Goal: Task Accomplishment & Management: Use online tool/utility

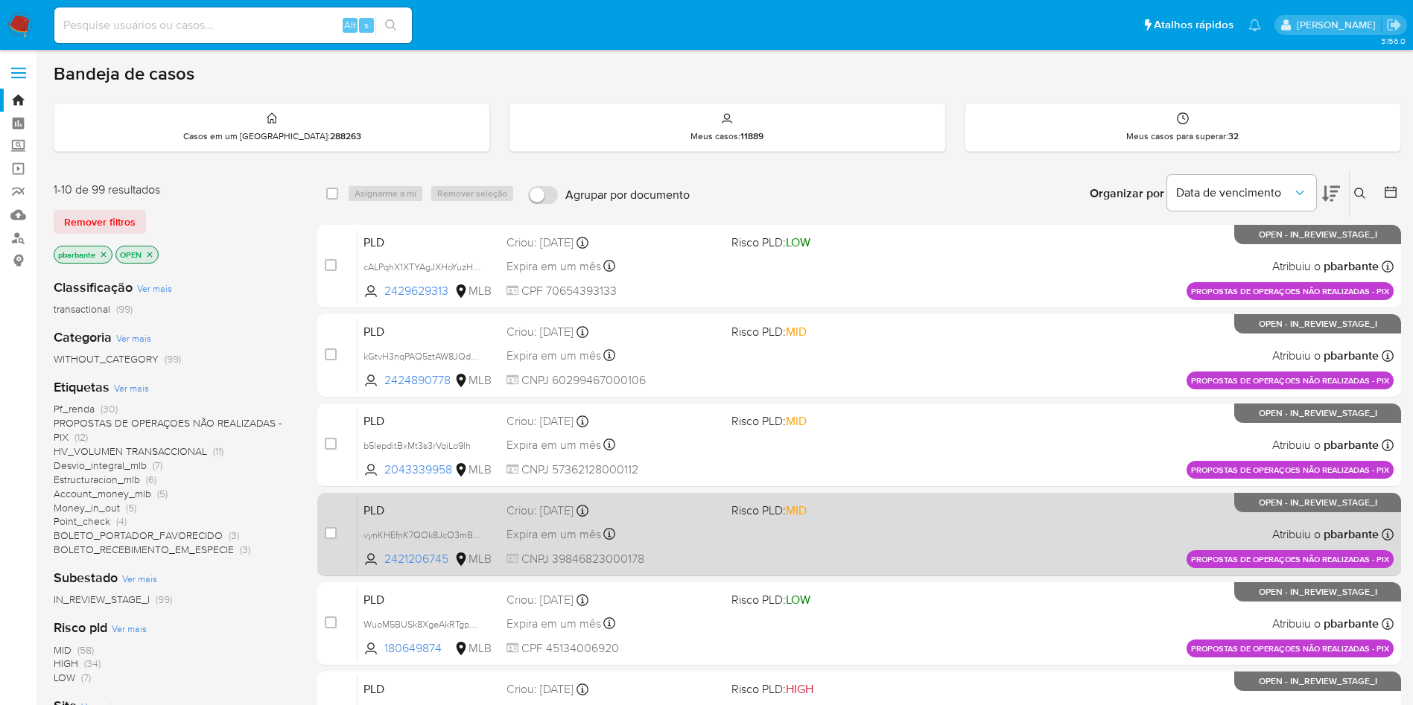
scroll to position [588, 0]
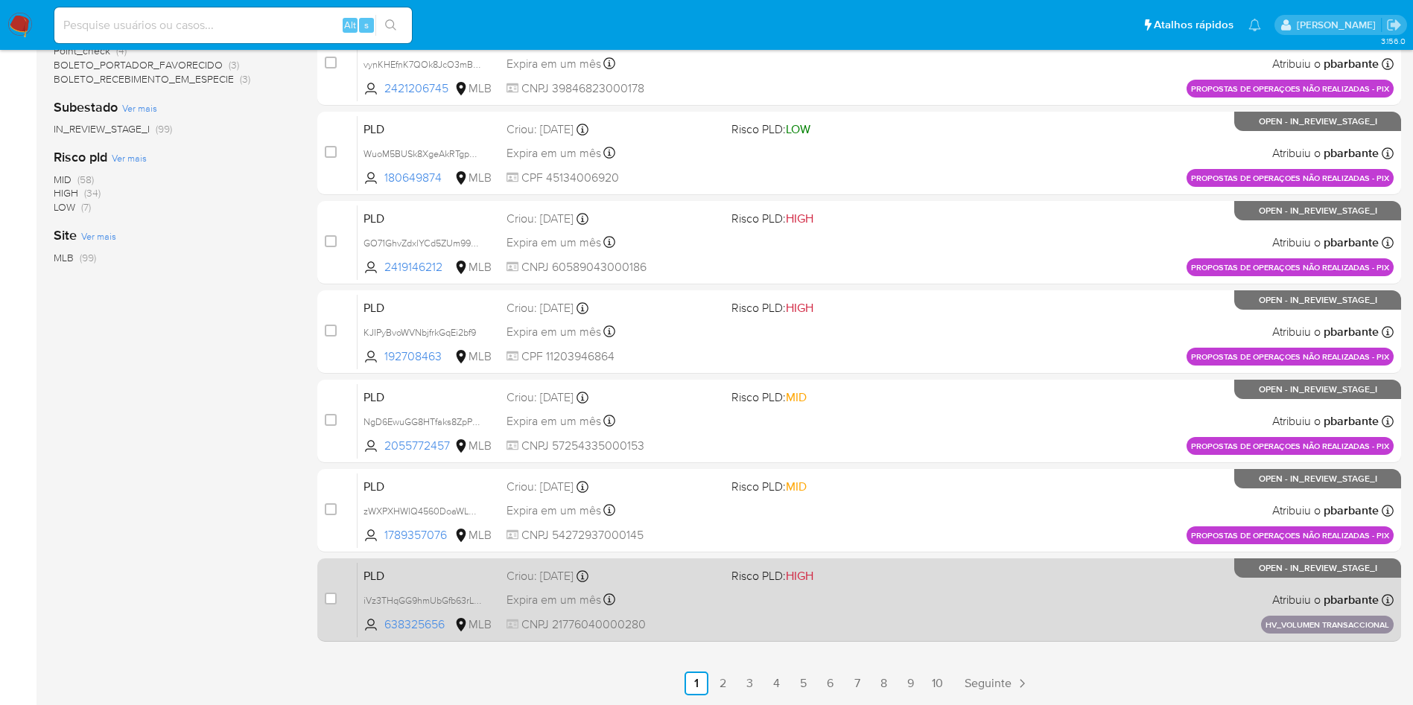
click at [944, 615] on div "PLD iVz3THqGG9hmUbGfb63rL5XK 638325656 MLB Risco PLD: HIGH Criou: 14/08/2025 Cr…" at bounding box center [876, 599] width 1036 height 75
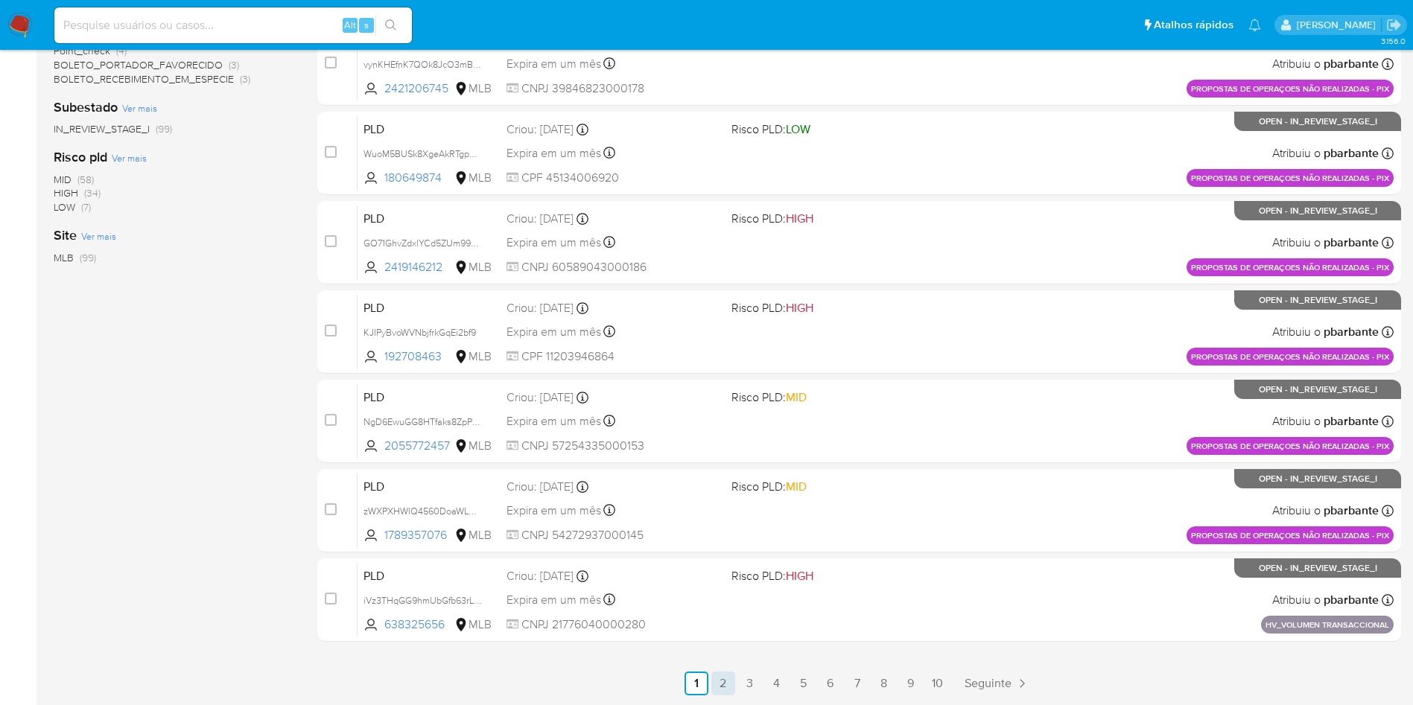
click at [735, 685] on link "2" at bounding box center [723, 684] width 24 height 24
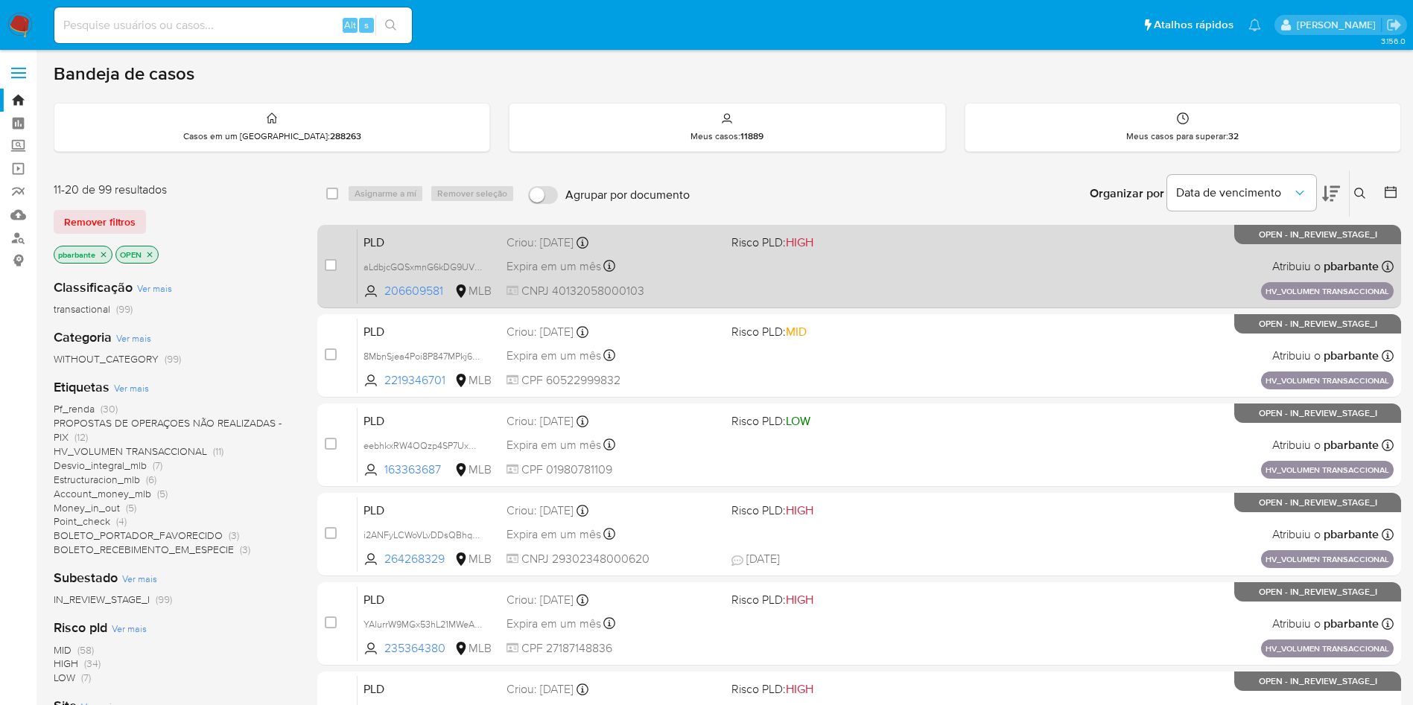
click at [965, 281] on div "PLD aLdbjcGQSxmnG6kDG9UVmadC 206609581 MLB Risco PLD: HIGH Criou: 14/08/2025 Cr…" at bounding box center [876, 266] width 1036 height 75
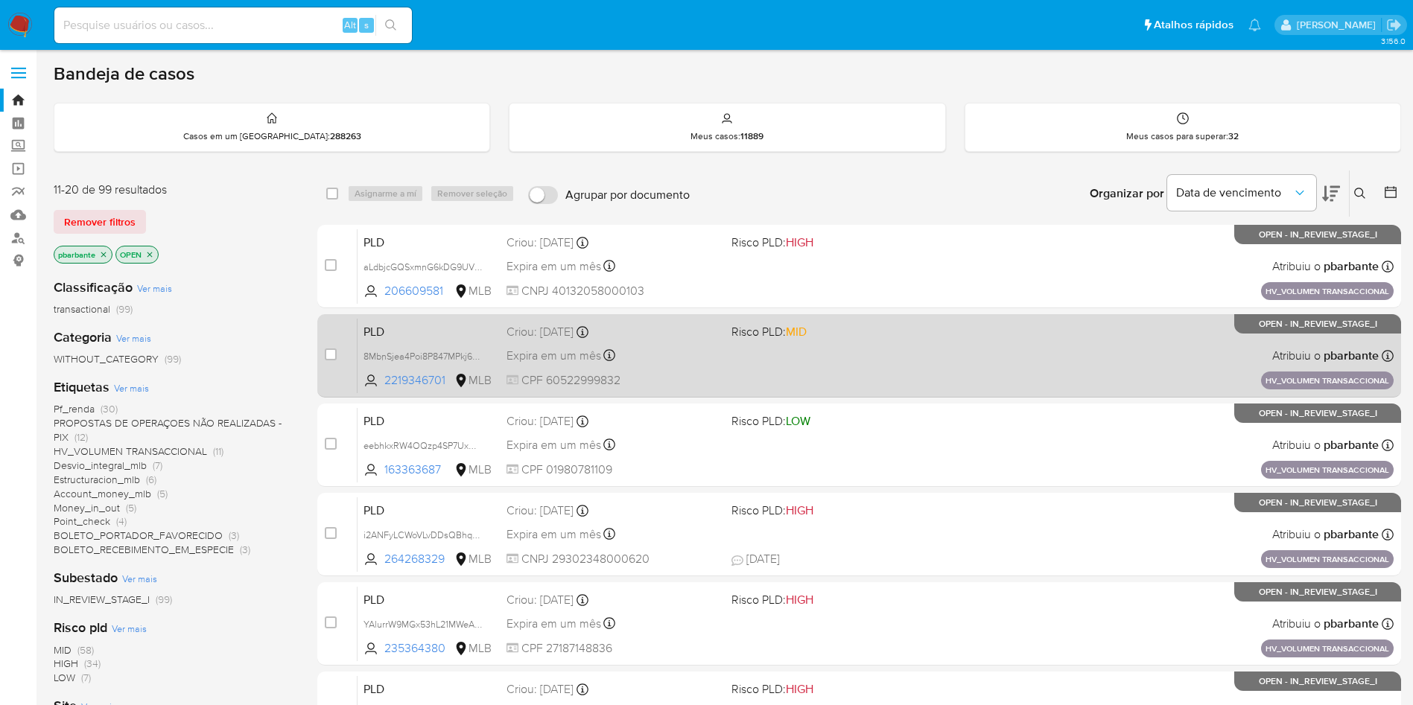
click at [915, 382] on div "PLD 8MbnSjea4Poi8P847MPkj6KT 2219346701 MLB Risco PLD: MID Criou: 14/08/2025 Cr…" at bounding box center [876, 355] width 1036 height 75
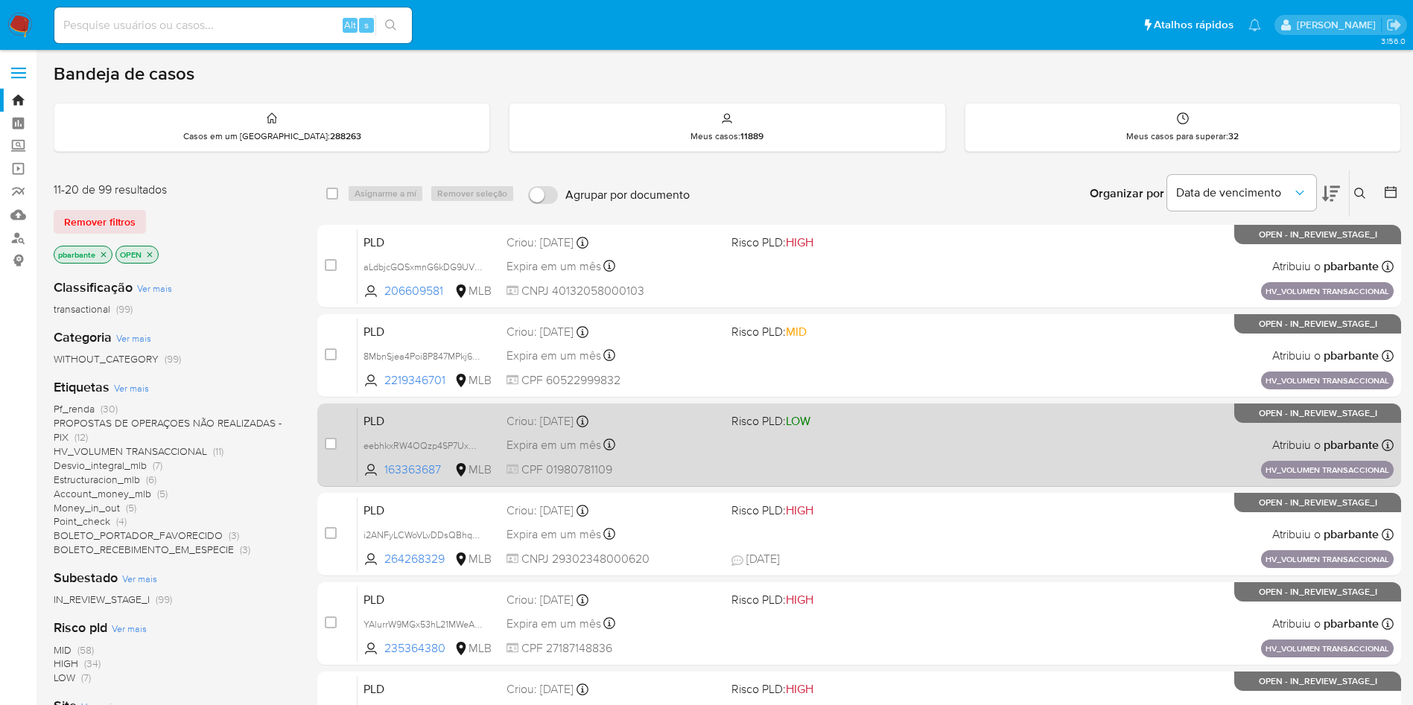
click at [897, 430] on span "Risco PLD: LOW" at bounding box center [837, 419] width 213 height 19
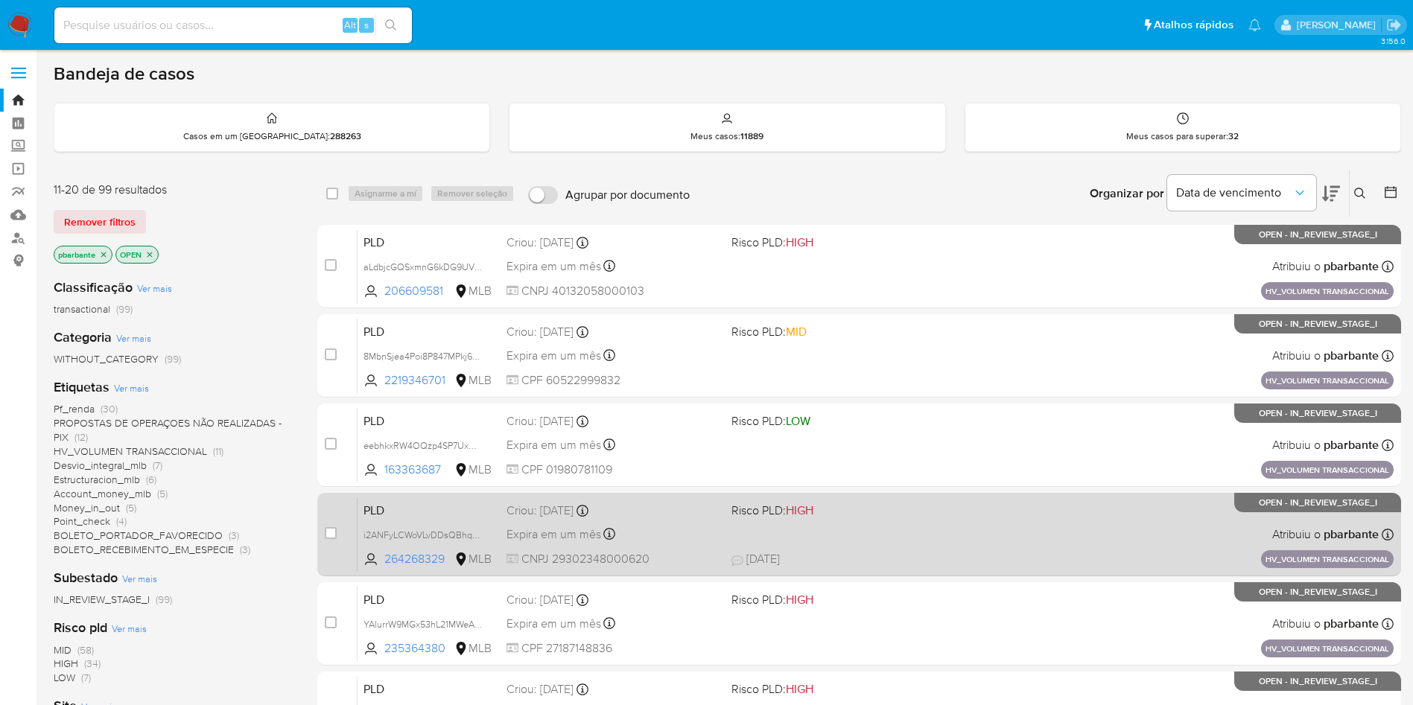
click at [906, 519] on span "Risco PLD: HIGH" at bounding box center [837, 509] width 213 height 19
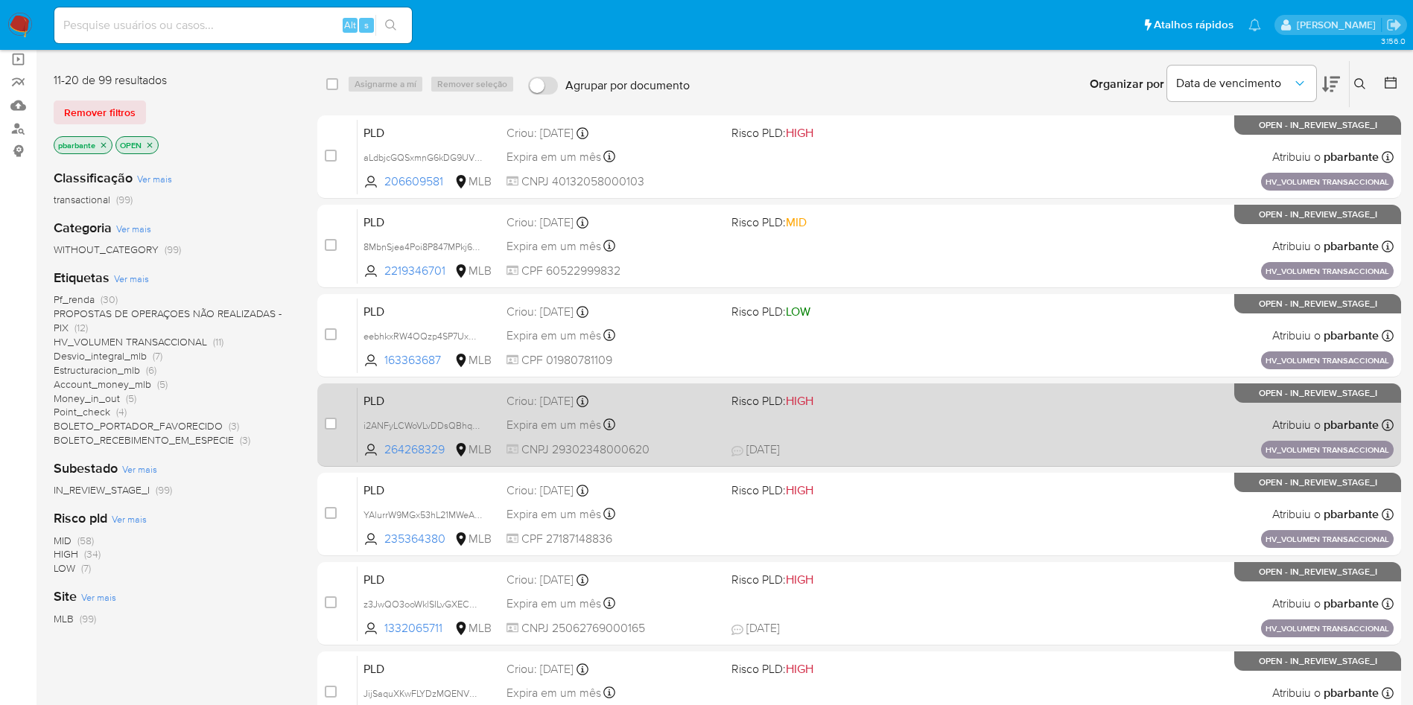
click at [906, 552] on div "PLD YAlurrW9MGx53hL21MWeAXDn 235364380 MLB Risco PLD: HIGH Criou: 14/08/2025 Cr…" at bounding box center [876, 514] width 1036 height 75
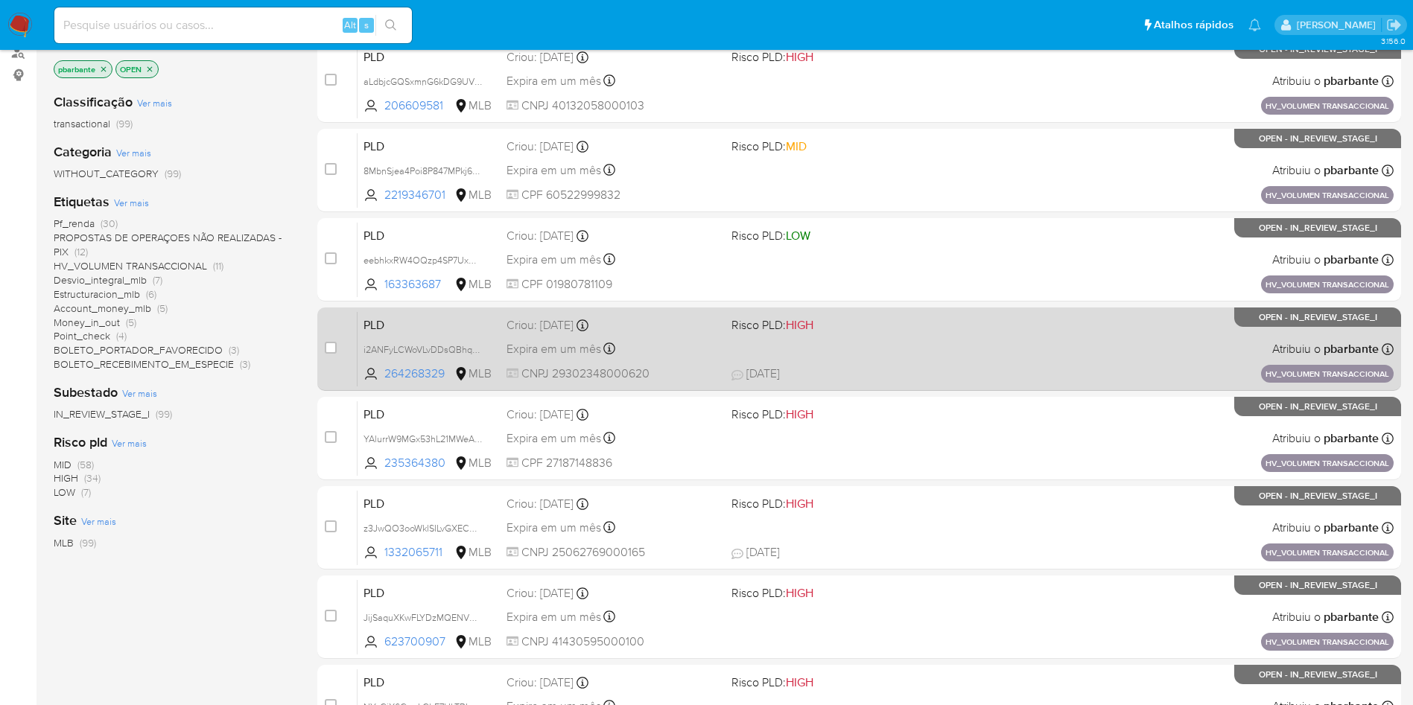
click at [906, 512] on span "Risco PLD: HIGH" at bounding box center [837, 502] width 213 height 19
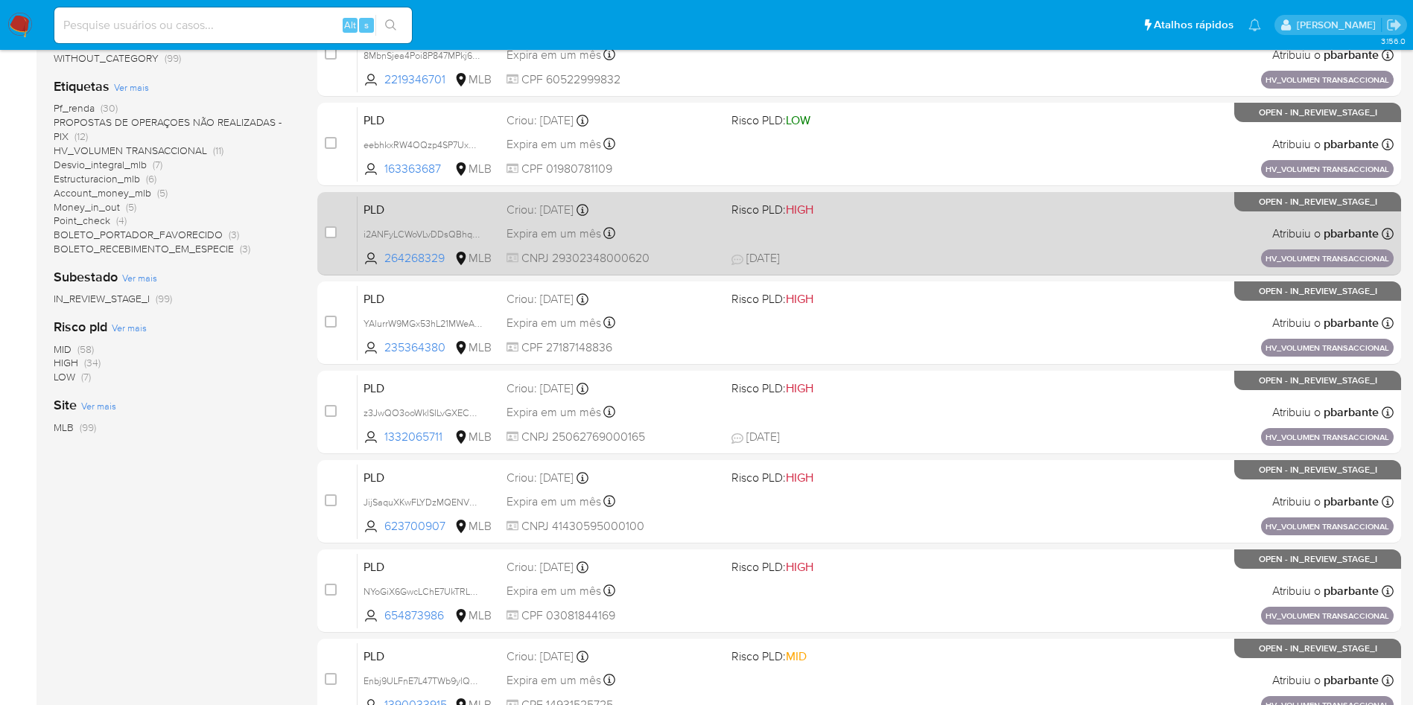
click at [906, 486] on span "Risco PLD: HIGH" at bounding box center [837, 476] width 213 height 19
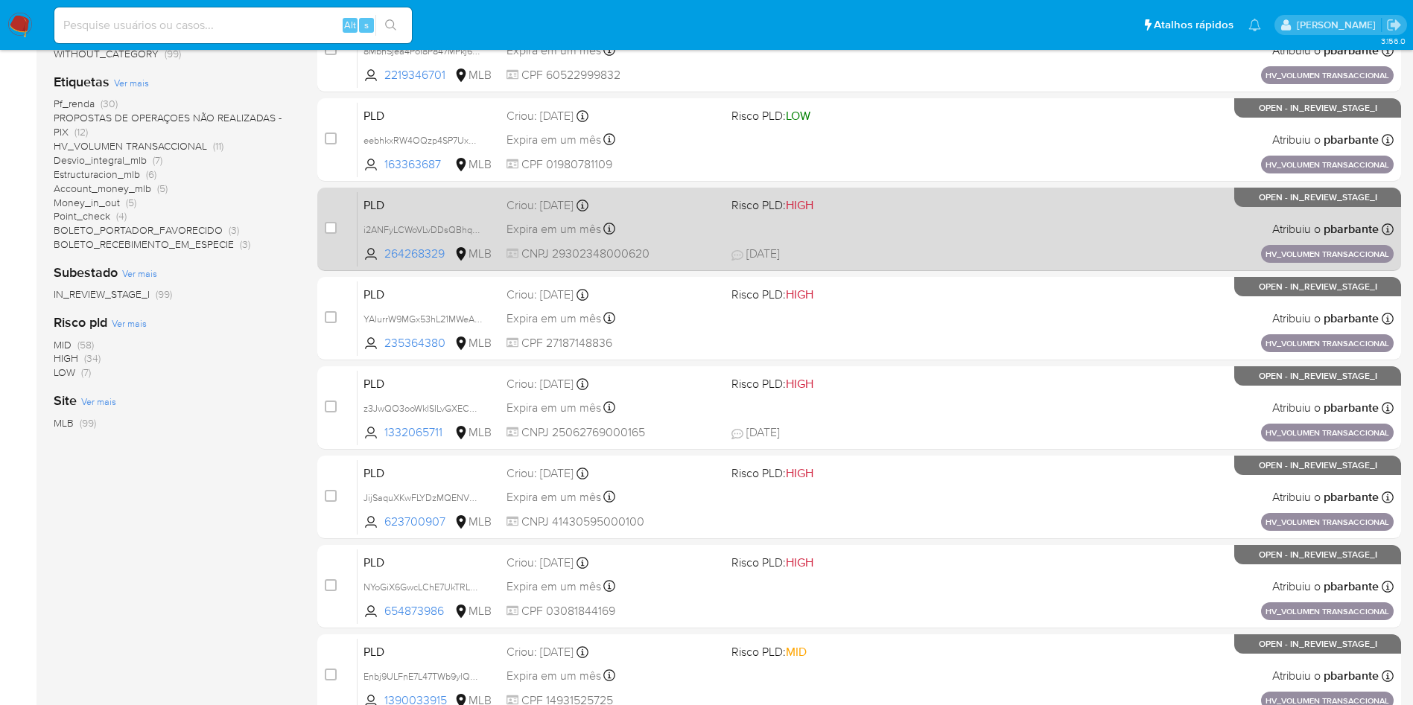
scroll to position [379, 0]
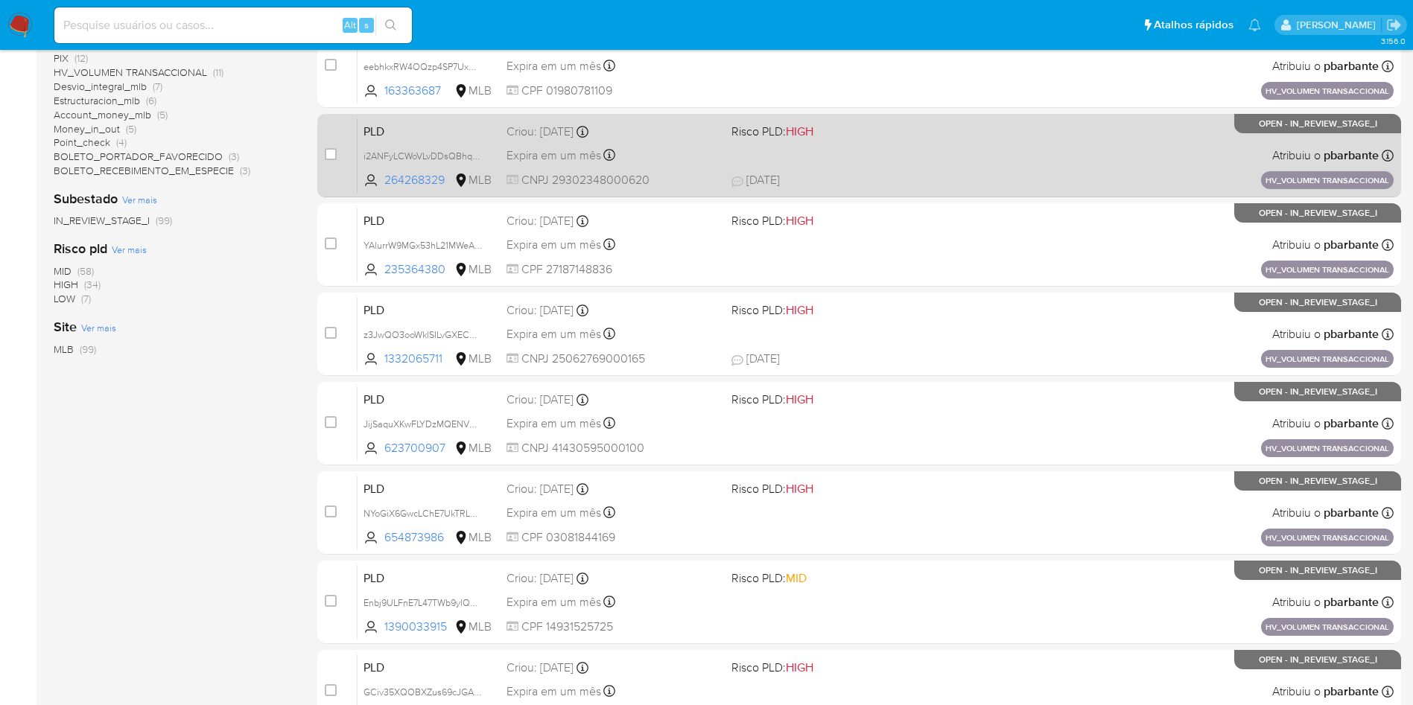
click at [906, 555] on div "case-item-checkbox Incapaz de atribuir o caso PLD NYoGiX6GwcLChE7UkTRLRt3m 6548…" at bounding box center [859, 512] width 1084 height 83
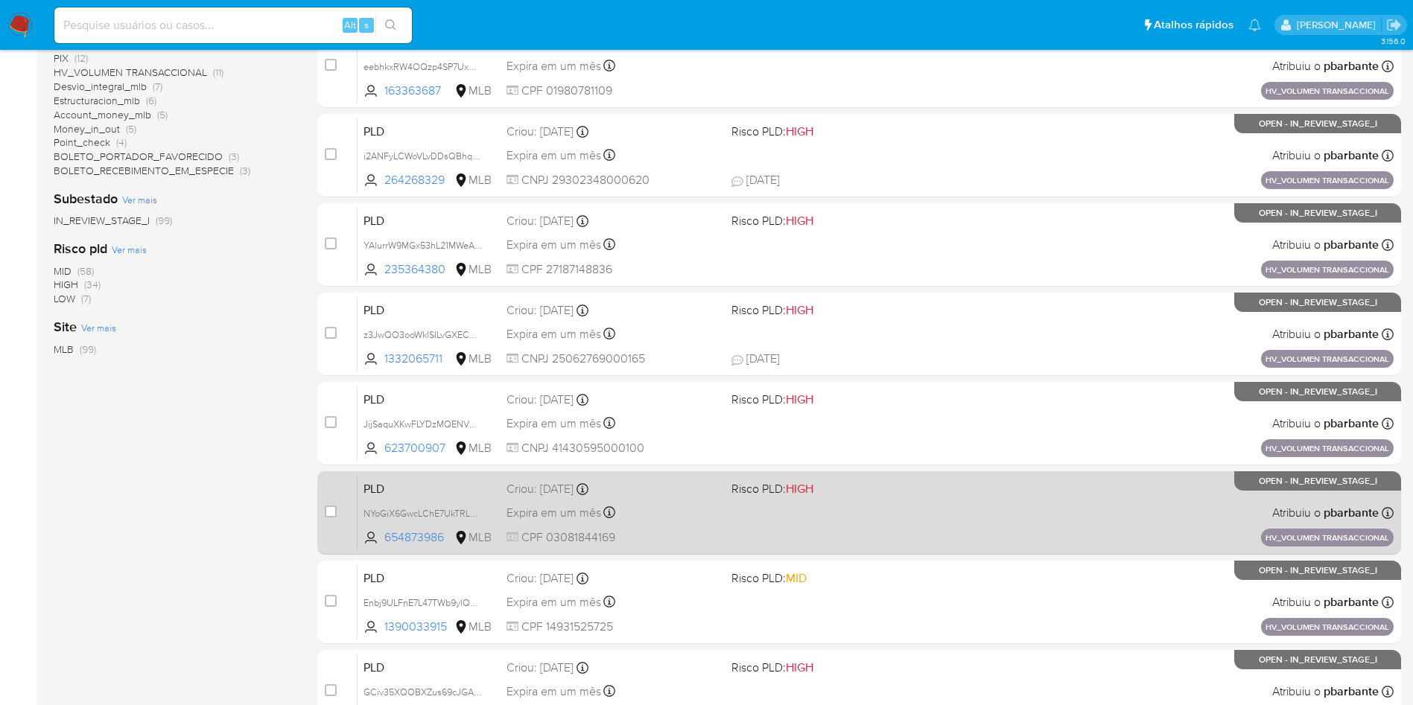
click at [901, 550] on div "PLD NYoGiX6GwcLChE7UkTRLRt3m 654873986 MLB Risco PLD: HIGH Criou: 14/08/2025 Cr…" at bounding box center [876, 512] width 1036 height 75
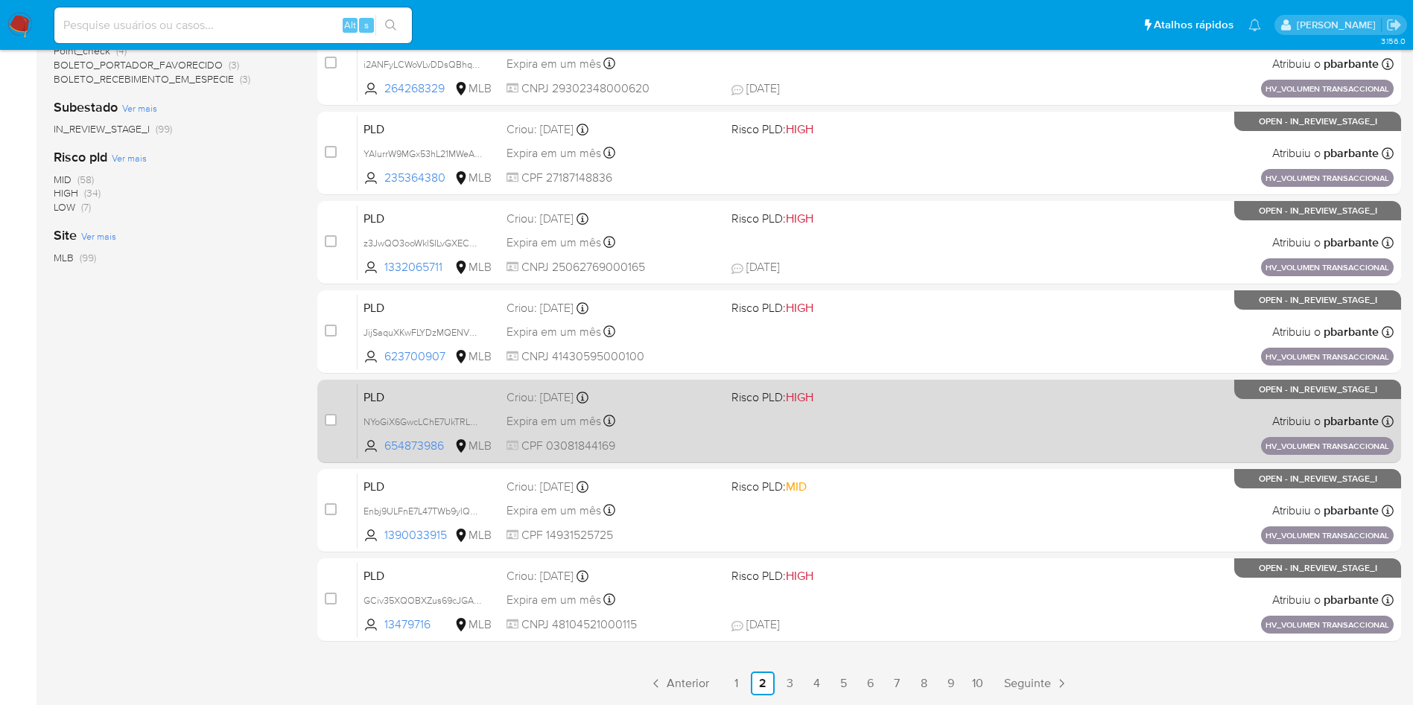
click at [901, 548] on div "PLD Enbj9ULFnE7L47TWb9ylQNpI 1390033915 MLB Risco PLD: MID Criou: 14/08/2025 Cr…" at bounding box center [876, 510] width 1036 height 75
click at [901, 583] on div "PLD GCiv35XQOBXZus69cJGA8qQO 13479716 MLB Risco PLD: HIGH Criou: 14/08/2025 Cri…" at bounding box center [876, 599] width 1036 height 75
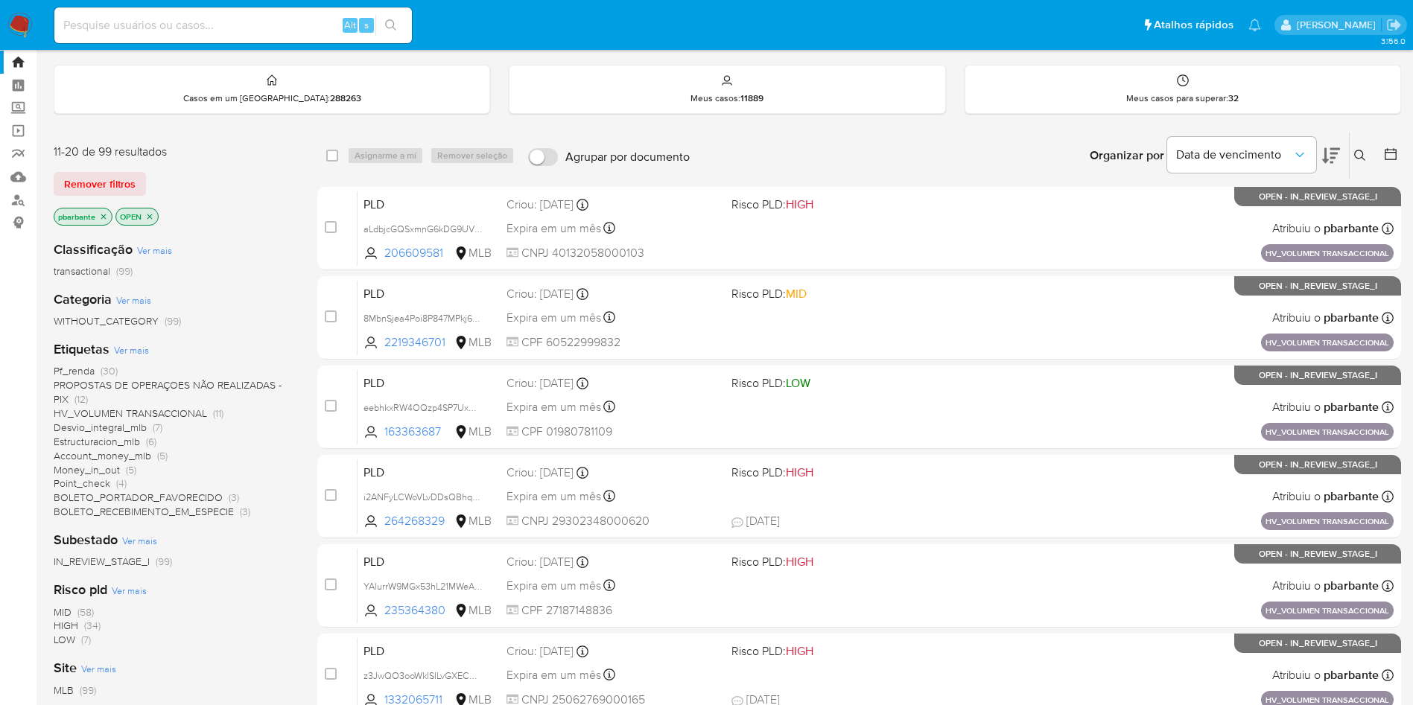
scroll to position [0, 0]
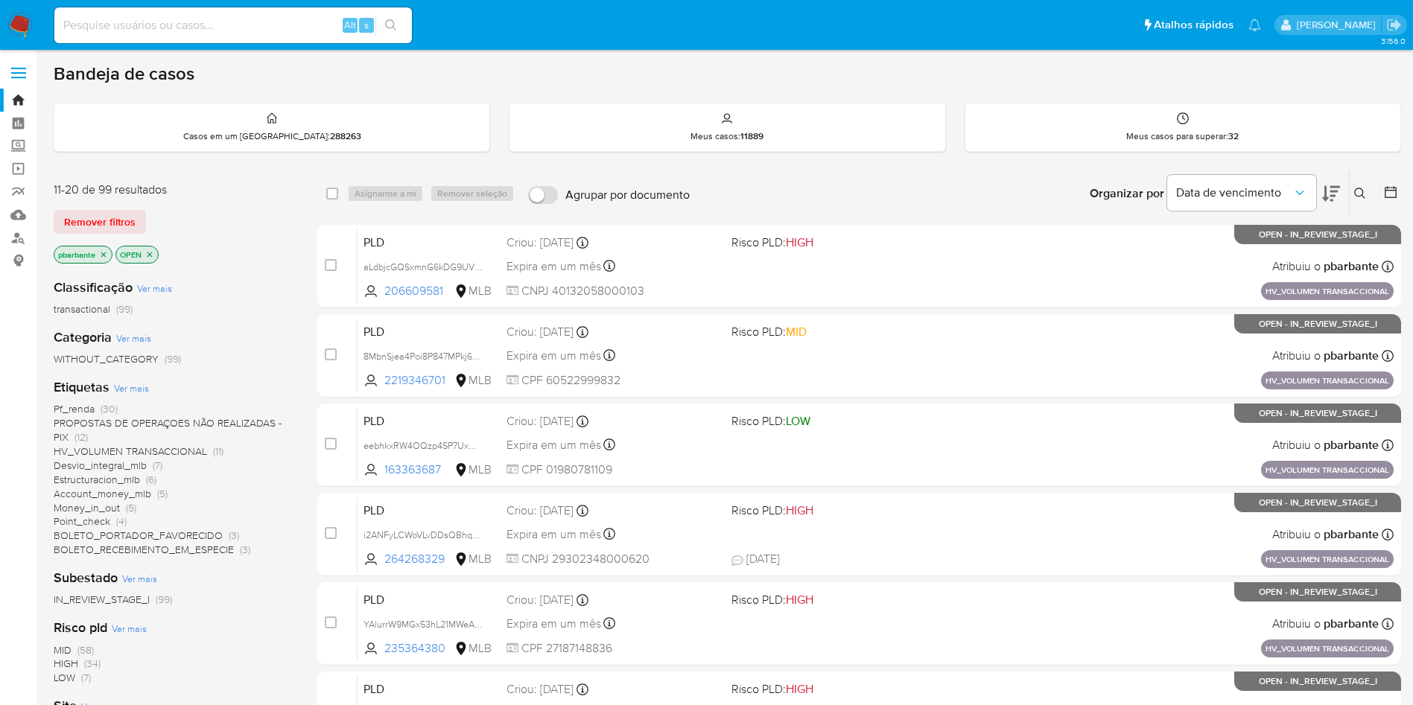
click at [80, 426] on span "PROPOSTAS DE OPERAÇOES NÃO REALIZADAS - PIX" at bounding box center [168, 430] width 228 height 29
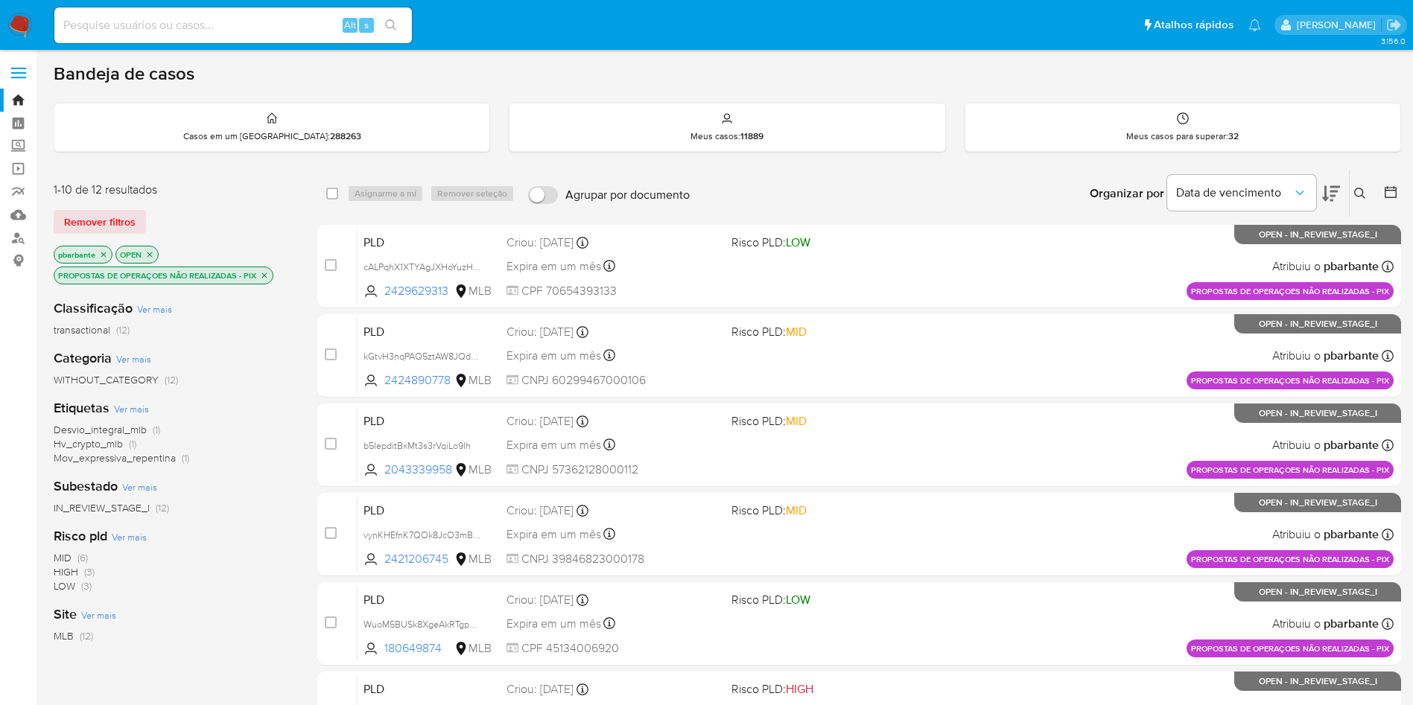
click at [261, 278] on icon "close-filter" at bounding box center [264, 275] width 9 height 9
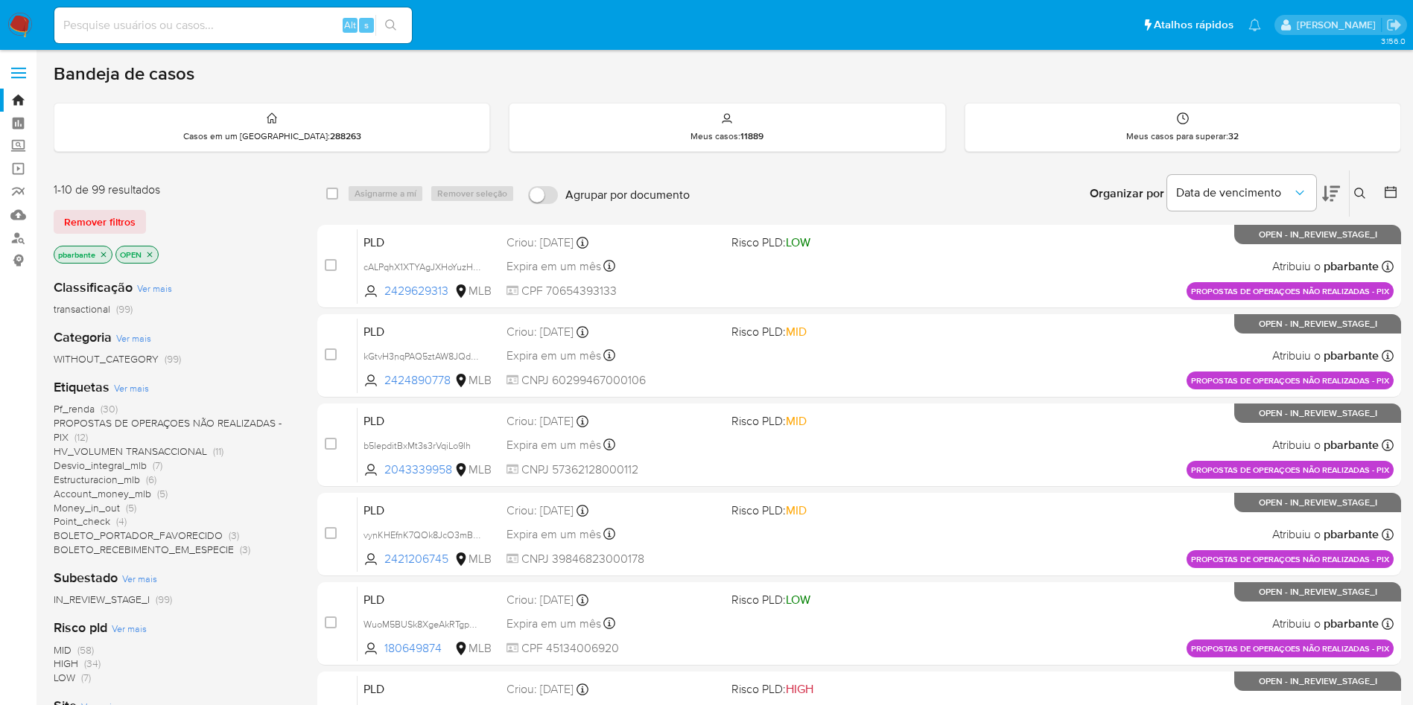
click at [74, 416] on span "Pf_renda" at bounding box center [74, 408] width 41 height 15
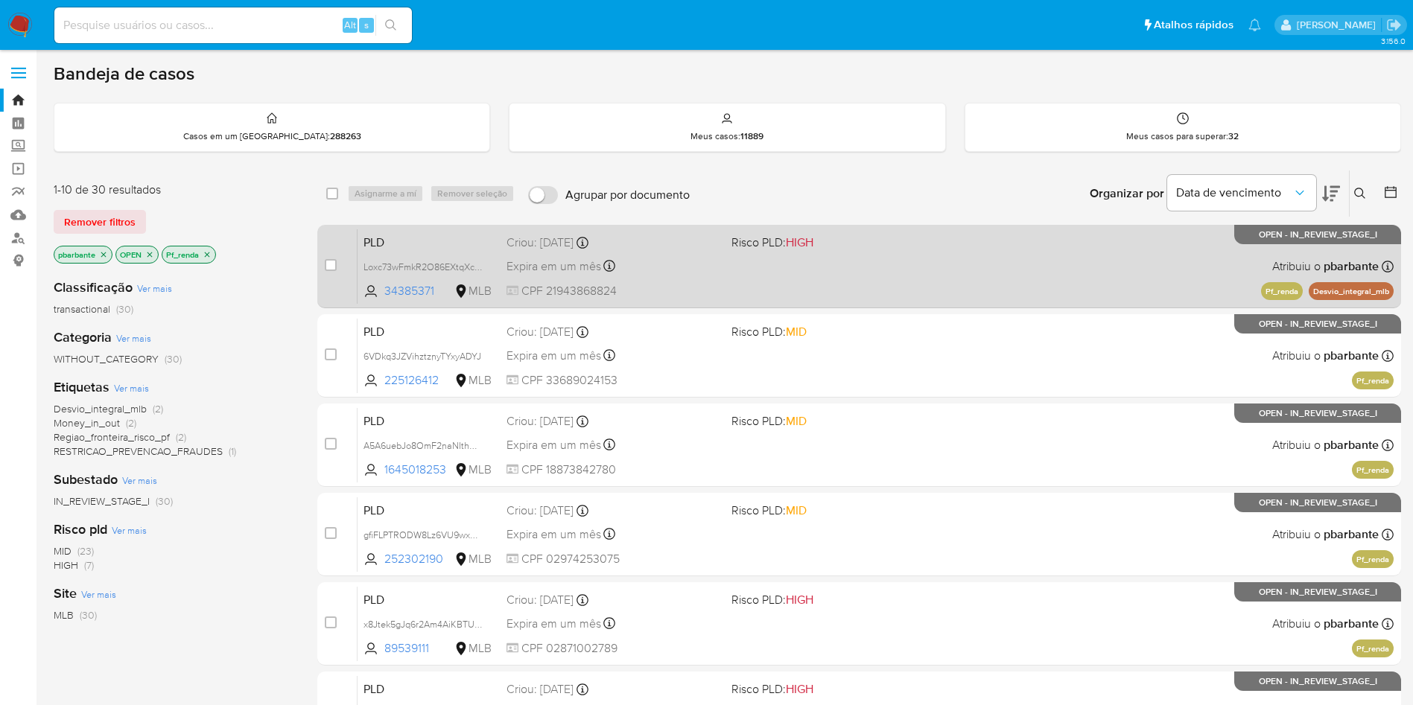
click at [770, 260] on div "PLD Loxc73wFmkR2O86EXtqXcnLX 34385371 MLB Risco PLD: HIGH Criou: 12/08/2025 Cri…" at bounding box center [876, 266] width 1036 height 75
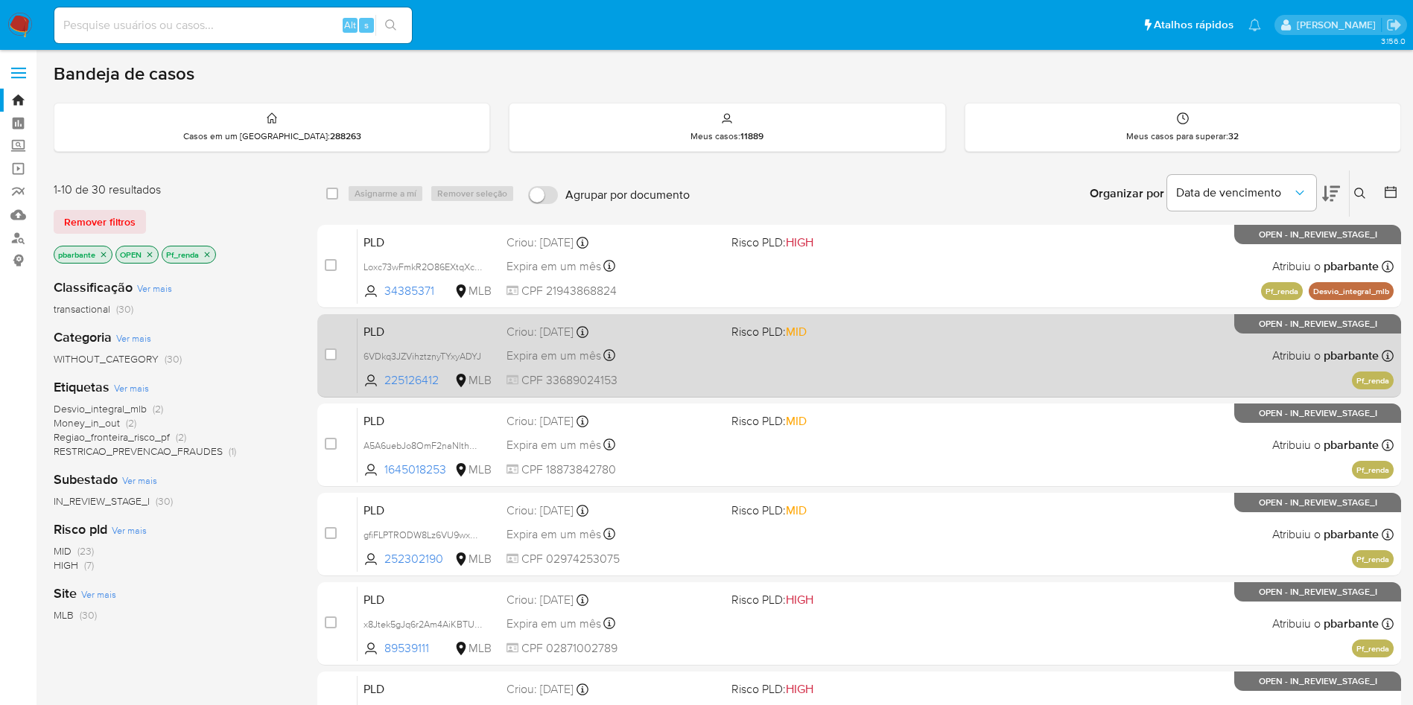
click at [760, 351] on div "PLD 6VDkq3JZVihztznyTYxyADYJ 225126412 MLB Risco PLD: MID Criou: 12/08/2025 Cri…" at bounding box center [876, 355] width 1036 height 75
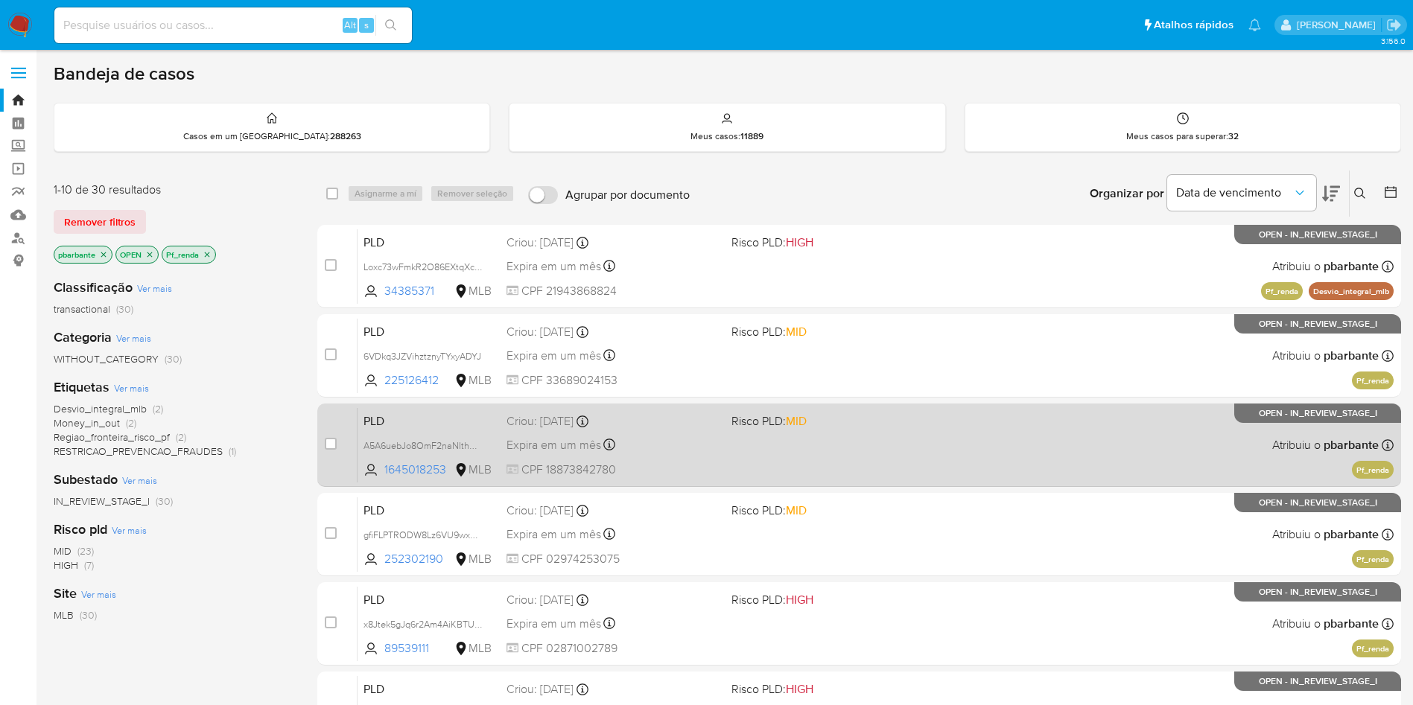
click at [770, 466] on div "PLD A5A6uebJo8OmF2naNIthUqYY 1645018253 MLB Risco PLD: MID Criou: 12/08/2025 Cr…" at bounding box center [876, 444] width 1036 height 75
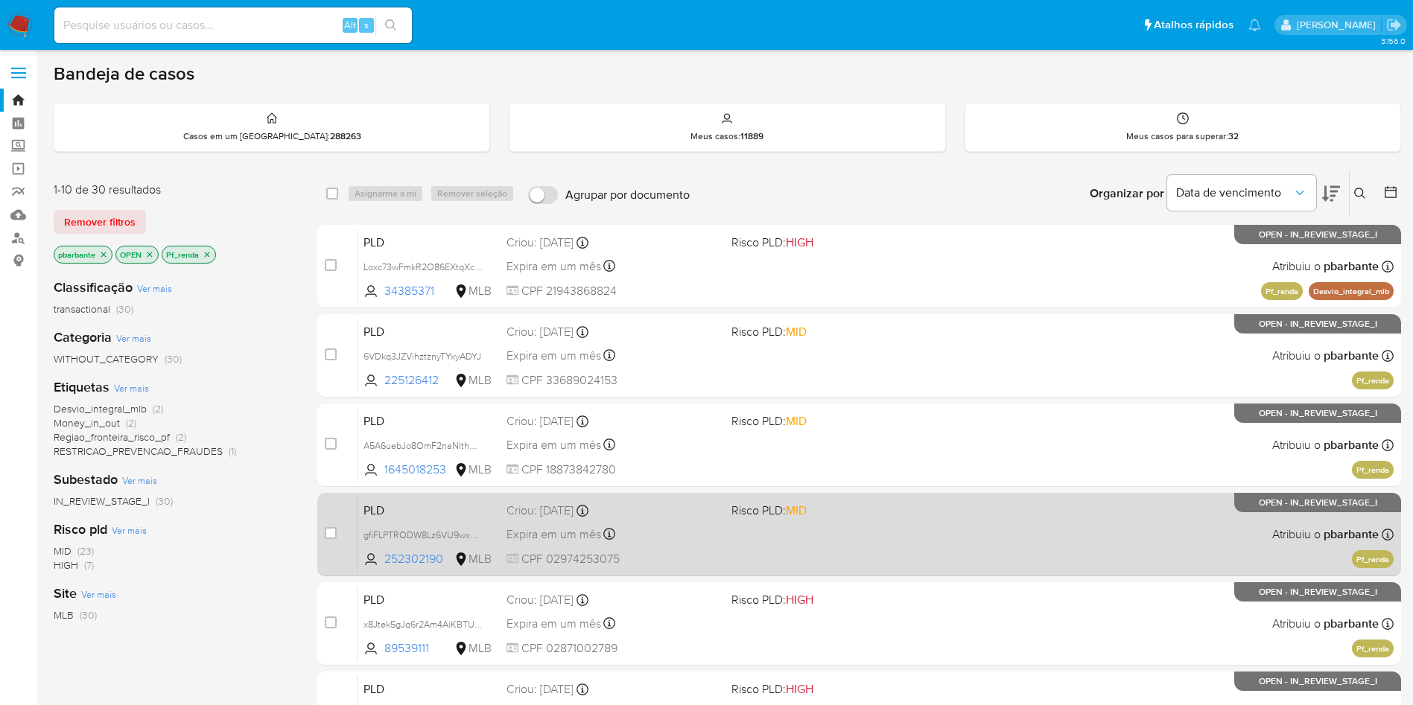
click at [773, 562] on div "PLD gfiFLPTRODW8Lz6VU9wxmlu9 252302190 MLB Risco PLD: MID Criou: 12/08/2025 Cri…" at bounding box center [876, 534] width 1036 height 75
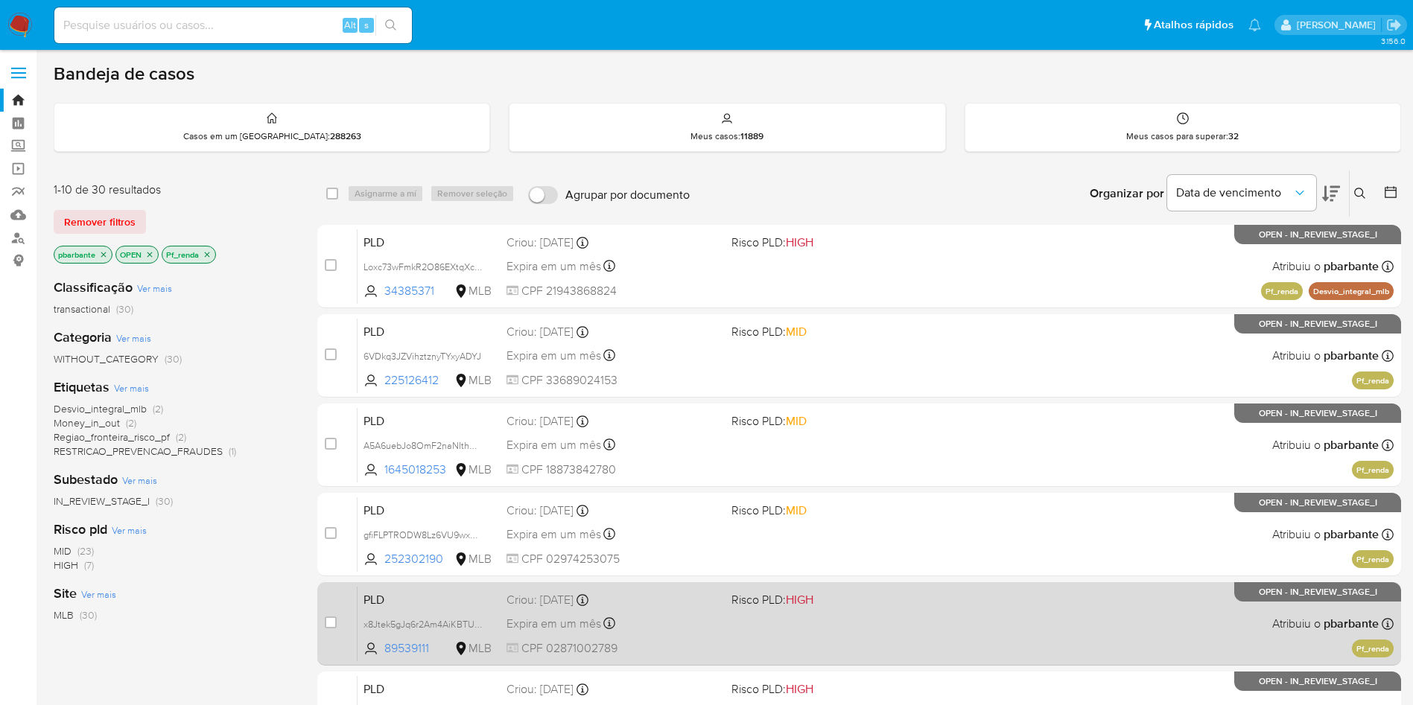
click at [761, 646] on div "PLD x8Jtek5gJq6r2Am4AiKBTUK9 89539111 MLB Risco PLD: HIGH Criou: 12/08/2025 Cri…" at bounding box center [876, 623] width 1036 height 75
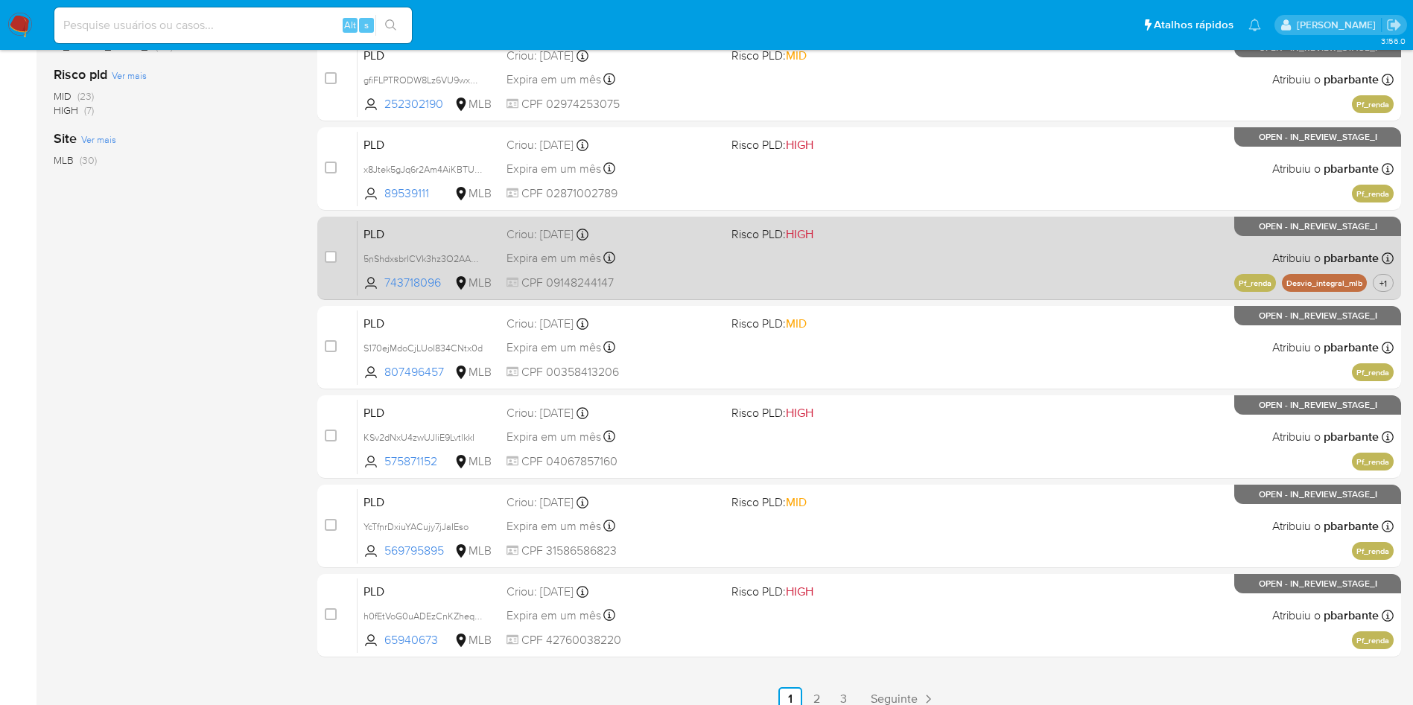
scroll to position [496, 0]
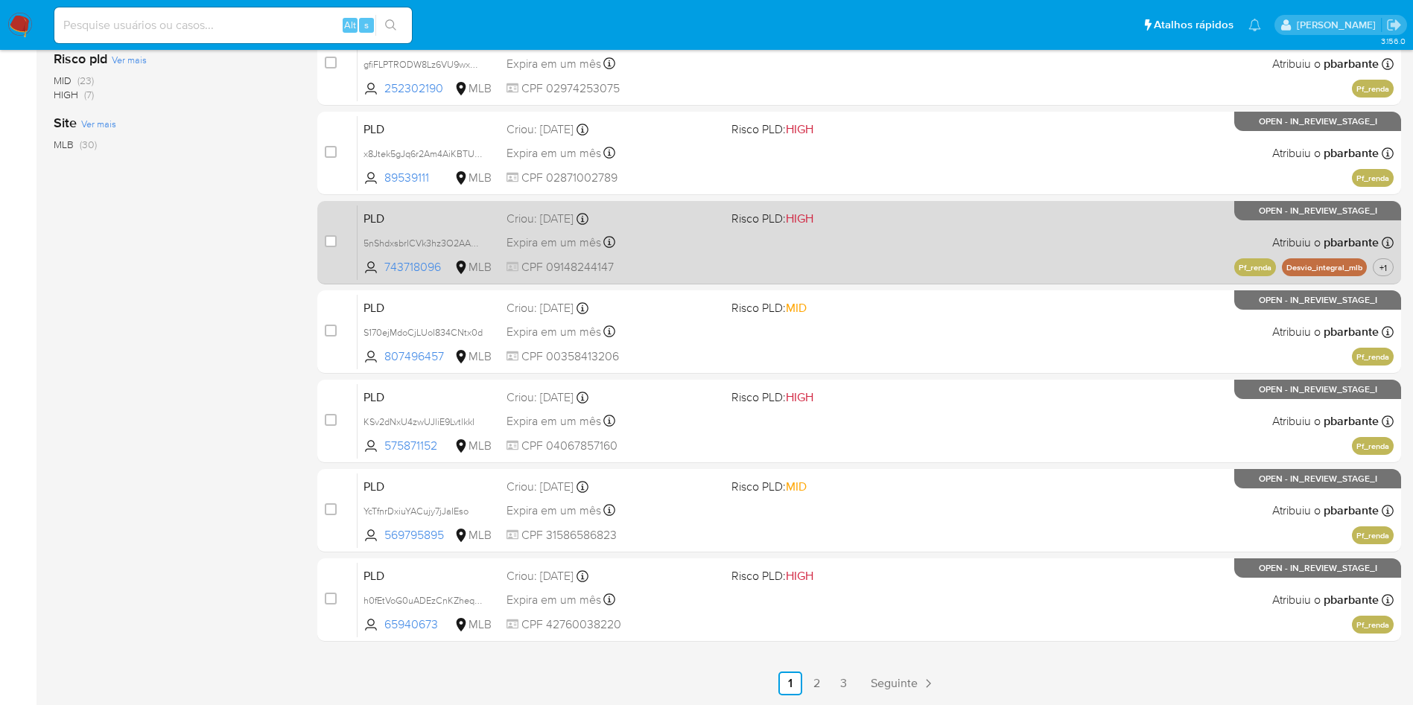
click at [720, 253] on div "Expira em um mês Expira em 26/09/2025 00:18:02" at bounding box center [612, 242] width 213 height 20
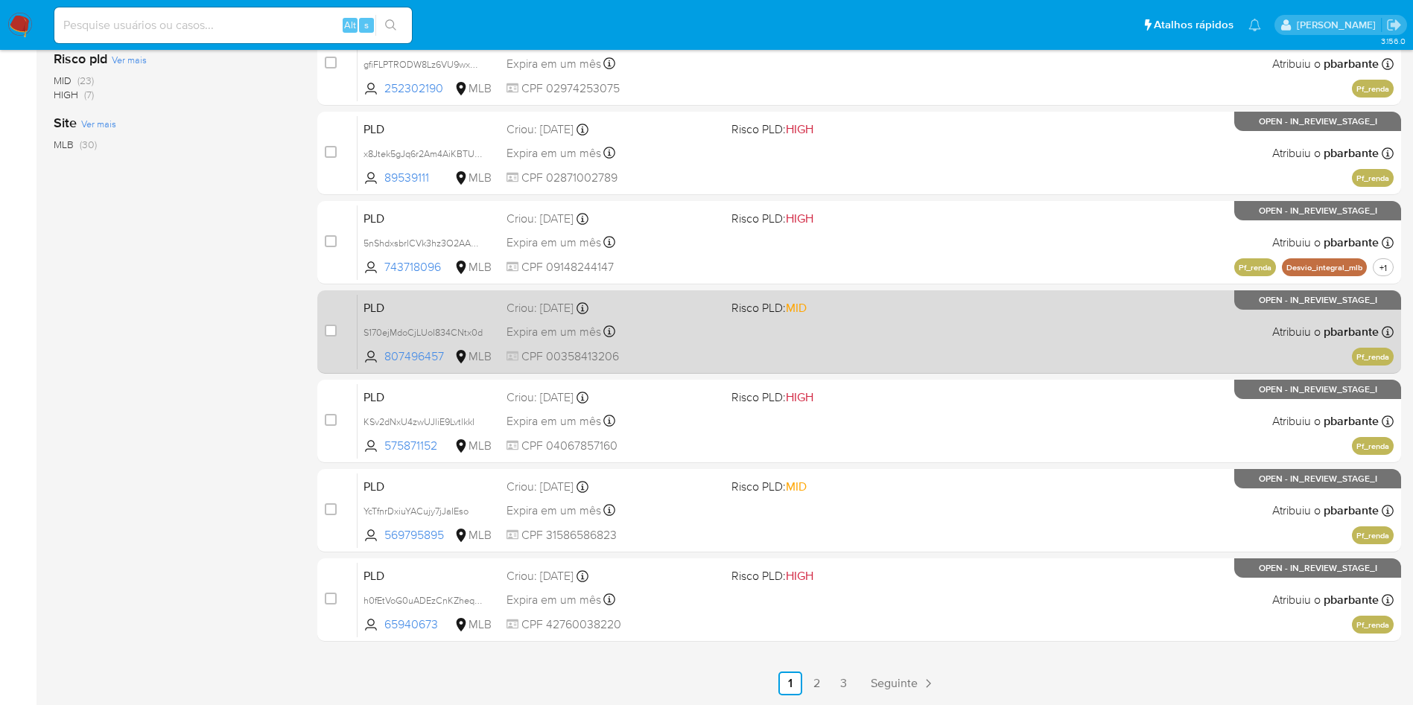
click at [708, 317] on div "Criou: 12/08/2025 Criou: 12/08/2025 00:16:36" at bounding box center [612, 308] width 213 height 16
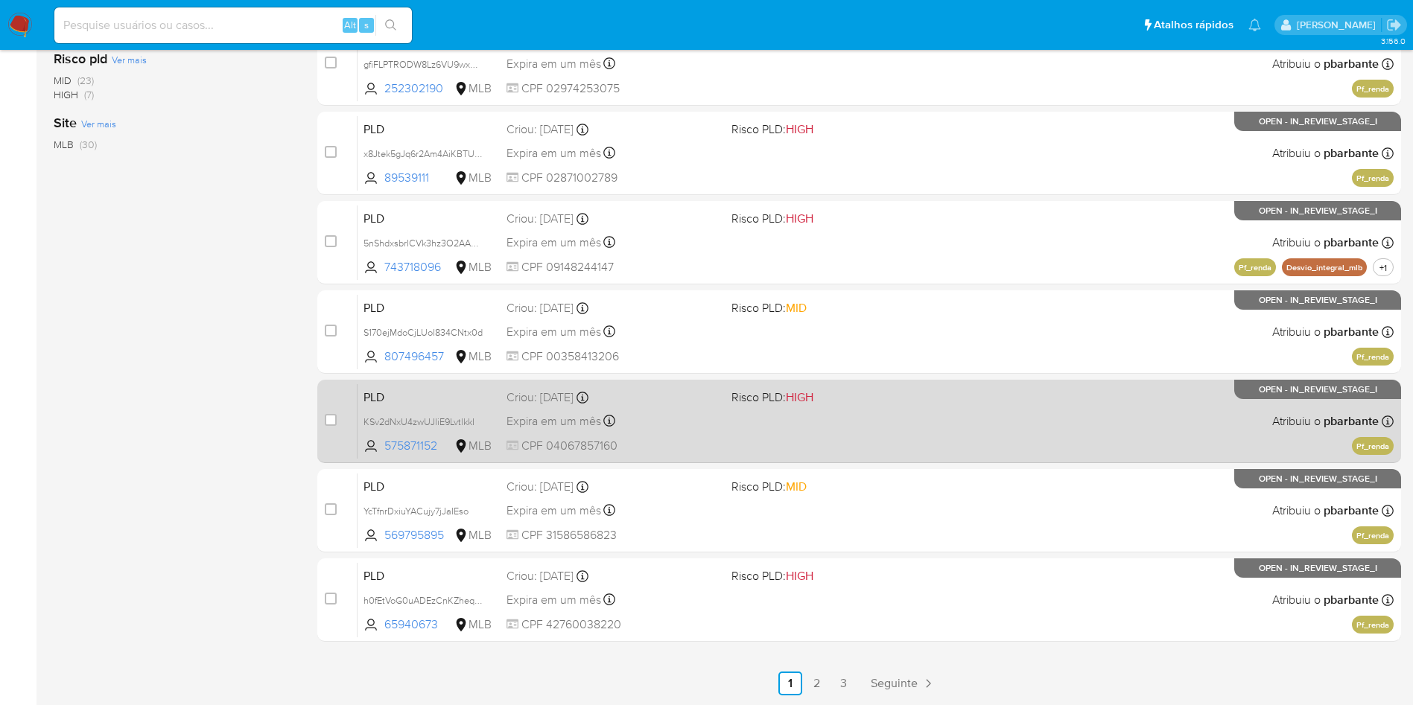
click at [702, 459] on div "PLD KSv2dNxU4zwUJliE9LvtlkkI 575871152 MLB Risco PLD: HIGH Criou: 12/08/2025 Cr…" at bounding box center [876, 421] width 1036 height 75
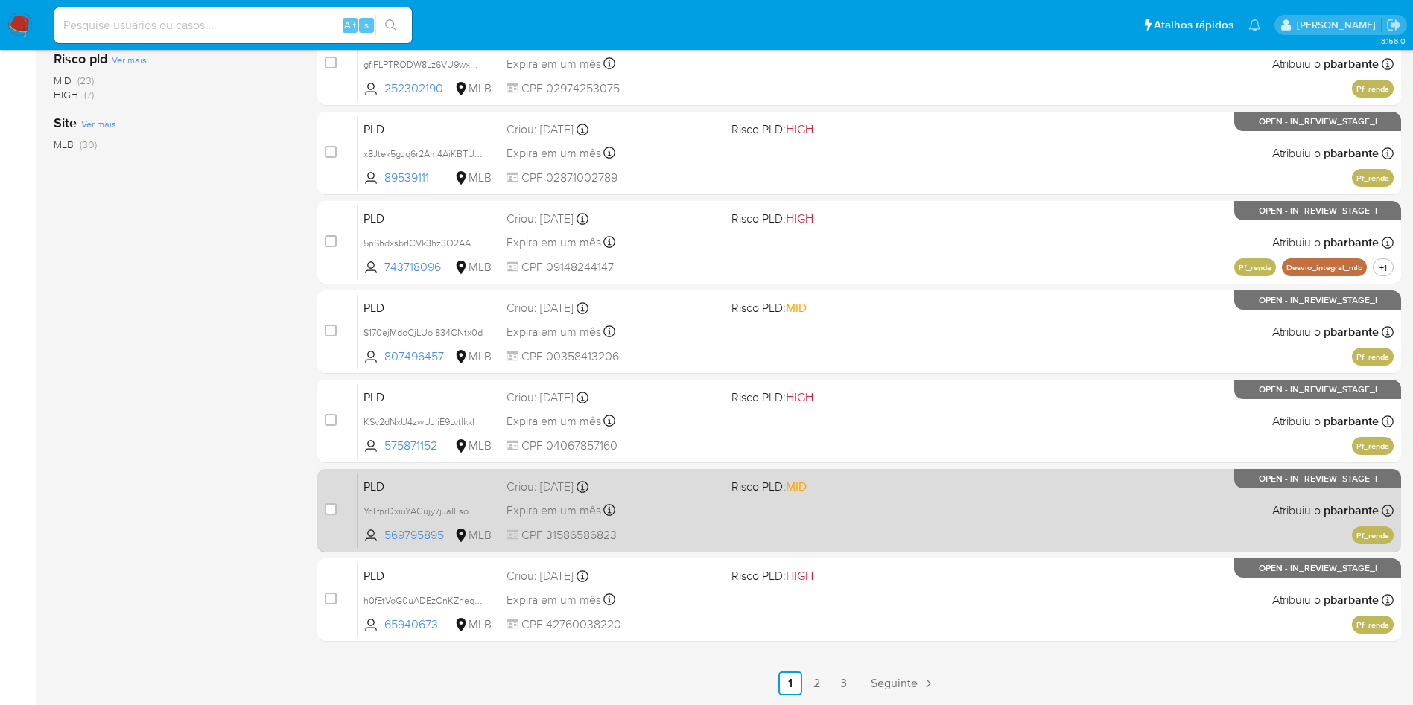
click at [695, 521] on div "Expira em um mês Expira em 26/09/2025 00:13:46" at bounding box center [612, 511] width 213 height 20
click at [695, 590] on div "Expira em um mês Expira em 26/09/2025 00:13:38" at bounding box center [612, 600] width 213 height 20
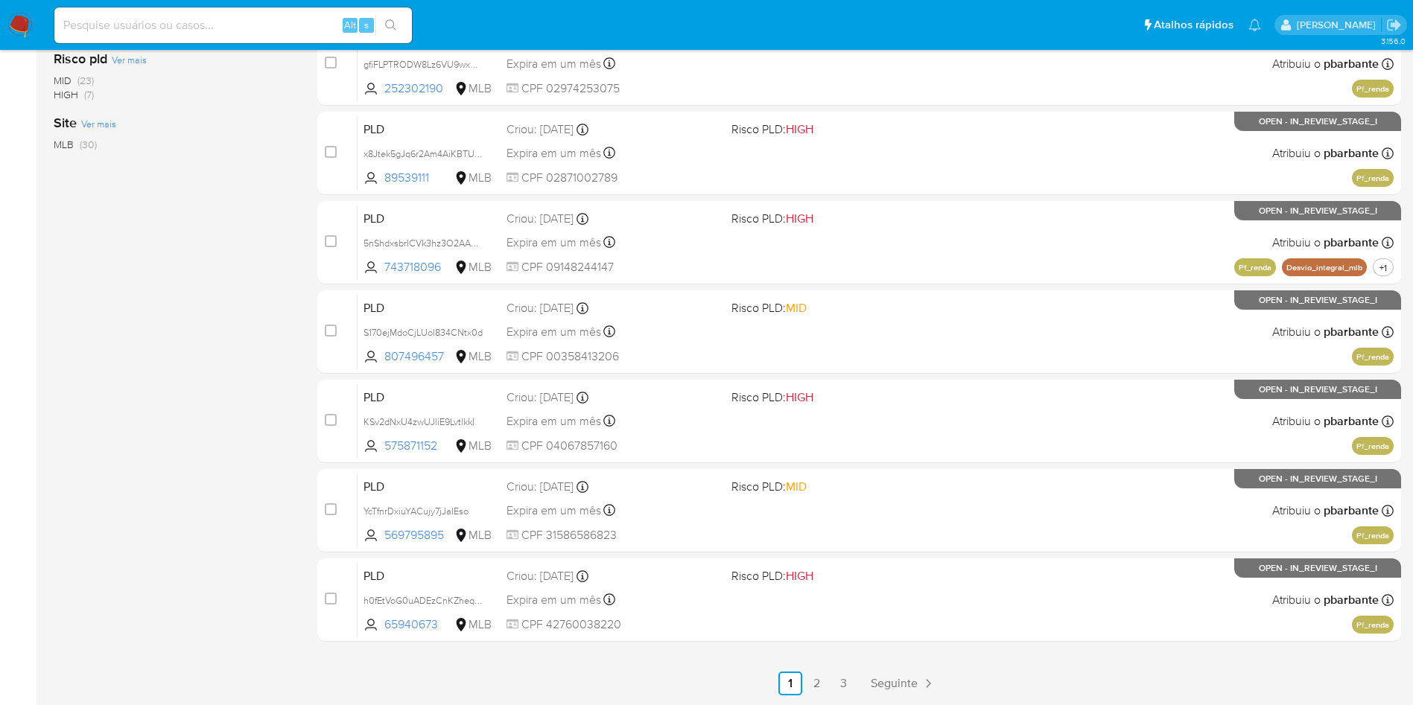
scroll to position [0, 0]
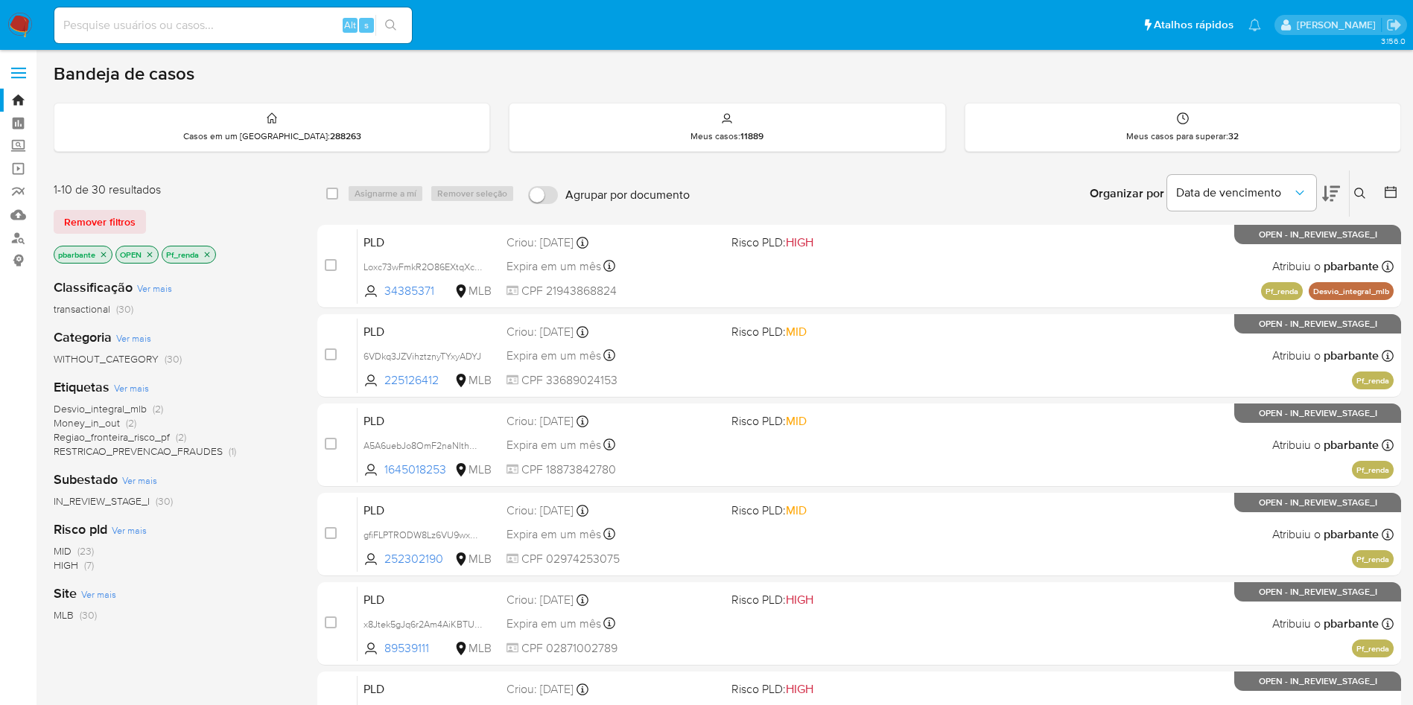
click at [212, 257] on icon "close-filter" at bounding box center [207, 254] width 9 height 9
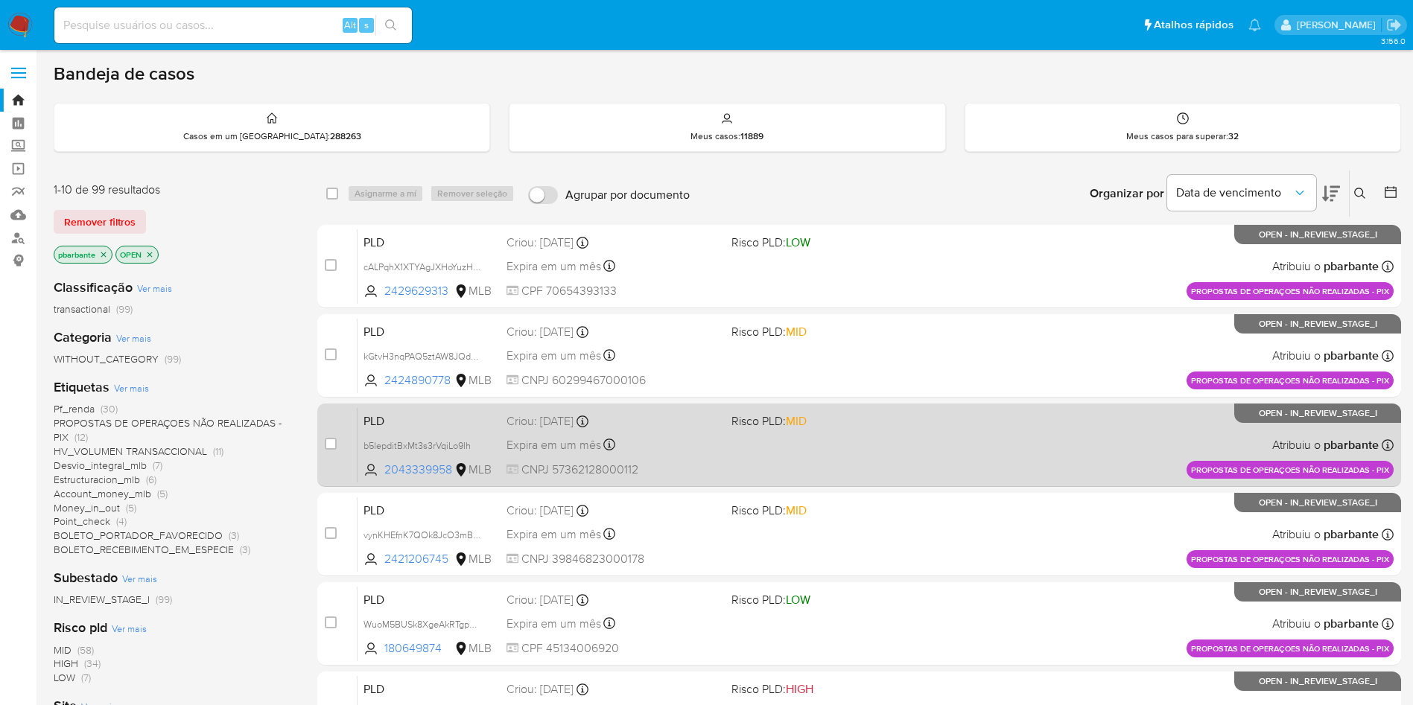
scroll to position [588, 0]
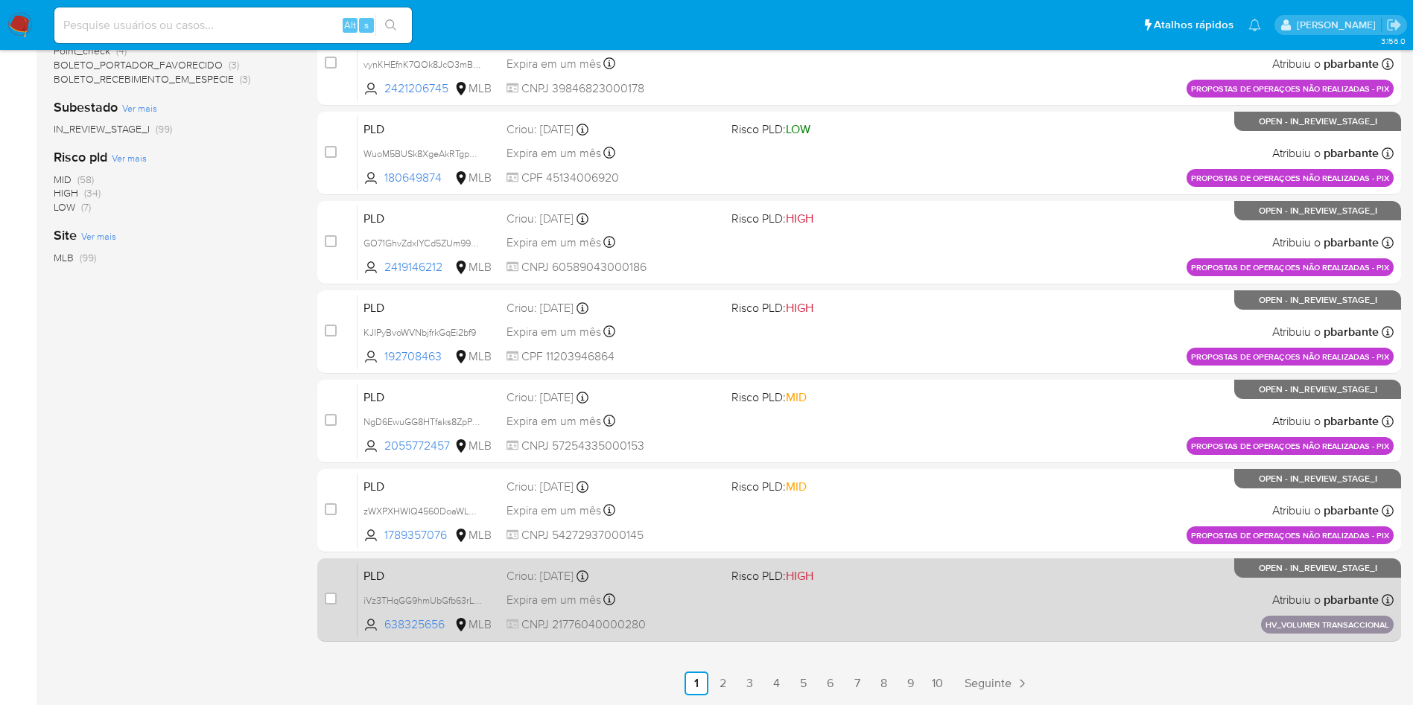
click at [837, 600] on div "PLD iVz3THqGG9hmUbGfb63rL5XK 638325656 MLB Risco PLD: HIGH Criou: 14/08/2025 Cr…" at bounding box center [876, 599] width 1036 height 75
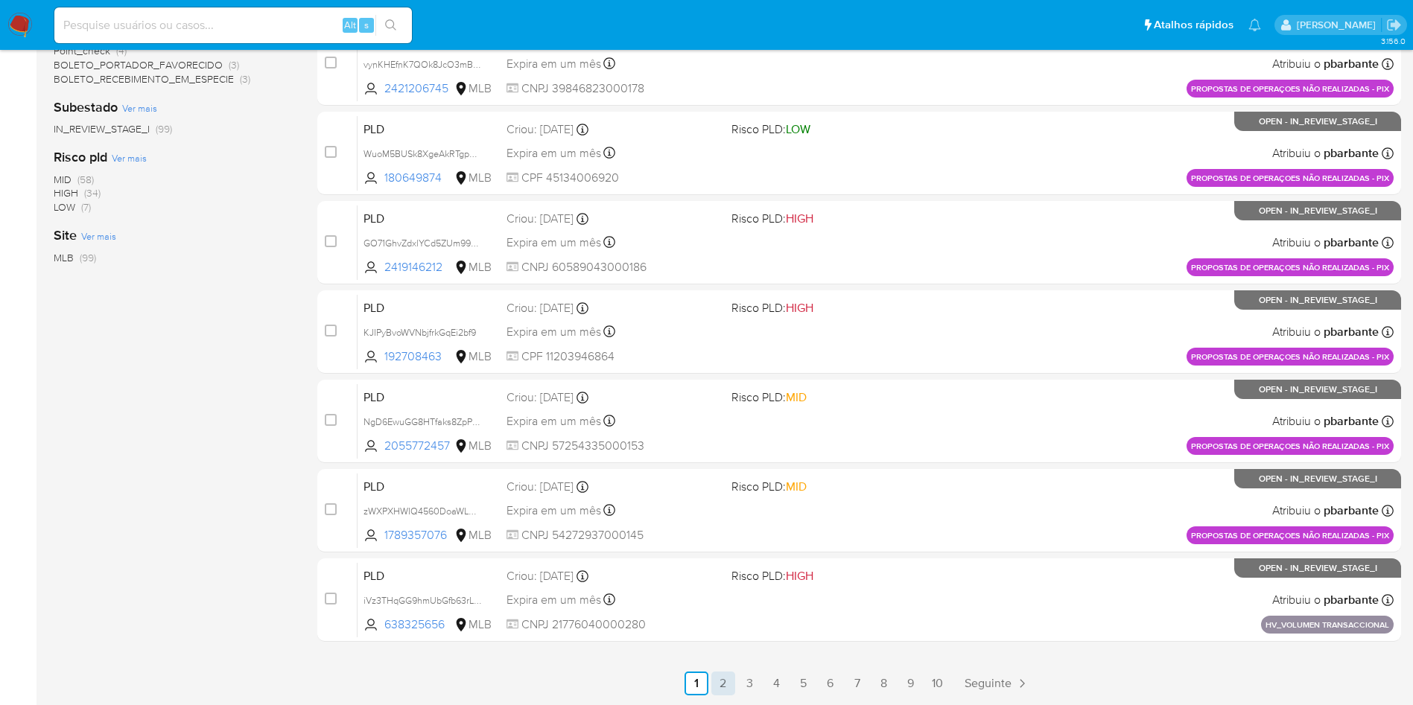
click at [735, 679] on link "2" at bounding box center [723, 684] width 24 height 24
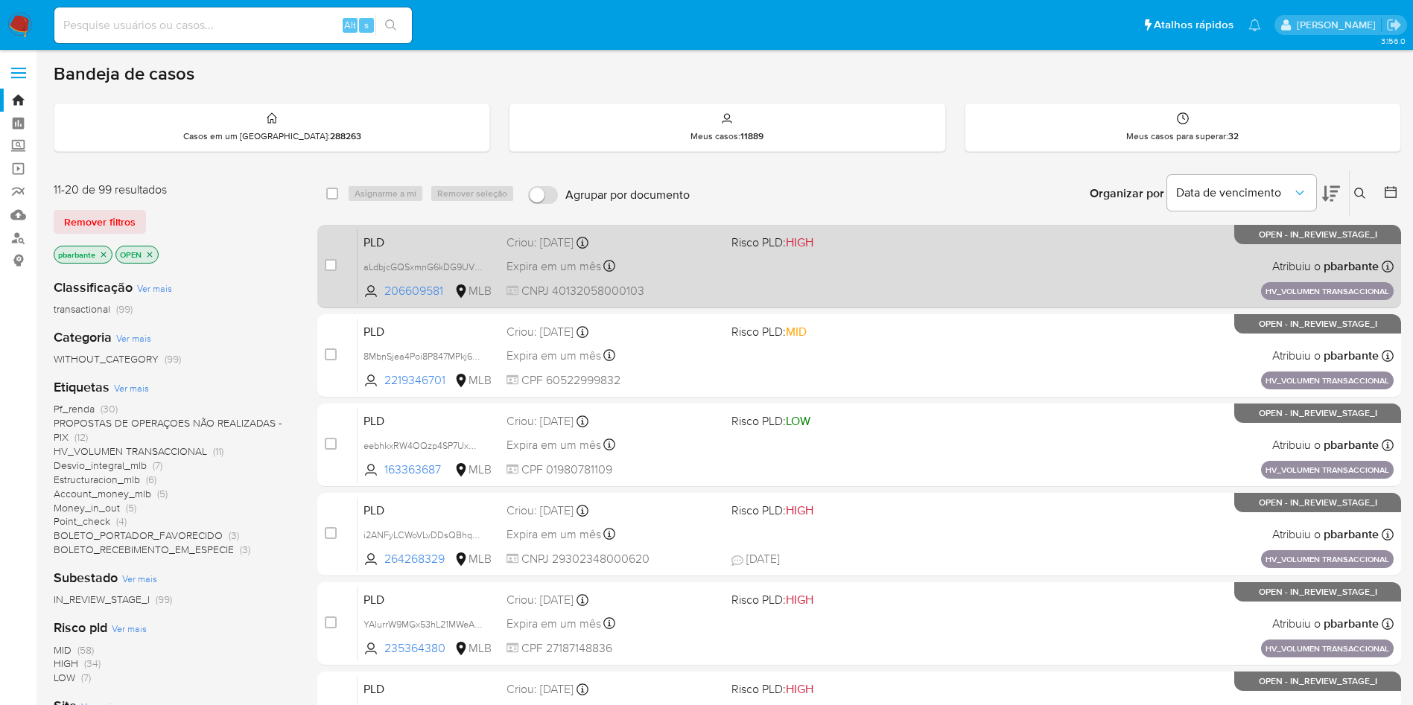
click at [884, 285] on div "PLD aLdbjcGQSxmnG6kDG9UVmadC 206609581 MLB Risco PLD: HIGH Criou: 14/08/2025 Cr…" at bounding box center [876, 266] width 1036 height 75
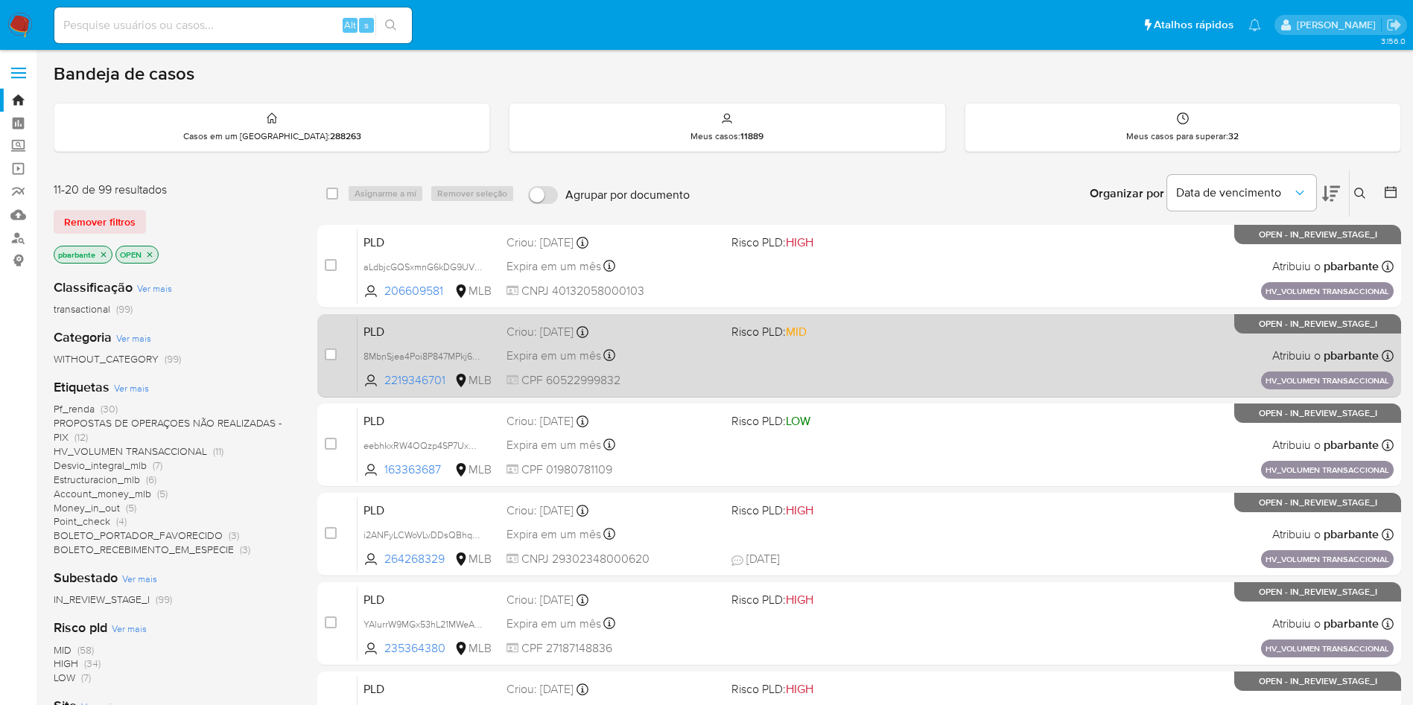
click at [849, 371] on div "PLD 8MbnSjea4Poi8P847MPkj6KT 2219346701 MLB Risco PLD: MID Criou: 14/08/2025 Cr…" at bounding box center [876, 355] width 1036 height 75
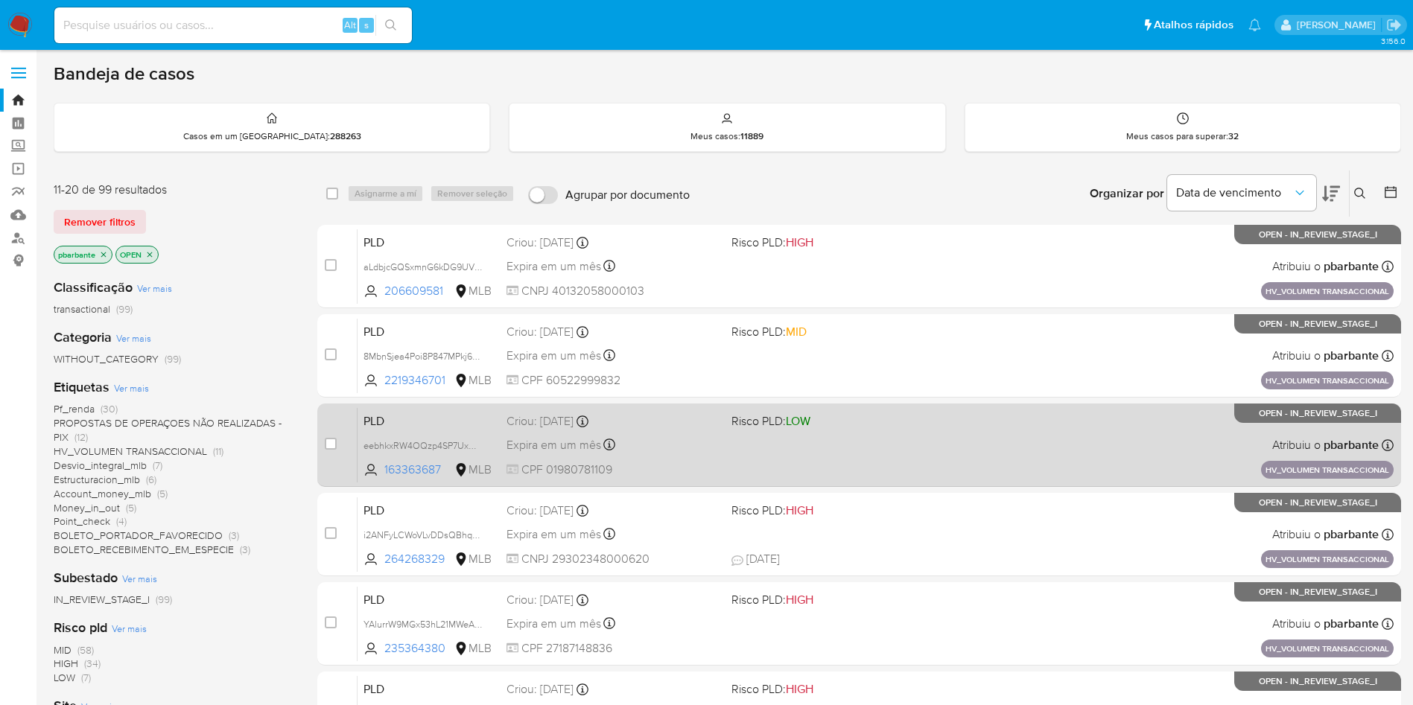
click at [819, 483] on div "PLD eebhkxRW4OQzp4SP7UxGgrzM 163363687 MLB Risco PLD: LOW Criou: 14/08/2025 Cri…" at bounding box center [876, 444] width 1036 height 75
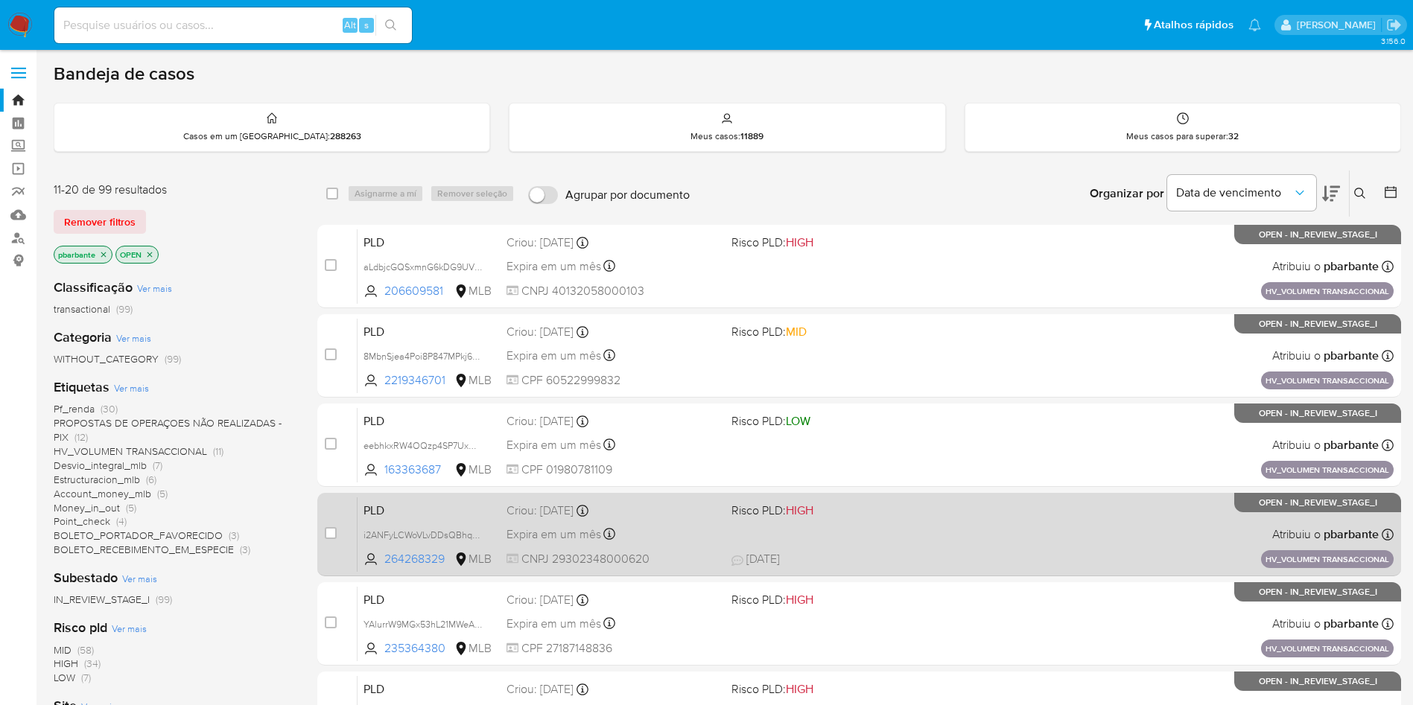
click at [802, 572] on div "PLD i2ANFyLCWoVLvDDsQBhq5D1W 264268329 MLB Risco PLD: HIGH Criou: 14/08/2025 Cr…" at bounding box center [876, 534] width 1036 height 75
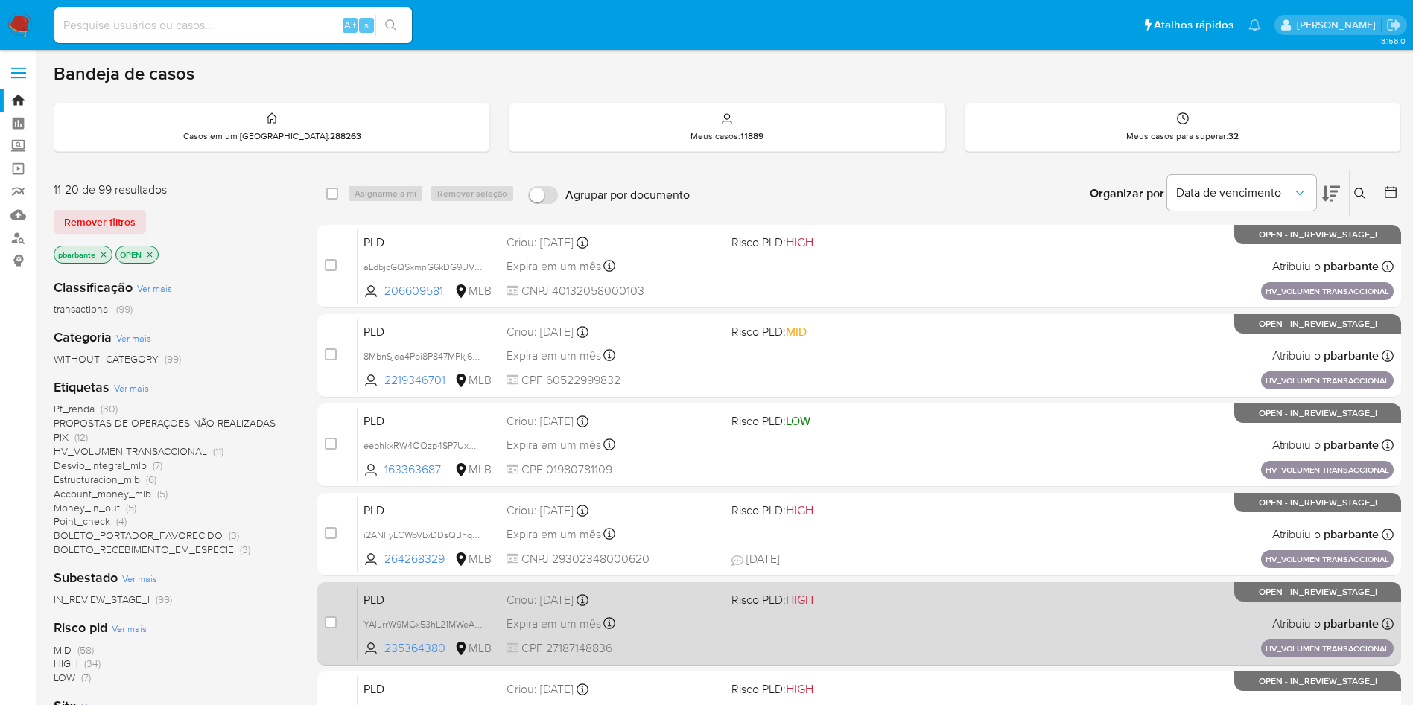
click at [779, 608] on span "Risco PLD: HIGH" at bounding box center [772, 599] width 82 height 16
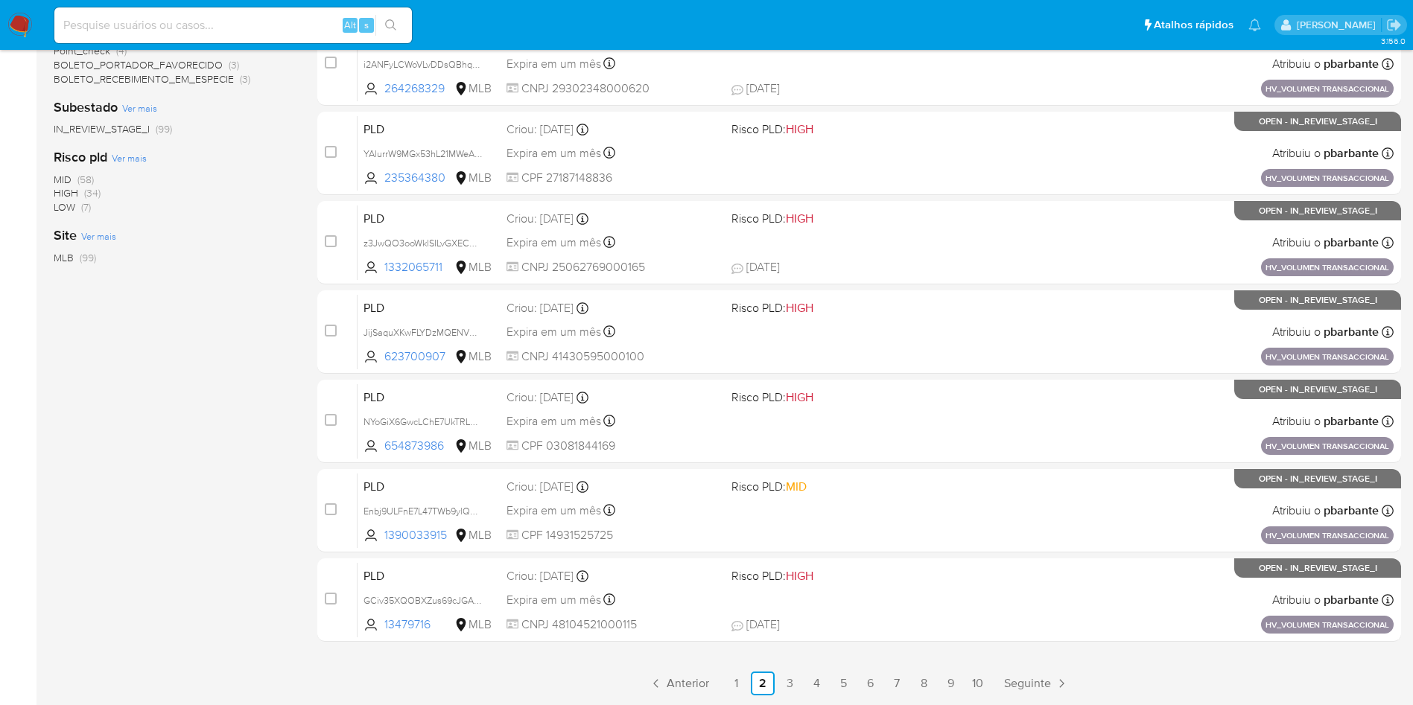
scroll to position [506, 0]
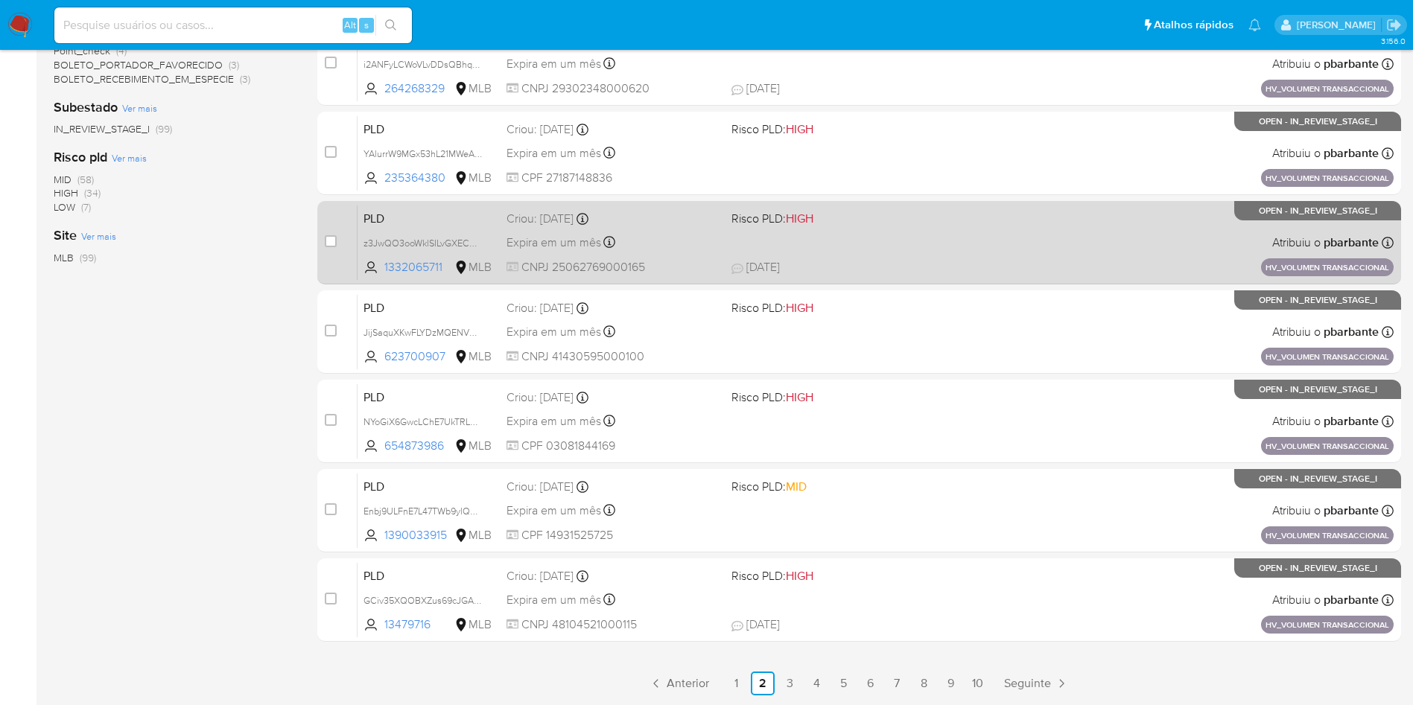
click at [763, 280] on div "PLD z3JwQO3ooWklSILvGXECHUF5 1332065711 MLB Risco PLD: HIGH Criou: 14/08/2025 C…" at bounding box center [876, 242] width 1036 height 75
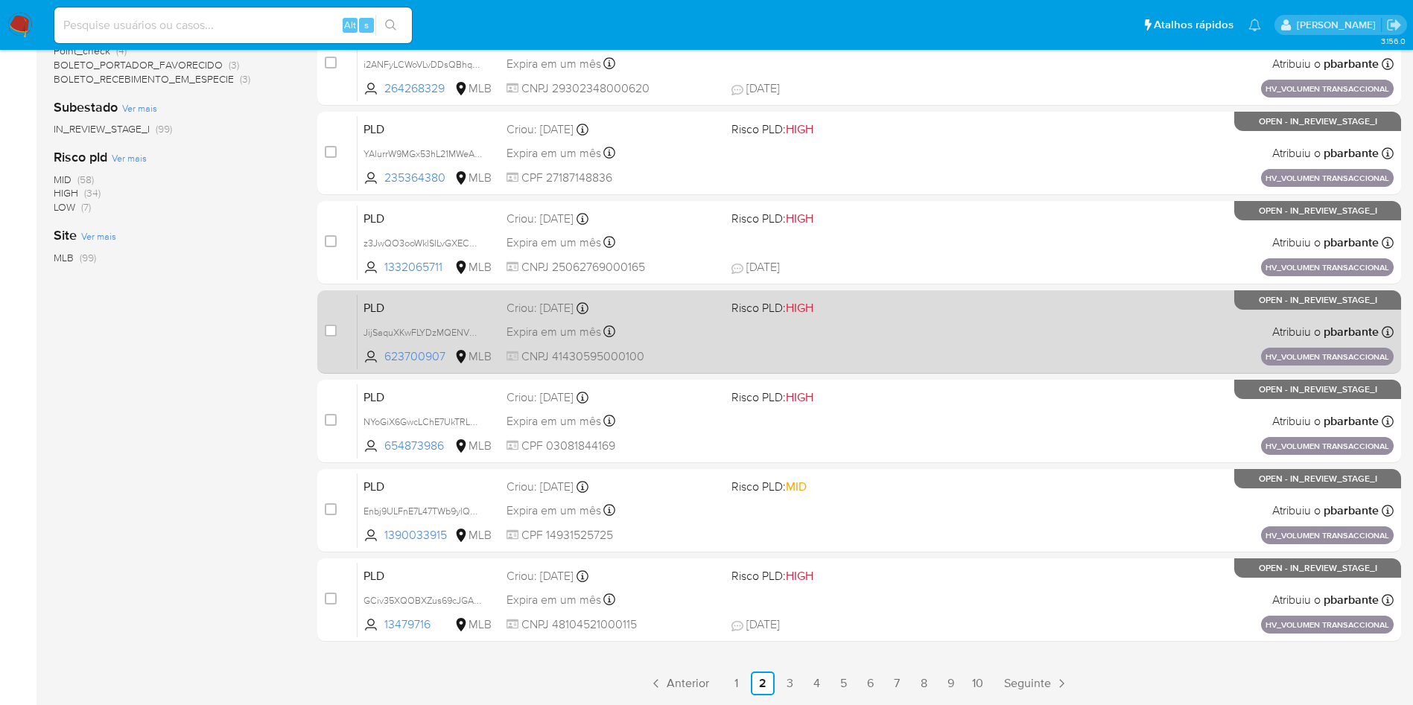
click at [720, 342] on div "Expira em um mês Expira em 28/09/2025 11:15:56" at bounding box center [612, 332] width 213 height 20
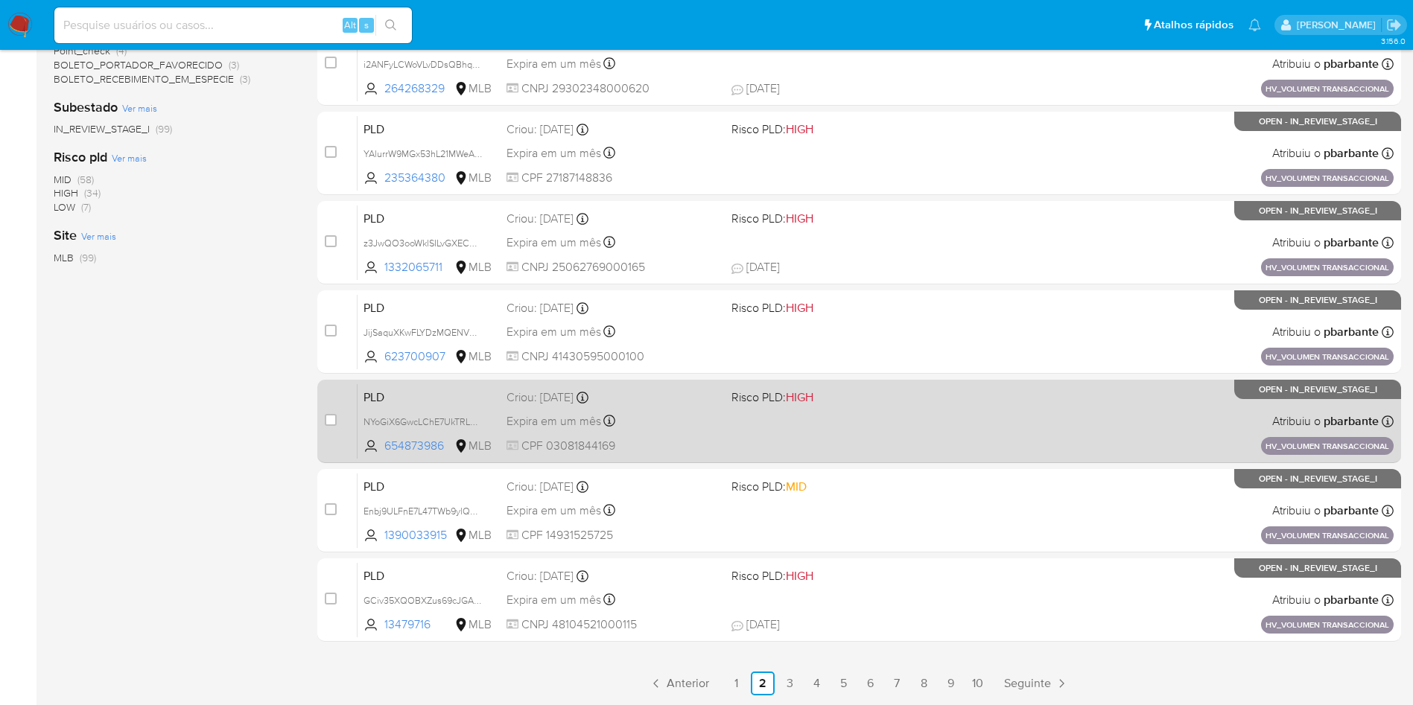
click at [717, 459] on div "PLD NYoGiX6GwcLChE7UkTRLRt3m 654873986 MLB Risco PLD: HIGH Criou: 14/08/2025 Cr…" at bounding box center [876, 421] width 1036 height 75
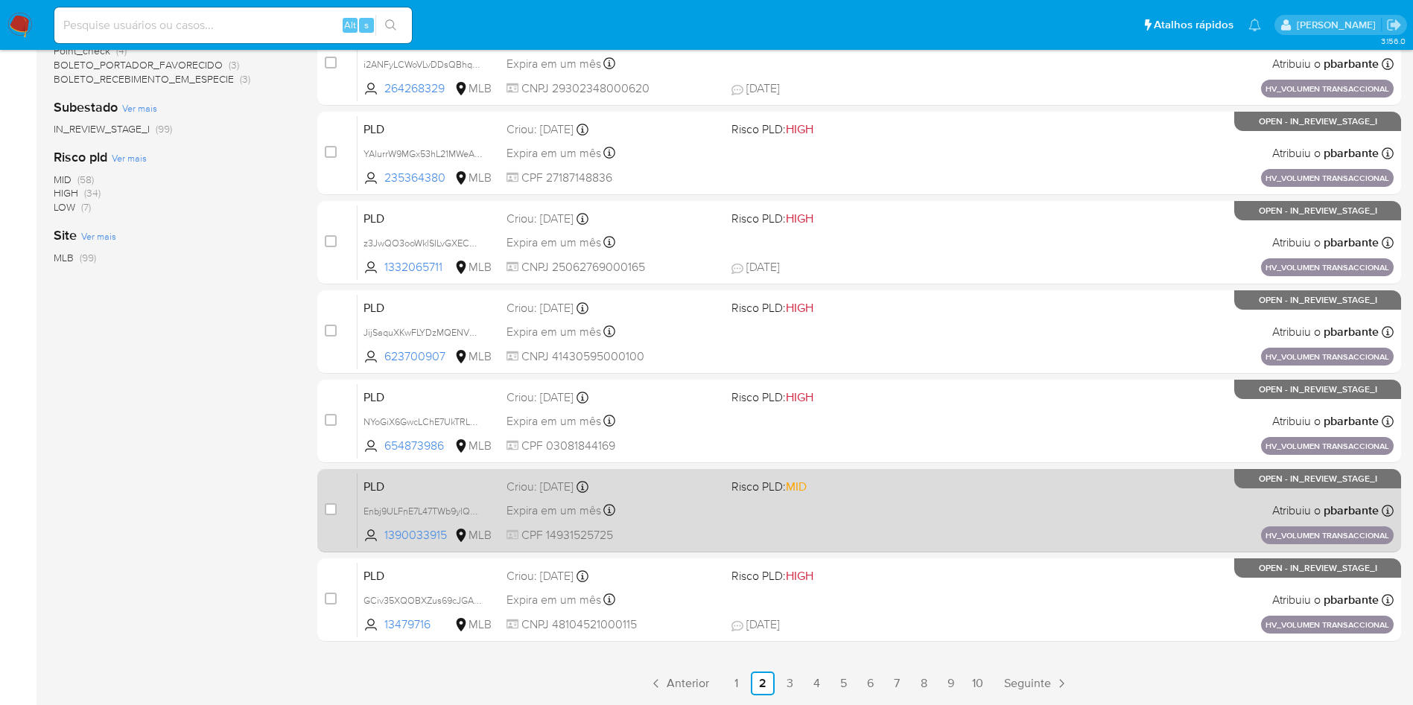
click at [720, 521] on div "Expira em um mês Expira em 28/09/2025 11:15:37" at bounding box center [612, 511] width 213 height 20
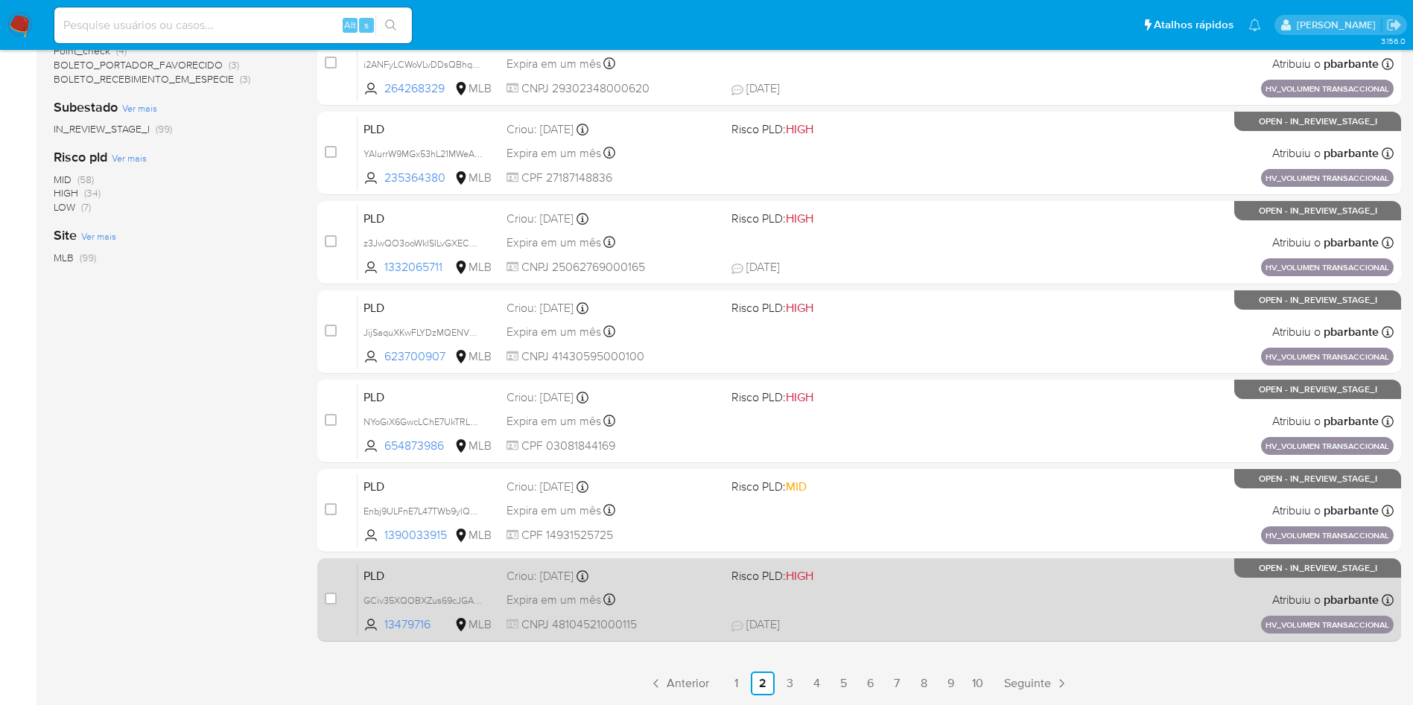
click at [723, 629] on div "case-item-checkbox Incapaz de atribuir o caso PLD GCiv35XQOBXZus69cJGA8qQO 1347…" at bounding box center [859, 600] width 1084 height 83
click at [716, 585] on span "Criou: 14/08/2025 Criou: 14/08/2025 11:15:34" at bounding box center [612, 574] width 213 height 19
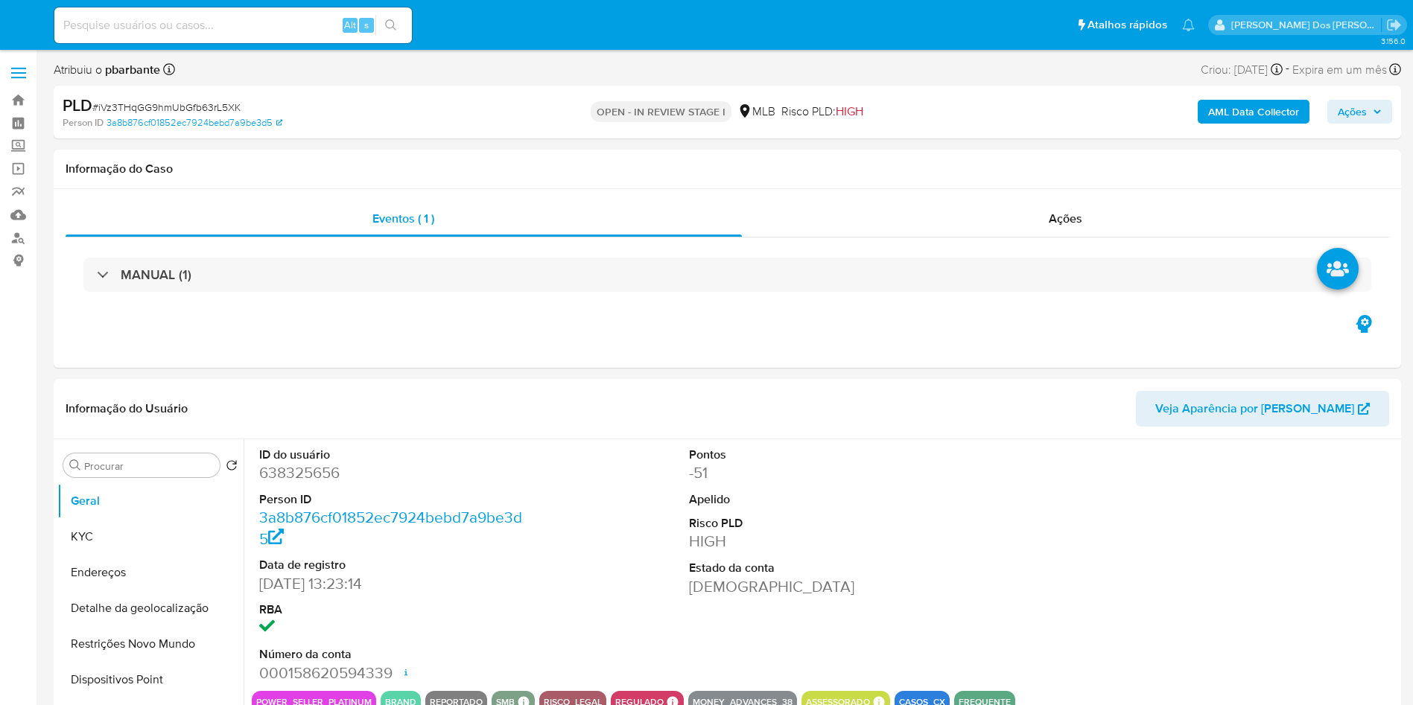
select select "10"
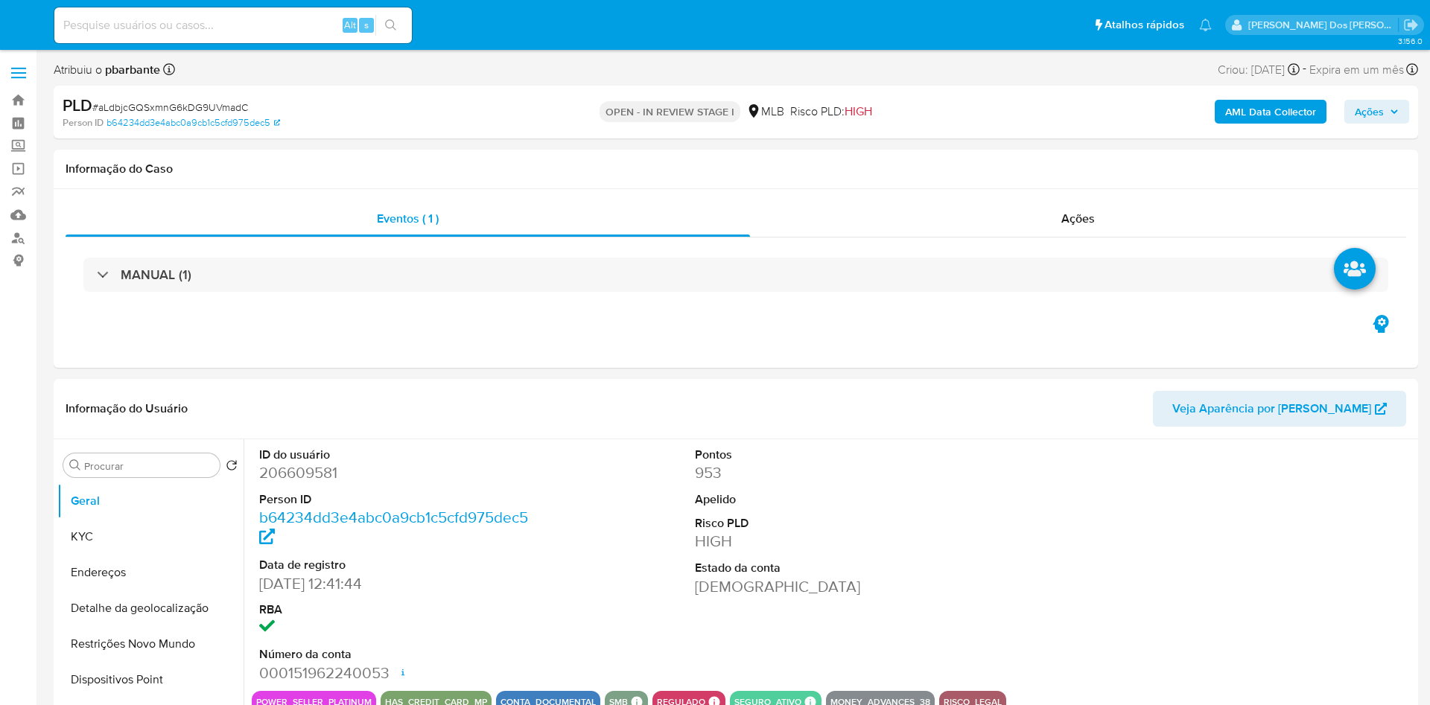
select select "10"
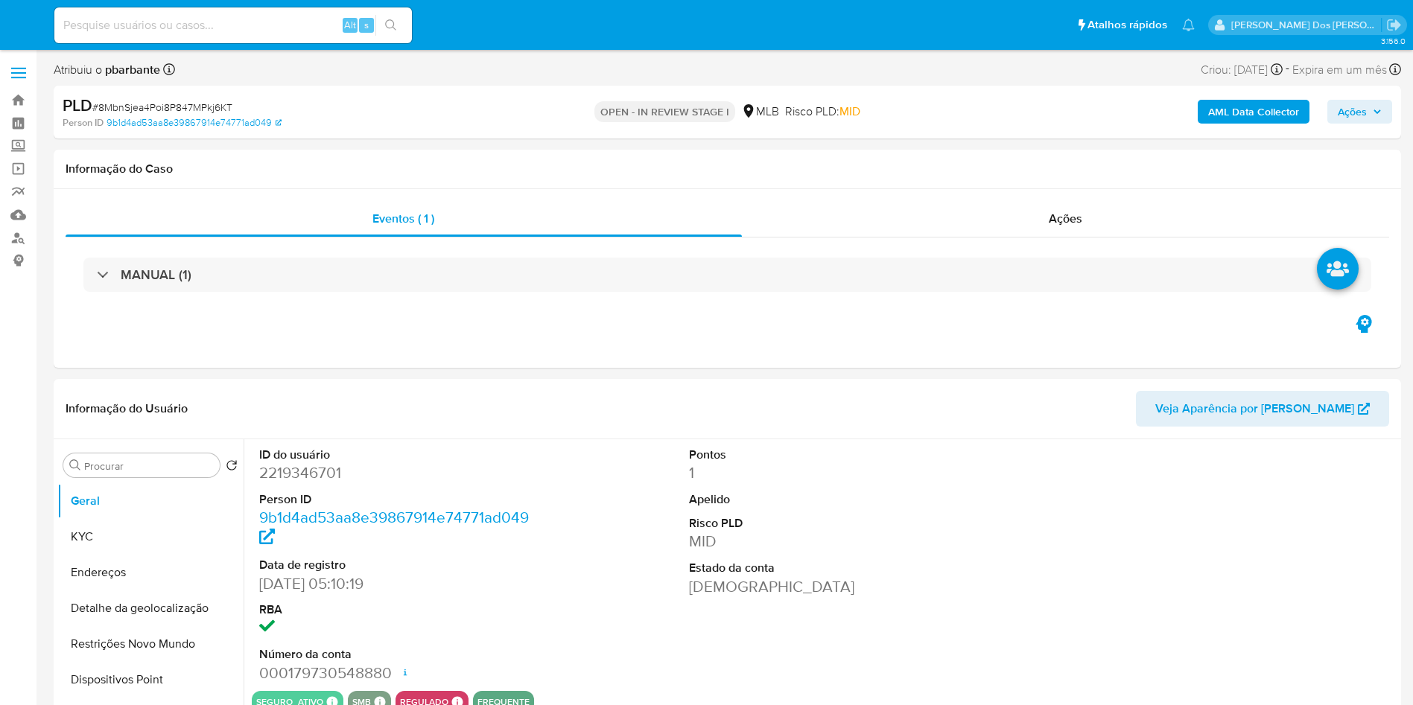
select select "10"
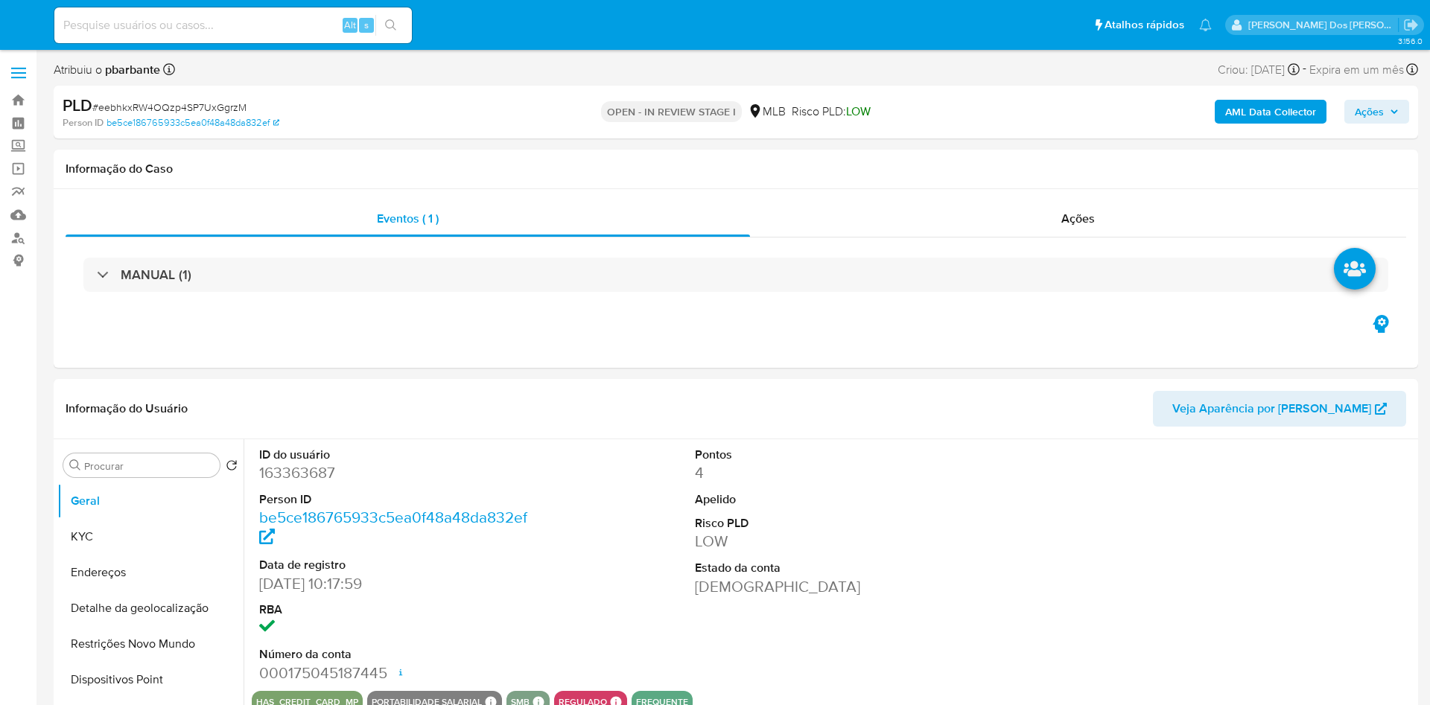
select select "10"
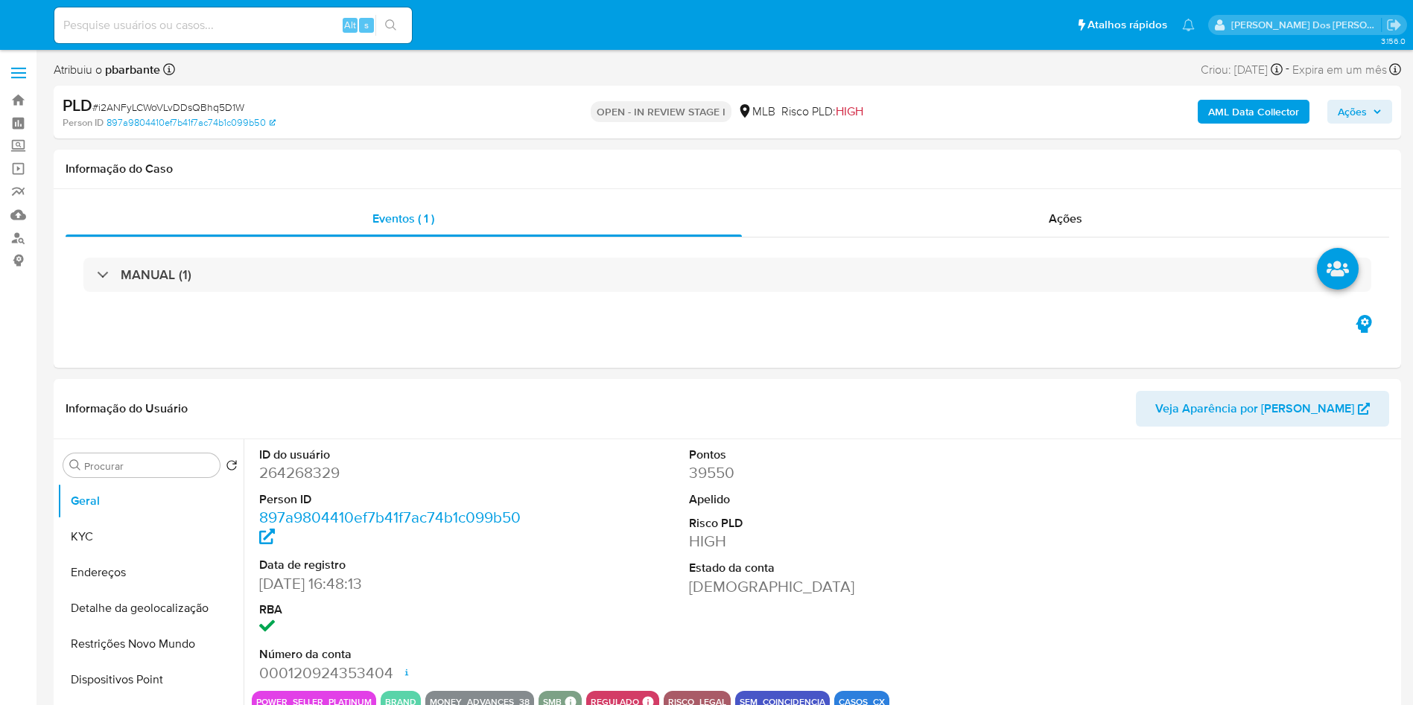
select select "10"
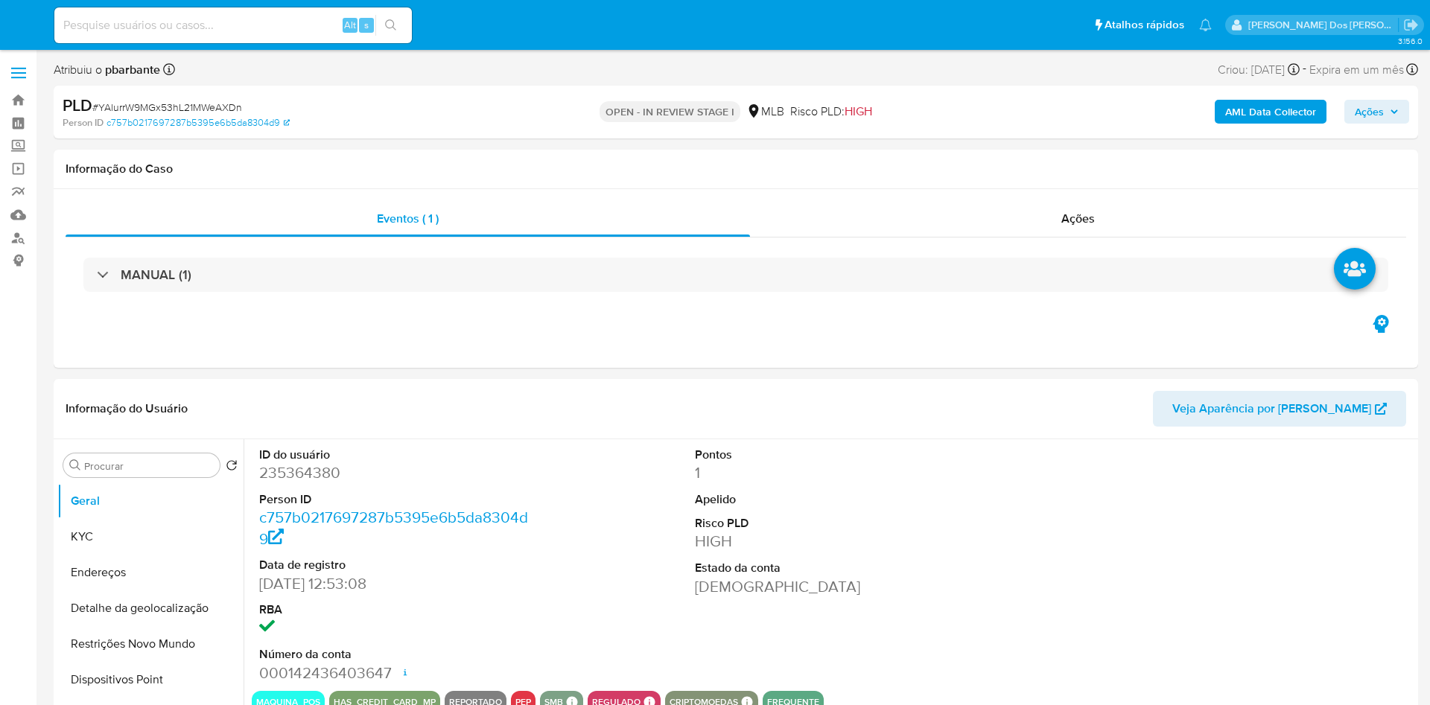
select select "10"
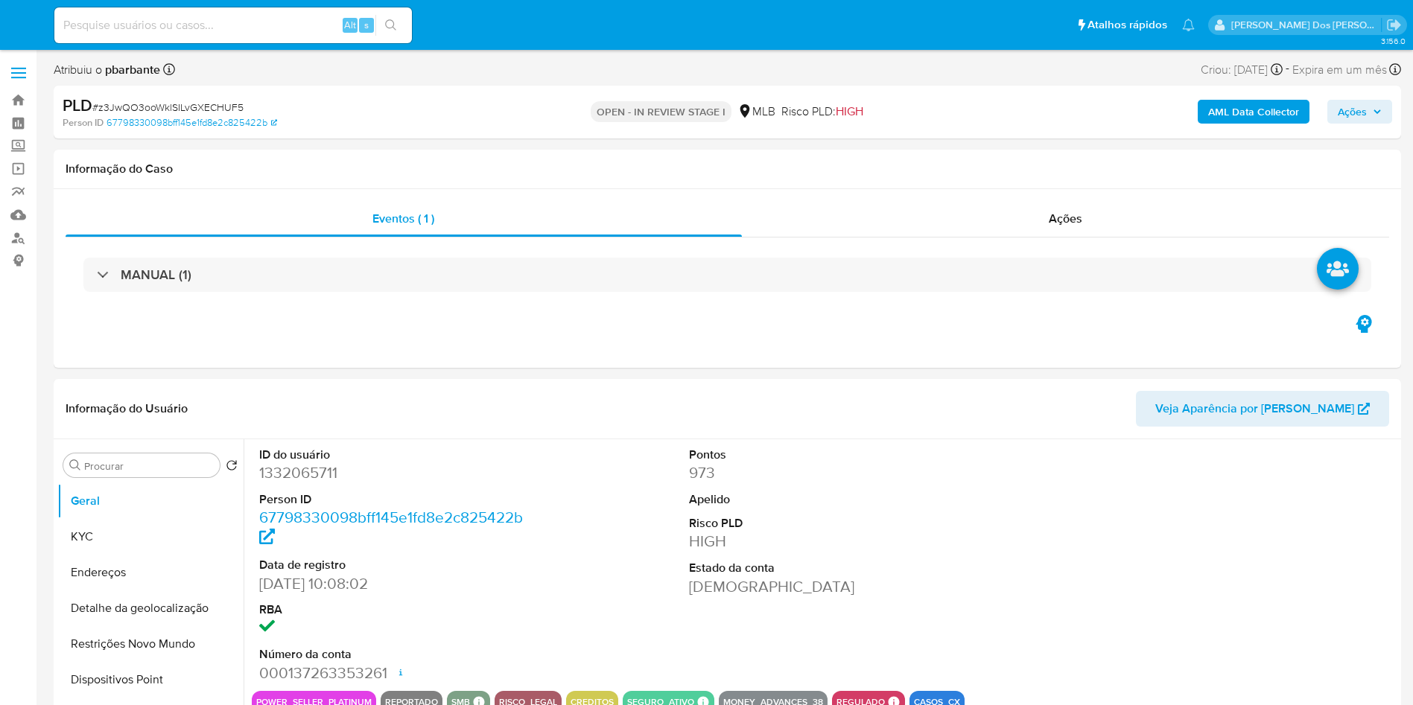
select select "10"
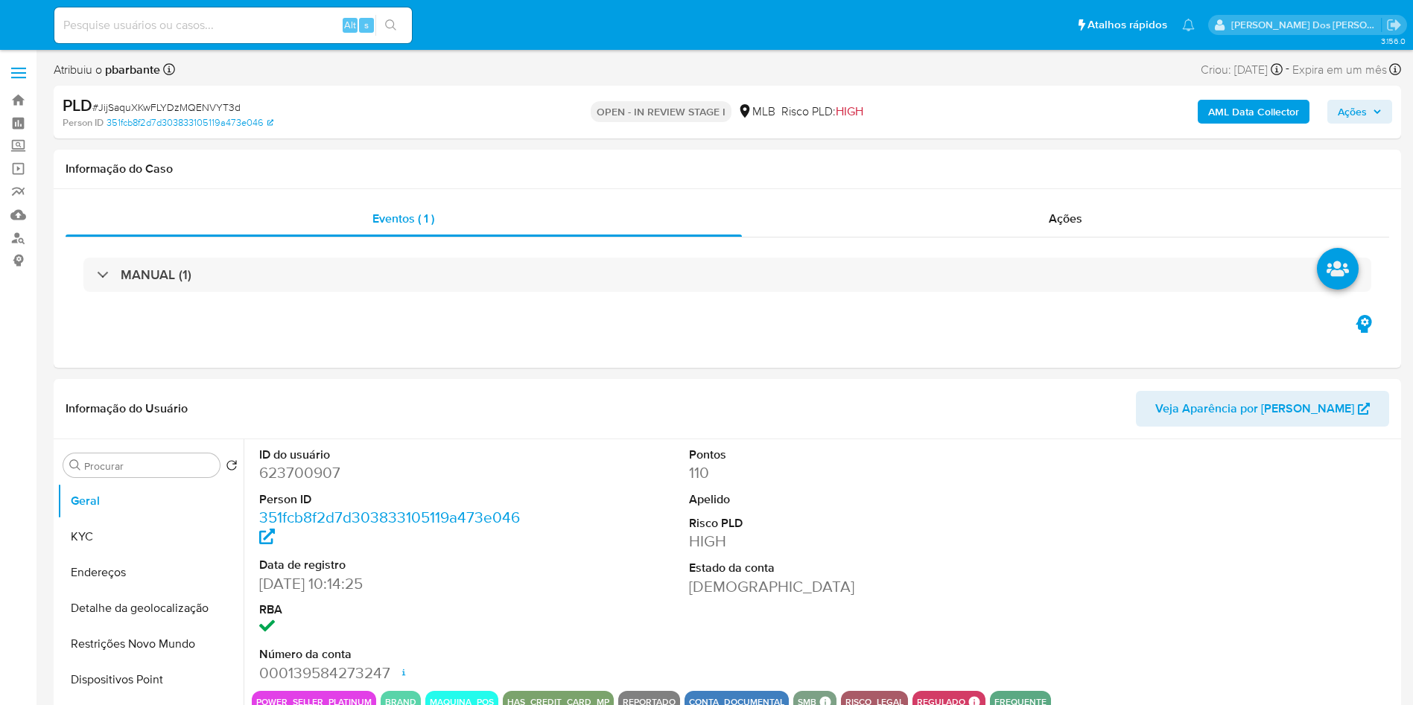
select select "10"
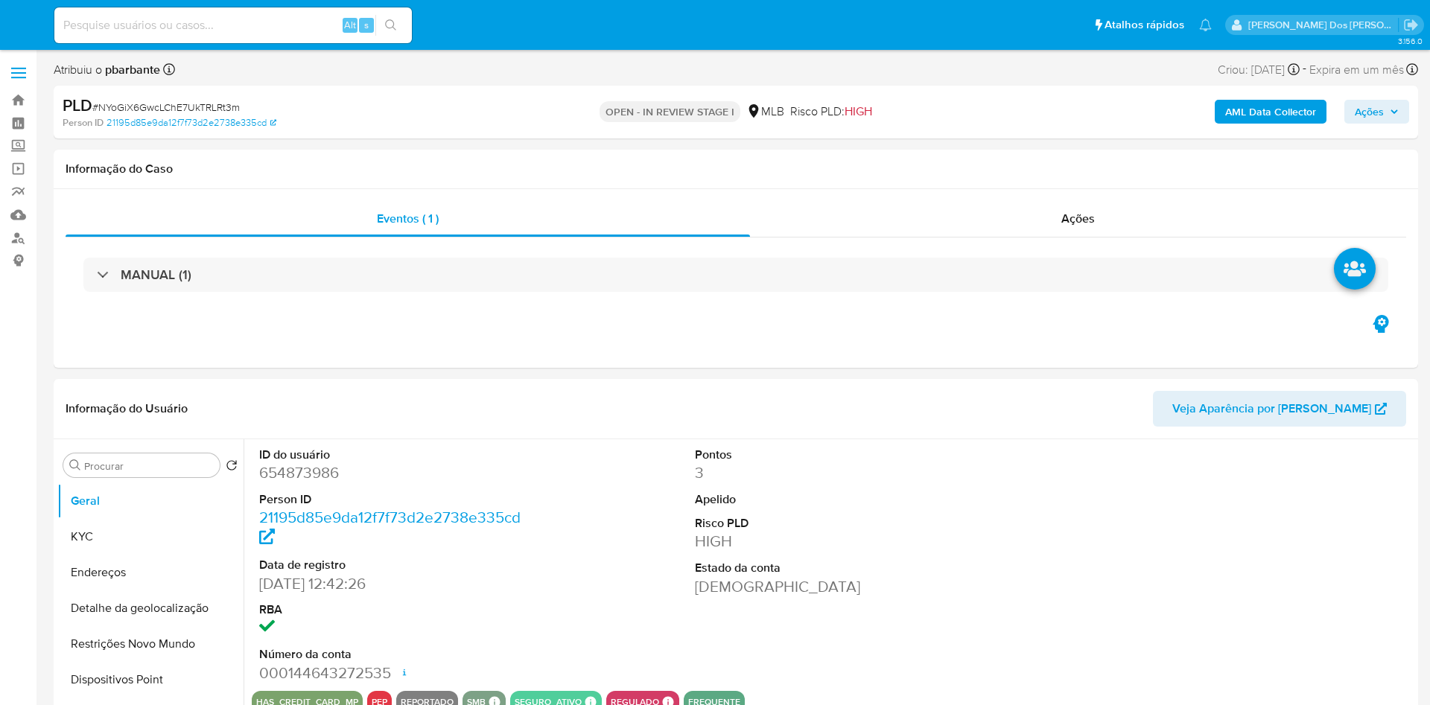
select select "10"
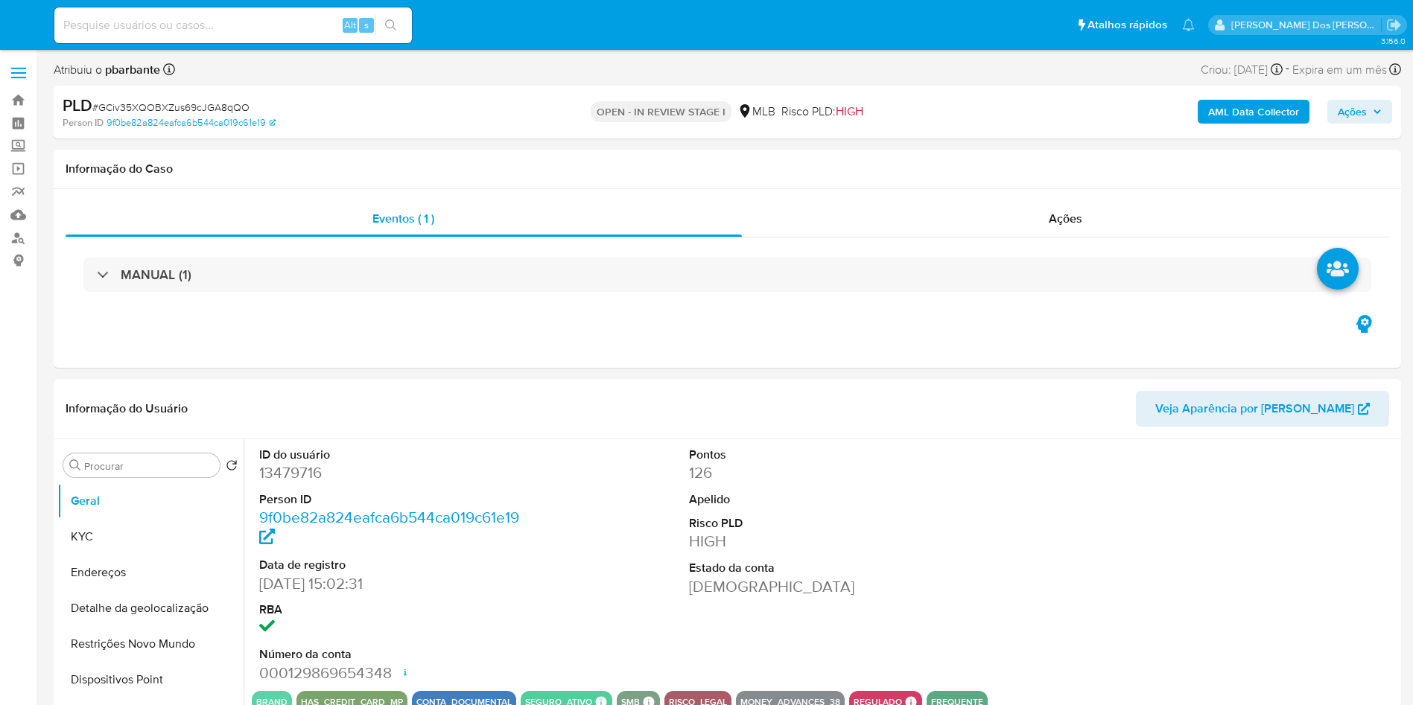
select select "10"
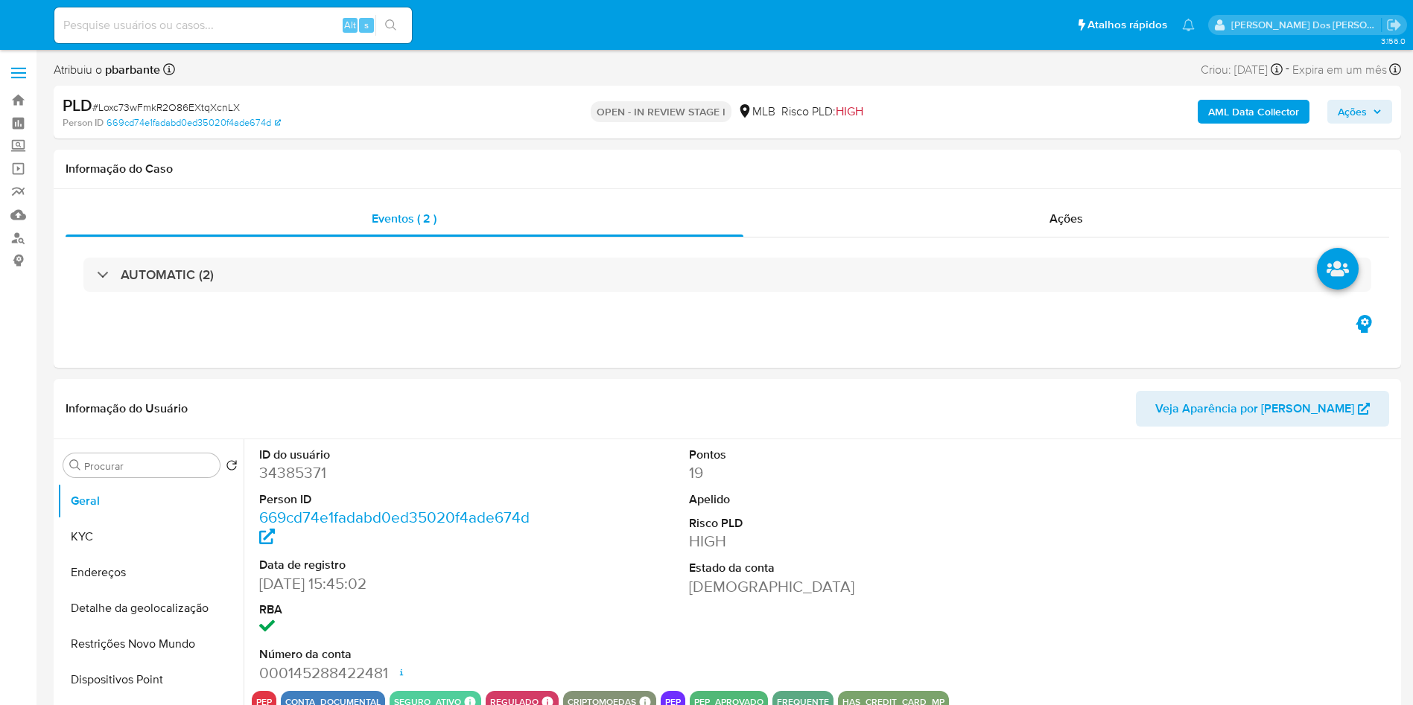
select select "10"
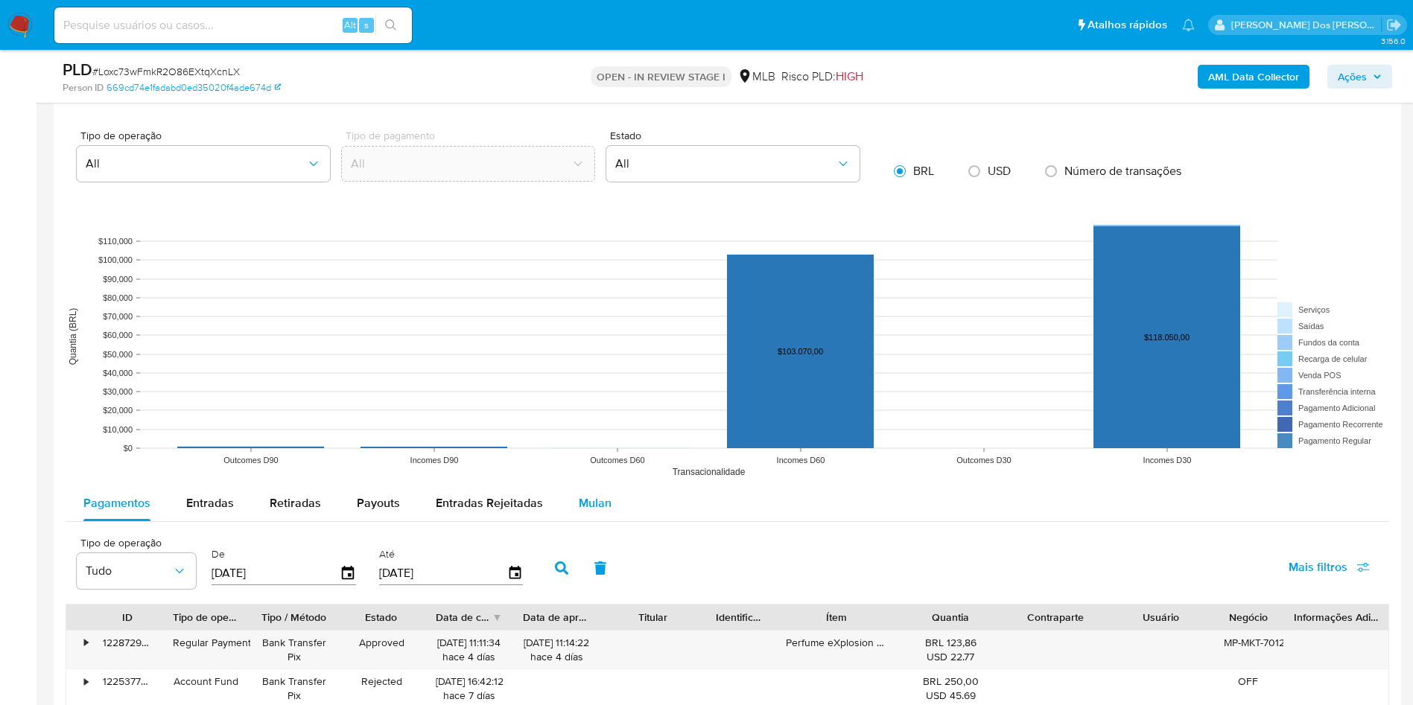
click at [579, 510] on div "Mulan" at bounding box center [595, 504] width 33 height 36
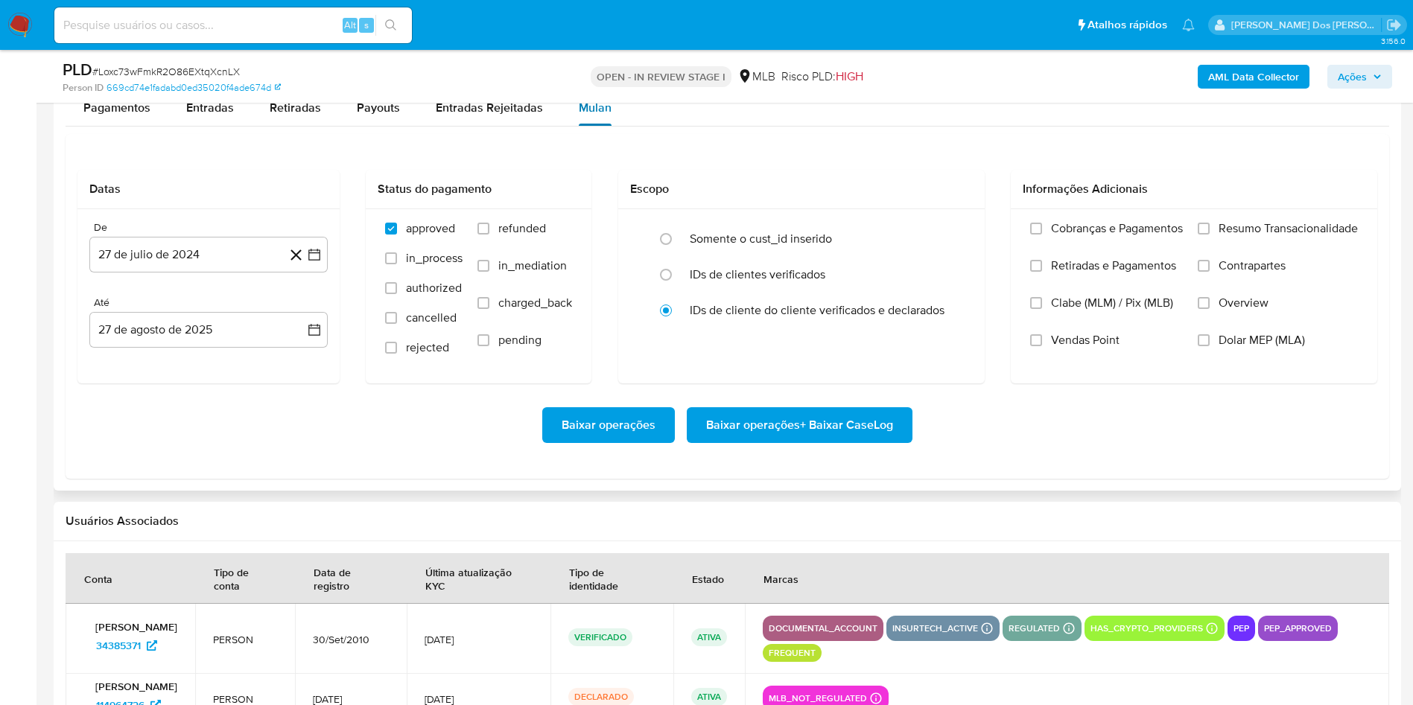
scroll to position [1779, 0]
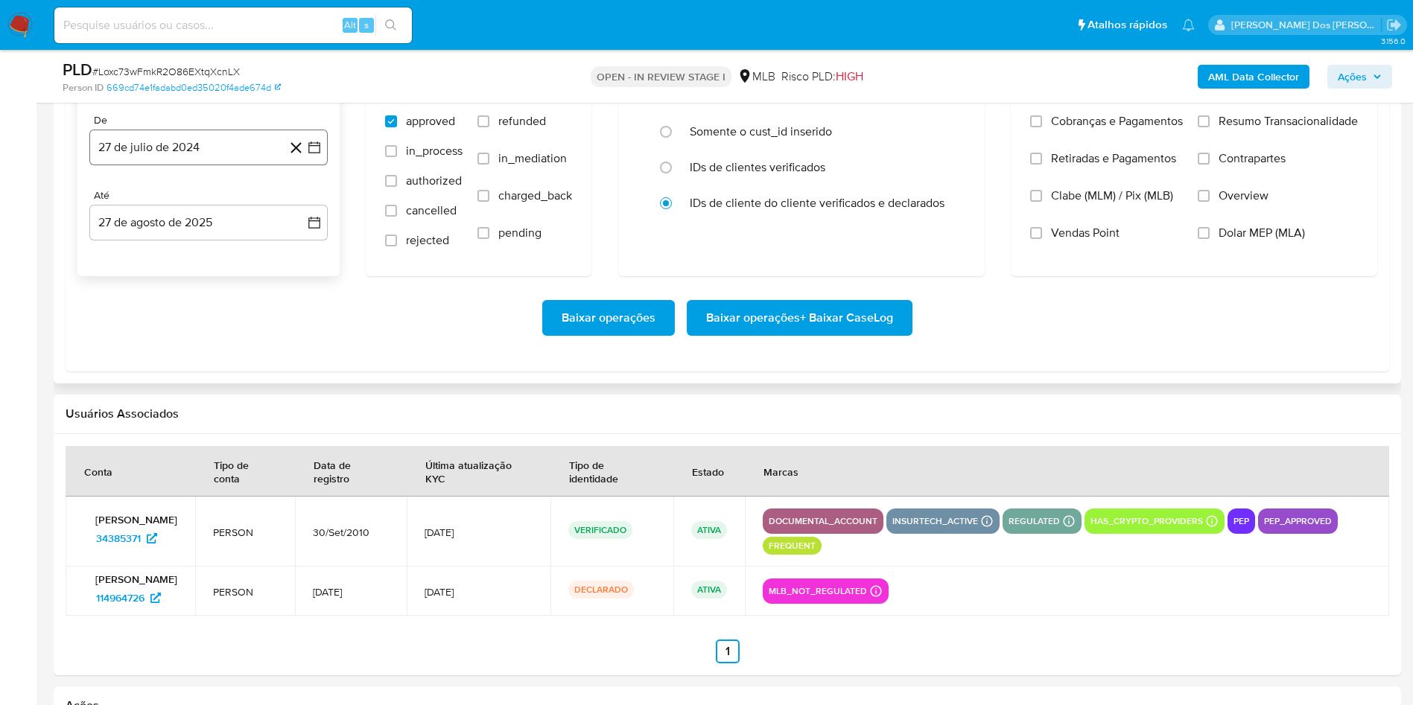
click at [317, 155] on icon "button" at bounding box center [314, 147] width 15 height 15
click at [298, 215] on div "julio 2024 julio 2024 lun lunes mar martes mié miércoles jue jueves vie viernes…" at bounding box center [208, 287] width 238 height 235
click at [301, 206] on icon "Mes siguiente" at bounding box center [302, 201] width 6 height 10
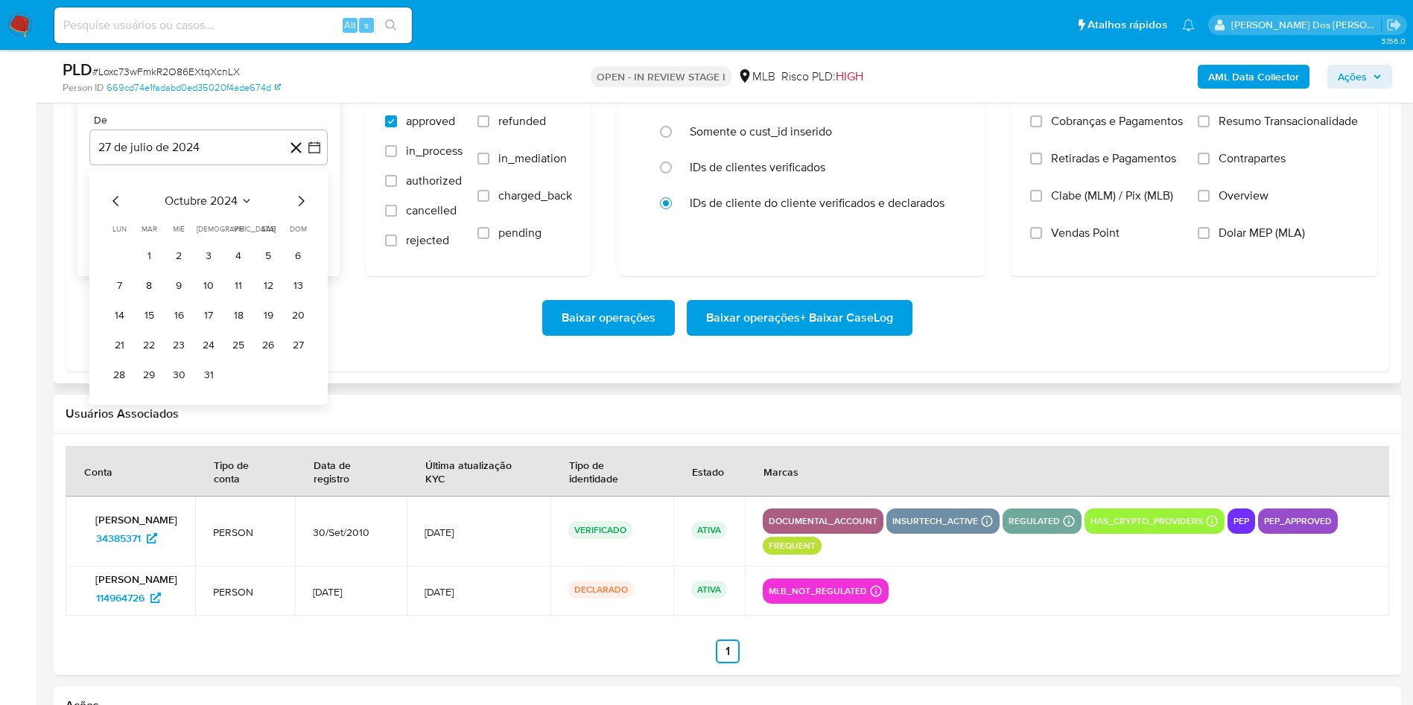
click at [301, 206] on icon "Mes siguiente" at bounding box center [302, 201] width 6 height 10
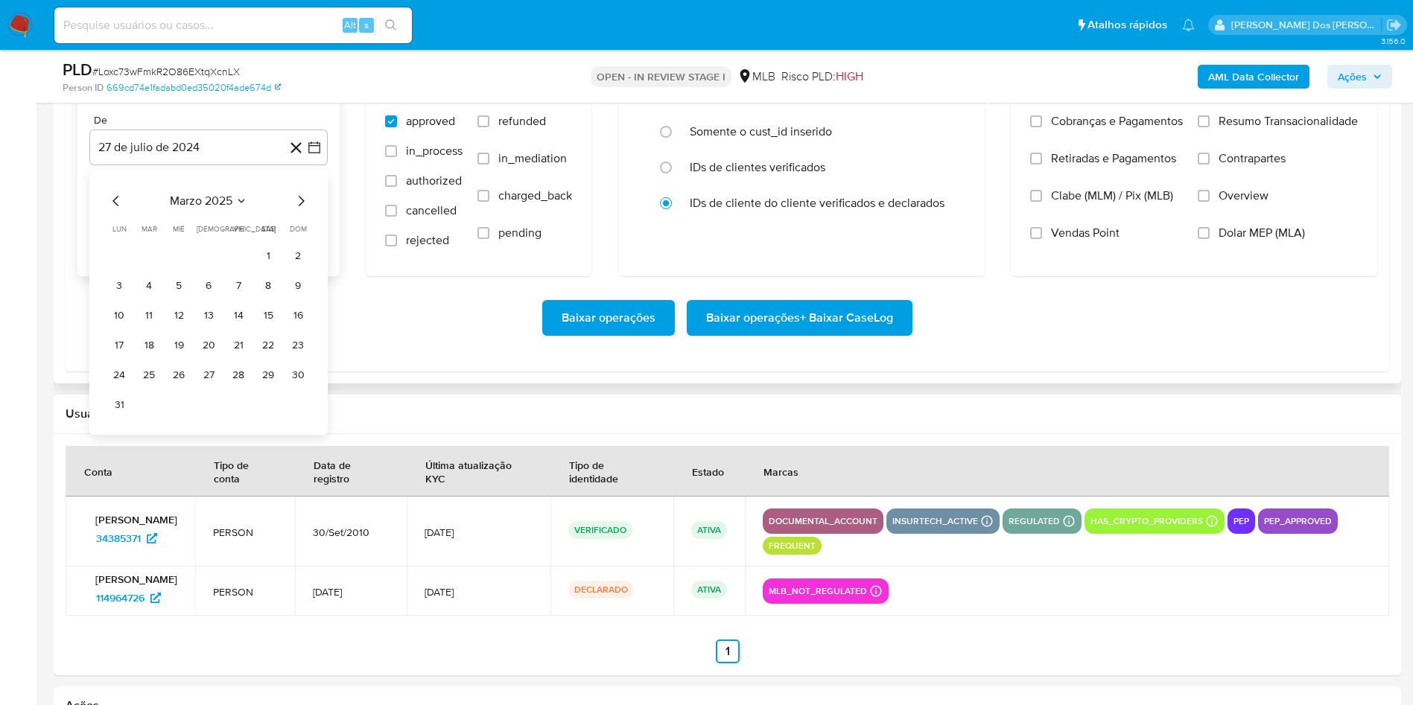
click at [301, 206] on icon "Mes siguiente" at bounding box center [302, 201] width 6 height 10
click at [149, 268] on button "1" at bounding box center [149, 256] width 24 height 24
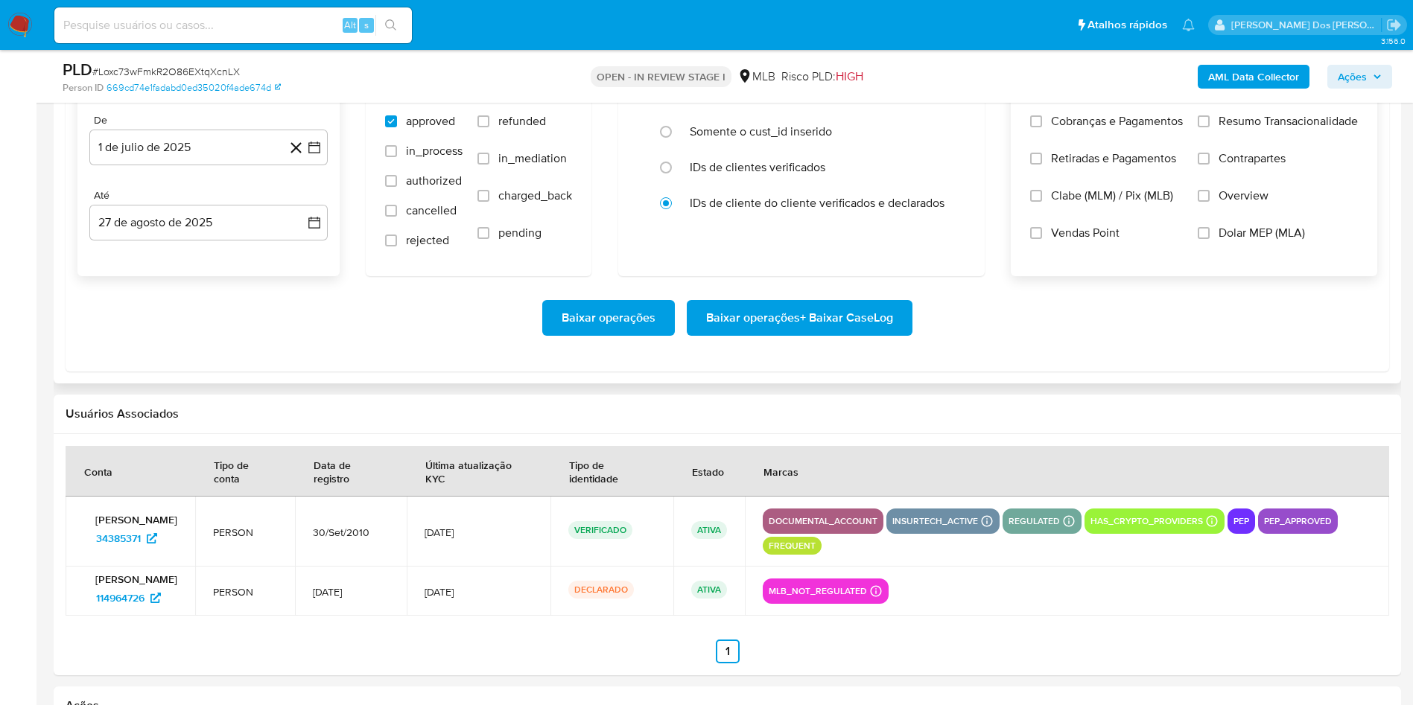
click at [1234, 131] on div "Cobranças e Pagamentos Retiradas e Pagamentos Clabe (MLM) / Pix (MLB) Vendas Po…" at bounding box center [1194, 188] width 366 height 173
click at [1230, 129] on span "Resumo Transacionalidade" at bounding box center [1288, 121] width 139 height 15
click at [1210, 127] on input "Resumo Transacionalidade" at bounding box center [1204, 121] width 12 height 12
click at [860, 334] on span "Baixar operações + Baixar CaseLog" at bounding box center [799, 318] width 187 height 33
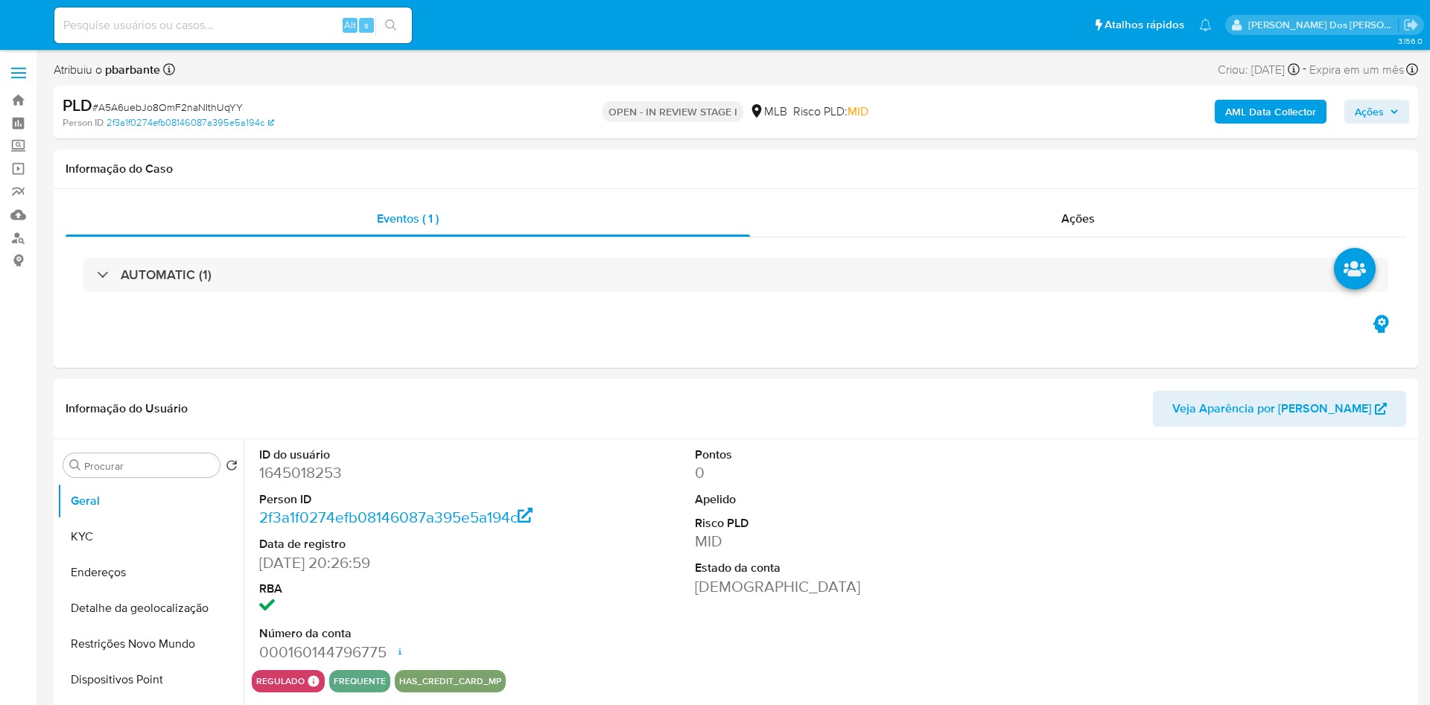
select select "10"
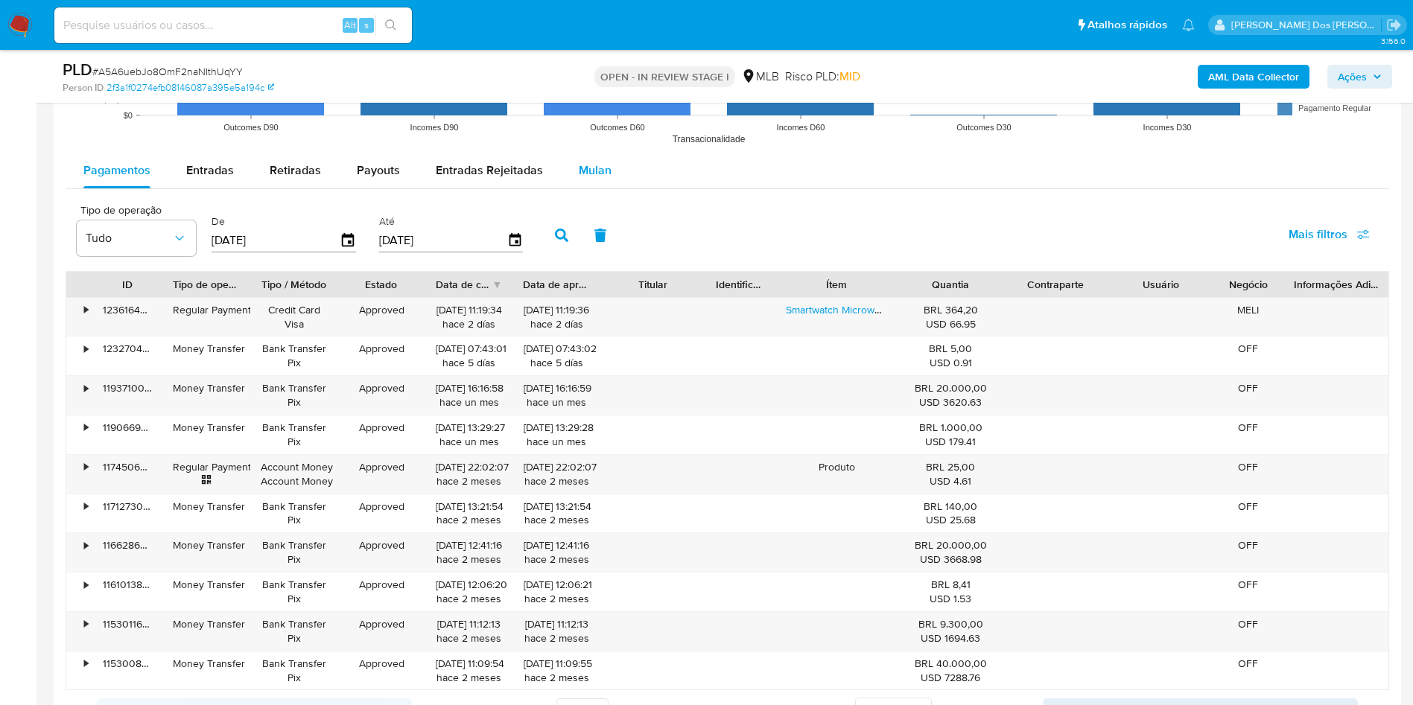
click at [585, 179] on span "Mulan" at bounding box center [595, 170] width 33 height 17
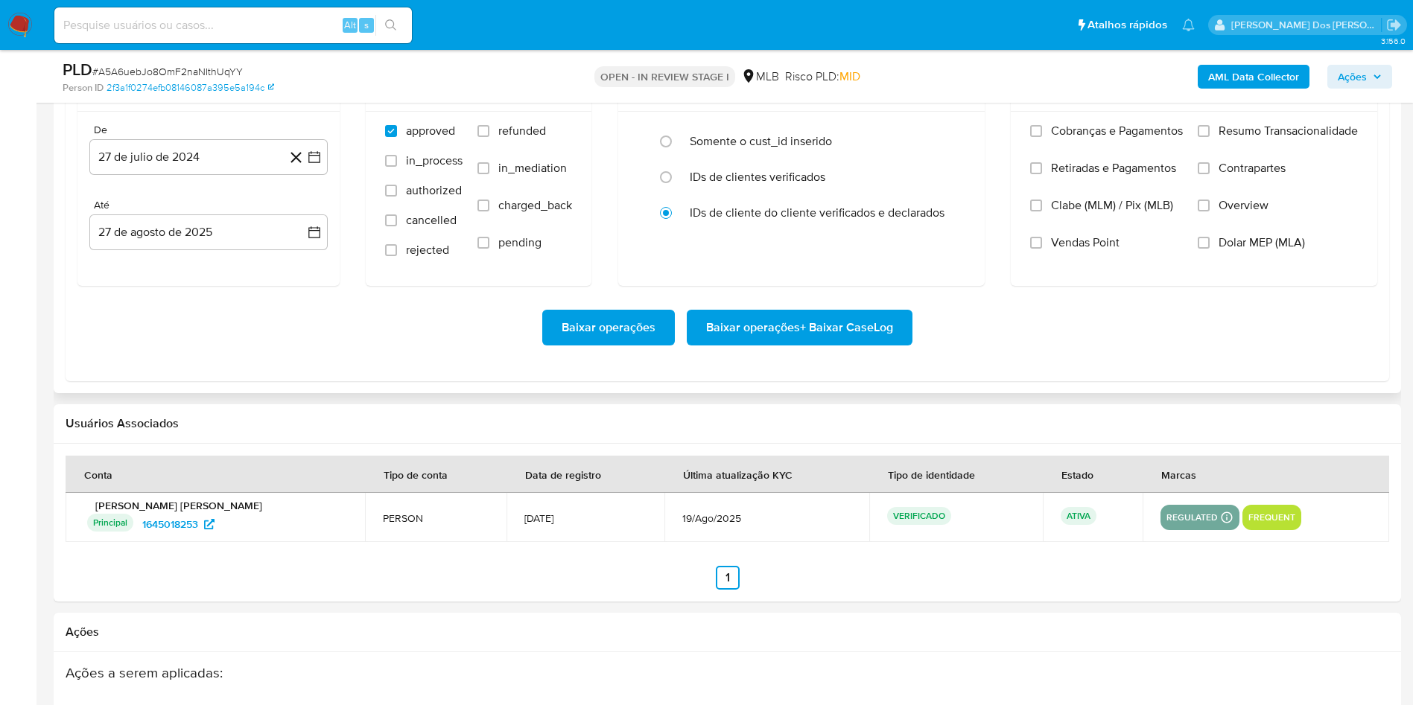
scroll to position [1770, 0]
click at [321, 164] on icon "button" at bounding box center [314, 156] width 15 height 15
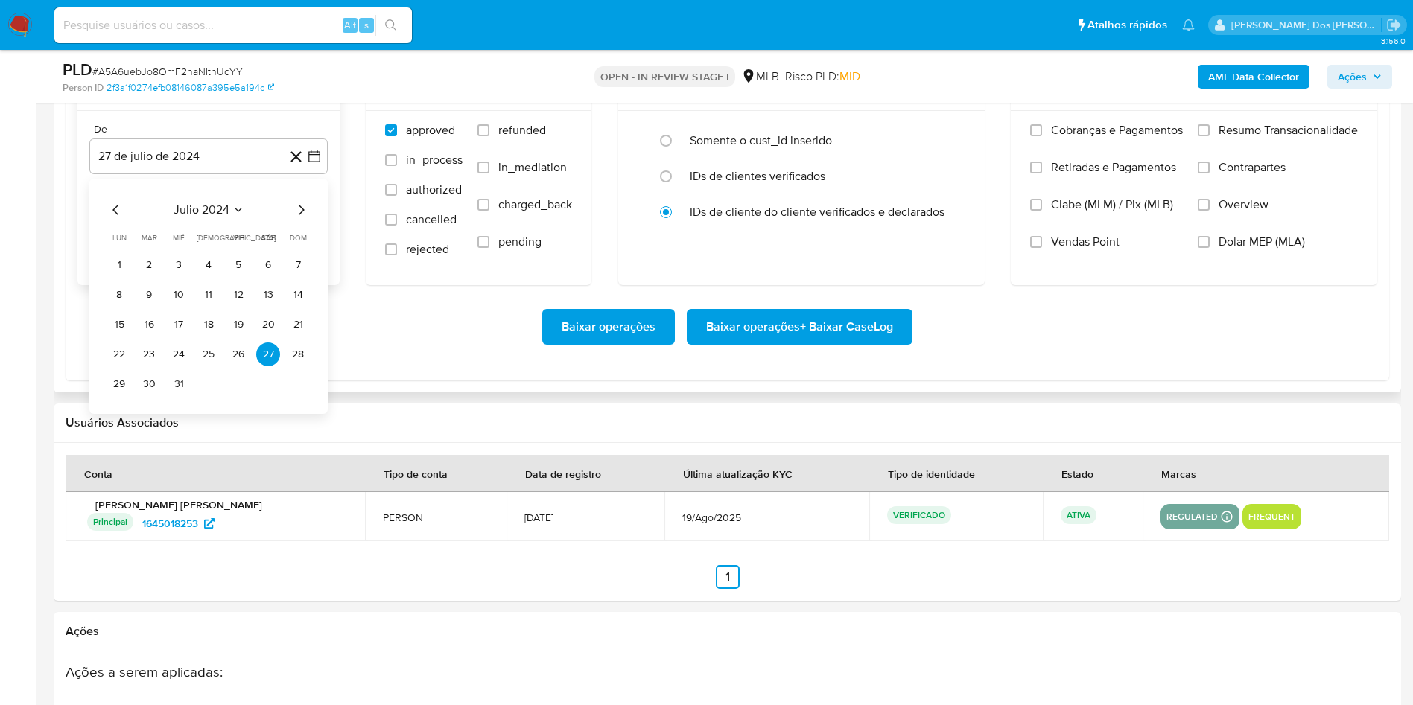
click at [305, 219] on icon "Mes siguiente" at bounding box center [301, 210] width 18 height 18
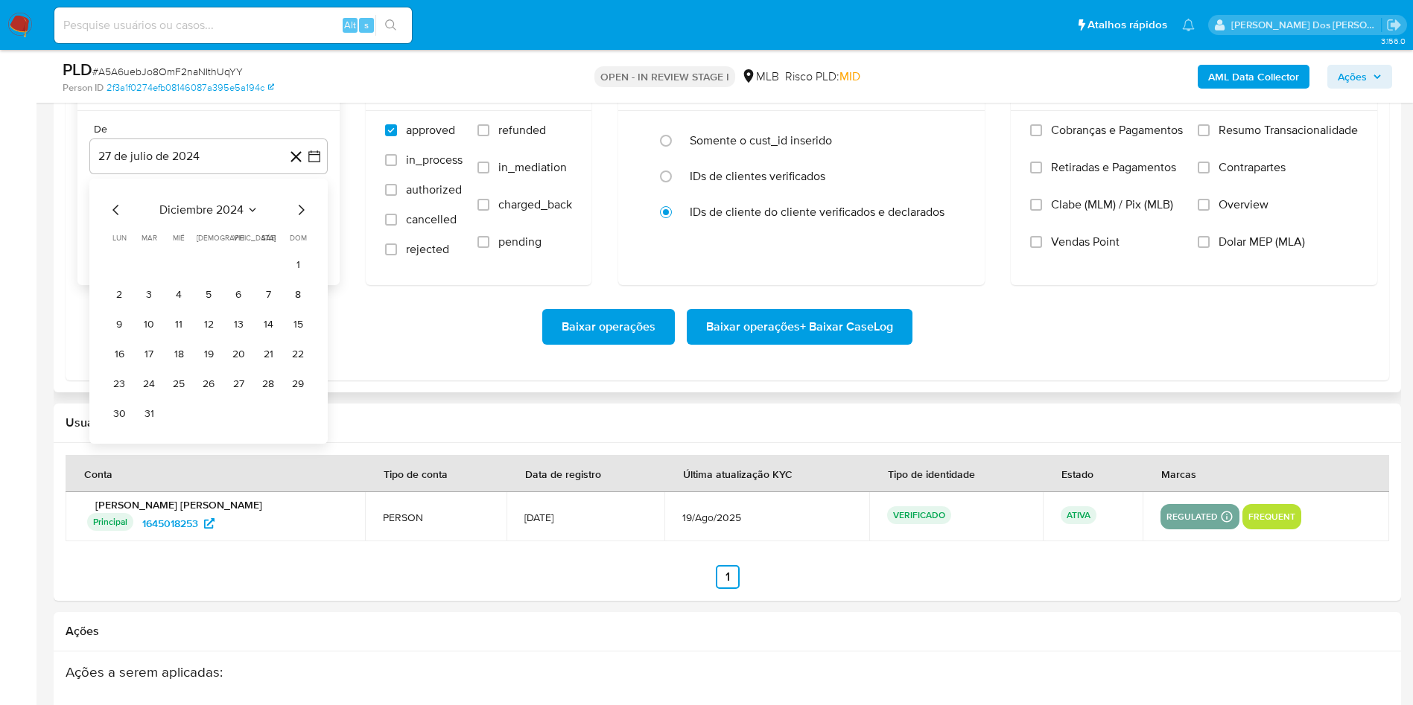
click at [305, 219] on icon "Mes siguiente" at bounding box center [301, 210] width 18 height 18
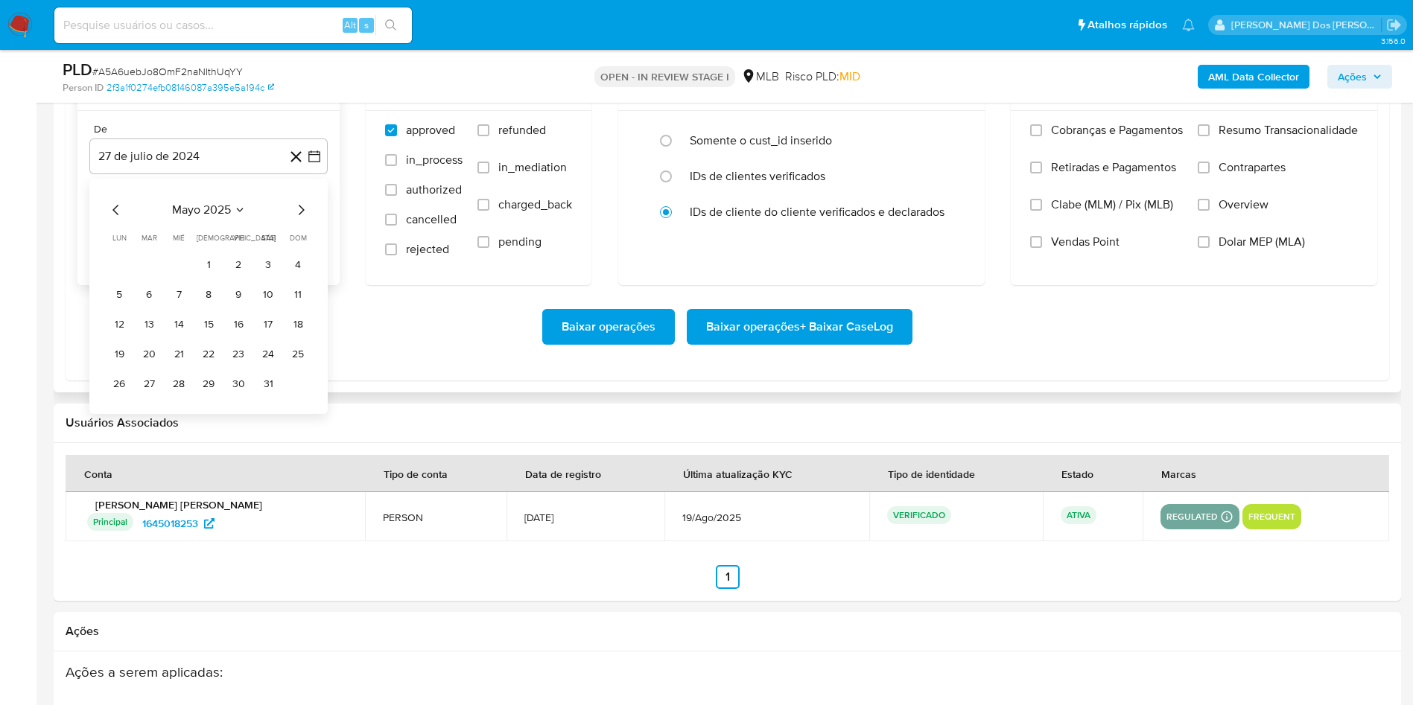
click at [305, 219] on icon "Mes siguiente" at bounding box center [301, 210] width 18 height 18
click at [150, 277] on button "1" at bounding box center [149, 265] width 24 height 24
click at [1270, 138] on span "Resumo Transacionalidade" at bounding box center [1288, 130] width 139 height 15
click at [1210, 136] on input "Resumo Transacionalidade" at bounding box center [1204, 130] width 12 height 12
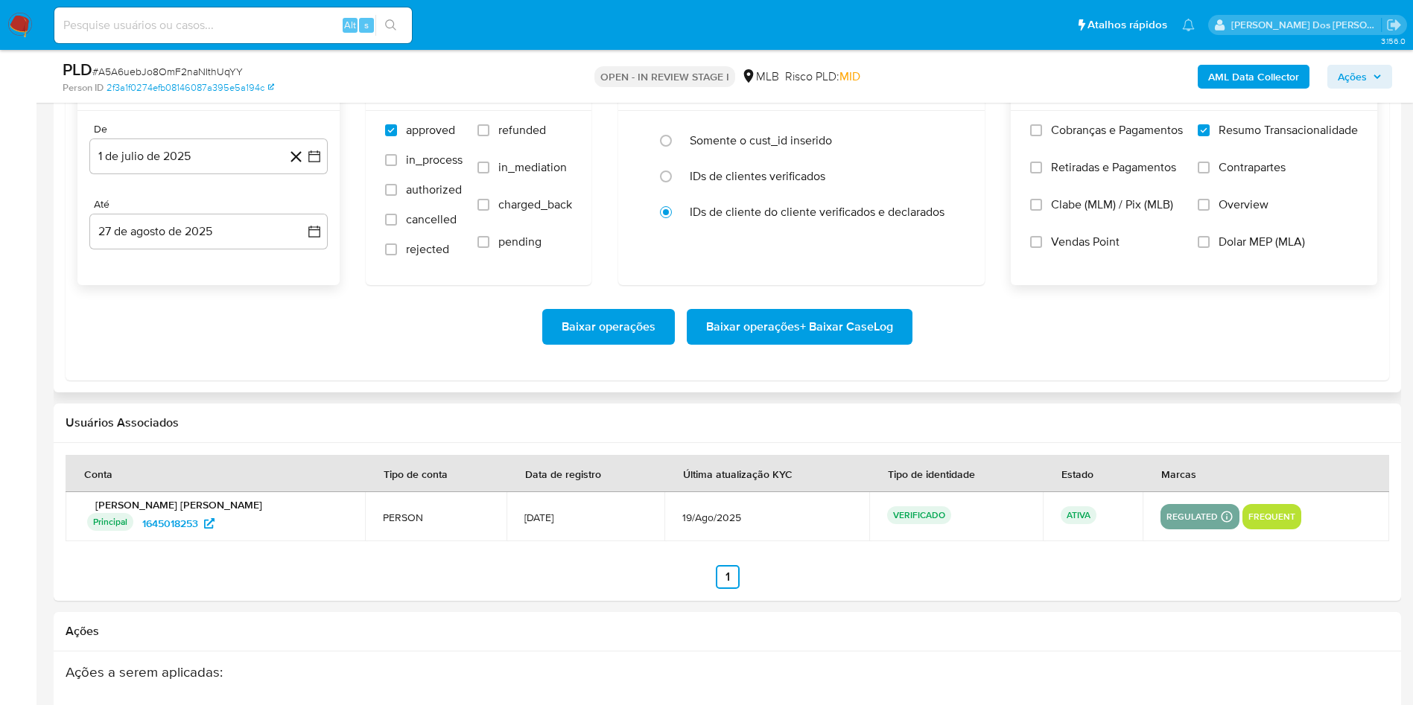
click at [799, 343] on span "Baixar operações + Baixar CaseLog" at bounding box center [799, 327] width 187 height 33
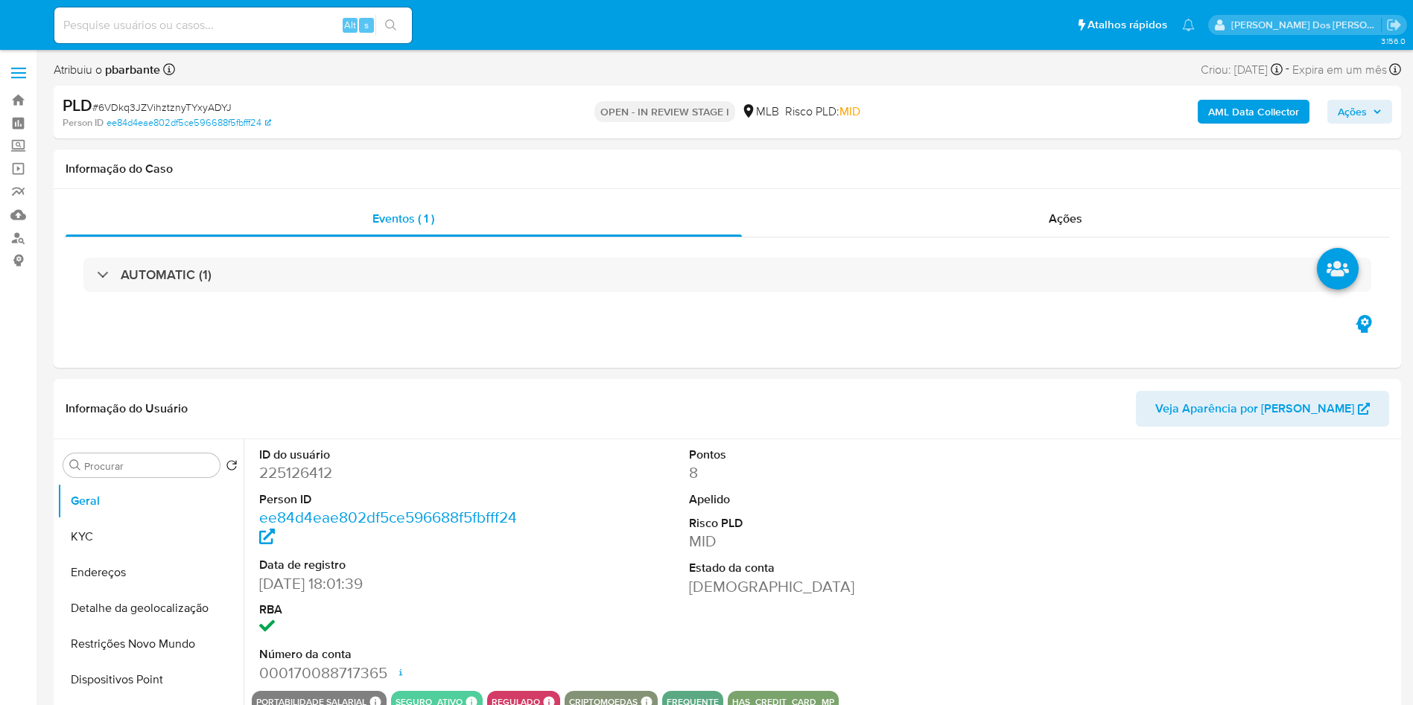
select select "10"
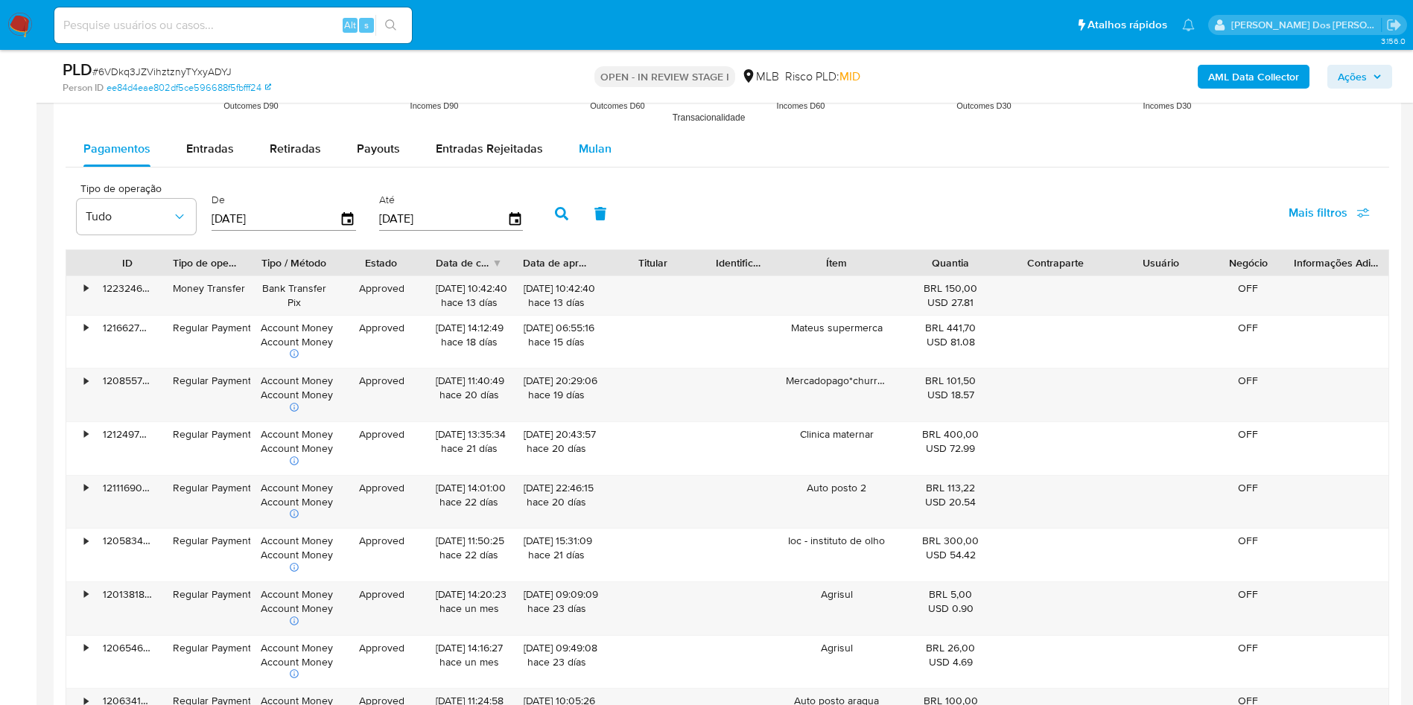
click at [583, 157] on span "Mulan" at bounding box center [595, 148] width 33 height 17
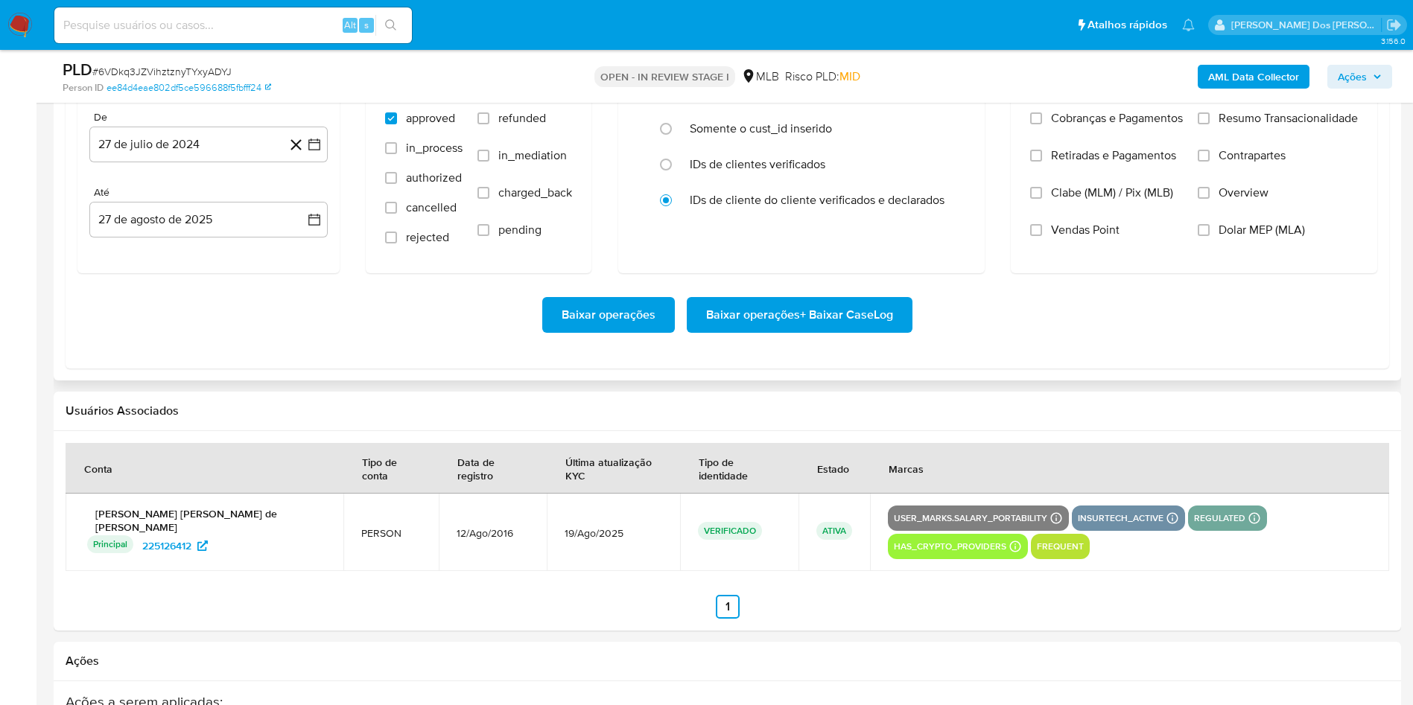
scroll to position [1738, 0]
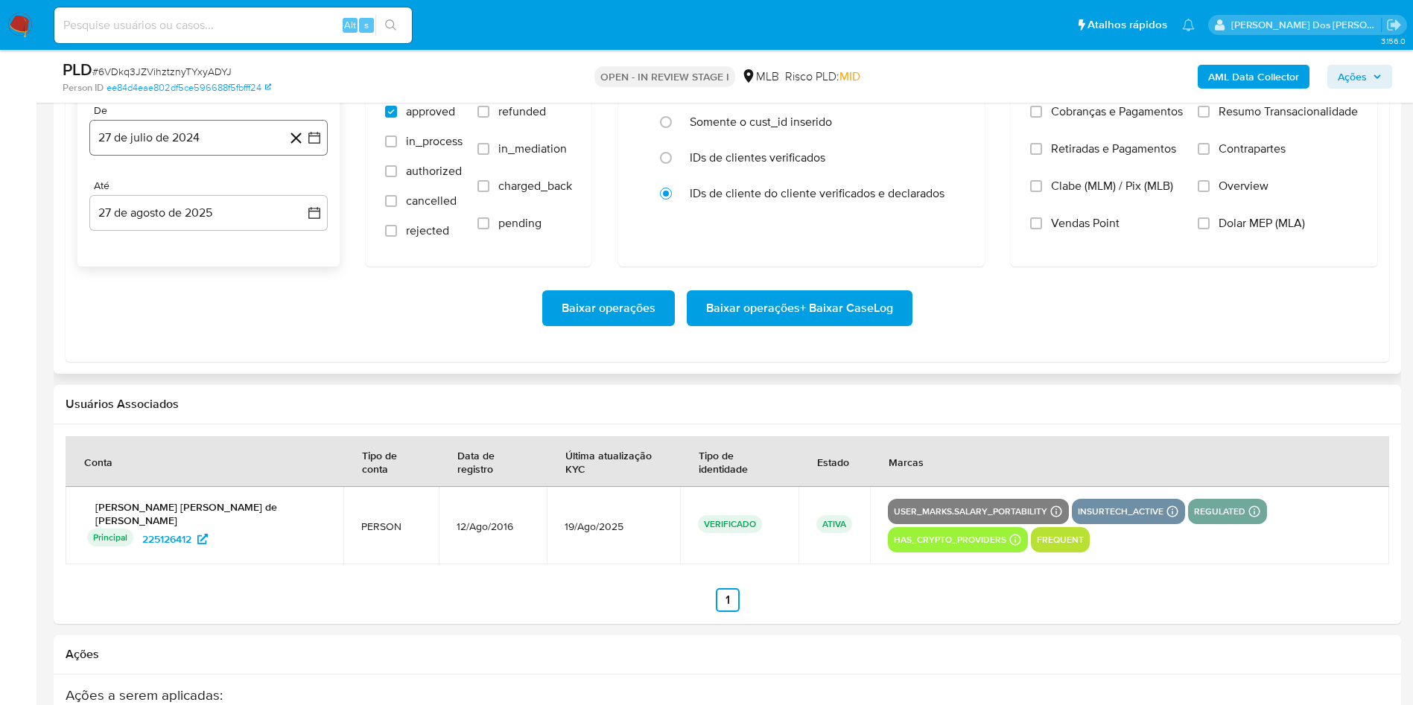
click at [318, 144] on icon "button" at bounding box center [314, 138] width 12 height 12
click at [304, 200] on icon "Mes siguiente" at bounding box center [301, 191] width 18 height 18
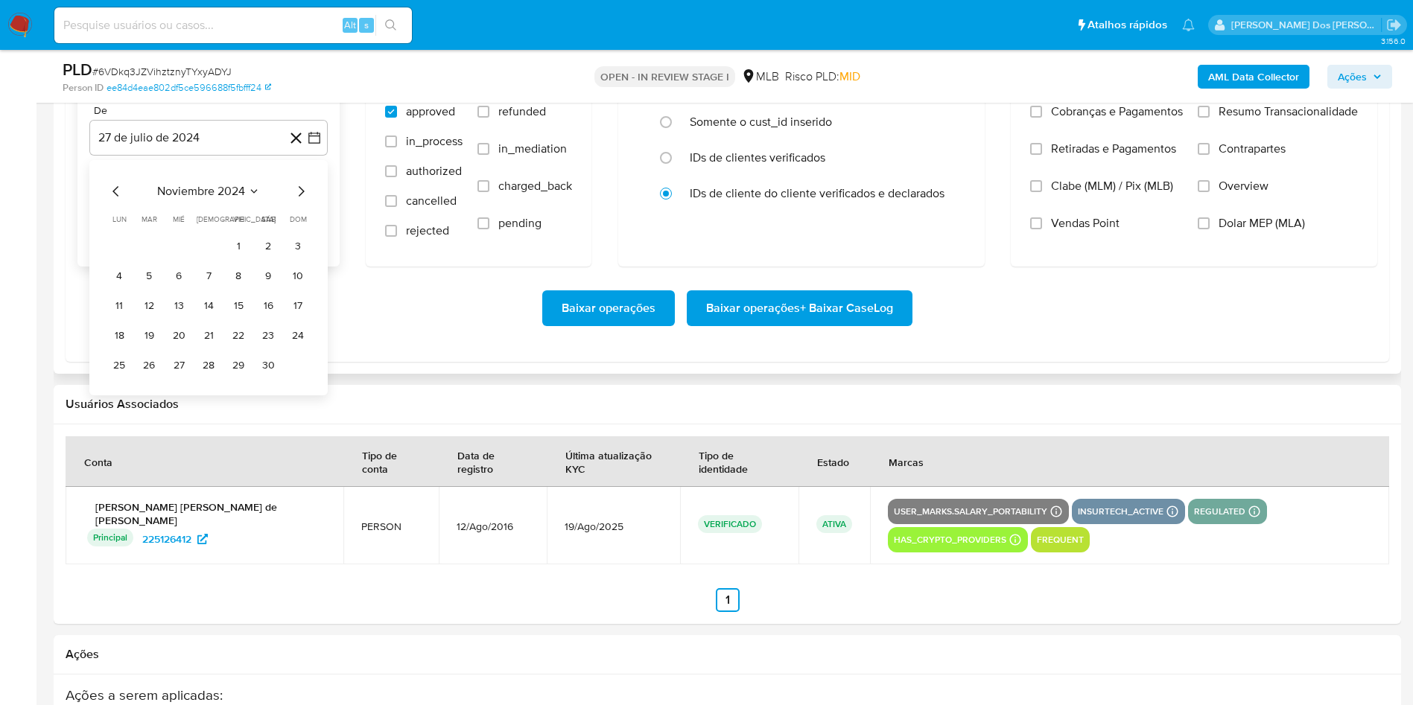
click at [304, 200] on icon "Mes siguiente" at bounding box center [301, 191] width 18 height 18
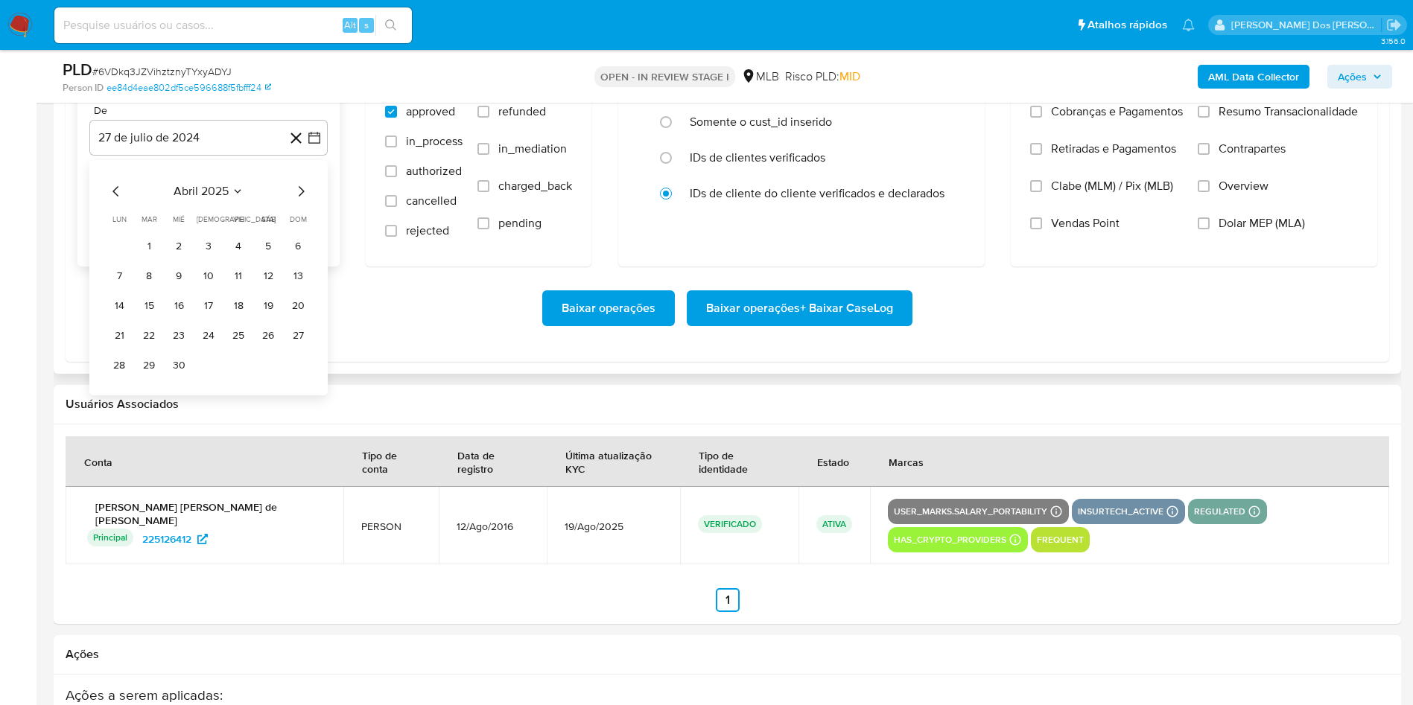
click at [304, 200] on icon "Mes siguiente" at bounding box center [301, 191] width 18 height 18
click at [147, 258] on button "1" at bounding box center [149, 247] width 24 height 24
click at [1251, 142] on label "Resumo Transacionalidade" at bounding box center [1278, 122] width 160 height 37
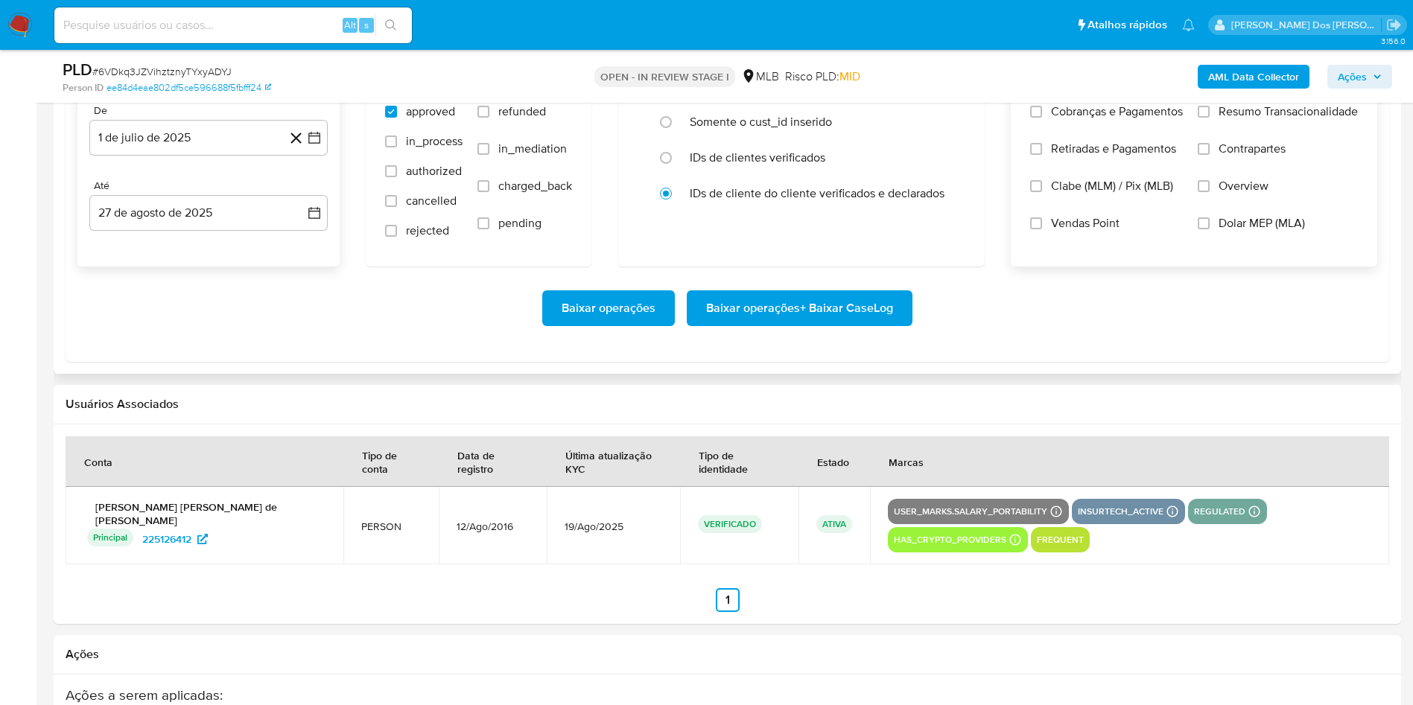
click at [1210, 118] on input "Resumo Transacionalidade" at bounding box center [1204, 112] width 12 height 12
click at [825, 325] on span "Baixar operações + Baixar CaseLog" at bounding box center [799, 308] width 187 height 33
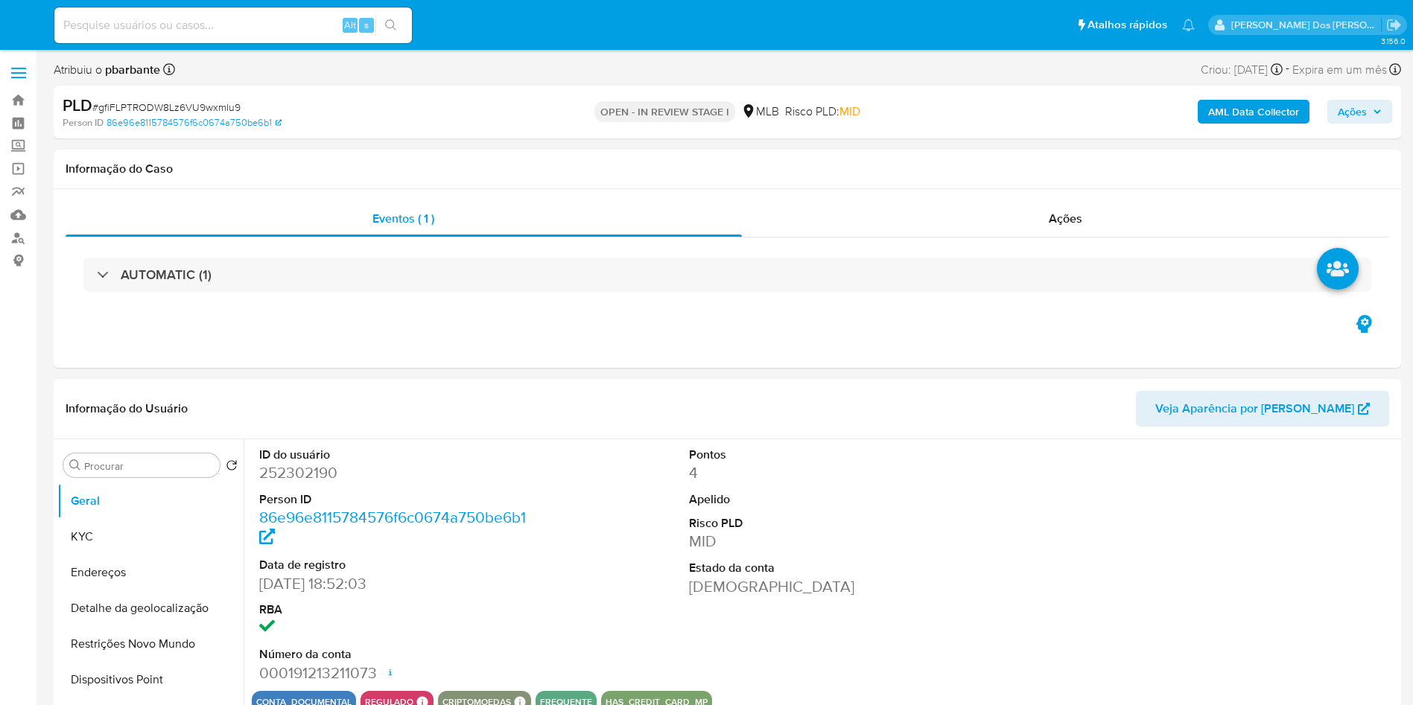
select select "10"
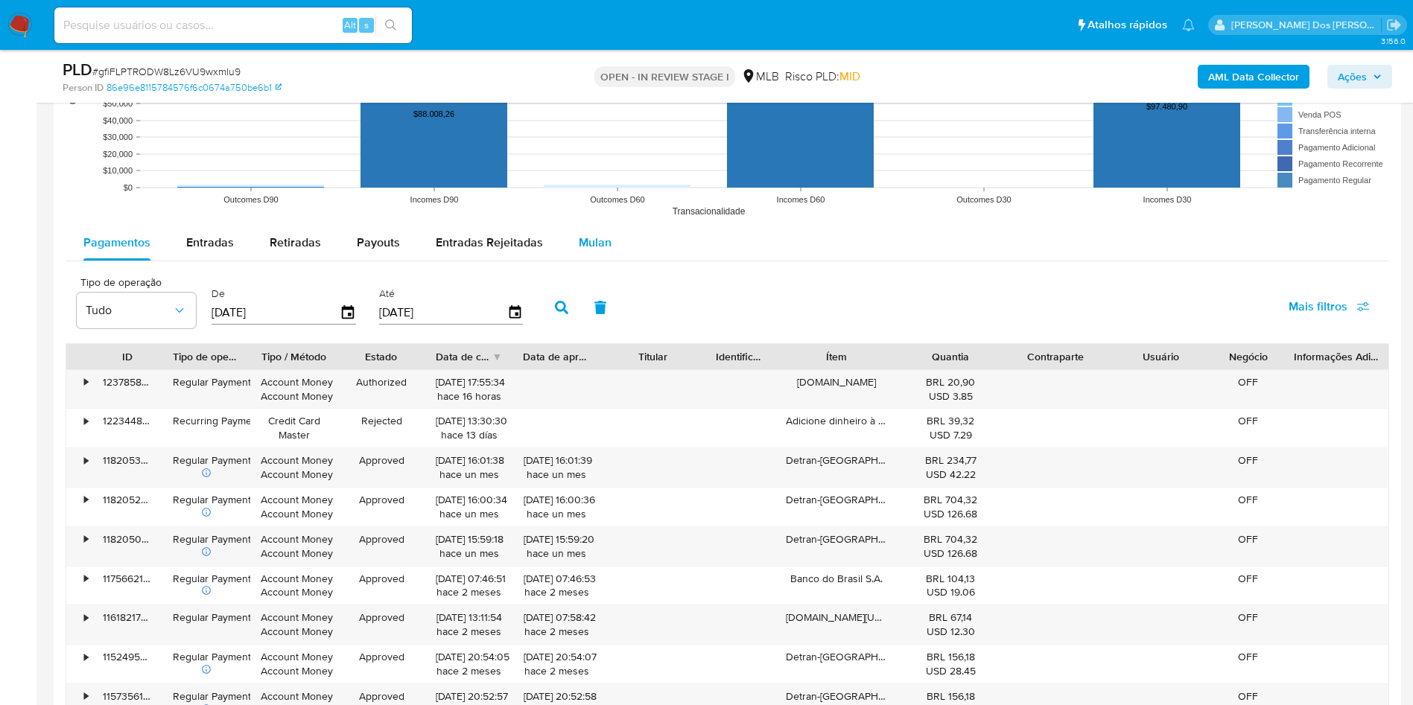
click at [594, 251] on span "Mulan" at bounding box center [595, 242] width 33 height 17
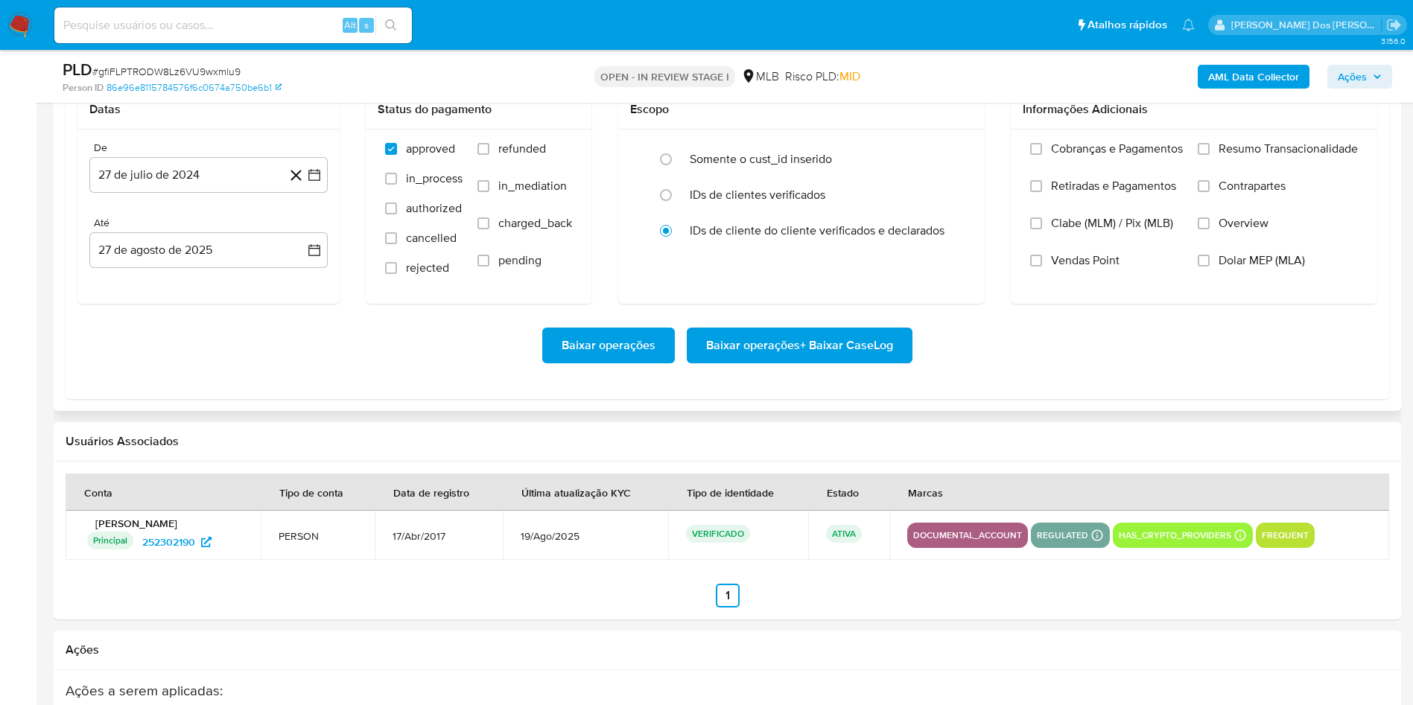
scroll to position [1752, 0]
click at [320, 192] on button "27 de julio de 2024" at bounding box center [208, 174] width 238 height 36
click at [303, 237] on icon "Mes siguiente" at bounding box center [301, 228] width 18 height 18
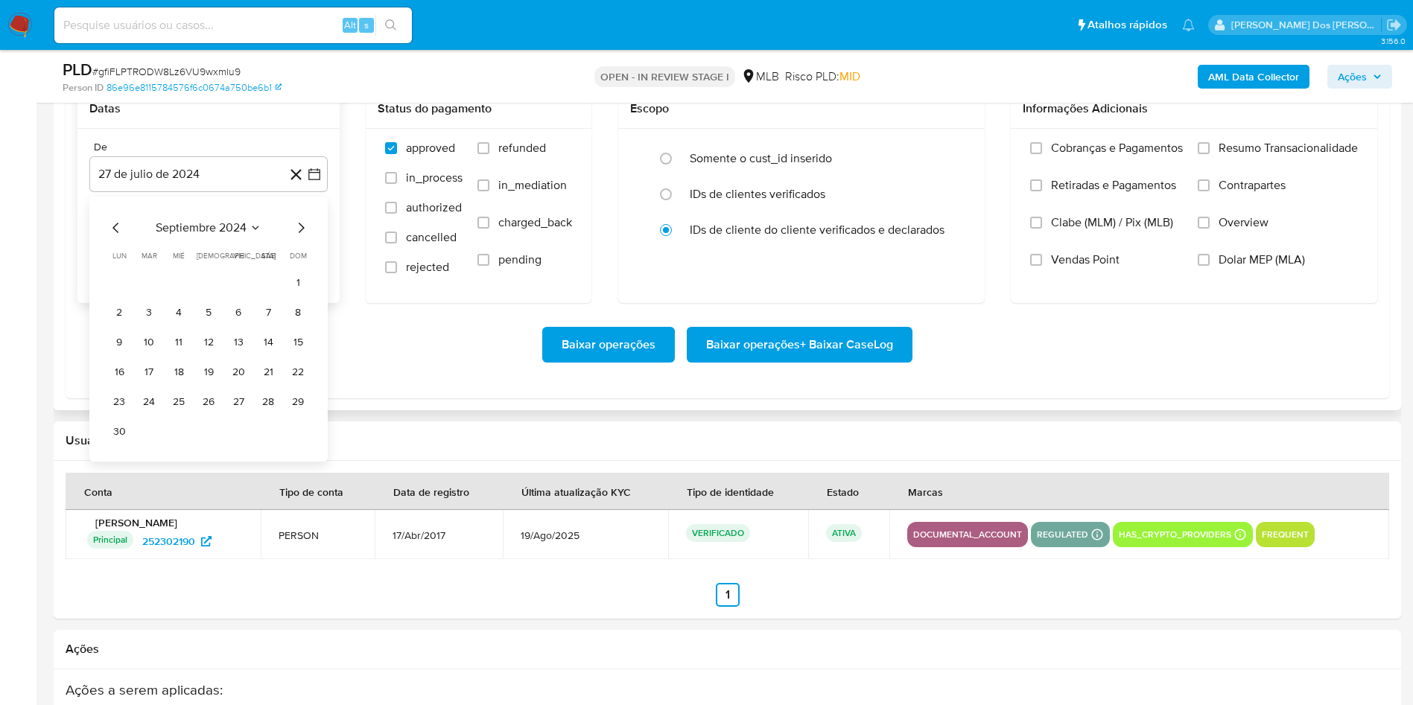
click at [303, 237] on icon "Mes siguiente" at bounding box center [301, 228] width 18 height 18
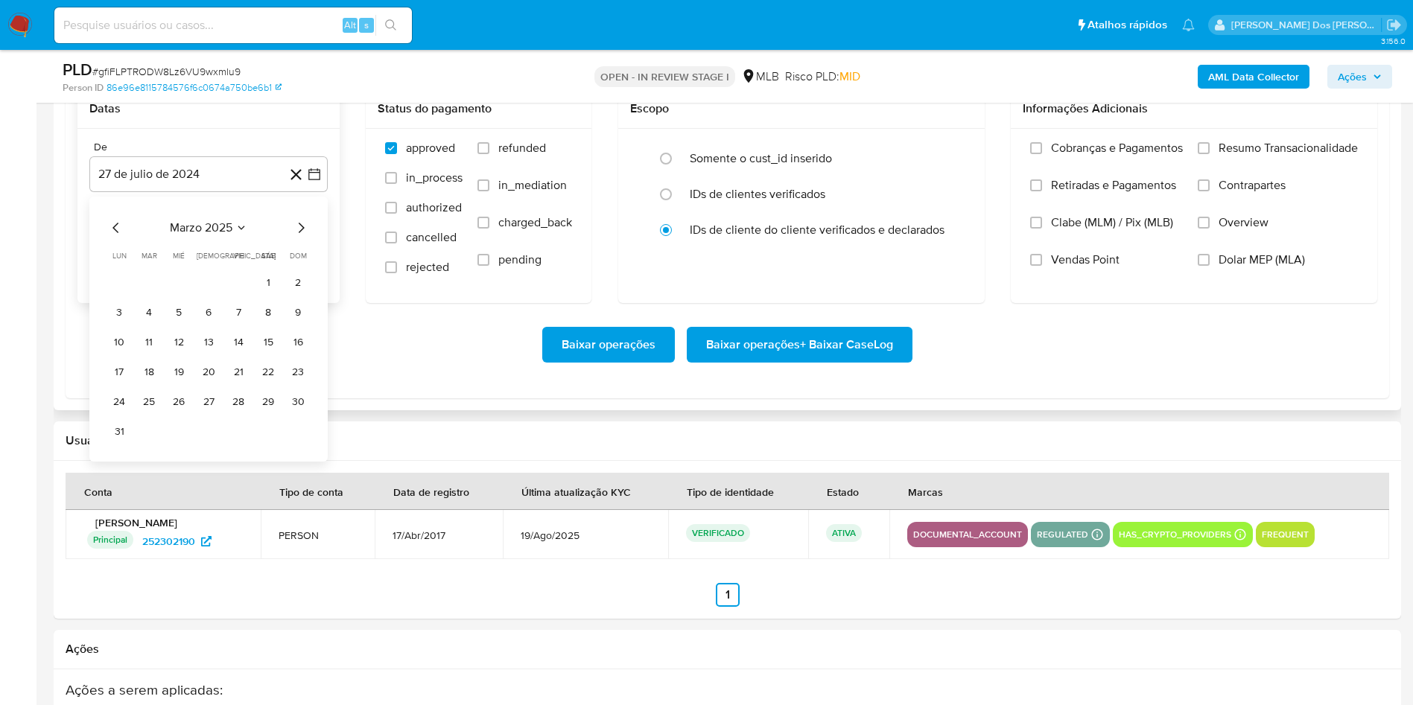
click at [303, 237] on icon "Mes siguiente" at bounding box center [301, 228] width 18 height 18
click at [159, 295] on button "1" at bounding box center [149, 283] width 24 height 24
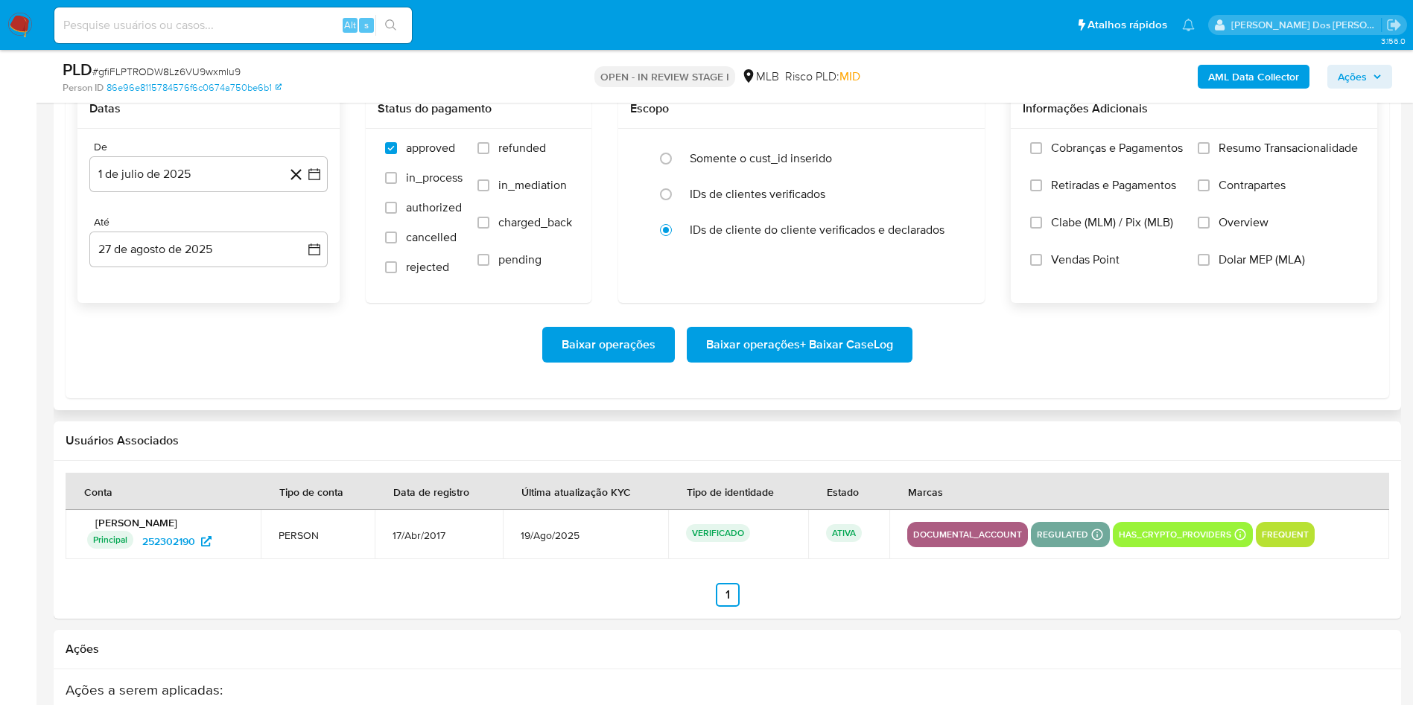
click at [1239, 156] on span "Resumo Transacionalidade" at bounding box center [1288, 148] width 139 height 15
click at [1210, 154] on input "Resumo Transacionalidade" at bounding box center [1204, 148] width 12 height 12
click at [785, 361] on span "Baixar operações + Baixar CaseLog" at bounding box center [799, 344] width 187 height 33
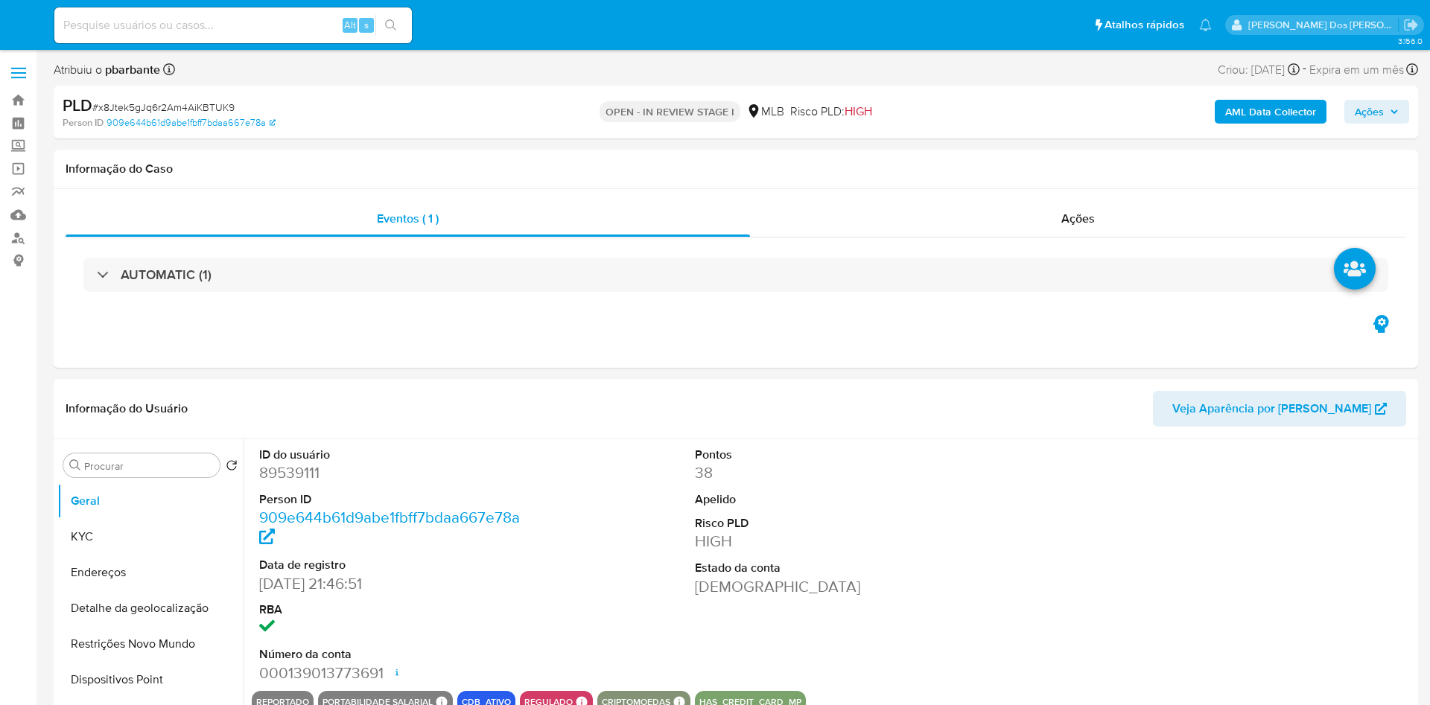
select select "10"
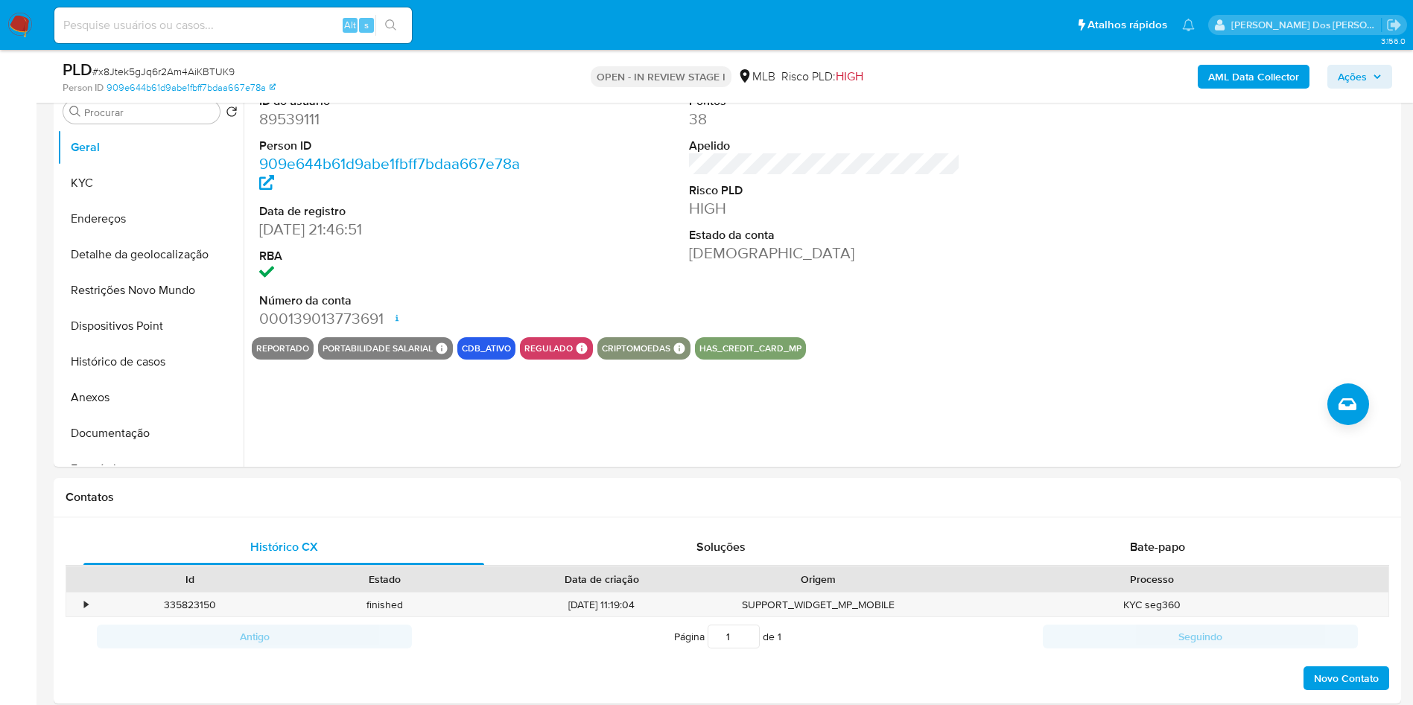
scroll to position [313, 0]
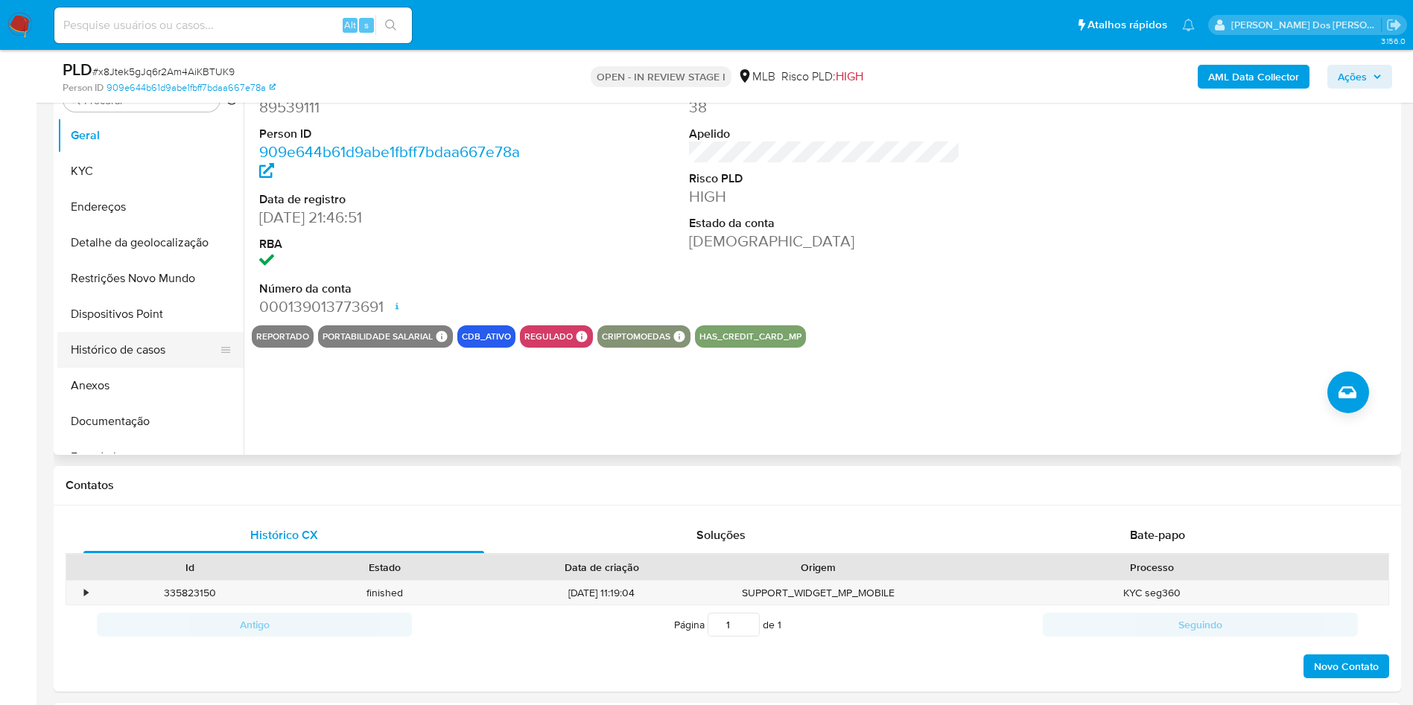
click at [129, 368] on button "Histórico de casos" at bounding box center [144, 350] width 174 height 36
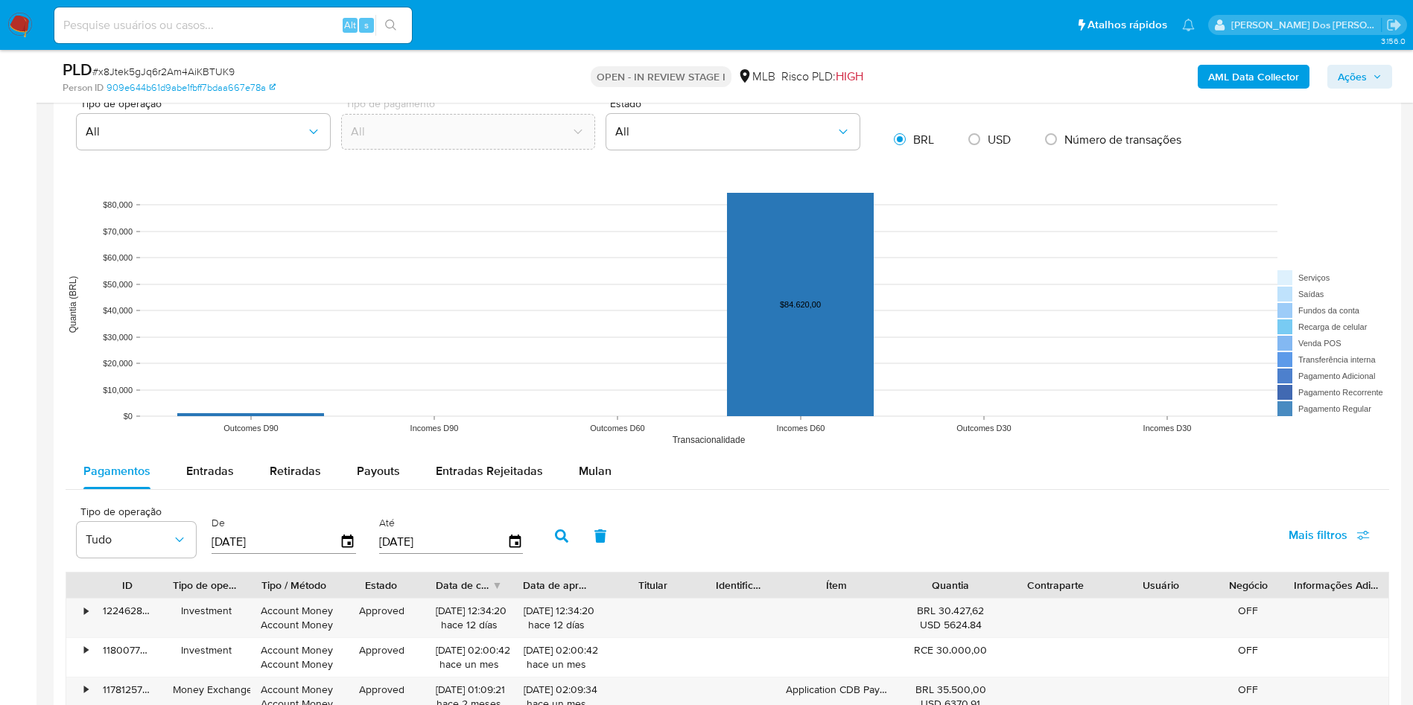
scroll to position [1394, 0]
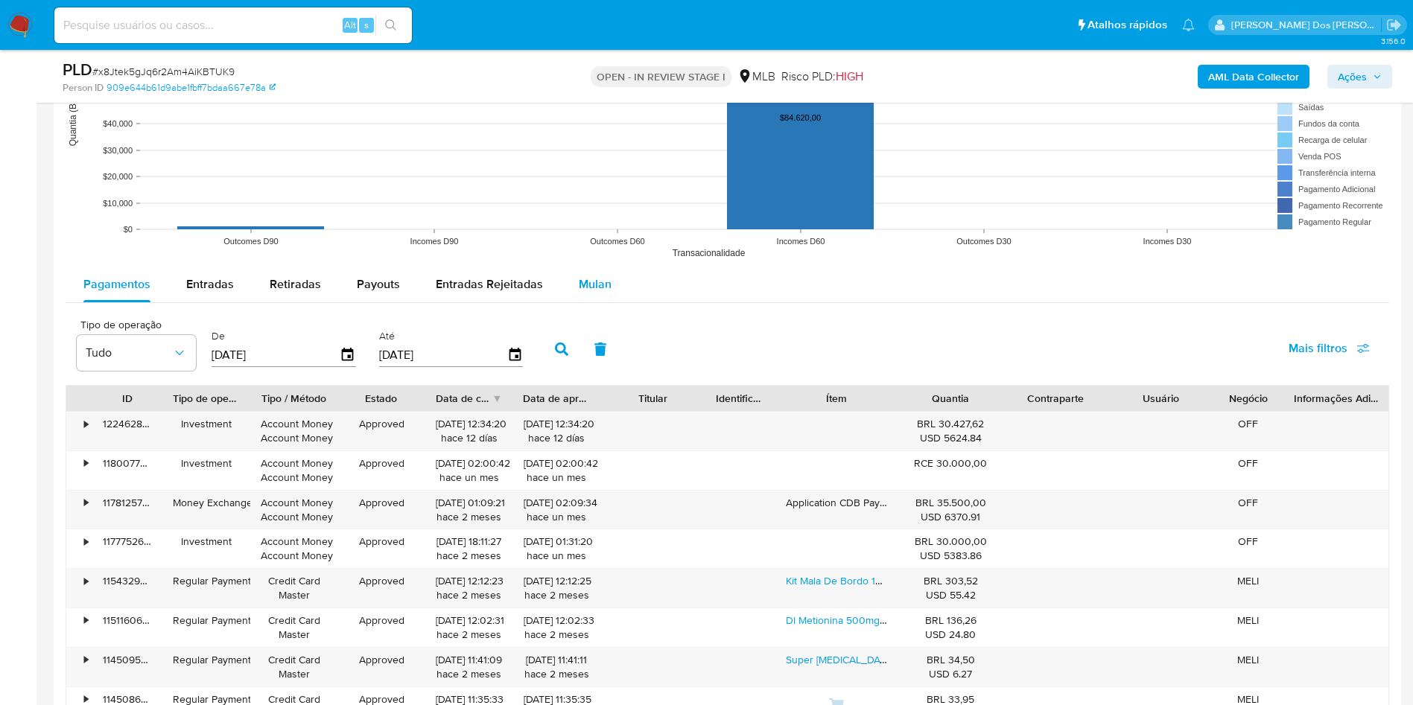
click at [607, 302] on button "Mulan" at bounding box center [595, 285] width 69 height 36
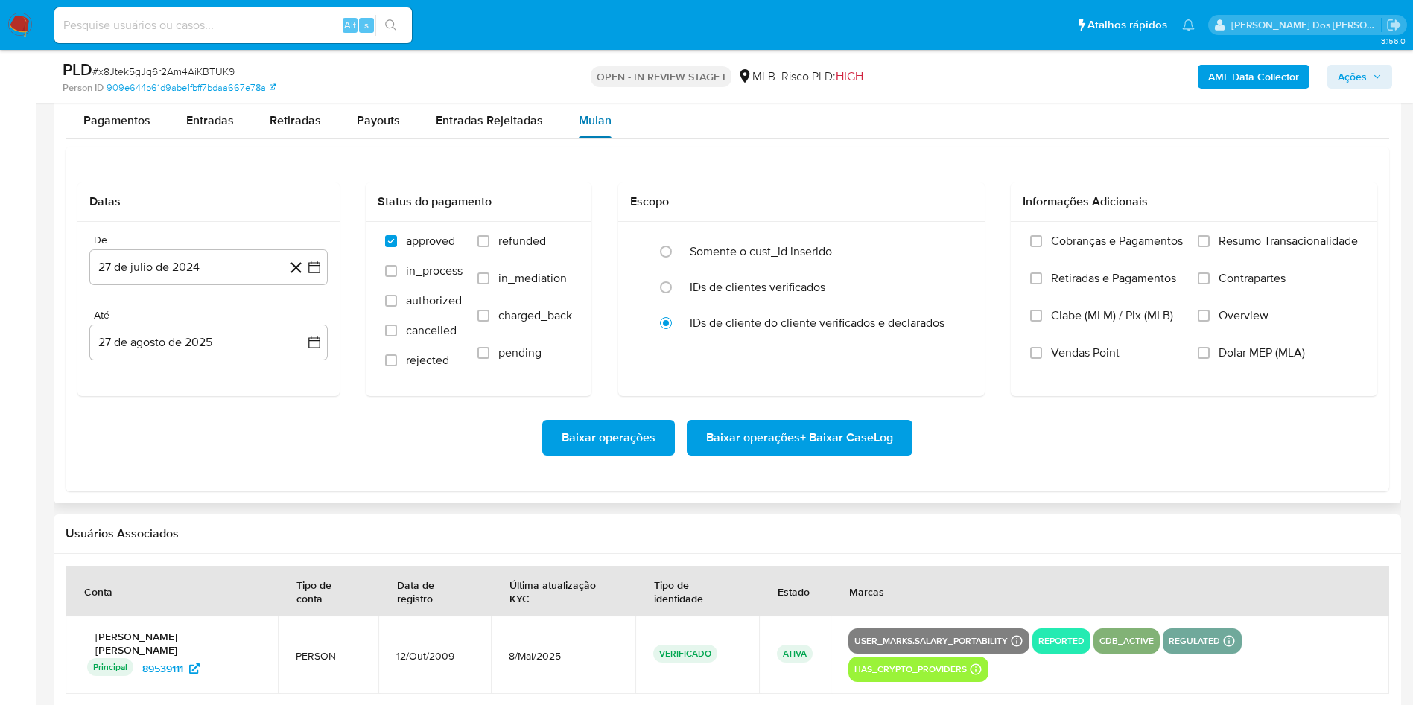
scroll to position [1572, 0]
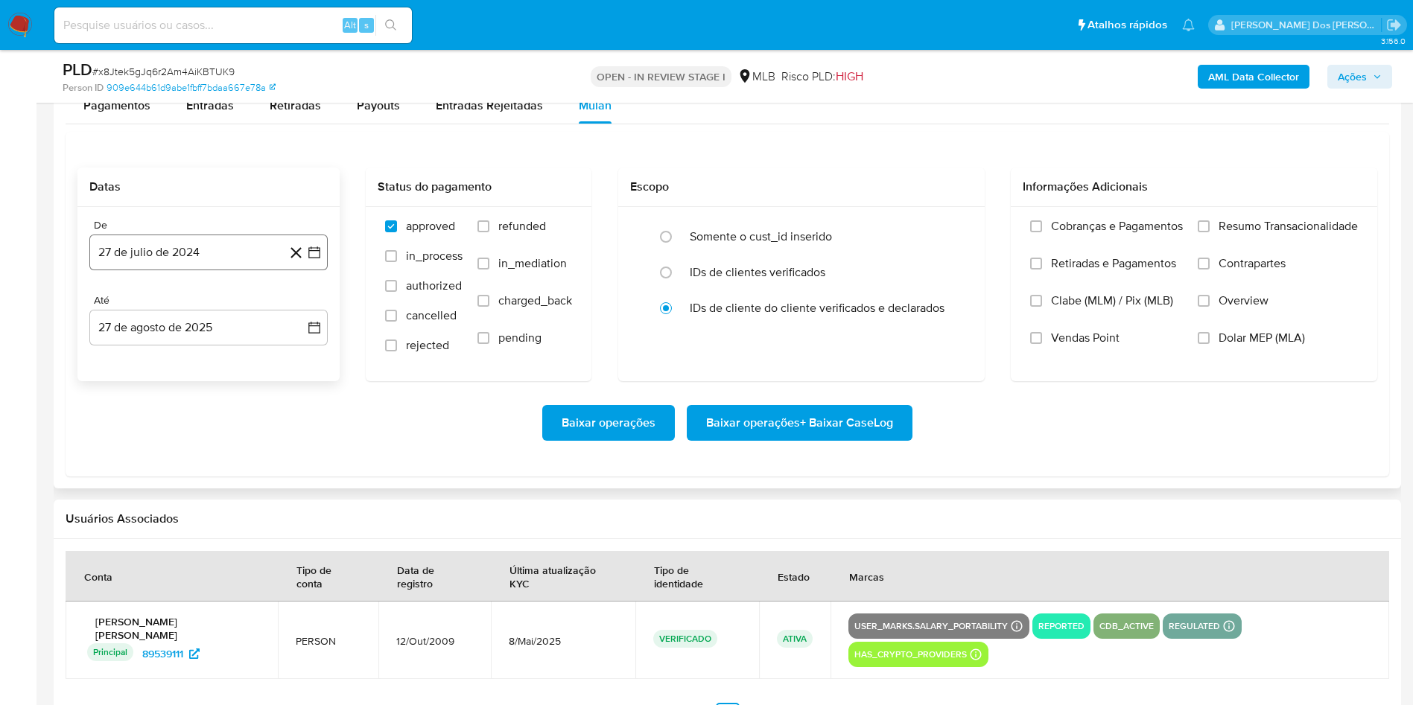
click at [313, 258] on icon "button" at bounding box center [314, 253] width 12 height 12
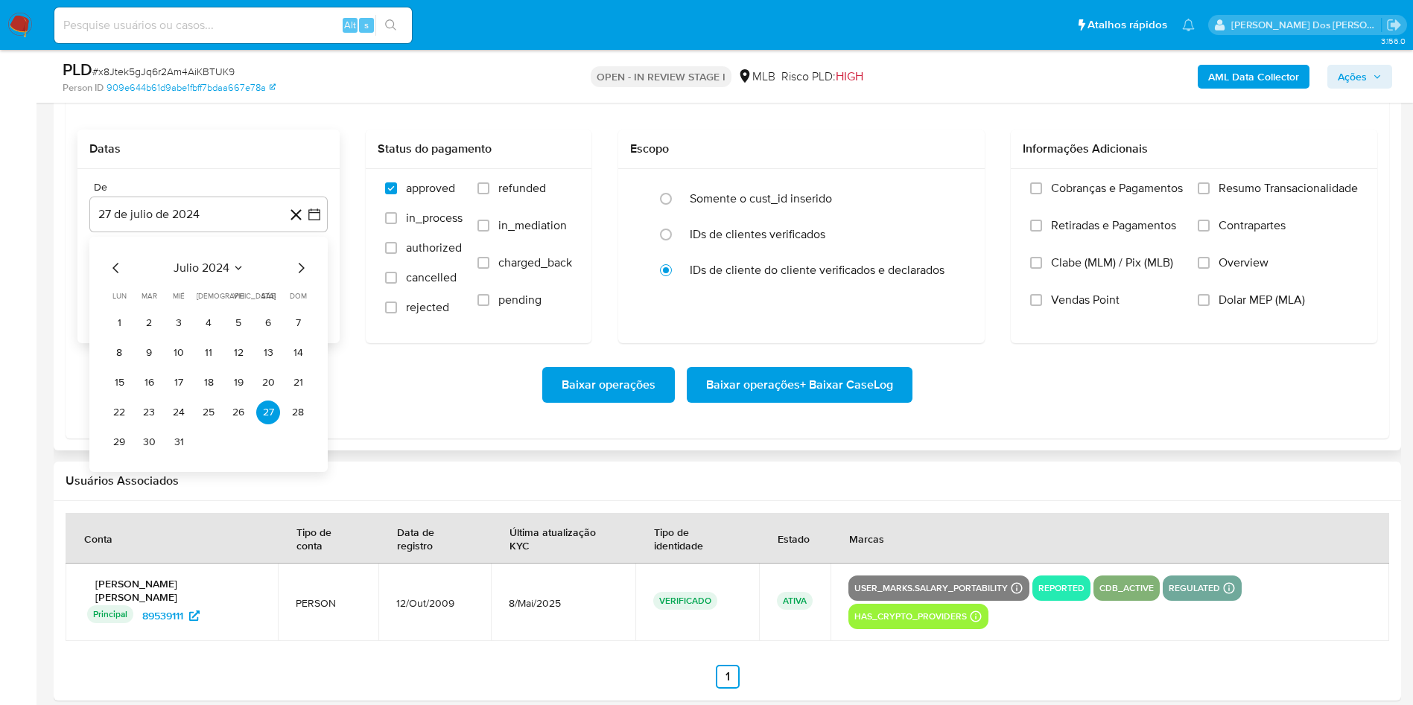
click at [306, 277] on icon "Mes siguiente" at bounding box center [301, 268] width 18 height 18
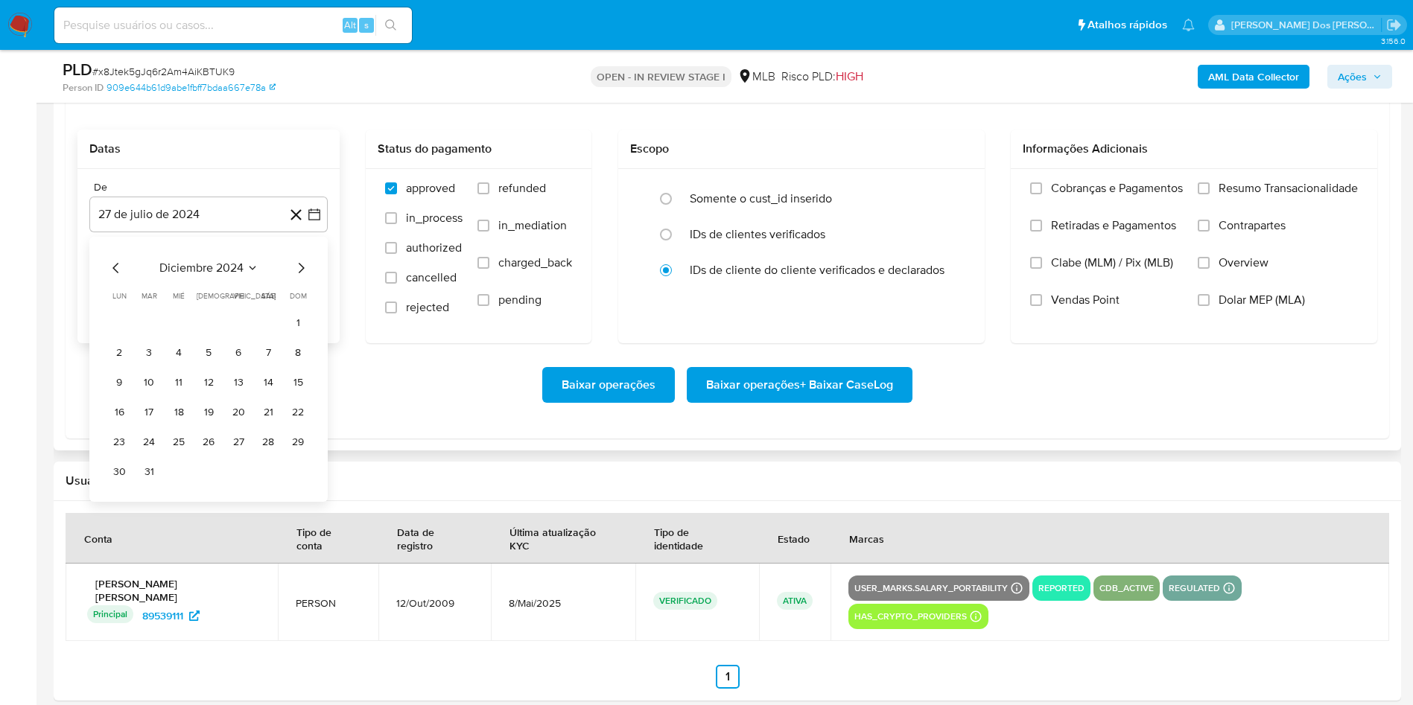
click at [306, 277] on icon "Mes siguiente" at bounding box center [301, 268] width 18 height 18
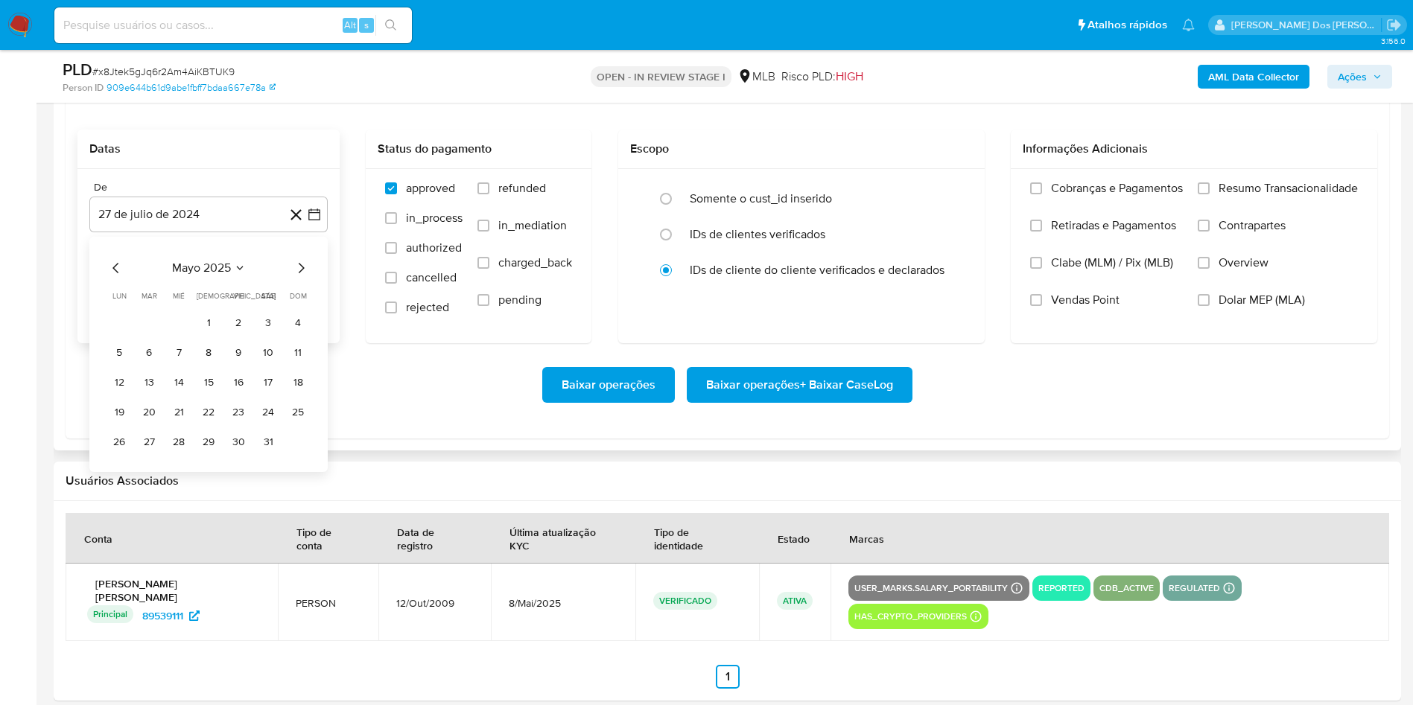
click at [306, 277] on icon "Mes siguiente" at bounding box center [301, 268] width 18 height 18
click at [143, 335] on button "1" at bounding box center [149, 323] width 24 height 24
click at [1257, 196] on span "Resumo Transacionalidade" at bounding box center [1288, 188] width 139 height 15
click at [1210, 194] on input "Resumo Transacionalidade" at bounding box center [1204, 188] width 12 height 12
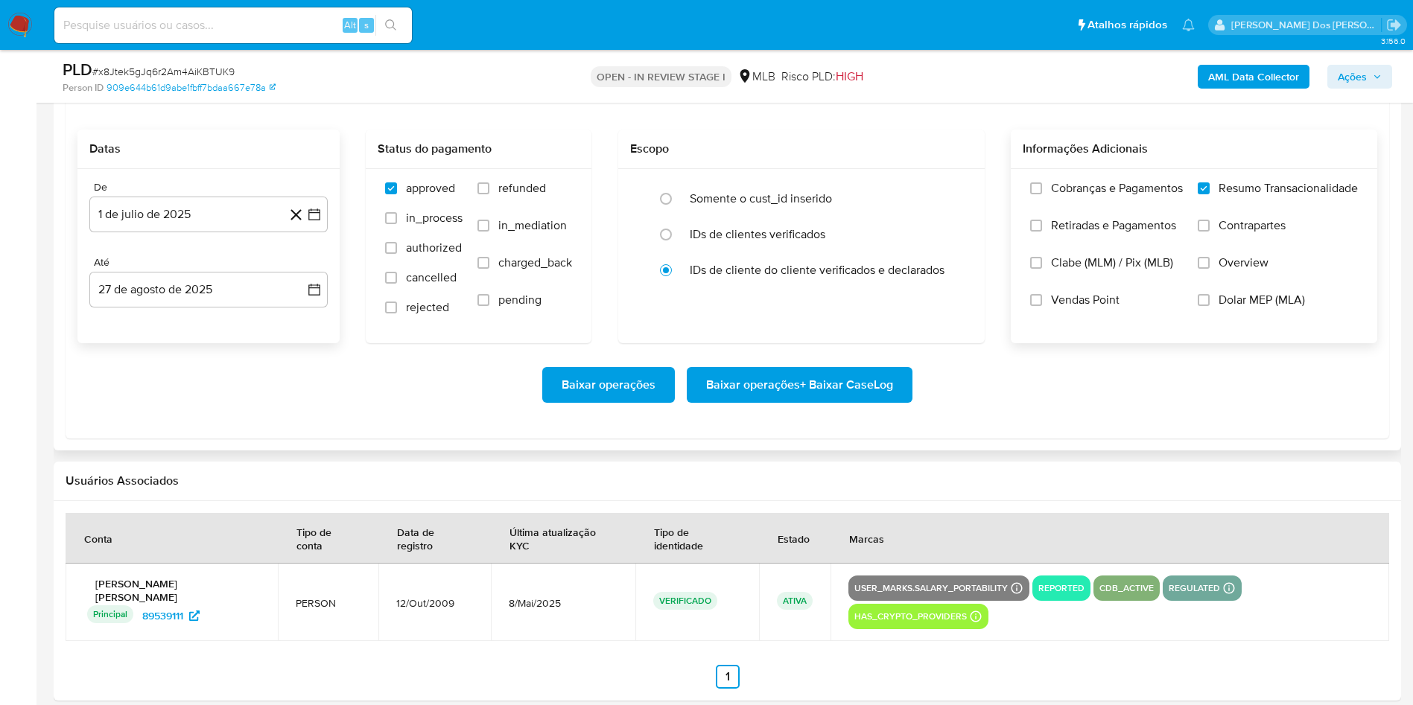
click at [775, 401] on span "Baixar operações + Baixar CaseLog" at bounding box center [799, 385] width 187 height 33
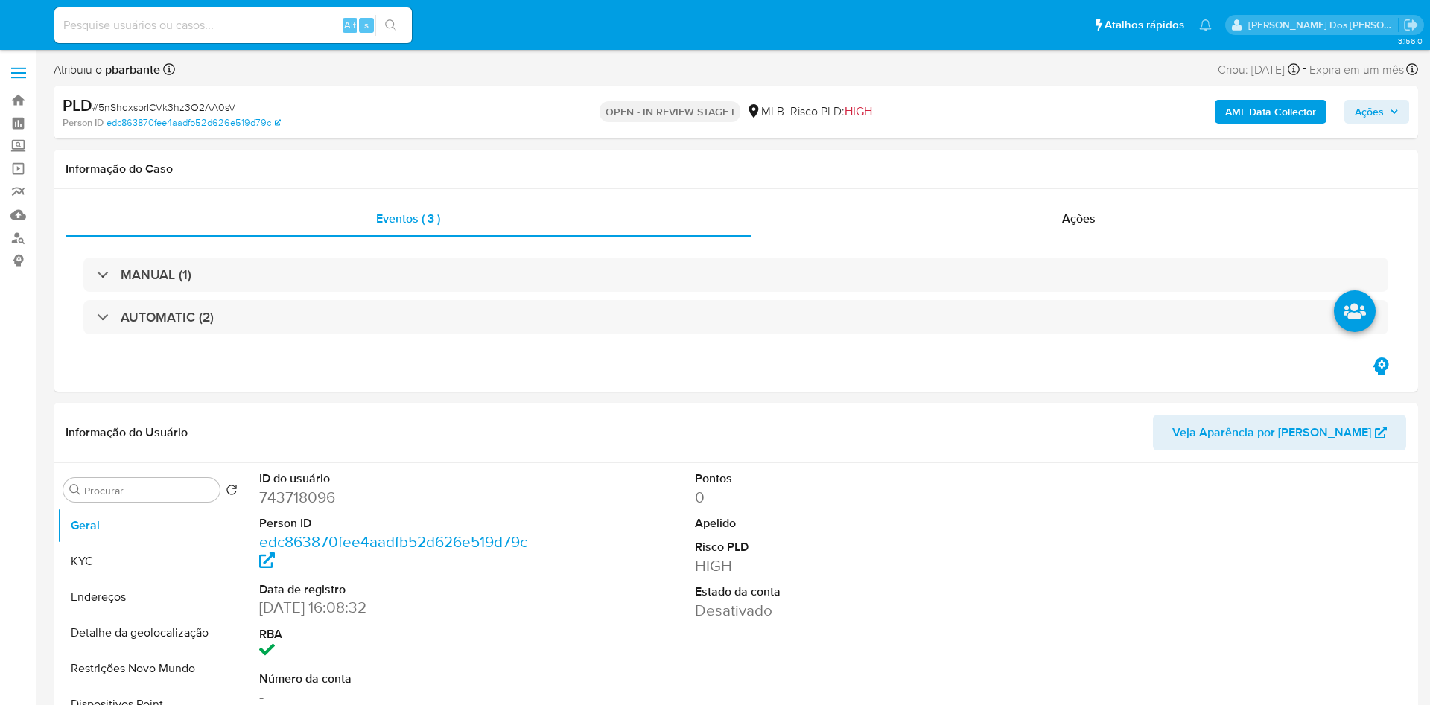
select select "10"
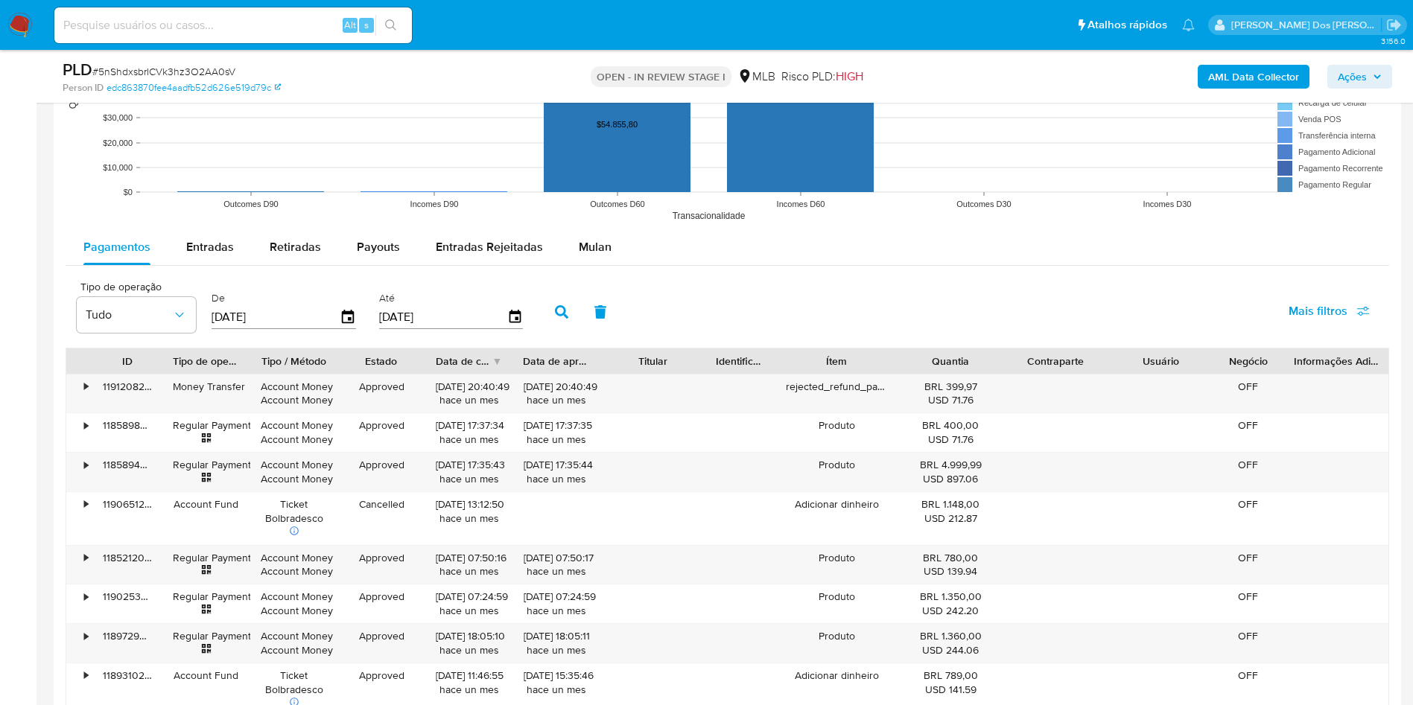
scroll to position [1473, 0]
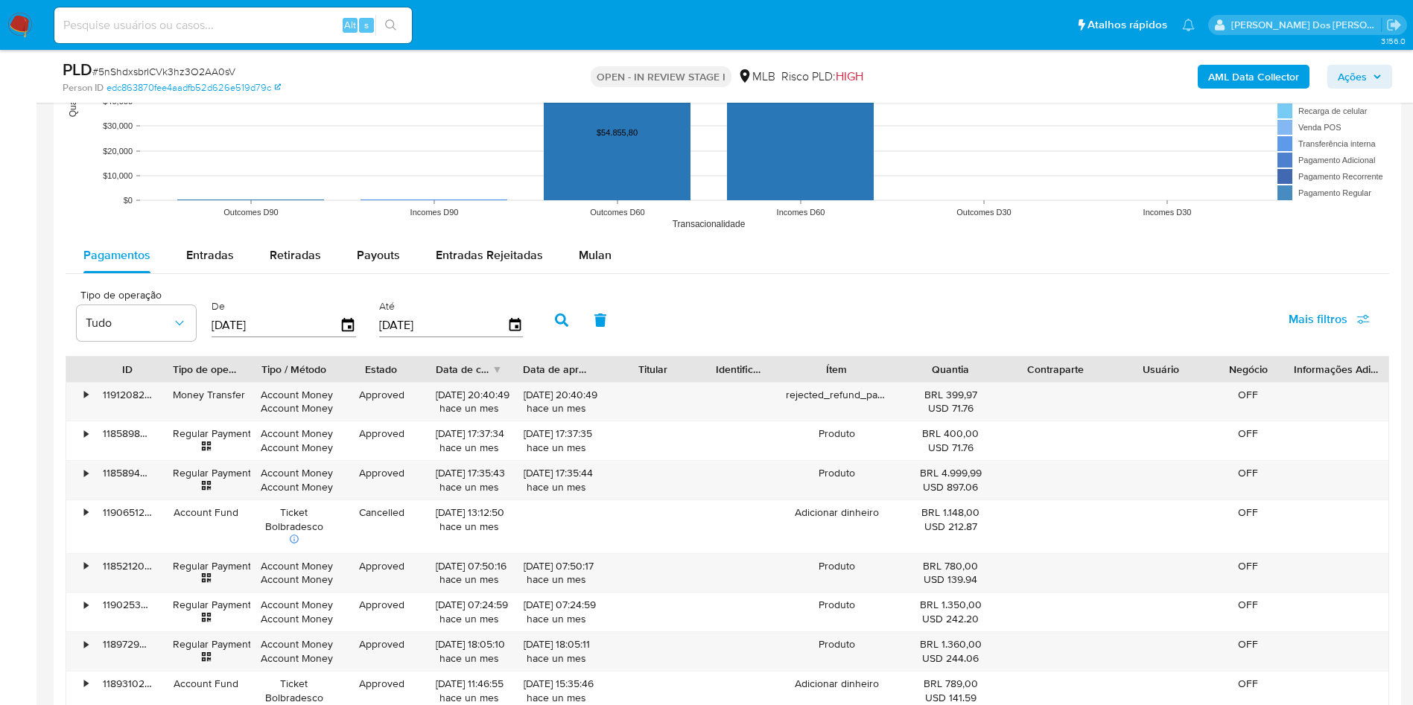
click at [592, 232] on rect at bounding box center [728, 89] width 1324 height 298
click at [589, 250] on span "Mulan" at bounding box center [595, 255] width 33 height 17
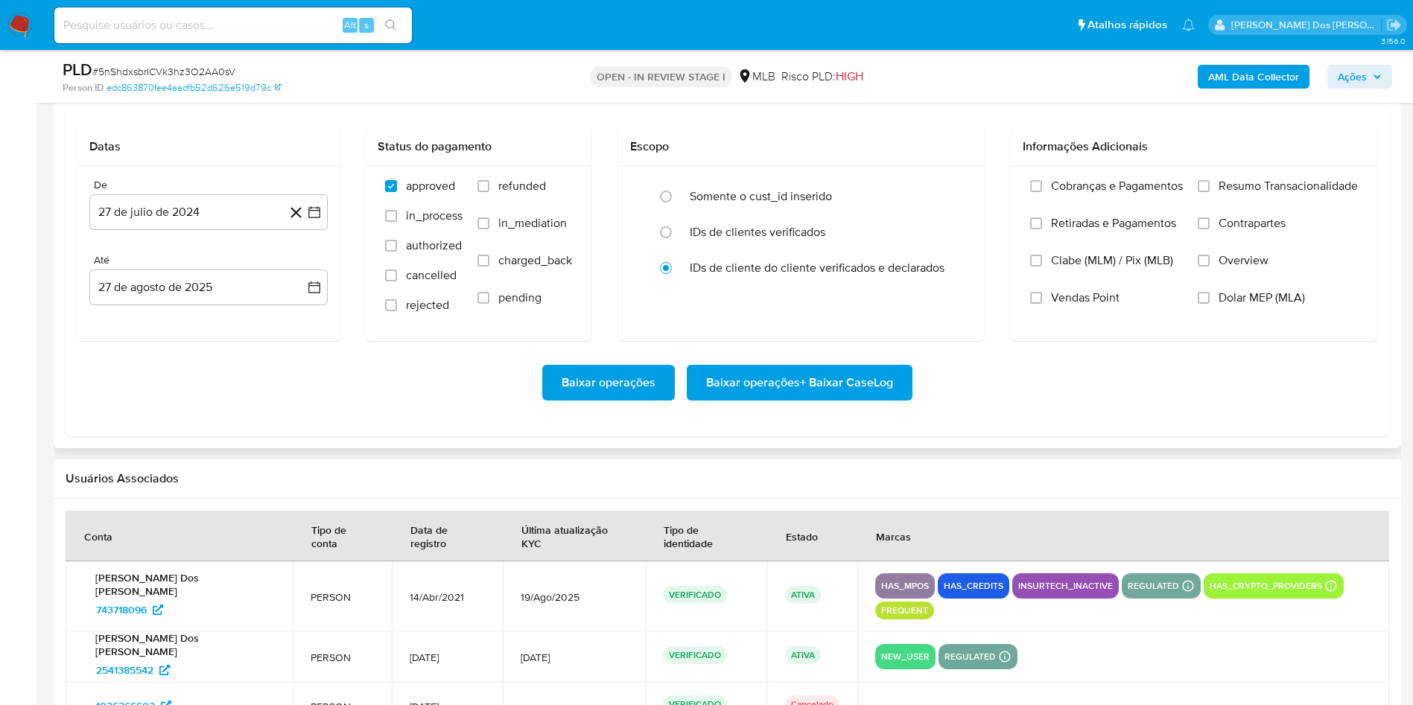
scroll to position [1664, 0]
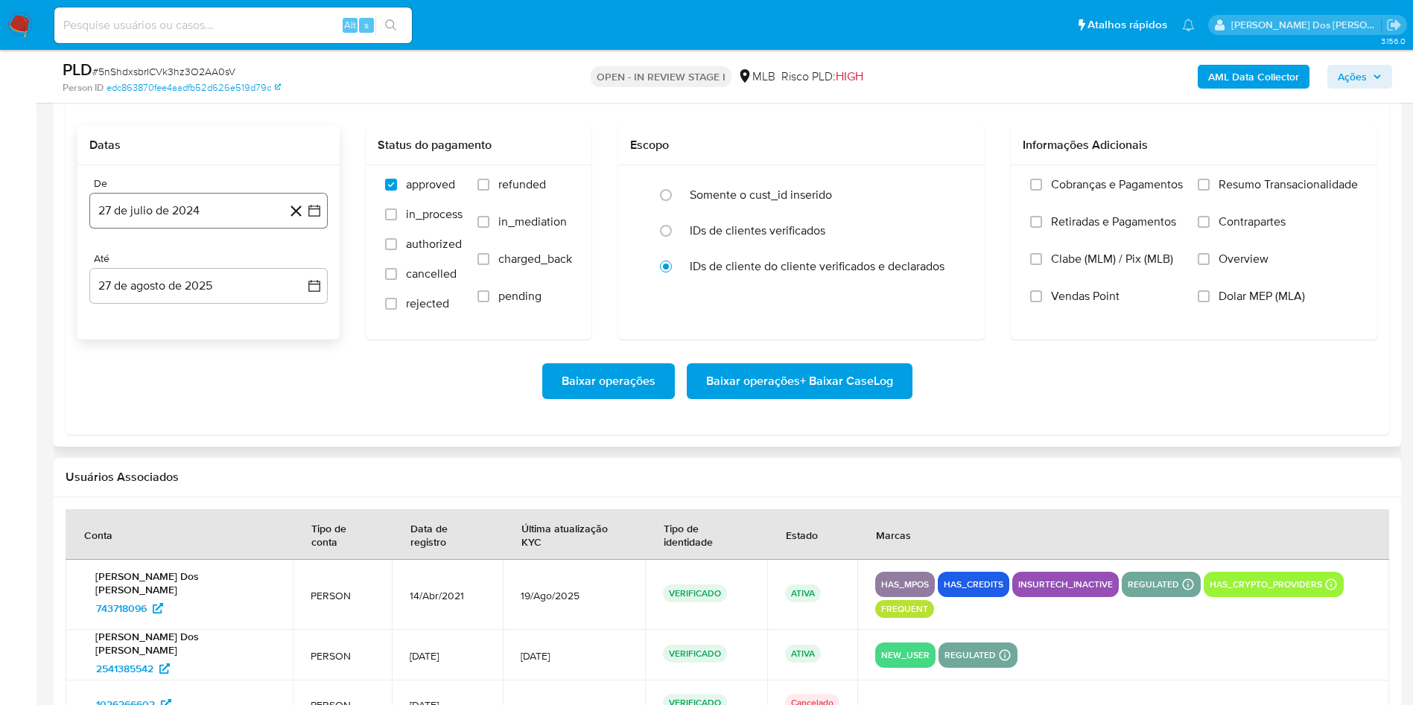
click at [323, 218] on button "27 de julio de 2024" at bounding box center [208, 211] width 238 height 36
click at [299, 267] on icon "Mes siguiente" at bounding box center [301, 264] width 18 height 18
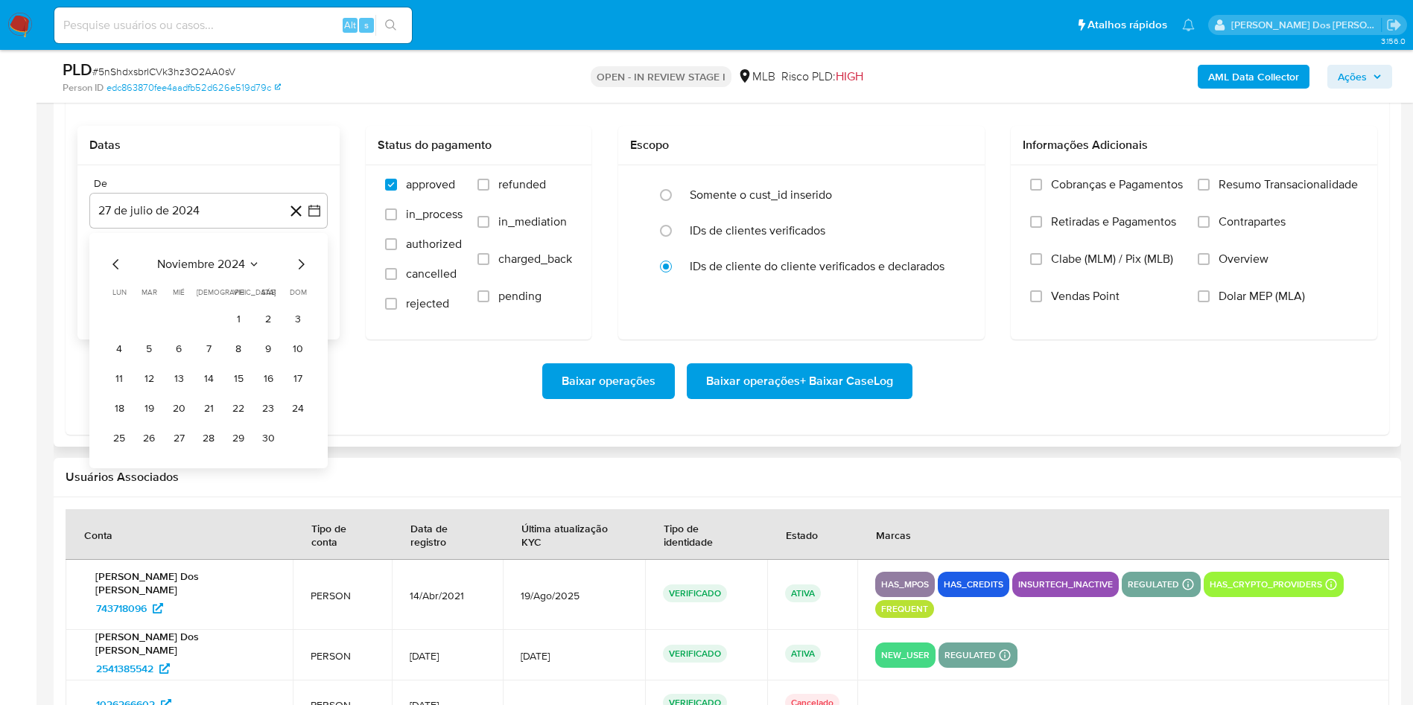
click at [299, 267] on icon "Mes siguiente" at bounding box center [301, 264] width 18 height 18
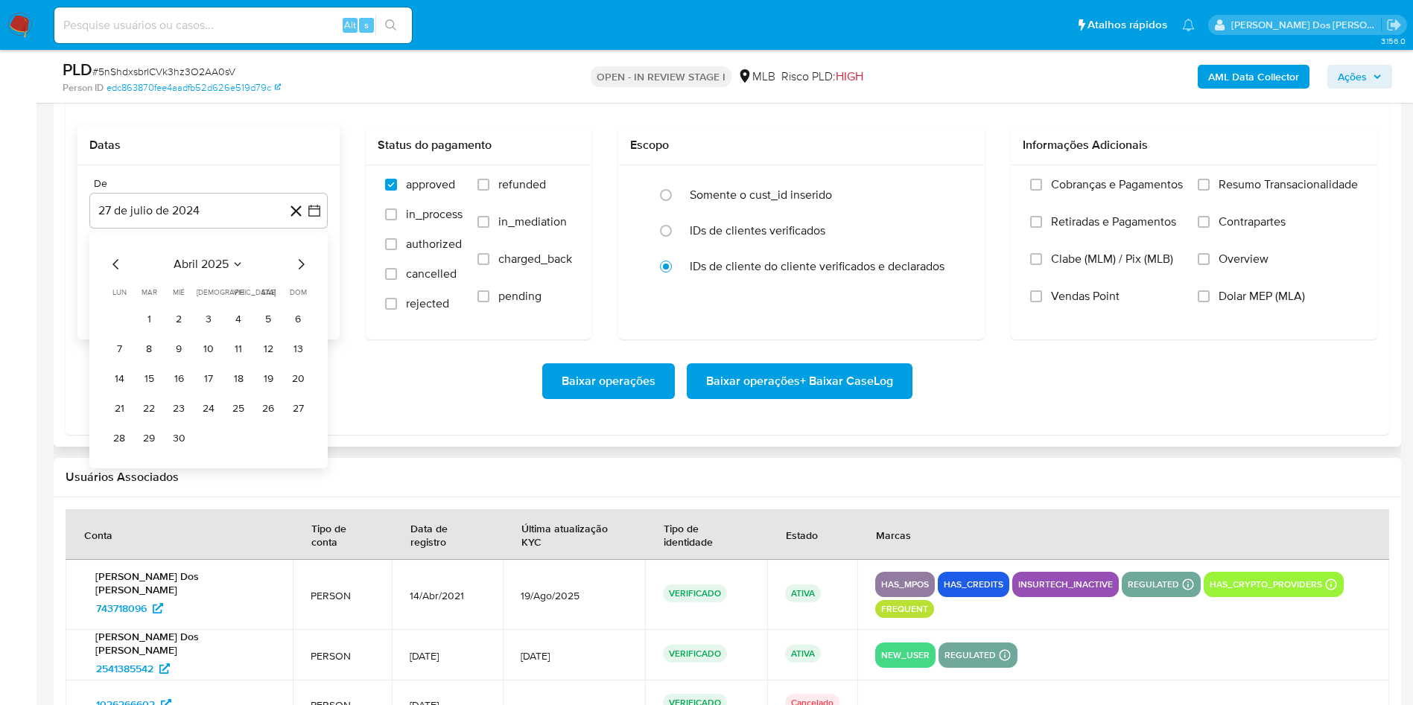
click at [299, 267] on icon "Mes siguiente" at bounding box center [301, 264] width 18 height 18
click at [147, 321] on button "1" at bounding box center [149, 320] width 24 height 24
click at [1287, 177] on div "Cobranças e Pagamentos Retiradas e Pagamentos Clabe (MLM) / Pix (MLB) Vendas Po…" at bounding box center [1194, 251] width 366 height 173
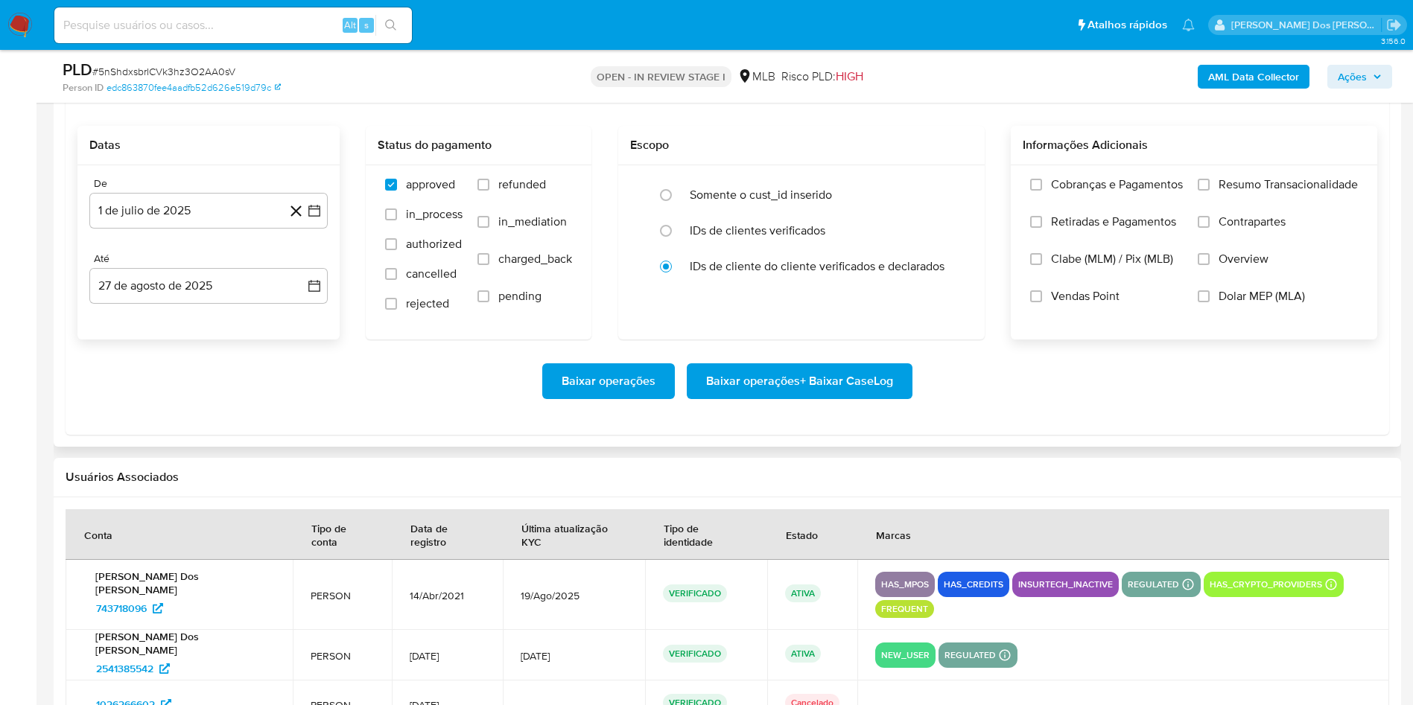
click at [1267, 190] on span "Resumo Transacionalidade" at bounding box center [1288, 184] width 139 height 15
click at [1210, 190] on input "Resumo Transacionalidade" at bounding box center [1204, 185] width 12 height 12
click at [868, 390] on span "Baixar operações + Baixar CaseLog" at bounding box center [799, 381] width 187 height 33
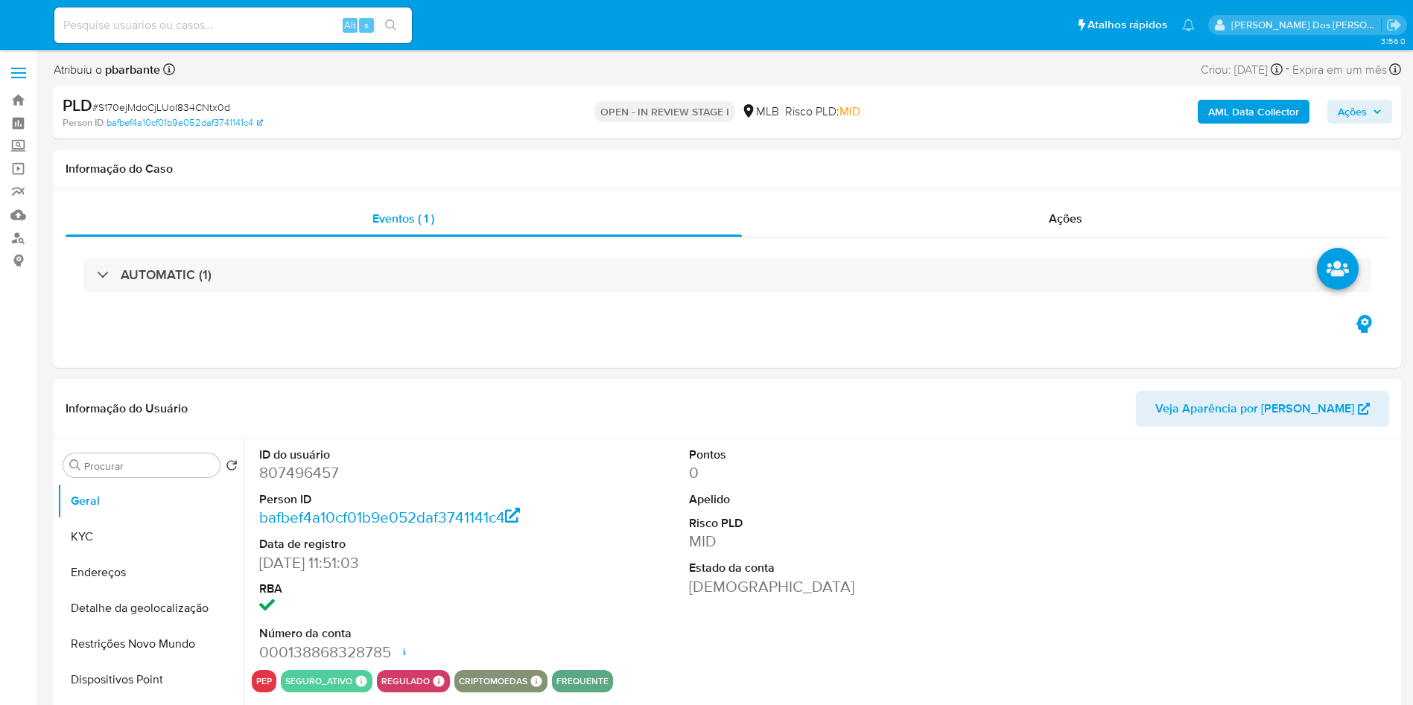
select select "10"
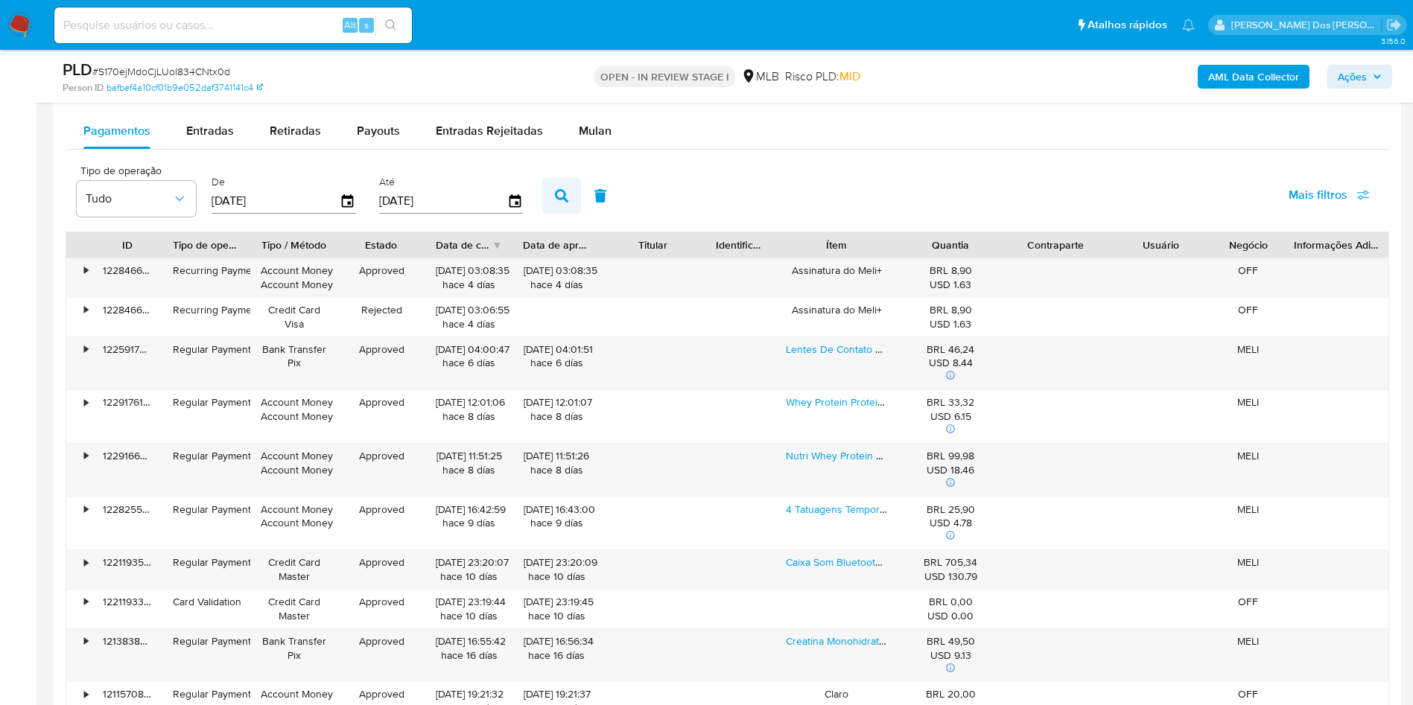
scroll to position [1577, 0]
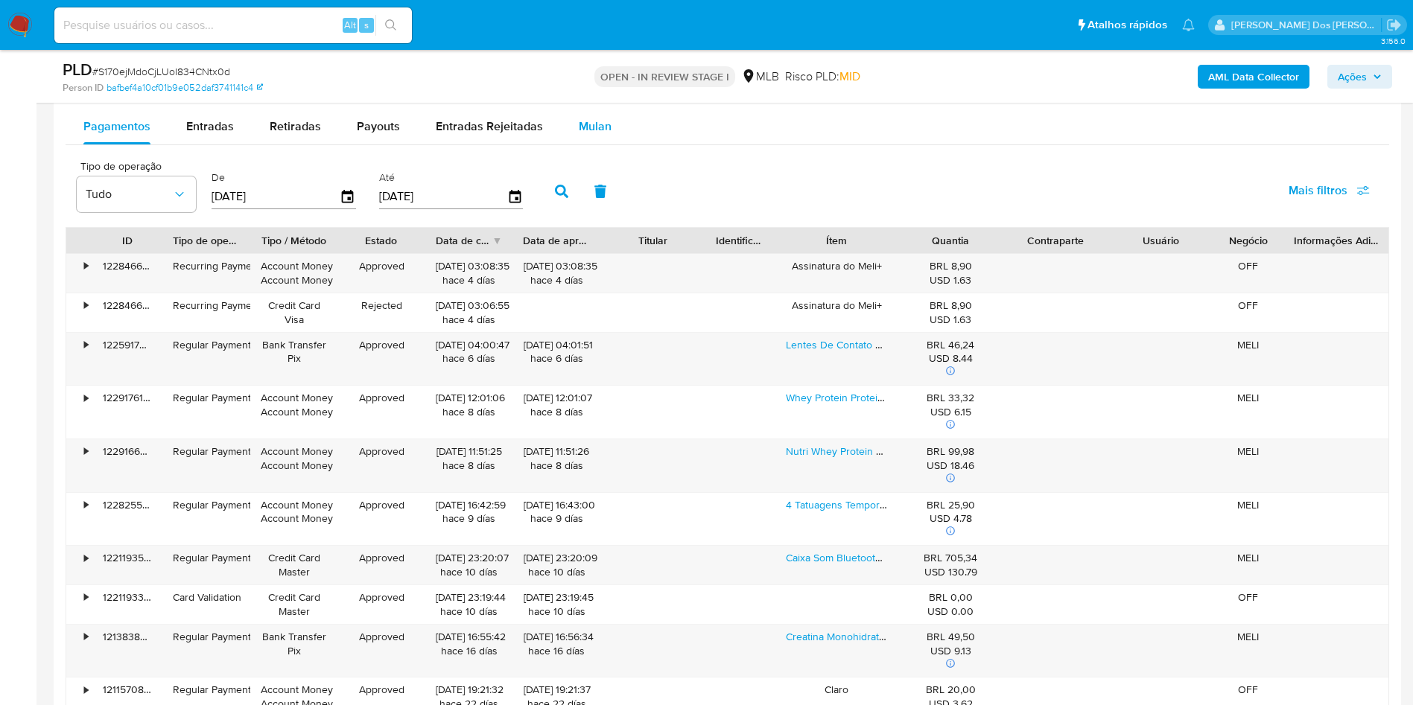
click at [591, 144] on div "Mulan" at bounding box center [595, 127] width 33 height 36
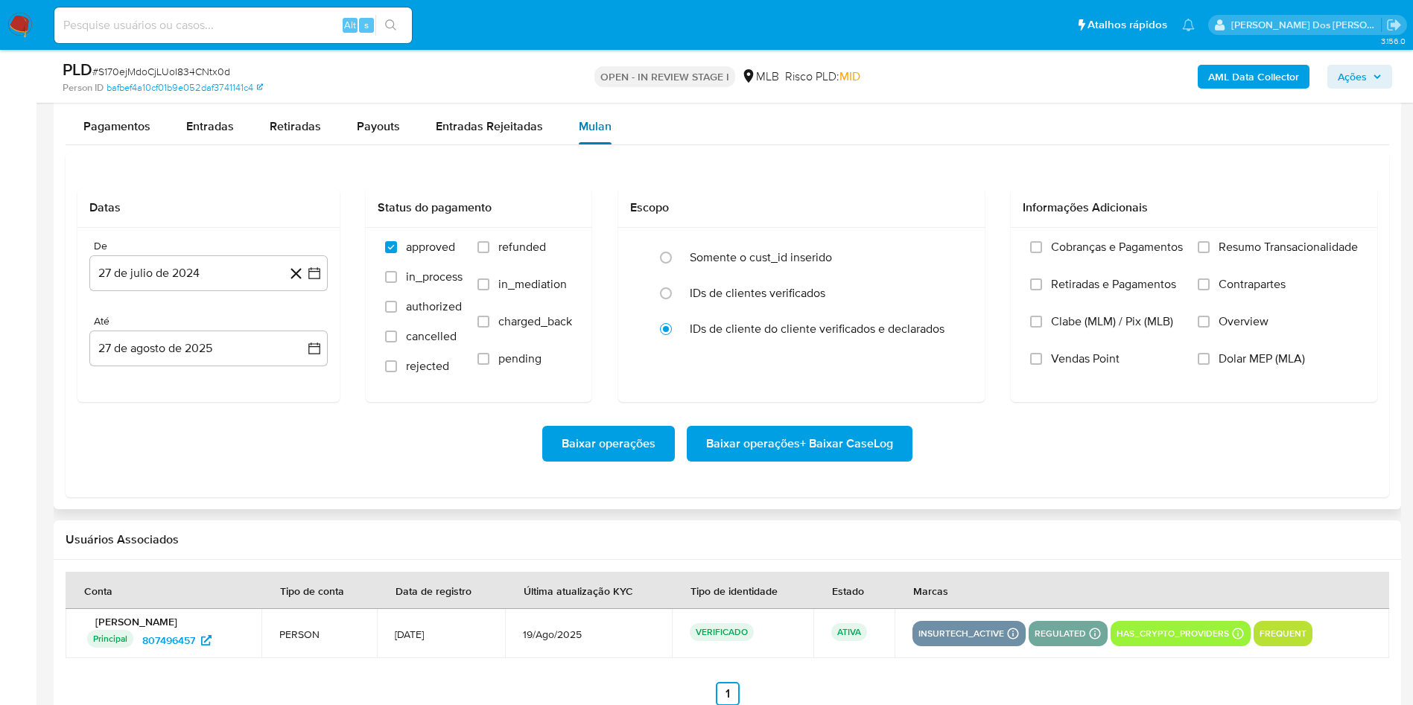
scroll to position [1660, 0]
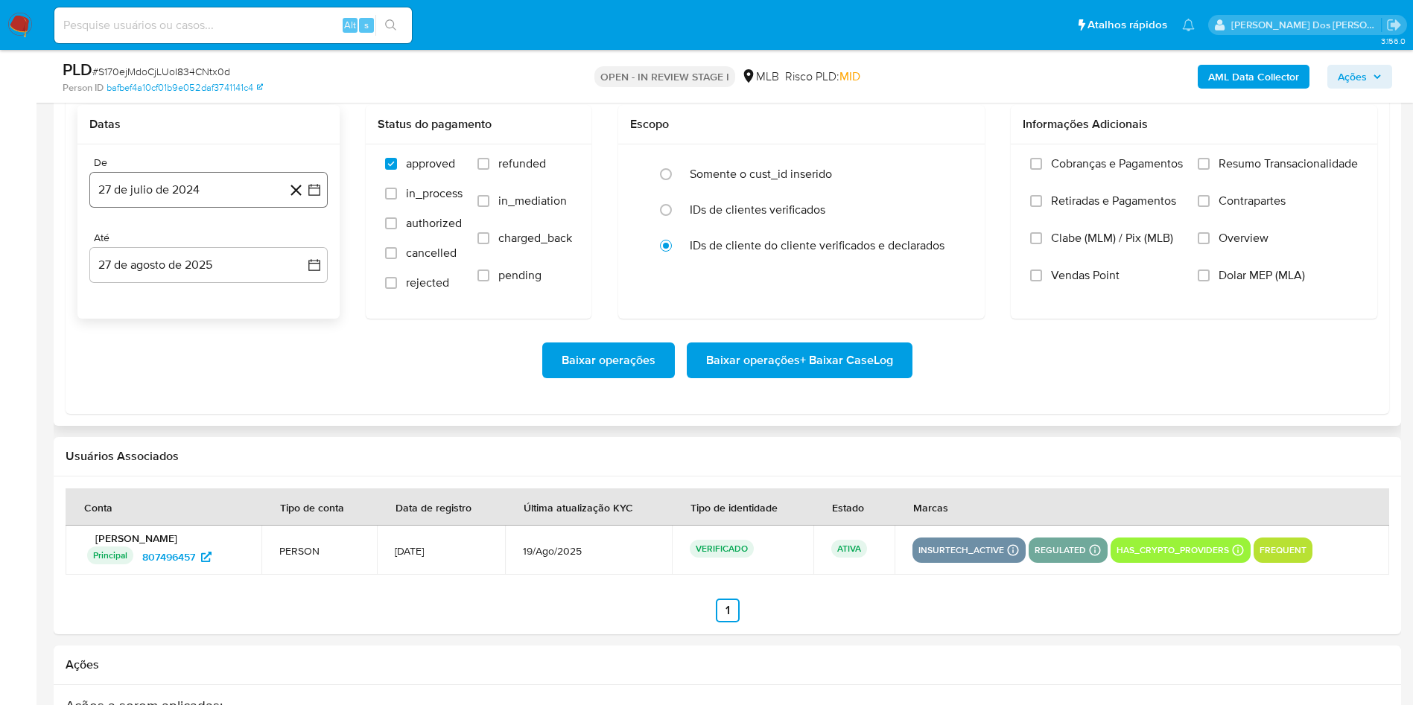
click at [324, 208] on button "27 de julio de 2024" at bounding box center [208, 190] width 238 height 36
click at [302, 253] on icon "Mes siguiente" at bounding box center [301, 244] width 18 height 18
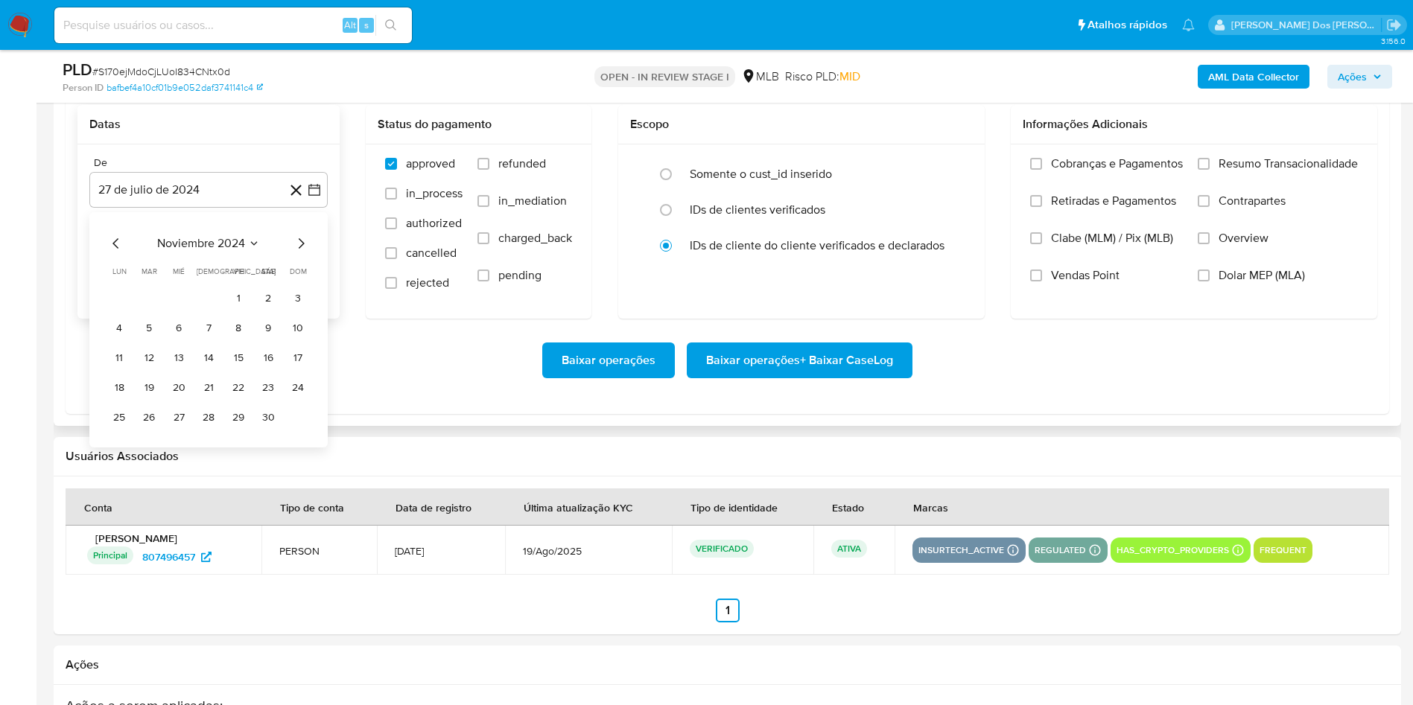
click at [302, 253] on icon "Mes siguiente" at bounding box center [301, 244] width 18 height 18
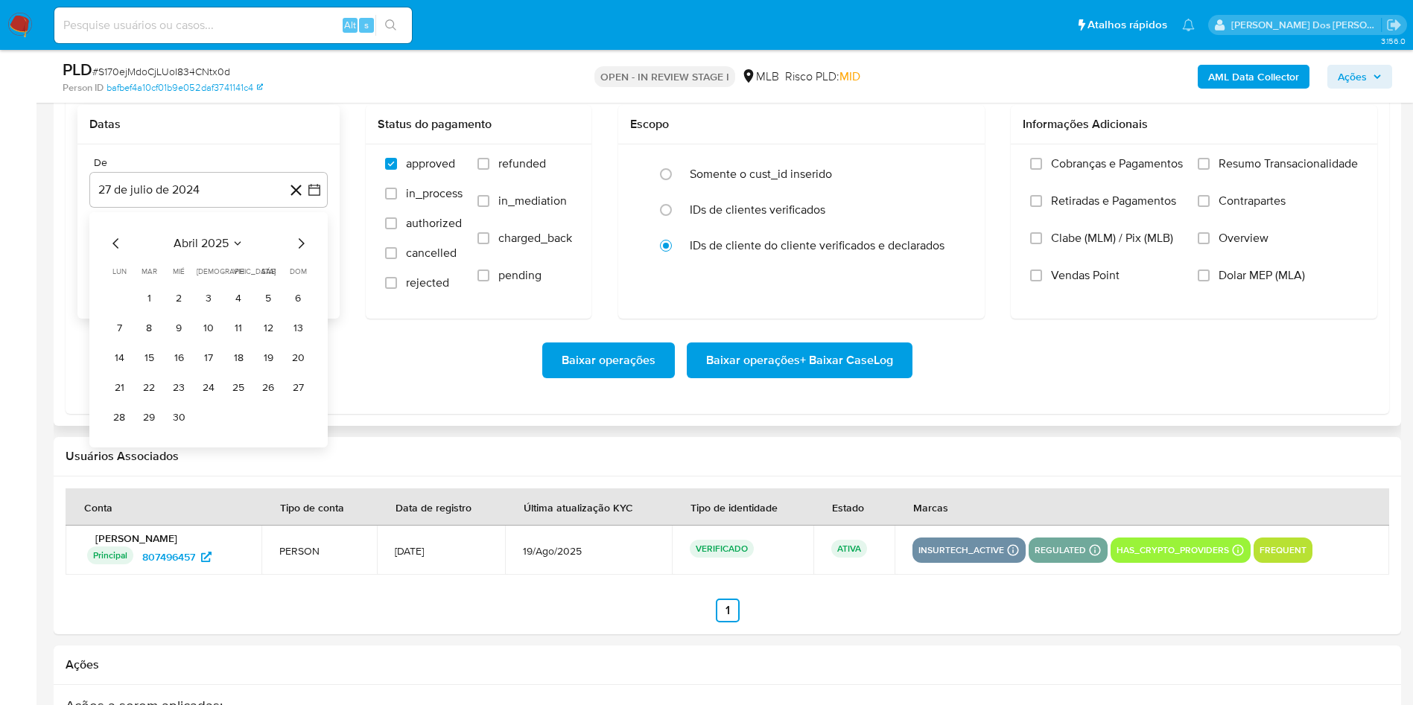
click at [302, 253] on icon "Mes siguiente" at bounding box center [301, 244] width 18 height 18
click at [141, 311] on button "1" at bounding box center [149, 299] width 24 height 24
click at [1233, 171] on span "Resumo Transacionalidade" at bounding box center [1288, 163] width 139 height 15
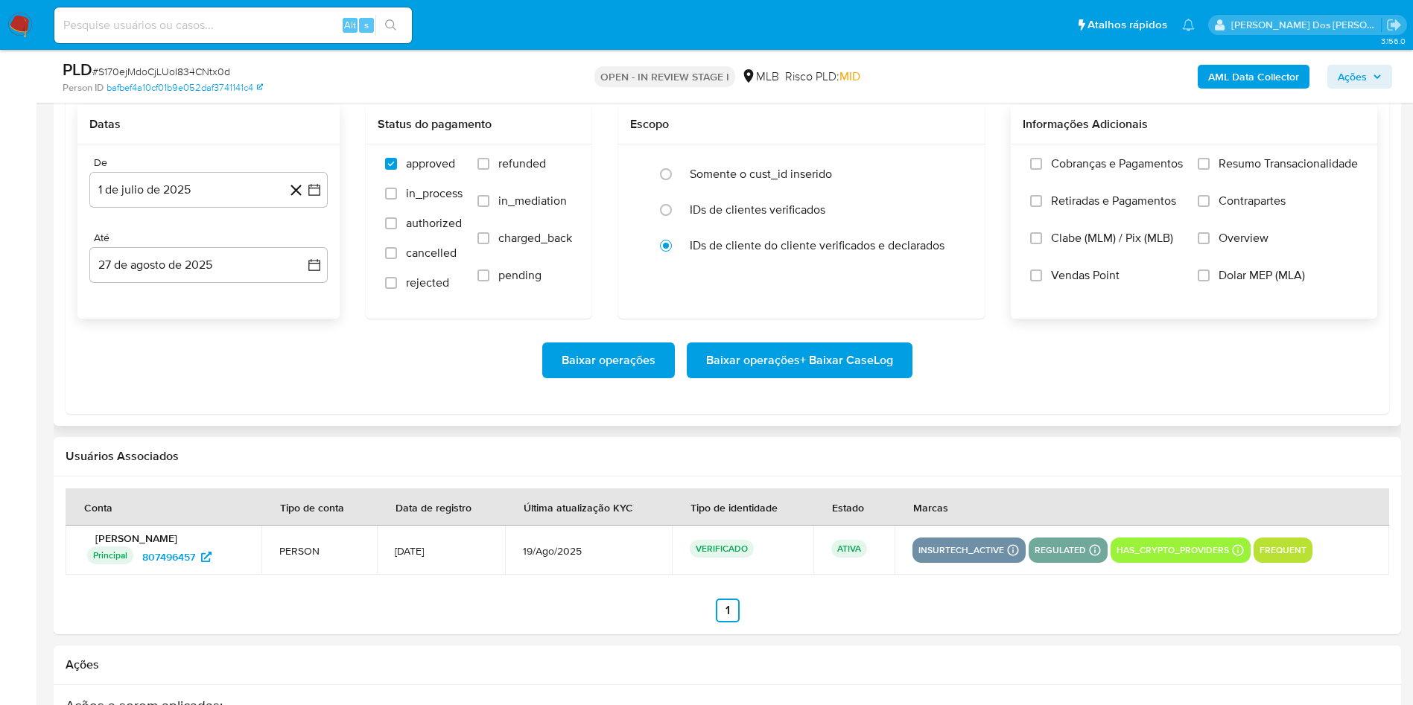
click at [1210, 170] on input "Resumo Transacionalidade" at bounding box center [1204, 164] width 12 height 12
click at [829, 377] on span "Baixar operações + Baixar CaseLog" at bounding box center [799, 360] width 187 height 33
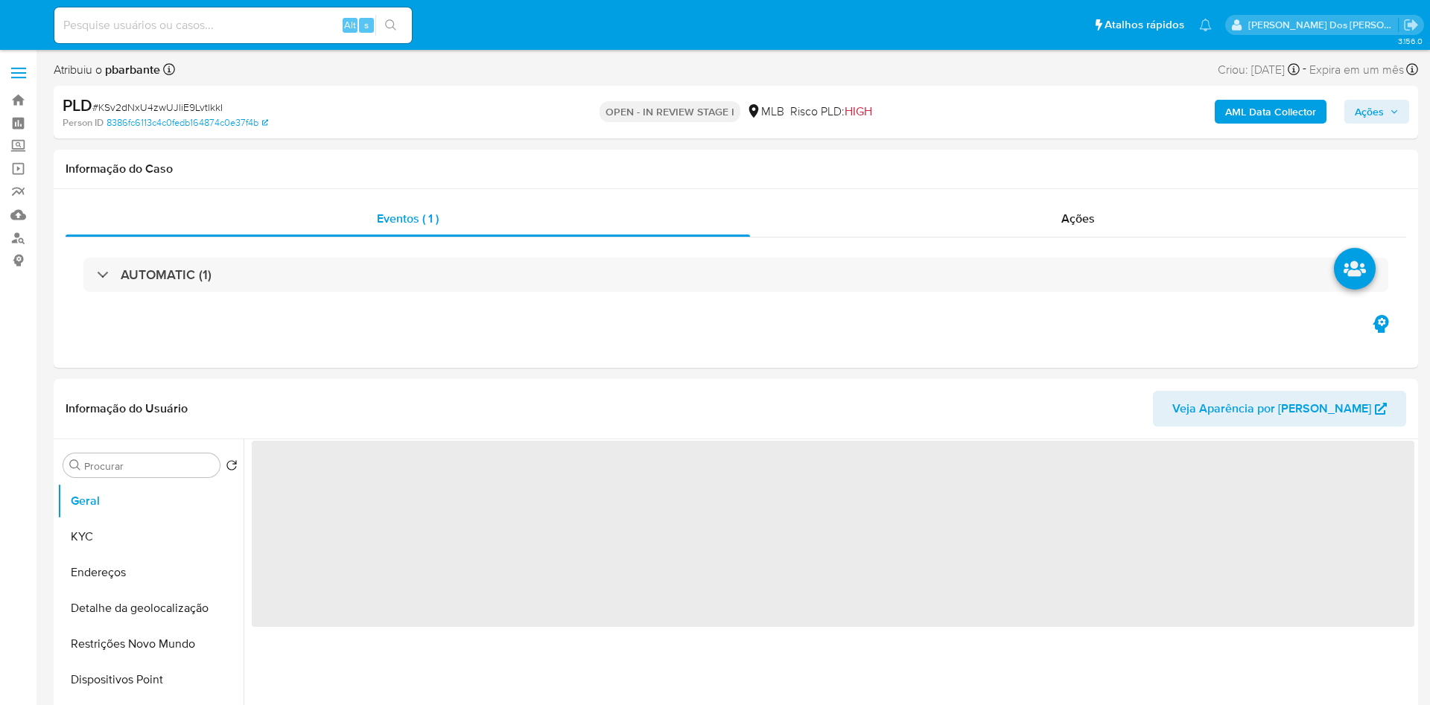
select select "10"
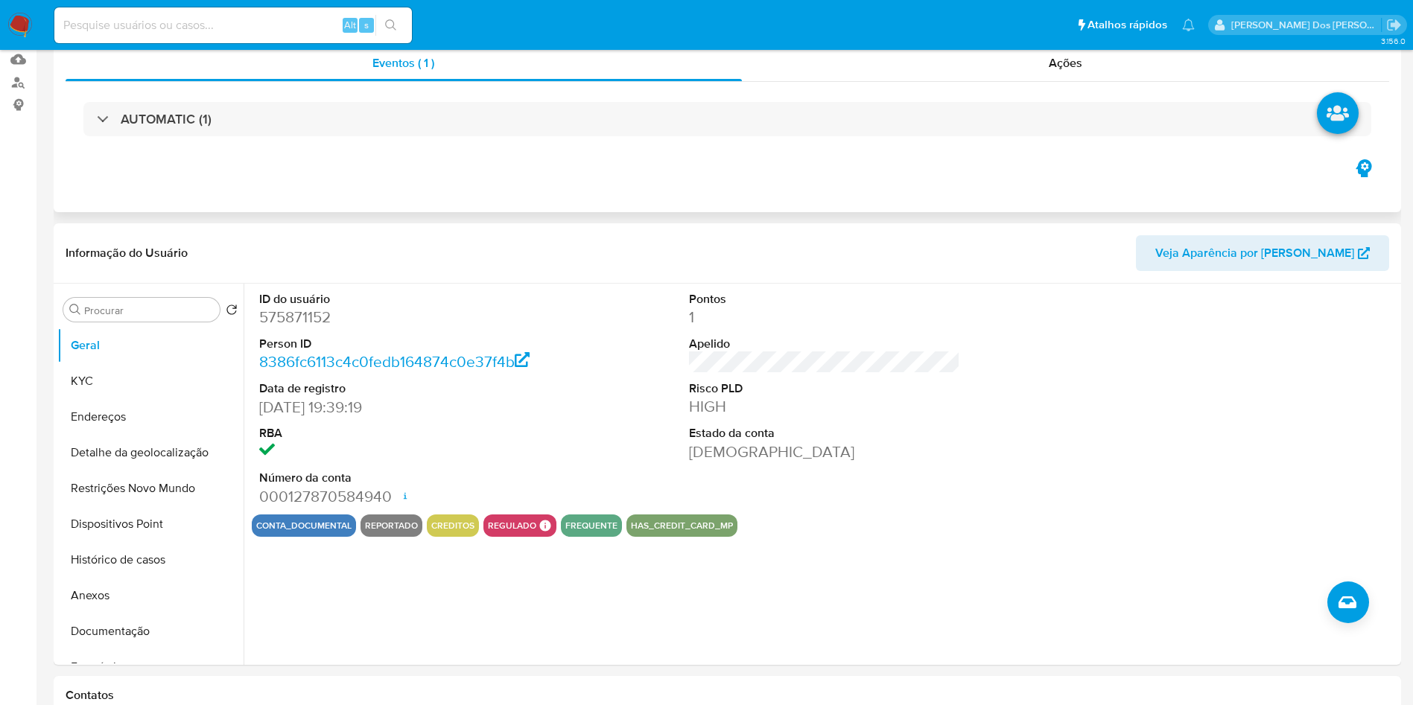
scroll to position [163, 0]
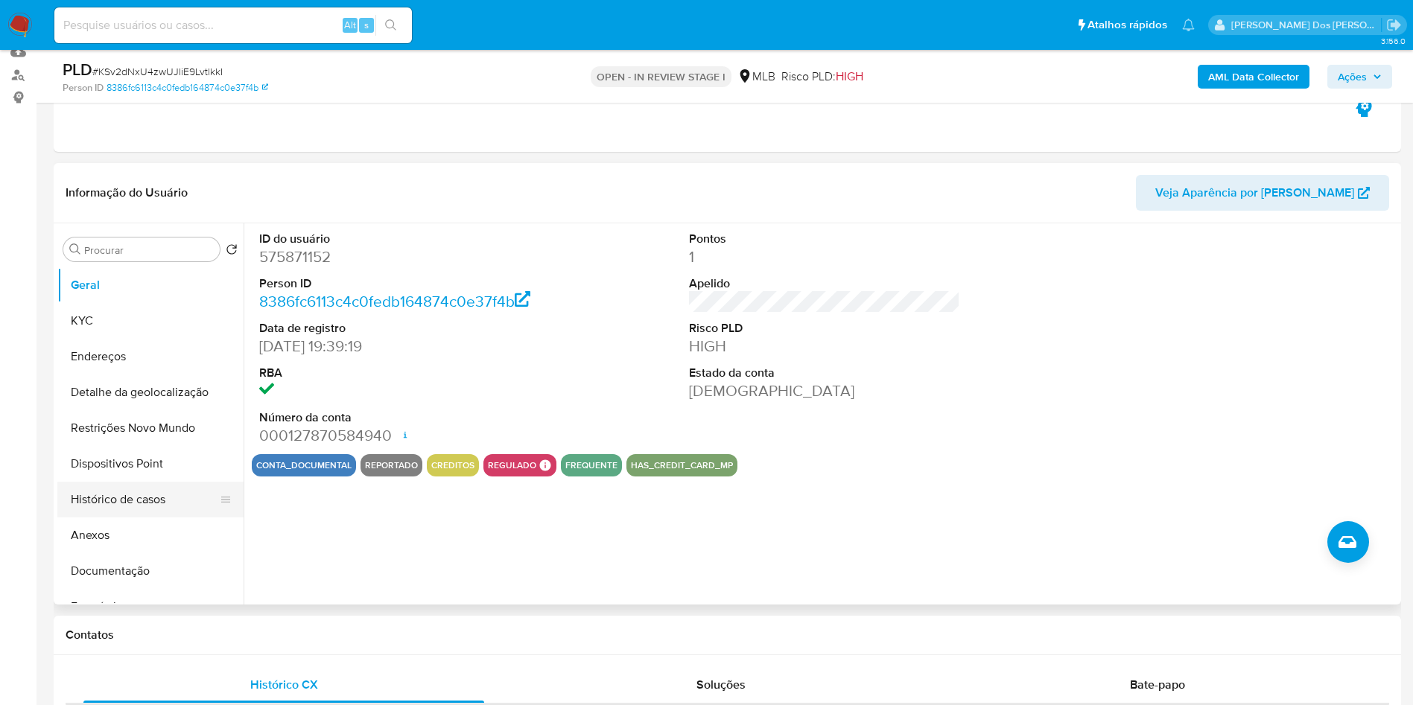
click at [132, 518] on button "Histórico de casos" at bounding box center [144, 500] width 174 height 36
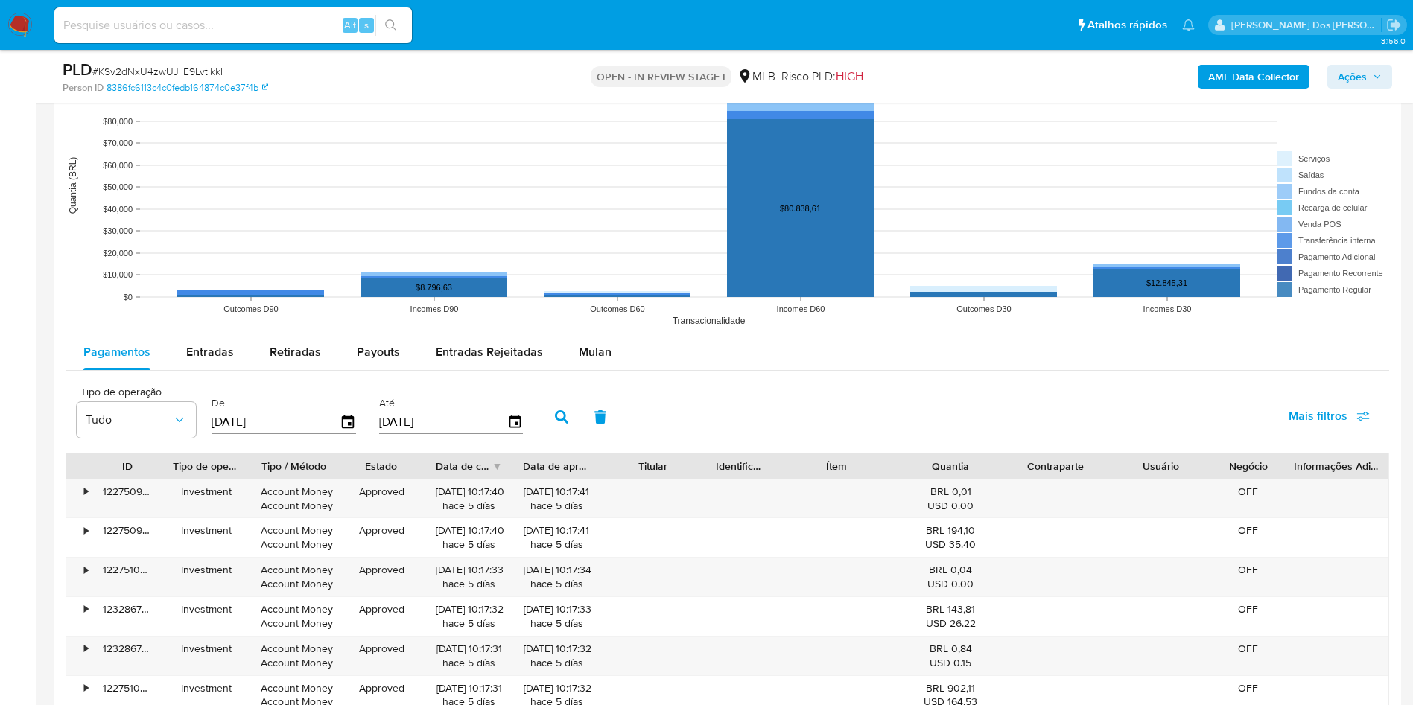
scroll to position [1461, 0]
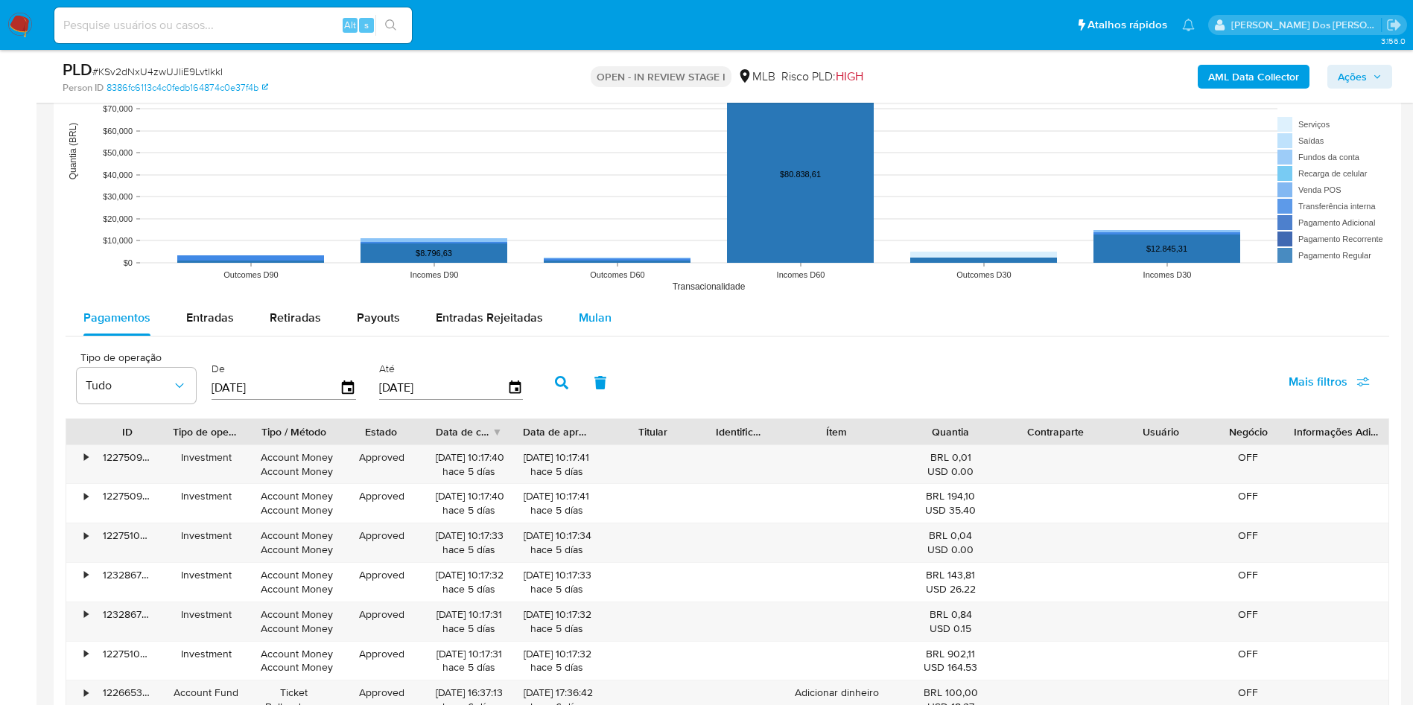
click at [587, 326] on span "Mulan" at bounding box center [595, 317] width 33 height 17
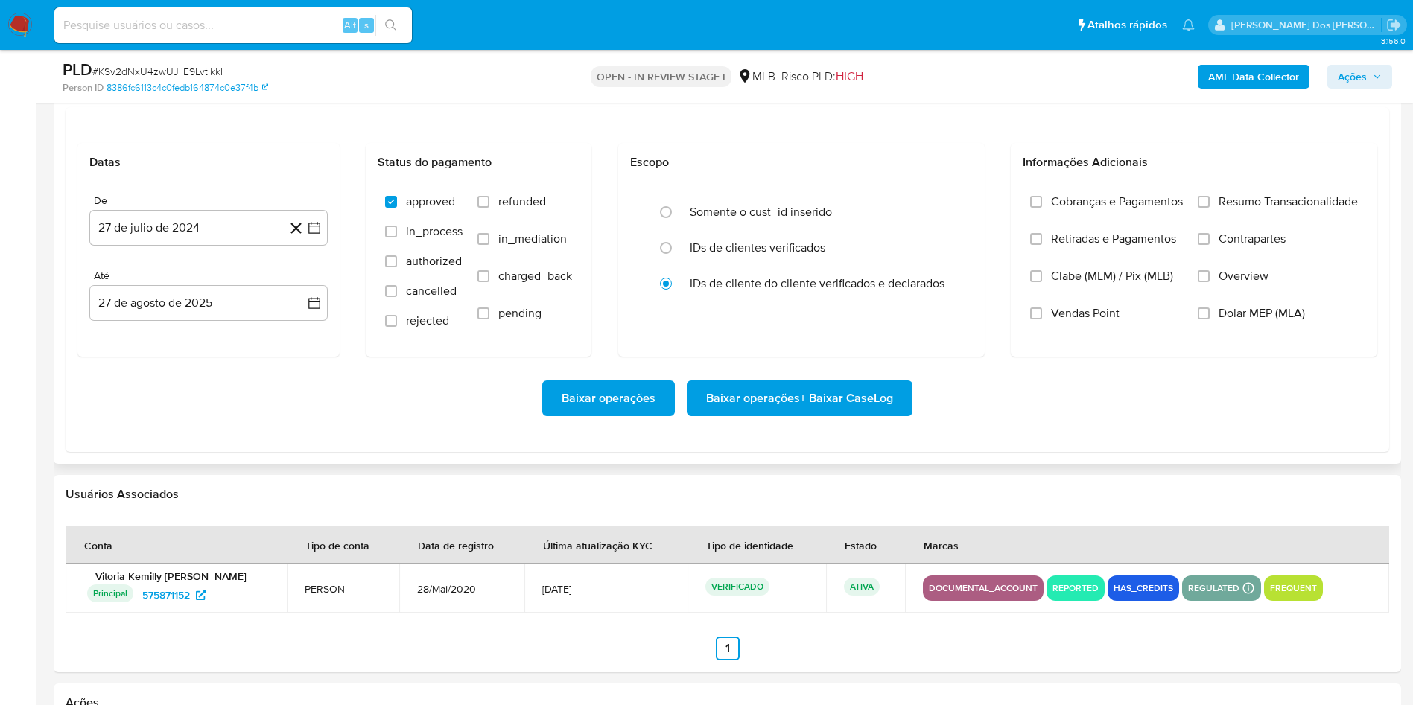
scroll to position [1700, 0]
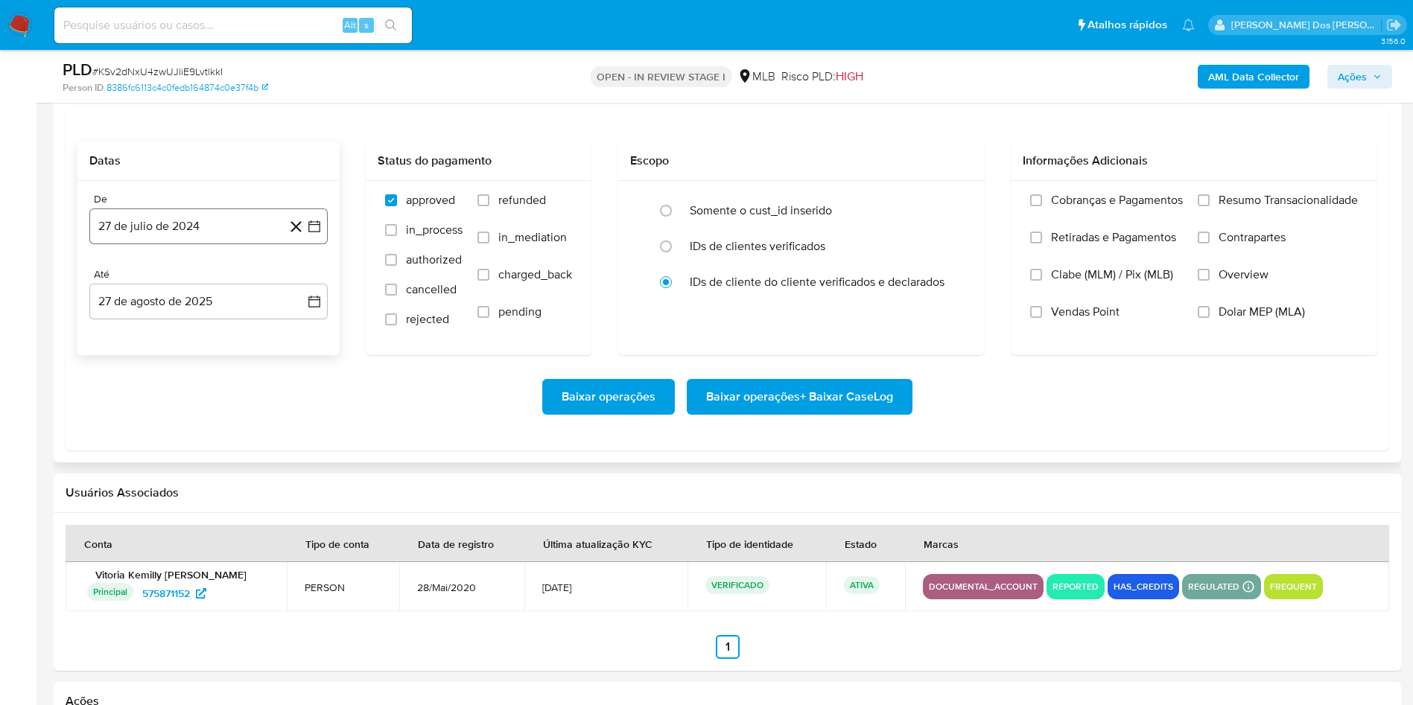
click at [322, 244] on button "27 de julio de 2024" at bounding box center [208, 227] width 238 height 36
click at [302, 285] on icon "Mes siguiente" at bounding box center [302, 280] width 6 height 10
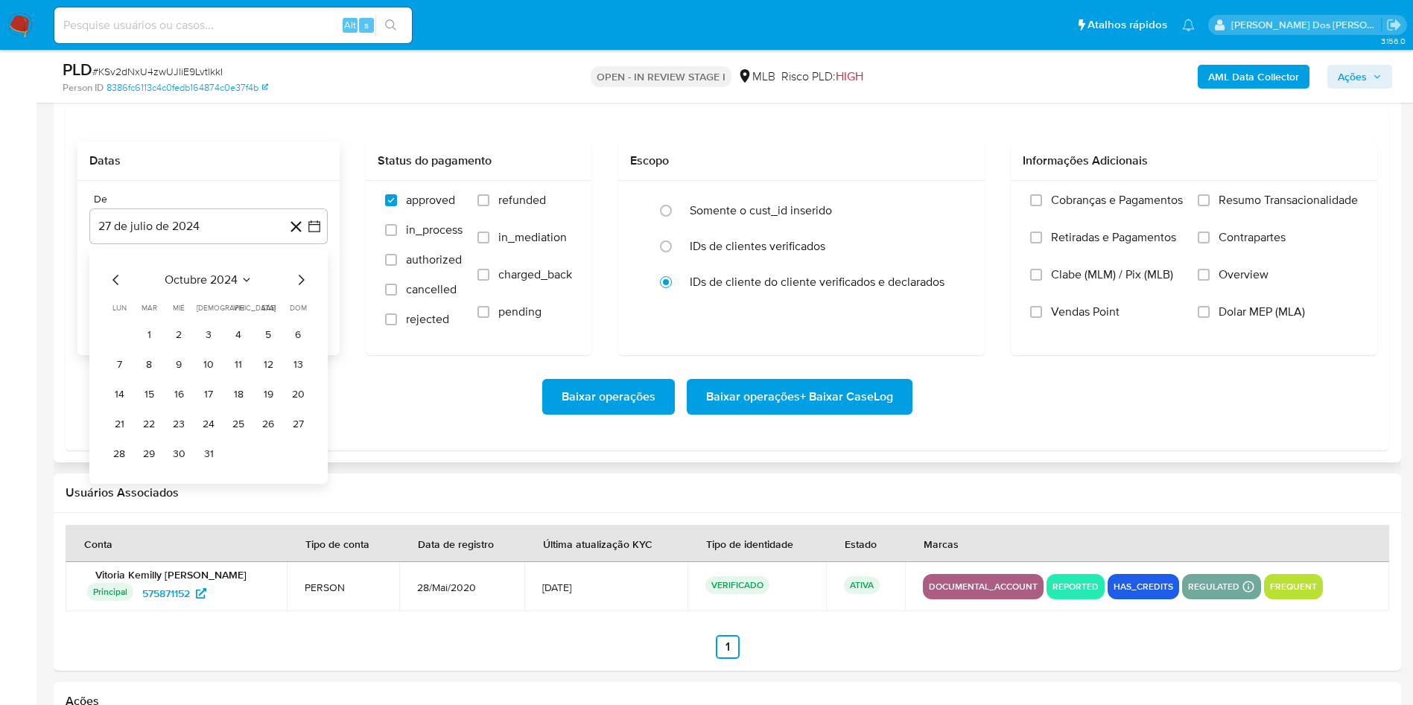
click at [302, 285] on icon "Mes siguiente" at bounding box center [302, 280] width 6 height 10
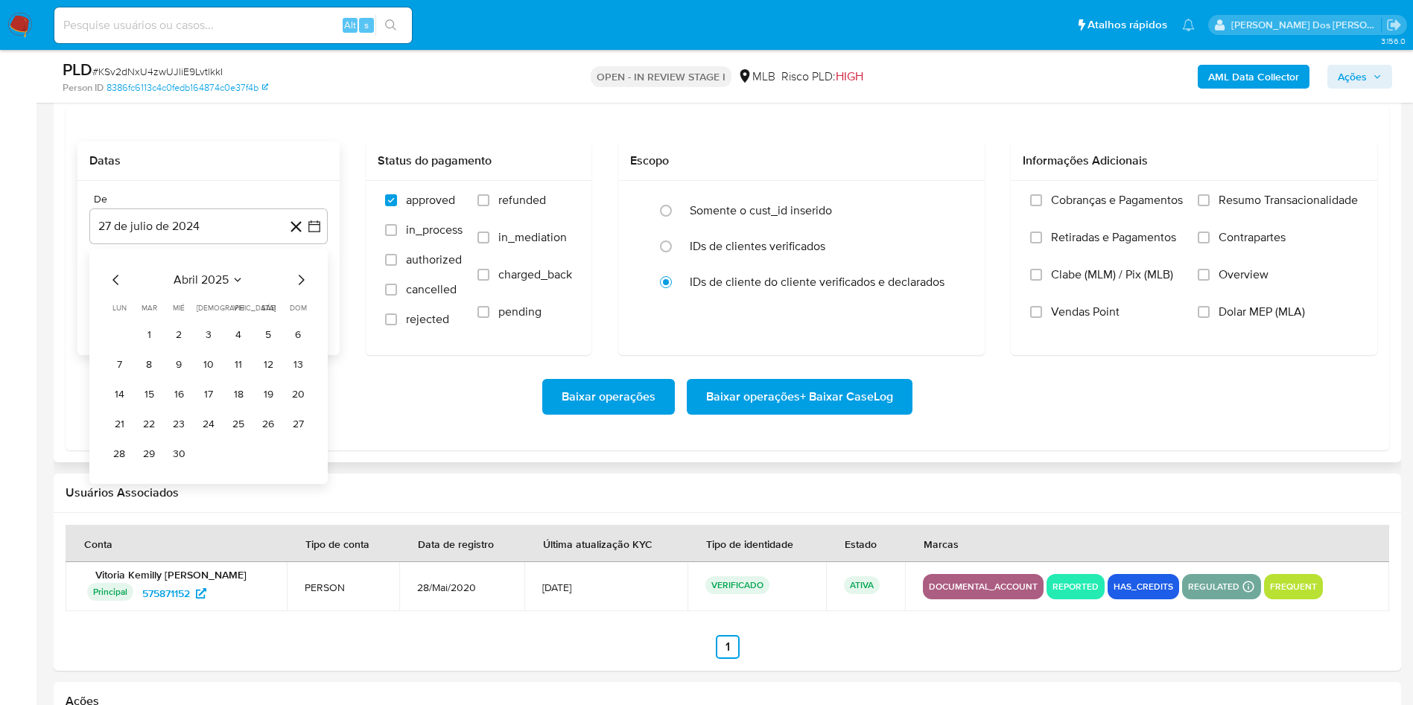
click at [302, 285] on icon "Mes siguiente" at bounding box center [302, 280] width 6 height 10
click at [151, 347] on button "1" at bounding box center [149, 335] width 24 height 24
click at [1219, 230] on label "Resumo Transacionalidade" at bounding box center [1278, 211] width 160 height 37
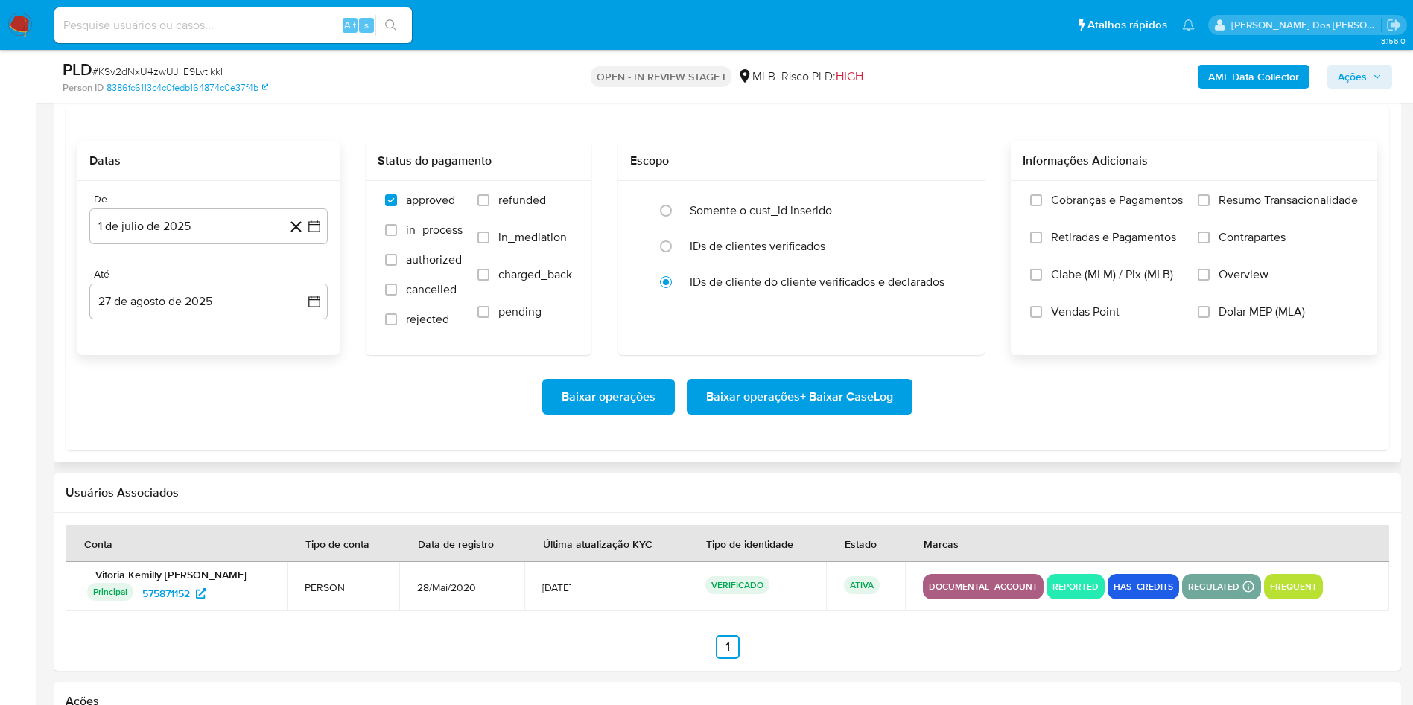
click at [1210, 206] on input "Resumo Transacionalidade" at bounding box center [1204, 200] width 12 height 12
click at [838, 413] on span "Baixar operações + Baixar CaseLog" at bounding box center [799, 397] width 187 height 33
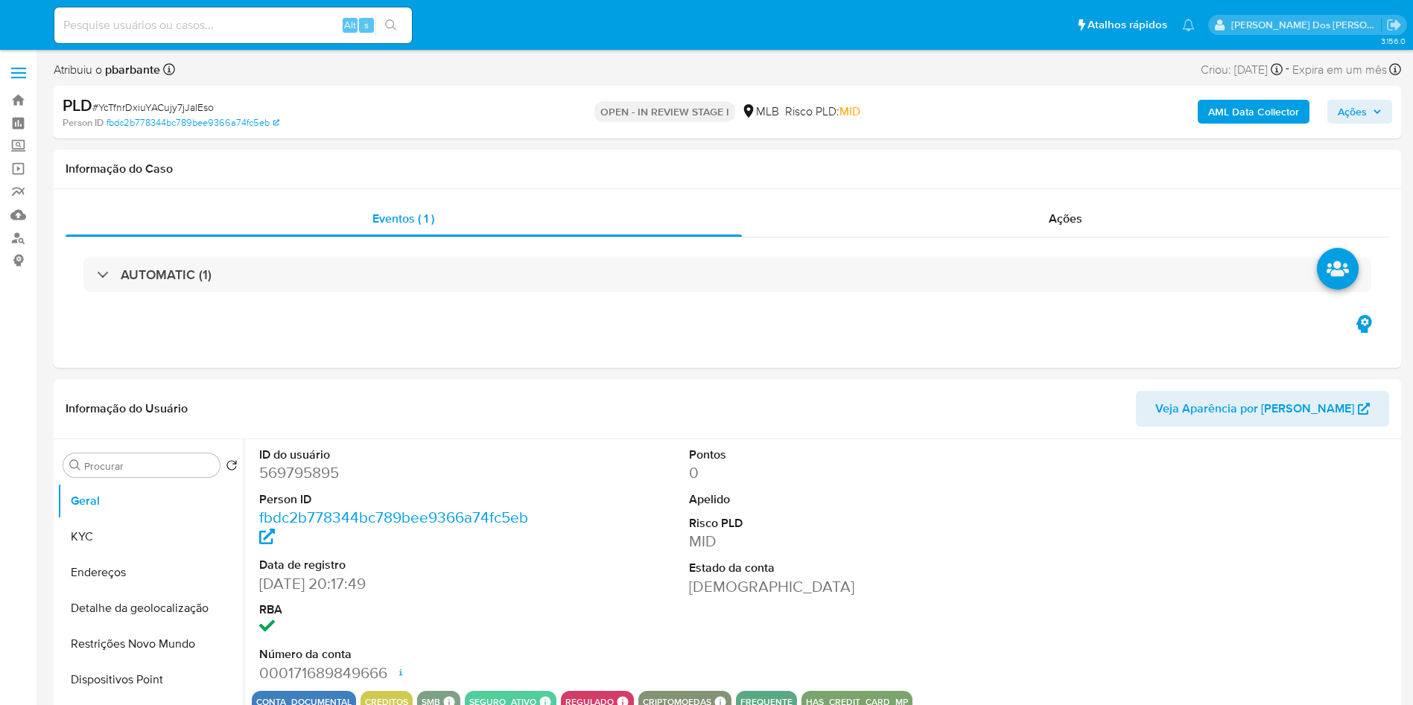
select select "10"
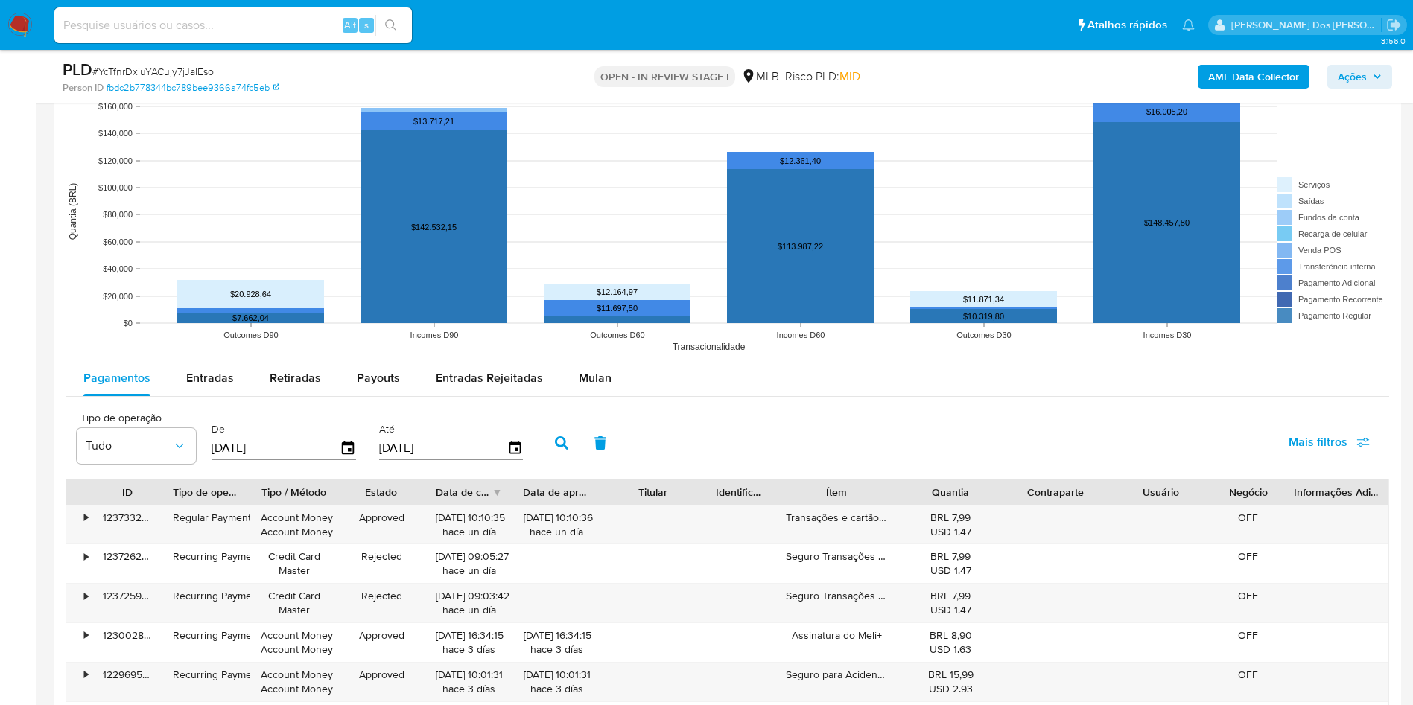
scroll to position [1410, 0]
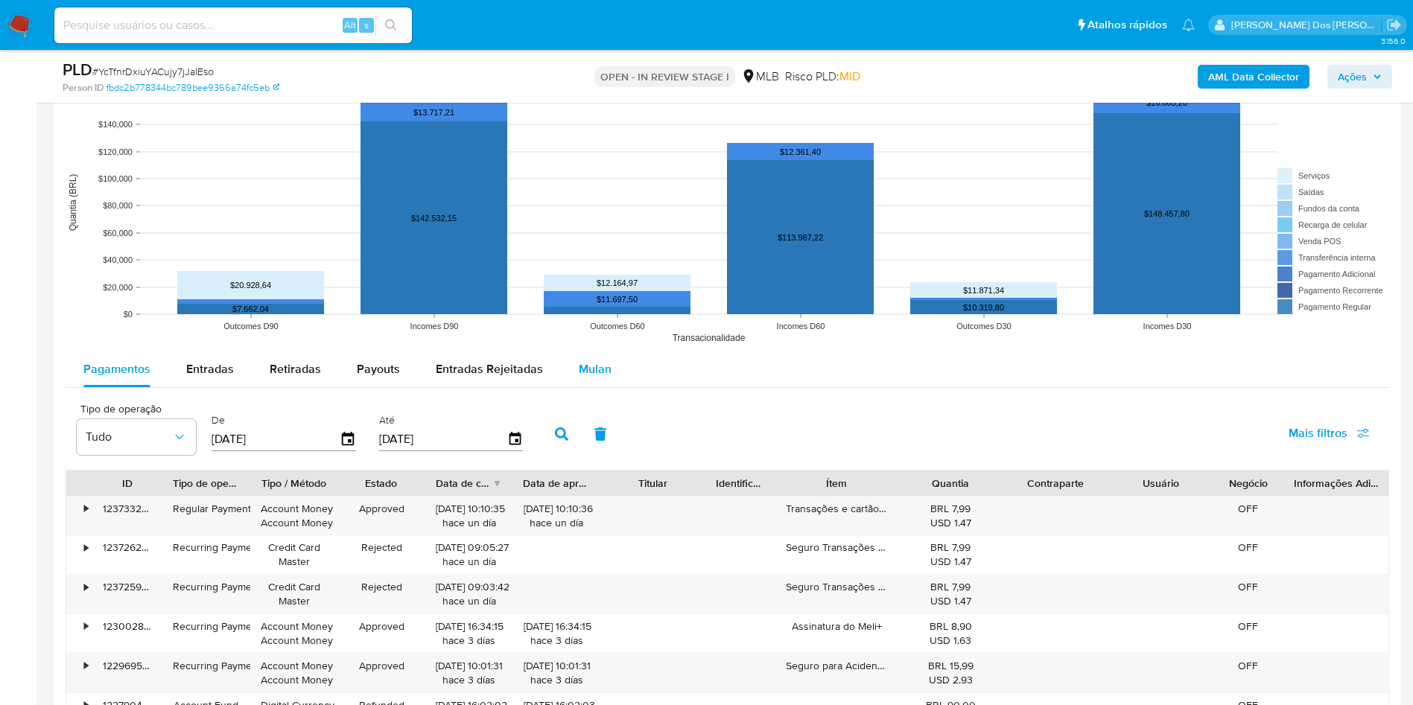
click at [581, 378] on span "Mulan" at bounding box center [595, 369] width 33 height 17
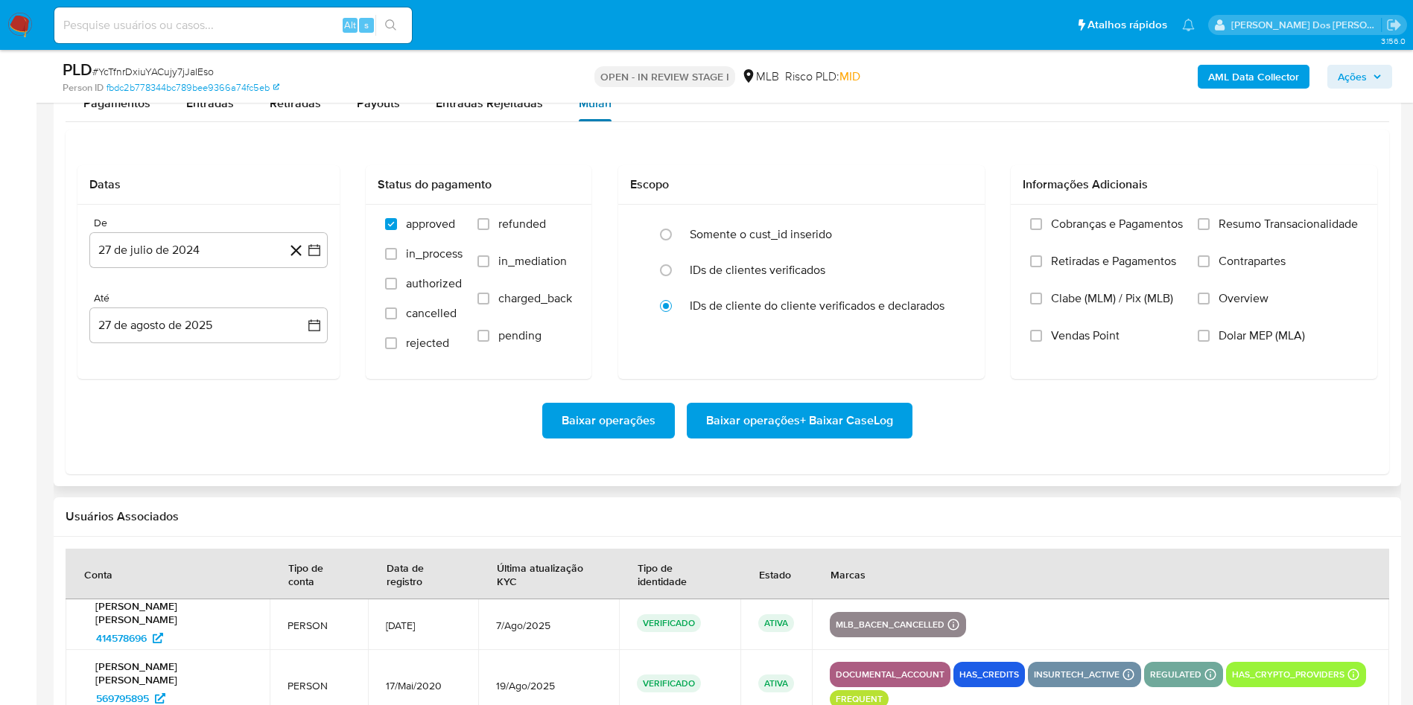
scroll to position [1678, 0]
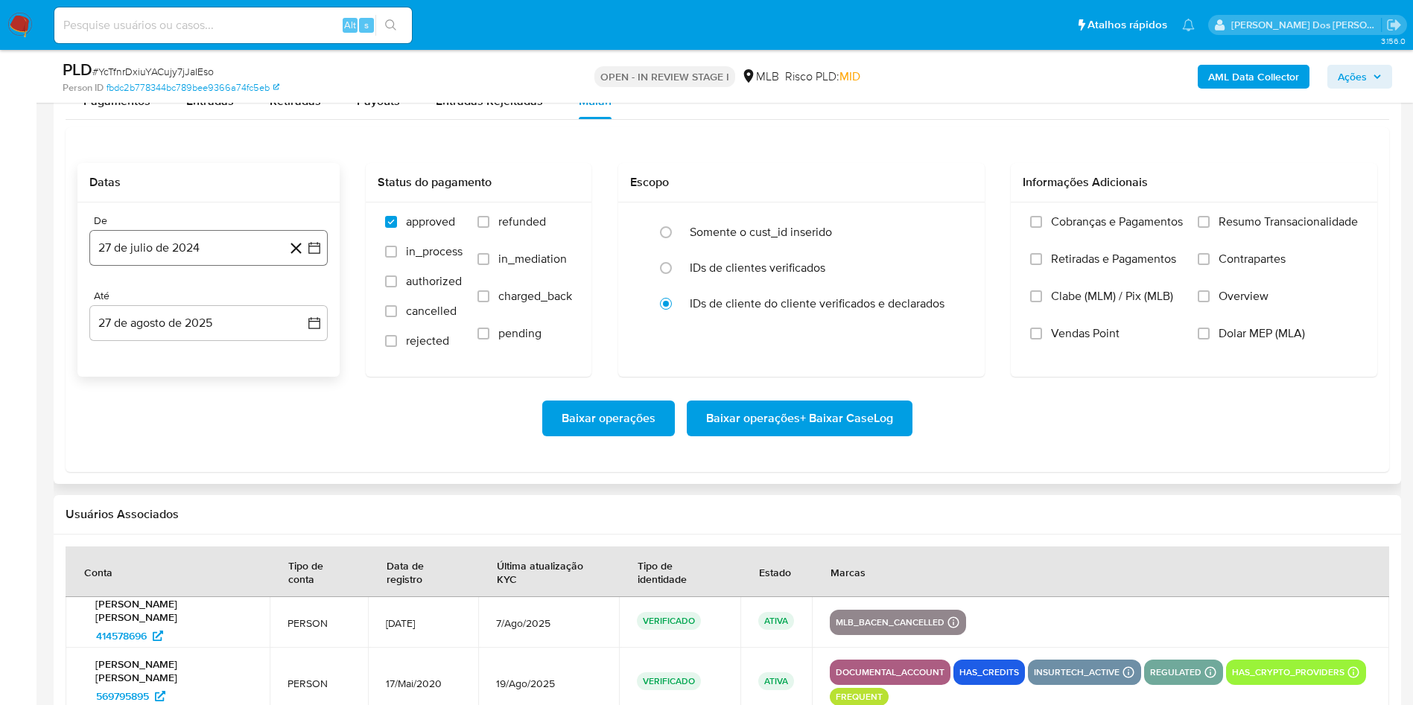
click at [320, 254] on icon "button" at bounding box center [314, 248] width 12 height 12
click at [302, 307] on icon "Mes siguiente" at bounding box center [302, 301] width 6 height 10
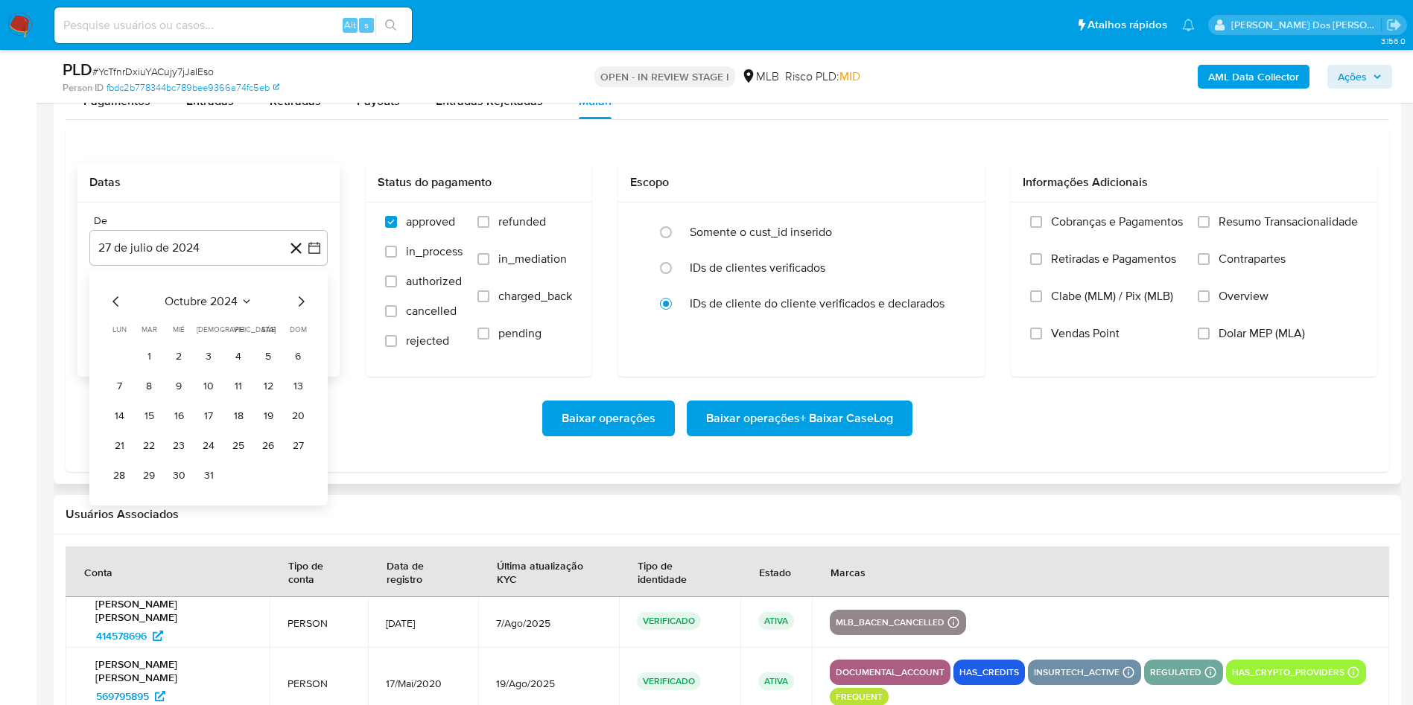
click at [302, 307] on icon "Mes siguiente" at bounding box center [302, 301] width 6 height 10
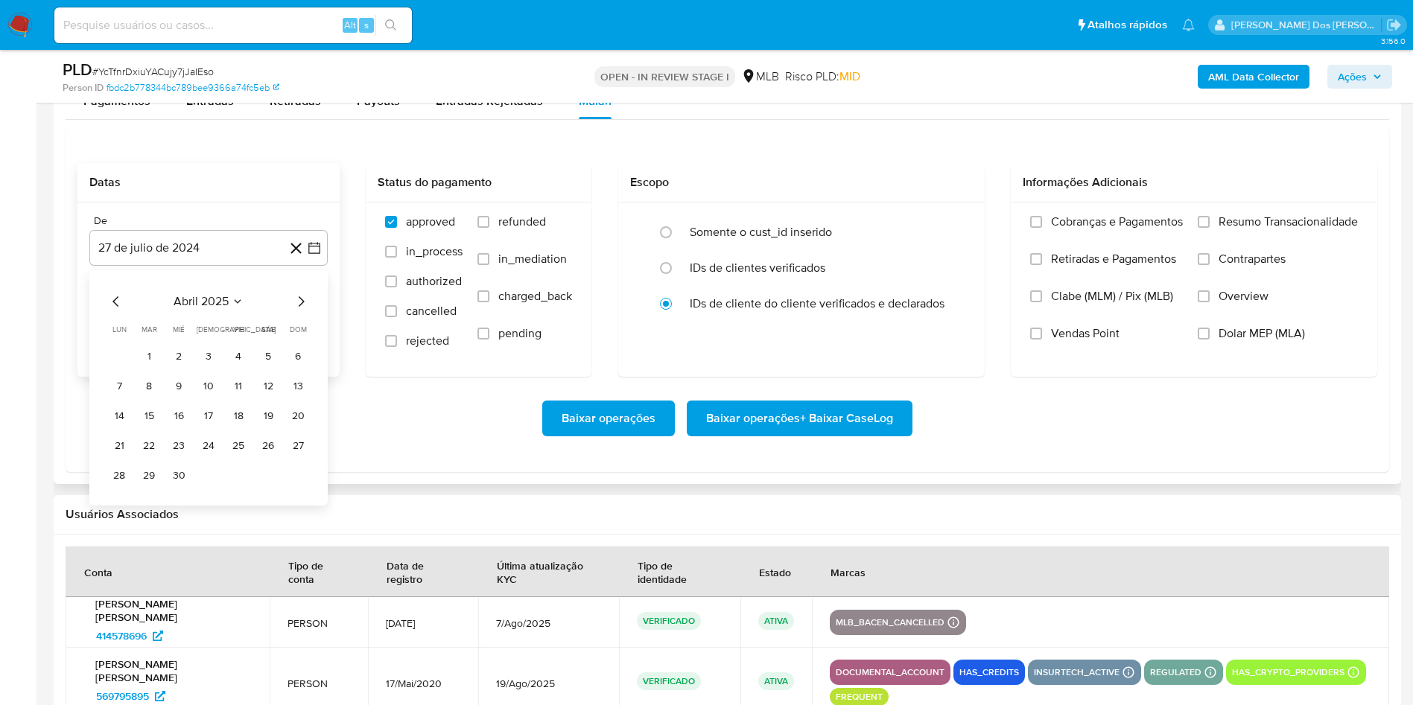
click at [302, 307] on icon "Mes siguiente" at bounding box center [302, 301] width 6 height 10
click at [159, 369] on button "1" at bounding box center [149, 357] width 24 height 24
click at [1256, 252] on label "Resumo Transacionalidade" at bounding box center [1278, 233] width 160 height 37
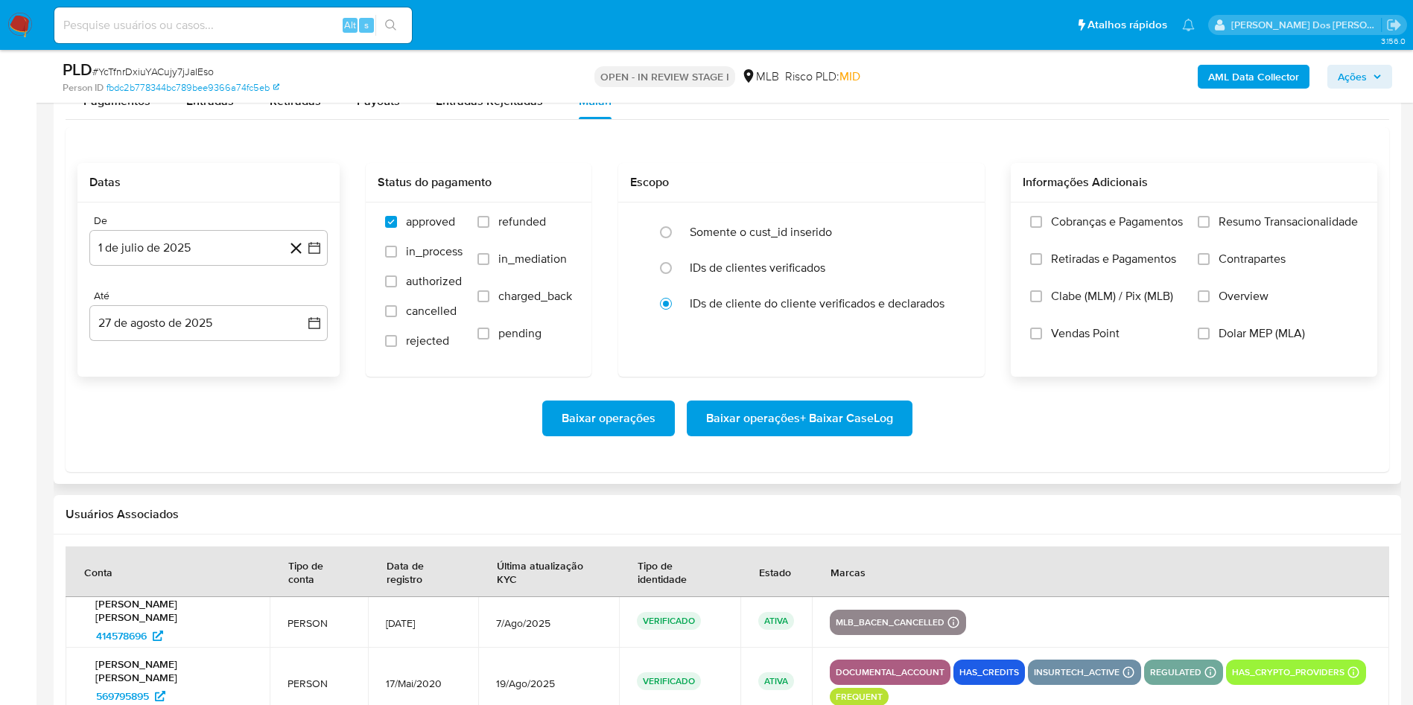
click at [1210, 228] on input "Resumo Transacionalidade" at bounding box center [1204, 222] width 12 height 12
click at [840, 435] on span "Baixar operações + Baixar CaseLog" at bounding box center [799, 418] width 187 height 33
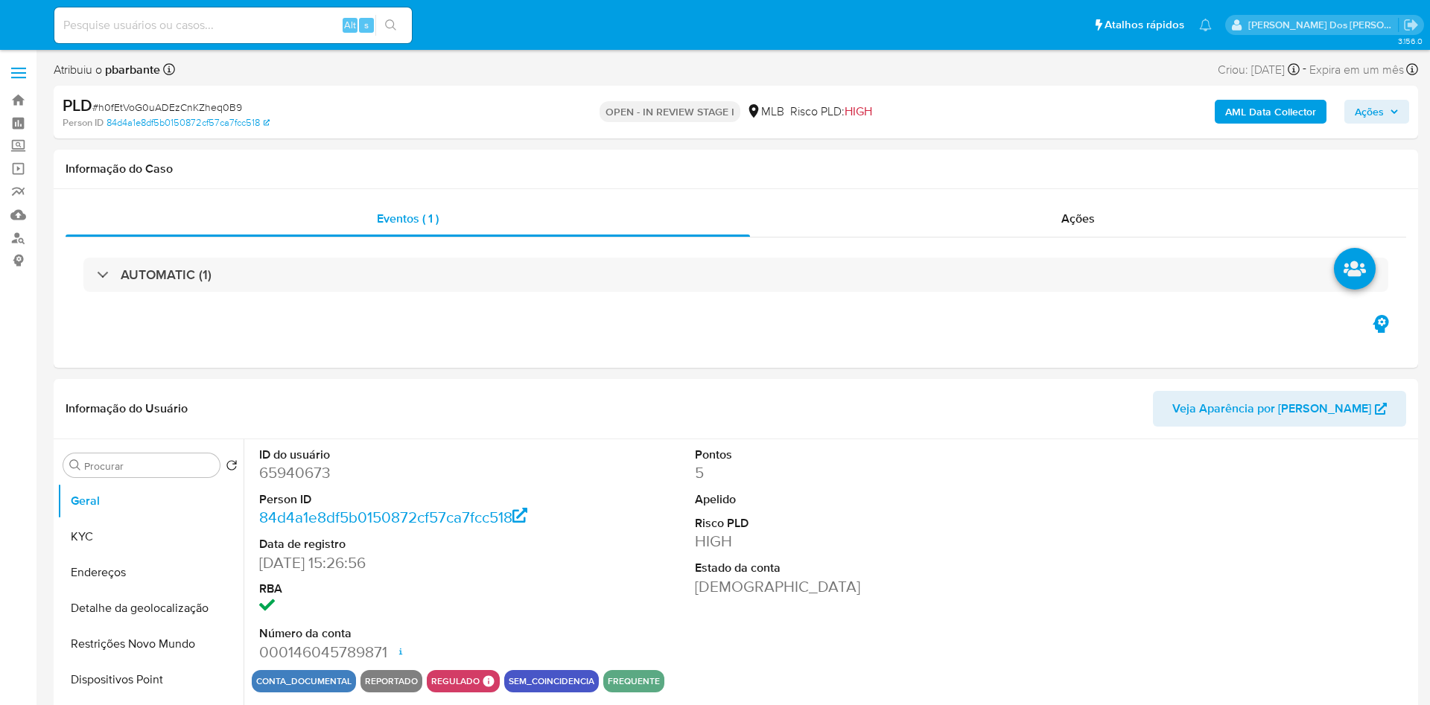
select select "10"
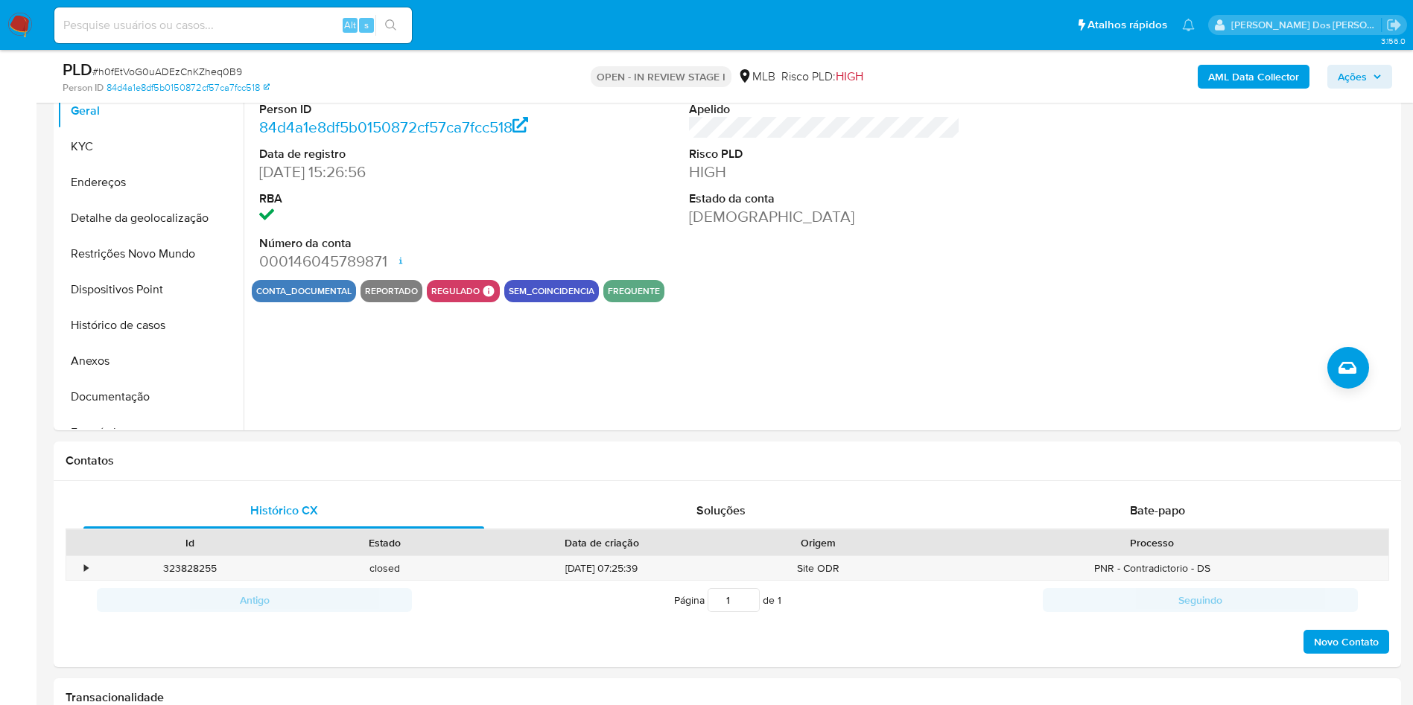
scroll to position [335, 0]
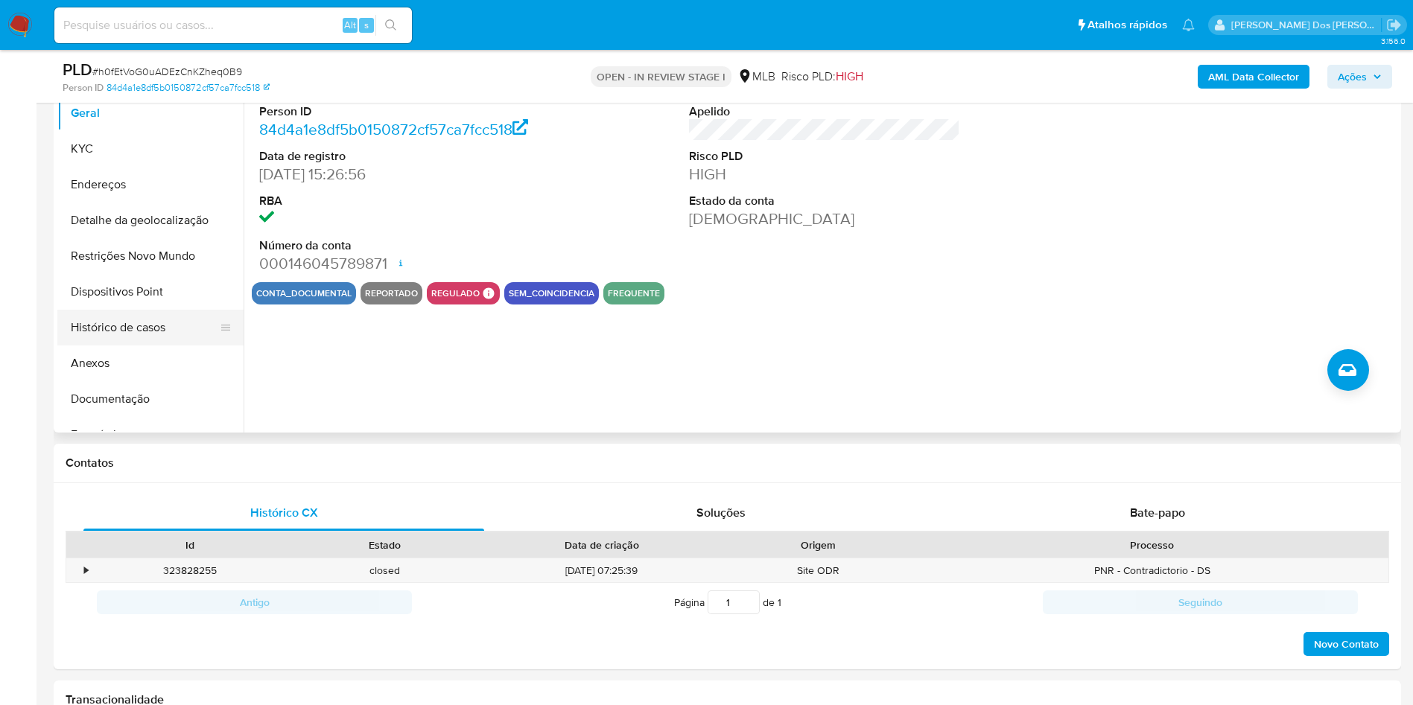
click at [176, 345] on button "Histórico de casos" at bounding box center [144, 328] width 174 height 36
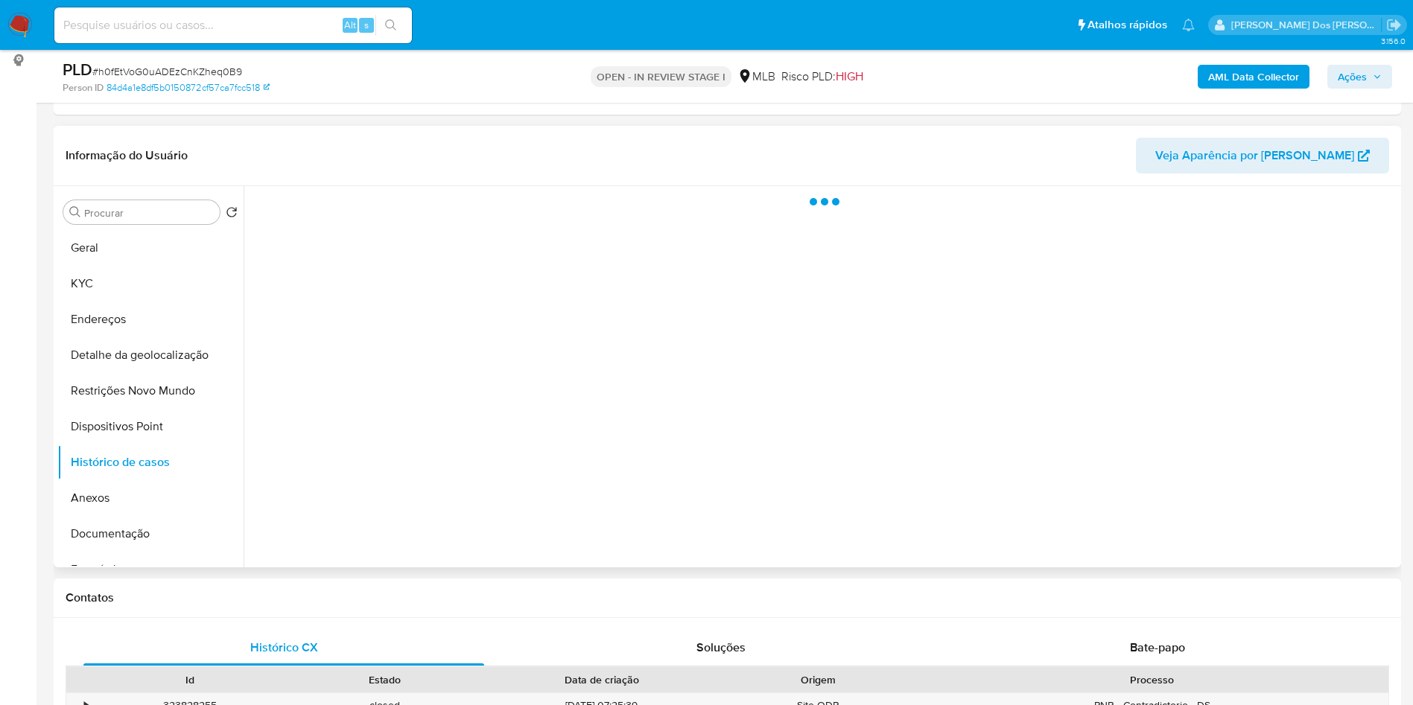
scroll to position [199, 0]
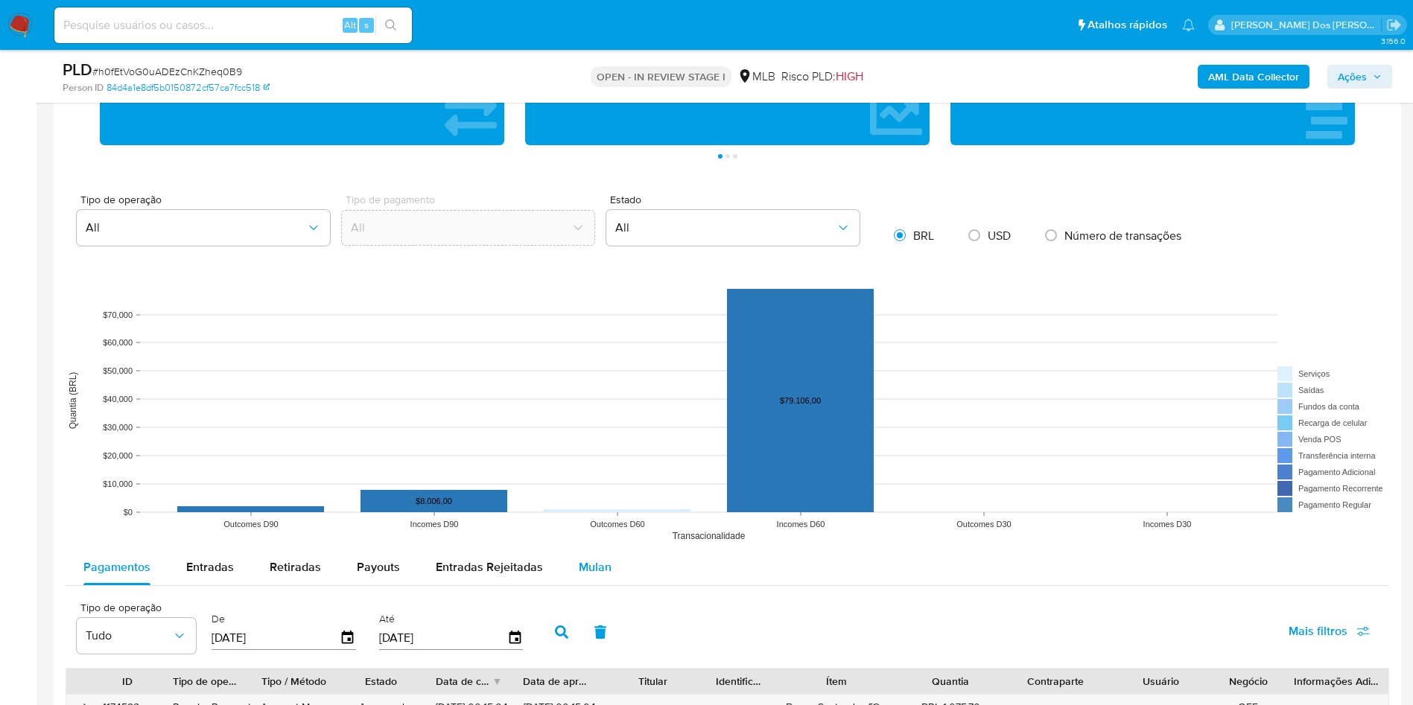
click at [596, 576] on span "Mulan" at bounding box center [595, 567] width 33 height 17
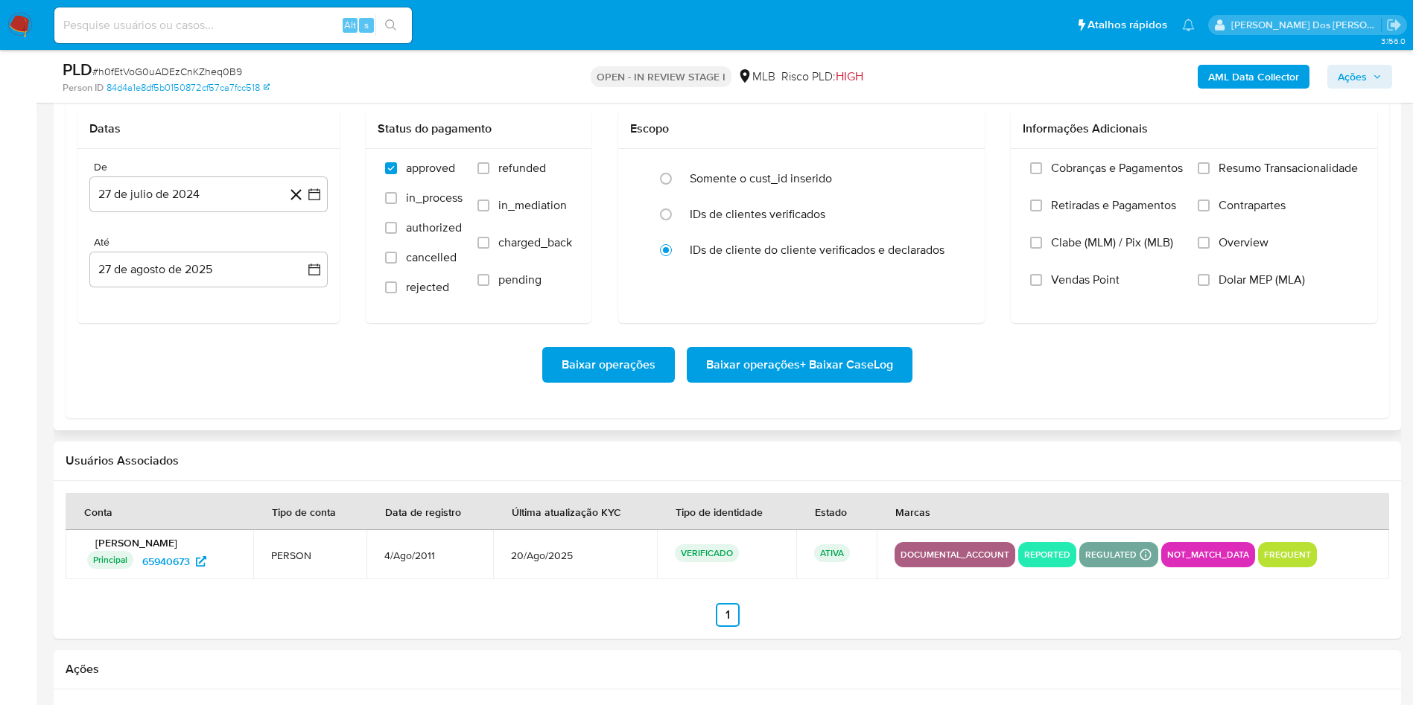
scroll to position [1628, 0]
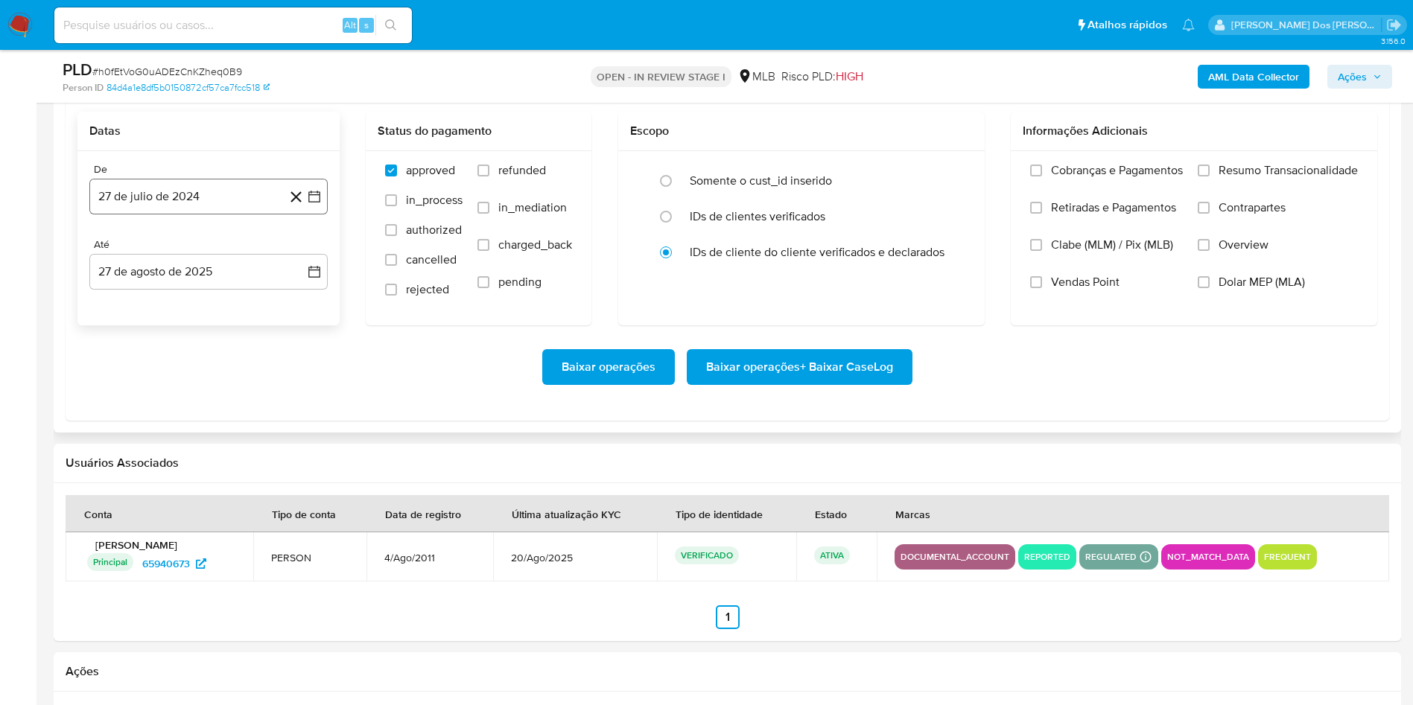
click at [314, 204] on icon "button" at bounding box center [314, 196] width 15 height 15
click at [302, 259] on icon "Mes siguiente" at bounding box center [301, 250] width 18 height 18
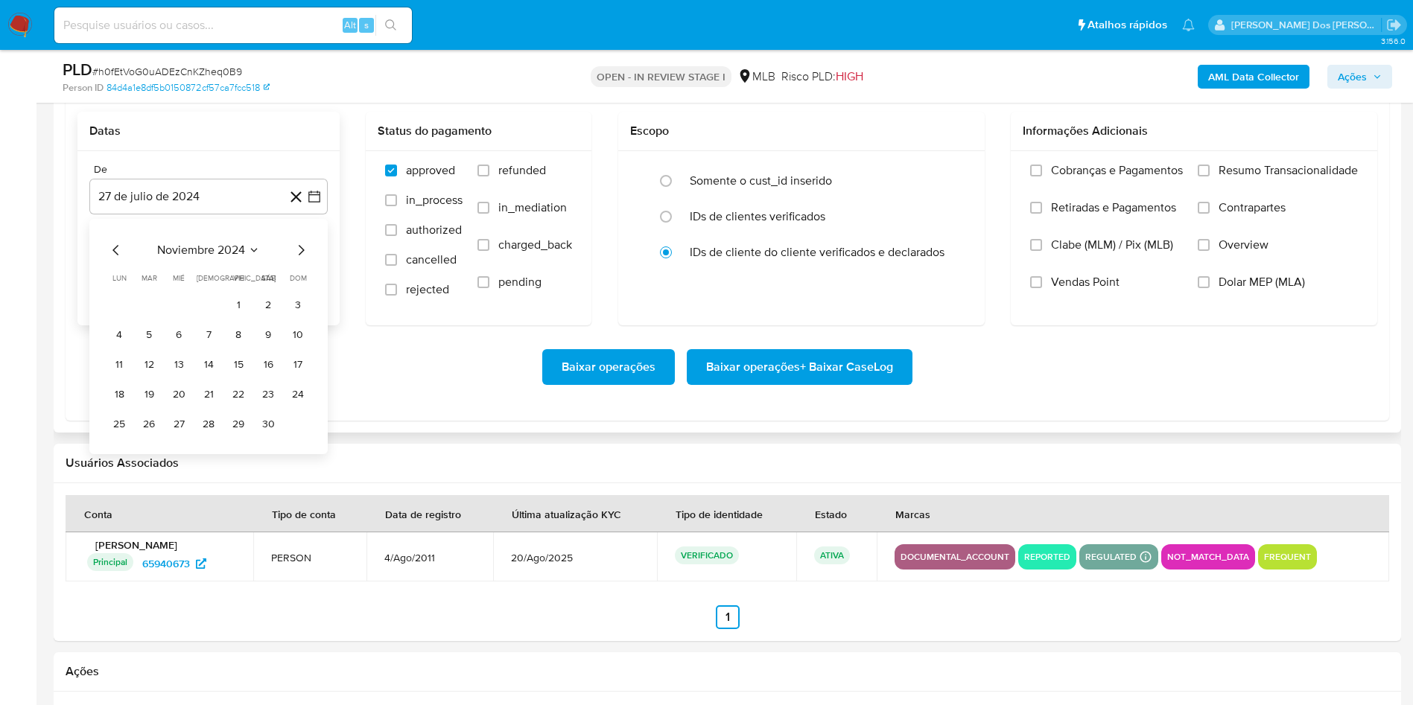
click at [302, 259] on icon "Mes siguiente" at bounding box center [301, 250] width 18 height 18
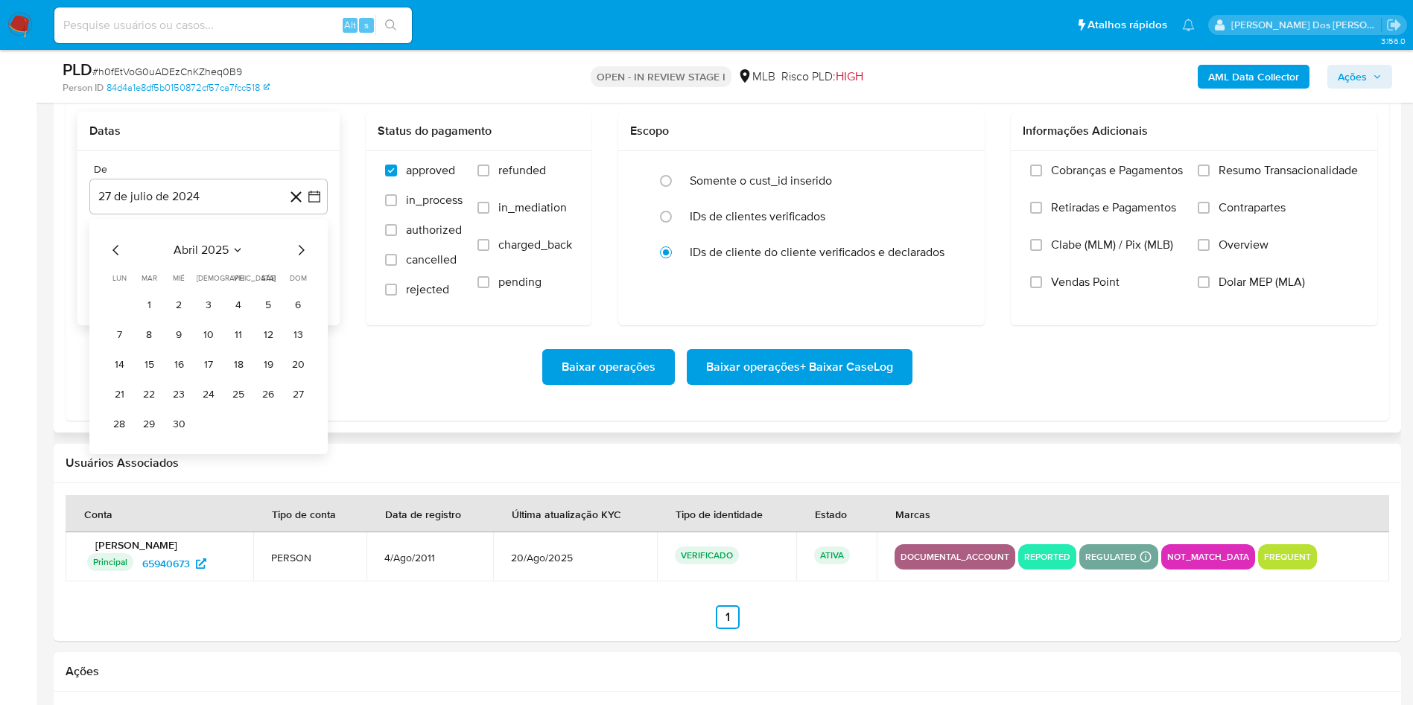
click at [302, 259] on icon "Mes siguiente" at bounding box center [301, 250] width 18 height 18
click at [150, 317] on button "1" at bounding box center [149, 305] width 24 height 24
click at [1245, 178] on span "Resumo Transacionalidade" at bounding box center [1288, 170] width 139 height 15
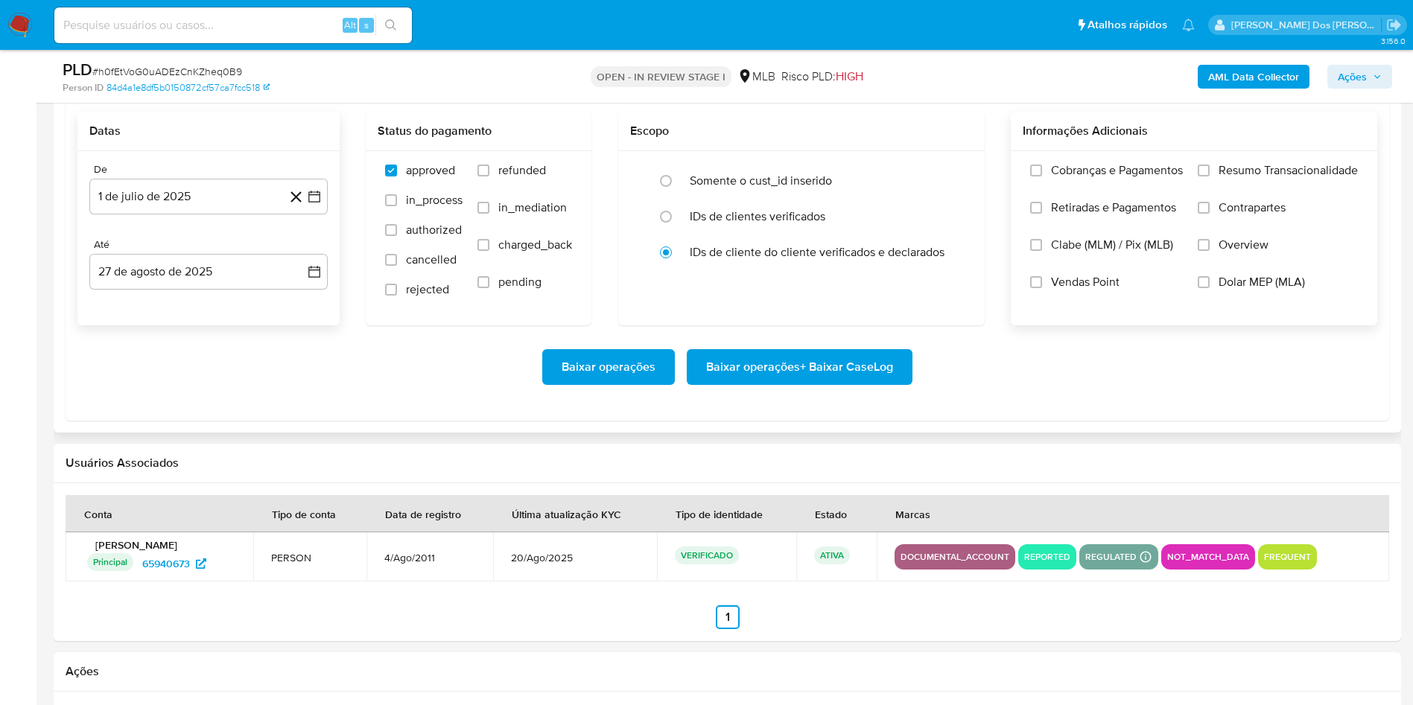
click at [1210, 177] on input "Resumo Transacionalidade" at bounding box center [1204, 171] width 12 height 12
click at [729, 384] on span "Baixar operações + Baixar CaseLog" at bounding box center [799, 367] width 187 height 33
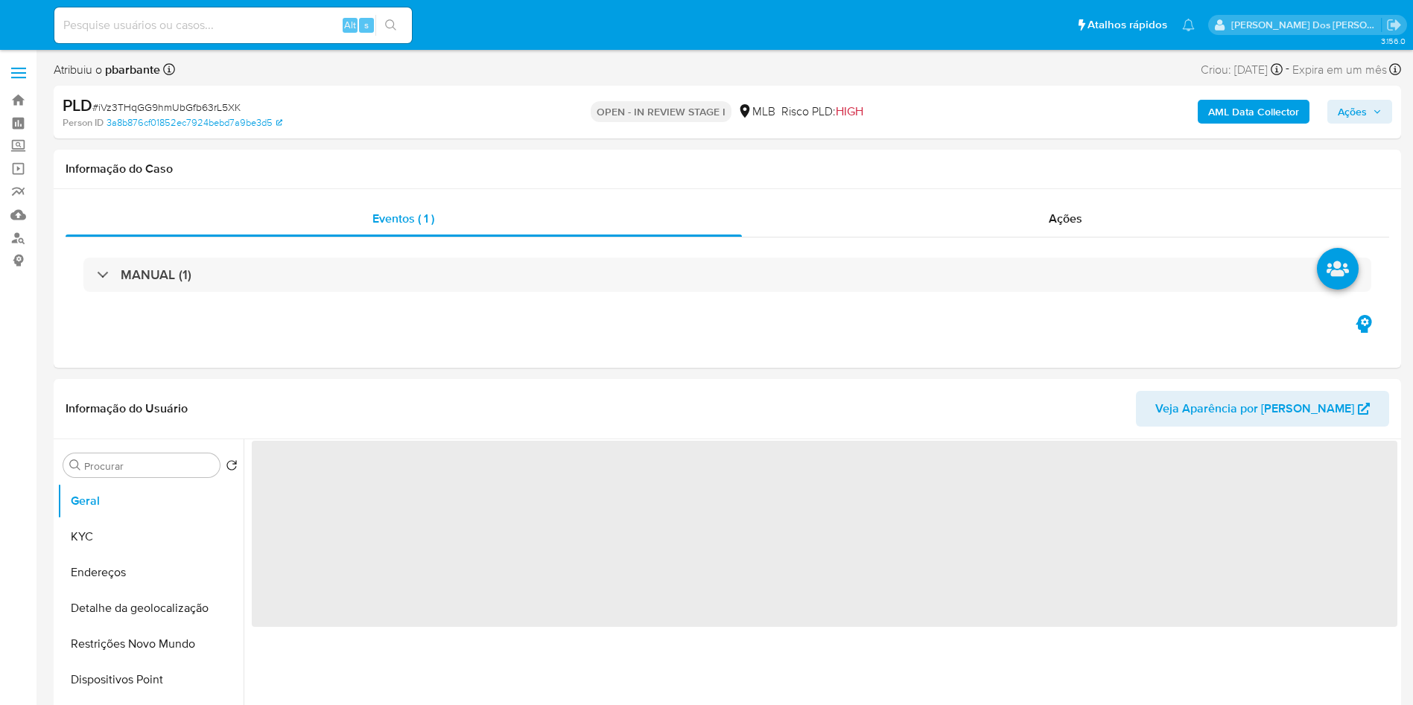
select select "10"
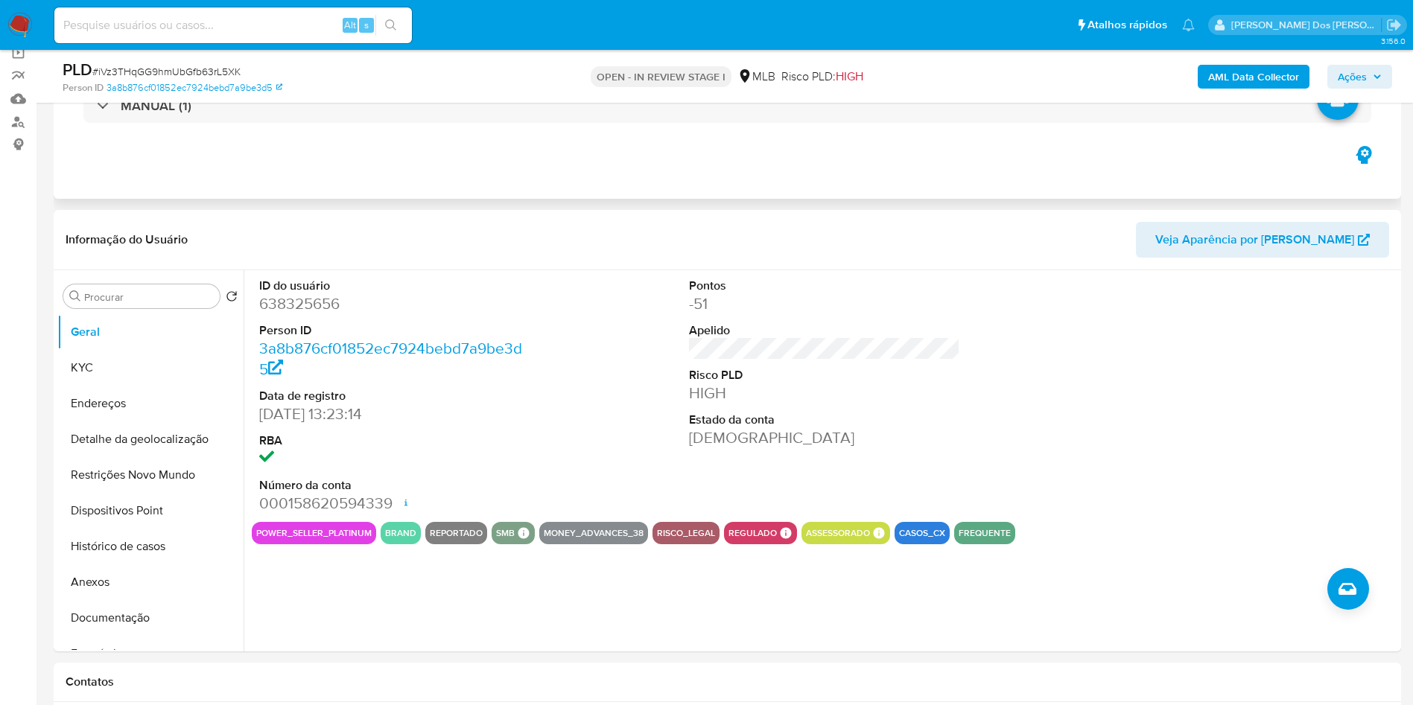
scroll to position [125, 0]
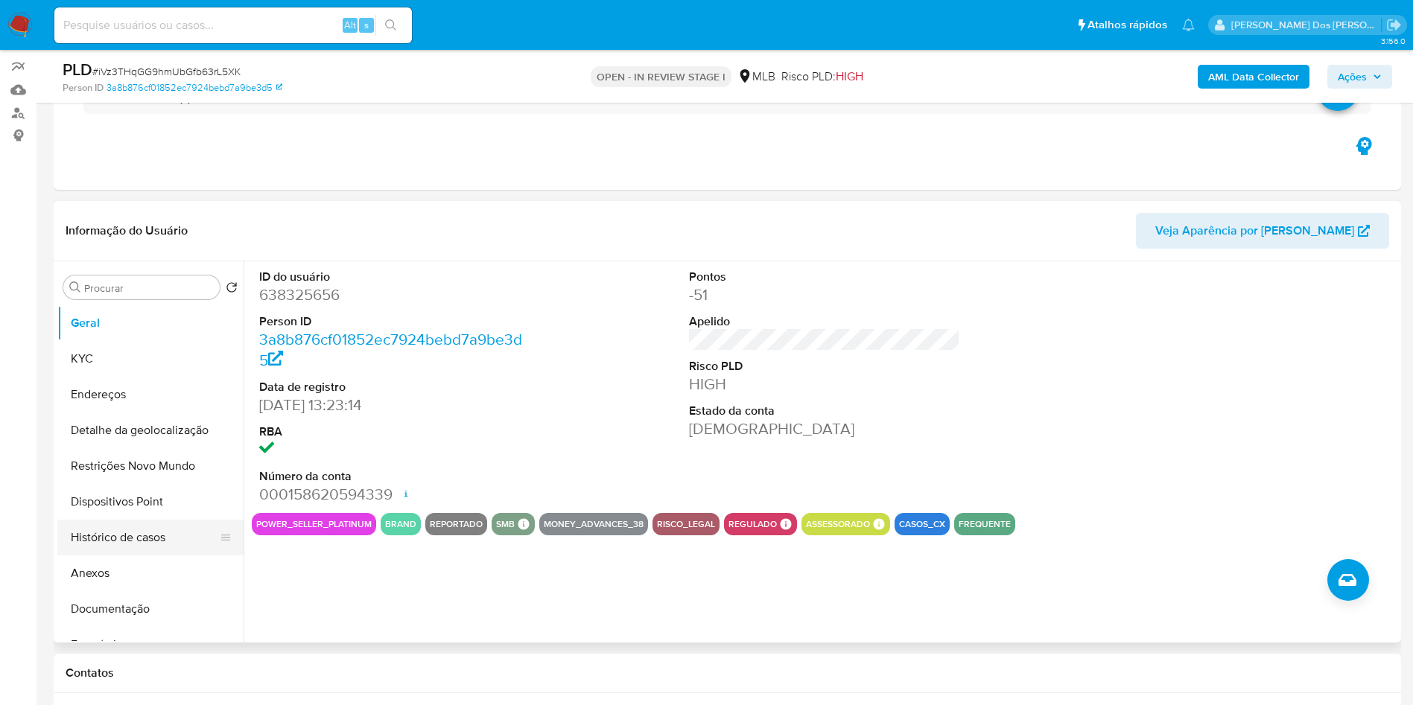
click at [112, 556] on button "Histórico de casos" at bounding box center [144, 538] width 174 height 36
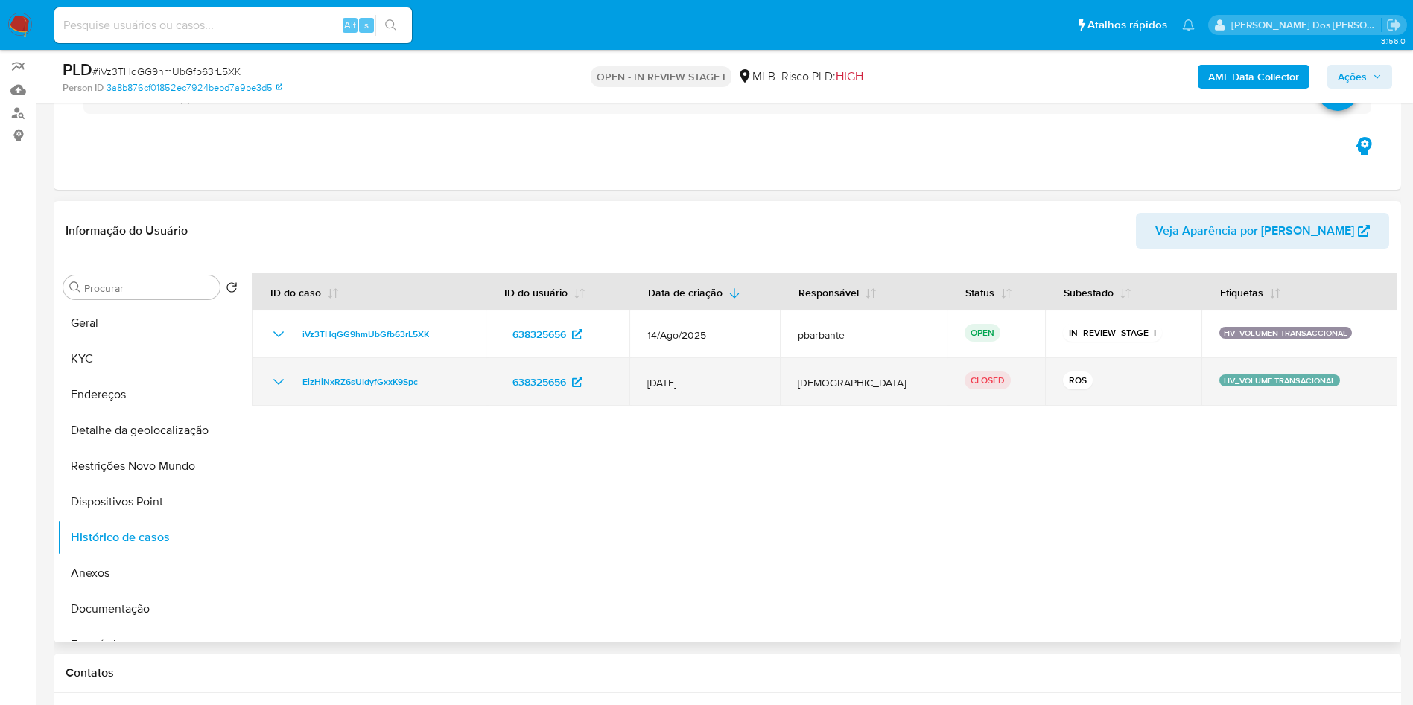
click at [285, 391] on icon "Mostrar/Ocultar" at bounding box center [279, 382] width 18 height 18
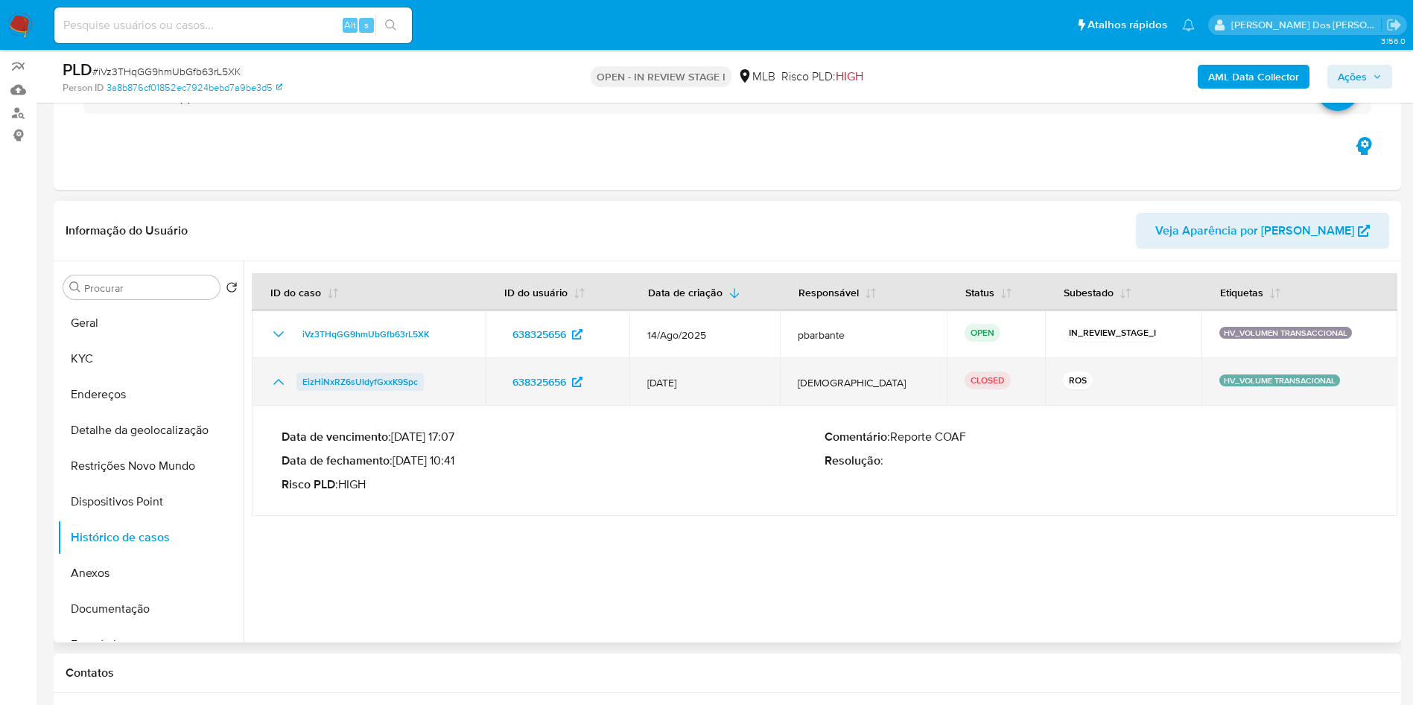
click at [380, 391] on span "EizHiNxRZ6sUIdyfGxxK9Spc" at bounding box center [359, 382] width 115 height 18
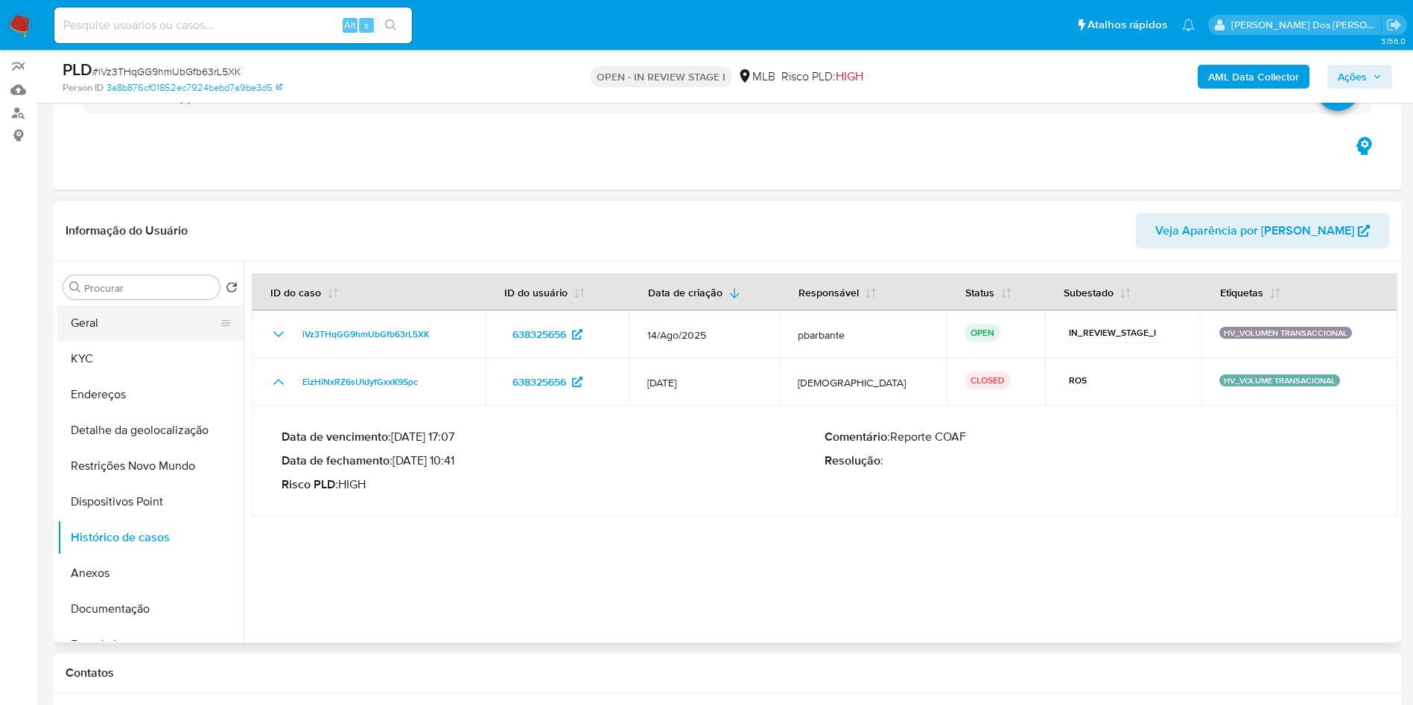
click at [70, 341] on button "Geral" at bounding box center [144, 323] width 174 height 36
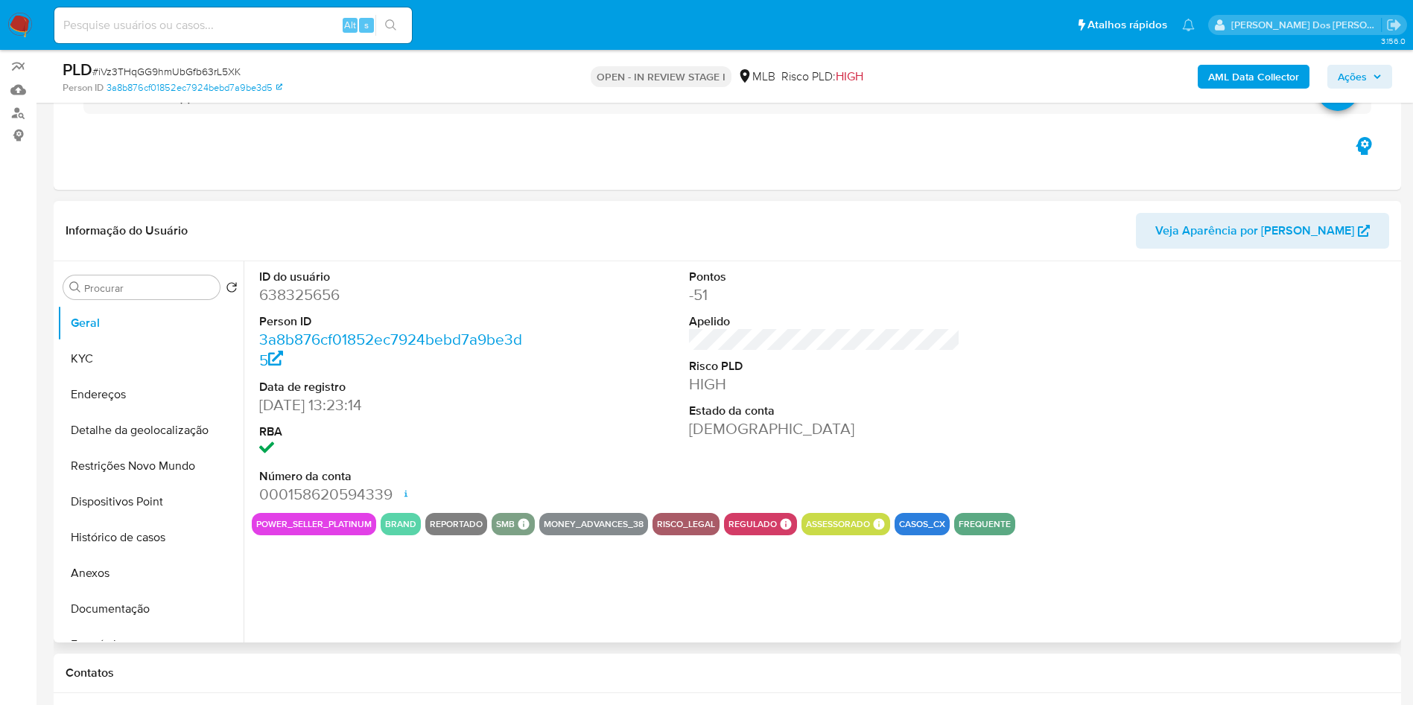
click at [314, 305] on dd "638325656" at bounding box center [395, 295] width 272 height 21
copy dd "638325656"
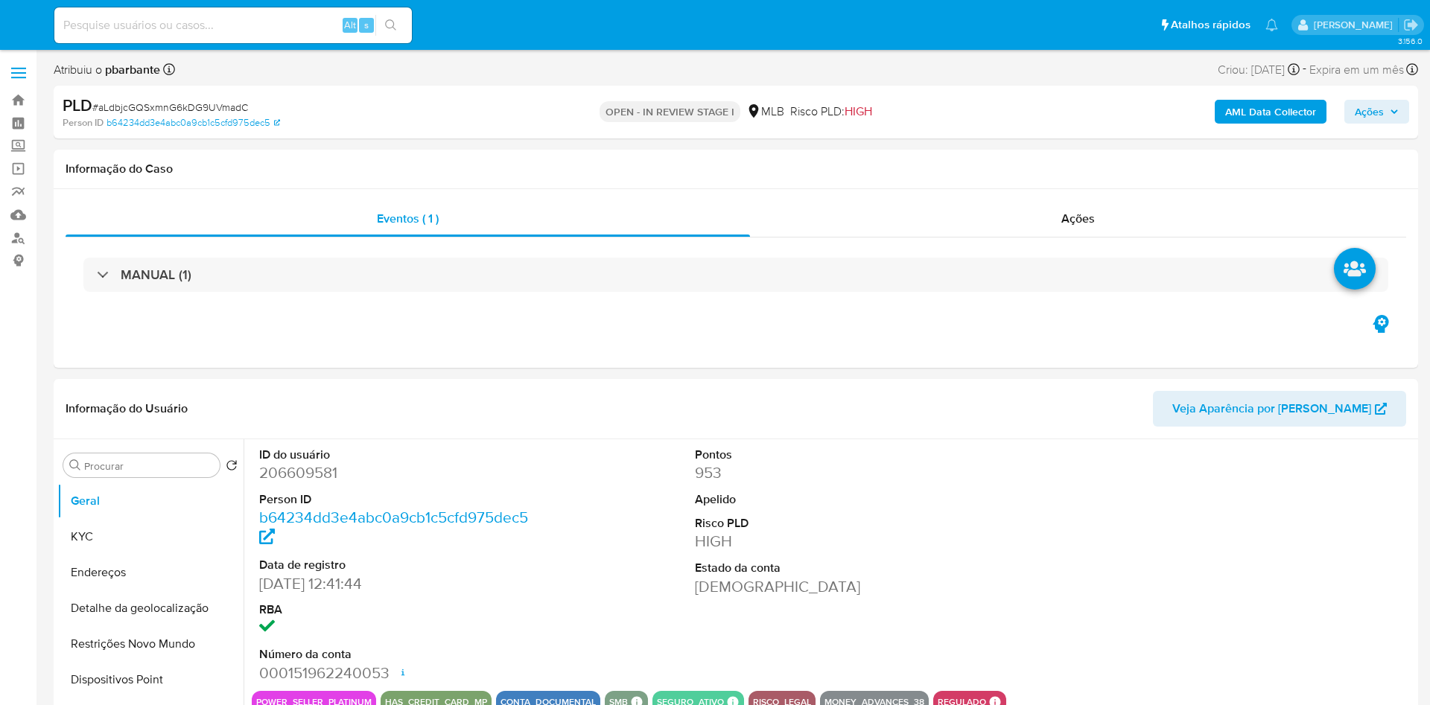
select select "10"
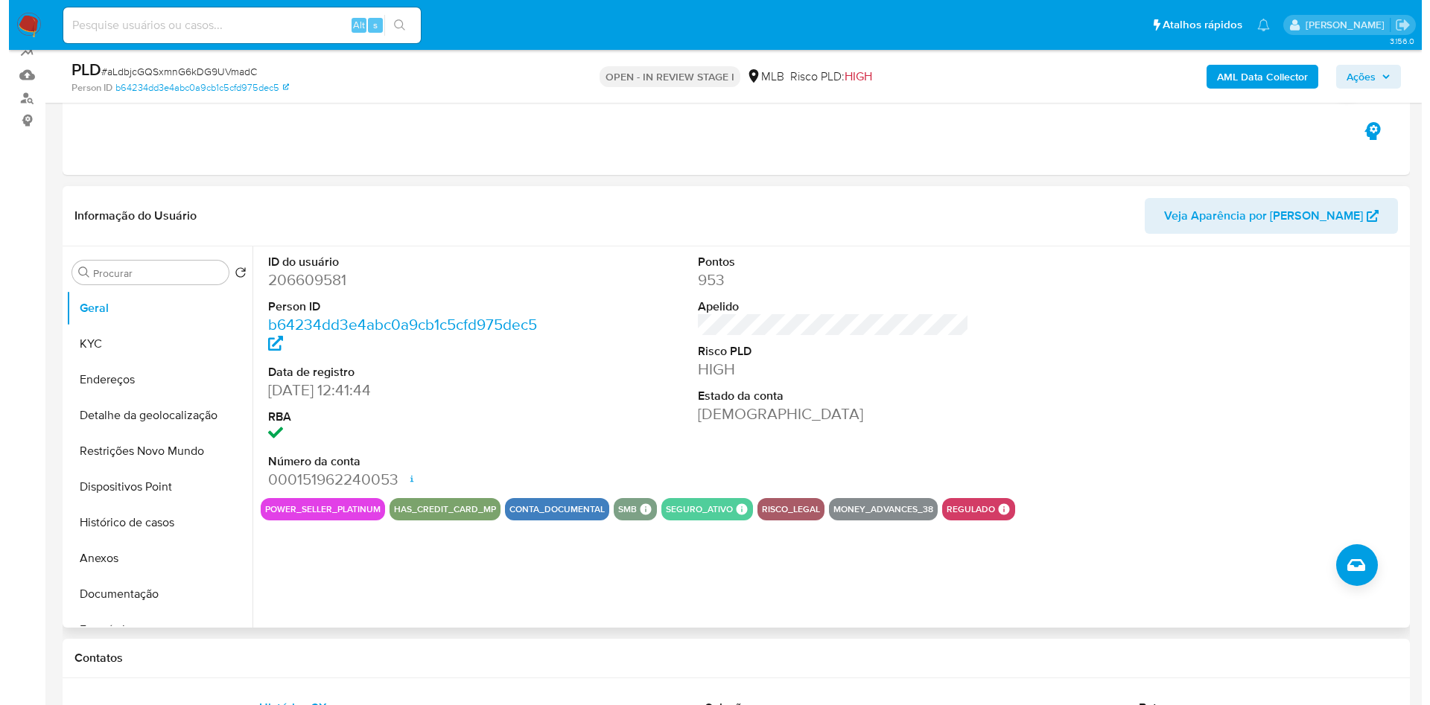
scroll to position [149, 0]
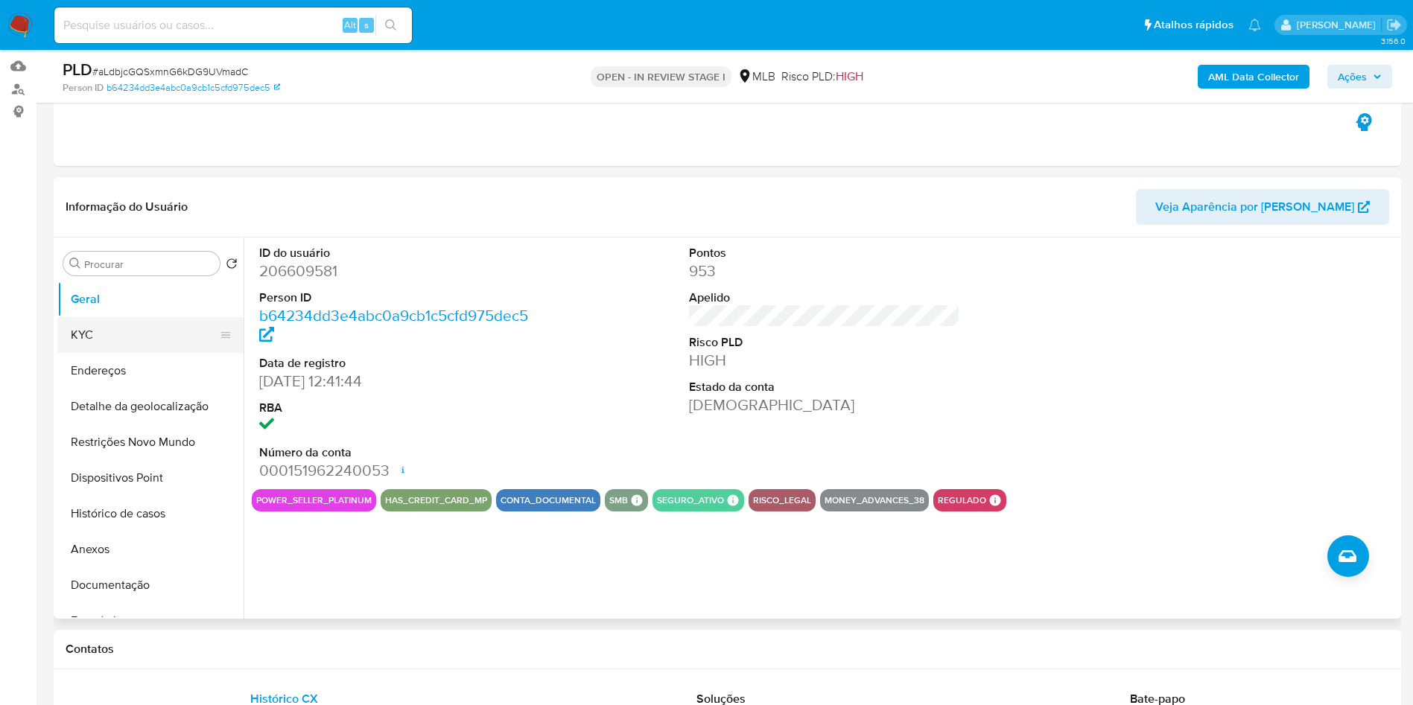
click at [120, 353] on button "KYC" at bounding box center [144, 335] width 174 height 36
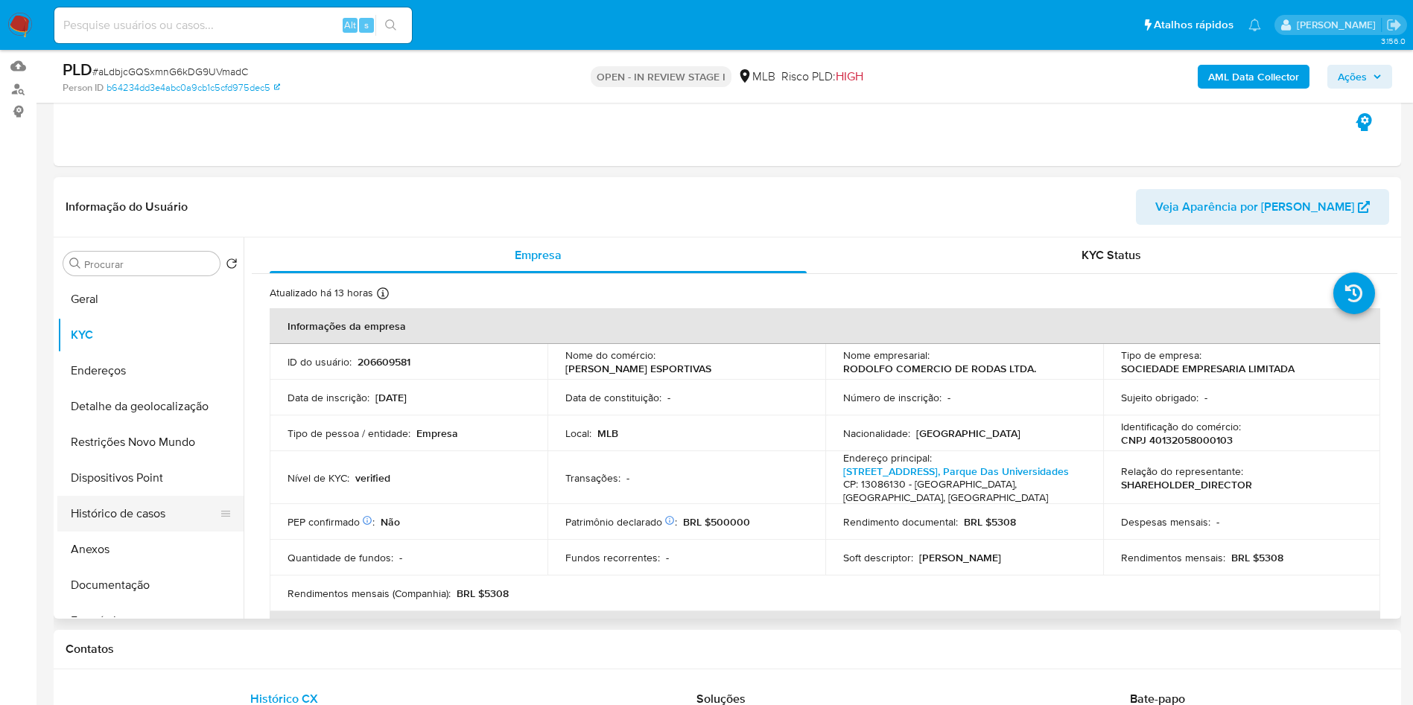
click at [136, 532] on button "Histórico de casos" at bounding box center [144, 514] width 174 height 36
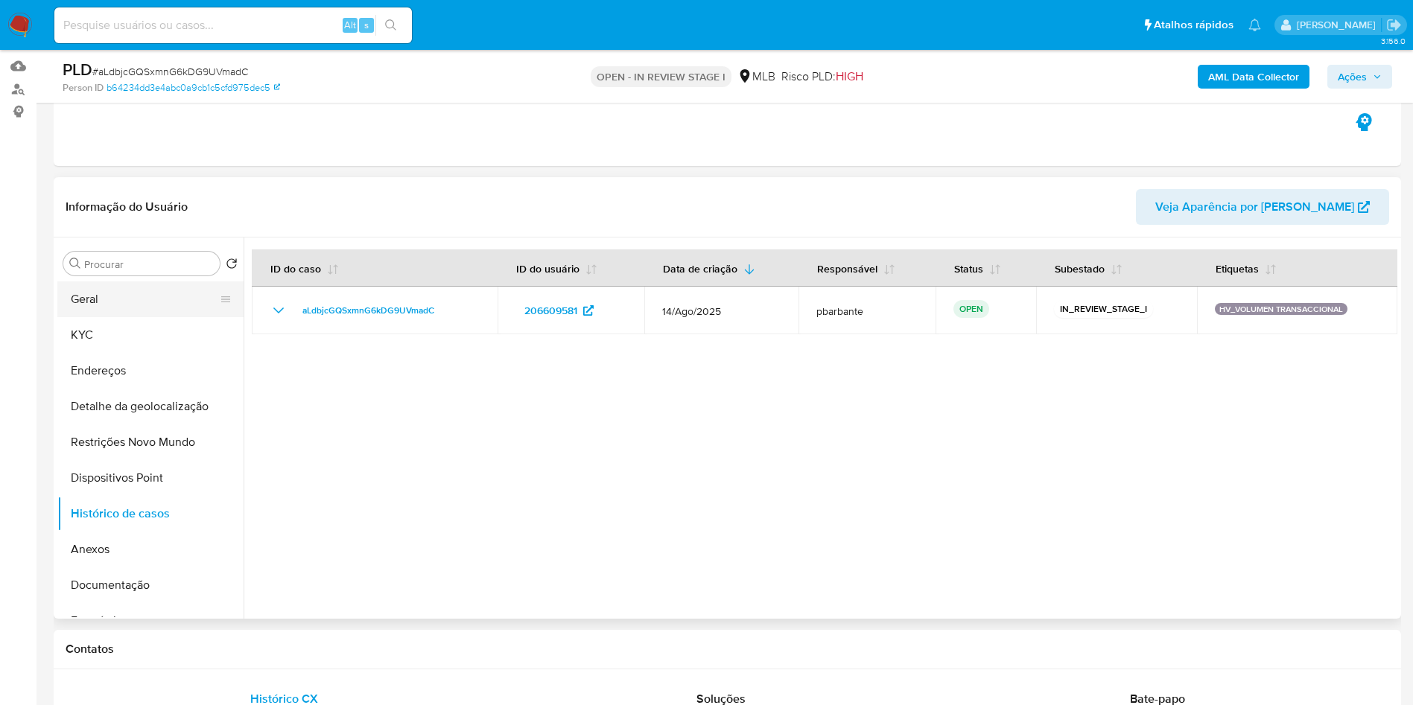
click at [174, 317] on button "Geral" at bounding box center [144, 300] width 174 height 36
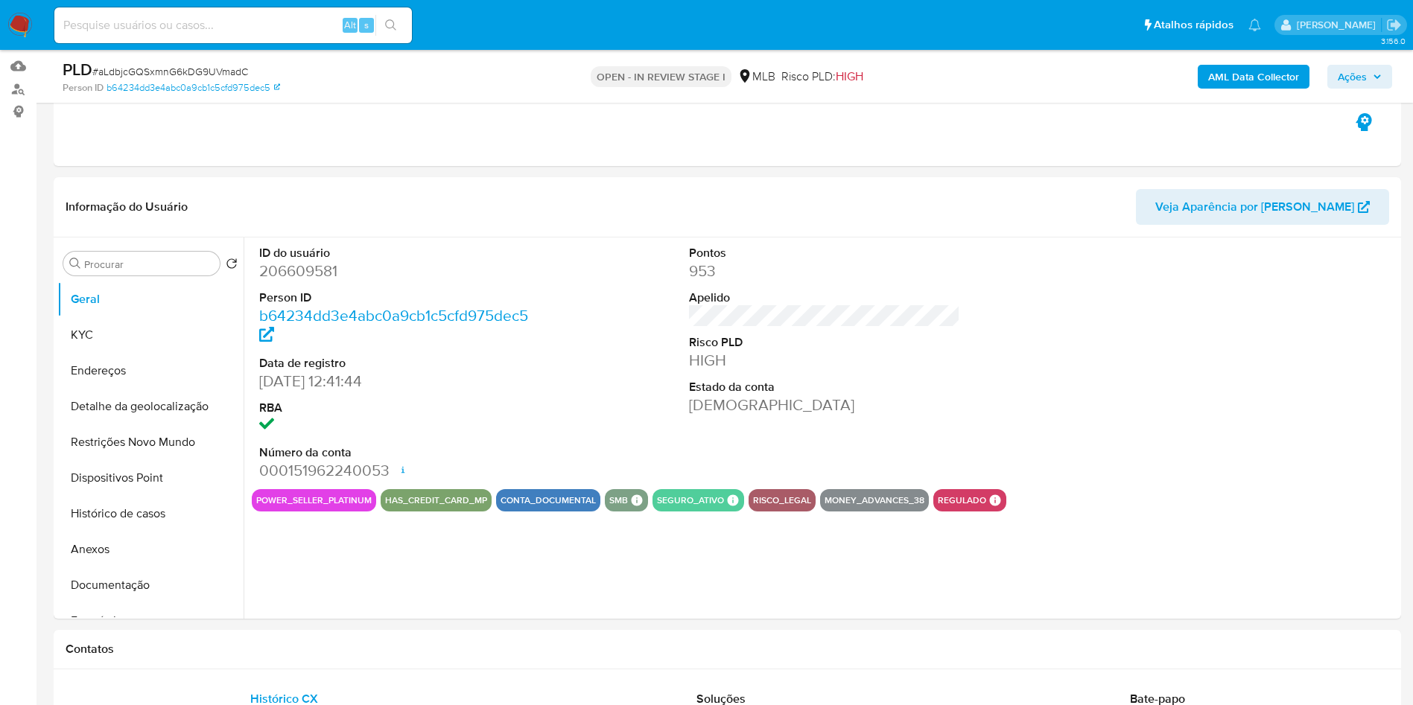
click at [302, 282] on dd "206609581" at bounding box center [395, 271] width 272 height 21
copy dd "206609581"
click at [1274, 74] on b "AML Data Collector" at bounding box center [1253, 77] width 91 height 24
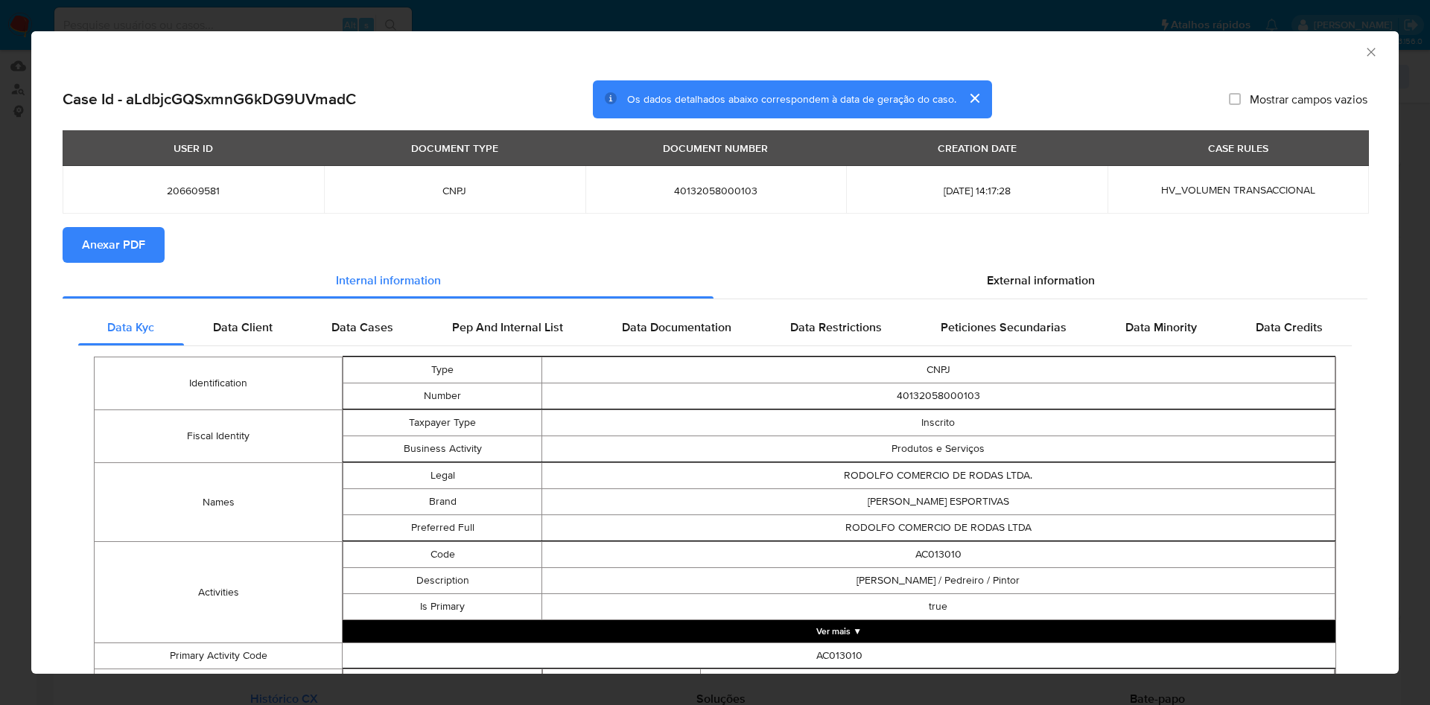
click at [1042, 302] on div "Data Kyc Data Client Data Cases Pep And Internal List Data Documentation Data R…" at bounding box center [715, 705] width 1305 height 812
click at [1033, 270] on div "External information" at bounding box center [1041, 281] width 654 height 36
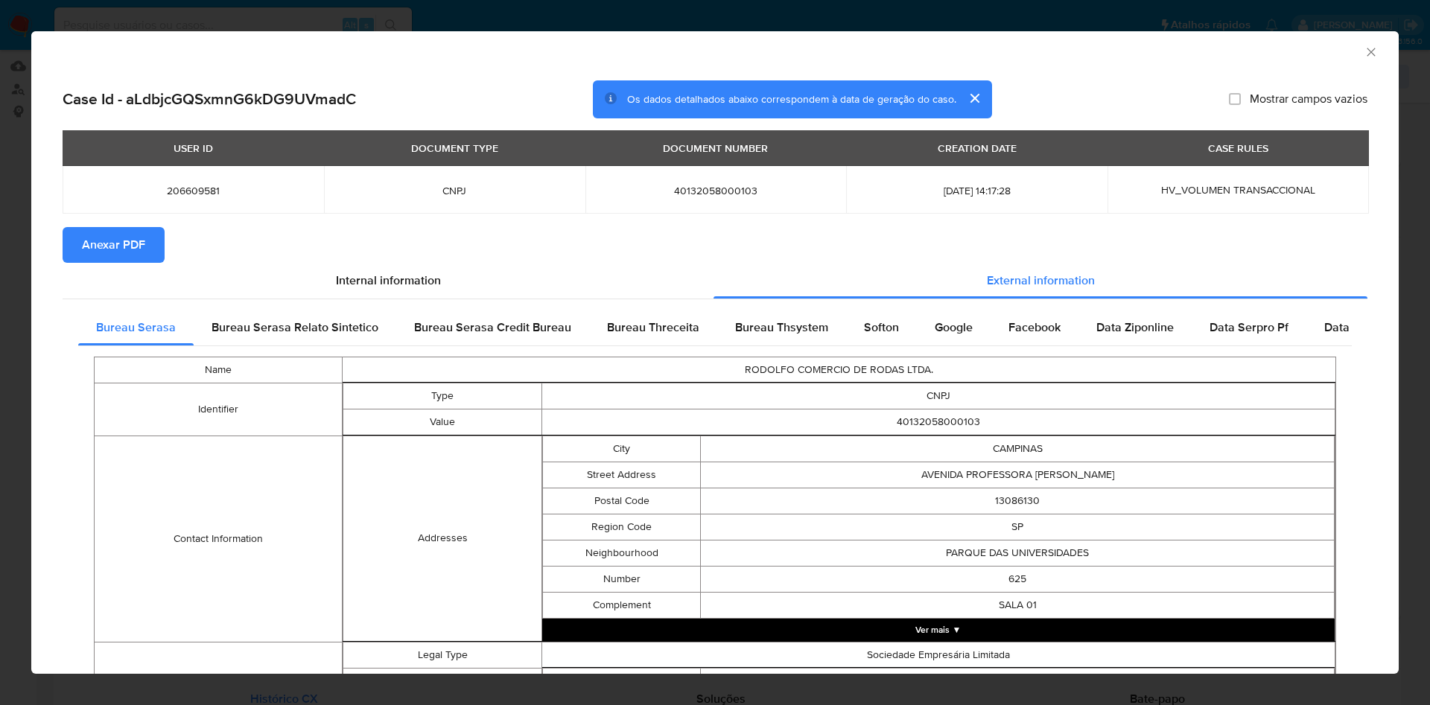
click at [114, 254] on span "Anexar PDF" at bounding box center [113, 245] width 63 height 33
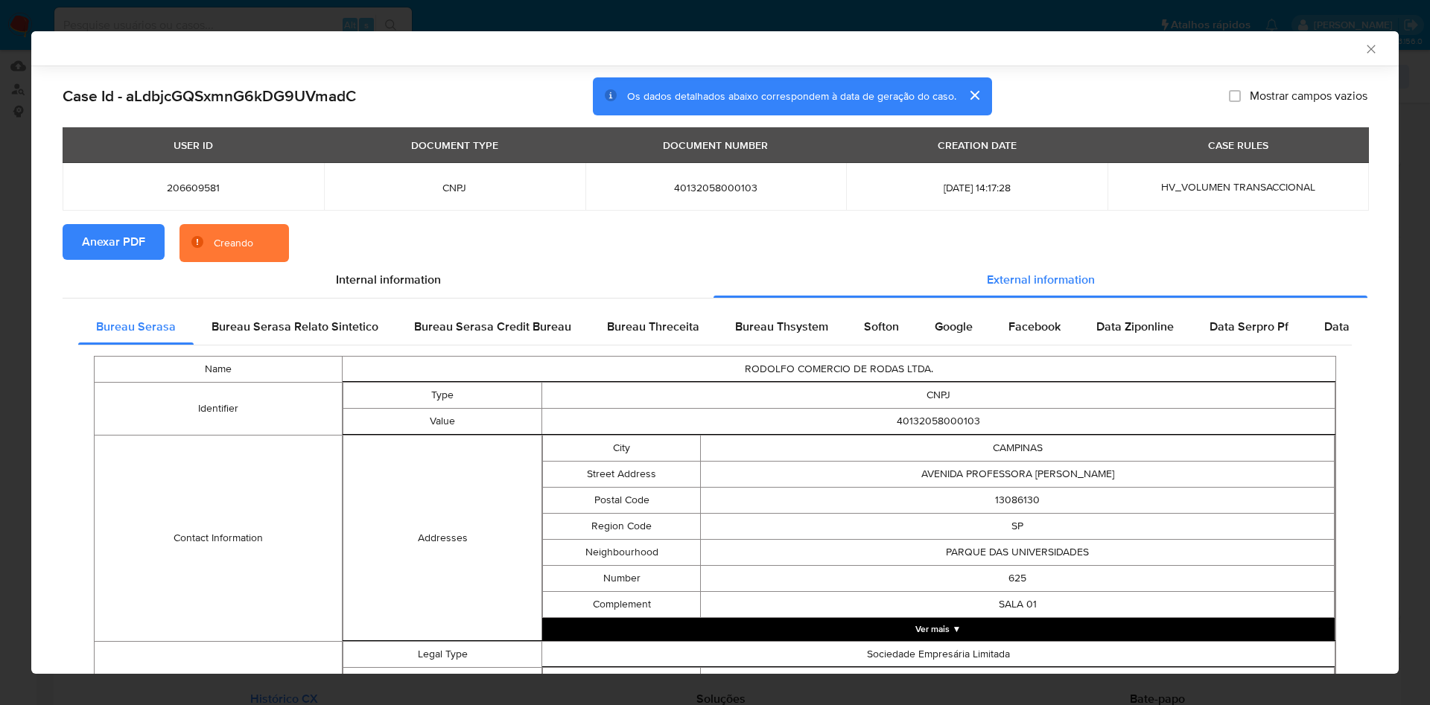
scroll to position [489, 0]
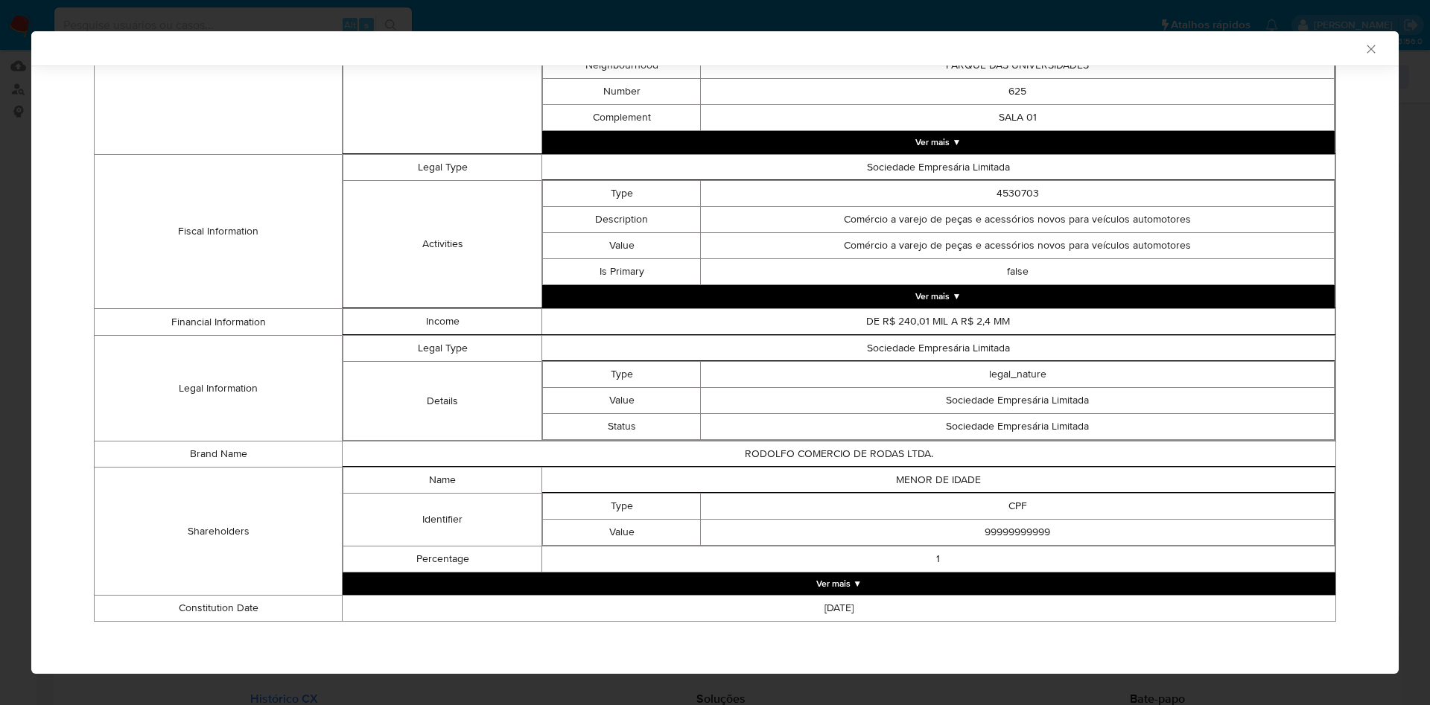
click at [824, 577] on button "Ver mais ▼" at bounding box center [839, 584] width 993 height 22
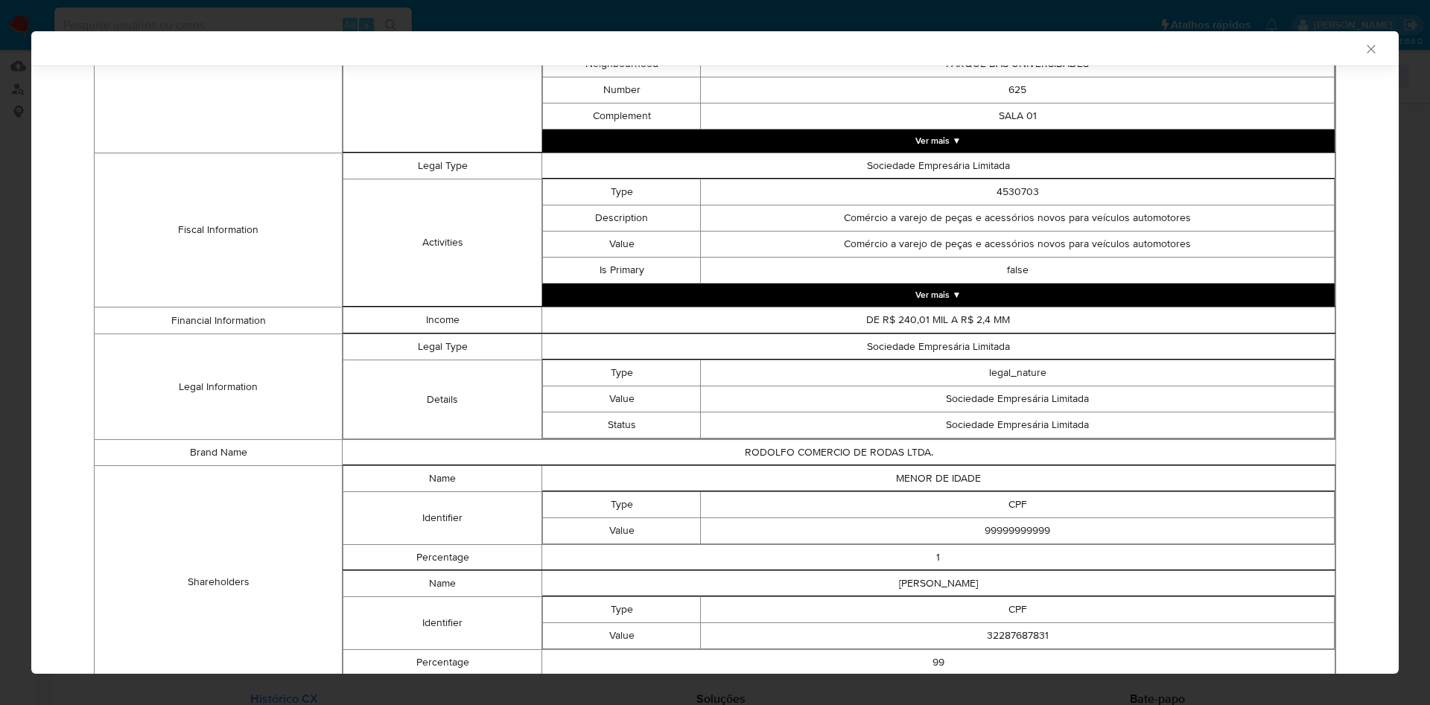
scroll to position [594, 0]
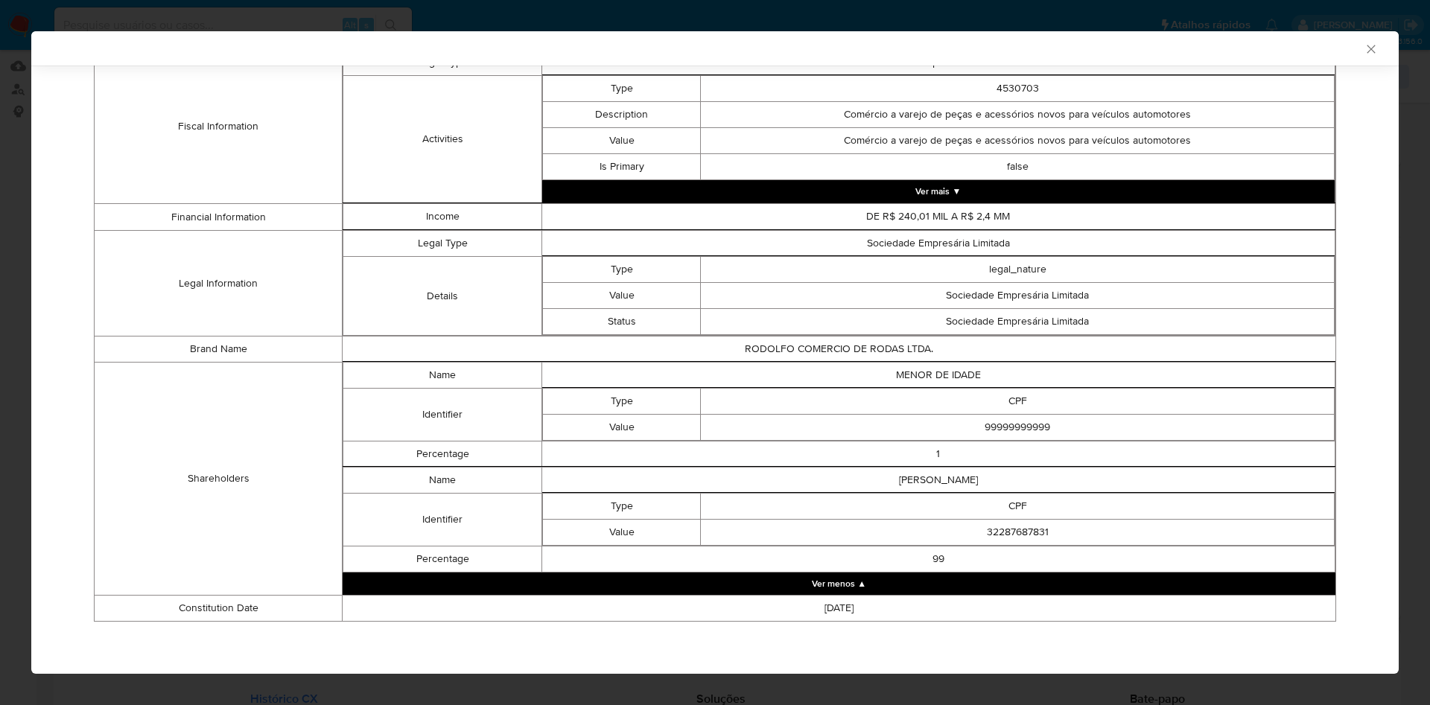
click at [1033, 533] on td "32287687831" at bounding box center [1018, 533] width 634 height 26
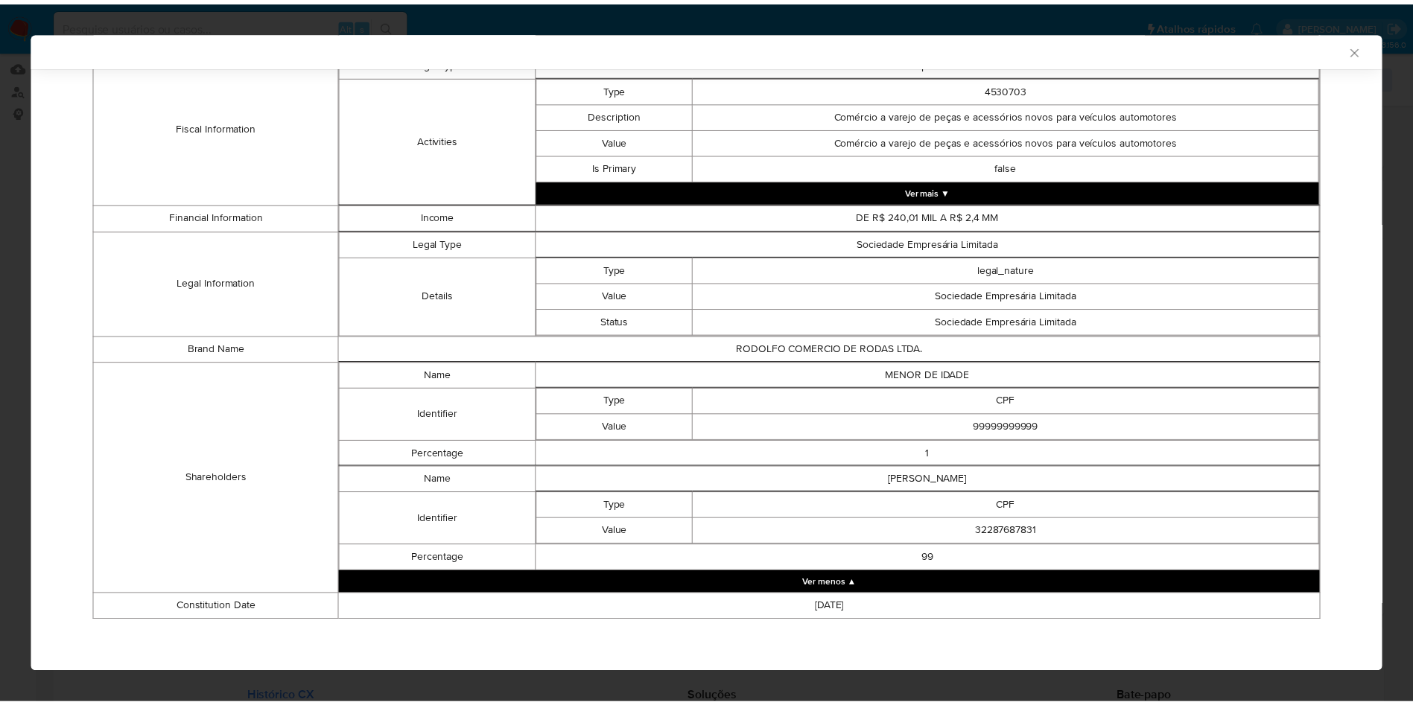
scroll to position [591, 0]
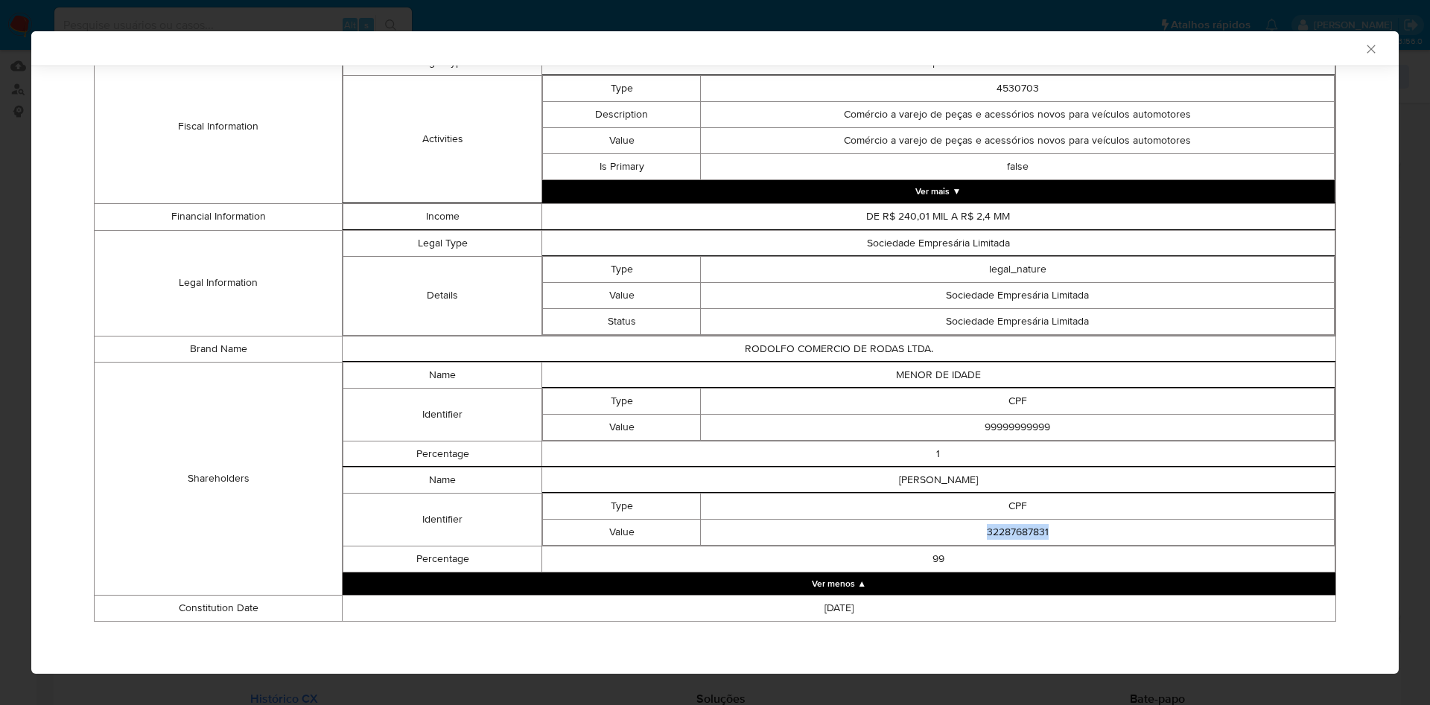
click at [1033, 533] on td "32287687831" at bounding box center [1018, 532] width 634 height 26
copy td "32287687831"
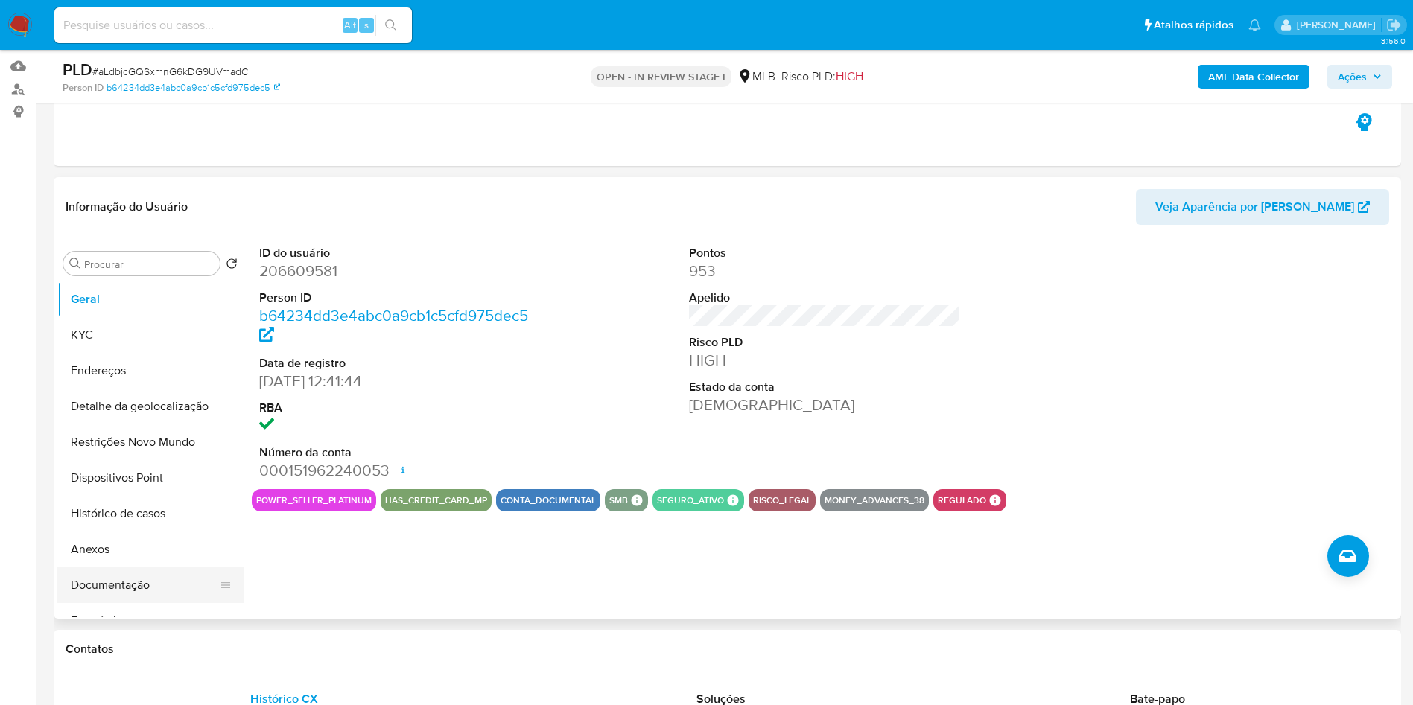
click at [104, 603] on button "Documentação" at bounding box center [144, 586] width 174 height 36
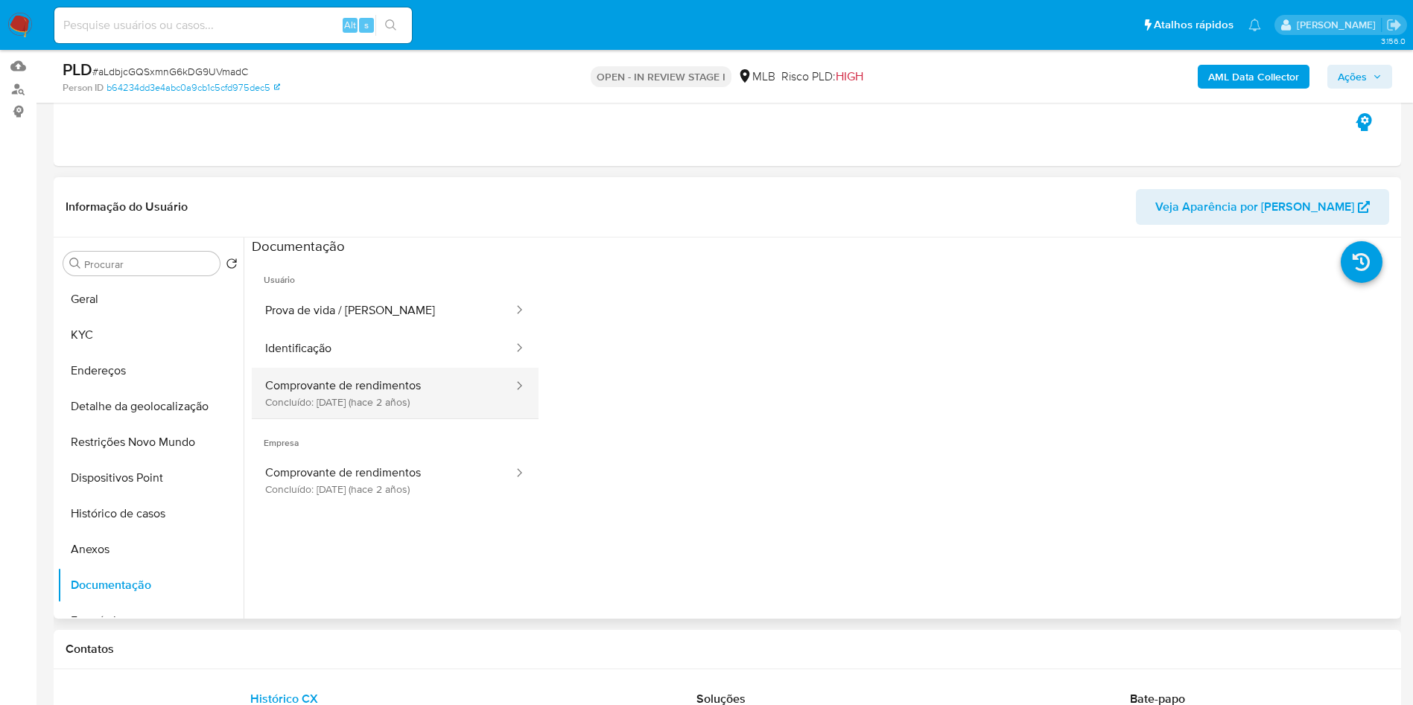
click at [398, 403] on button "Comprovante de rendimentos Concluído: 18/06/2023 (hace 2 años)" at bounding box center [383, 393] width 263 height 51
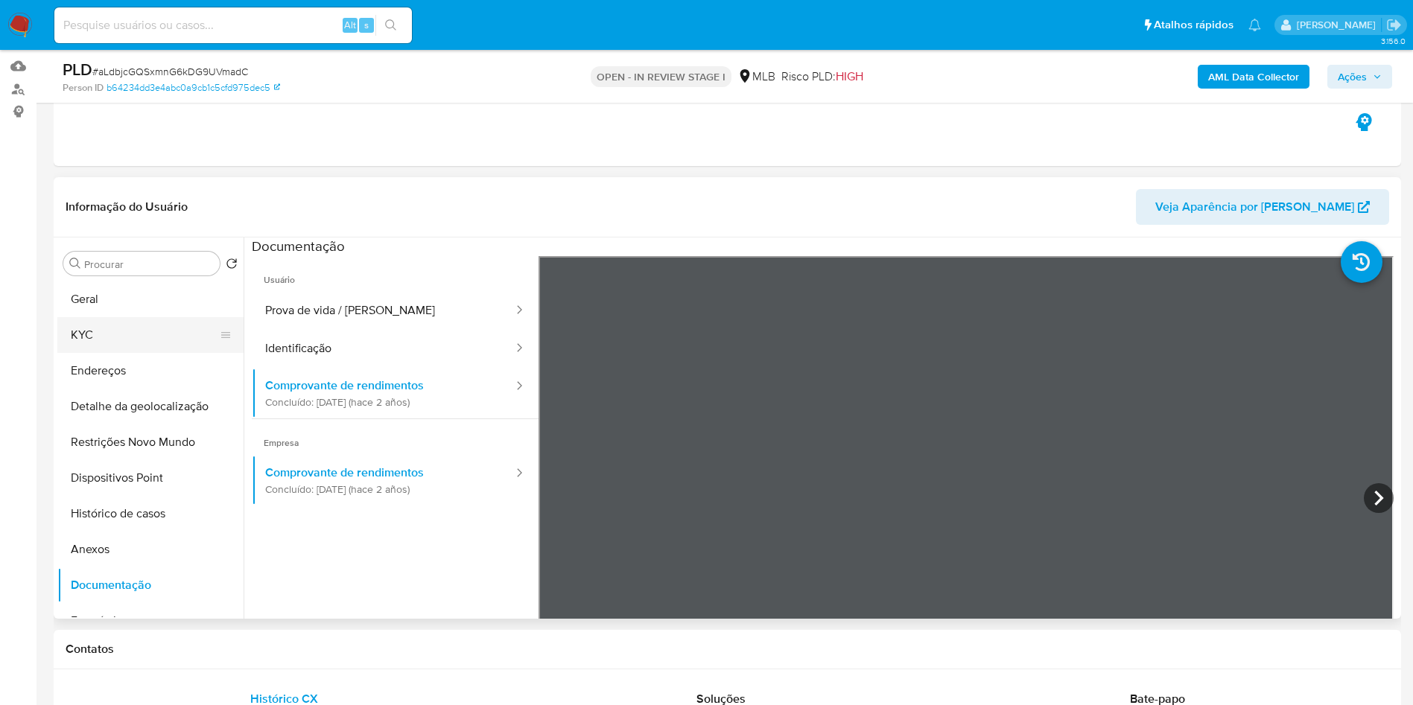
click at [129, 349] on button "KYC" at bounding box center [144, 335] width 174 height 36
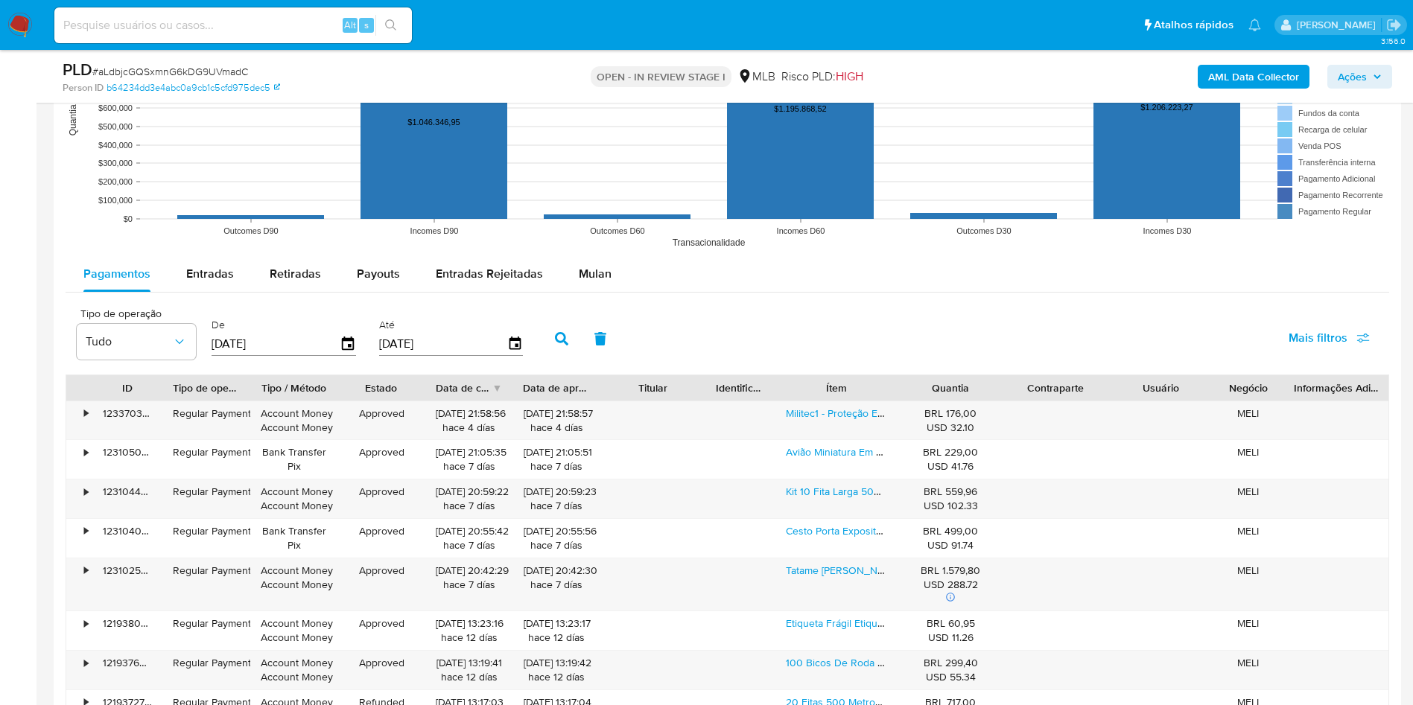
scroll to position [1494, 0]
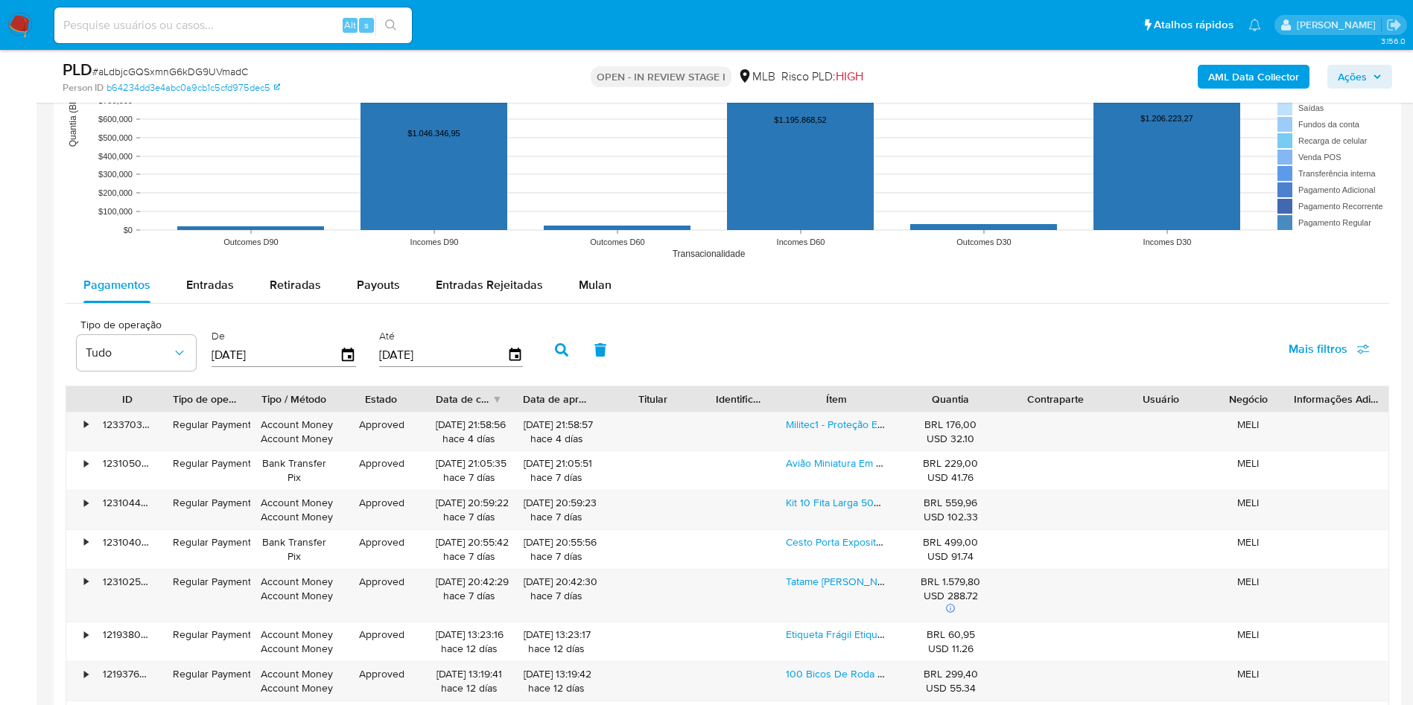
click at [232, 327] on div "Pagamentos Entradas Retiradas Payouts Entradas Rejeitadas Mulan Tipo de operaçã…" at bounding box center [728, 577] width 1324 height 620
click at [218, 293] on span "Entradas" at bounding box center [210, 284] width 48 height 17
select select "10"
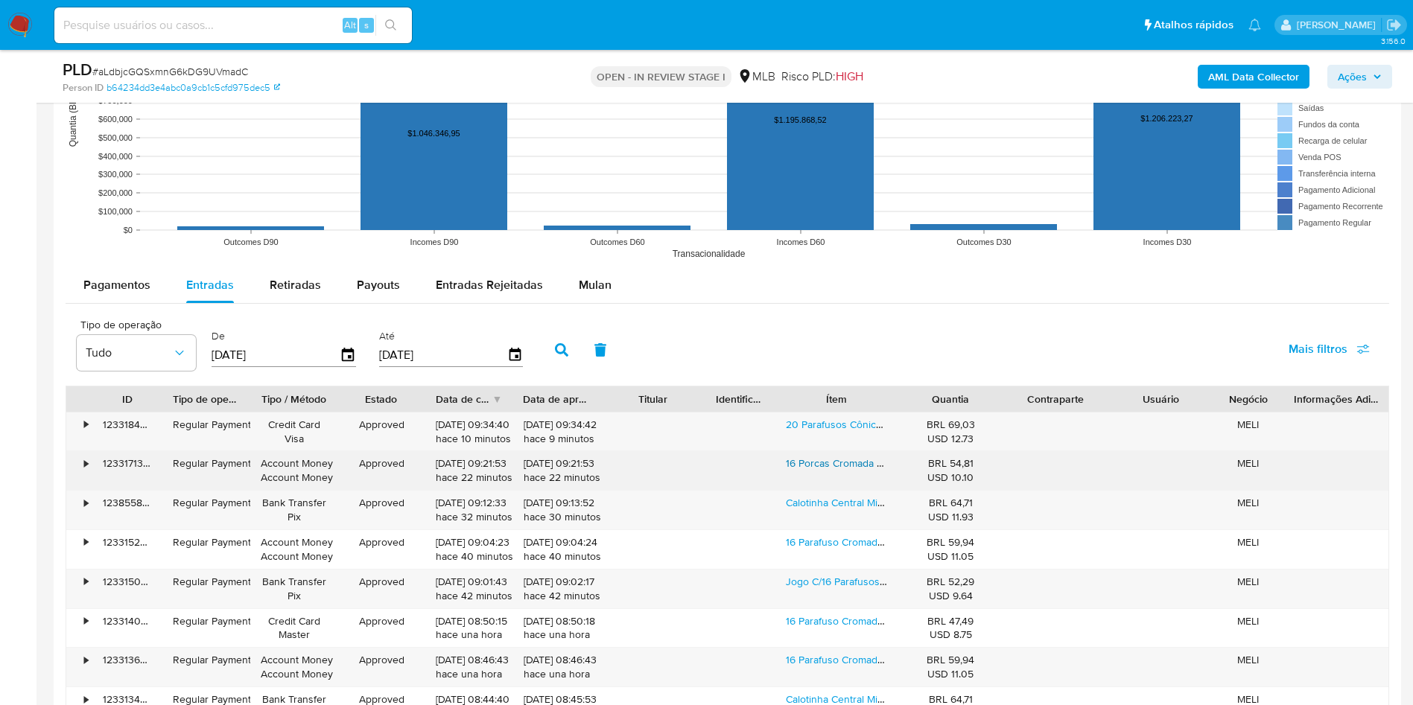
click at [868, 471] on link "16 Porcas Cromada Roda Gm Chevette 35mm Fiesta Onix Prisma" at bounding box center [935, 463] width 298 height 15
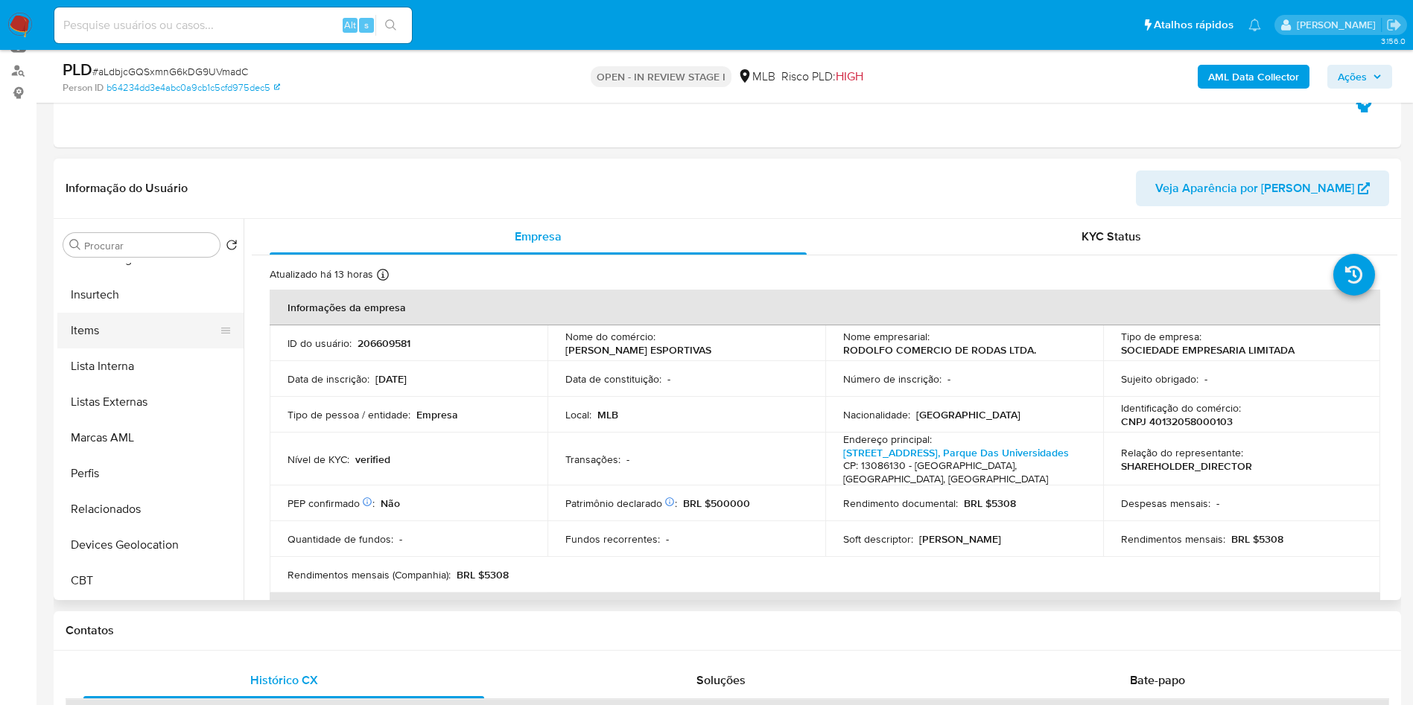
scroll to position [0, 0]
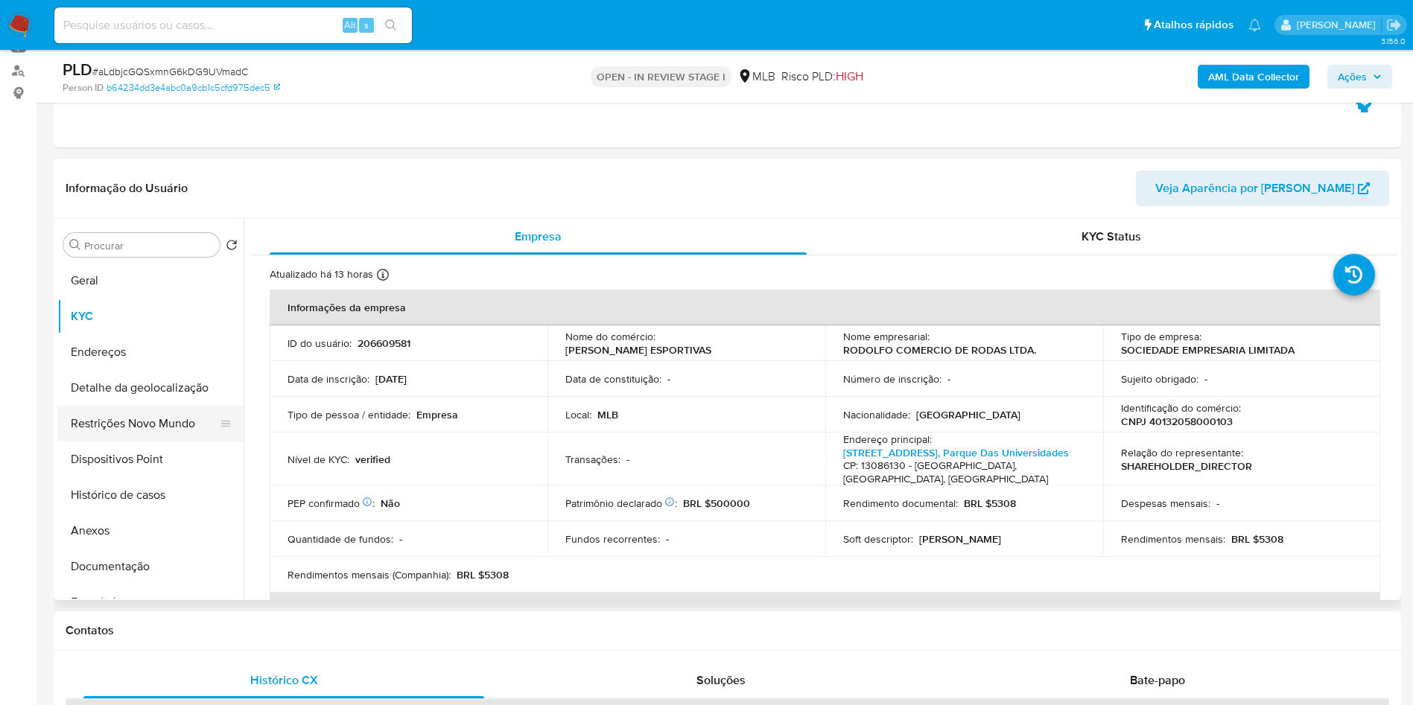
click at [135, 442] on button "Restrições Novo Mundo" at bounding box center [144, 424] width 174 height 36
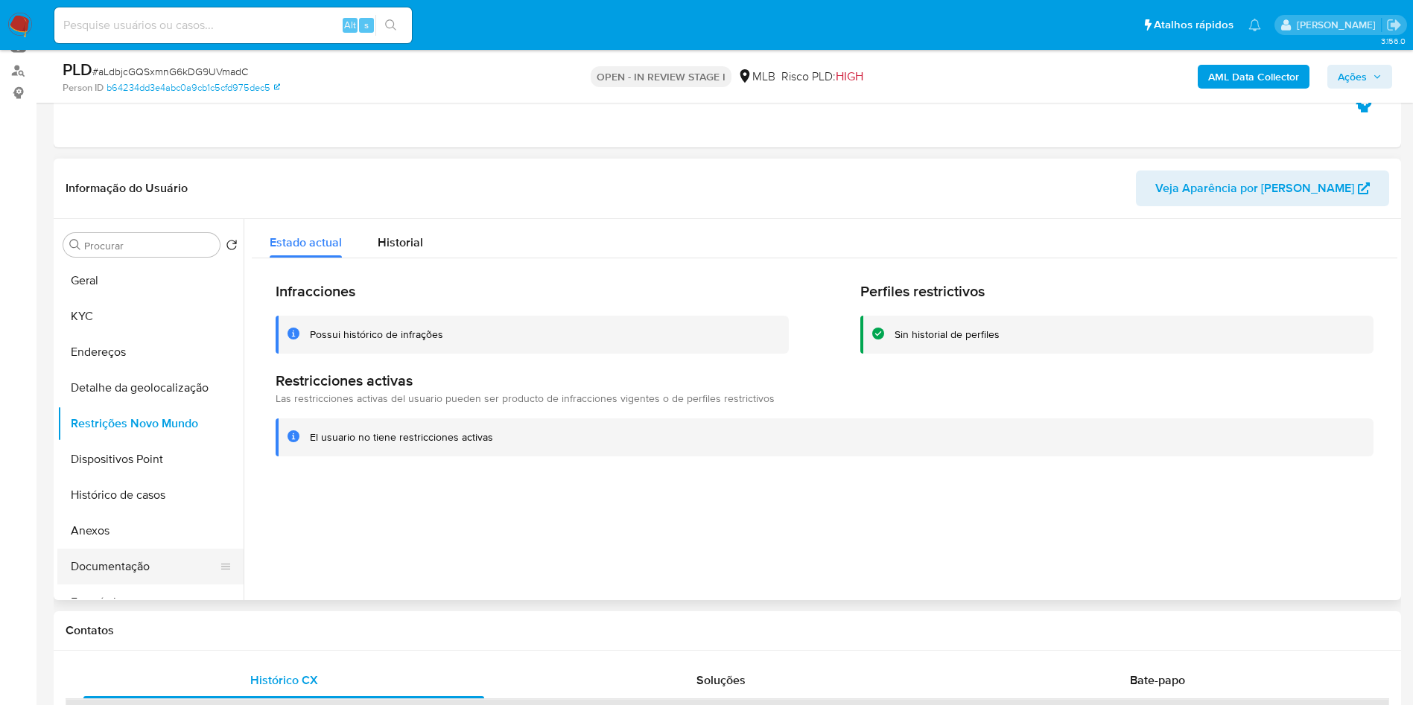
click at [103, 585] on button "Documentação" at bounding box center [144, 567] width 174 height 36
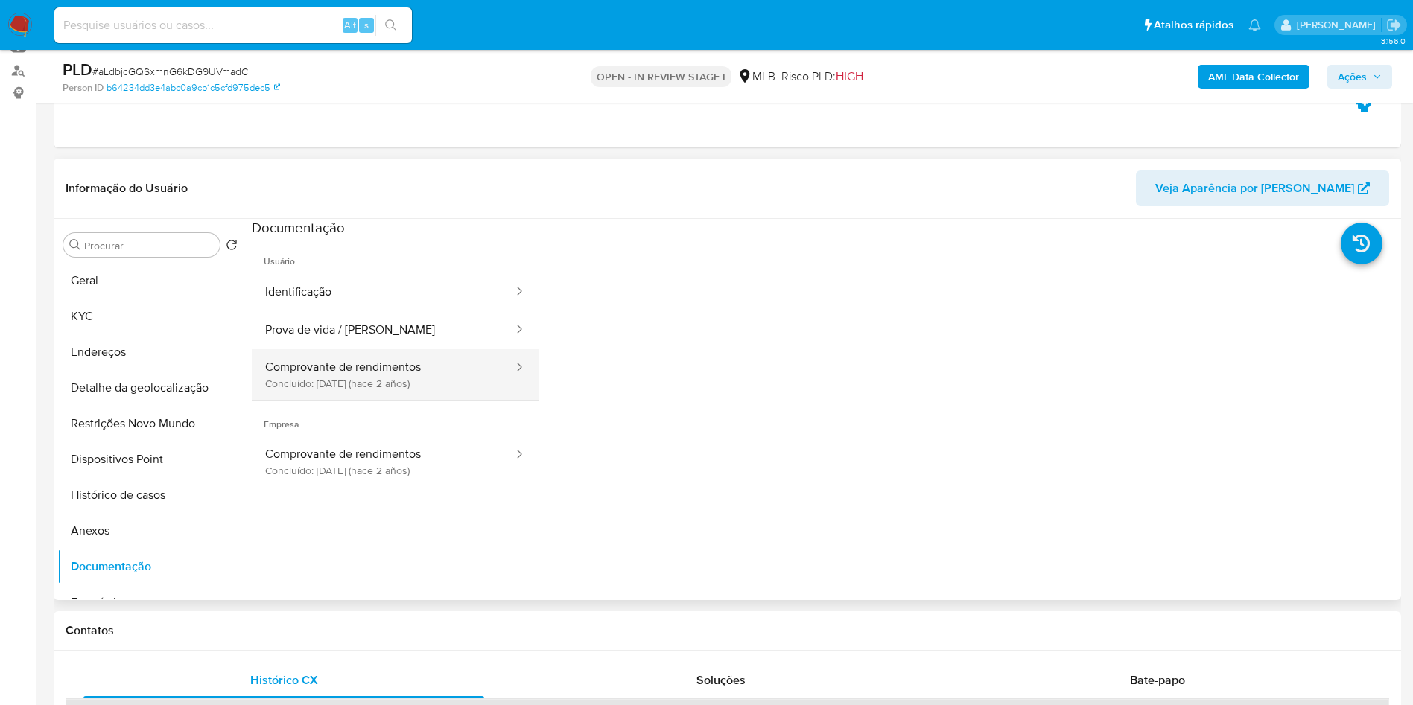
click at [376, 392] on button "Comprovante de rendimentos Concluído: 18/06/2023 (hace 2 años)" at bounding box center [383, 374] width 263 height 51
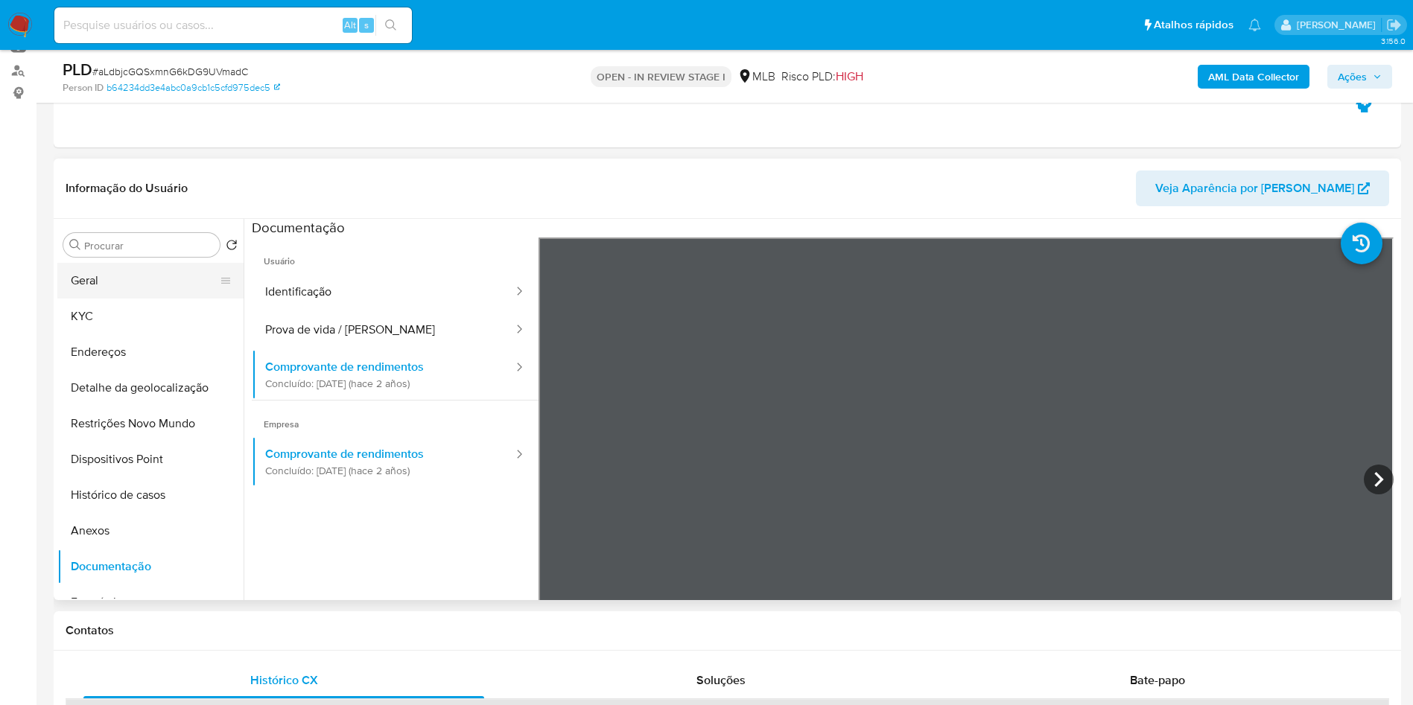
click at [142, 299] on button "Geral" at bounding box center [144, 281] width 174 height 36
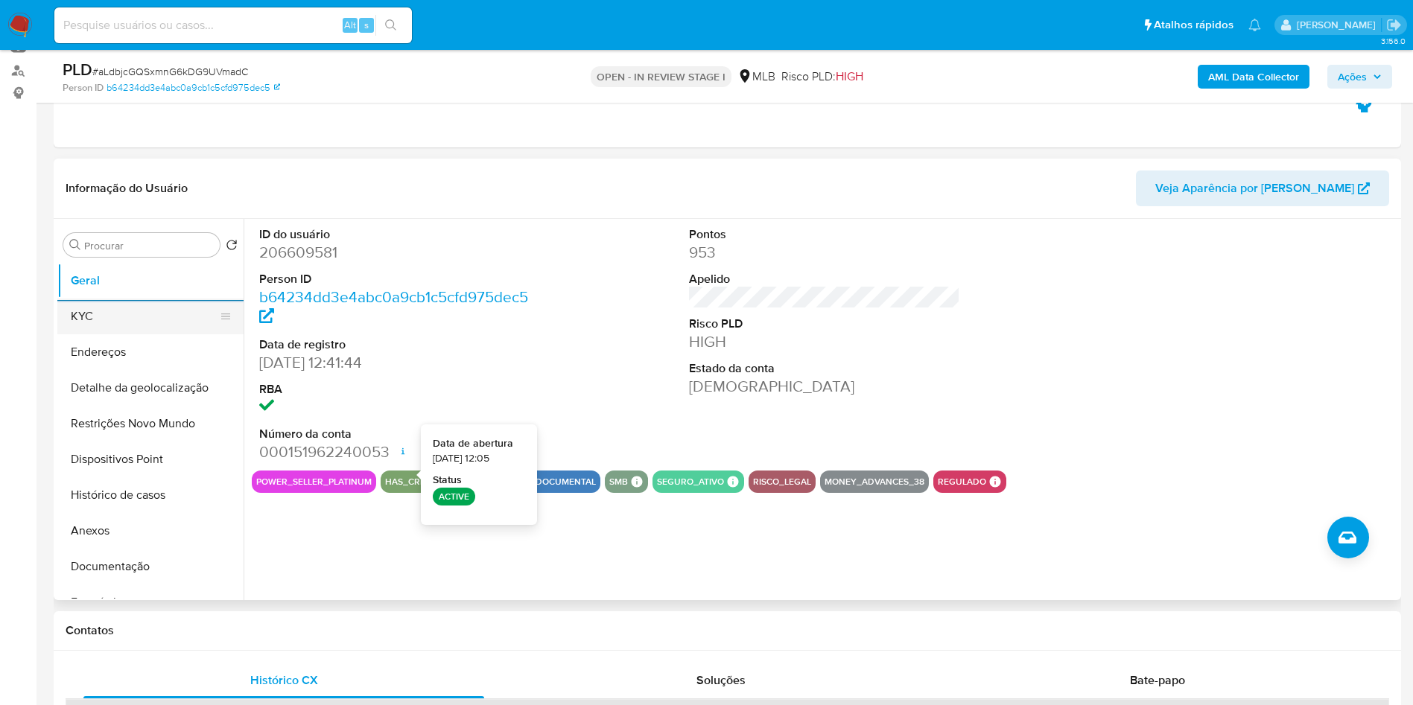
click at [132, 334] on button "KYC" at bounding box center [144, 317] width 174 height 36
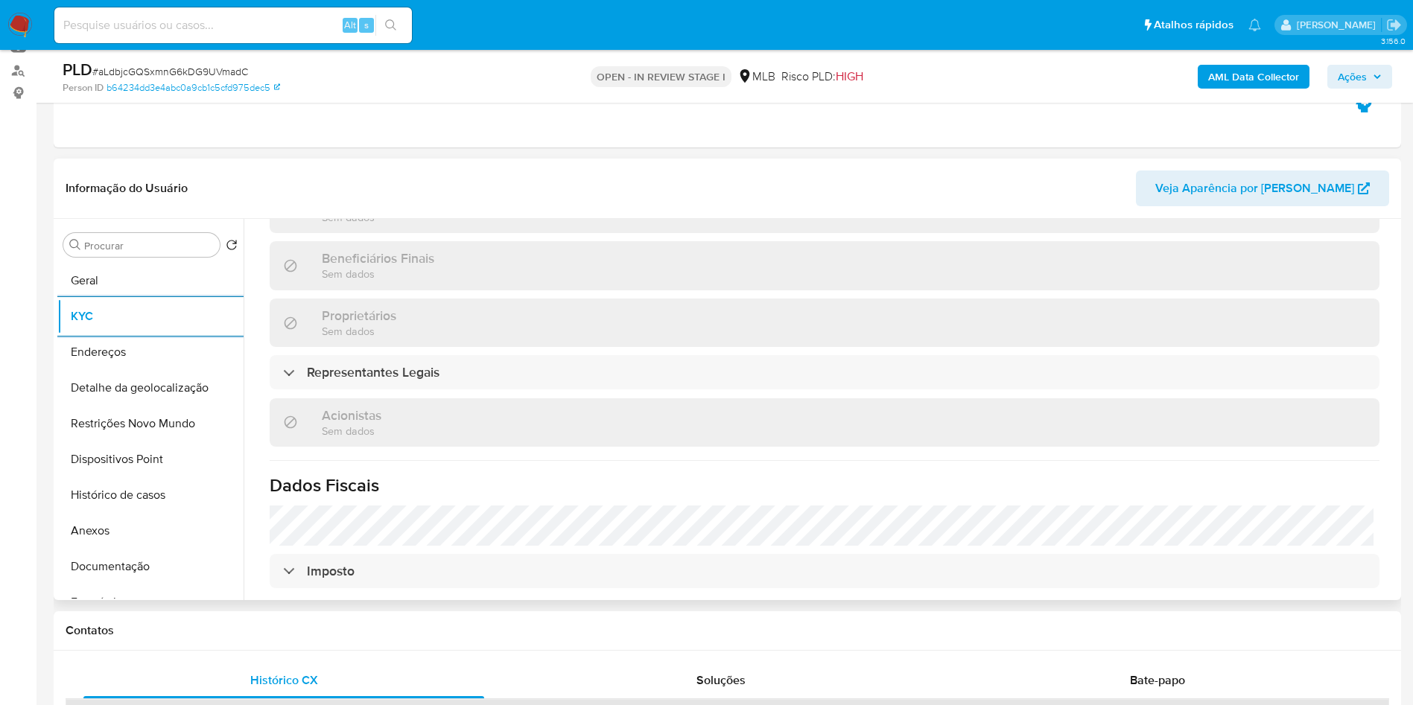
scroll to position [927, 0]
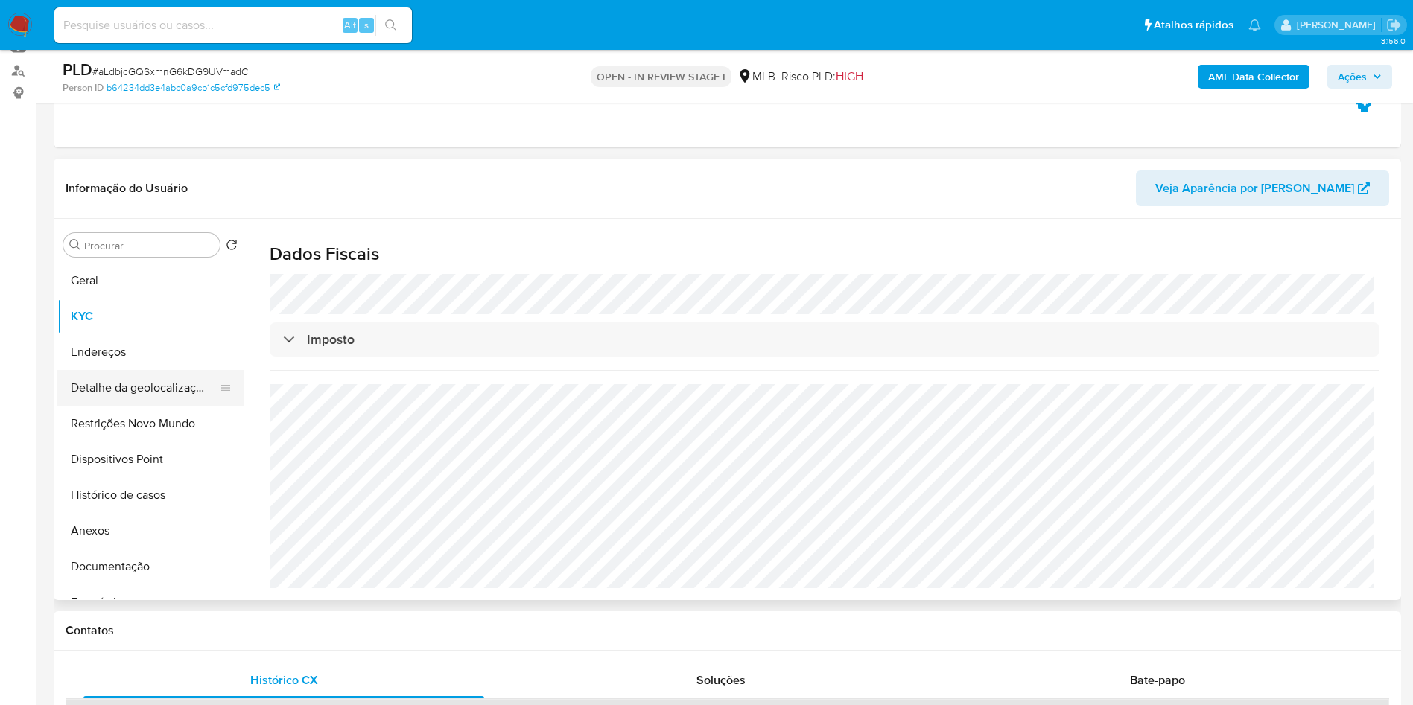
click at [157, 406] on button "Detalhe da geolocalização" at bounding box center [144, 388] width 174 height 36
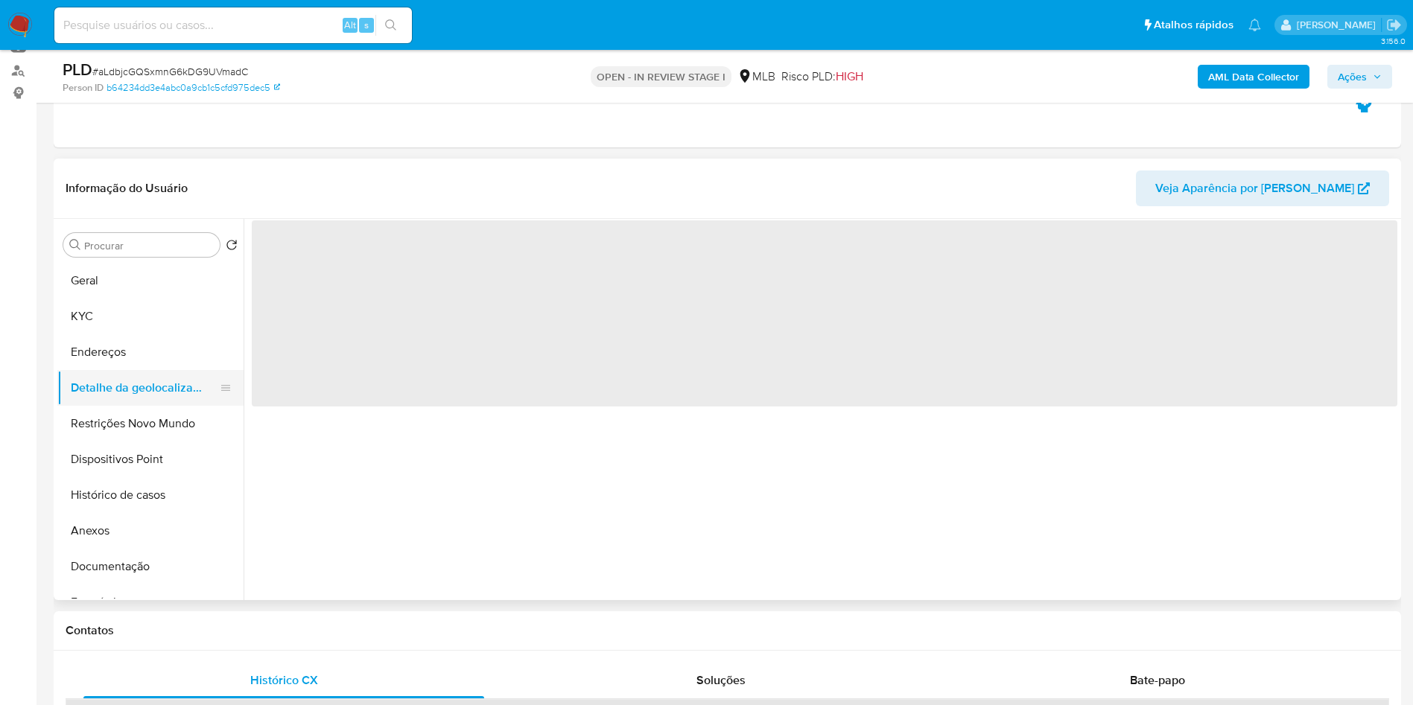
scroll to position [0, 0]
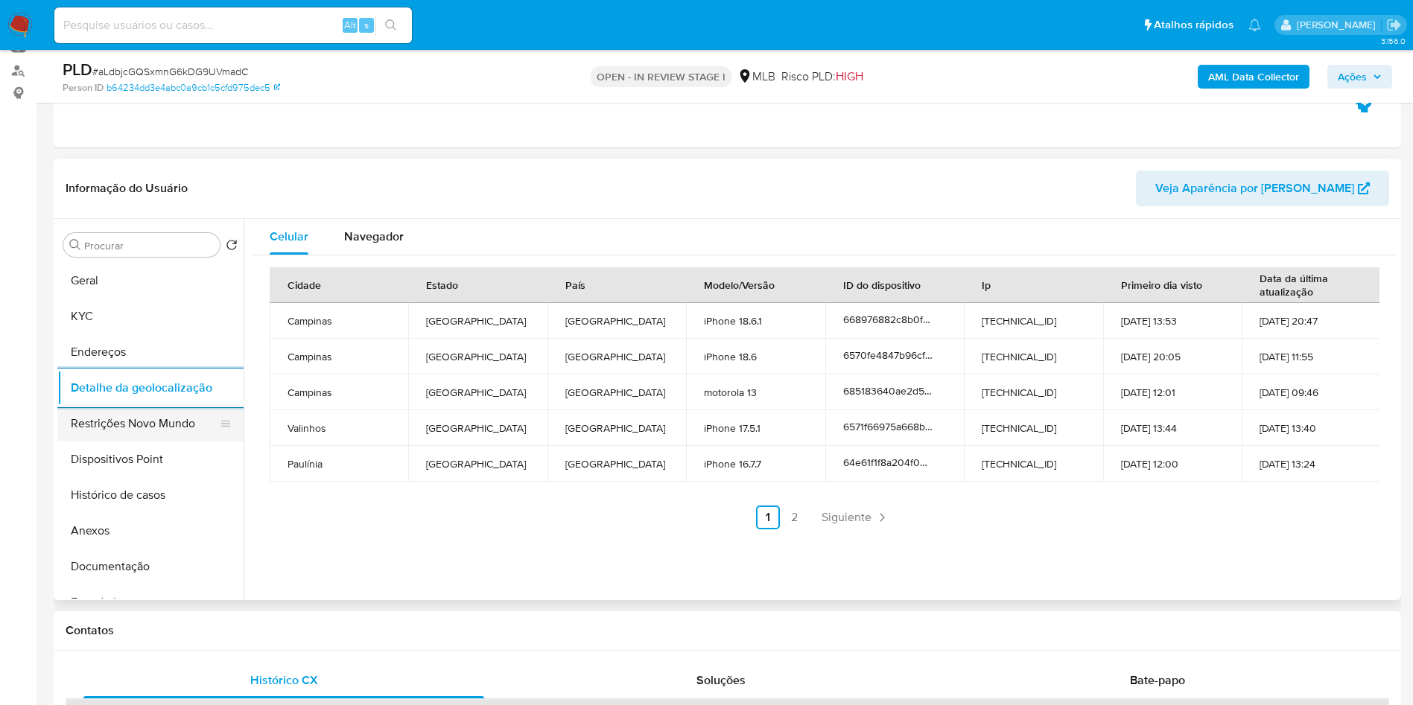
click at [174, 442] on button "Restrições Novo Mundo" at bounding box center [144, 424] width 174 height 36
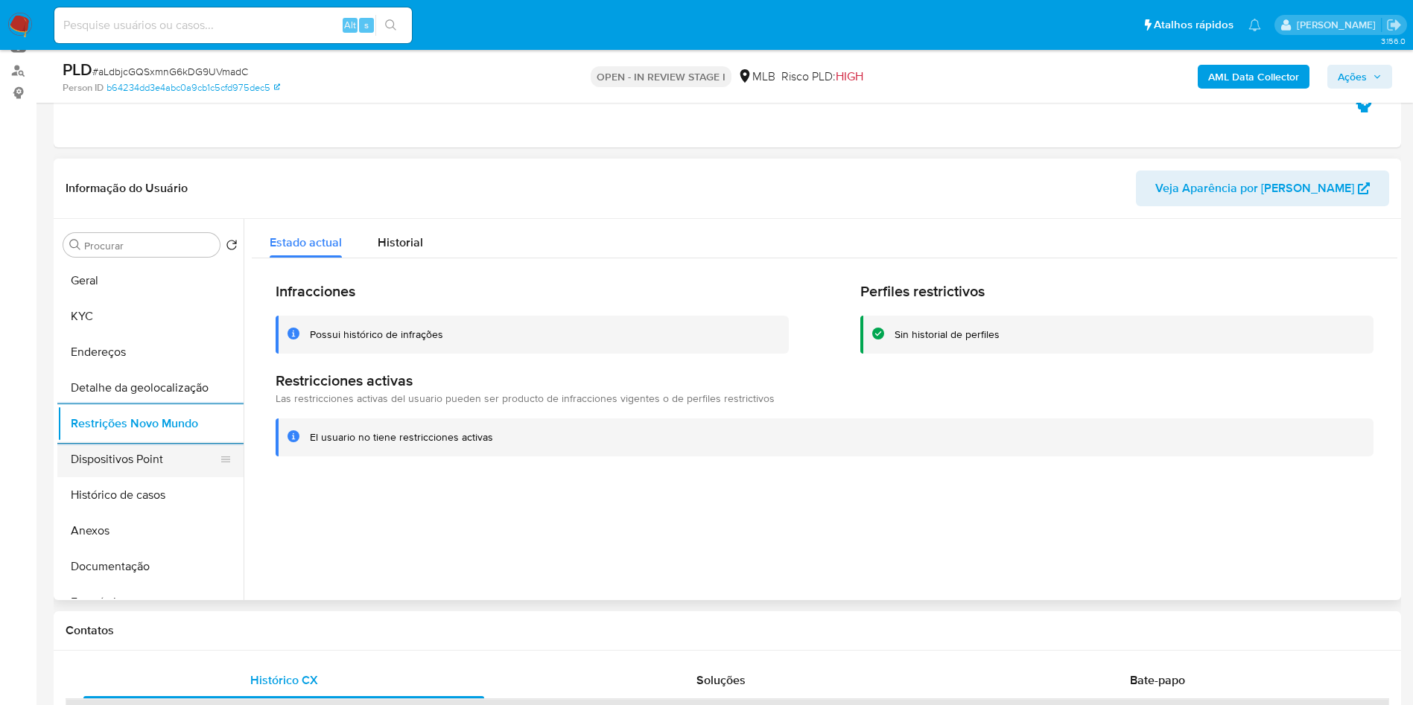
click at [100, 477] on button "Dispositivos Point" at bounding box center [144, 460] width 174 height 36
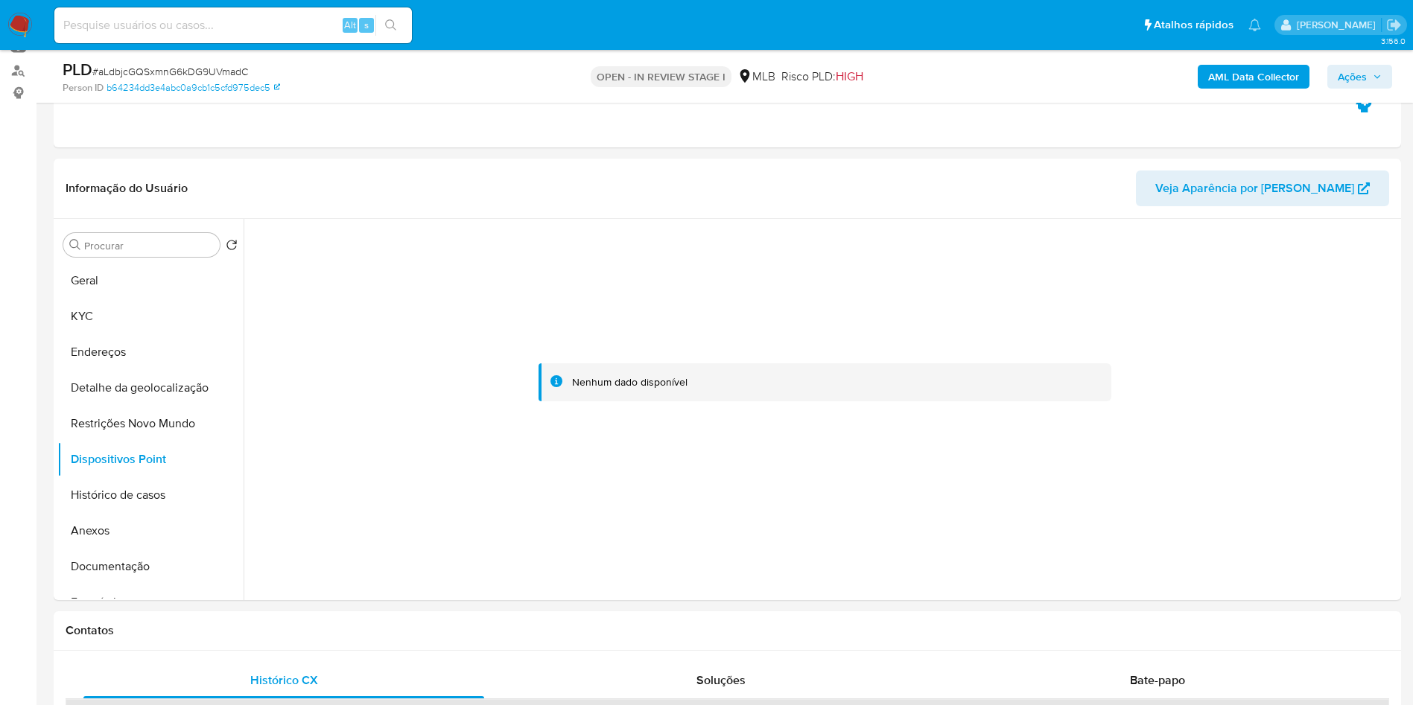
click at [1345, 67] on span "Ações" at bounding box center [1352, 77] width 29 height 24
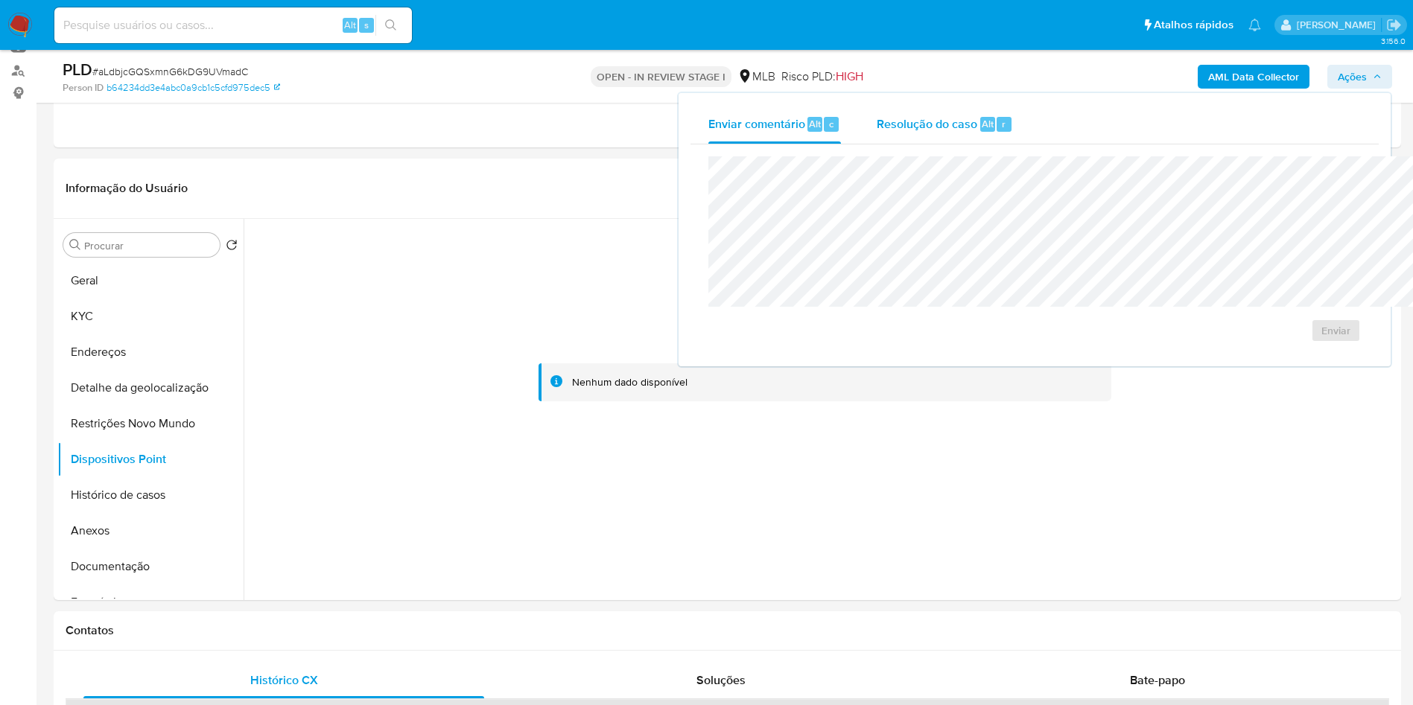
click at [877, 132] on div "Resolução do caso Alt r" at bounding box center [945, 124] width 136 height 39
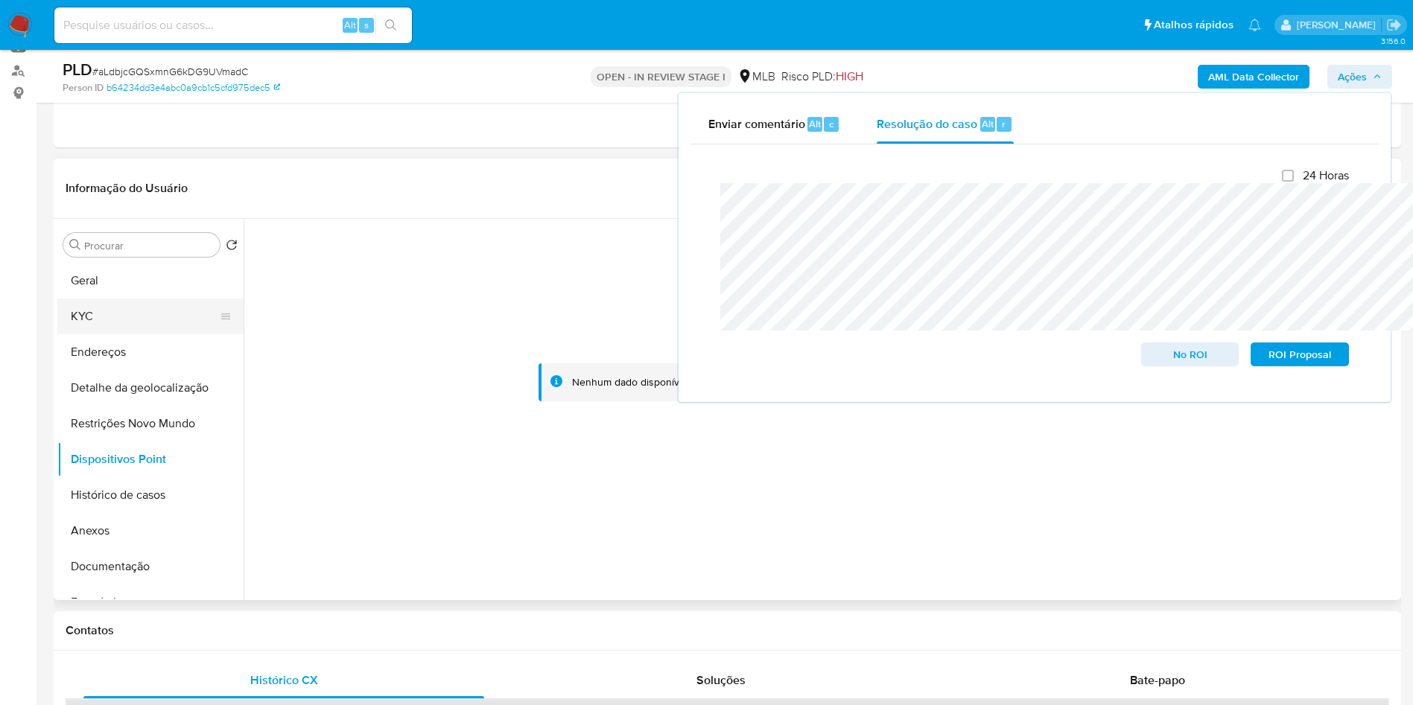
click at [71, 334] on button "KYC" at bounding box center [144, 317] width 174 height 36
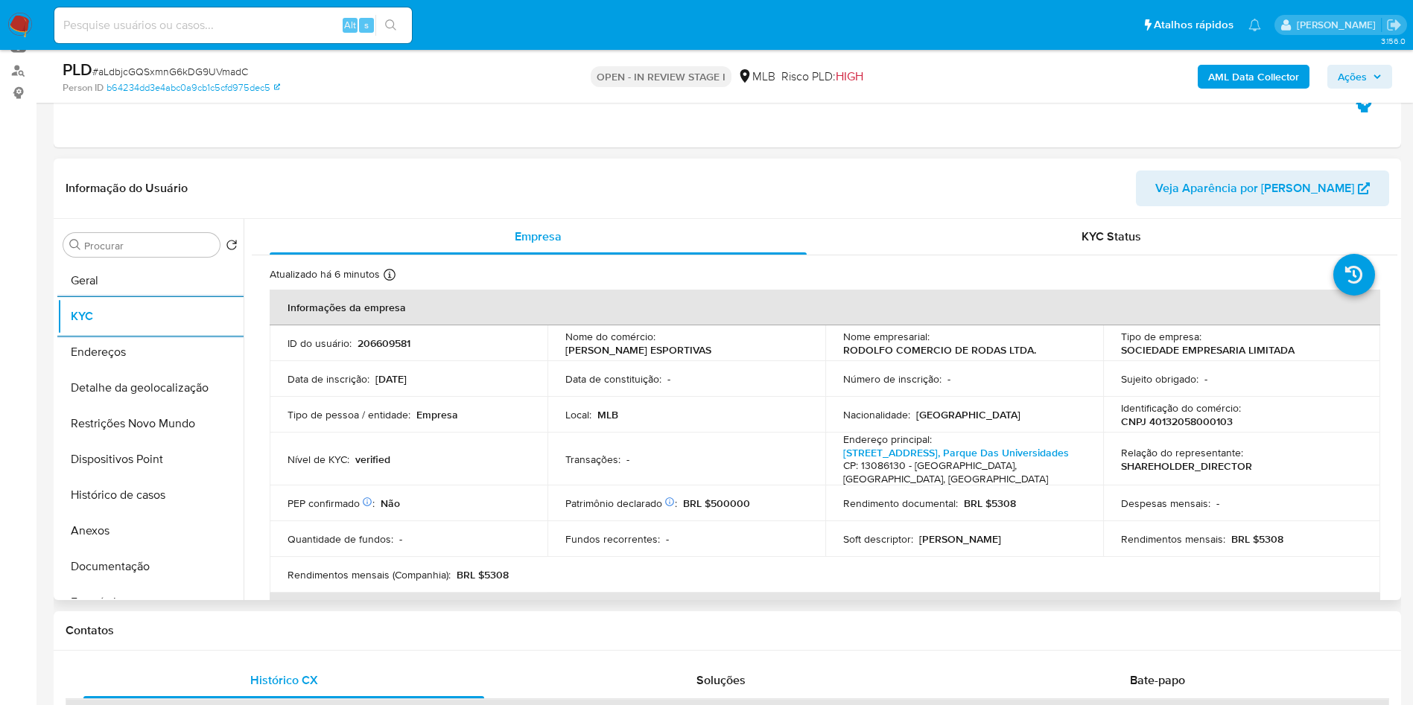
scroll to position [54, 0]
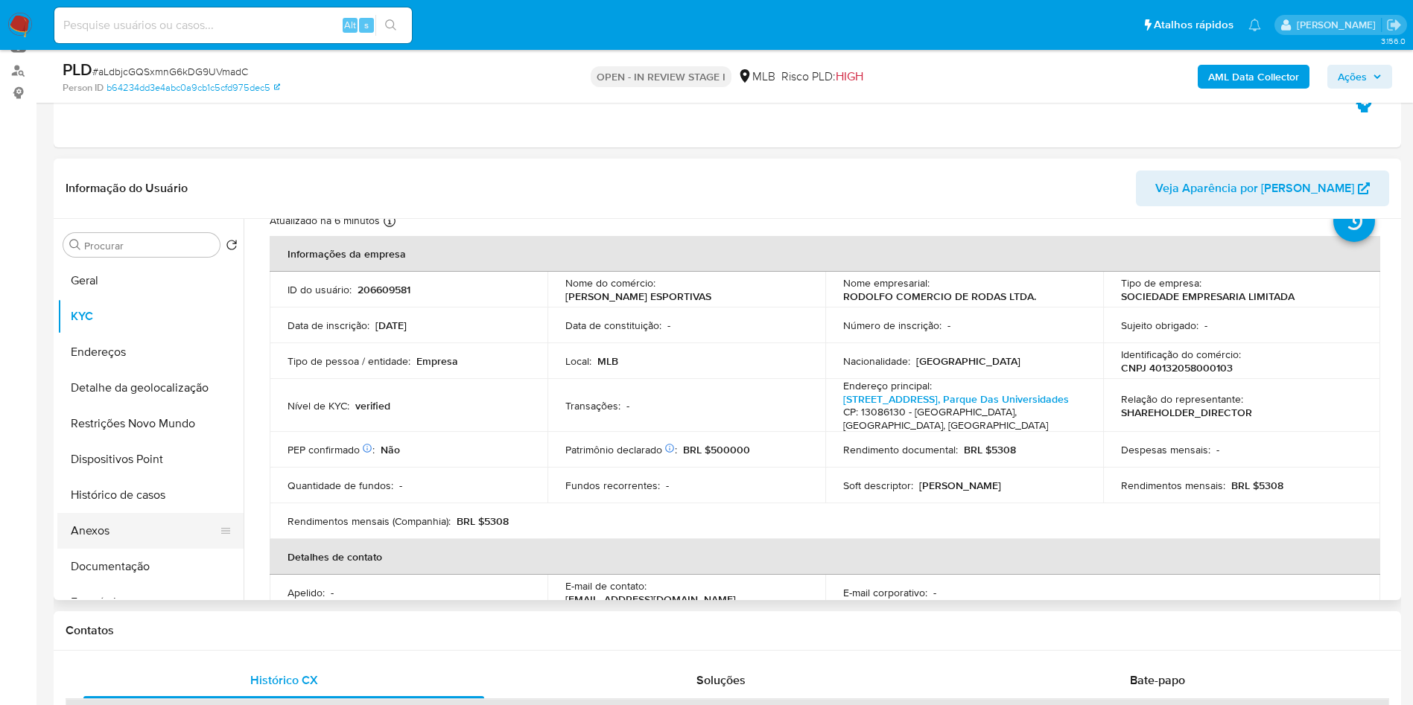
click at [131, 549] on button "Anexos" at bounding box center [144, 531] width 174 height 36
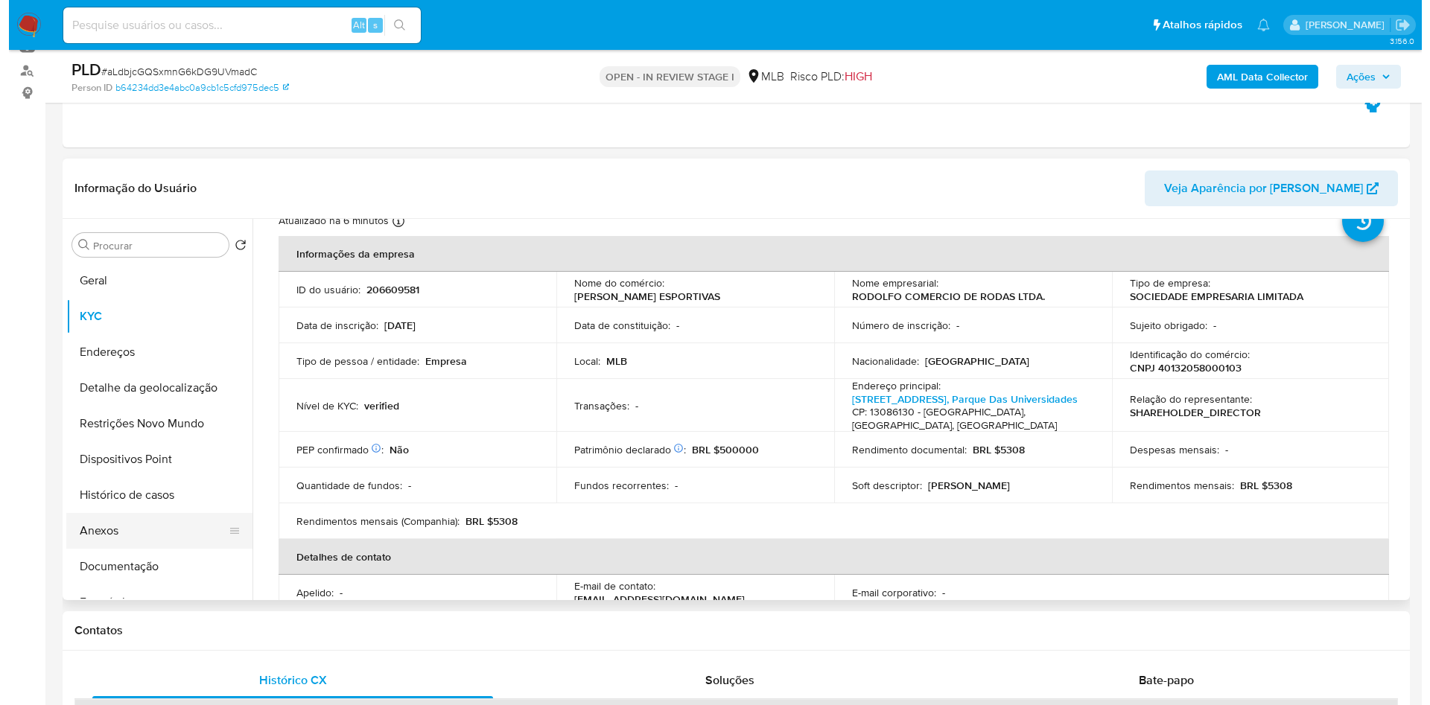
scroll to position [0, 0]
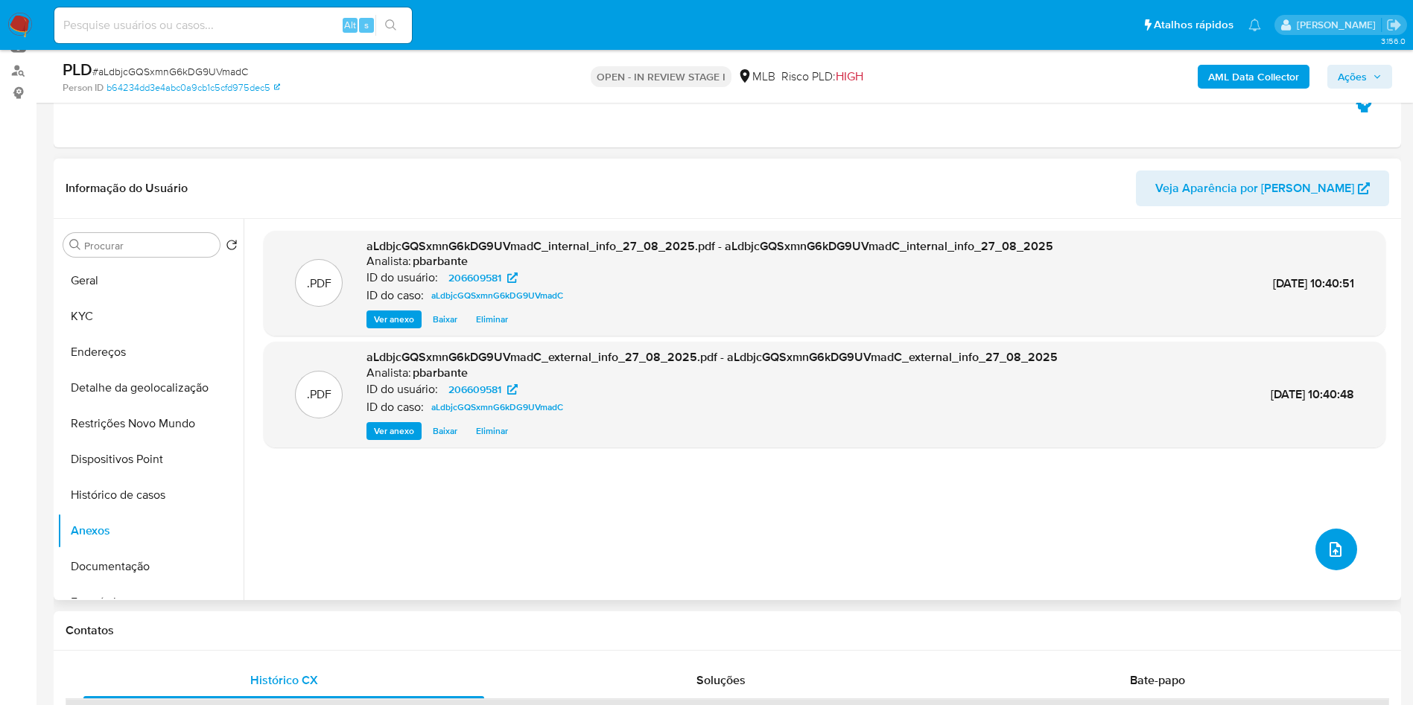
click at [1327, 559] on icon "upload-file" at bounding box center [1336, 550] width 18 height 18
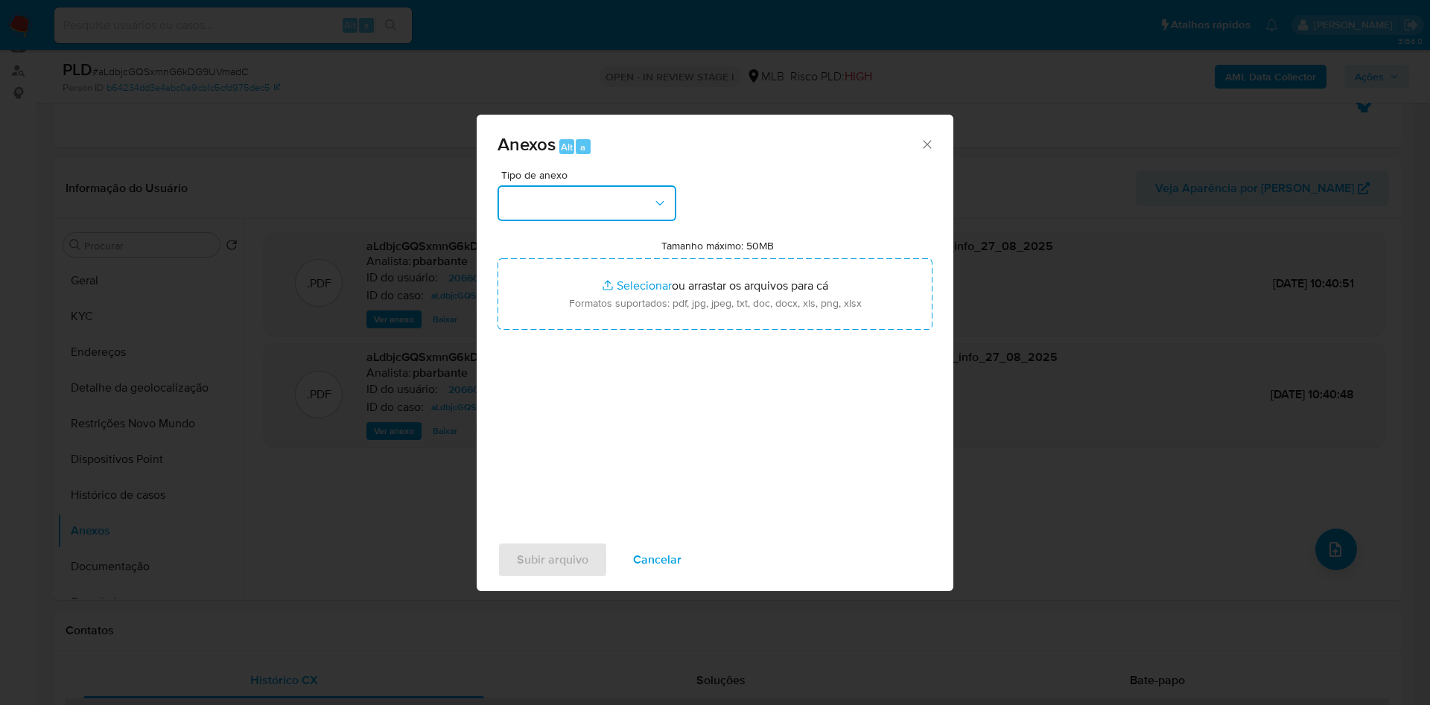
click at [609, 185] on button "button" at bounding box center [587, 203] width 179 height 36
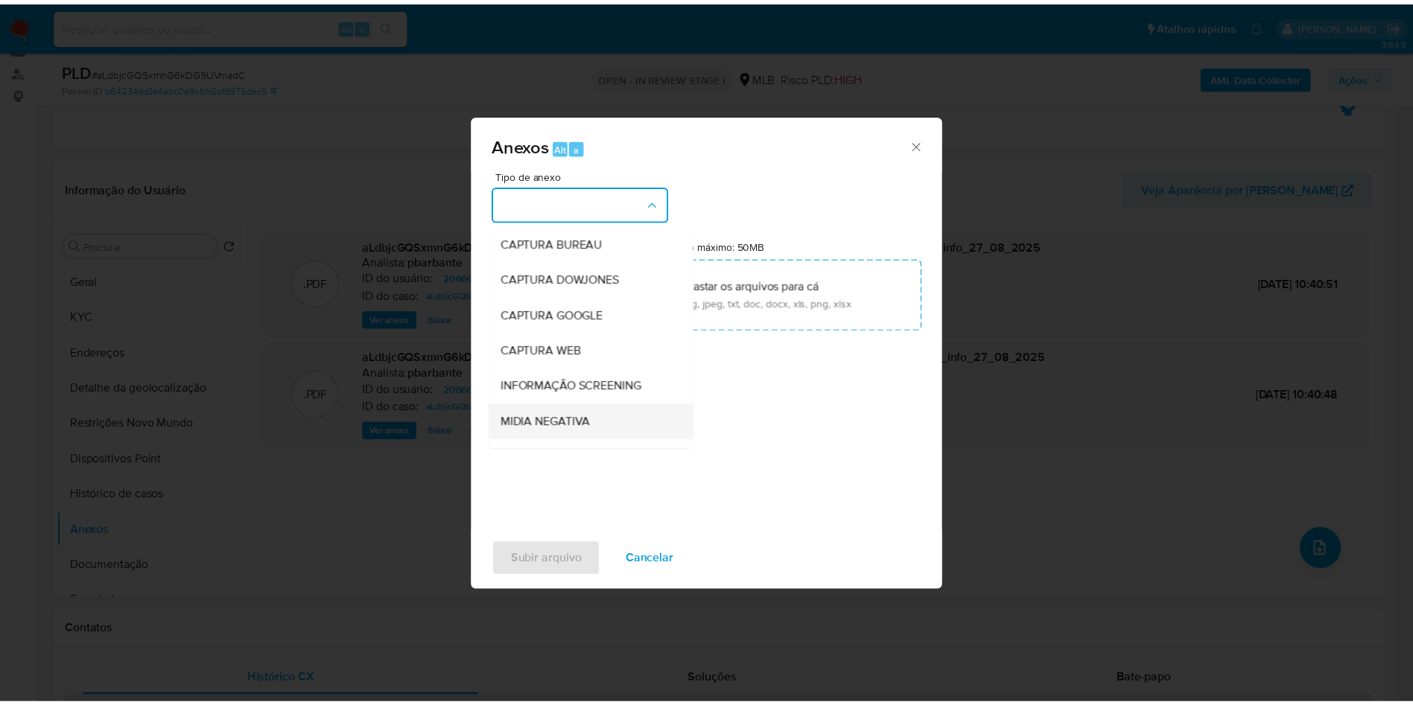
scroll to position [200, 0]
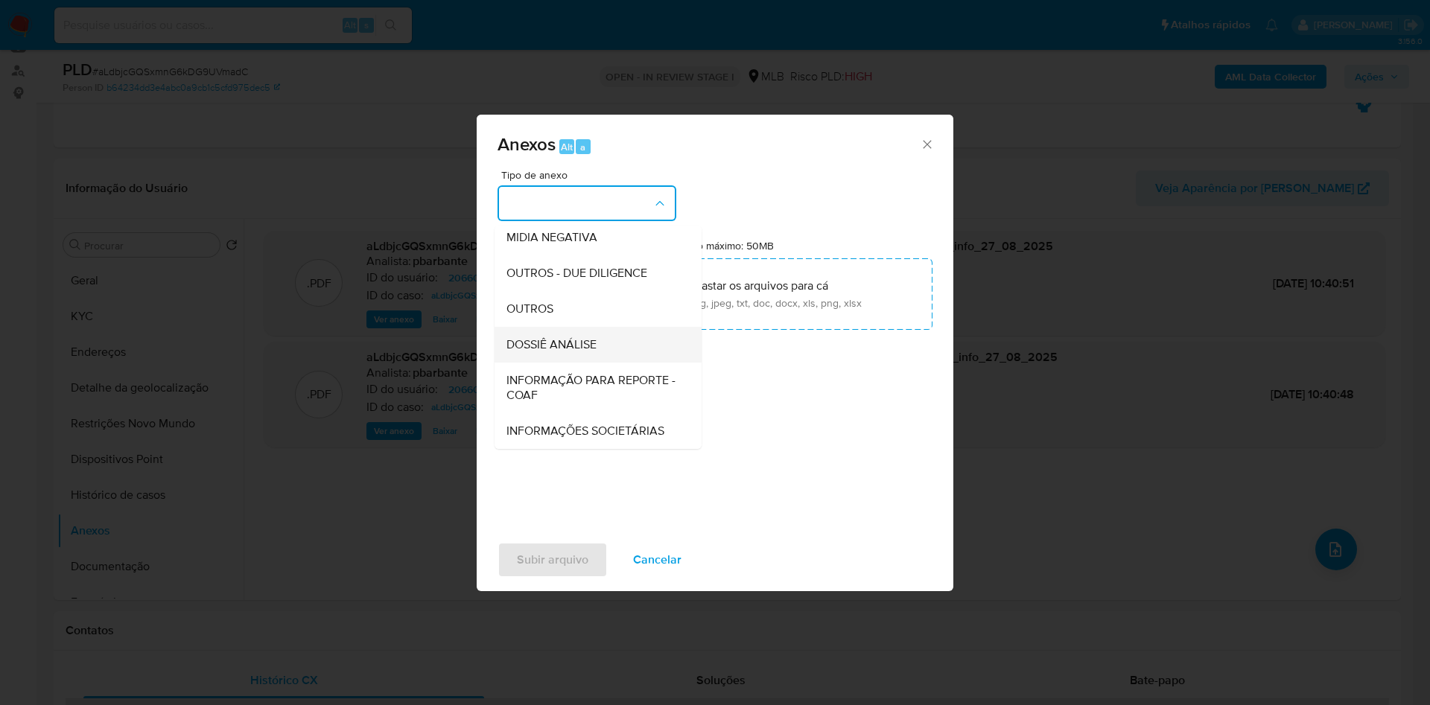
click at [597, 327] on div "DOSSIÊ ANÁLISE" at bounding box center [593, 345] width 174 height 36
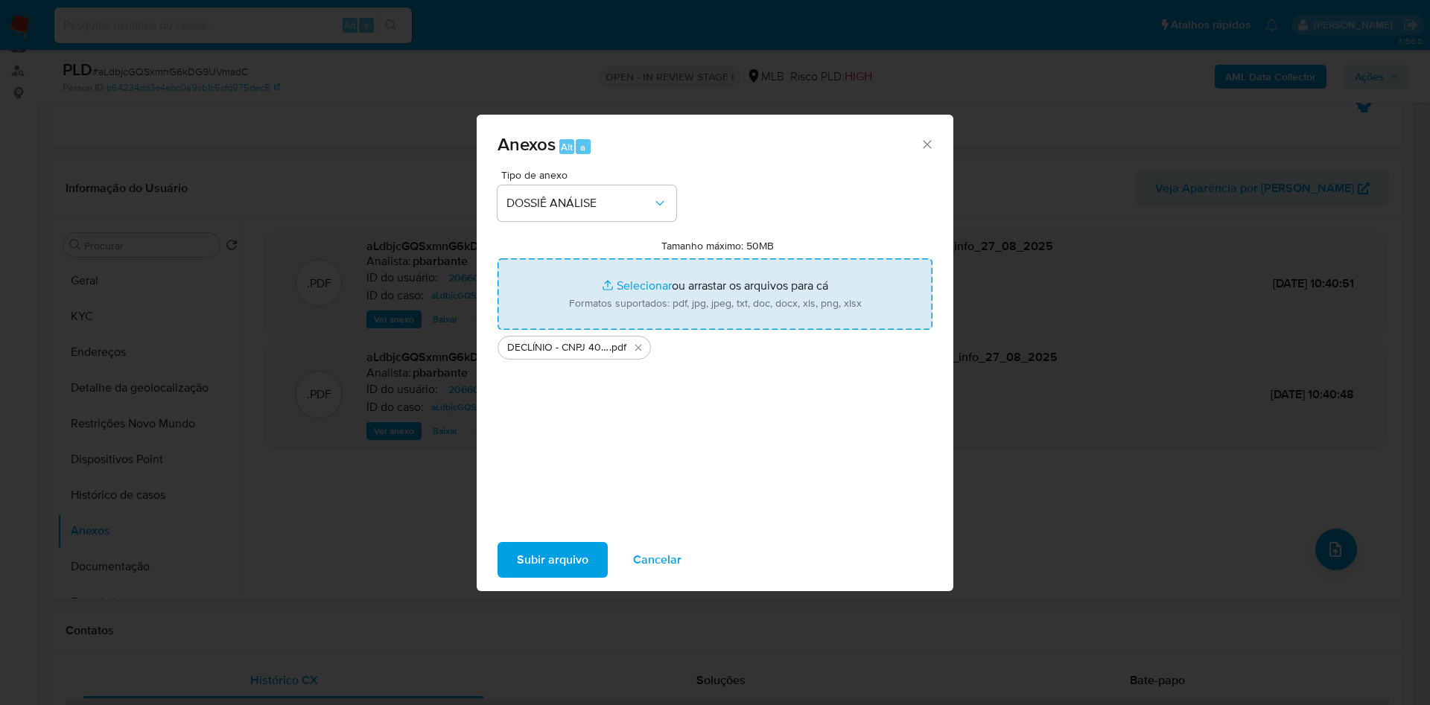
type input "C:\fakepath\Mulan 206609581_2025_08_26_11_25_55.xlsx"
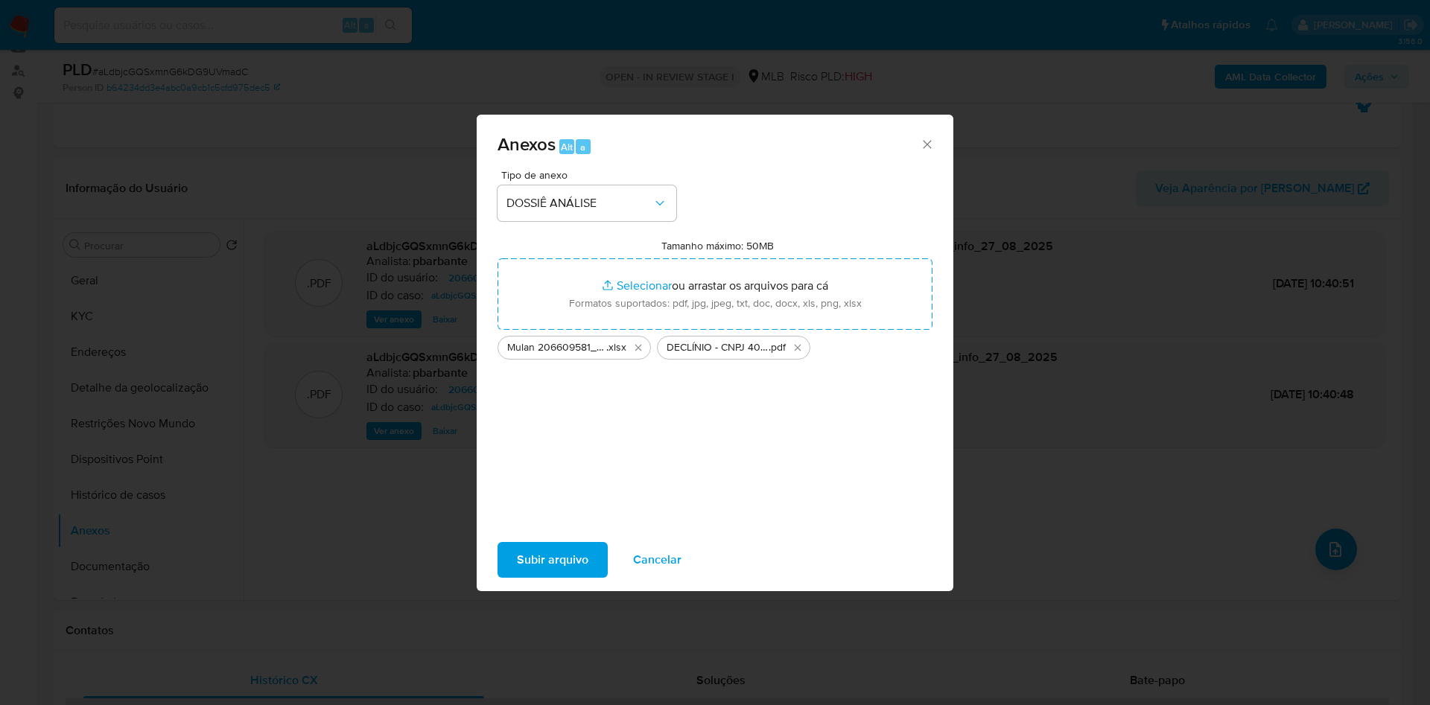
click at [532, 561] on span "Subir arquivo" at bounding box center [553, 560] width 72 height 33
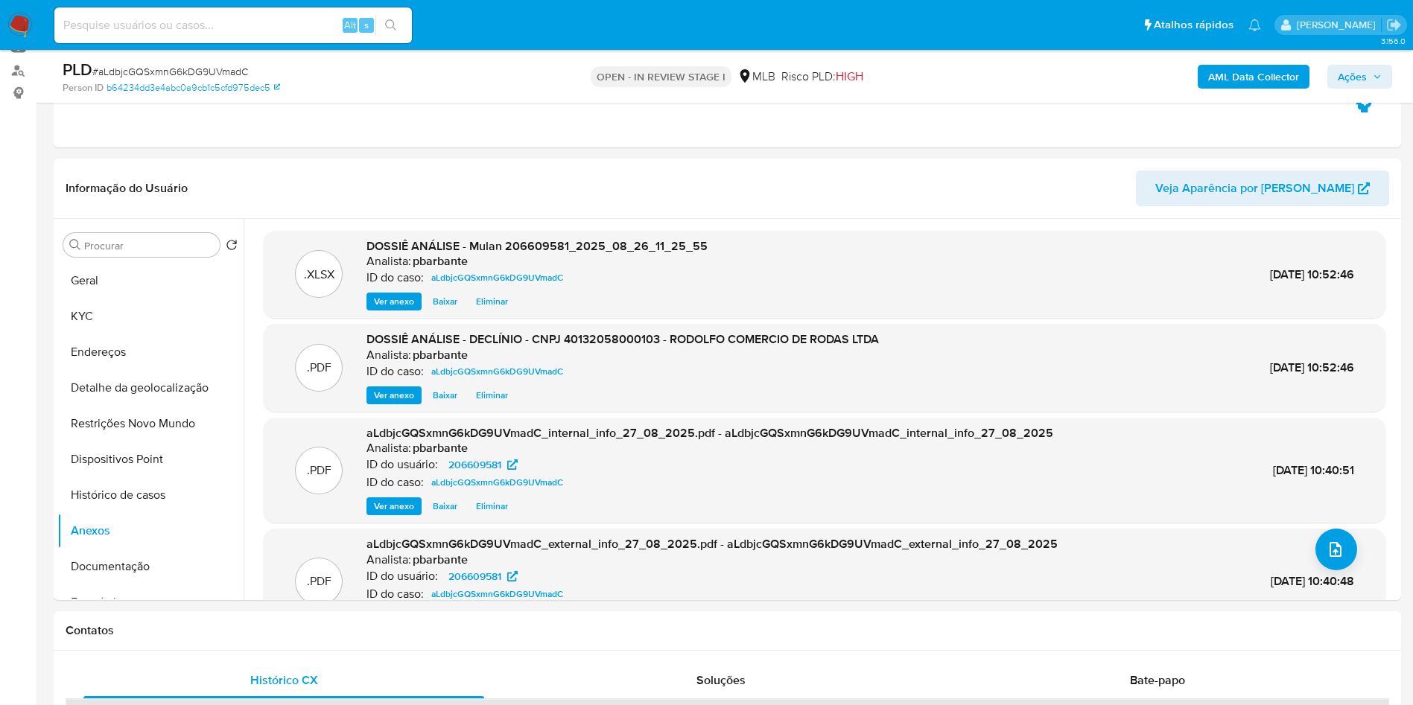
click at [1379, 86] on span "Ações" at bounding box center [1360, 76] width 44 height 21
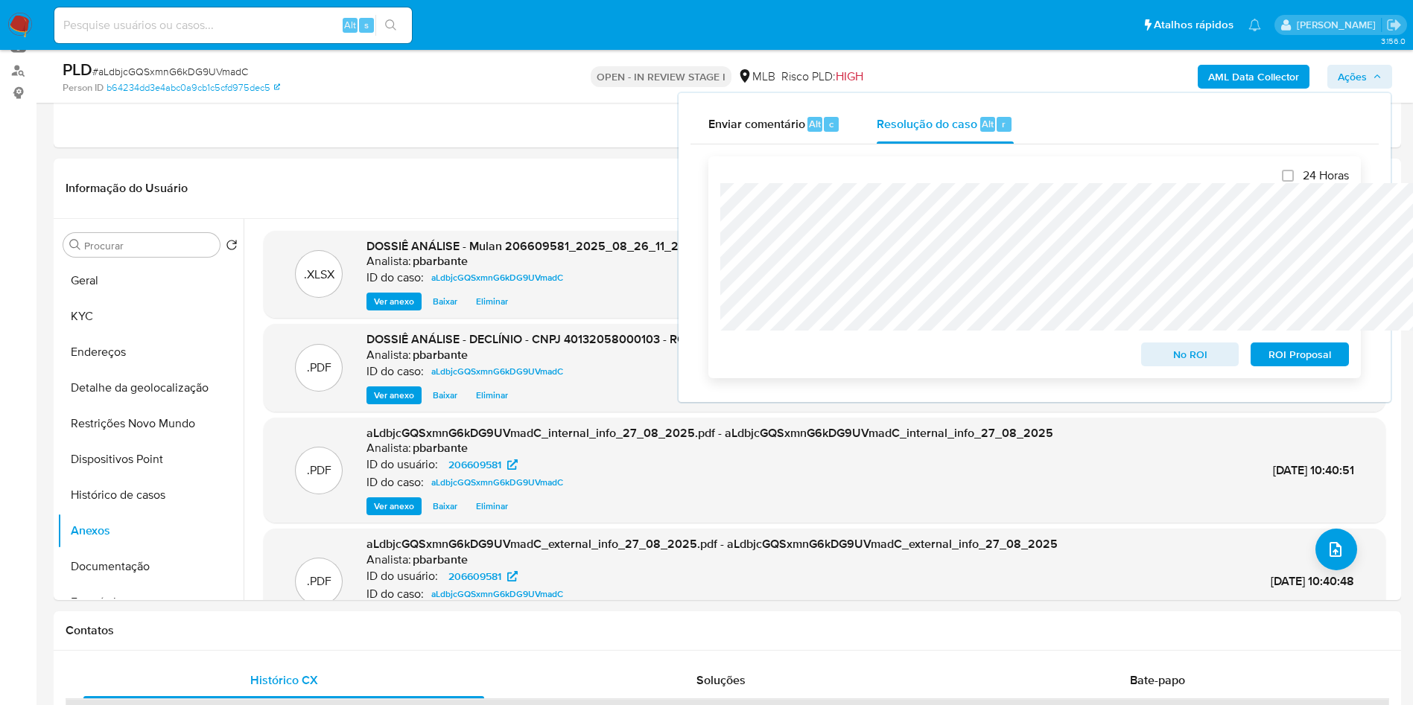
click at [1195, 363] on span "No ROI" at bounding box center [1190, 354] width 77 height 21
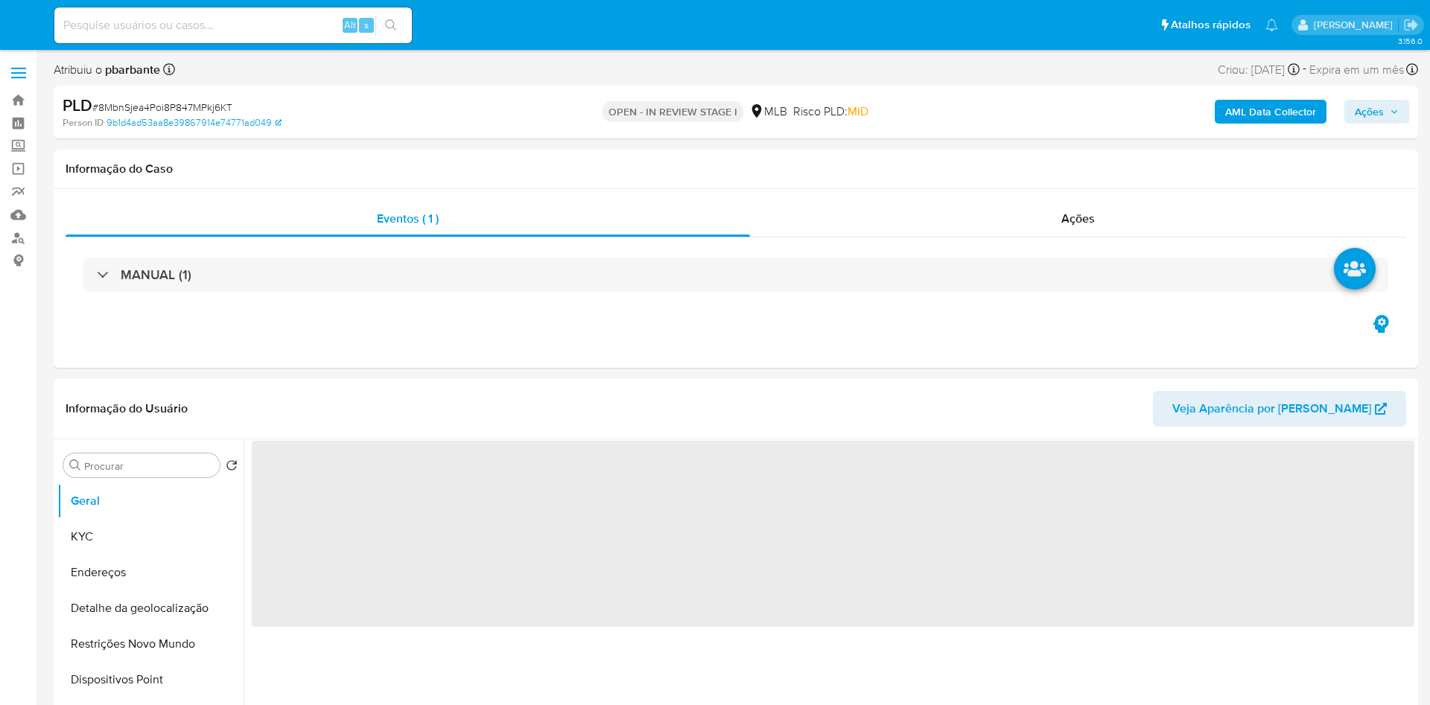
select select "10"
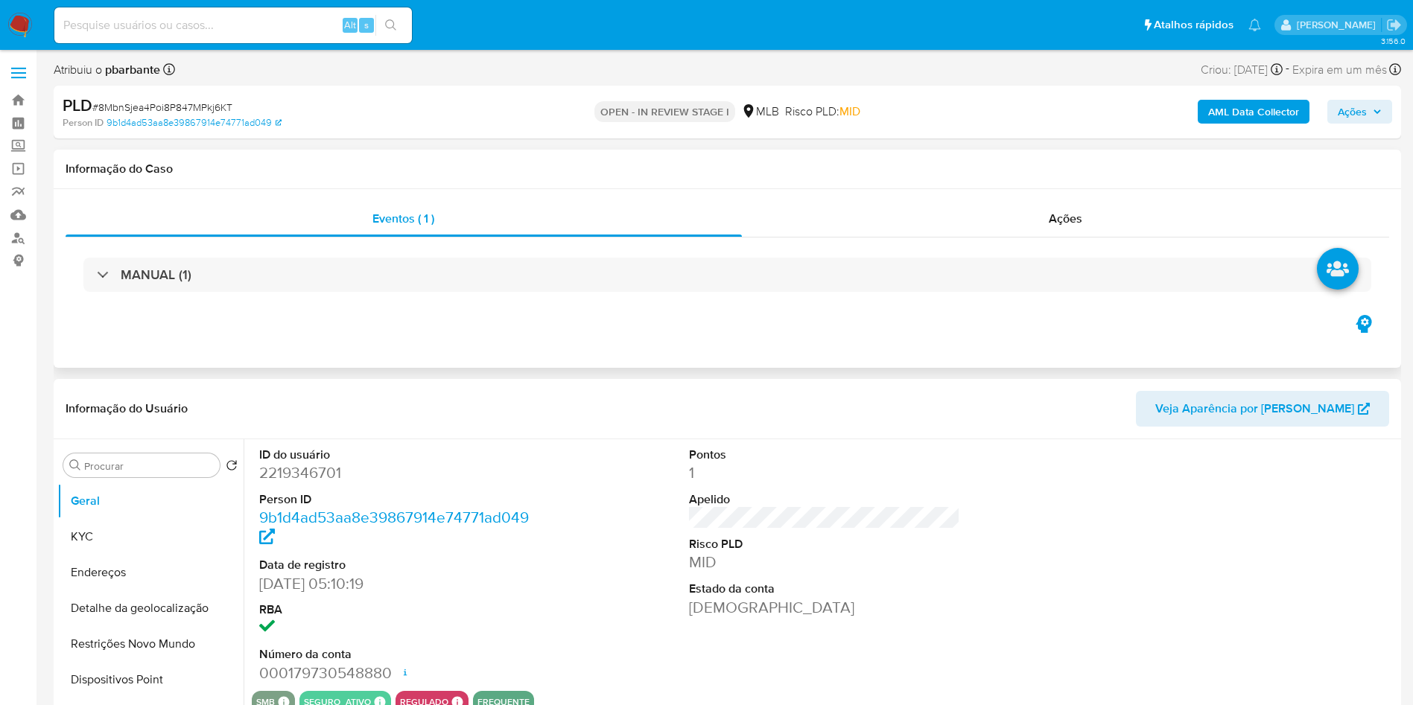
scroll to position [167, 0]
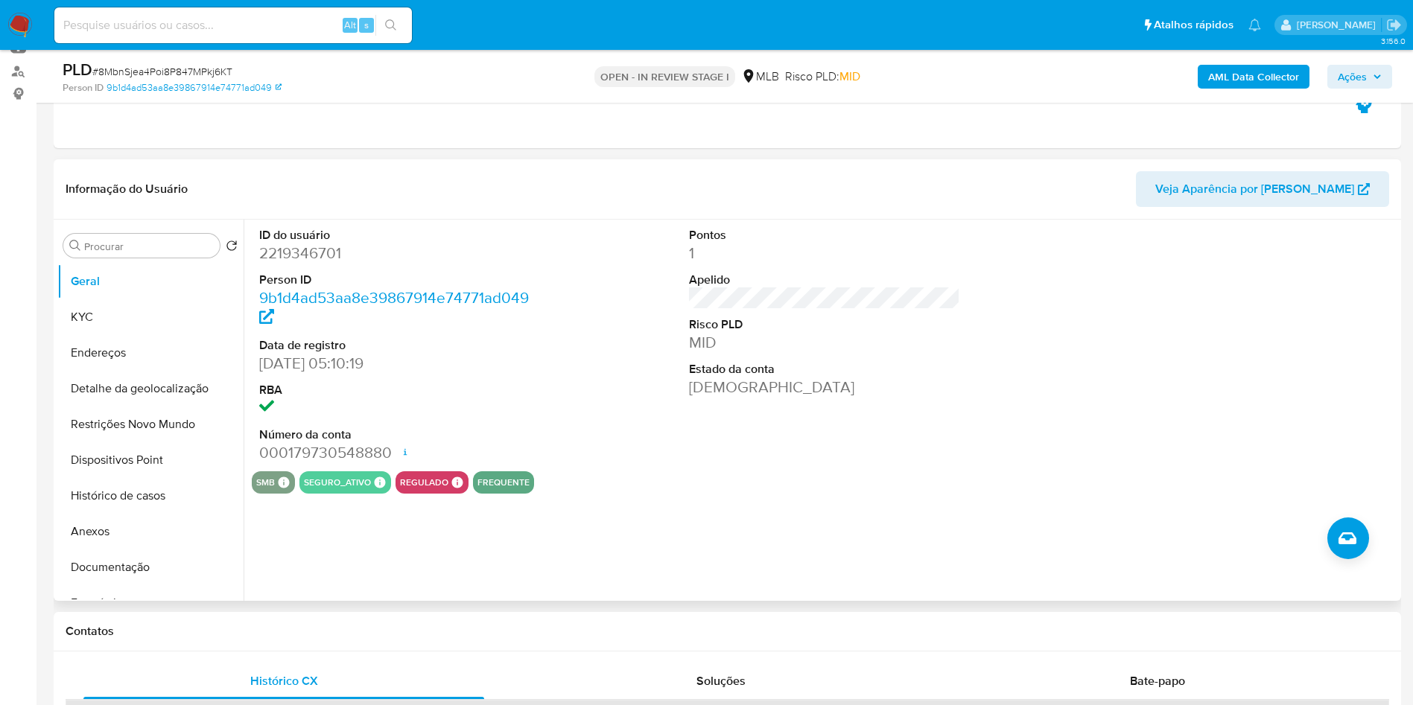
click at [303, 264] on dd "2219346701" at bounding box center [395, 253] width 272 height 21
copy dd "2219346701"
click at [144, 366] on button "Endereços" at bounding box center [144, 353] width 174 height 36
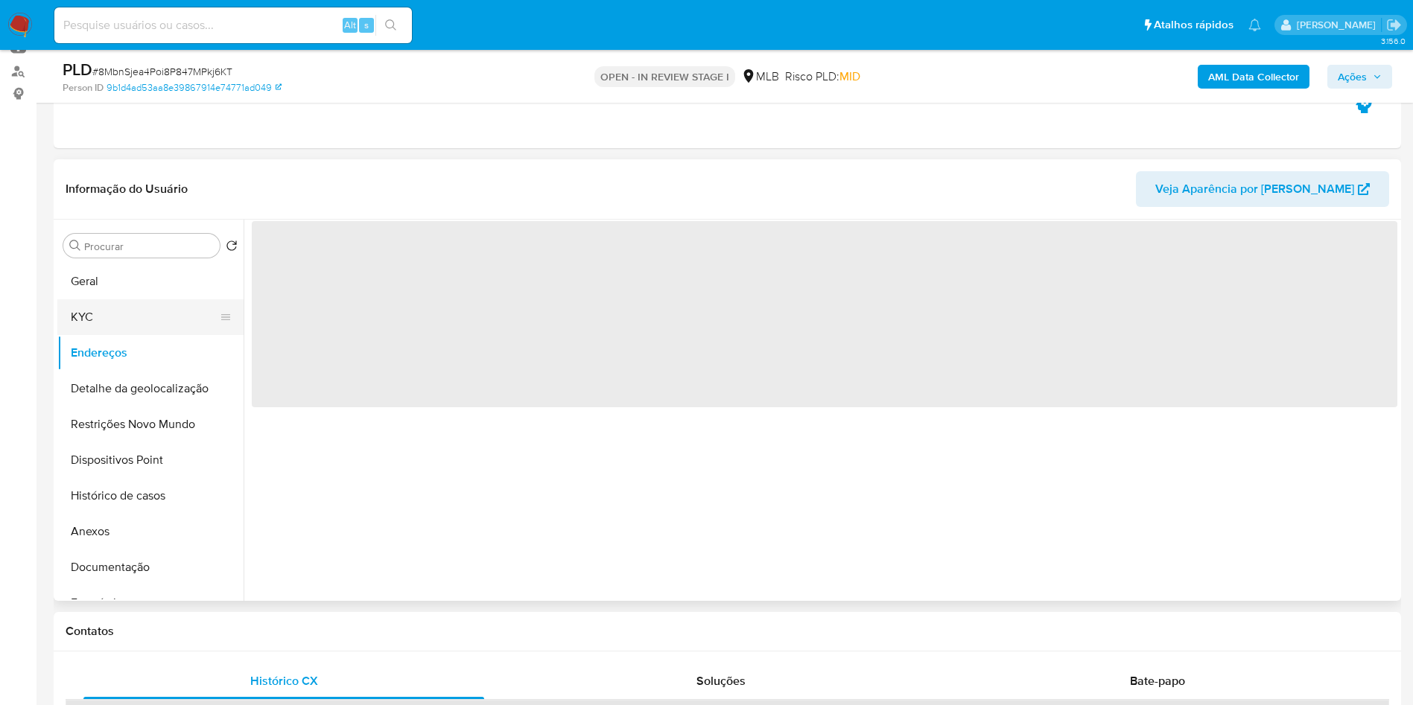
click at [152, 335] on button "KYC" at bounding box center [144, 317] width 174 height 36
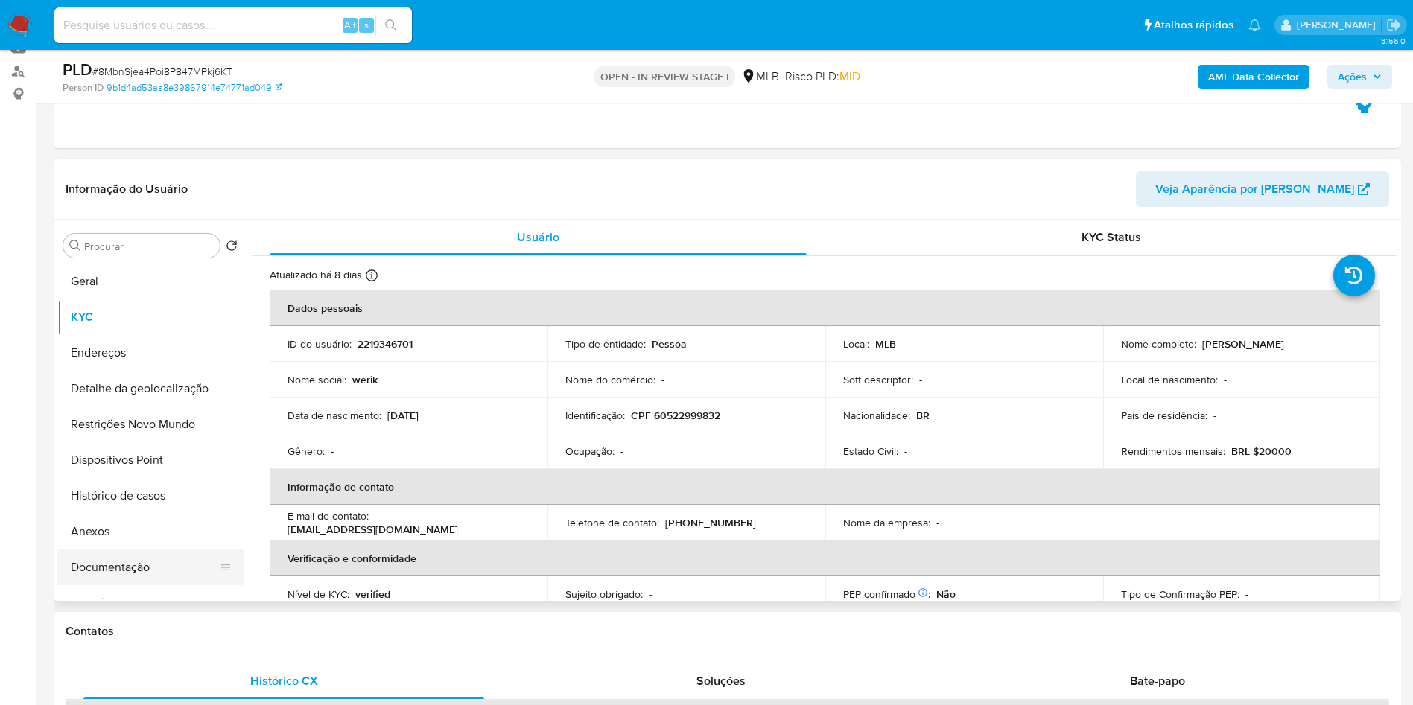
click at [138, 582] on button "Documentação" at bounding box center [144, 568] width 174 height 36
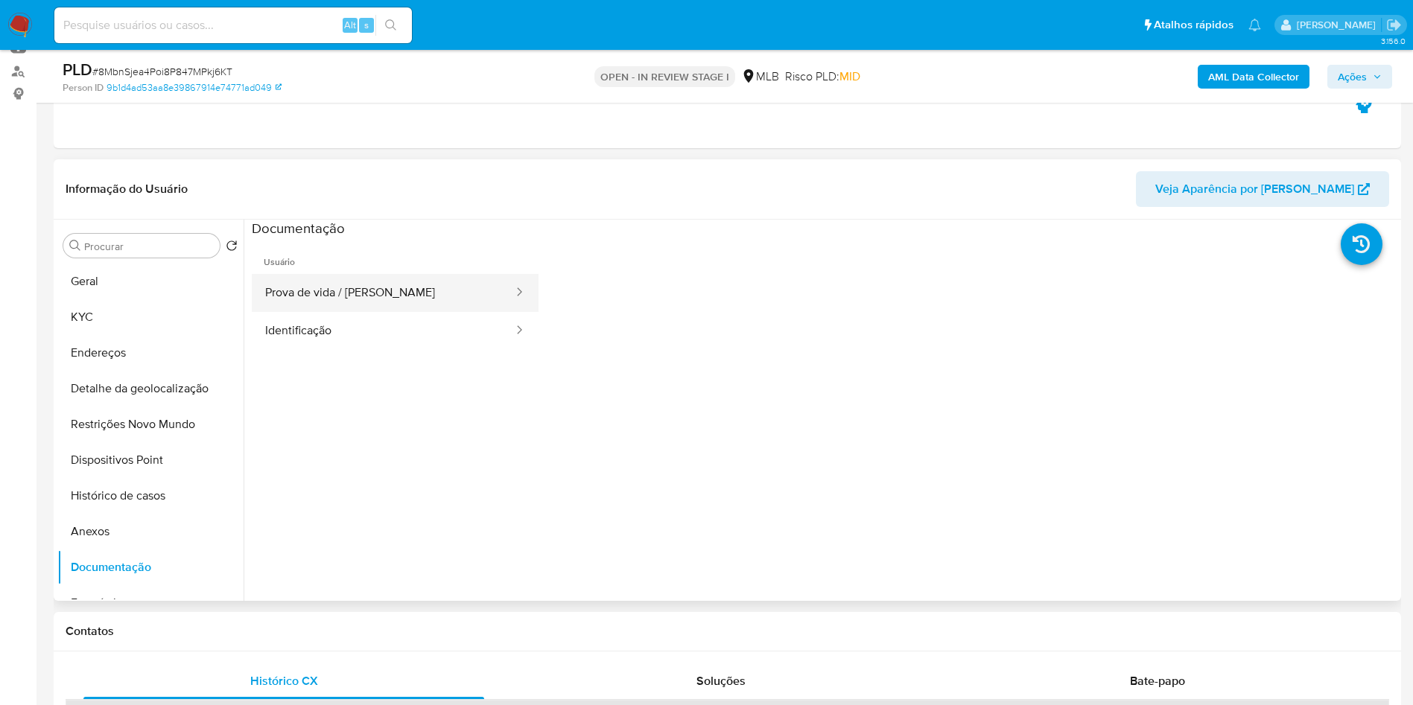
click at [413, 310] on button "Prova de vida / [PERSON_NAME]" at bounding box center [383, 293] width 263 height 38
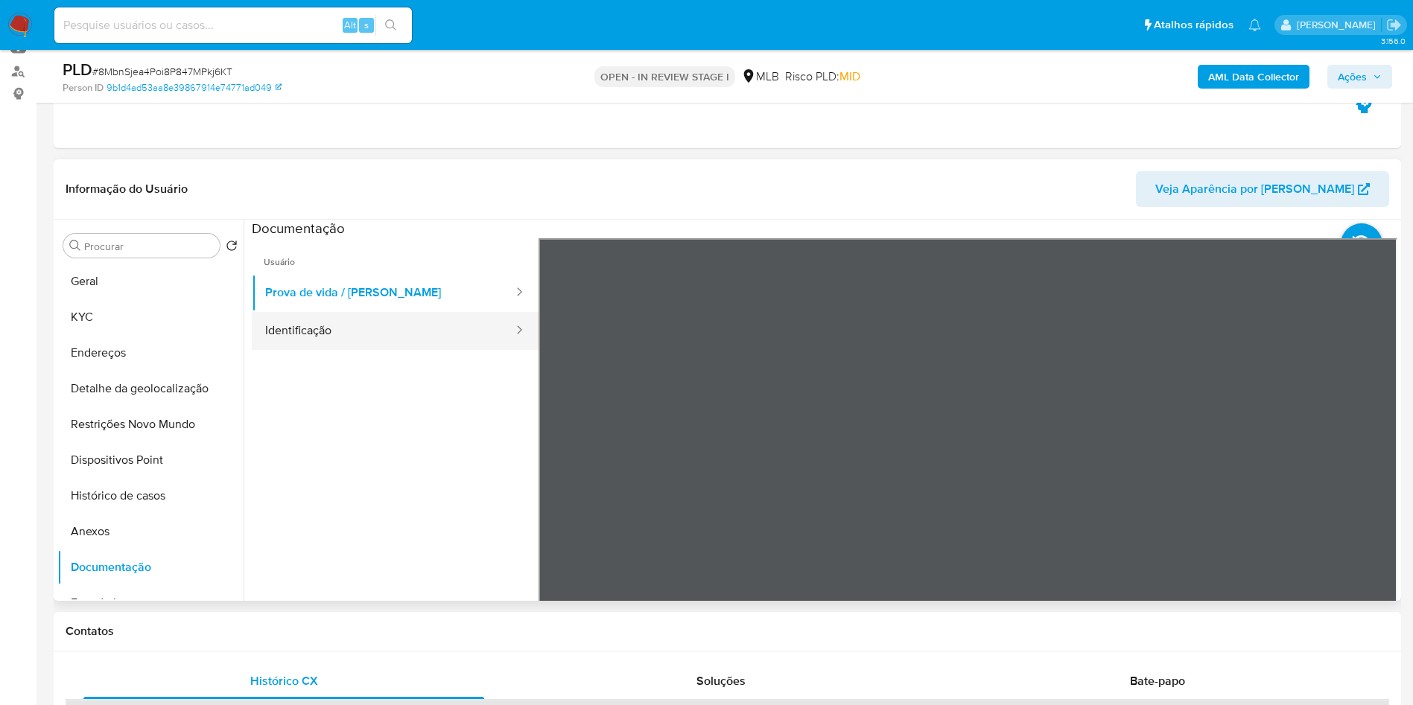
click at [372, 350] on button "Identificação" at bounding box center [383, 331] width 263 height 38
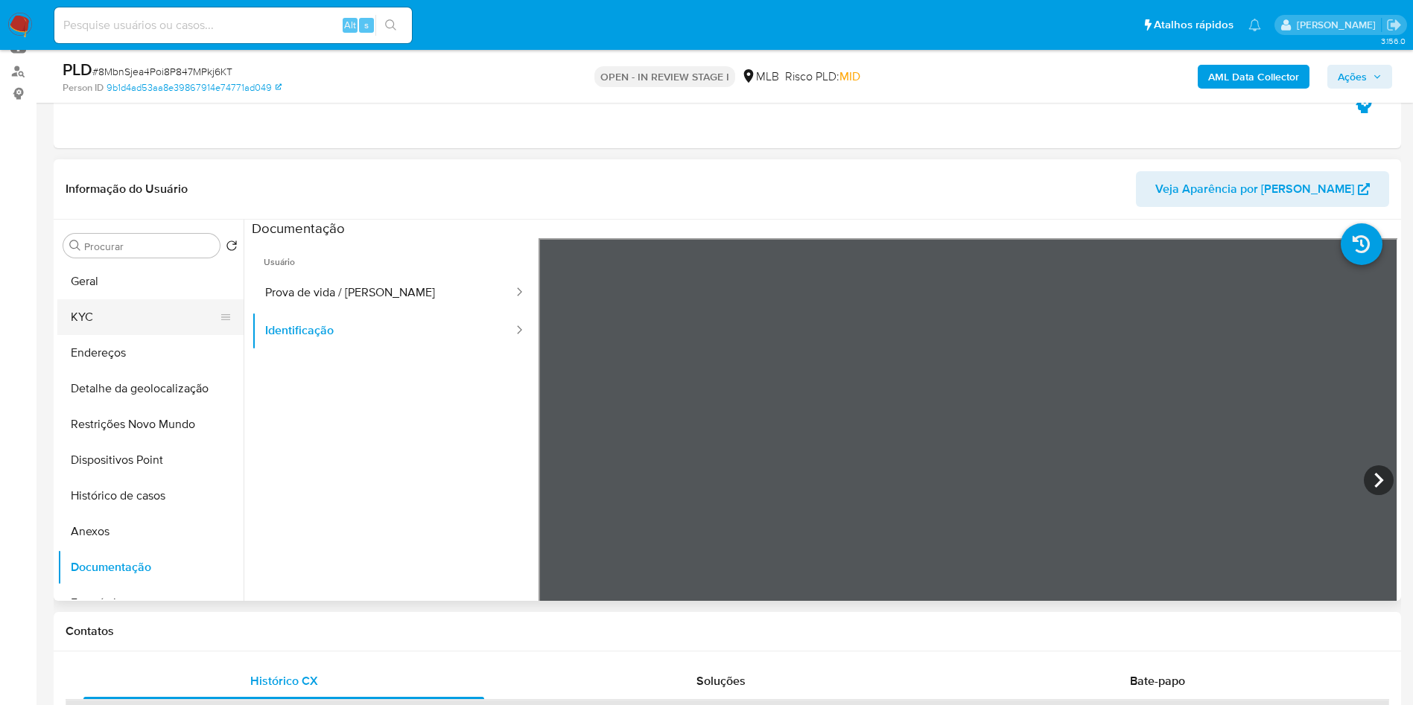
click at [180, 324] on button "KYC" at bounding box center [144, 317] width 174 height 36
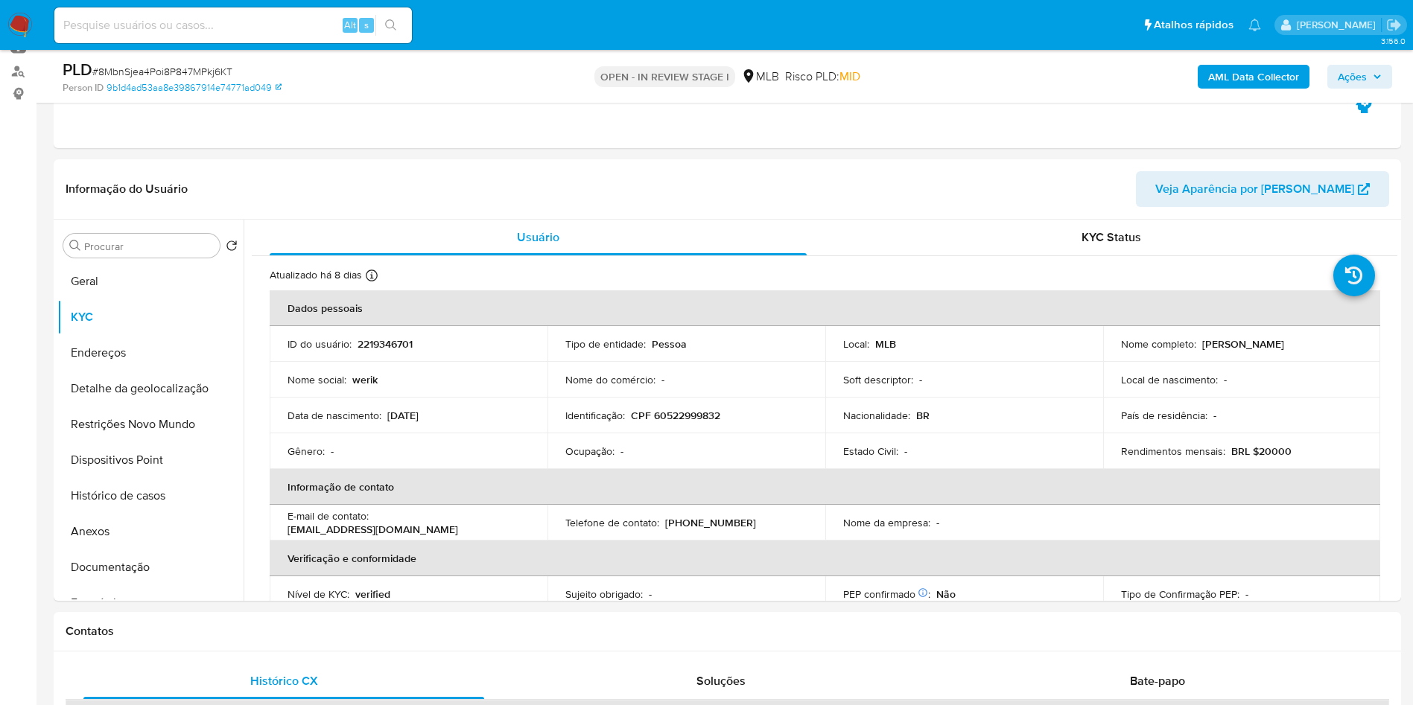
click at [1230, 71] on b "AML Data Collector" at bounding box center [1253, 77] width 91 height 24
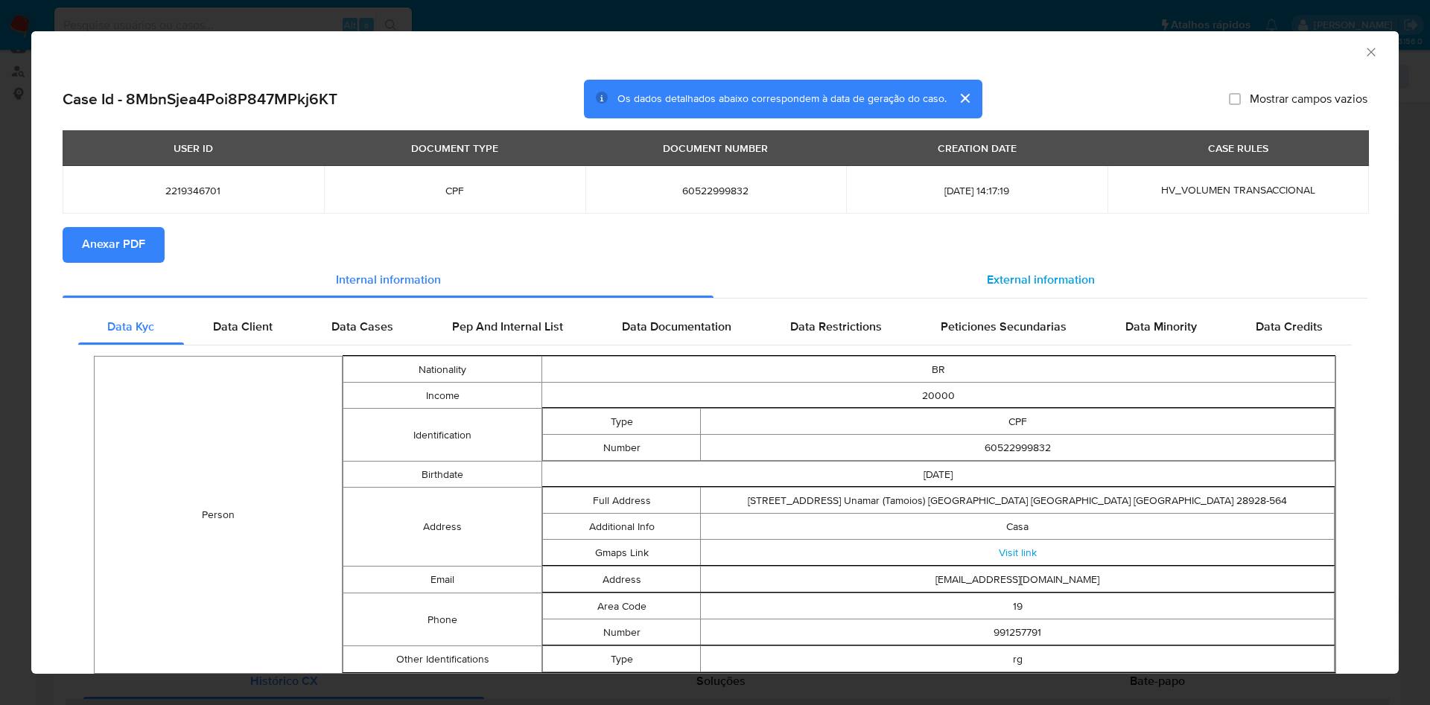
click at [963, 288] on div "External information" at bounding box center [1041, 281] width 654 height 36
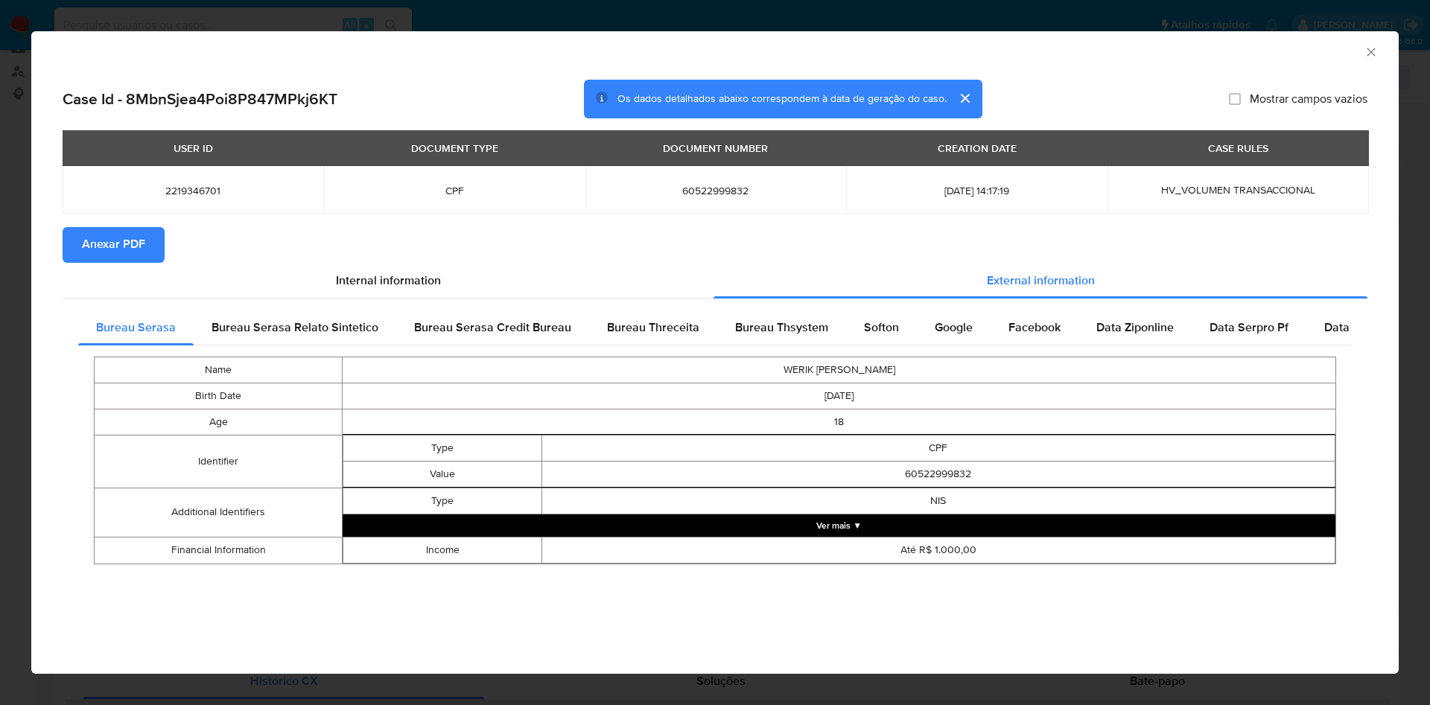
click at [138, 261] on span "Anexar PDF" at bounding box center [113, 245] width 63 height 33
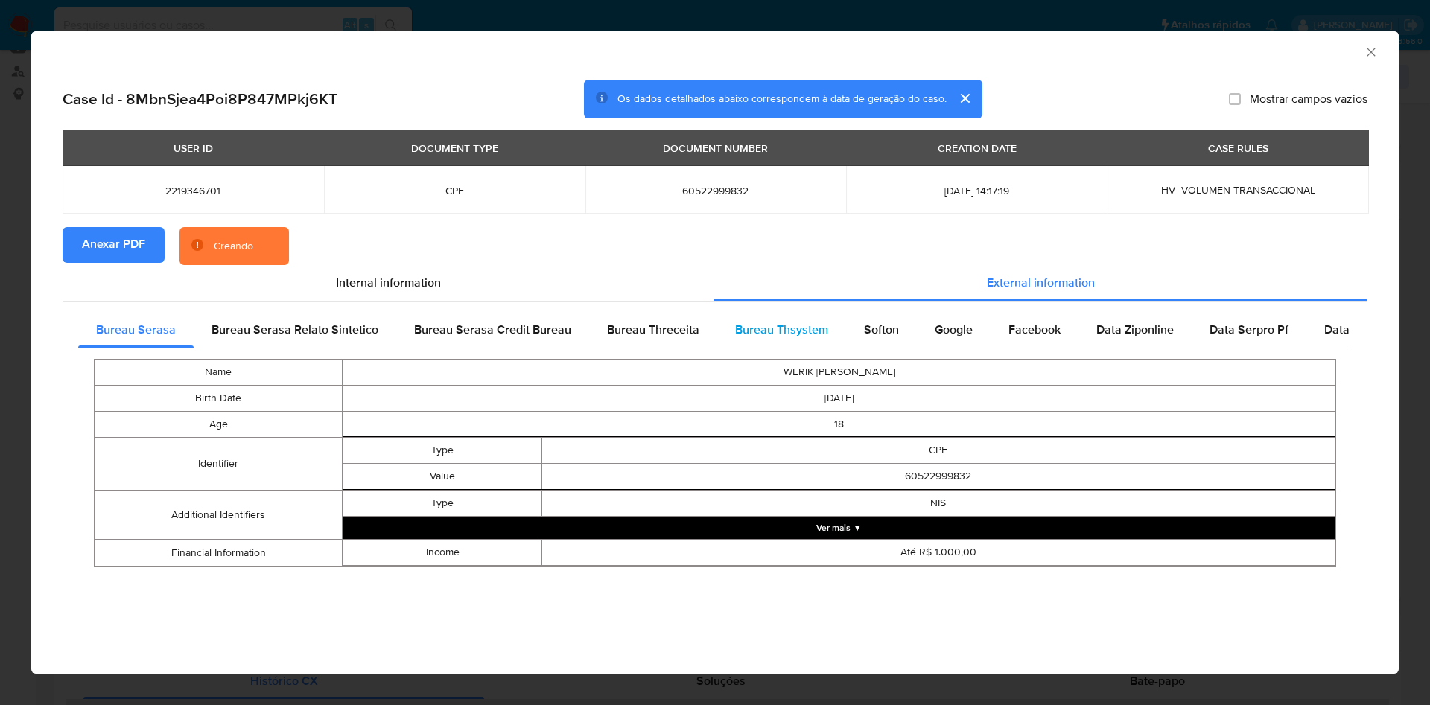
click at [806, 340] on div "Bureau Thsystem" at bounding box center [781, 330] width 129 height 36
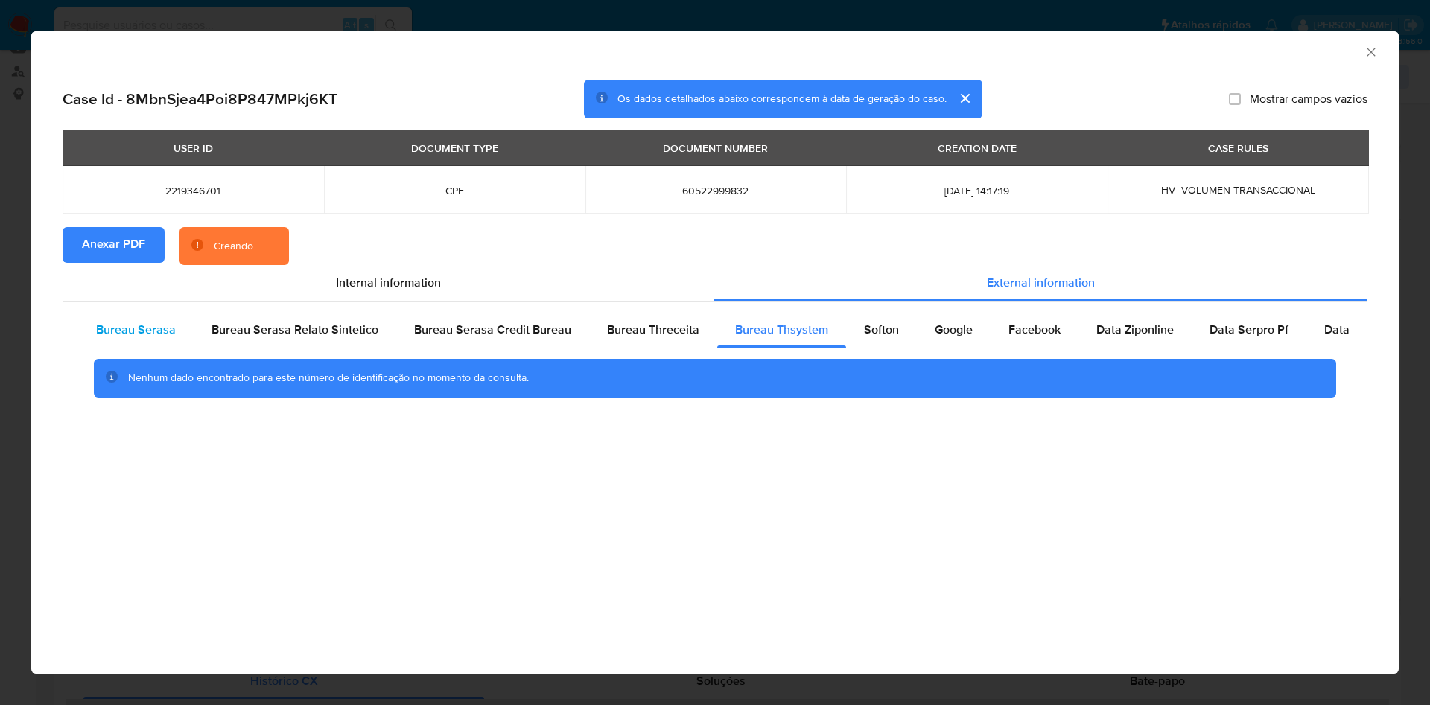
click at [162, 332] on span "Bureau Serasa" at bounding box center [136, 329] width 80 height 17
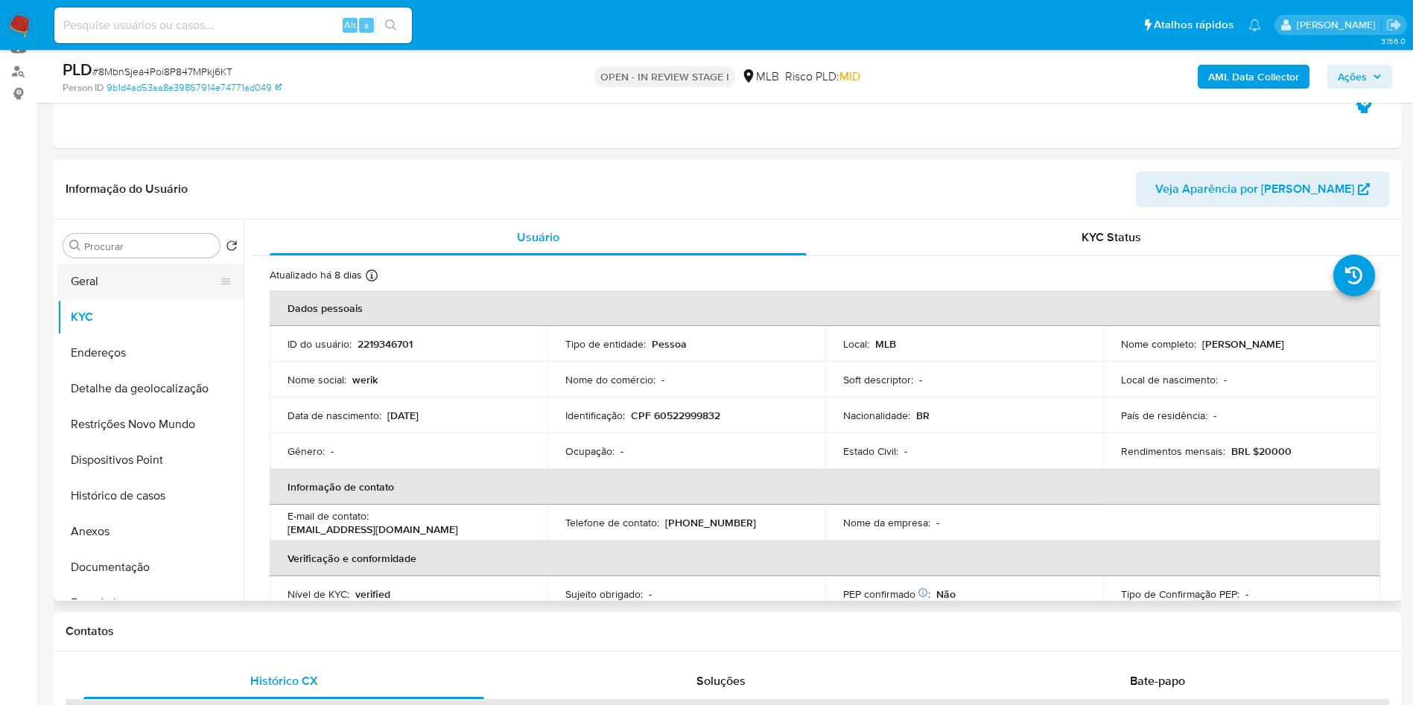
click at [109, 299] on button "Geral" at bounding box center [144, 282] width 174 height 36
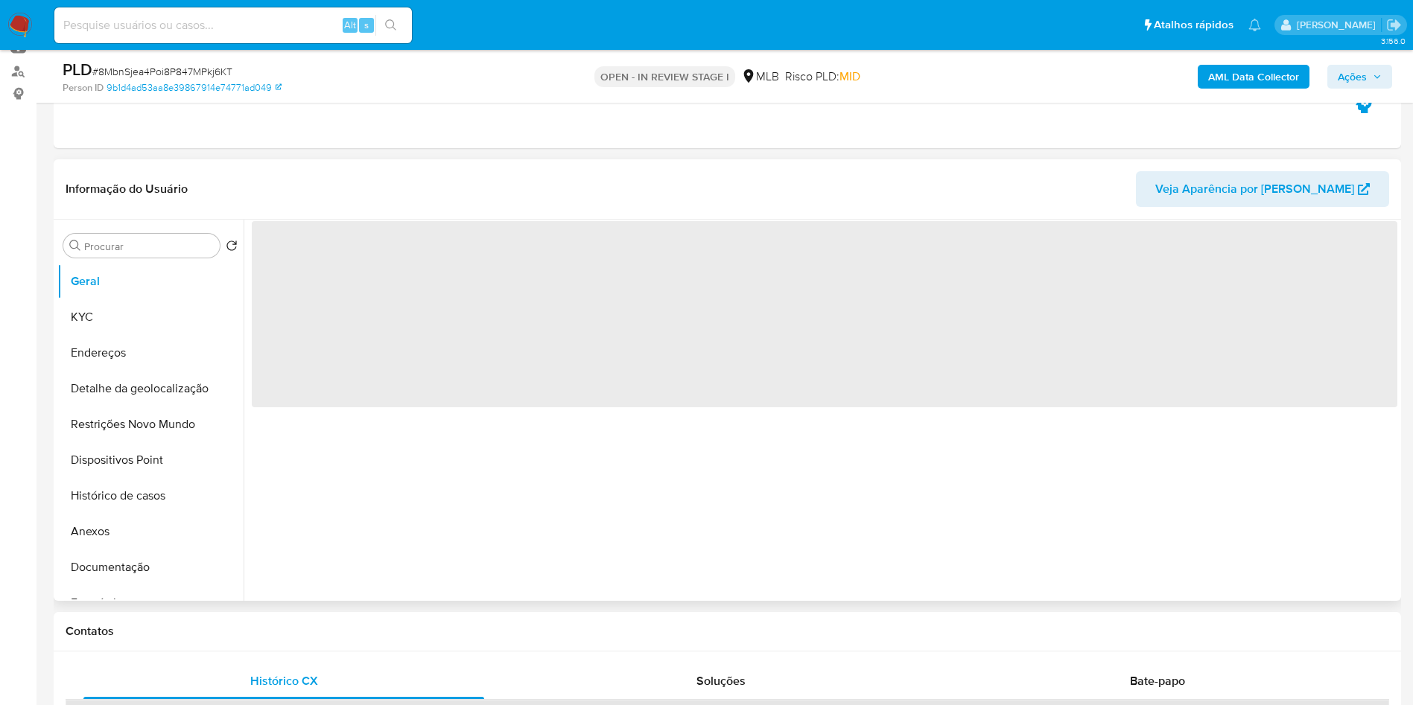
click at [472, 492] on div "‌" at bounding box center [821, 410] width 1154 height 381
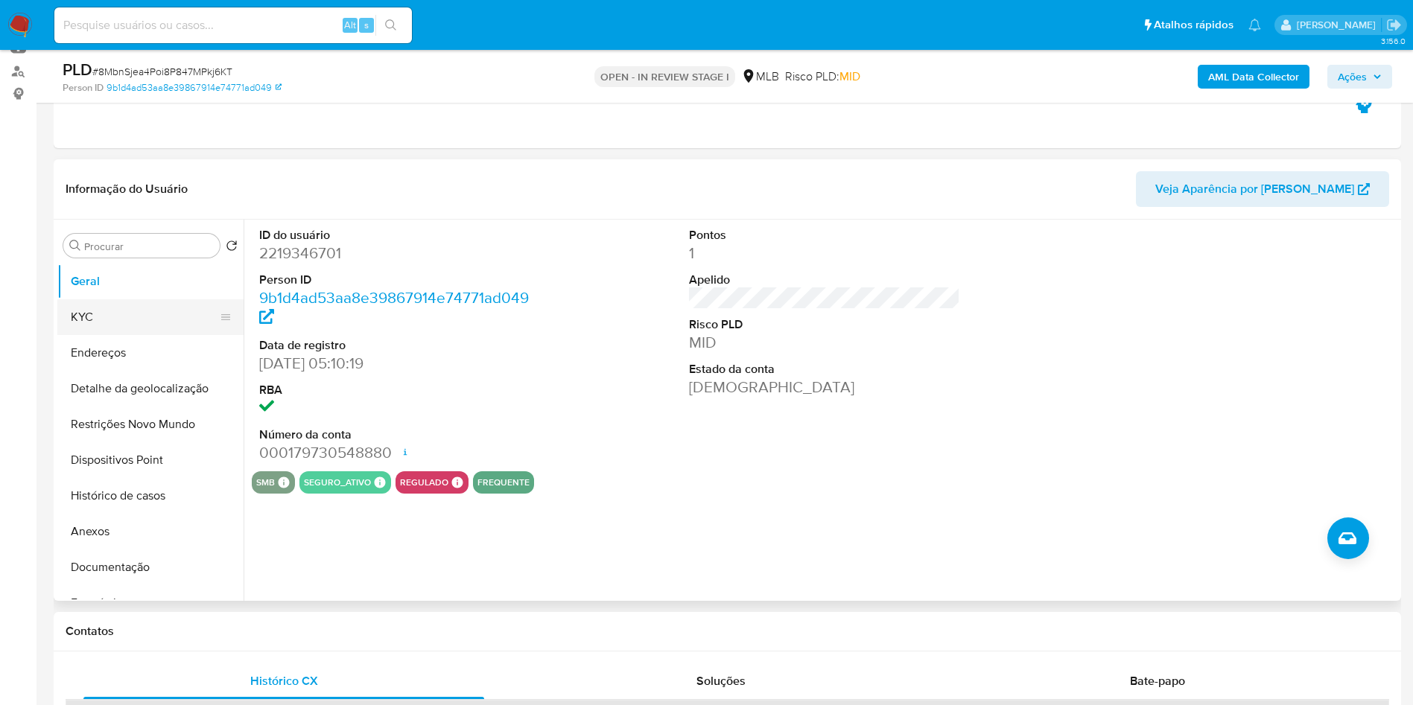
click at [134, 328] on button "KYC" at bounding box center [144, 317] width 174 height 36
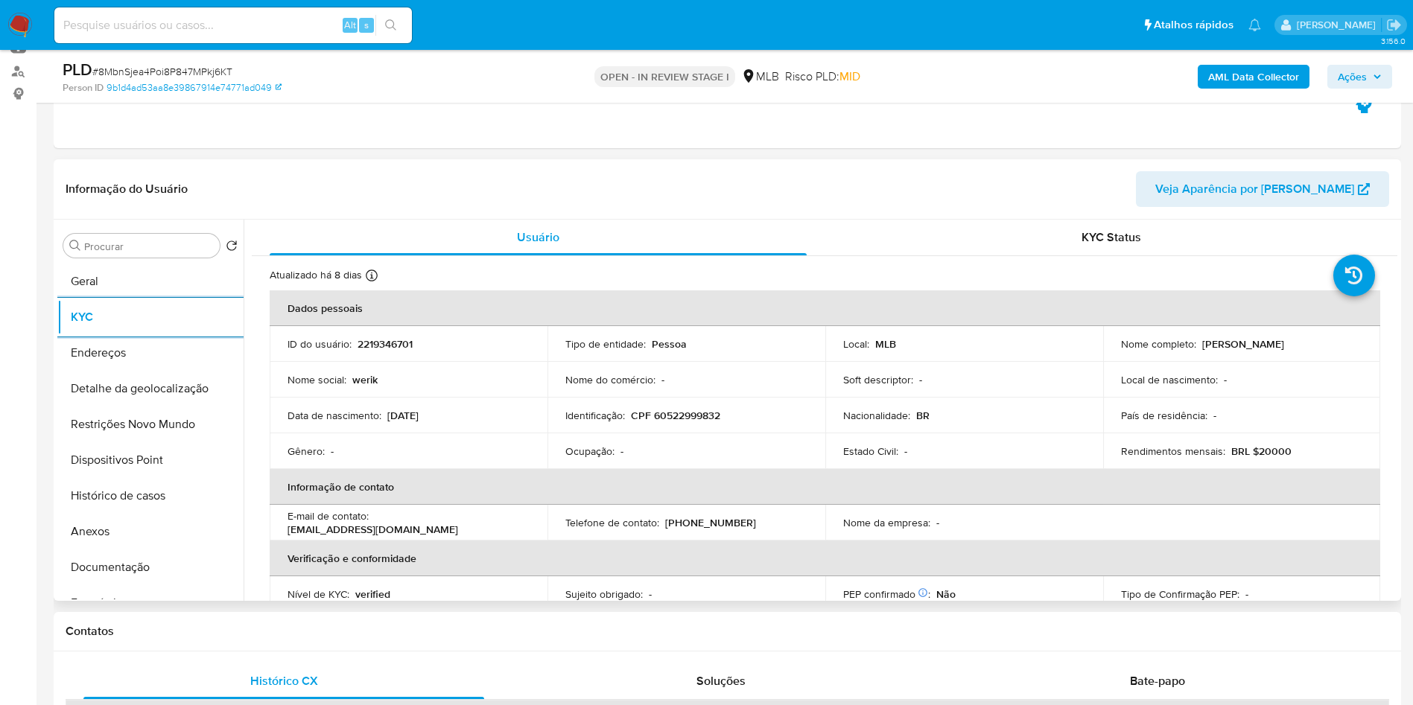
scroll to position [635, 0]
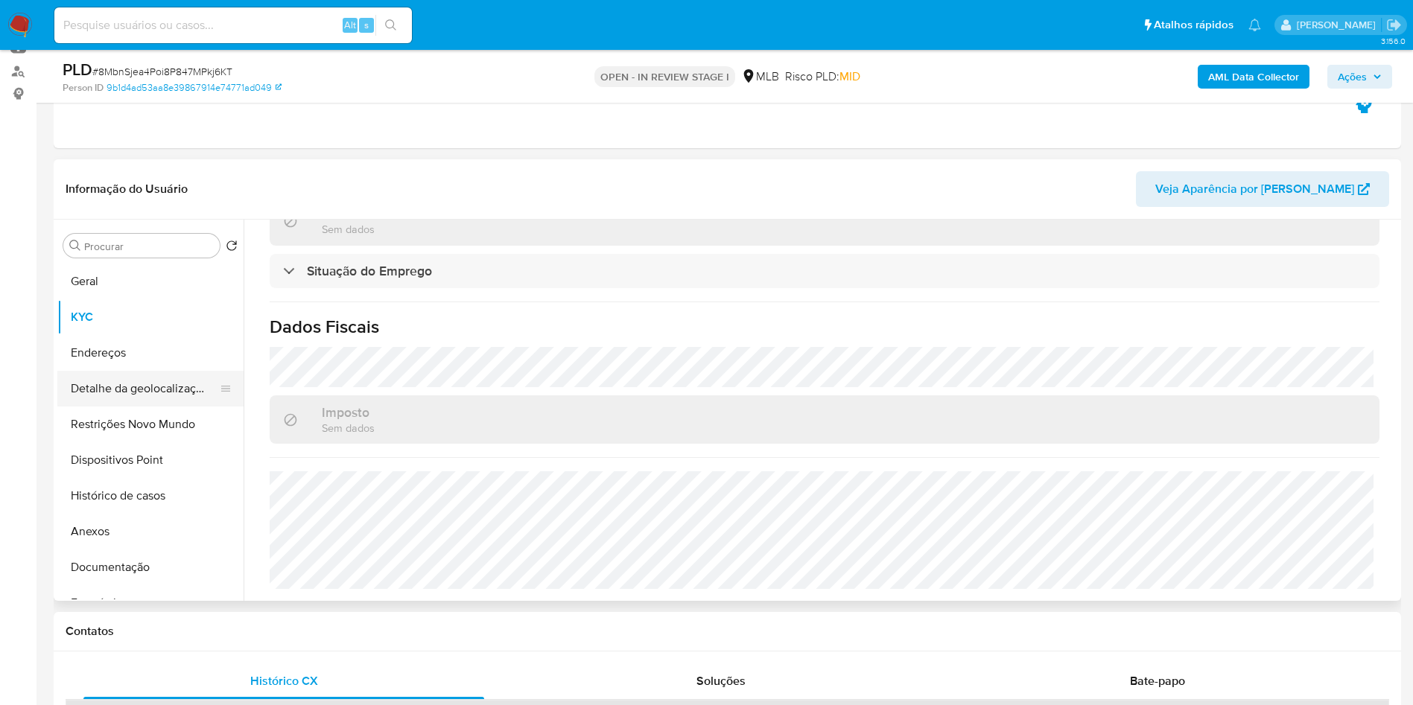
click at [93, 401] on button "Detalhe da geolocalização" at bounding box center [144, 389] width 174 height 36
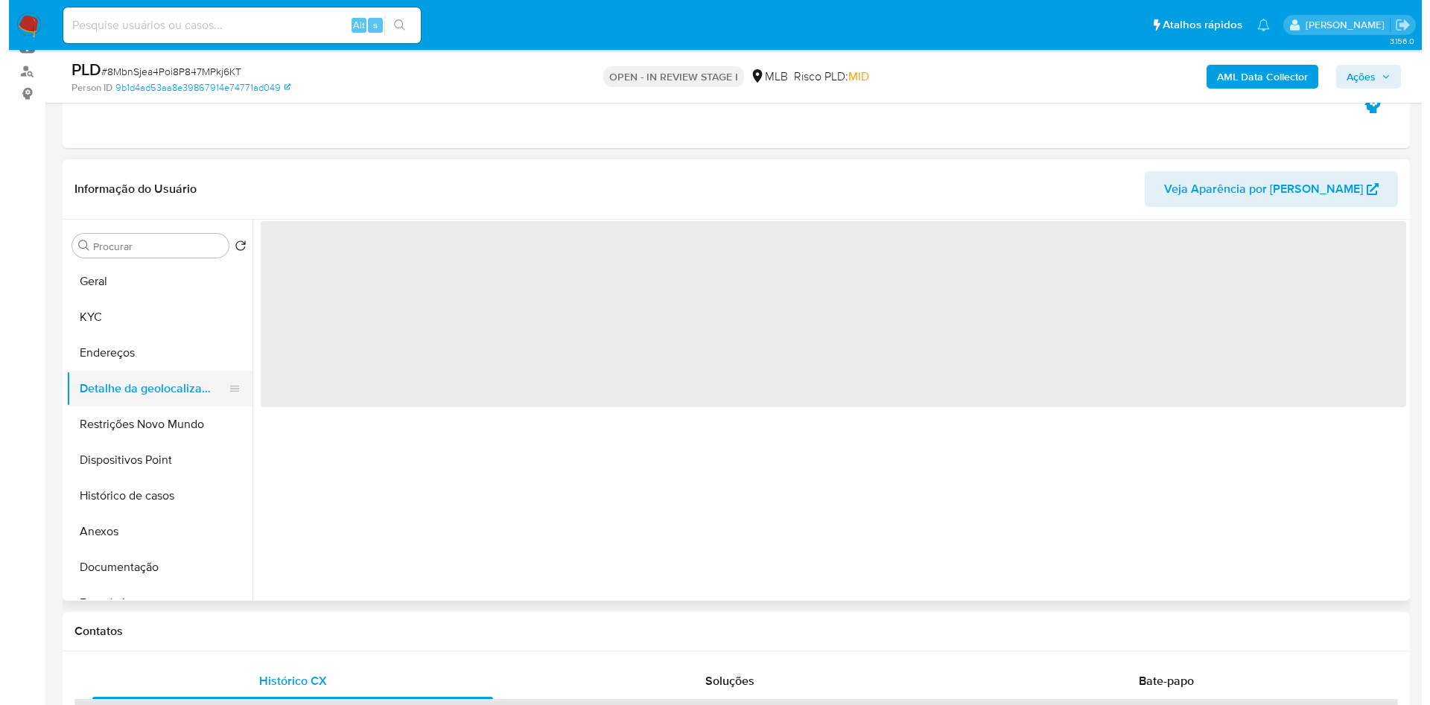
scroll to position [0, 0]
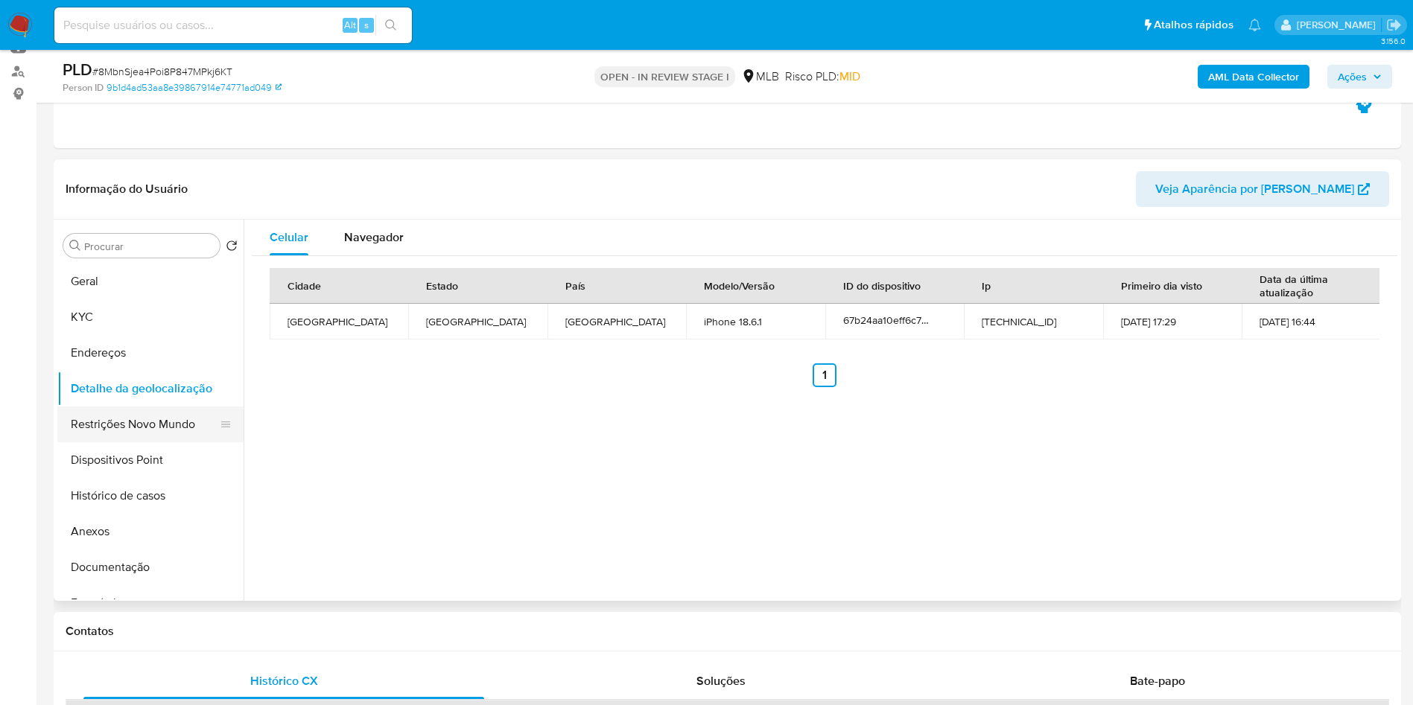
click at [74, 442] on button "Restrições Novo Mundo" at bounding box center [144, 425] width 174 height 36
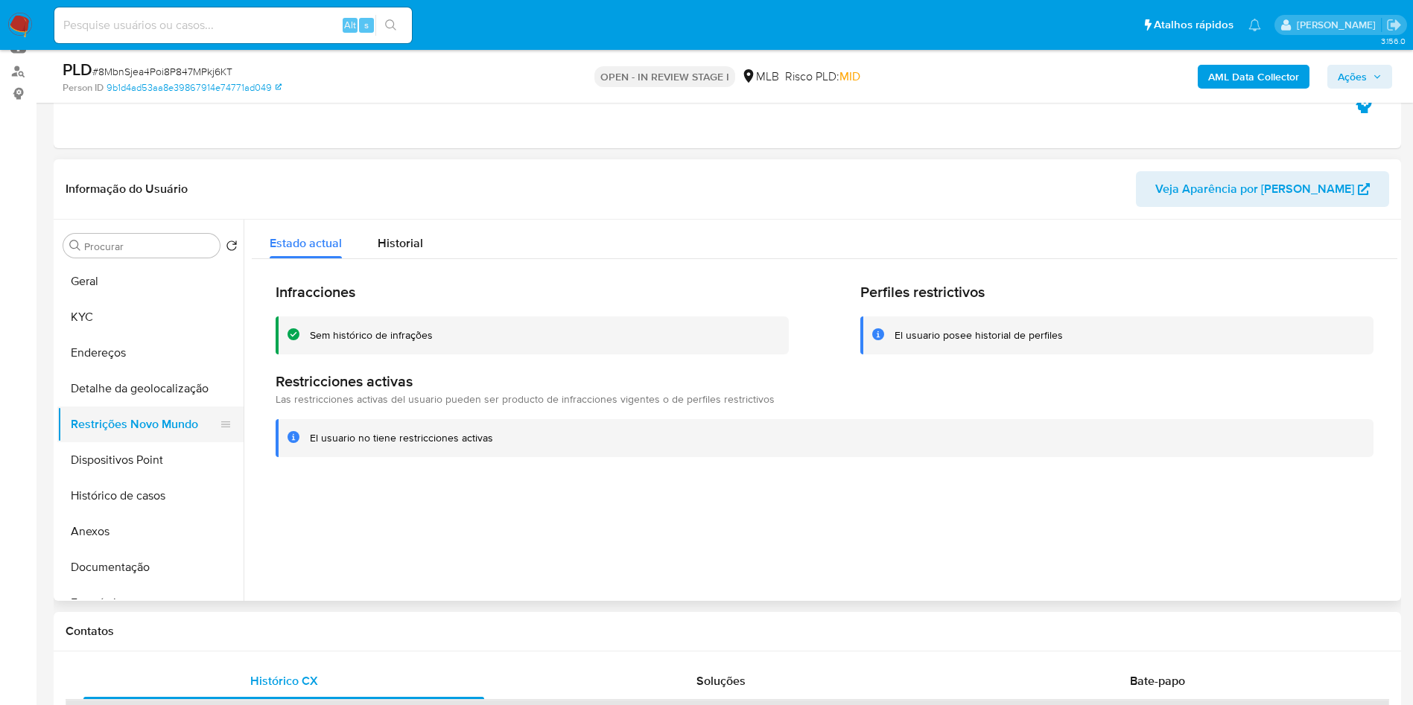
click at [170, 442] on button "Restrições Novo Mundo" at bounding box center [144, 425] width 174 height 36
click at [170, 503] on button "Histórico de casos" at bounding box center [144, 496] width 174 height 36
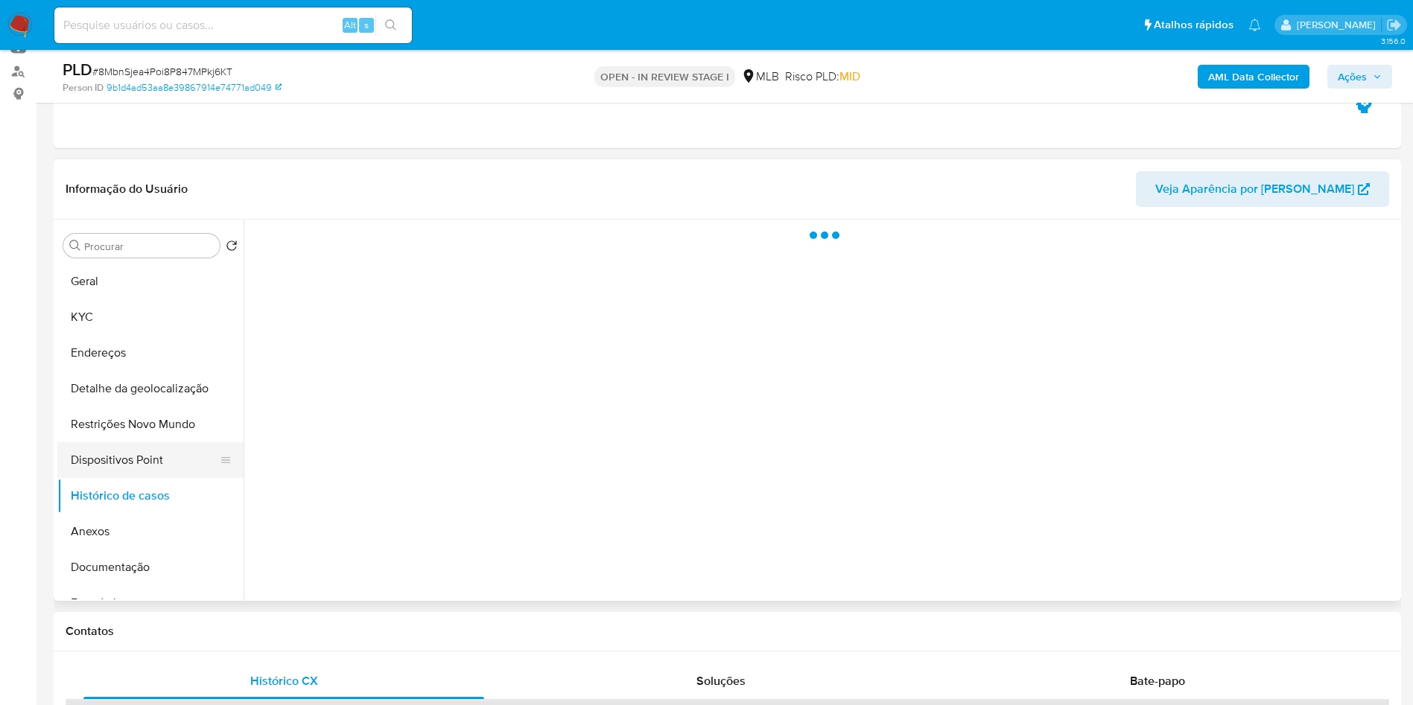
click at [171, 478] on button "Dispositivos Point" at bounding box center [144, 460] width 174 height 36
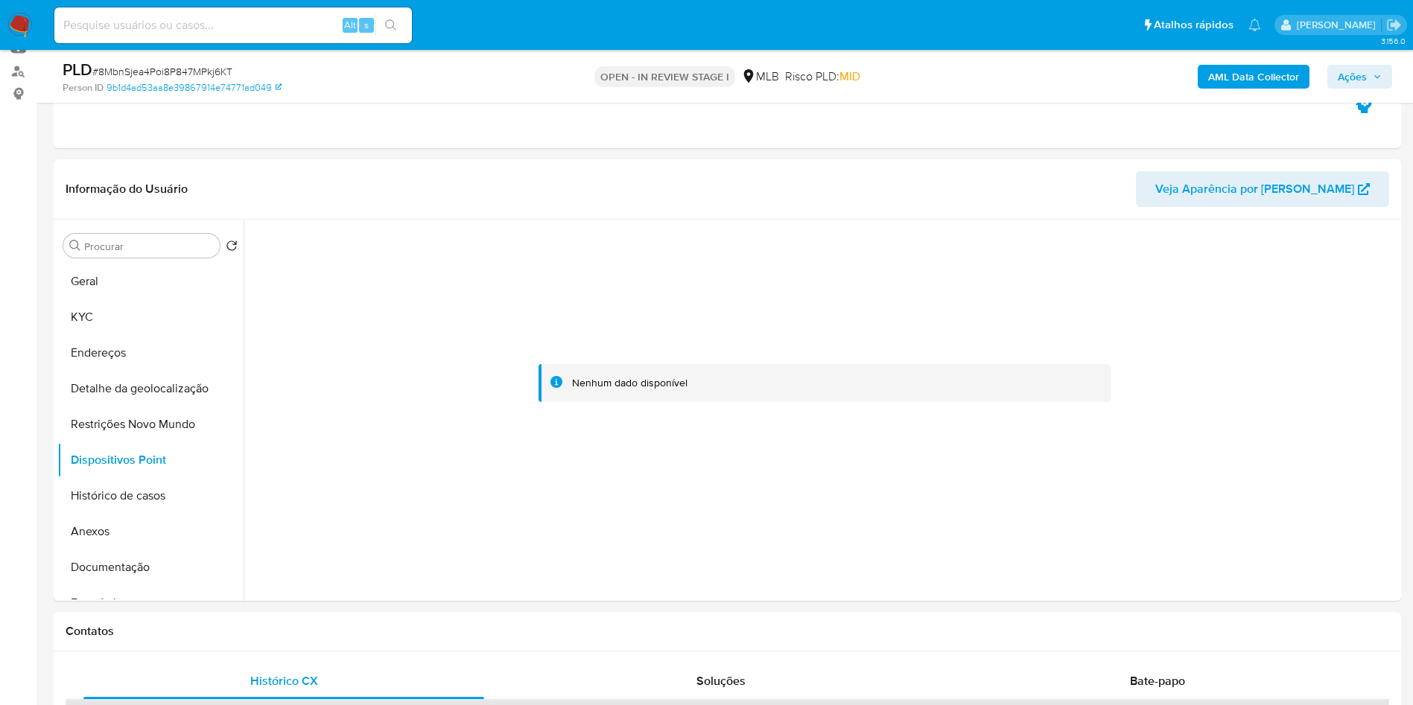
click at [1369, 81] on span "Ações" at bounding box center [1360, 76] width 44 height 21
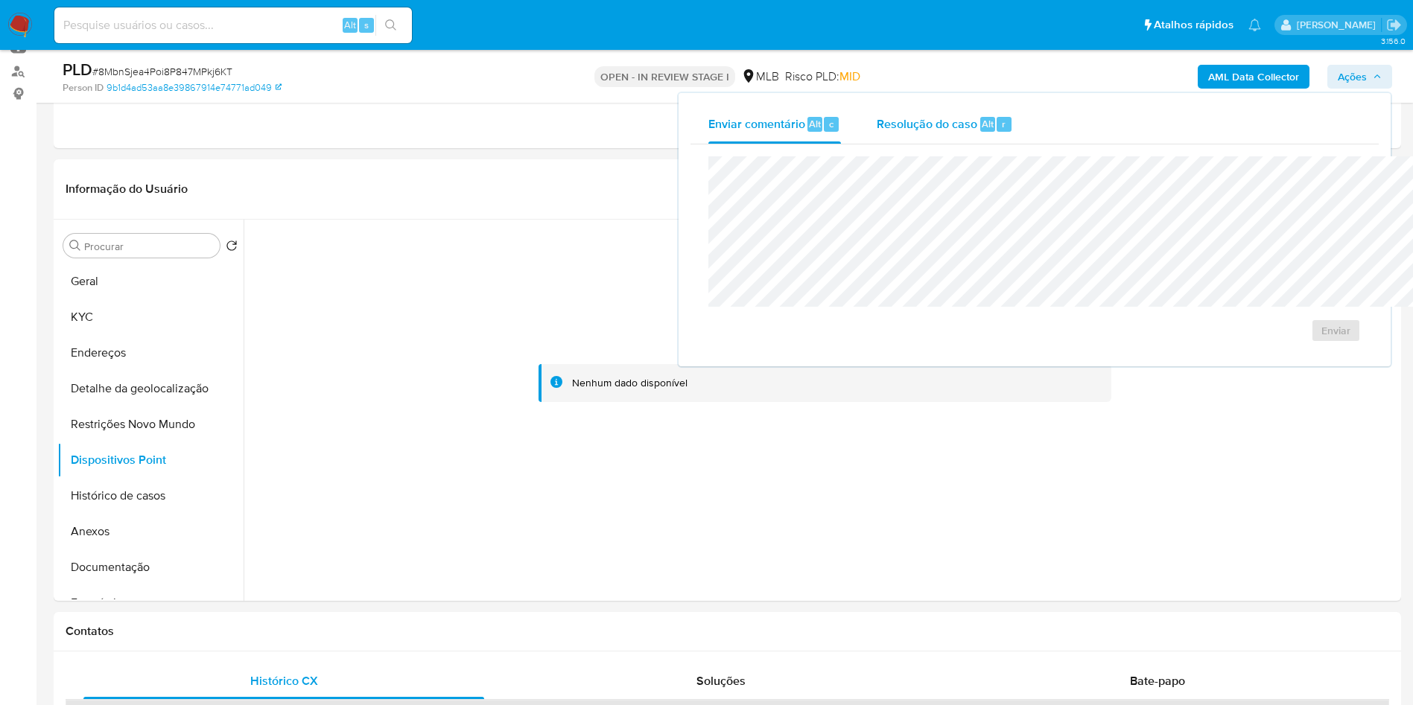
click at [877, 133] on div "Resolução do caso Alt r" at bounding box center [945, 124] width 136 height 39
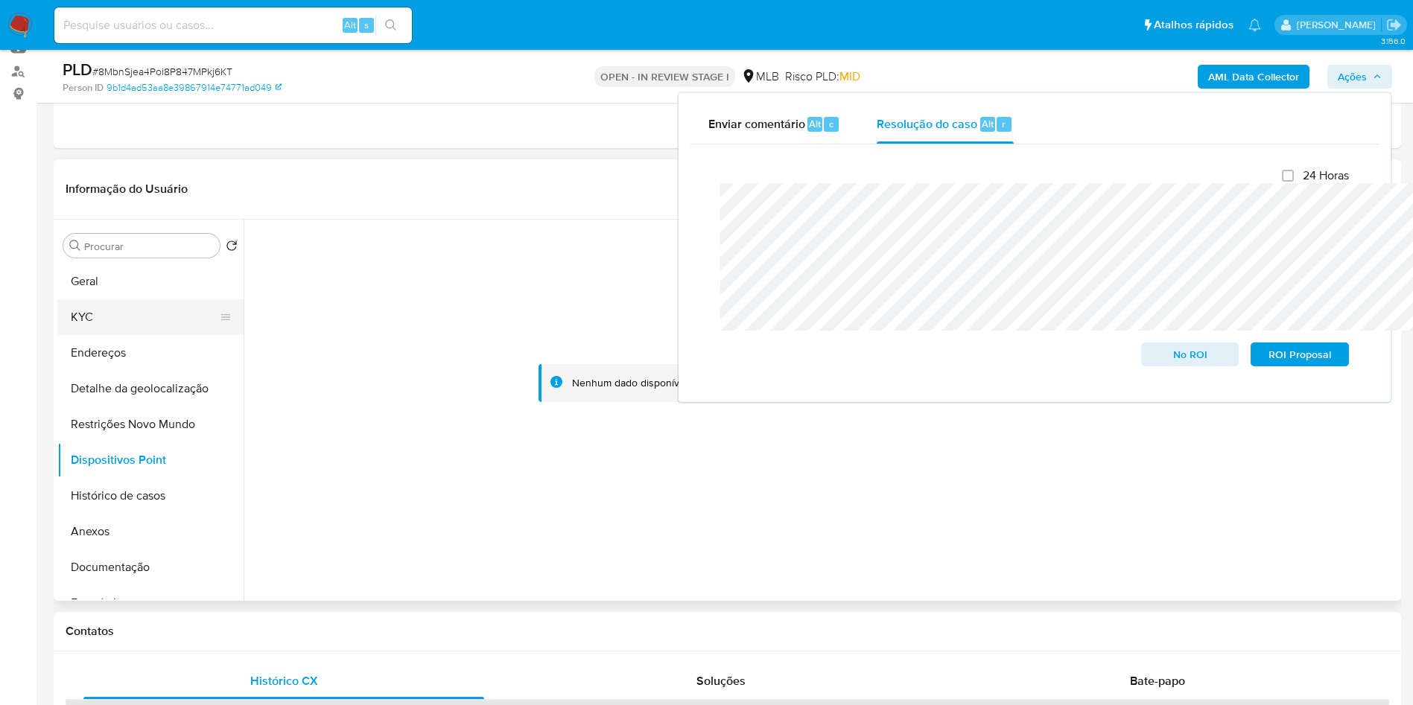
click at [107, 335] on button "KYC" at bounding box center [144, 317] width 174 height 36
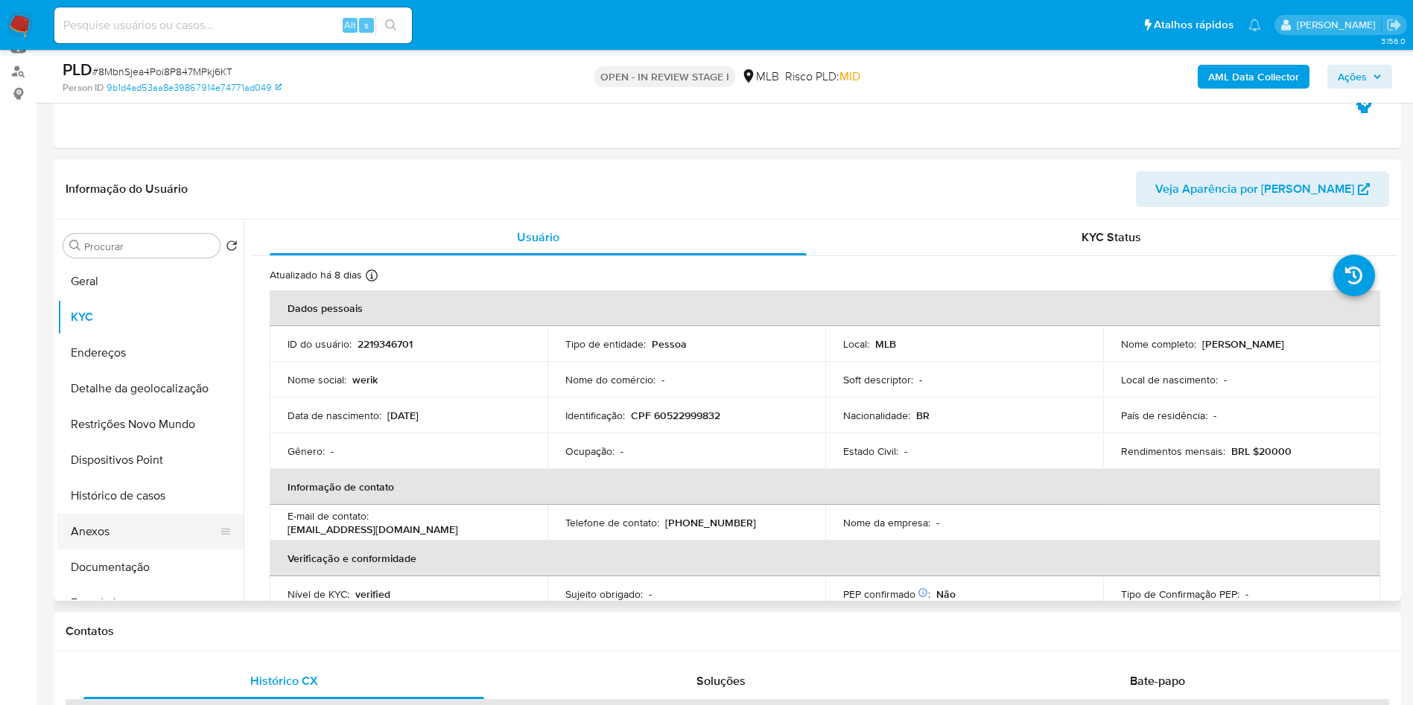
click at [95, 550] on button "Anexos" at bounding box center [144, 532] width 174 height 36
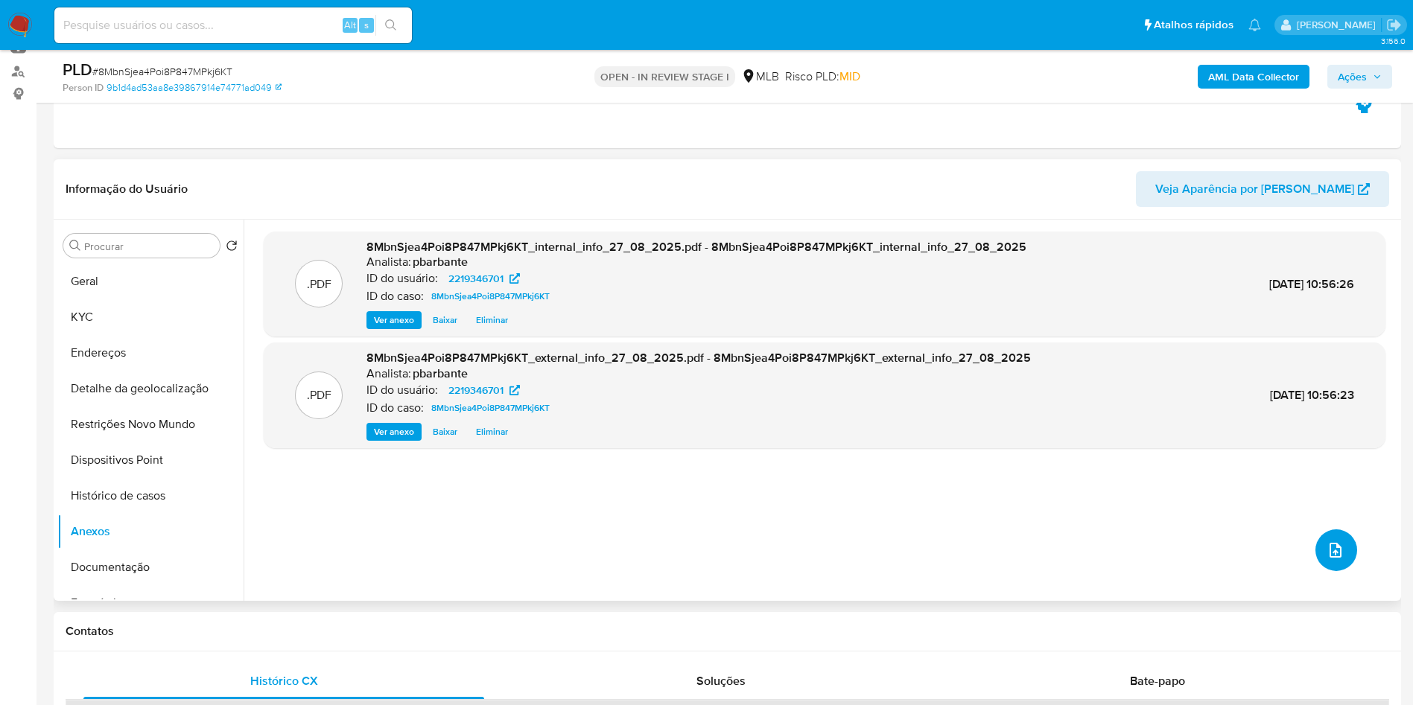
click at [1329, 571] on button "upload-file" at bounding box center [1336, 551] width 42 height 42
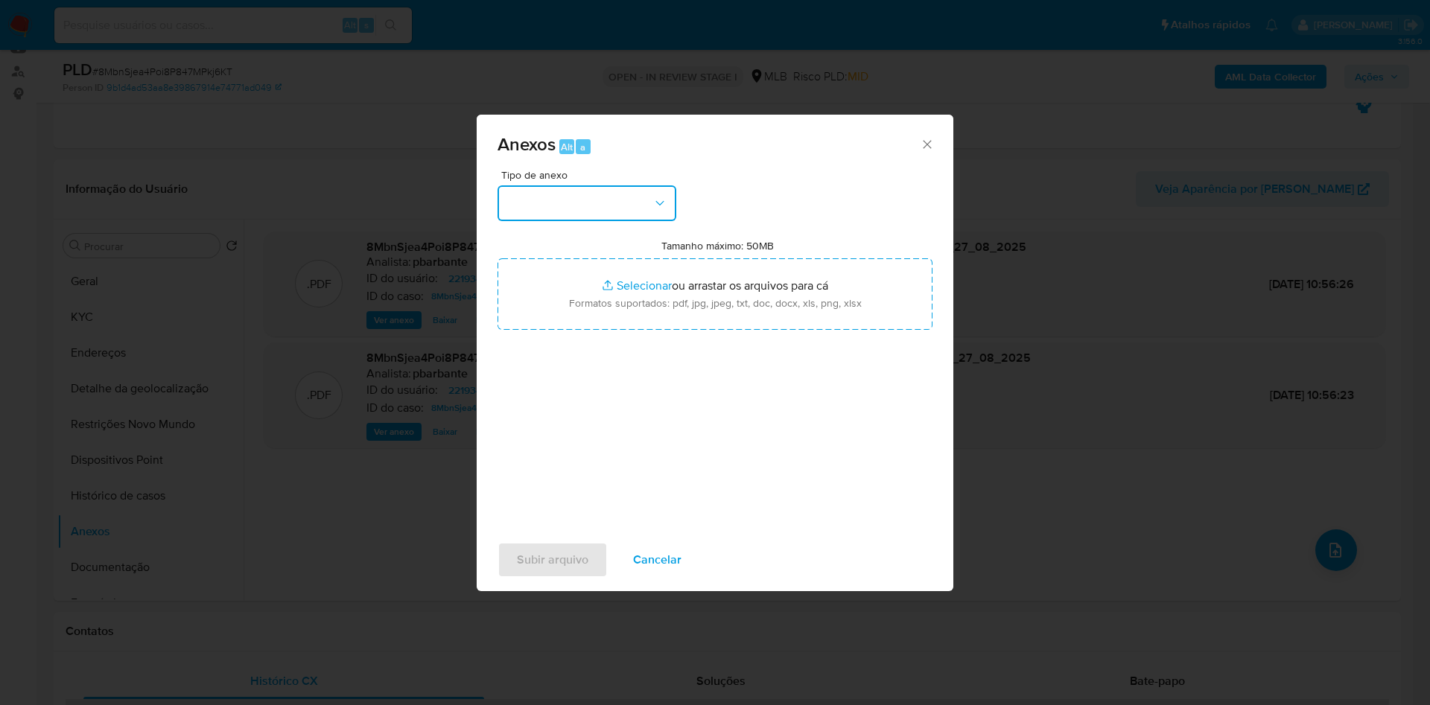
click at [603, 185] on button "button" at bounding box center [587, 203] width 179 height 36
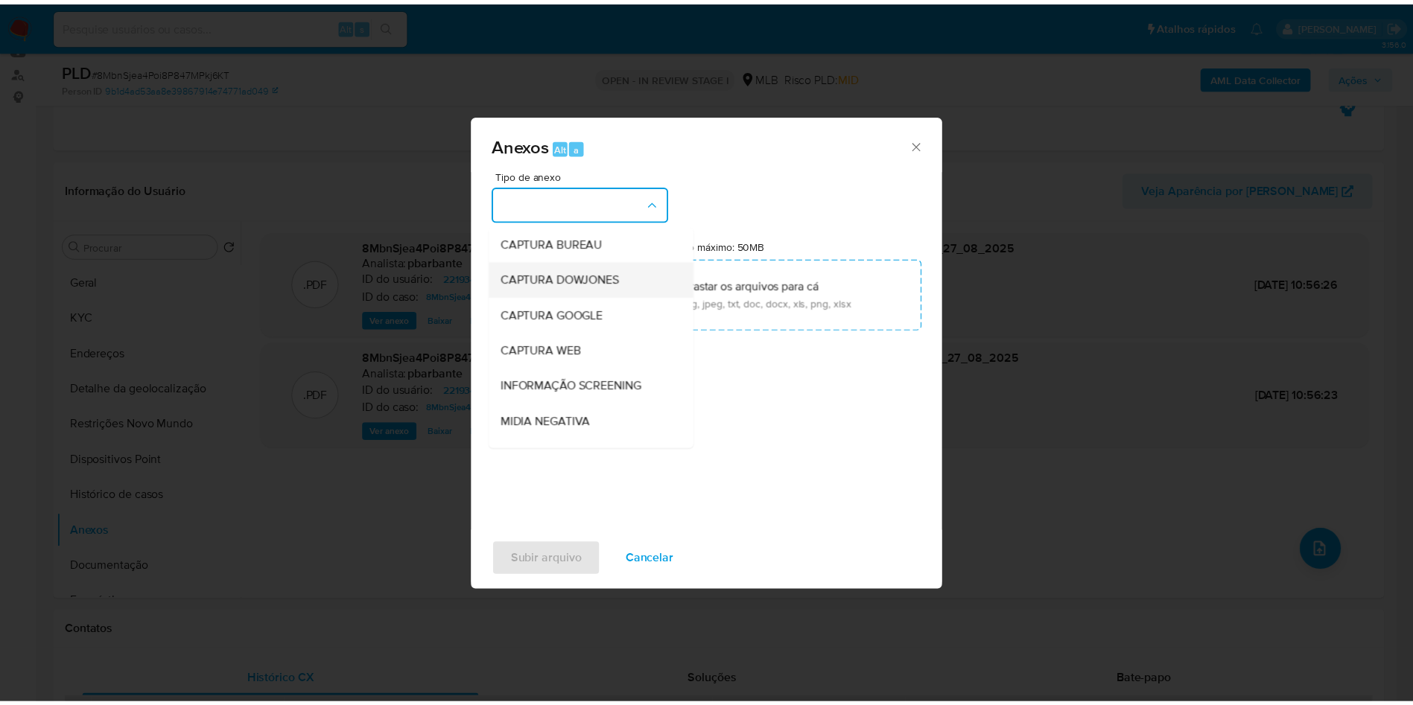
scroll to position [200, 0]
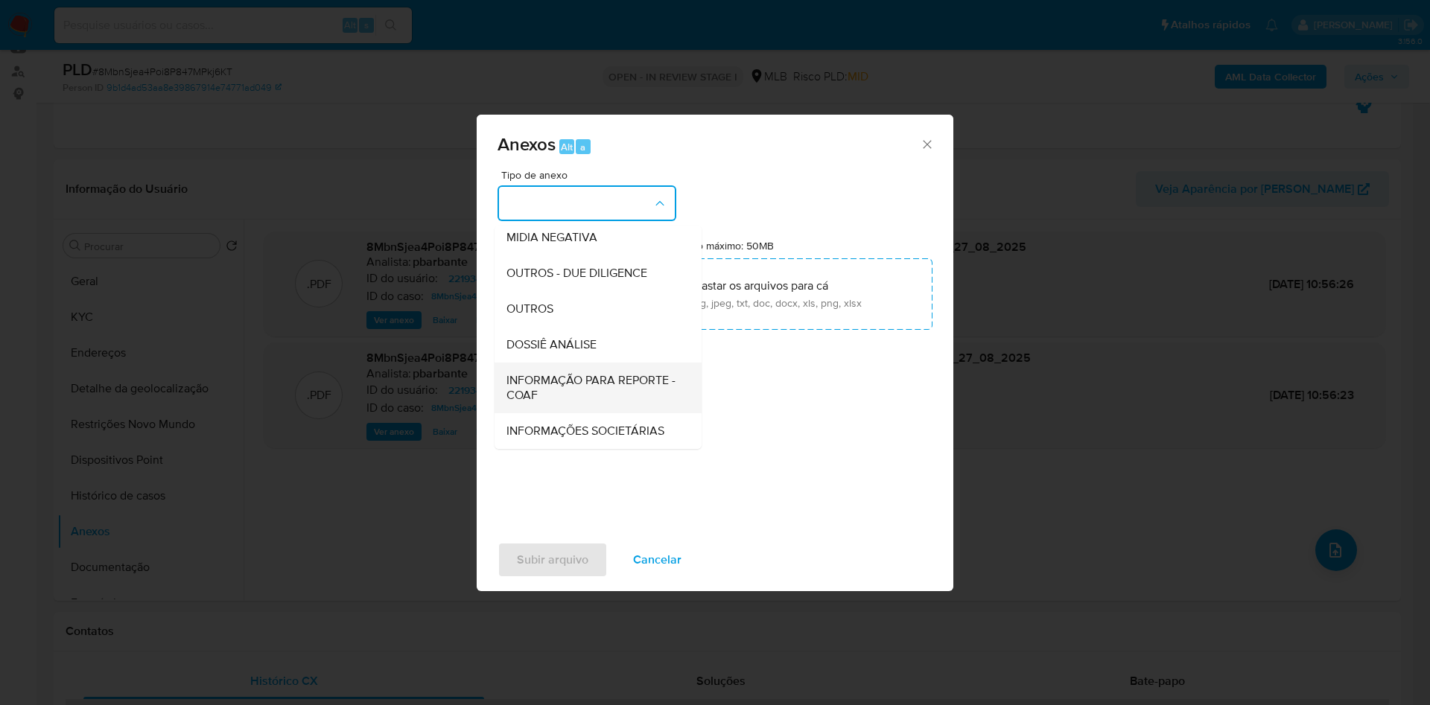
click at [547, 373] on span "INFORMAÇÃO PARA REPORTE - COAF" at bounding box center [593, 388] width 174 height 30
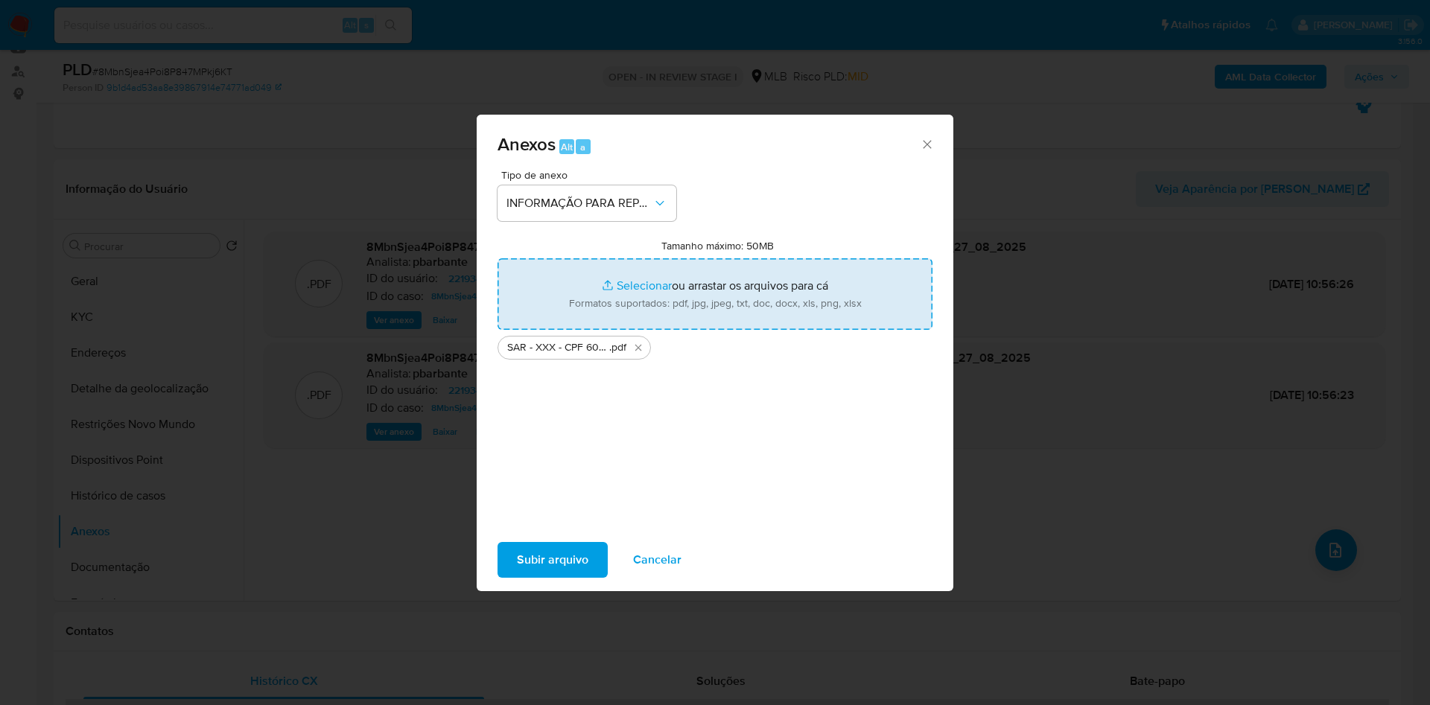
type input "C:\fakepath\Mulan 2219346701_2025_08_26_11_25_37.xlsx"
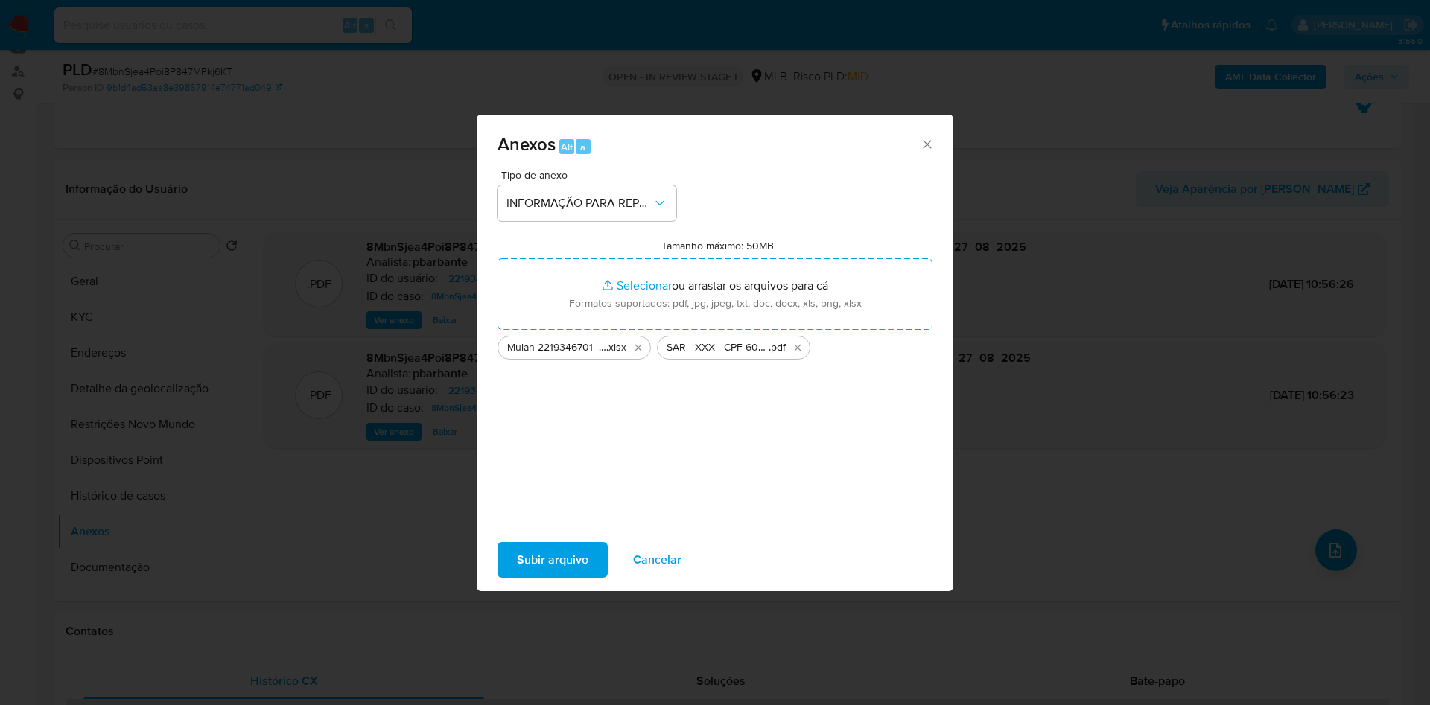
click at [517, 577] on span "Subir arquivo" at bounding box center [553, 560] width 72 height 33
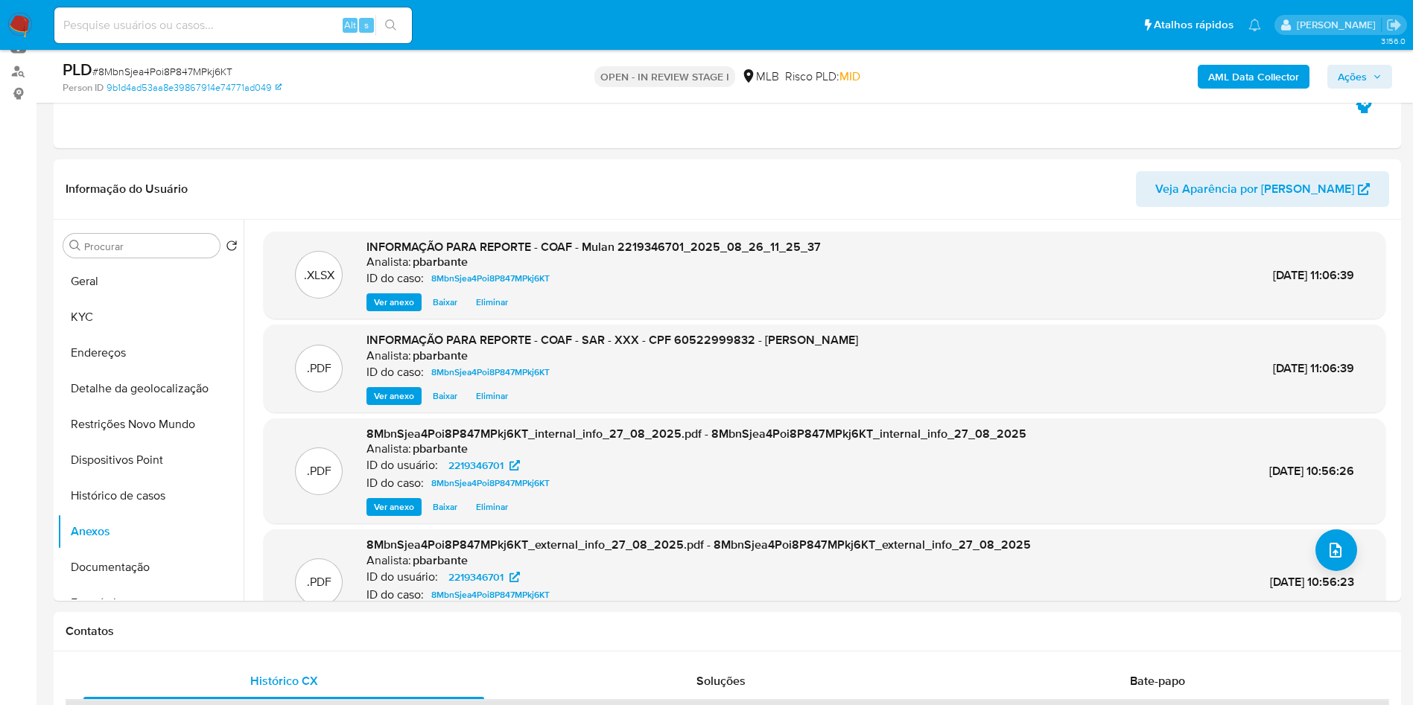
click at [1365, 77] on span "Ações" at bounding box center [1352, 77] width 29 height 24
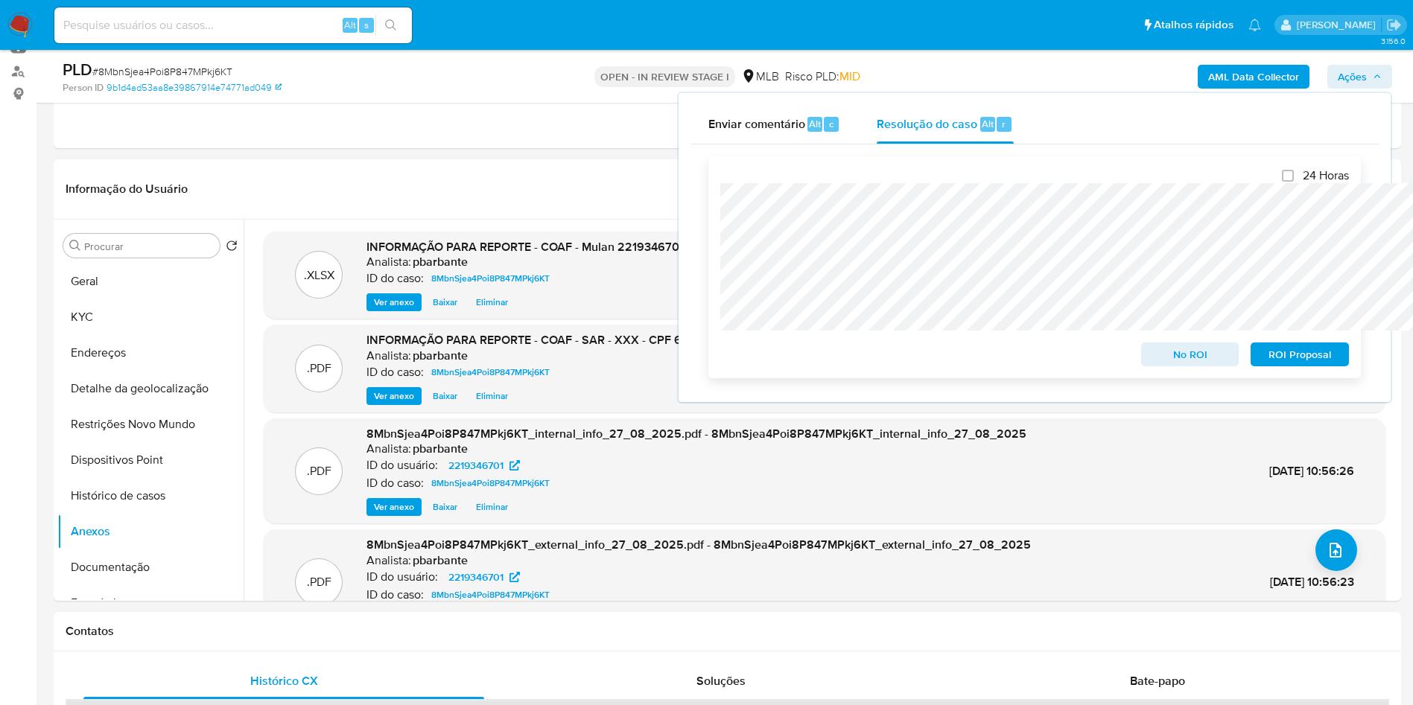
click at [1273, 358] on span "ROI Proposal" at bounding box center [1299, 354] width 77 height 21
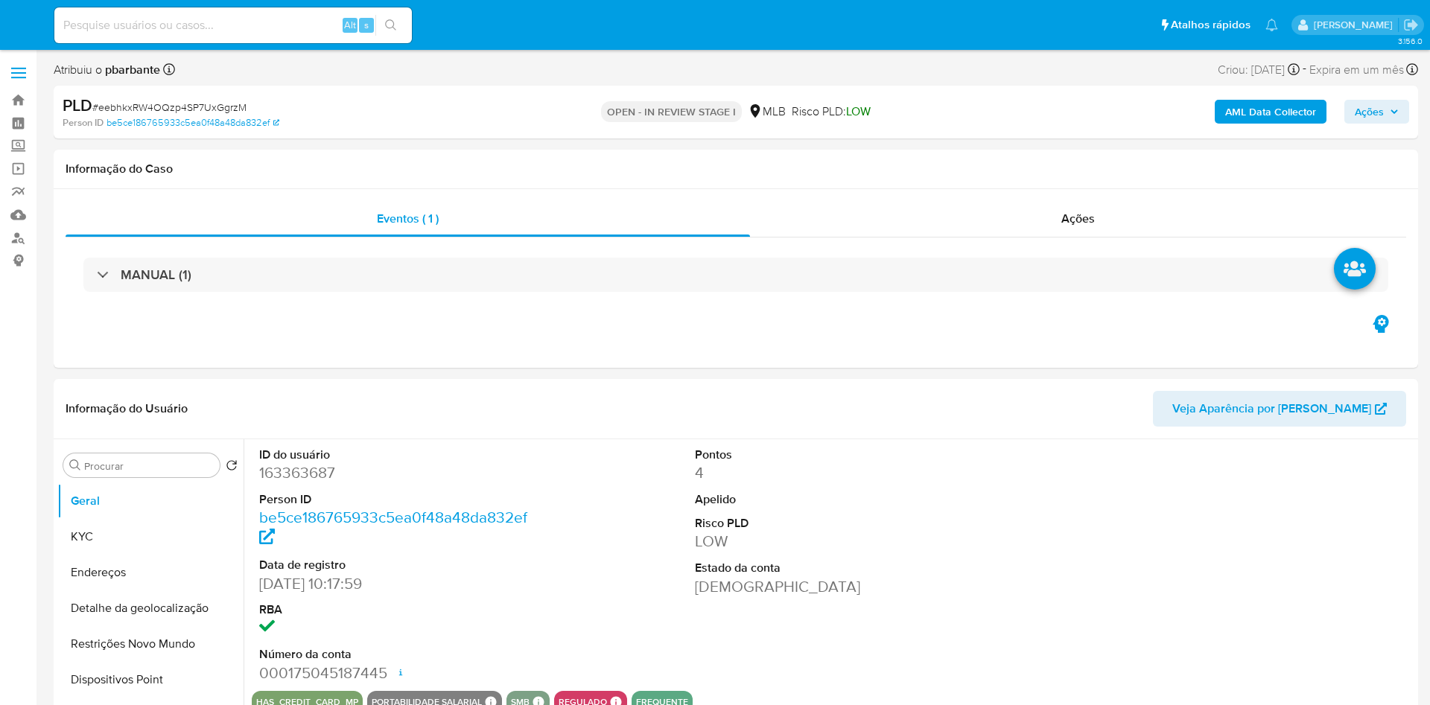
select select "10"
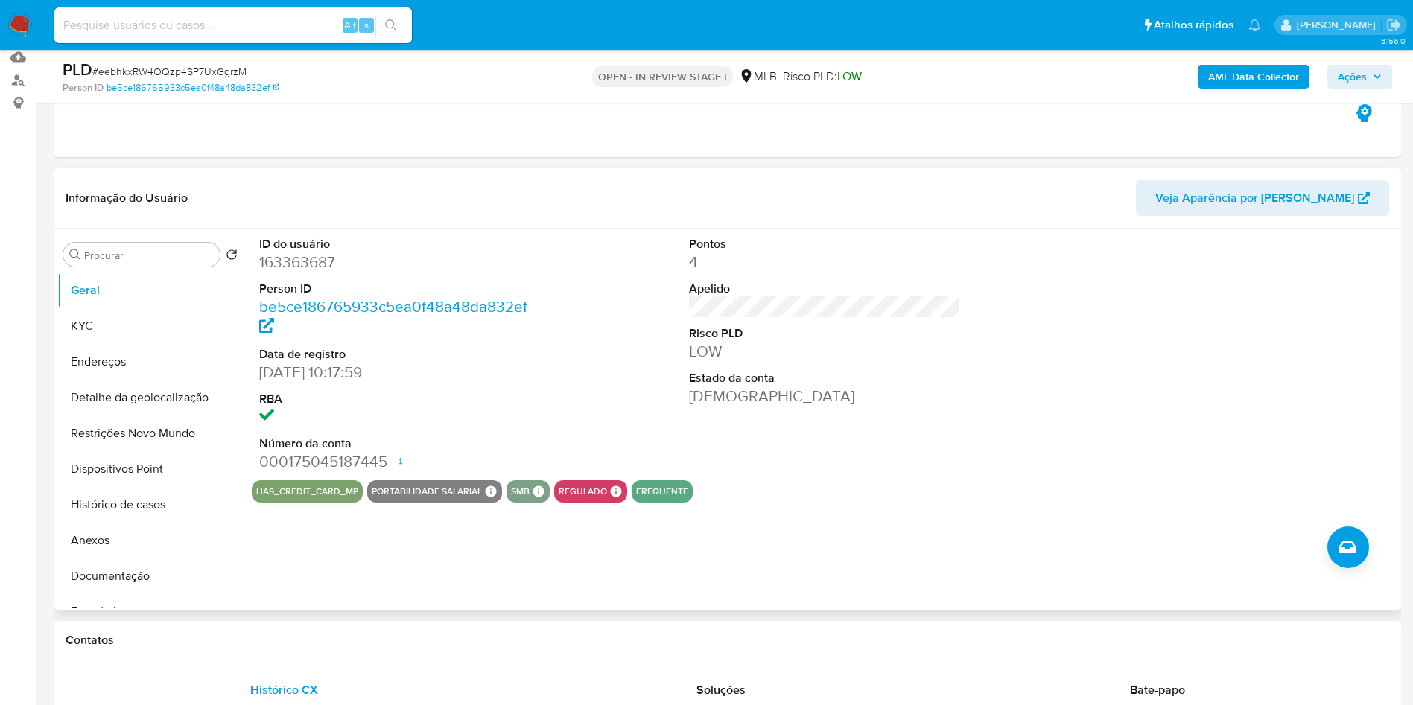
scroll to position [156, 0]
click at [297, 274] on dd "163363687" at bounding box center [395, 263] width 272 height 21
copy dd "163363687"
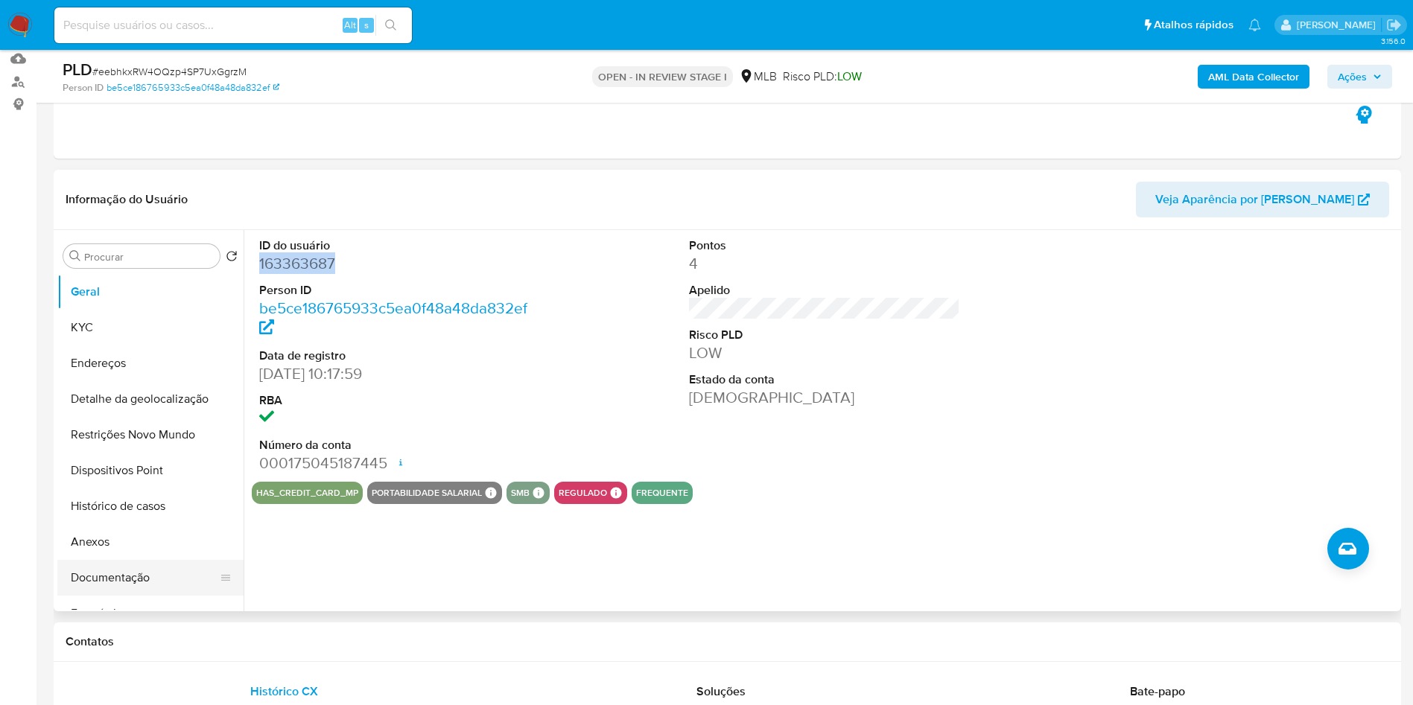
click at [119, 596] on button "Documentação" at bounding box center [144, 578] width 174 height 36
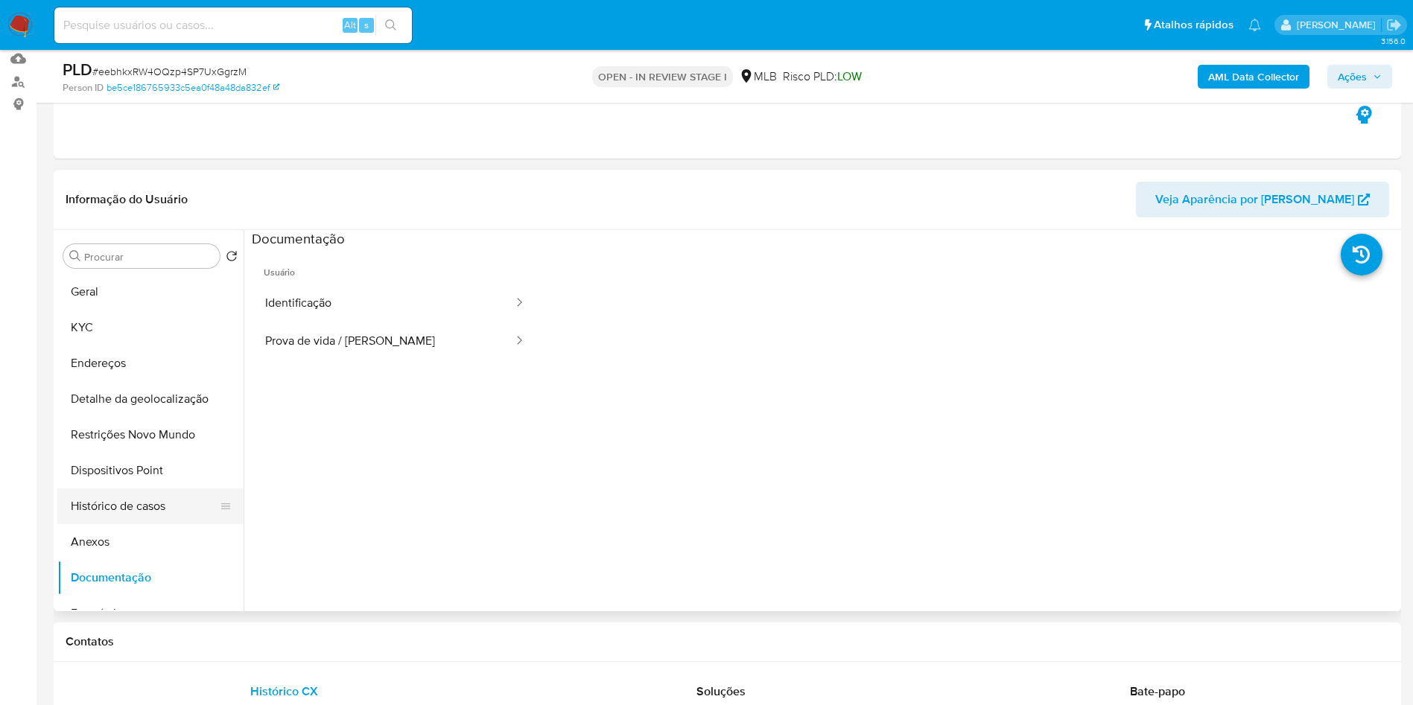
click at [156, 522] on button "Histórico de casos" at bounding box center [144, 507] width 174 height 36
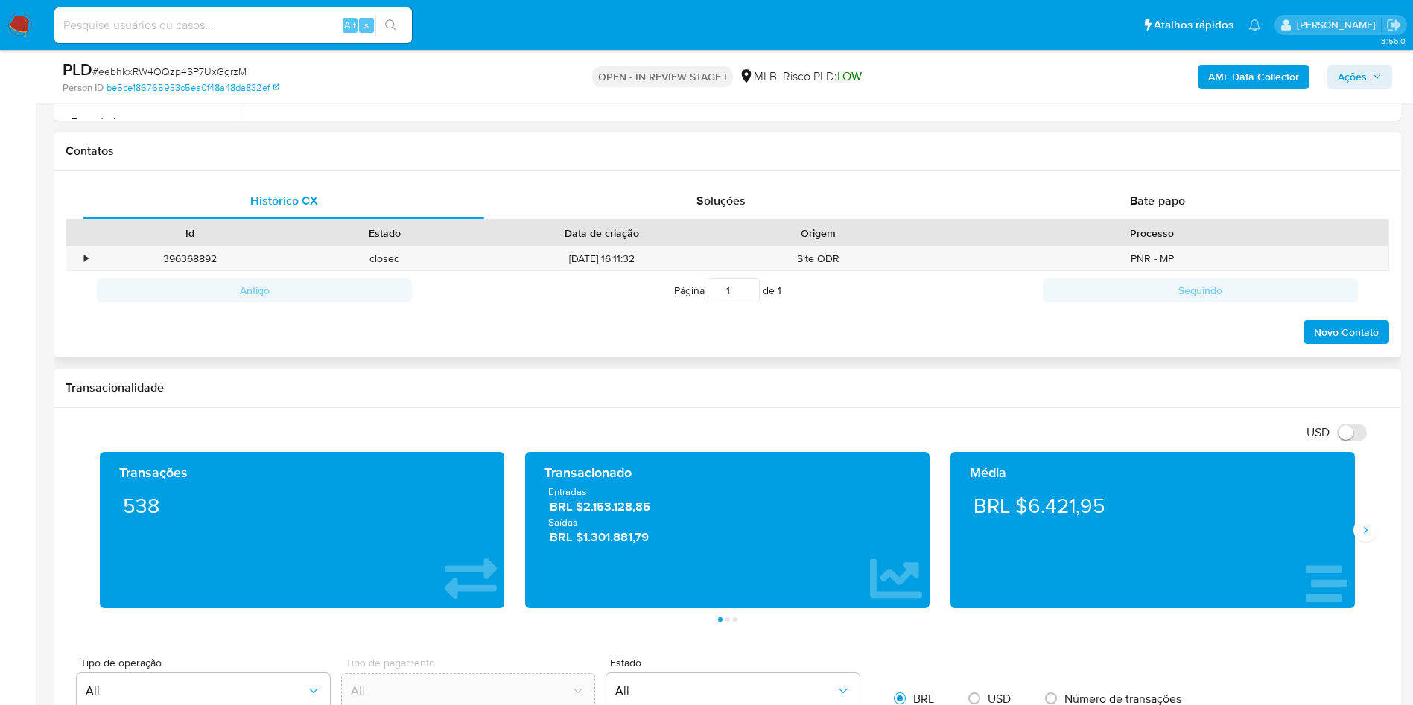
scroll to position [628, 0]
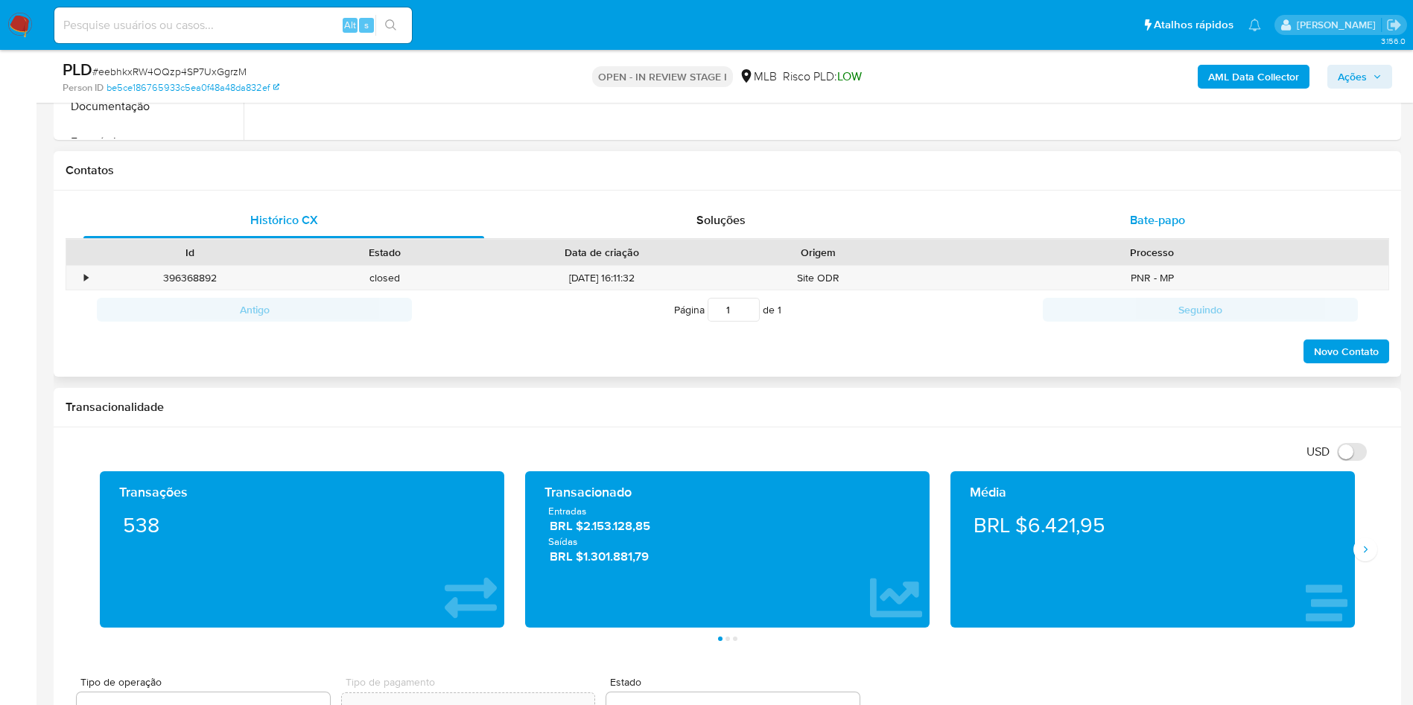
click at [1192, 238] on div "Bate-papo" at bounding box center [1157, 221] width 401 height 36
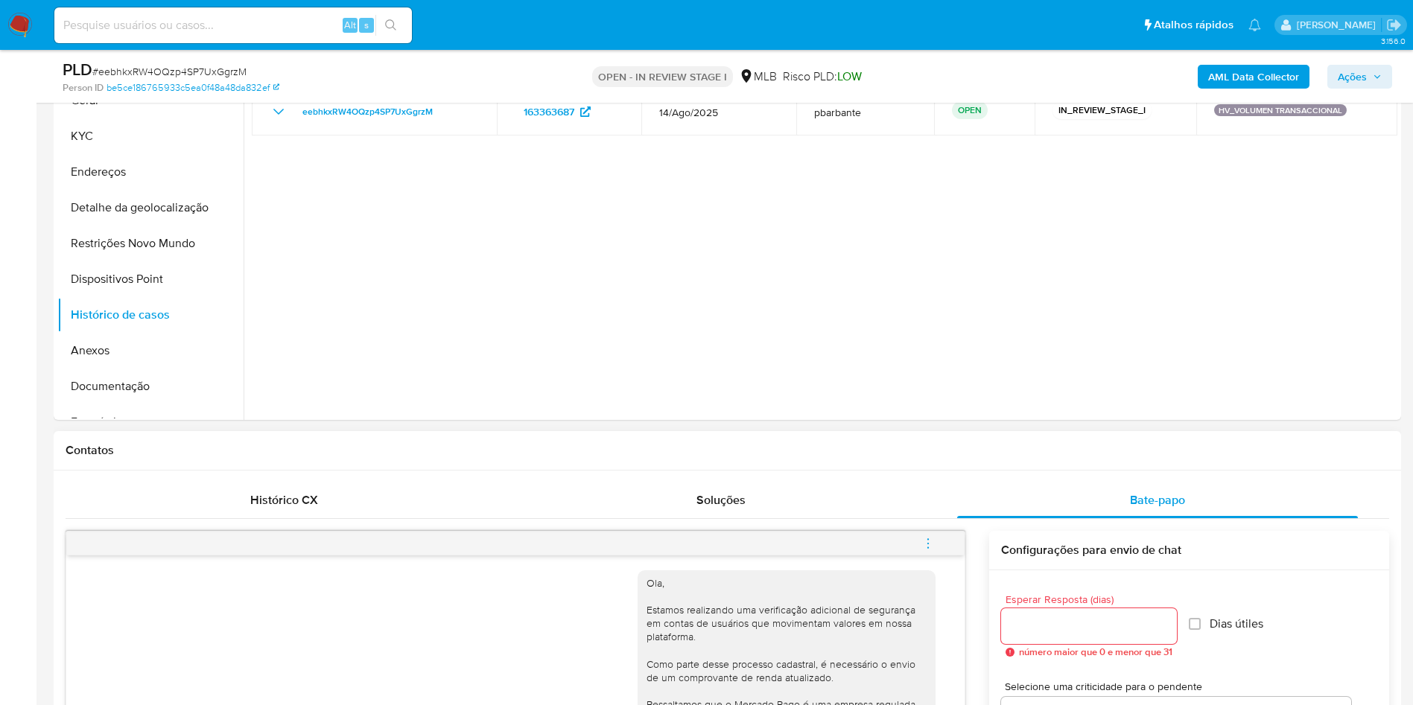
scroll to position [335, 0]
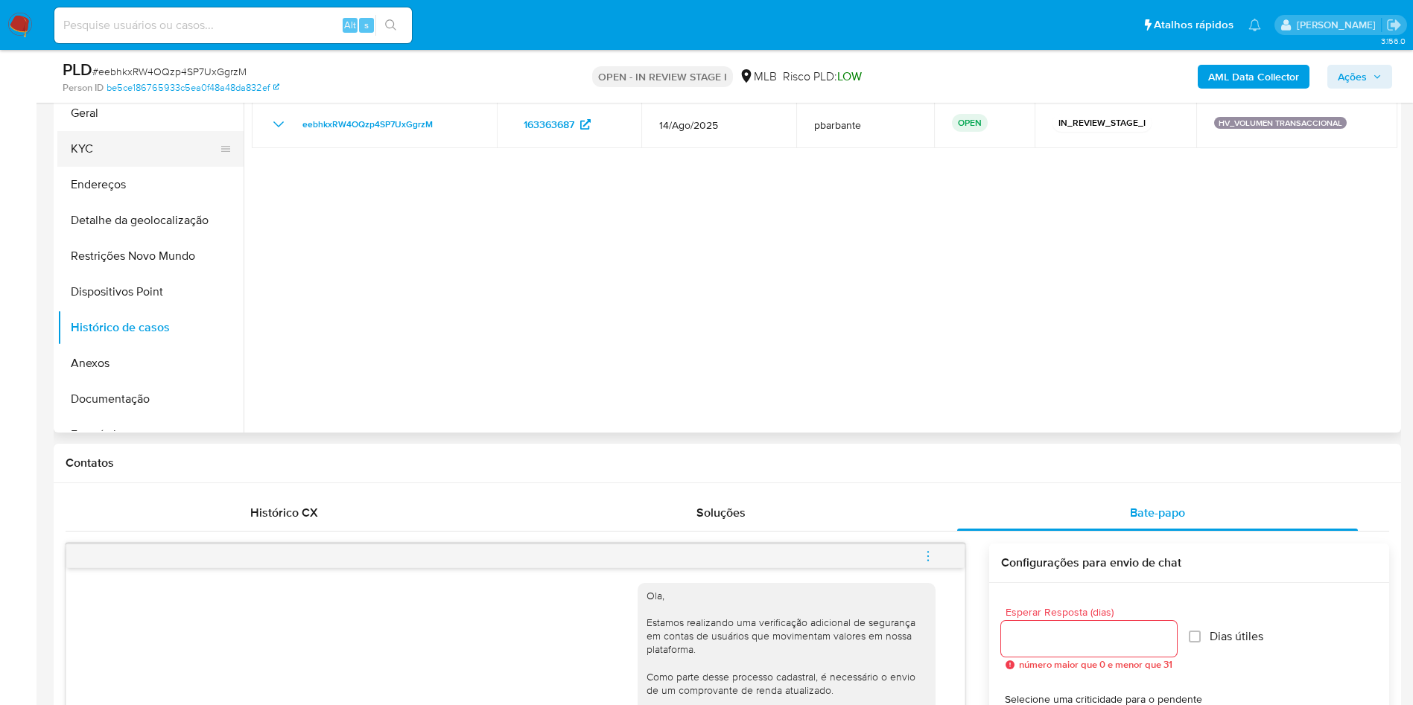
click at [122, 158] on button "KYC" at bounding box center [144, 149] width 174 height 36
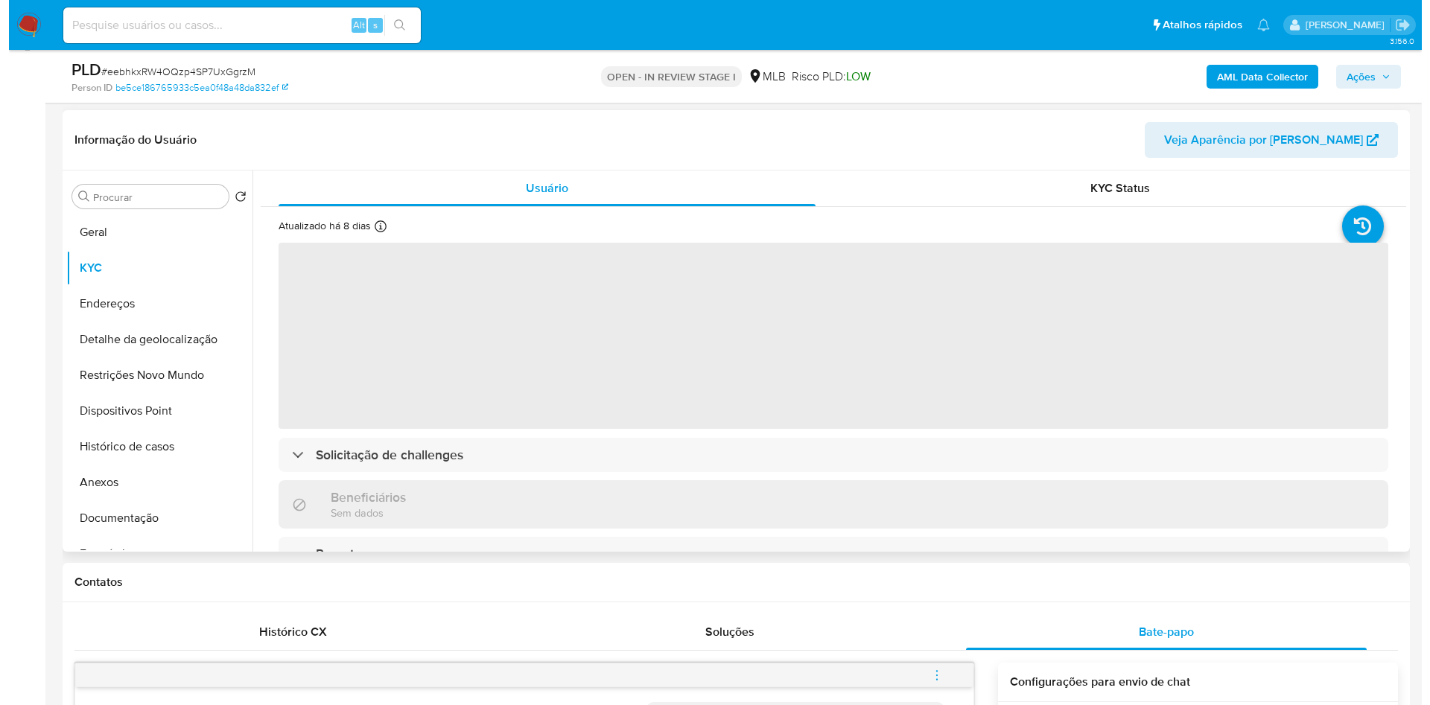
scroll to position [214, 0]
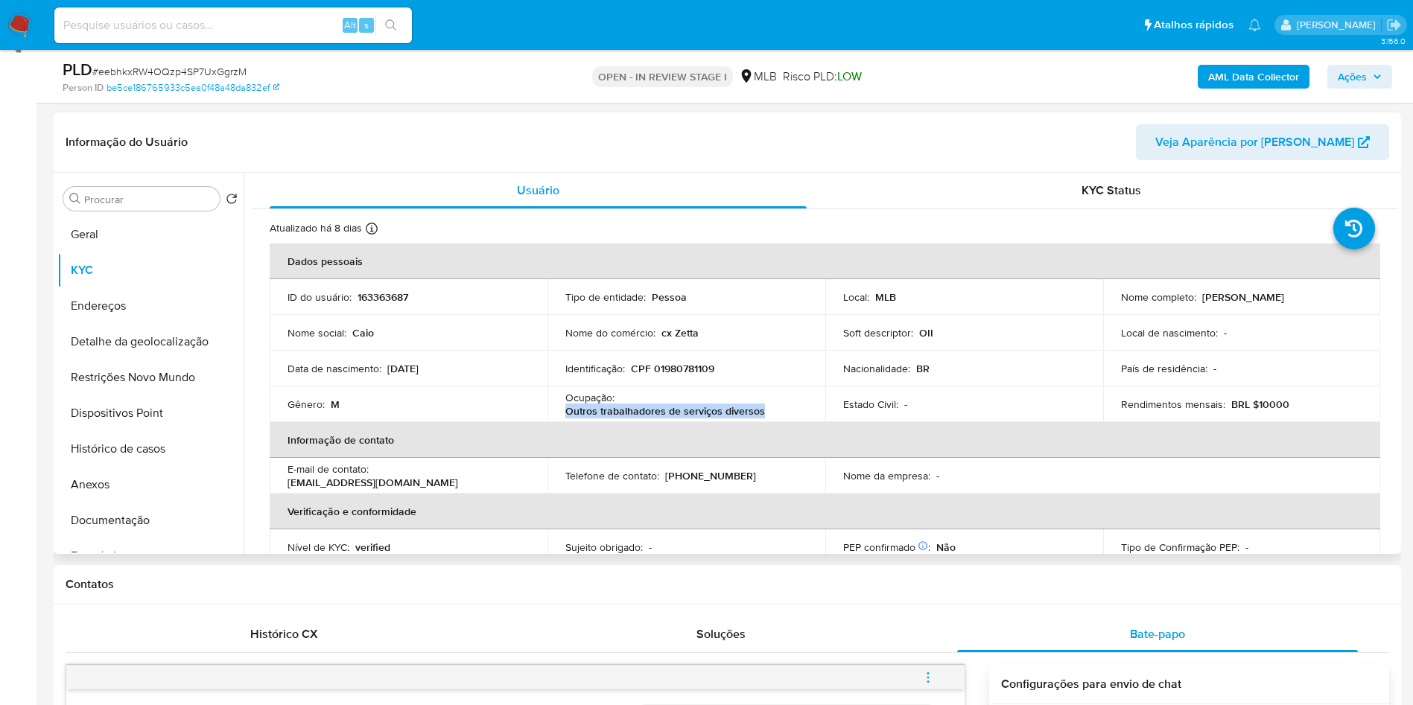
drag, startPoint x: 769, startPoint y: 438, endPoint x: 562, endPoint y: 439, distance: 207.1
click at [562, 422] on td "Ocupação : Outros trabalhadores de serviços diversos" at bounding box center [686, 405] width 278 height 36
copy p "Outros trabalhadores de serviços diversos"
click at [1267, 74] on b "AML Data Collector" at bounding box center [1253, 77] width 91 height 24
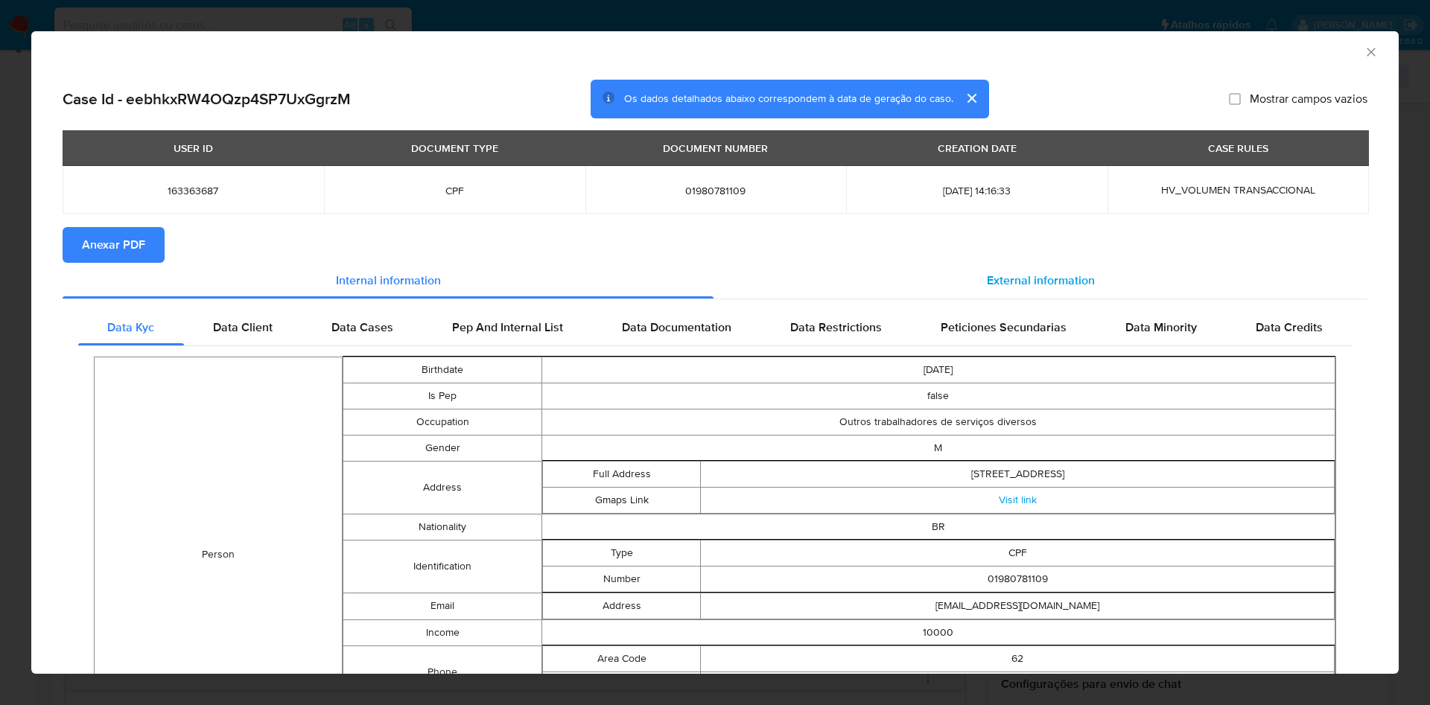
click at [1108, 294] on div "External information" at bounding box center [1041, 281] width 654 height 36
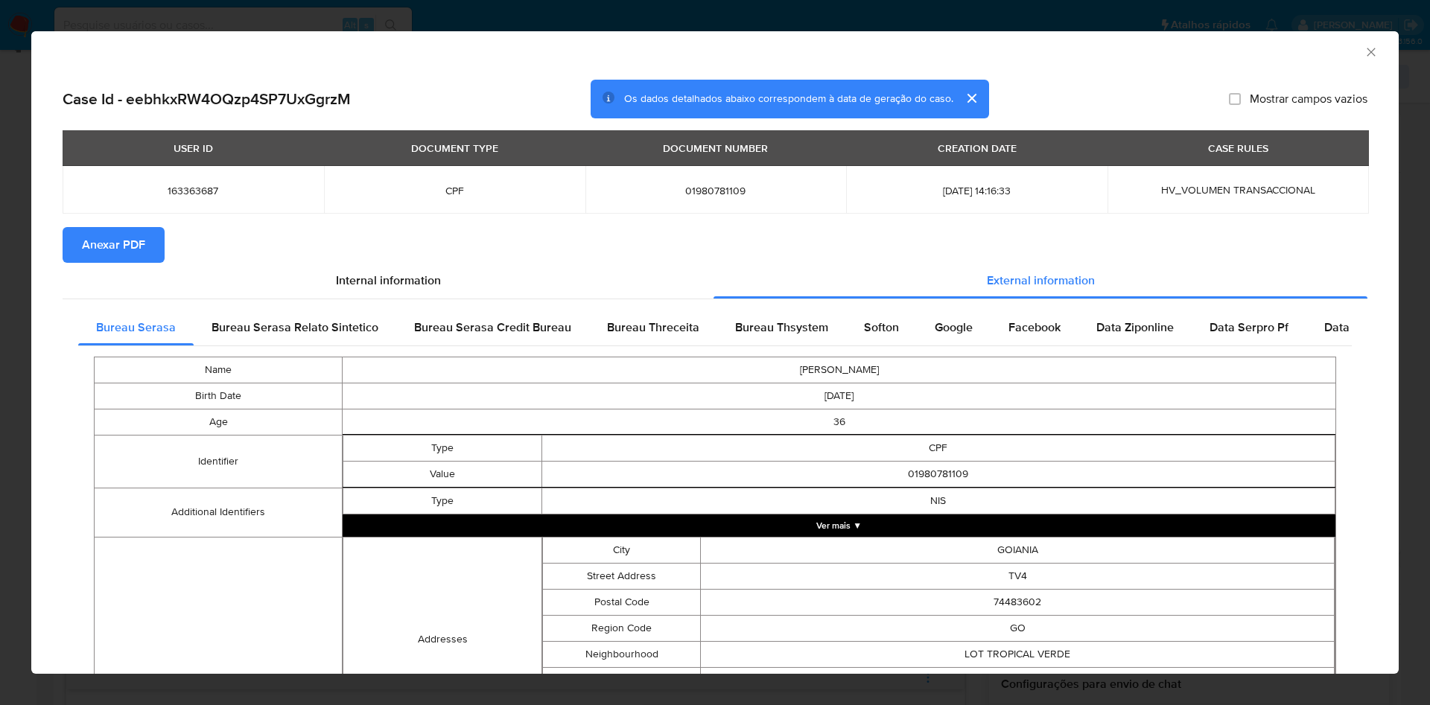
click at [136, 252] on span "Anexar PDF" at bounding box center [113, 245] width 63 height 33
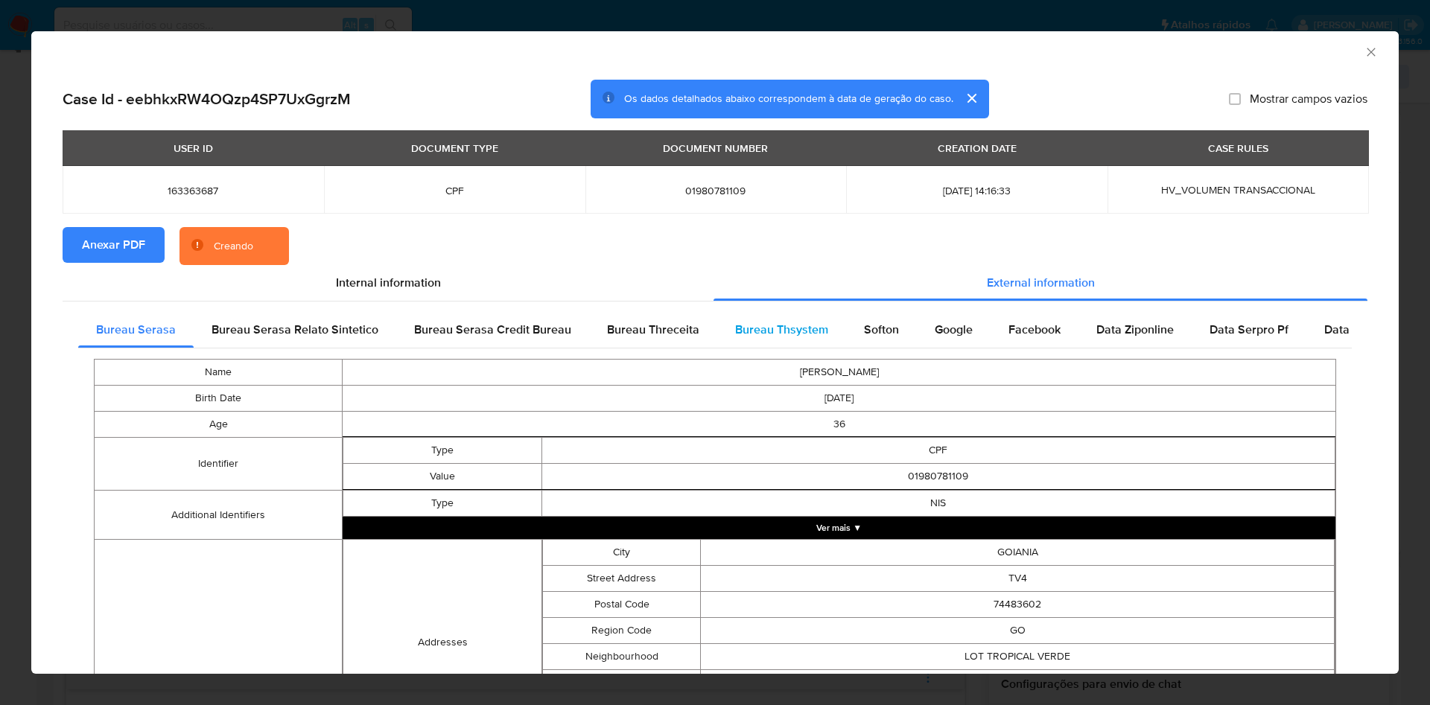
click at [801, 334] on span "Bureau Thsystem" at bounding box center [781, 329] width 93 height 17
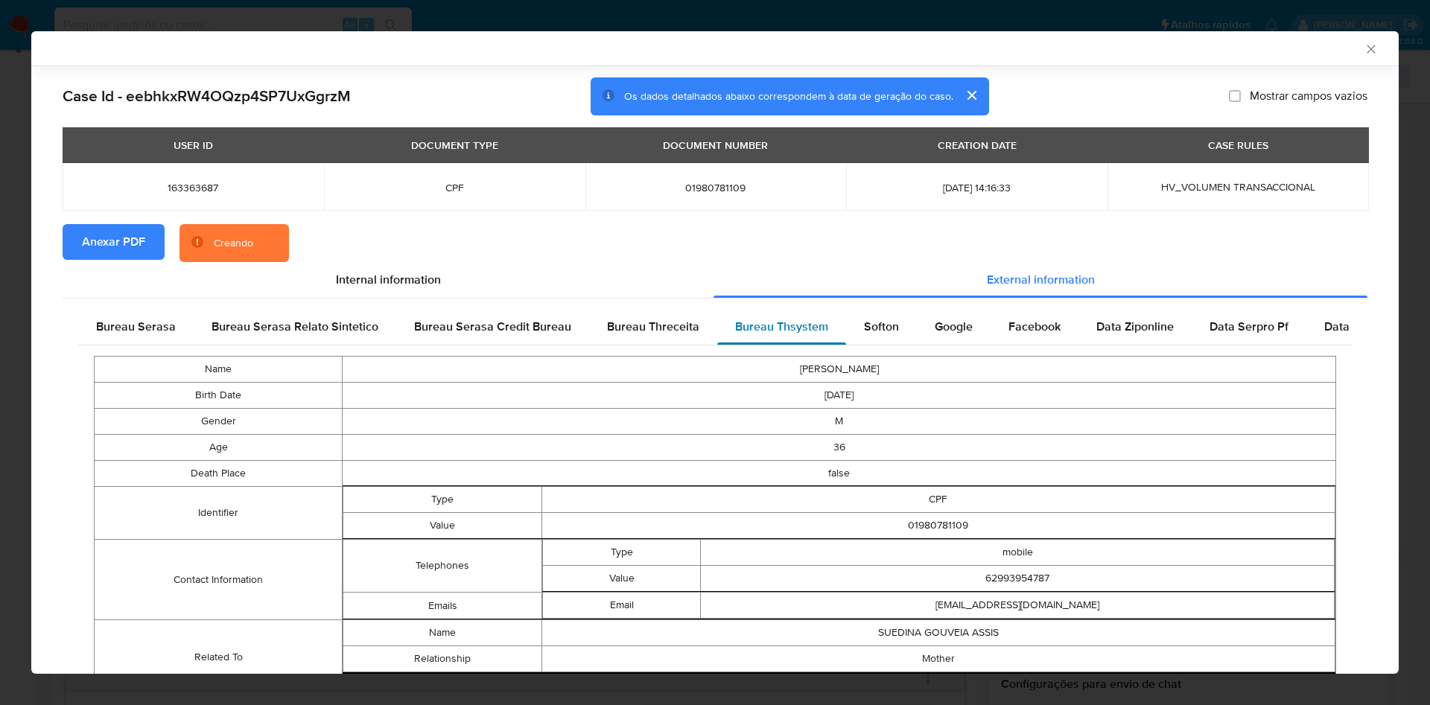
scroll to position [257, 0]
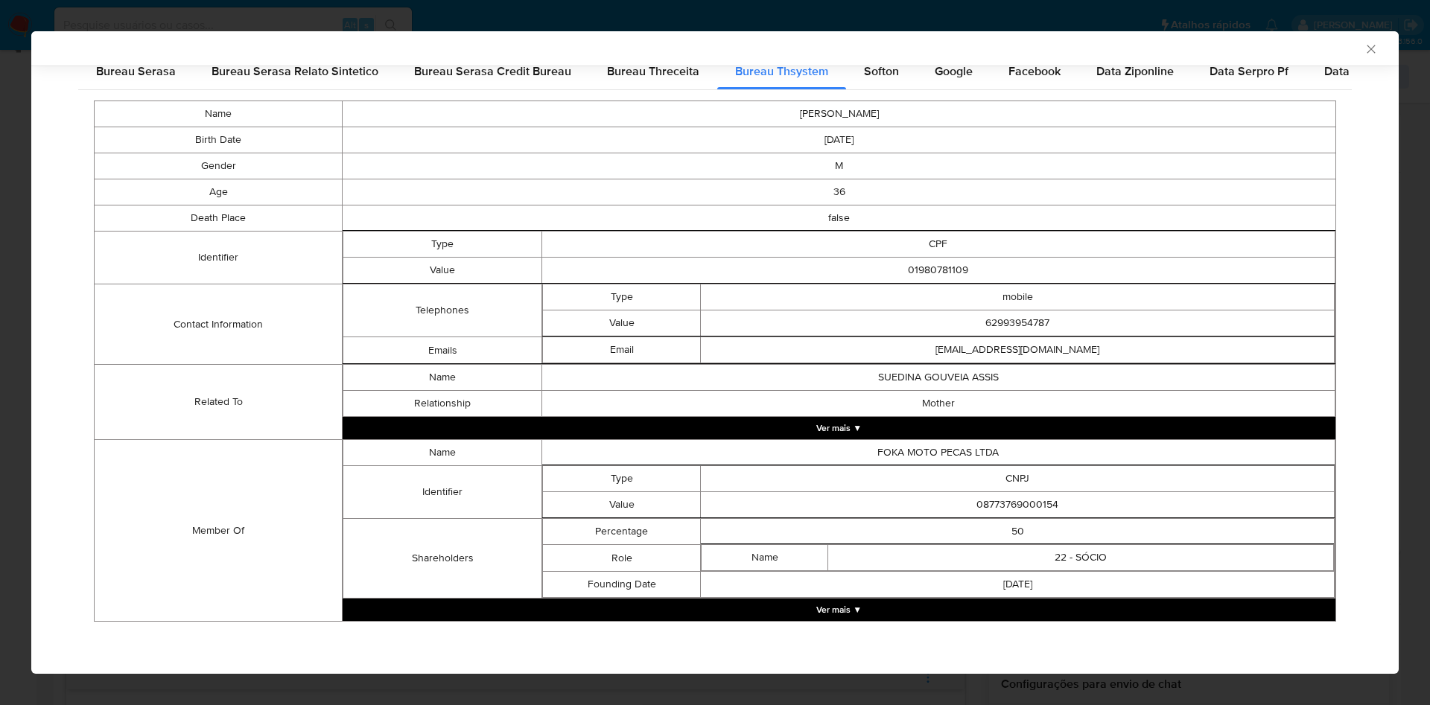
click at [1025, 500] on td "08773769000154" at bounding box center [1018, 505] width 634 height 26
copy td "08773769000154"
click at [823, 610] on button "Ver mais ▼" at bounding box center [839, 610] width 993 height 22
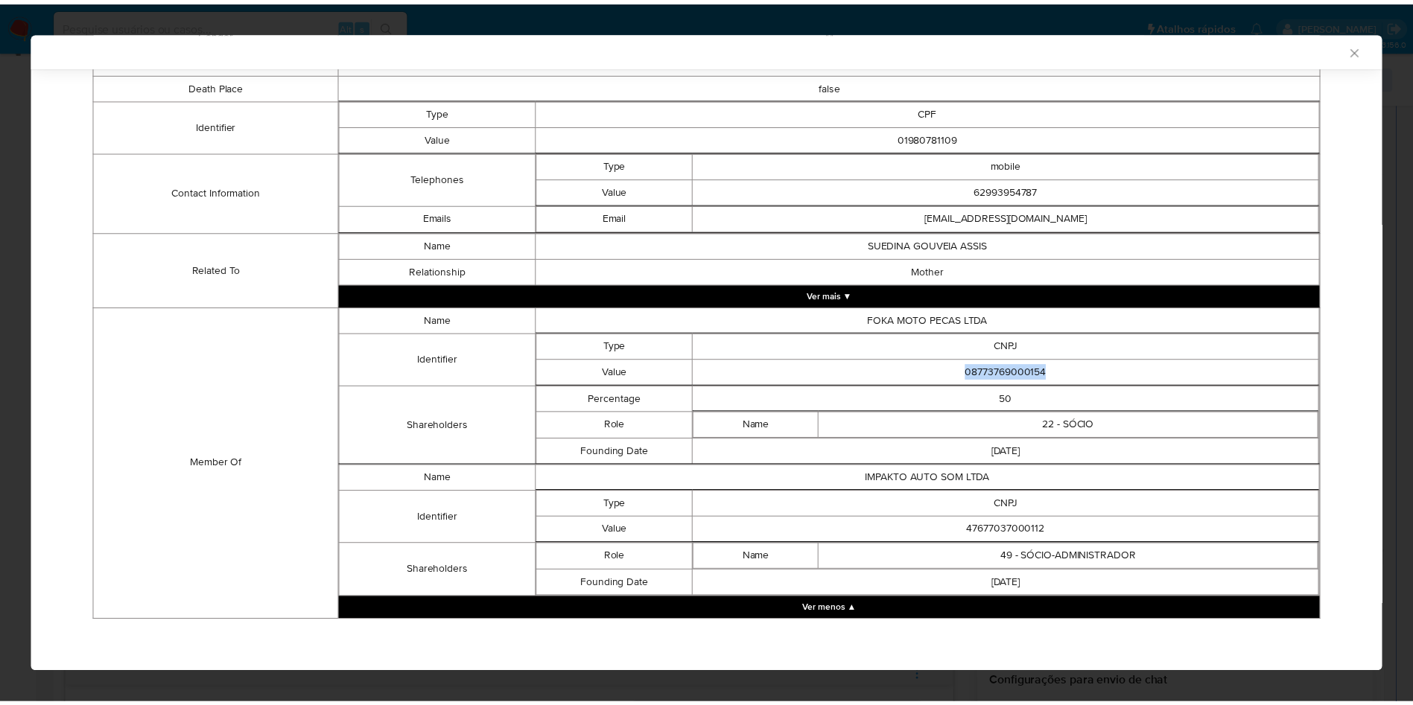
scroll to position [387, 0]
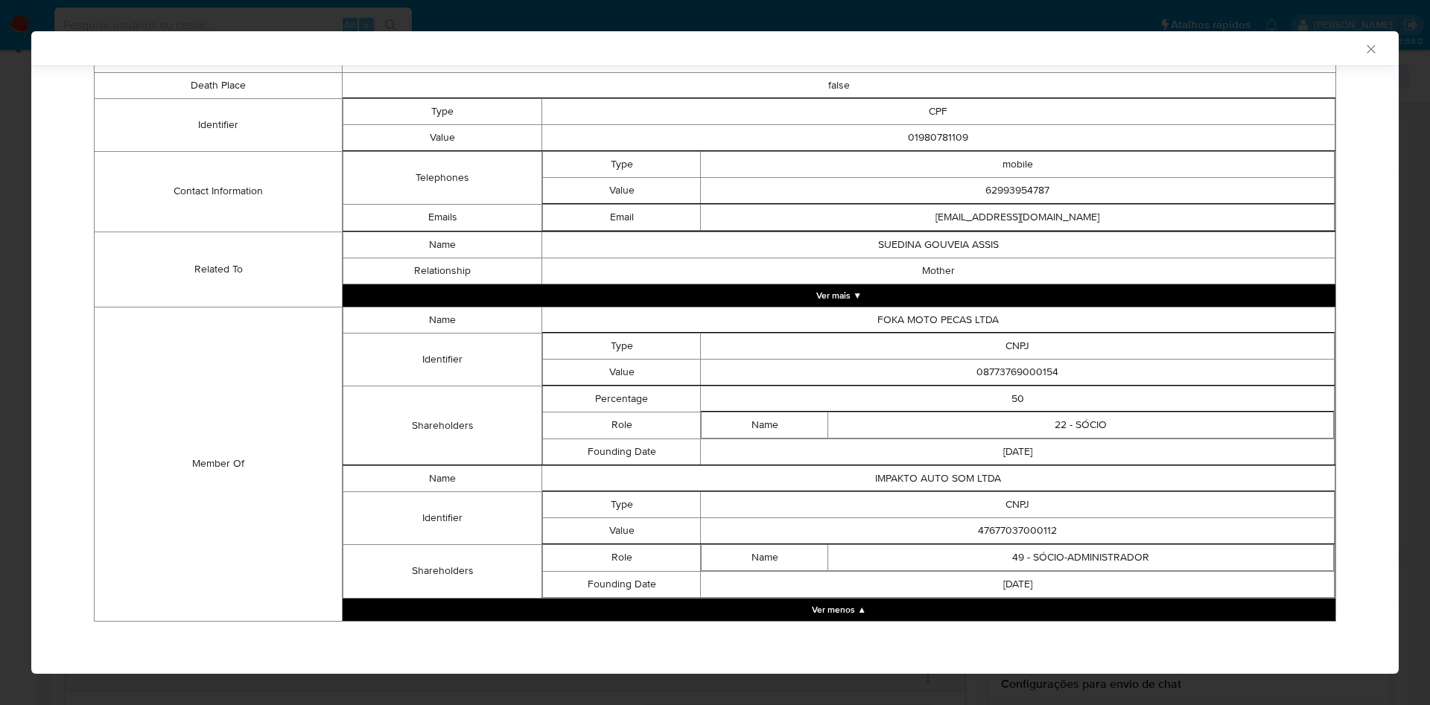
click at [1030, 525] on td "47677037000112" at bounding box center [1018, 531] width 634 height 26
copy td "47677037000112"
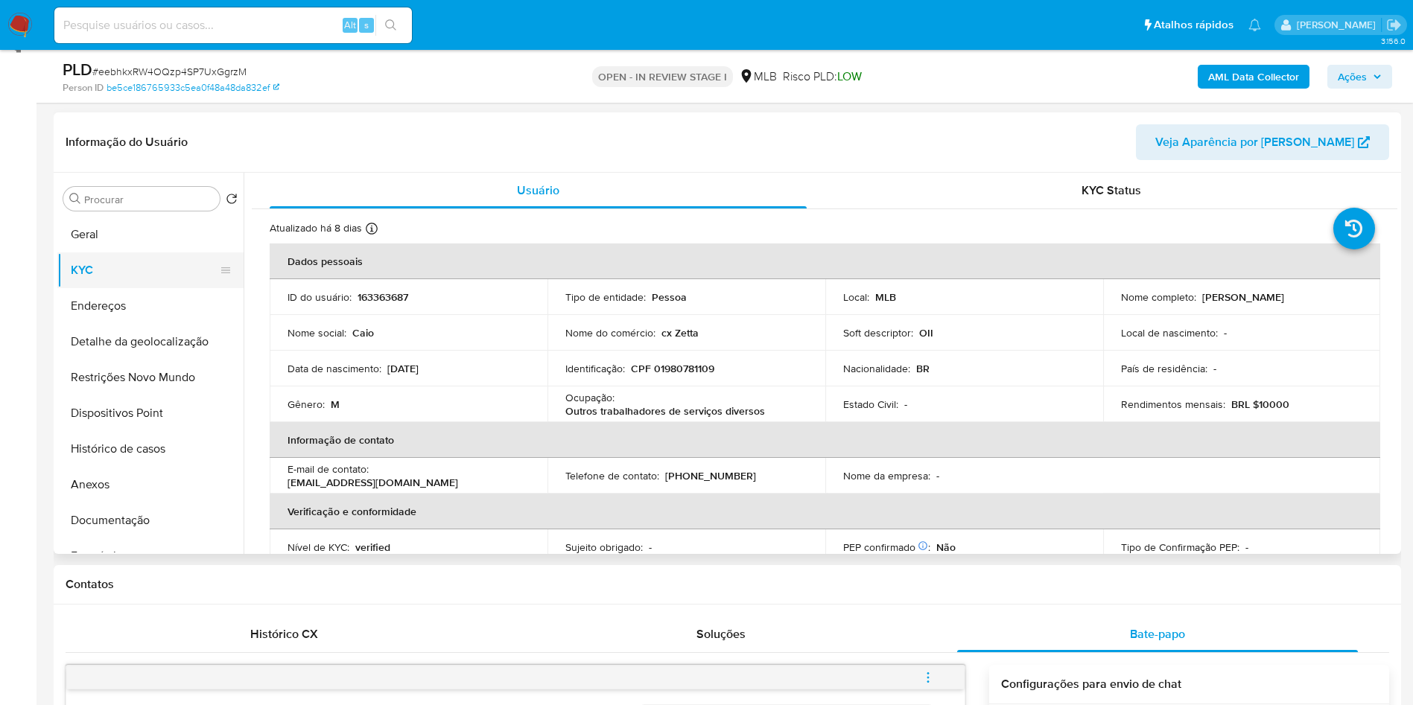
click at [136, 276] on button "KYC" at bounding box center [144, 271] width 174 height 36
click at [157, 253] on button "Geral" at bounding box center [144, 235] width 174 height 36
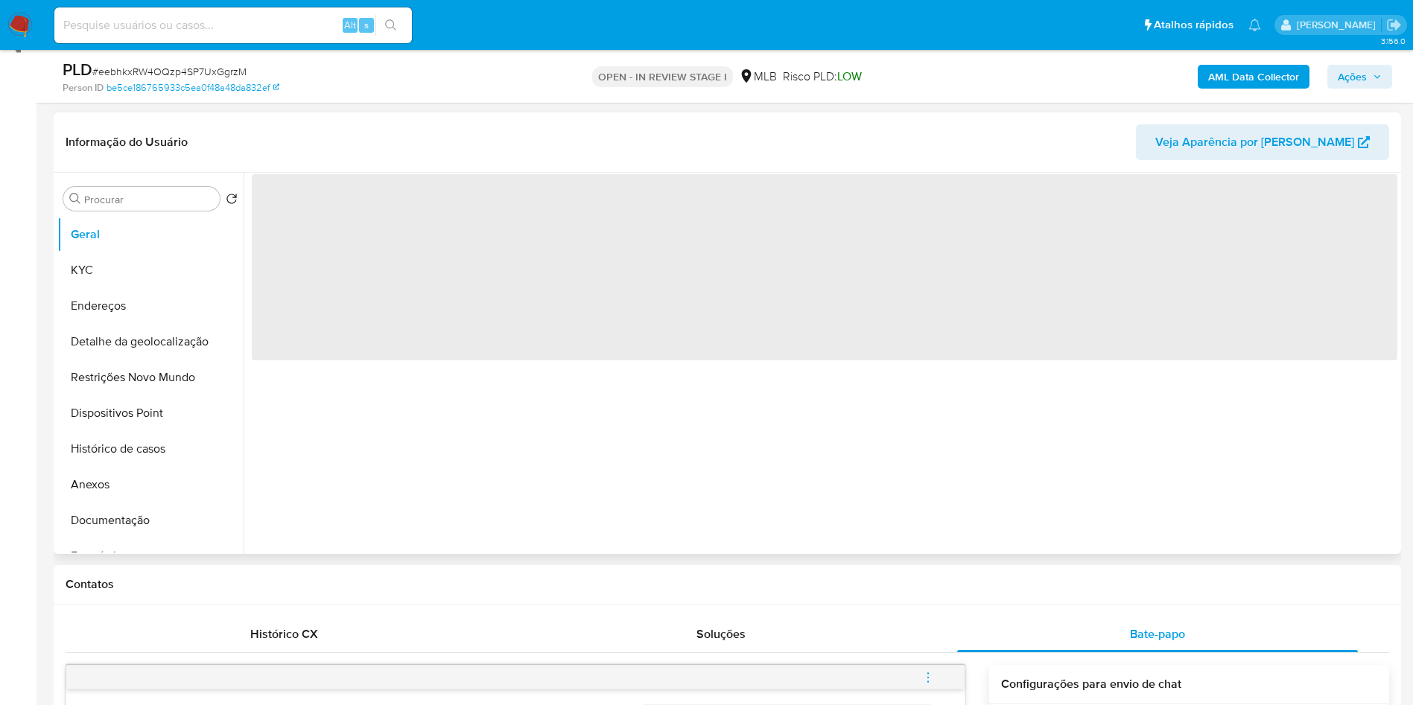
click at [542, 461] on div "‌" at bounding box center [821, 363] width 1154 height 381
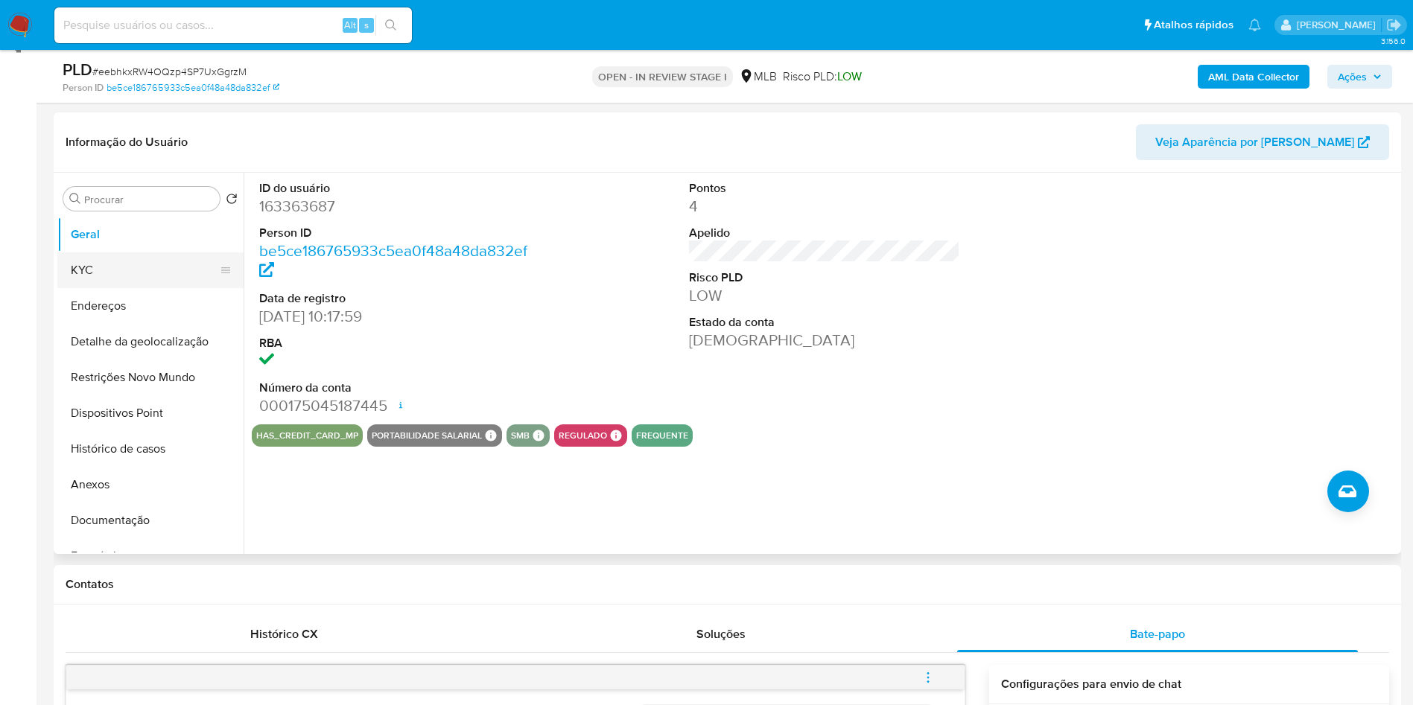
click at [107, 282] on button "KYC" at bounding box center [144, 271] width 174 height 36
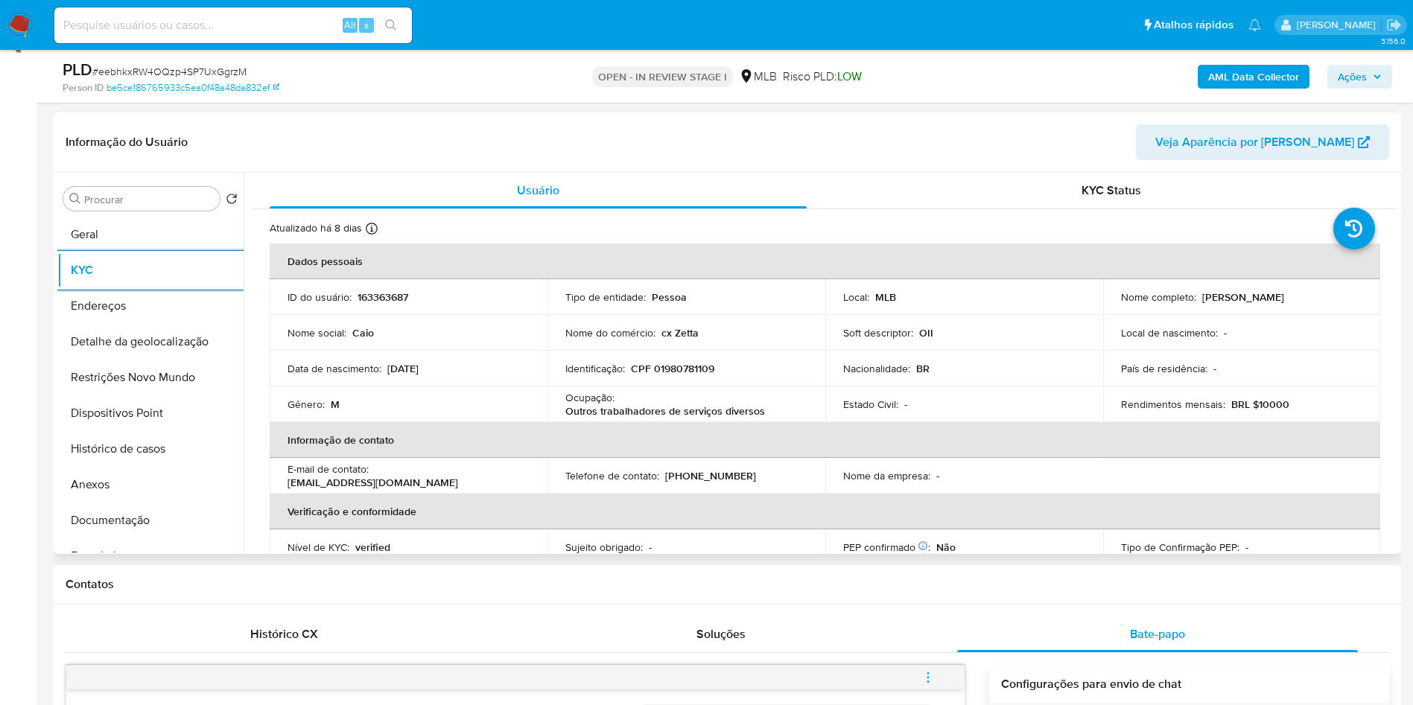
scroll to position [620, 0]
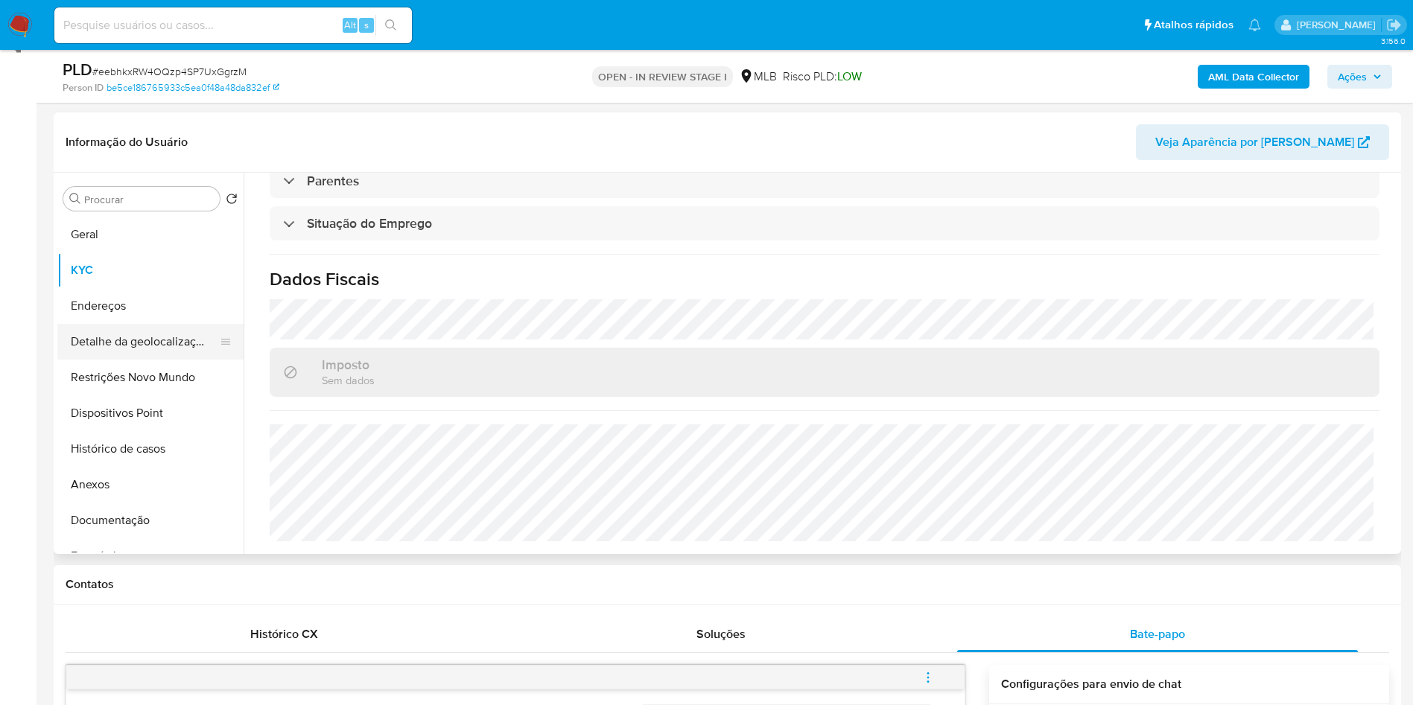
click at [106, 360] on button "Detalhe da geolocalização" at bounding box center [144, 342] width 174 height 36
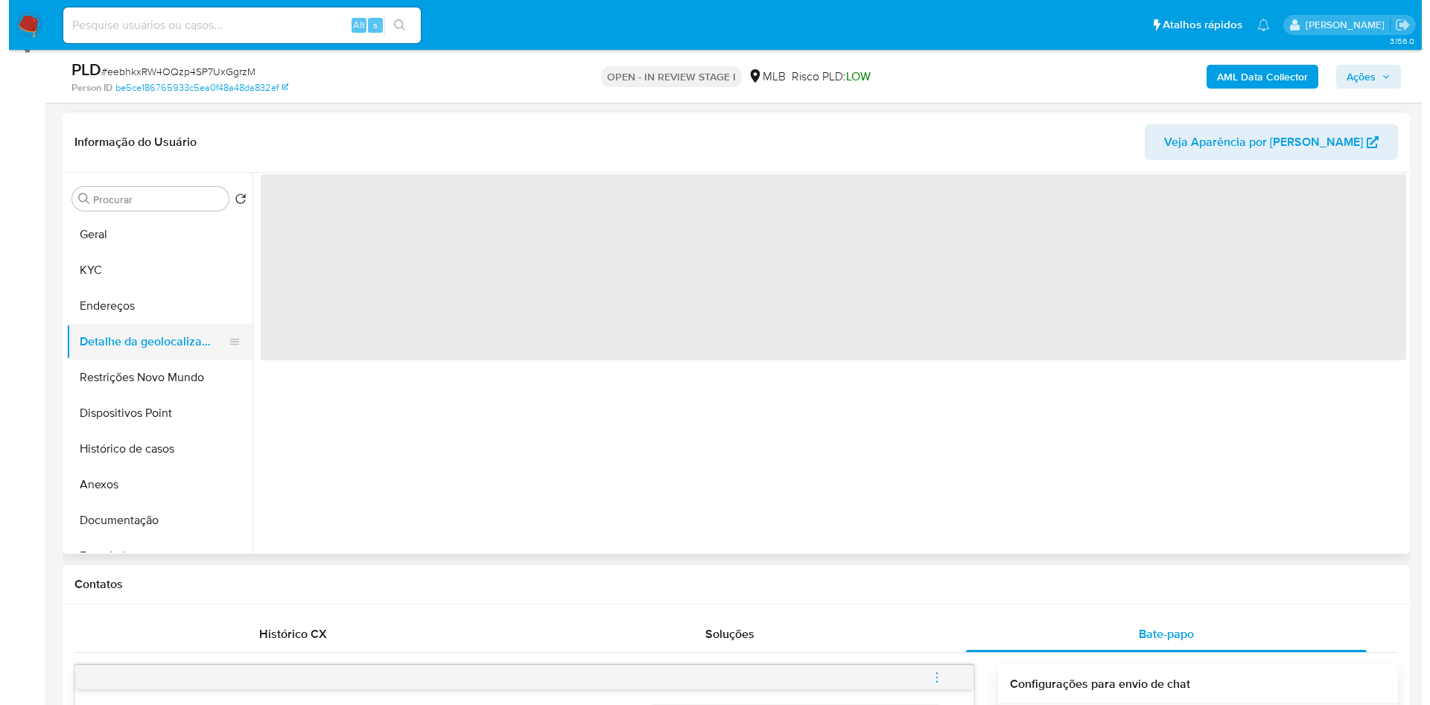
scroll to position [0, 0]
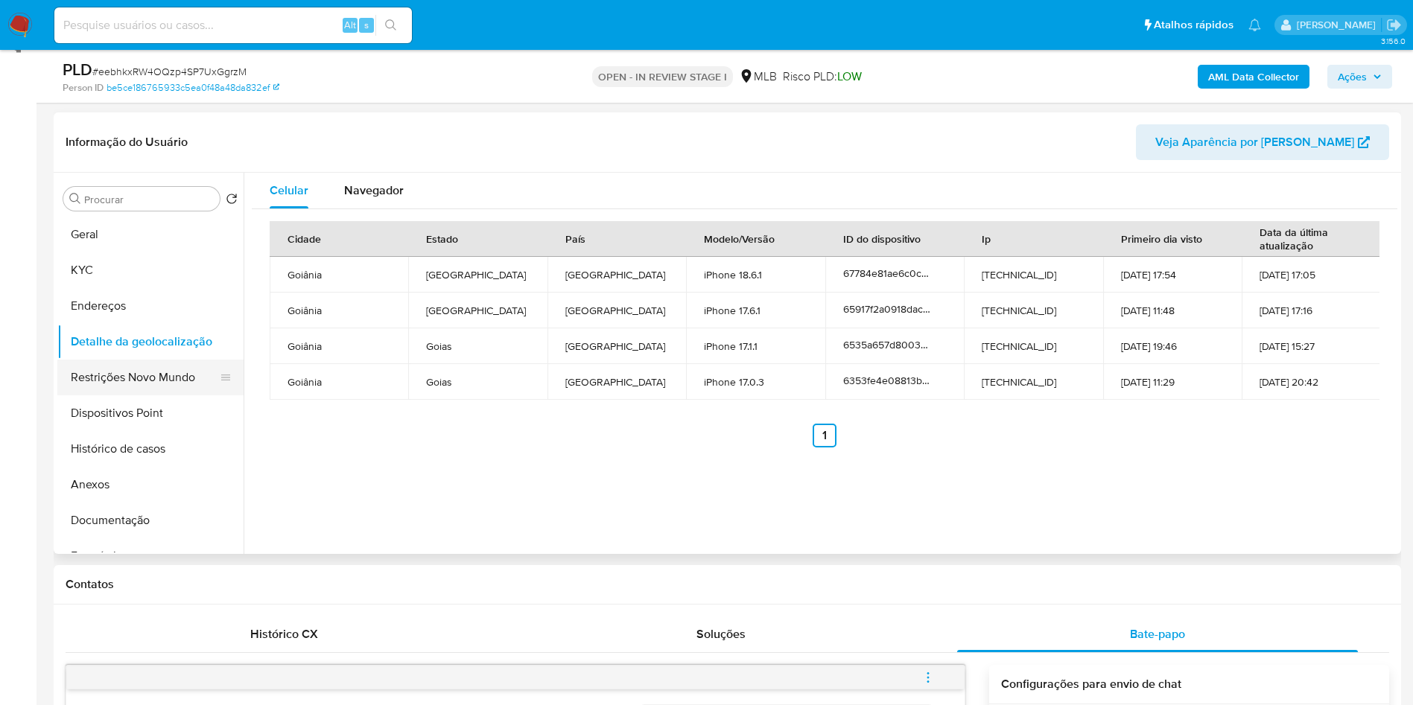
click at [164, 396] on button "Restrições Novo Mundo" at bounding box center [144, 378] width 174 height 36
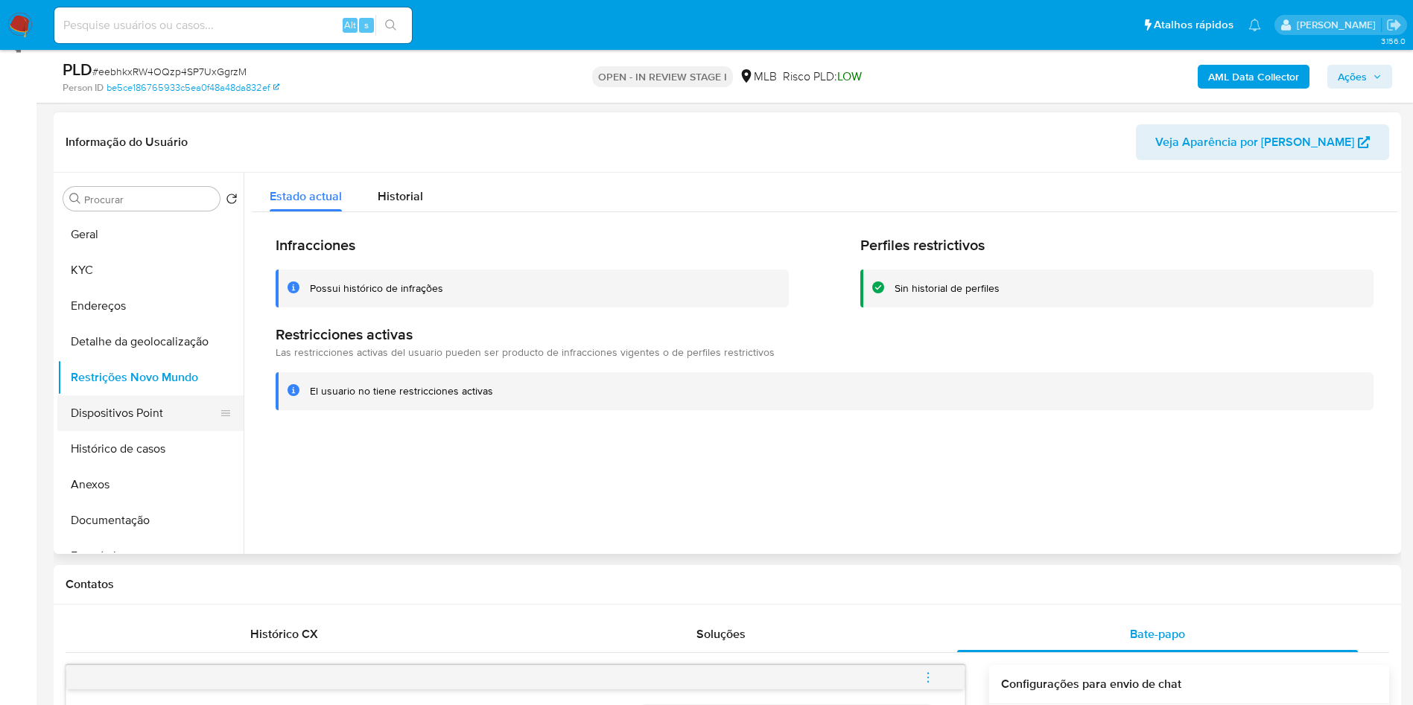
click at [142, 431] on button "Dispositivos Point" at bounding box center [144, 414] width 174 height 36
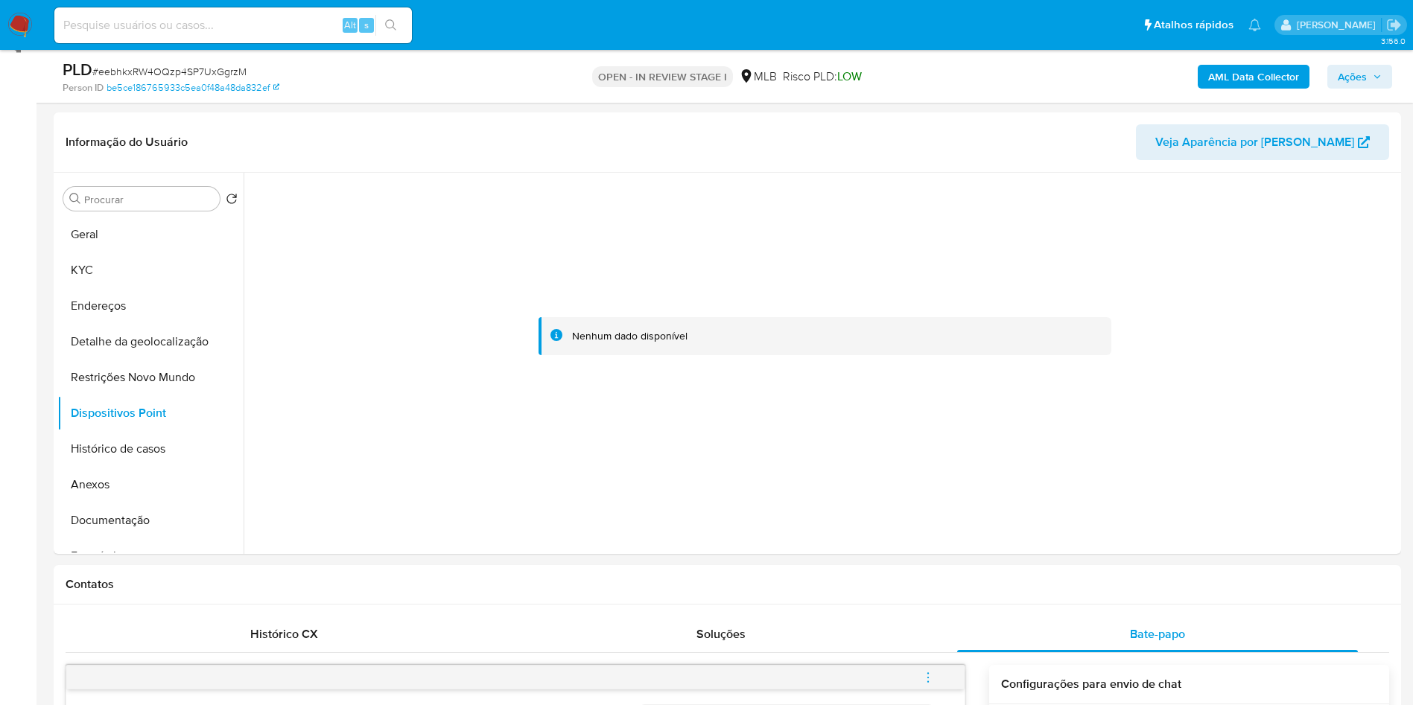
click at [1351, 77] on span "Ações" at bounding box center [1352, 77] width 29 height 24
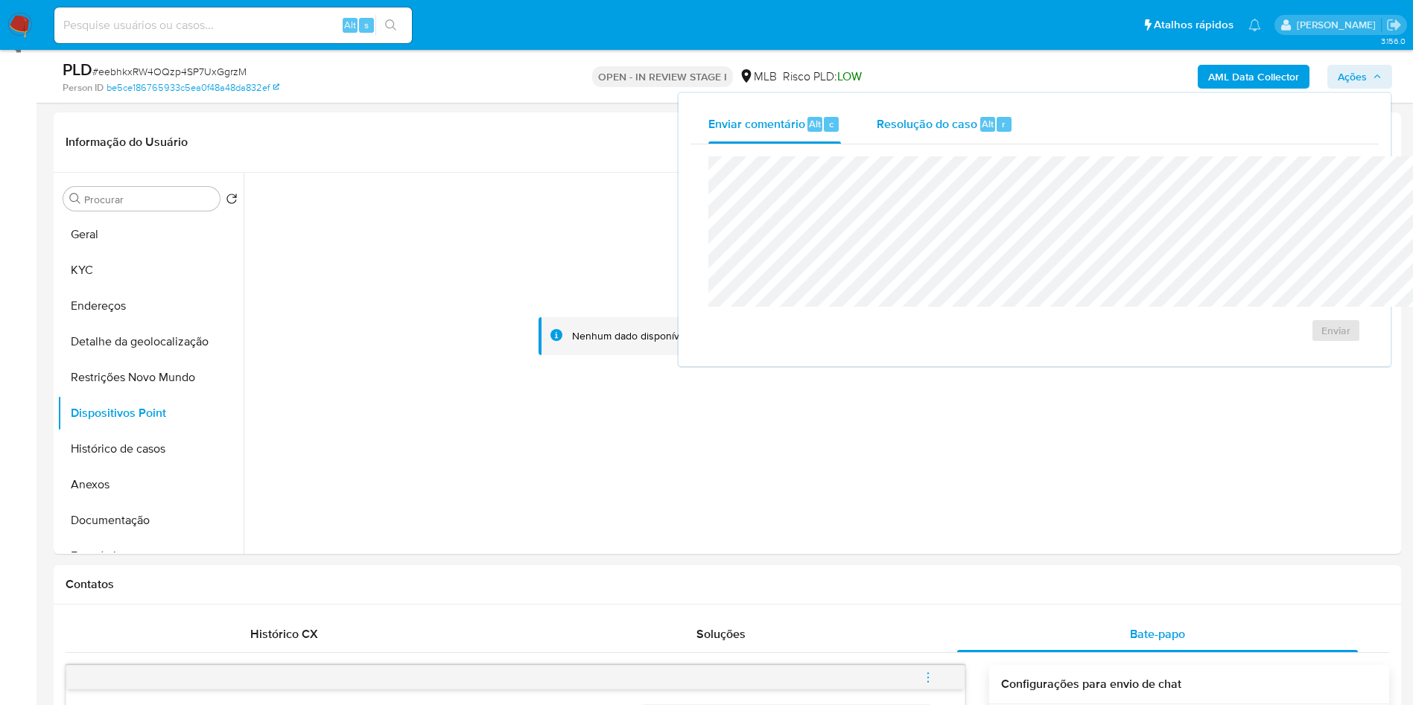
click at [877, 130] on span "Resolução do caso" at bounding box center [927, 123] width 101 height 17
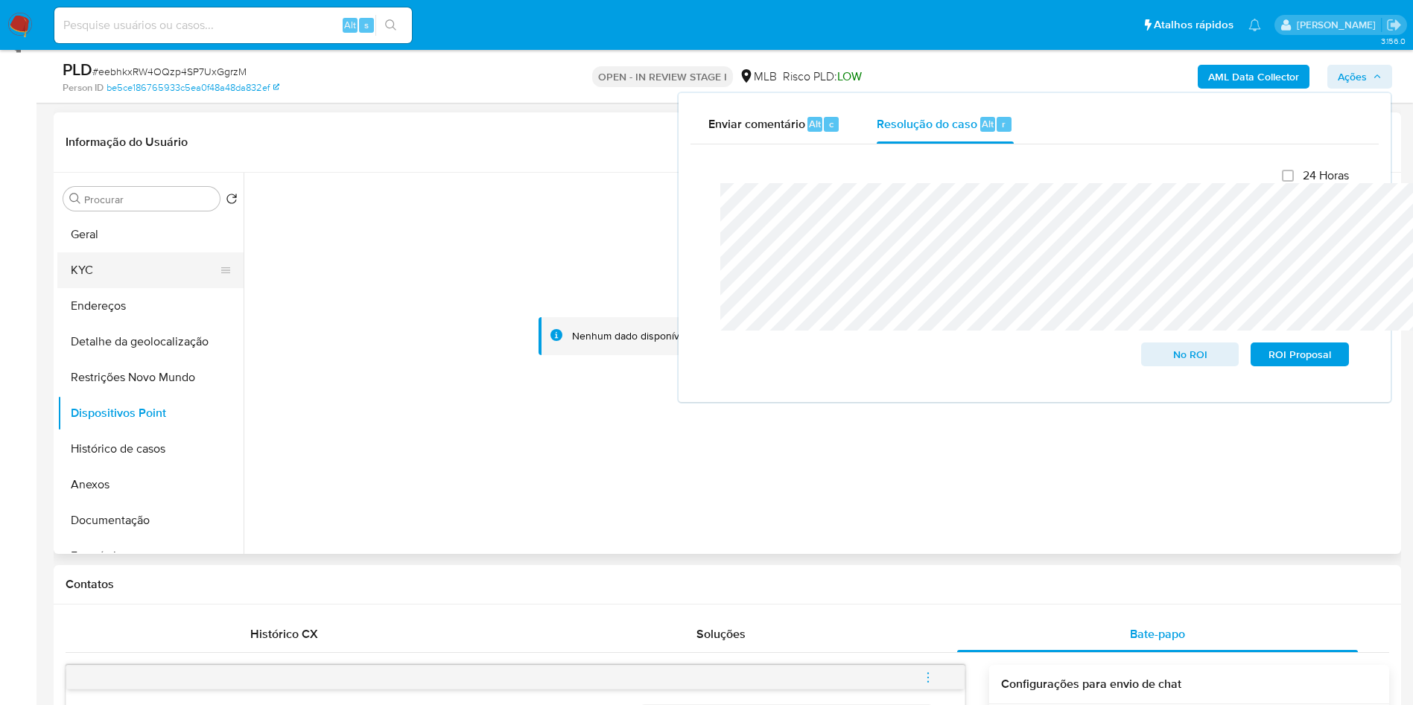
click at [146, 288] on button "KYC" at bounding box center [144, 271] width 174 height 36
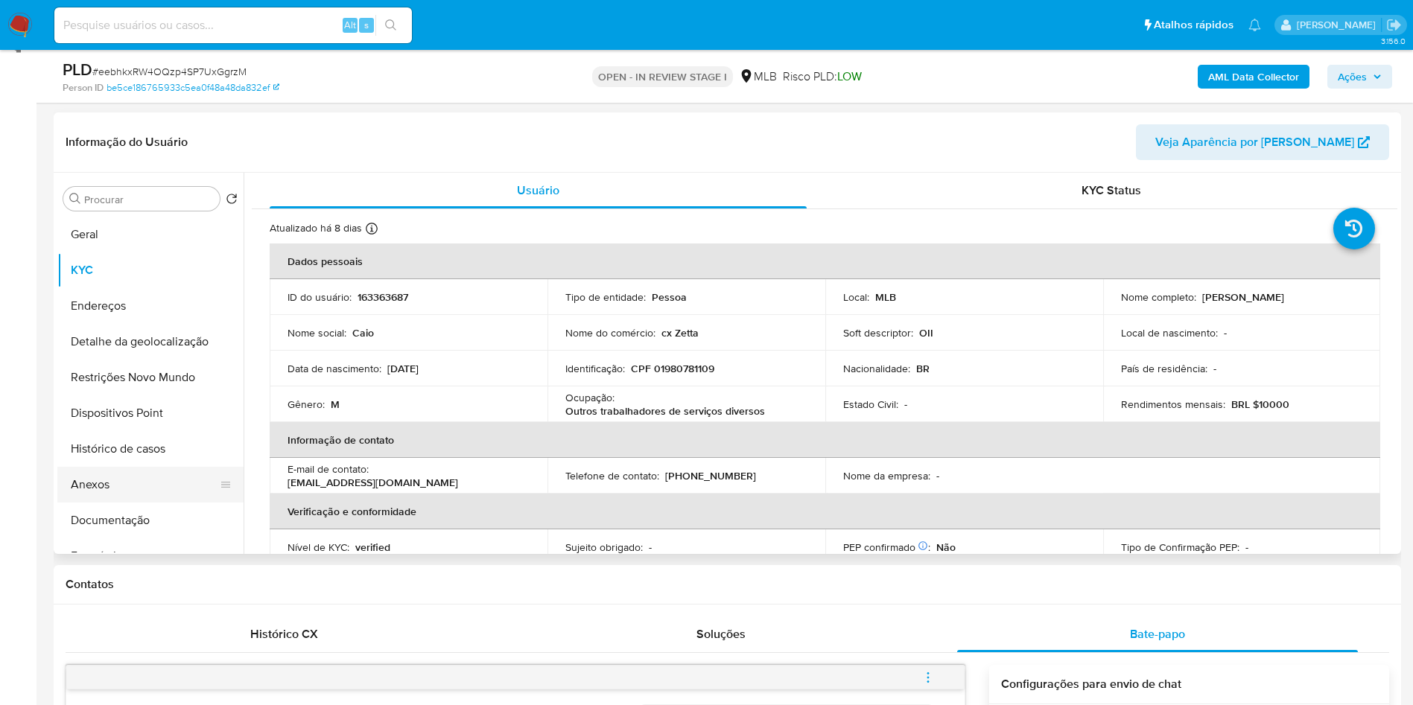
click at [123, 503] on button "Anexos" at bounding box center [144, 485] width 174 height 36
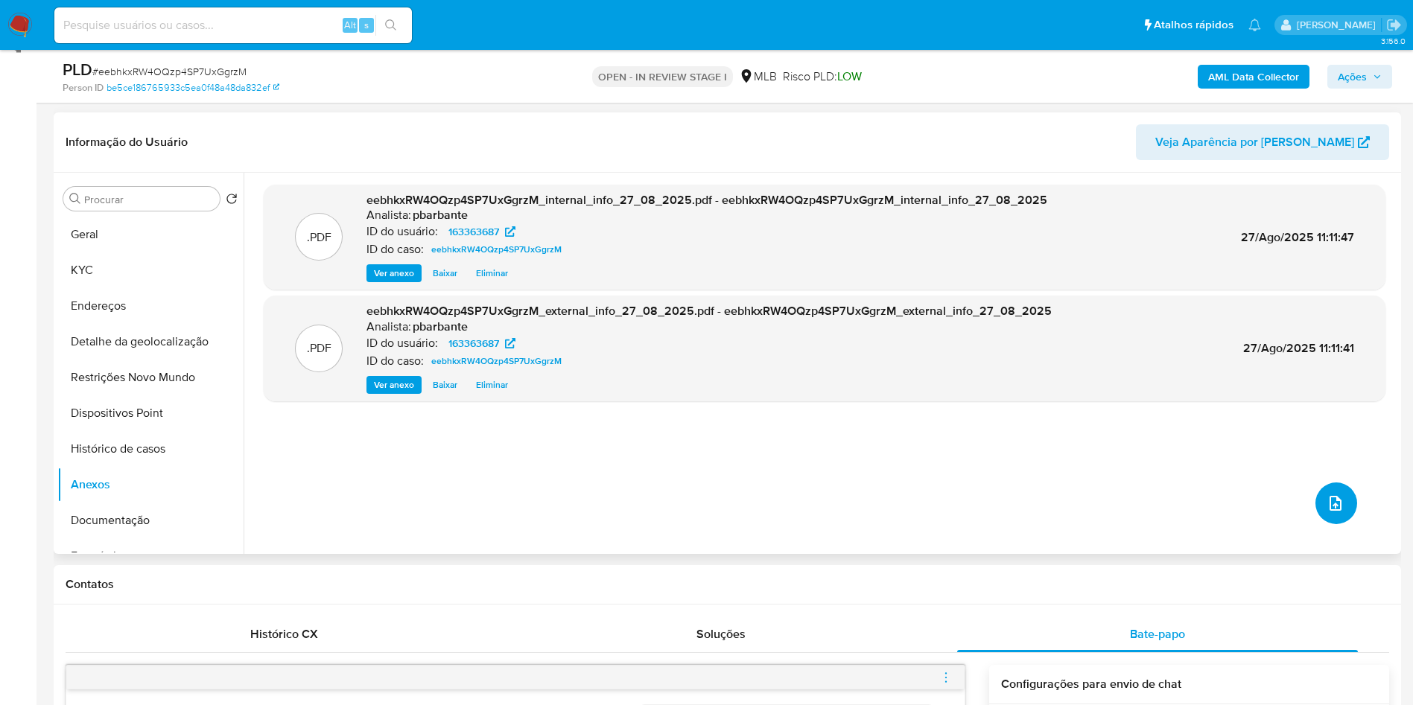
click at [1321, 524] on button "upload-file" at bounding box center [1336, 504] width 42 height 42
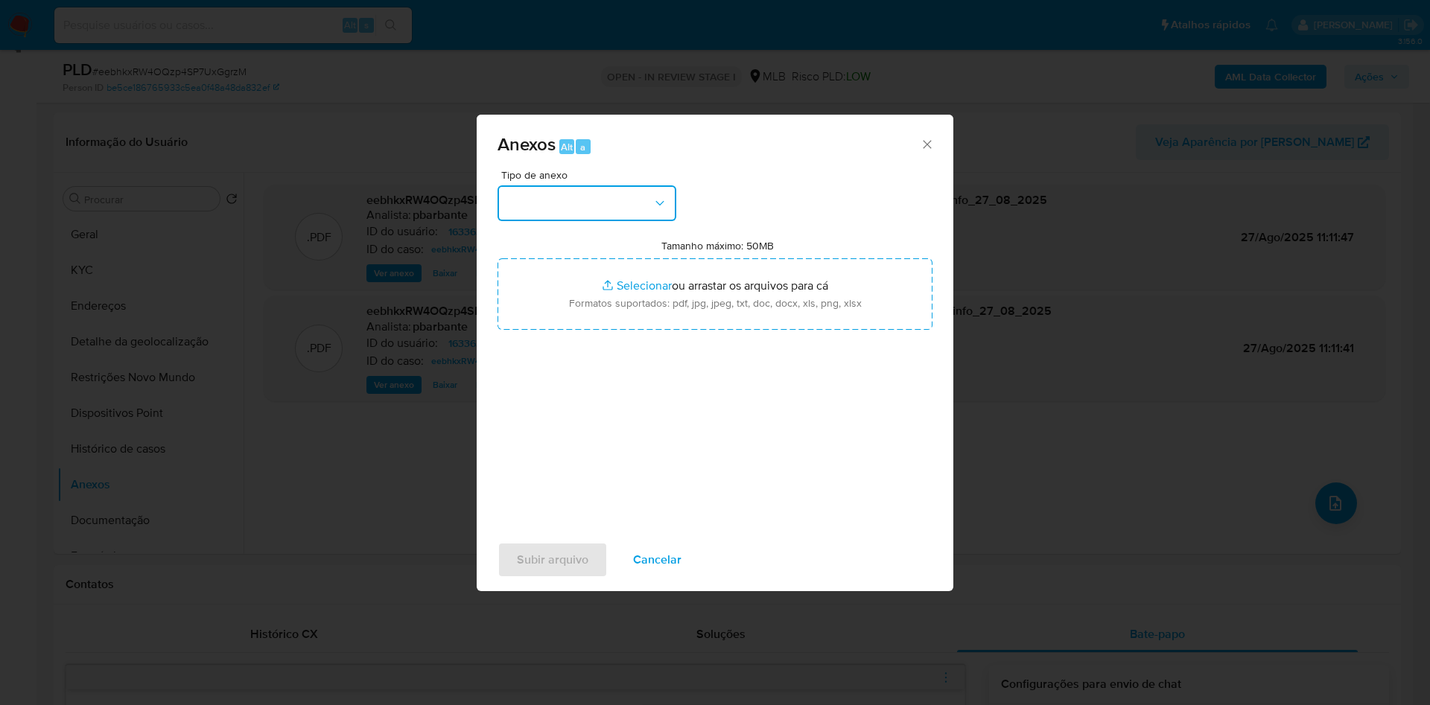
click at [644, 185] on button "button" at bounding box center [587, 203] width 179 height 36
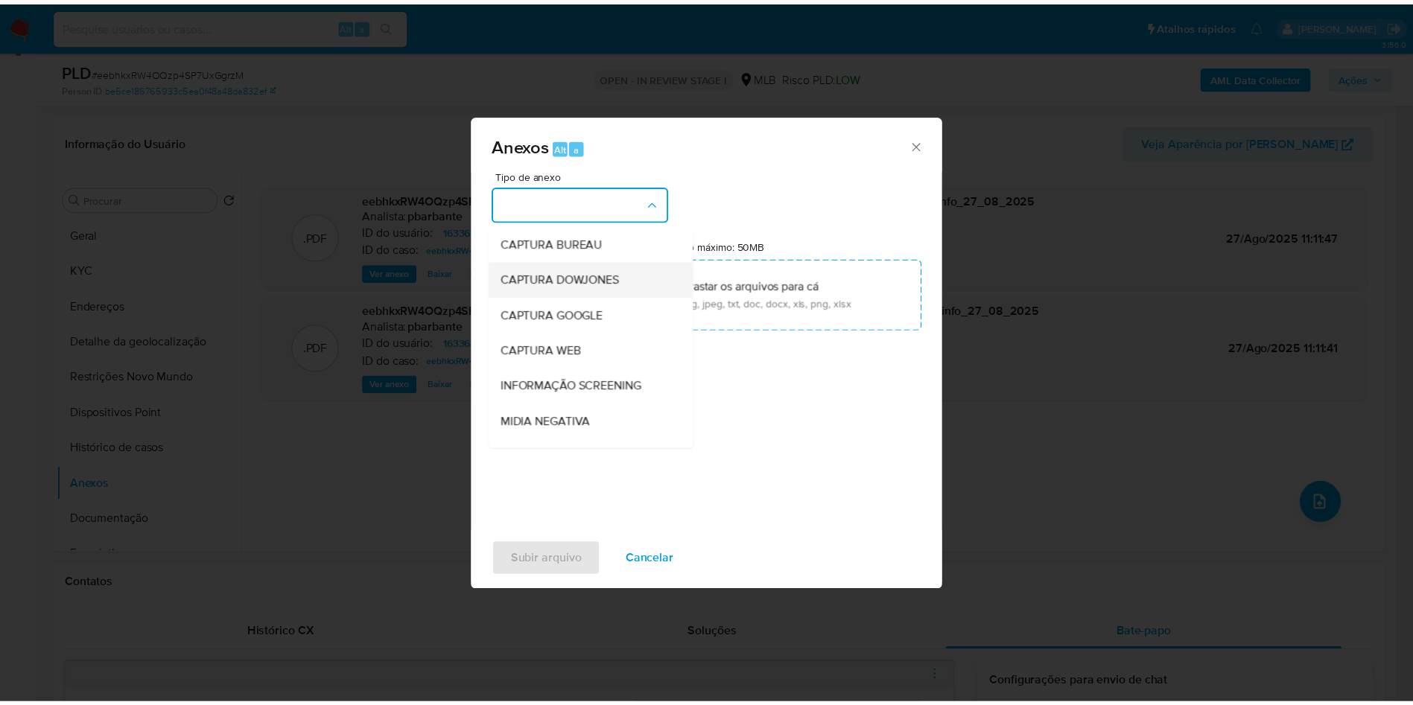
scroll to position [200, 0]
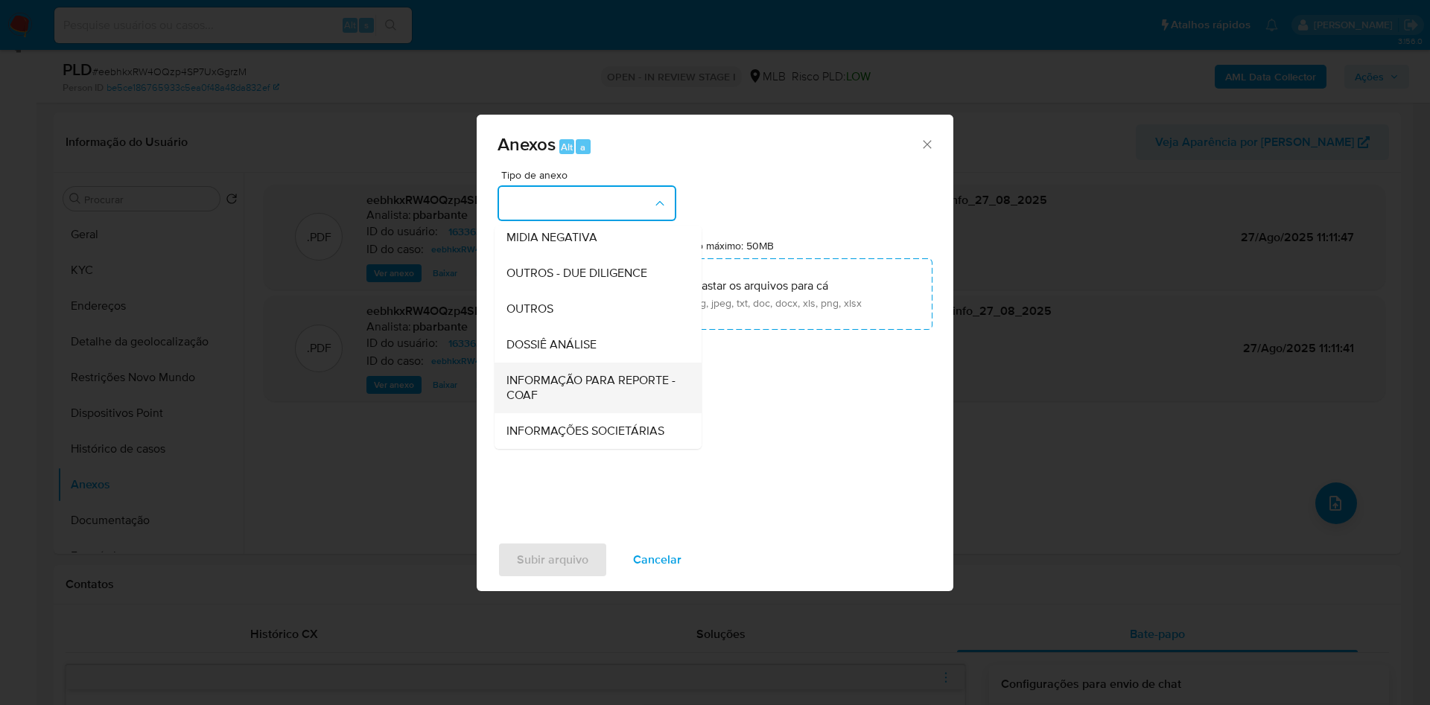
click at [565, 373] on span "INFORMAÇÃO PARA REPORTE - COAF" at bounding box center [593, 388] width 174 height 30
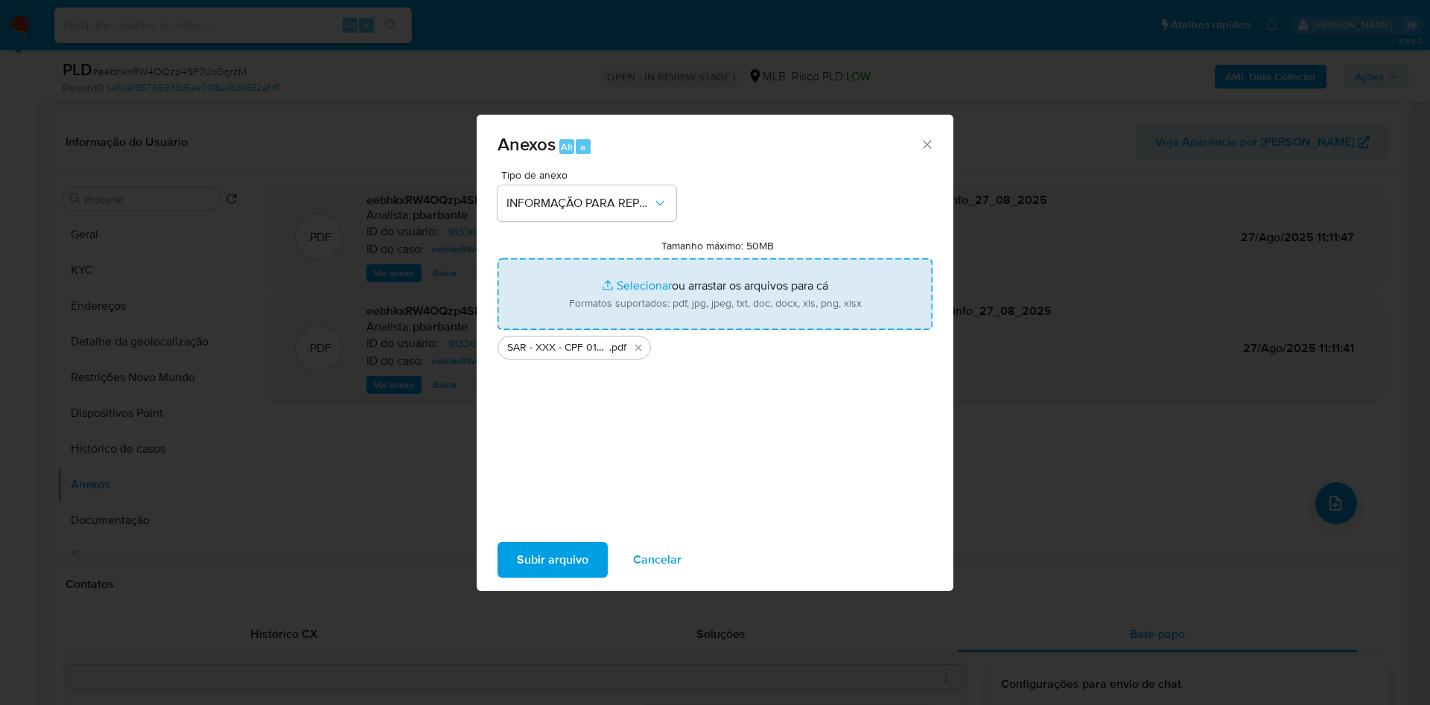
type input "C:\fakepath\Mulan 163363687_2025_08_26_11_30_52.xlsx"
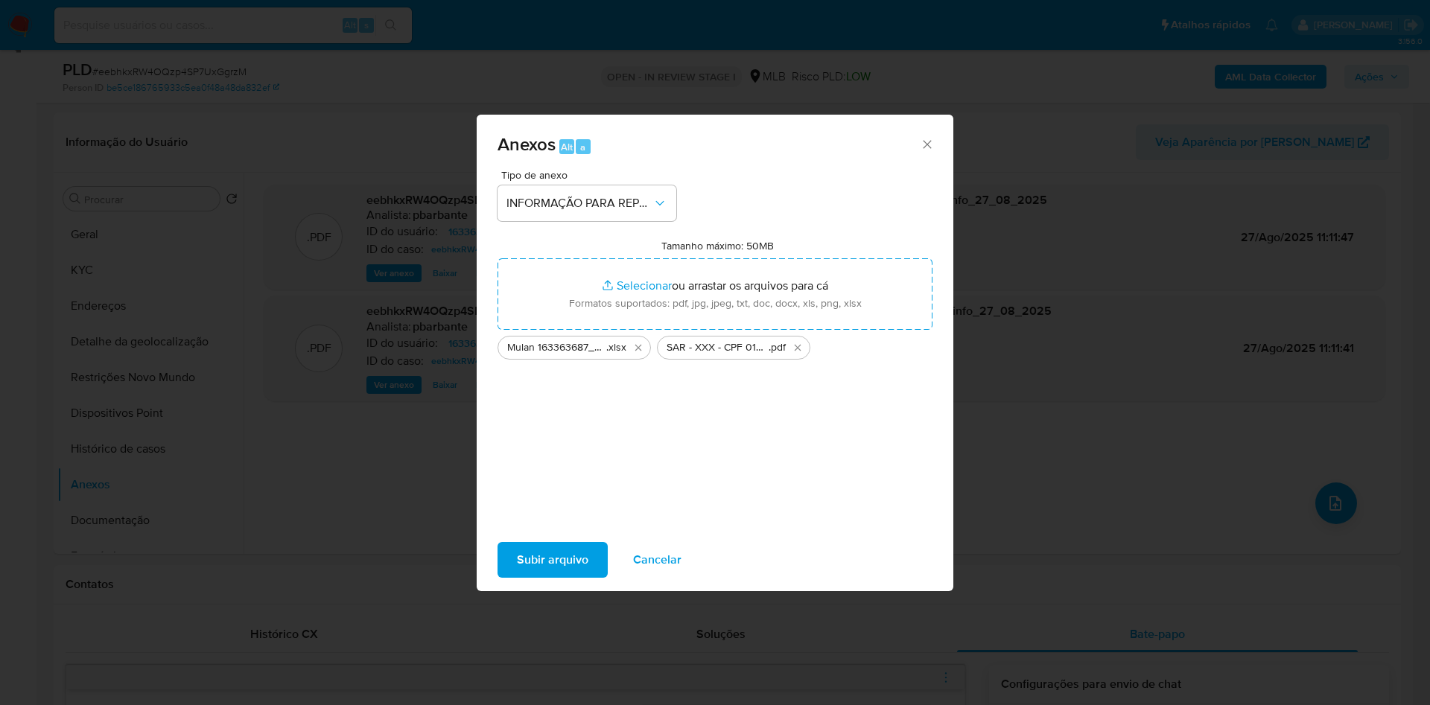
click at [551, 558] on span "Subir arquivo" at bounding box center [553, 560] width 72 height 33
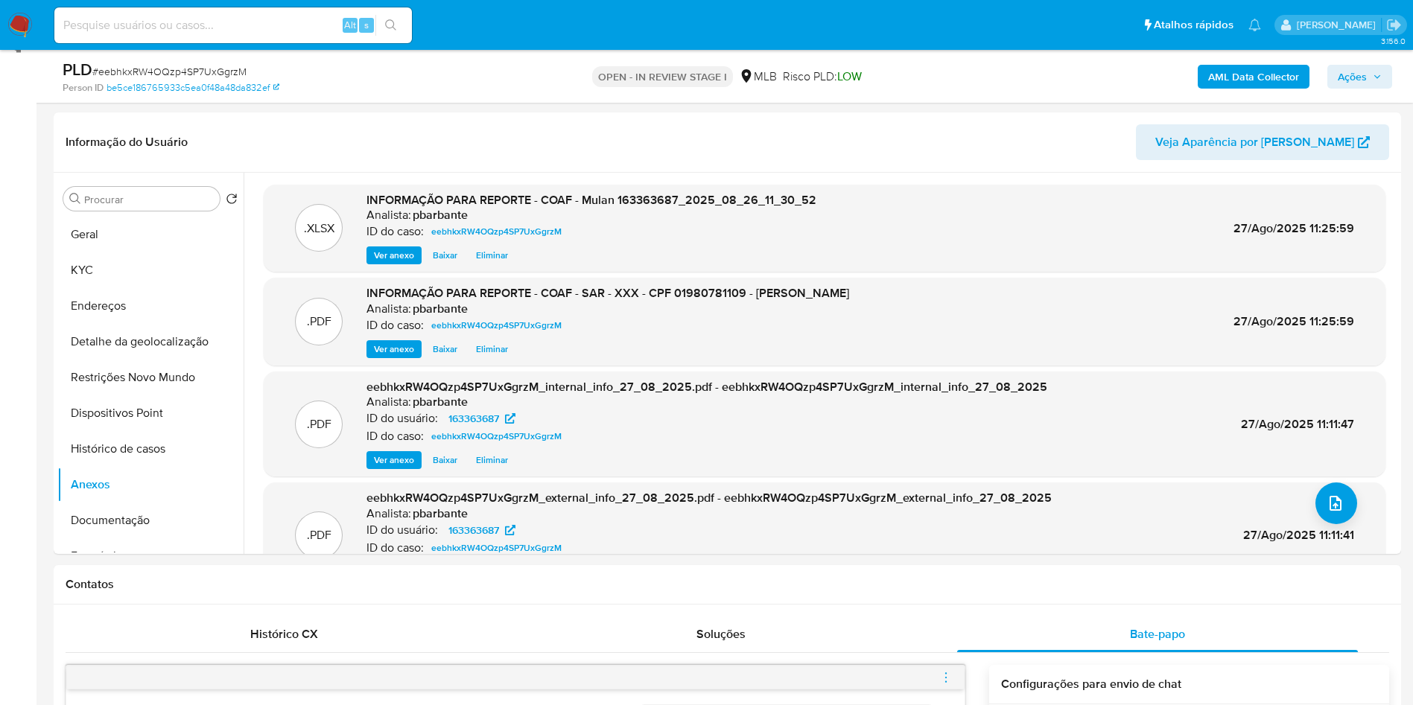
click at [1353, 86] on span "Ações" at bounding box center [1352, 77] width 29 height 24
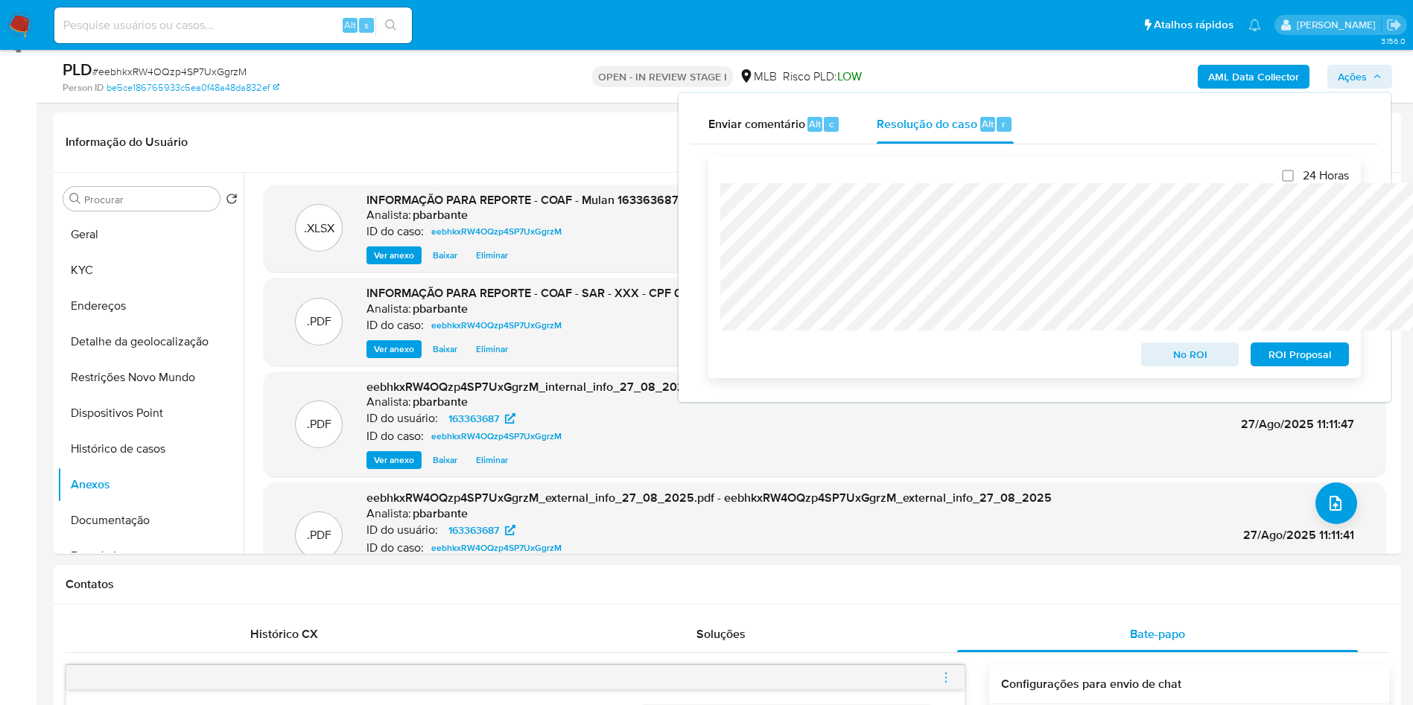
click at [1320, 363] on span "ROI Proposal" at bounding box center [1299, 354] width 77 height 21
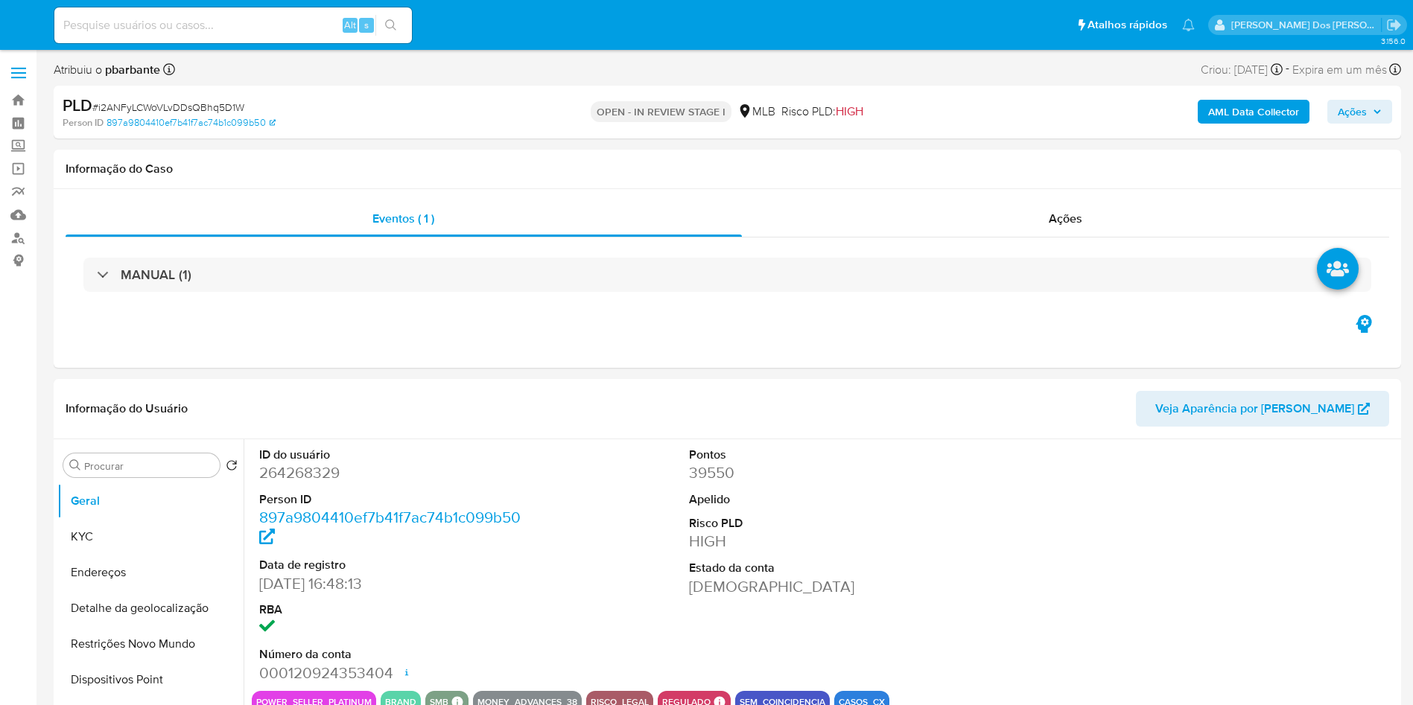
select select "10"
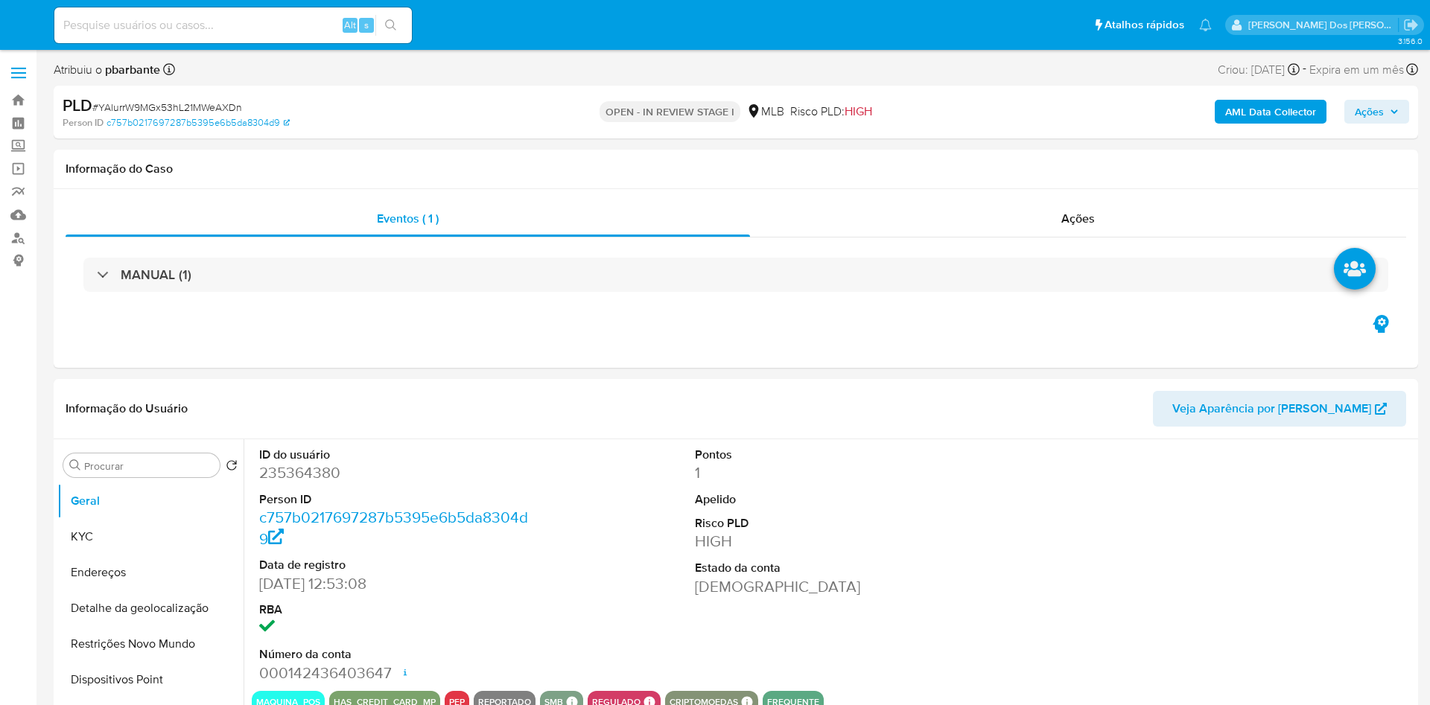
select select "10"
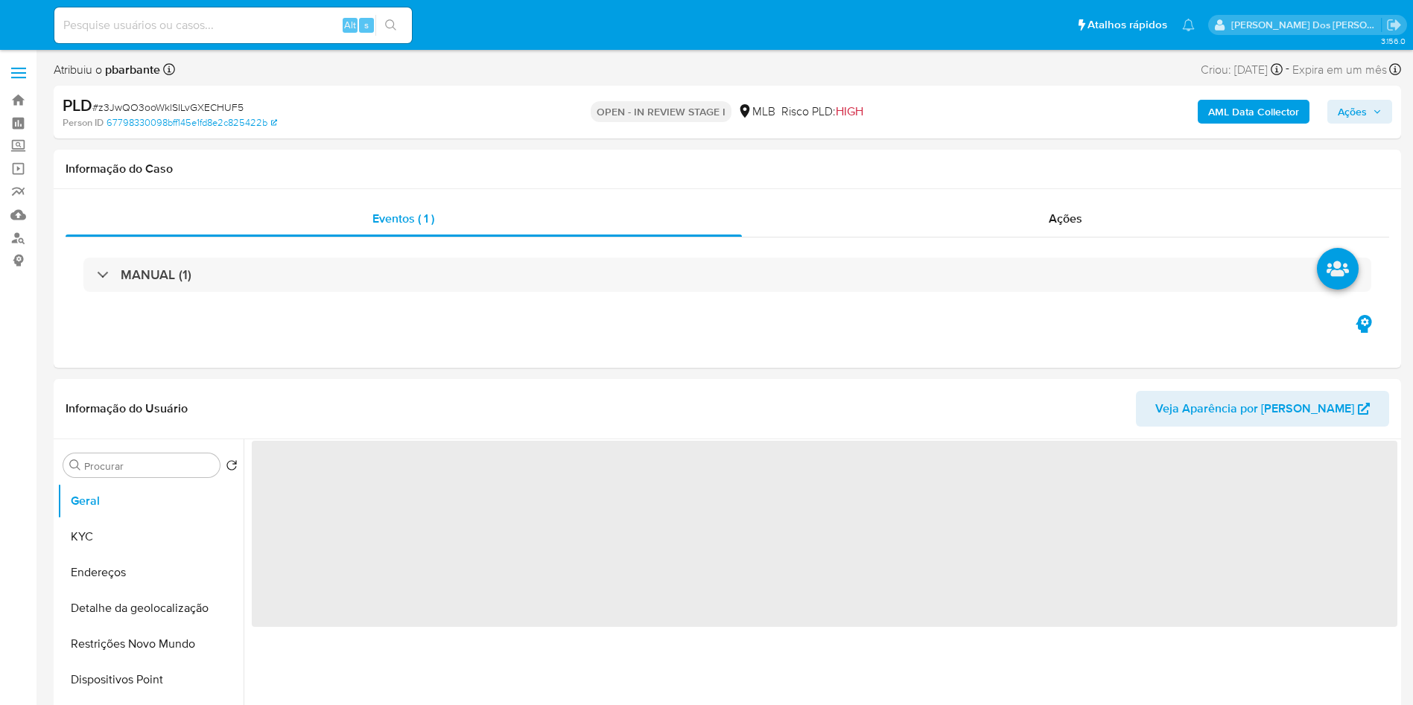
select select "10"
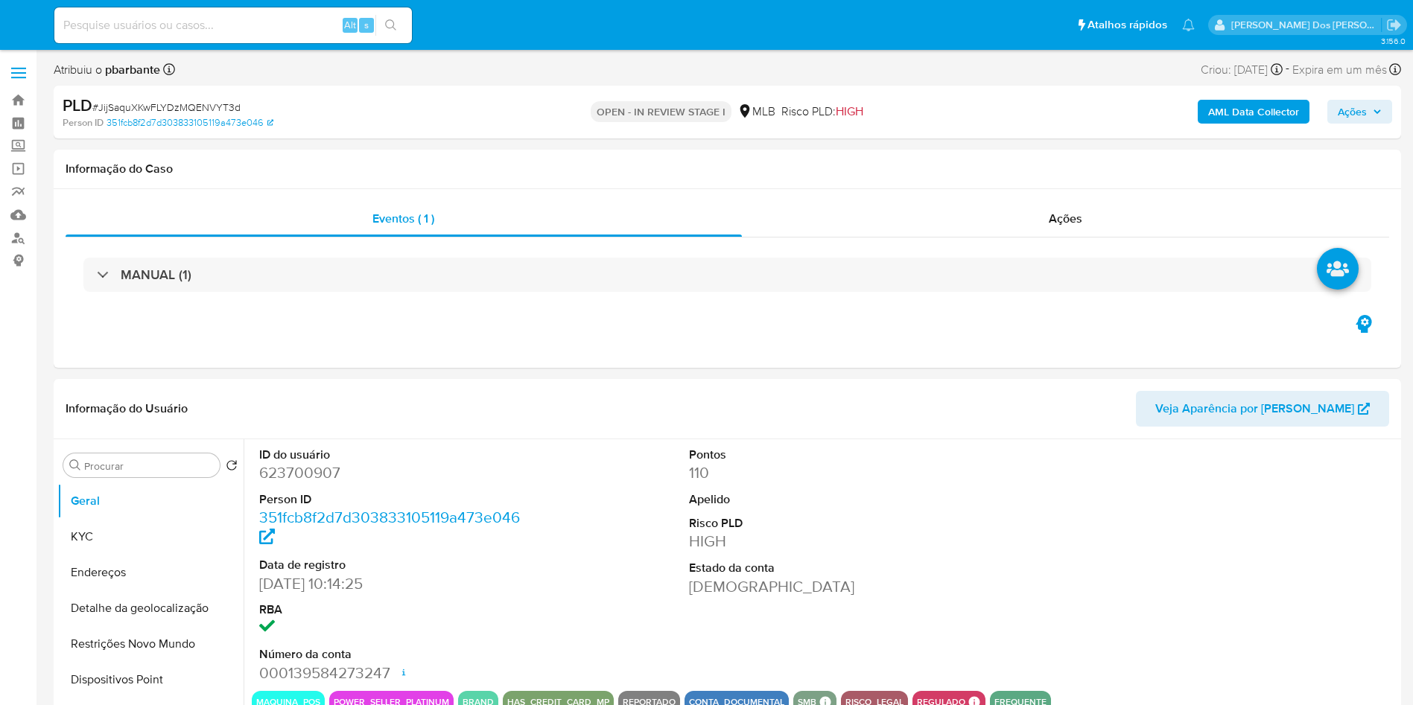
select select "10"
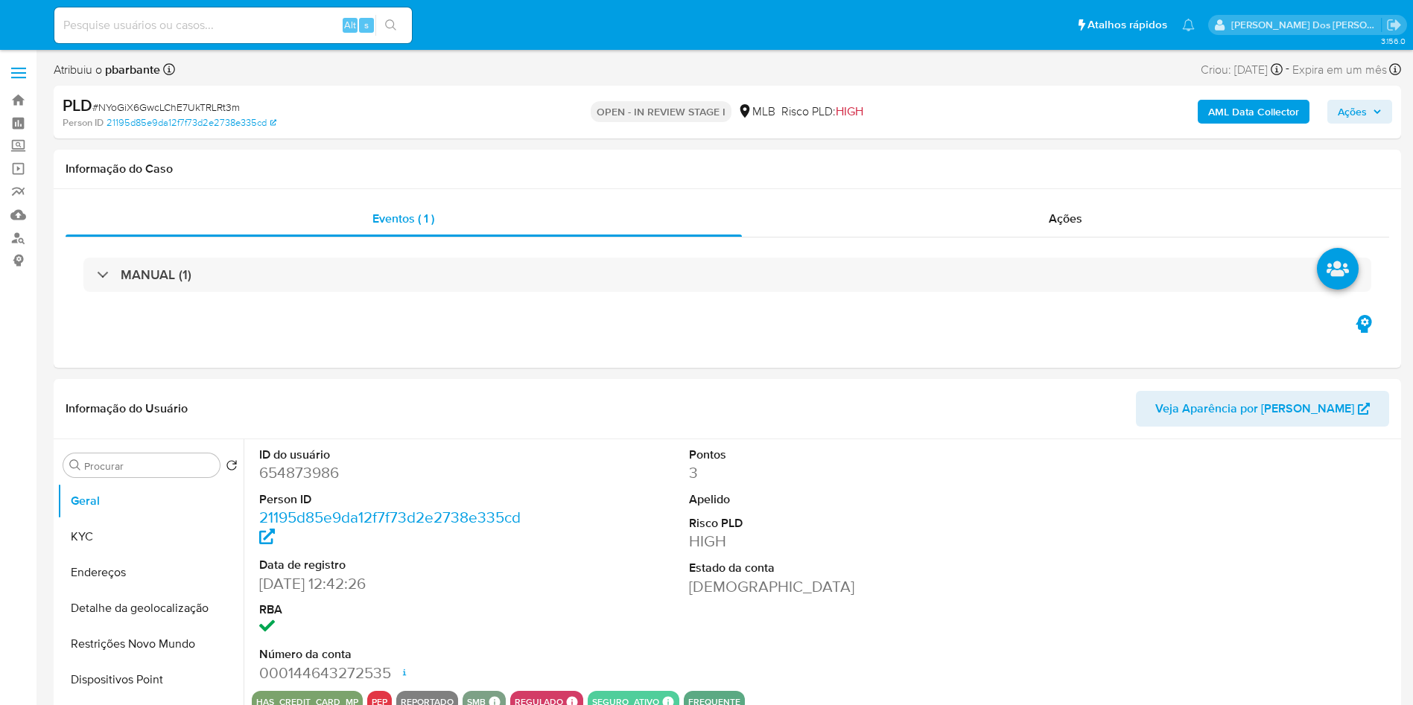
select select "10"
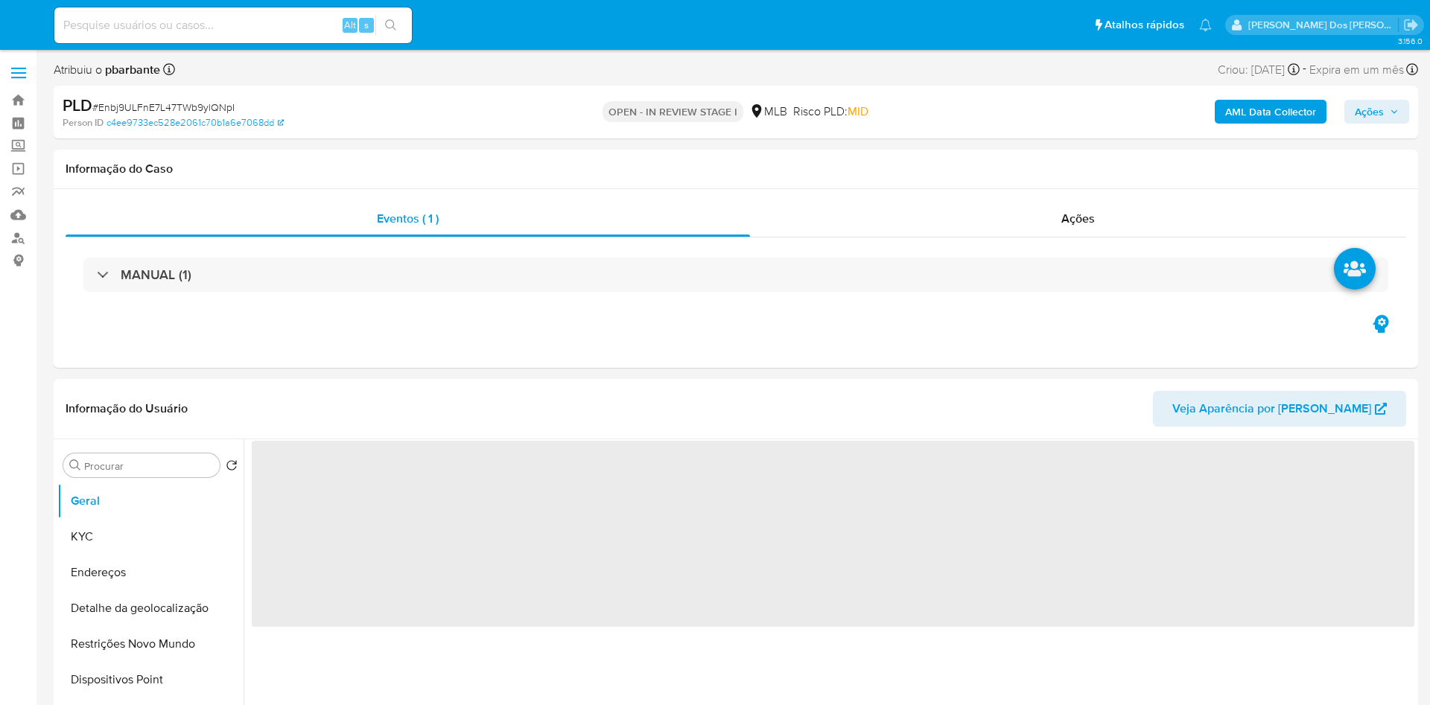
select select "10"
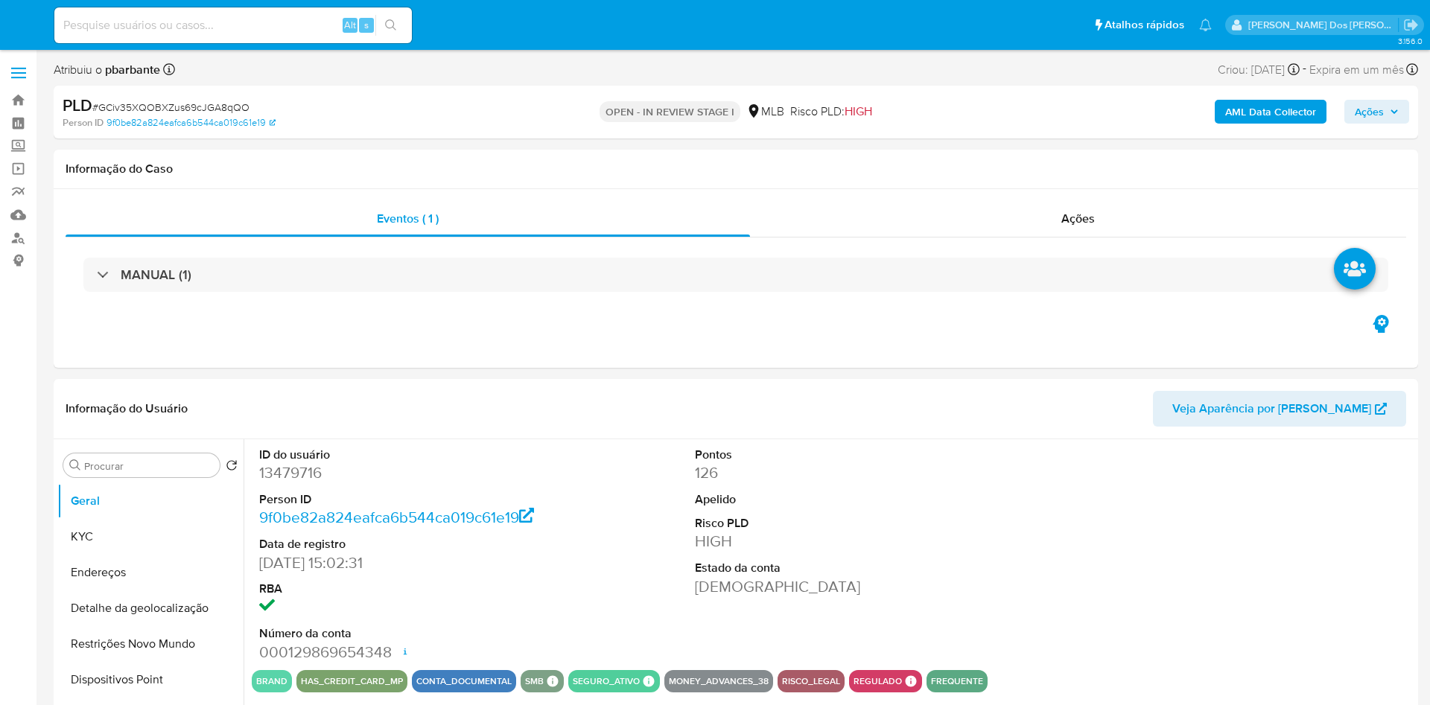
select select "10"
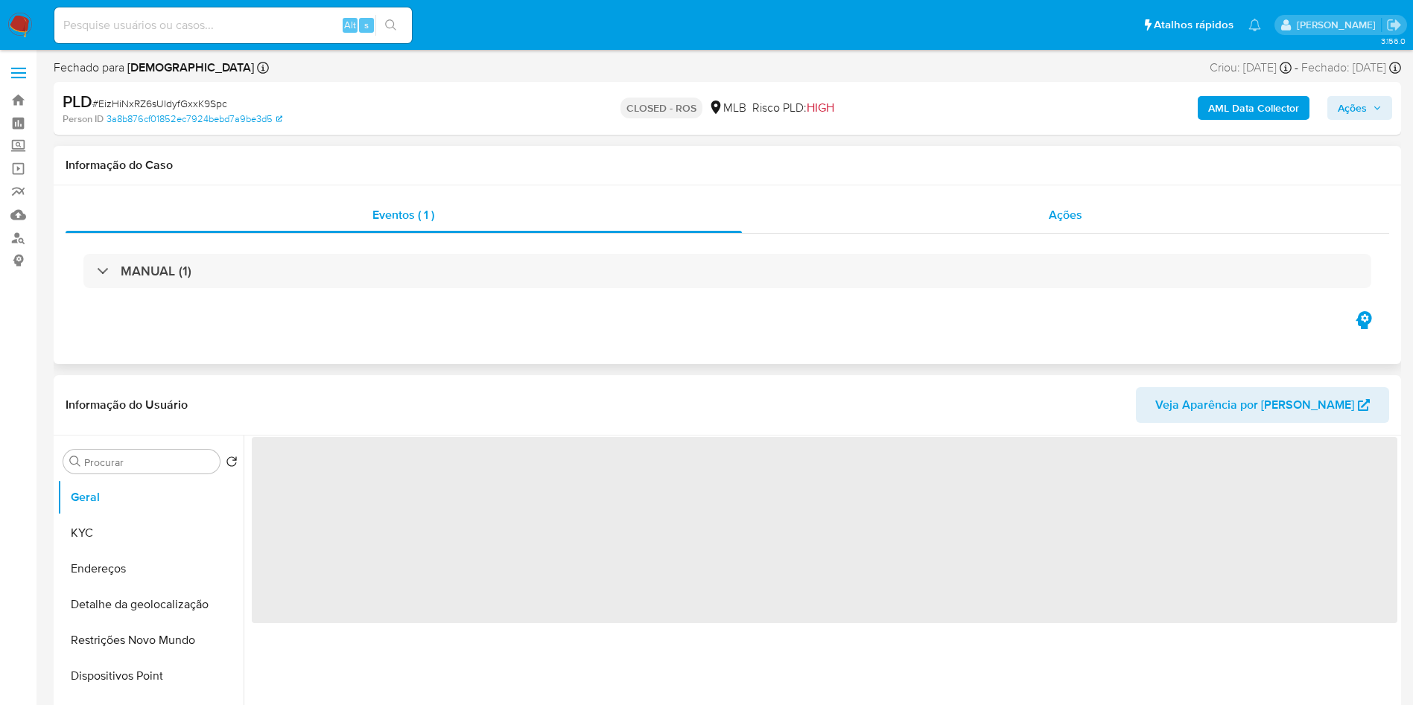
click at [1086, 220] on div "Ações" at bounding box center [1066, 215] width 648 height 36
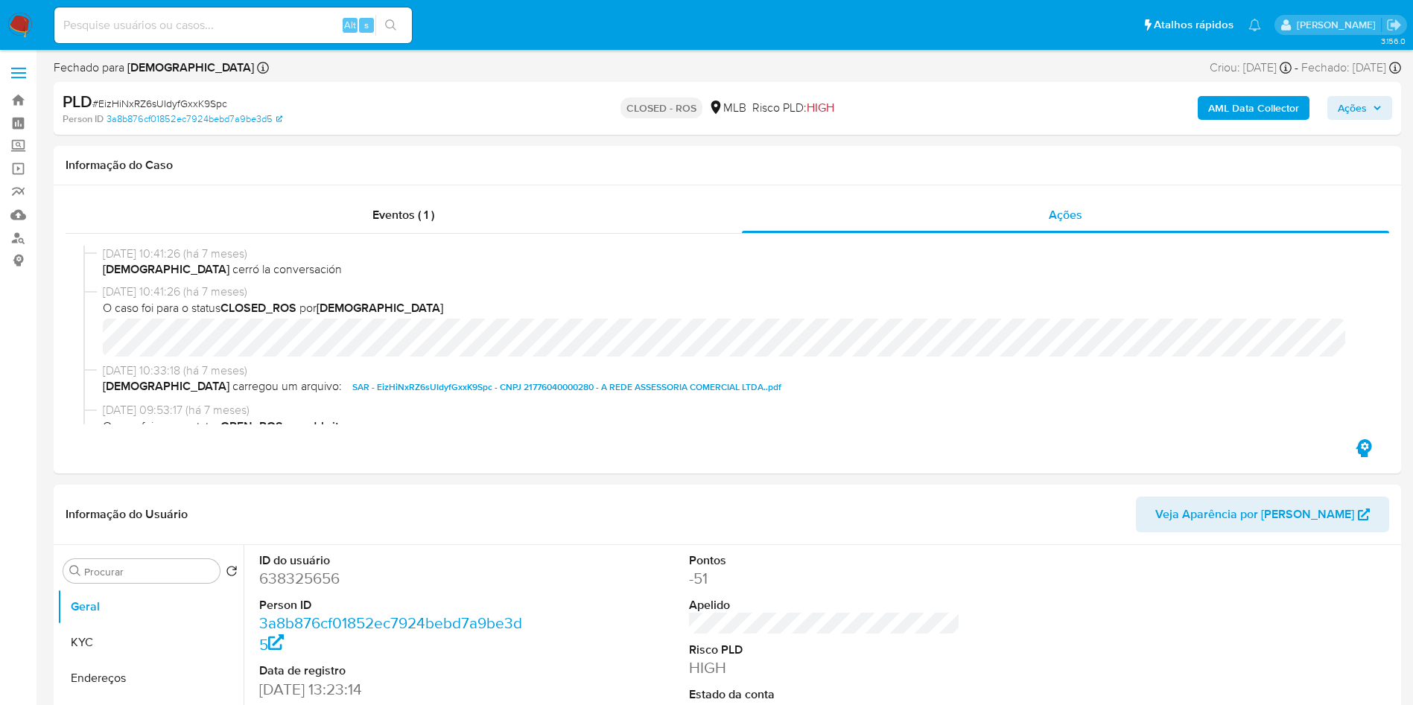
select select "10"
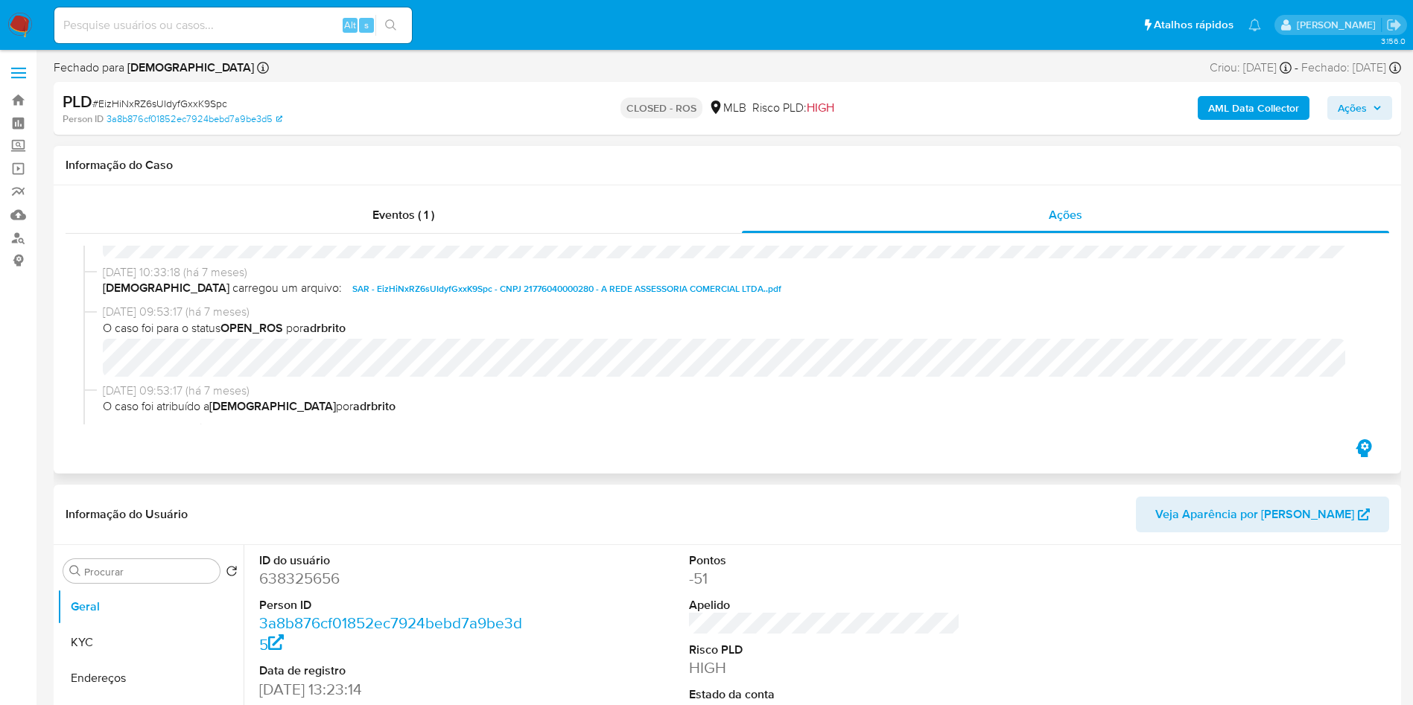
scroll to position [98, 0]
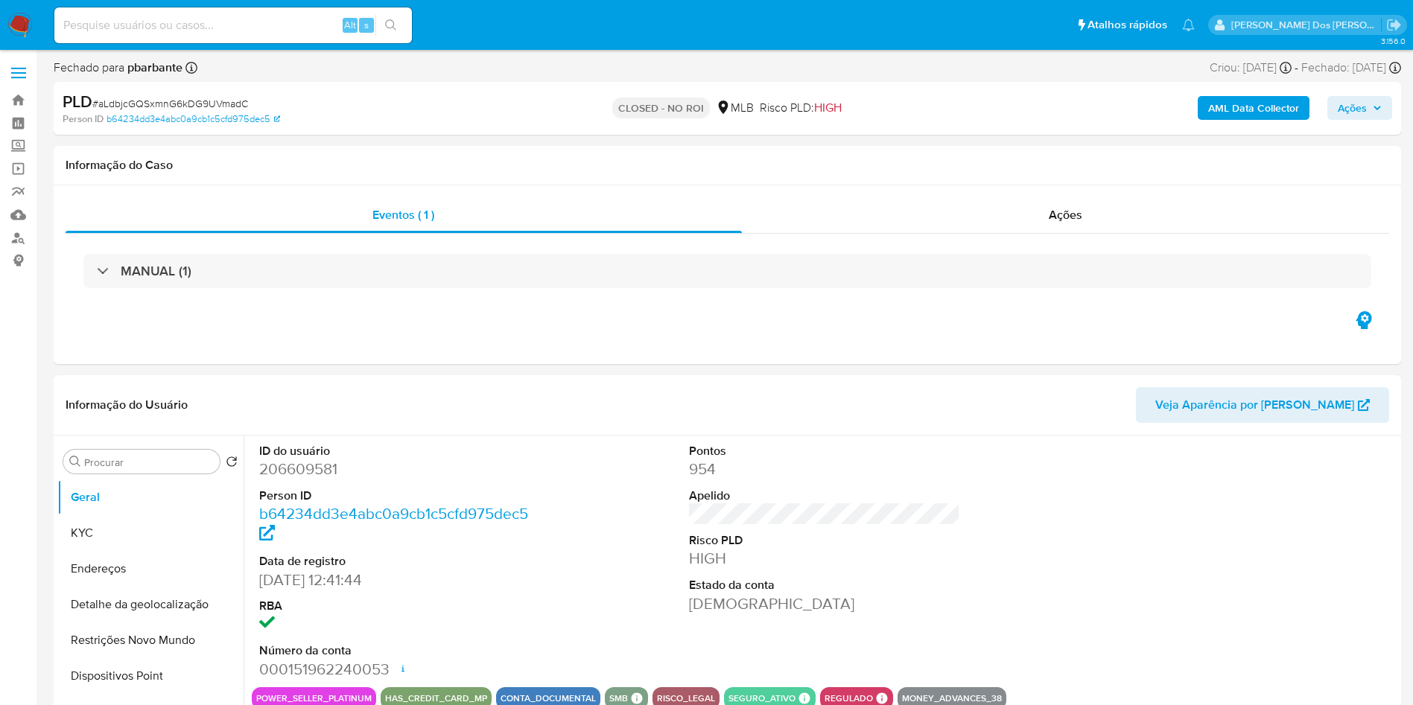
select select "10"
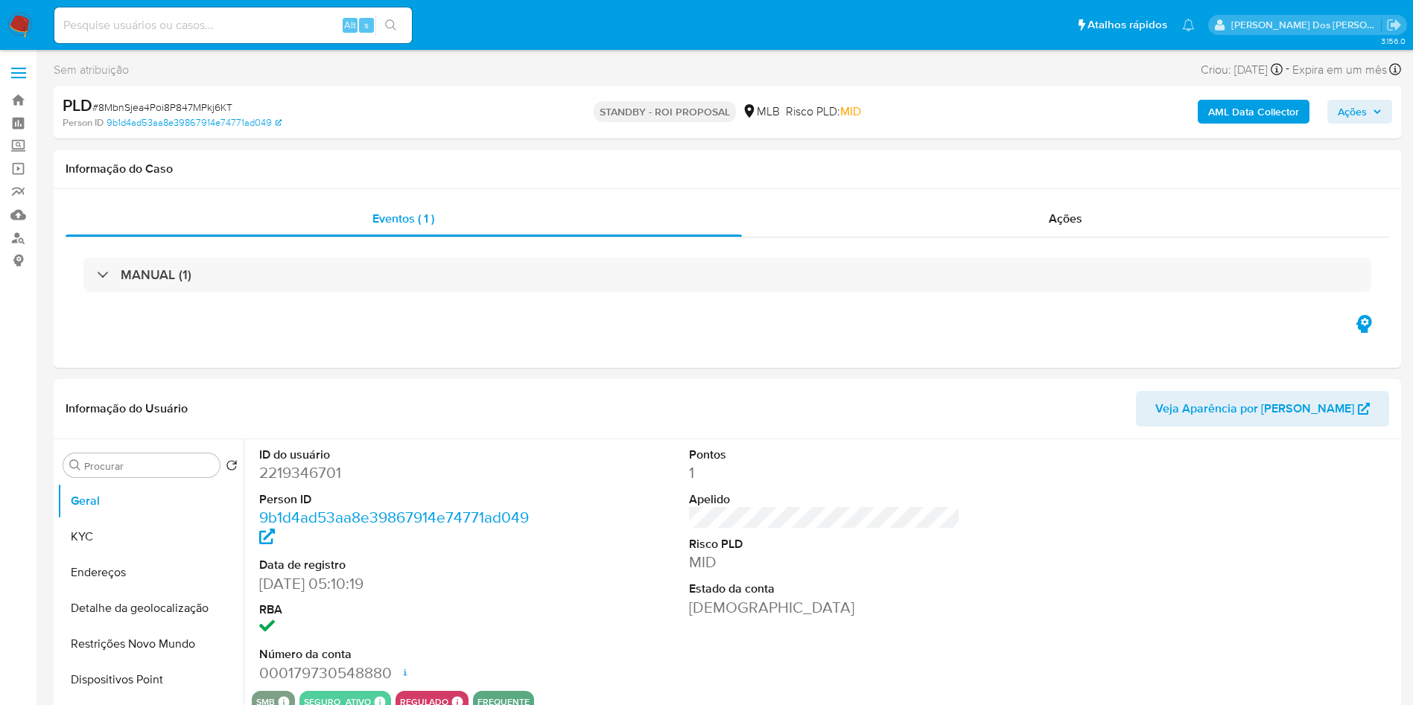
select select "10"
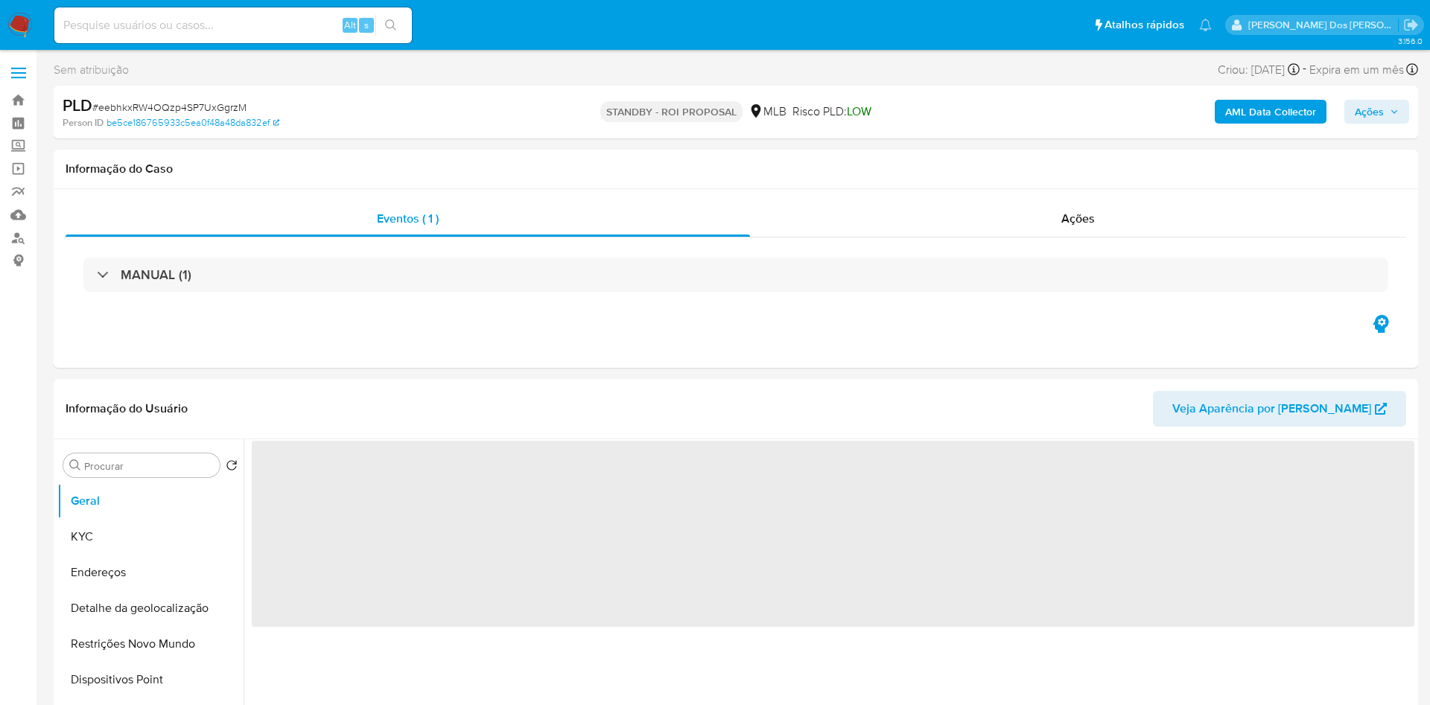
select select "10"
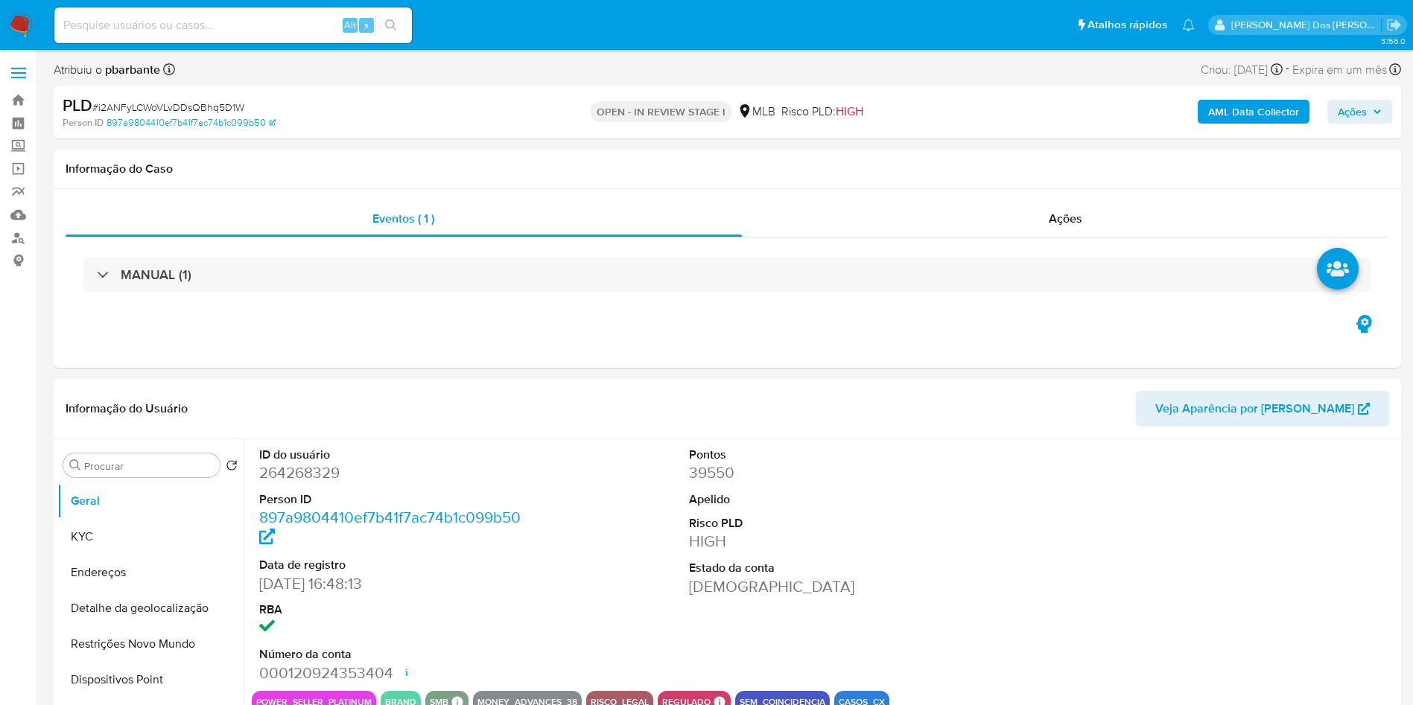
select select "10"
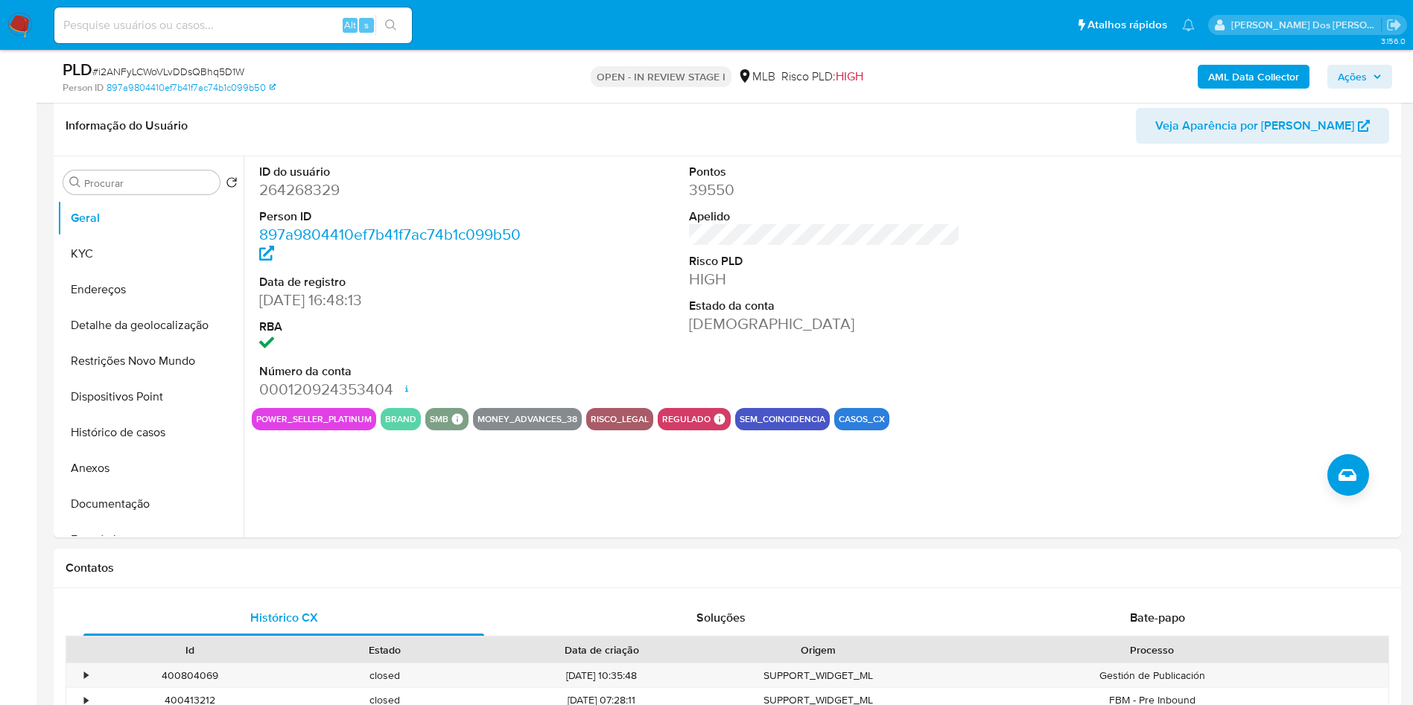
scroll to position [229, 0]
click at [65, 270] on button "KYC" at bounding box center [144, 255] width 174 height 36
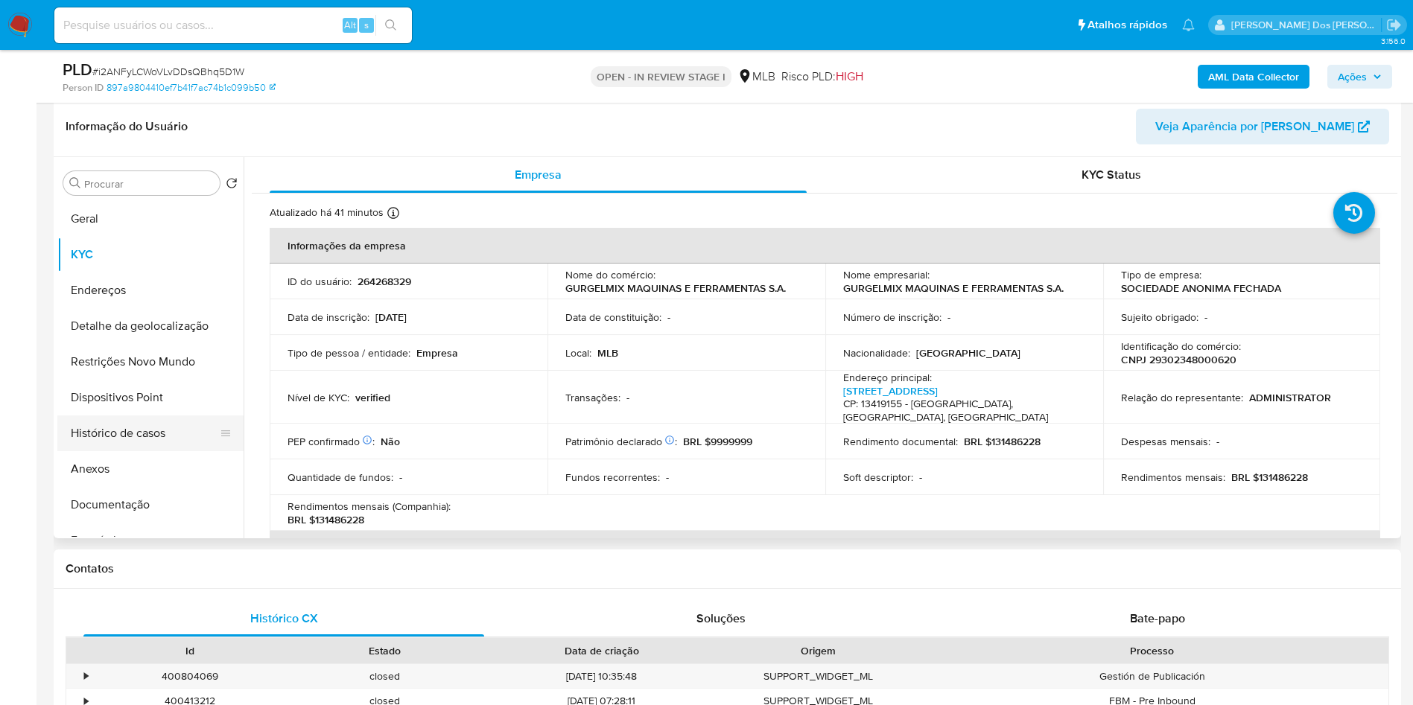
click at [174, 451] on button "Histórico de casos" at bounding box center [144, 434] width 174 height 36
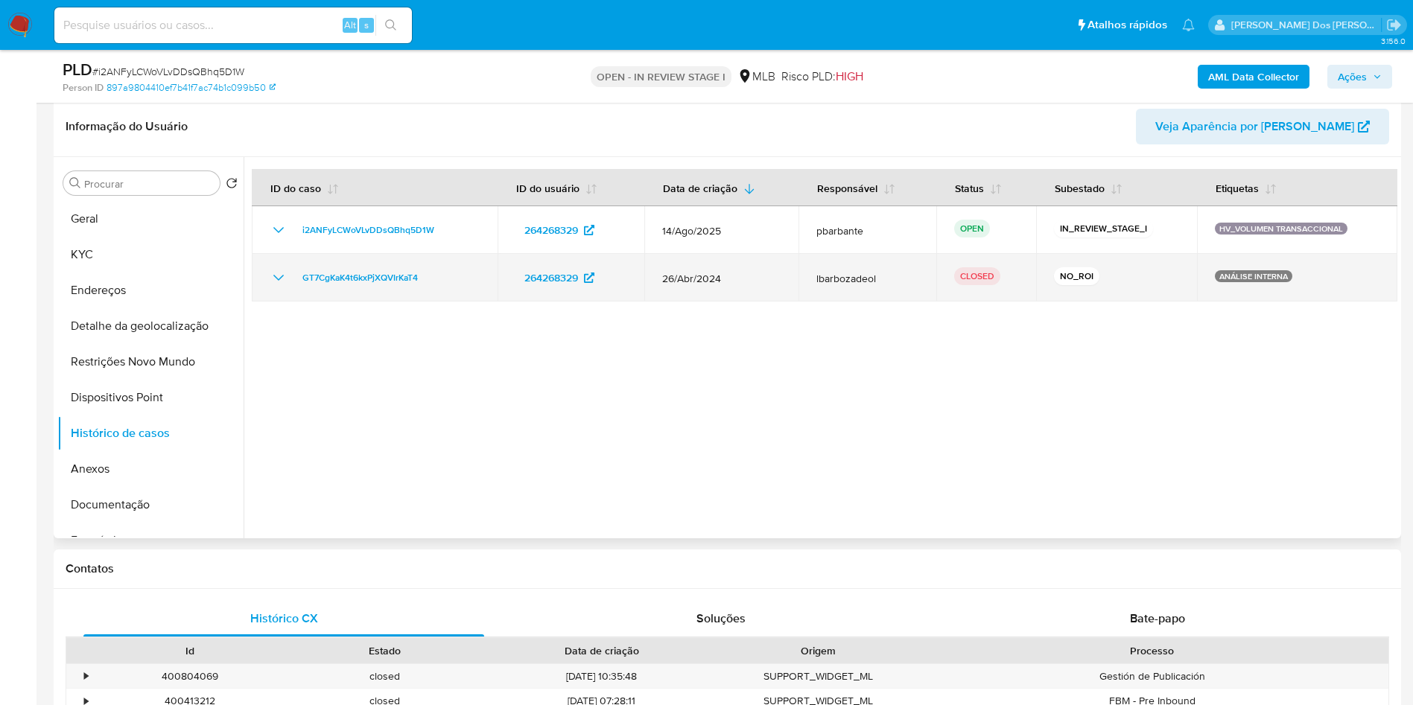
click at [277, 287] on icon "Mostrar/Ocultar" at bounding box center [279, 278] width 18 height 18
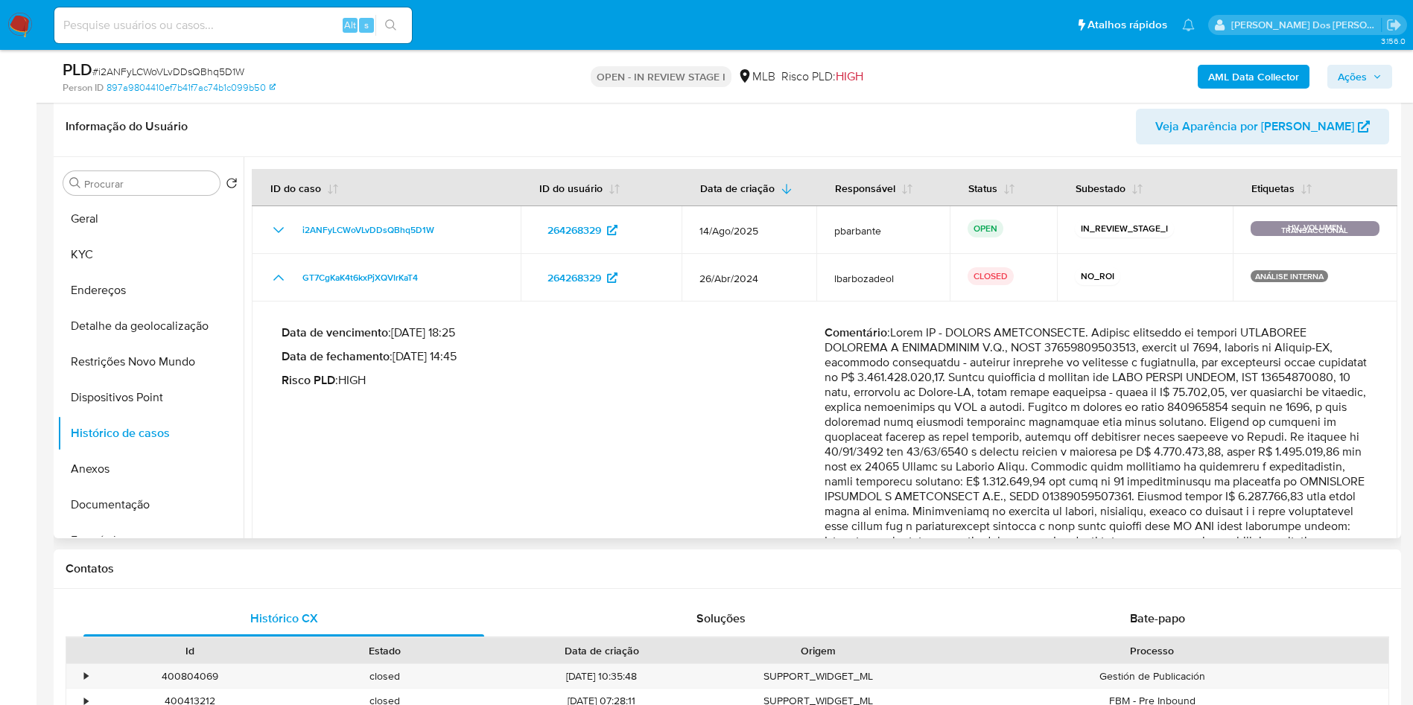
scroll to position [101, 0]
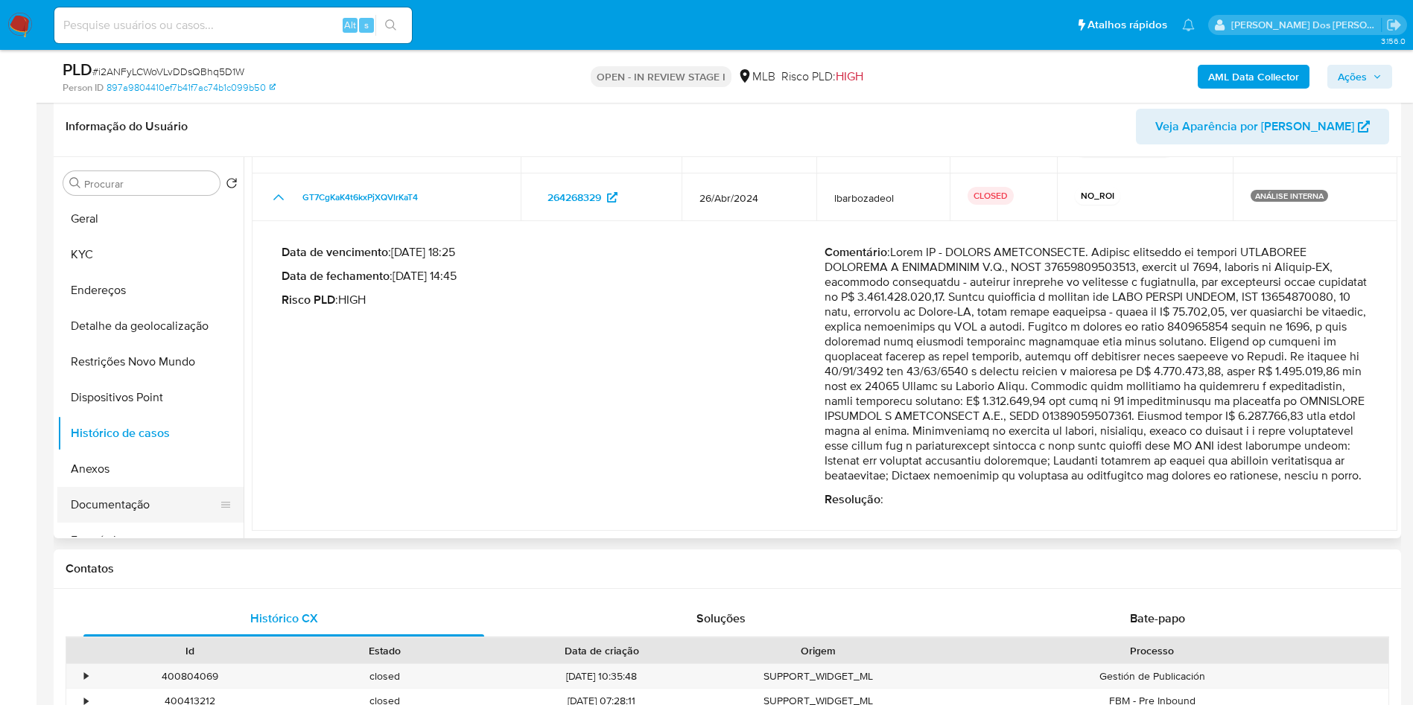
click at [143, 523] on button "Documentação" at bounding box center [144, 505] width 174 height 36
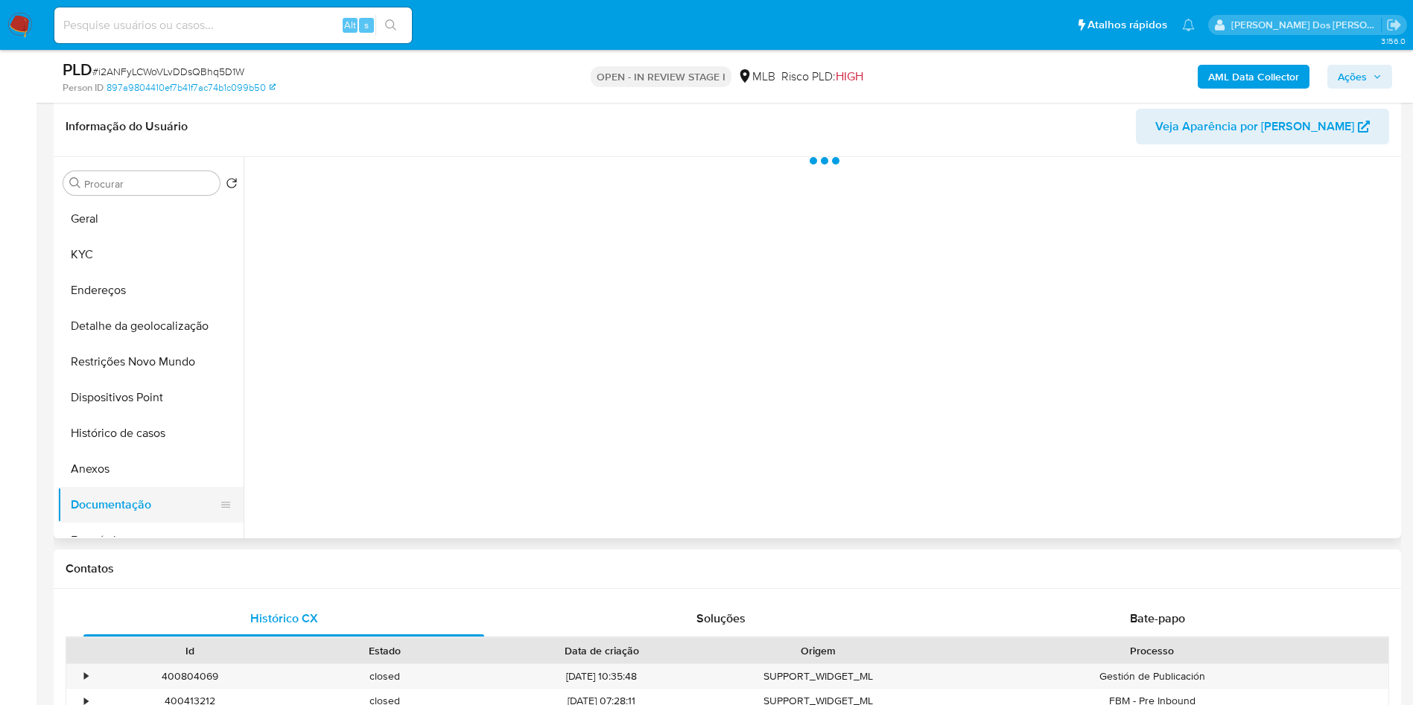
scroll to position [0, 0]
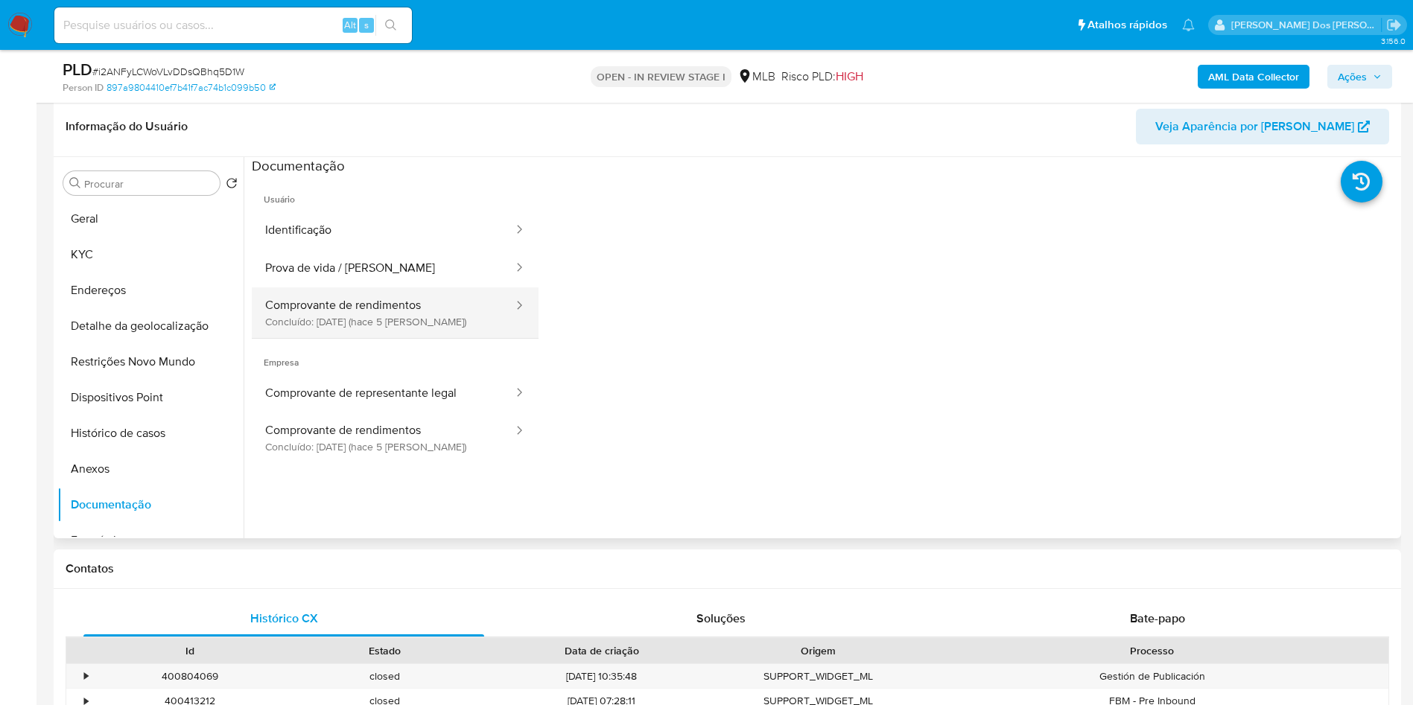
click at [438, 338] on button "Comprovante de rendimentos Concluído: [DATE] (hace 5 [PERSON_NAME])" at bounding box center [383, 313] width 263 height 51
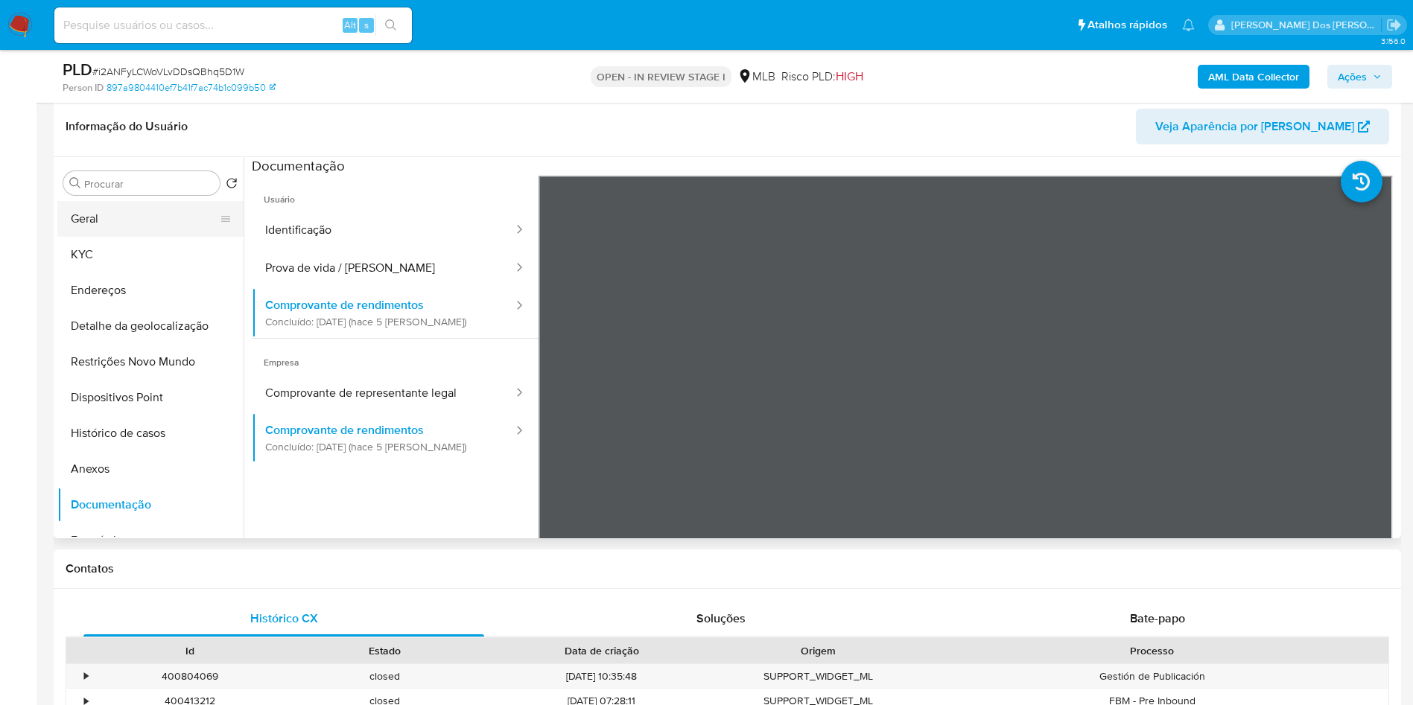
click at [168, 237] on button "Geral" at bounding box center [144, 219] width 174 height 36
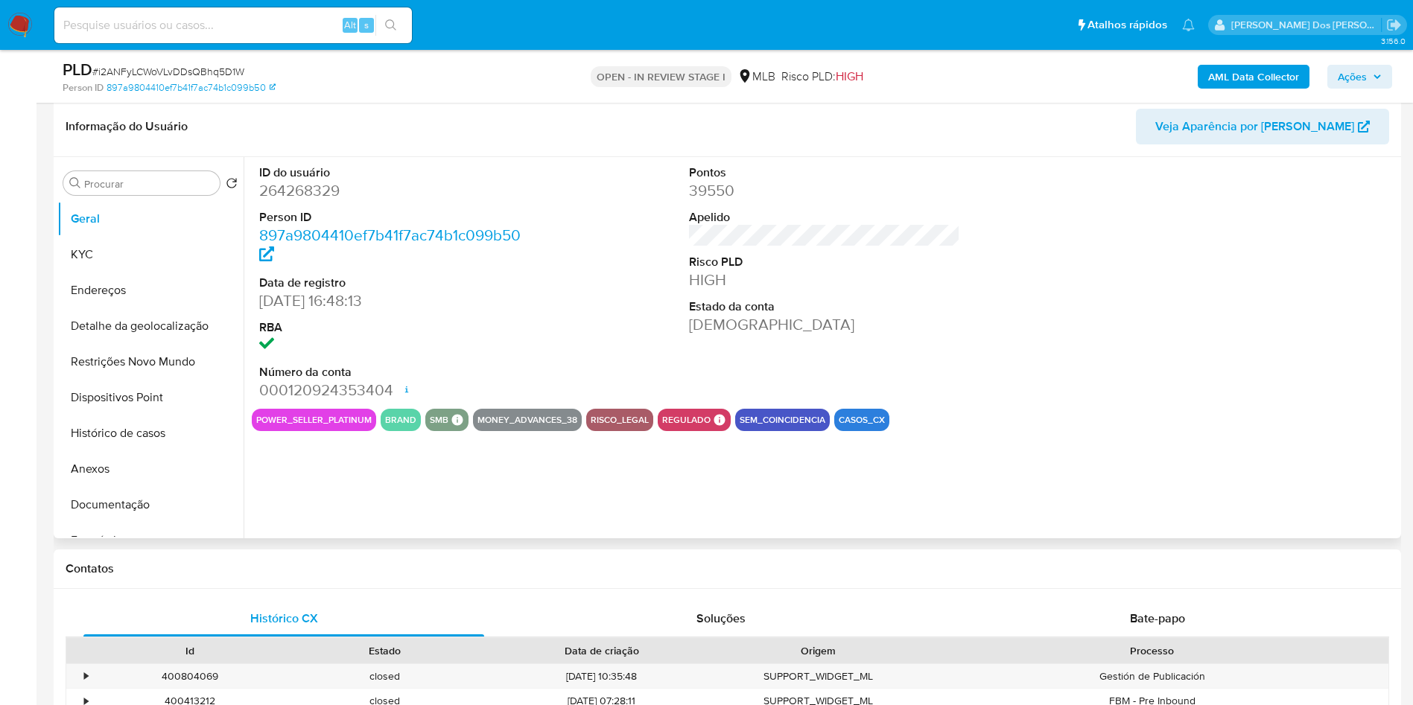
click at [299, 201] on dd "264268329" at bounding box center [395, 190] width 272 height 21
copy dd "264268329"
click at [168, 518] on button "Documentação" at bounding box center [144, 505] width 174 height 36
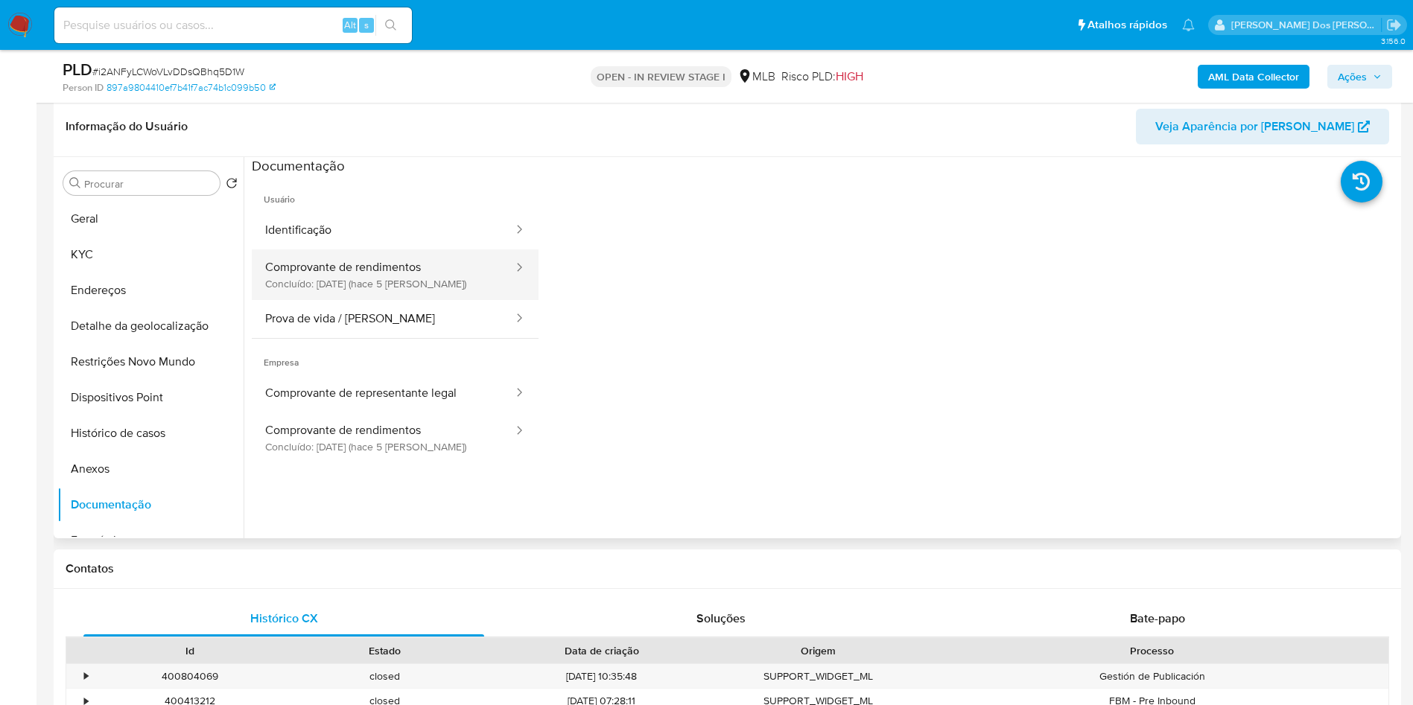
click at [353, 300] on button "Comprovante de rendimentos Concluído: [DATE] (hace 5 [PERSON_NAME])" at bounding box center [383, 275] width 263 height 51
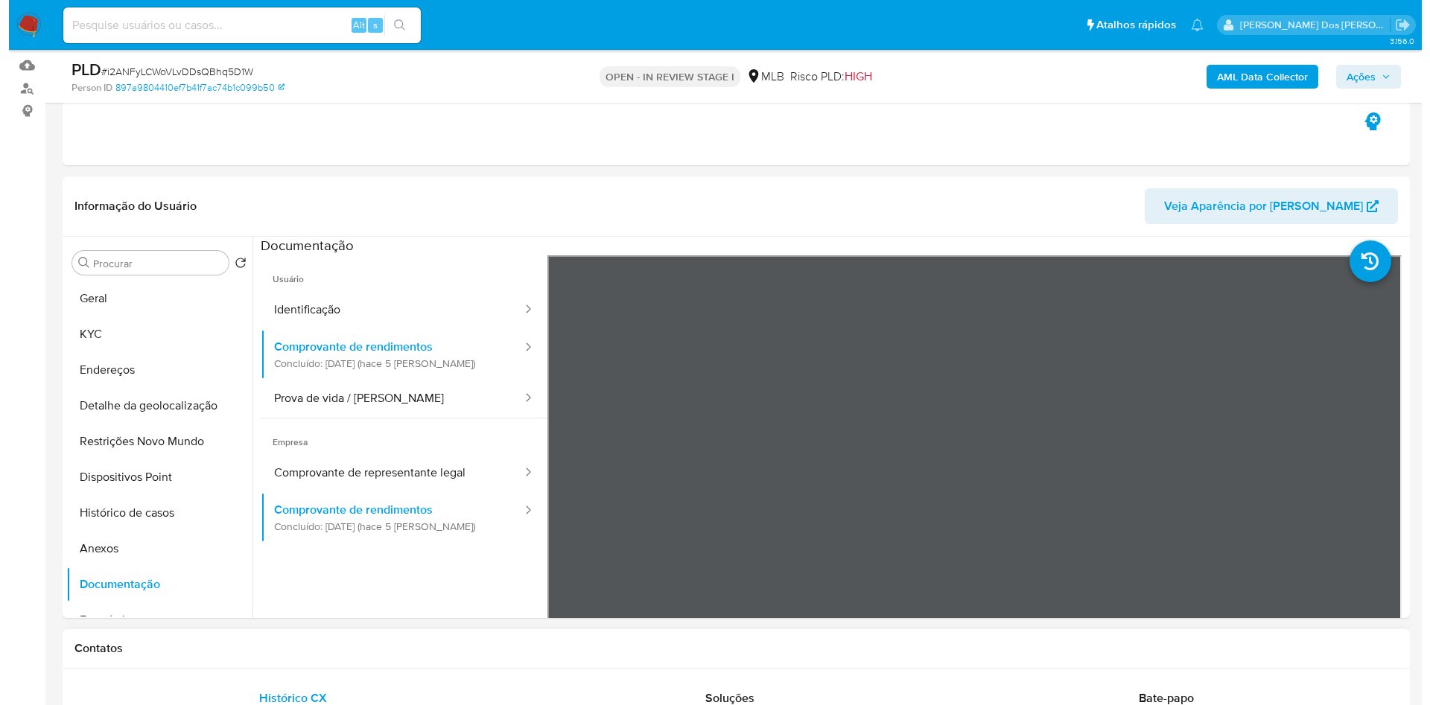
scroll to position [151, 0]
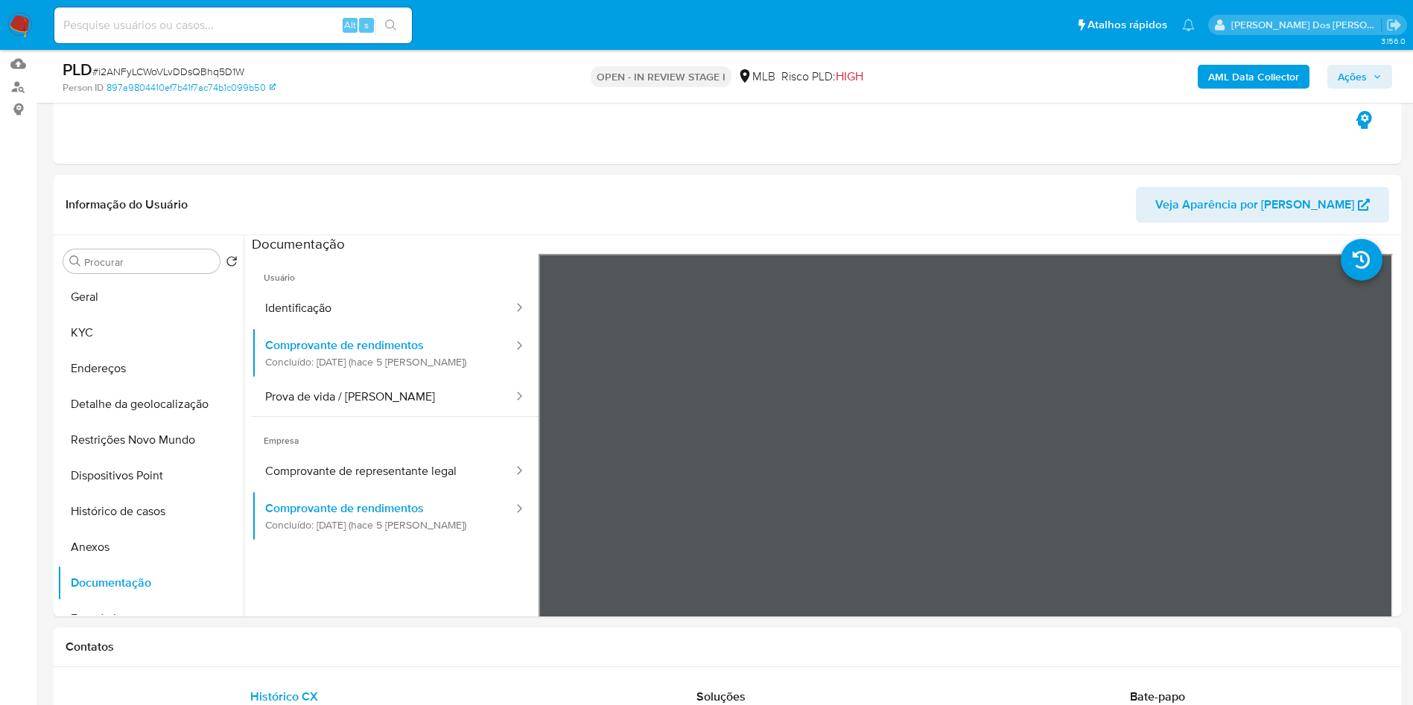
click at [1273, 77] on b "AML Data Collector" at bounding box center [1253, 77] width 91 height 24
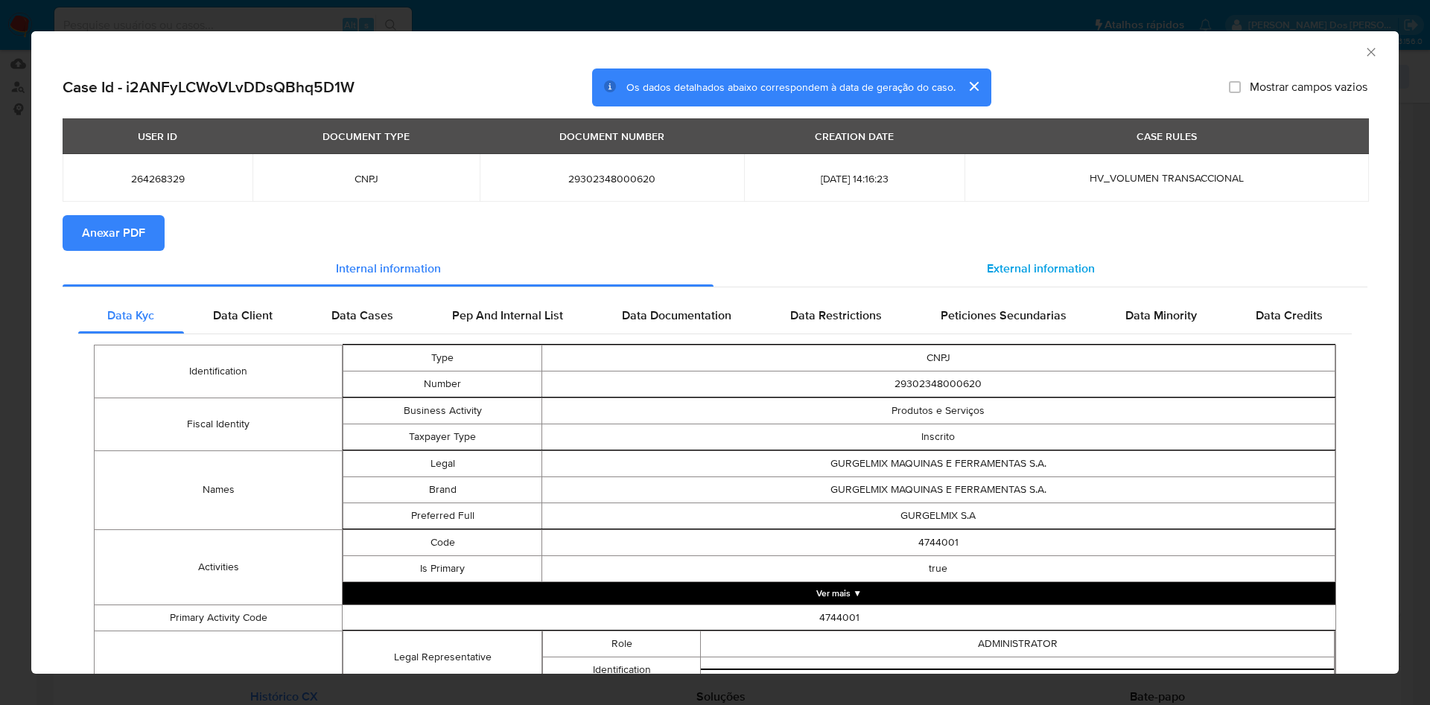
click at [1019, 265] on span "External information" at bounding box center [1041, 268] width 108 height 17
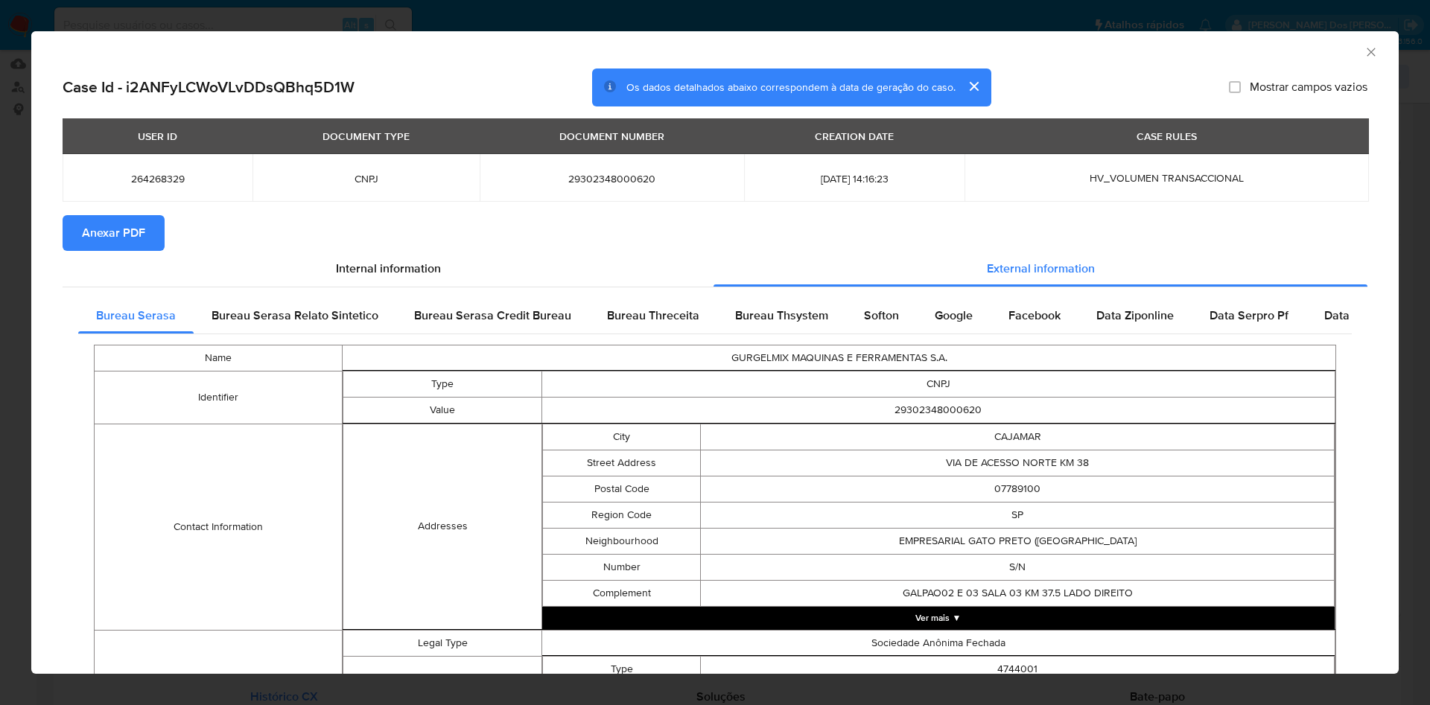
click at [115, 228] on span "Anexar PDF" at bounding box center [113, 233] width 63 height 33
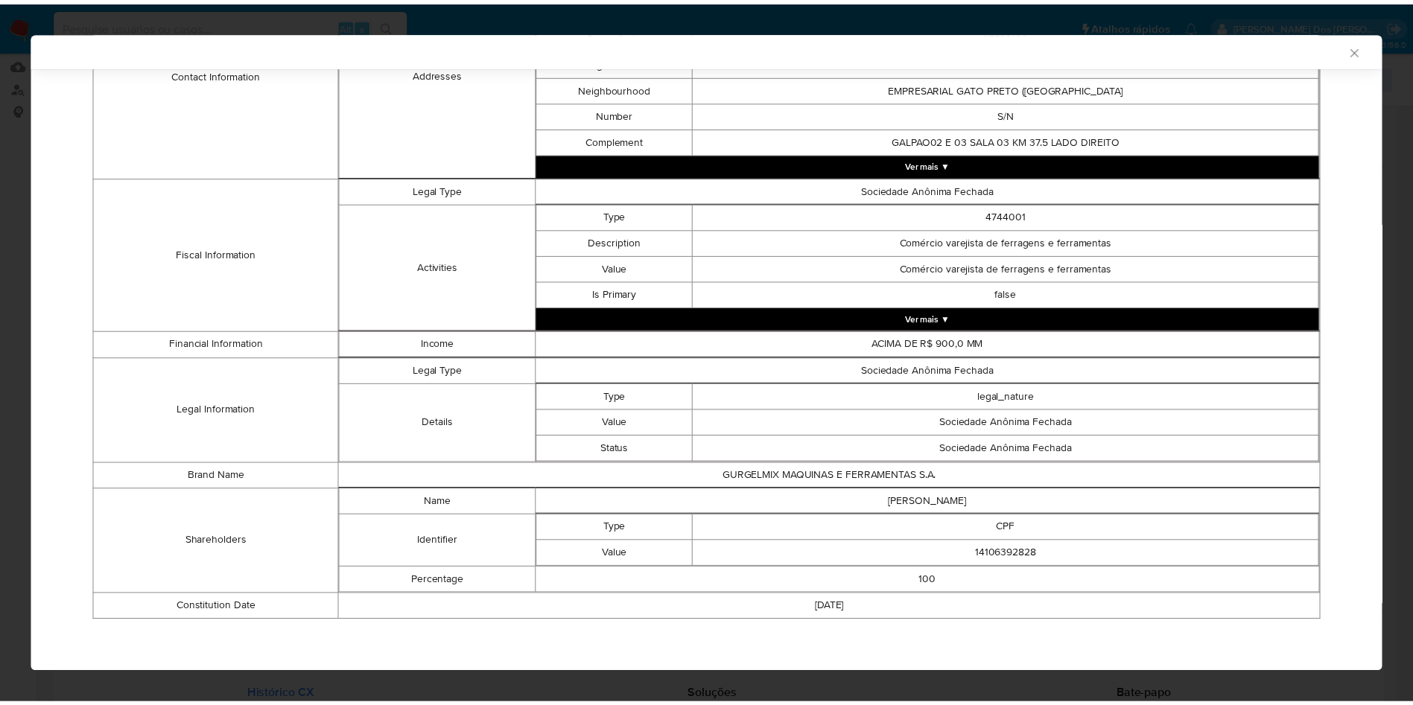
scroll to position [454, 0]
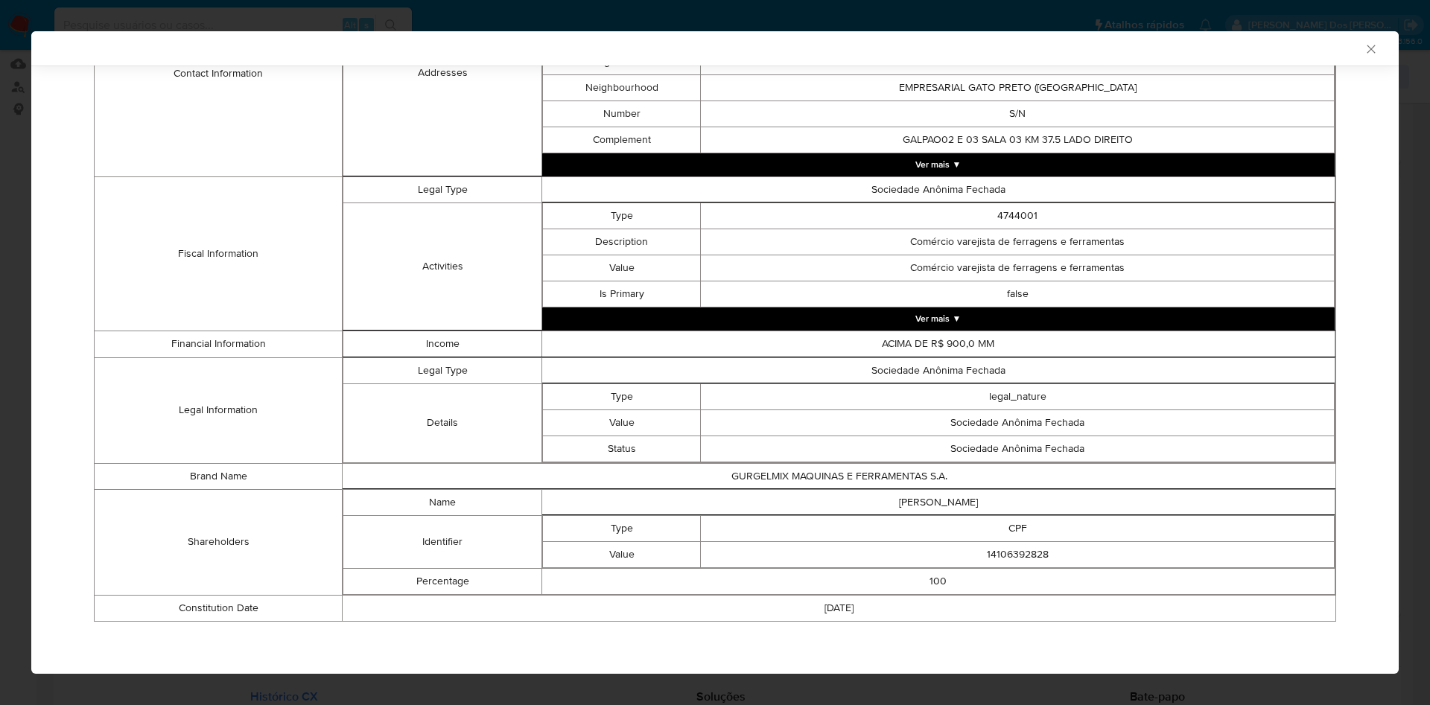
click at [1018, 557] on td "14106392828" at bounding box center [1018, 554] width 634 height 26
copy td "14106392828"
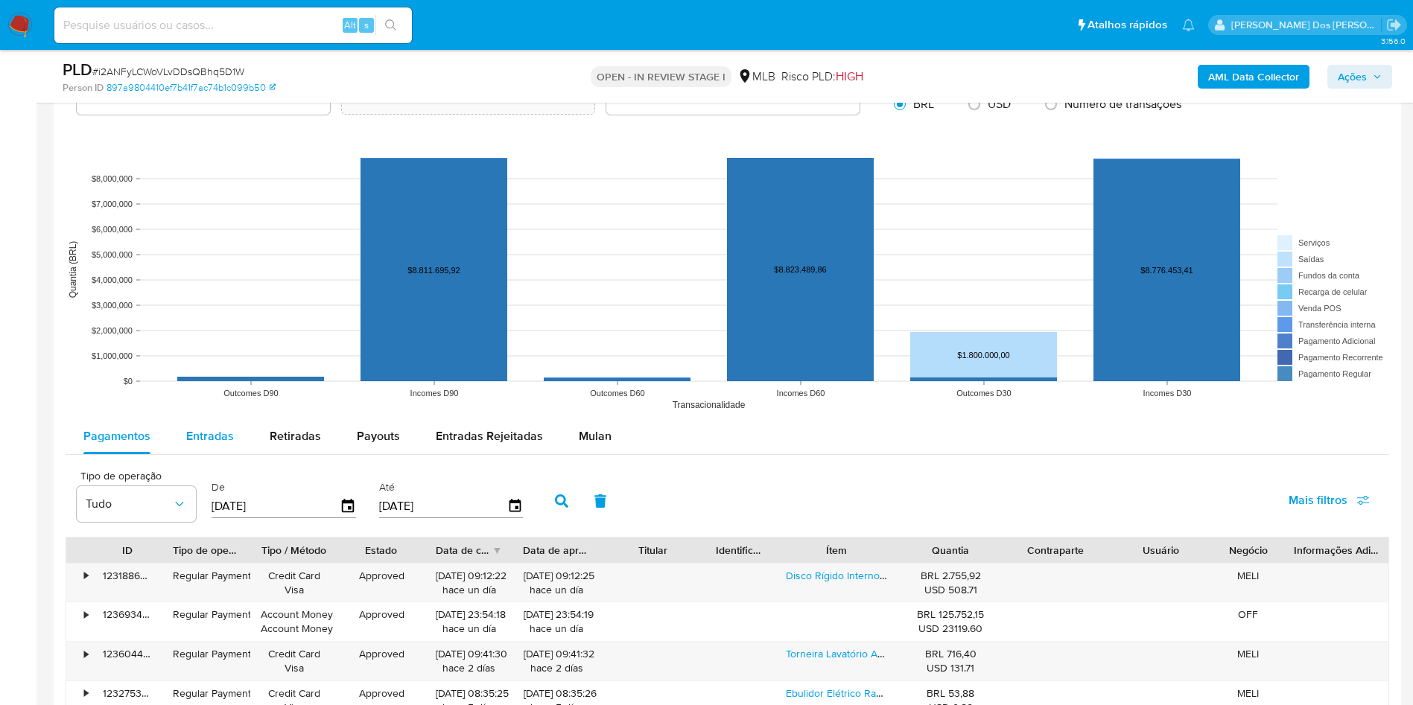
click at [210, 445] on span "Entradas" at bounding box center [210, 436] width 48 height 17
select select "10"
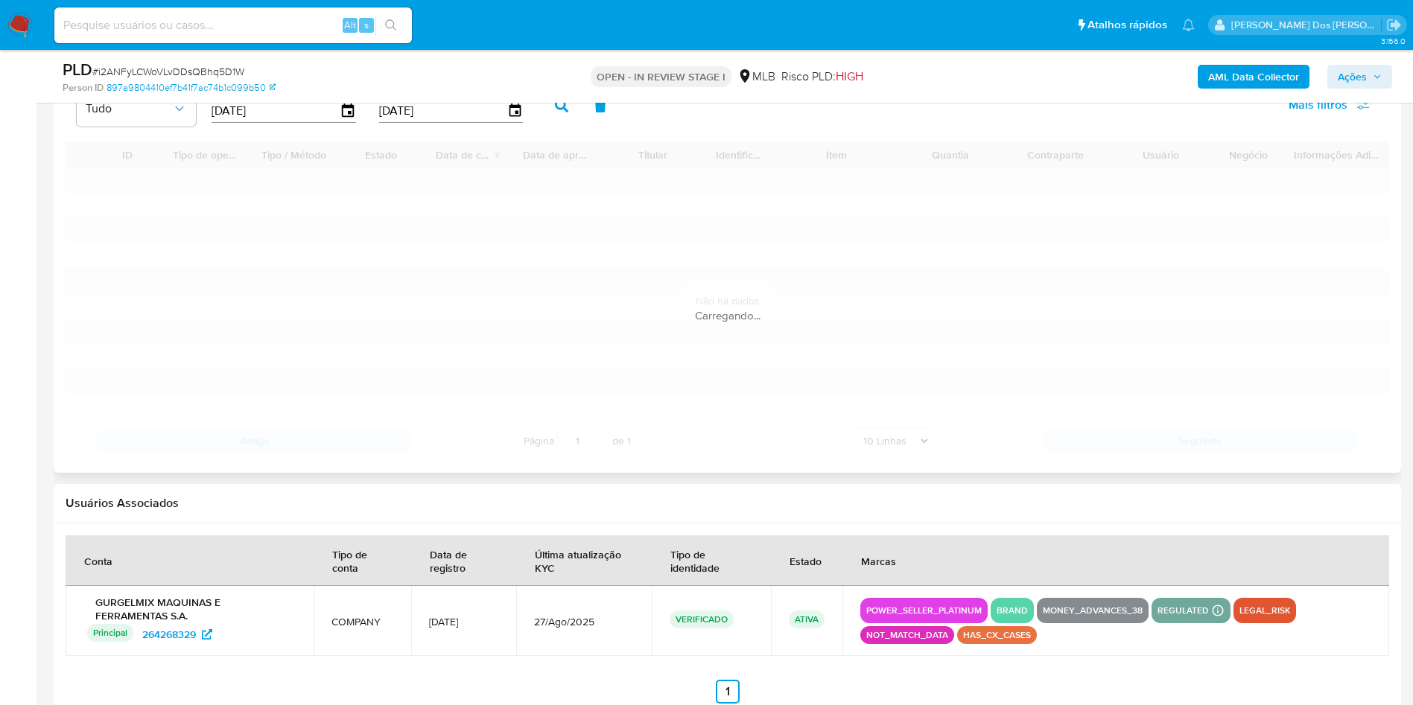
scroll to position [1740, 0]
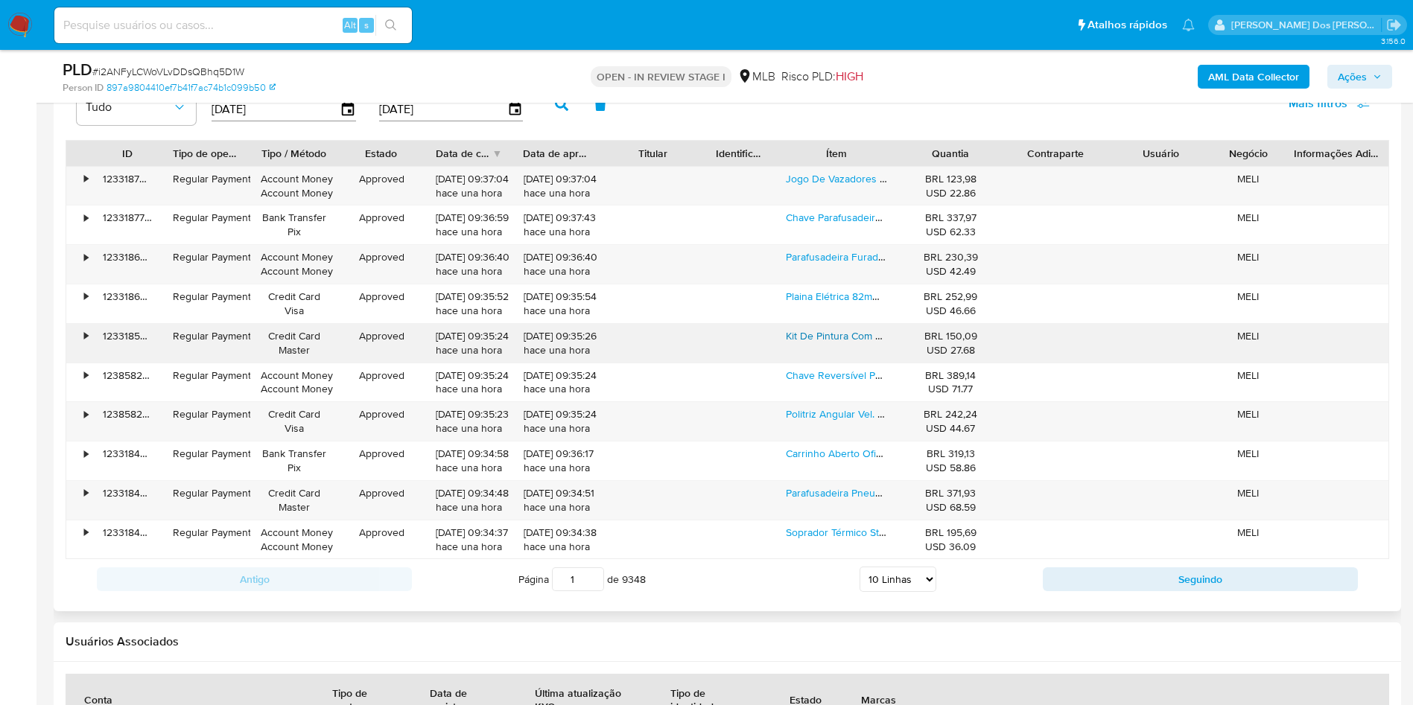
click at [817, 343] on link "Kit De Pintura Com 5 Peças Compressor De Ar Fortgpro-fg8670" at bounding box center [933, 335] width 294 height 15
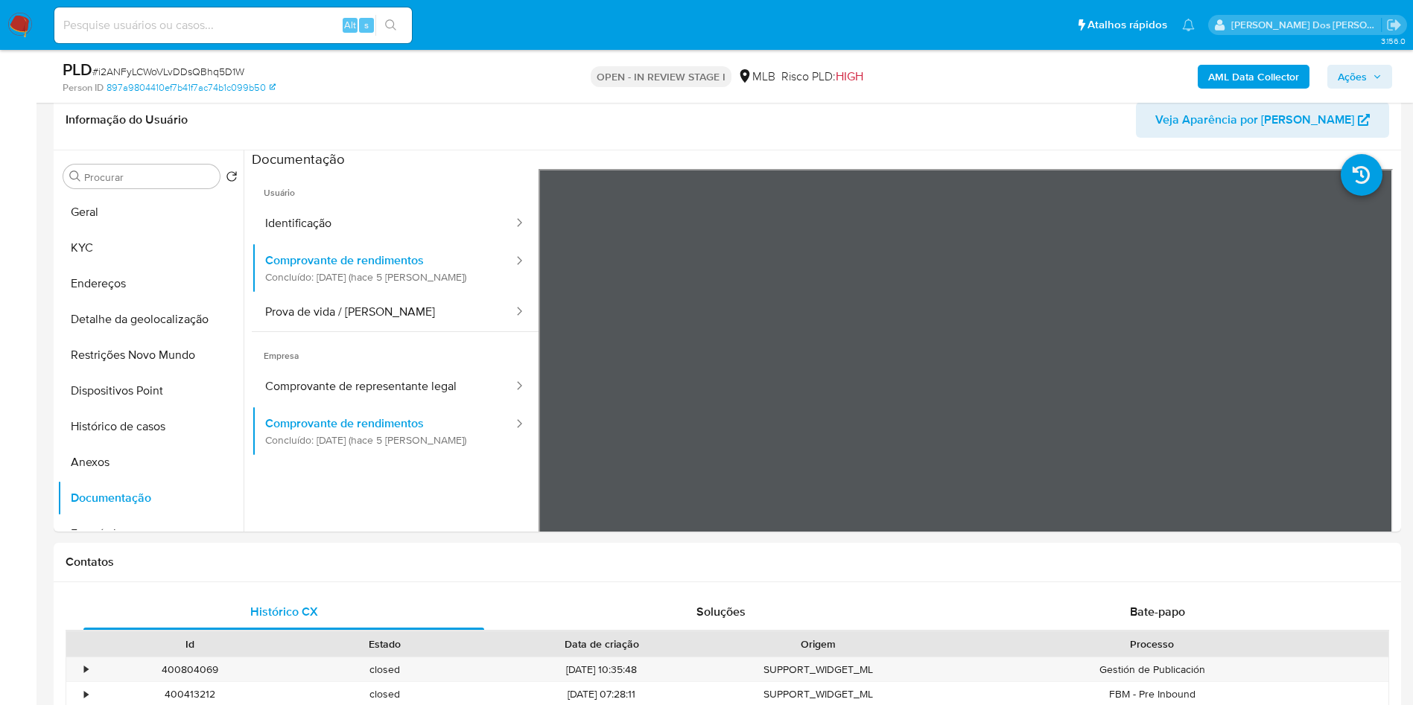
scroll to position [165, 0]
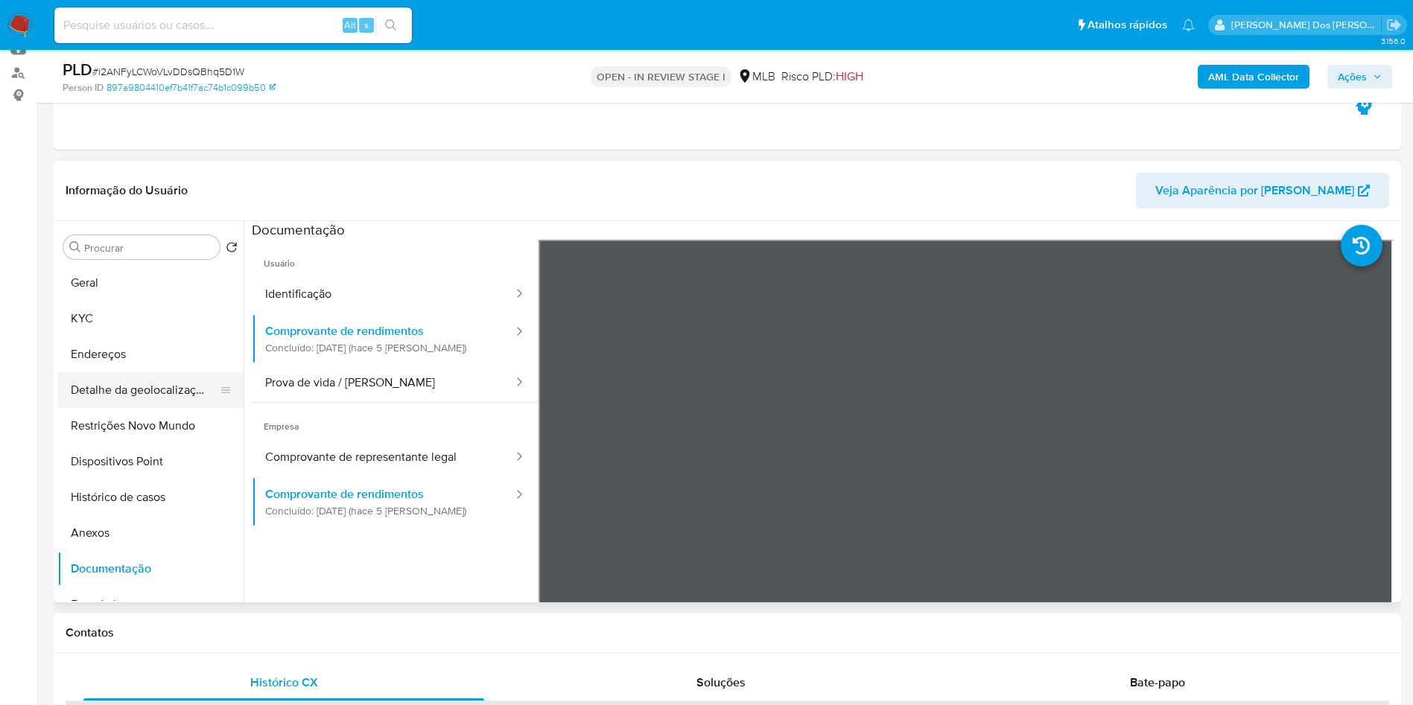
click at [124, 408] on button "Detalhe da geolocalização" at bounding box center [144, 390] width 174 height 36
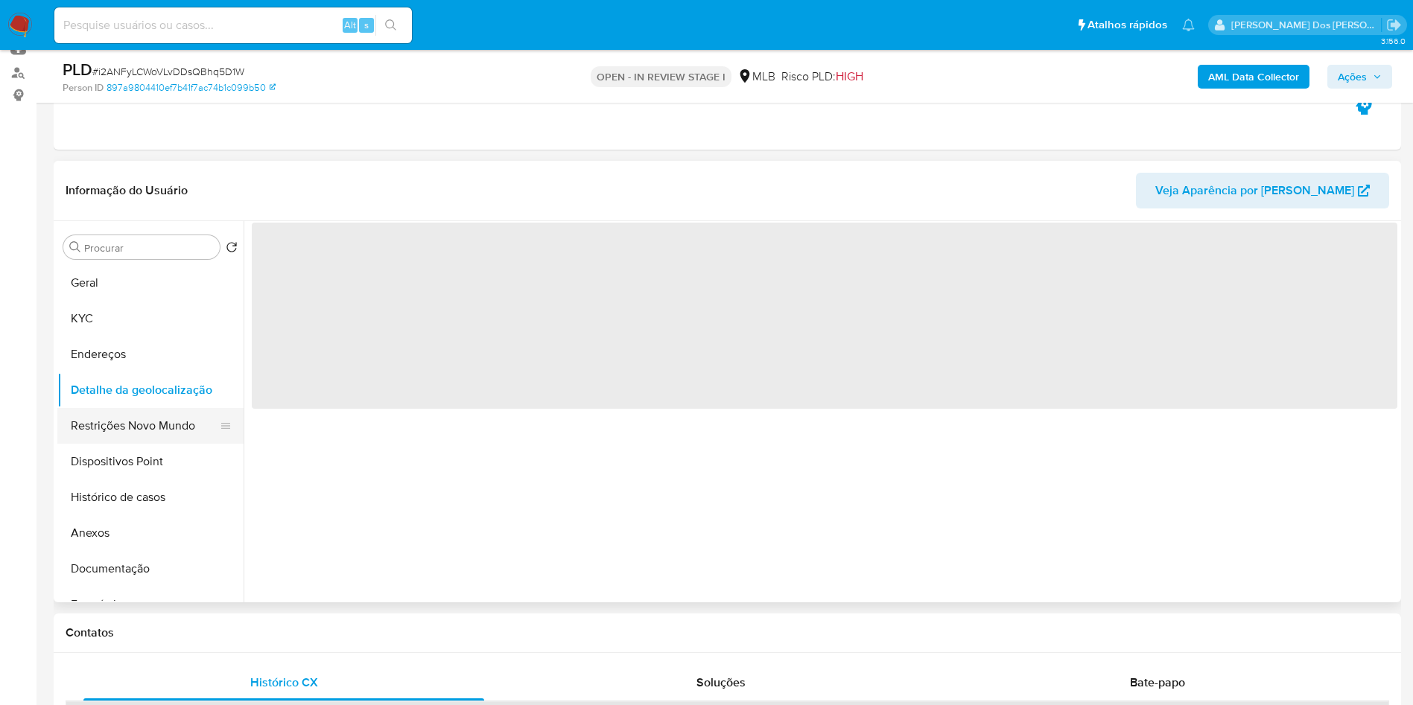
click at [129, 443] on button "Restrições Novo Mundo" at bounding box center [144, 426] width 174 height 36
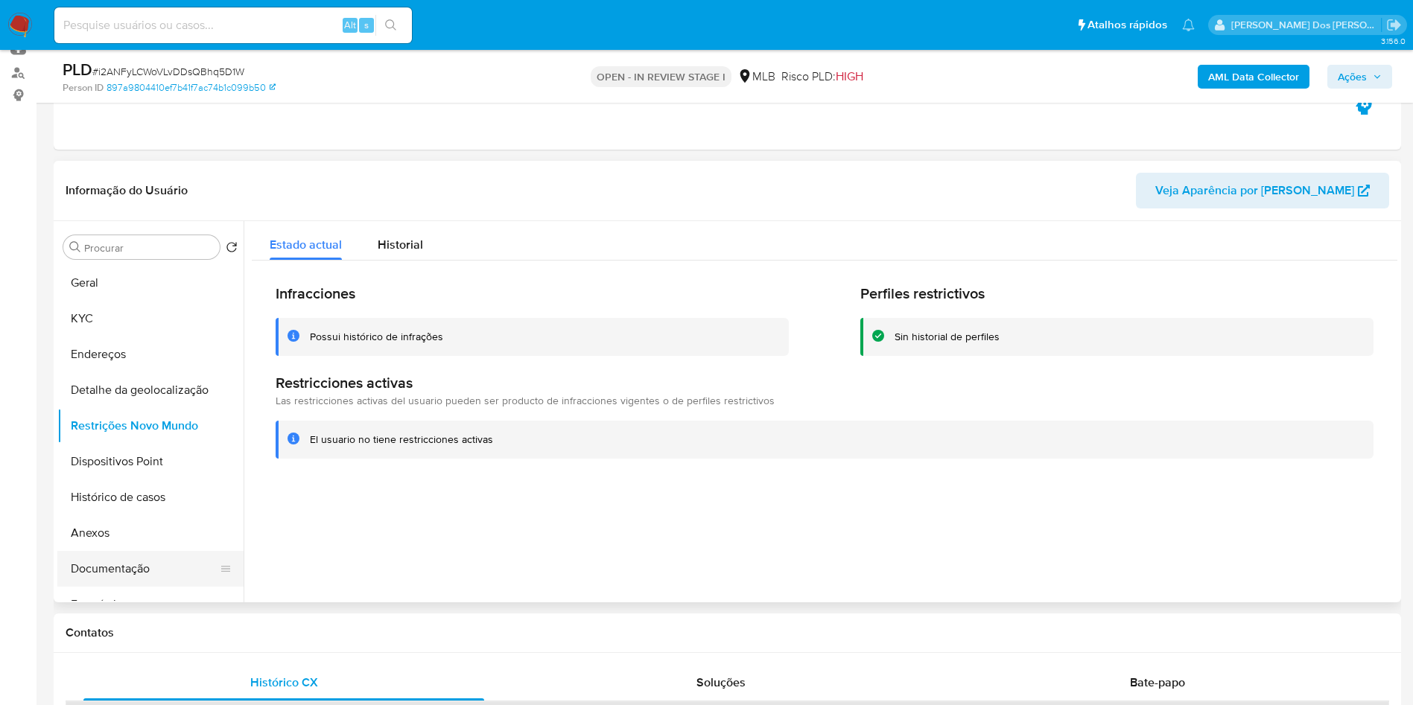
click at [137, 587] on button "Documentação" at bounding box center [144, 569] width 174 height 36
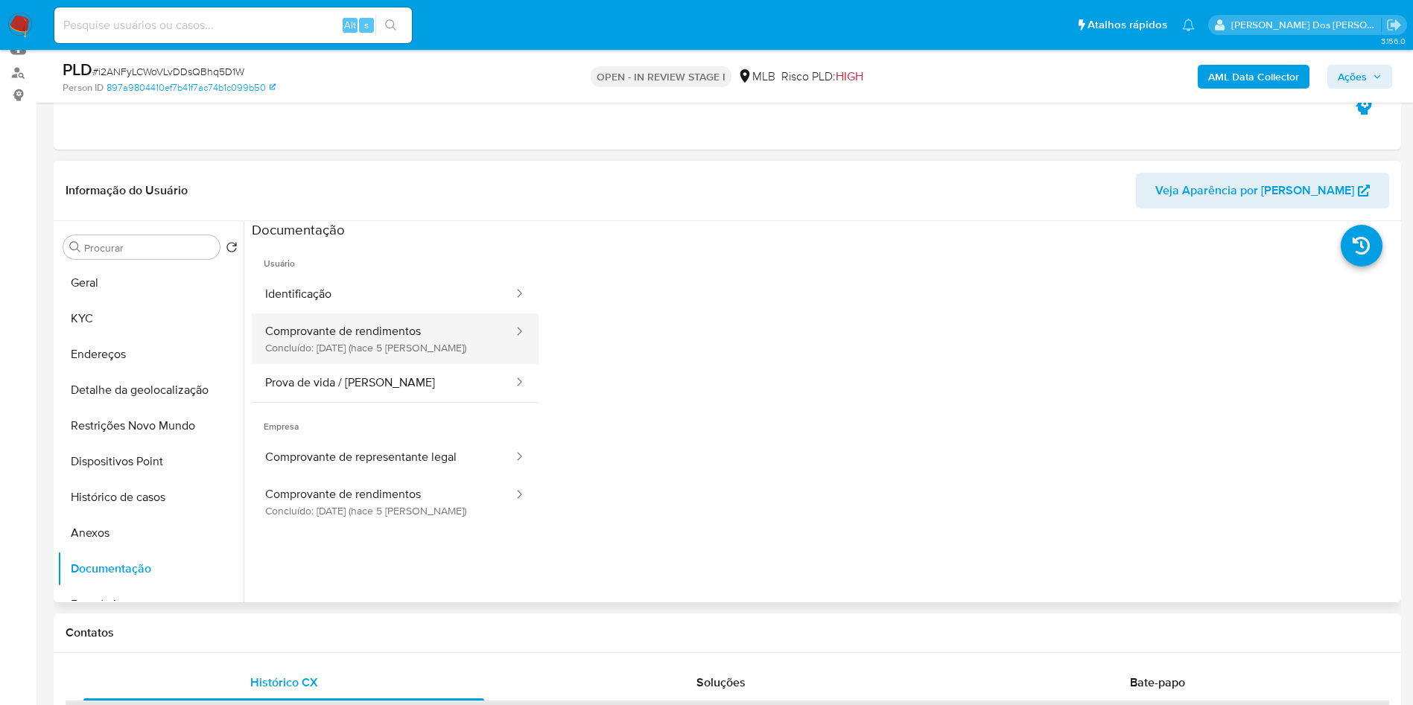
click at [372, 352] on button "Comprovante de rendimentos Concluído: 22/08/2025 (hace 5 días)" at bounding box center [383, 339] width 263 height 51
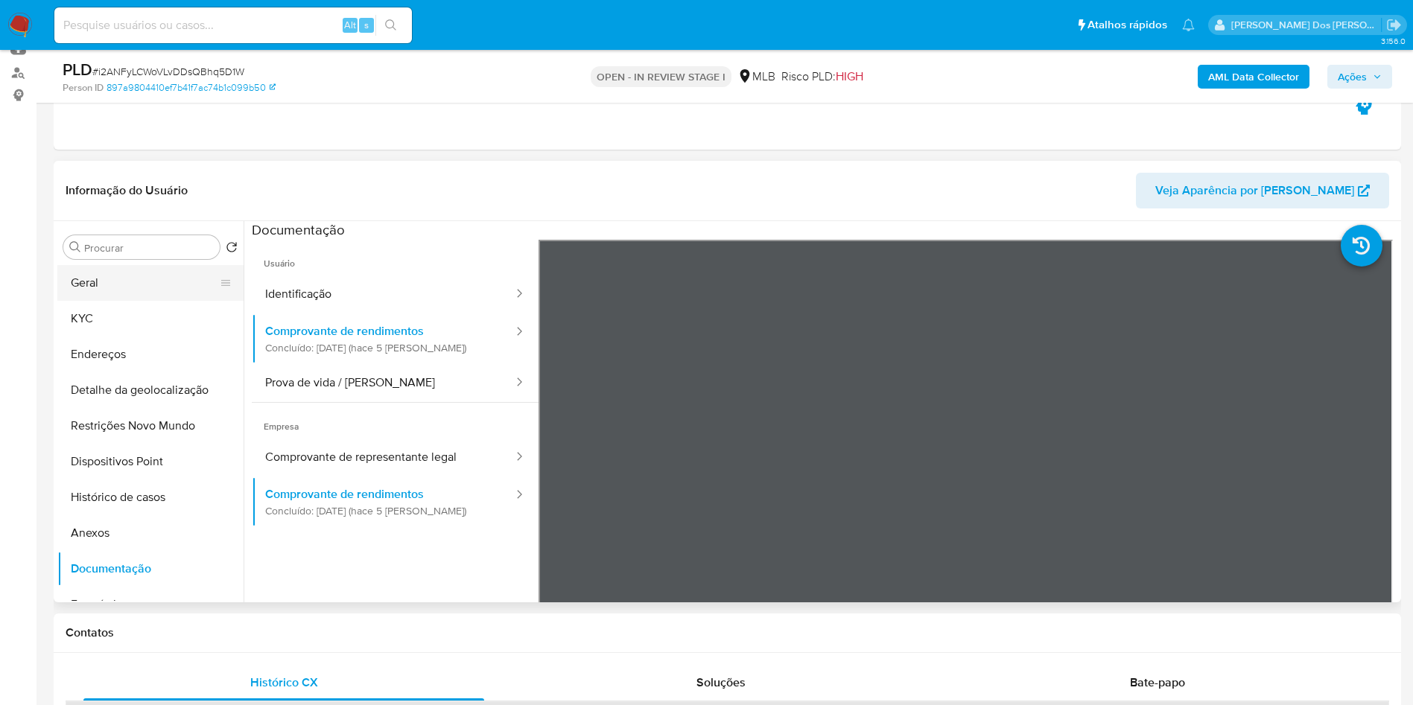
click at [159, 301] on button "Geral" at bounding box center [144, 283] width 174 height 36
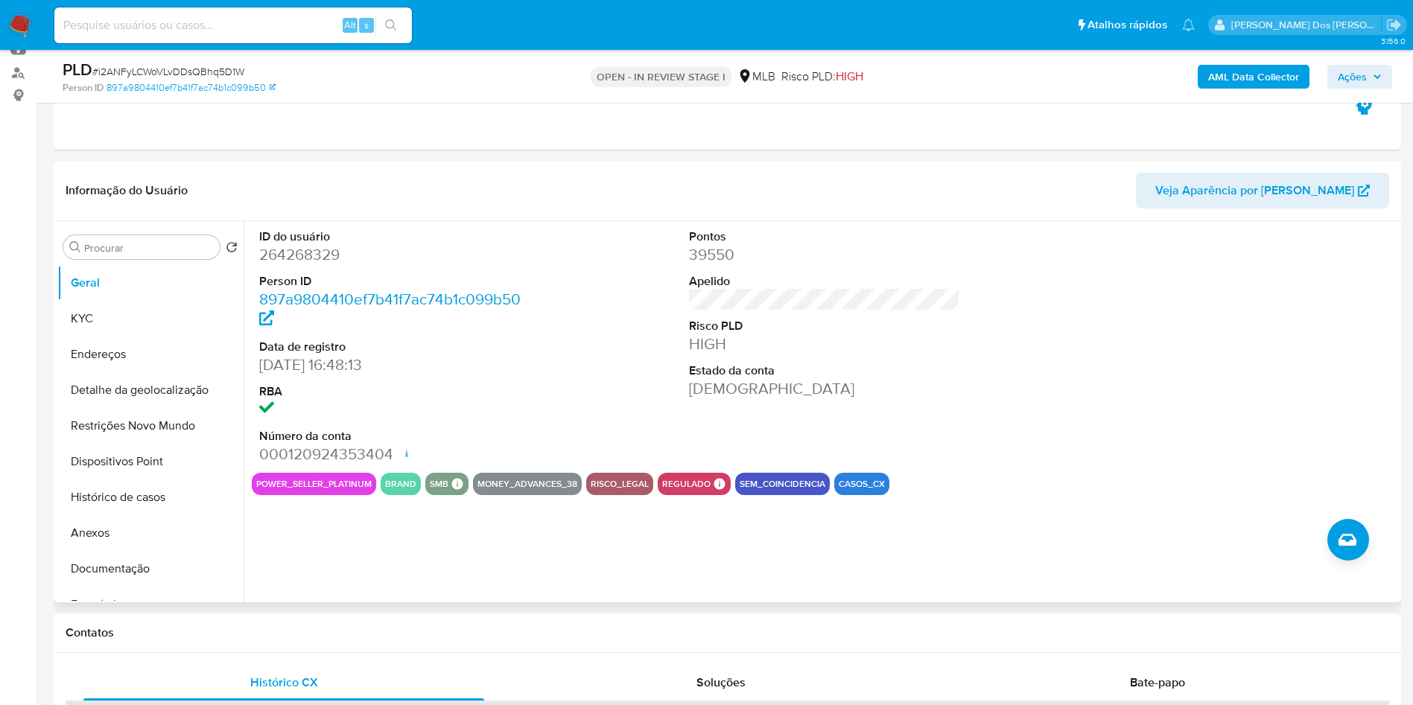
copy td "14106392828"
click at [381, 355] on dt "Data de registro" at bounding box center [395, 347] width 272 height 16
click at [107, 331] on button "KYC" at bounding box center [144, 319] width 174 height 36
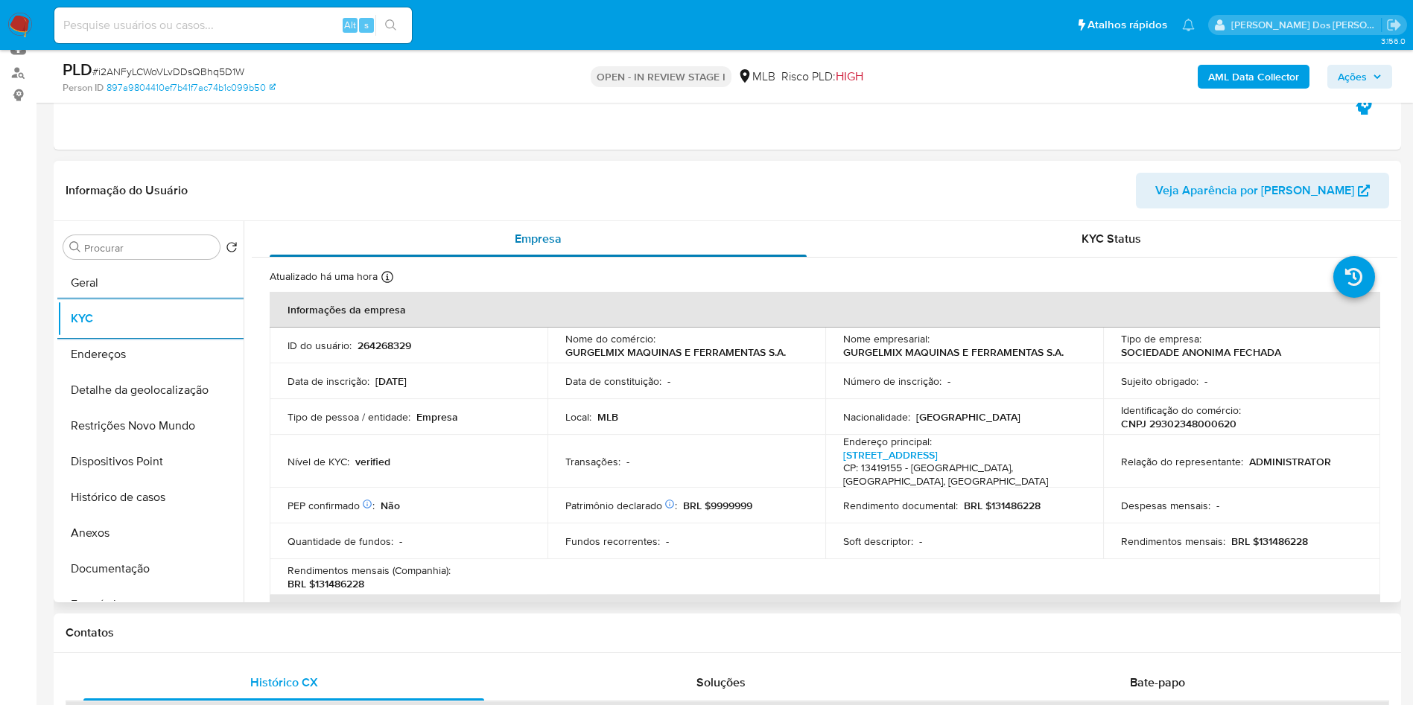
scroll to position [871, 0]
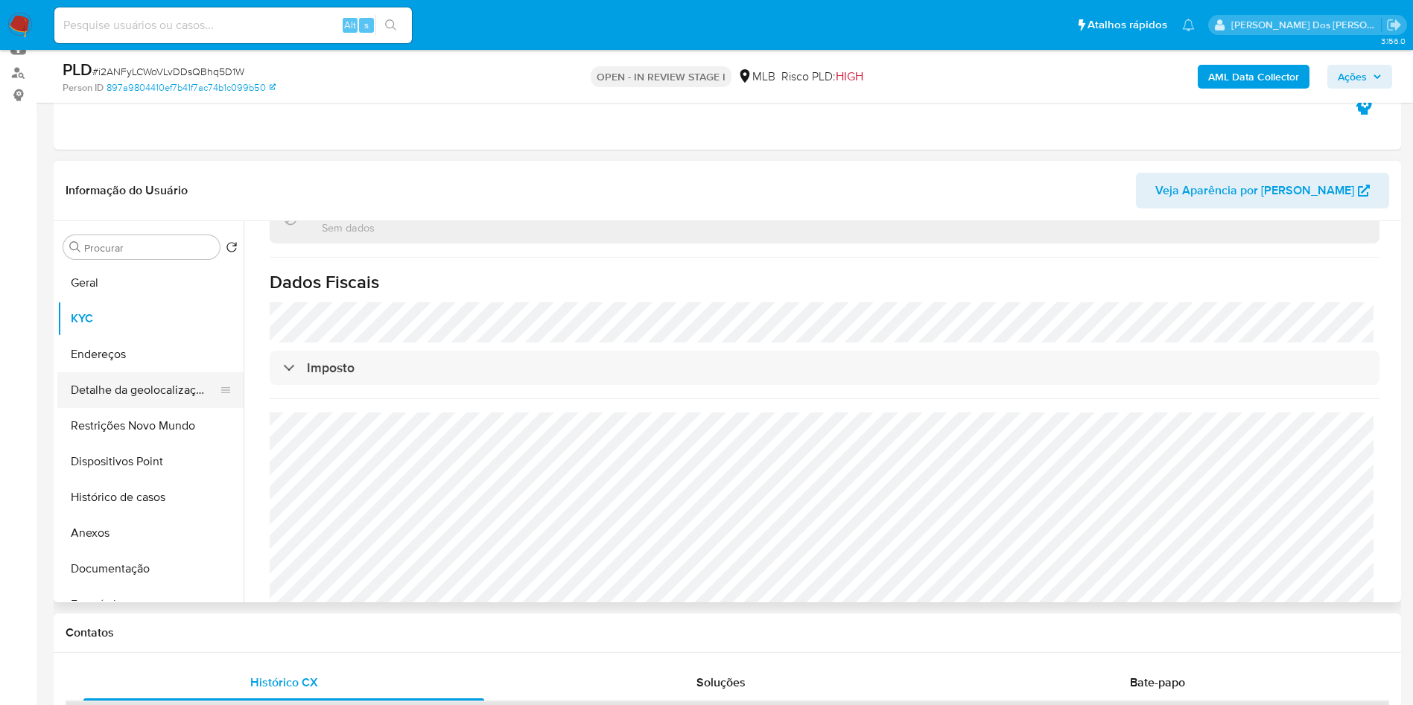
click at [130, 408] on button "Detalhe da geolocalização" at bounding box center [144, 390] width 174 height 36
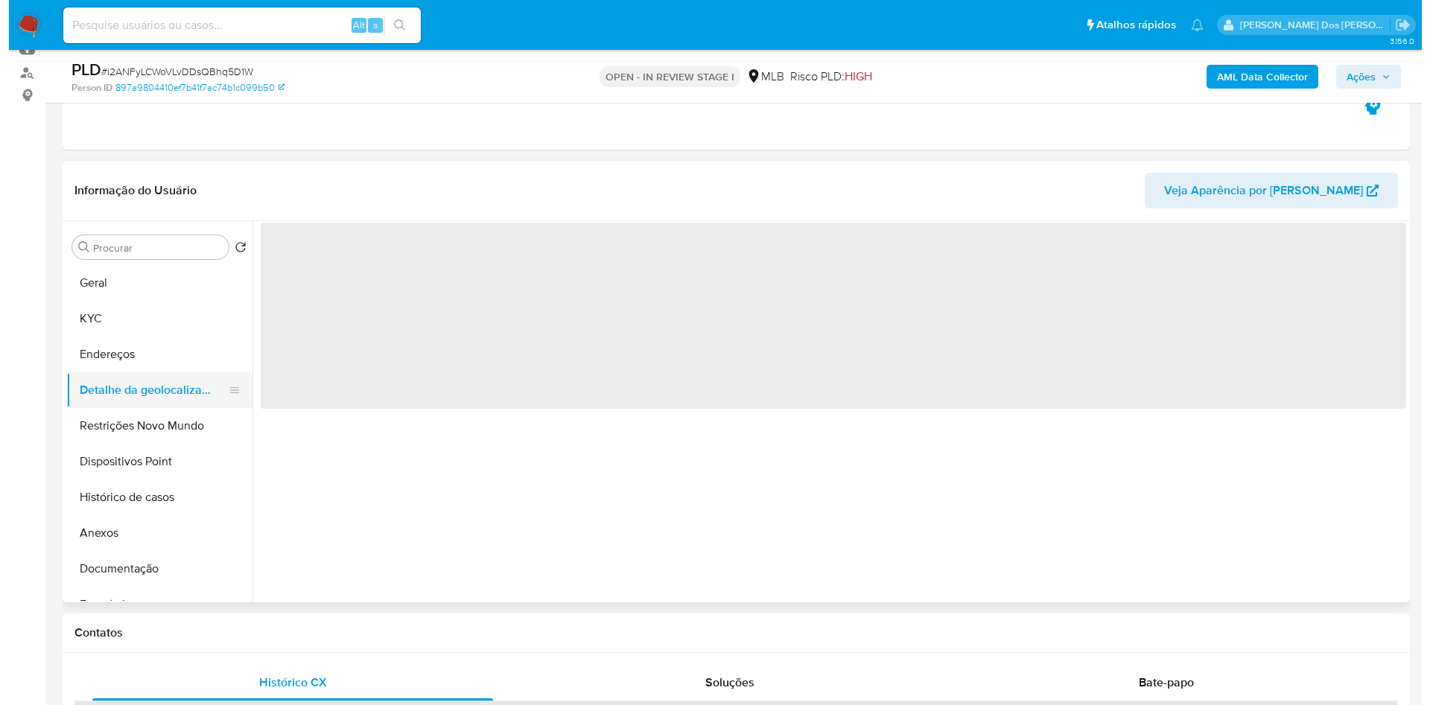
scroll to position [0, 0]
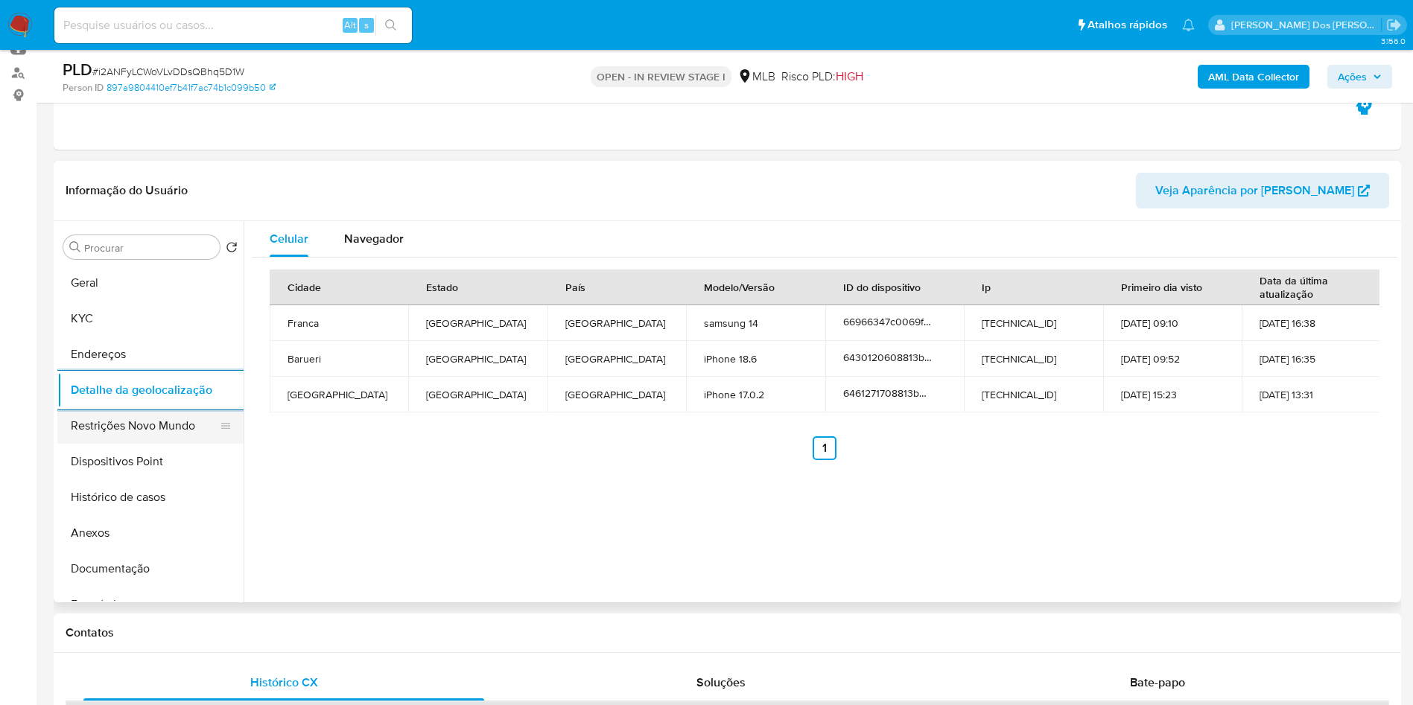
click at [185, 444] on button "Restrições Novo Mundo" at bounding box center [144, 426] width 174 height 36
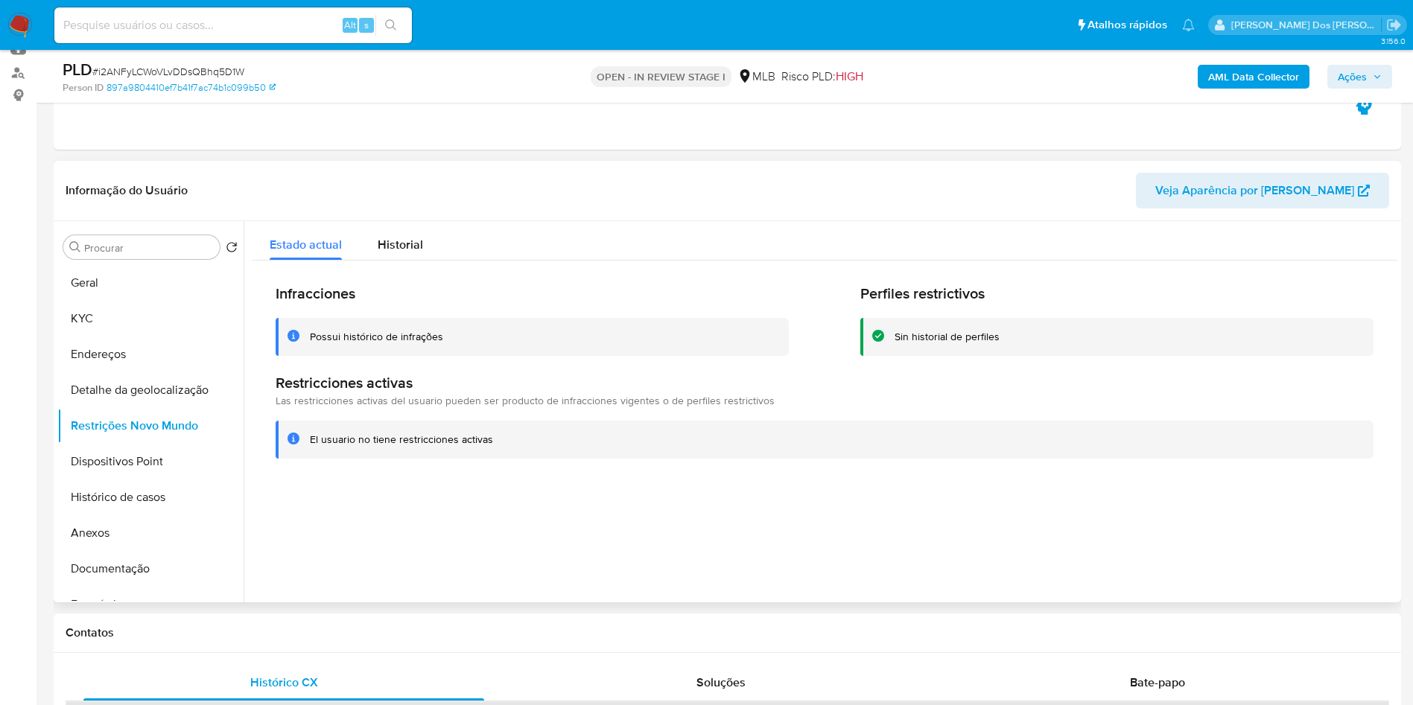
click at [358, 459] on div "El usuario no tiene restricciones activas" at bounding box center [825, 440] width 1098 height 38
click at [126, 504] on button "Histórico de casos" at bounding box center [144, 498] width 174 height 36
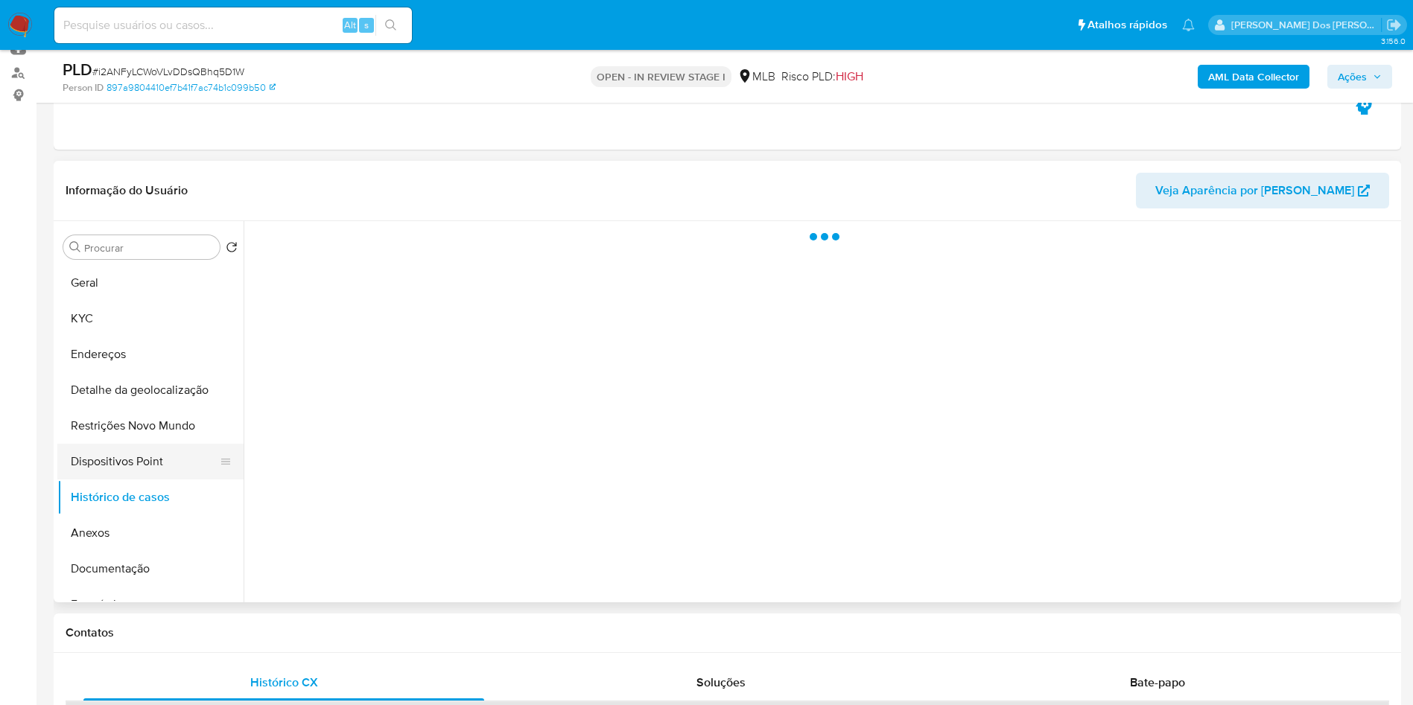
click at [153, 480] on button "Dispositivos Point" at bounding box center [144, 462] width 174 height 36
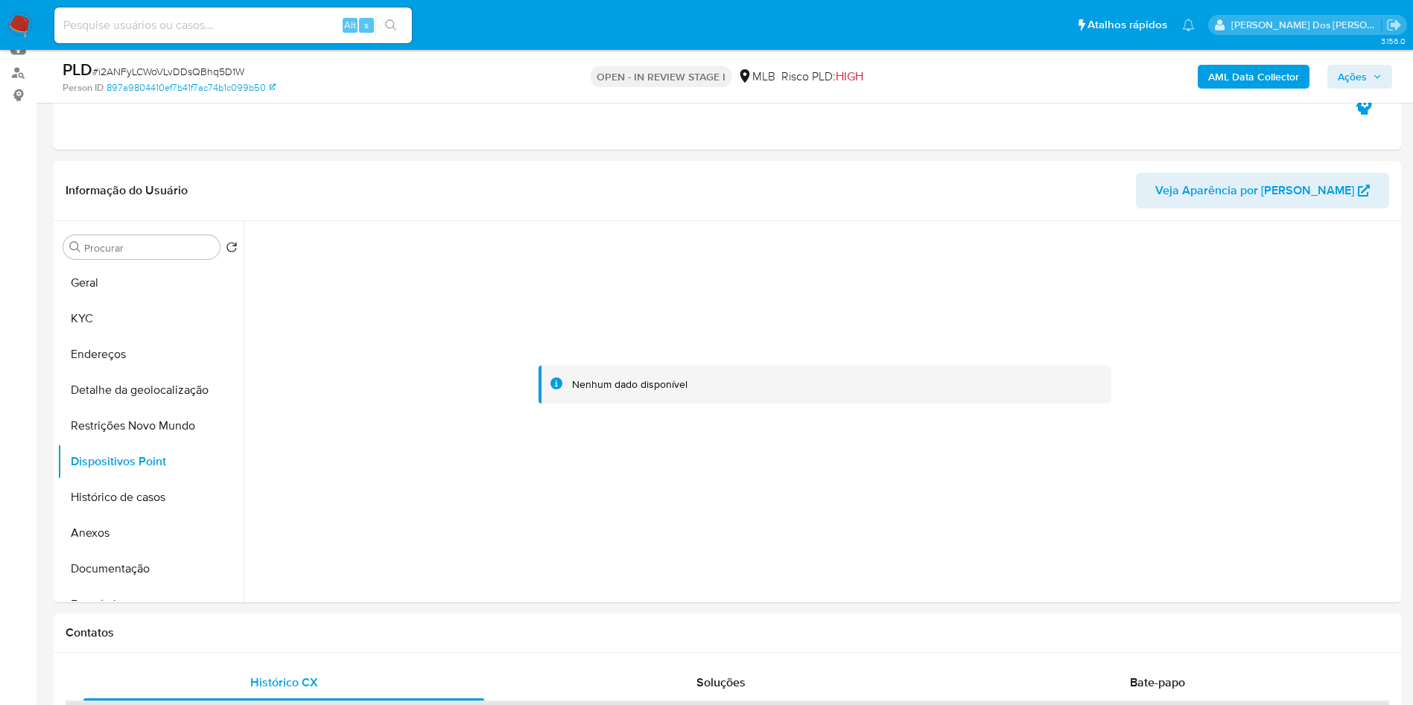
click at [1388, 72] on button "Ações" at bounding box center [1359, 77] width 65 height 24
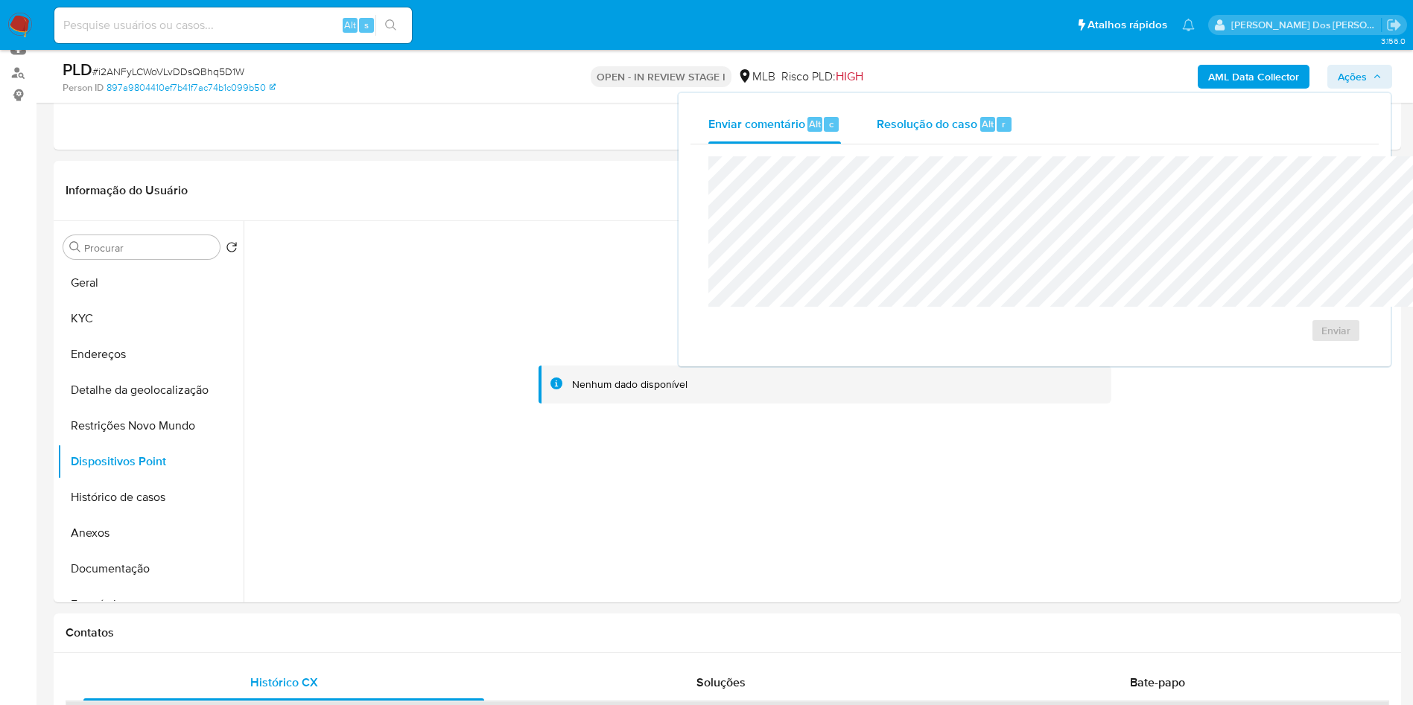
click at [877, 132] on div "Resolução do caso Alt r" at bounding box center [945, 124] width 136 height 39
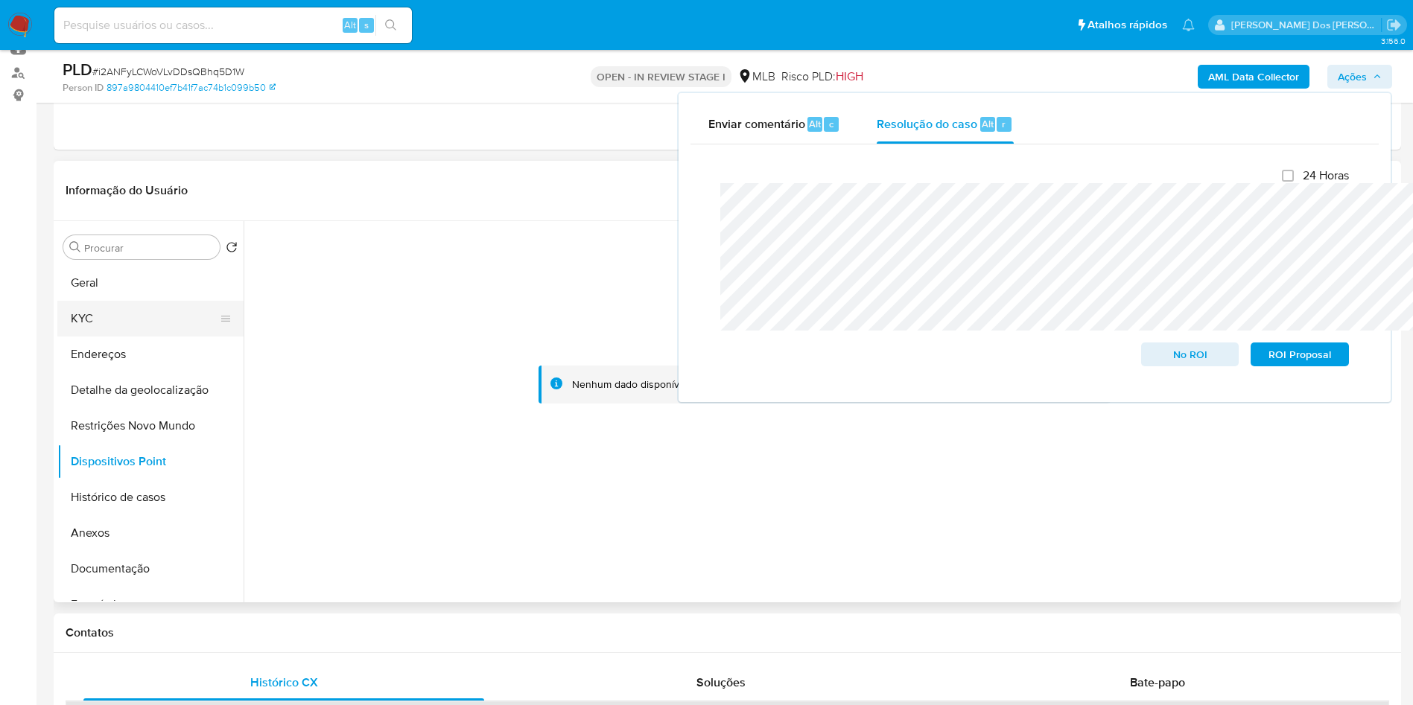
click at [89, 337] on button "KYC" at bounding box center [144, 319] width 174 height 36
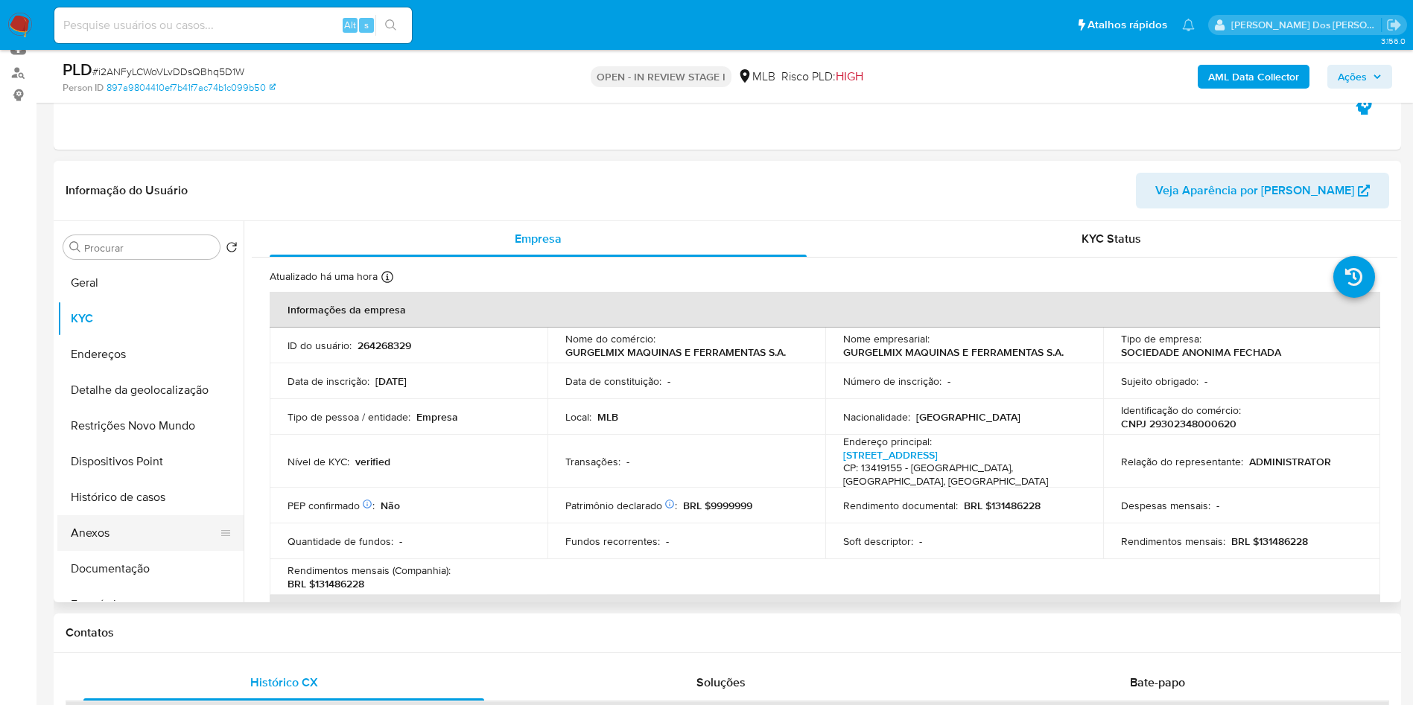
click at [134, 551] on button "Anexos" at bounding box center [144, 533] width 174 height 36
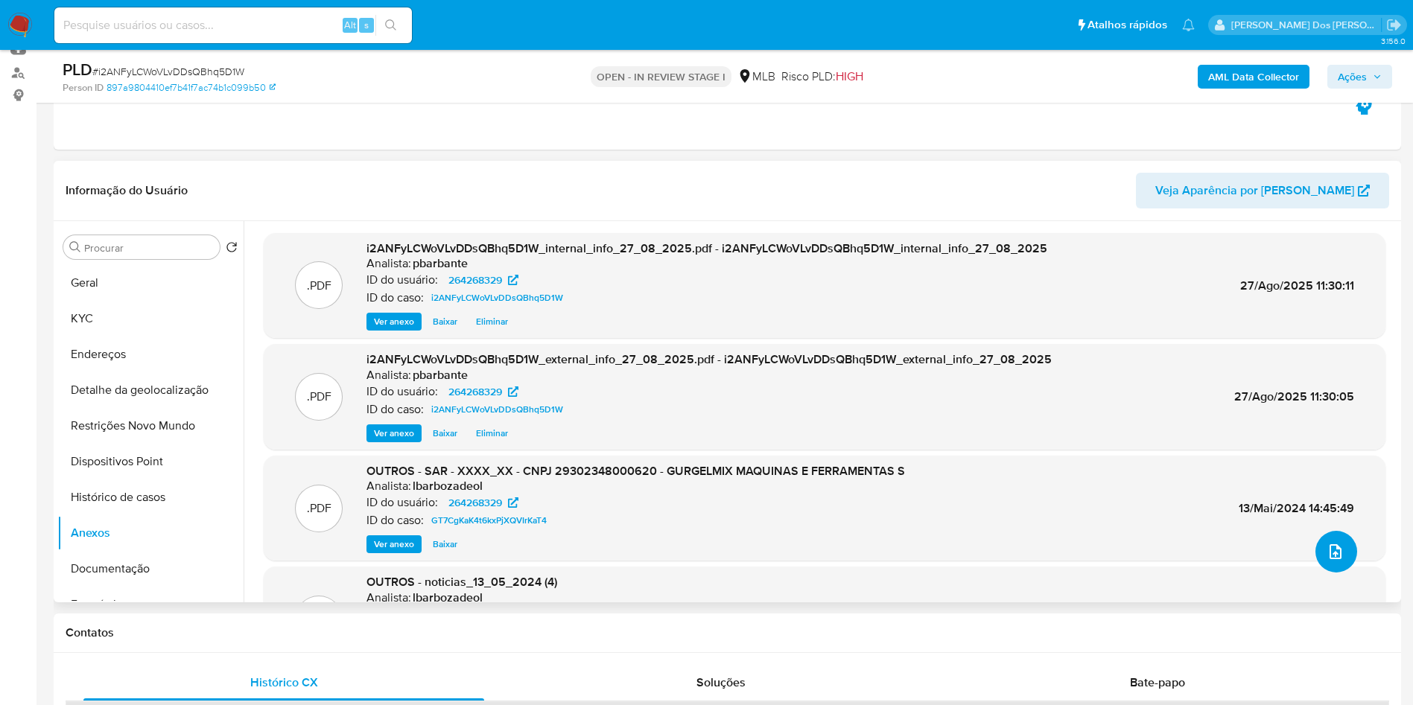
click at [1335, 561] on icon "upload-file" at bounding box center [1336, 552] width 18 height 18
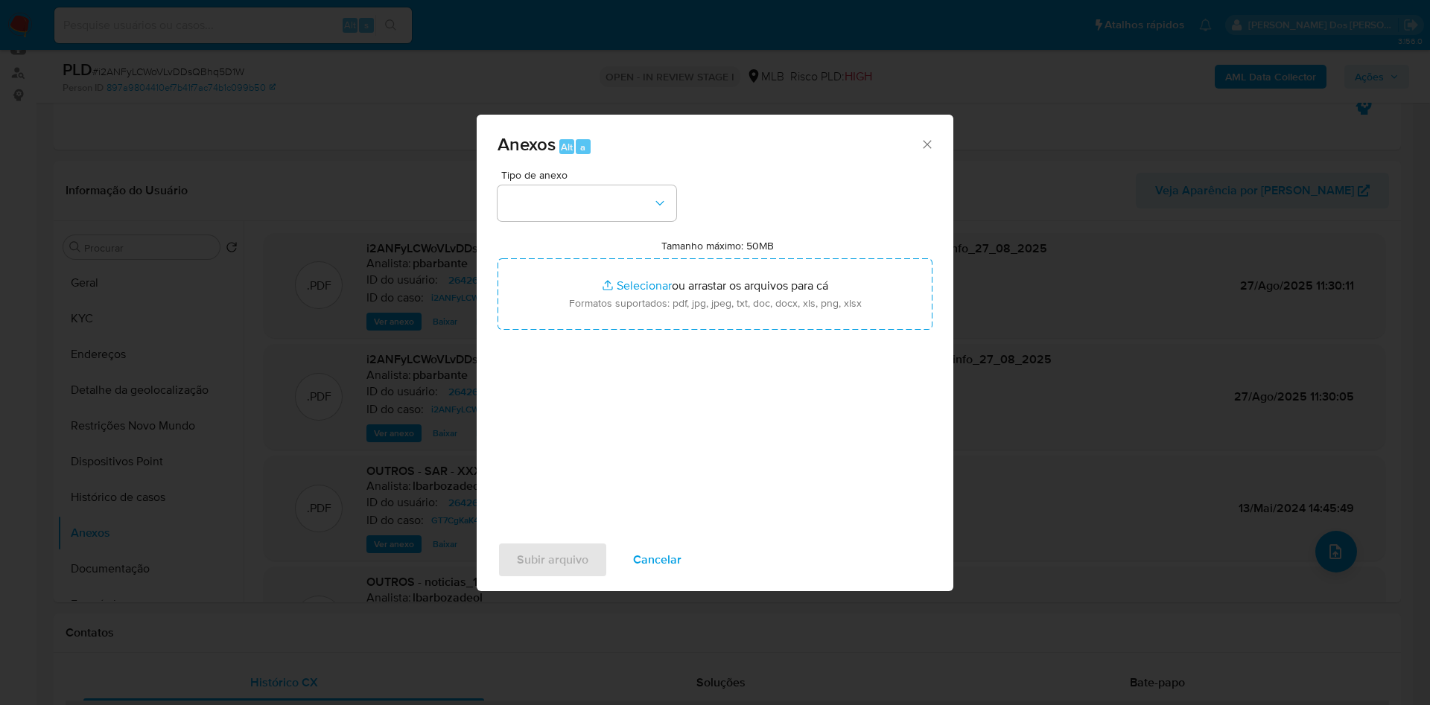
click at [1099, 311] on div "Anexos Alt a Tipo de anexo Tamanho máximo: 50MB Selecionar arquivos Selecionar …" at bounding box center [715, 352] width 1430 height 705
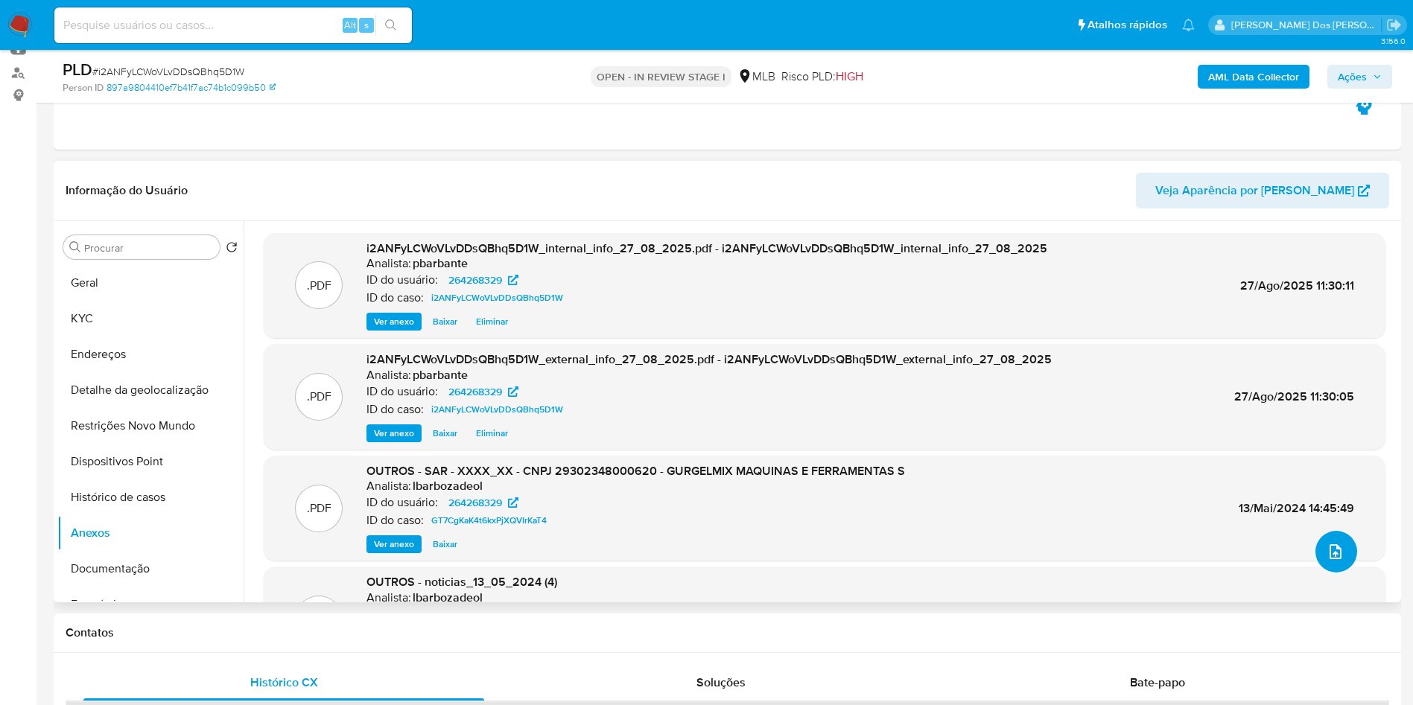
click at [1330, 561] on icon "upload-file" at bounding box center [1336, 552] width 18 height 18
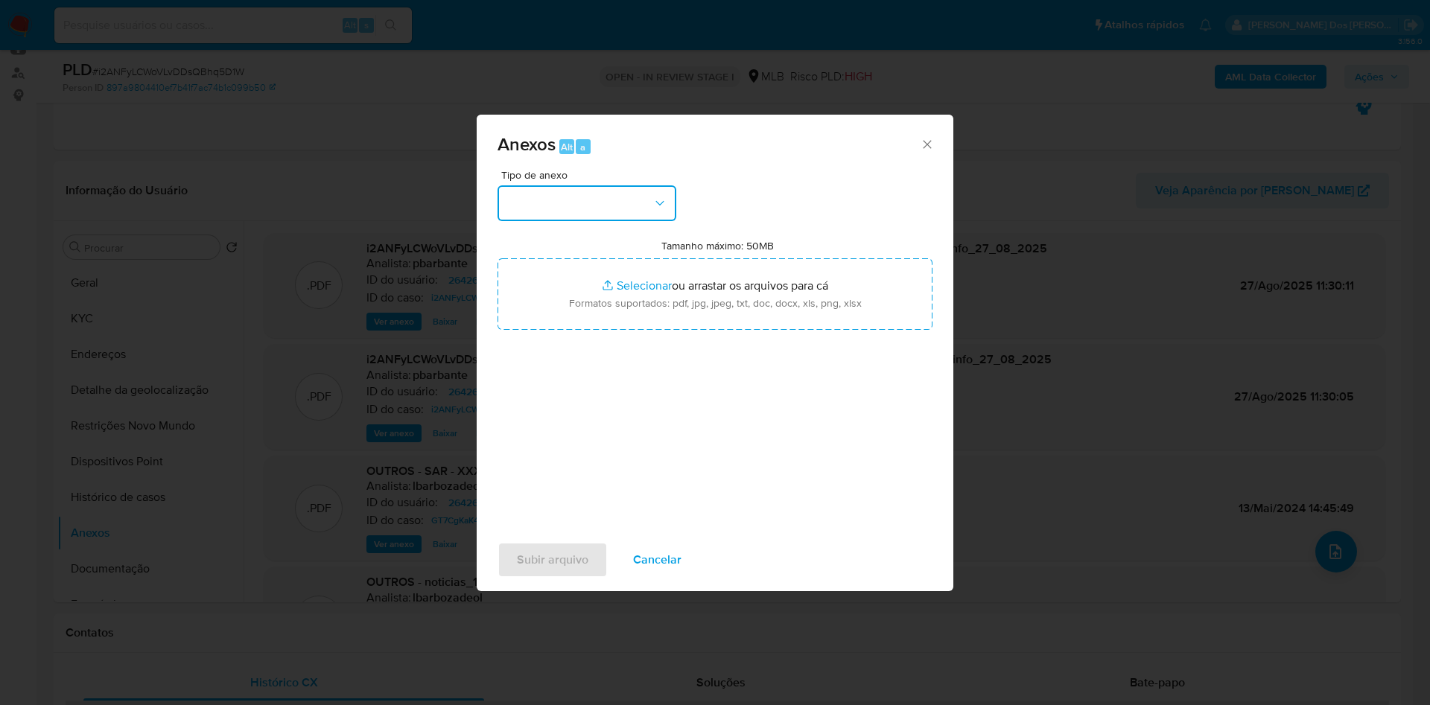
click at [549, 185] on button "button" at bounding box center [587, 203] width 179 height 36
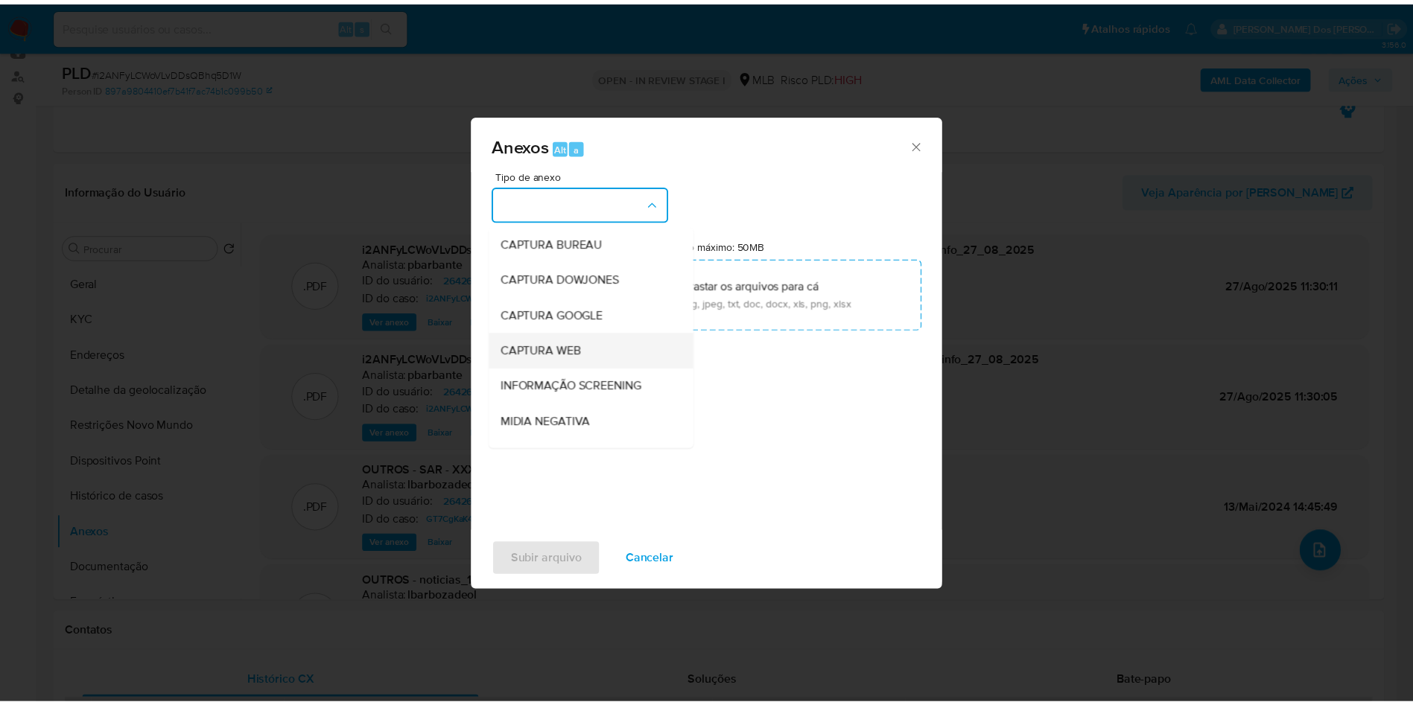
scroll to position [200, 0]
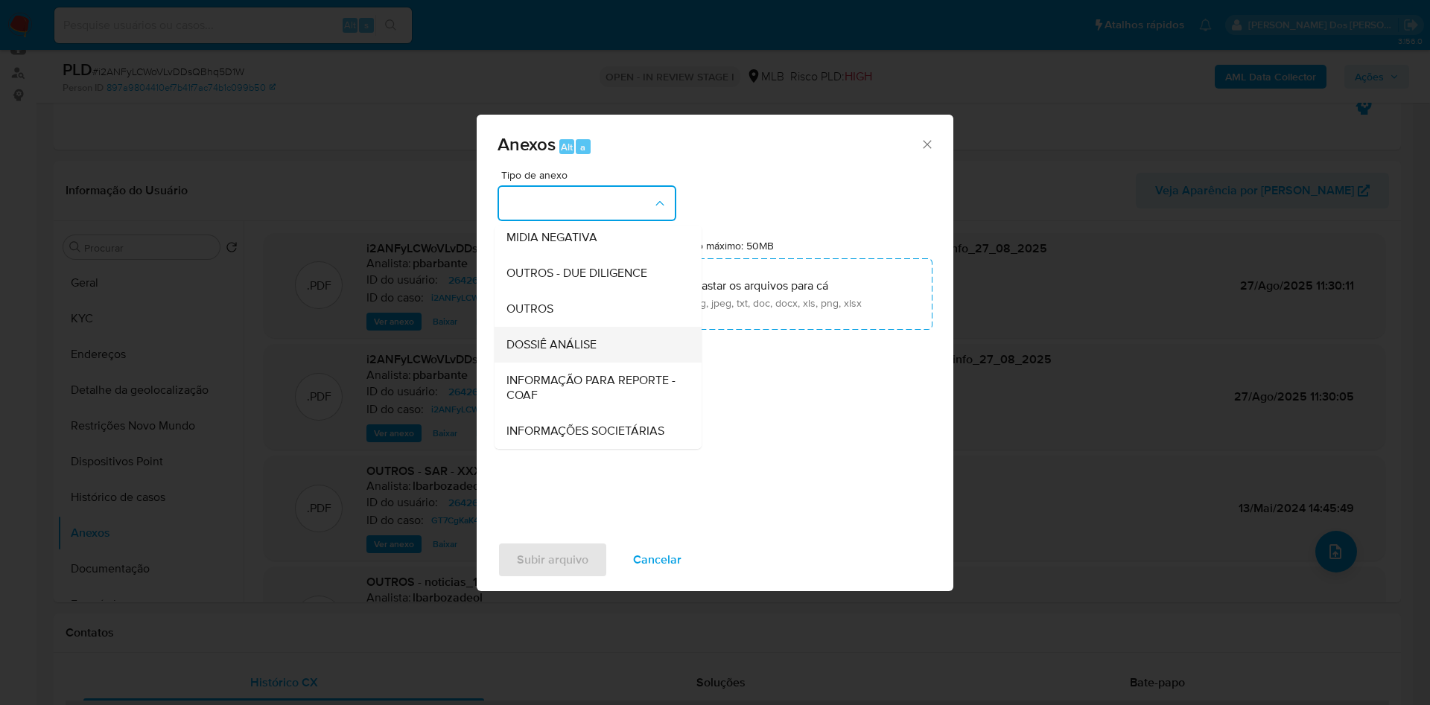
click at [533, 337] on span "DOSSIÊ ANÁLISE" at bounding box center [551, 344] width 90 height 15
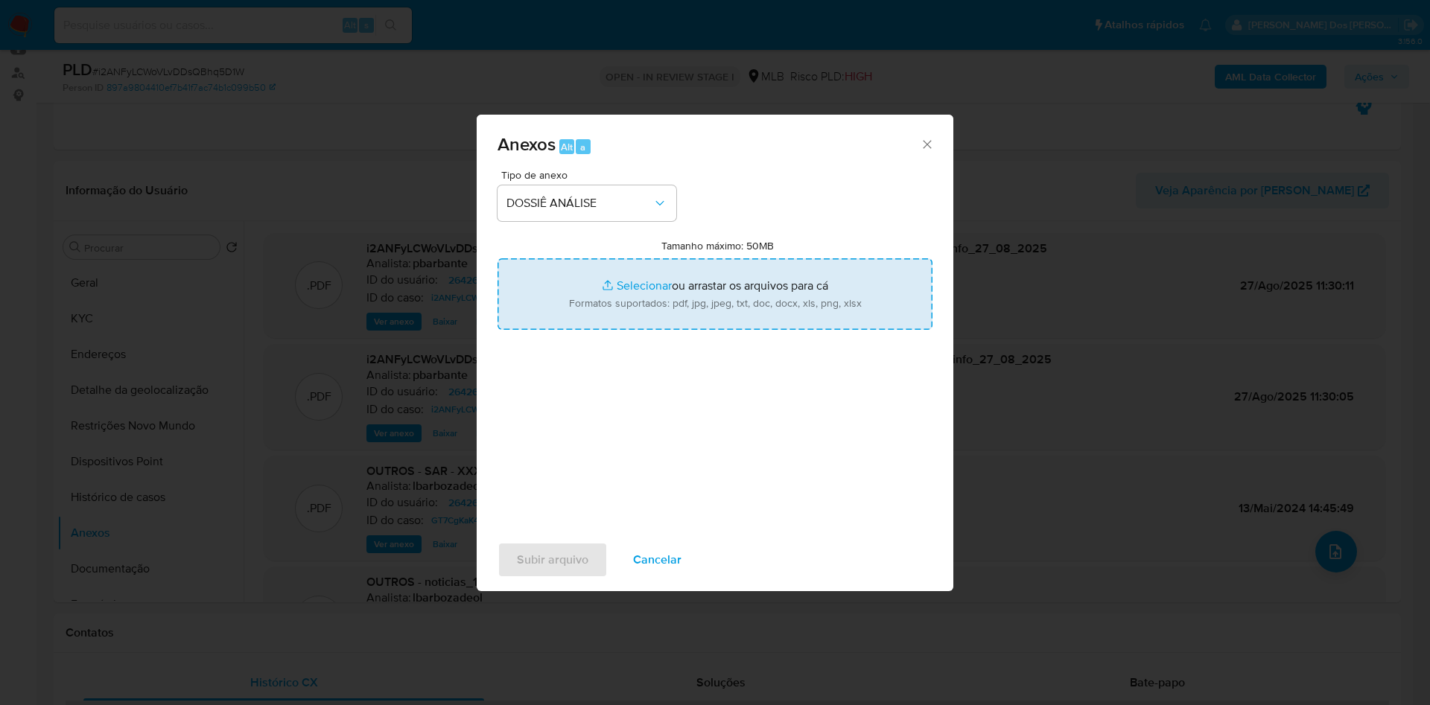
type input "C:\fakepath\DECLÍNIO - CNPJ 29302348000620 - GURGELMIX MAQUINAS E FERRAMENTAS S…"
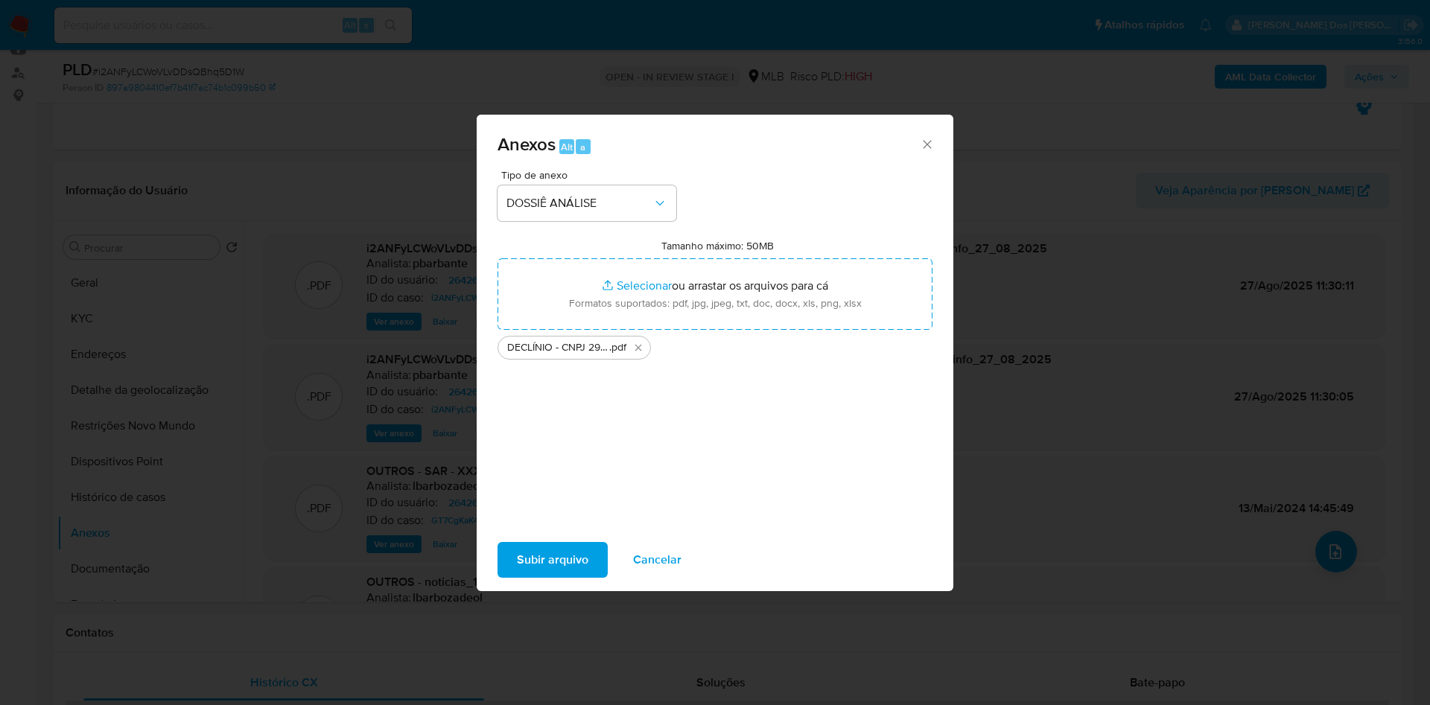
click at [553, 565] on span "Subir arquivo" at bounding box center [553, 560] width 72 height 33
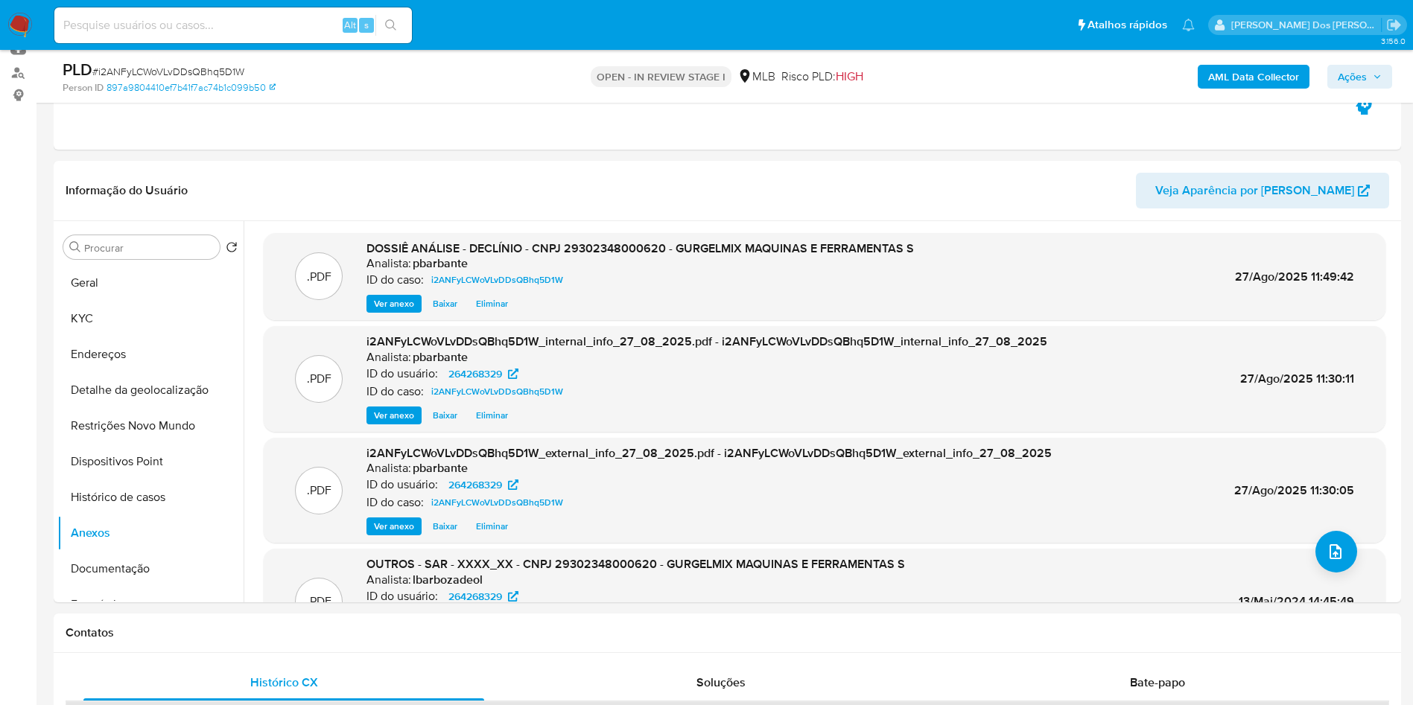
click at [1367, 79] on span "Ações" at bounding box center [1360, 76] width 44 height 21
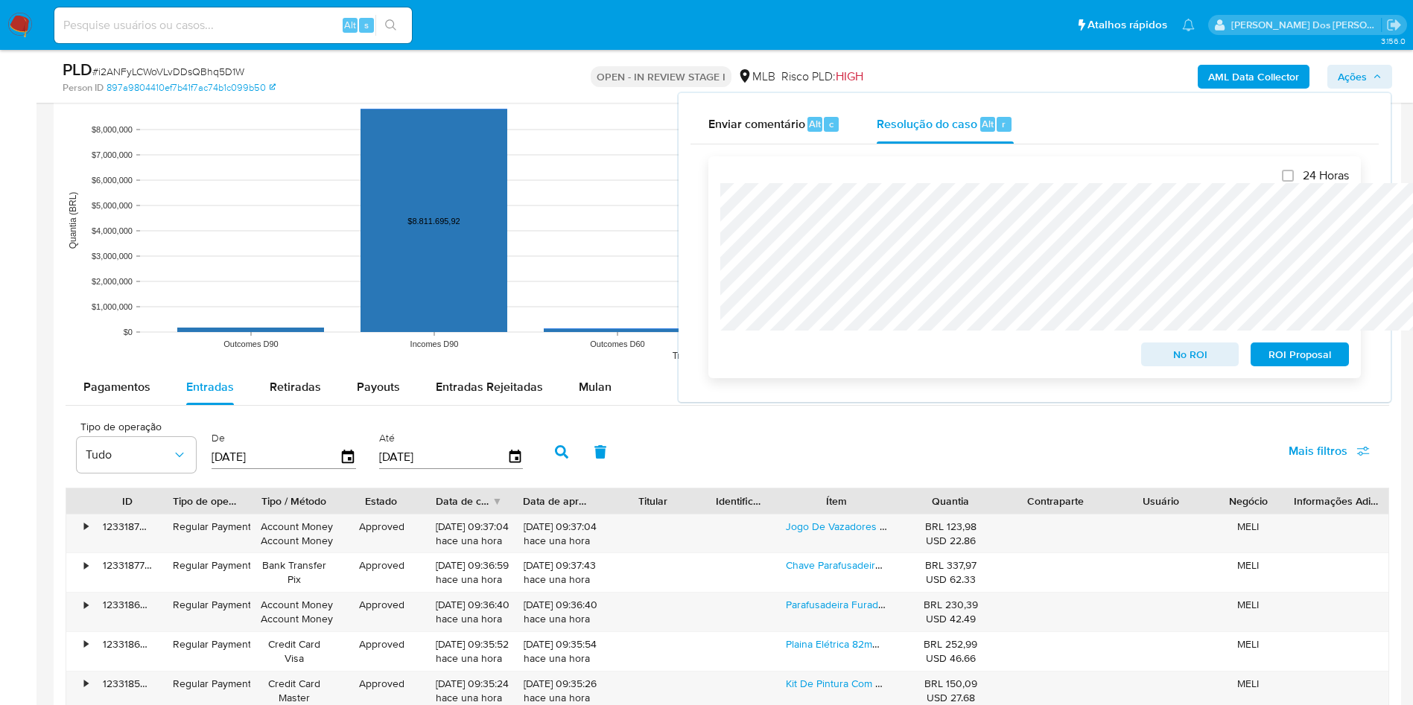
scroll to position [1508, 0]
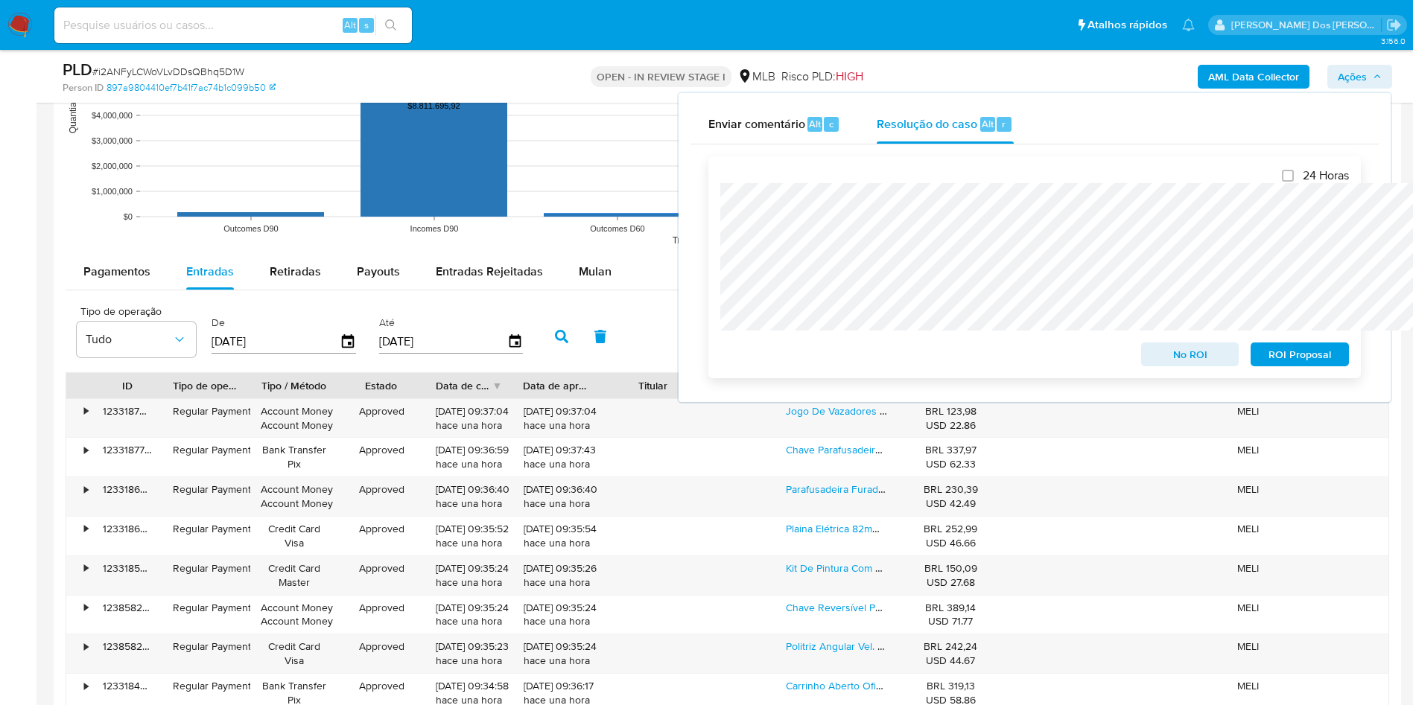
click at [1184, 352] on span "No ROI" at bounding box center [1190, 354] width 77 height 21
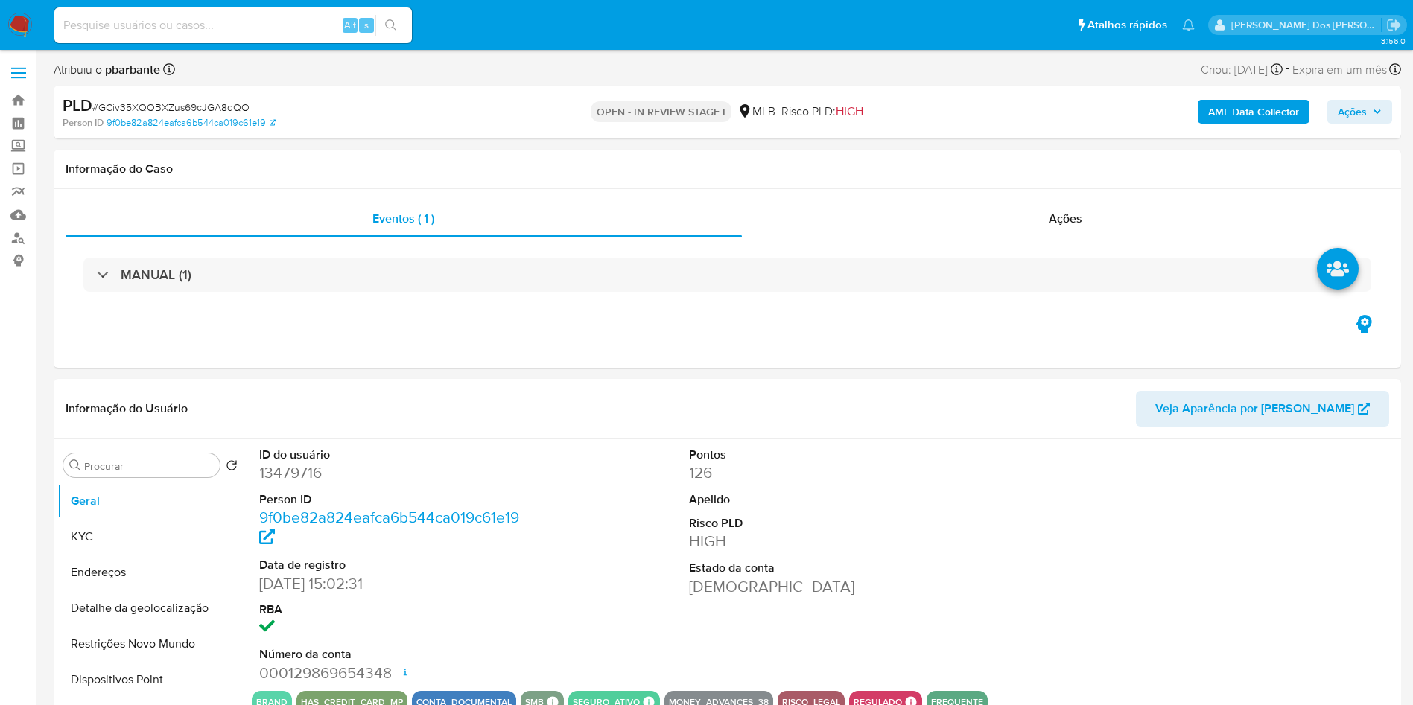
select select "10"
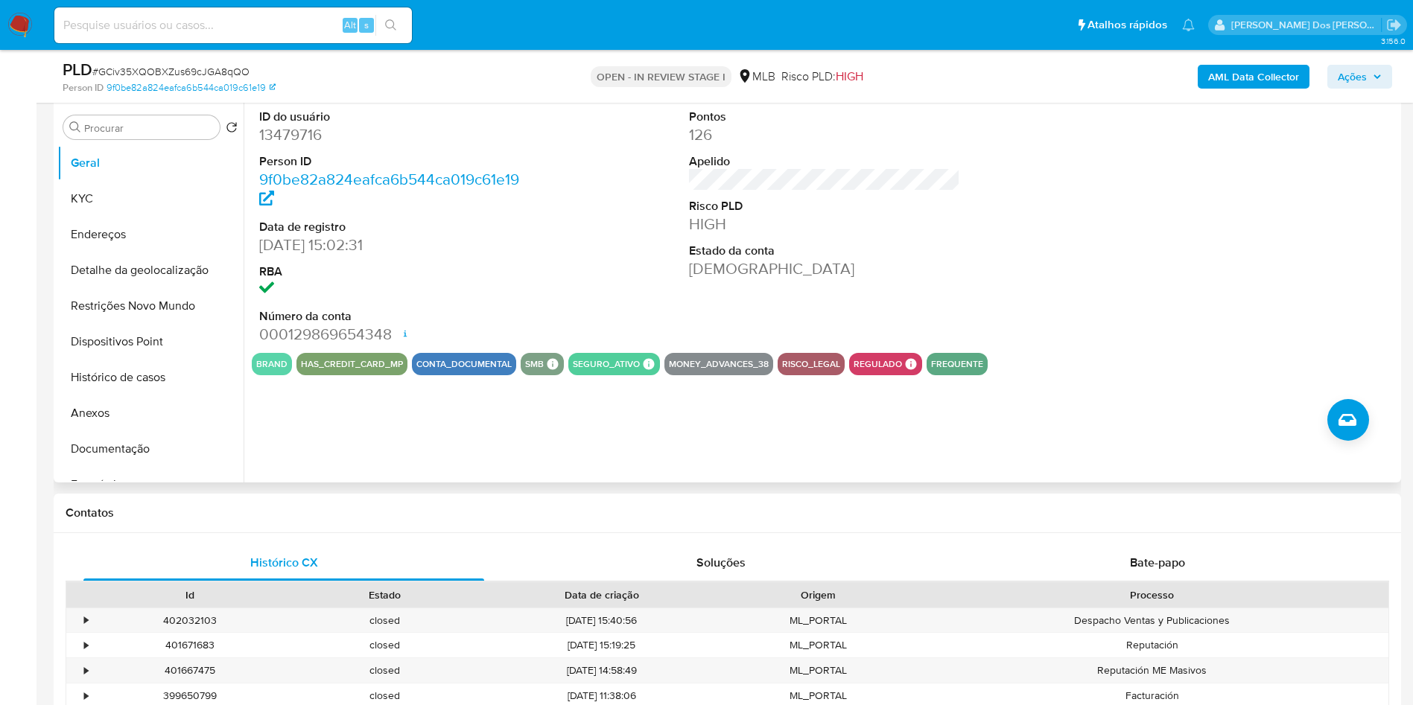
scroll to position [87, 0]
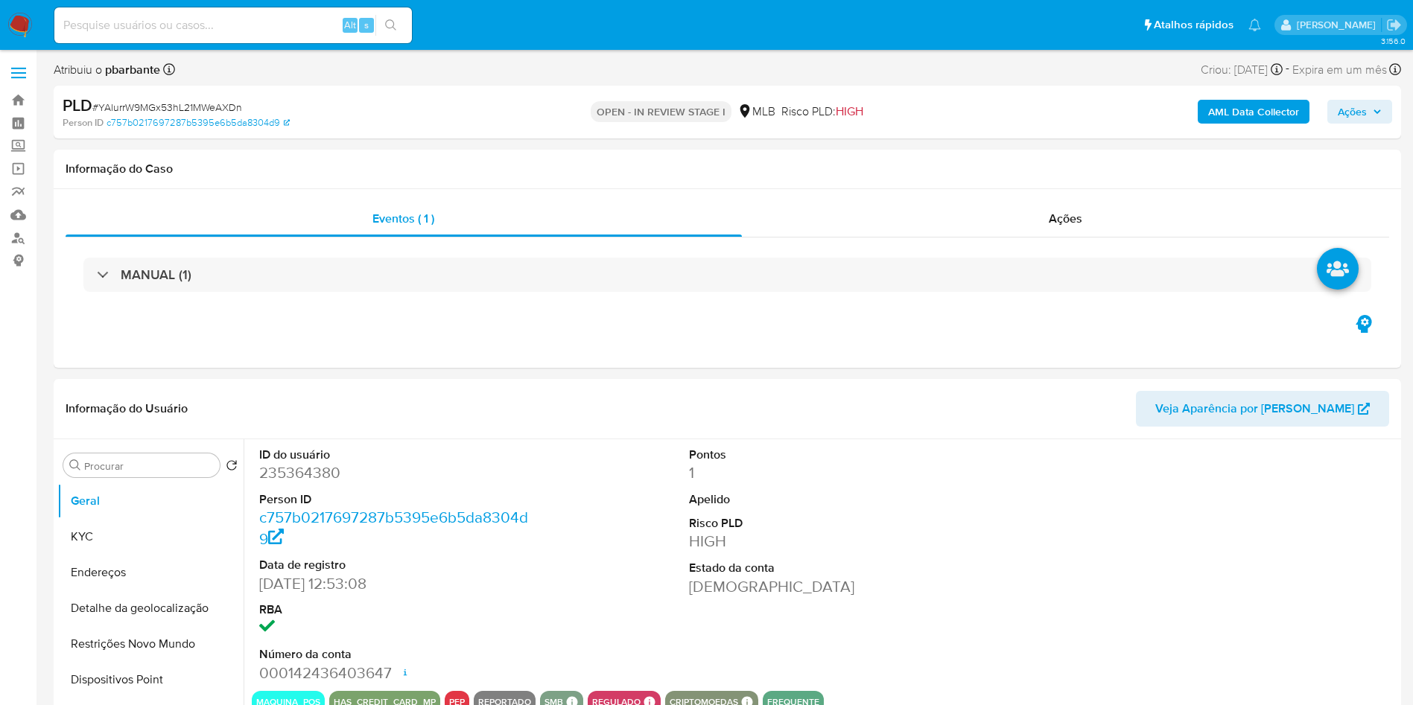
select select "10"
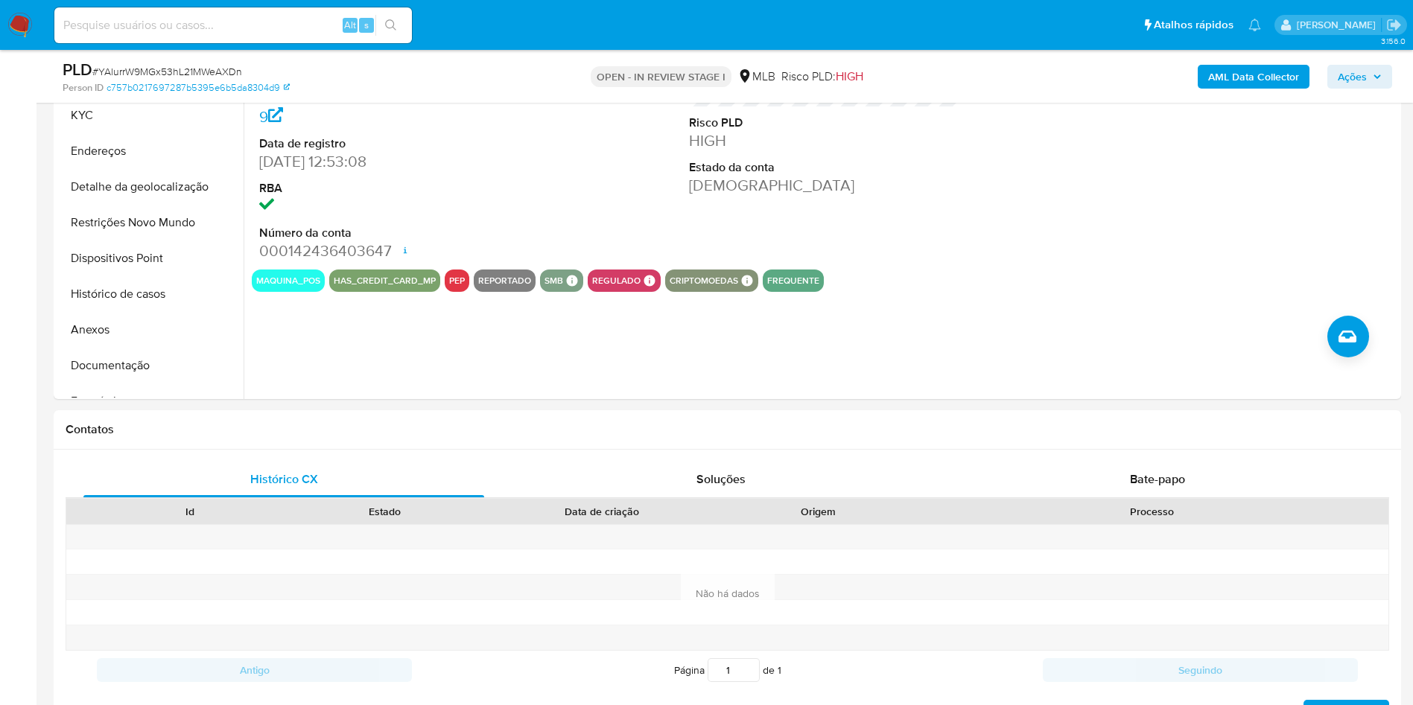
scroll to position [368, 0]
click at [127, 313] on button "Histórico de casos" at bounding box center [144, 295] width 174 height 36
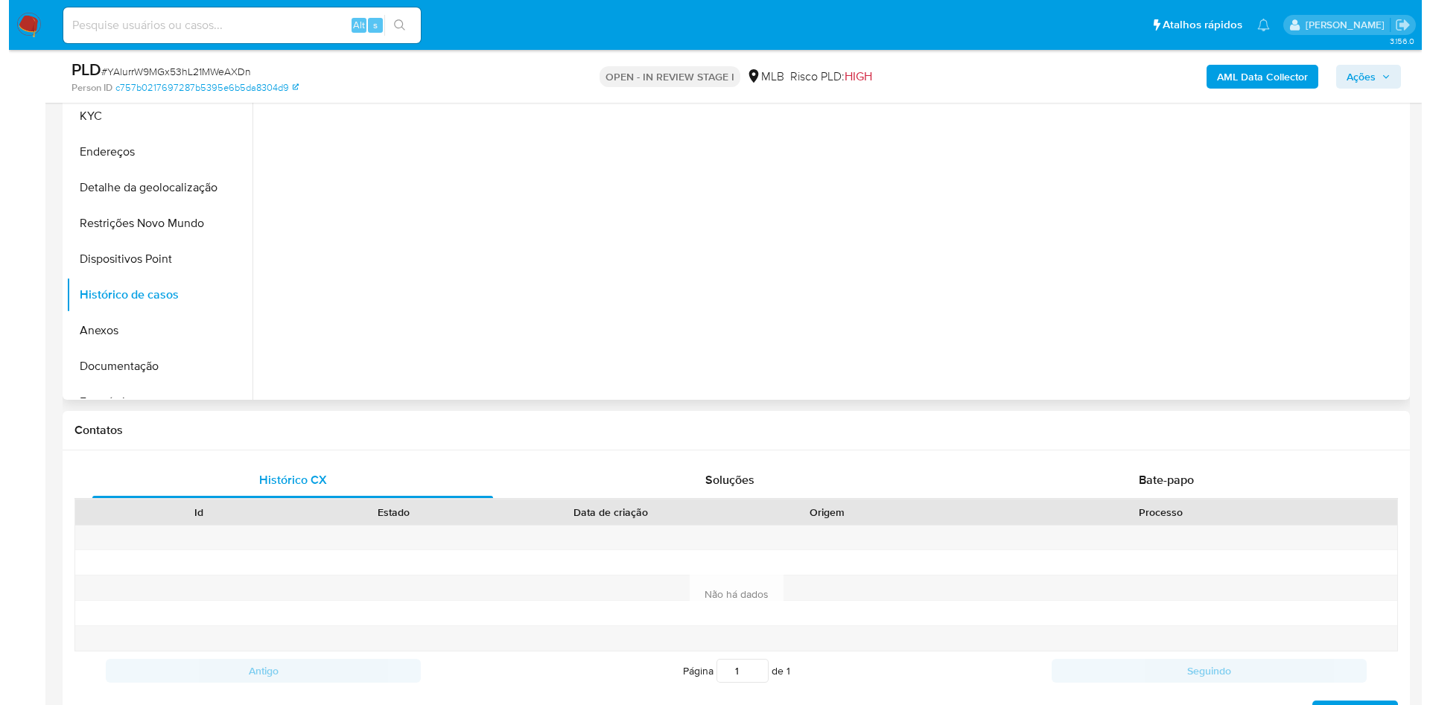
scroll to position [174, 0]
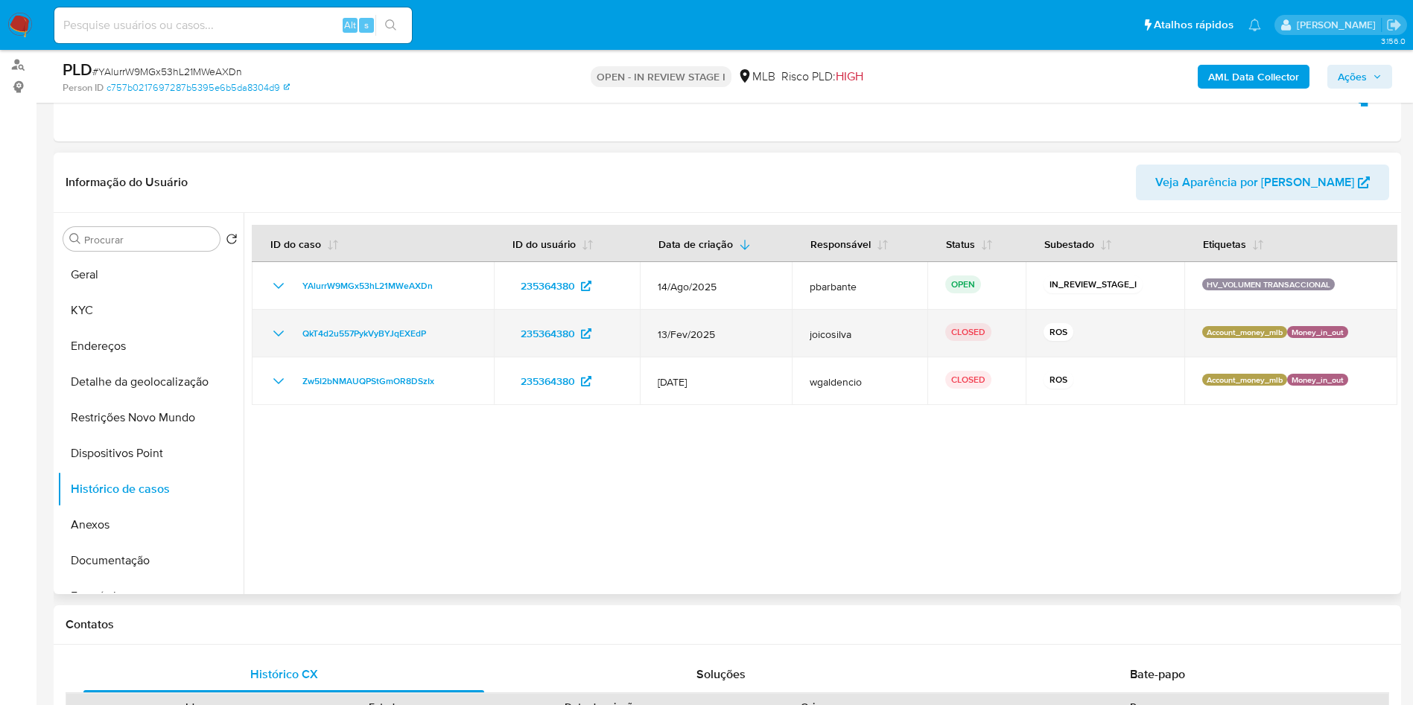
click at [269, 349] on td "QkT4d2u557PykVyBYJqEXEdP" at bounding box center [373, 334] width 242 height 48
click at [277, 343] on icon "Mostrar/Ocultar" at bounding box center [279, 334] width 18 height 18
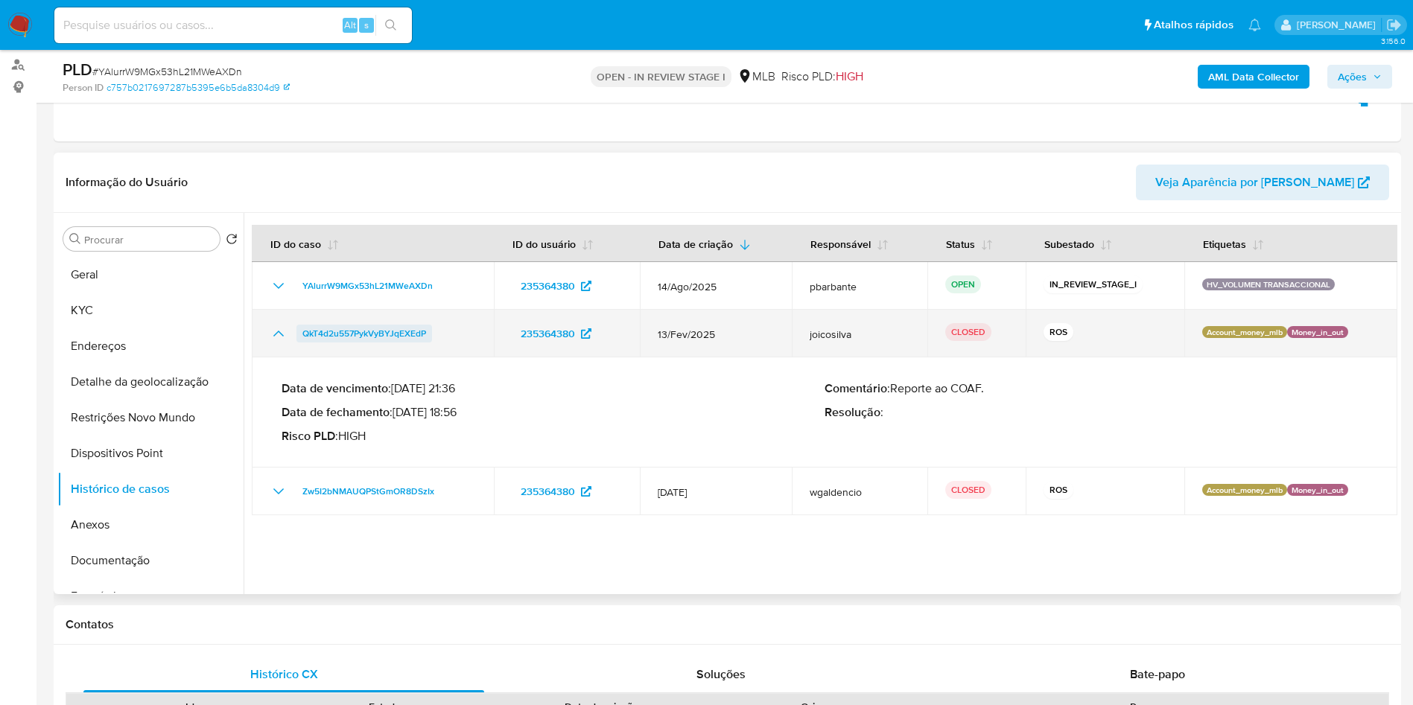
click at [328, 343] on span "QkT4d2u557PykVyBYJqEXEdP" at bounding box center [364, 334] width 124 height 18
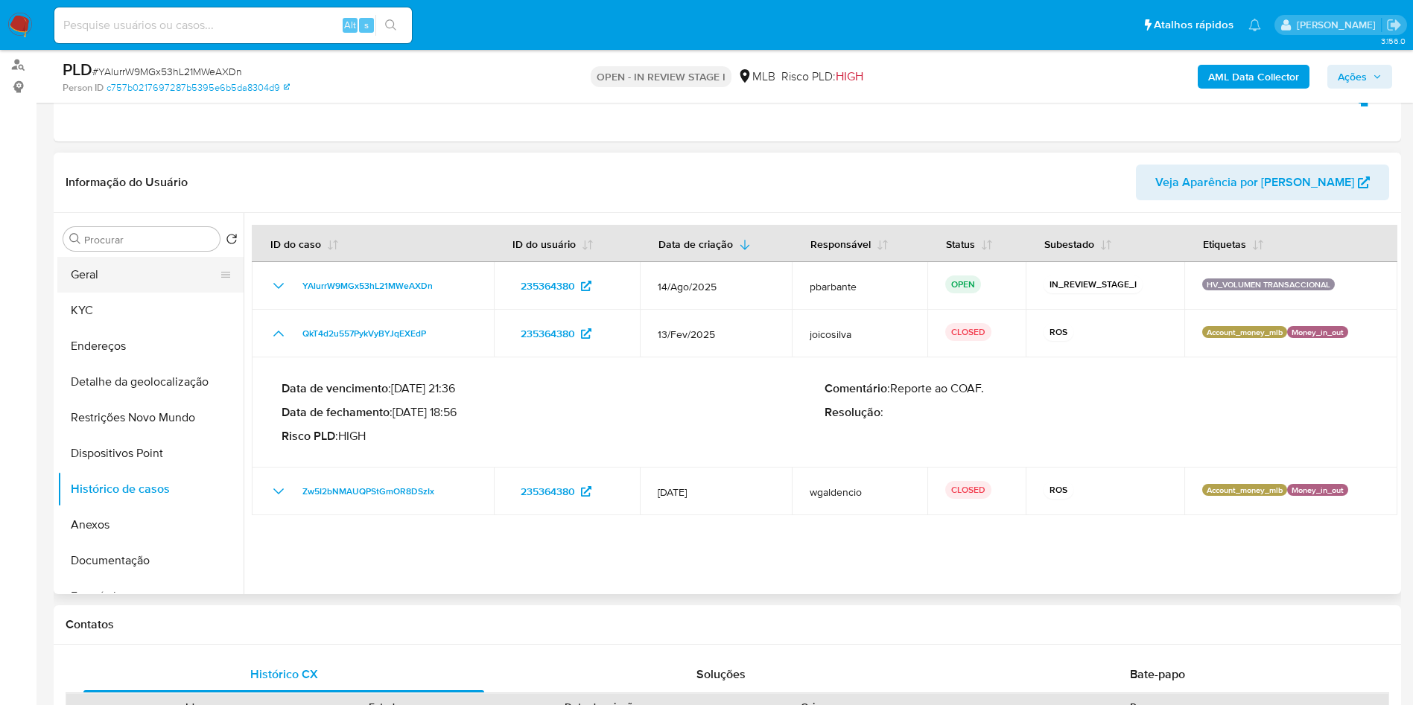
click at [133, 293] on button "Geral" at bounding box center [144, 275] width 174 height 36
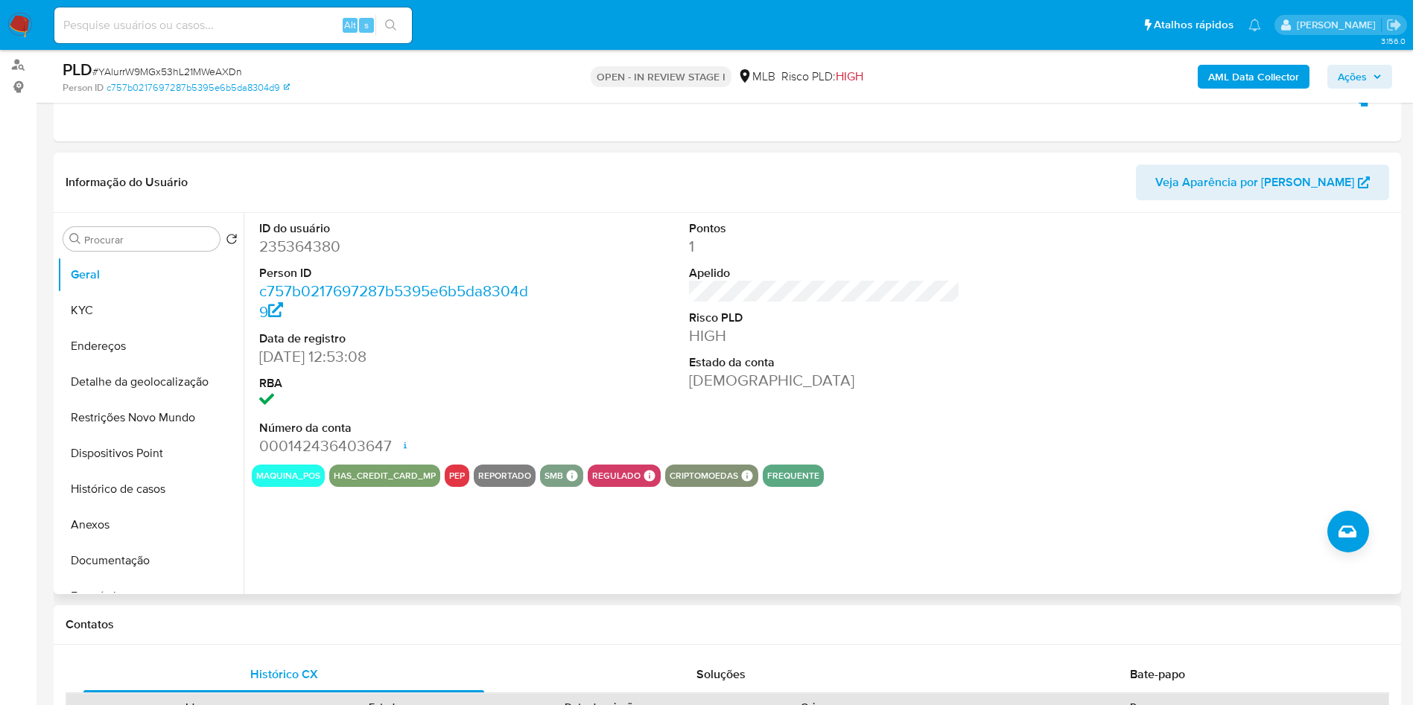
click at [319, 257] on dd "235364380" at bounding box center [395, 246] width 272 height 21
copy dd "235364380"
click at [156, 507] on button "Histórico de casos" at bounding box center [144, 489] width 174 height 36
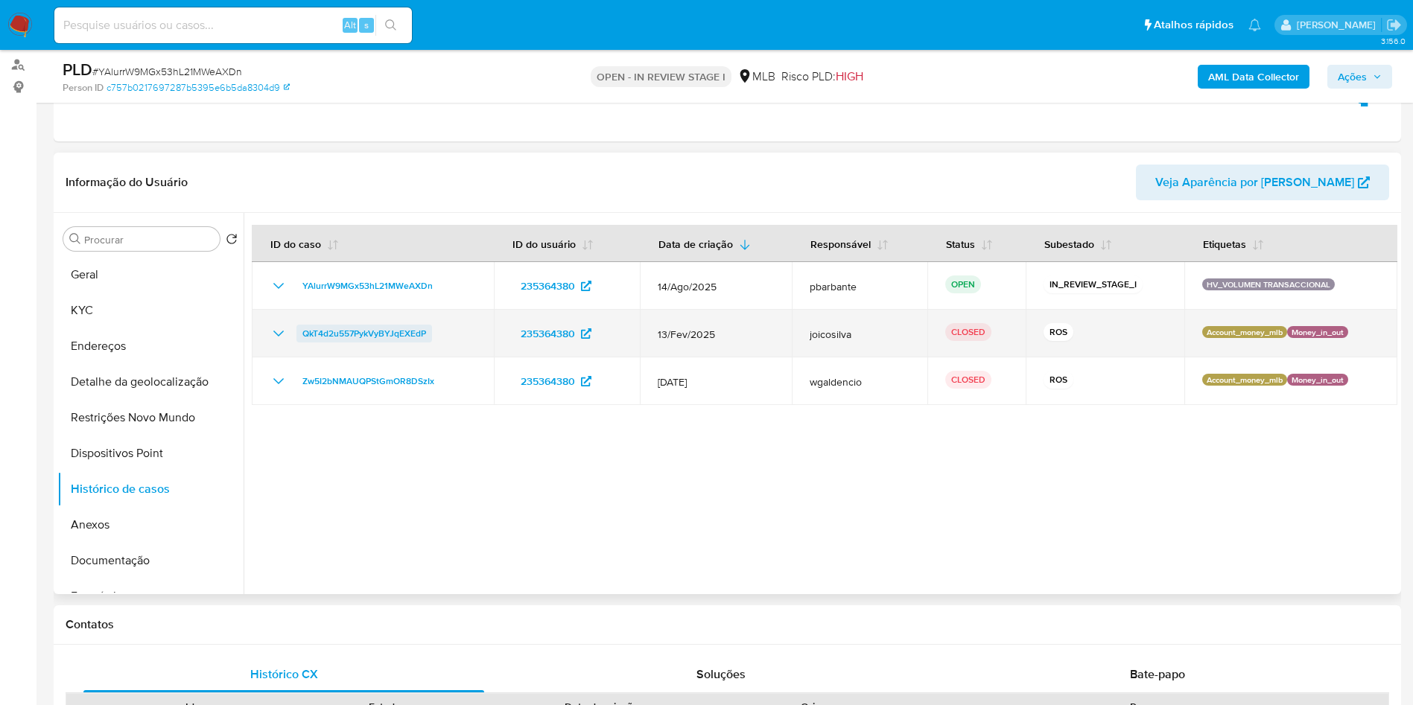
click at [372, 343] on span "QkT4d2u557PykVyBYJqEXEdP" at bounding box center [364, 334] width 124 height 18
drag, startPoint x: 447, startPoint y: 367, endPoint x: 299, endPoint y: 372, distance: 148.3
click at [299, 358] on td "QkT4d2u557PykVyBYJqEXEdP" at bounding box center [373, 334] width 242 height 48
drag, startPoint x: 457, startPoint y: 369, endPoint x: 299, endPoint y: 359, distance: 158.2
click at [299, 358] on td "QkT4d2u557PykVyBYJqEXEdP" at bounding box center [373, 334] width 242 height 48
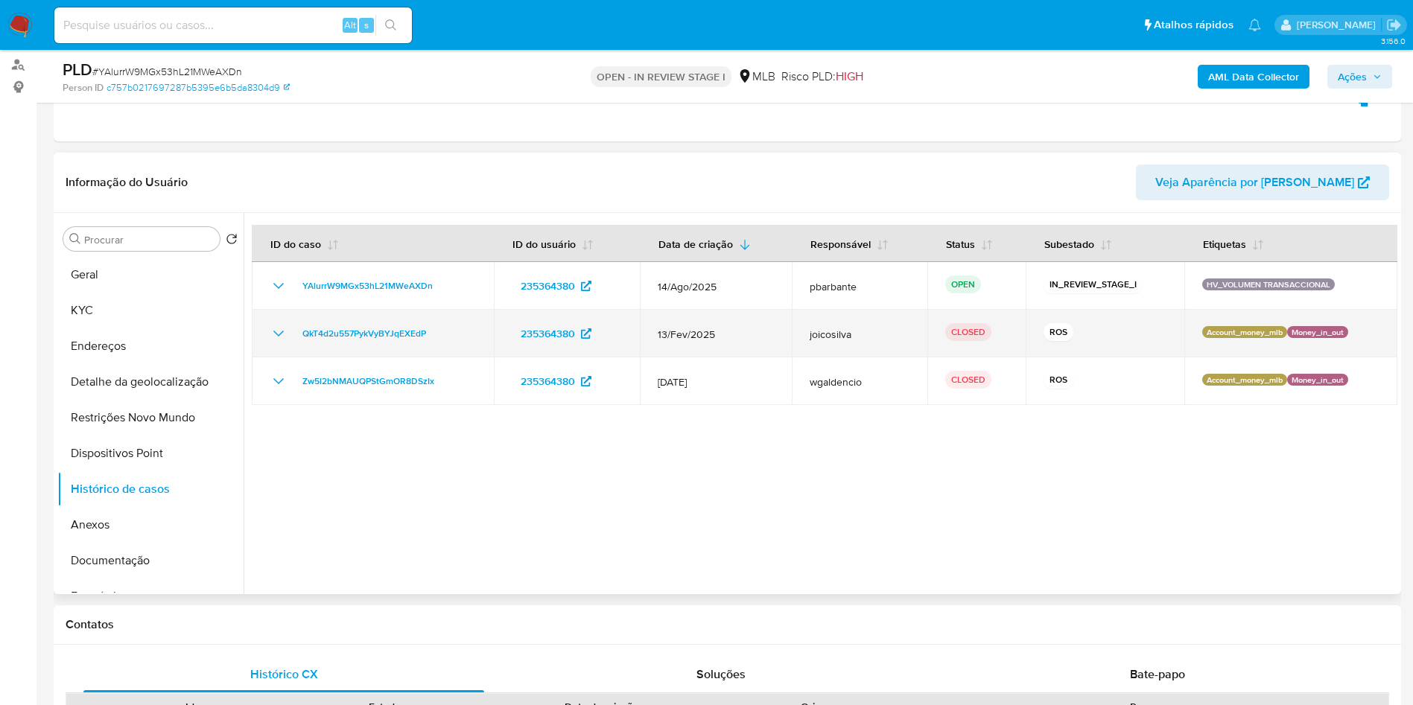
click at [276, 343] on icon "Mostrar/Ocultar" at bounding box center [279, 334] width 18 height 18
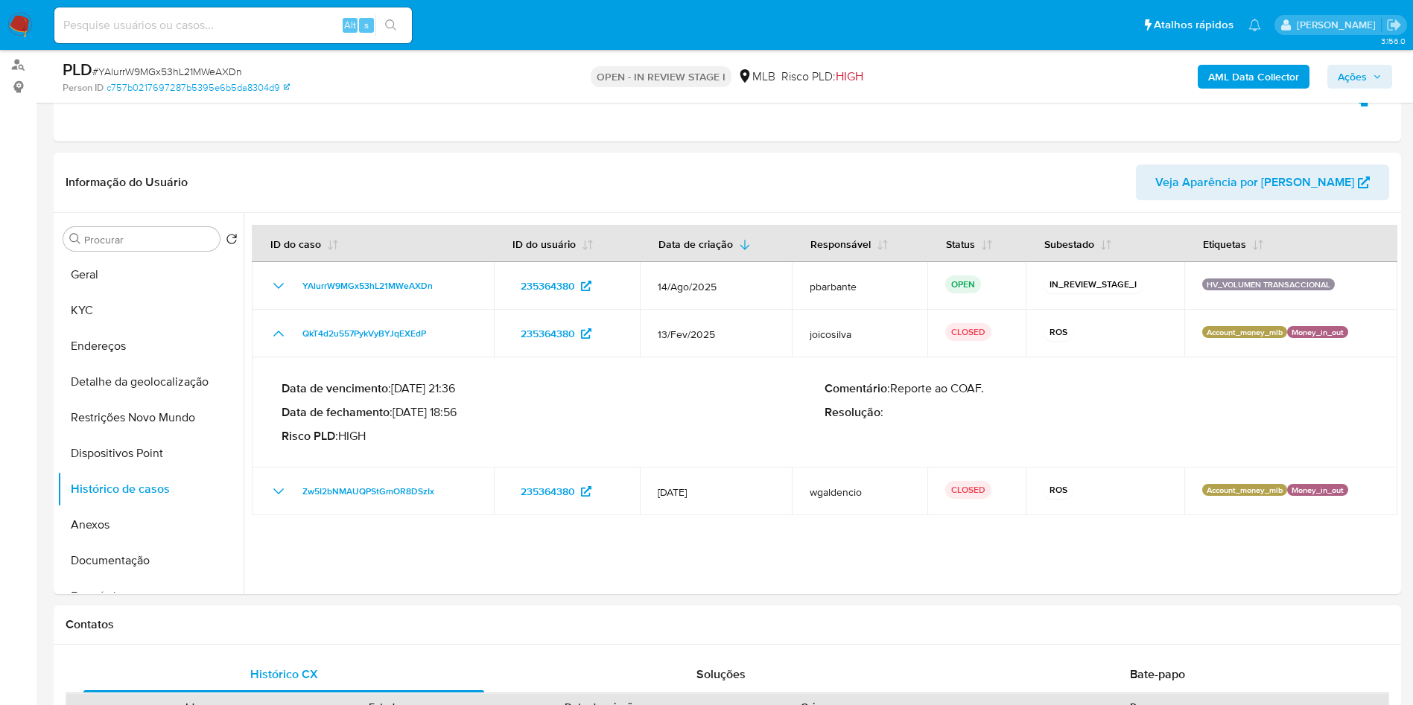
click at [1370, 81] on span "Ações" at bounding box center [1360, 76] width 44 height 21
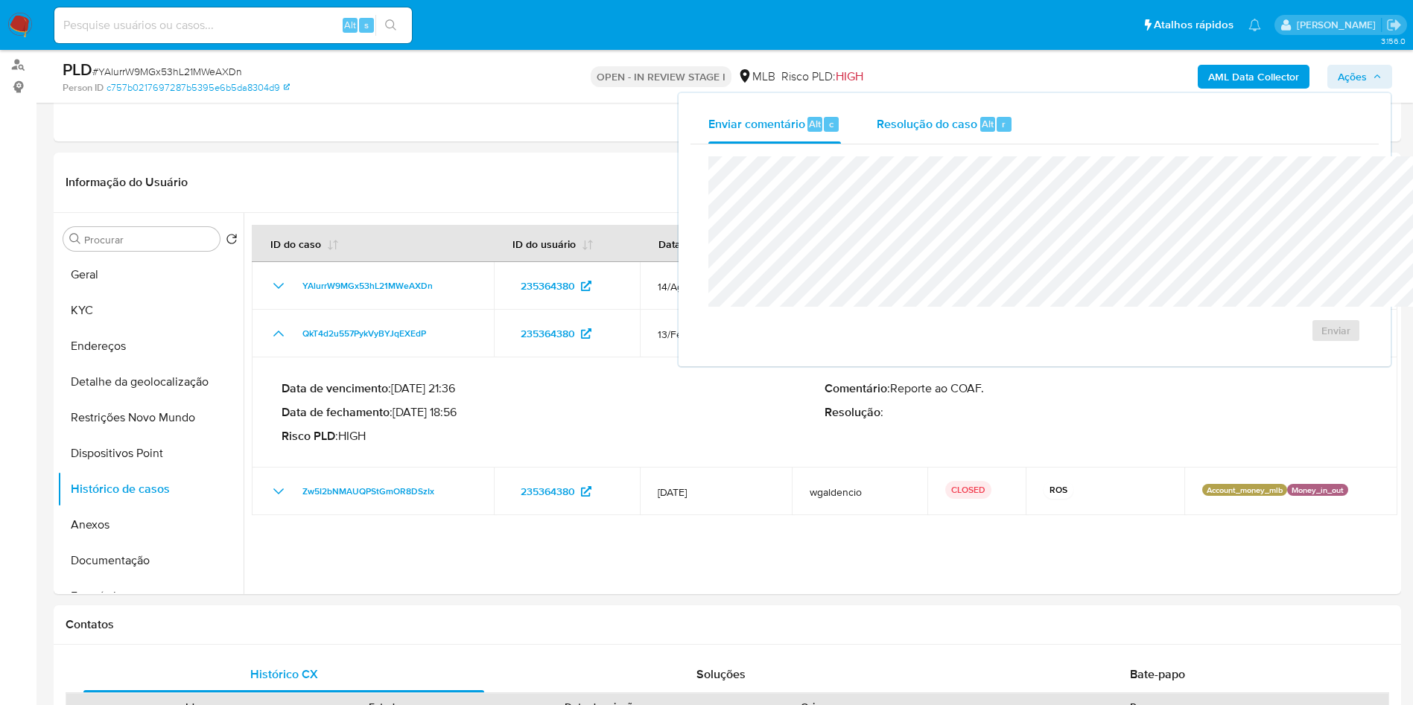
click at [877, 126] on span "Resolução do caso" at bounding box center [927, 123] width 101 height 17
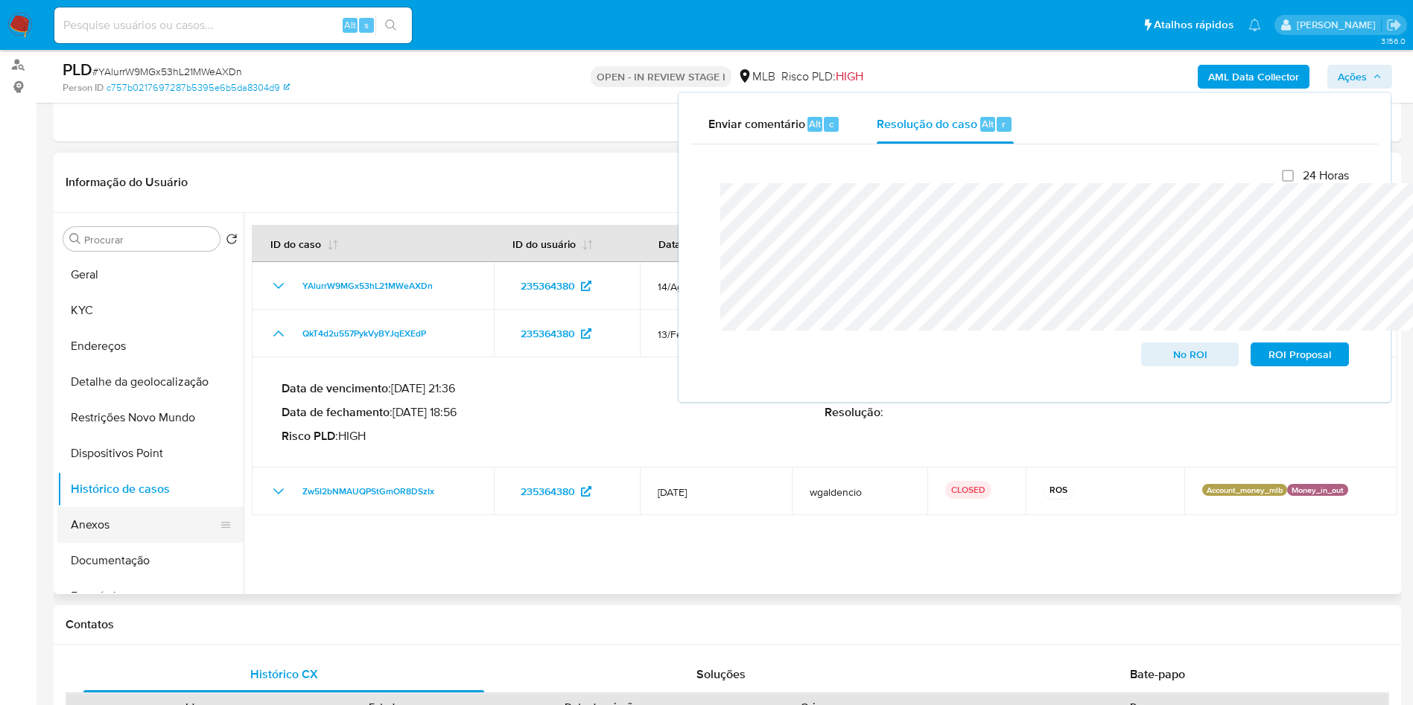
click at [105, 541] on button "Anexos" at bounding box center [144, 525] width 174 height 36
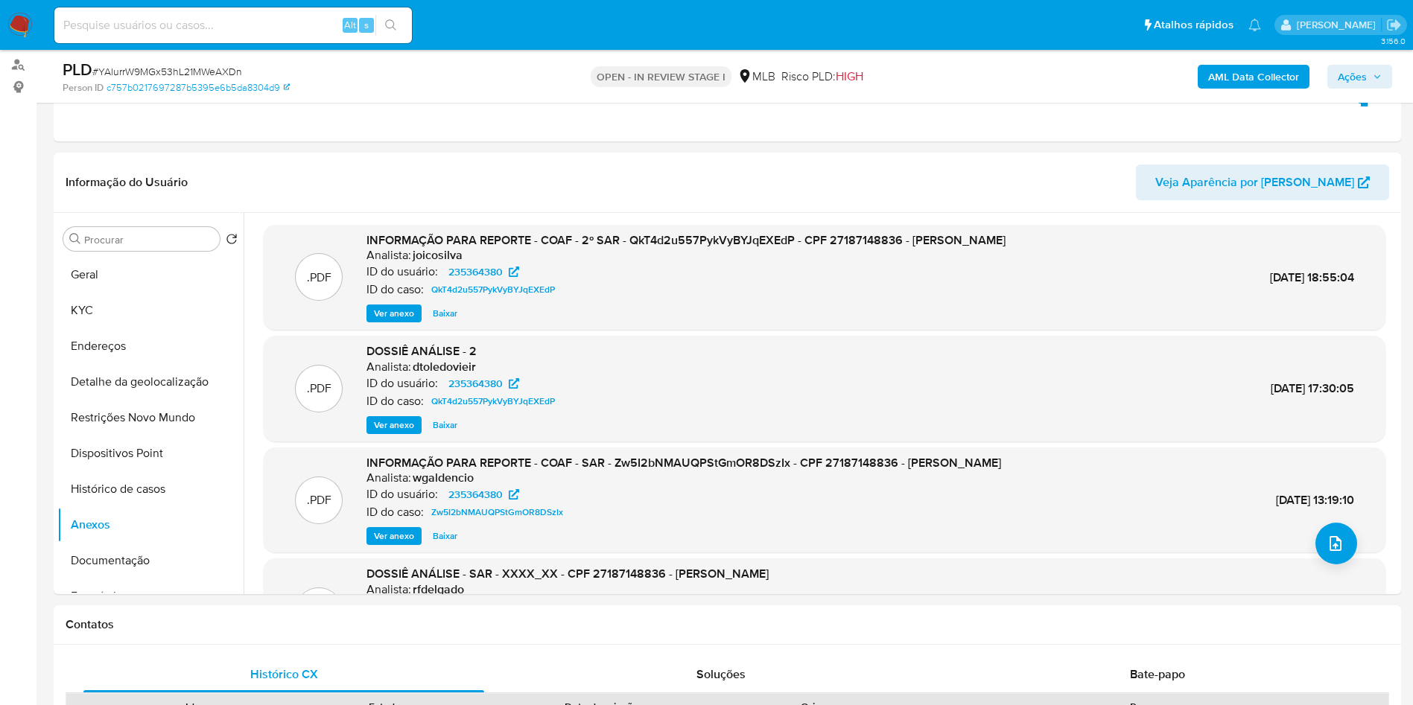
click at [1250, 74] on b "AML Data Collector" at bounding box center [1253, 77] width 91 height 24
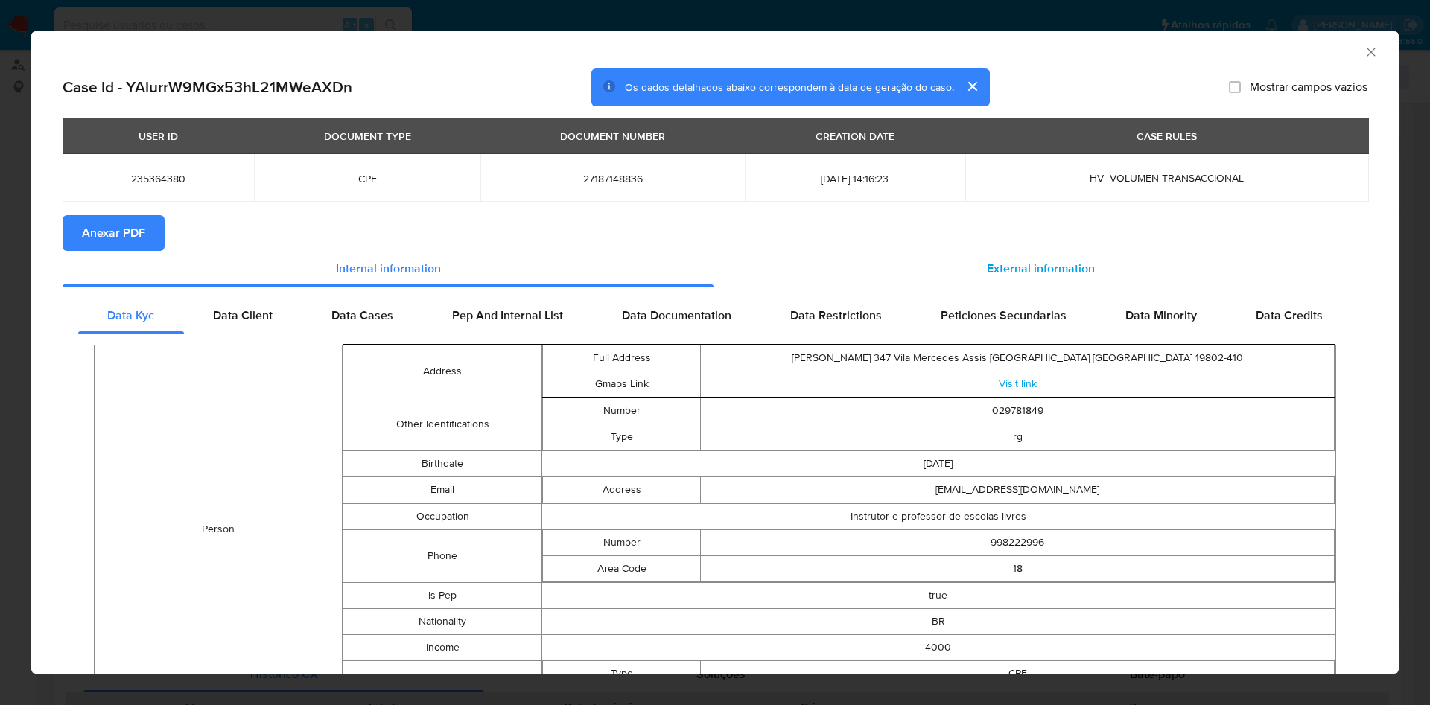
click at [1019, 273] on span "External information" at bounding box center [1041, 268] width 108 height 17
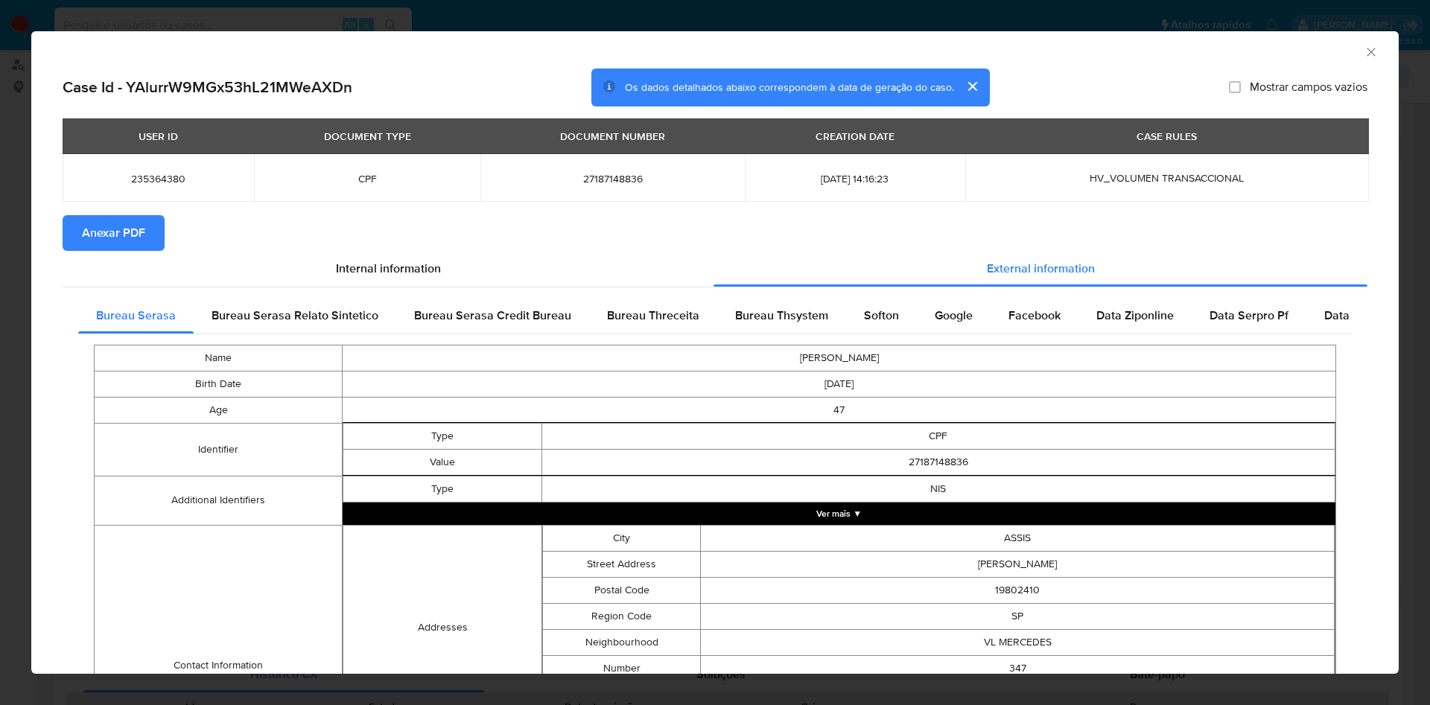
click at [128, 235] on span "Anexar PDF" at bounding box center [113, 233] width 63 height 33
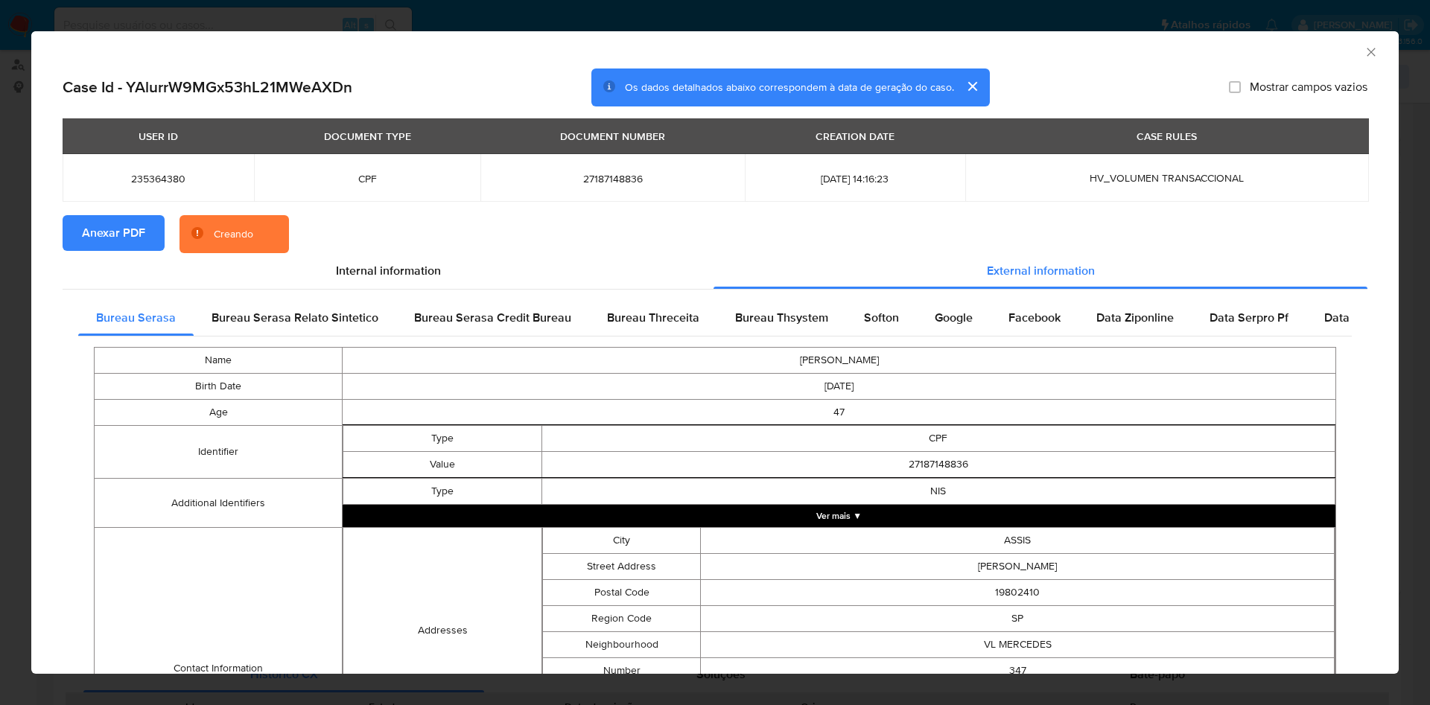
click at [1364, 53] on icon "Fechar a janela" at bounding box center [1371, 52] width 15 height 15
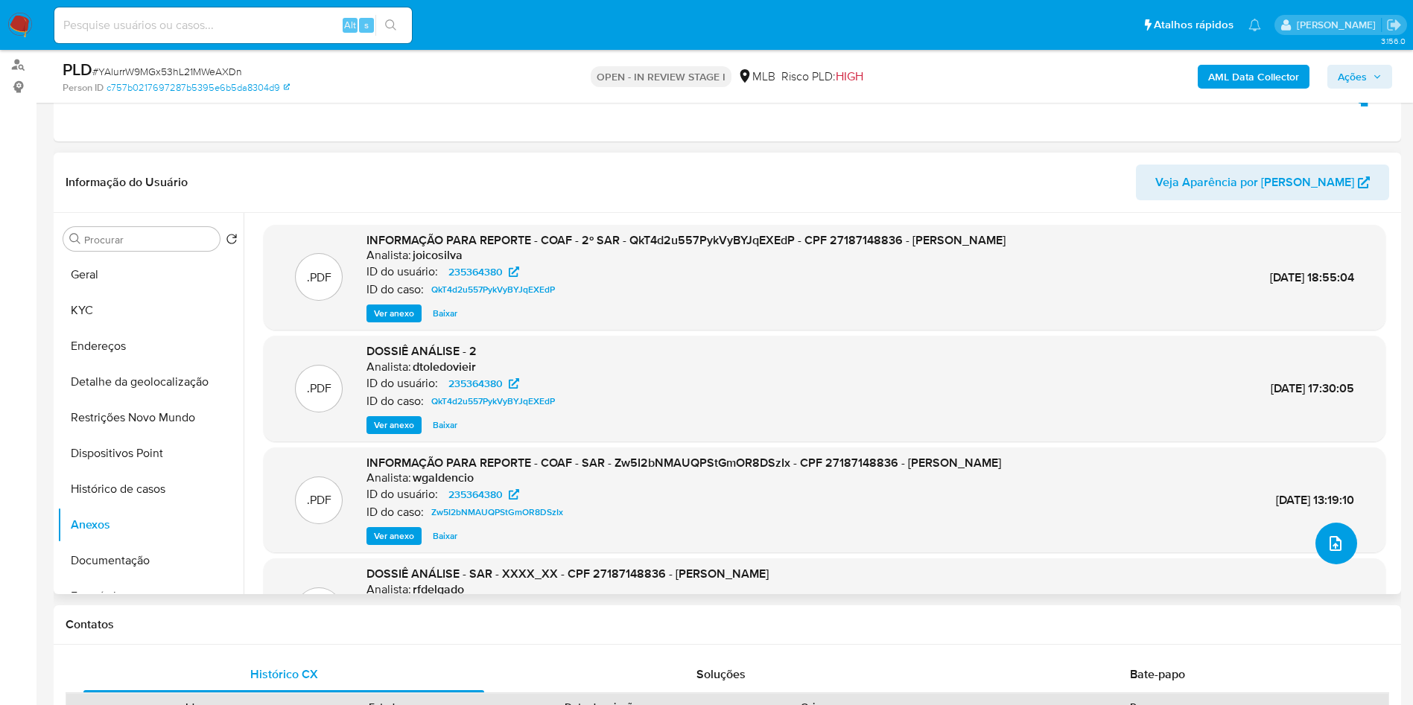
click at [1346, 565] on button "upload-file" at bounding box center [1336, 544] width 42 height 42
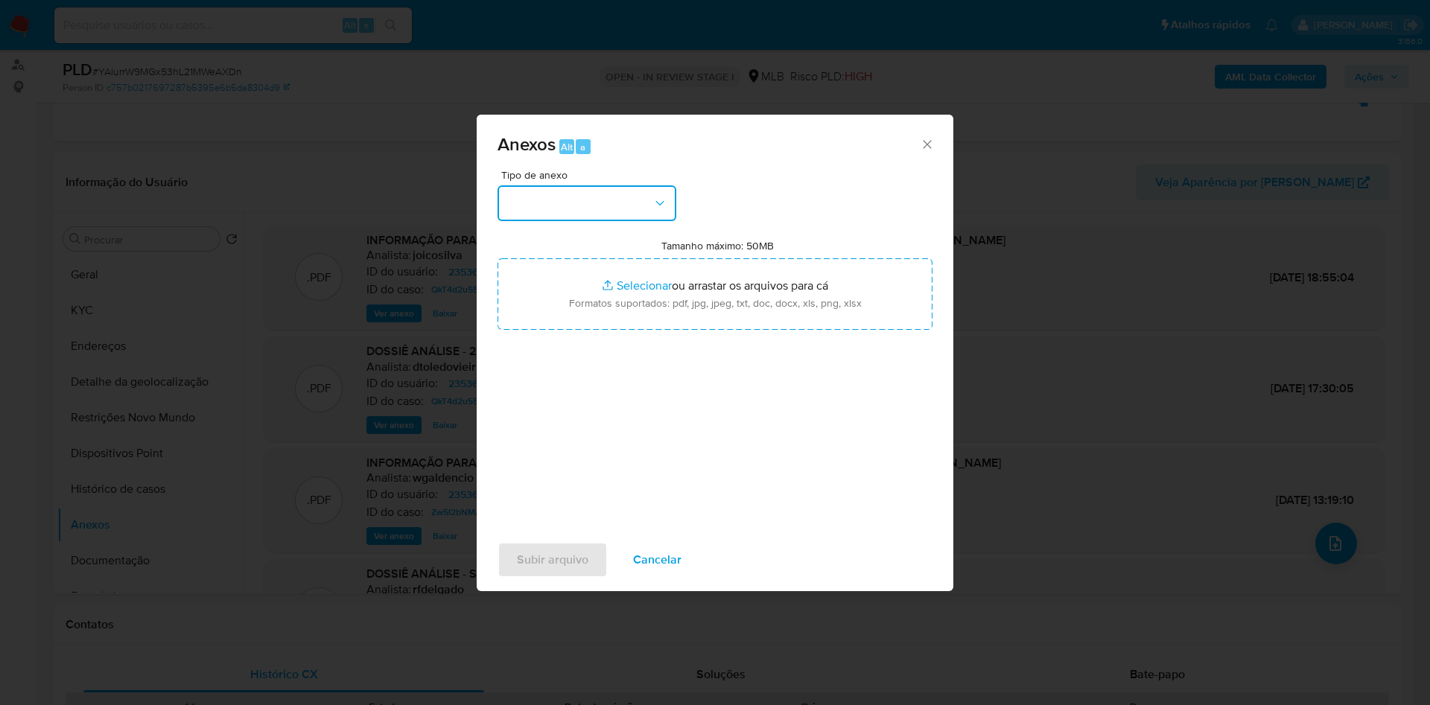
click at [640, 185] on button "button" at bounding box center [587, 203] width 179 height 36
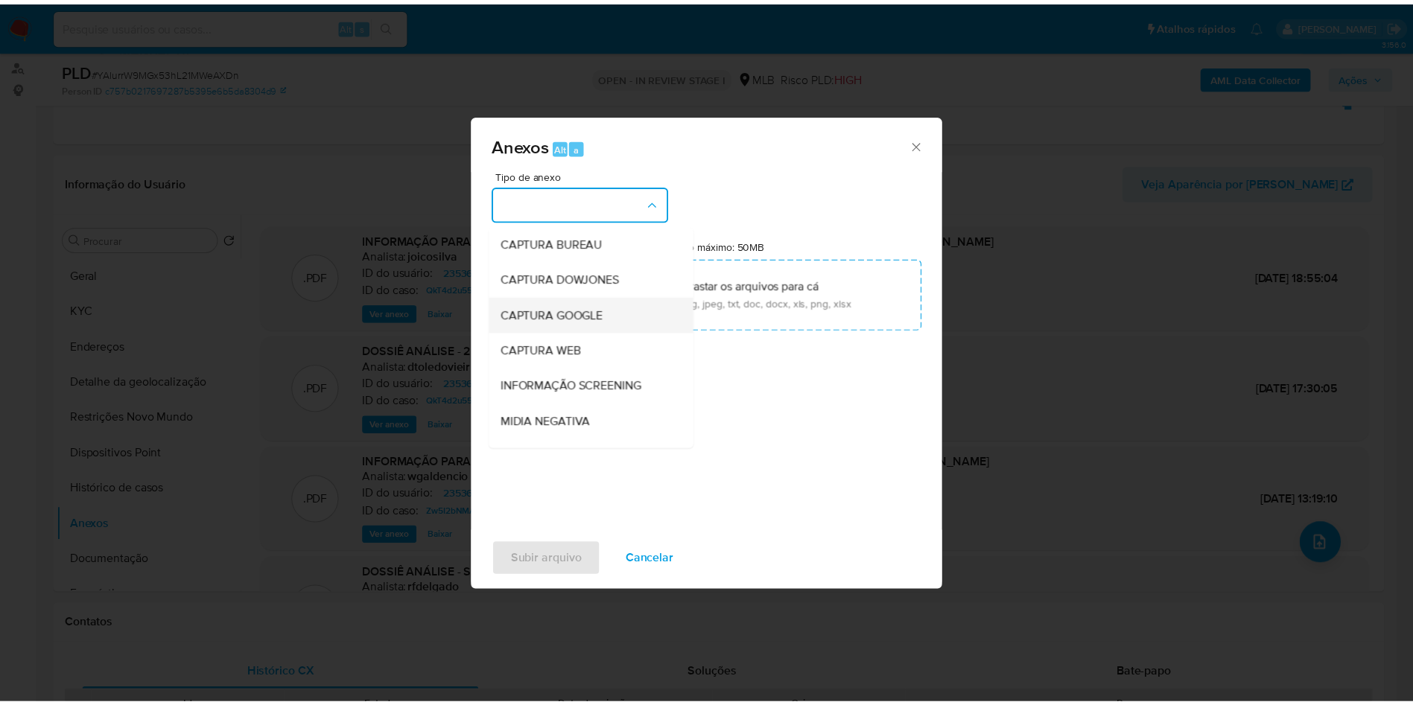
scroll to position [200, 0]
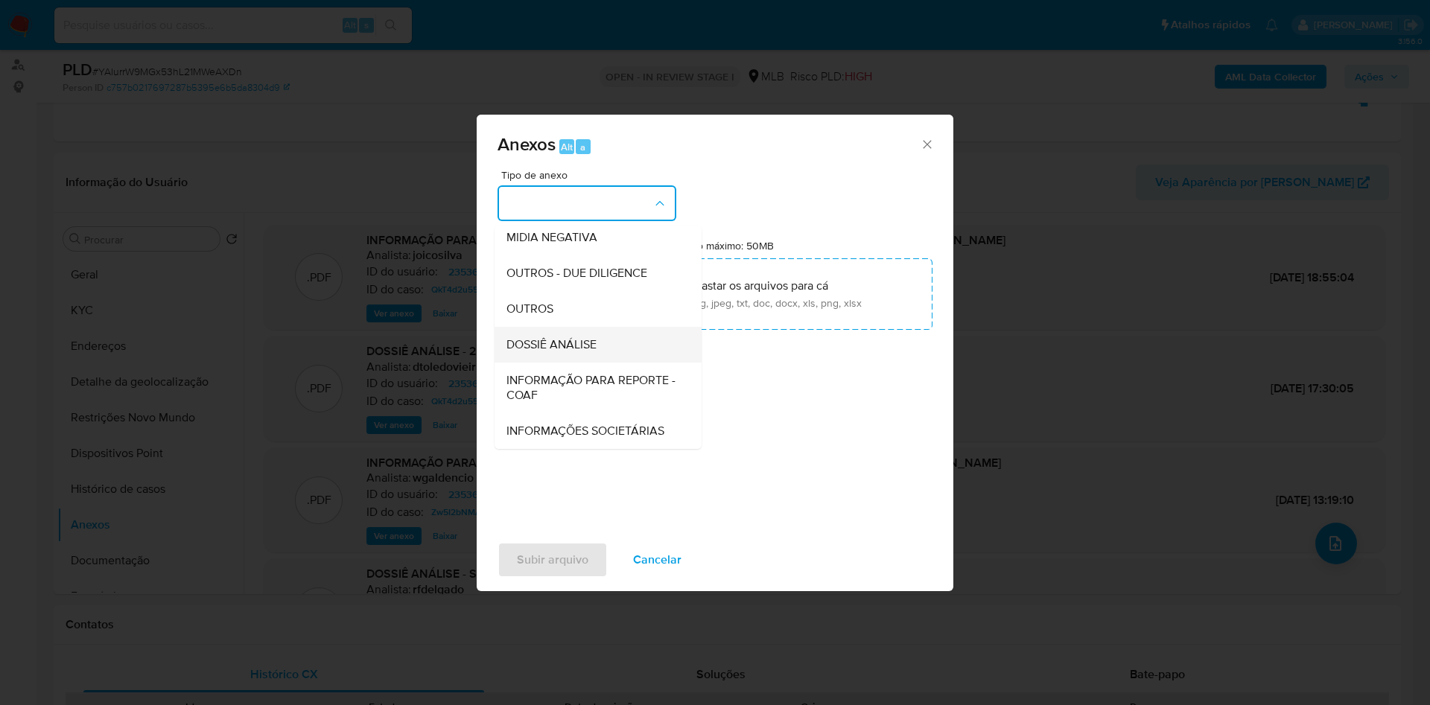
click at [557, 337] on span "DOSSIÊ ANÁLISE" at bounding box center [551, 344] width 90 height 15
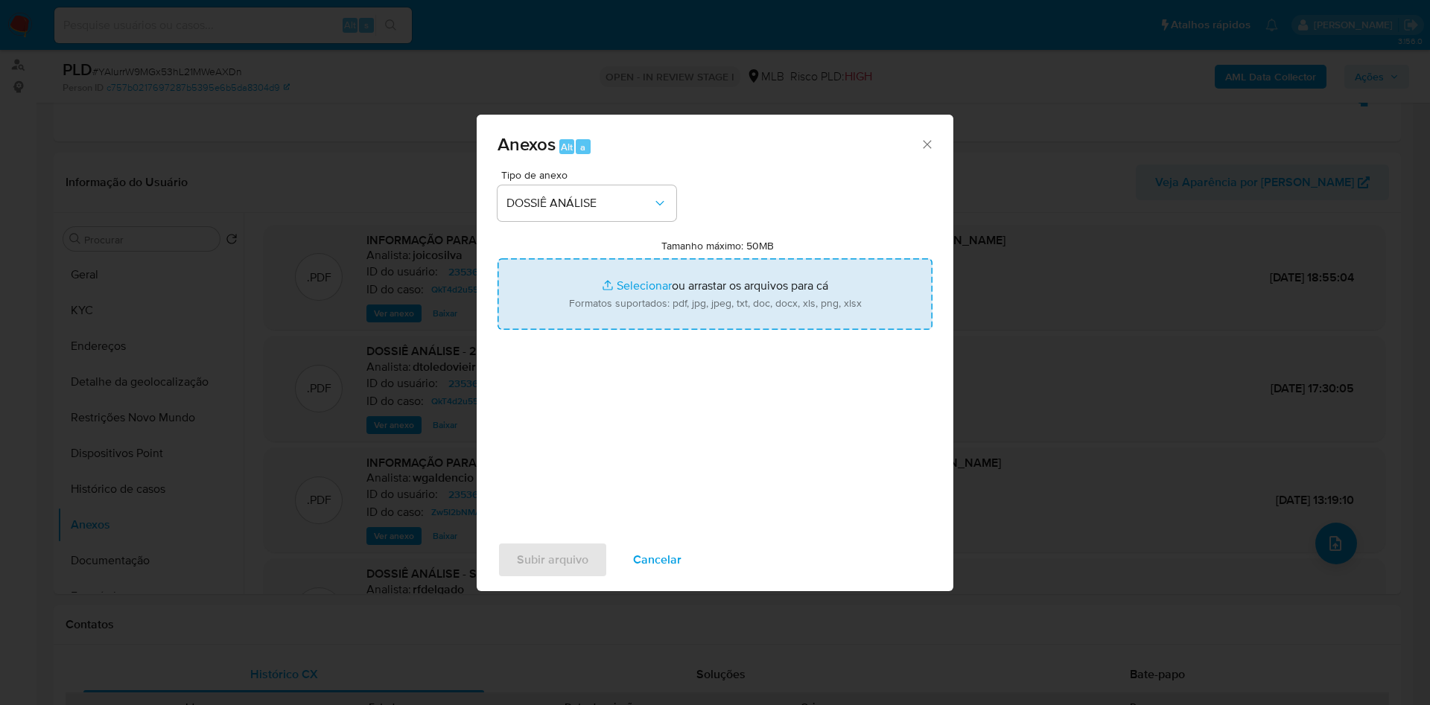
type input "C:\fakepath\Mulan 235364380_2025_08_26_11_36_34 (1).xlsx"
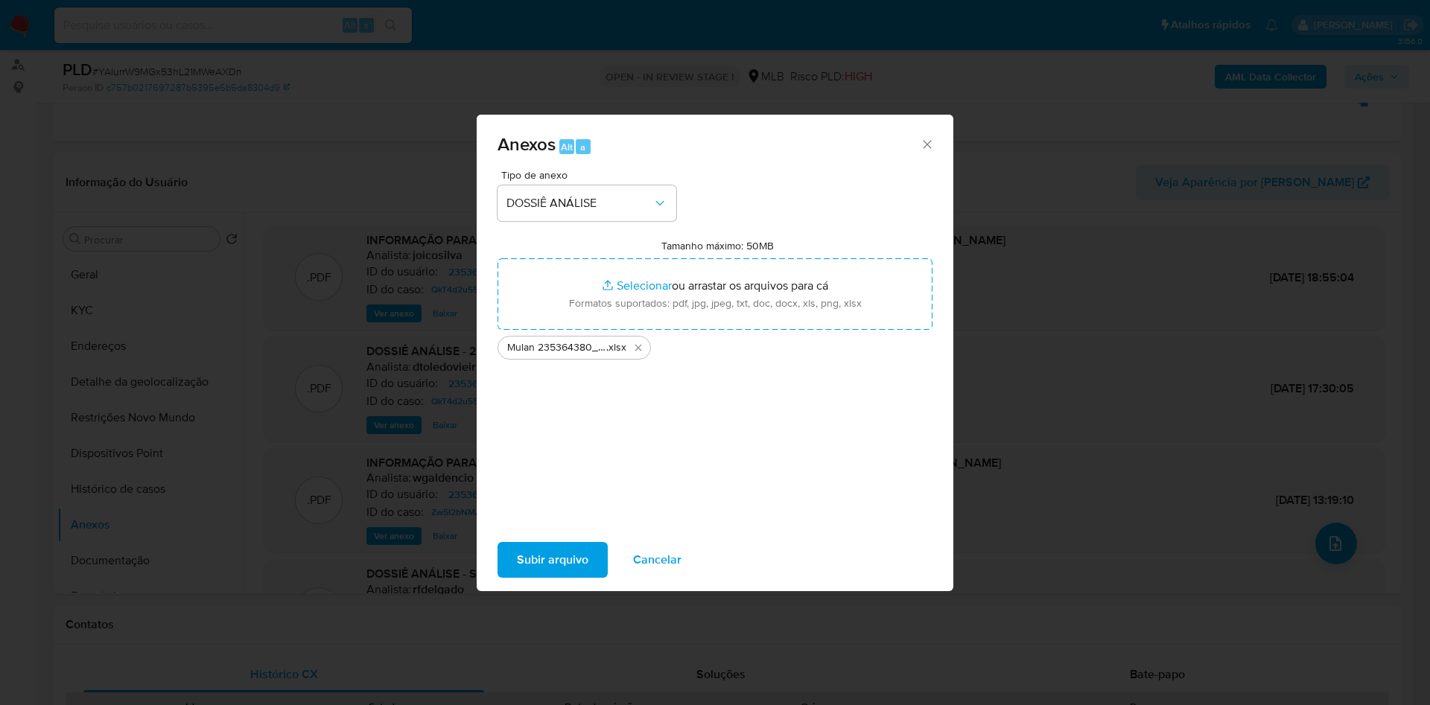
click at [517, 562] on span "Subir arquivo" at bounding box center [553, 560] width 72 height 33
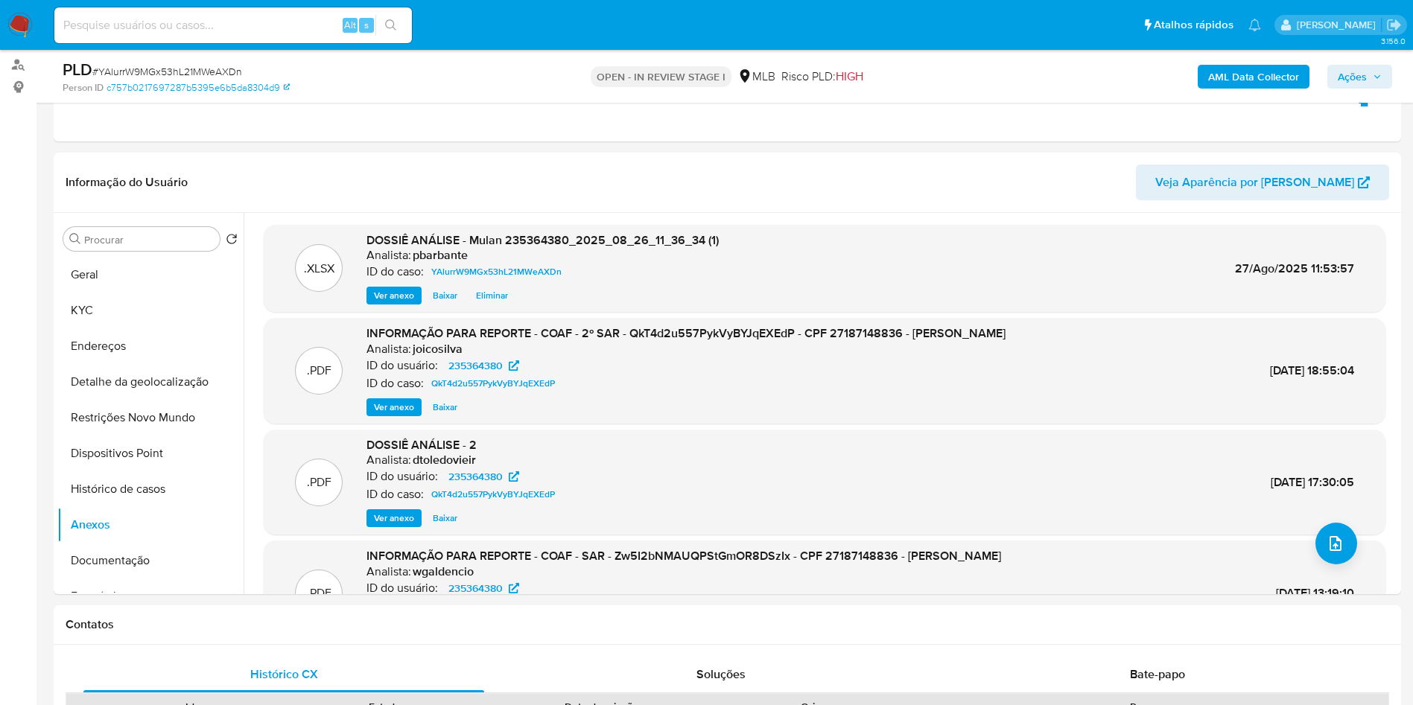
click at [1381, 80] on icon "button" at bounding box center [1377, 76] width 9 height 9
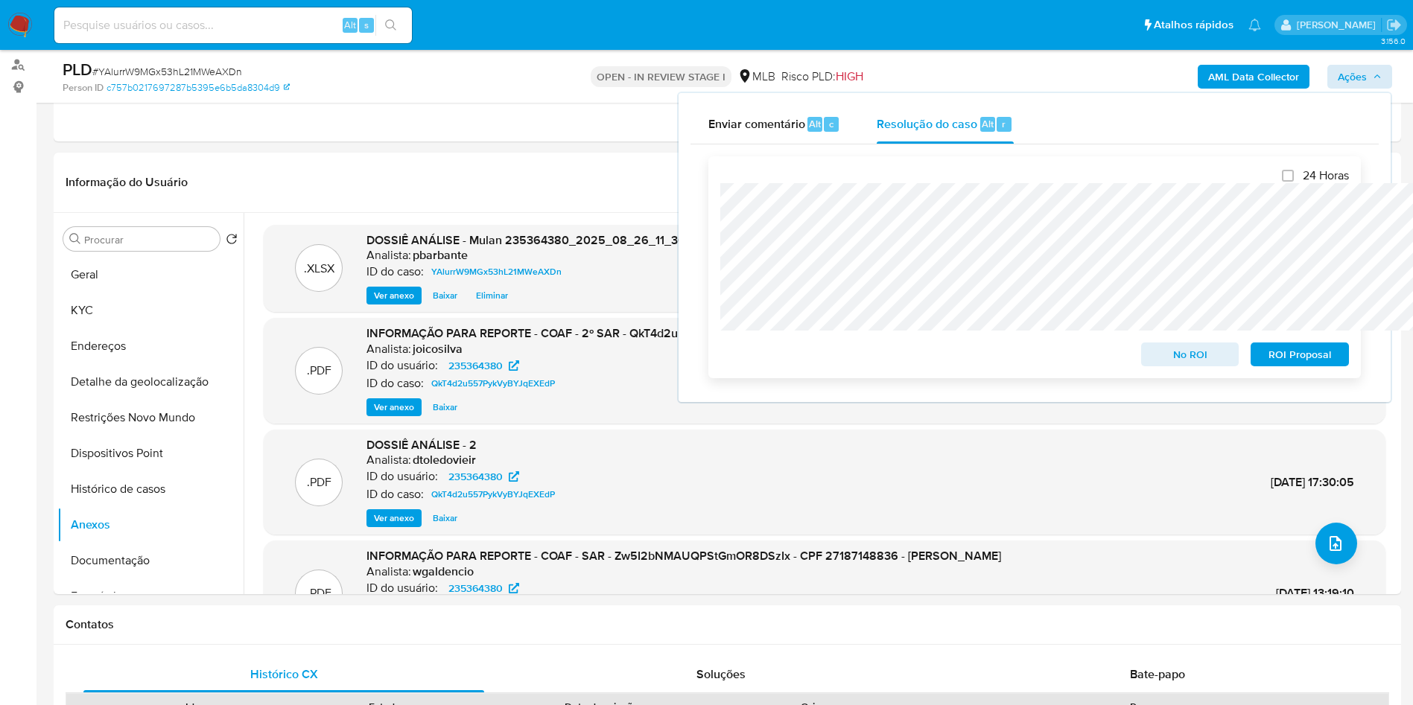
click at [1209, 365] on span "No ROI" at bounding box center [1190, 354] width 77 height 21
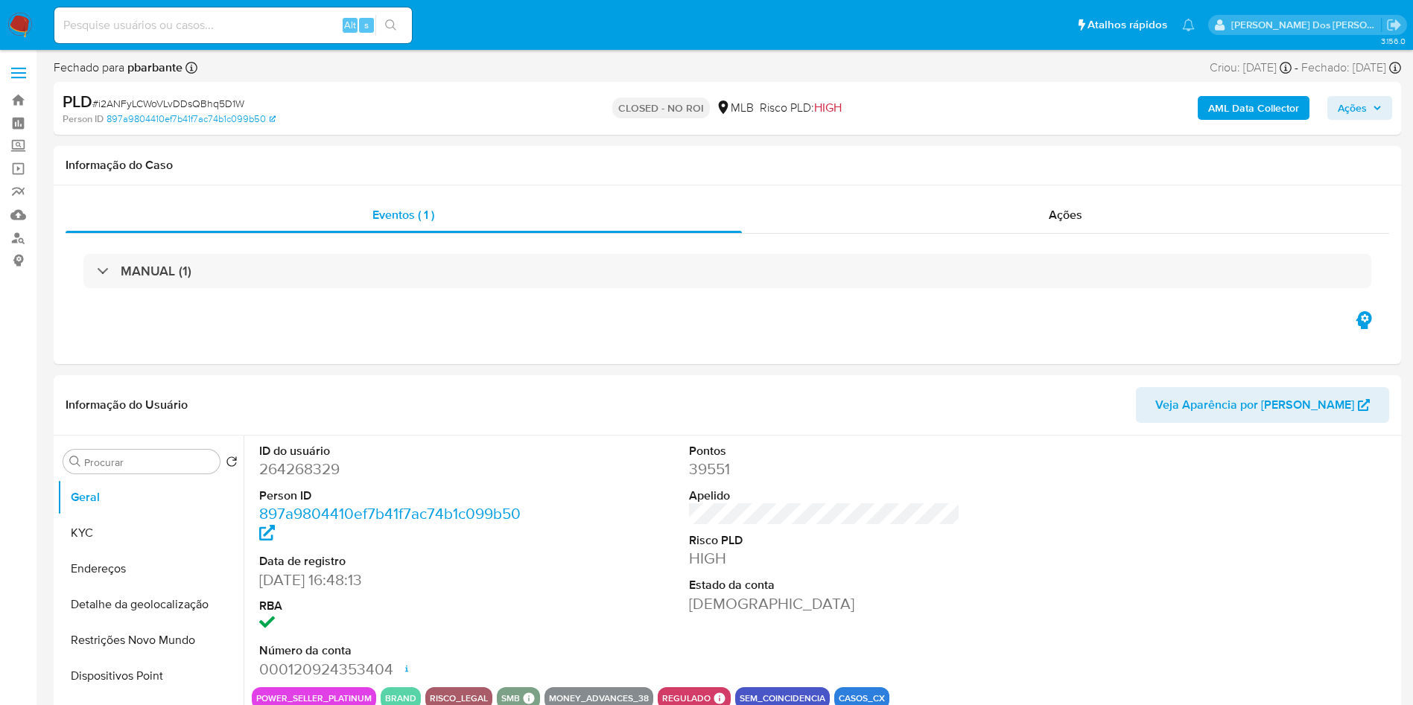
select select "10"
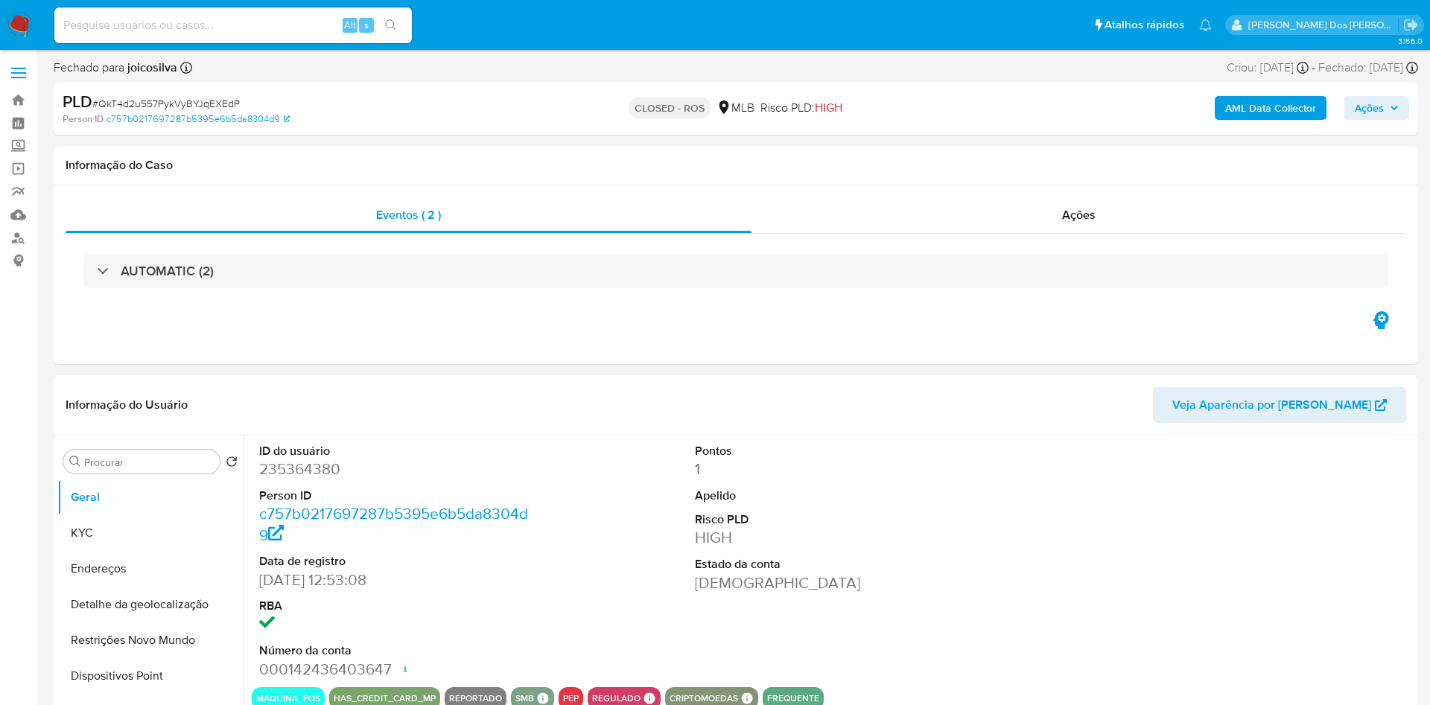
select select "10"
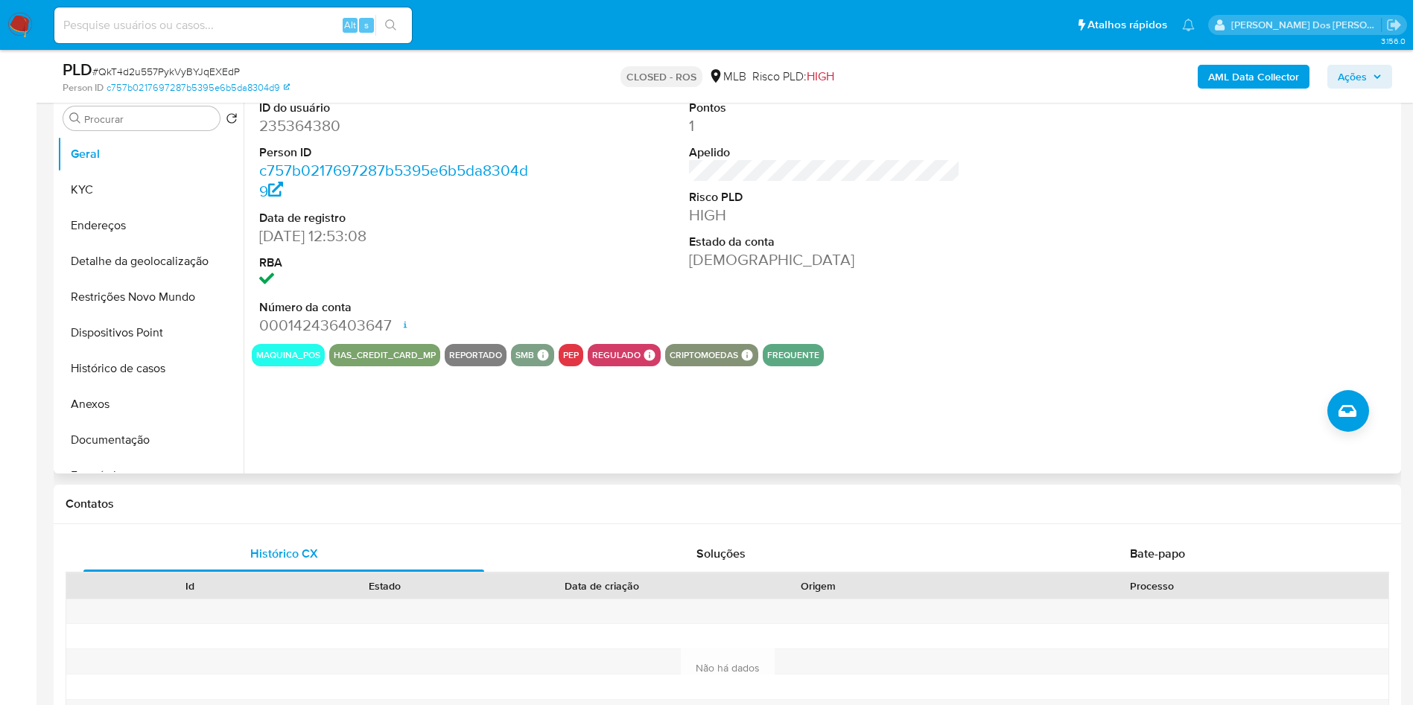
scroll to position [306, 0]
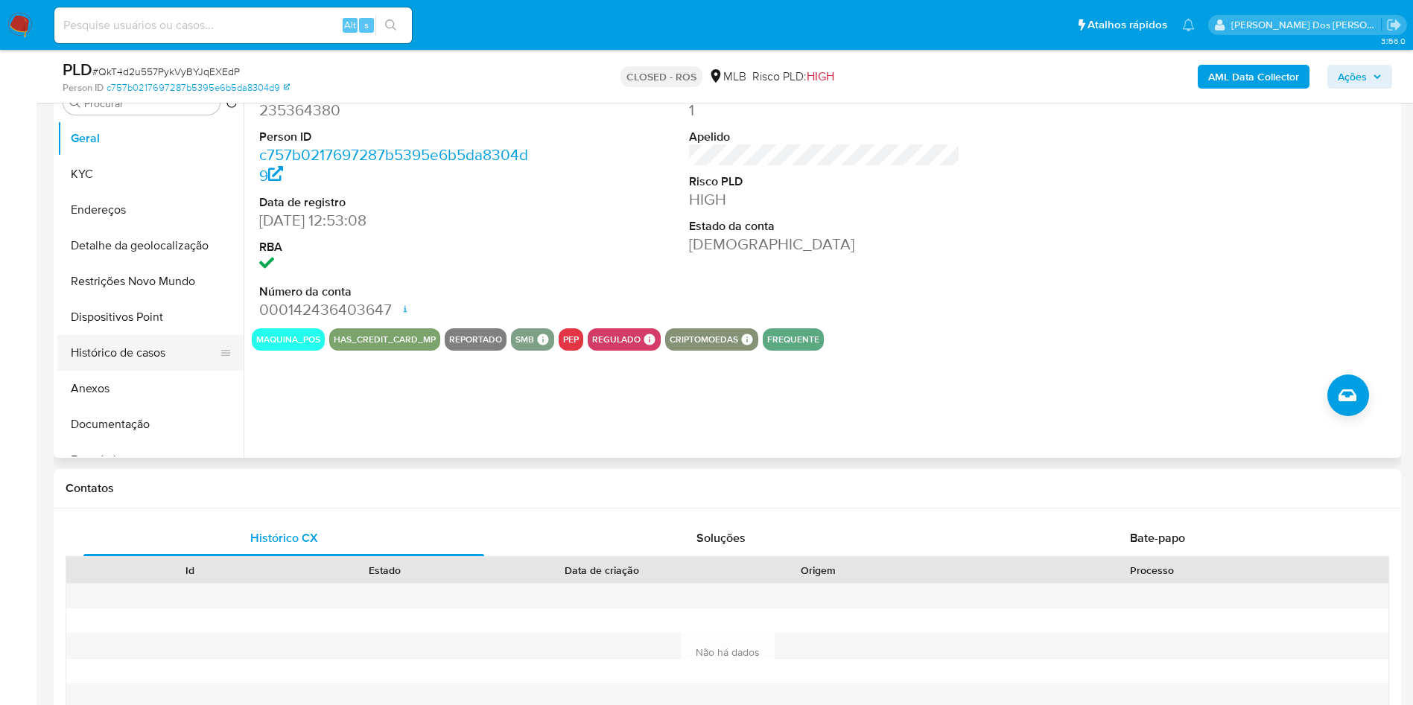
click at [134, 371] on button "Histórico de casos" at bounding box center [144, 353] width 174 height 36
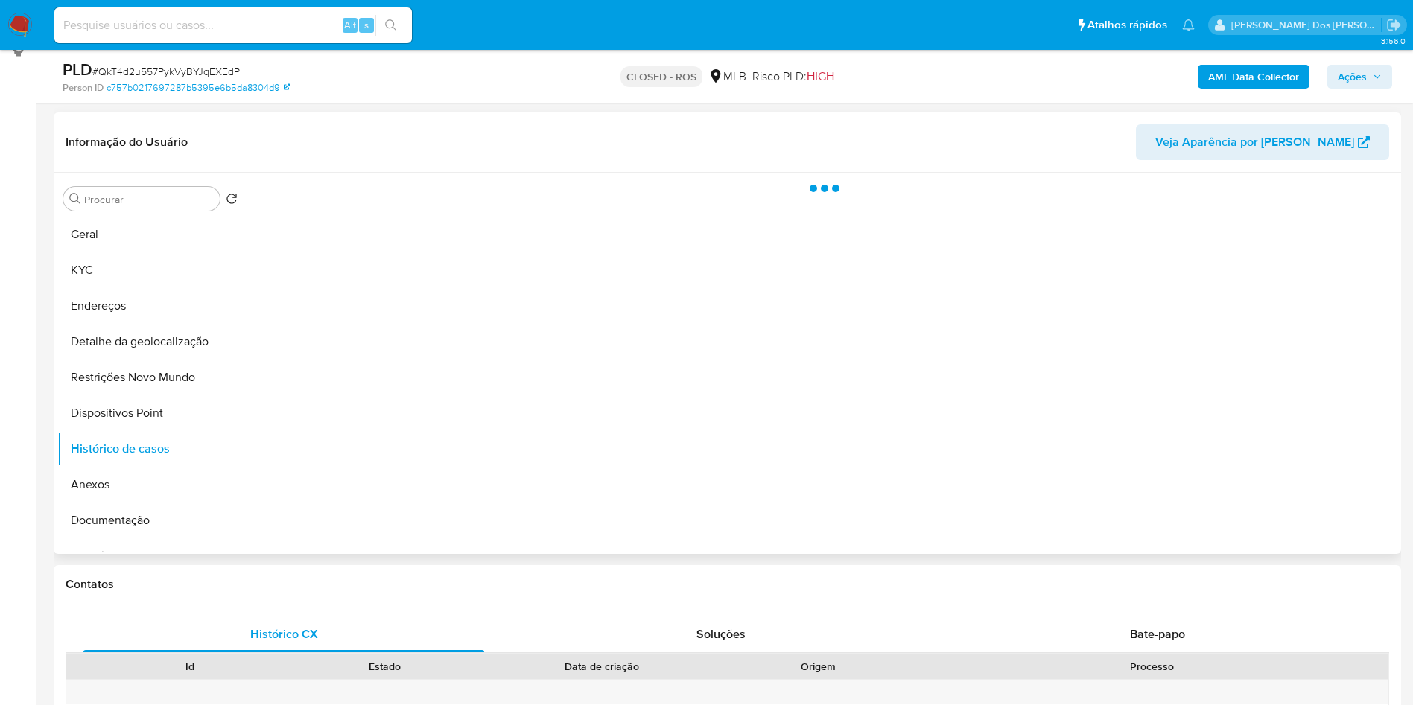
scroll to position [212, 0]
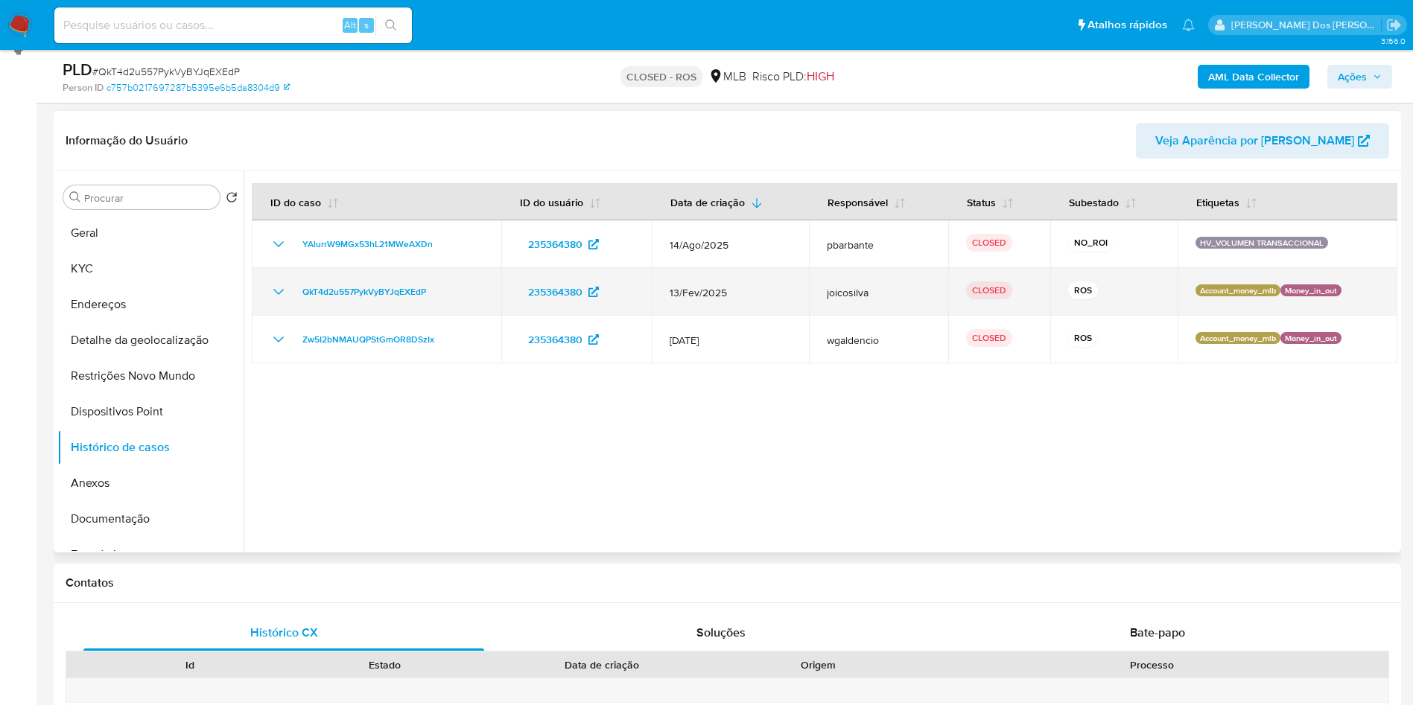
click at [276, 301] on icon "Mostrar/Ocultar" at bounding box center [279, 292] width 18 height 18
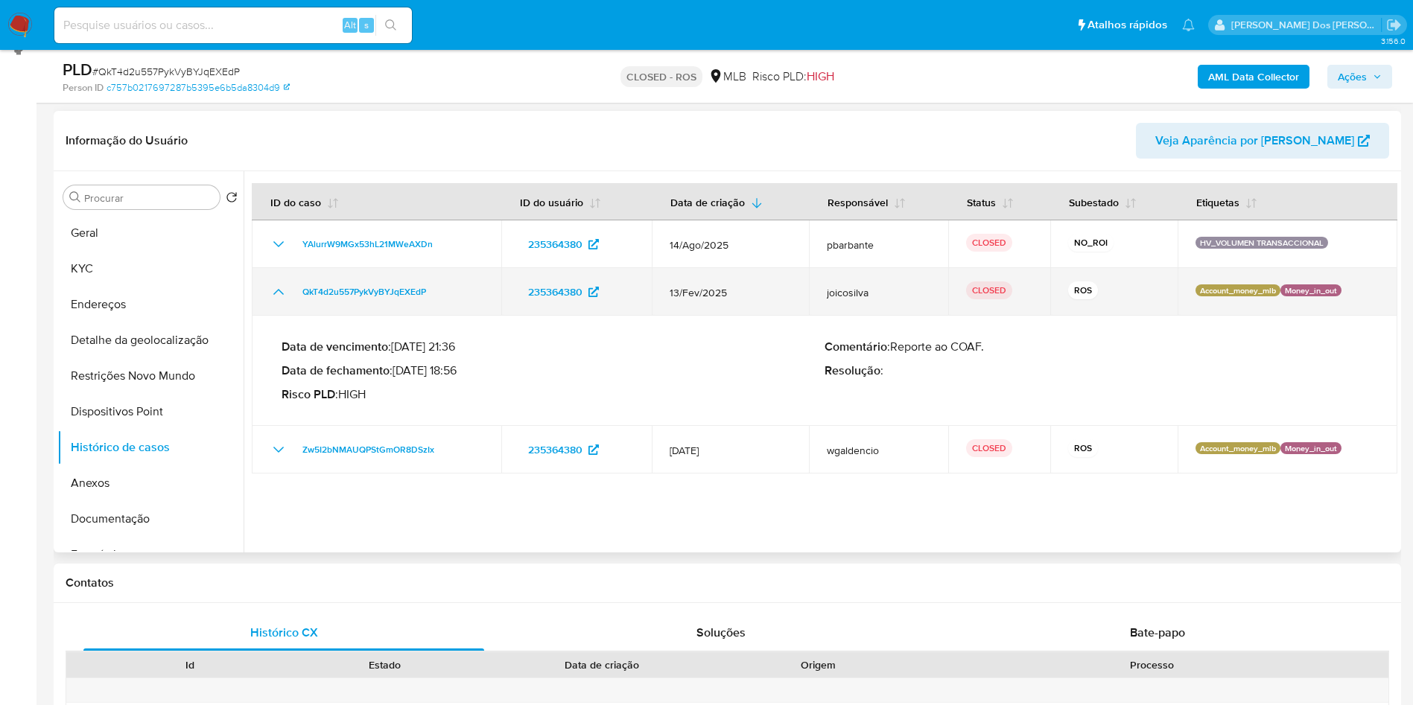
click at [276, 301] on icon "Mostrar/Ocultar" at bounding box center [279, 292] width 18 height 18
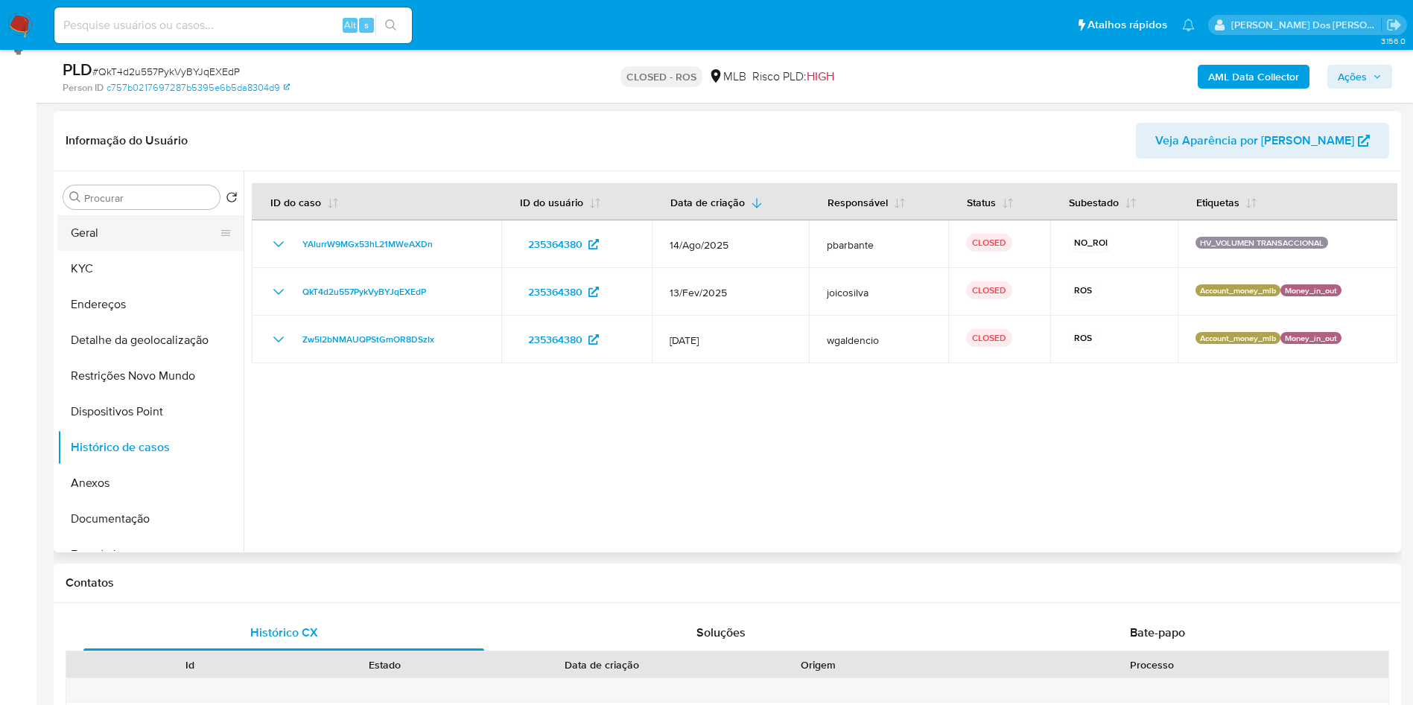
click at [134, 251] on button "Geral" at bounding box center [144, 233] width 174 height 36
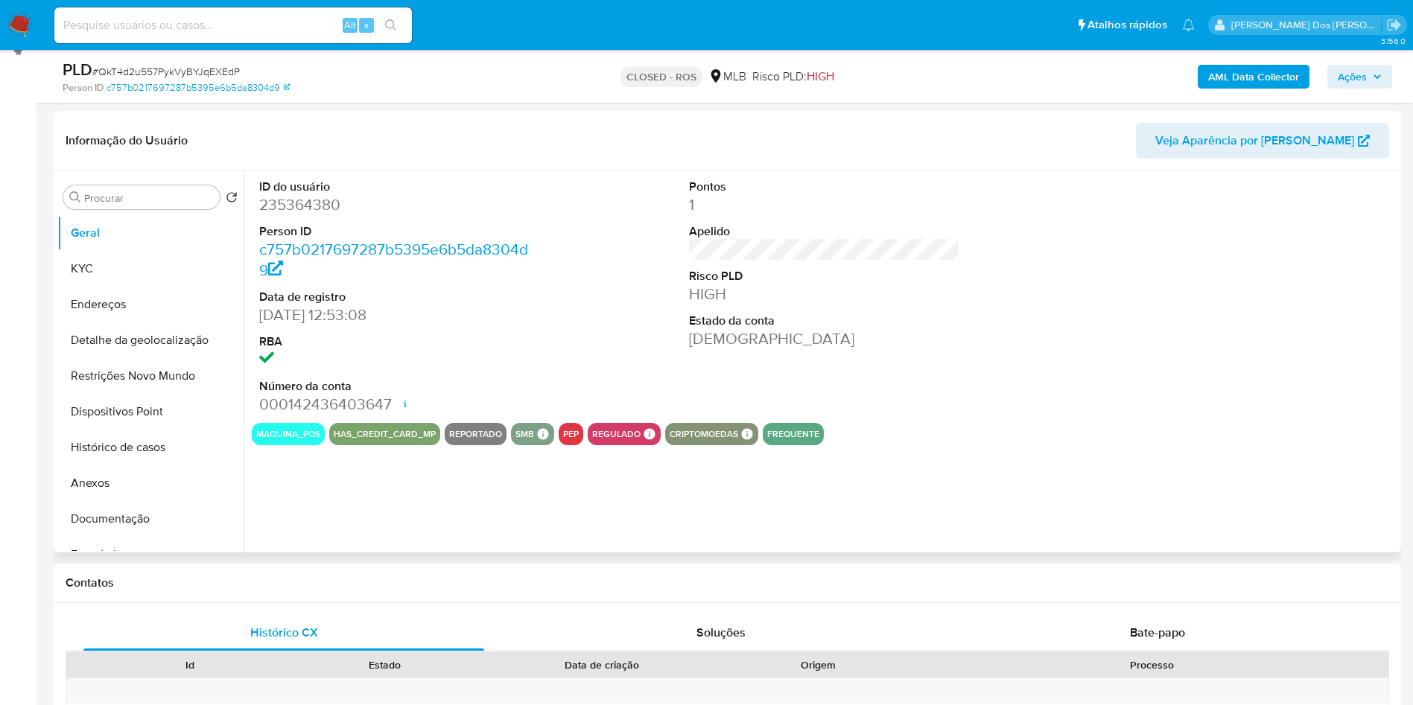
click at [304, 215] on dd "235364380" at bounding box center [395, 204] width 272 height 21
copy dd "235364380"
click at [474, 215] on dd "235364380" at bounding box center [395, 204] width 272 height 21
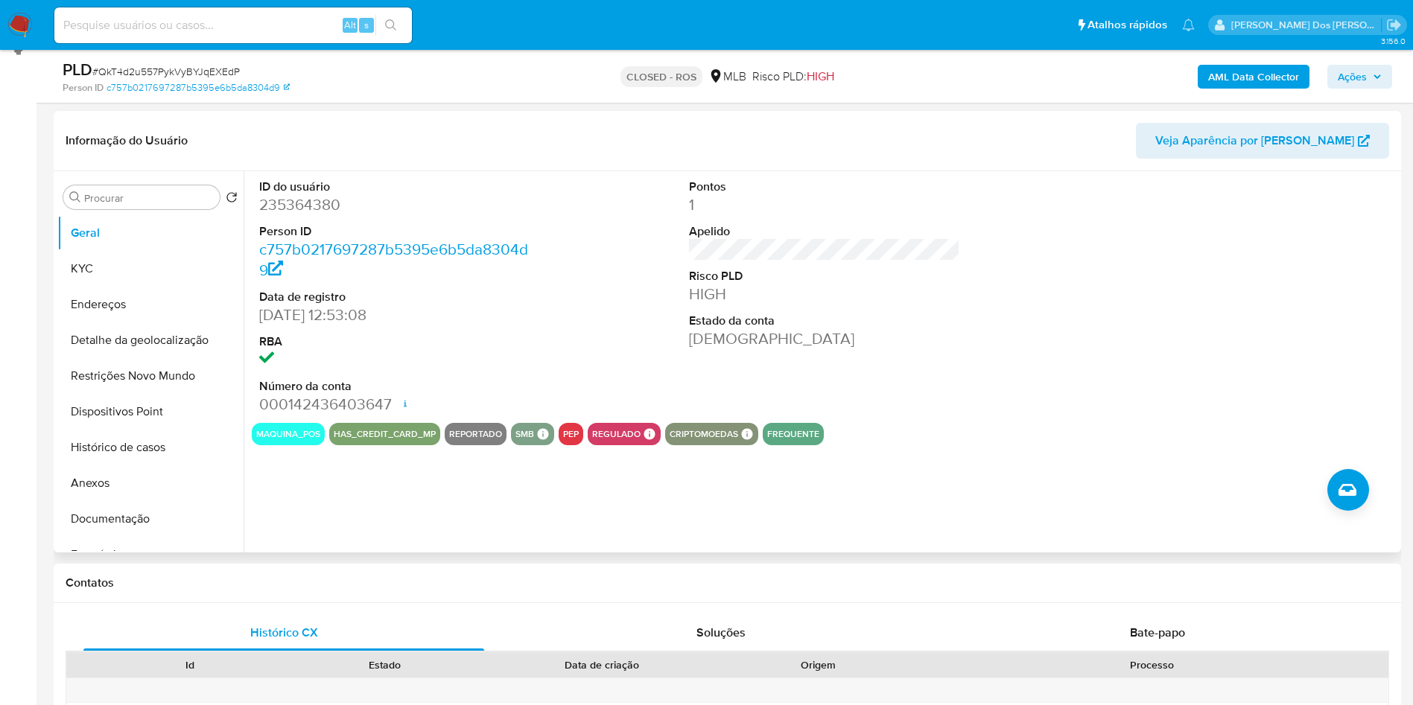
scroll to position [0, 0]
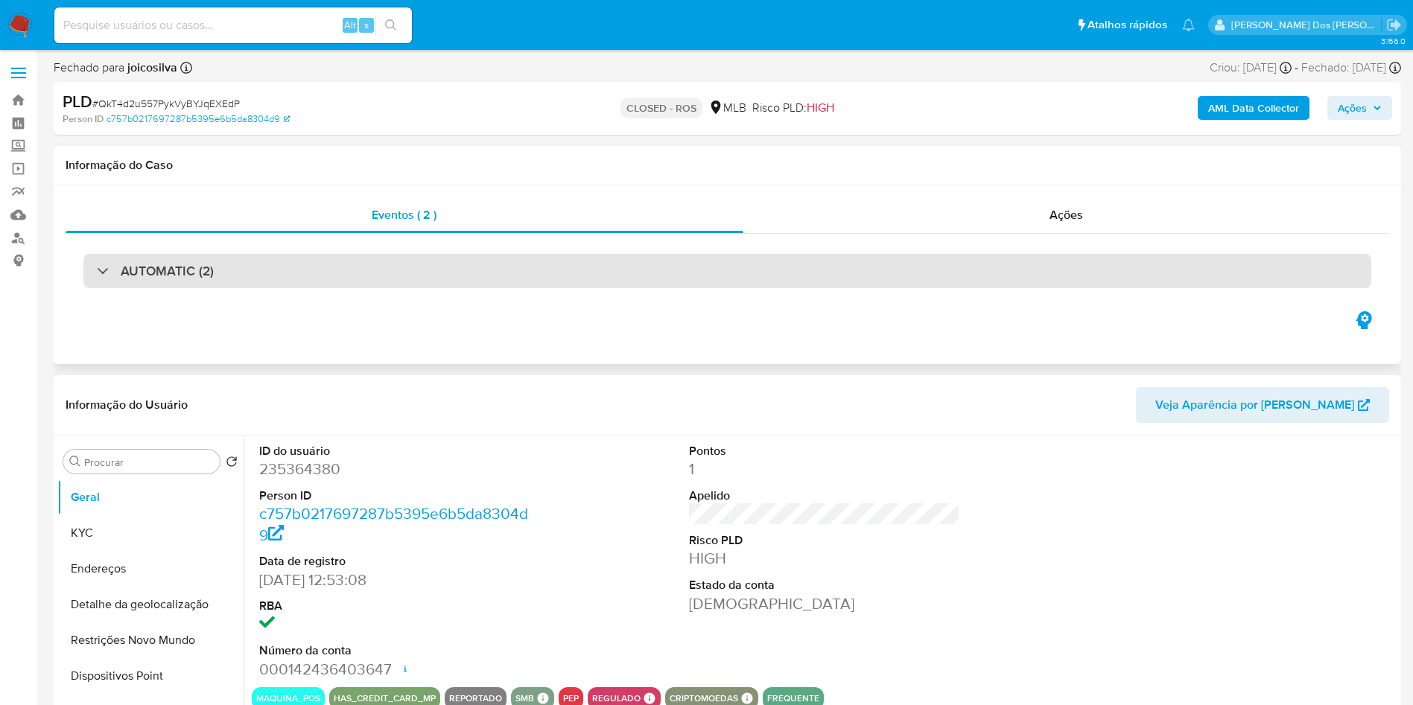
click at [442, 276] on div "AUTOMATIC (2)" at bounding box center [727, 271] width 1288 height 34
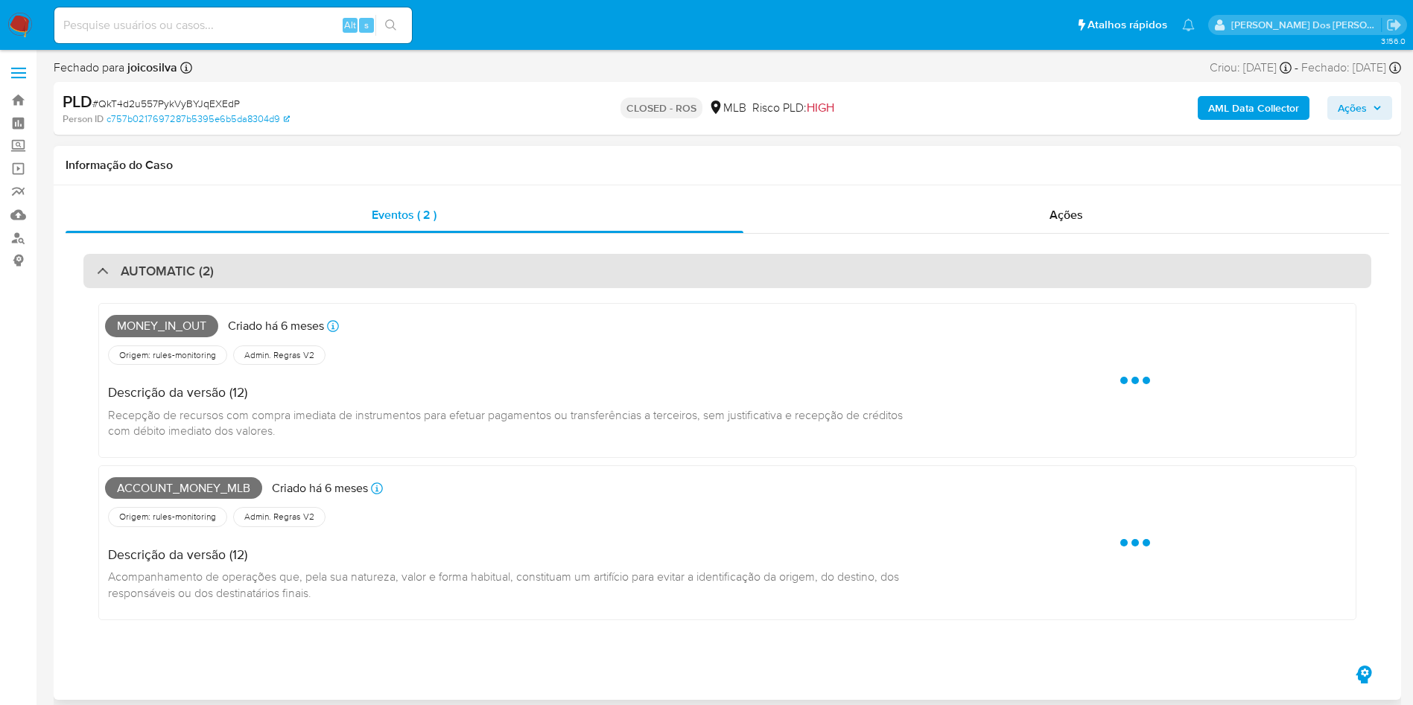
click at [442, 276] on div "AUTOMATIC (2)" at bounding box center [727, 271] width 1288 height 34
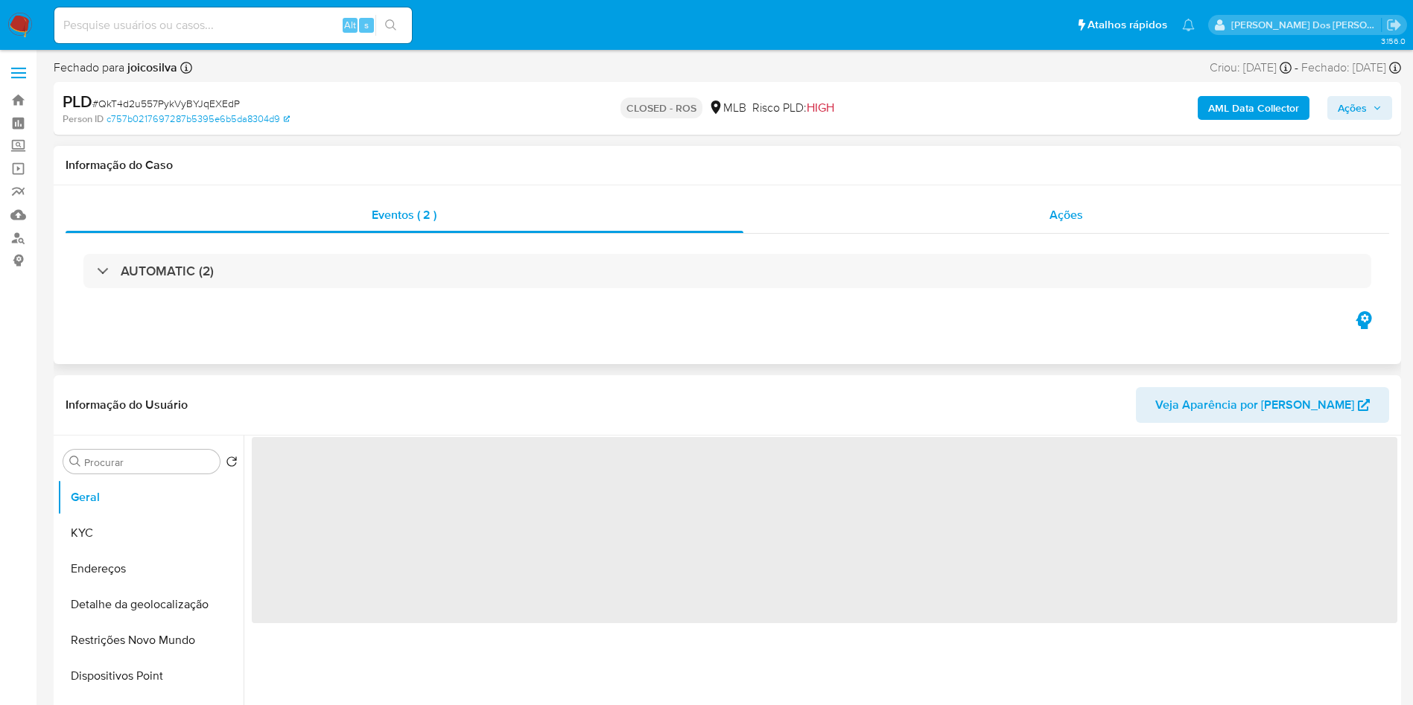
click at [1131, 206] on div "Ações" at bounding box center [1066, 215] width 647 height 36
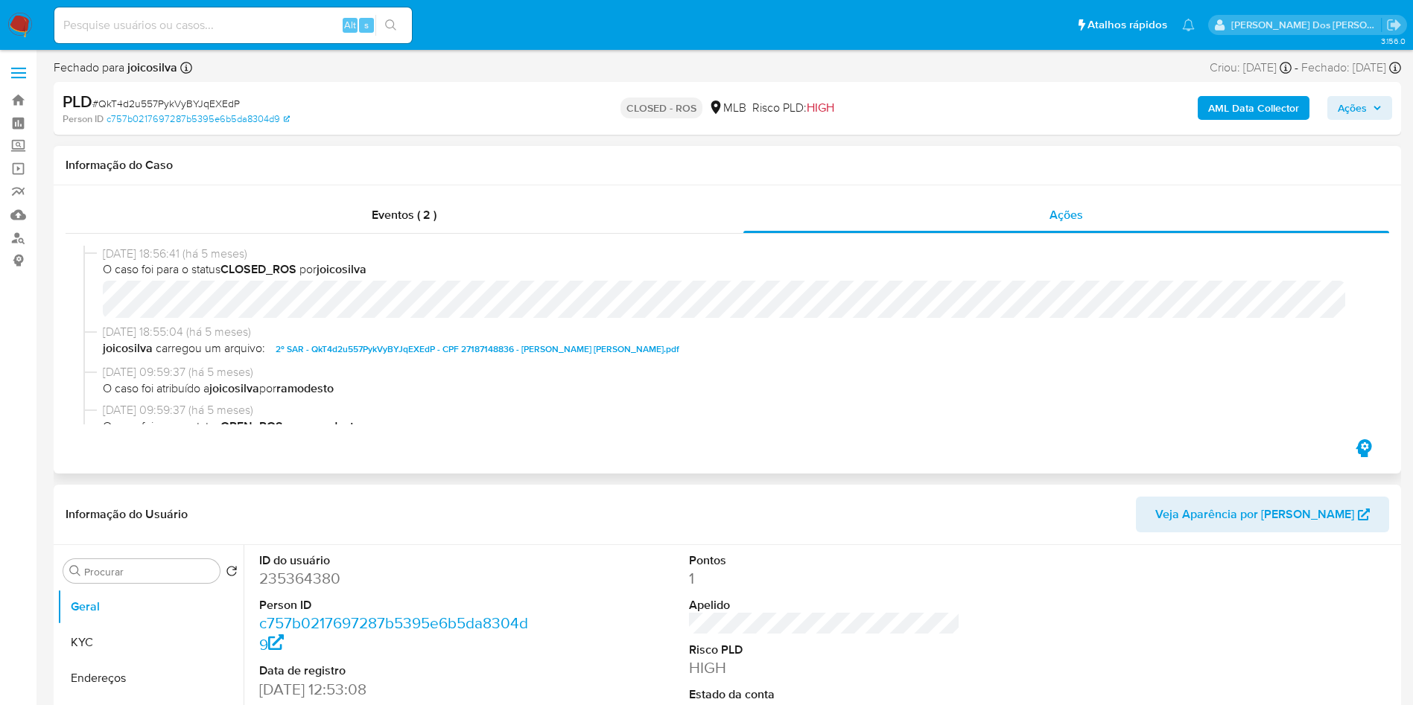
click at [566, 349] on span "2º SAR - QkT4d2u557PykVyBYJqEXEdP - CPF 27187148836 - [PERSON_NAME] [PERSON_NAM…" at bounding box center [478, 349] width 404 height 18
select select "10"
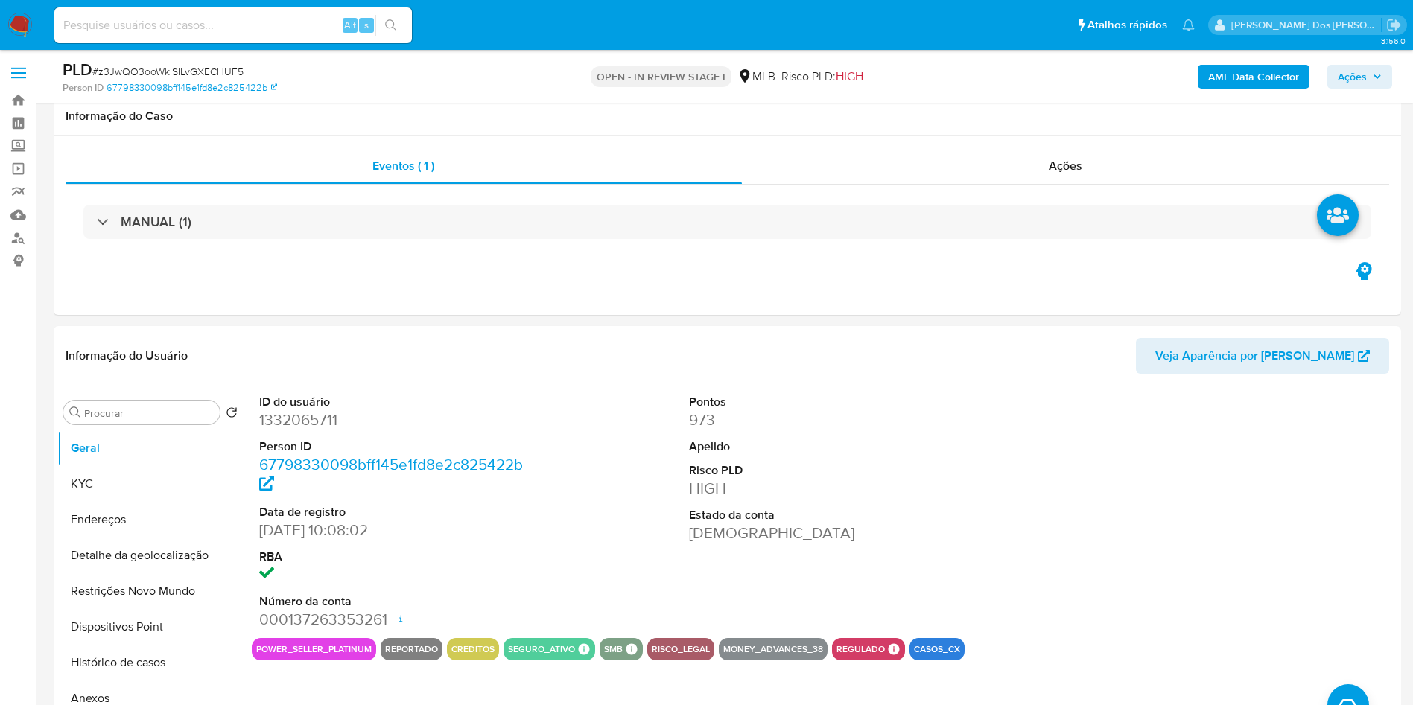
select select "10"
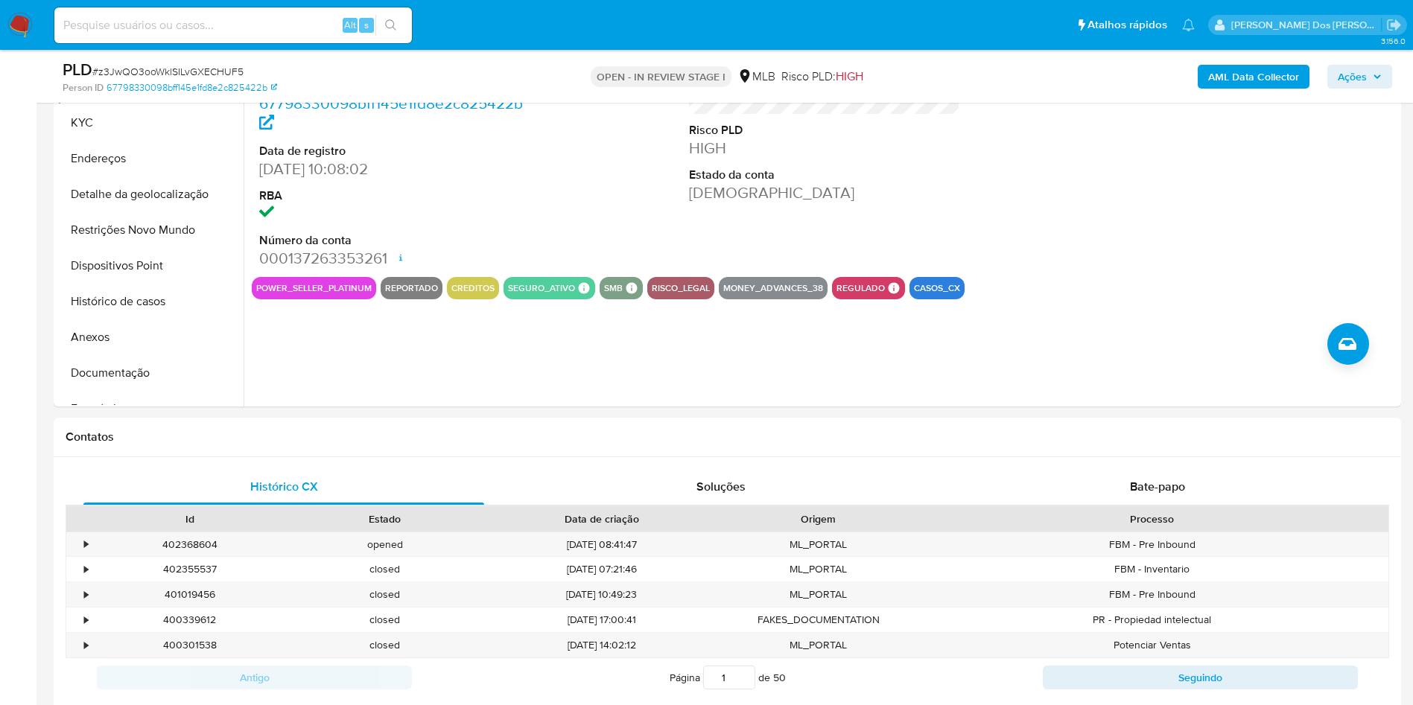
scroll to position [361, 0]
click at [110, 320] on button "Histórico de casos" at bounding box center [144, 302] width 174 height 36
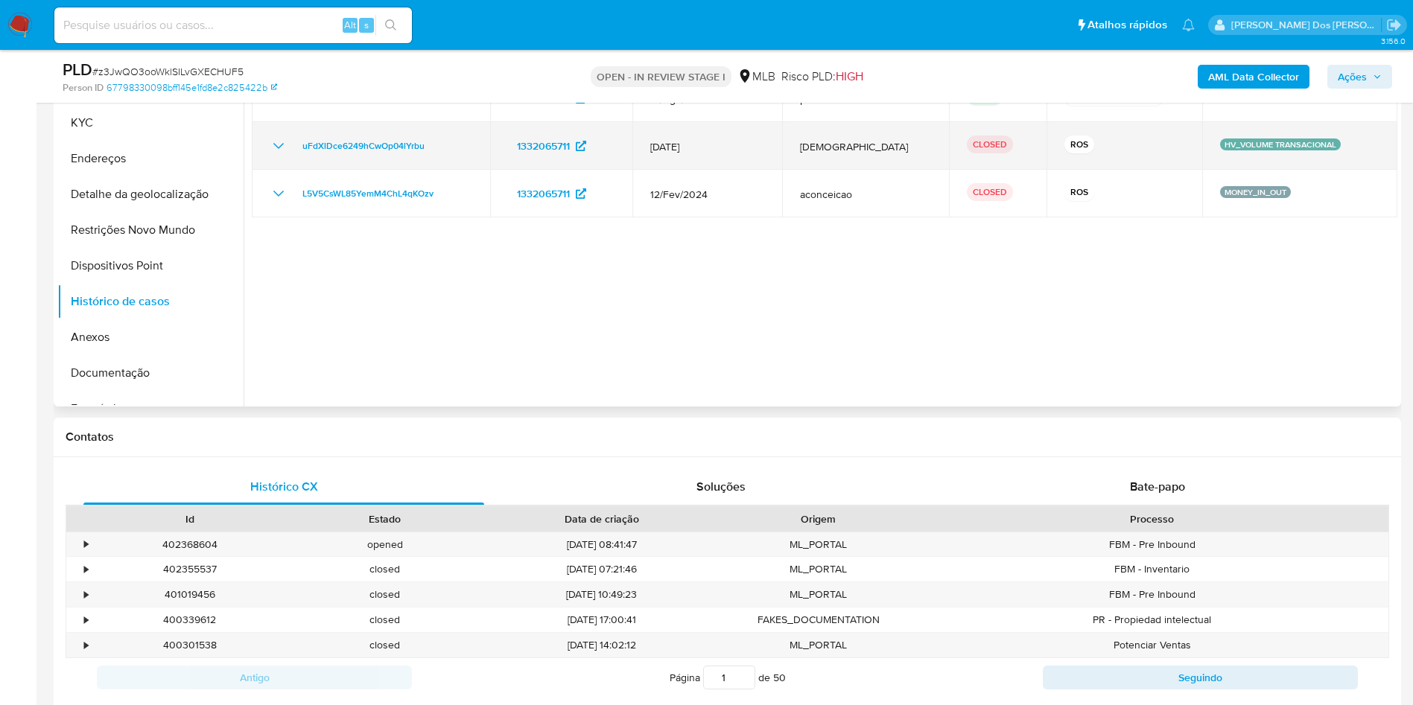
click at [276, 155] on icon "Mostrar/Ocultar" at bounding box center [279, 146] width 18 height 18
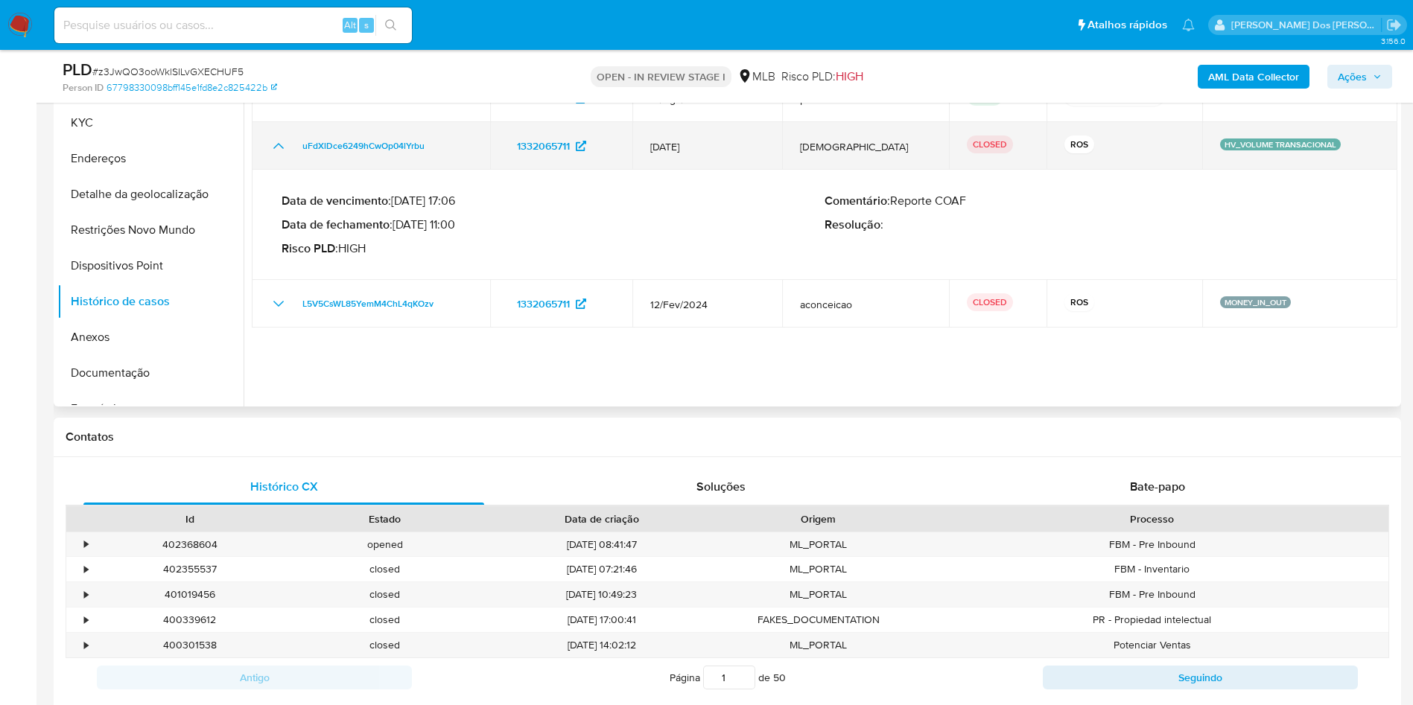
click at [276, 155] on icon "Mostrar/Ocultar" at bounding box center [279, 146] width 18 height 18
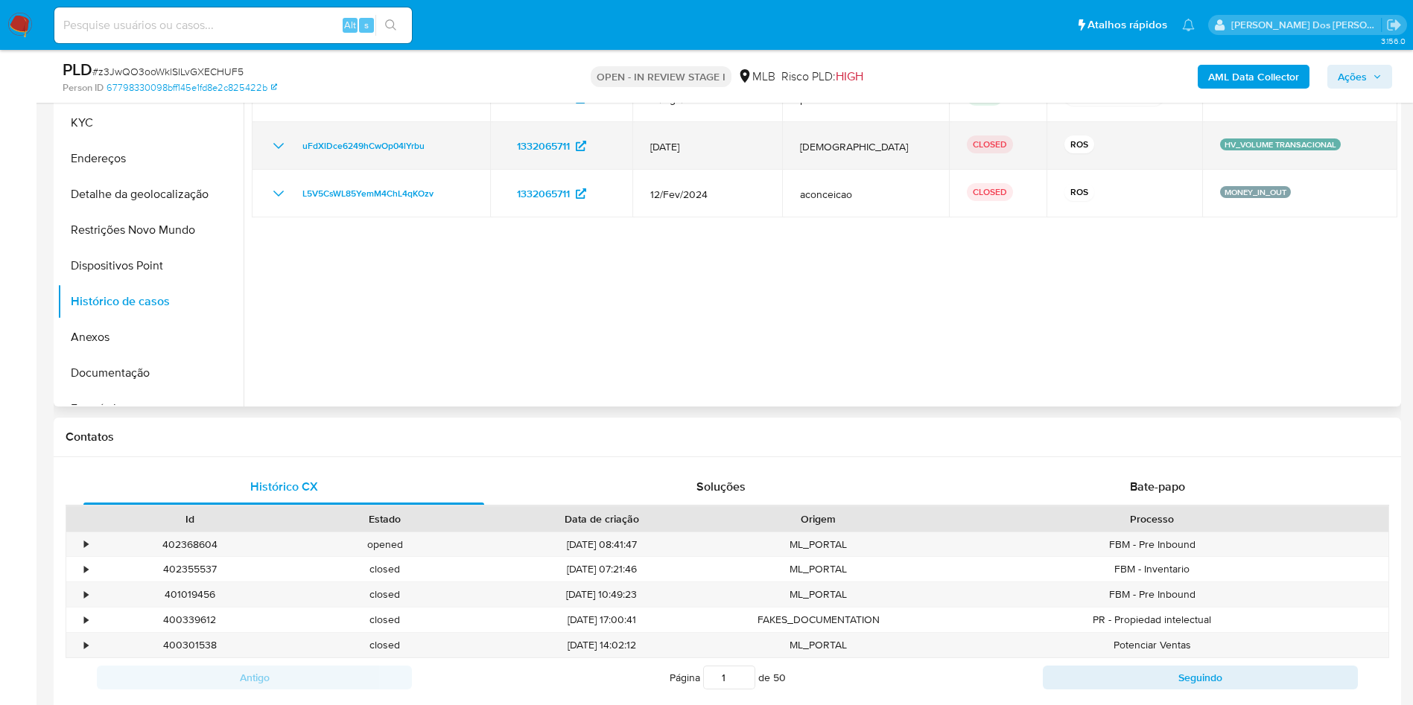
scroll to position [334, 0]
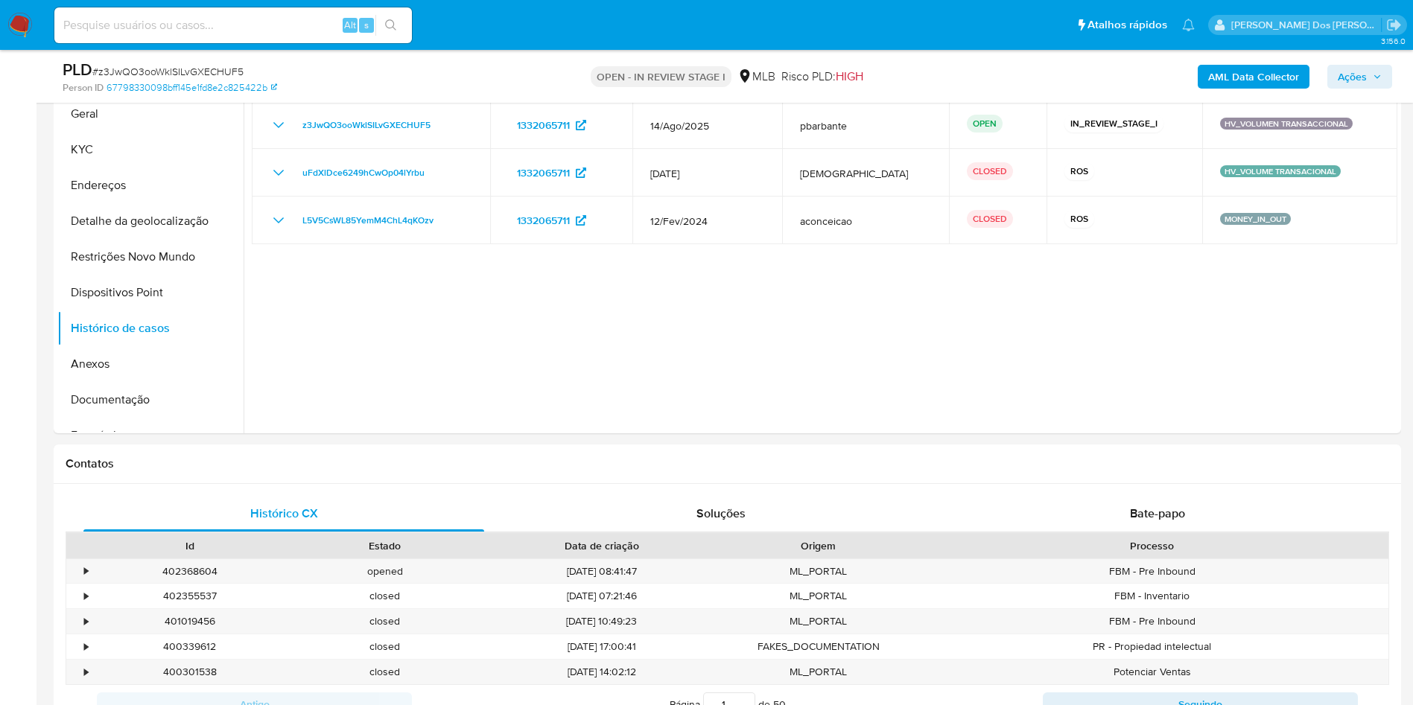
click at [215, 18] on input at bounding box center [233, 25] width 358 height 19
click at [267, 17] on input at bounding box center [233, 25] width 358 height 19
paste input "QkT4d2u557PykVyBYJqEXEdP"
type input "QkT4d2u557PykVyBYJqEXEdP"
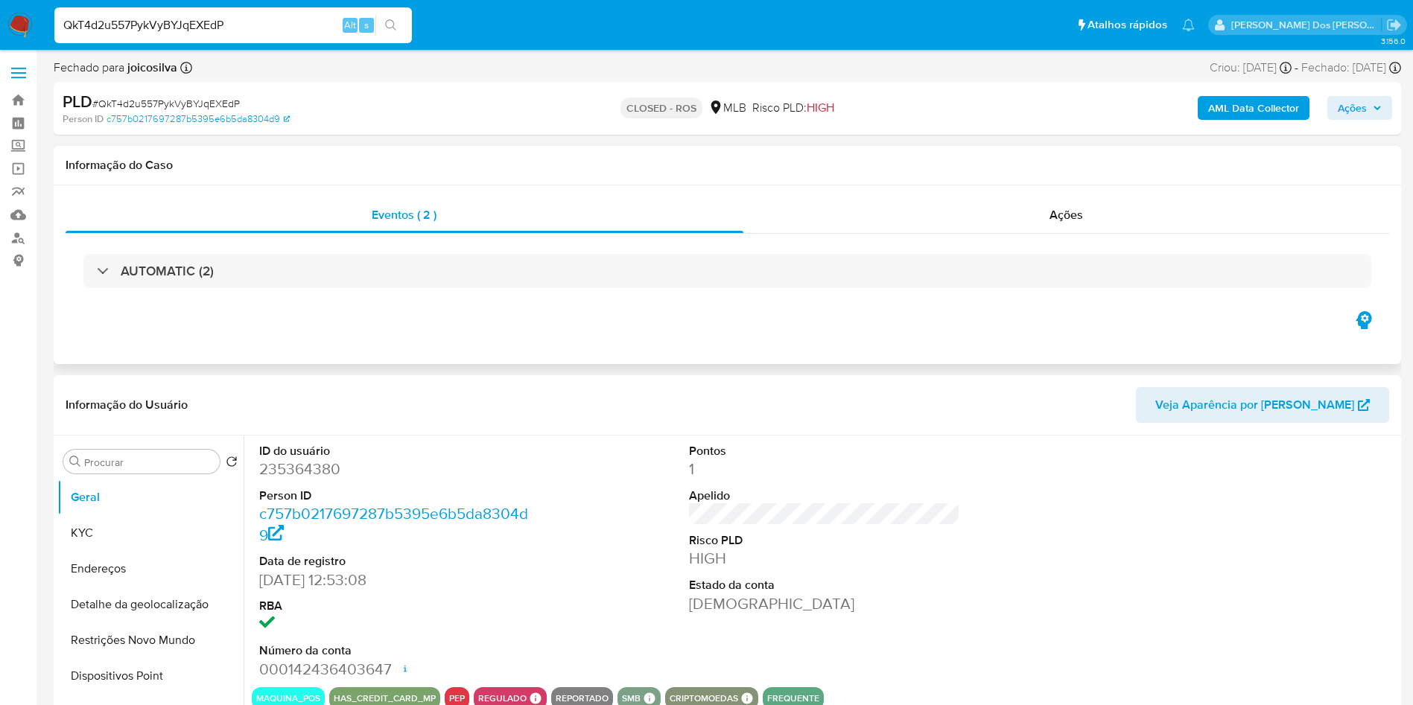
select select "10"
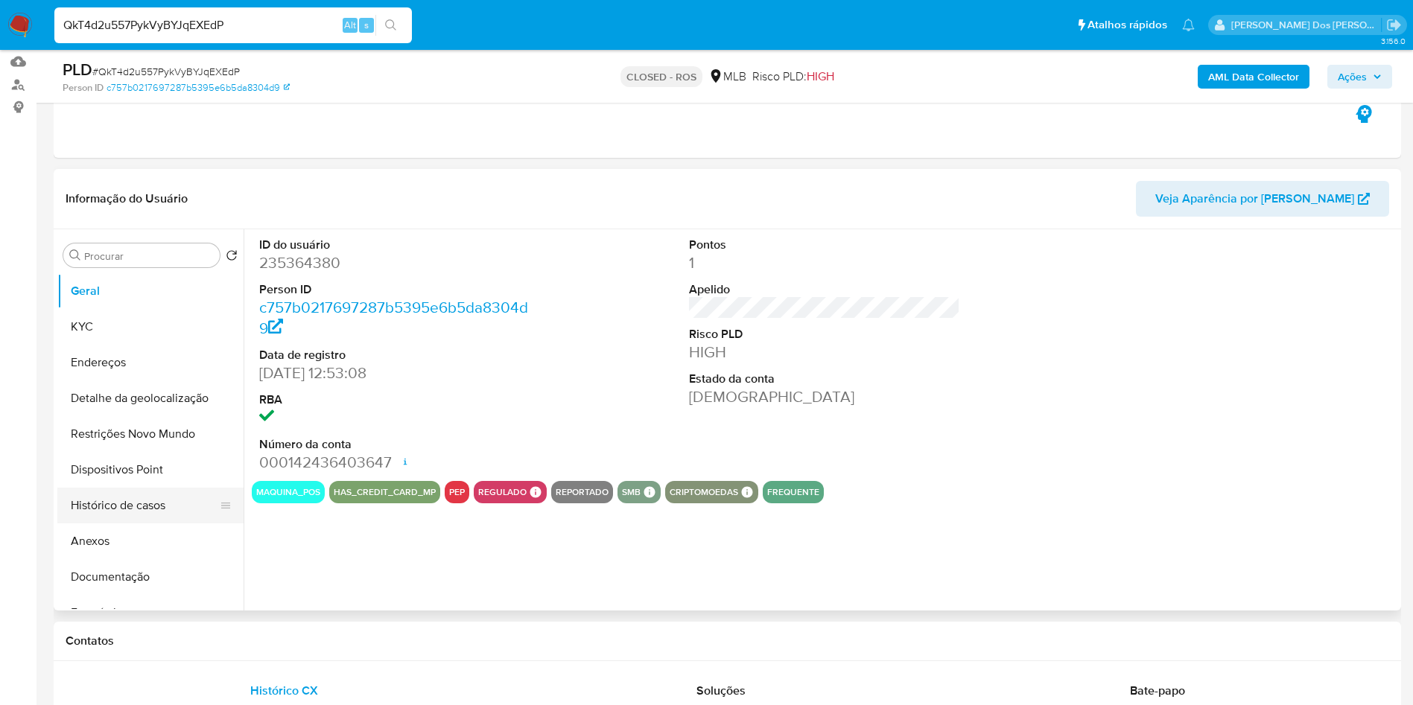
scroll to position [163, 0]
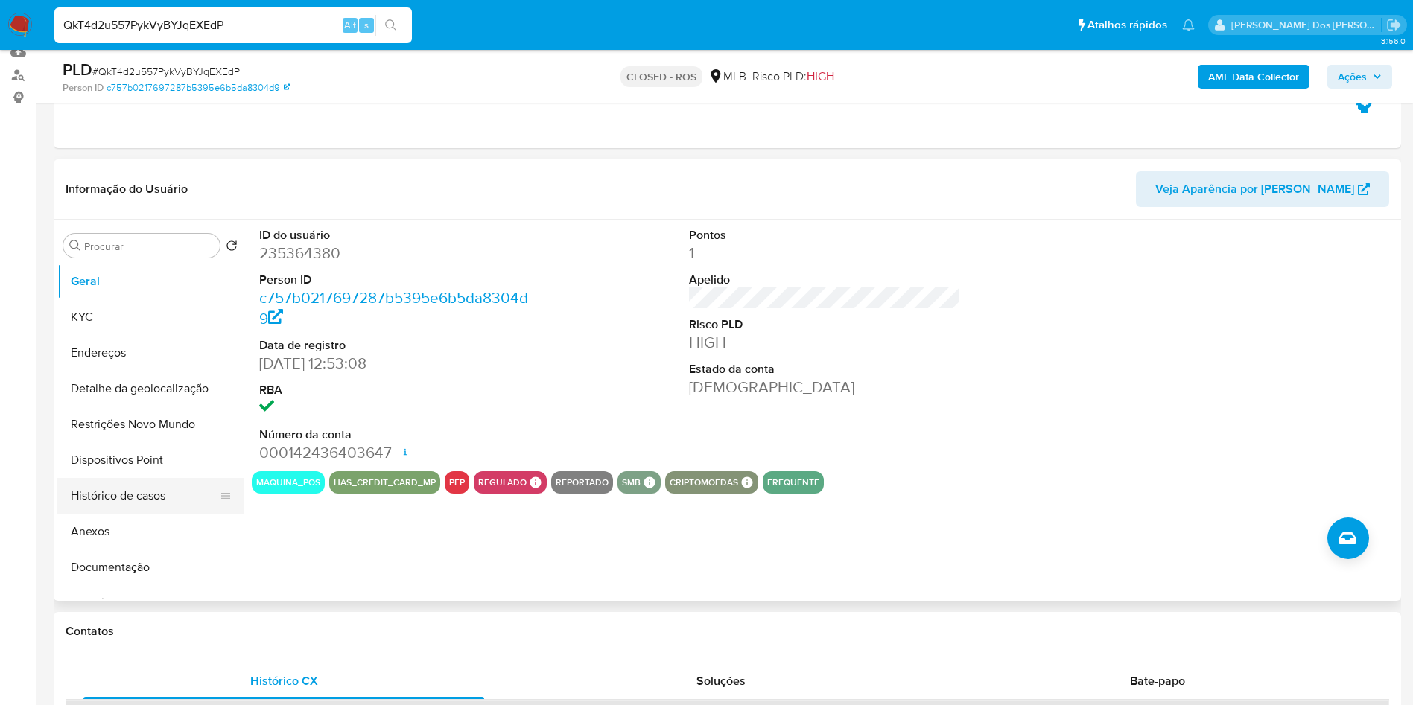
click at [126, 514] on button "Histórico de casos" at bounding box center [144, 496] width 174 height 36
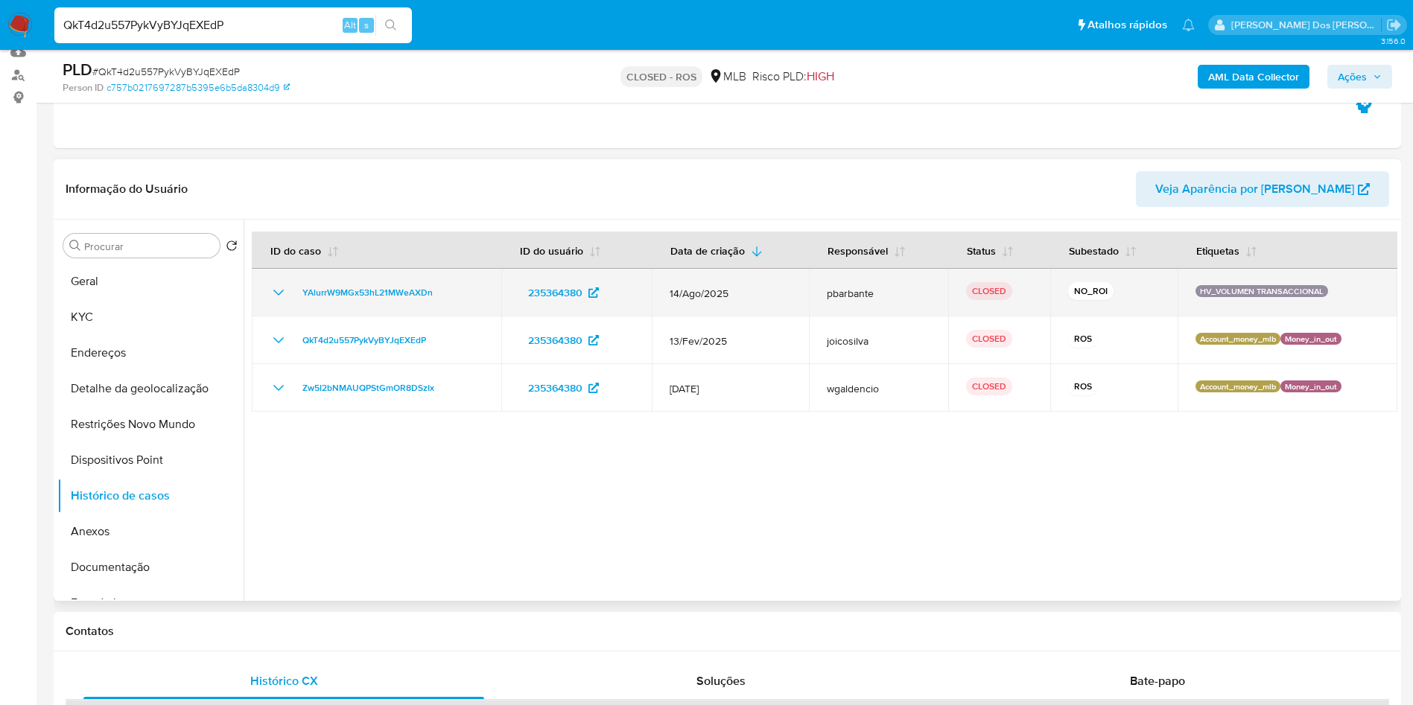
drag, startPoint x: 448, startPoint y: 325, endPoint x: 290, endPoint y: 320, distance: 158.0
click at [290, 317] on td "YAlurrW9MGx53hL21MWeAXDn" at bounding box center [377, 293] width 250 height 48
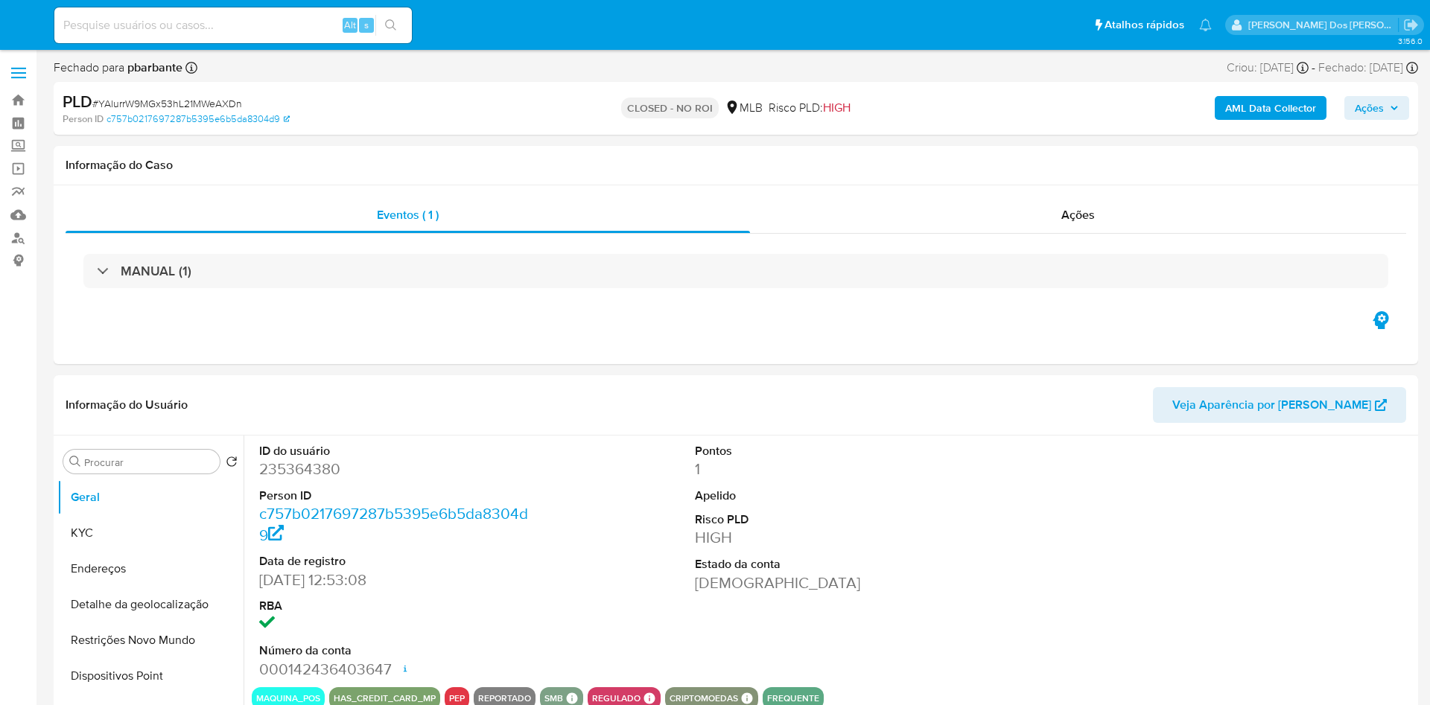
select select "10"
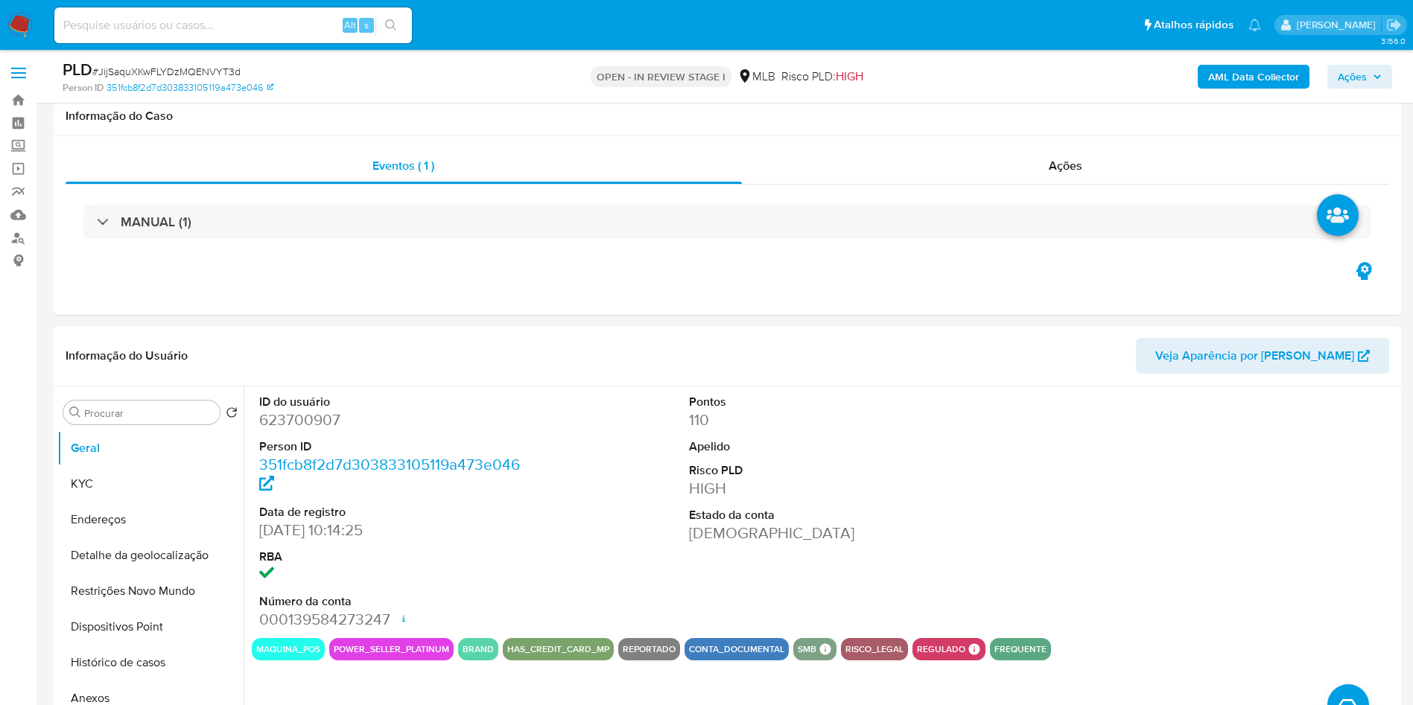
select select "10"
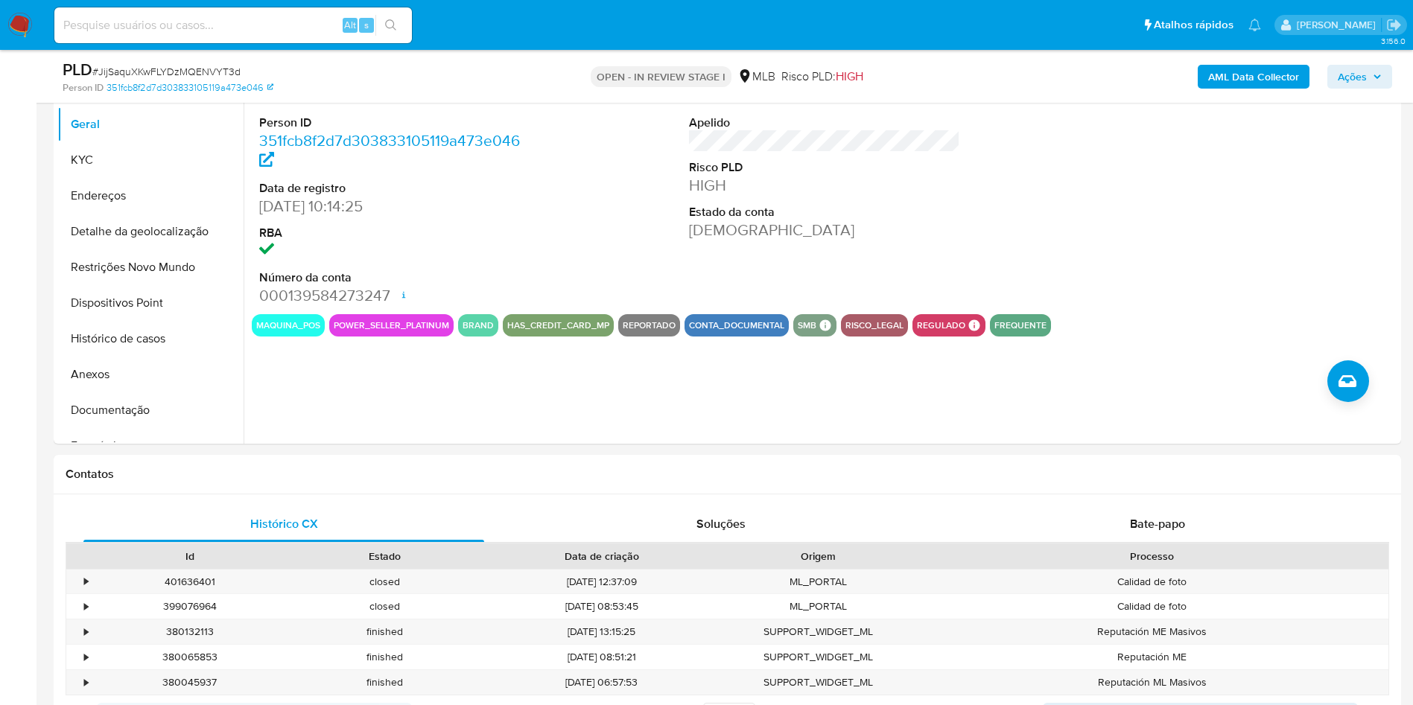
scroll to position [324, 0]
click at [107, 346] on button "Histórico de casos" at bounding box center [144, 339] width 174 height 36
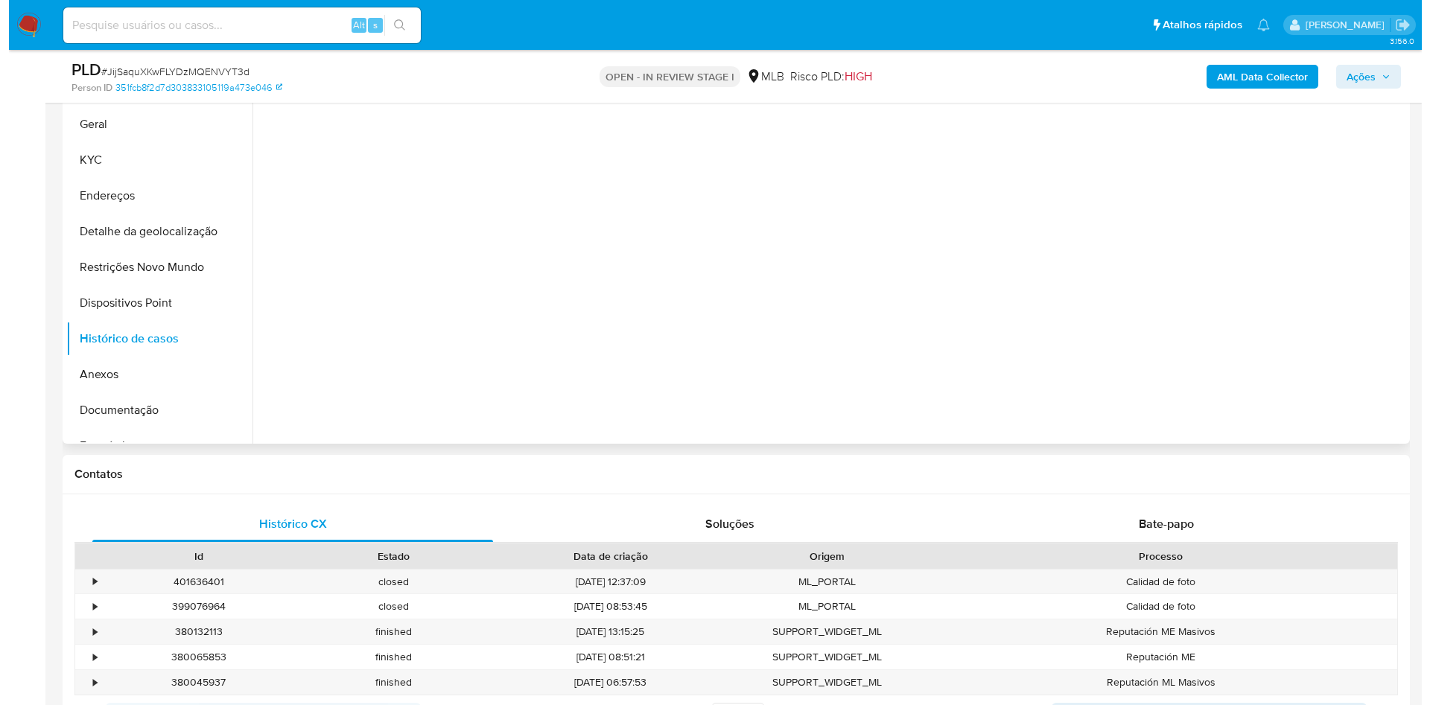
scroll to position [264, 0]
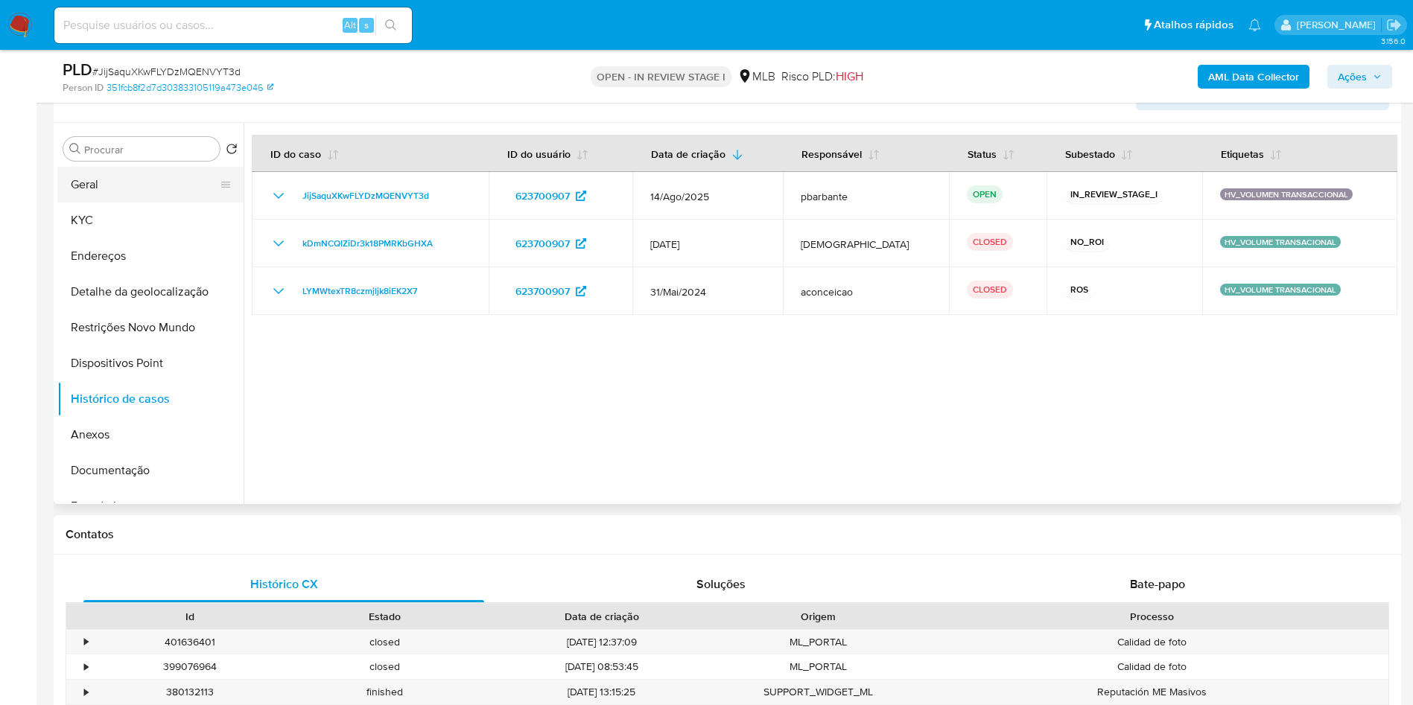
click at [159, 203] on button "Geral" at bounding box center [144, 185] width 174 height 36
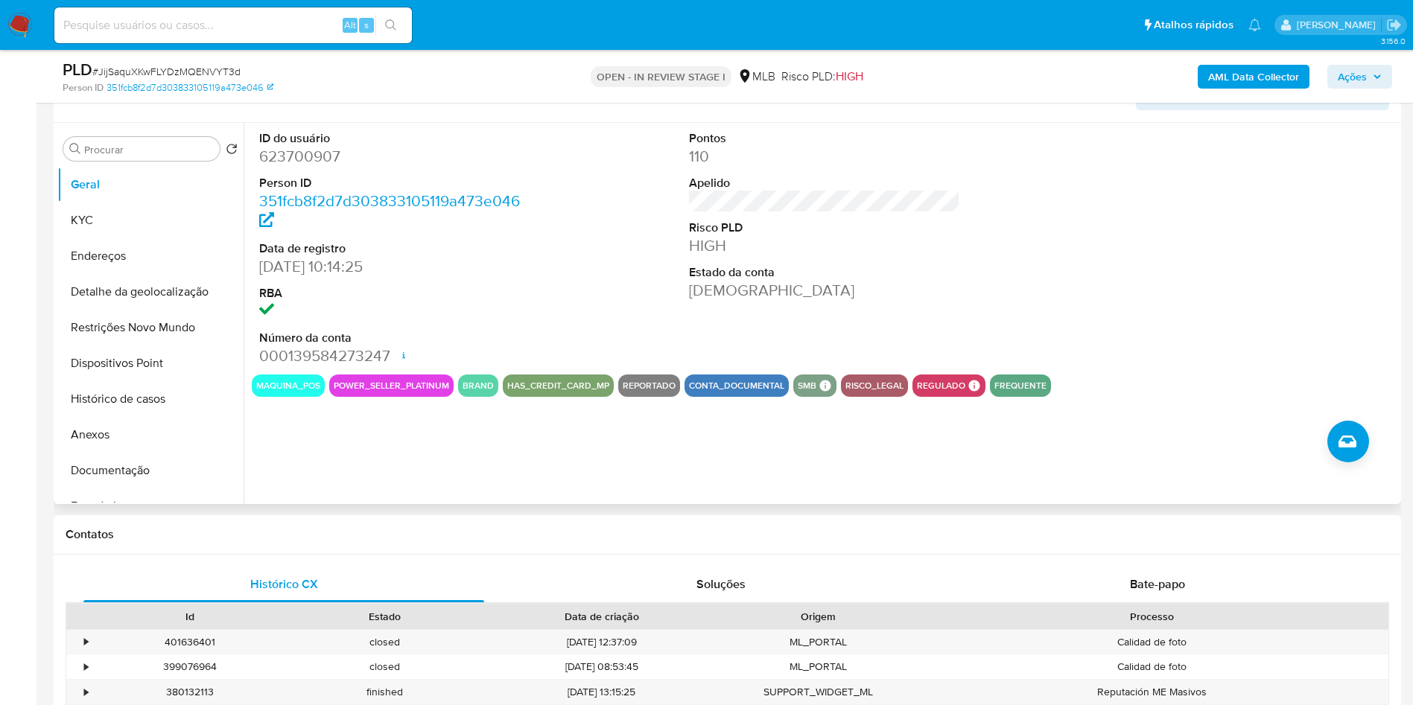
click at [307, 167] on dd "623700907" at bounding box center [395, 156] width 272 height 21
copy dd "623700907"
click at [210, 74] on span "# JijSaquXKwFLYDzMQENVYT3d" at bounding box center [166, 71] width 148 height 15
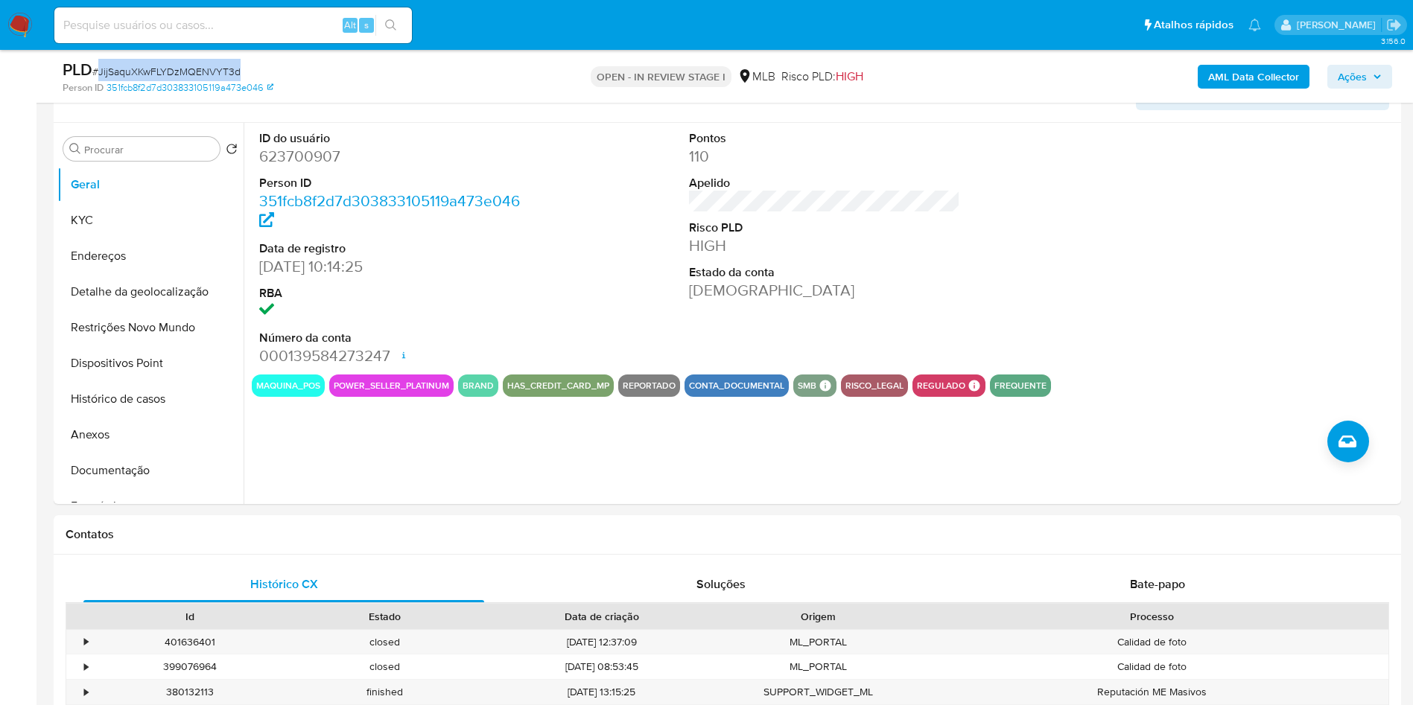
copy span "JijSaquXKwFLYDzMQENVYT3d"
click at [1278, 75] on b "AML Data Collector" at bounding box center [1253, 77] width 91 height 24
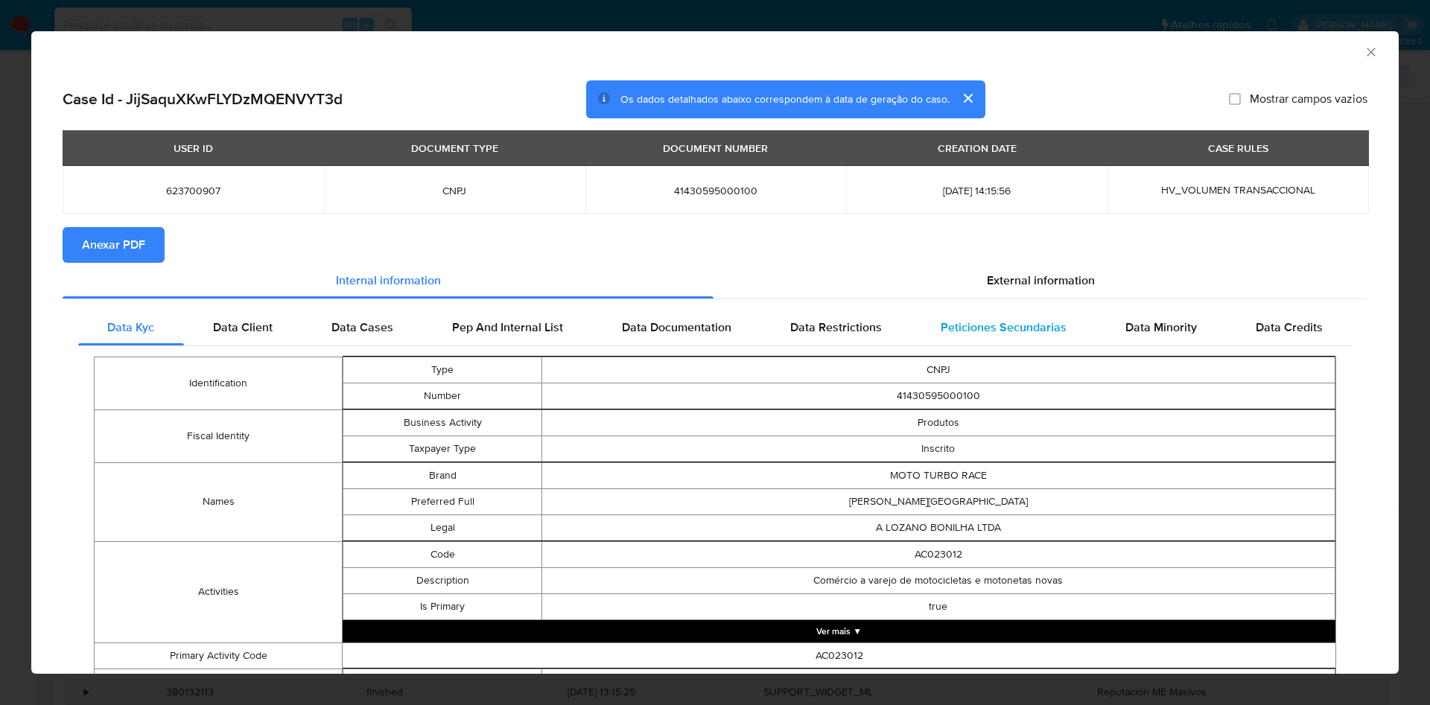
click at [1042, 315] on div "Peticiones Secundarias" at bounding box center [1003, 328] width 185 height 36
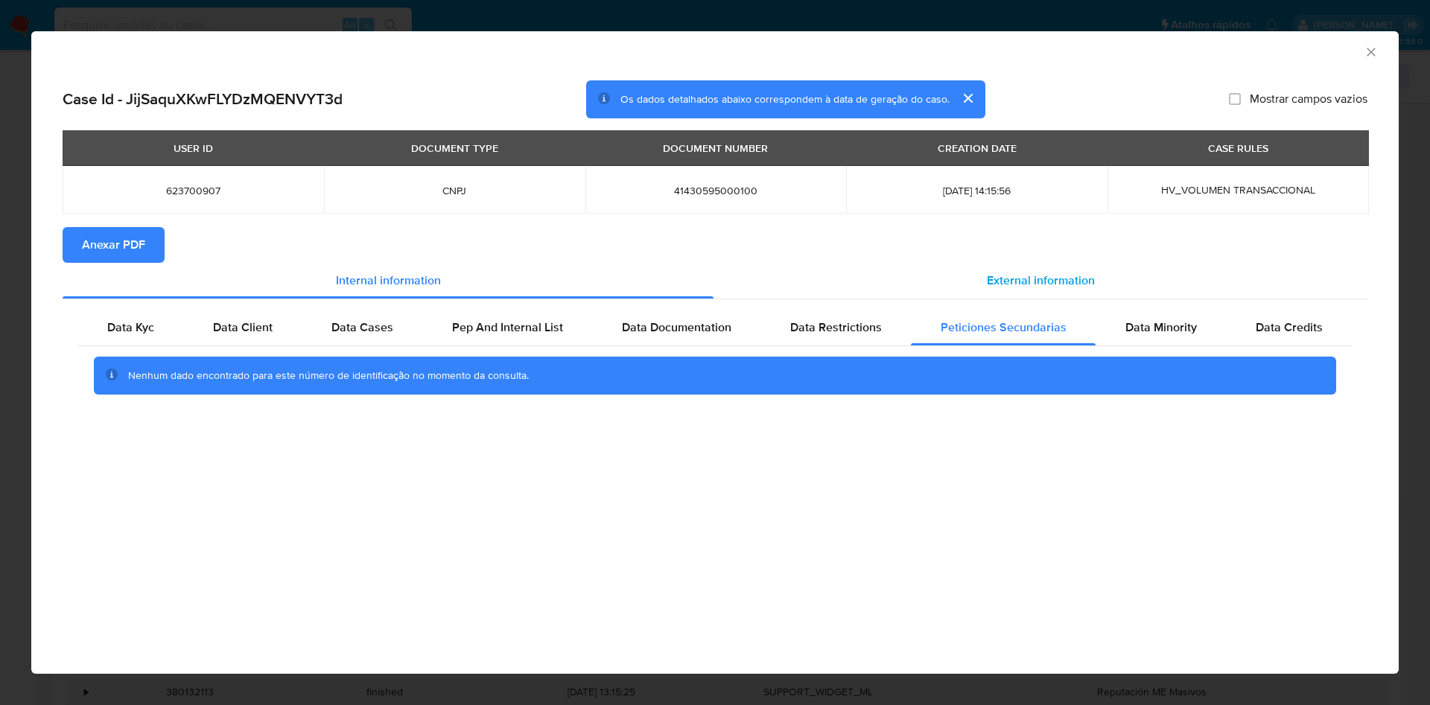
click at [1075, 283] on span "External information" at bounding box center [1041, 280] width 108 height 17
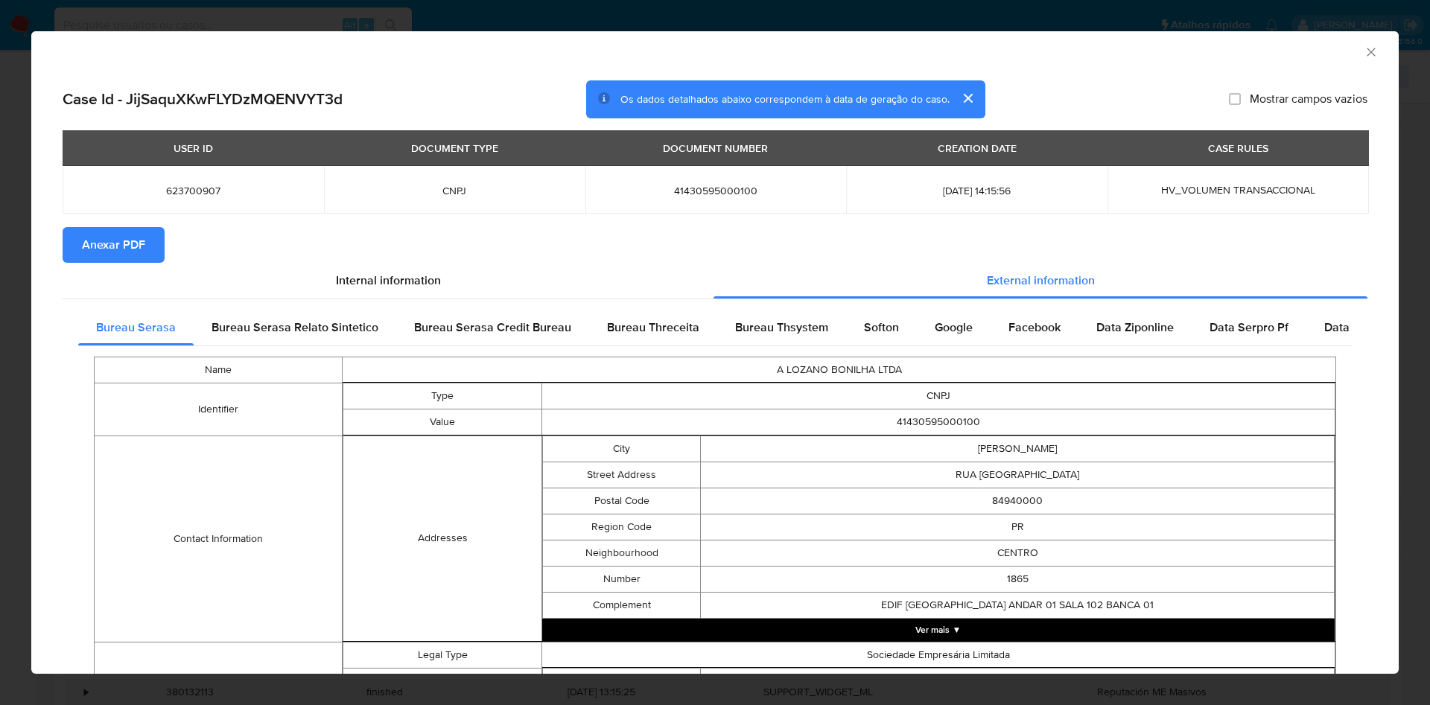
click at [117, 248] on span "Anexar PDF" at bounding box center [113, 245] width 63 height 33
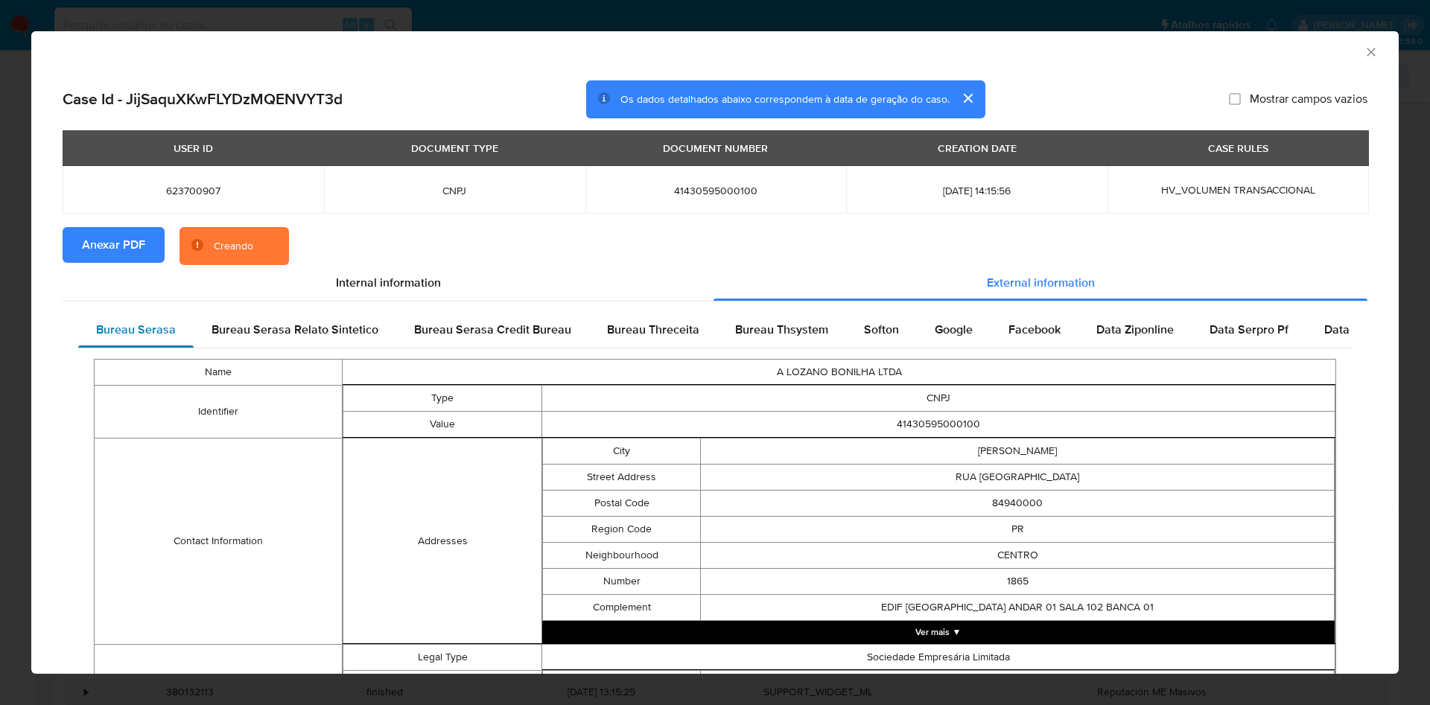
click at [144, 340] on div "Bureau Serasa" at bounding box center [135, 330] width 115 height 36
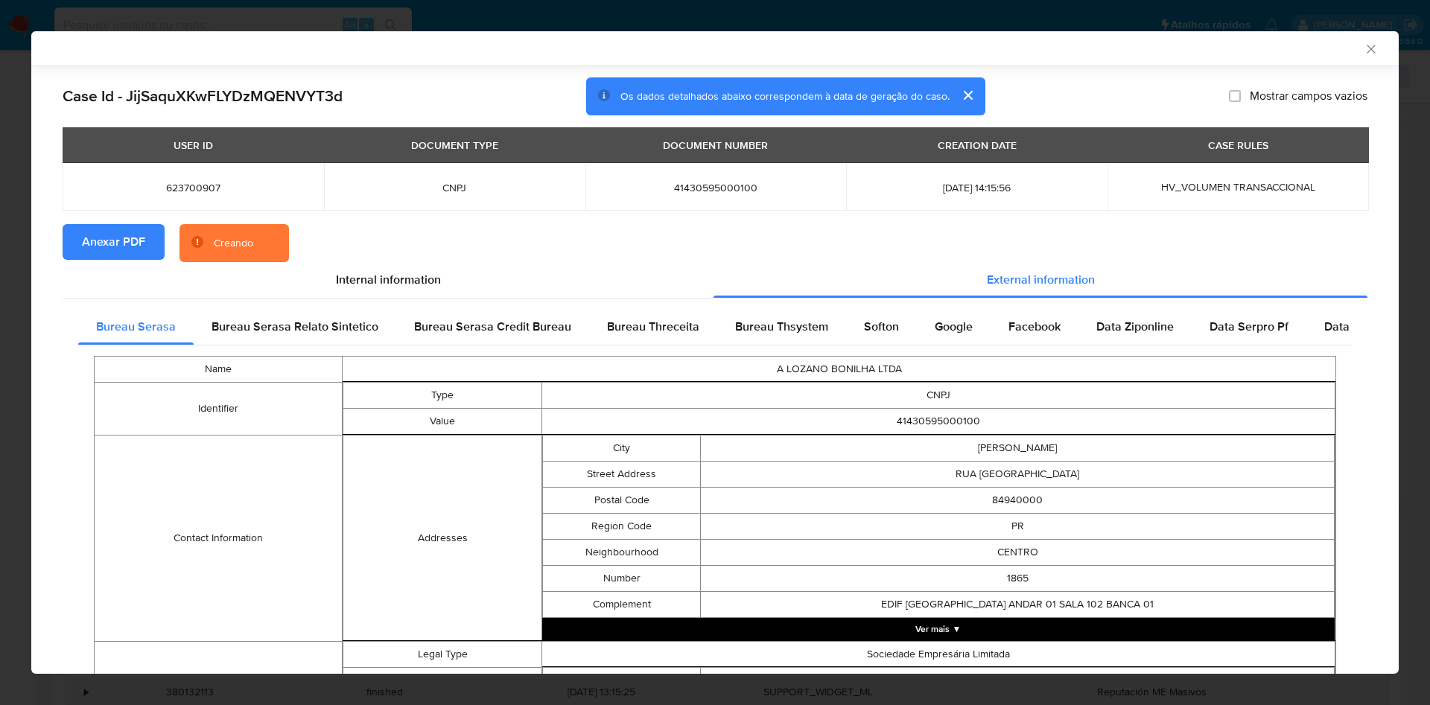
scroll to position [466, 0]
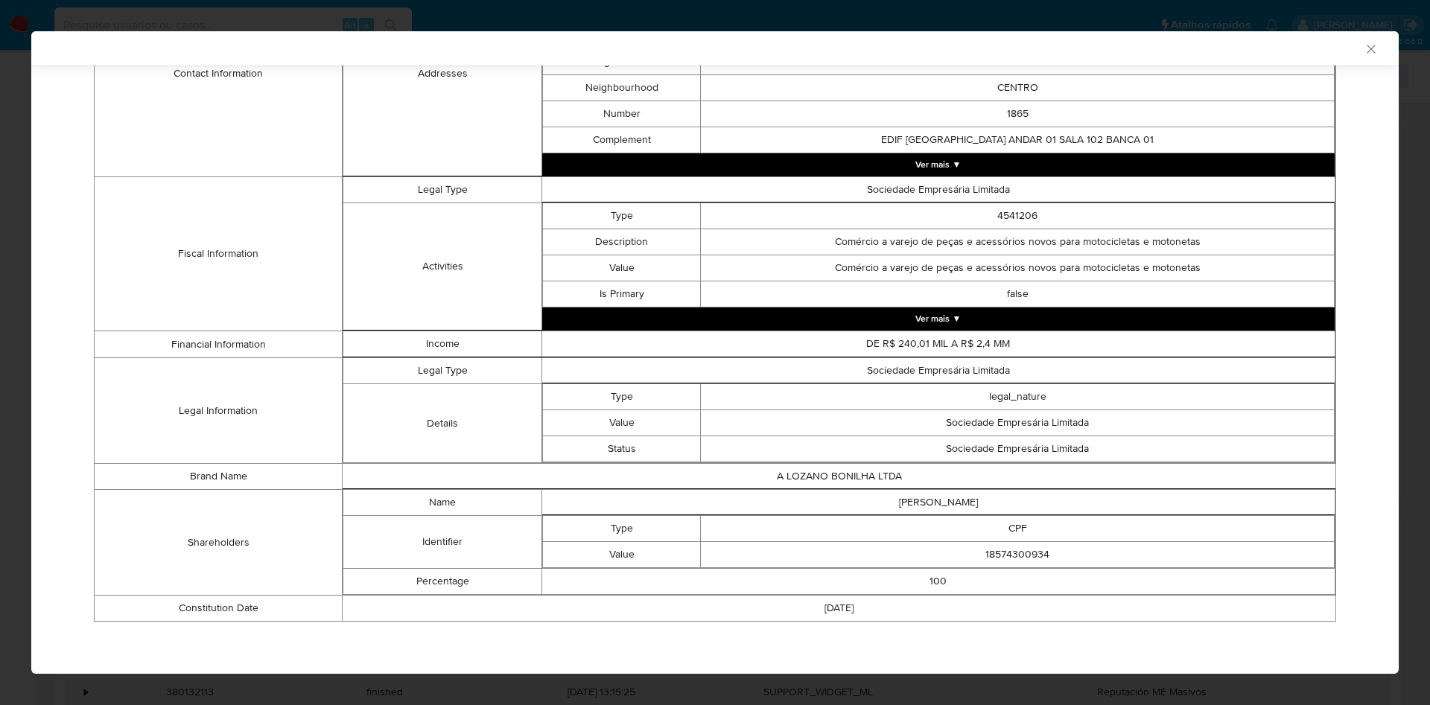
click at [1031, 555] on td "18574300934" at bounding box center [1018, 555] width 634 height 26
copy td "18574300934"
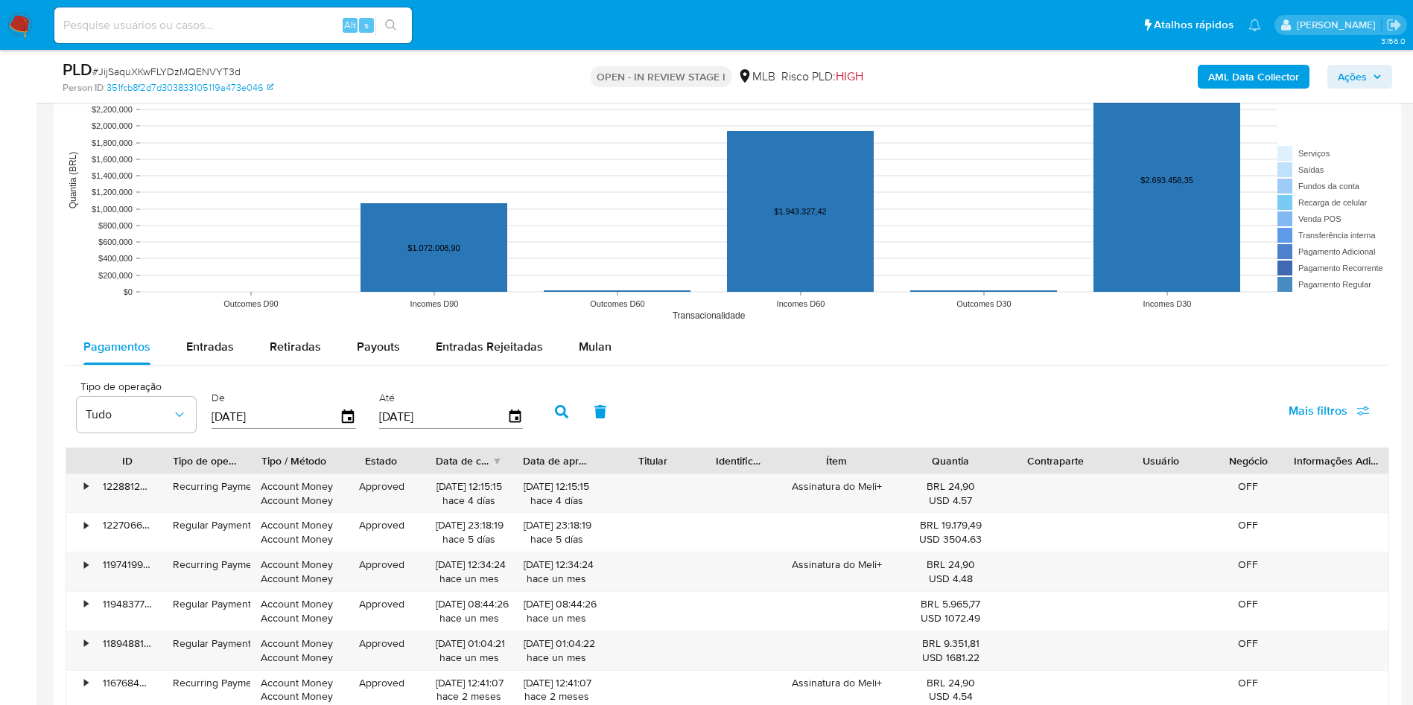
scroll to position [1437, 0]
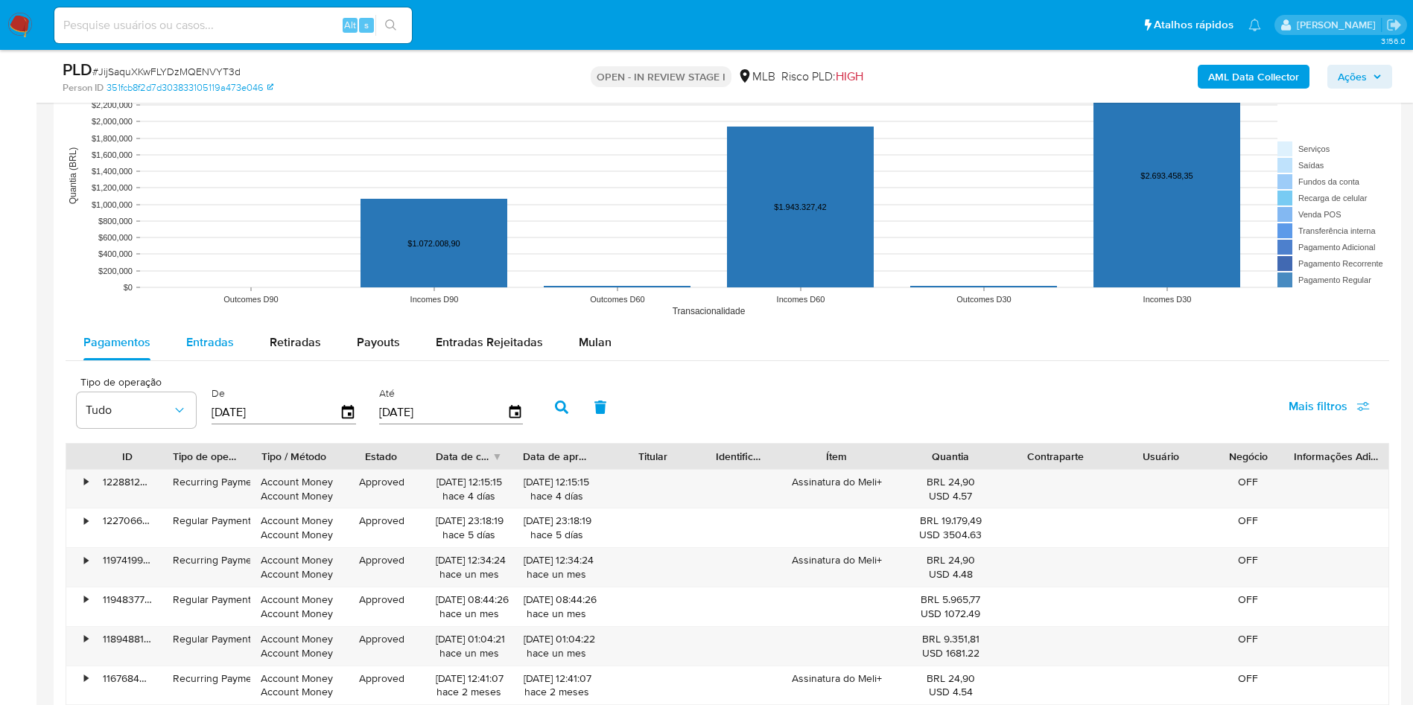
click at [209, 351] on span "Entradas" at bounding box center [210, 342] width 48 height 17
select select "10"
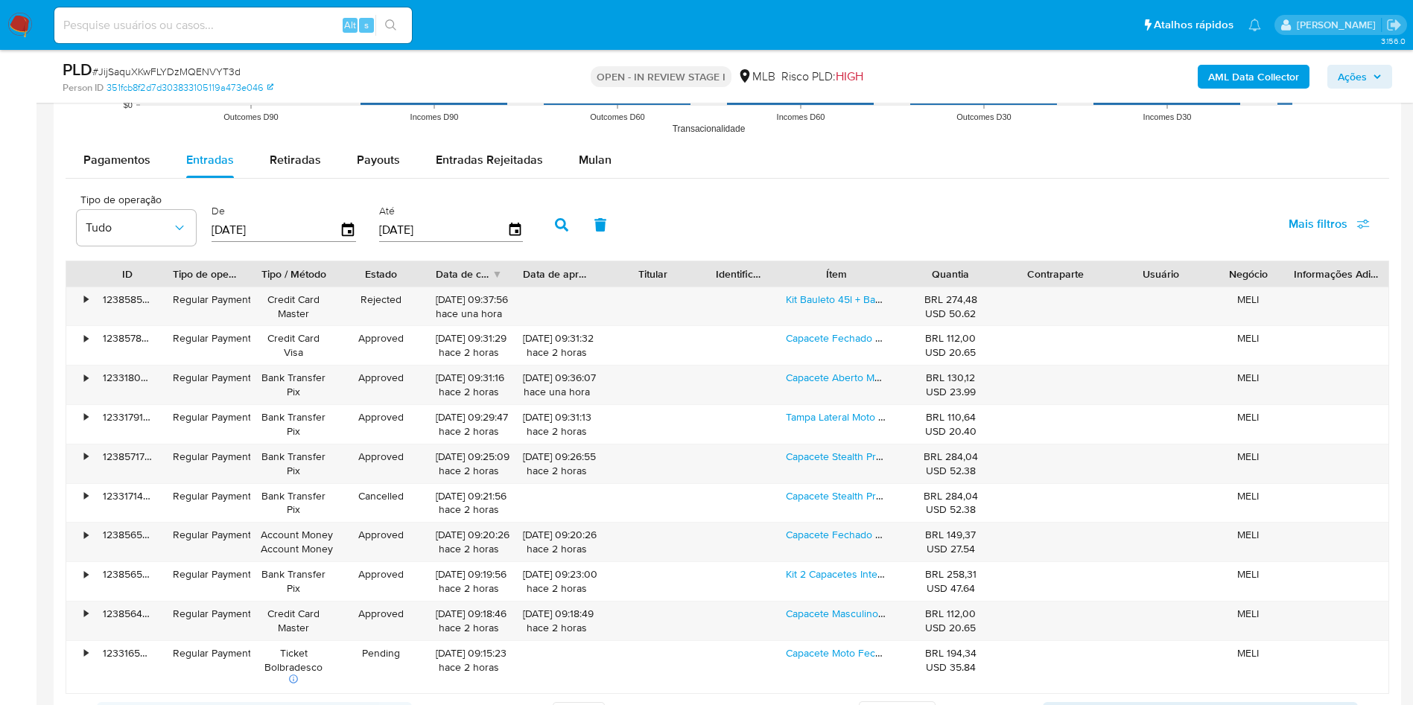
scroll to position [1627, 0]
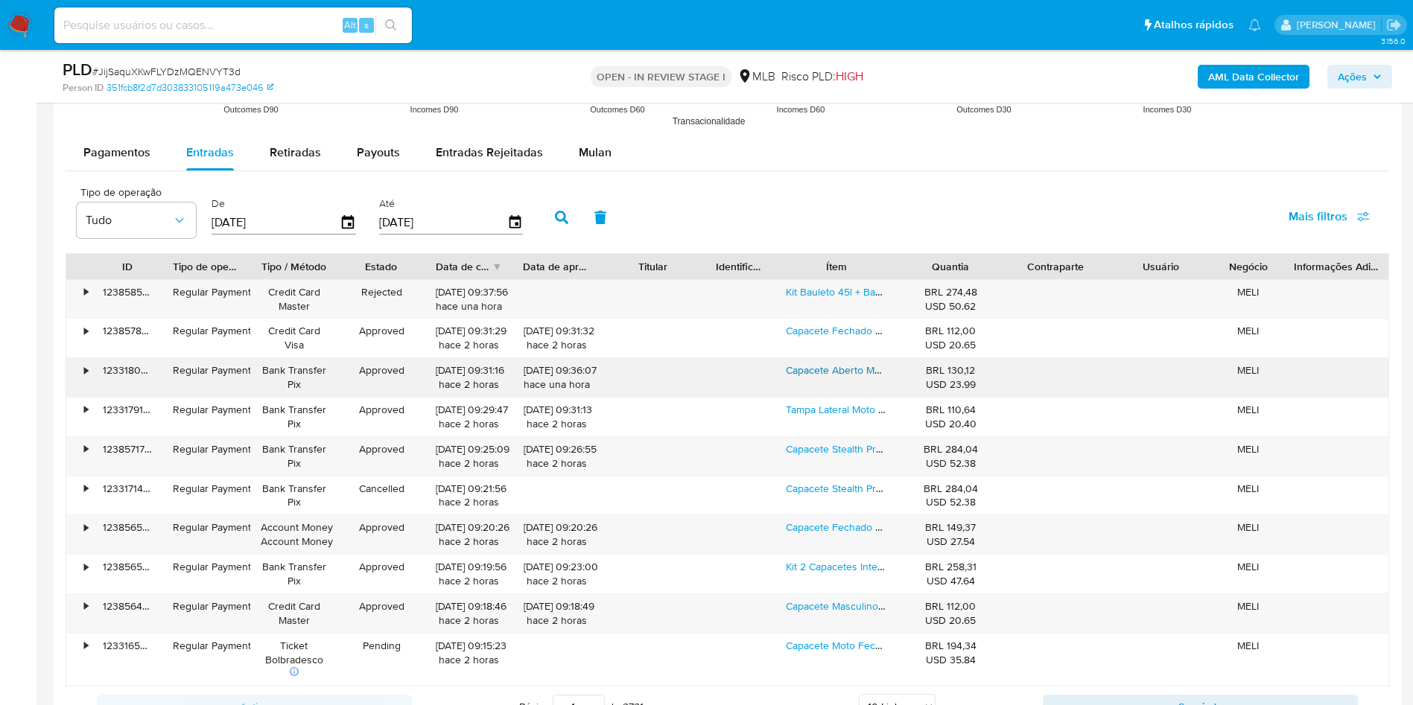
click at [845, 378] on link "Capacete Aberto Moto New Liberty 3 Modelo Para Titan Fan Biz" at bounding box center [932, 370] width 293 height 15
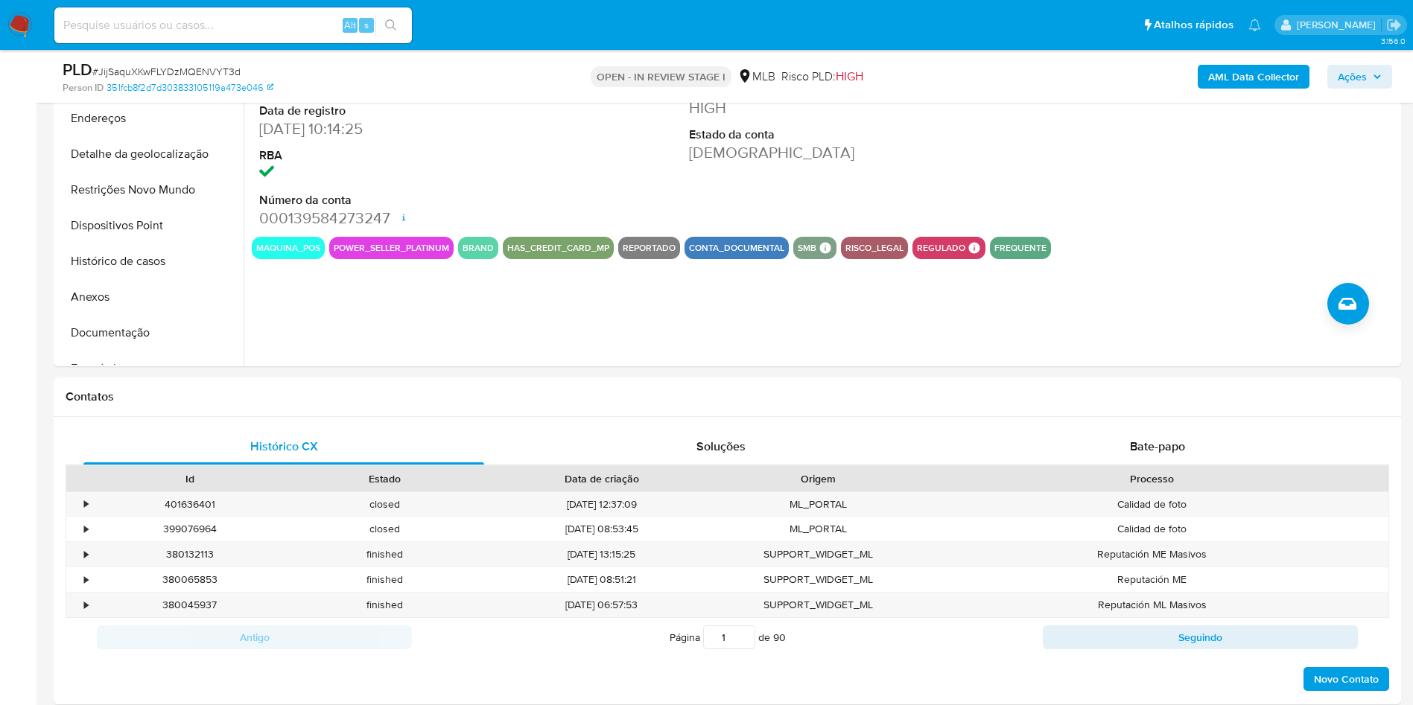
scroll to position [294, 0]
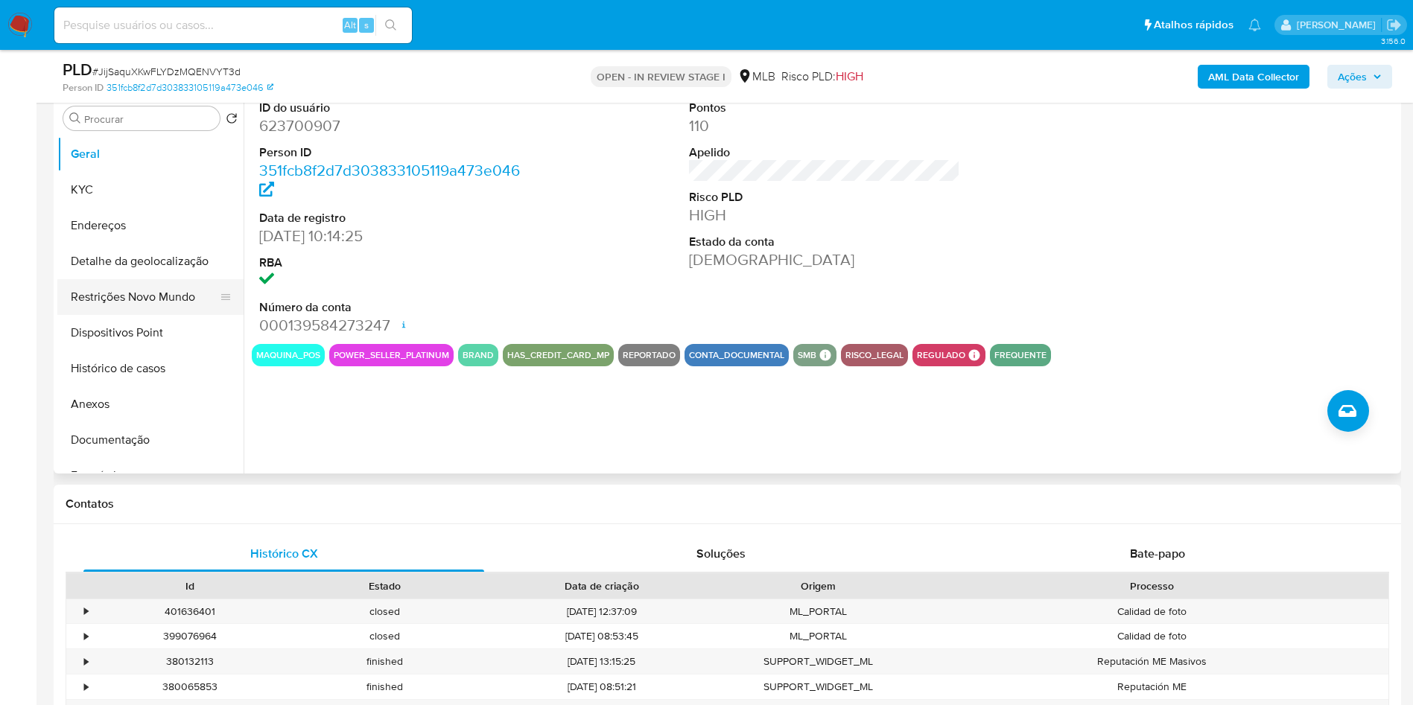
click at [150, 315] on button "Restrições Novo Mundo" at bounding box center [144, 297] width 174 height 36
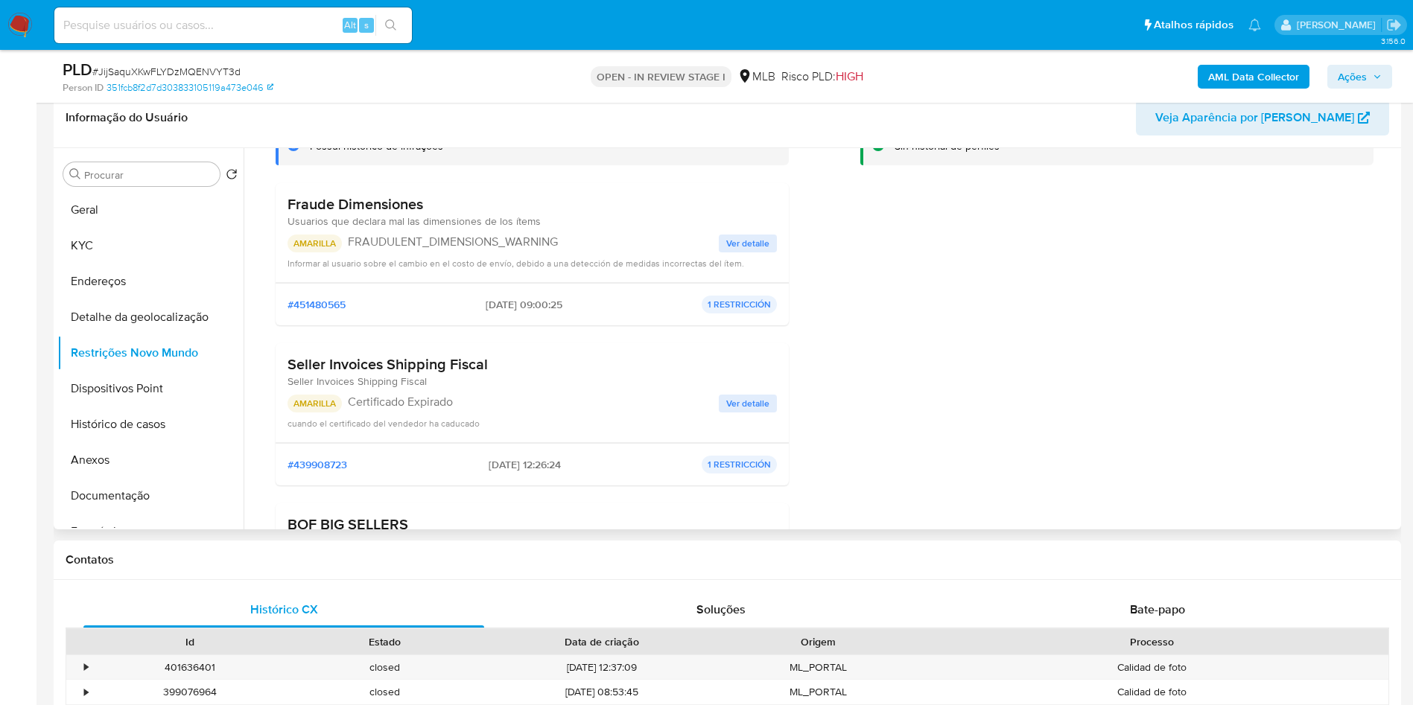
scroll to position [125, 0]
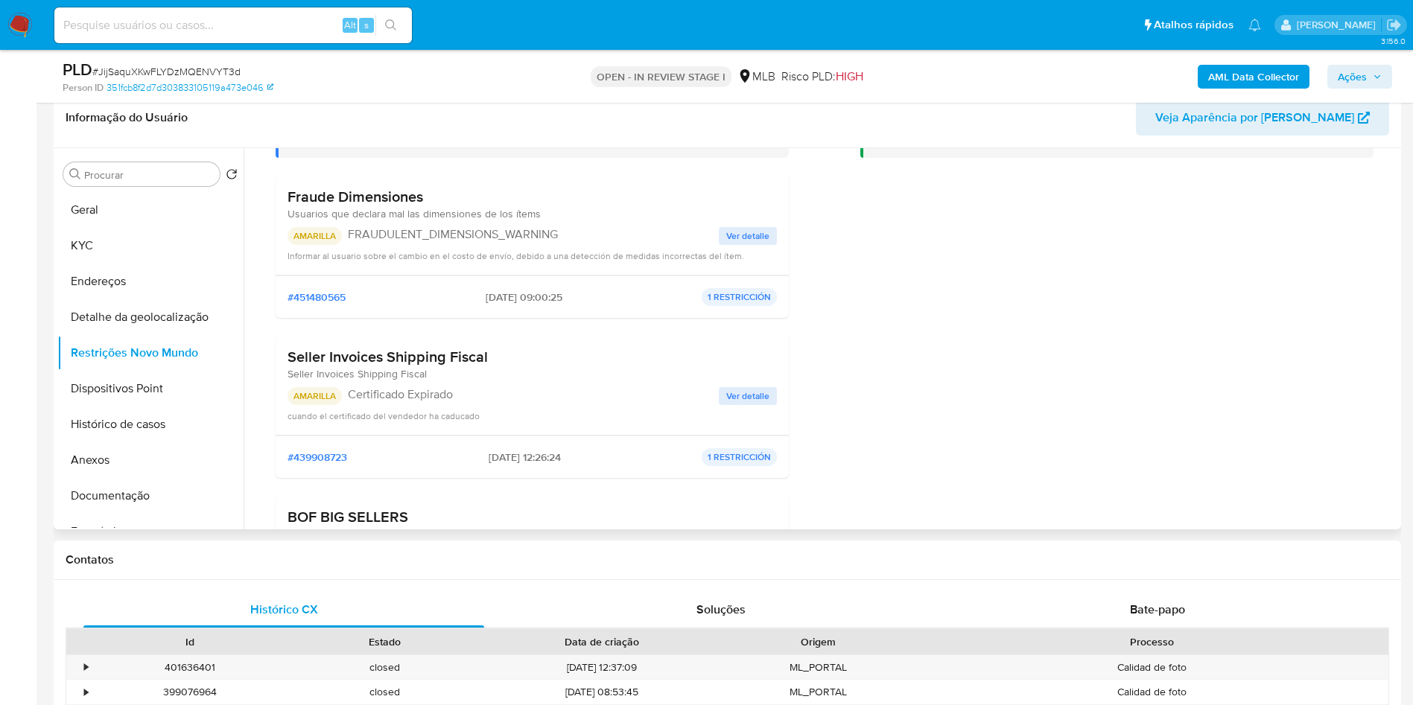
click at [746, 244] on span "Ver detalle" at bounding box center [747, 236] width 43 height 15
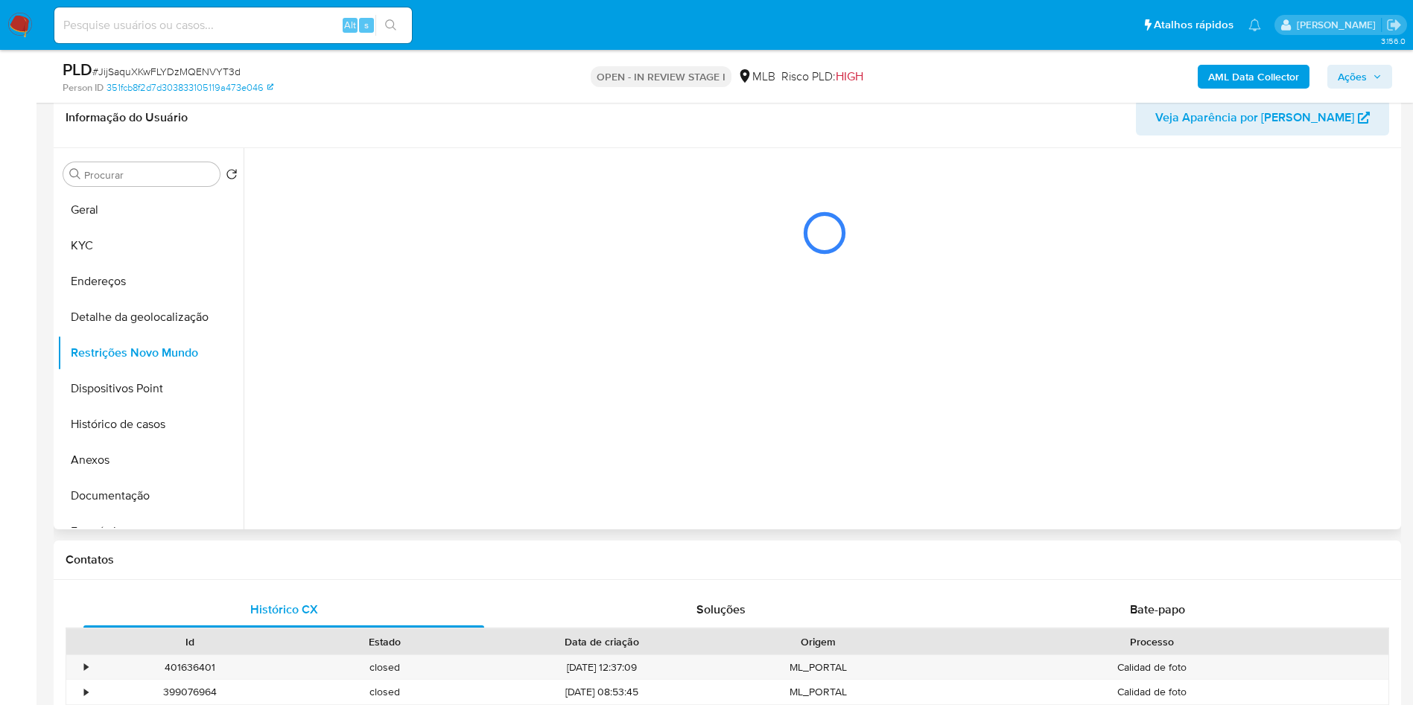
scroll to position [0, 0]
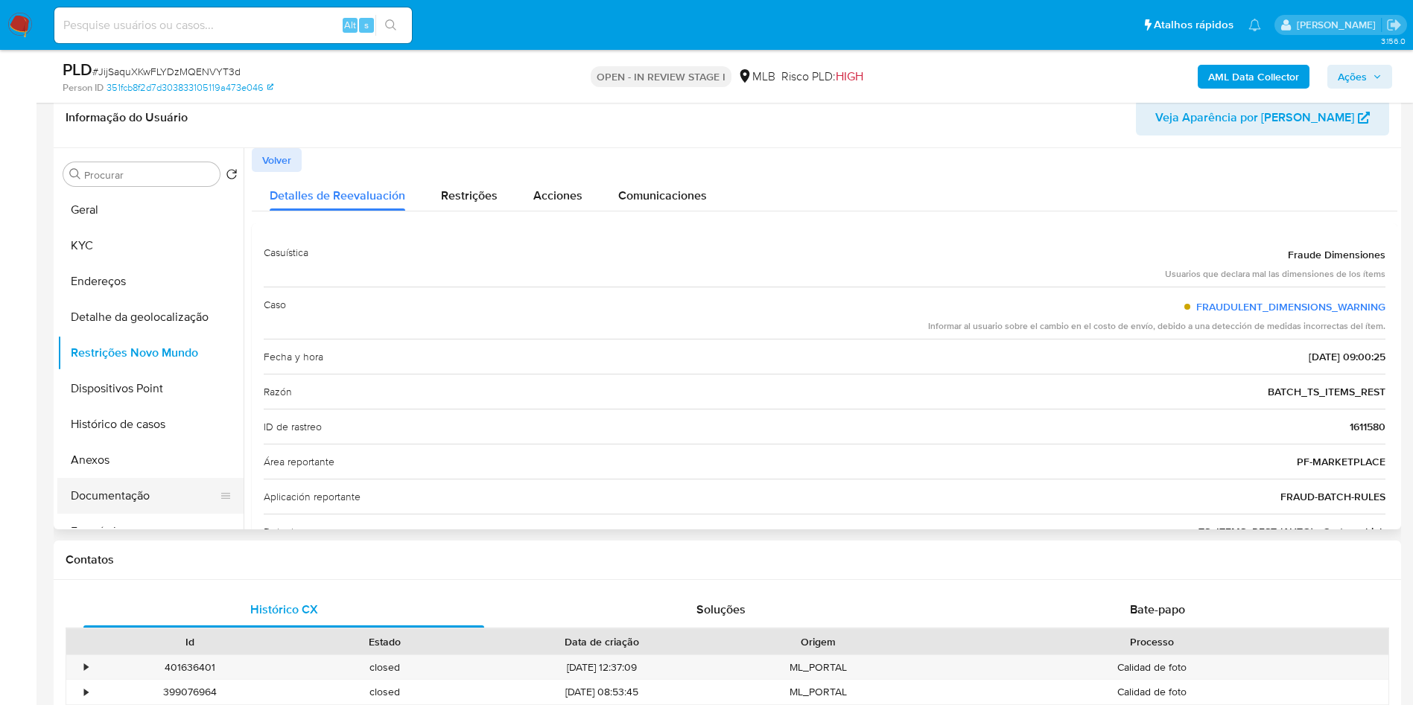
click at [159, 514] on button "Documentação" at bounding box center [144, 496] width 174 height 36
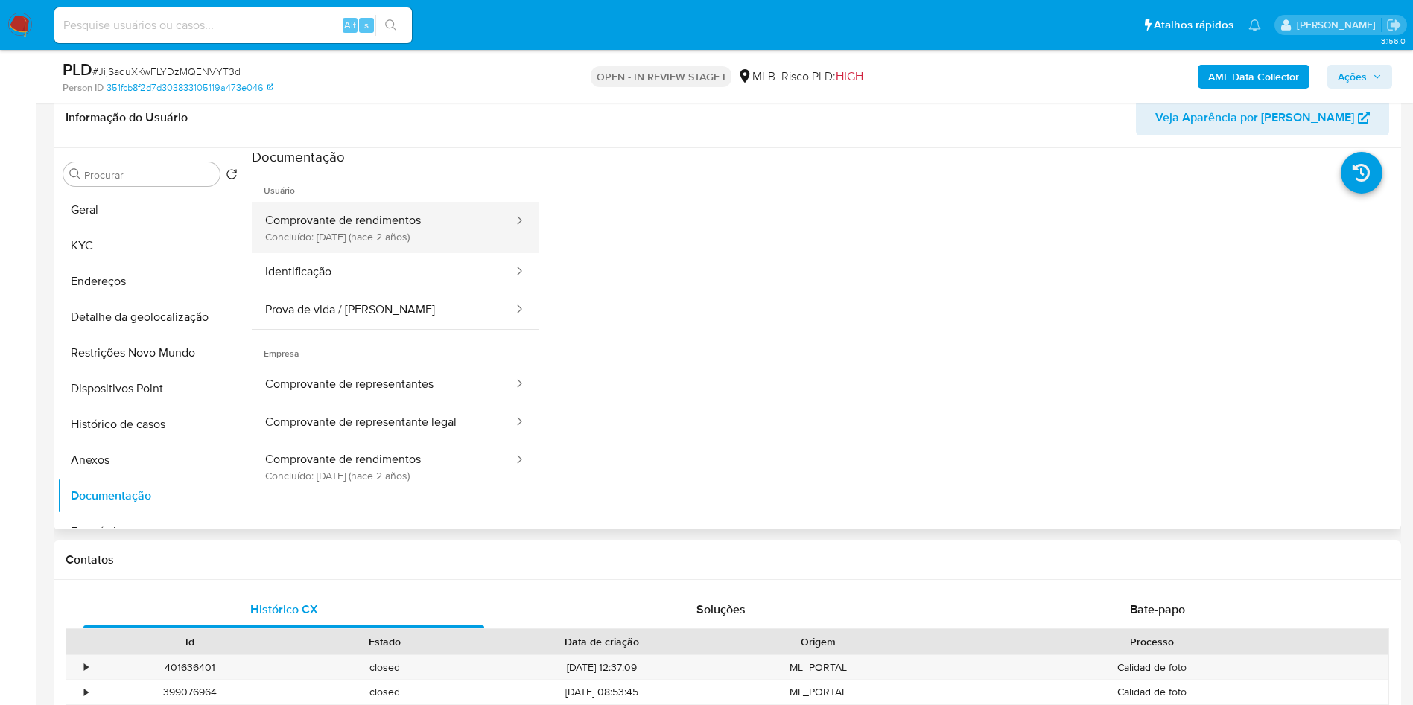
click at [349, 251] on button "Comprovante de rendimentos Concluído: 08/05/2023 (hace 2 años)" at bounding box center [383, 228] width 263 height 51
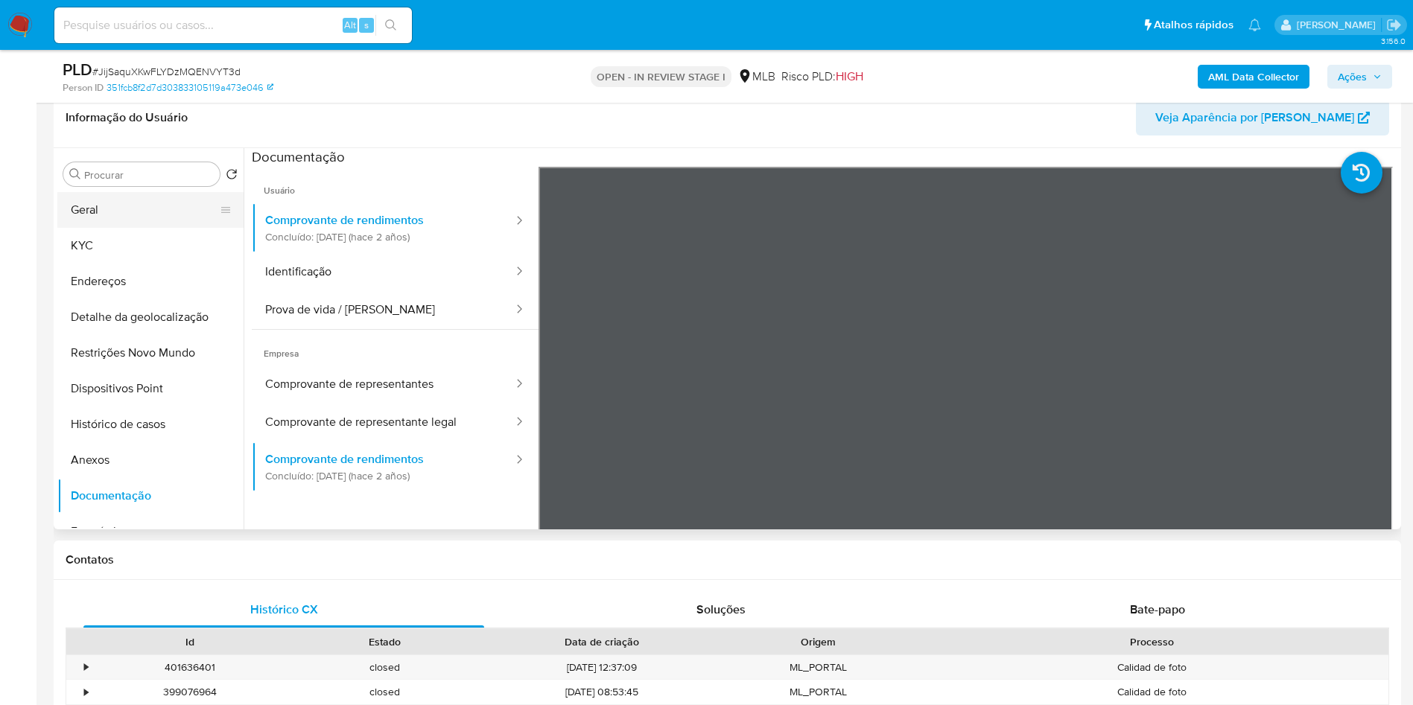
click at [89, 228] on button "Geral" at bounding box center [144, 210] width 174 height 36
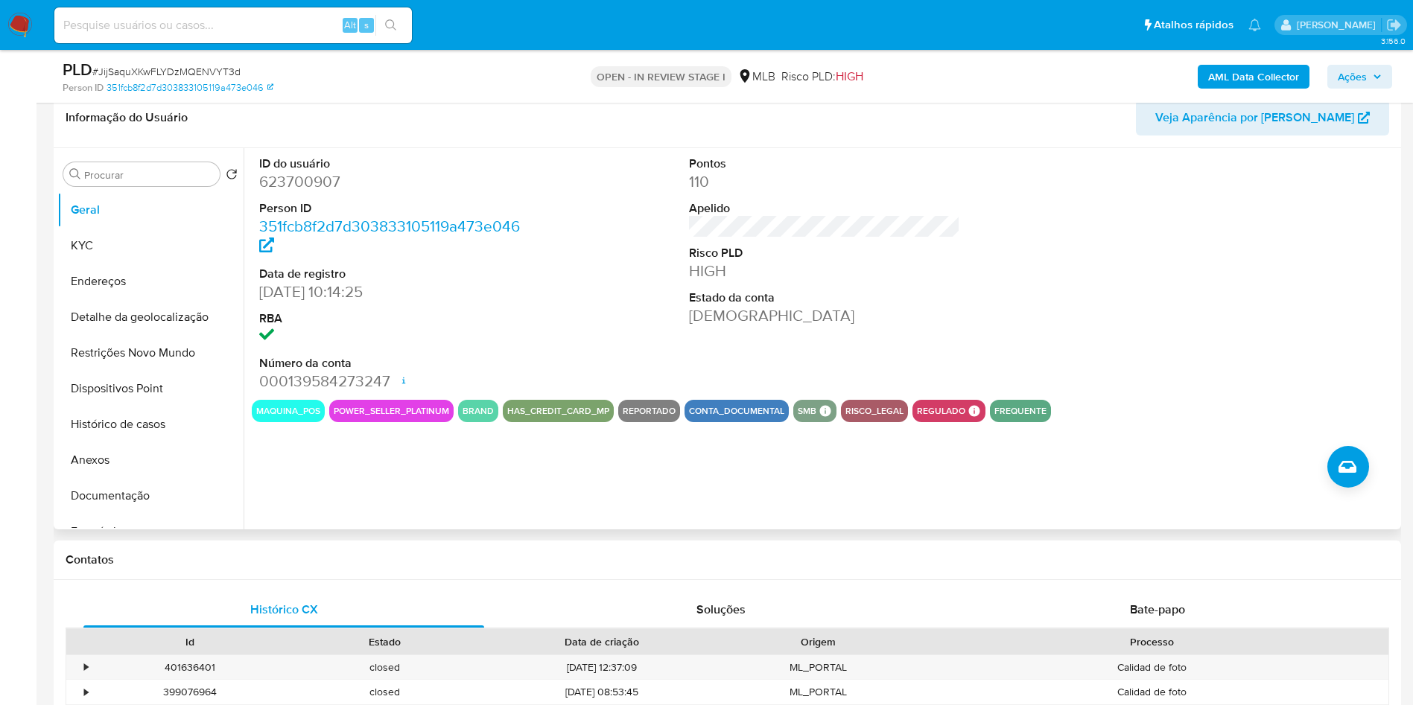
copy td "18574300934"
click at [155, 442] on button "Histórico de casos" at bounding box center [144, 425] width 174 height 36
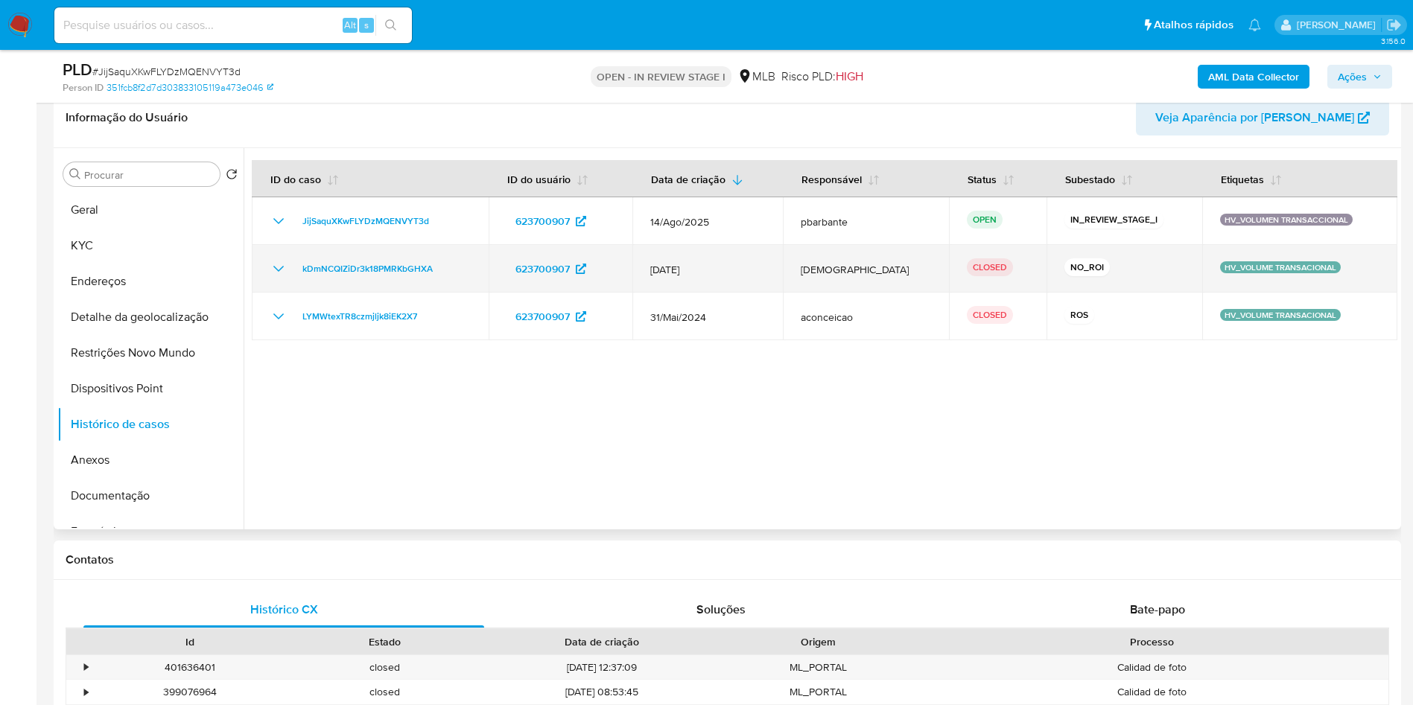
click at [282, 272] on icon "Mostrar/Ocultar" at bounding box center [278, 269] width 10 height 6
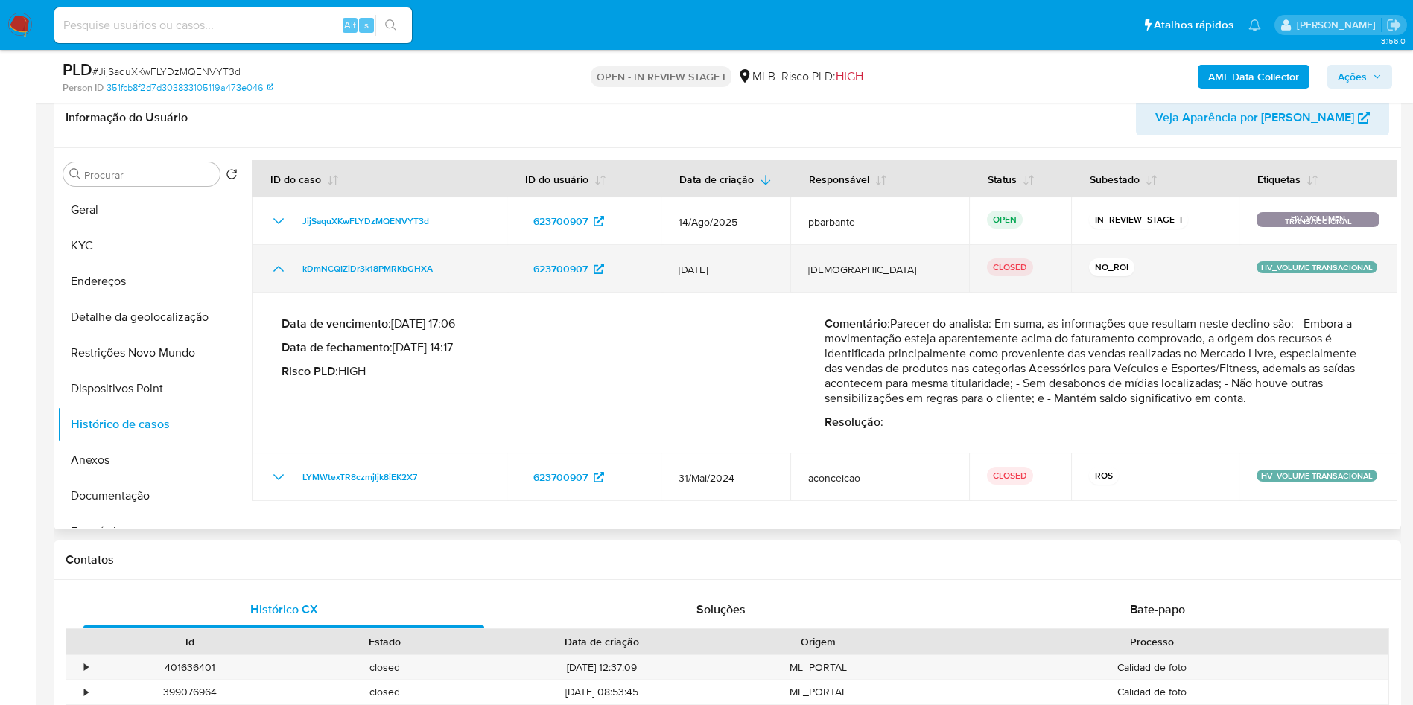
click at [276, 278] on icon "Mostrar/Ocultar" at bounding box center [279, 269] width 18 height 18
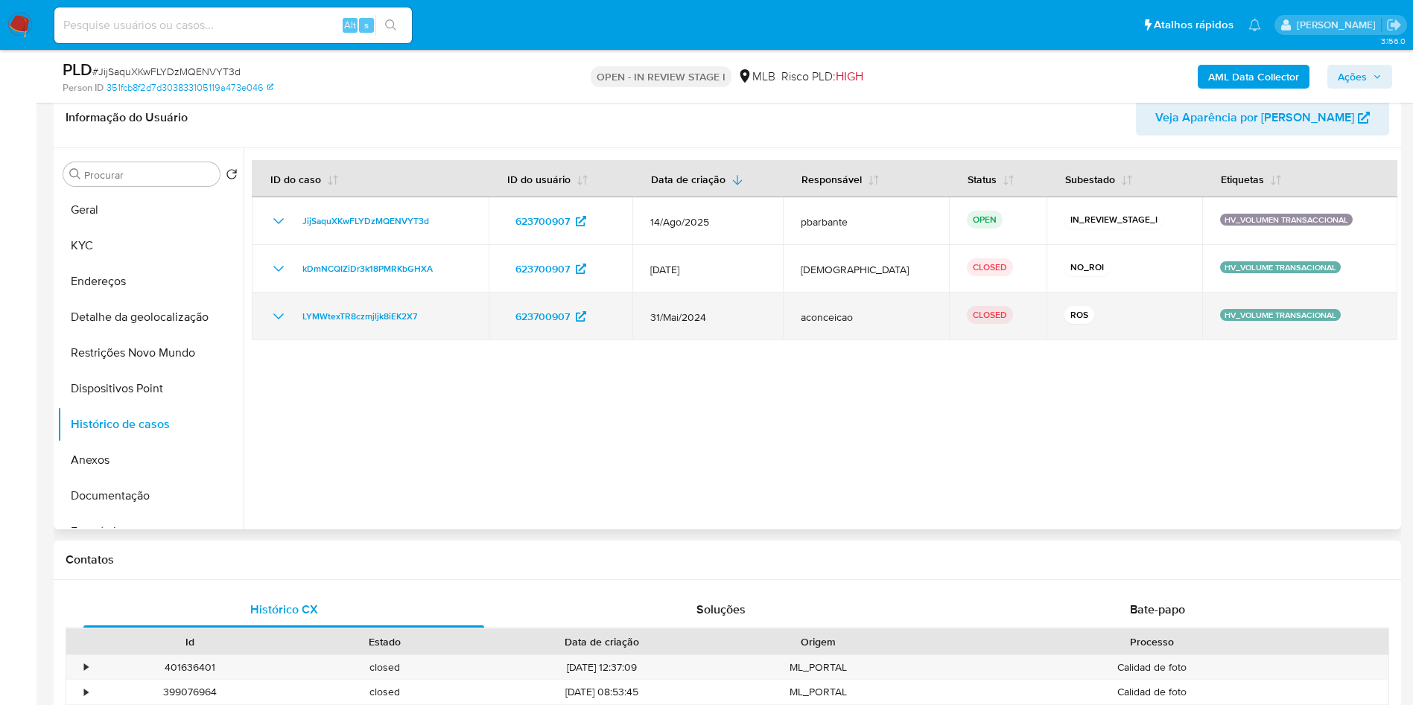
click at [278, 325] on icon "Mostrar/Ocultar" at bounding box center [279, 317] width 18 height 18
click at [278, 320] on icon "Mostrar/Ocultar" at bounding box center [278, 317] width 10 height 6
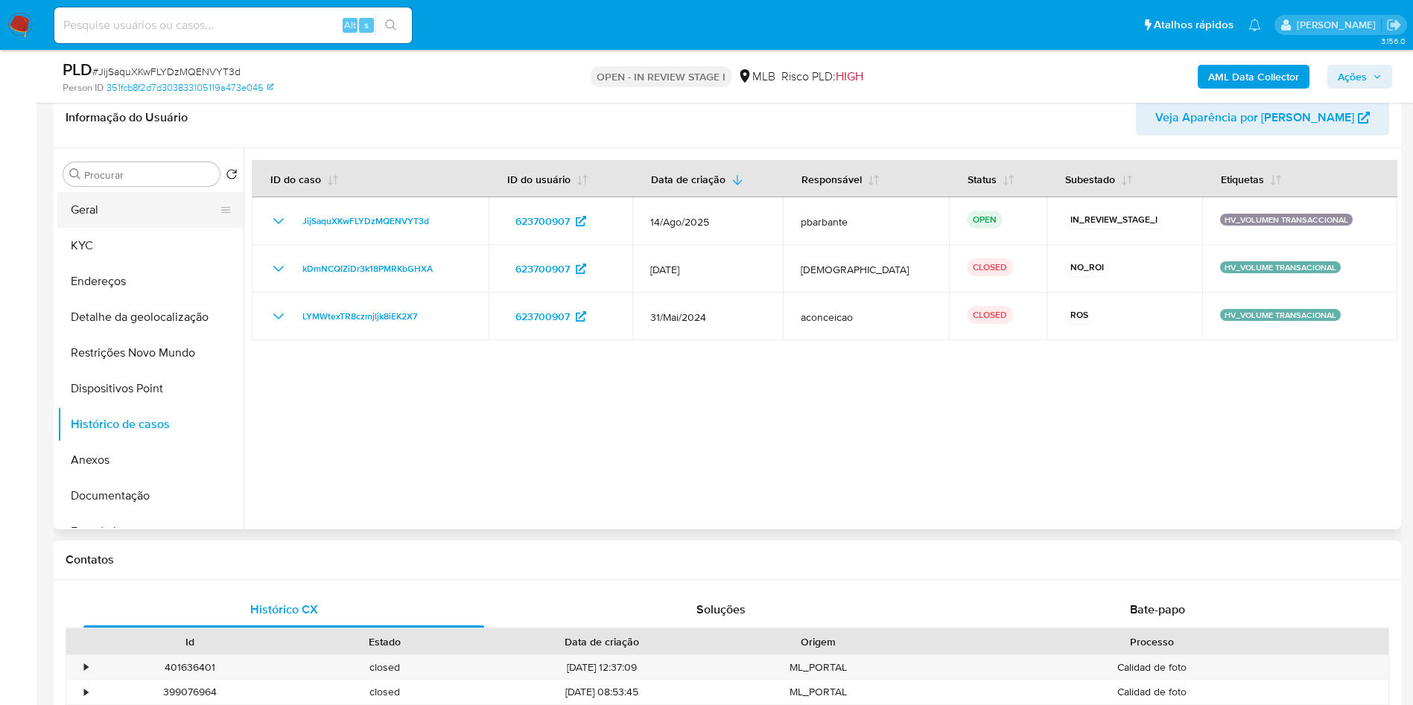
click at [89, 228] on button "Geral" at bounding box center [144, 210] width 174 height 36
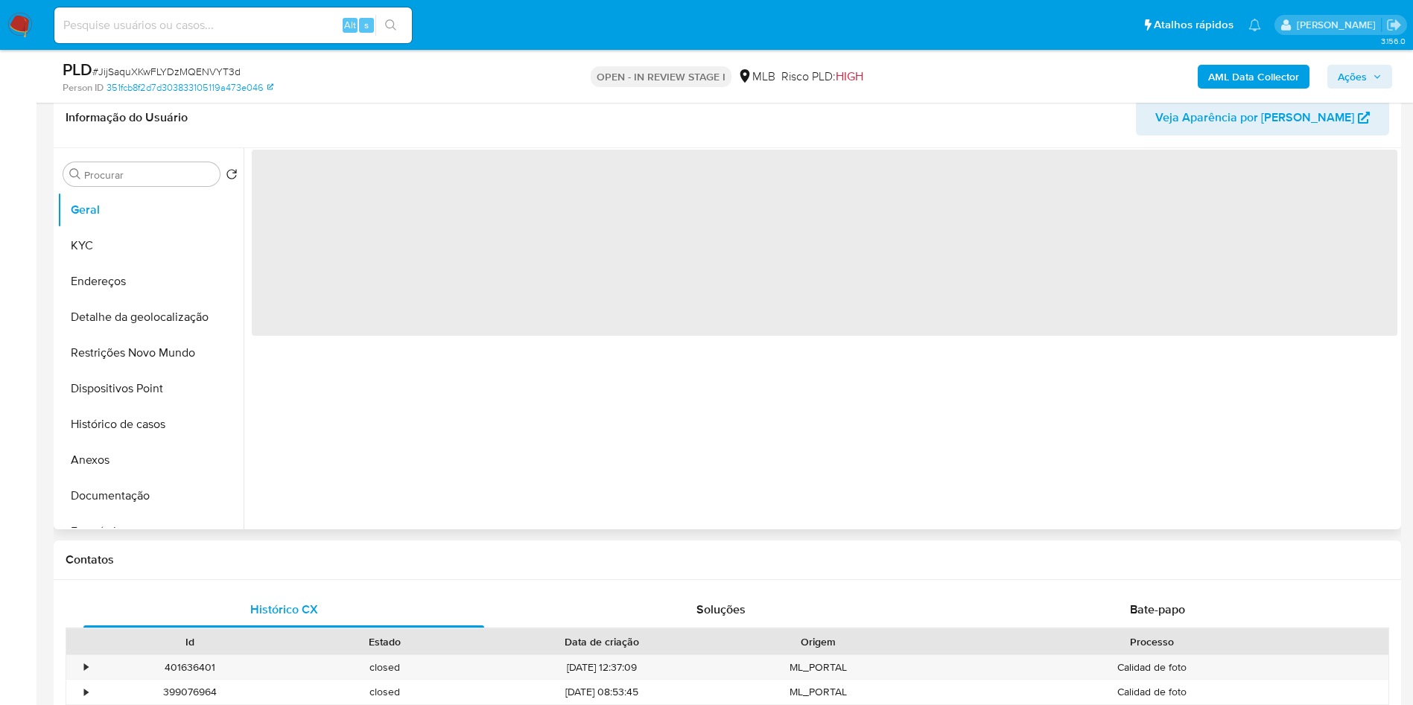
click at [375, 414] on div "‌" at bounding box center [821, 338] width 1154 height 381
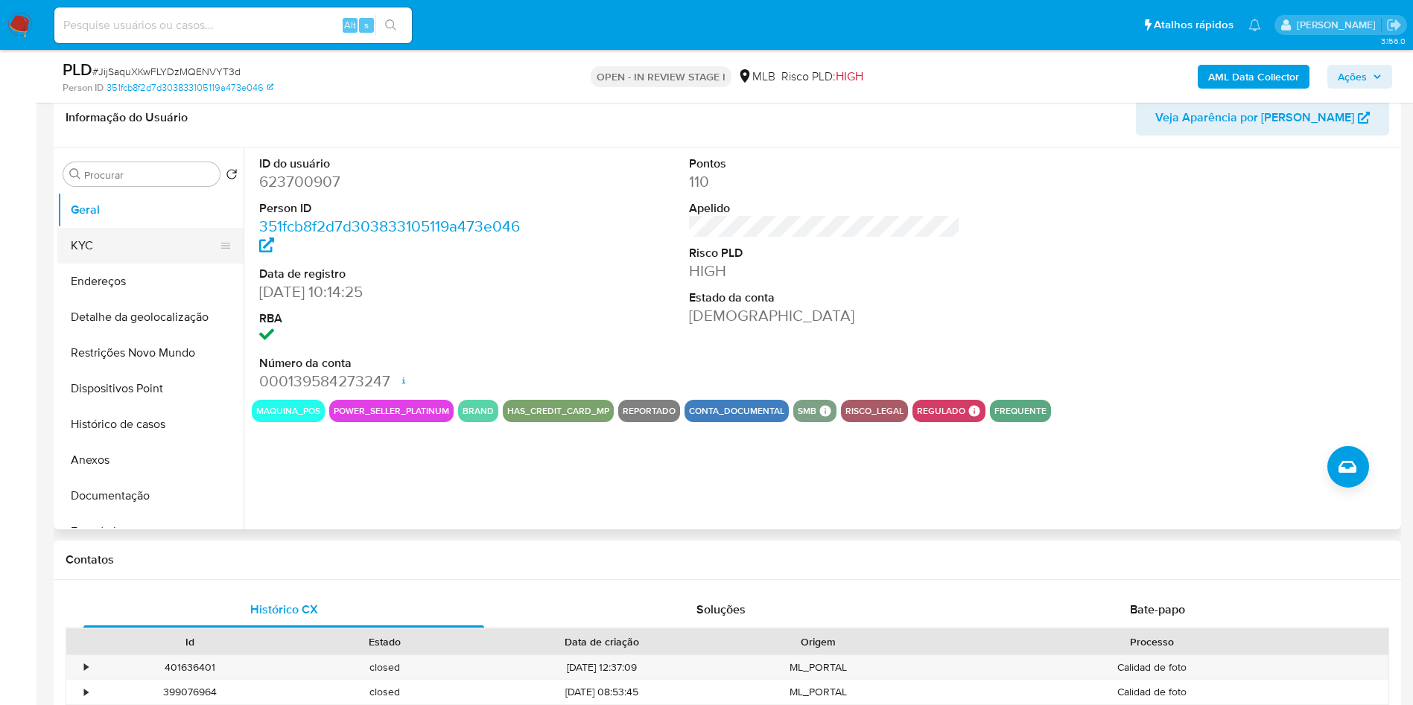
click at [92, 264] on button "KYC" at bounding box center [144, 246] width 174 height 36
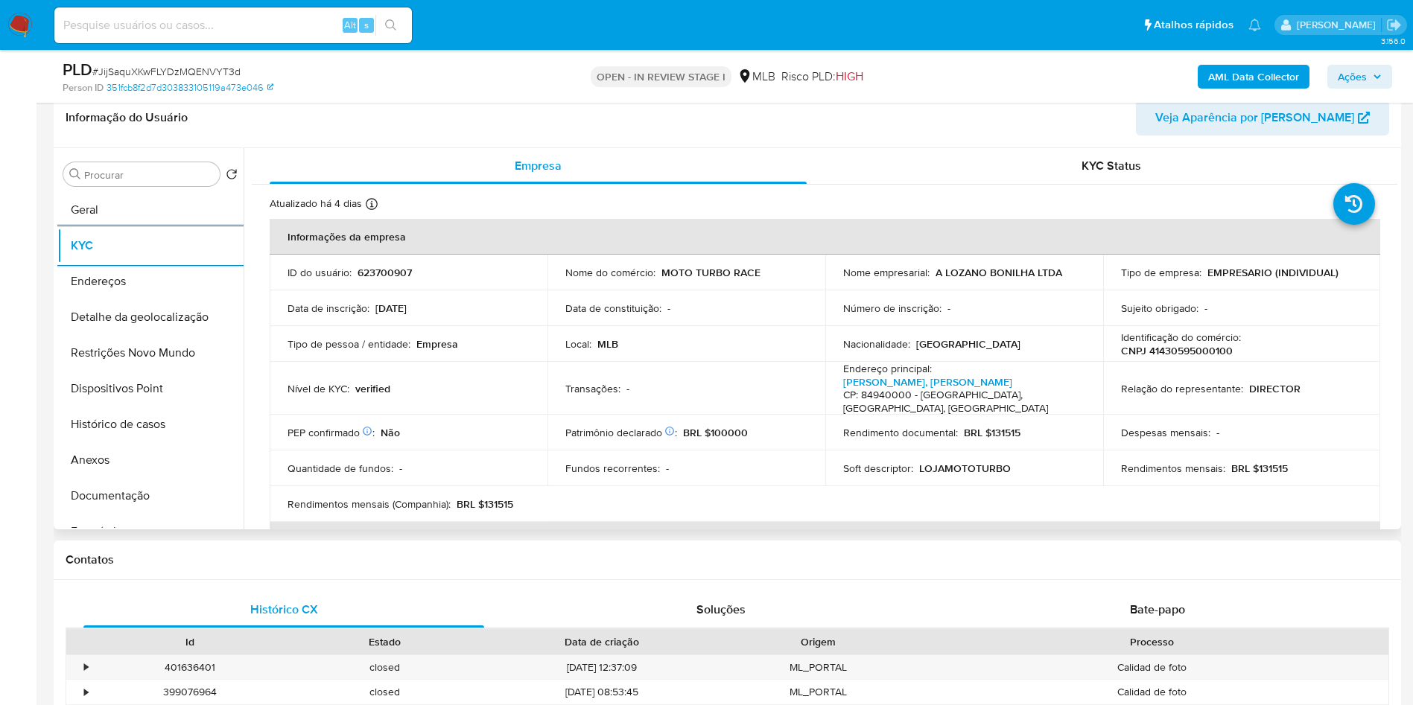
scroll to position [898, 0]
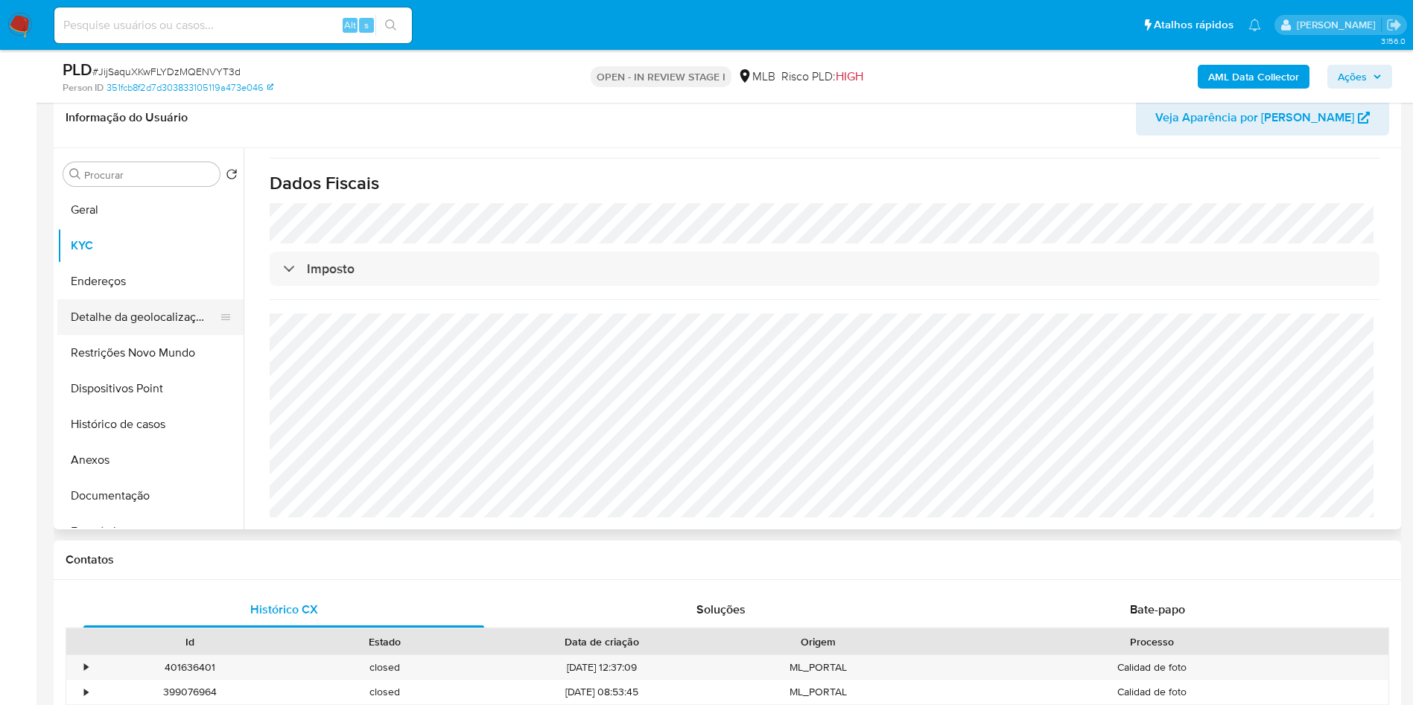
click at [162, 331] on button "Detalhe da geolocalização" at bounding box center [144, 317] width 174 height 36
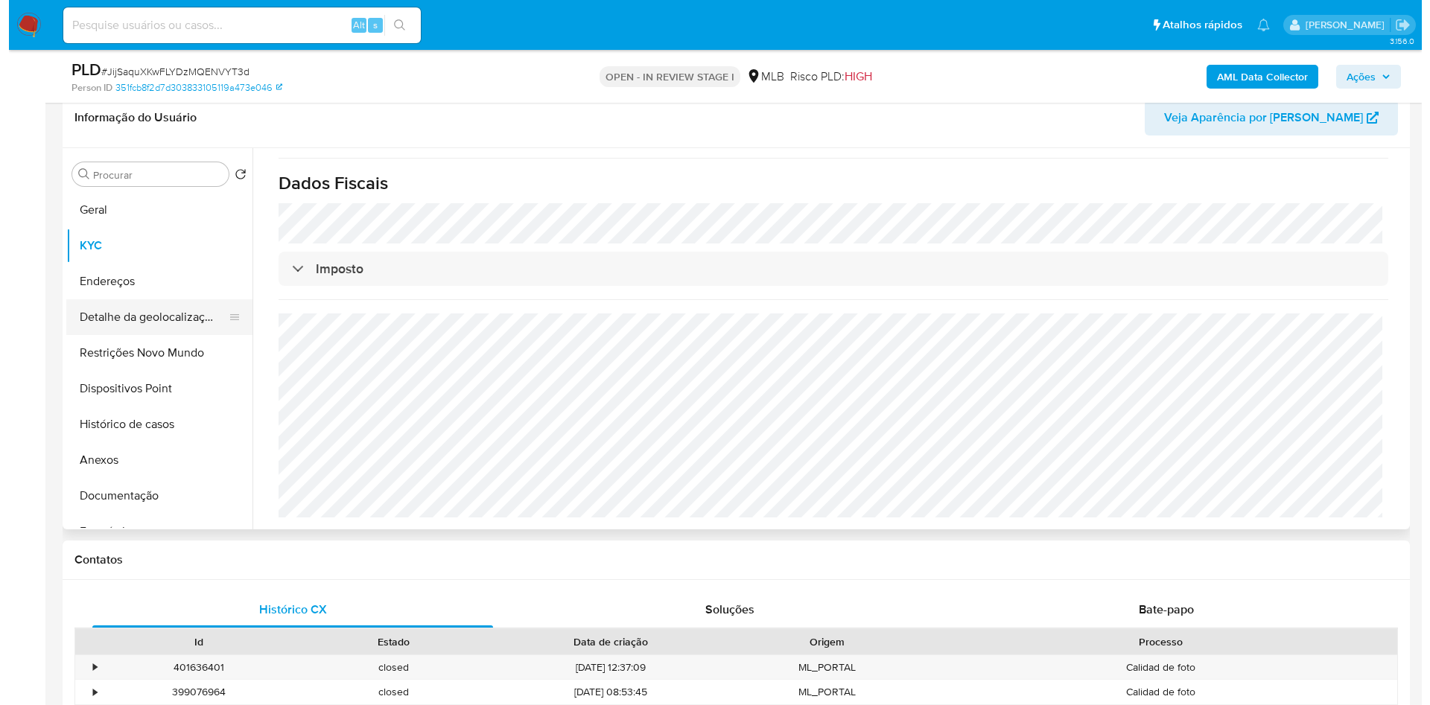
scroll to position [0, 0]
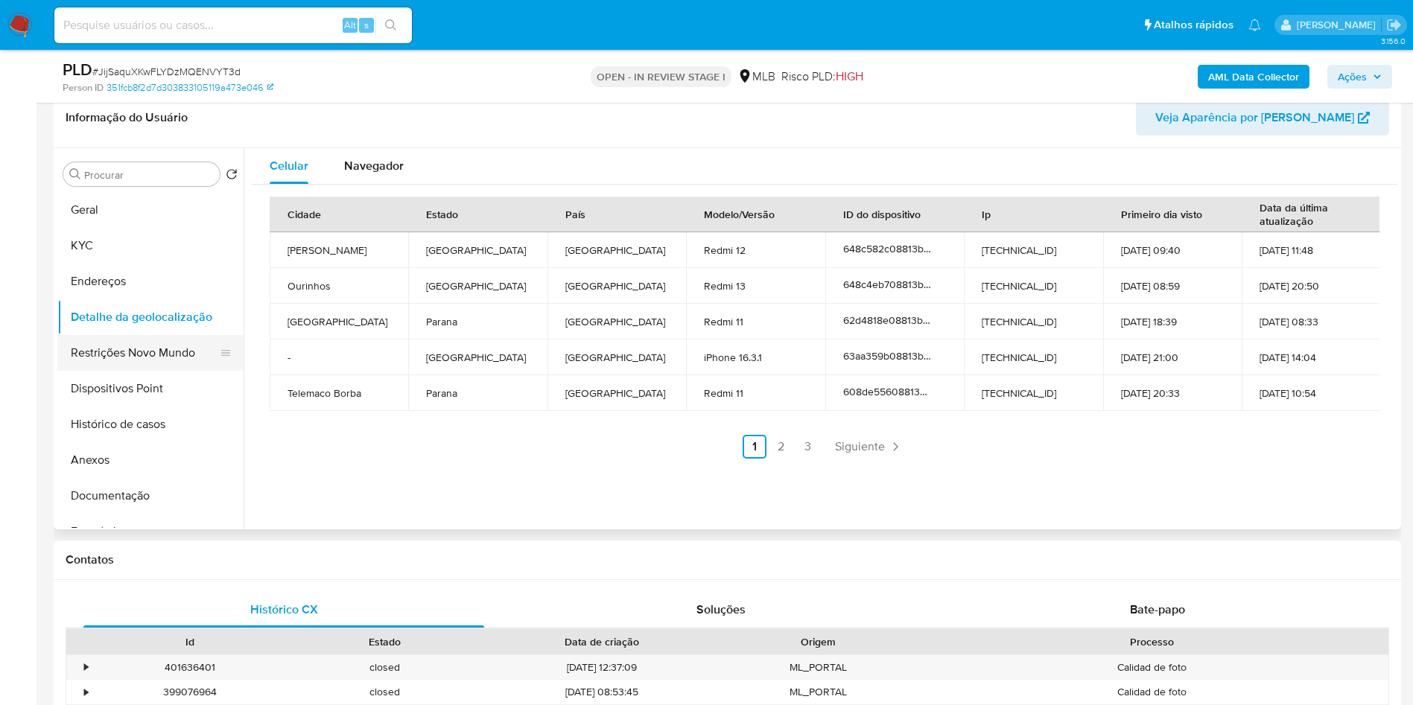
click at [173, 371] on button "Restrições Novo Mundo" at bounding box center [144, 353] width 174 height 36
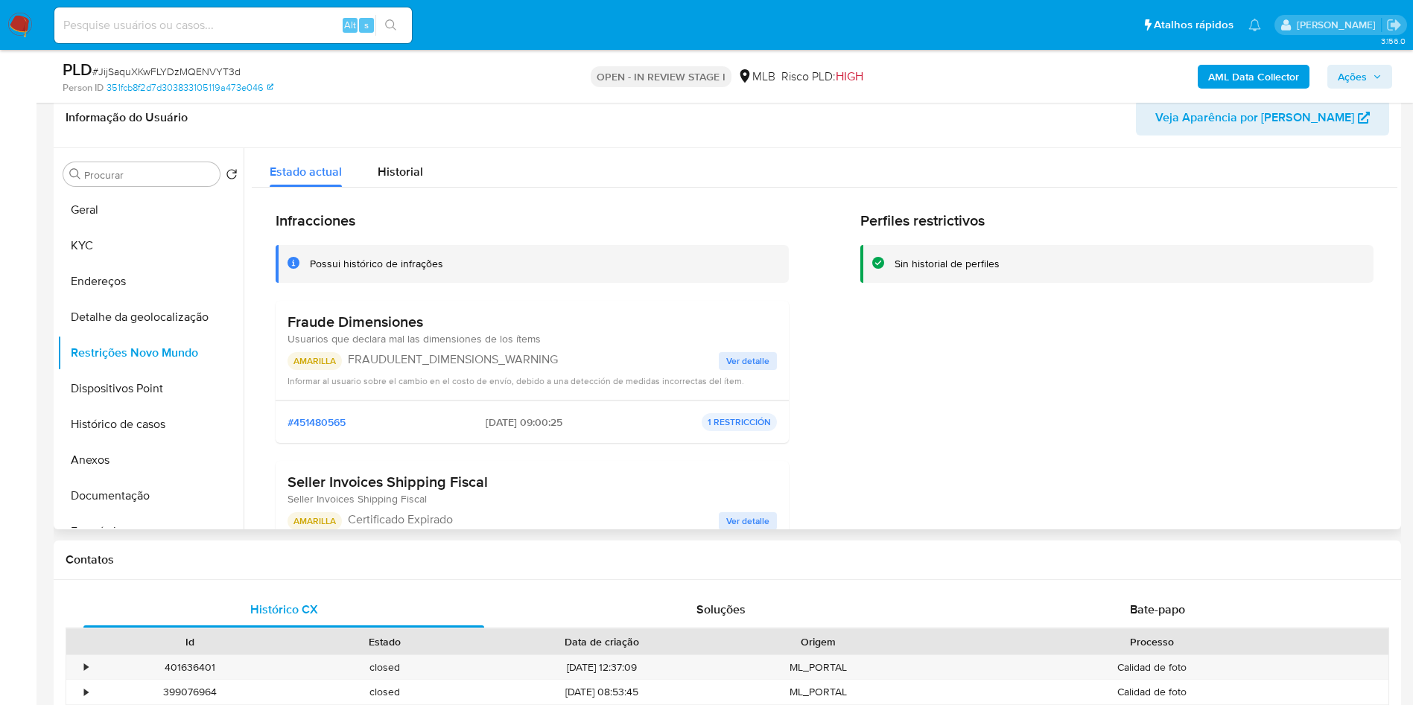
click at [742, 369] on span "Ver detalle" at bounding box center [747, 361] width 43 height 15
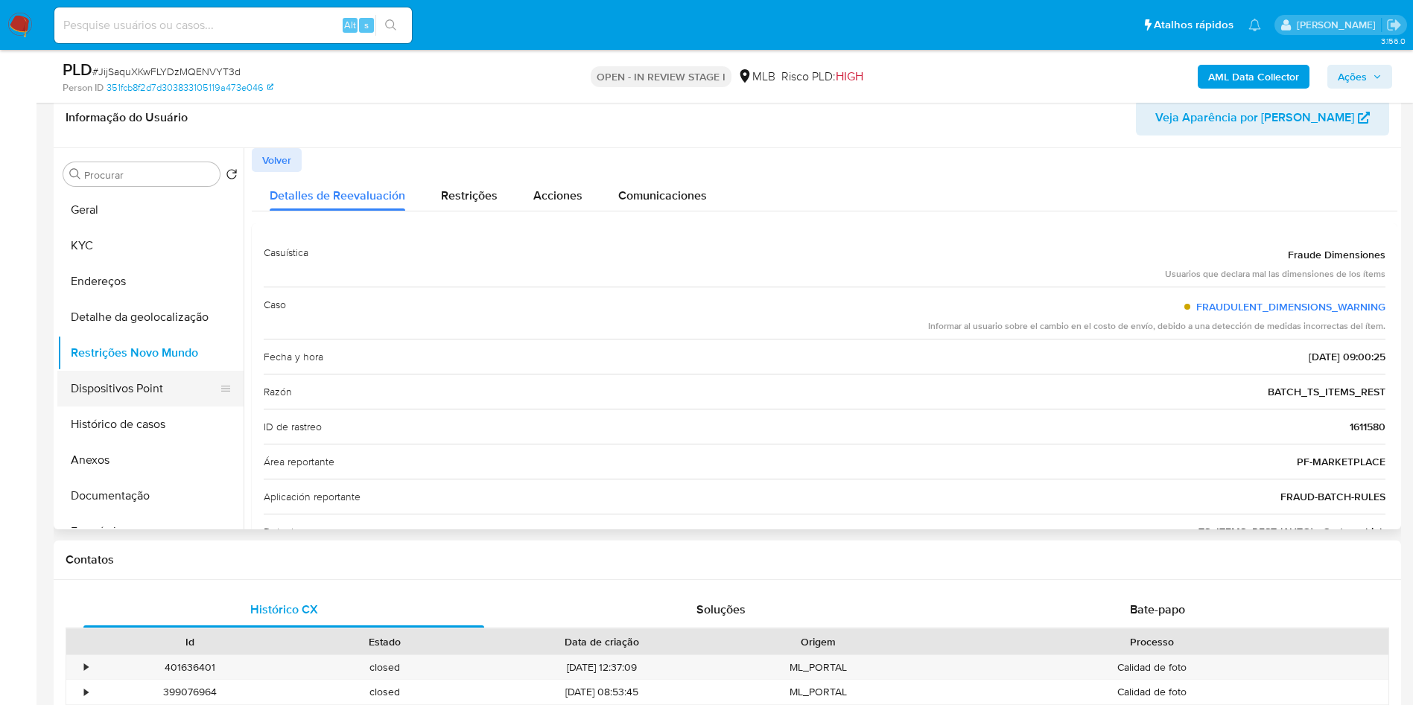
click at [188, 407] on button "Dispositivos Point" at bounding box center [144, 389] width 174 height 36
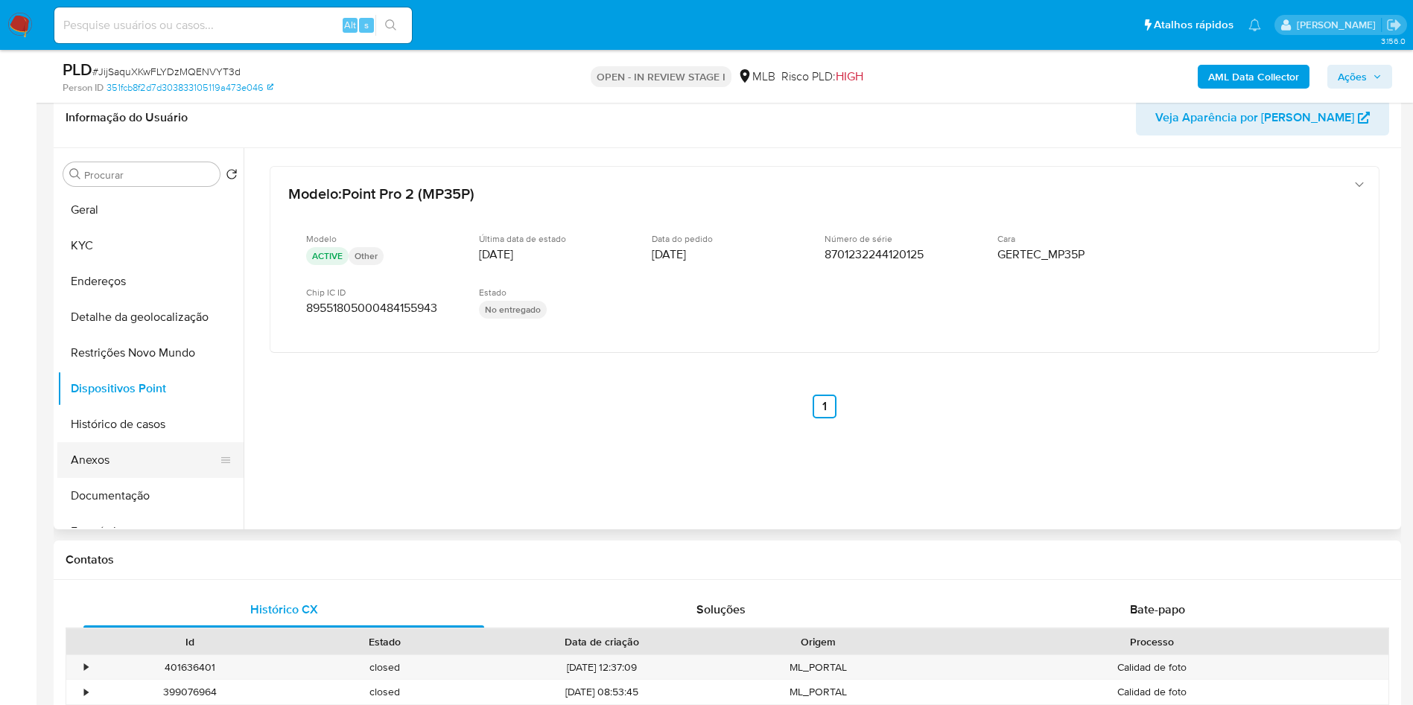
click at [135, 474] on button "Anexos" at bounding box center [144, 460] width 174 height 36
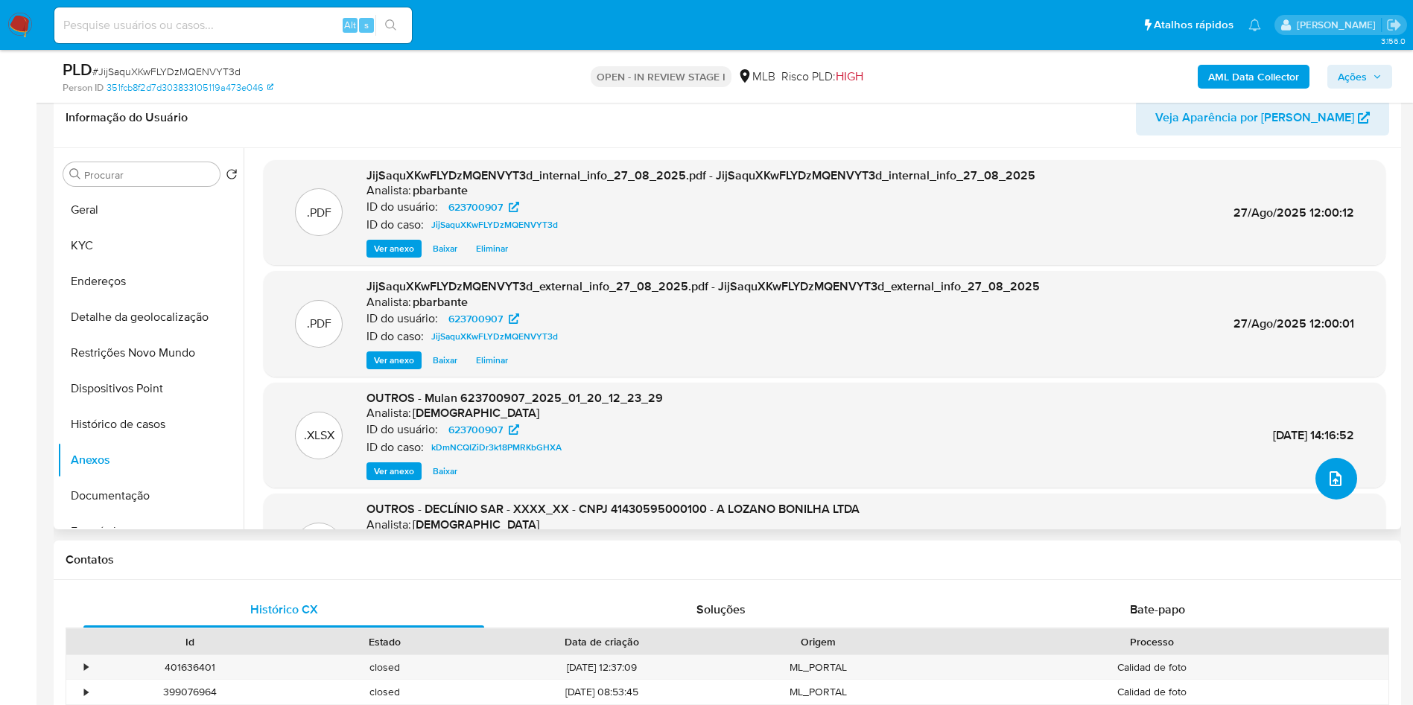
click at [1326, 500] on button "upload-file" at bounding box center [1336, 479] width 42 height 42
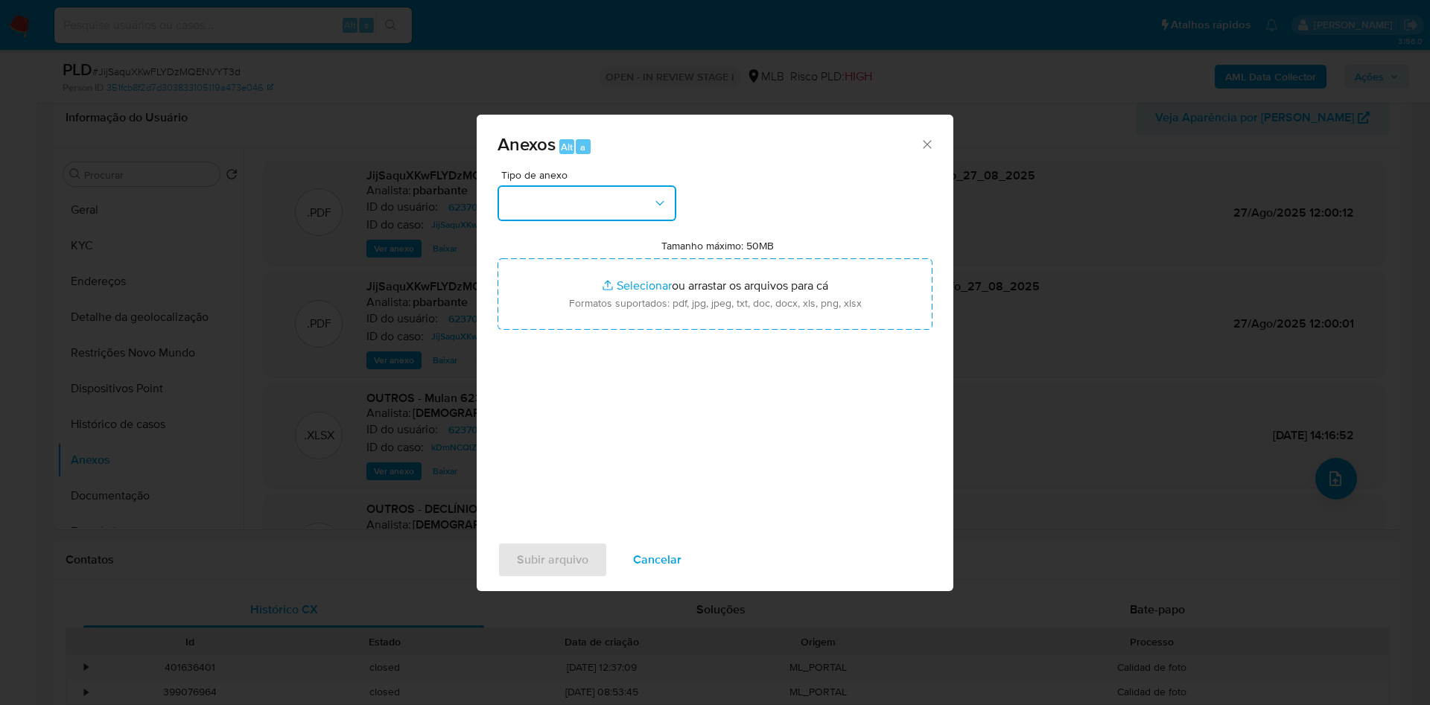
click at [615, 185] on button "button" at bounding box center [587, 203] width 179 height 36
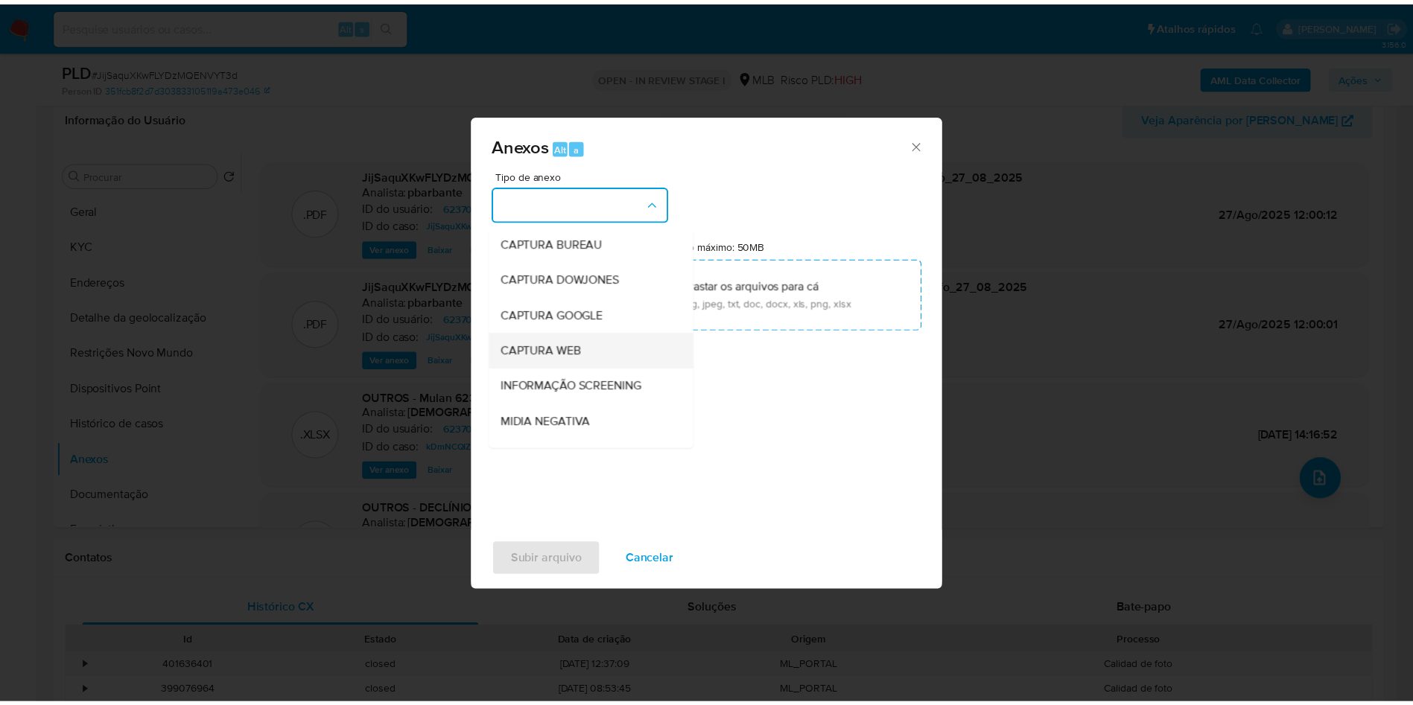
scroll to position [200, 0]
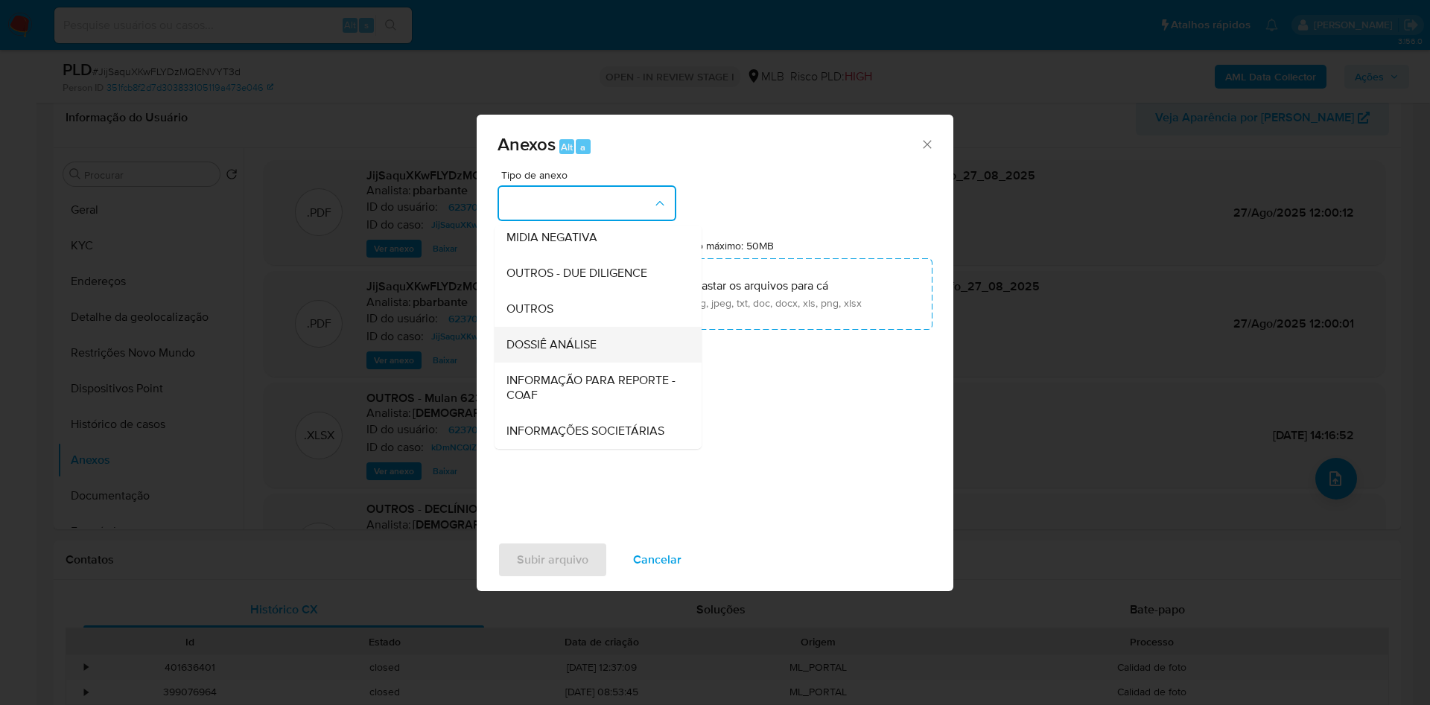
click at [527, 337] on span "DOSSIÊ ANÁLISE" at bounding box center [551, 344] width 90 height 15
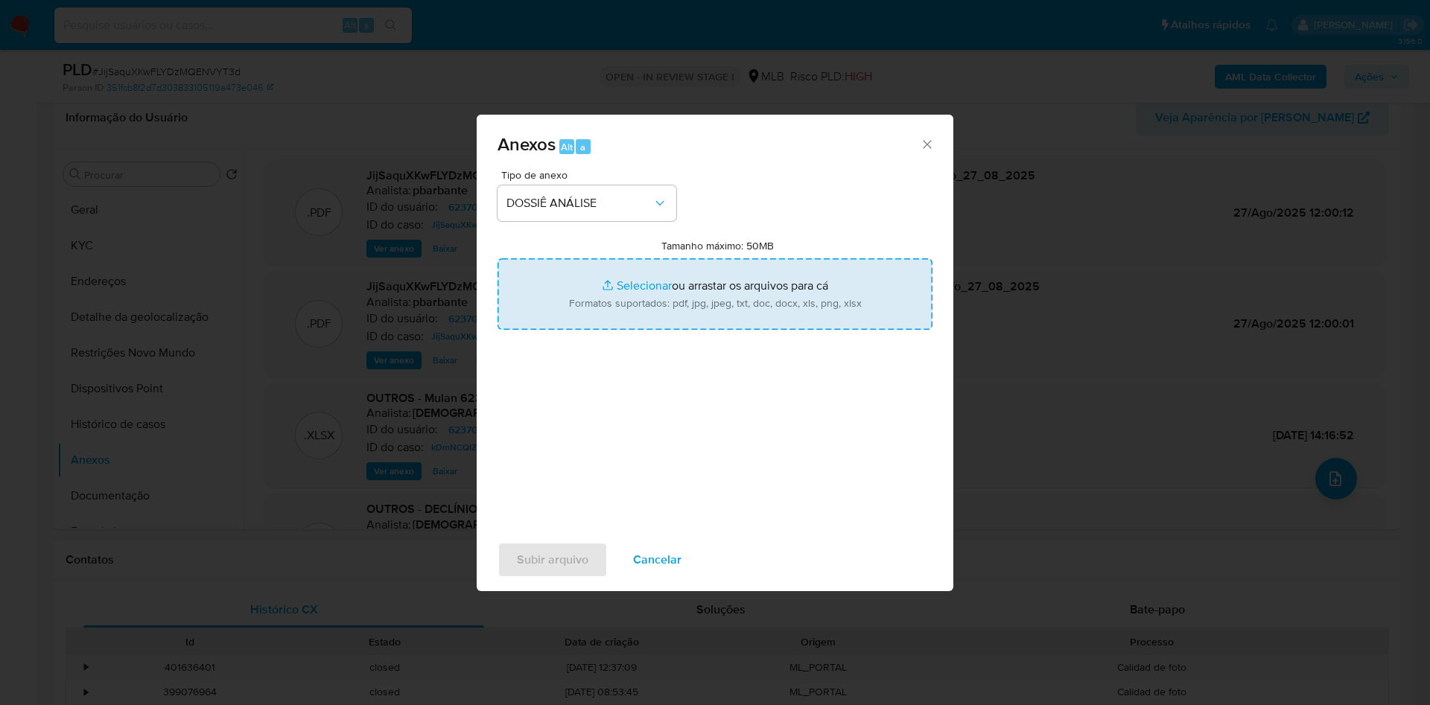
type input "C:\fakepath\Mulan 623700907_2025_08_26_11_29_12.xlsx"
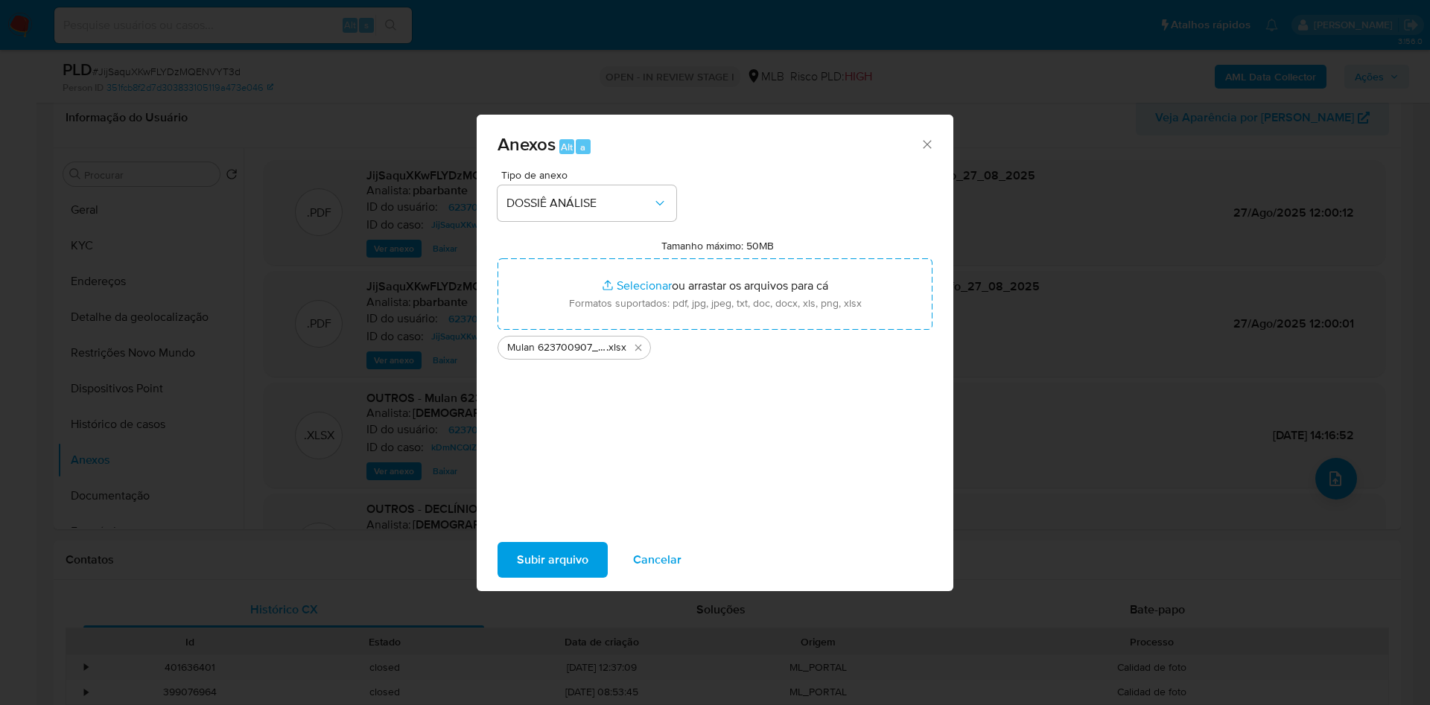
click at [539, 560] on span "Subir arquivo" at bounding box center [553, 560] width 72 height 33
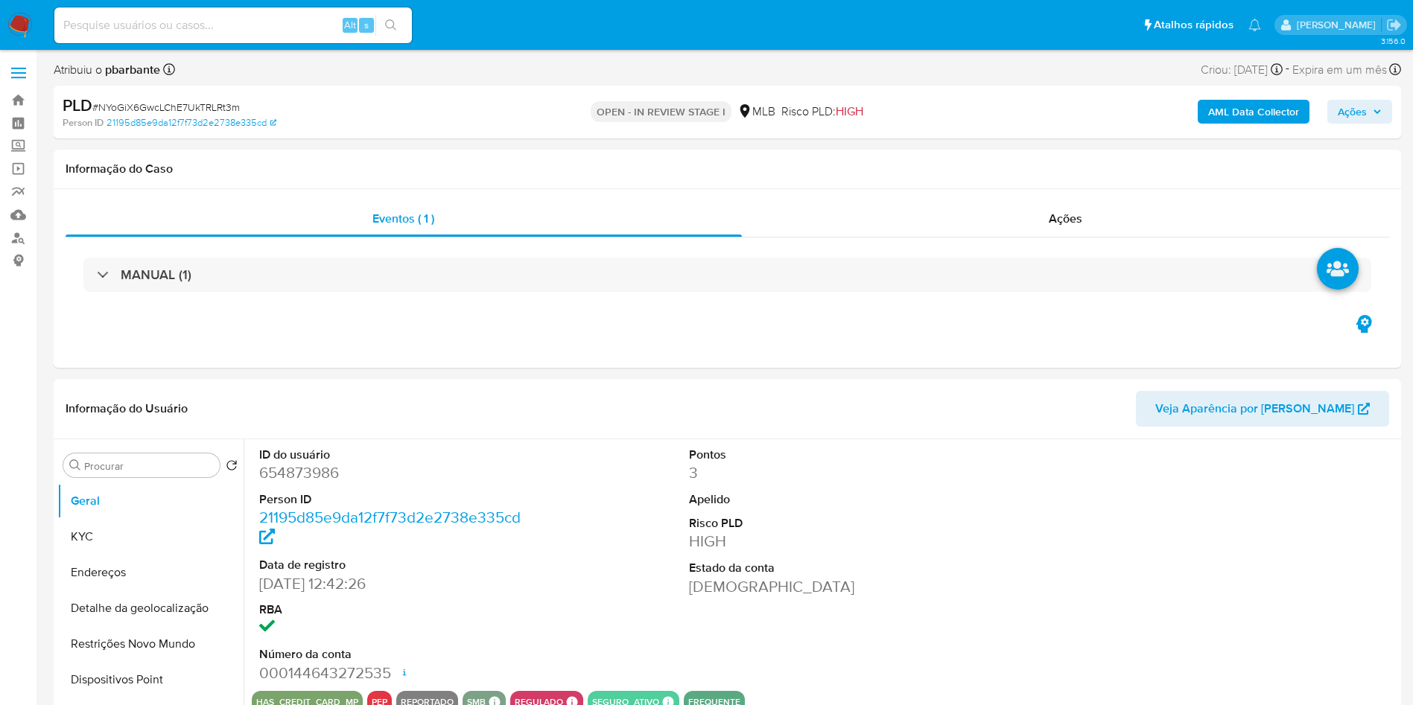
select select "10"
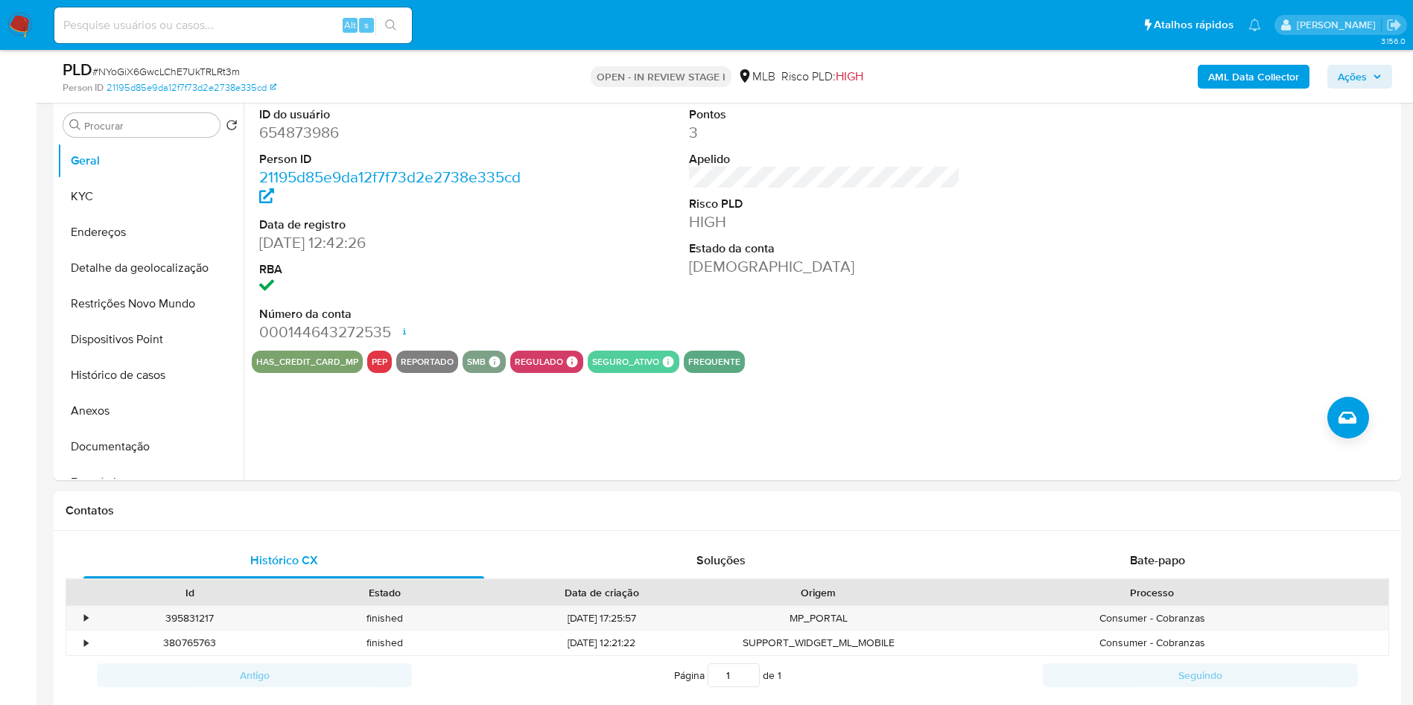
scroll to position [286, 0]
click at [101, 395] on button "Histórico de casos" at bounding box center [144, 377] width 174 height 36
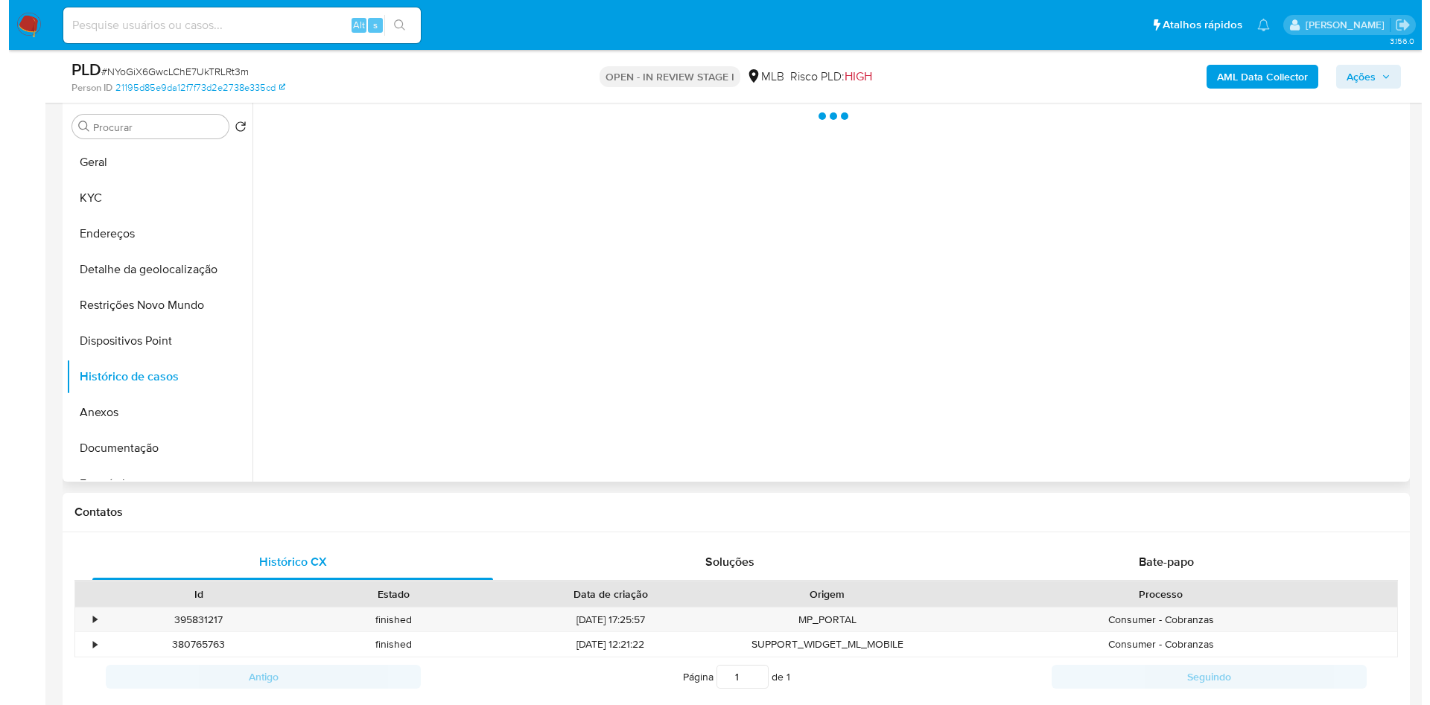
scroll to position [180, 0]
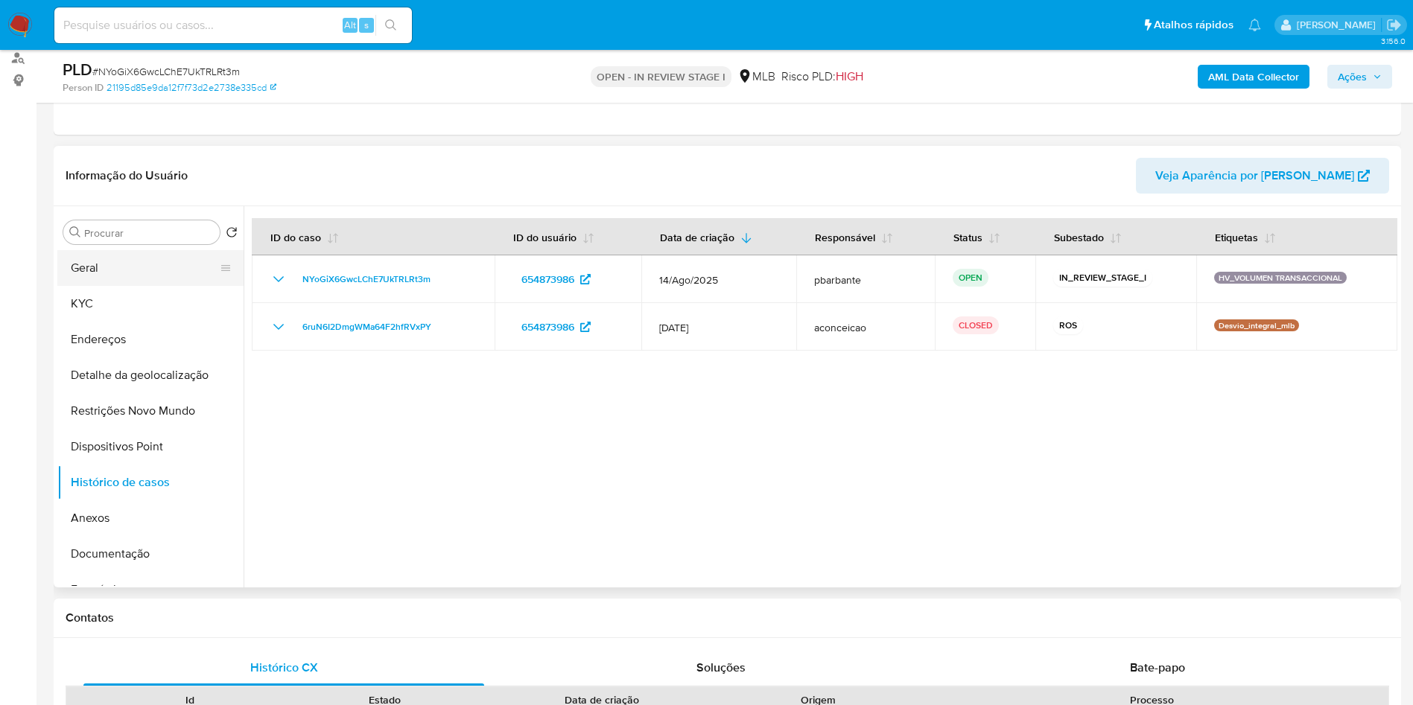
click at [121, 286] on button "Geral" at bounding box center [144, 268] width 174 height 36
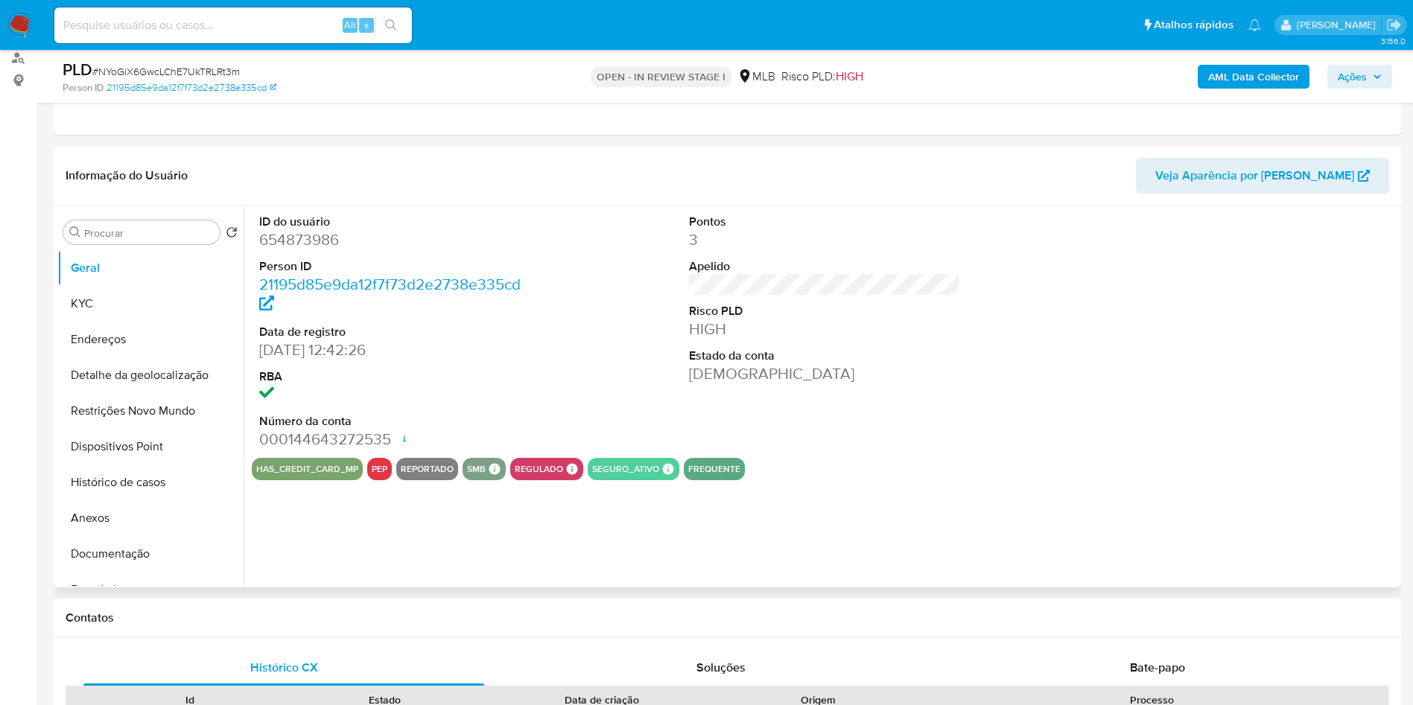
click at [309, 250] on dd "654873986" at bounding box center [395, 239] width 272 height 21
copy dd "654873986"
click at [79, 322] on button "KYC" at bounding box center [144, 304] width 174 height 36
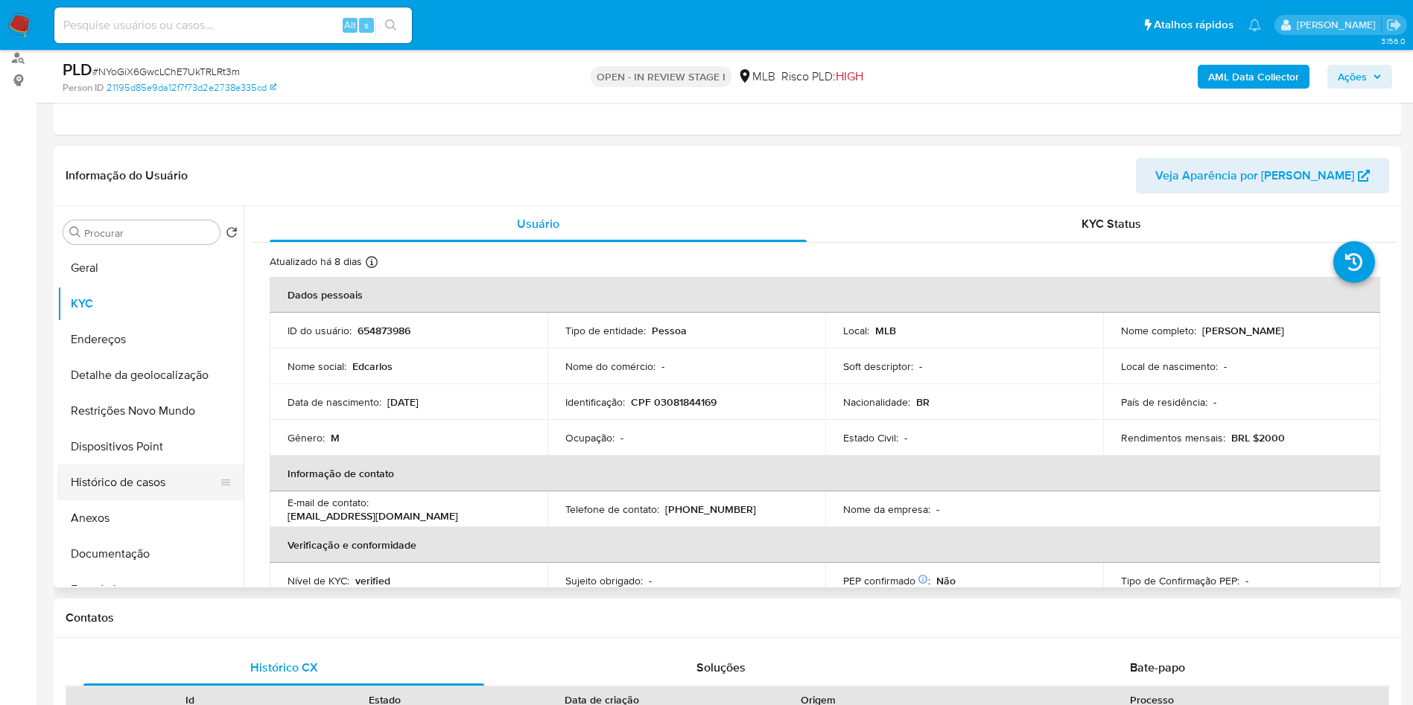
click at [162, 501] on button "Histórico de casos" at bounding box center [144, 483] width 174 height 36
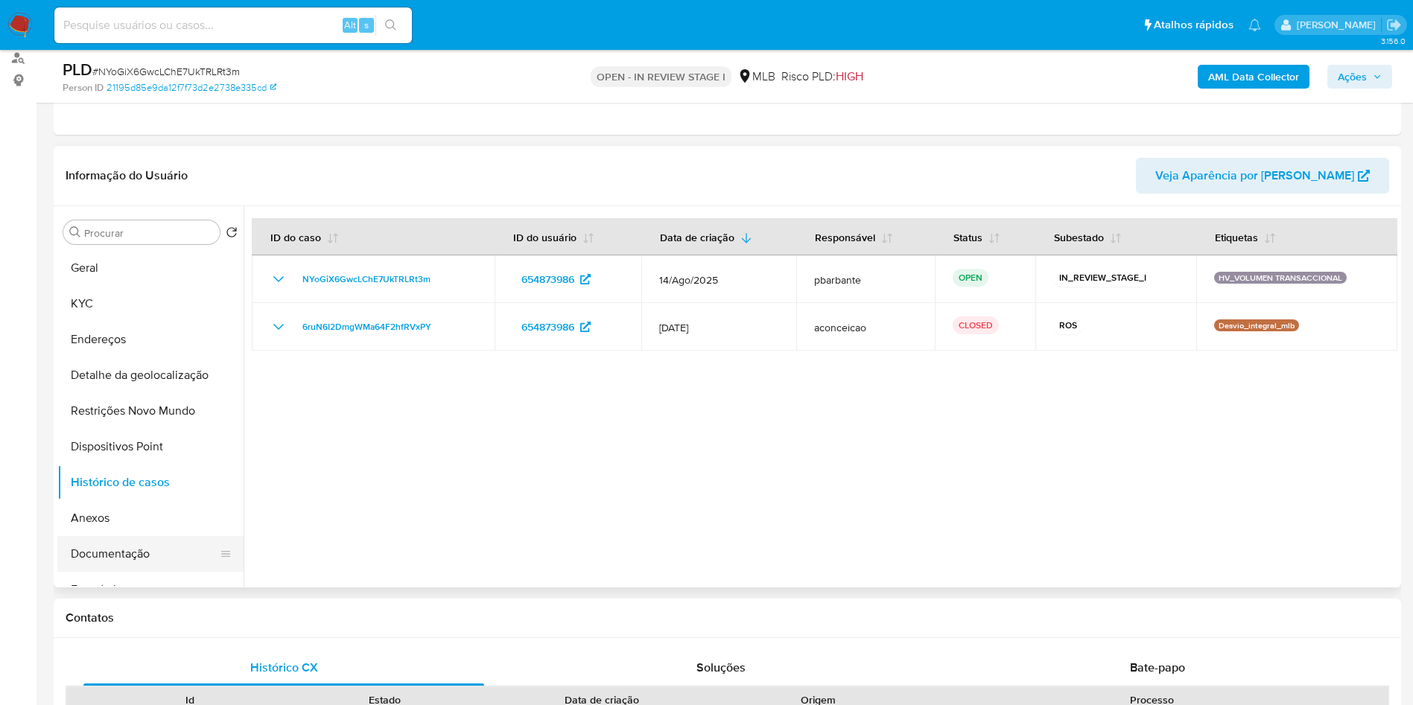
click at [134, 565] on button "Documentação" at bounding box center [144, 554] width 174 height 36
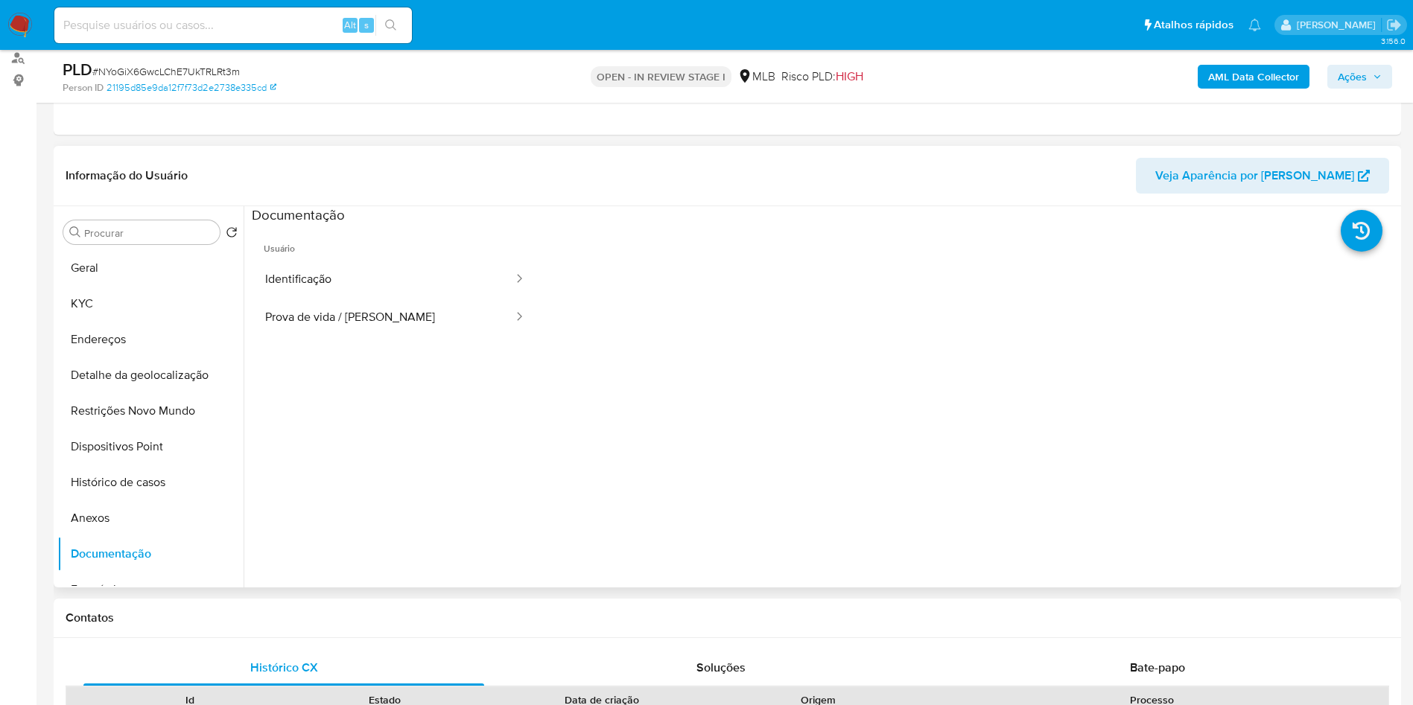
click at [404, 260] on span "Usuário" at bounding box center [395, 243] width 287 height 36
click at [379, 285] on button "Identificação" at bounding box center [383, 280] width 263 height 38
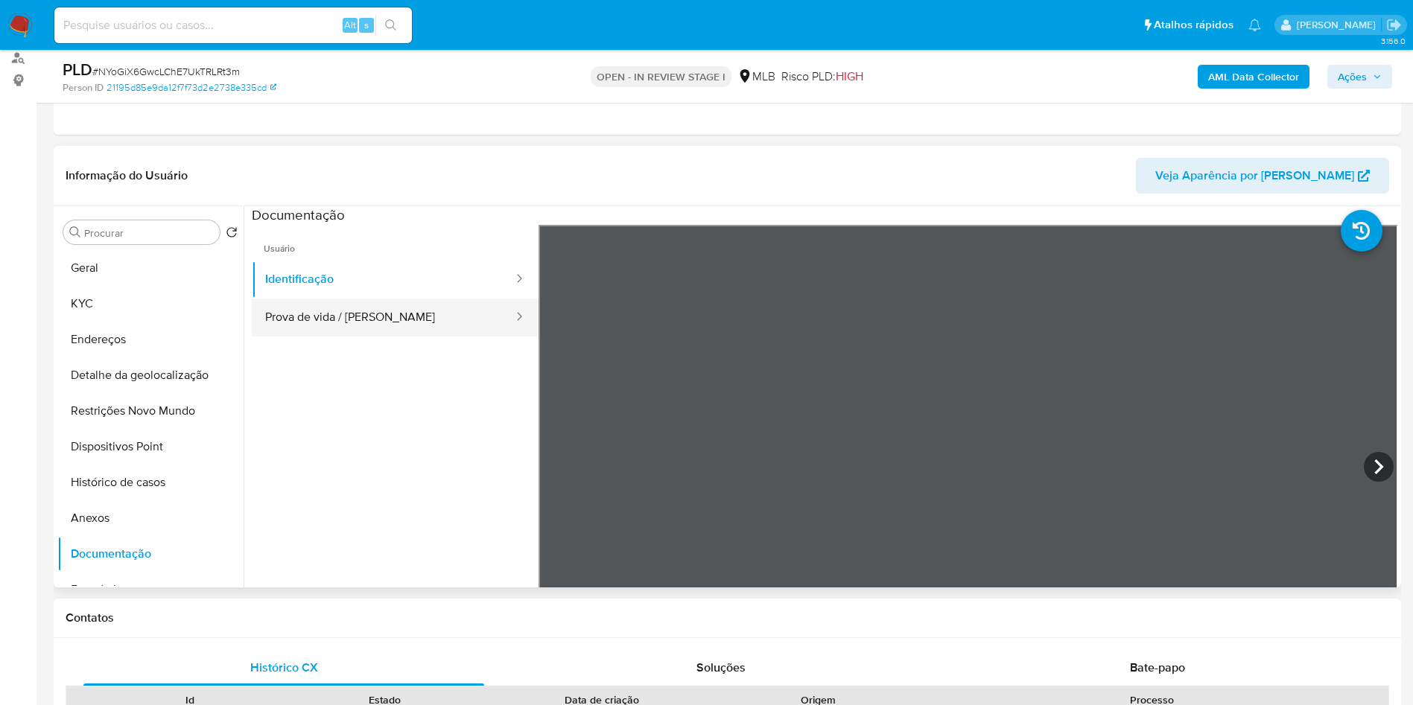
click at [343, 326] on button "Prova de vida / Selfie" at bounding box center [383, 318] width 263 height 38
click at [1222, 80] on b "AML Data Collector" at bounding box center [1253, 77] width 91 height 24
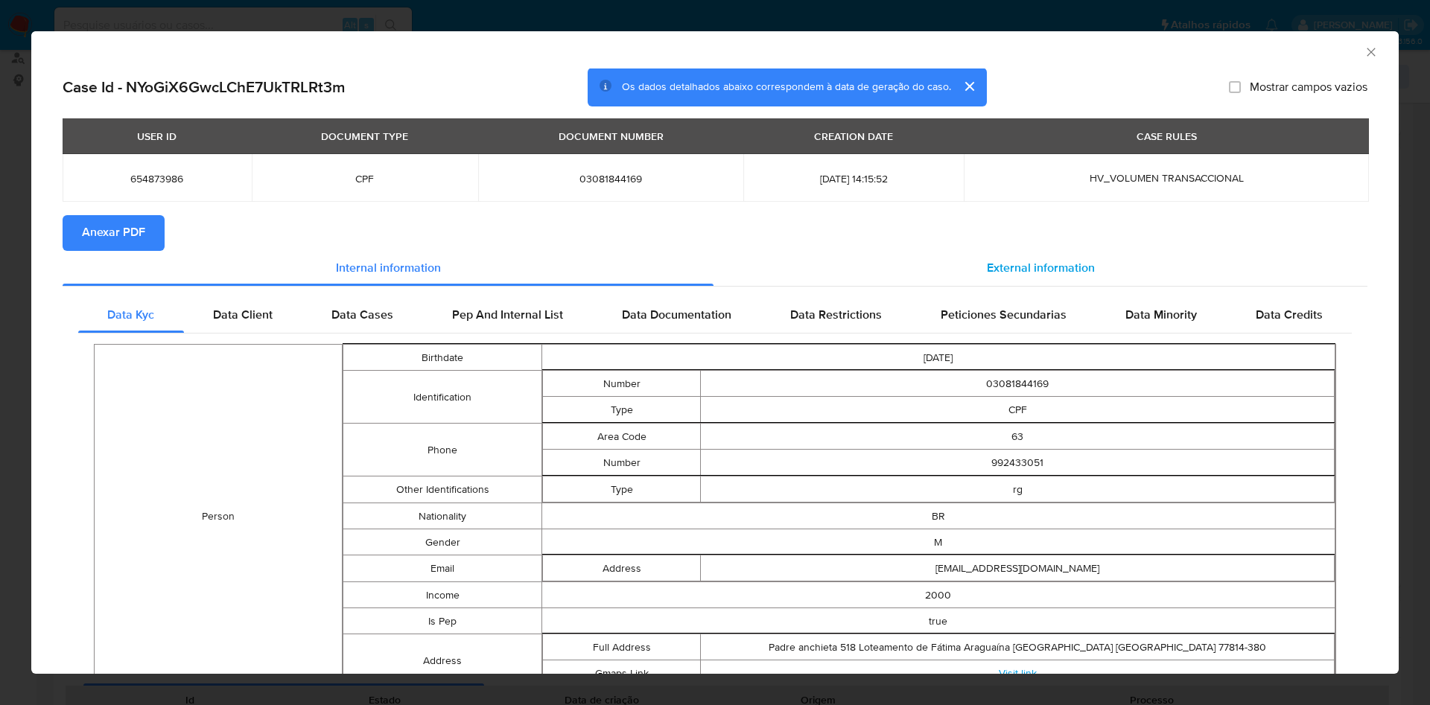
click at [1031, 261] on div "External information" at bounding box center [1041, 269] width 654 height 36
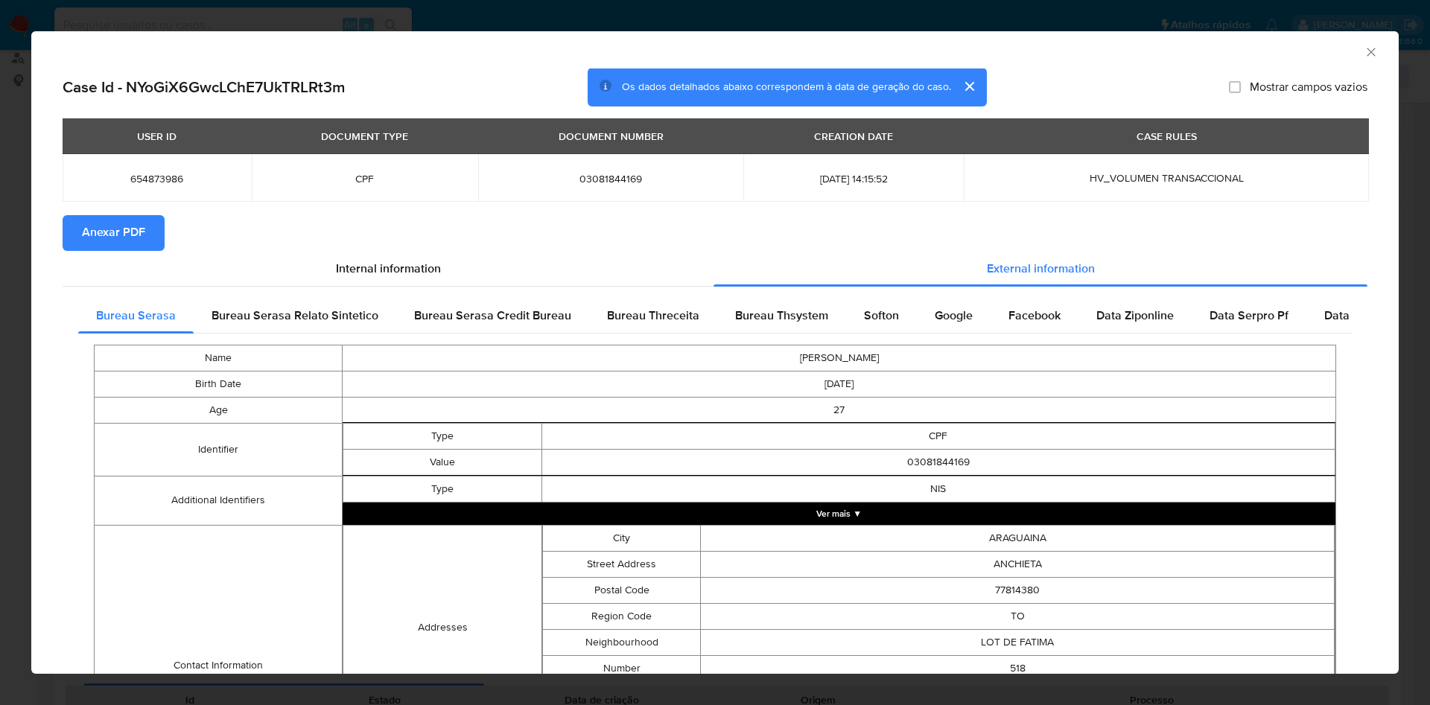
click at [119, 241] on span "Anexar PDF" at bounding box center [113, 233] width 63 height 33
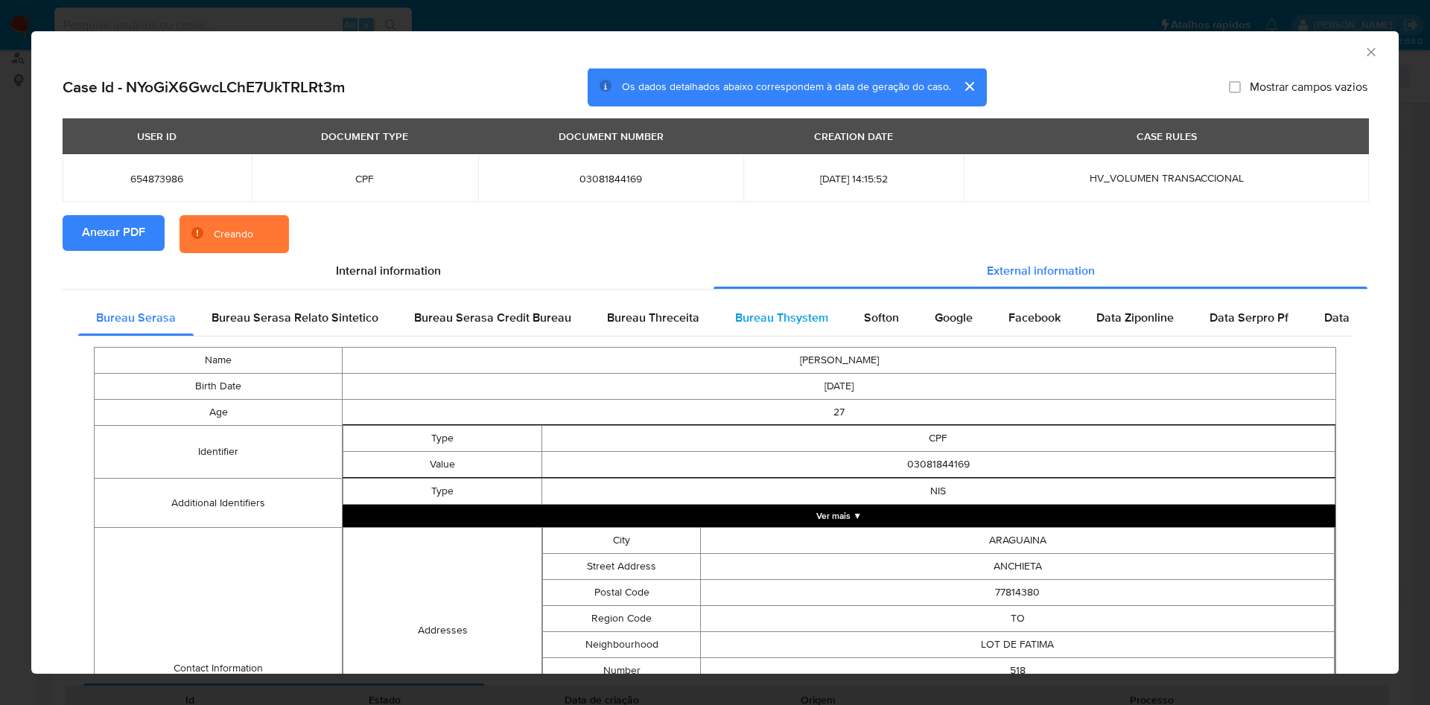
click at [822, 313] on div "Bureau Thsystem" at bounding box center [781, 318] width 129 height 36
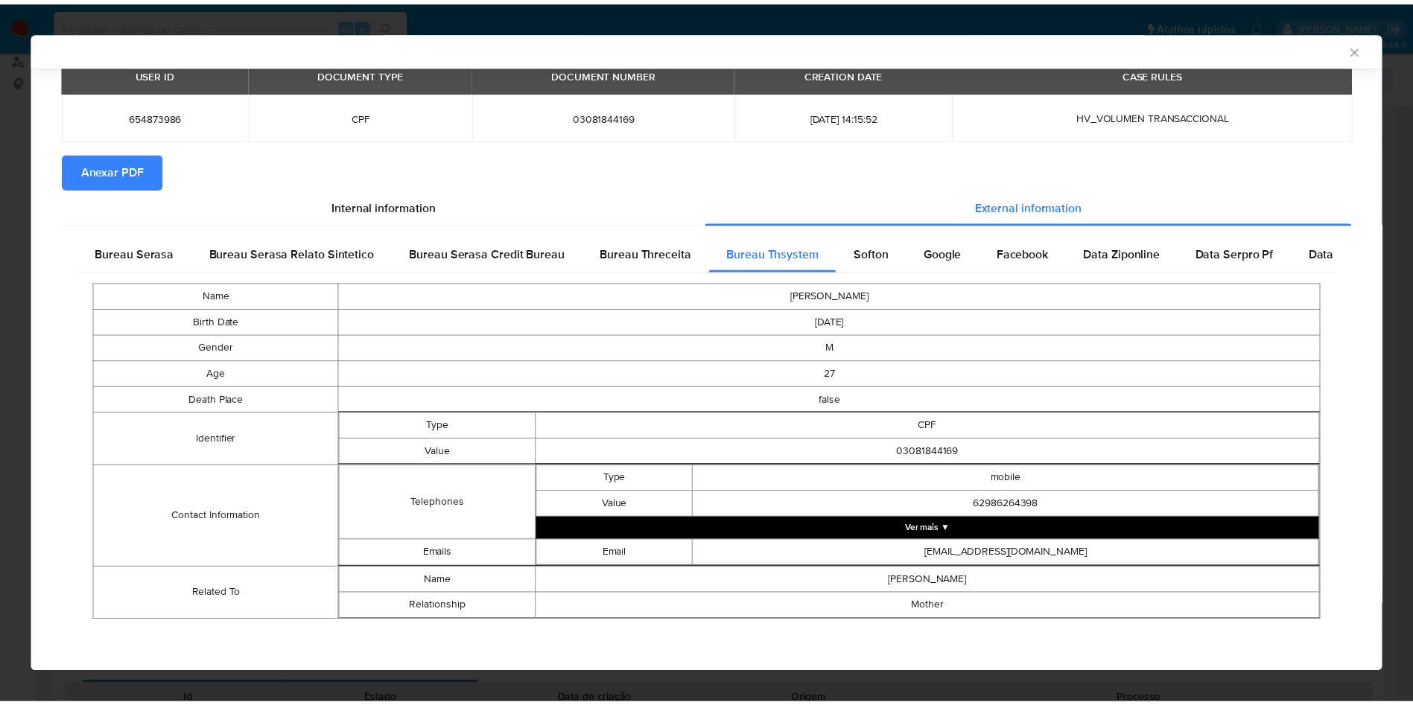
scroll to position [63, 0]
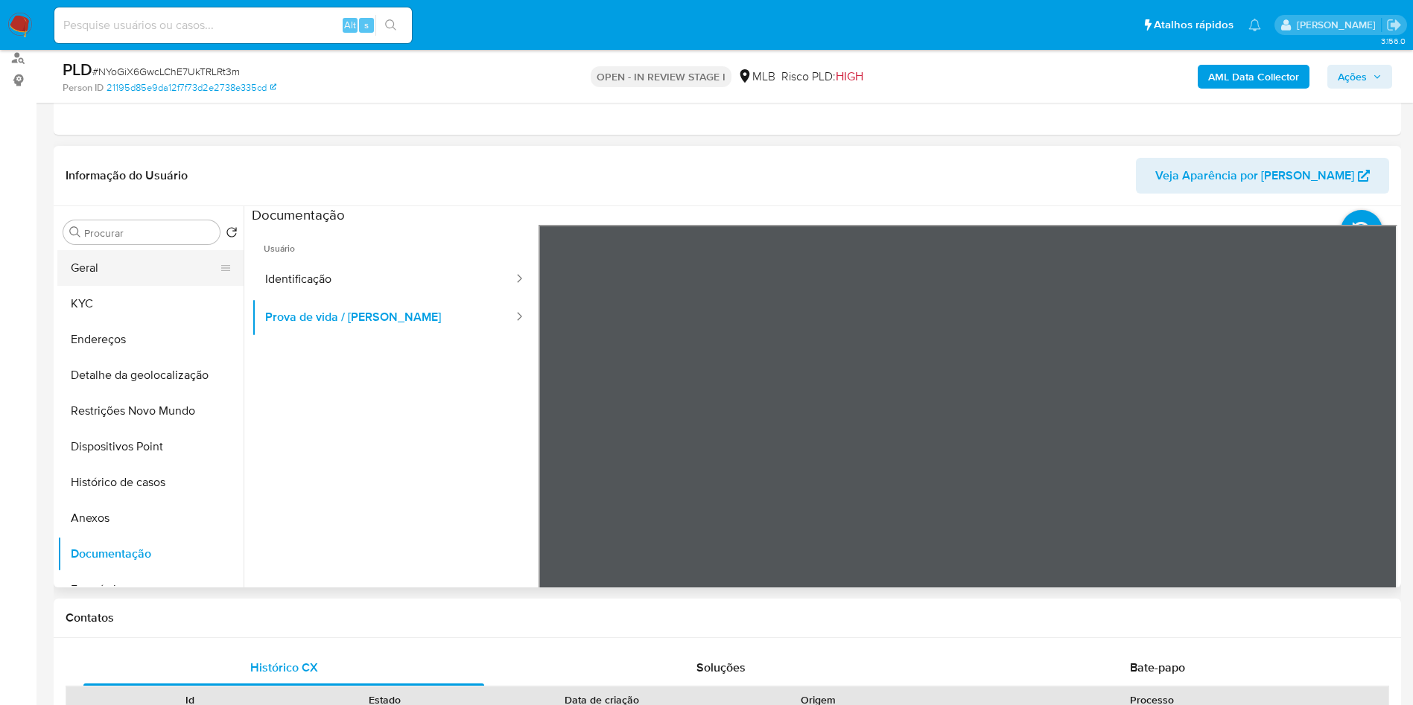
click at [99, 286] on button "Geral" at bounding box center [144, 268] width 174 height 36
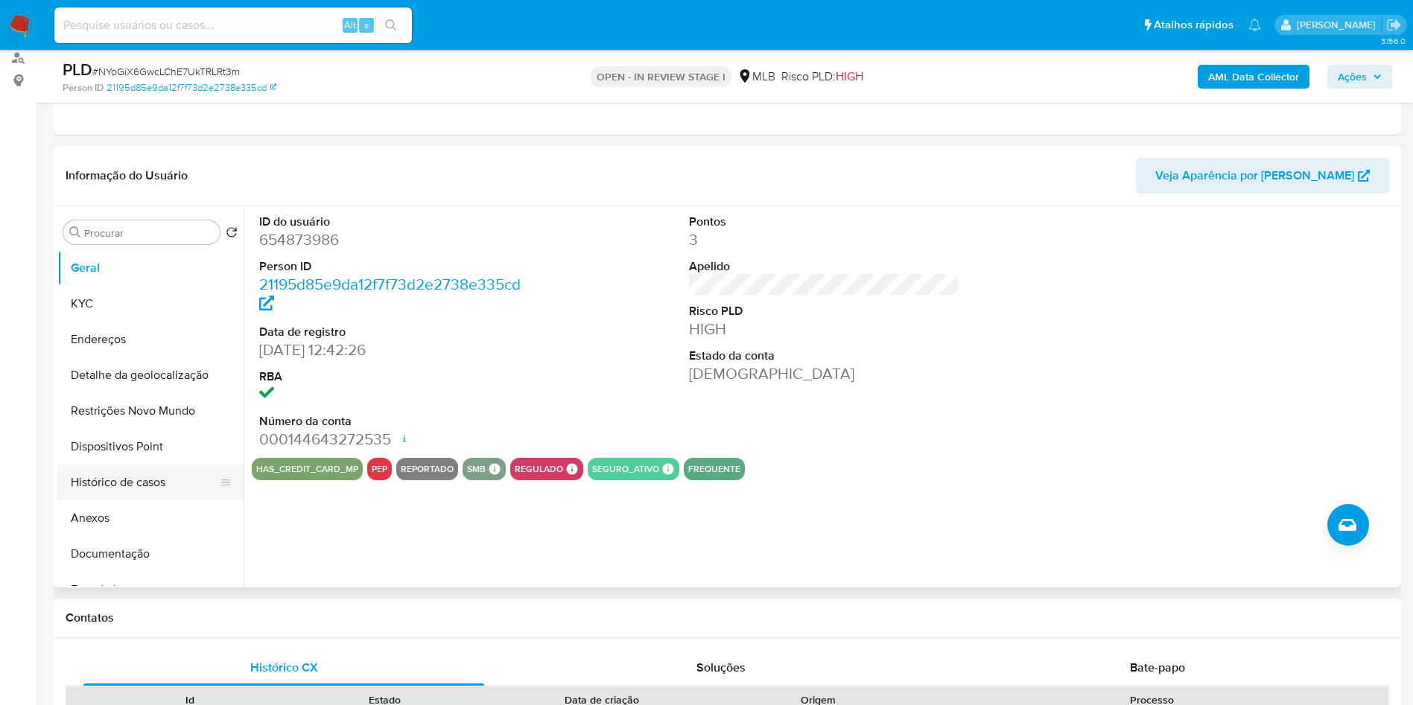
click at [166, 495] on button "Histórico de casos" at bounding box center [144, 483] width 174 height 36
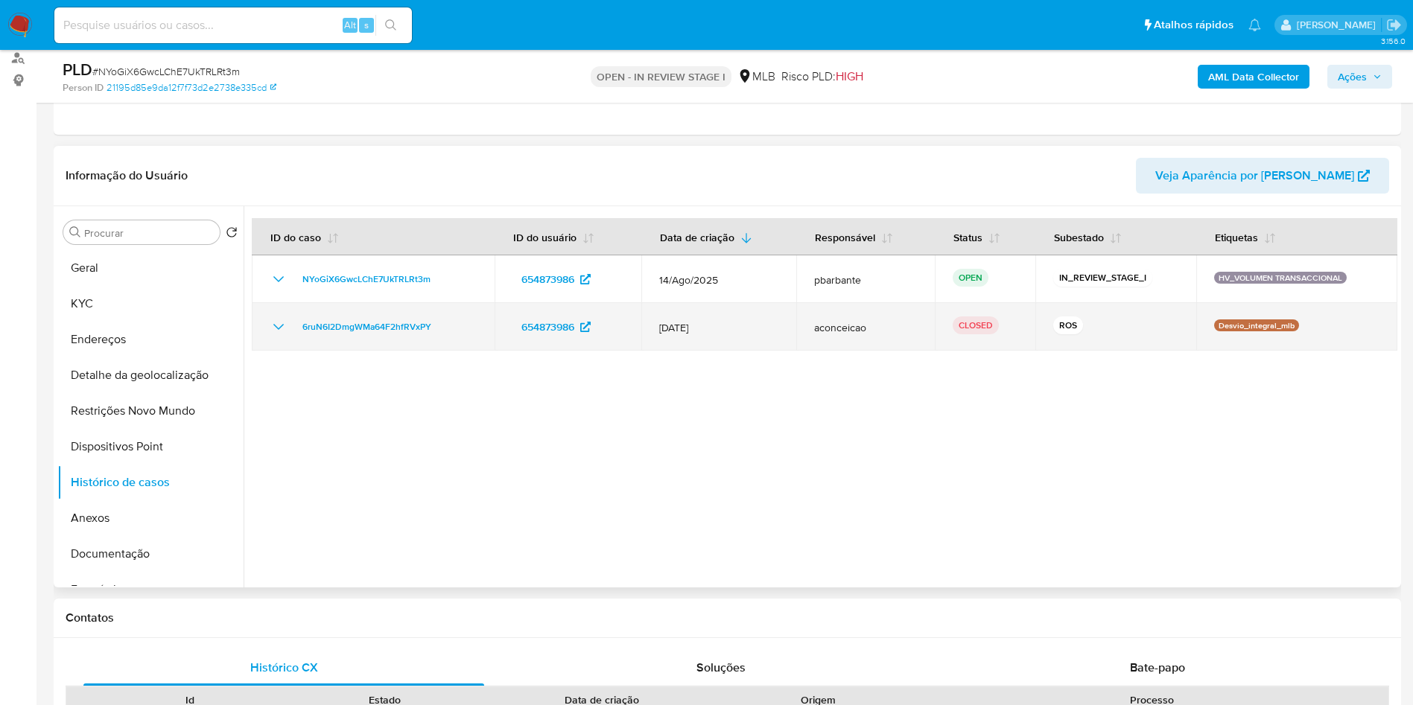
click at [261, 346] on td "6ruN6I2DmgWMa64F2hfRVxPY" at bounding box center [373, 327] width 243 height 48
click at [278, 330] on icon "Mostrar/Ocultar" at bounding box center [278, 327] width 10 height 6
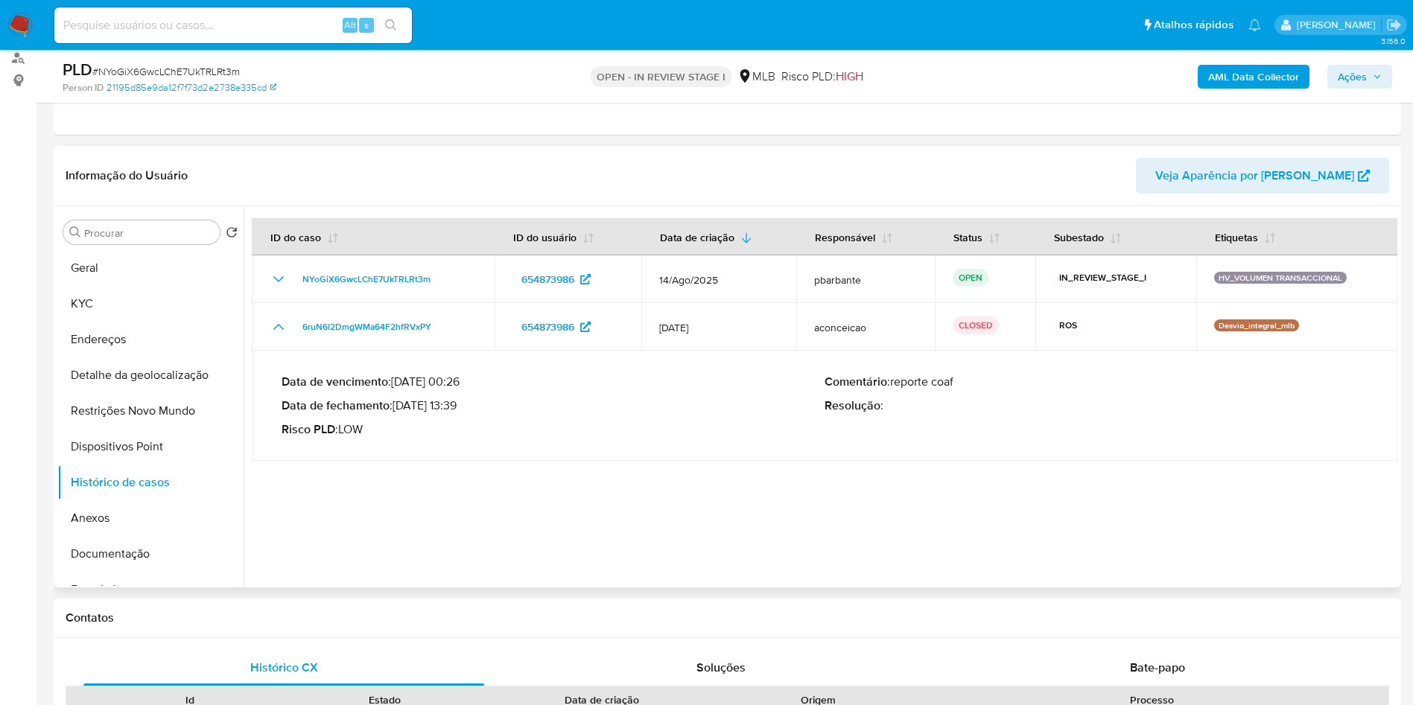
drag, startPoint x: 456, startPoint y: 433, endPoint x: 402, endPoint y: 434, distance: 53.6
click at [402, 413] on p "Data de fechamento : 13/12/2024 13:39" at bounding box center [553, 405] width 543 height 15
click at [110, 286] on button "Geral" at bounding box center [144, 268] width 174 height 36
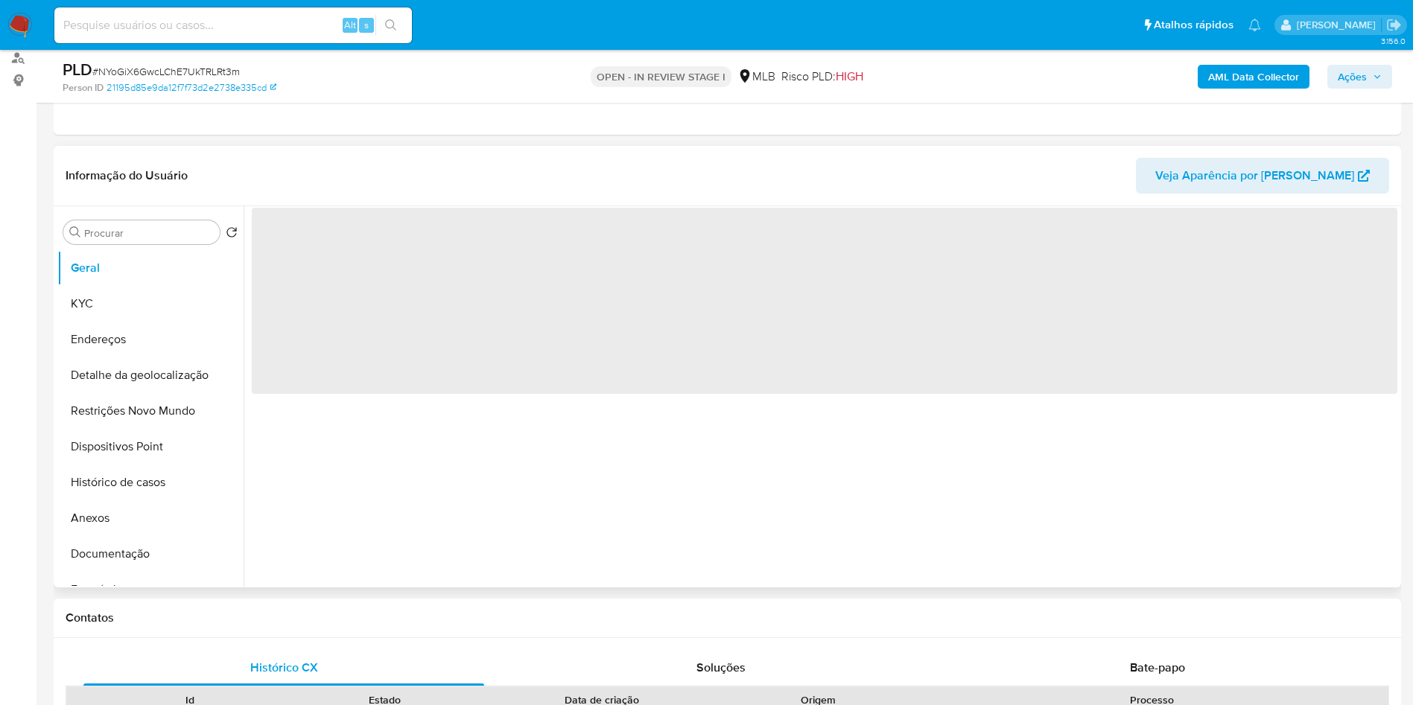
click at [328, 445] on div "‌" at bounding box center [821, 396] width 1154 height 381
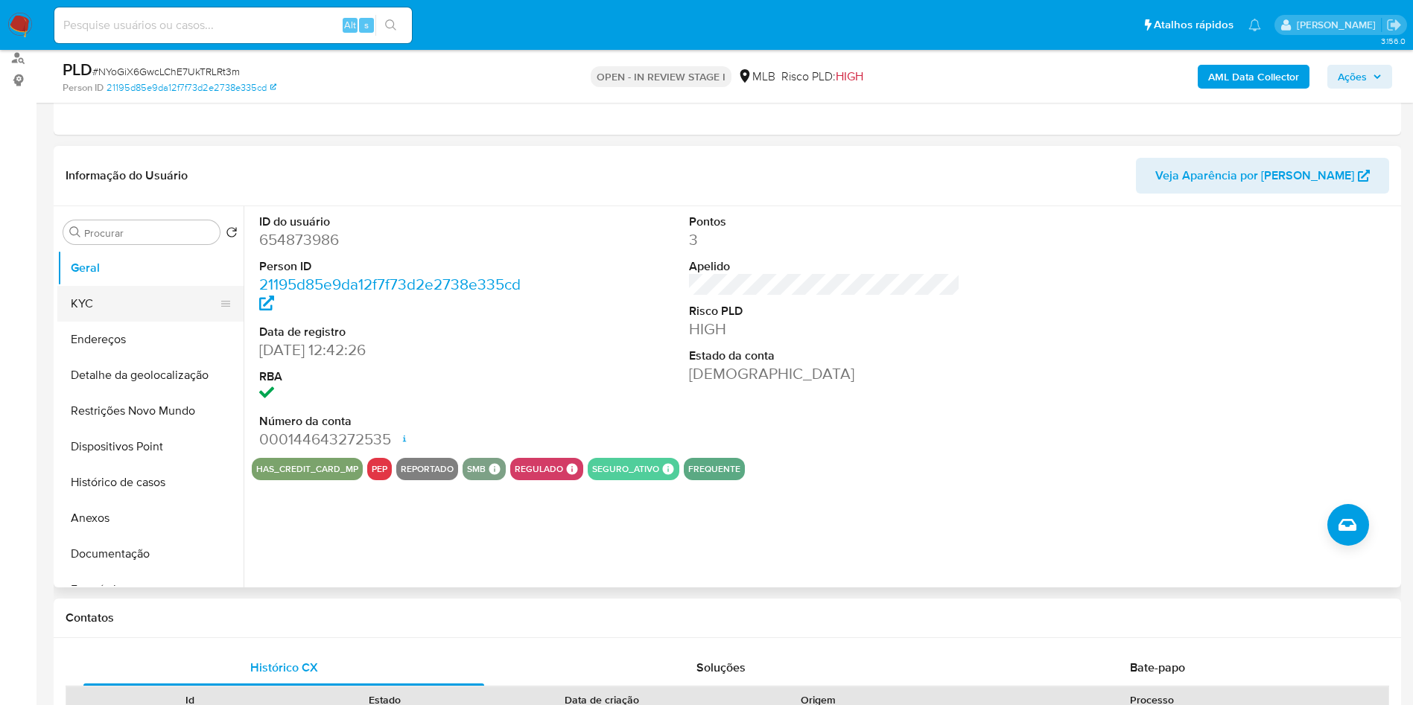
click at [103, 322] on button "KYC" at bounding box center [144, 304] width 174 height 36
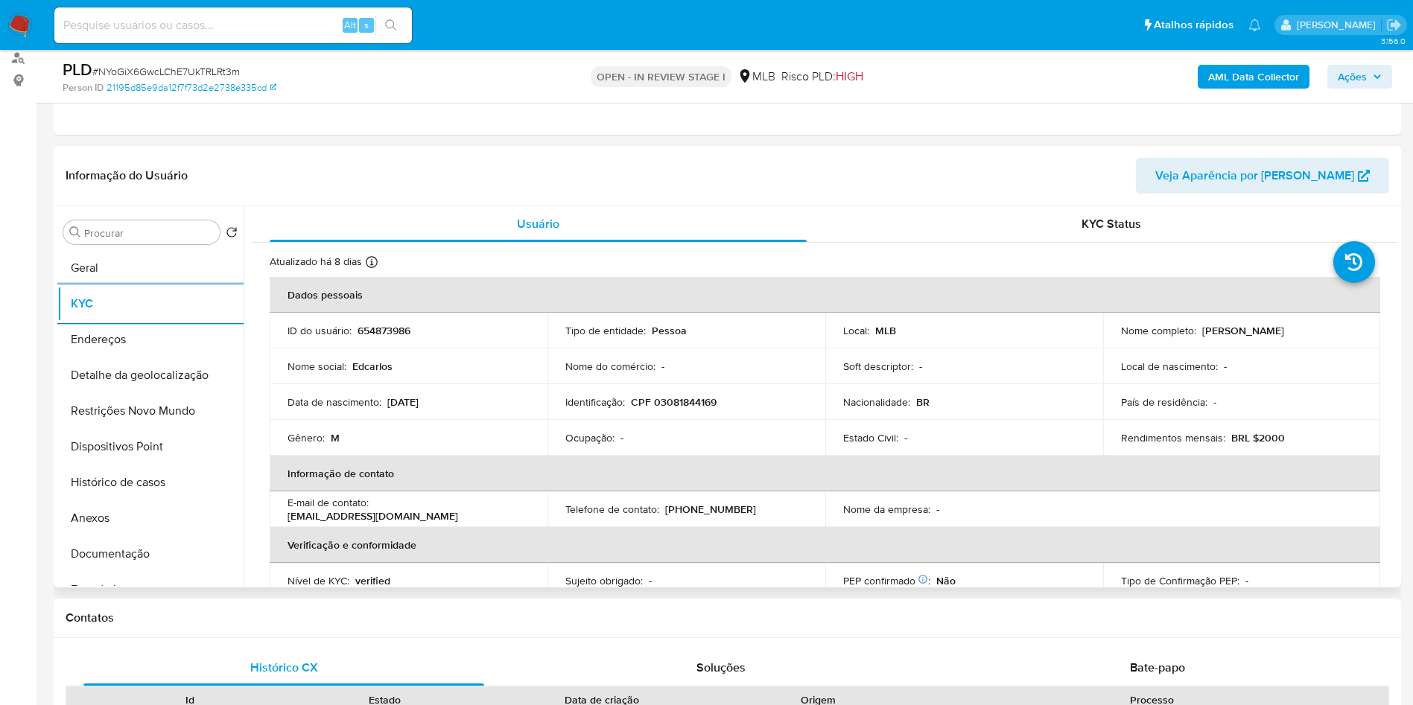
scroll to position [620, 0]
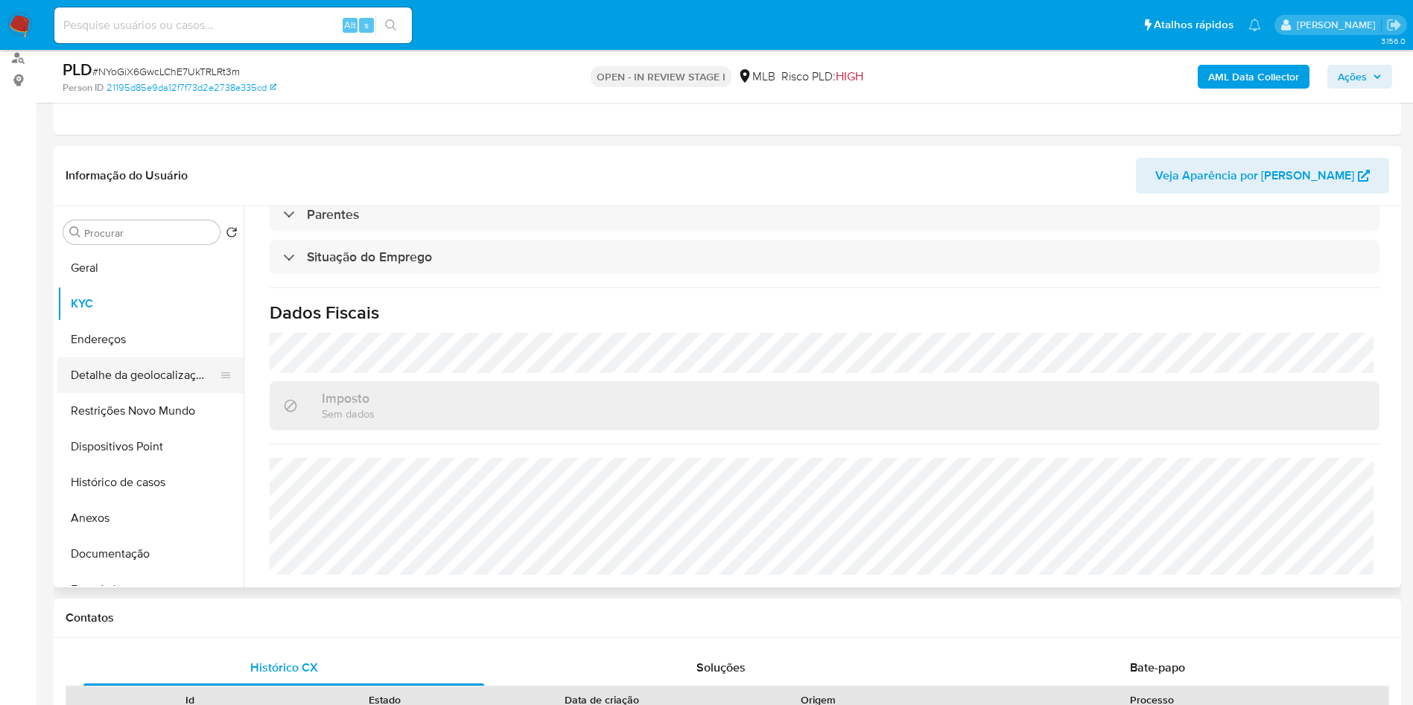
click at [163, 384] on button "Detalhe da geolocalização" at bounding box center [144, 376] width 174 height 36
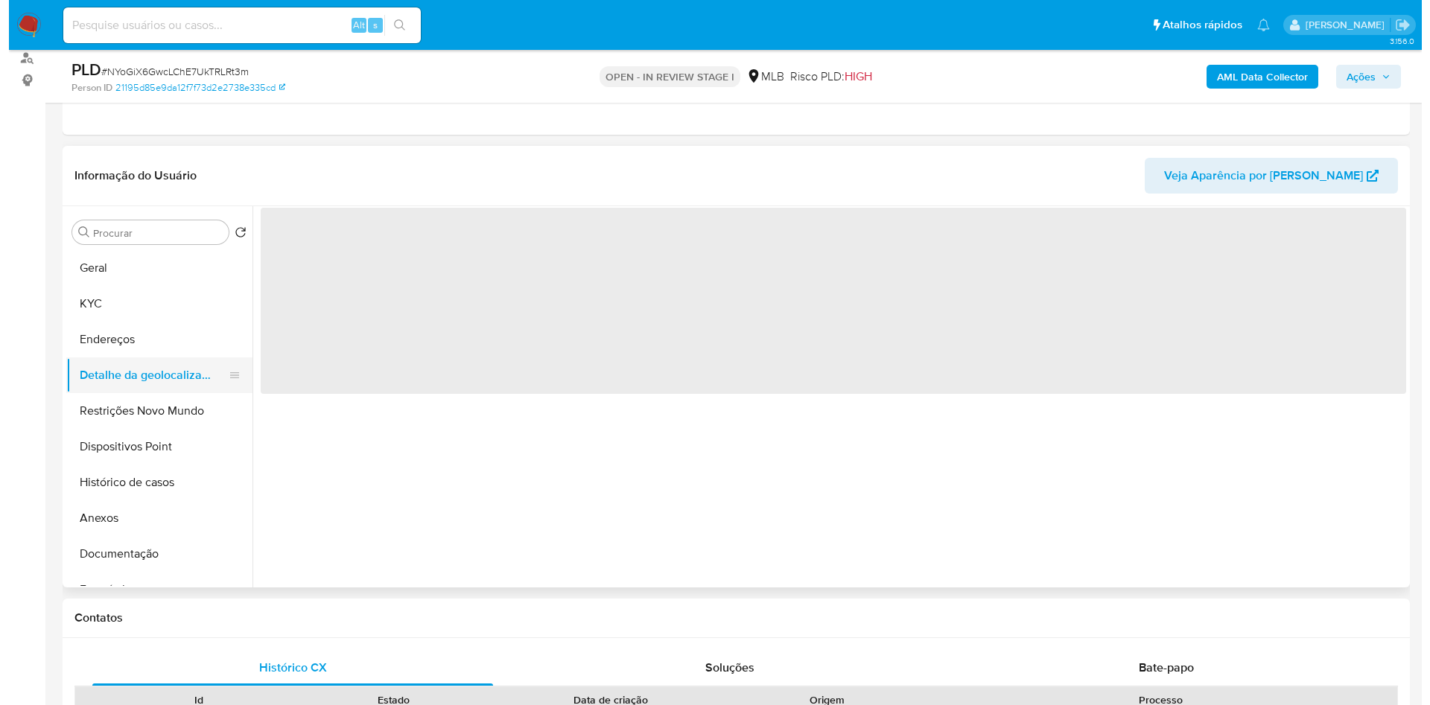
scroll to position [0, 0]
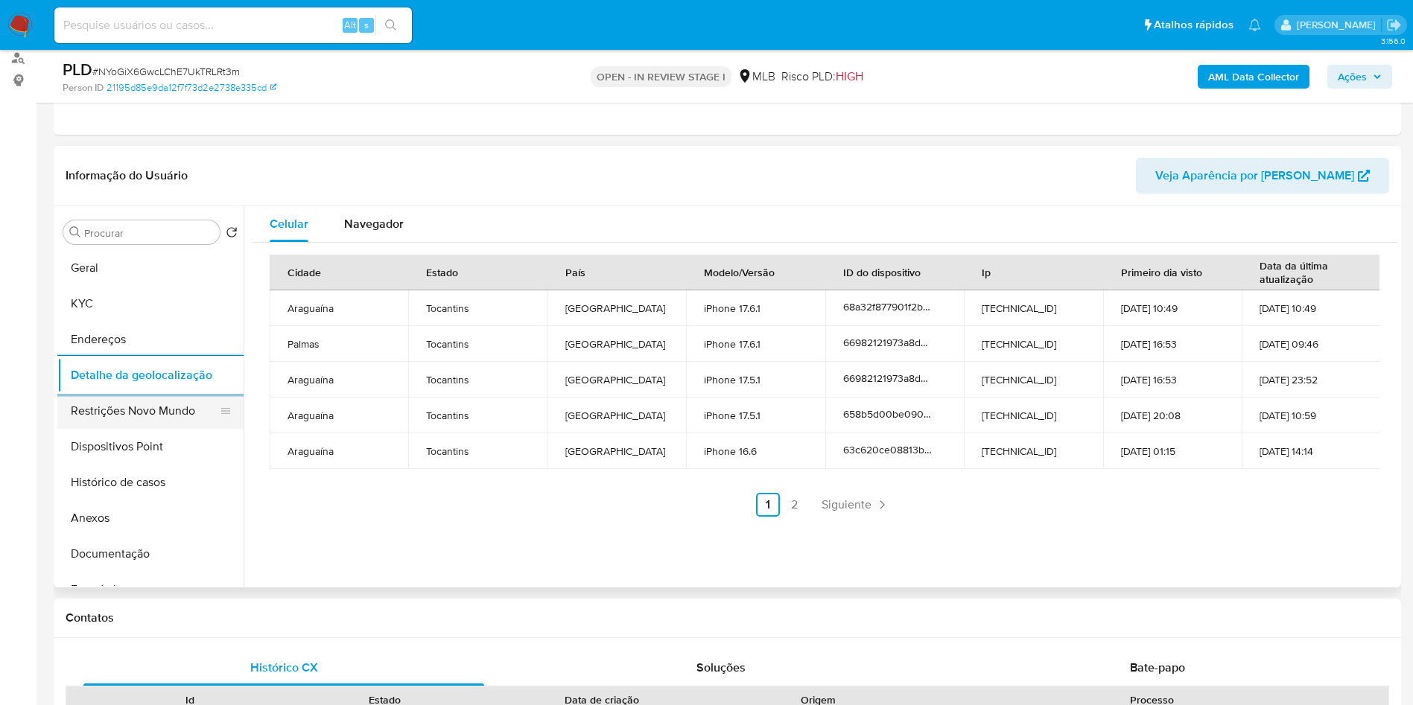
click at [130, 429] on button "Restrições Novo Mundo" at bounding box center [144, 411] width 174 height 36
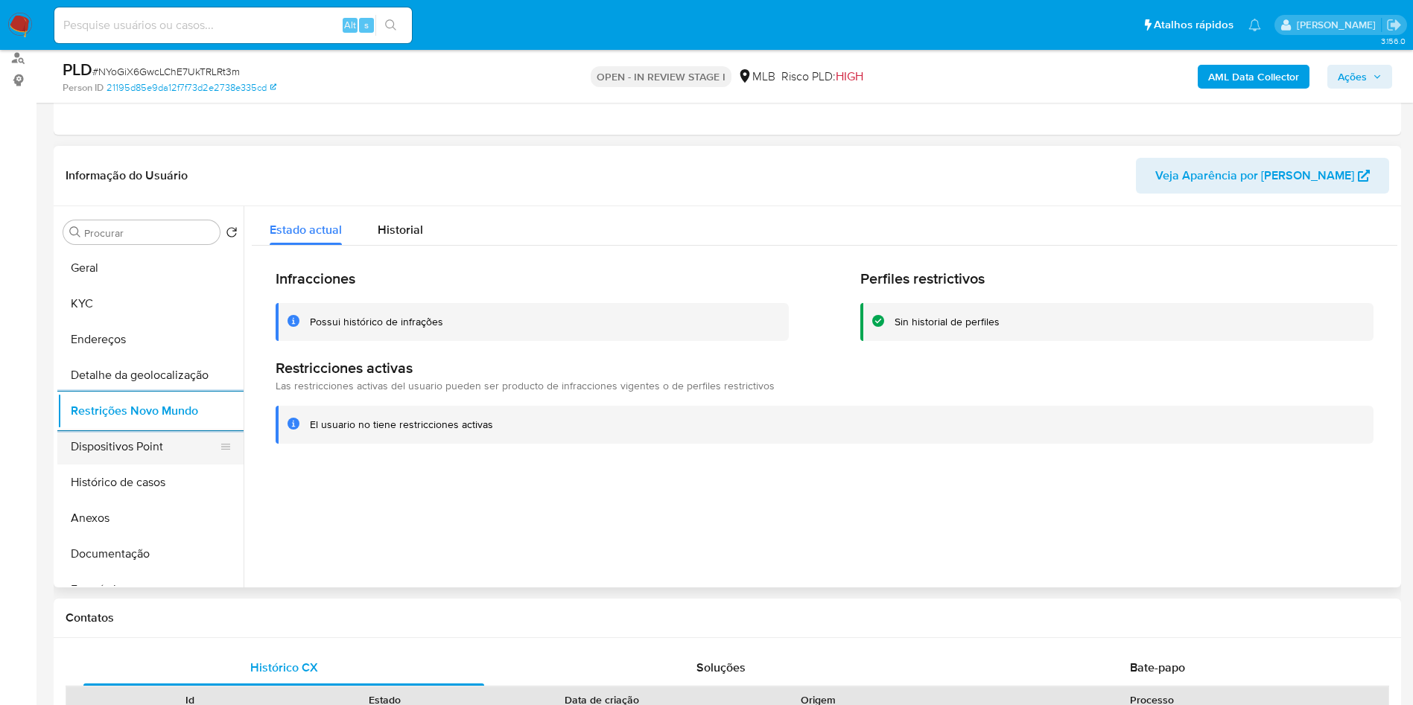
click at [98, 457] on button "Dispositivos Point" at bounding box center [144, 447] width 174 height 36
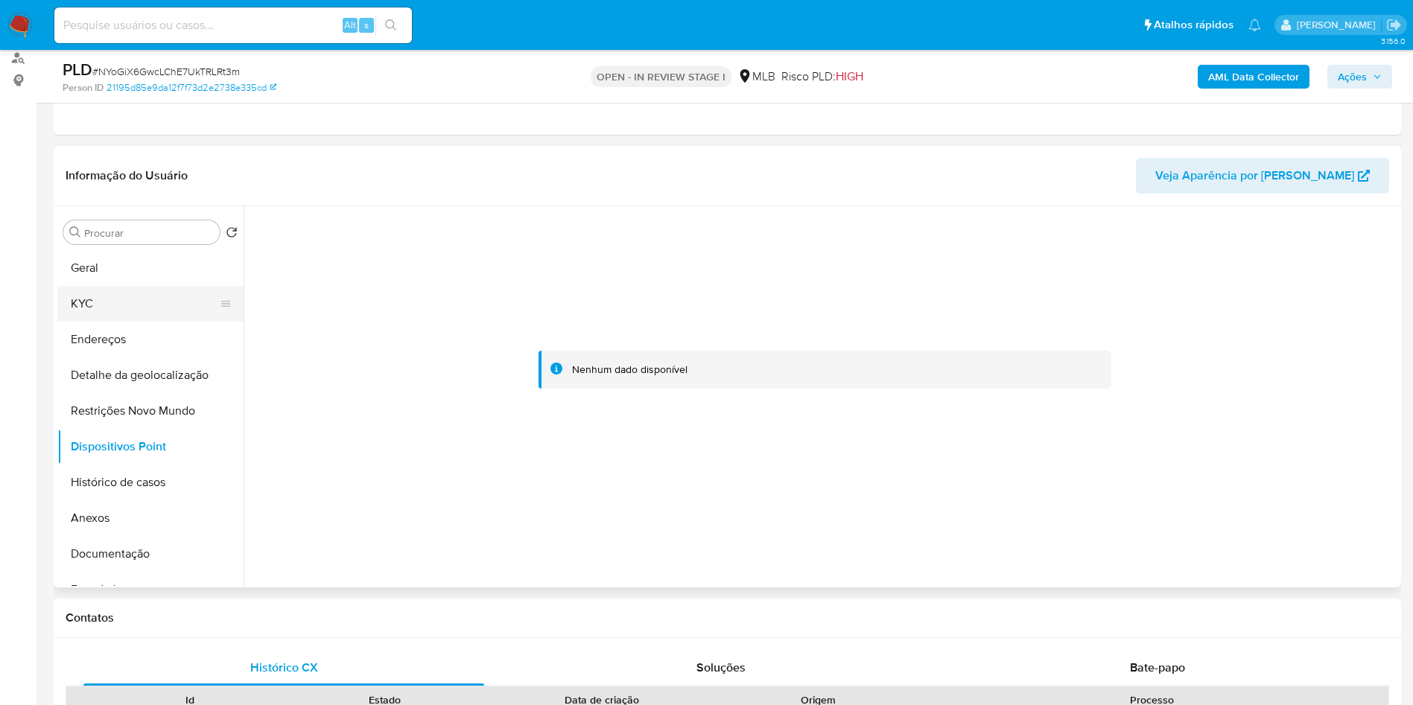
click at [160, 317] on button "KYC" at bounding box center [144, 304] width 174 height 36
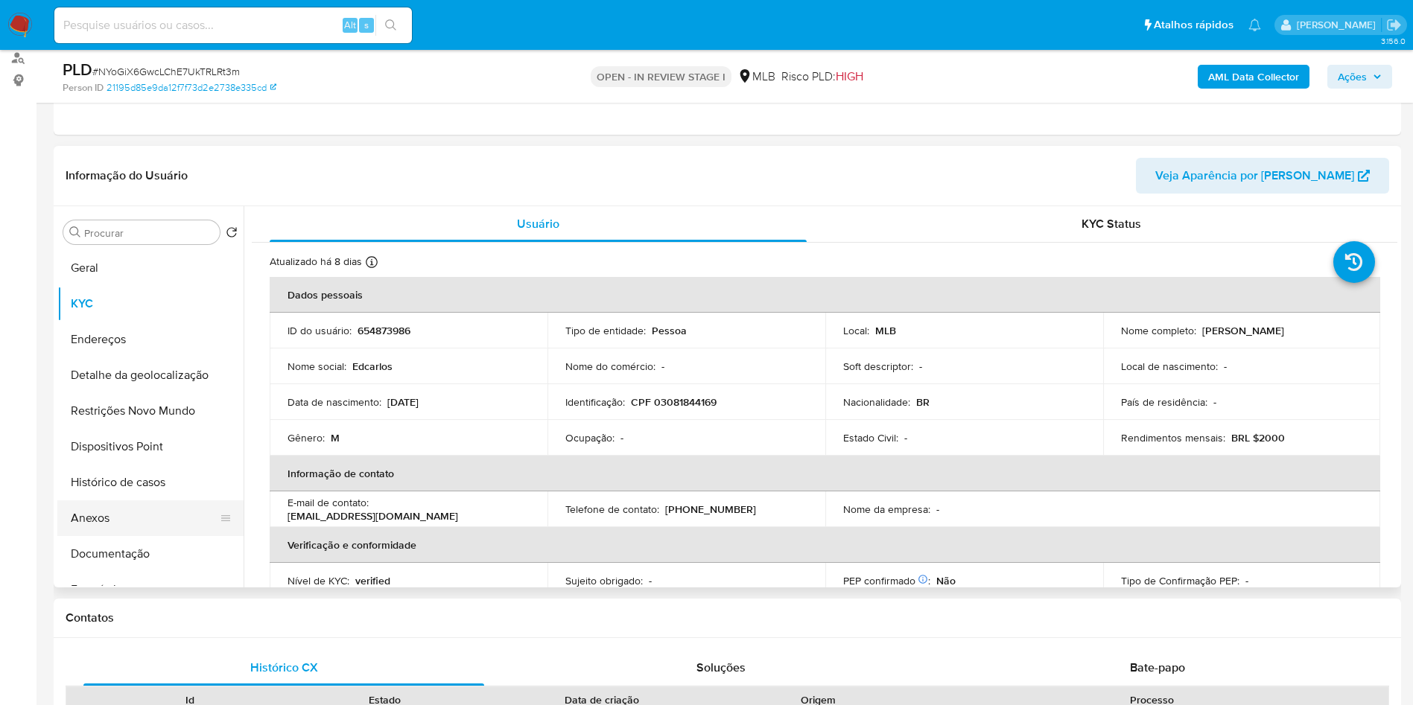
click at [108, 536] on button "Anexos" at bounding box center [144, 519] width 174 height 36
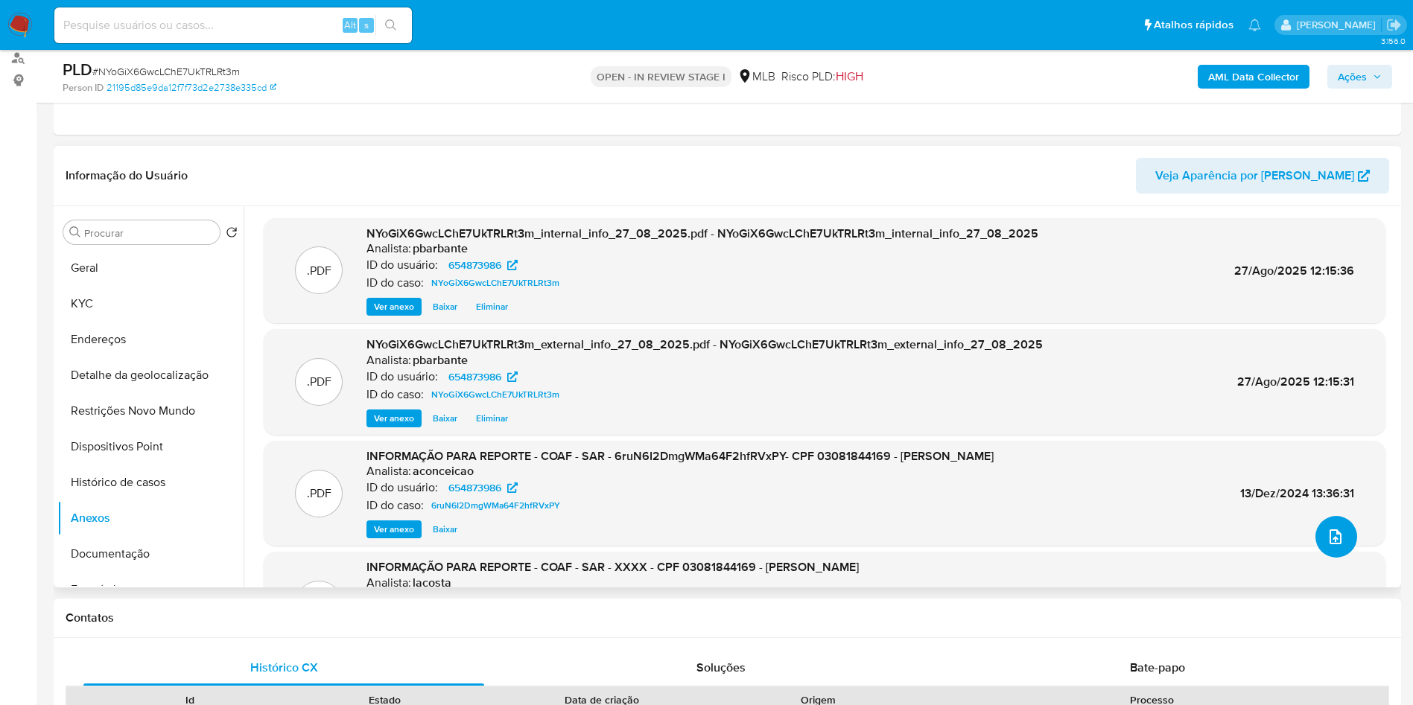
click at [1327, 546] on icon "upload-file" at bounding box center [1336, 537] width 18 height 18
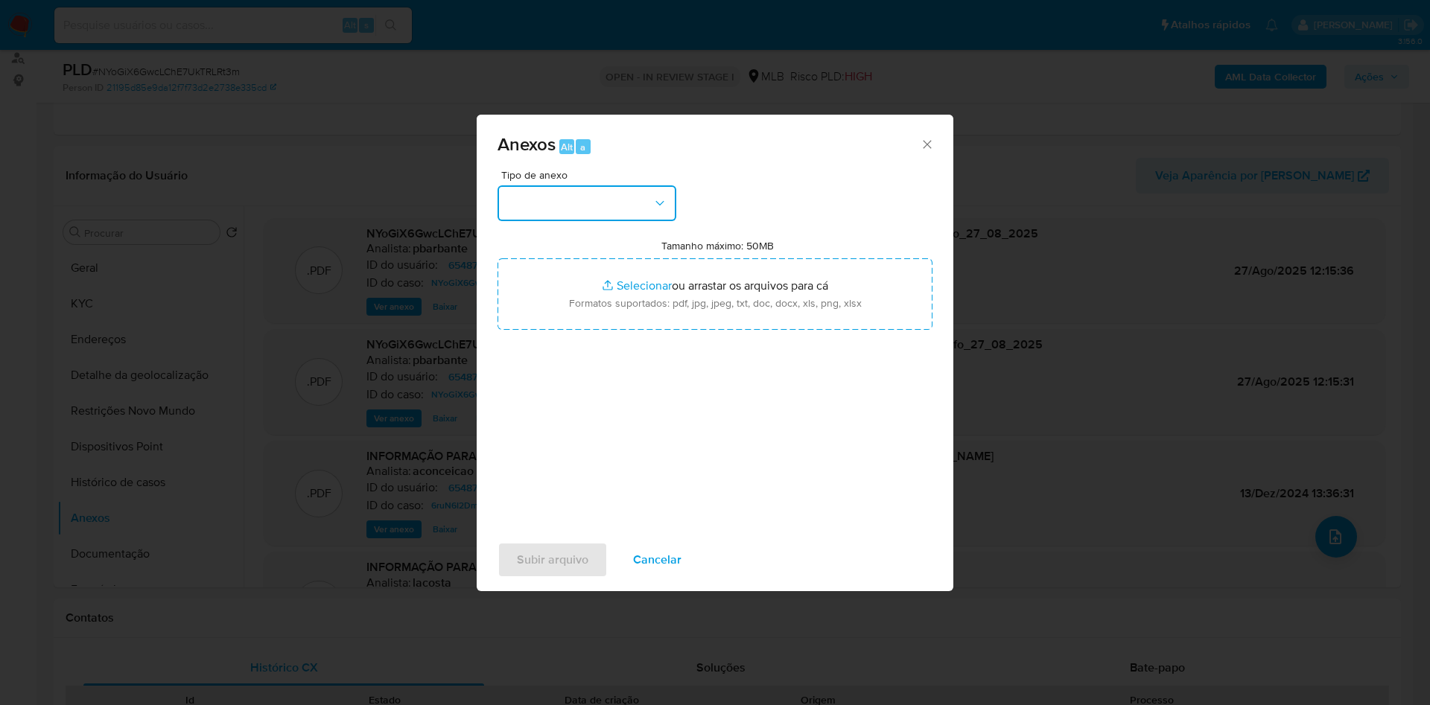
click at [644, 185] on button "button" at bounding box center [587, 203] width 179 height 36
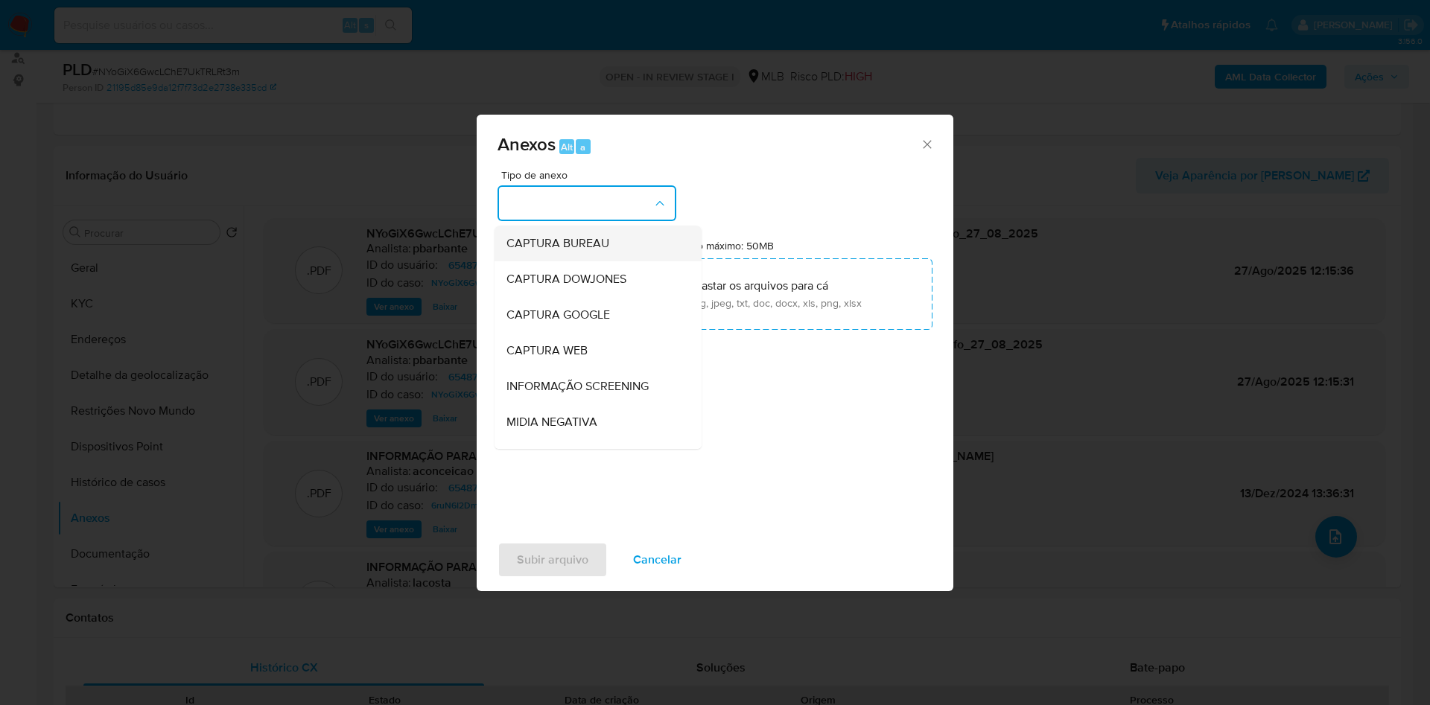
scroll to position [200, 0]
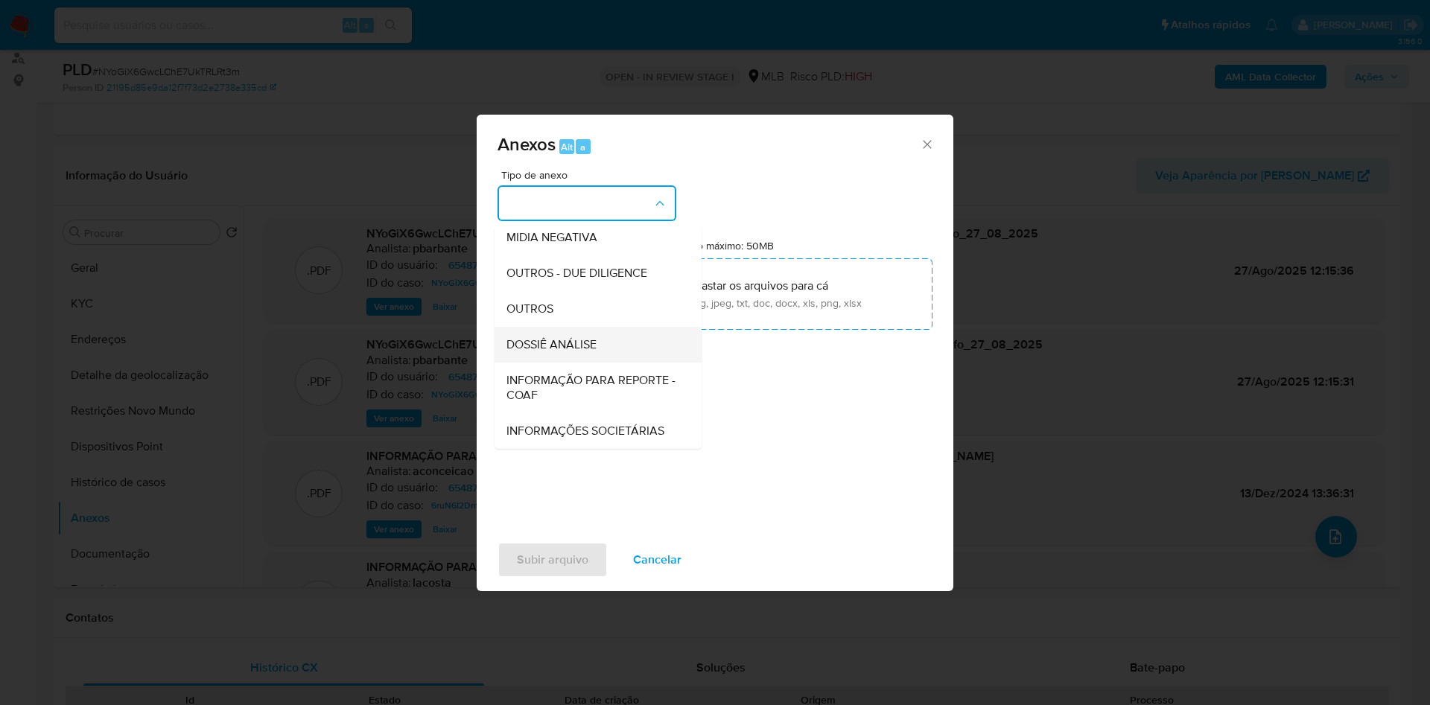
click at [521, 337] on span "DOSSIÊ ANÁLISE" at bounding box center [551, 344] width 90 height 15
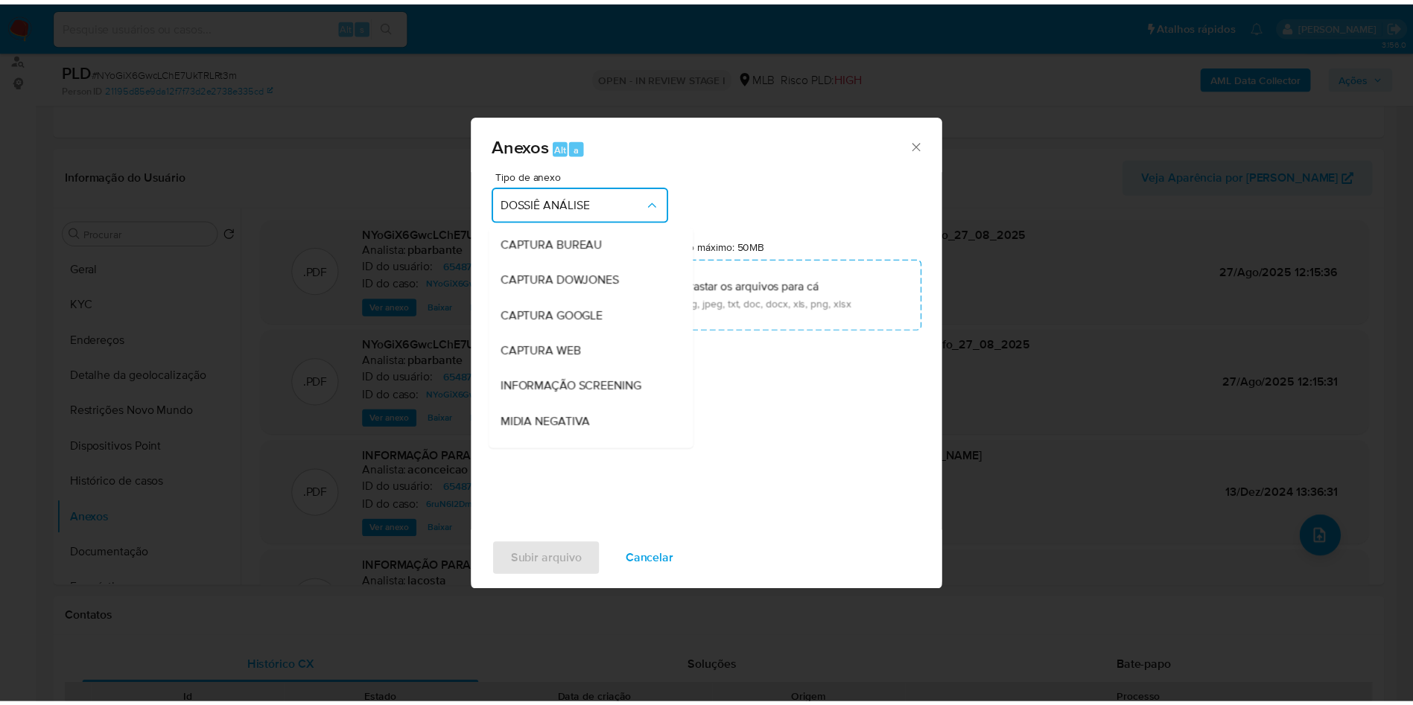
scroll to position [192, 0]
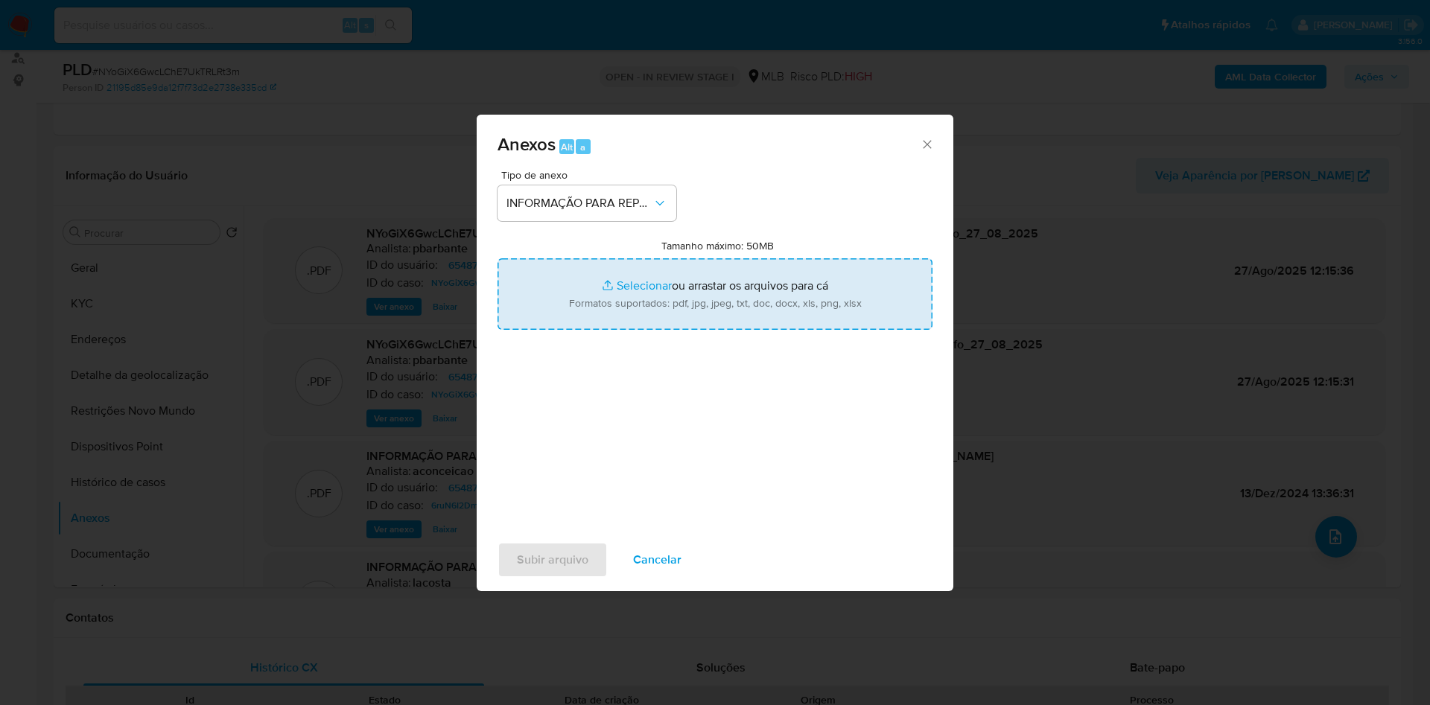
type input "C:\fakepath\Mulan 654873986_2025_08_26_11_30_16.xlsx"
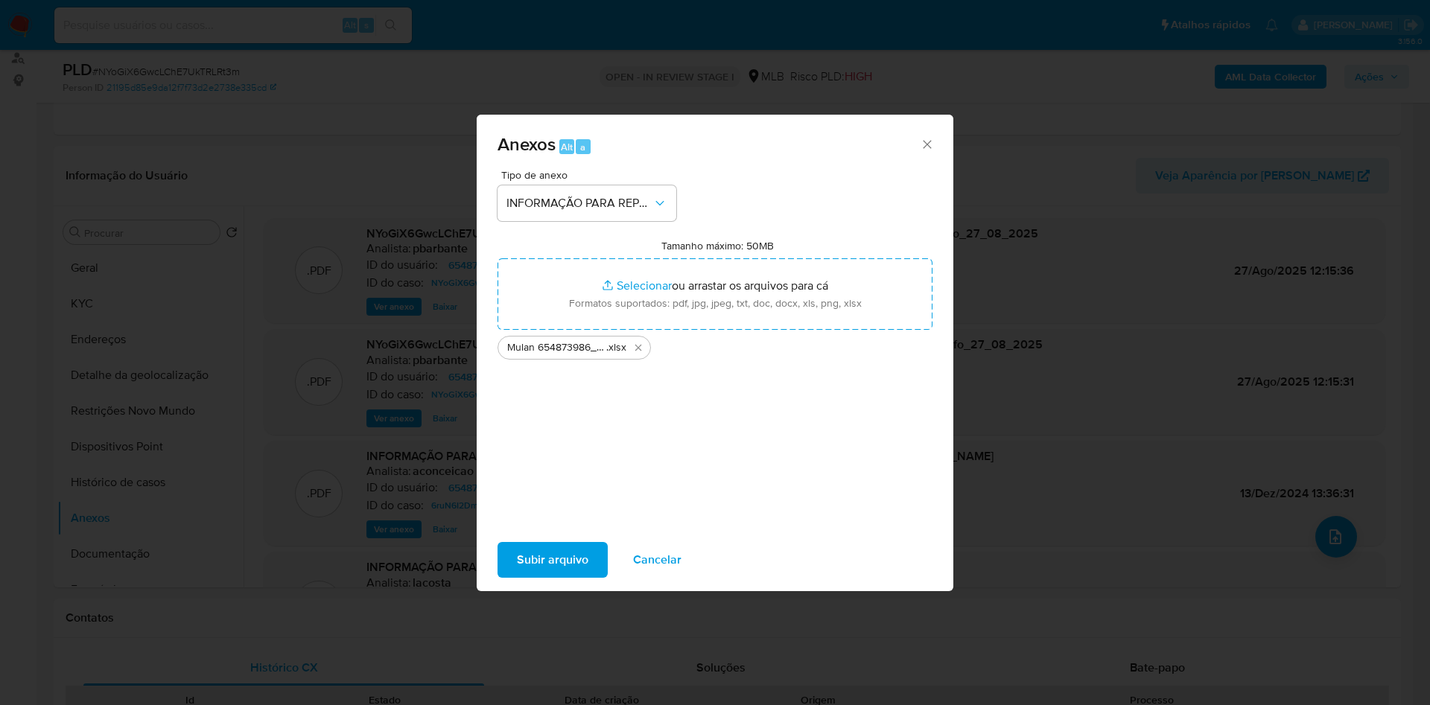
click at [534, 558] on span "Subir arquivo" at bounding box center [553, 560] width 72 height 33
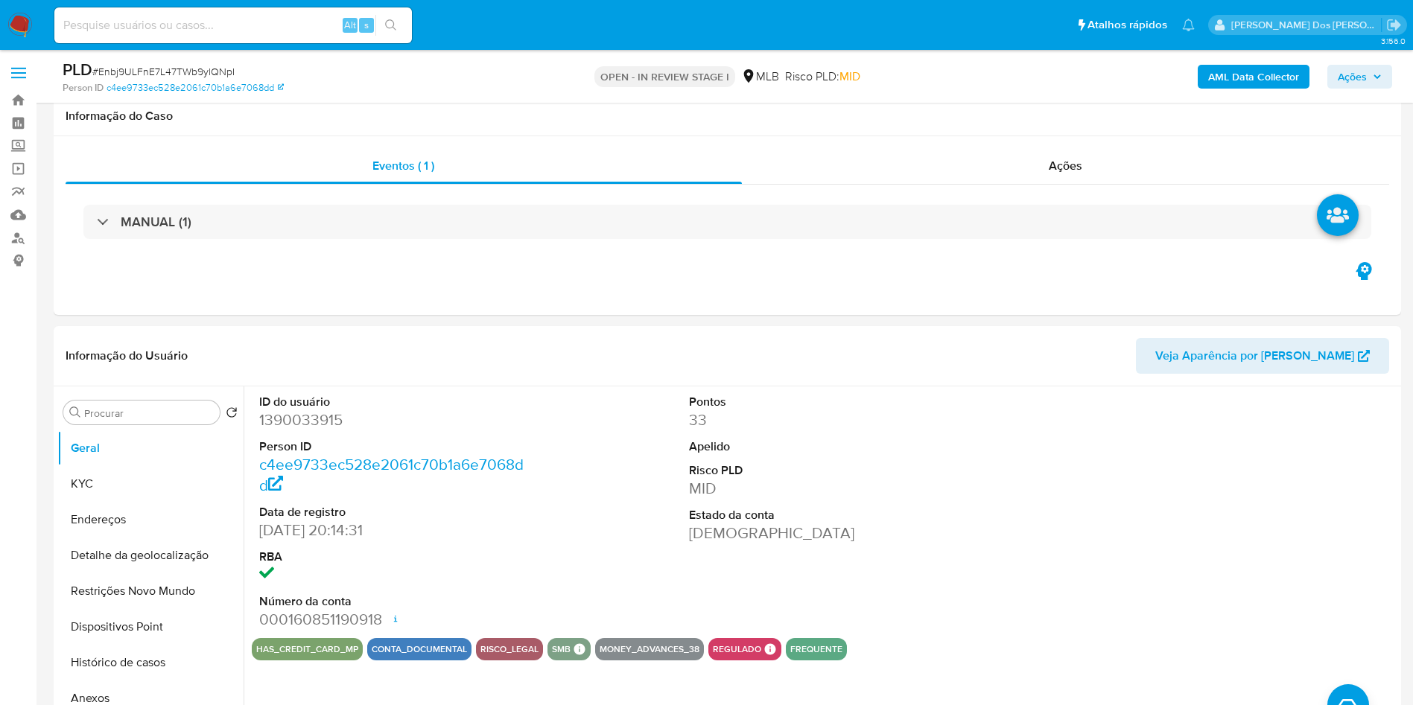
select select "10"
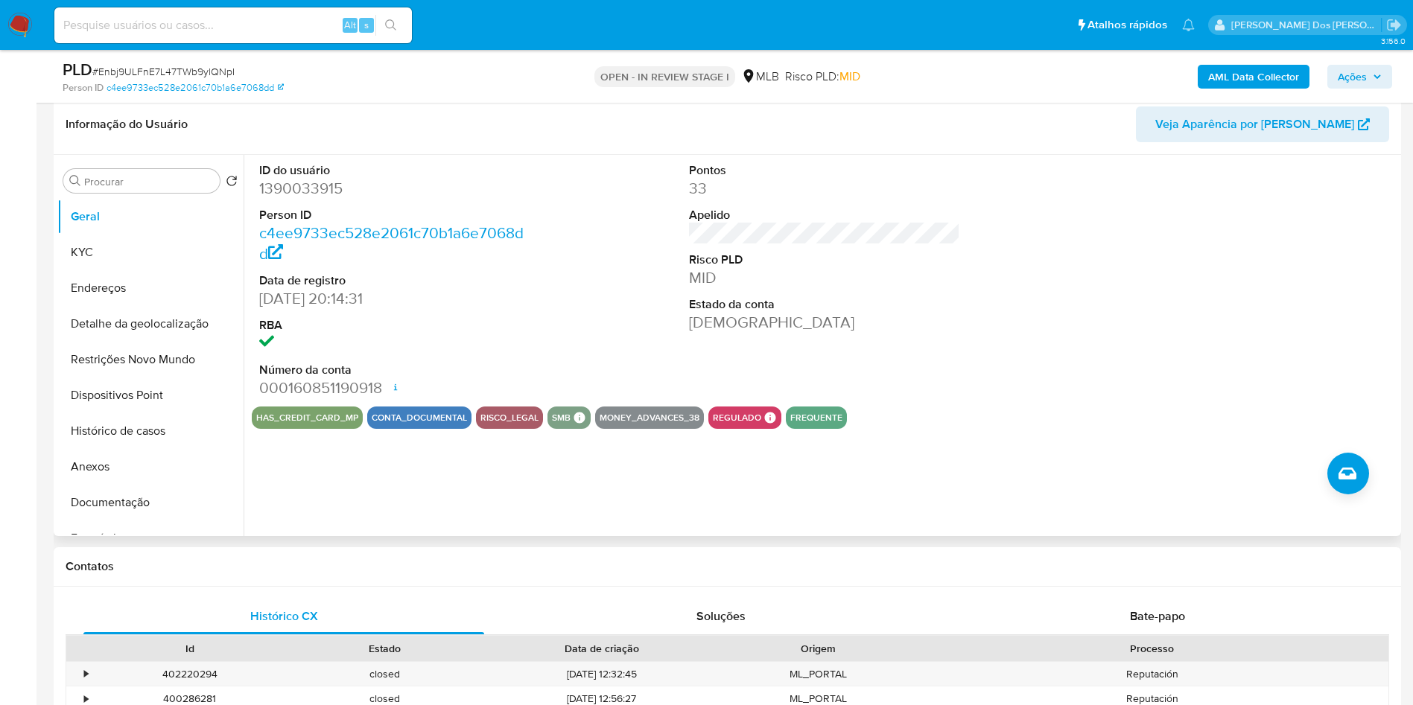
scroll to position [221, 0]
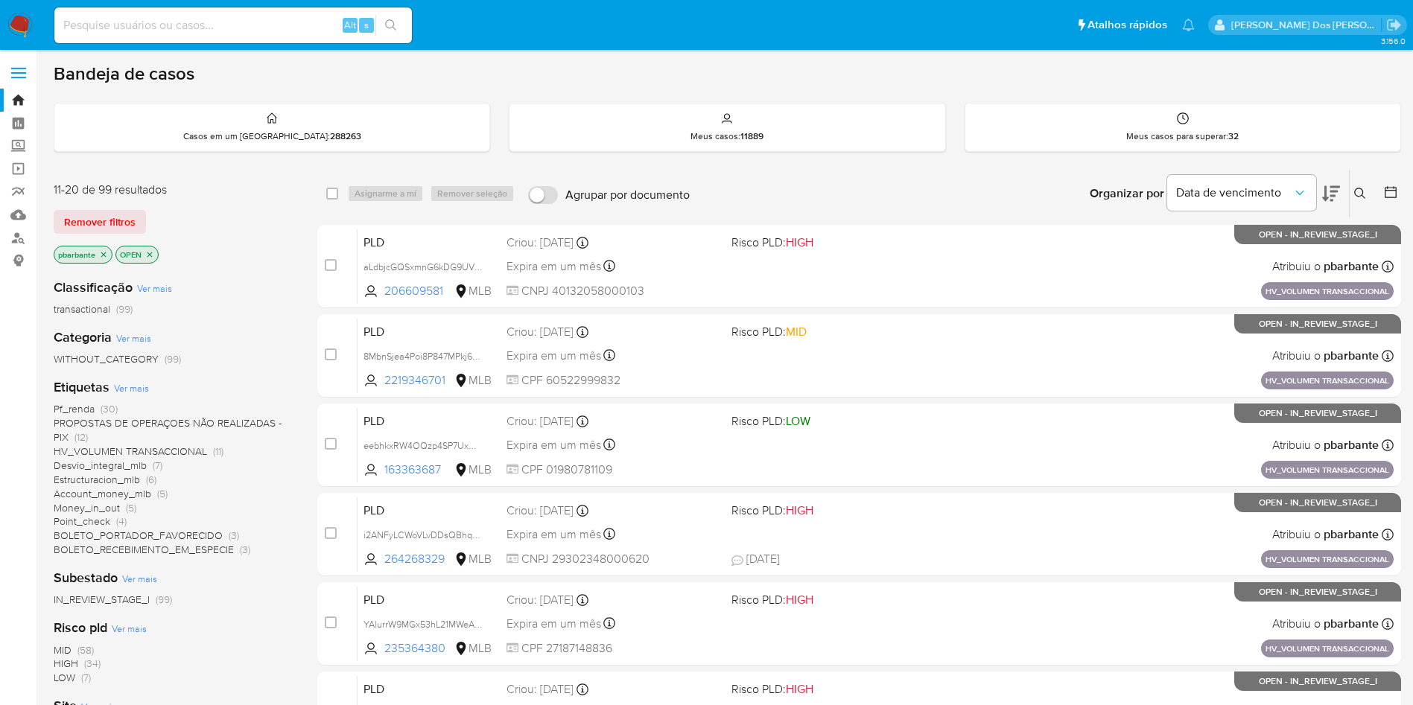
scroll to position [588, 0]
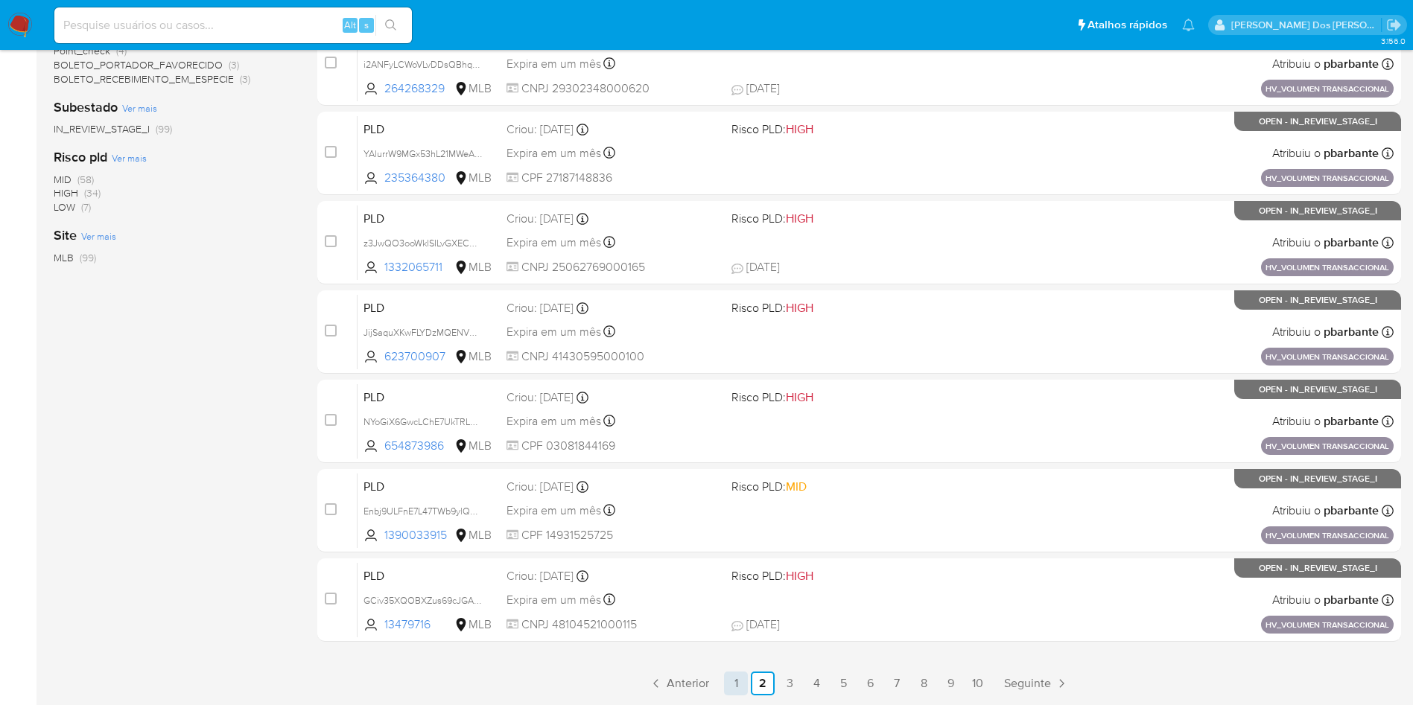
click at [748, 689] on link "1" at bounding box center [736, 684] width 24 height 24
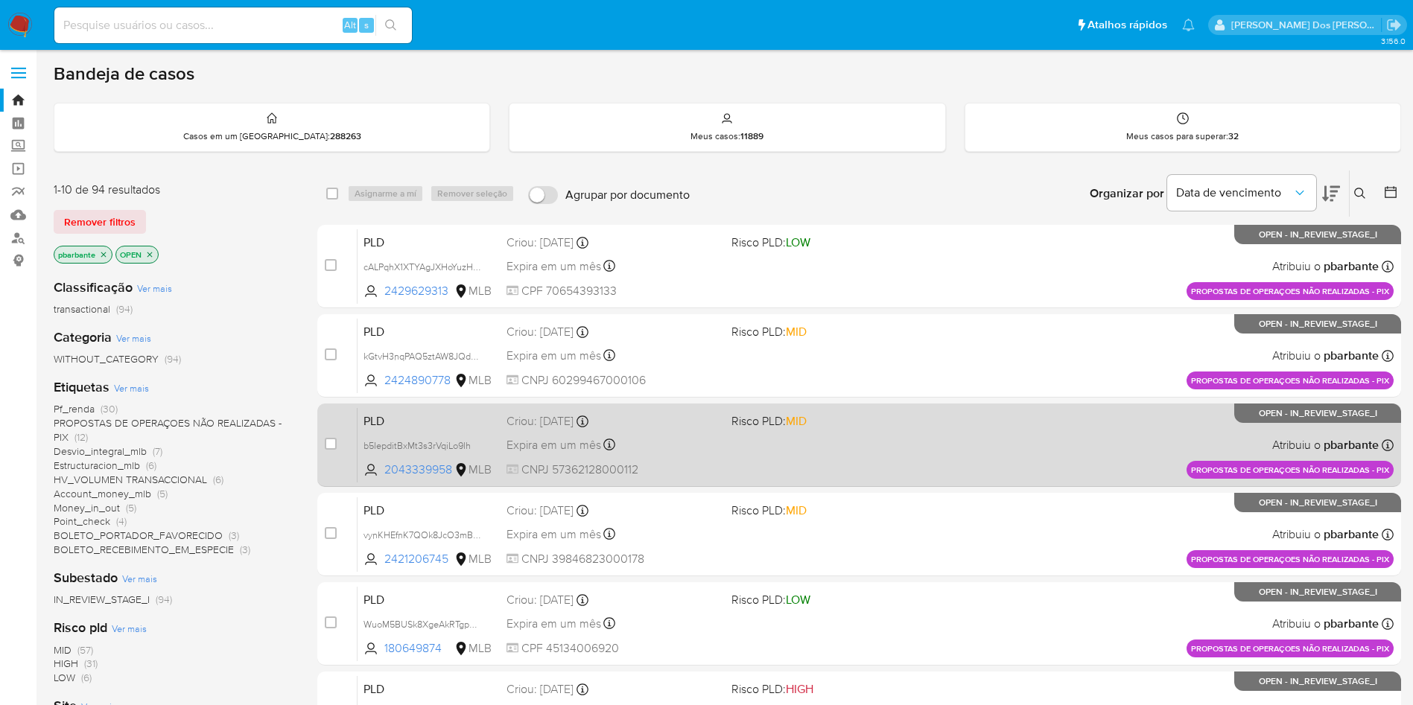
scroll to position [588, 0]
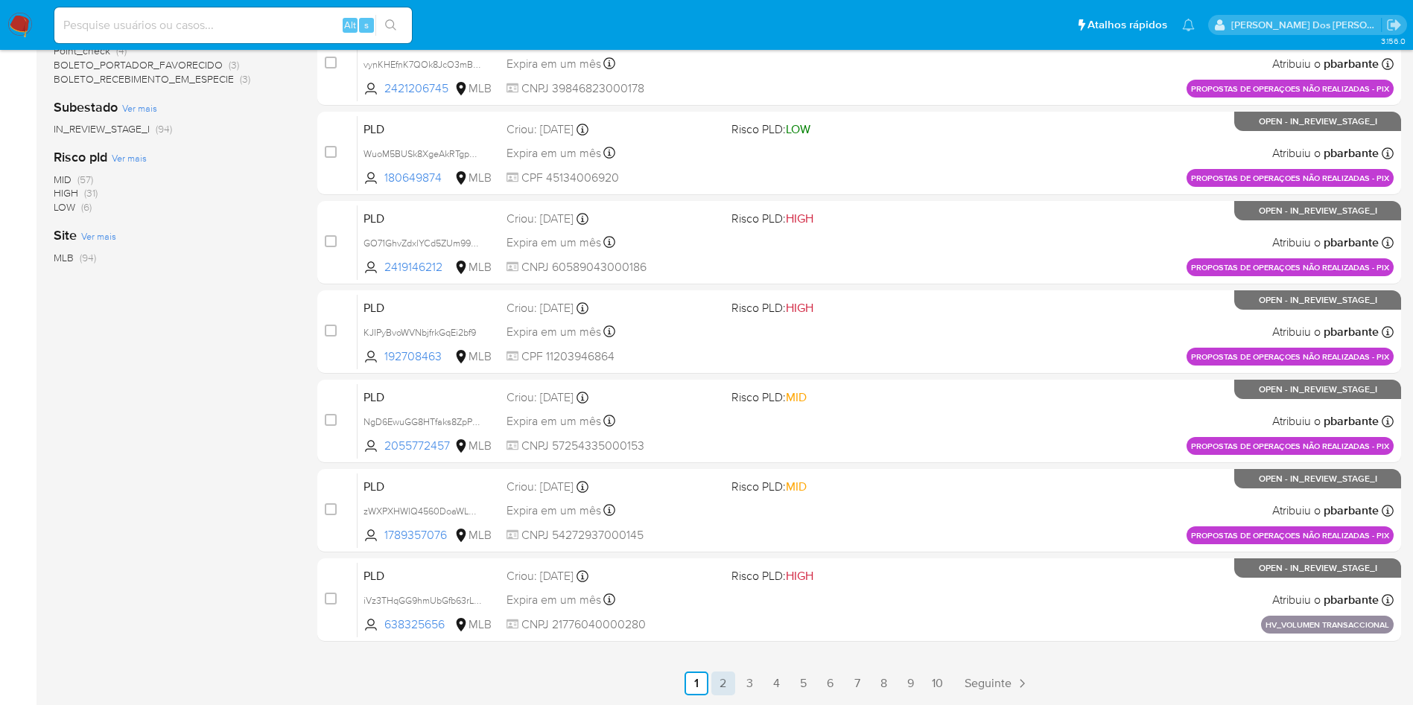
click at [735, 676] on link "2" at bounding box center [723, 684] width 24 height 24
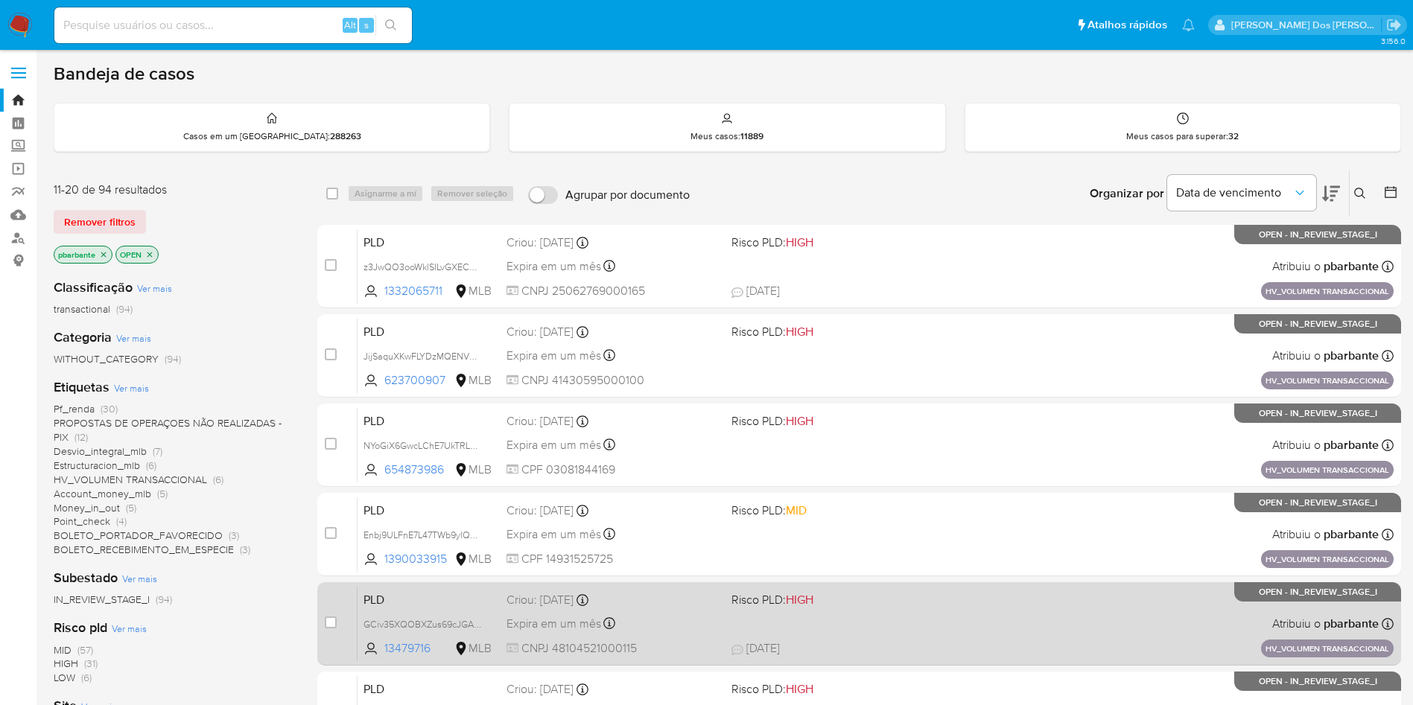
scroll to position [588, 0]
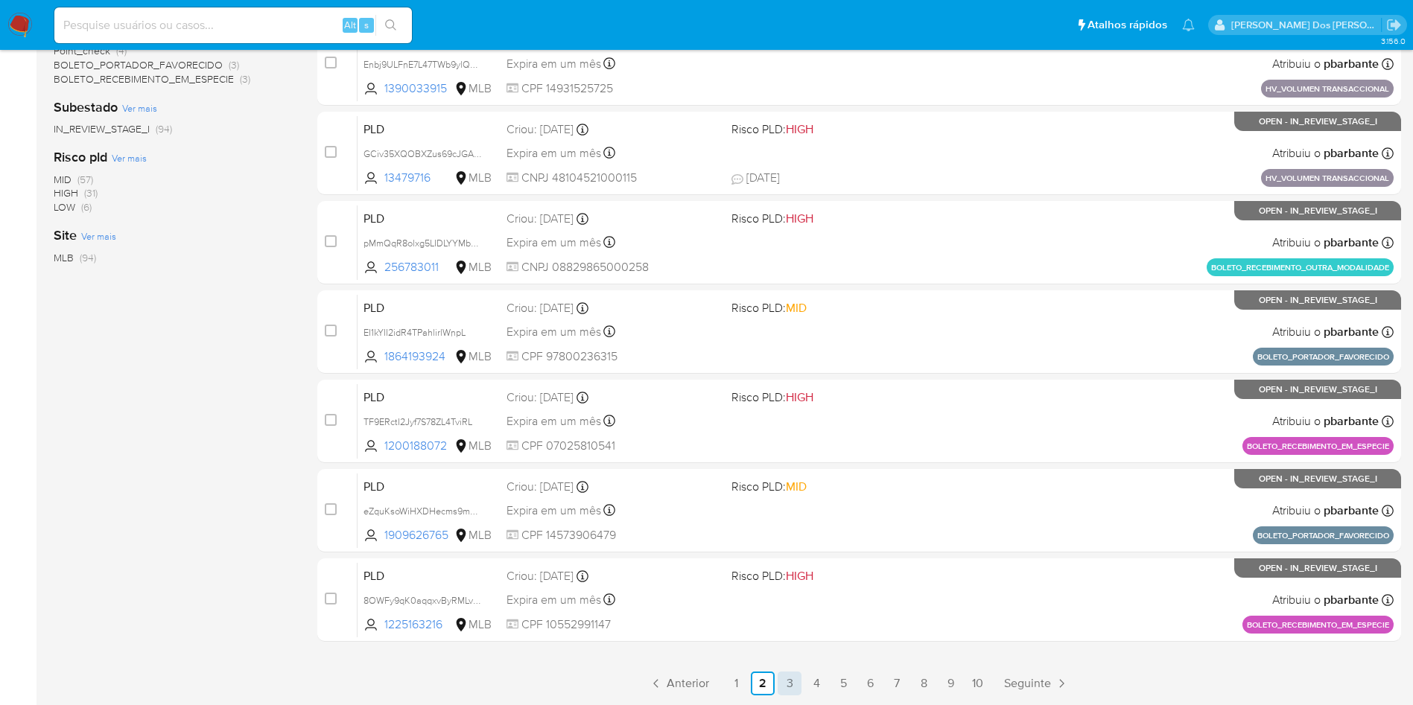
click at [801, 678] on link "3" at bounding box center [790, 684] width 24 height 24
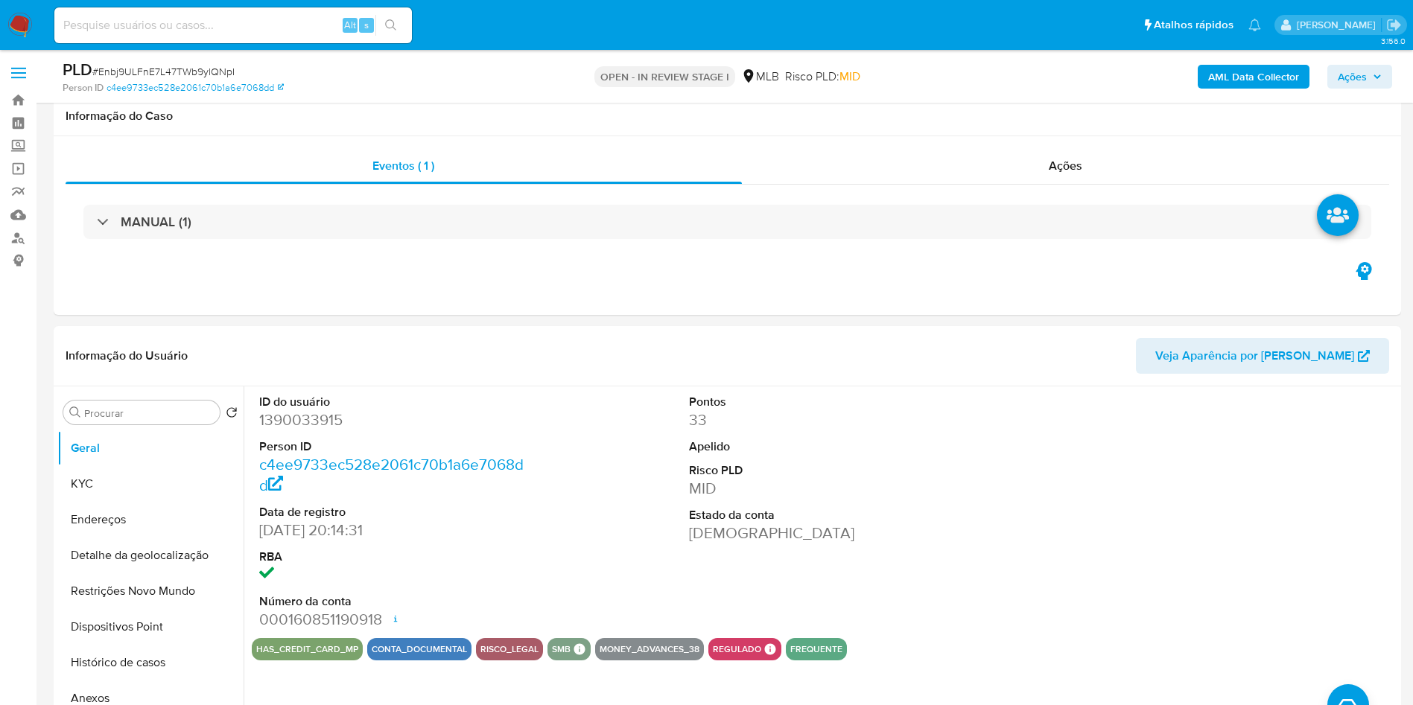
select select "10"
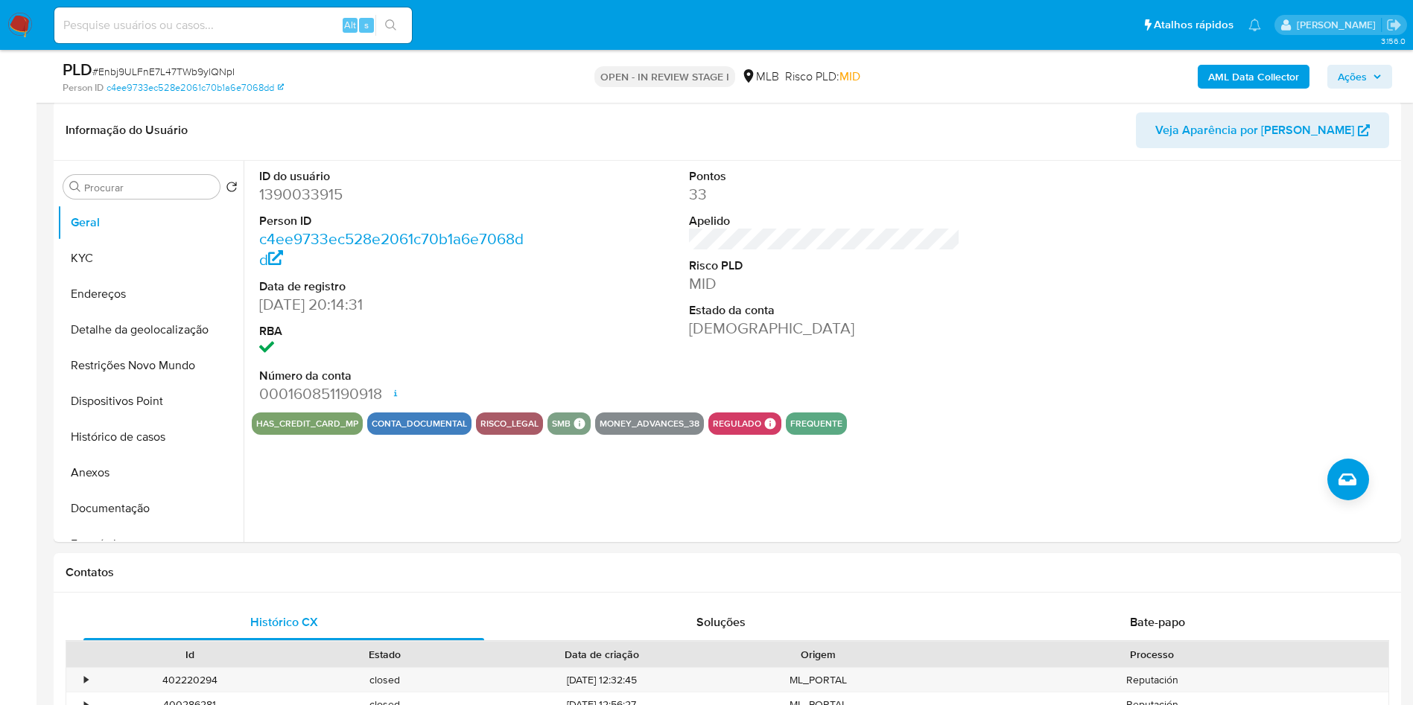
scroll to position [191, 0]
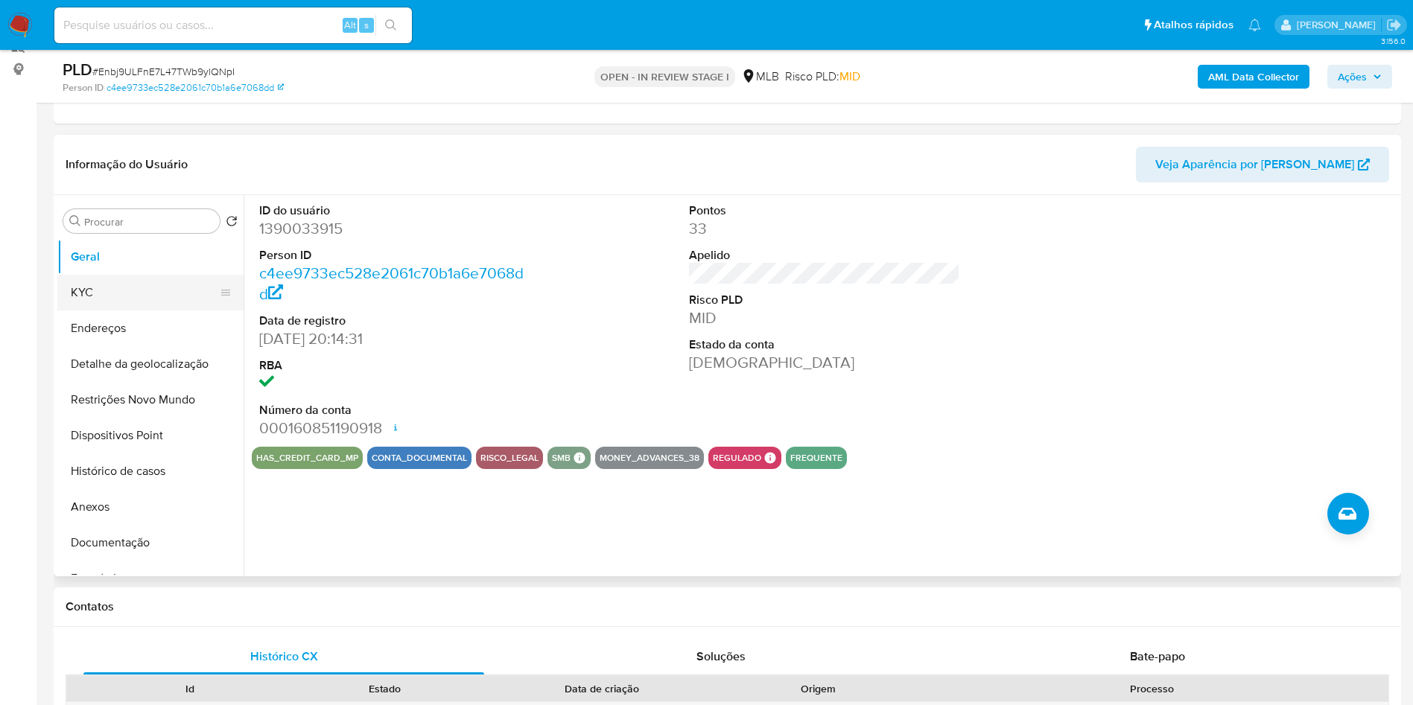
click at [151, 311] on button "KYC" at bounding box center [144, 293] width 174 height 36
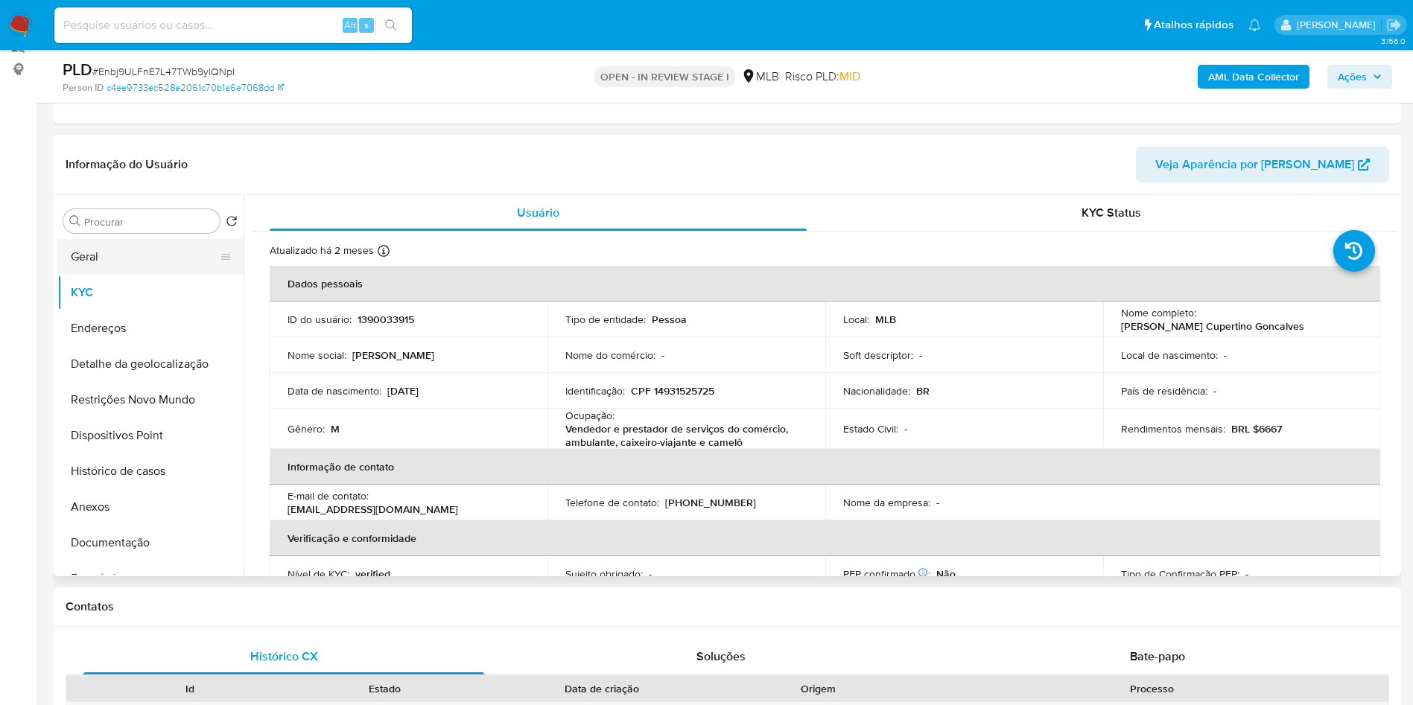
click at [156, 275] on button "Geral" at bounding box center [144, 257] width 174 height 36
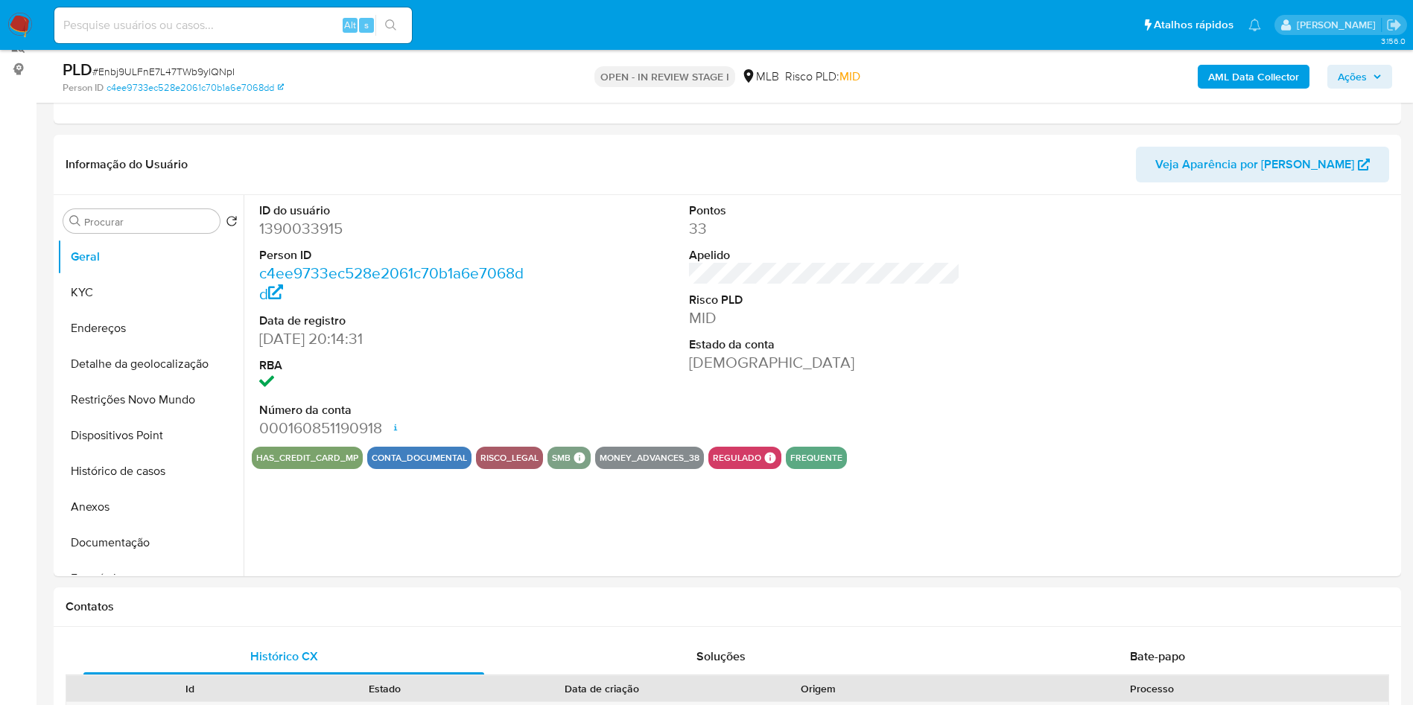
click at [310, 239] on dd "1390033915" at bounding box center [395, 228] width 272 height 21
copy dd "1390033915"
click at [160, 311] on button "KYC" at bounding box center [144, 293] width 174 height 36
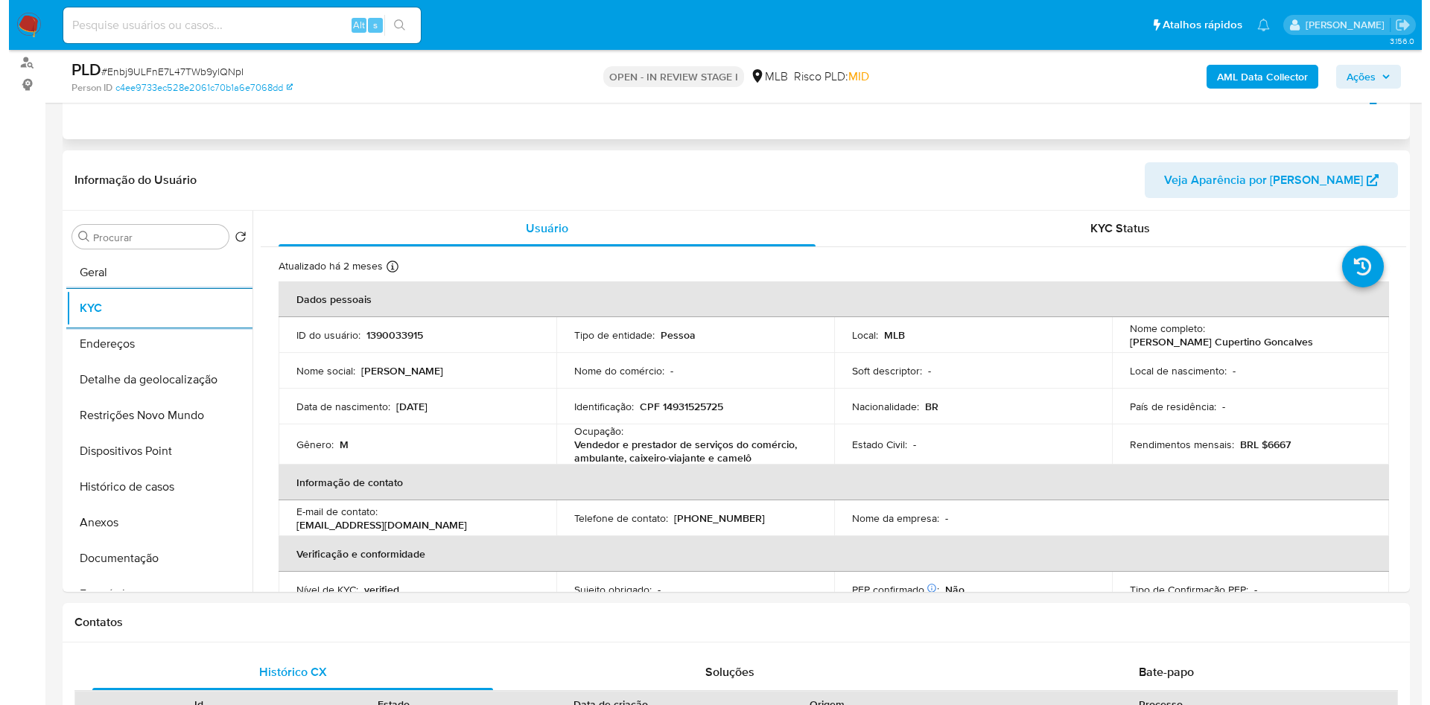
scroll to position [177, 0]
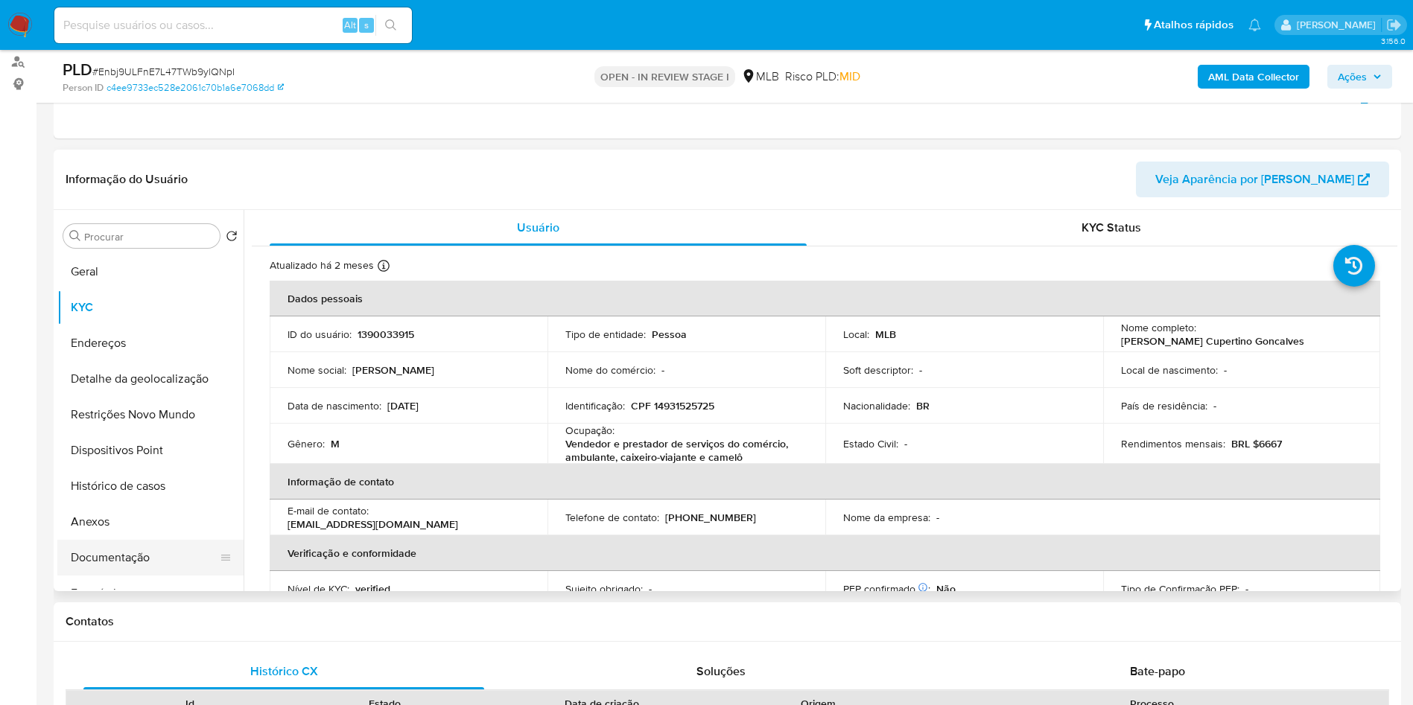
click at [147, 576] on button "Documentação" at bounding box center [144, 558] width 174 height 36
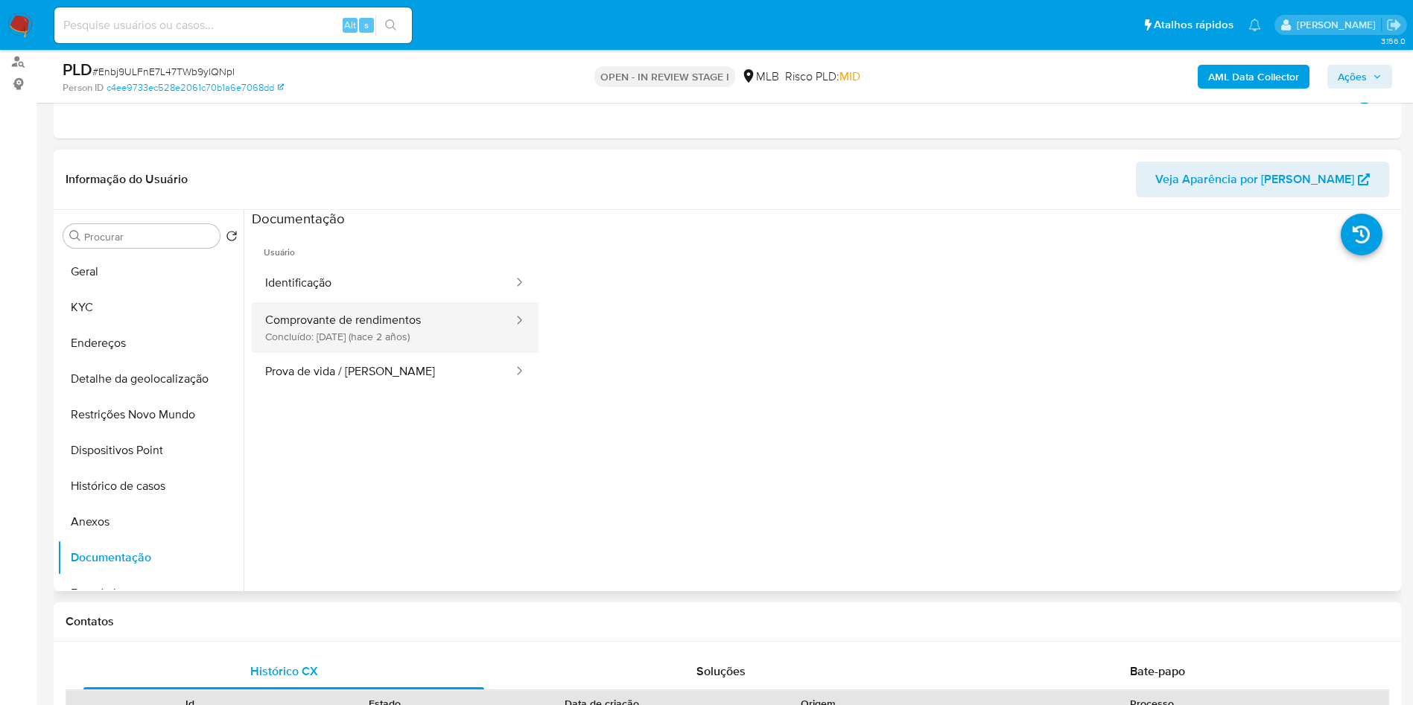
click at [358, 353] on button "Comprovante de rendimentos Concluído: 06/12/2023 (hace 2 años)" at bounding box center [383, 327] width 263 height 51
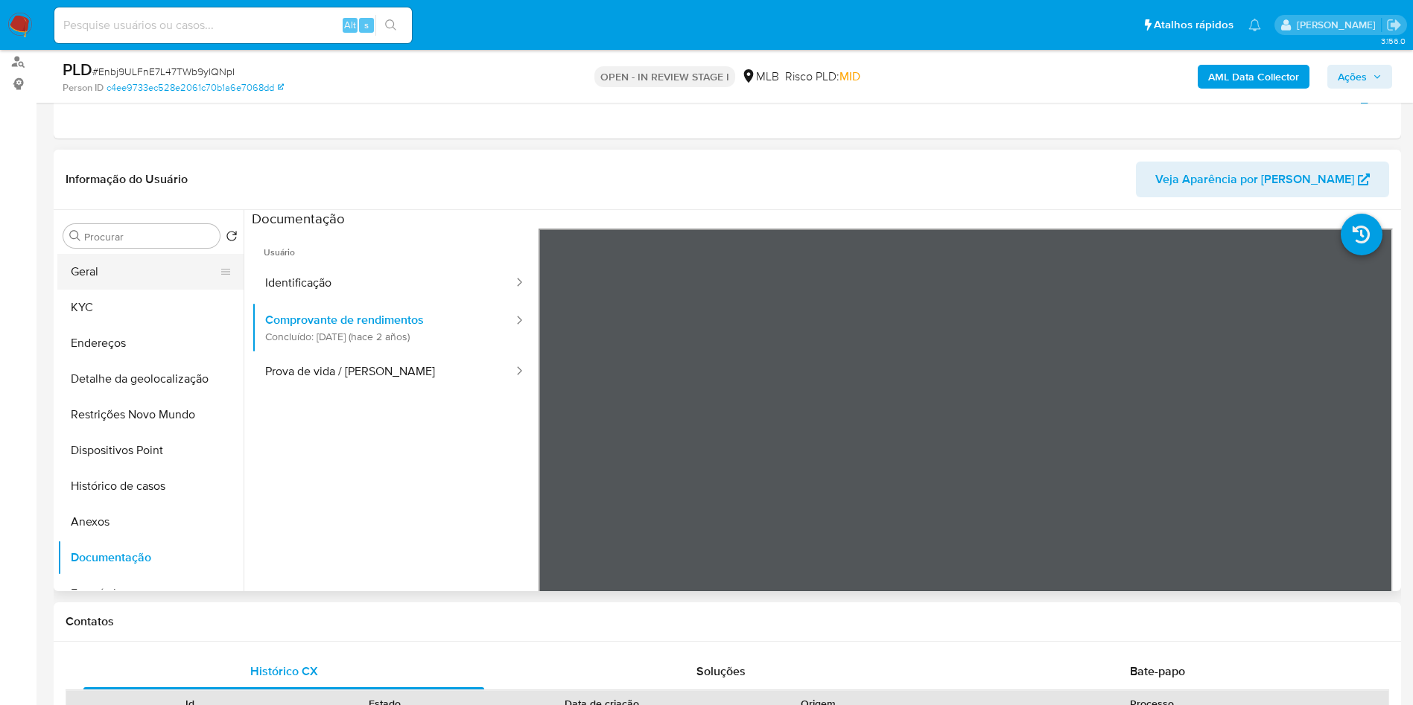
click at [78, 290] on button "Geral" at bounding box center [144, 272] width 174 height 36
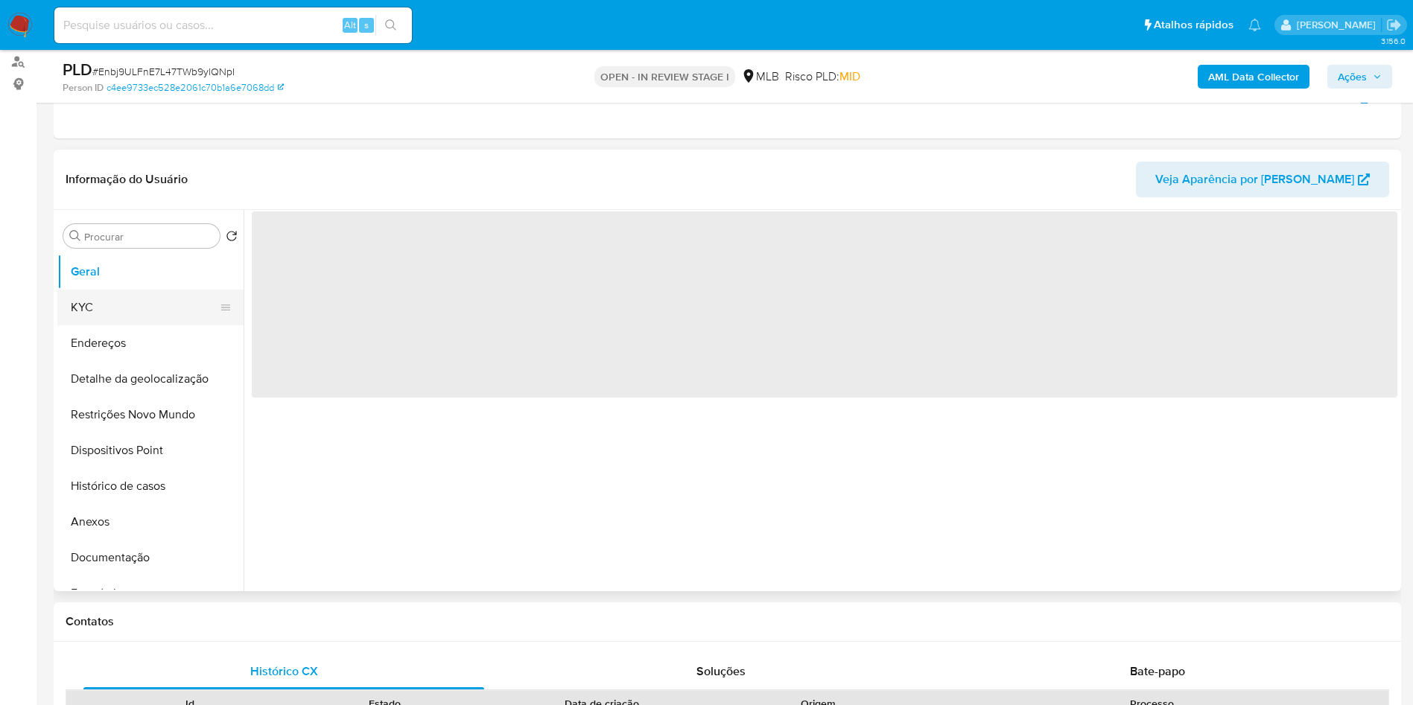
click at [87, 325] on button "KYC" at bounding box center [144, 308] width 174 height 36
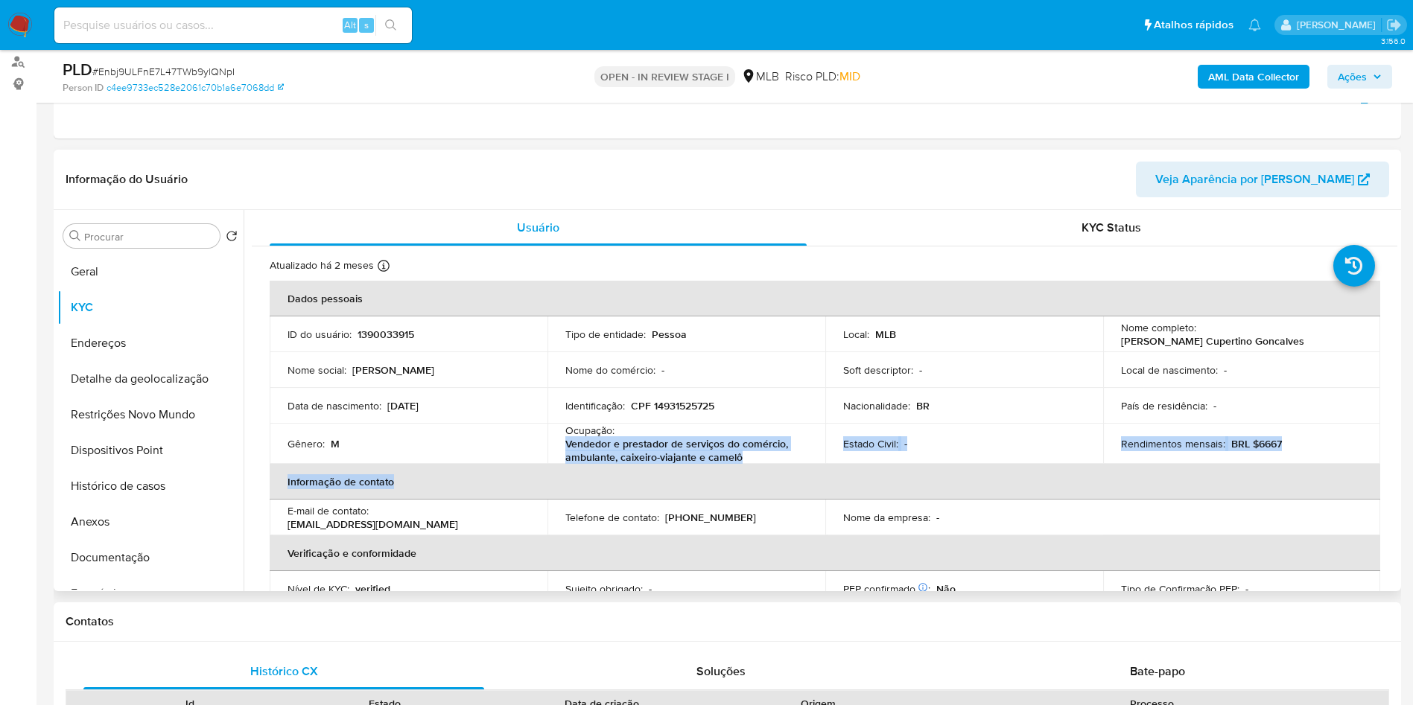
drag, startPoint x: 737, startPoint y: 487, endPoint x: 559, endPoint y: 475, distance: 179.2
click at [559, 475] on table "Dados pessoais ID do usuário : 1390033915 Tipo de entidade : Pessoa Local : MLB…" at bounding box center [825, 497] width 1111 height 433
click at [559, 464] on td "Ocupação : Vendedor e prestador de serviços do comércio, ambulante, caixeiro-vi…" at bounding box center [686, 444] width 278 height 40
drag, startPoint x: 560, startPoint y: 466, endPoint x: 746, endPoint y: 474, distance: 186.4
click at [746, 464] on td "Ocupação : Vendedor e prestador de serviços do comércio, ambulante, caixeiro-vi…" at bounding box center [686, 444] width 278 height 40
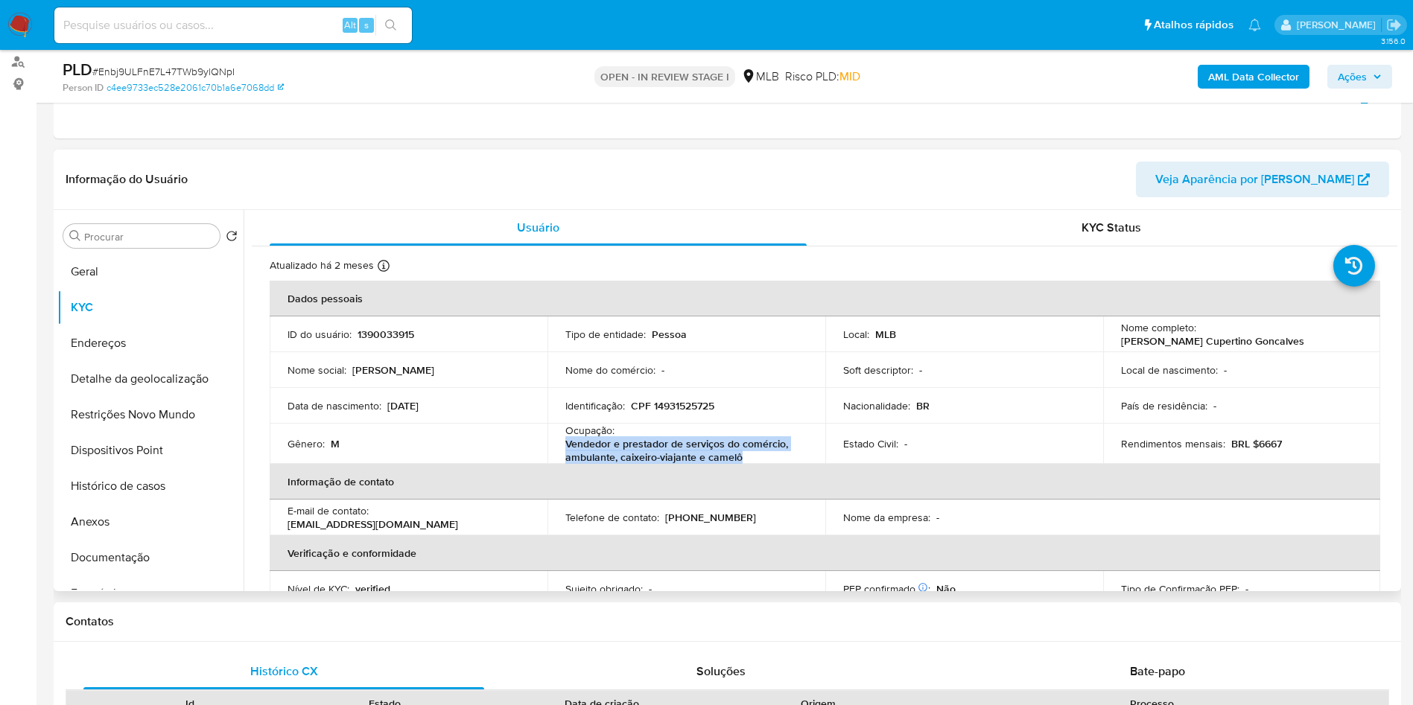
copy p "Vendedor e prestador de serviços do comércio, ambulante, caixeiro-viajante e ca…"
click at [1230, 66] on b "AML Data Collector" at bounding box center [1253, 77] width 91 height 24
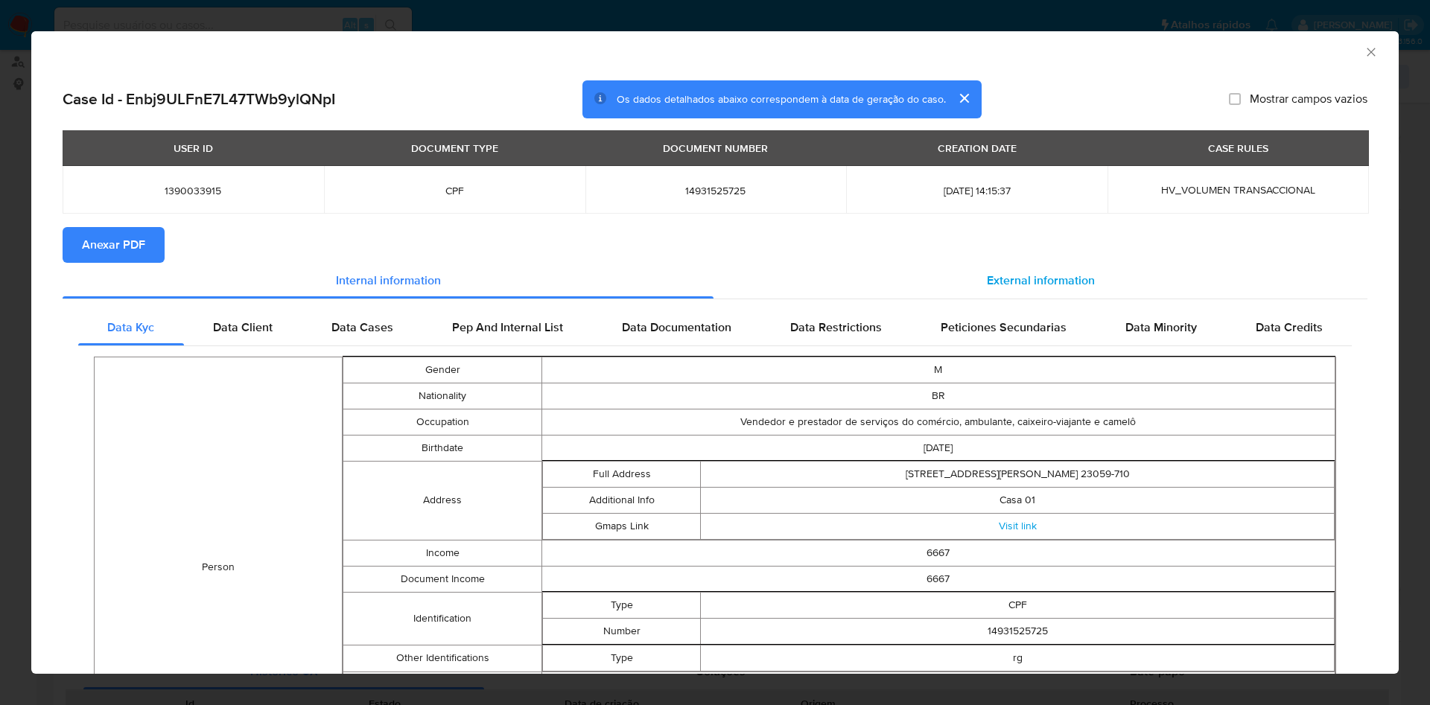
click at [967, 267] on div "External information" at bounding box center [1041, 281] width 654 height 36
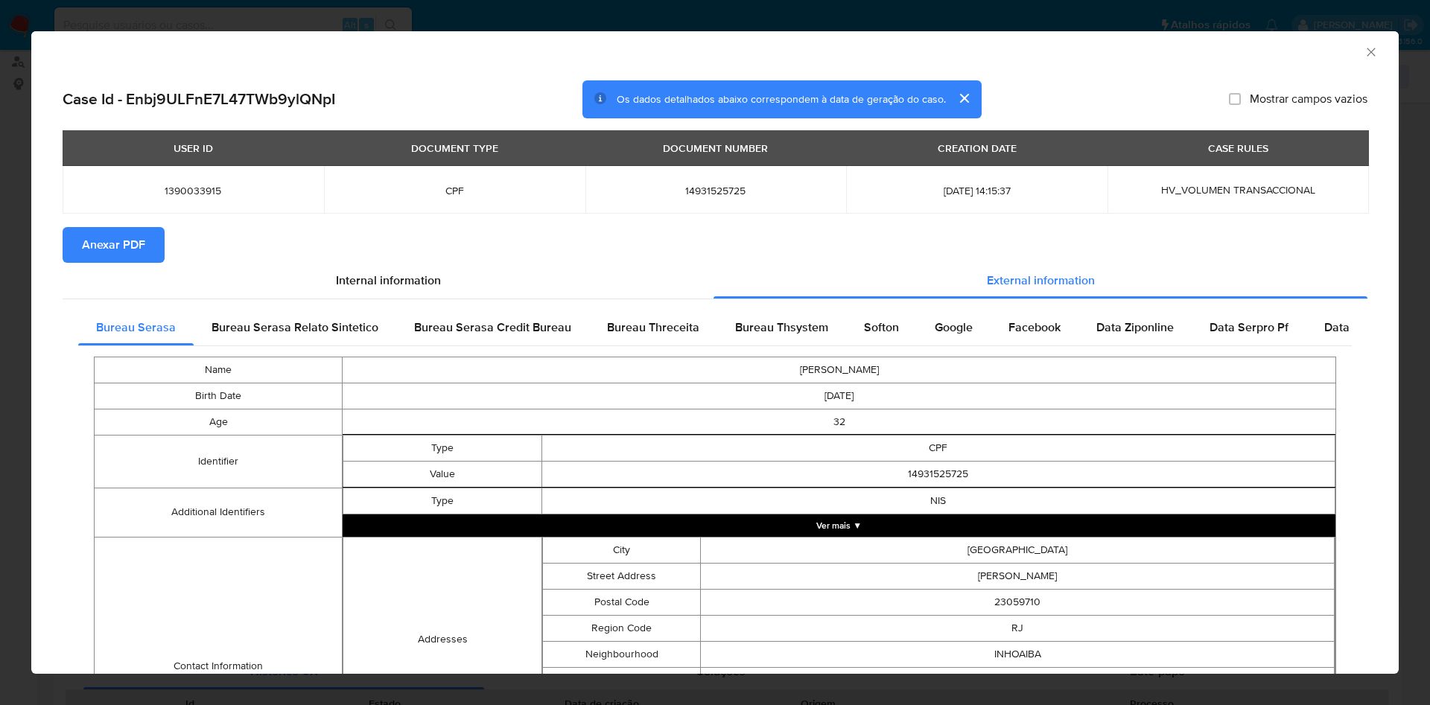
click at [146, 247] on button "Anexar PDF" at bounding box center [114, 245] width 102 height 36
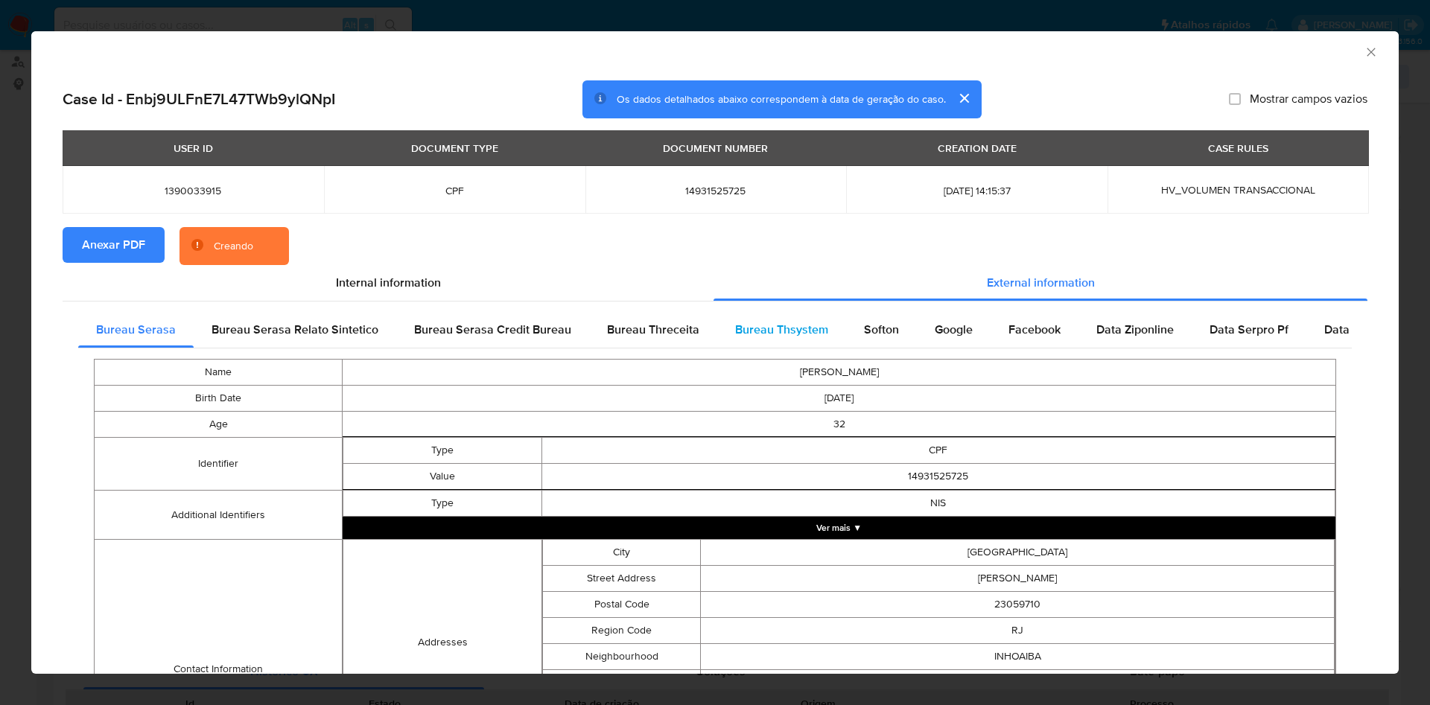
click at [787, 336] on span "Bureau Thsystem" at bounding box center [781, 329] width 93 height 17
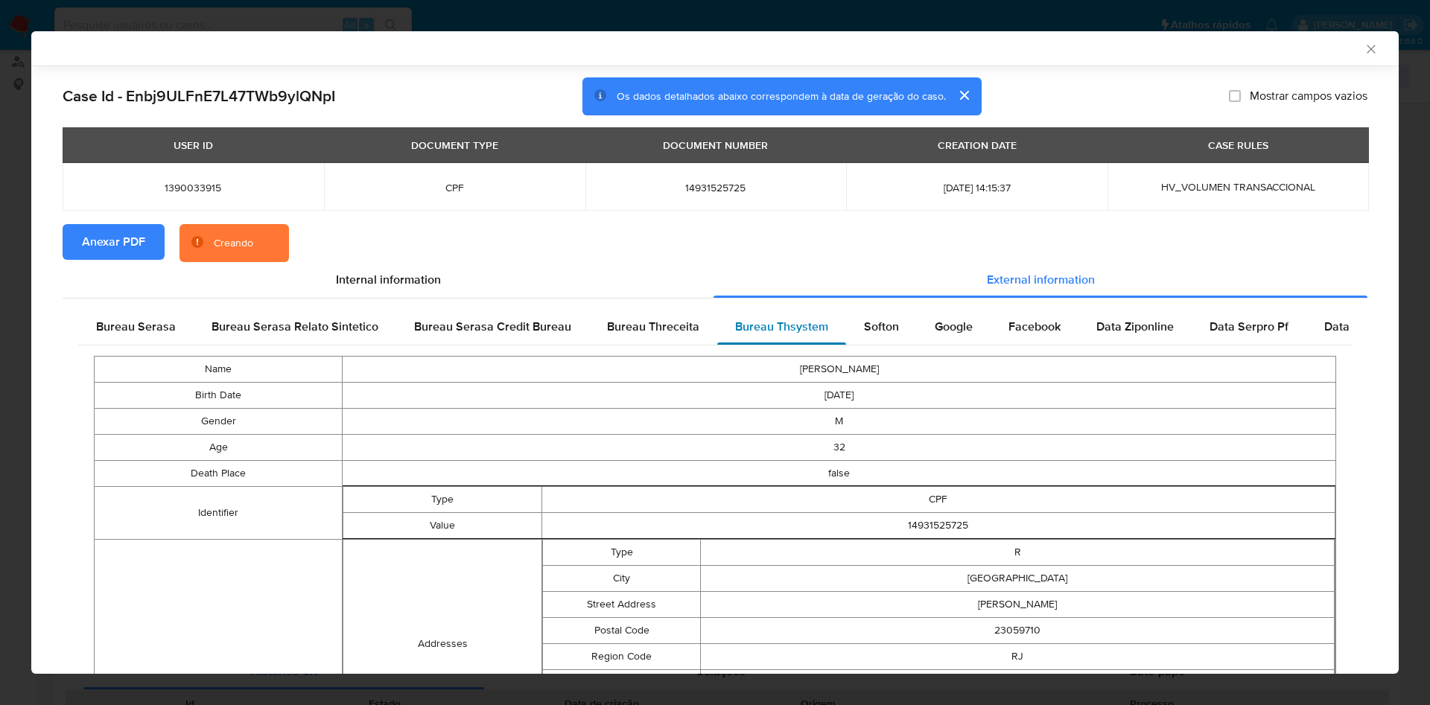
scroll to position [466, 0]
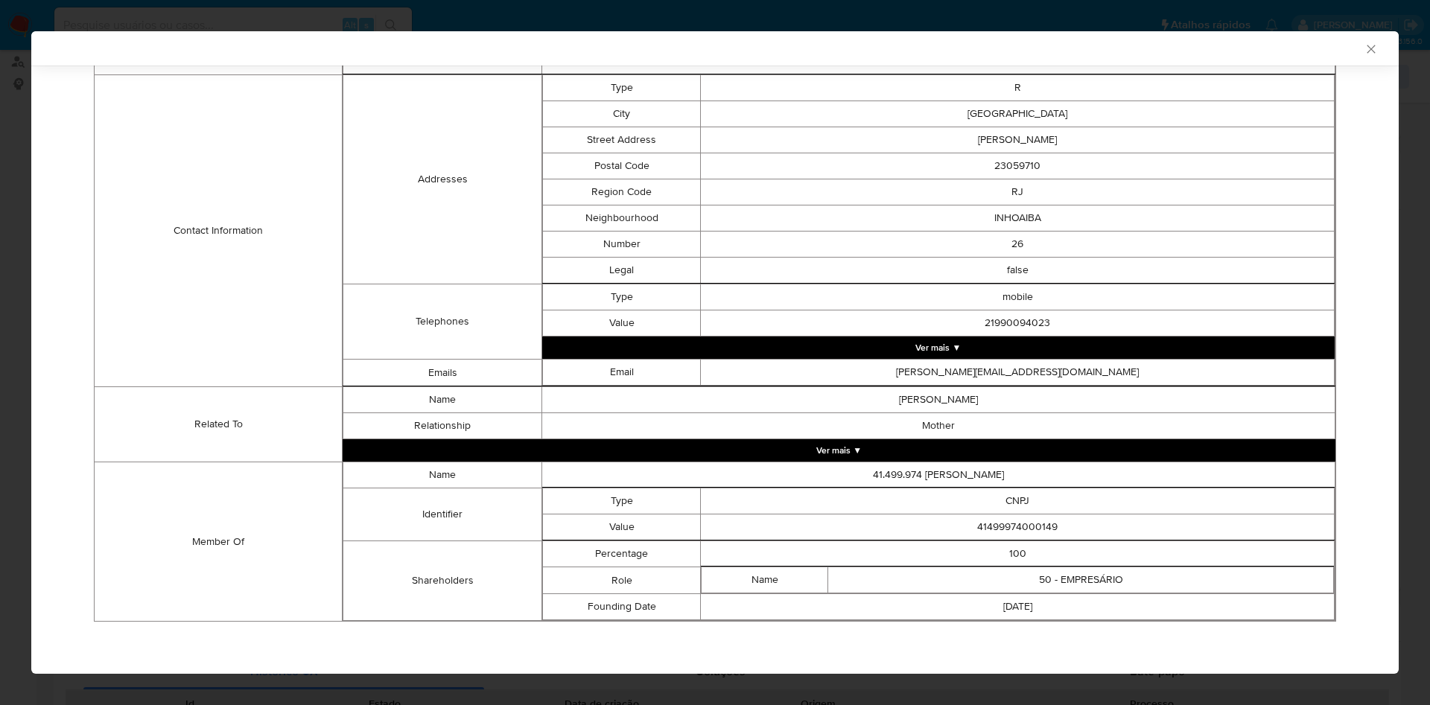
click at [988, 526] on td "41499974000149" at bounding box center [1018, 528] width 634 height 26
copy td "41499974000149"
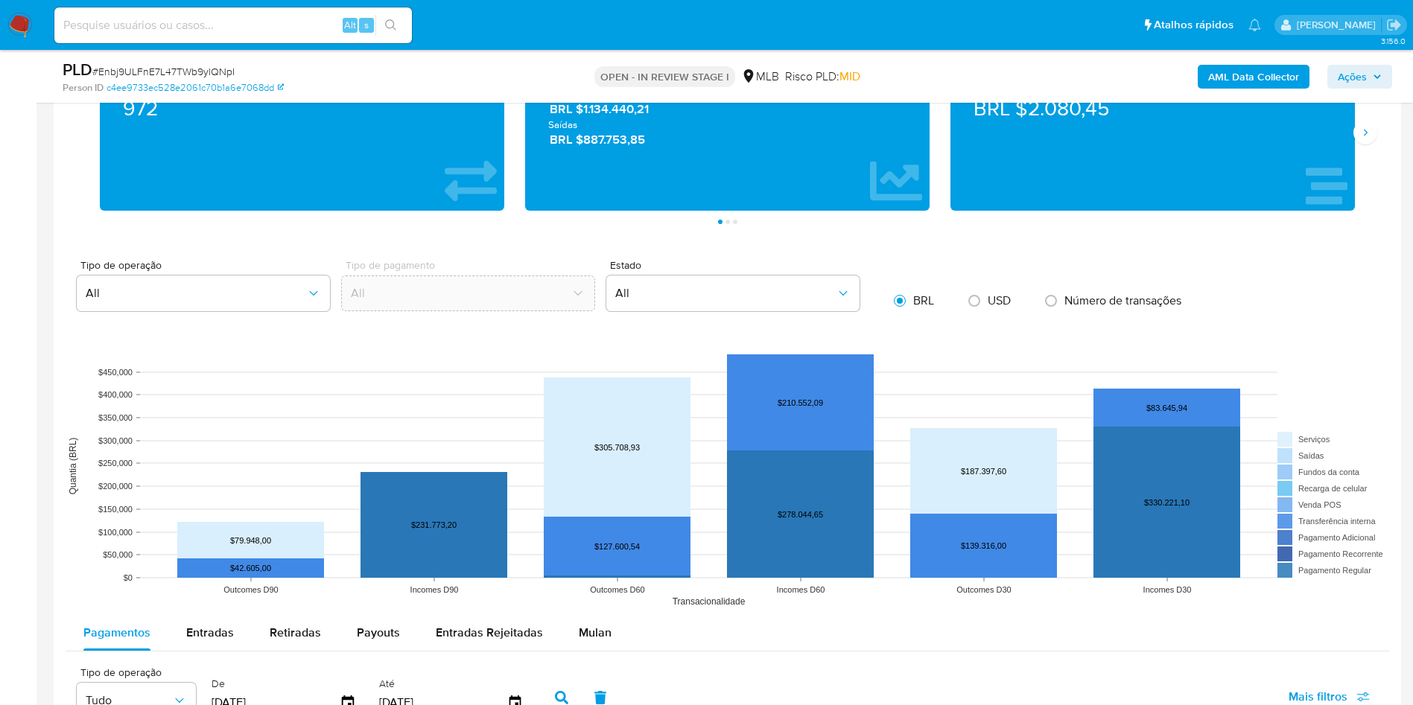
scroll to position [1172, 0]
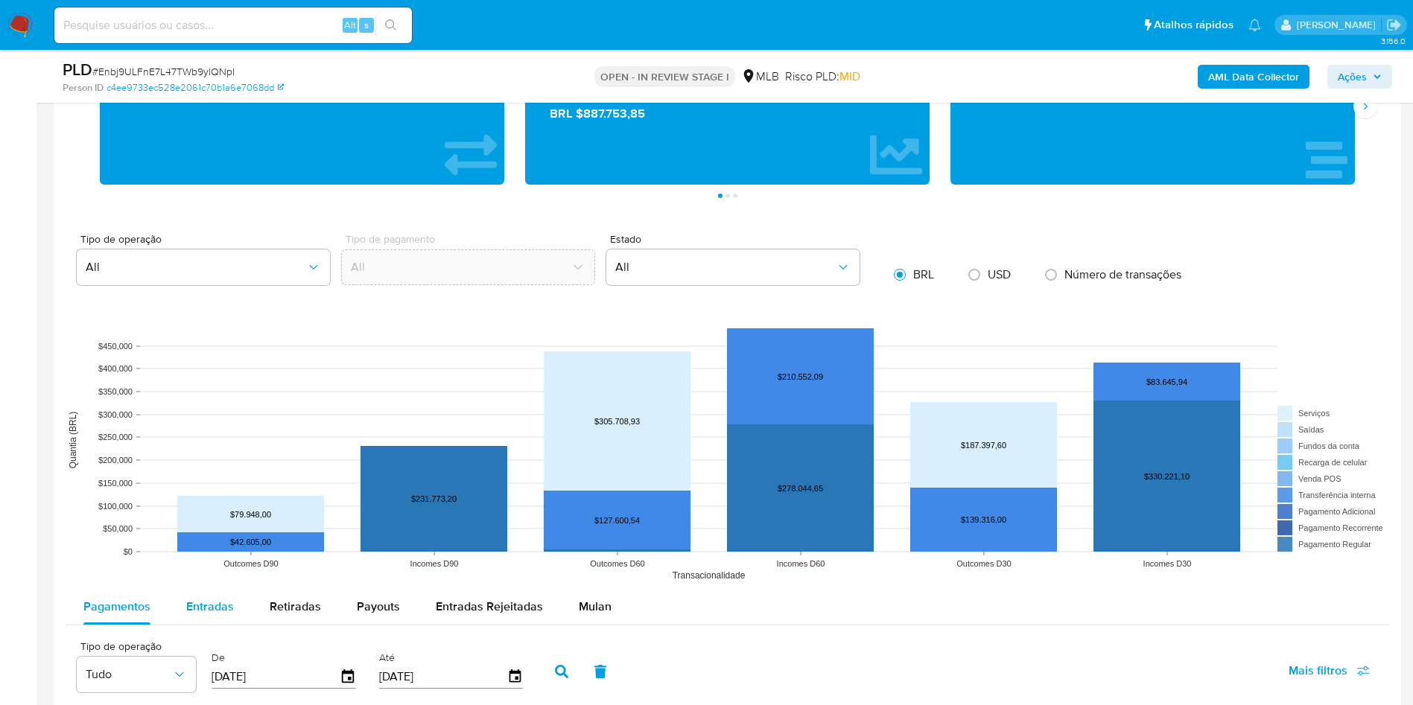
click at [216, 625] on div "Entradas" at bounding box center [210, 607] width 48 height 36
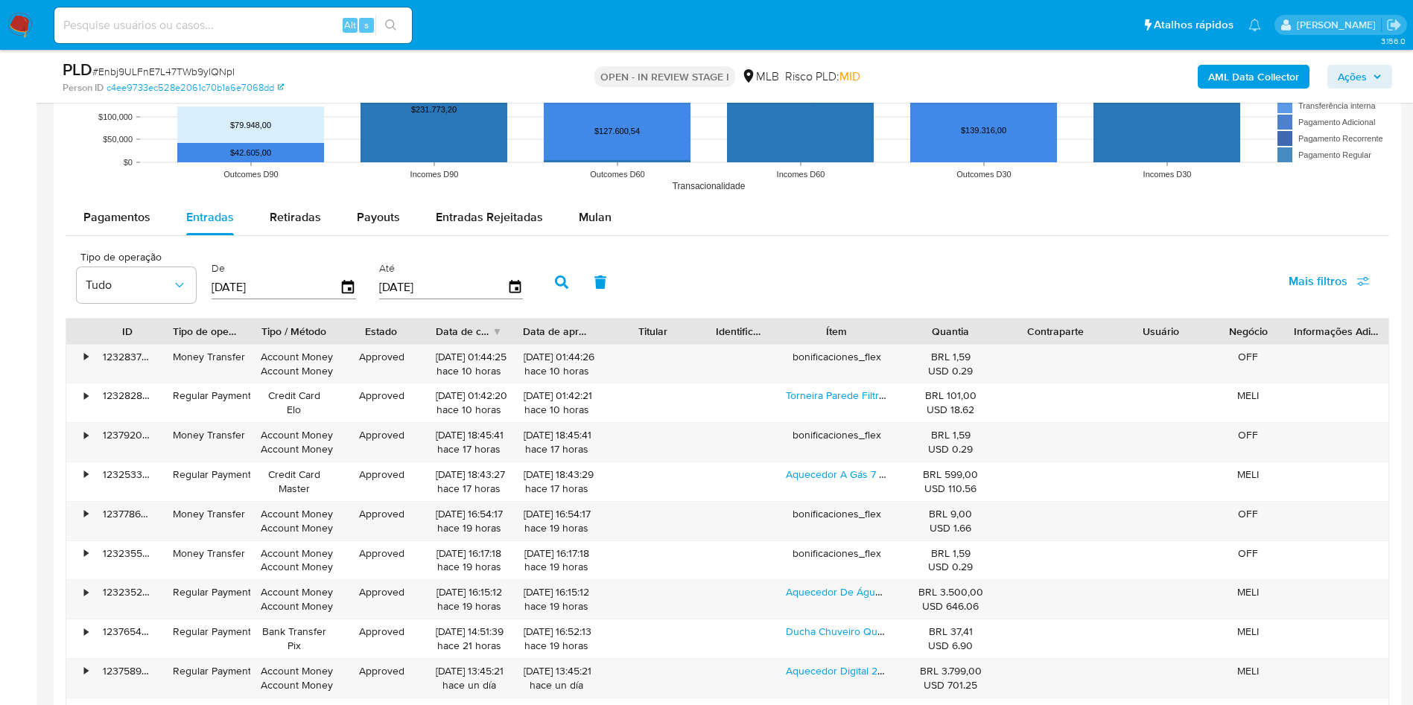
scroll to position [1580, 0]
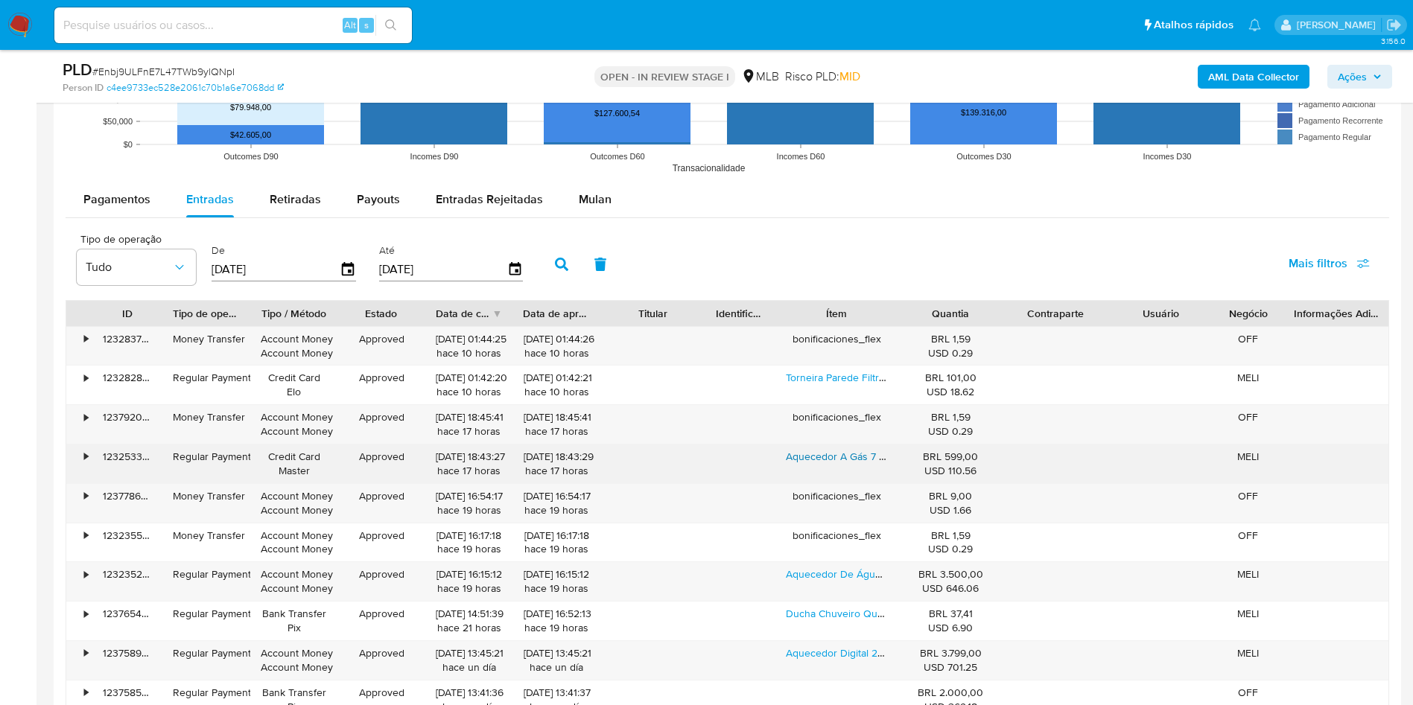
click at [857, 464] on link "Aquecedor A Gás 7 Litros Komeco Gn Natural 07m Cor Branco Pilhas" at bounding box center [945, 456] width 319 height 15
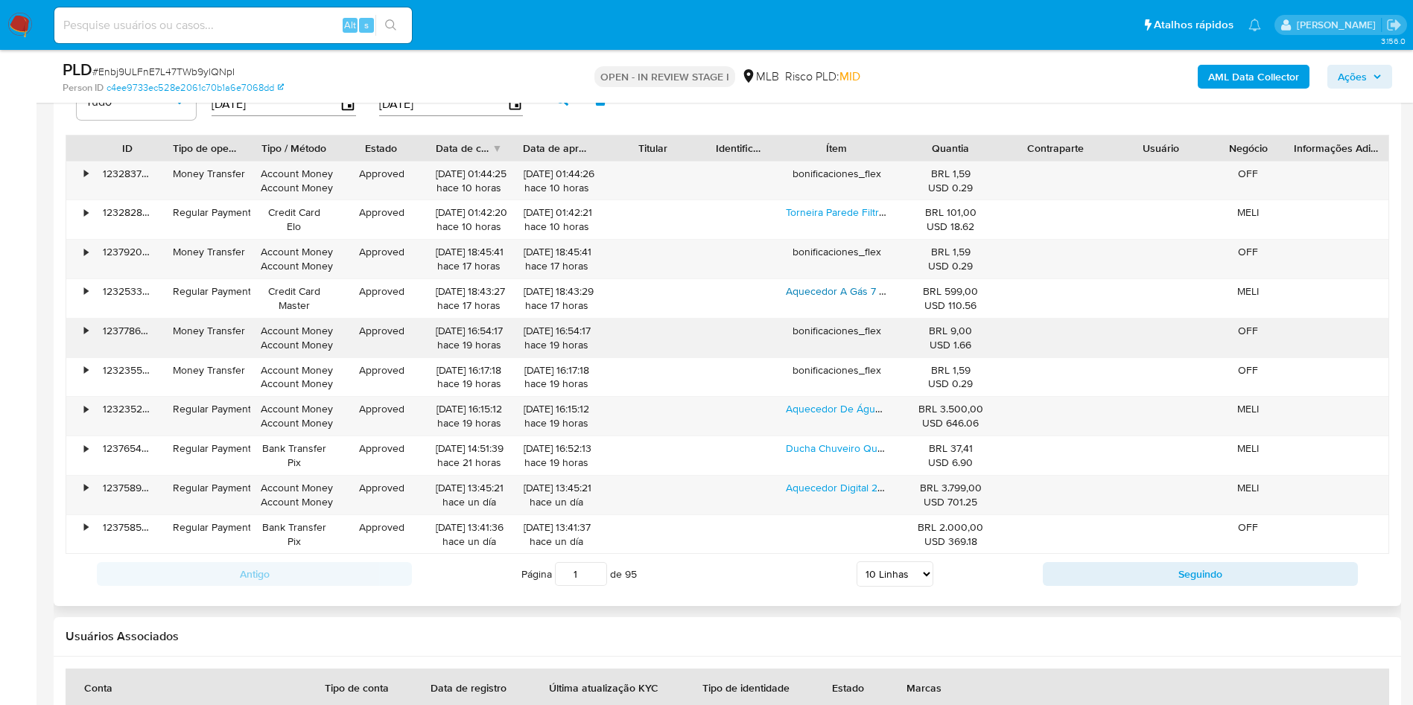
scroll to position [1749, 0]
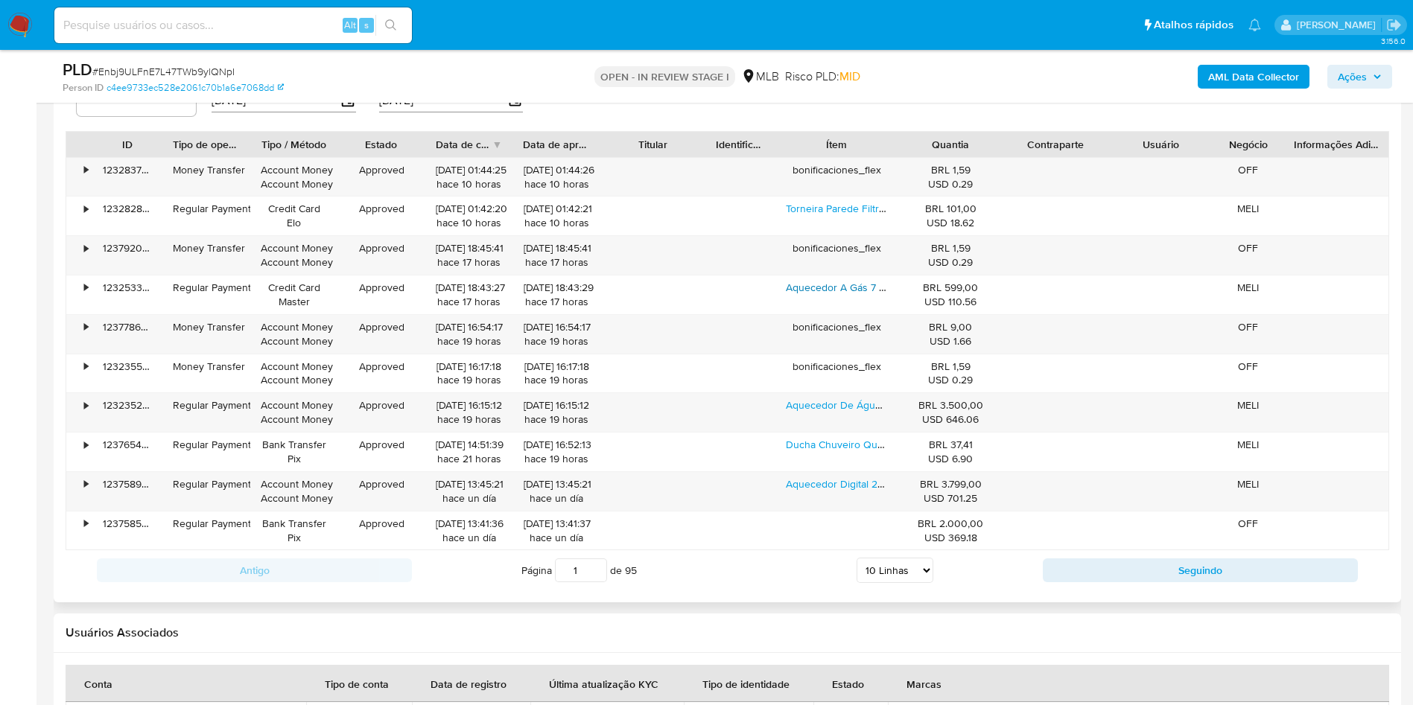
click at [886, 583] on select "5 Linhas 10 Linhas 20 Linhas 25 Linhas 50 Linhas 100 Linhas" at bounding box center [895, 570] width 77 height 25
select select "100"
click at [857, 580] on select "5 Linhas 10 Linhas 20 Linhas 25 Linhas 50 Linhas 100 Linhas" at bounding box center [895, 570] width 77 height 25
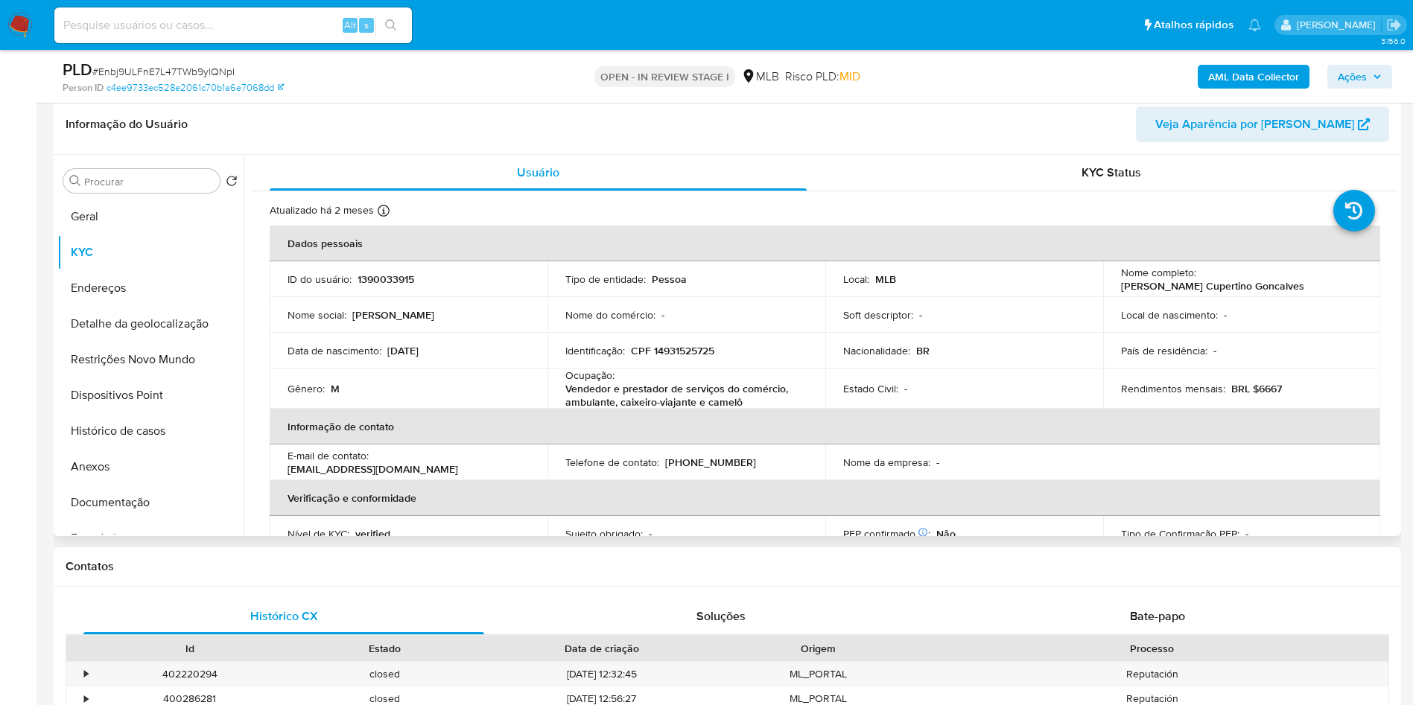
scroll to position [232, 0]
click at [133, 377] on button "Restrições Novo Mundo" at bounding box center [144, 359] width 174 height 36
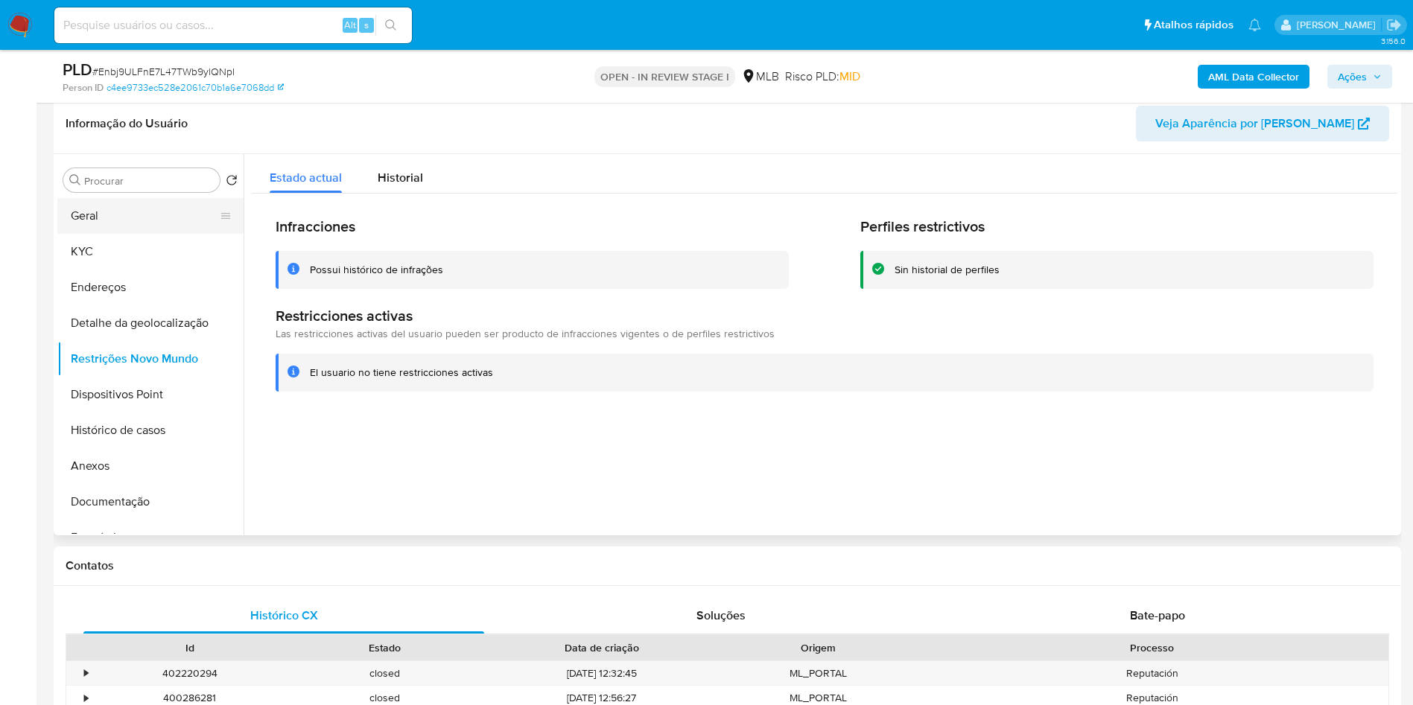
click at [86, 226] on button "Geral" at bounding box center [144, 216] width 174 height 36
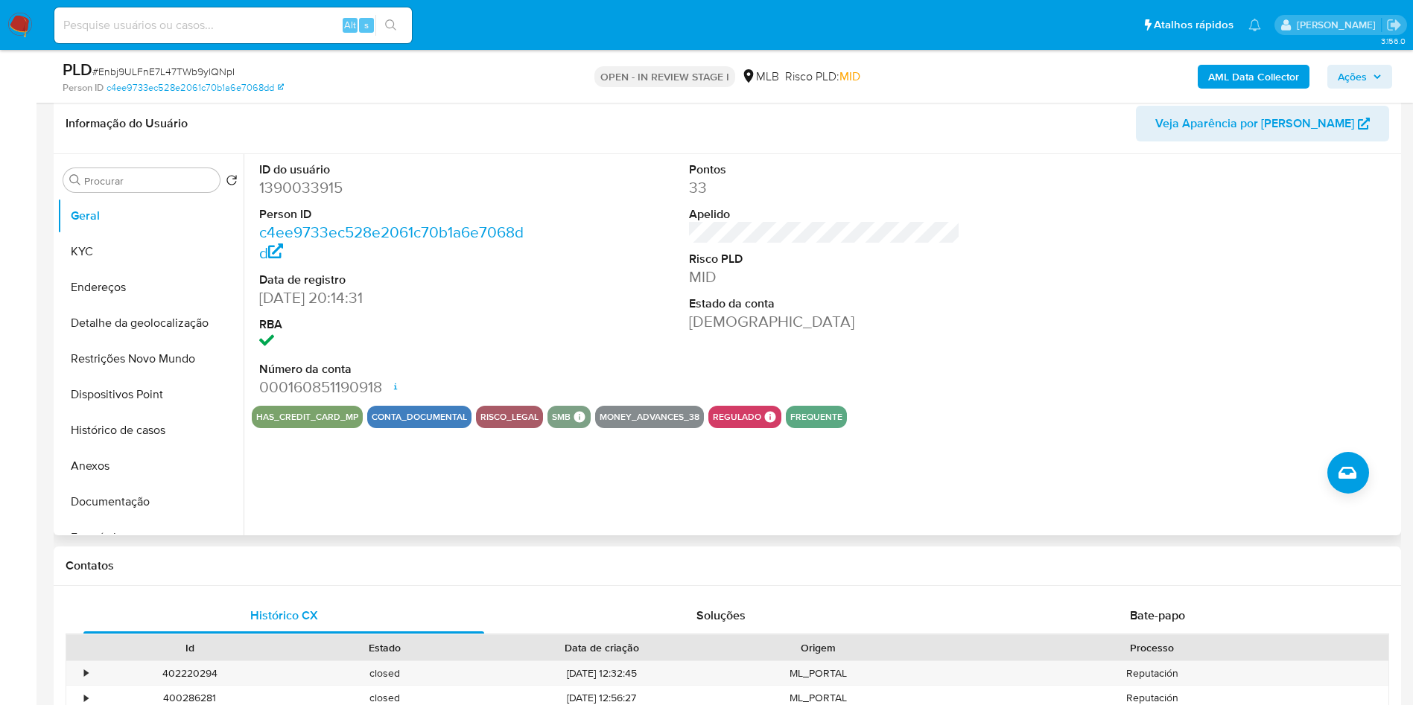
copy td "41499974000149"
click at [143, 448] on button "Histórico de casos" at bounding box center [144, 431] width 174 height 36
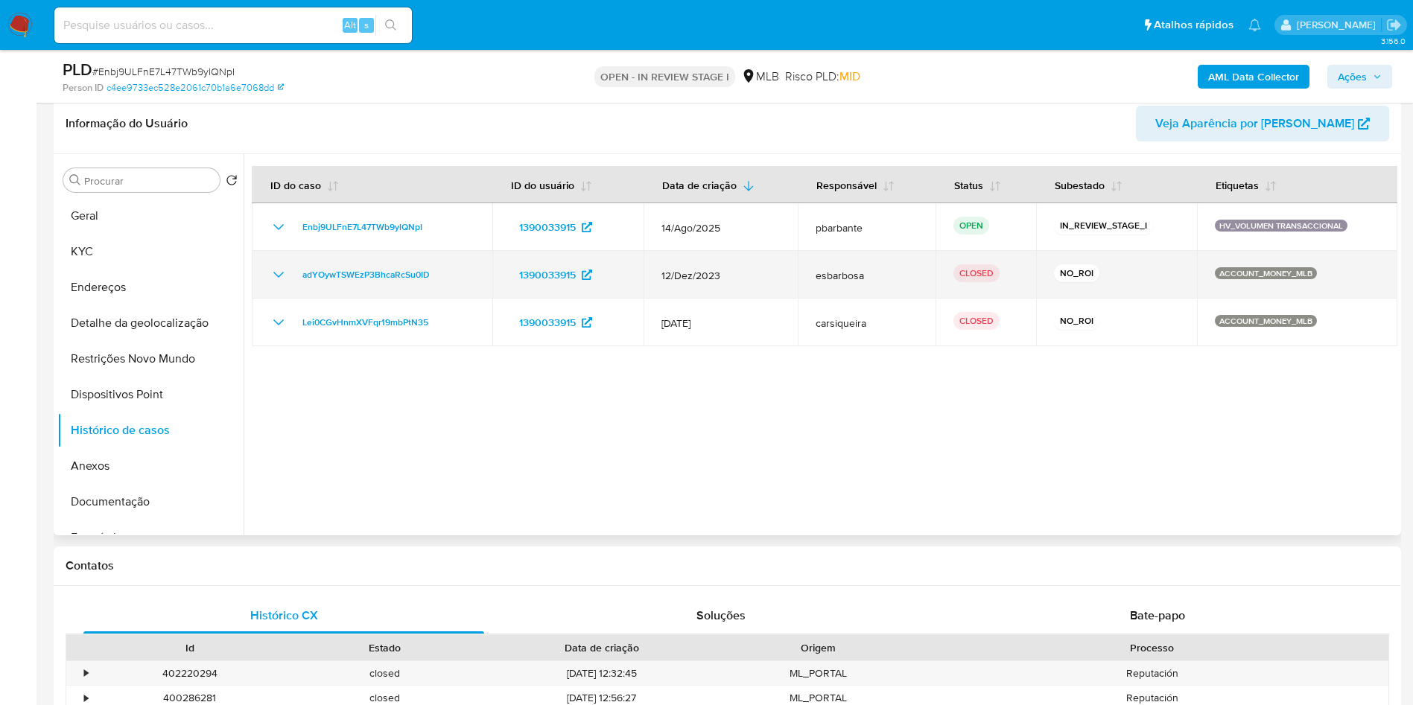
click at [286, 284] on icon "Mostrar/Ocultar" at bounding box center [279, 275] width 18 height 18
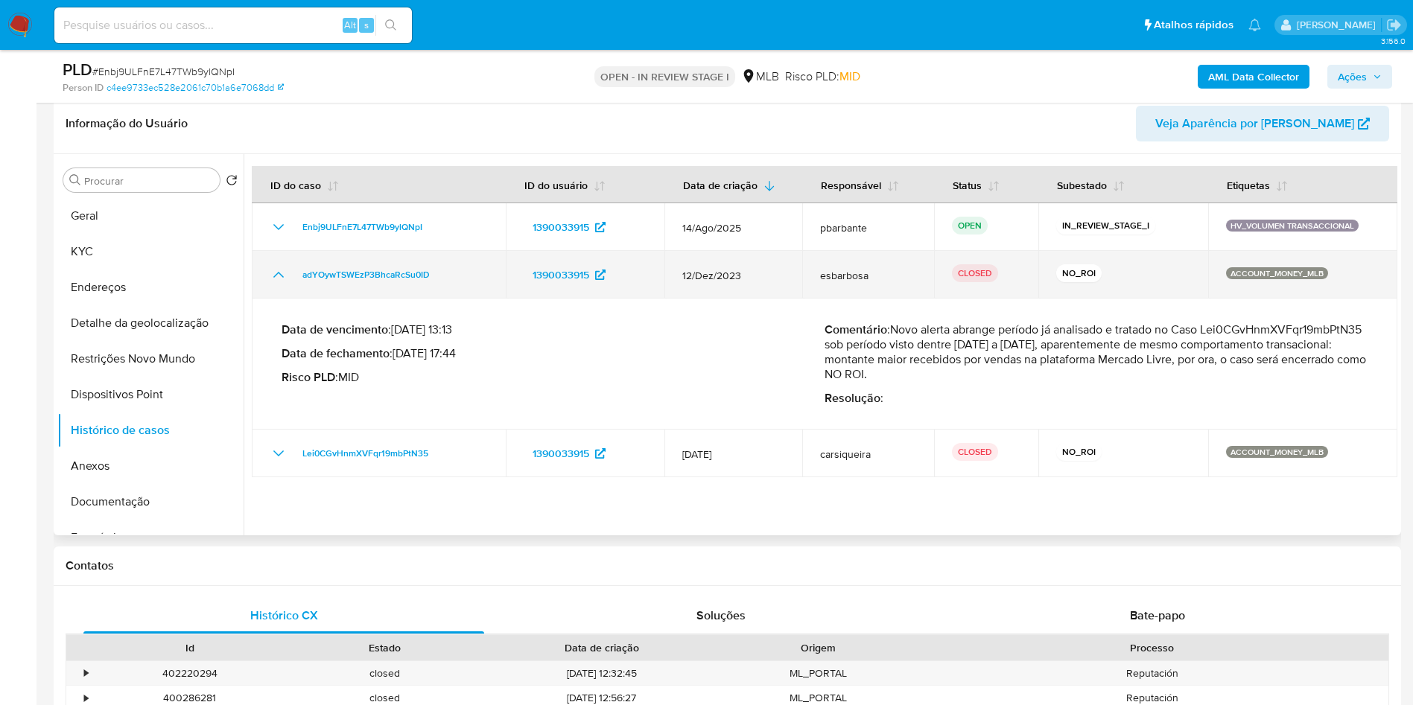
click at [286, 284] on icon "Mostrar/Ocultar" at bounding box center [279, 275] width 18 height 18
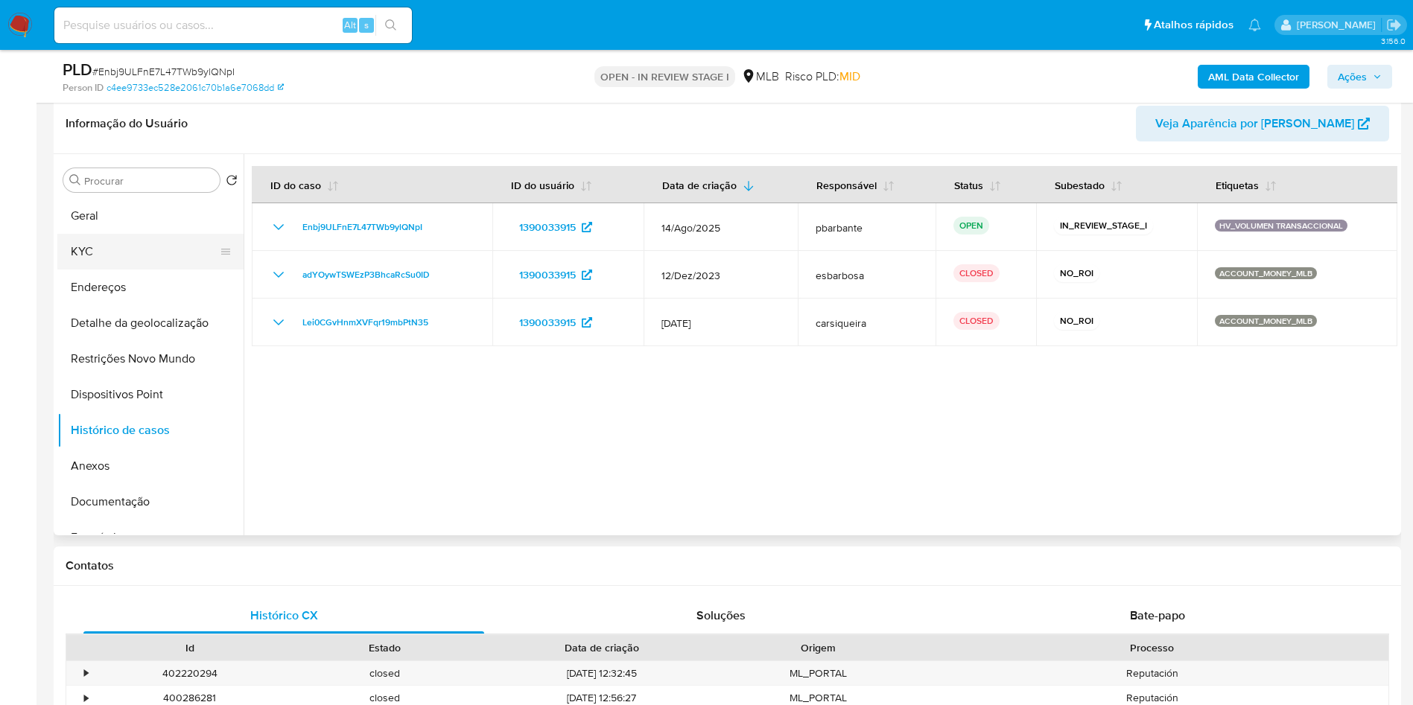
click at [116, 270] on button "KYC" at bounding box center [144, 252] width 174 height 36
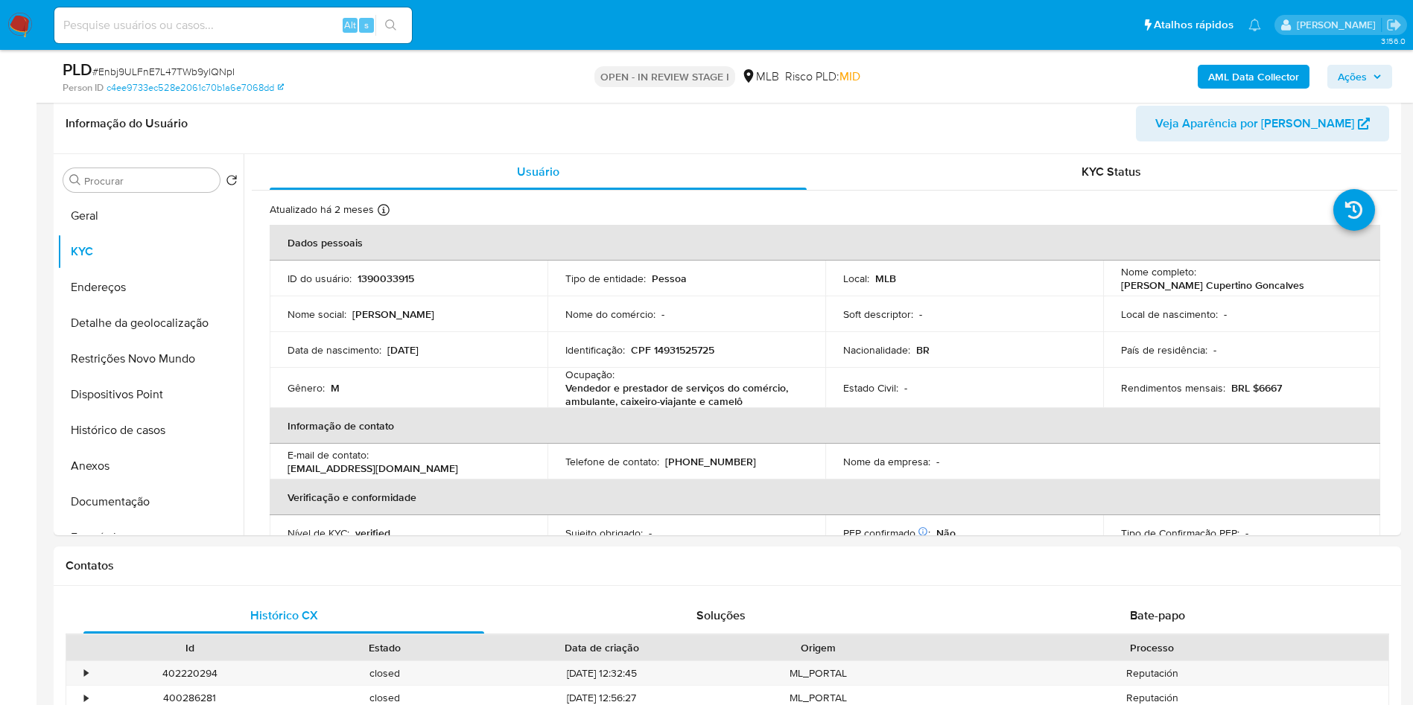
copy td "41499974000149"
click at [173, 448] on button "Histórico de casos" at bounding box center [144, 431] width 174 height 36
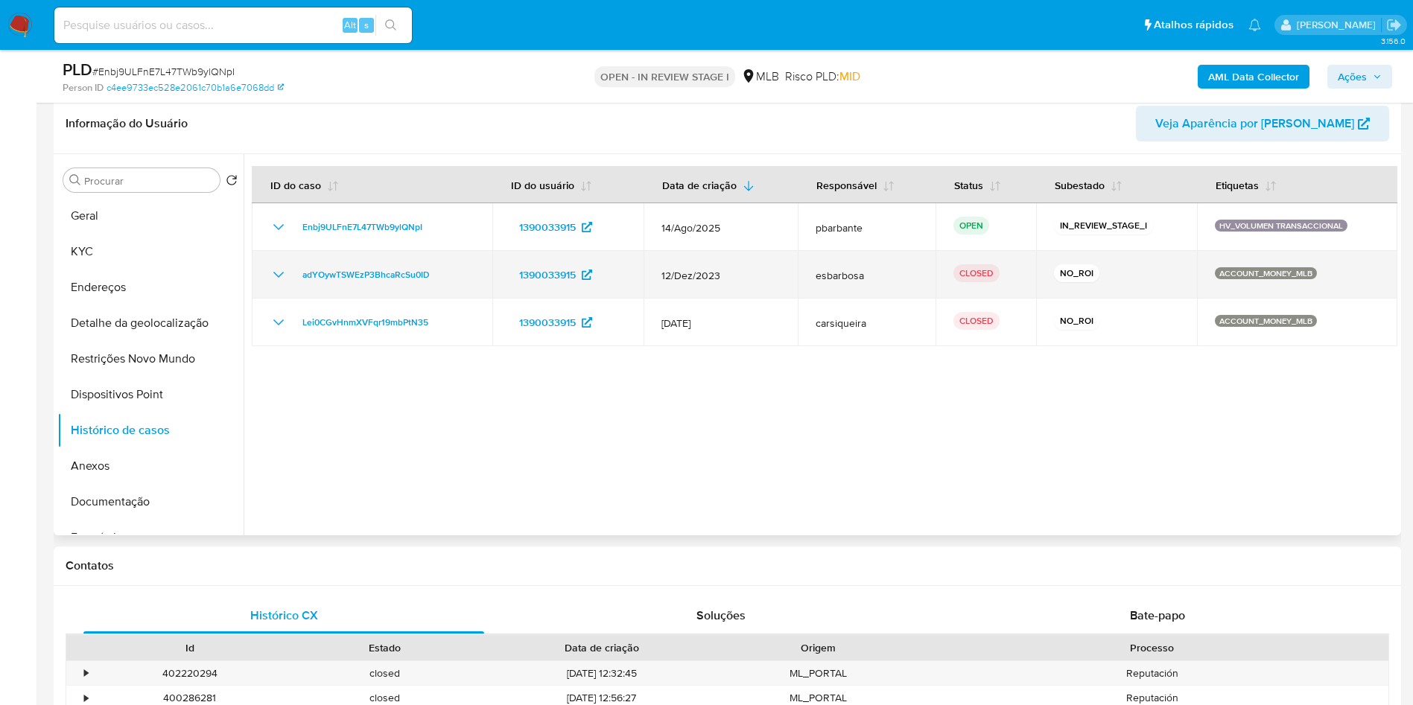
click at [270, 299] on td "adYOywTSWEzP3BhcaRcSu0ID" at bounding box center [372, 275] width 241 height 48
click at [276, 284] on icon "Mostrar/Ocultar" at bounding box center [279, 275] width 18 height 18
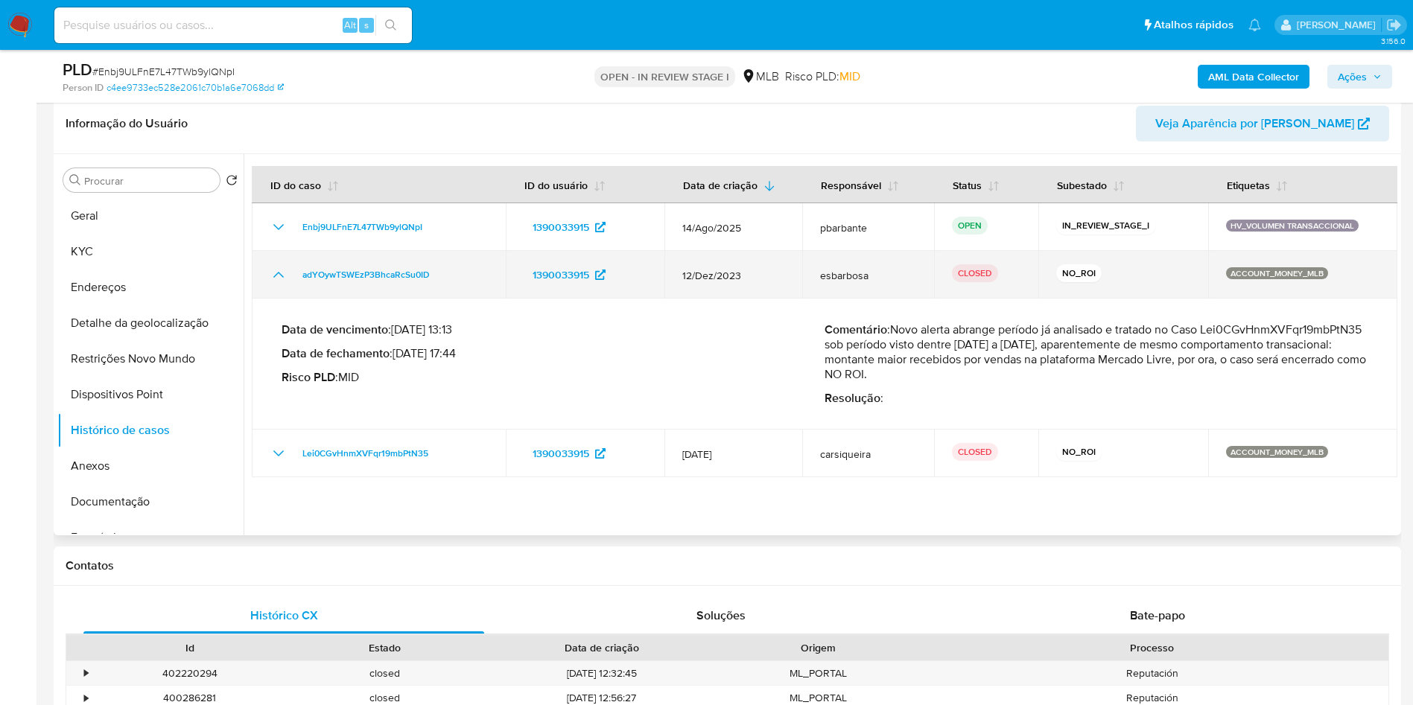
click at [276, 284] on icon "Mostrar/Ocultar" at bounding box center [279, 275] width 18 height 18
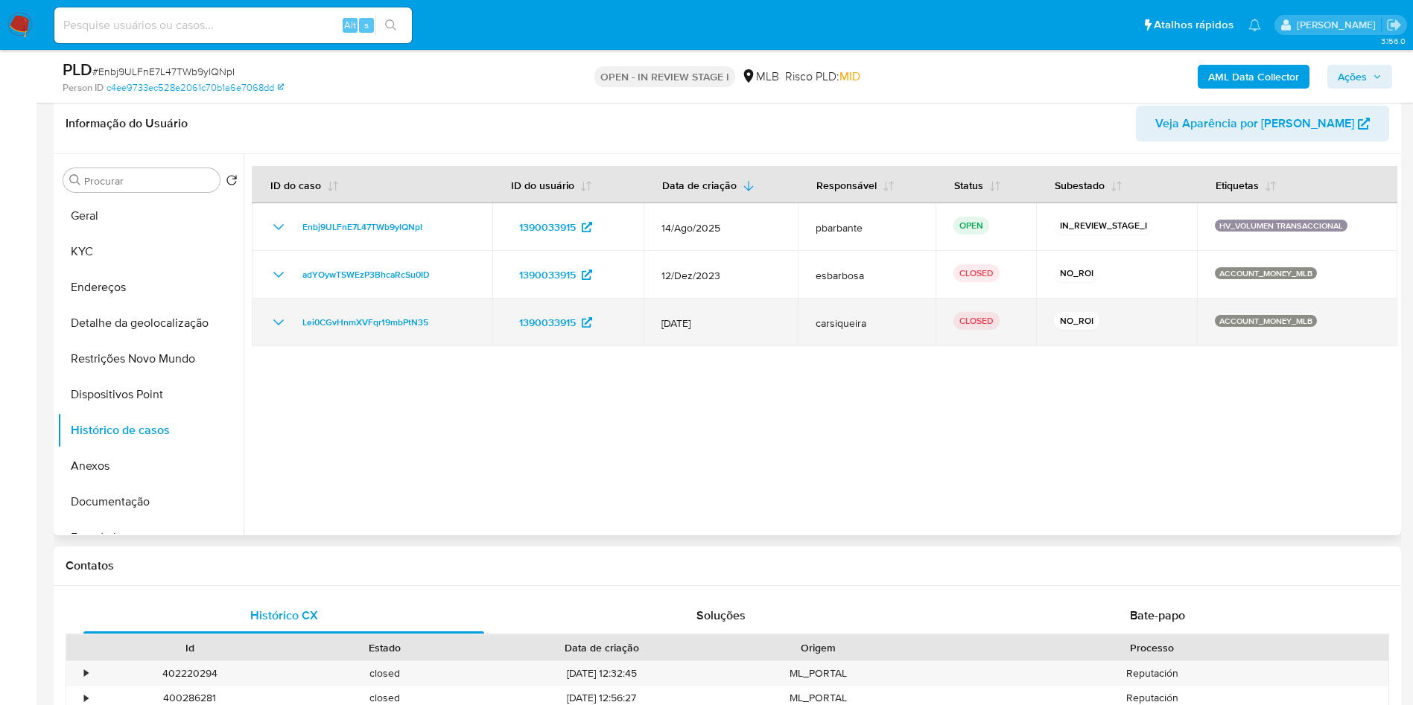
click at [269, 346] on td "Lei0CGvHnmXVFqr19mbPtN35" at bounding box center [372, 323] width 241 height 48
click at [273, 331] on icon "Mostrar/Ocultar" at bounding box center [279, 323] width 18 height 18
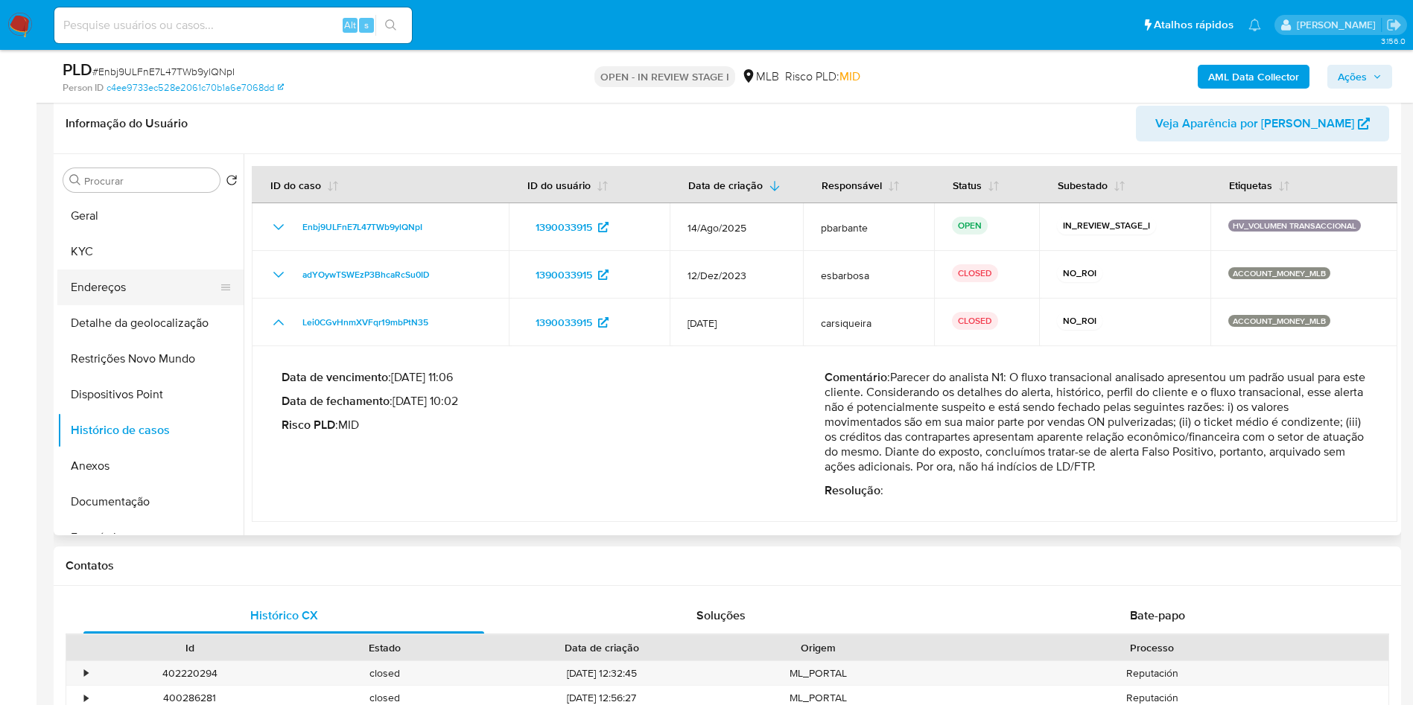
click at [114, 305] on button "Endereços" at bounding box center [144, 288] width 174 height 36
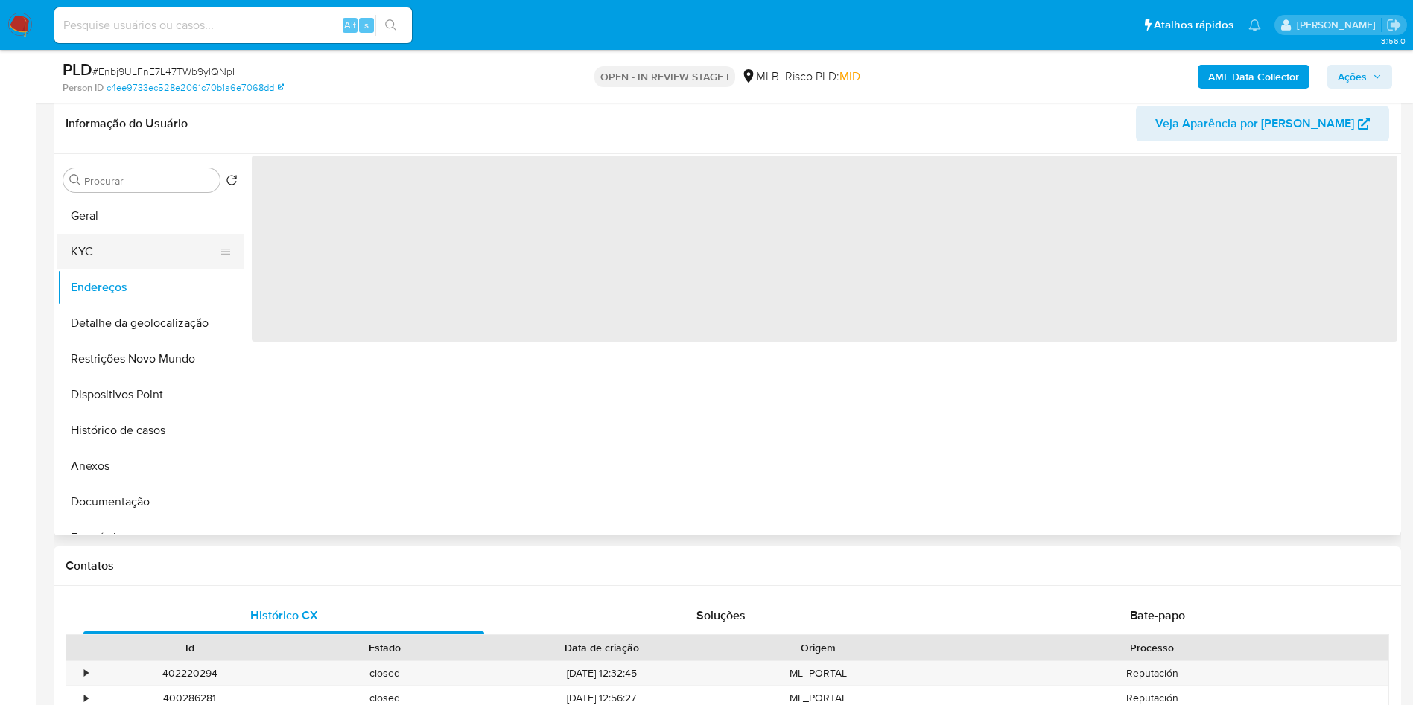
click at [134, 270] on button "KYC" at bounding box center [144, 252] width 174 height 36
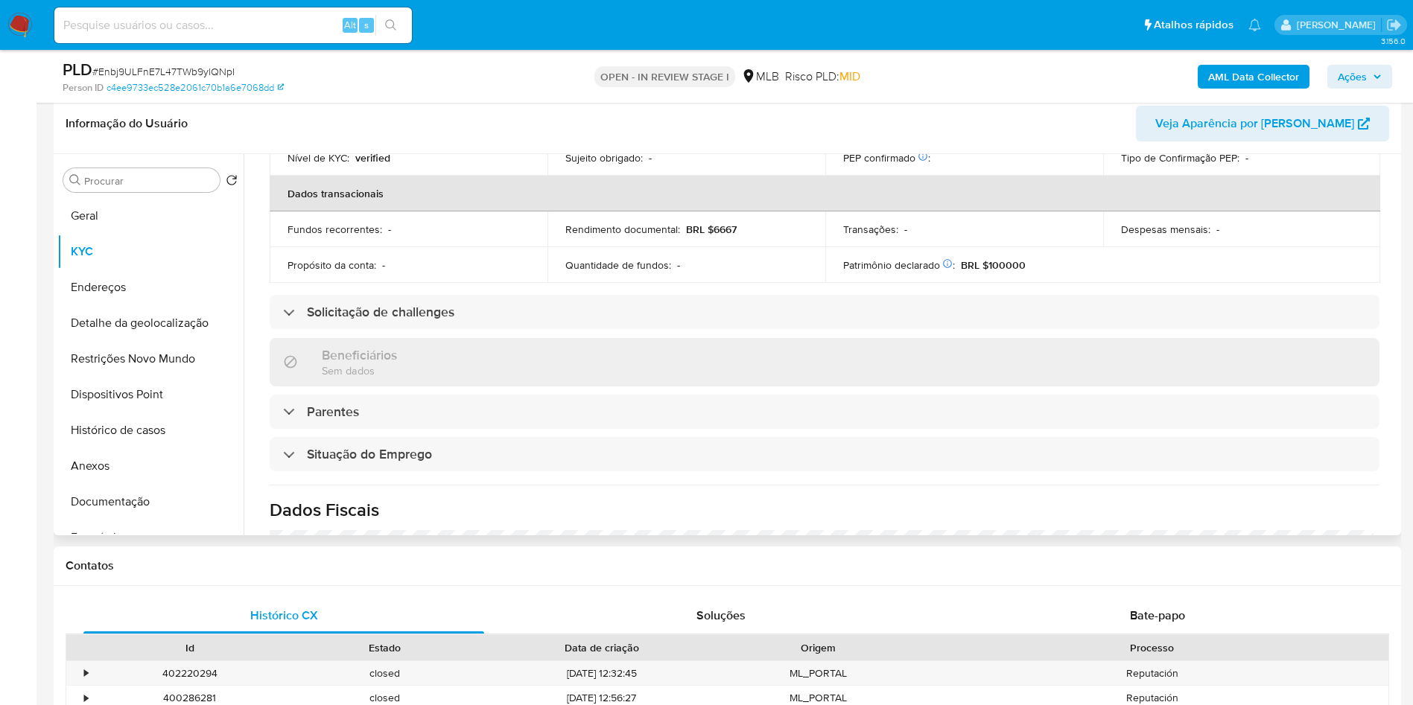
scroll to position [625, 0]
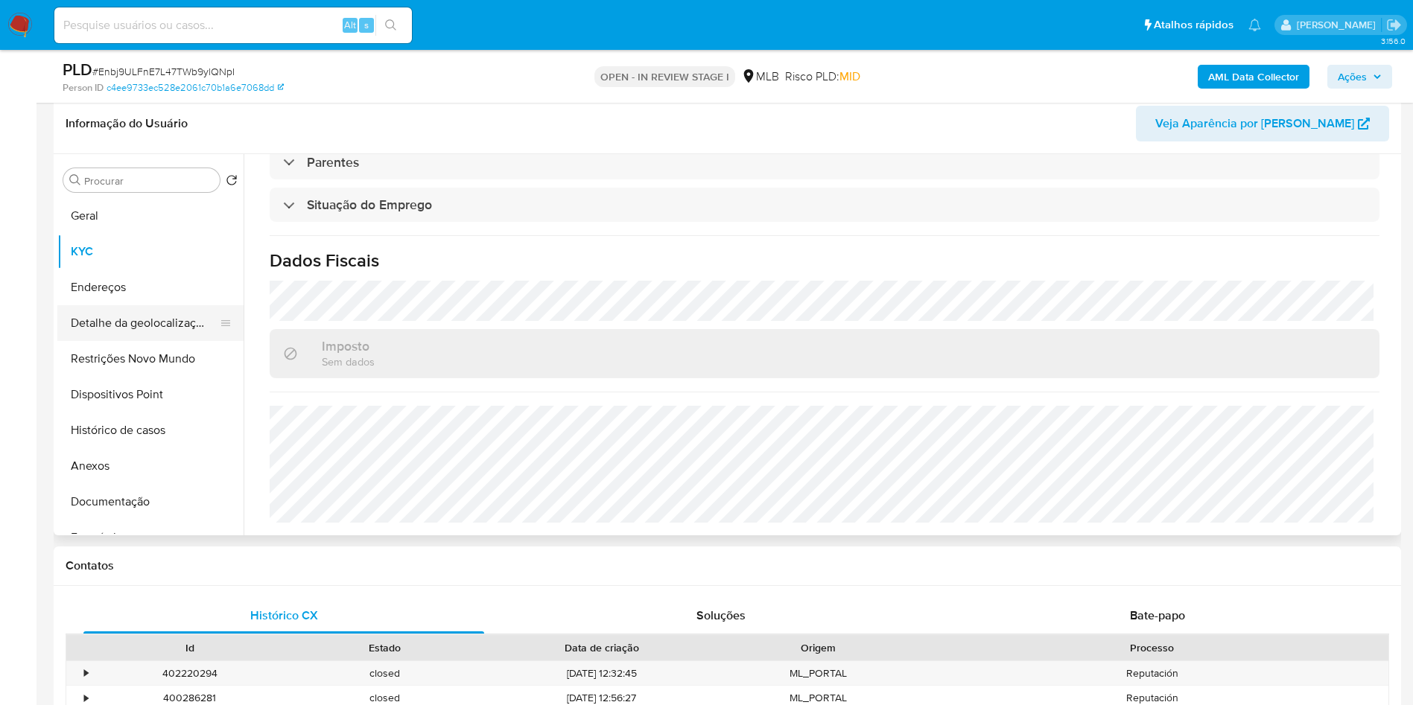
click at [178, 335] on button "Detalhe da geolocalização" at bounding box center [144, 323] width 174 height 36
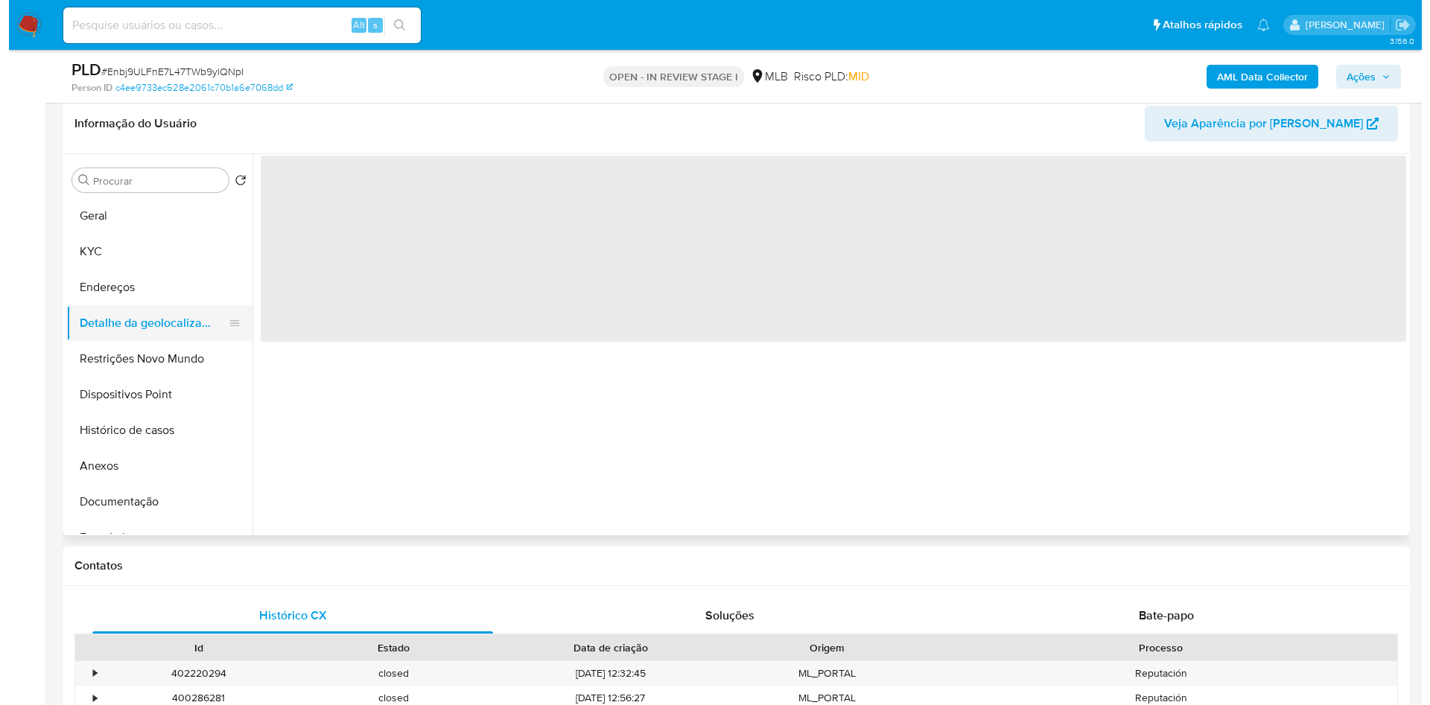
scroll to position [0, 0]
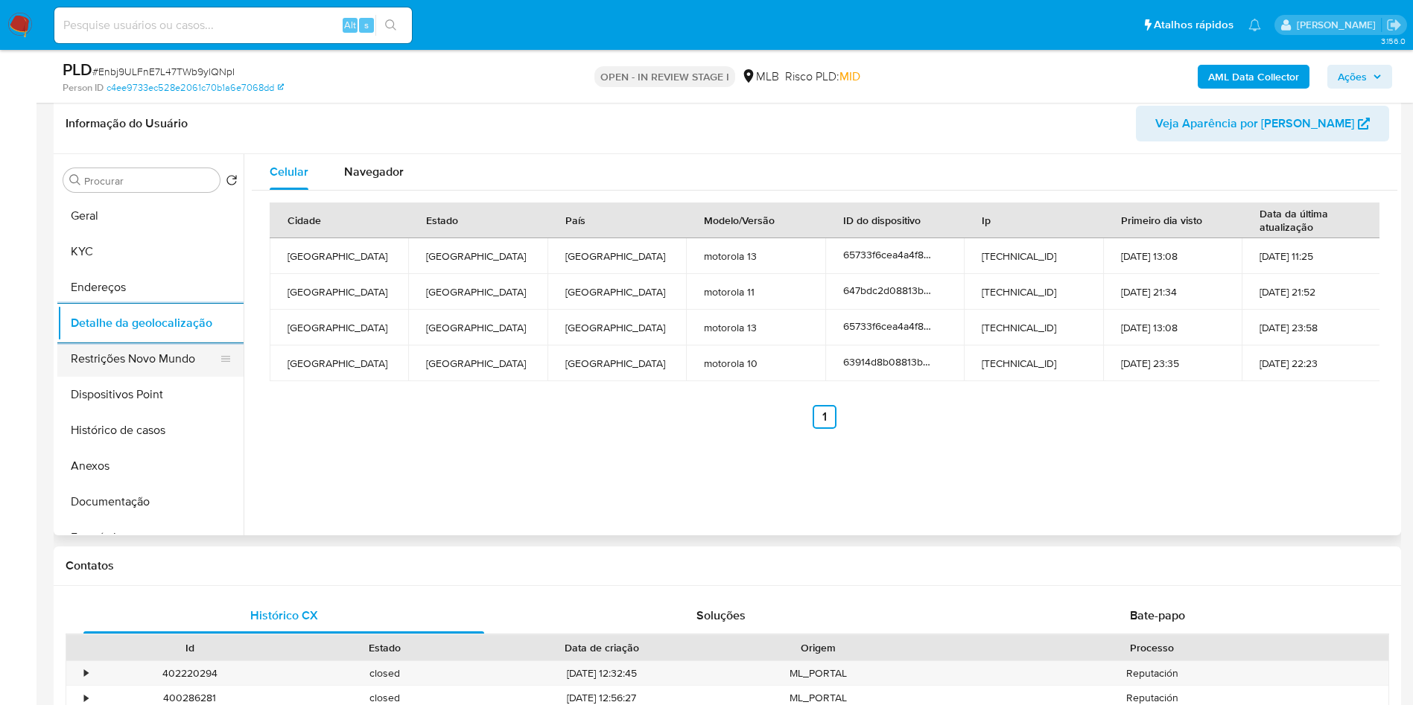
click at [156, 377] on button "Restrições Novo Mundo" at bounding box center [144, 359] width 174 height 36
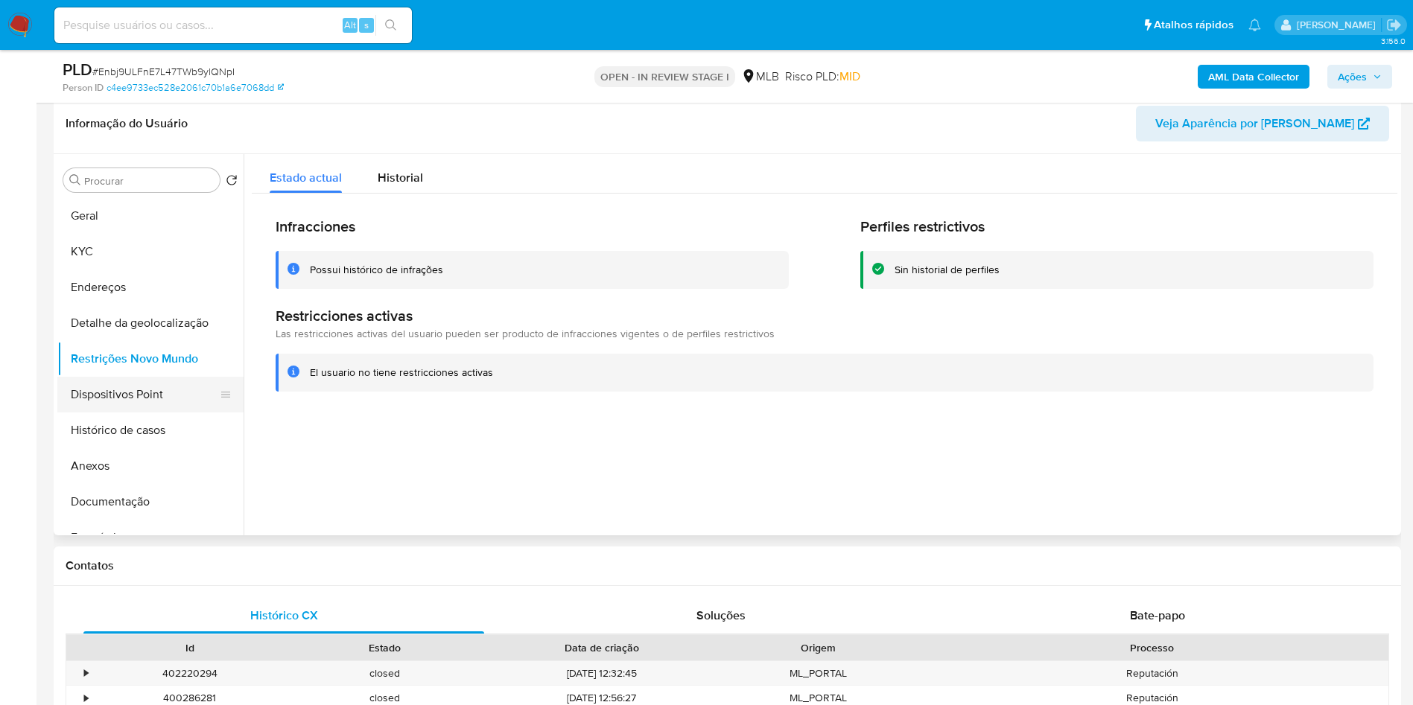
click at [150, 413] on button "Dispositivos Point" at bounding box center [144, 395] width 174 height 36
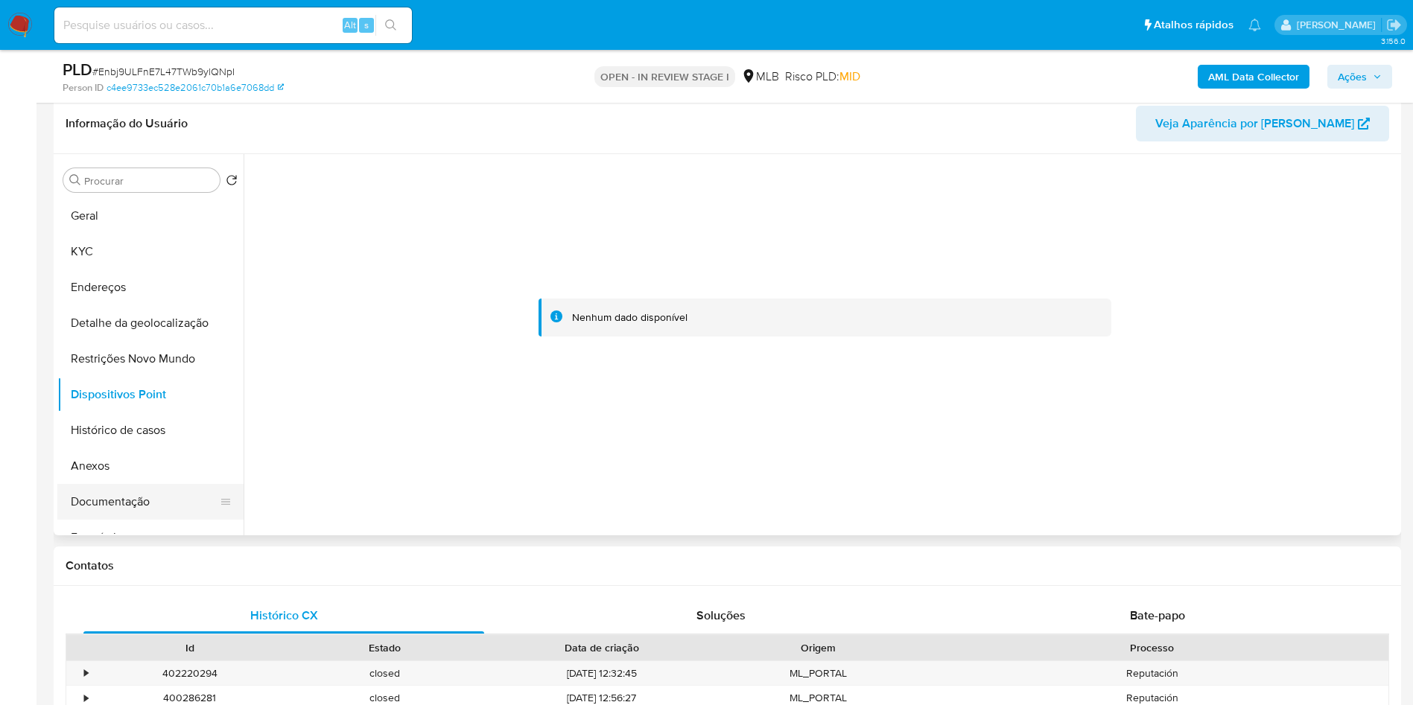
click at [145, 520] on button "Documentação" at bounding box center [144, 502] width 174 height 36
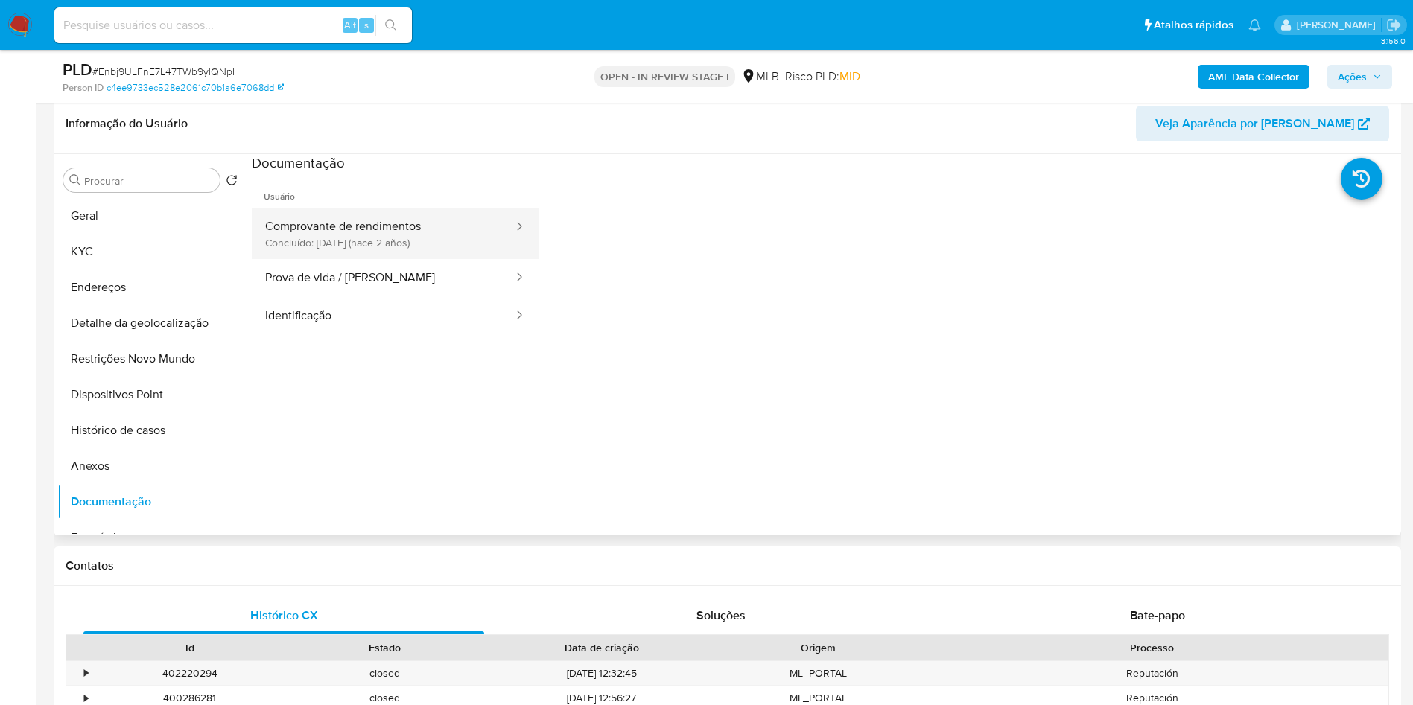
click at [465, 259] on button "Comprovante de rendimentos Concluído: 06/12/2023 (hace 2 años)" at bounding box center [383, 234] width 263 height 51
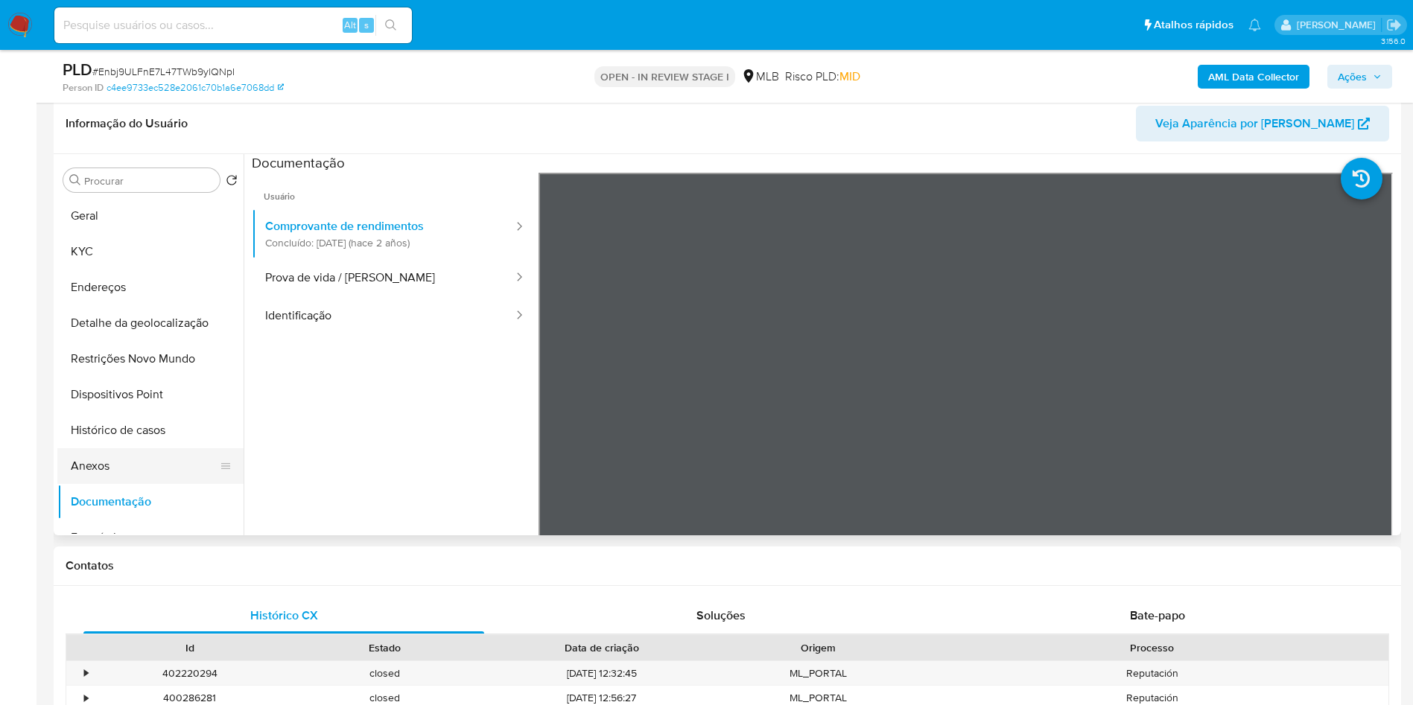
click at [95, 484] on button "Anexos" at bounding box center [144, 466] width 174 height 36
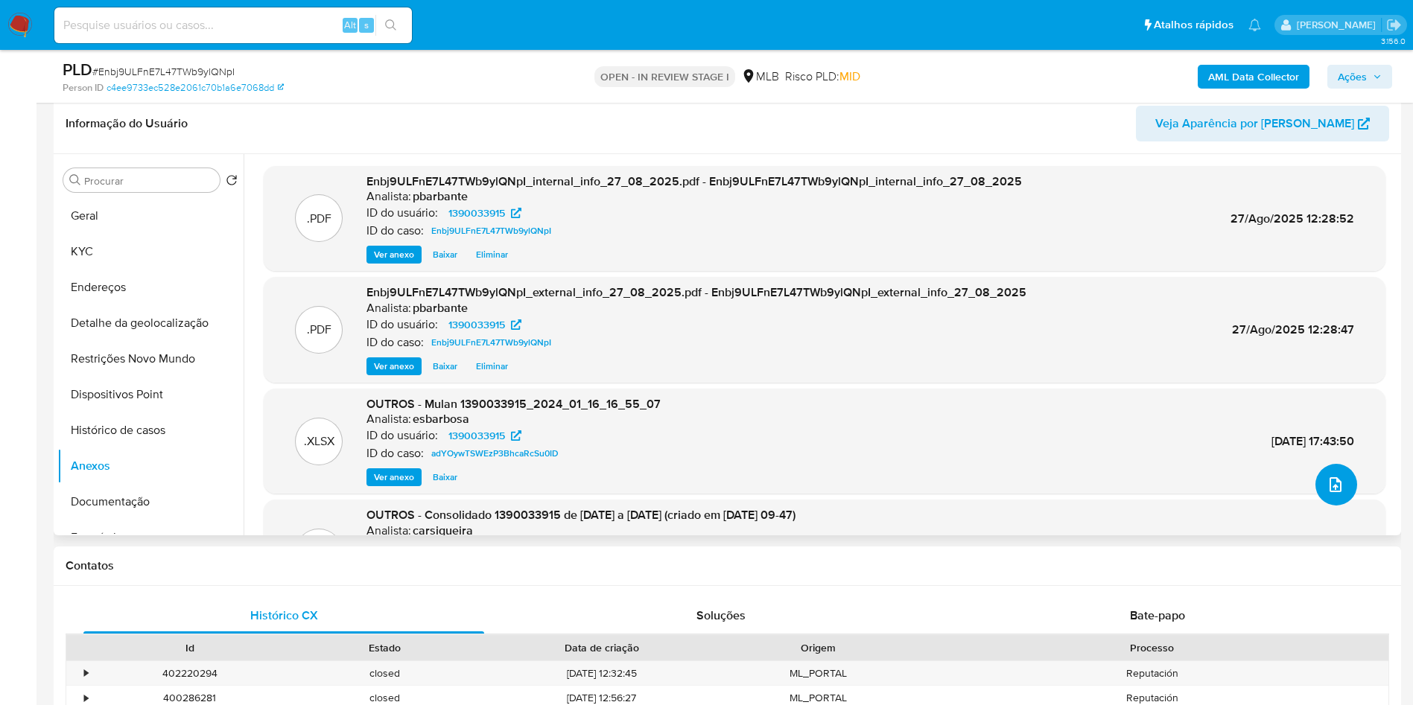
click at [1327, 494] on icon "upload-file" at bounding box center [1336, 485] width 18 height 18
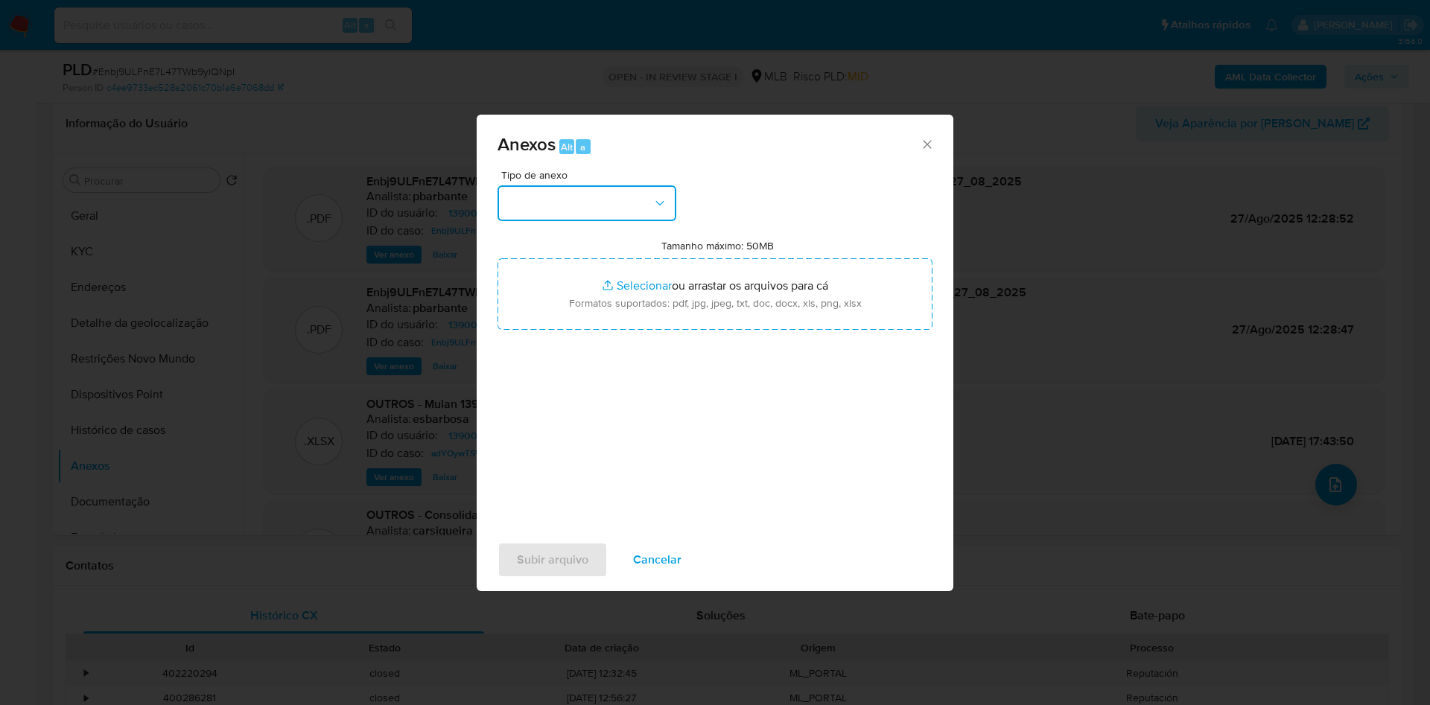
click at [594, 186] on button "button" at bounding box center [587, 203] width 179 height 36
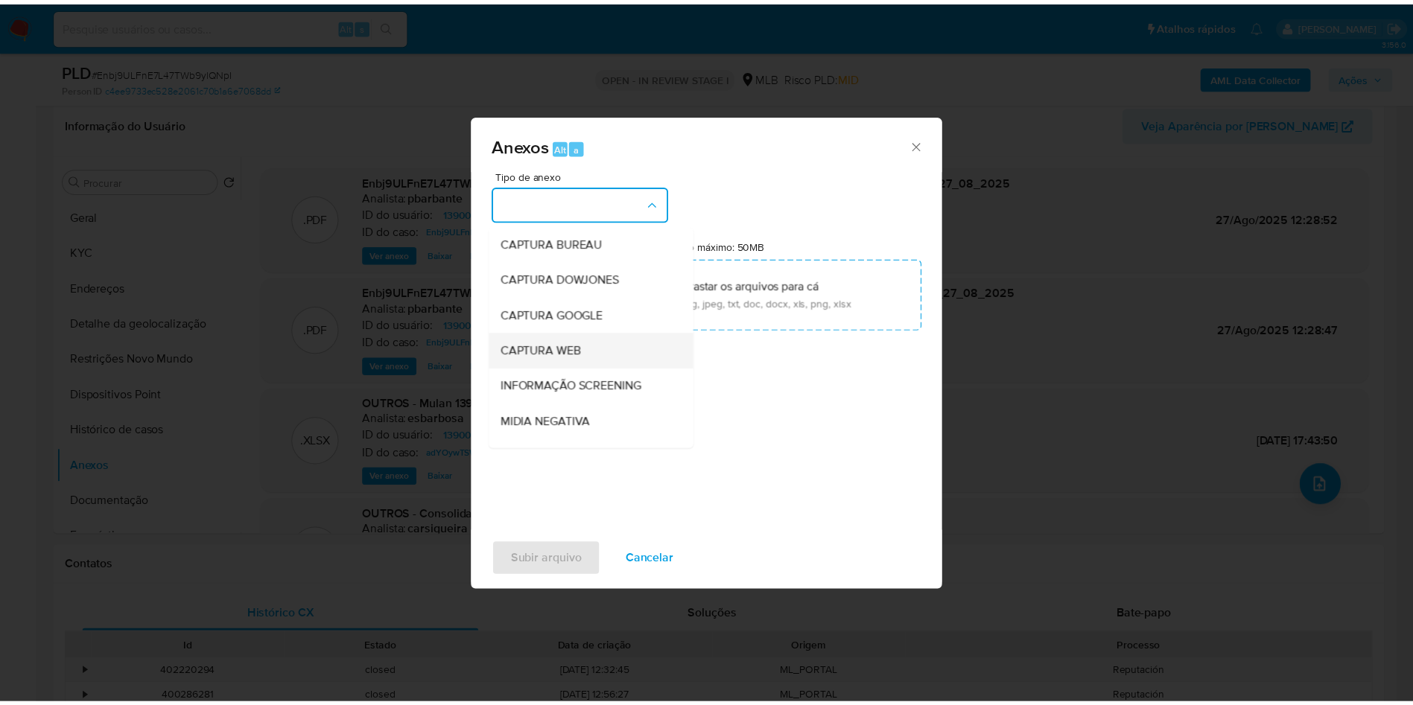
scroll to position [200, 0]
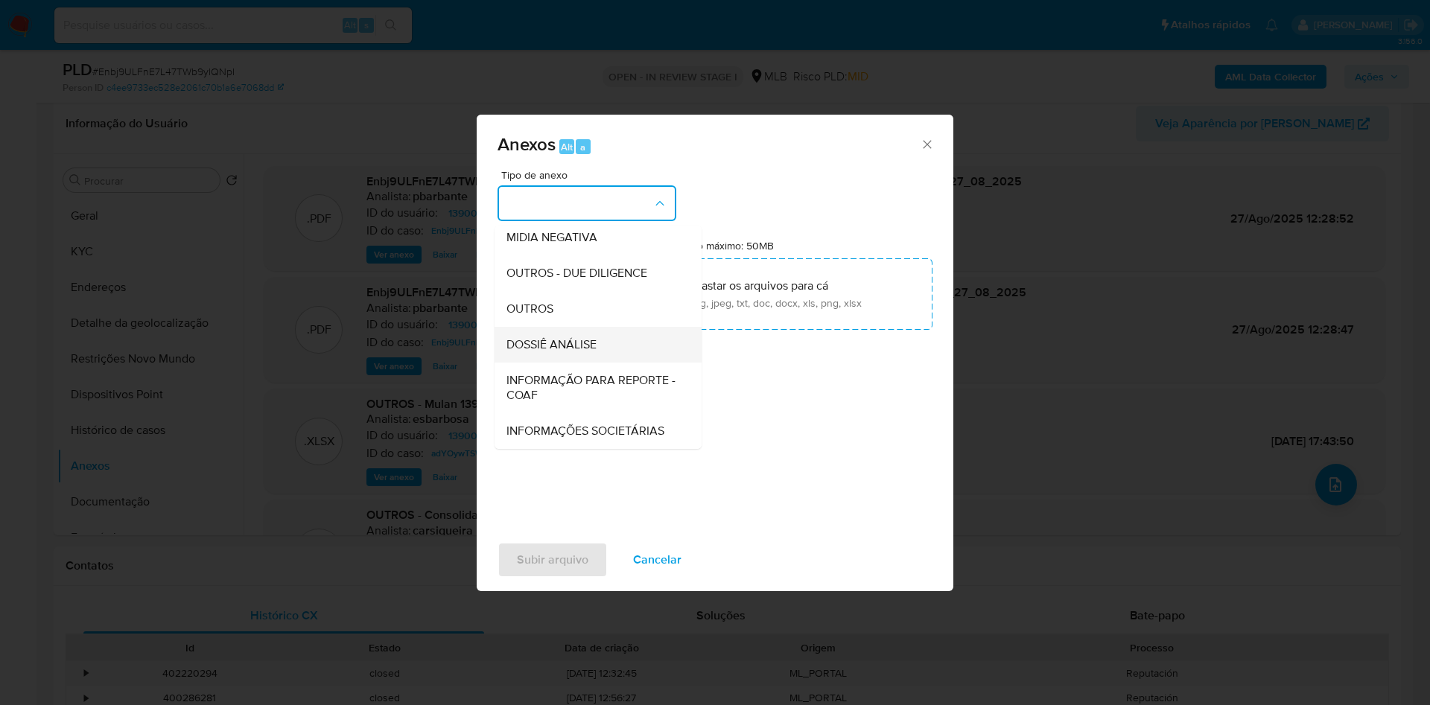
click at [564, 337] on span "DOSSIÊ ANÁLISE" at bounding box center [551, 344] width 90 height 15
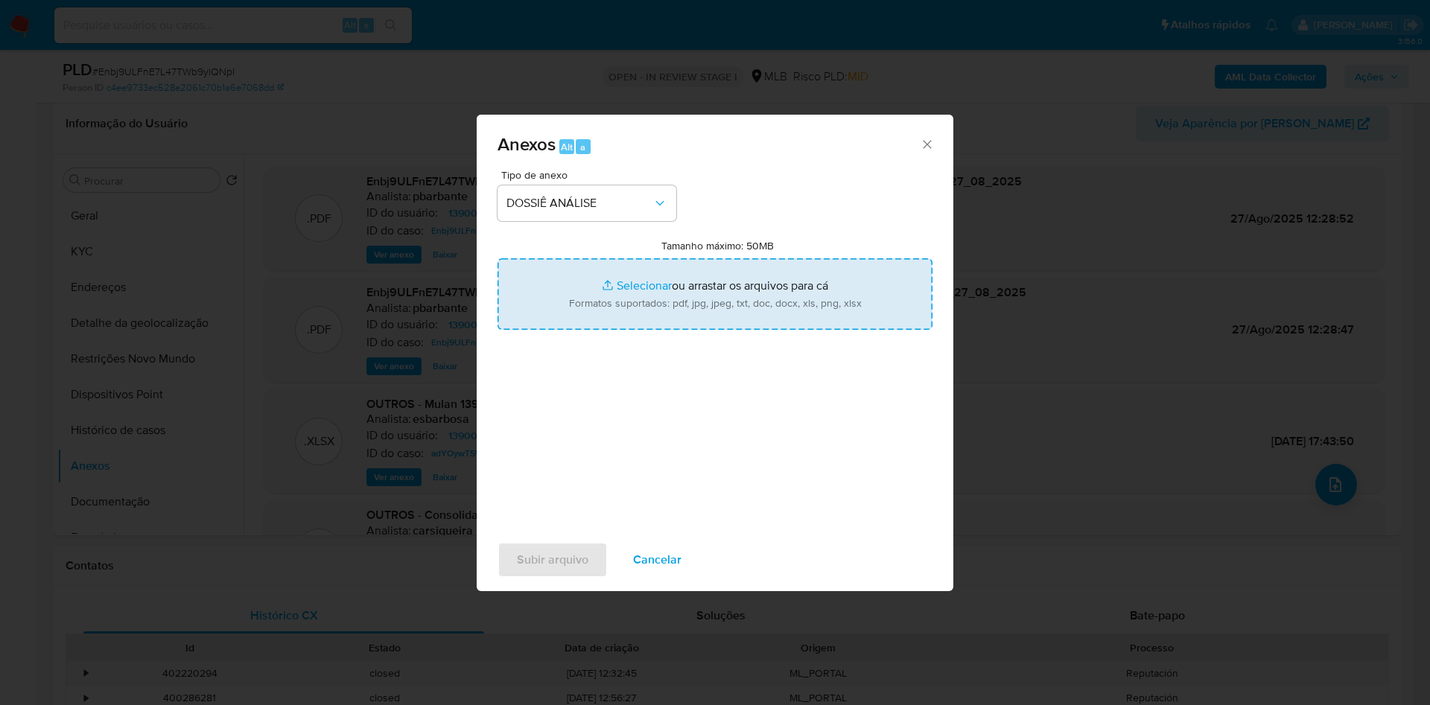
type input "C:\fakepath\Mulan 654873986_2025_08_26_11_30_16.xlsx"
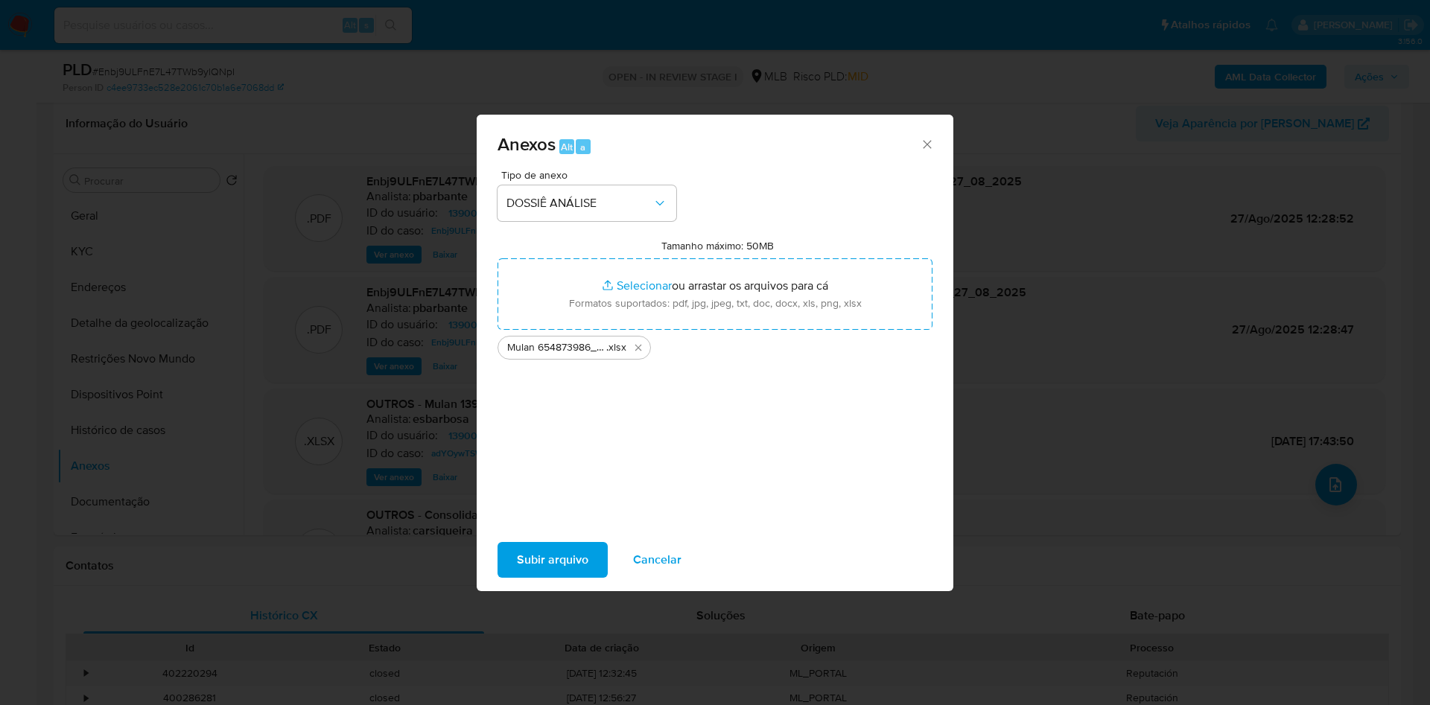
click at [547, 564] on span "Subir arquivo" at bounding box center [553, 560] width 72 height 33
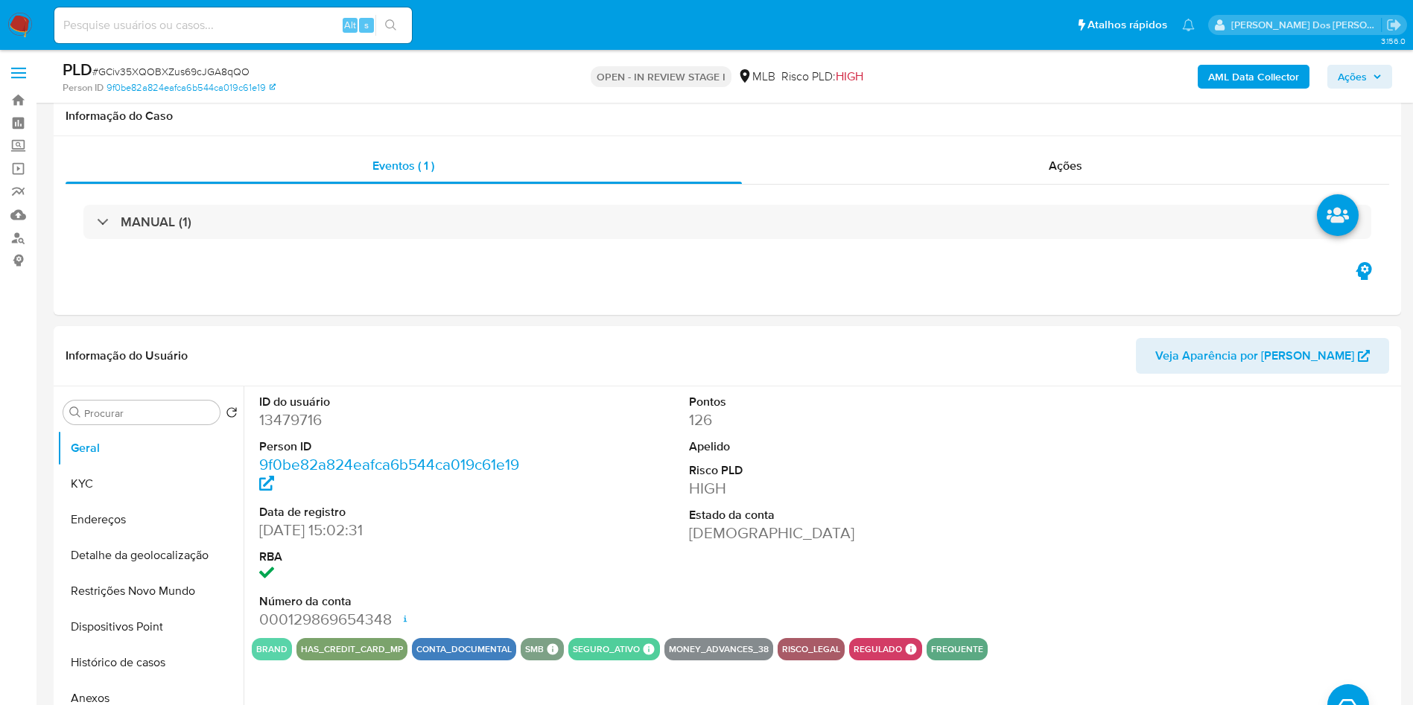
select select "10"
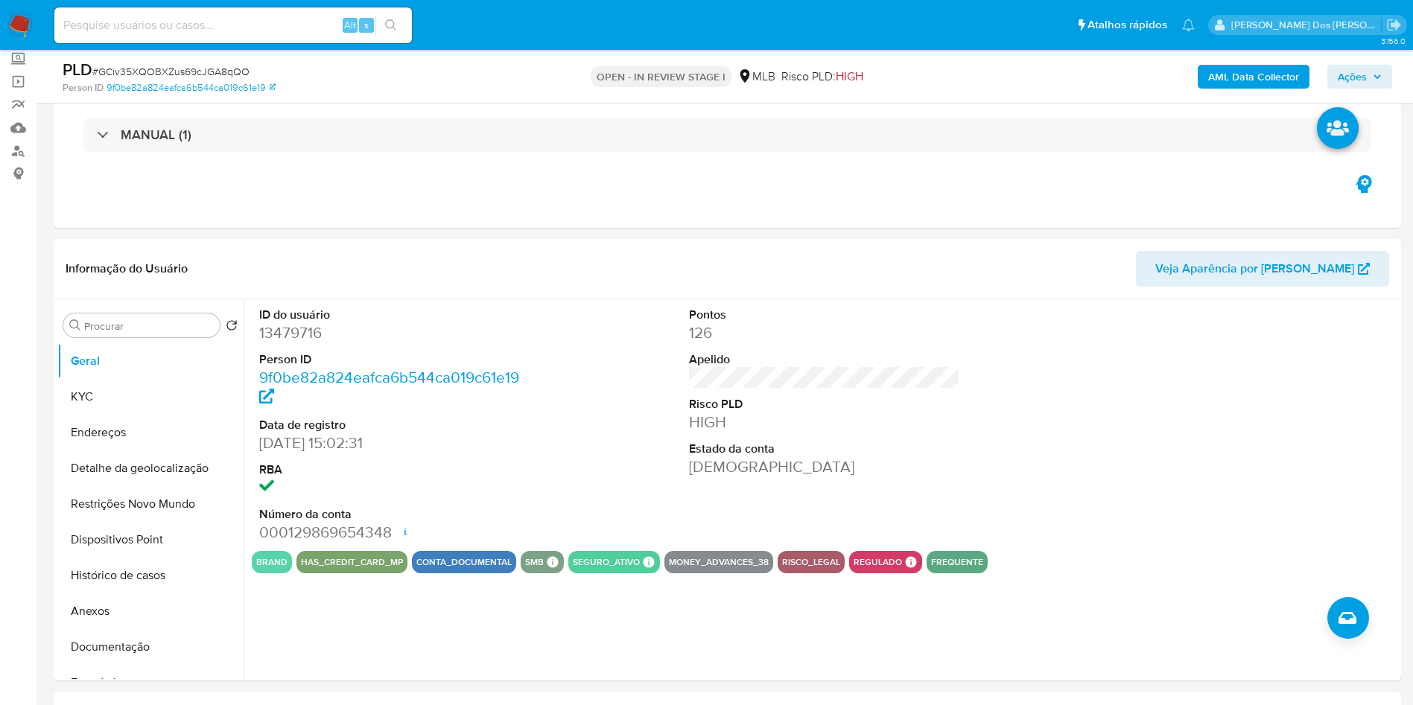
scroll to position [87, 0]
click at [121, 415] on button "KYC" at bounding box center [144, 397] width 174 height 36
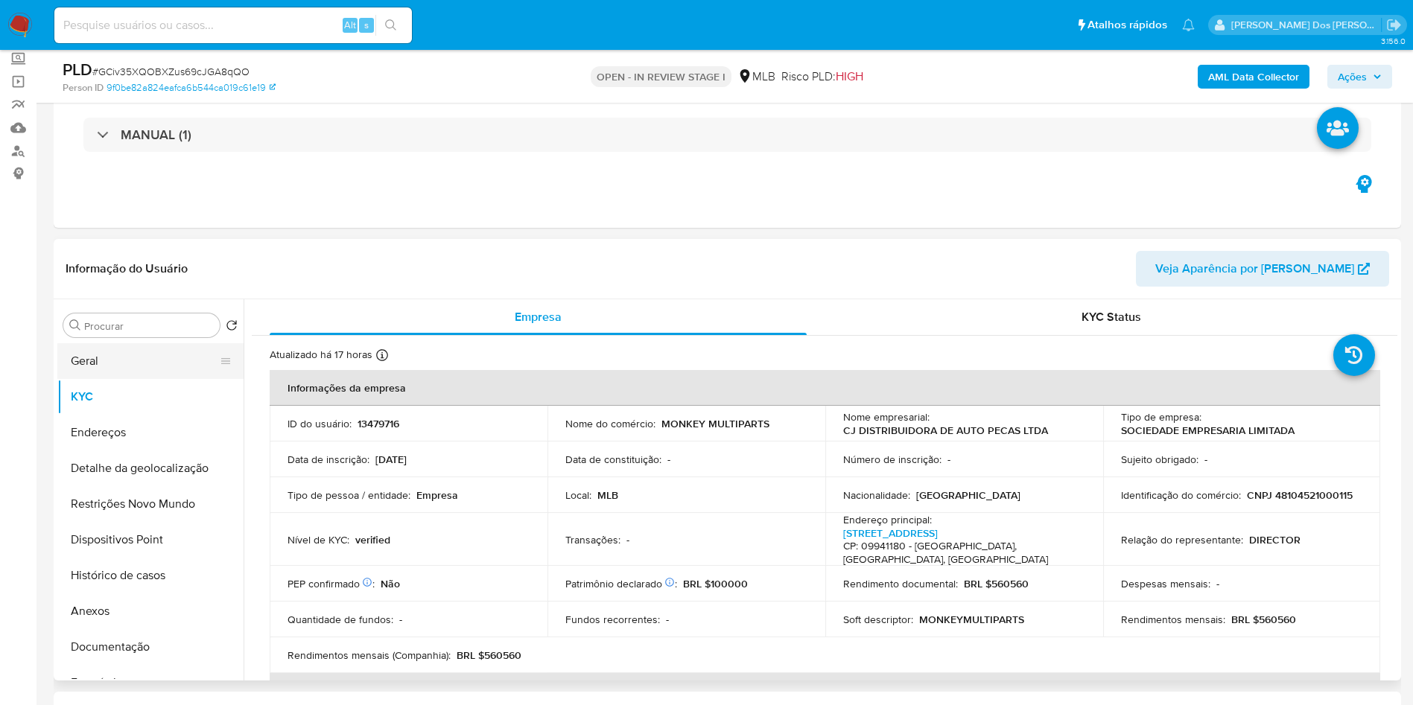
click at [119, 379] on button "Geral" at bounding box center [144, 361] width 174 height 36
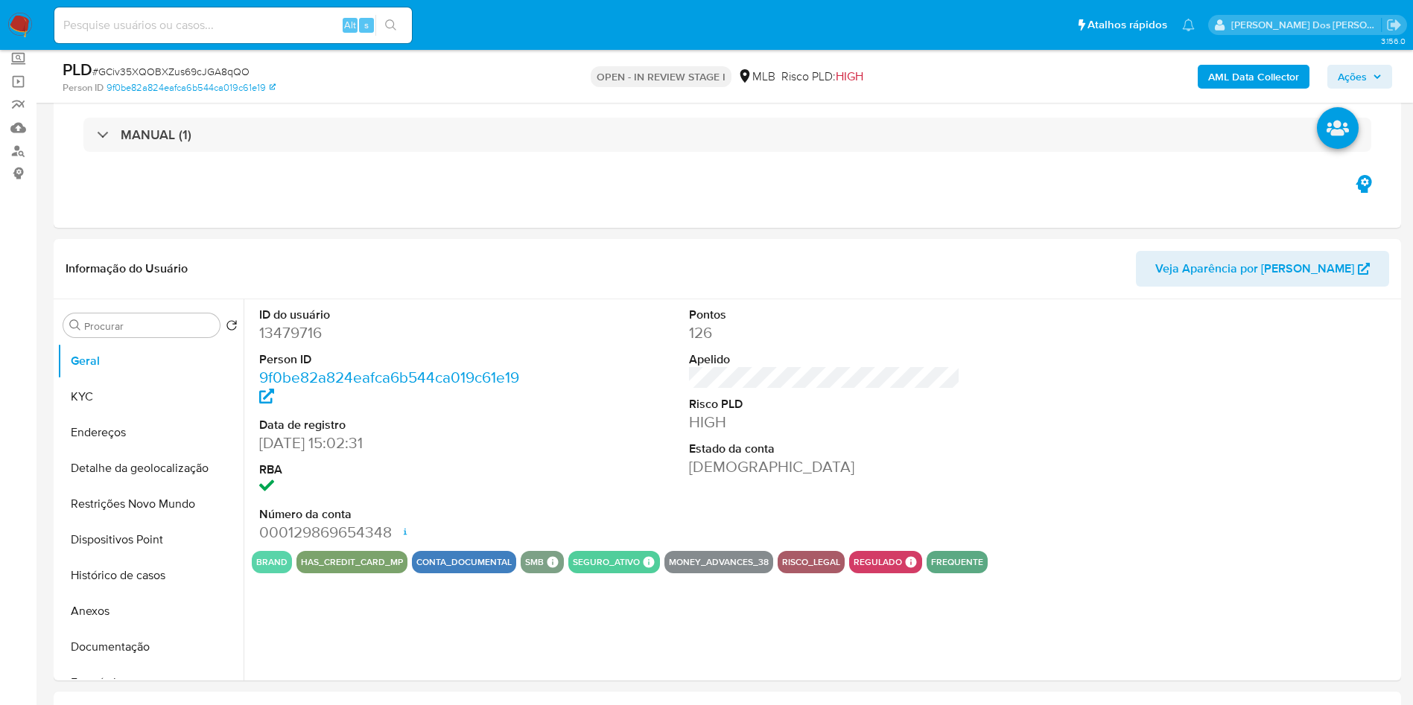
click at [314, 343] on dd "13479716" at bounding box center [395, 333] width 272 height 21
copy dd "13479716"
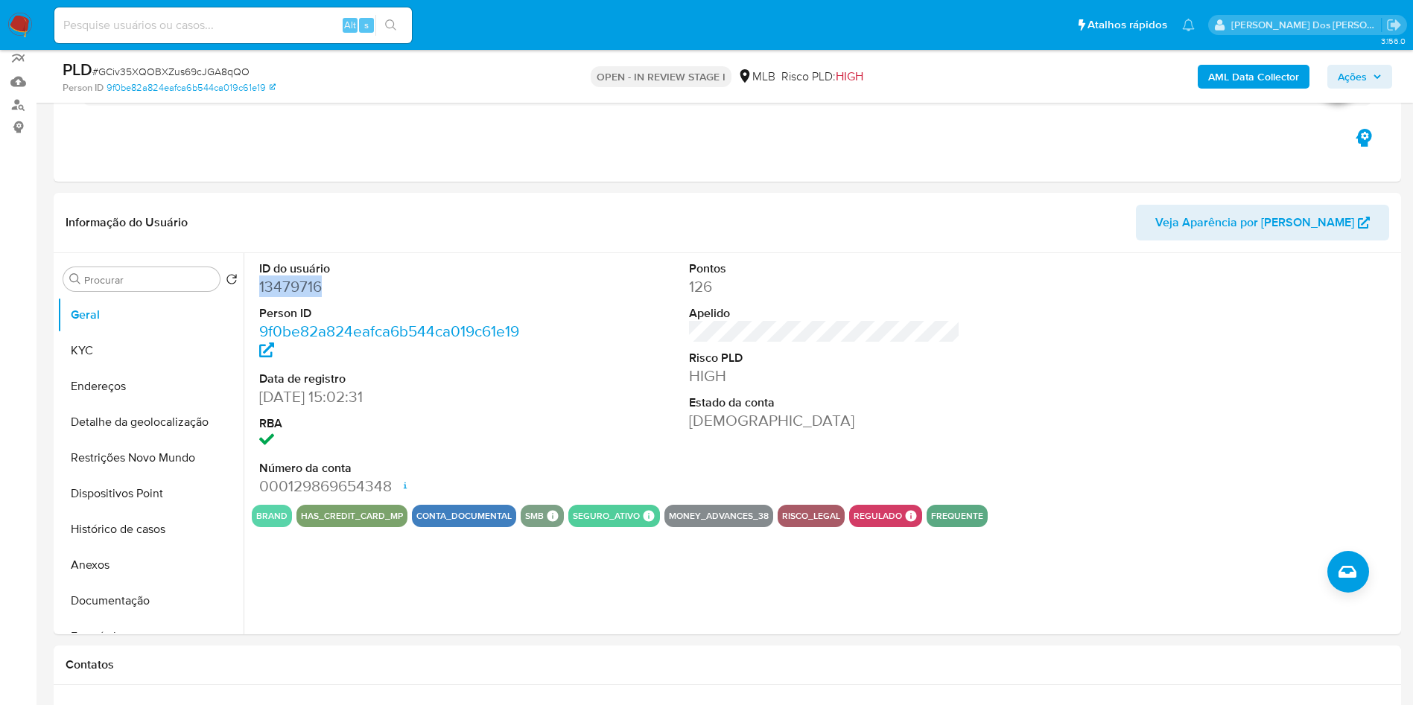
scroll to position [132, 0]
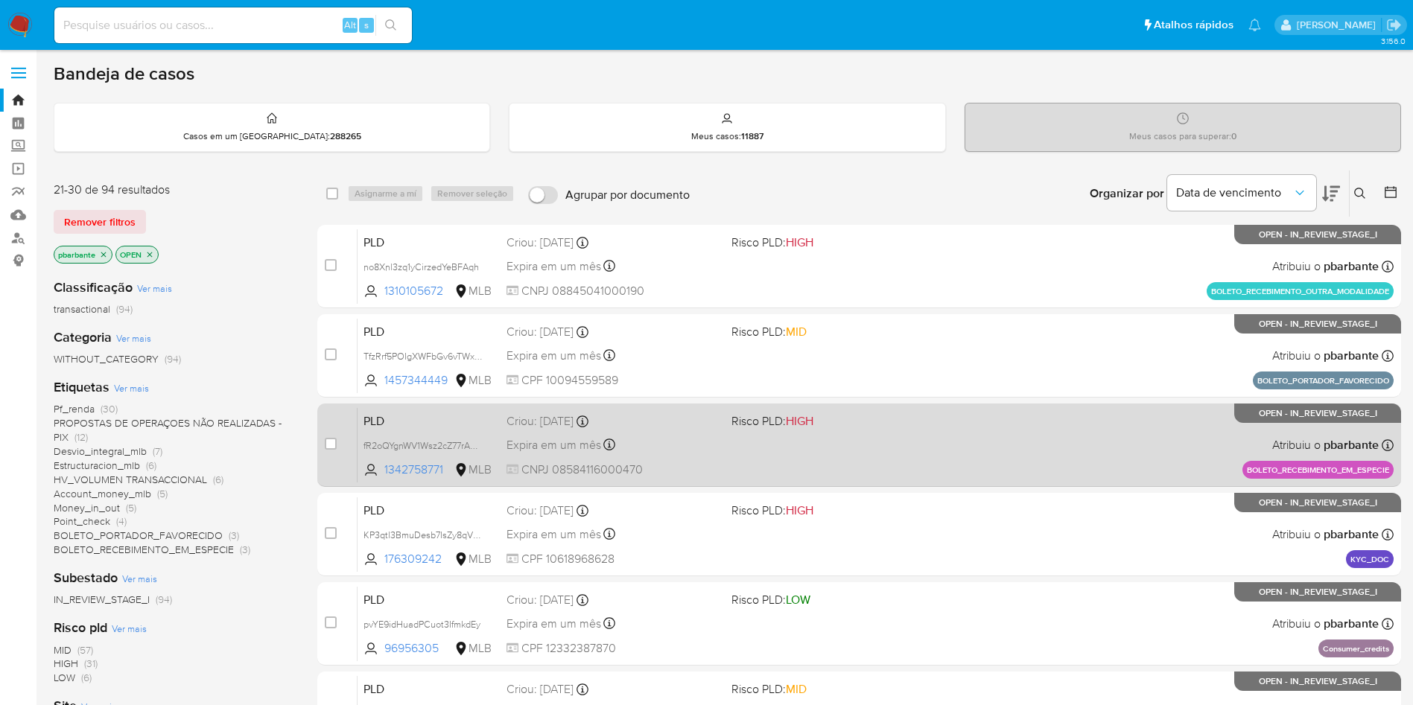
scroll to position [588, 0]
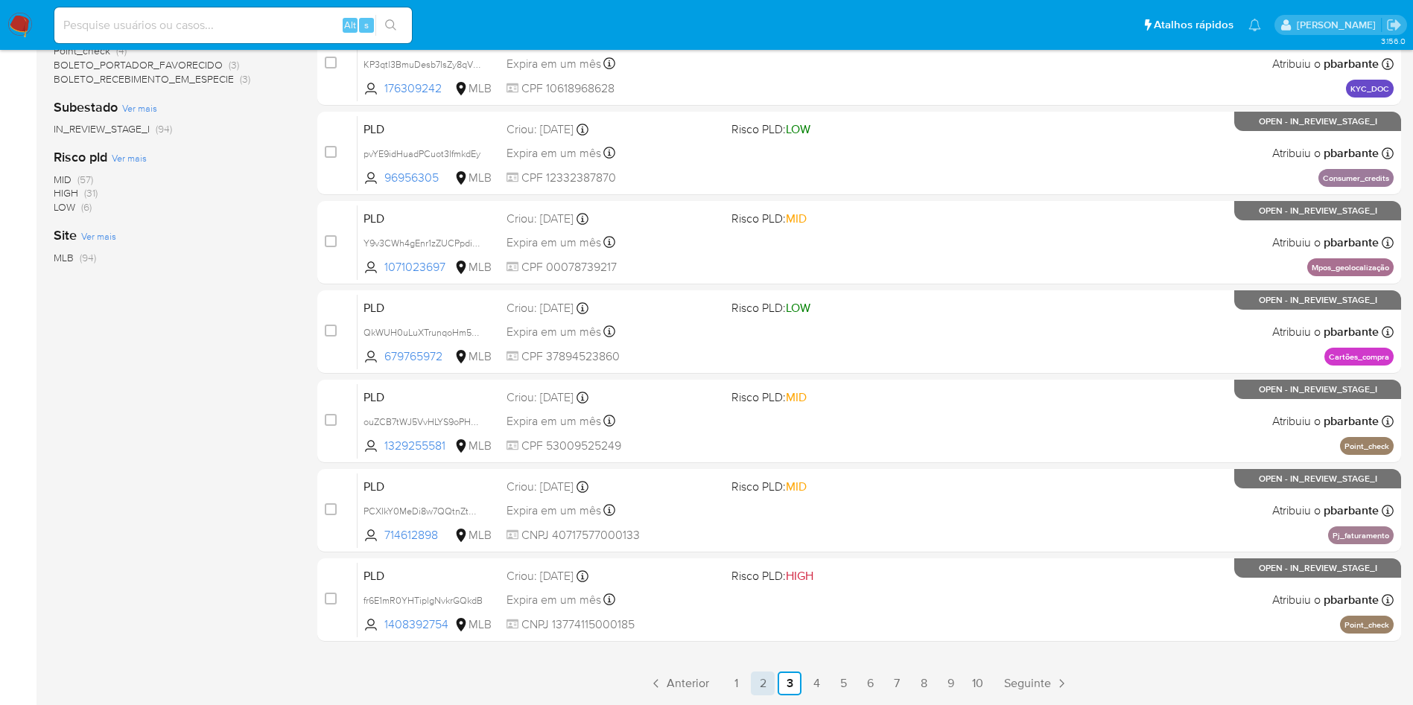
click at [771, 687] on link "2" at bounding box center [763, 684] width 24 height 24
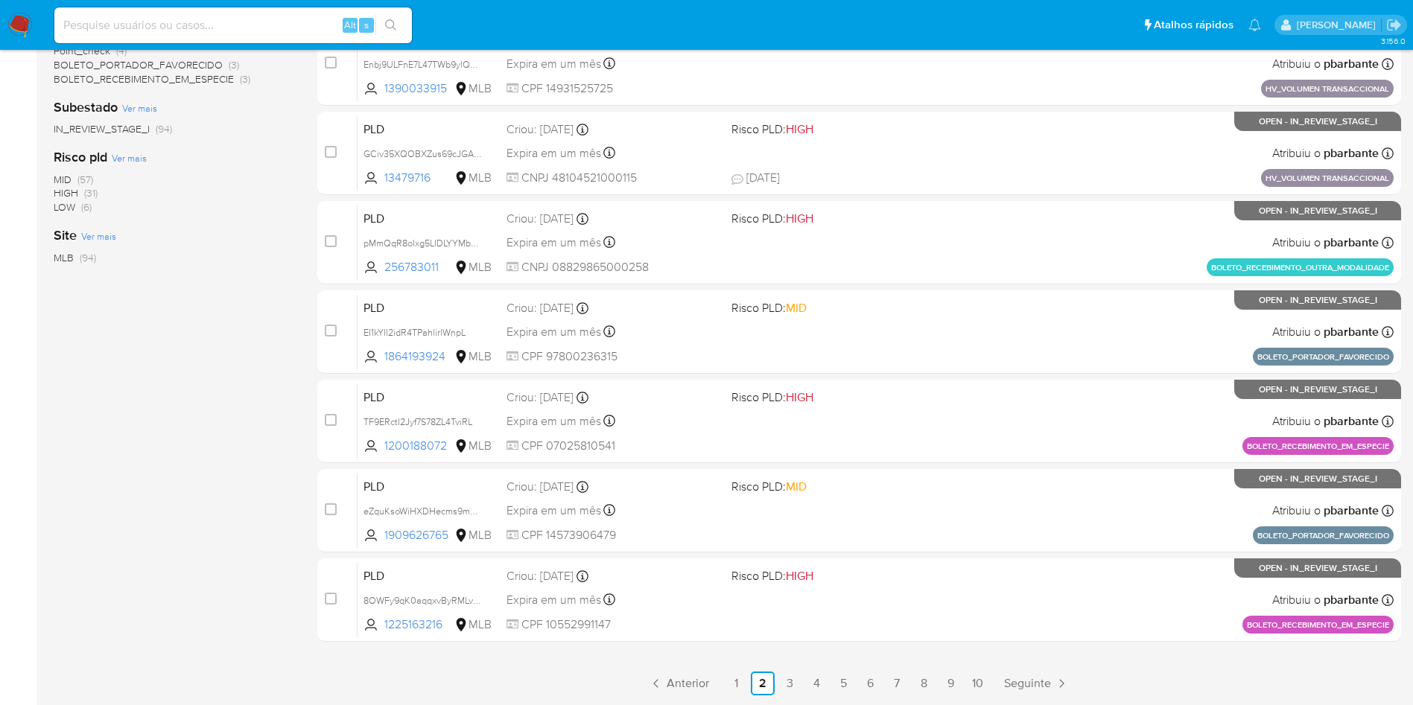
scroll to position [588, 0]
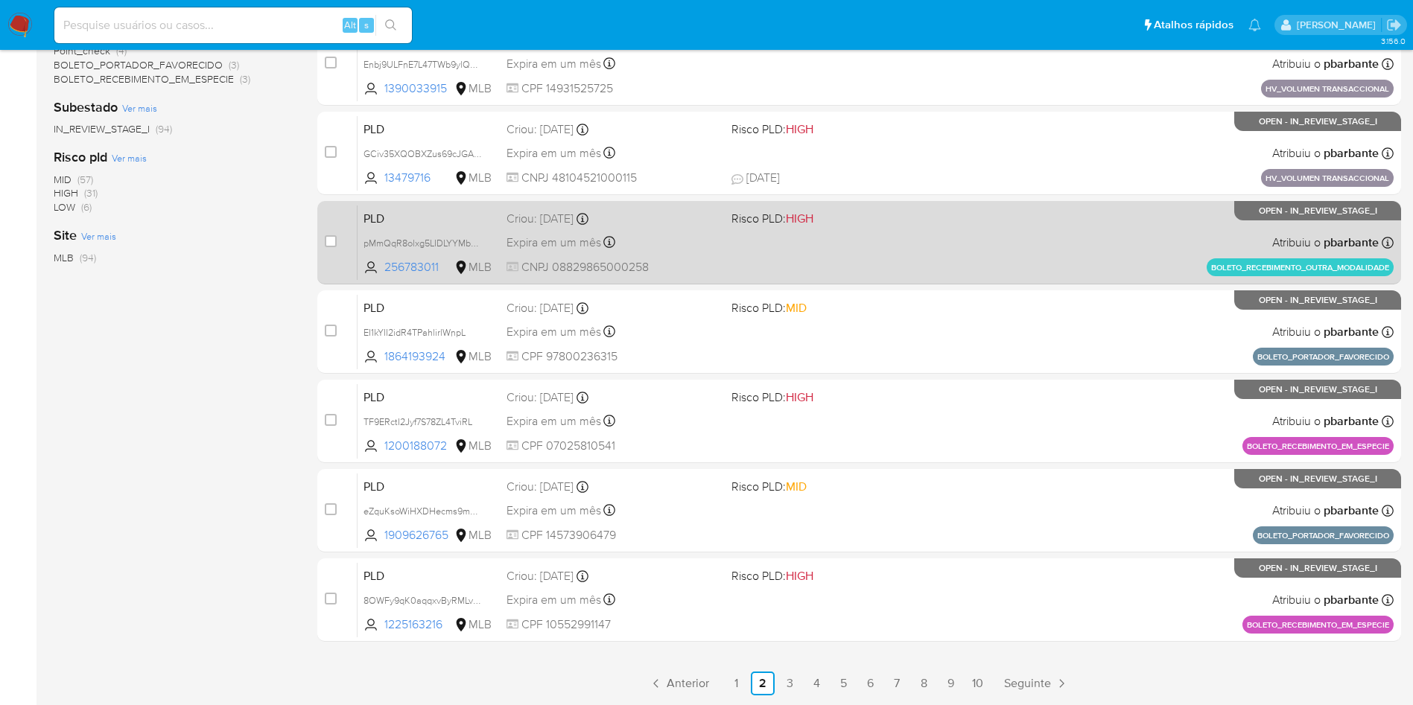
click at [906, 208] on div "PLD pMmQqR8olxg5LIDLYYMbqKwd 256783011 MLB Risco PLD: HIGH Criou: [DATE] Criou:…" at bounding box center [876, 242] width 1036 height 75
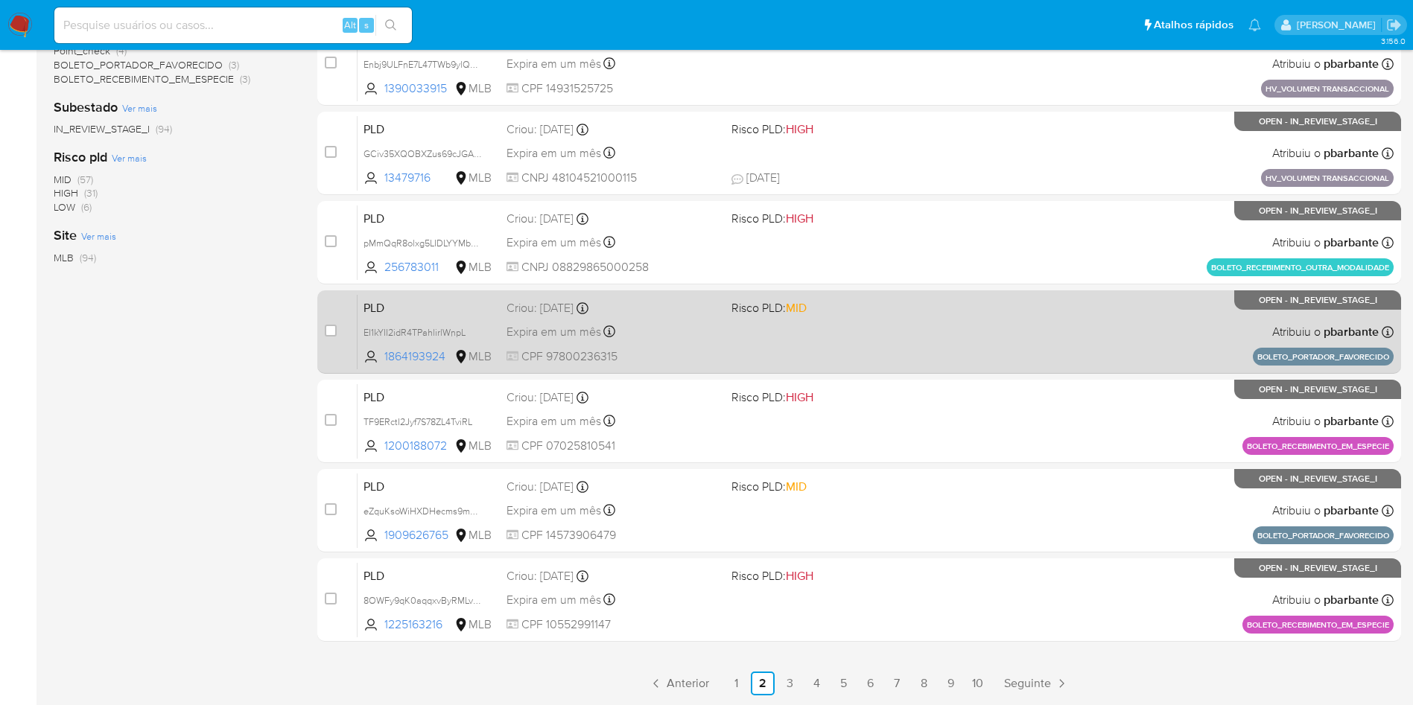
click at [891, 296] on div "PLD EI1kYII2idR4TPahlirlWnpL 1864193924 MLB Risco PLD: MID Criou: [DATE] Criou:…" at bounding box center [876, 331] width 1036 height 75
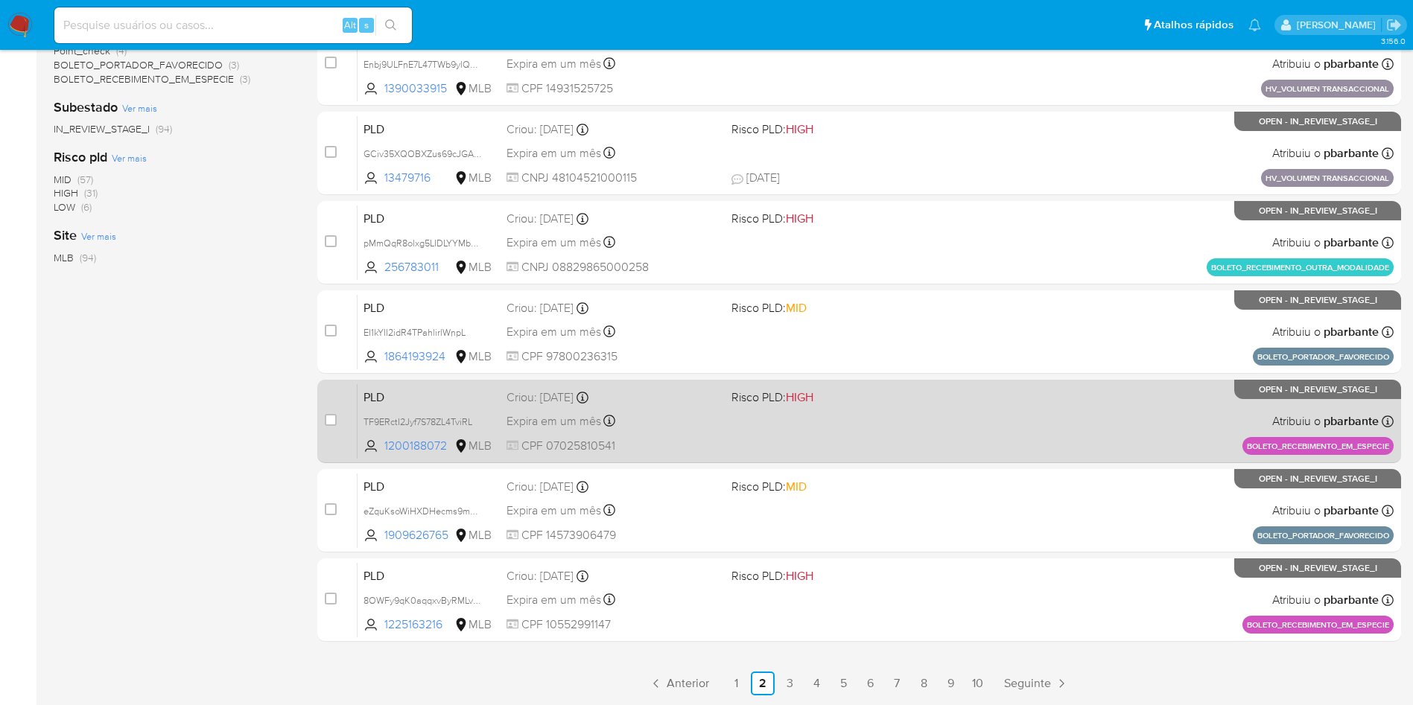
click at [906, 398] on div "PLD TF9ERctI2Jyf7S78ZL4TviRL 1200188072 MLB Risco PLD: HIGH Criou: [DATE] Criou…" at bounding box center [876, 421] width 1036 height 75
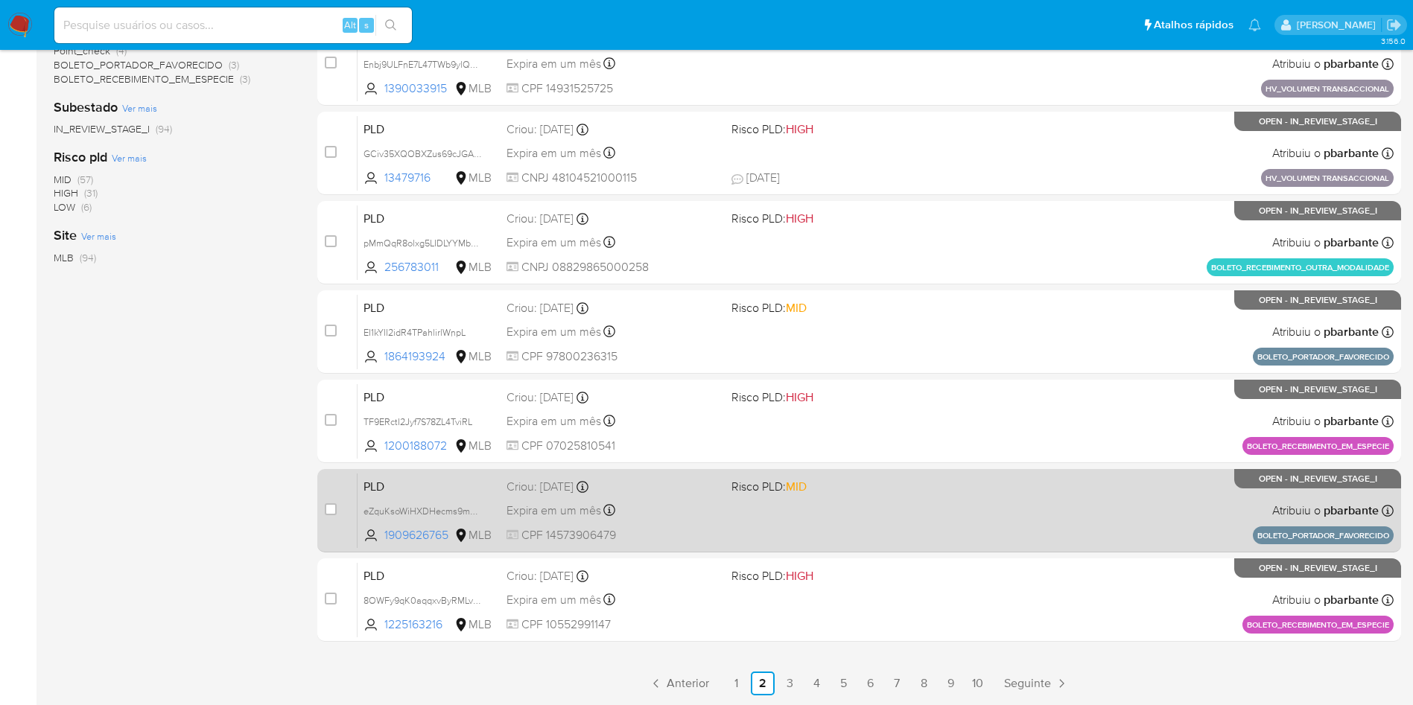
click at [930, 494] on div "PLD eZquKsoWiHXDHecms9m6cte8 1909626765 MLB Risco PLD: MID Criou: [DATE] Criou:…" at bounding box center [876, 510] width 1036 height 75
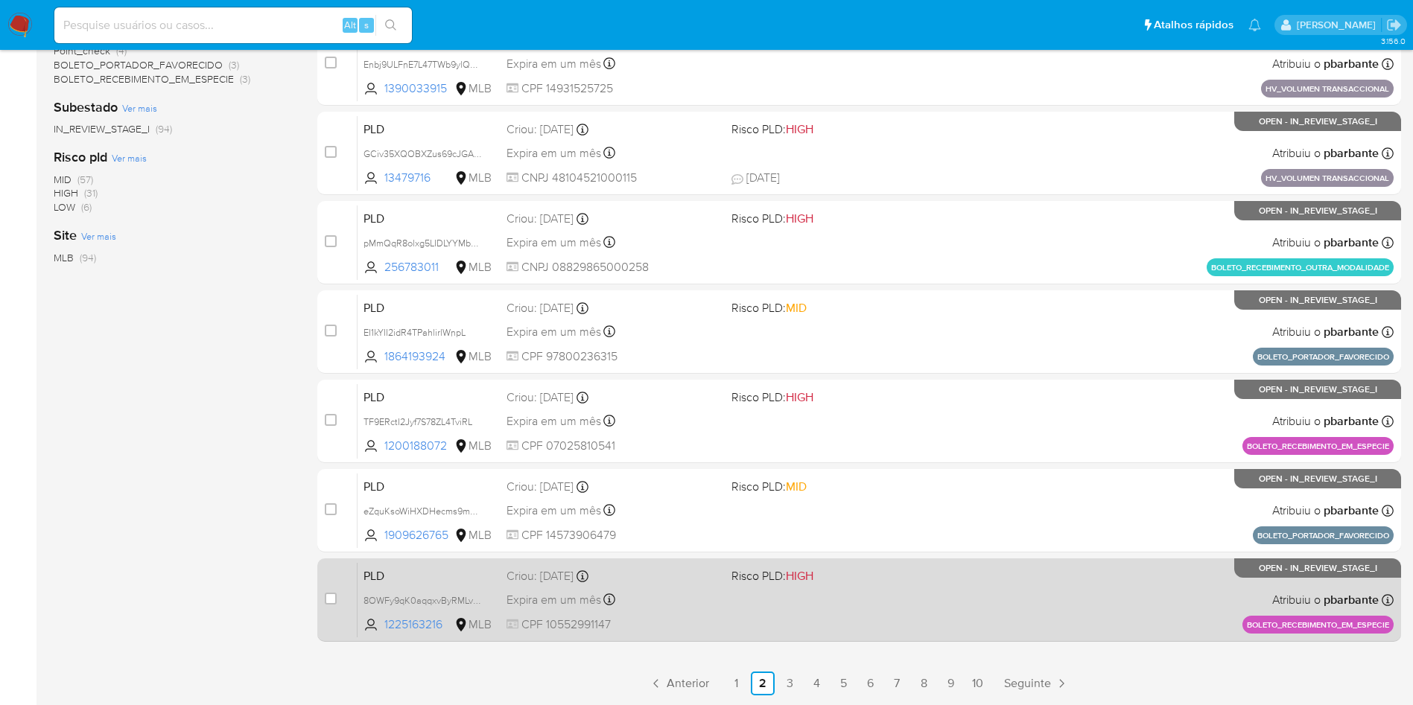
click at [938, 572] on span "Risco PLD: HIGH" at bounding box center [837, 574] width 213 height 19
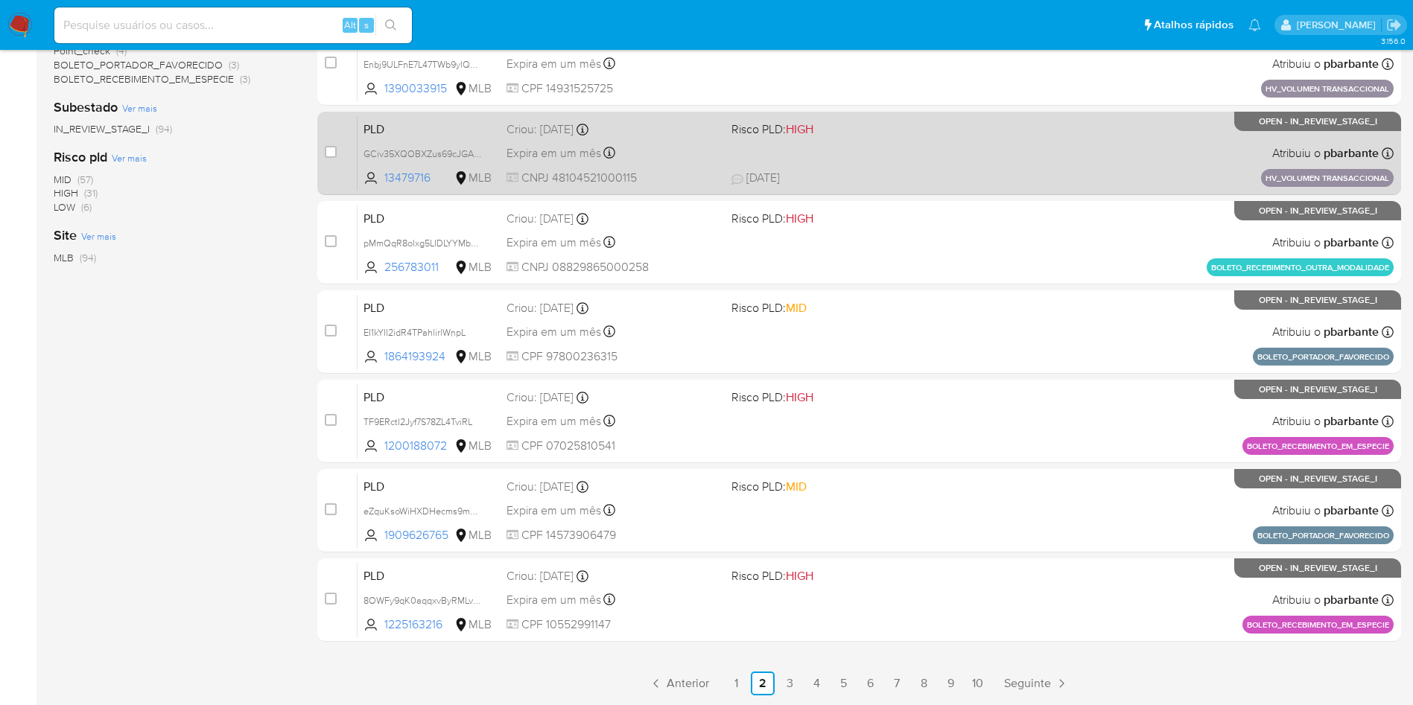
click at [765, 115] on div "PLD GCiv35XQOBXZus69cJGA8qQO 13479716 MLB Risco PLD: HIGH Criou: [DATE] Criou: …" at bounding box center [876, 152] width 1036 height 75
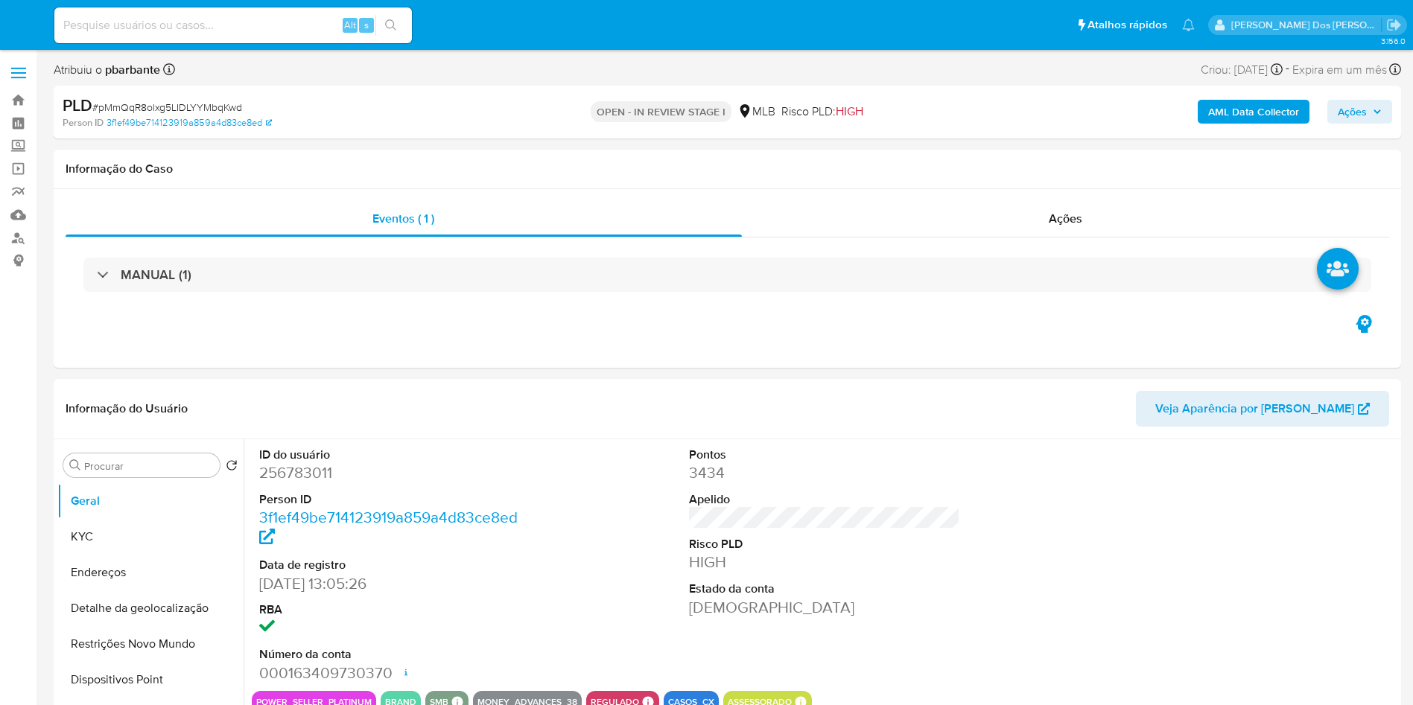
select select "10"
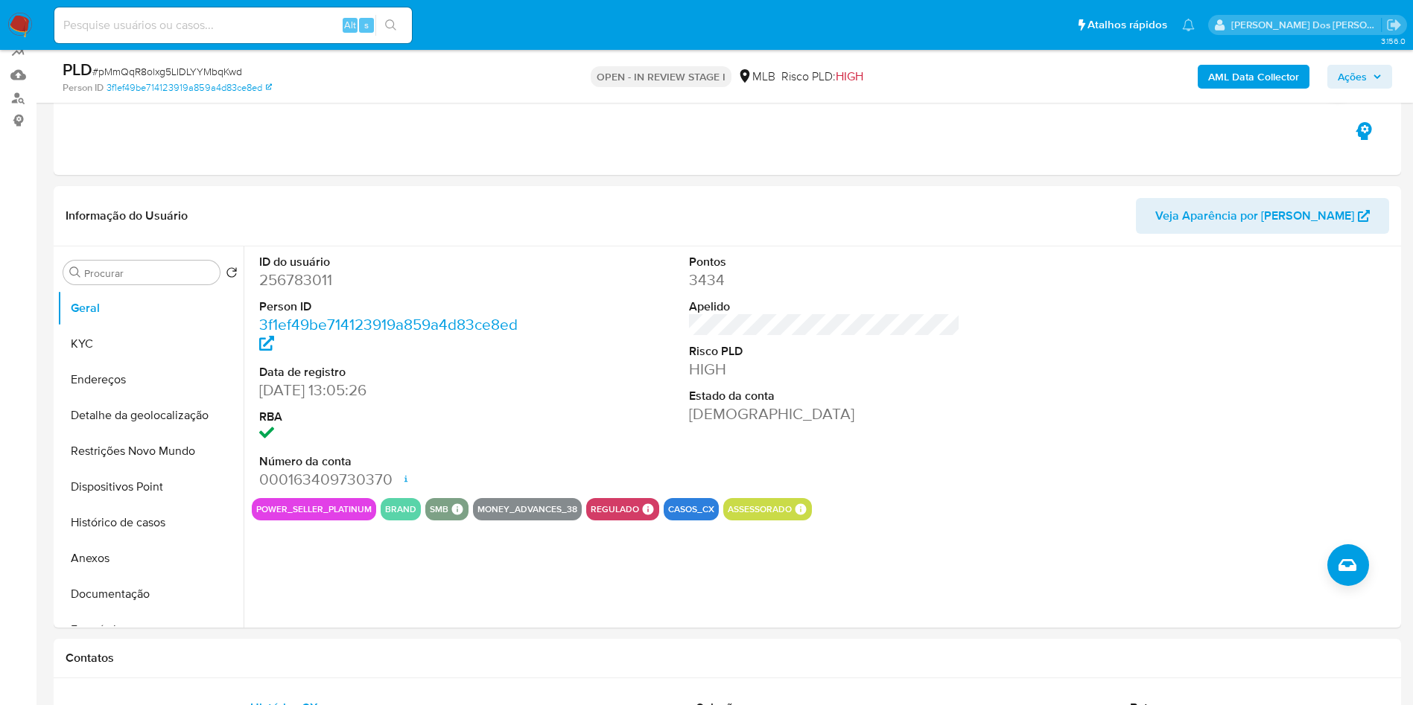
scroll to position [136, 0]
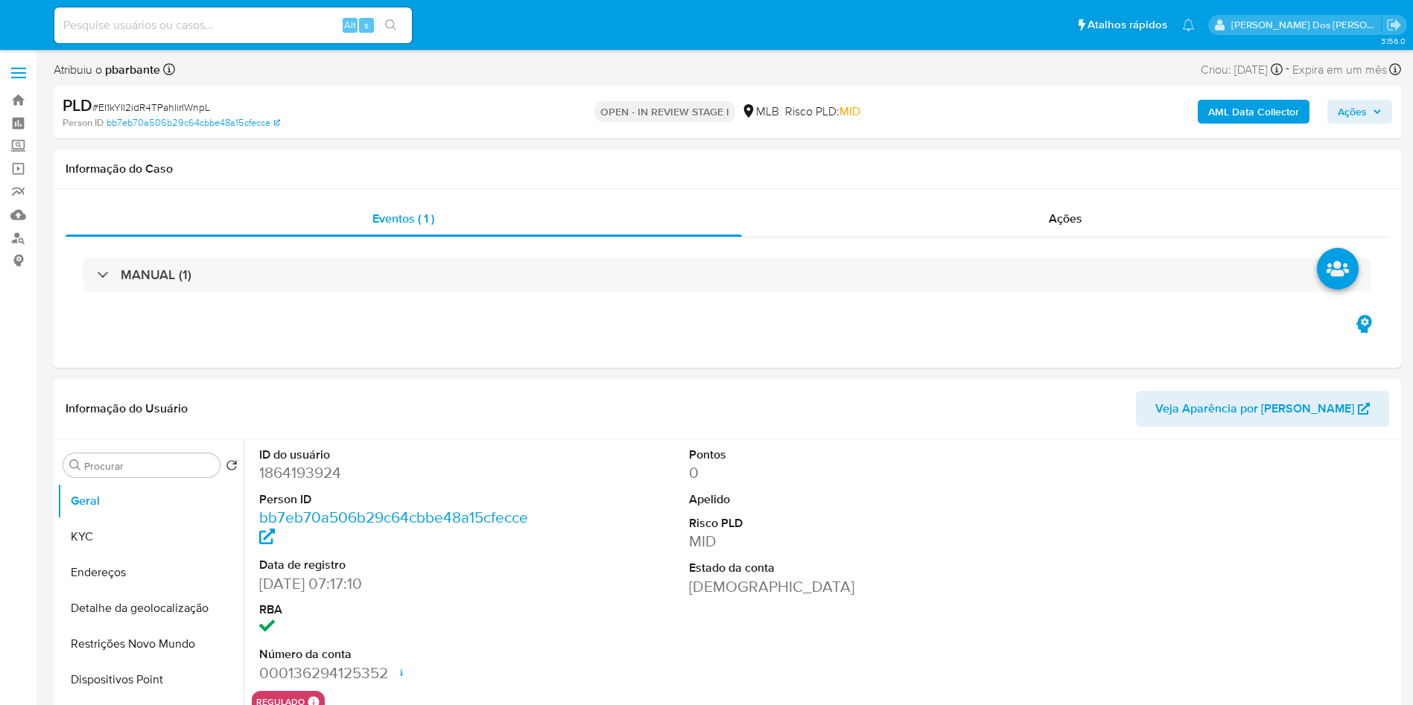
select select "10"
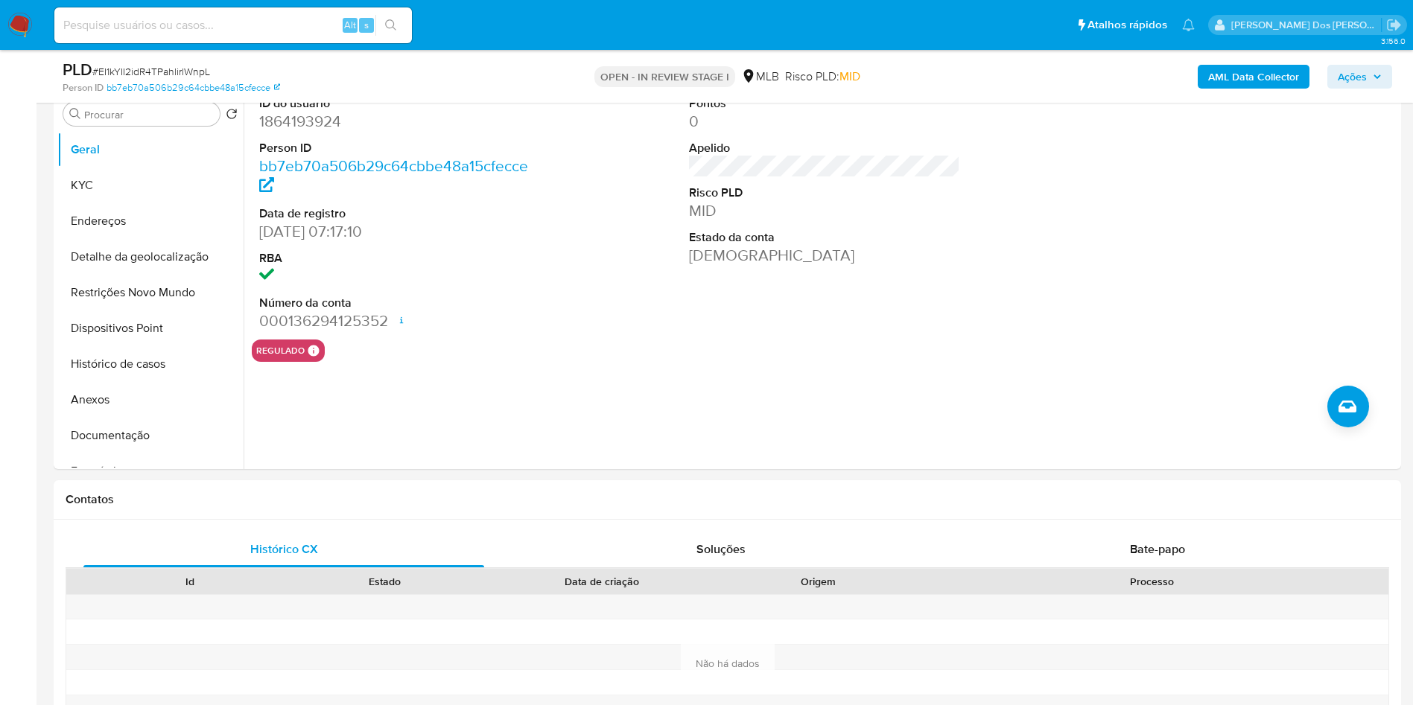
scroll to position [297, 0]
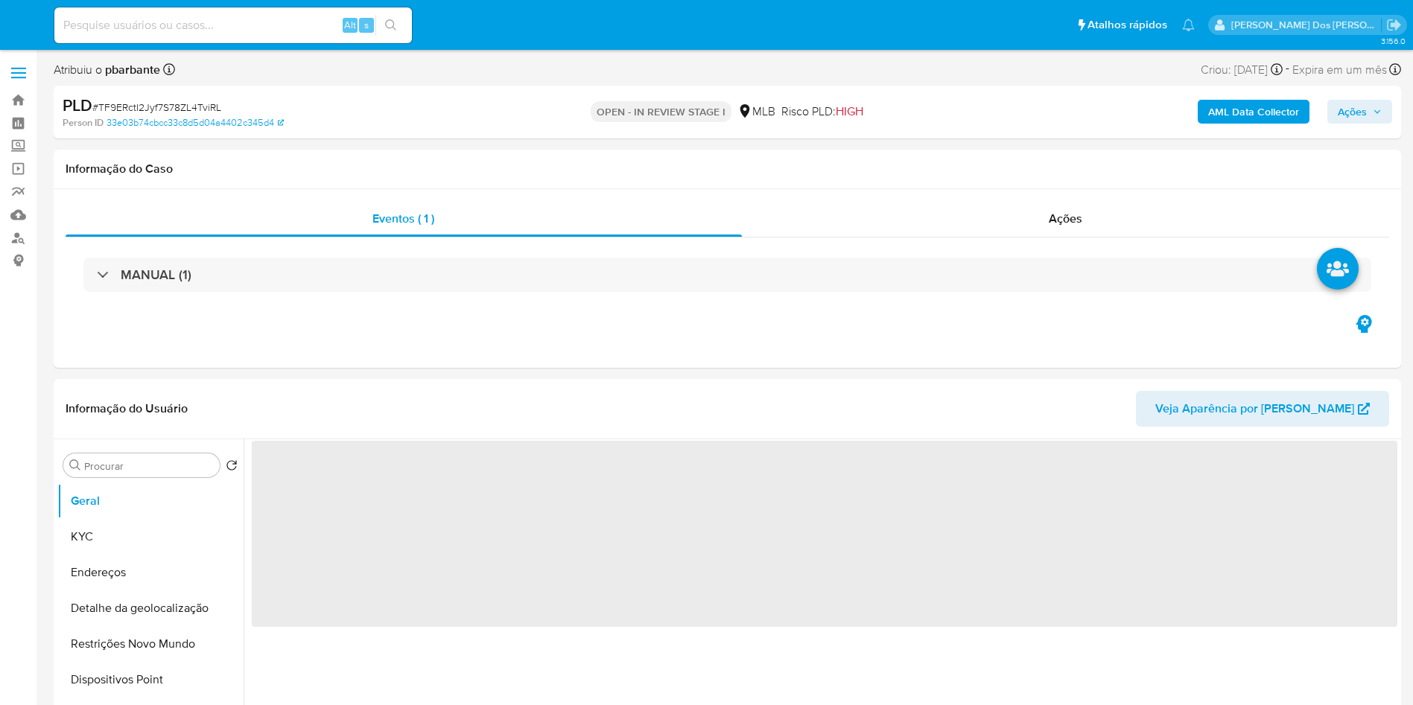
select select "10"
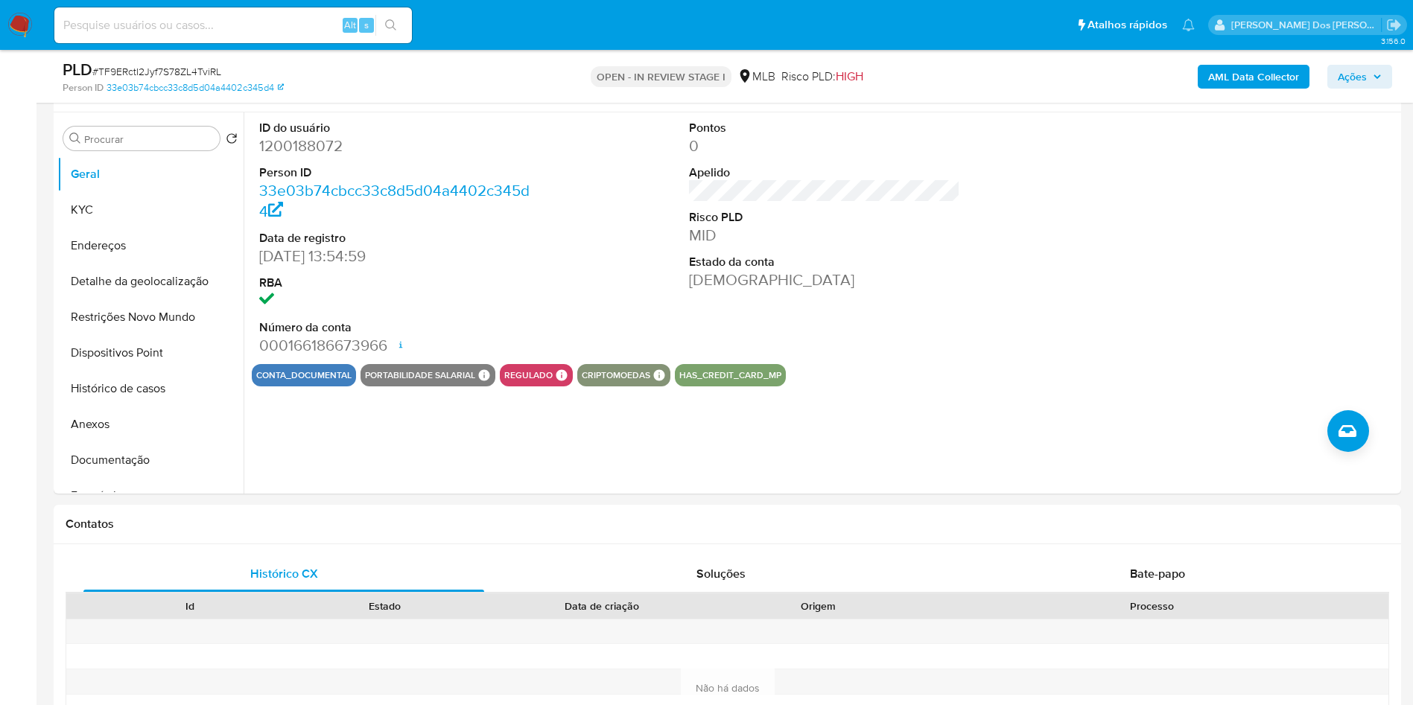
scroll to position [273, 0]
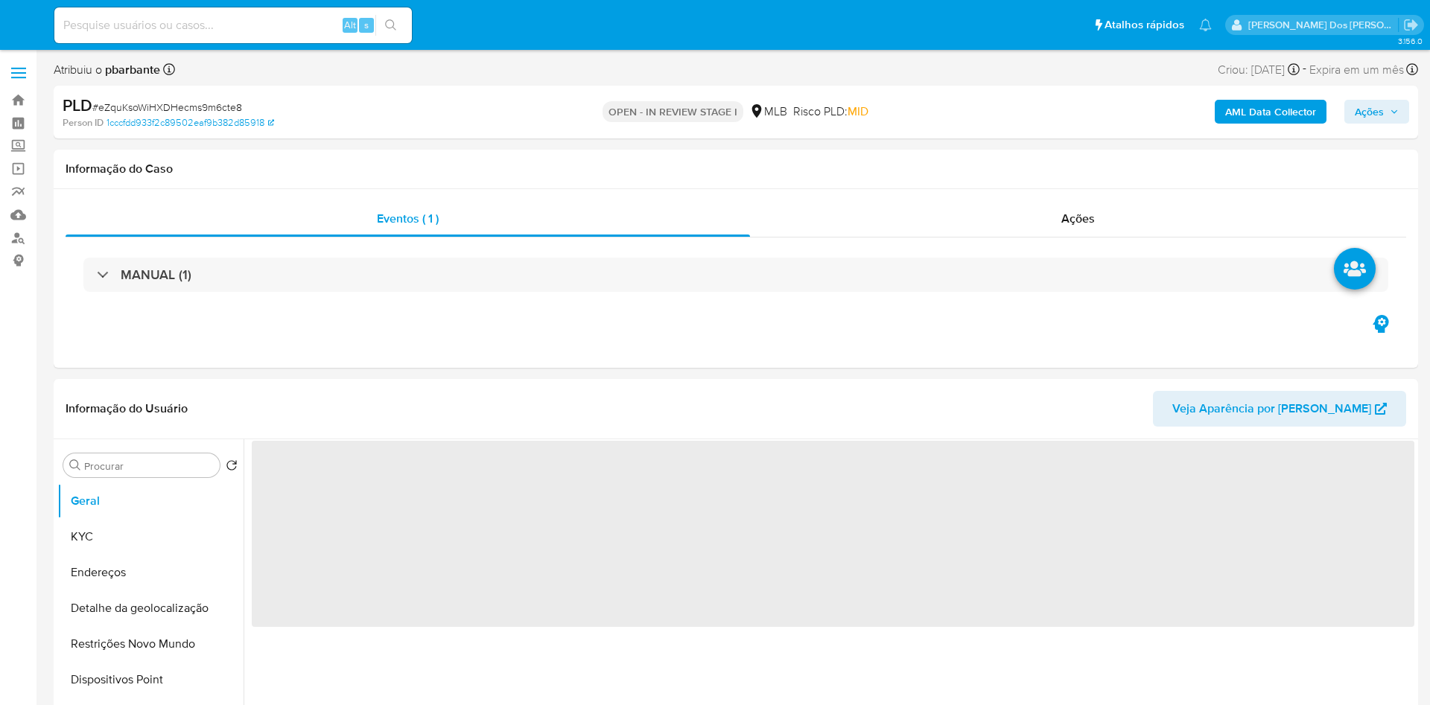
select select "10"
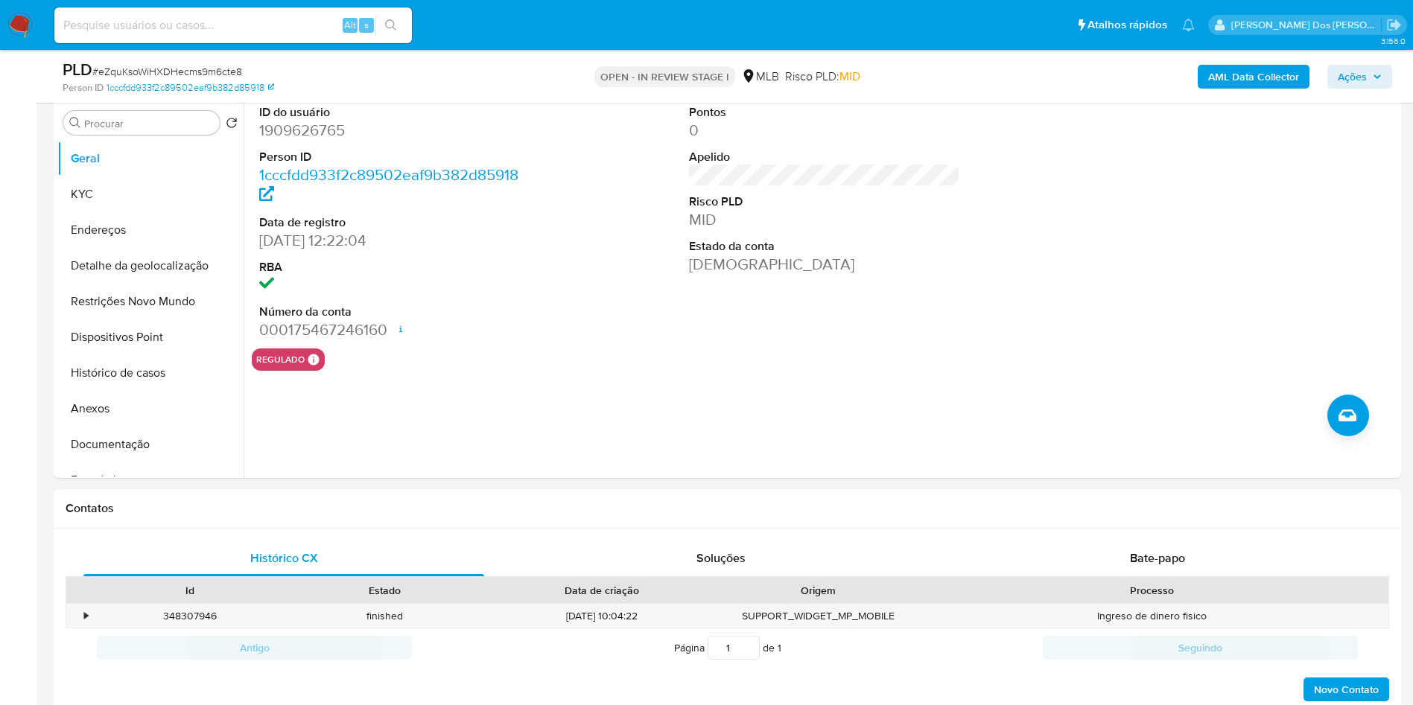
scroll to position [302, 0]
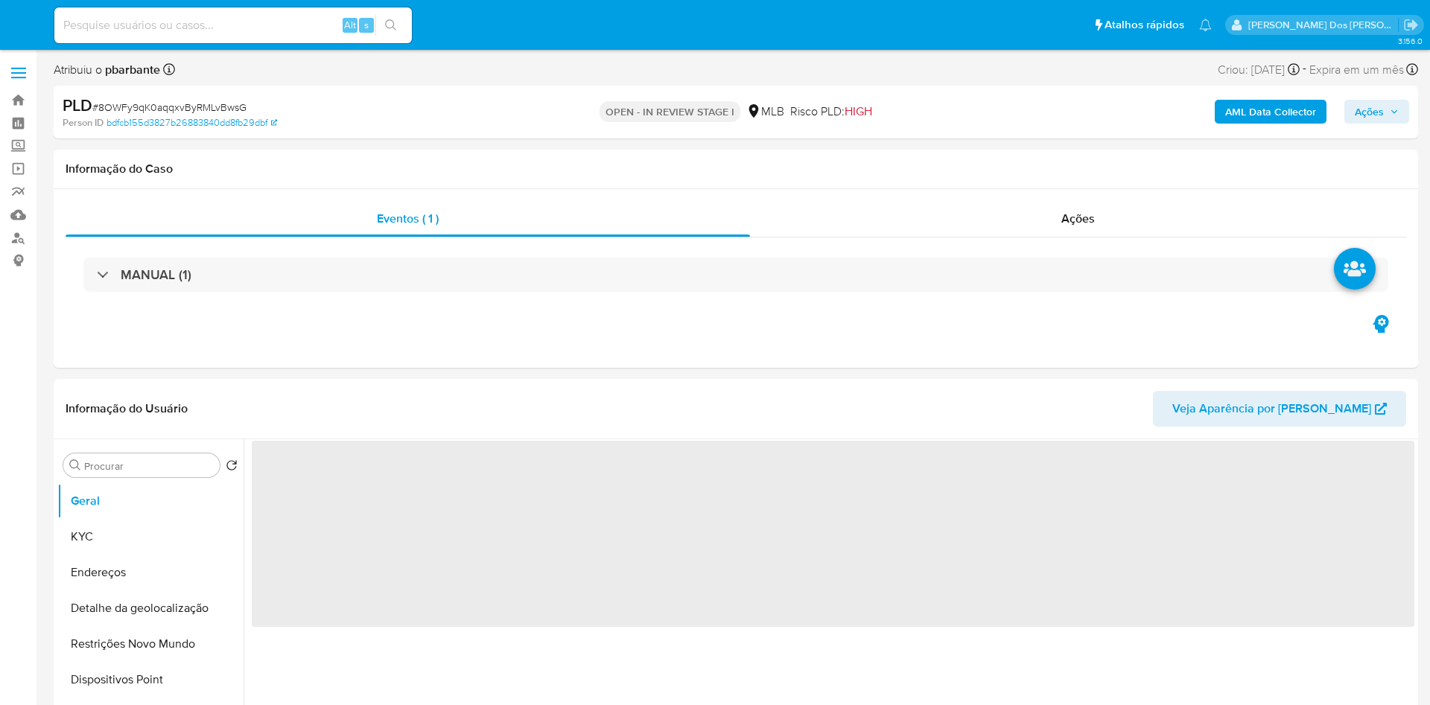
select select "10"
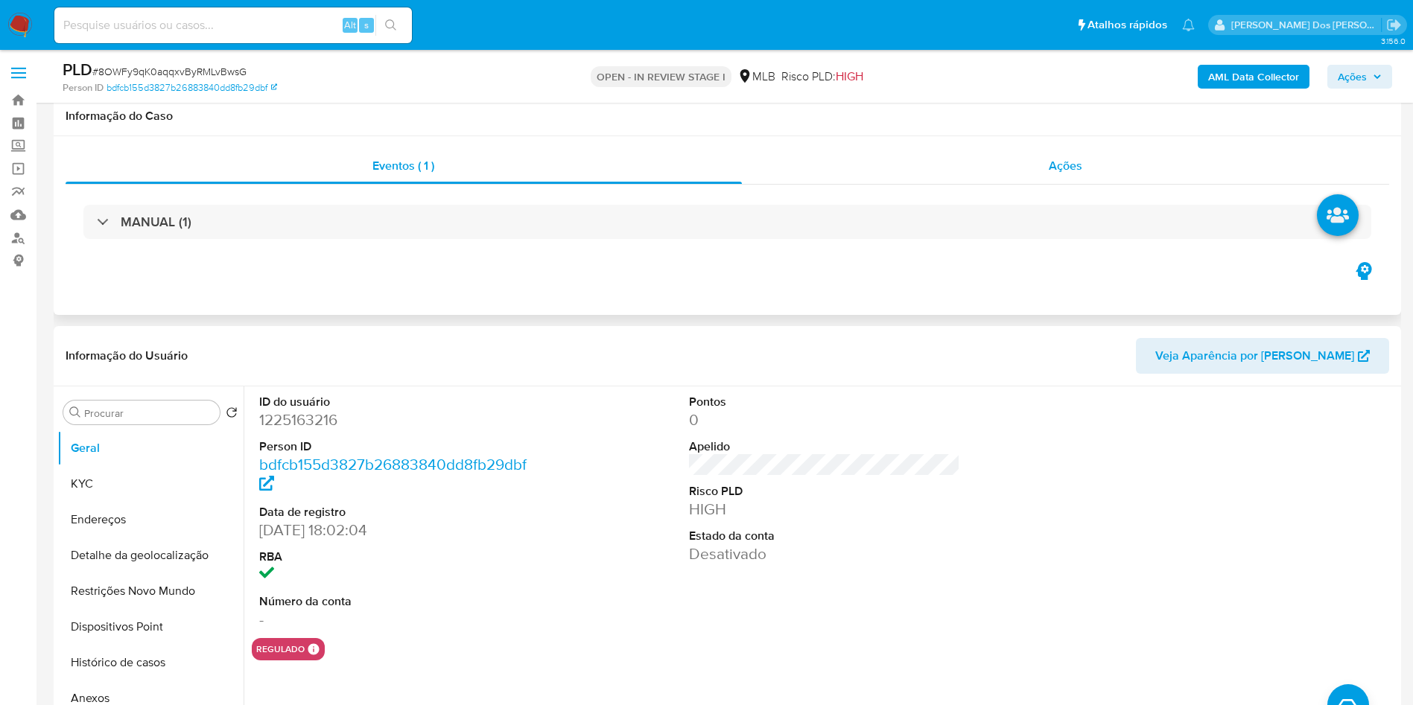
scroll to position [369, 0]
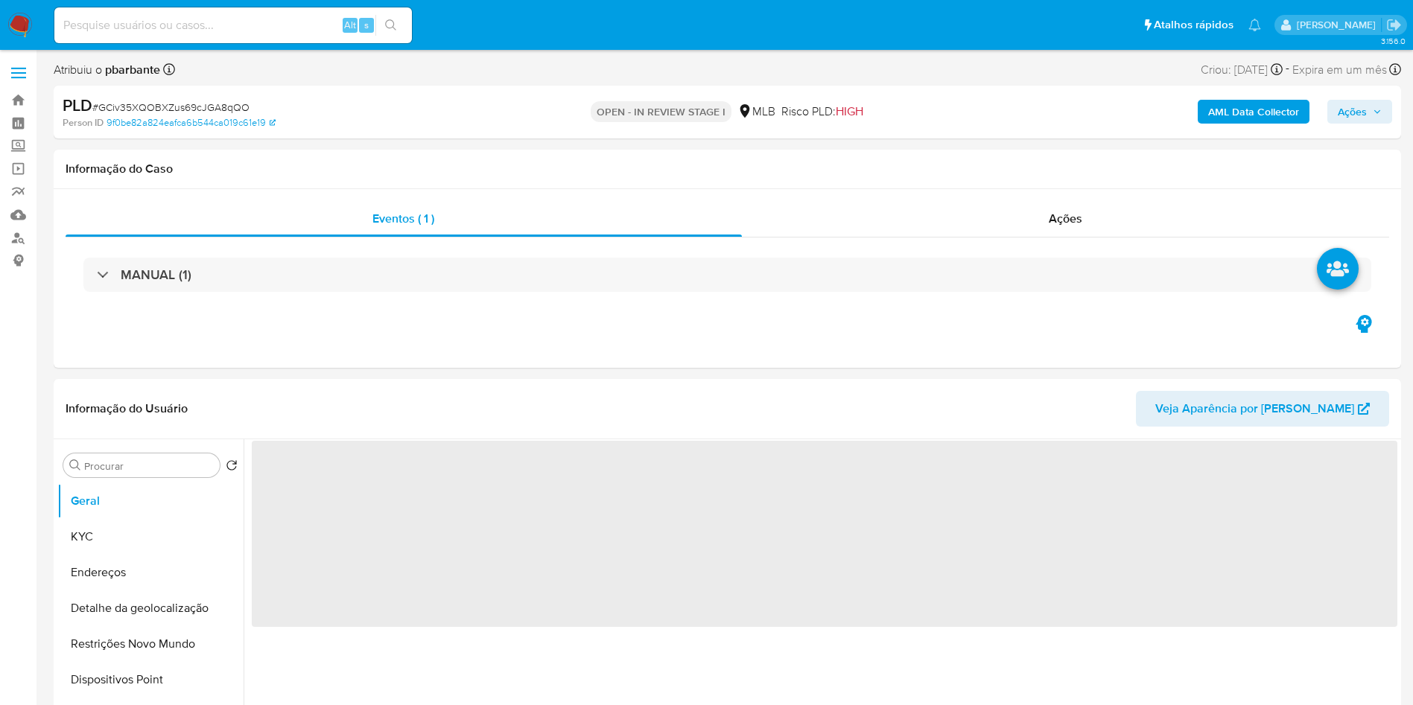
select select "10"
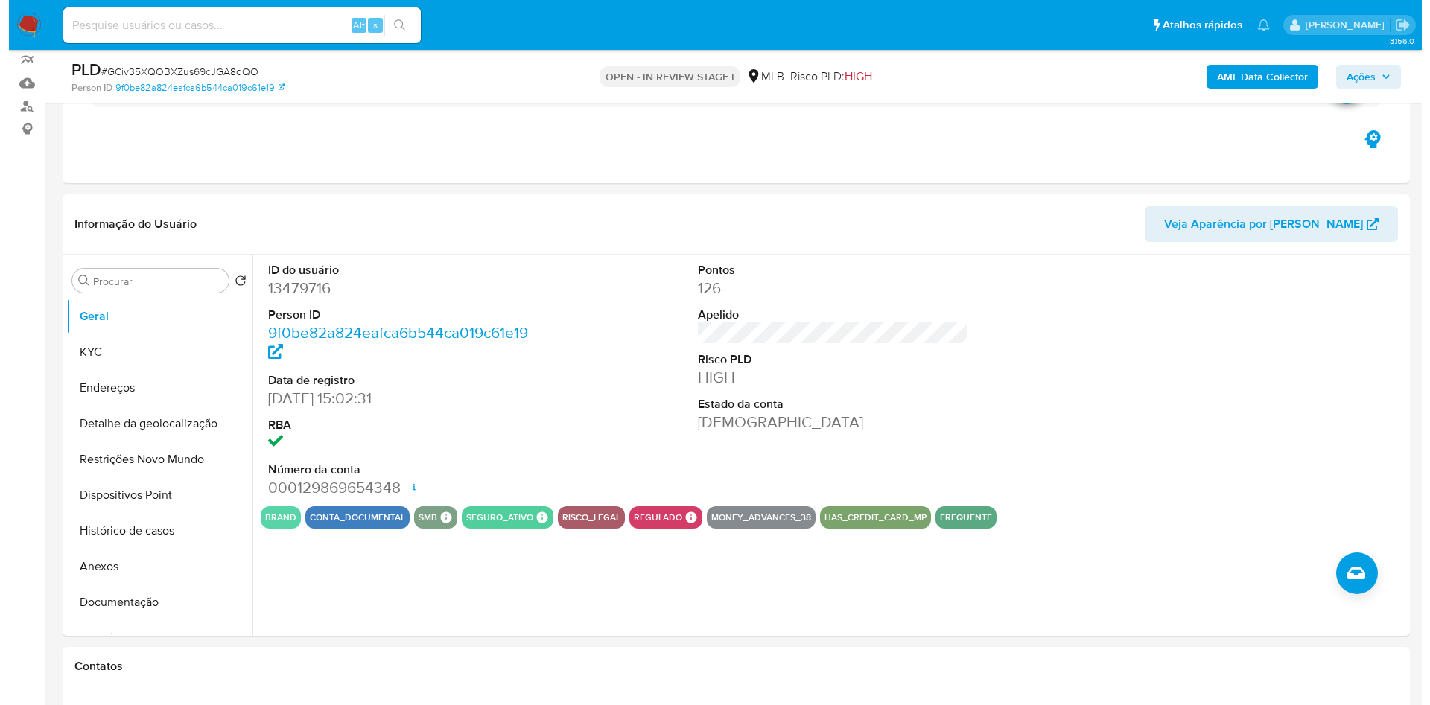
scroll to position [136, 0]
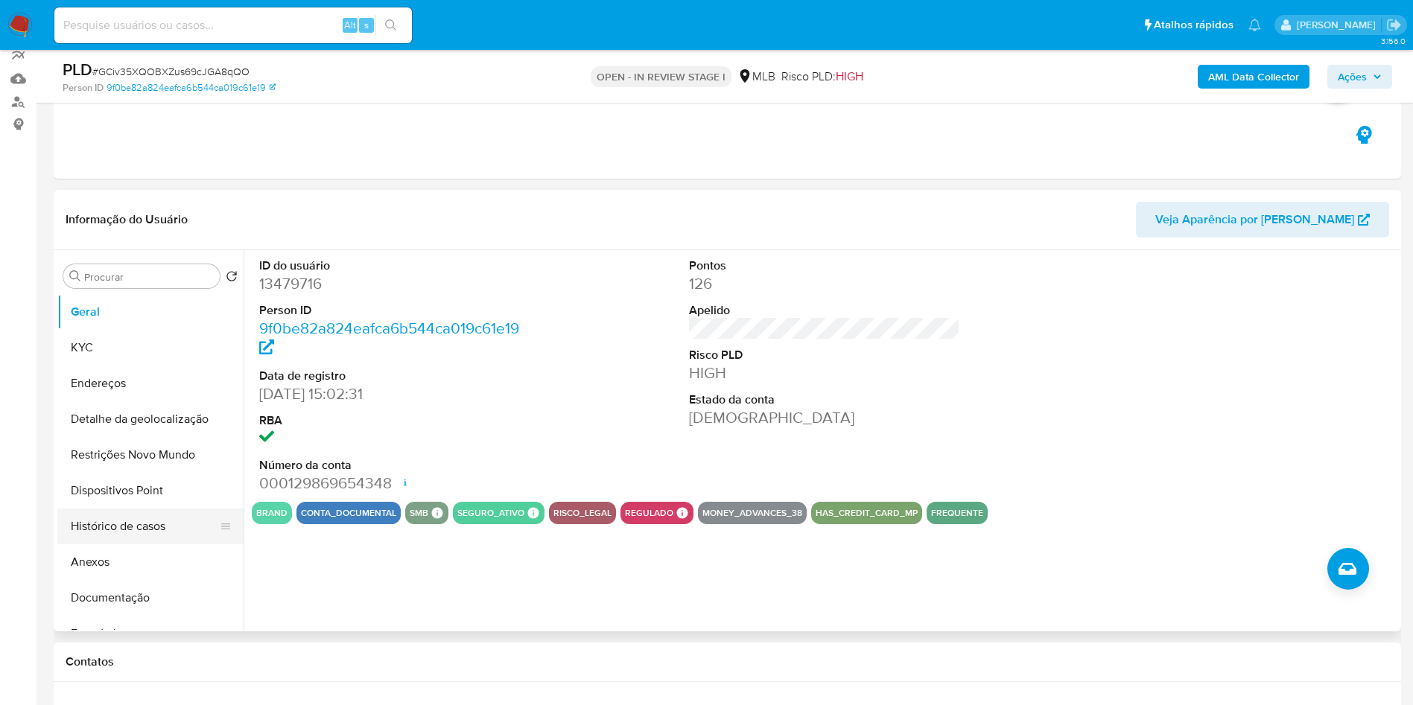
click at [125, 544] on button "Histórico de casos" at bounding box center [144, 527] width 174 height 36
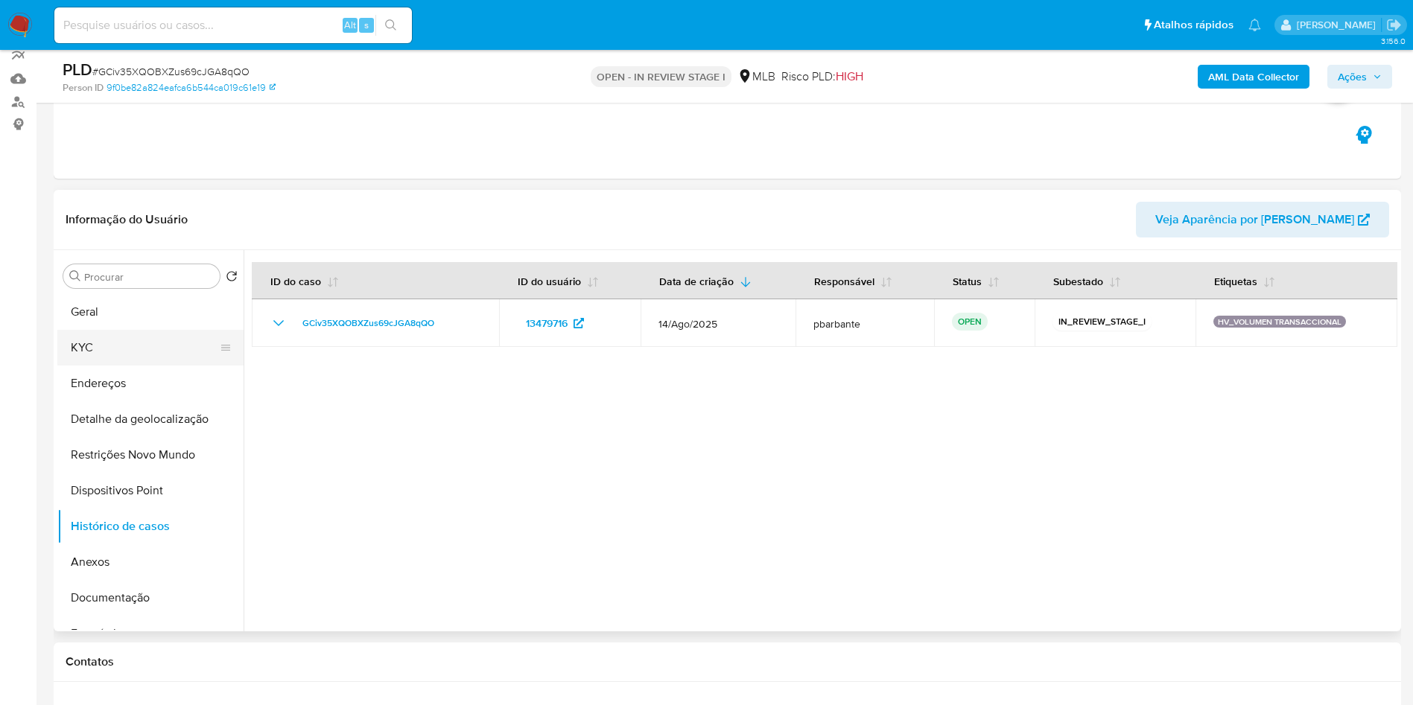
click at [127, 363] on button "KYC" at bounding box center [144, 348] width 174 height 36
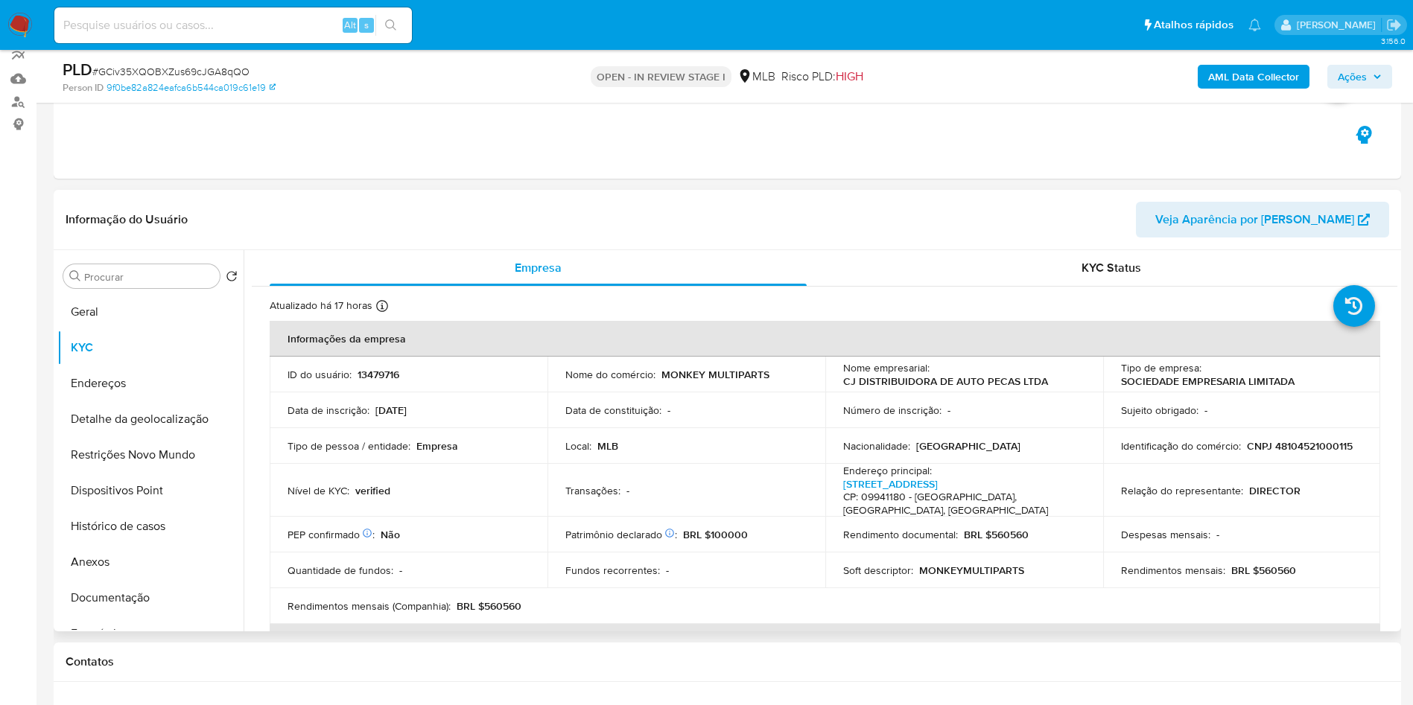
drag, startPoint x: 127, startPoint y: 363, endPoint x: 401, endPoint y: 460, distance: 291.7
click at [401, 460] on div "Procurar Retornar ao pedido padrão Geral KYC Endereços Detalhe da geolocalizaçã…" at bounding box center [727, 440] width 1340 height 381
click at [1230, 81] on b "AML Data Collector" at bounding box center [1253, 77] width 91 height 24
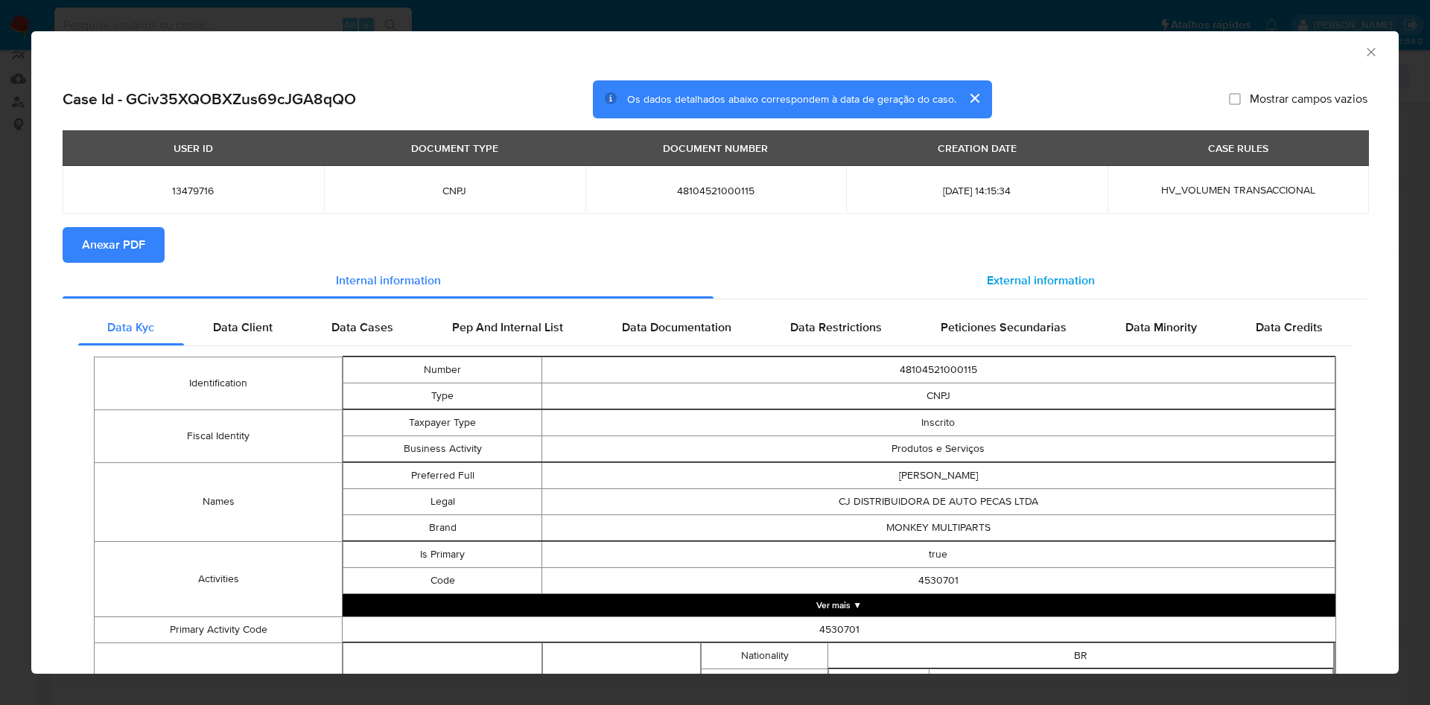
click at [1010, 286] on span "External information" at bounding box center [1041, 280] width 108 height 17
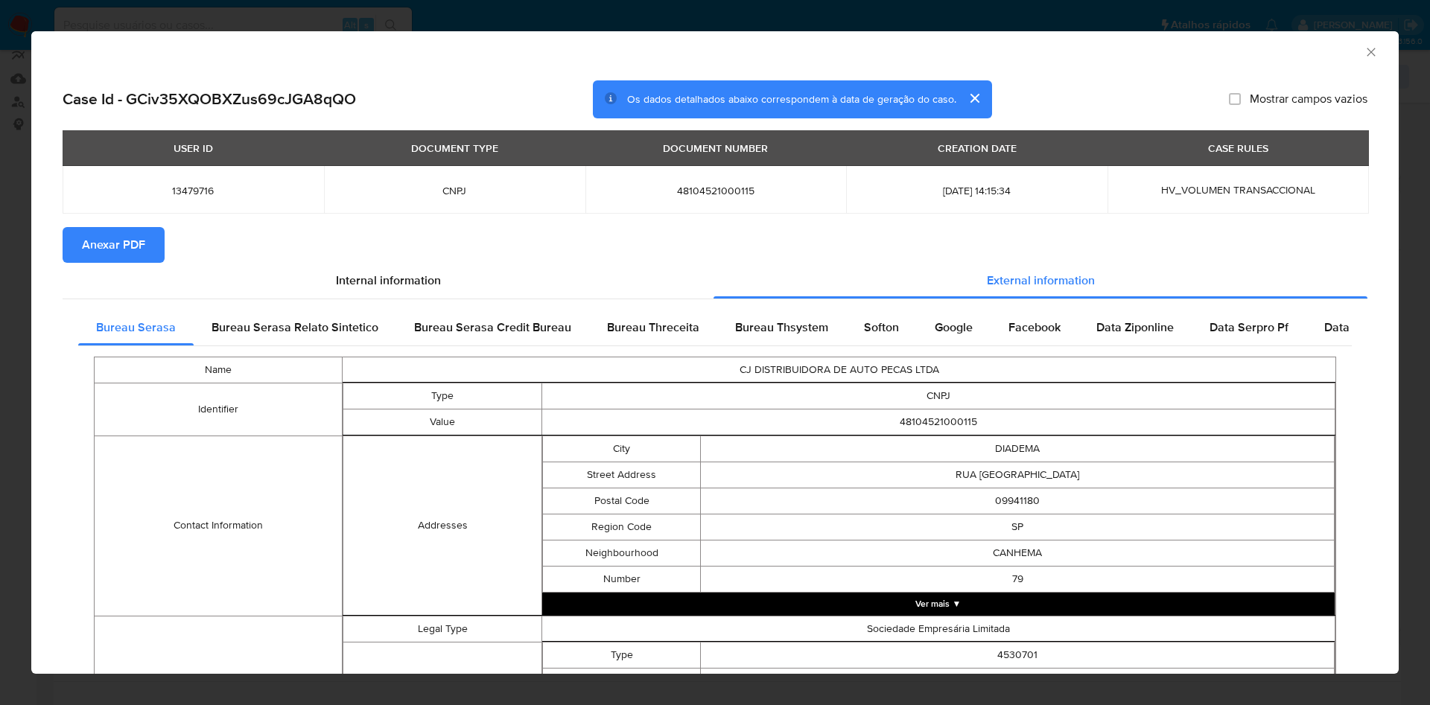
click at [83, 241] on span "Anexar PDF" at bounding box center [113, 245] width 63 height 33
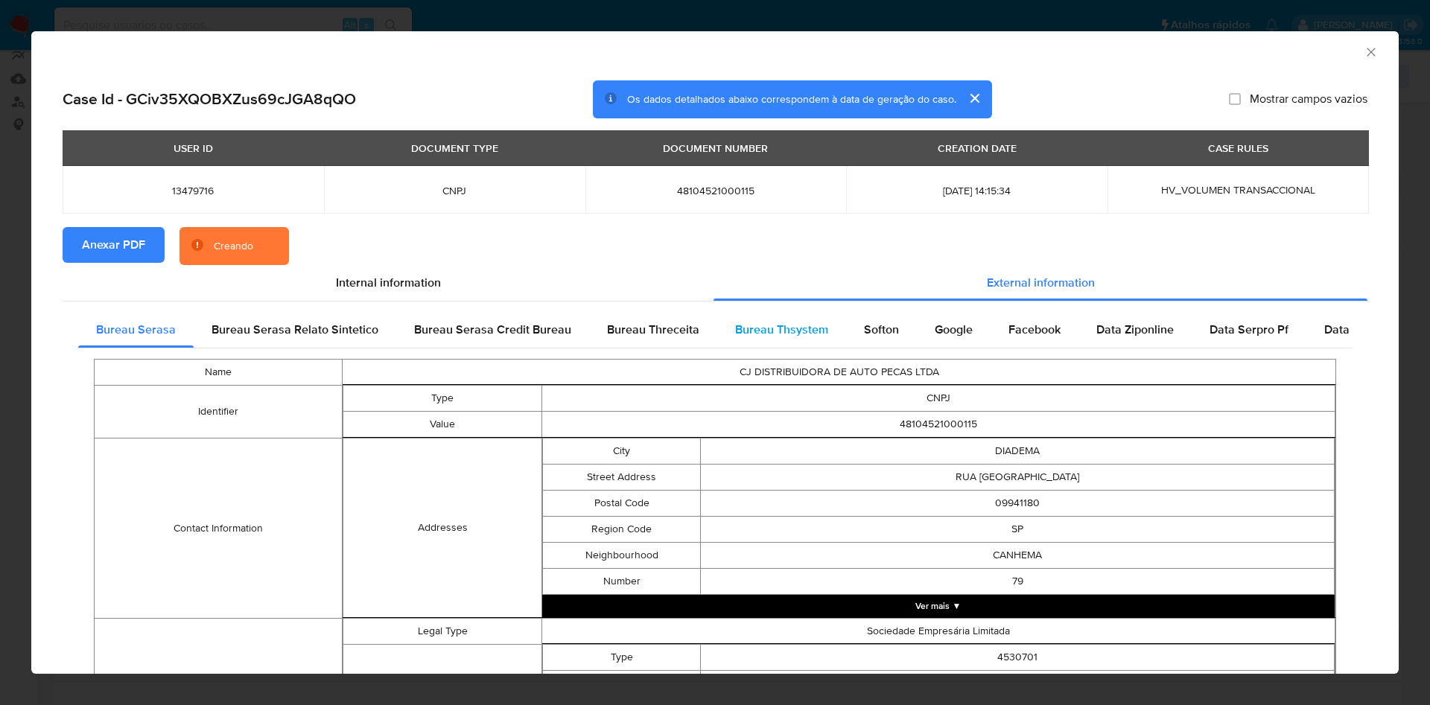
click at [782, 334] on span "Bureau Thsystem" at bounding box center [781, 329] width 93 height 17
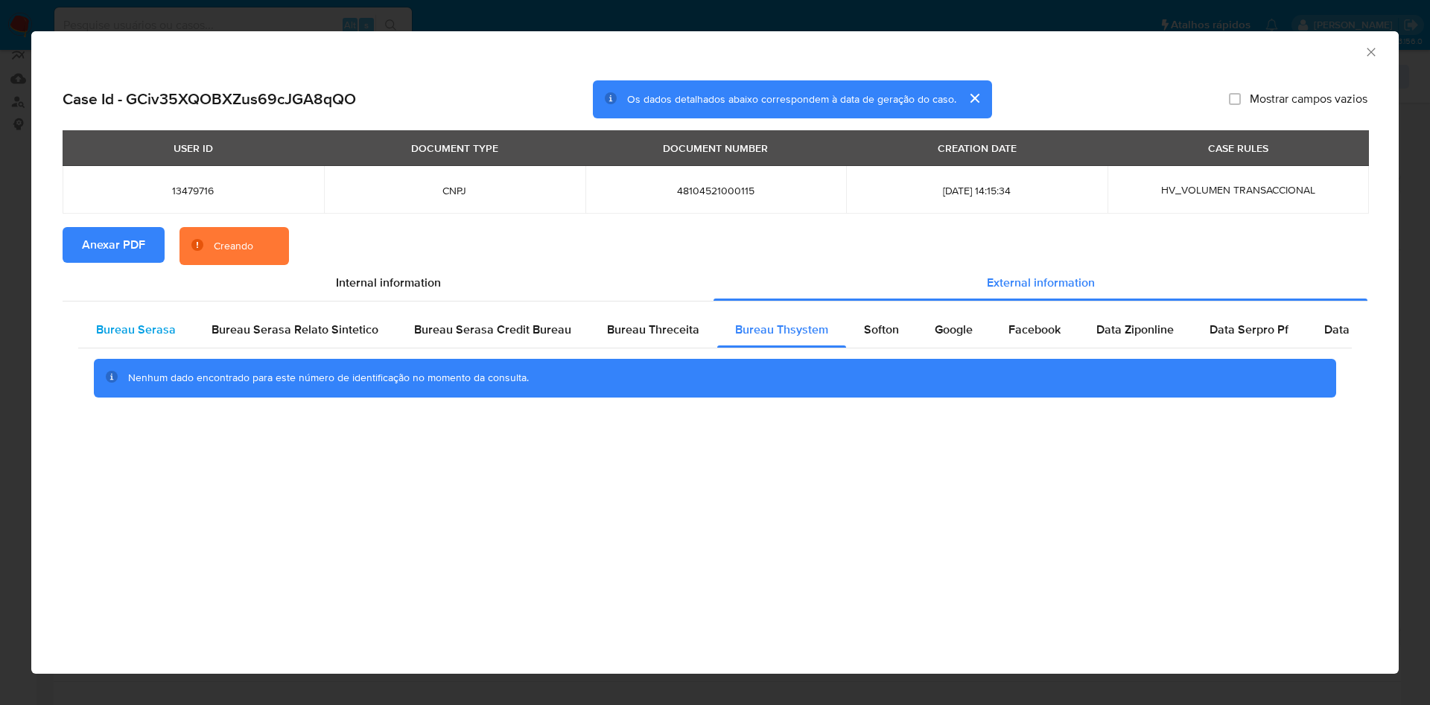
click at [139, 316] on div "Bureau Serasa" at bounding box center [135, 330] width 115 height 36
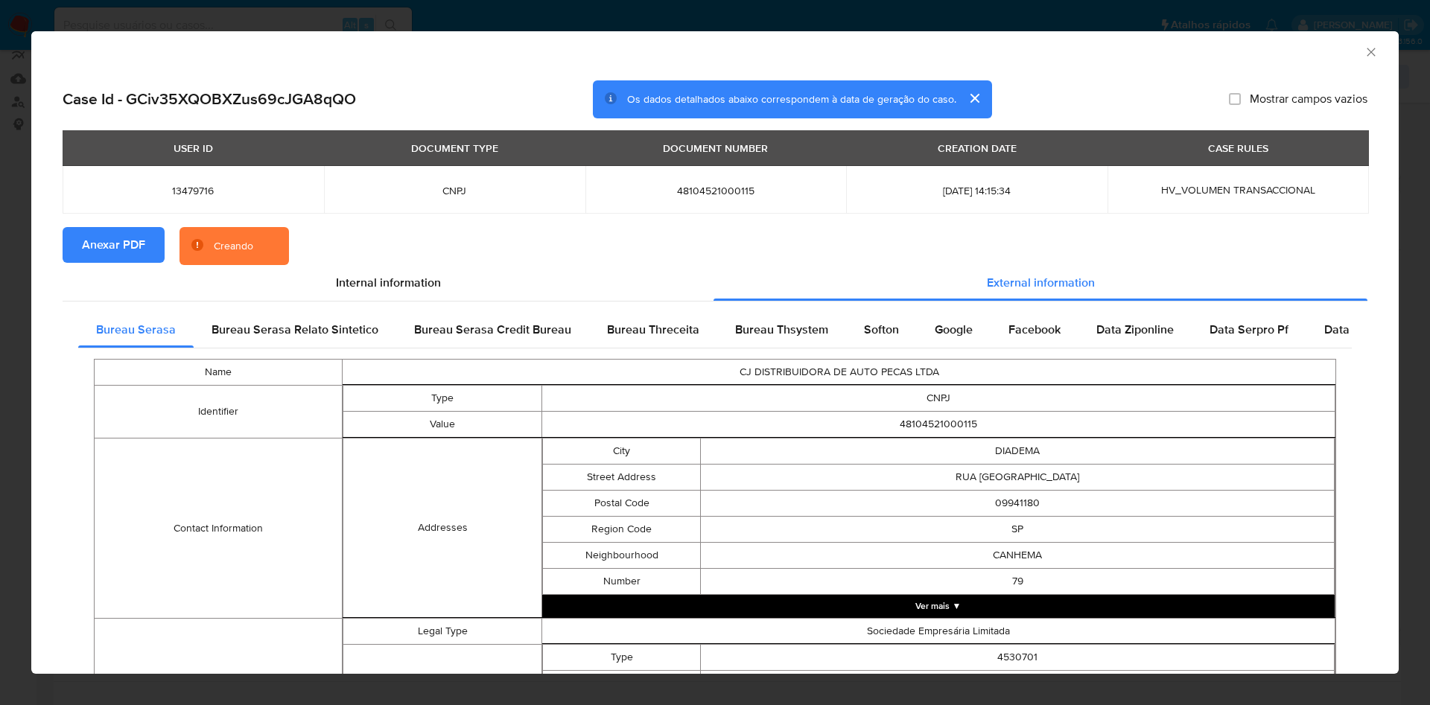
scroll to position [440, 0]
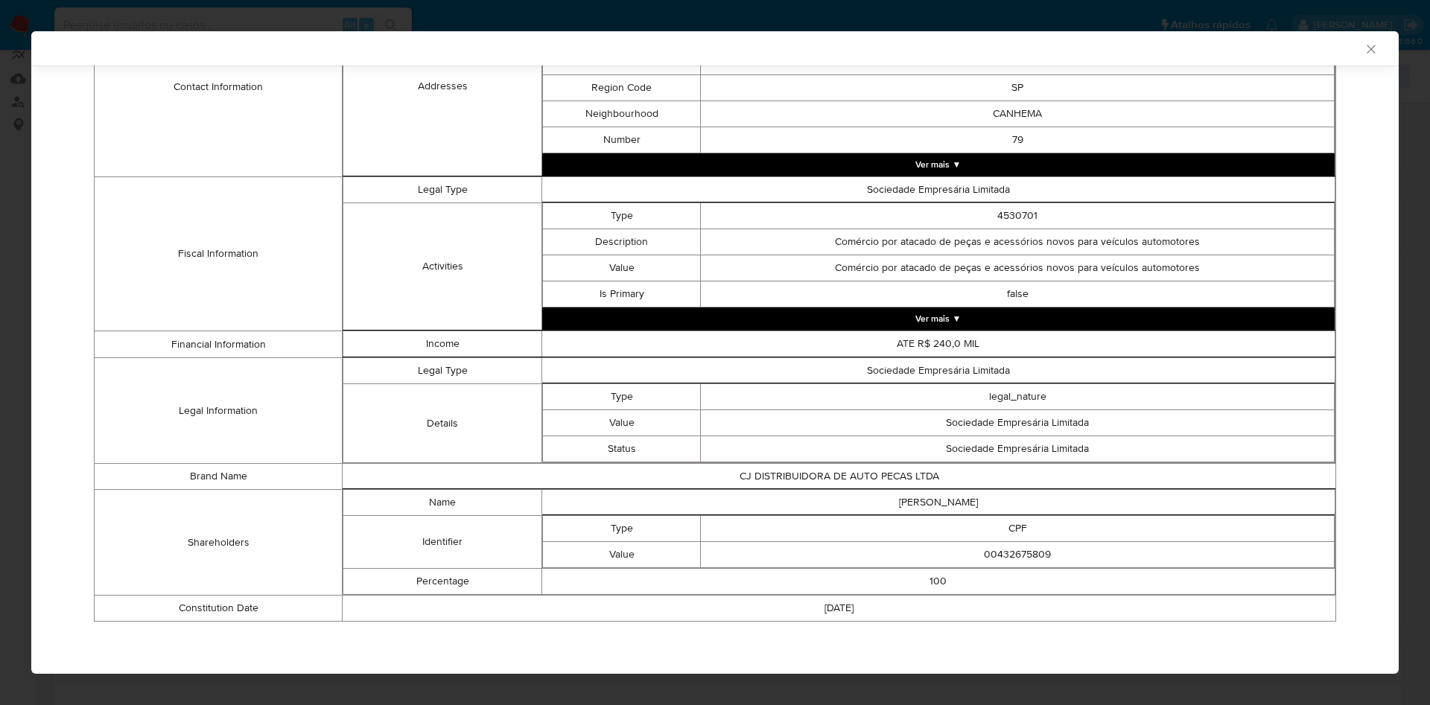
click at [993, 567] on td "00432675809" at bounding box center [1018, 555] width 634 height 26
copy td "00432675809"
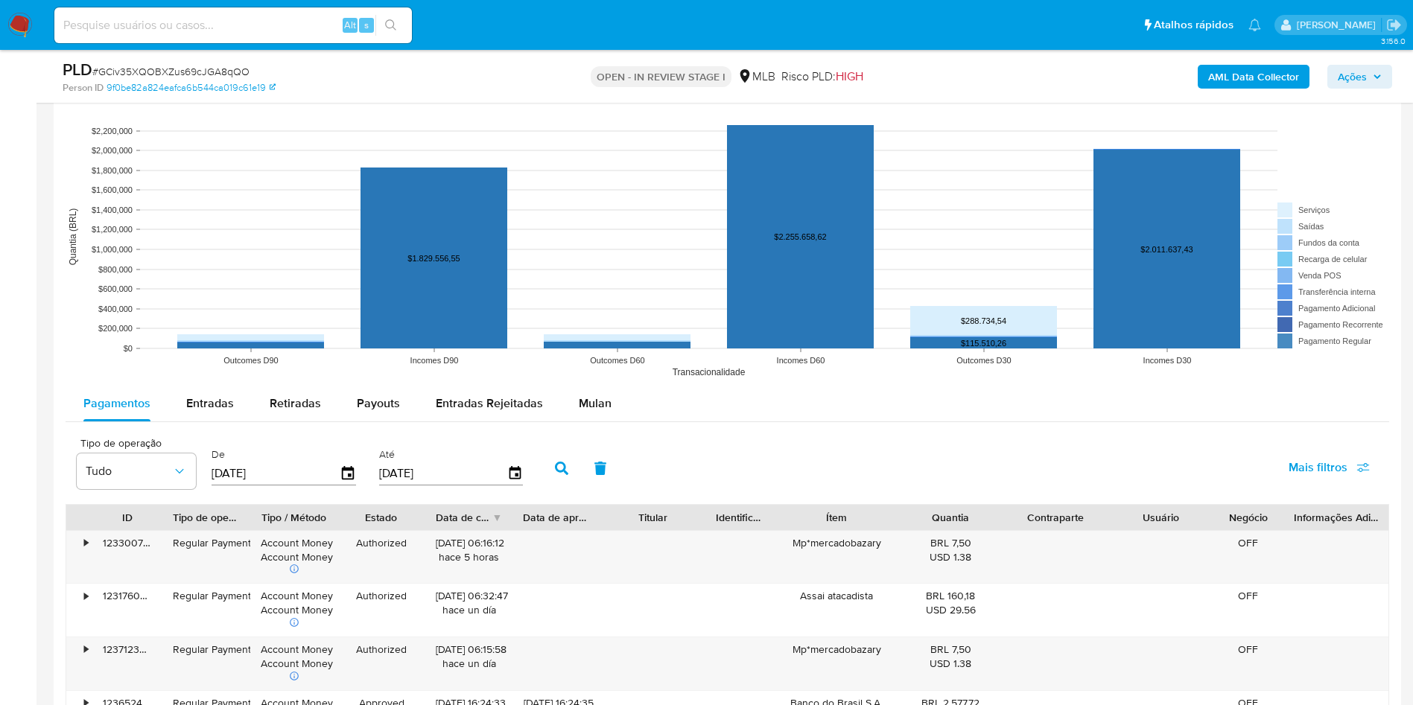
scroll to position [1381, 0]
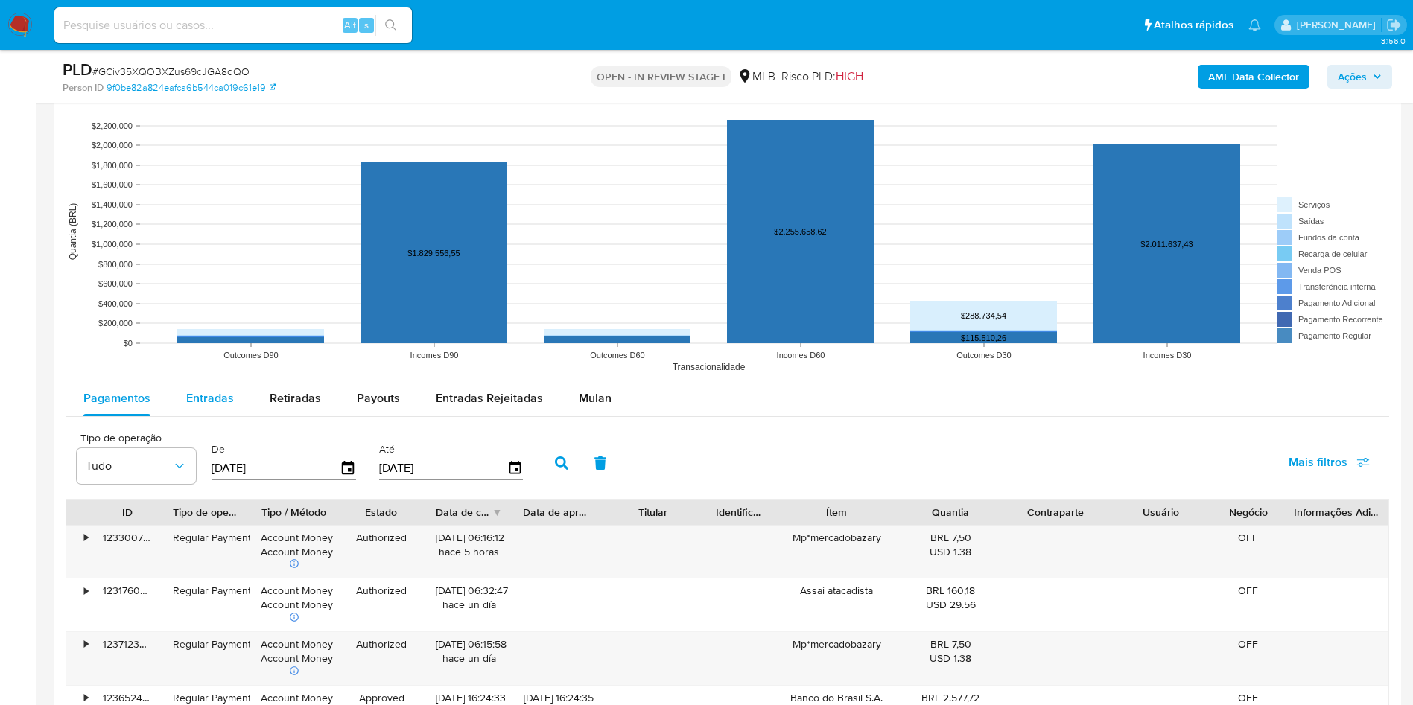
click at [223, 416] on div "Entradas" at bounding box center [210, 399] width 48 height 36
select select "10"
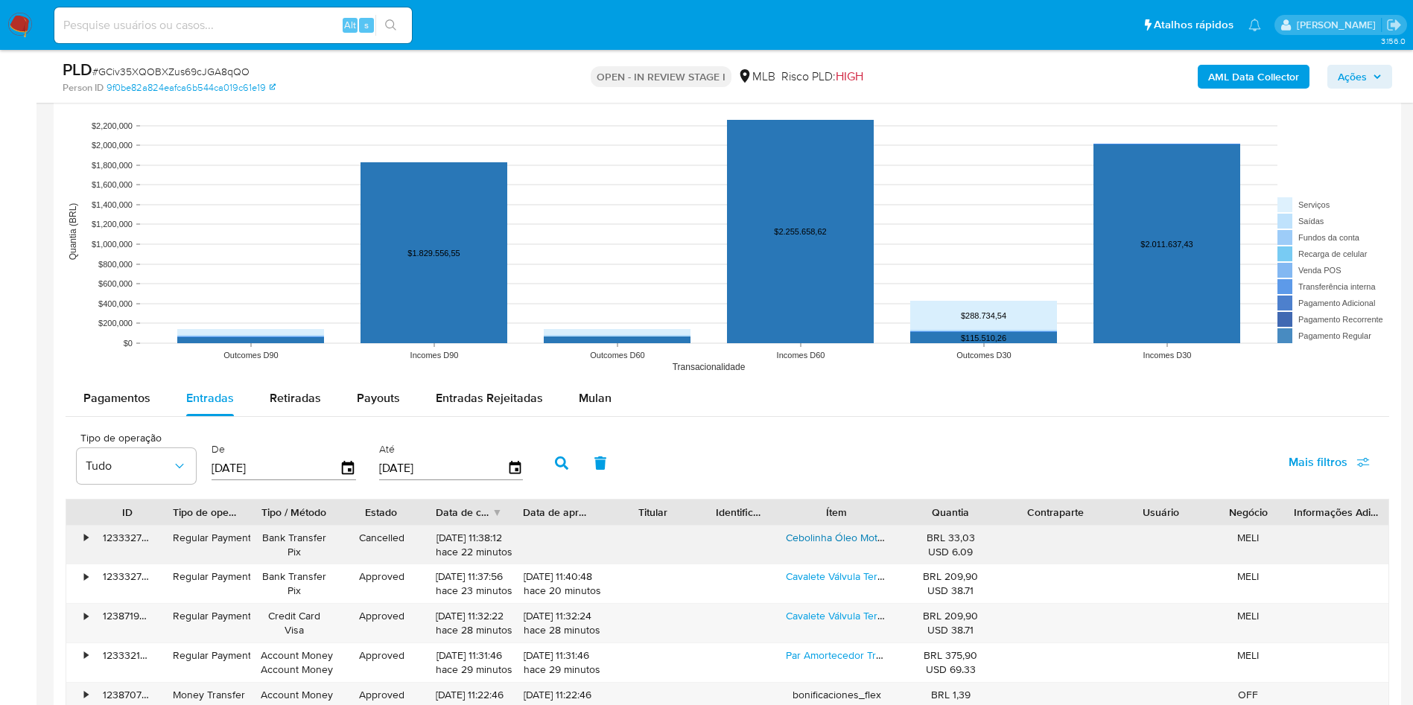
click at [832, 545] on link "Cebolinha Óleo Motor Gol Fox Golf Polo Up 1.0 1.6 Ea111" at bounding box center [914, 537] width 257 height 15
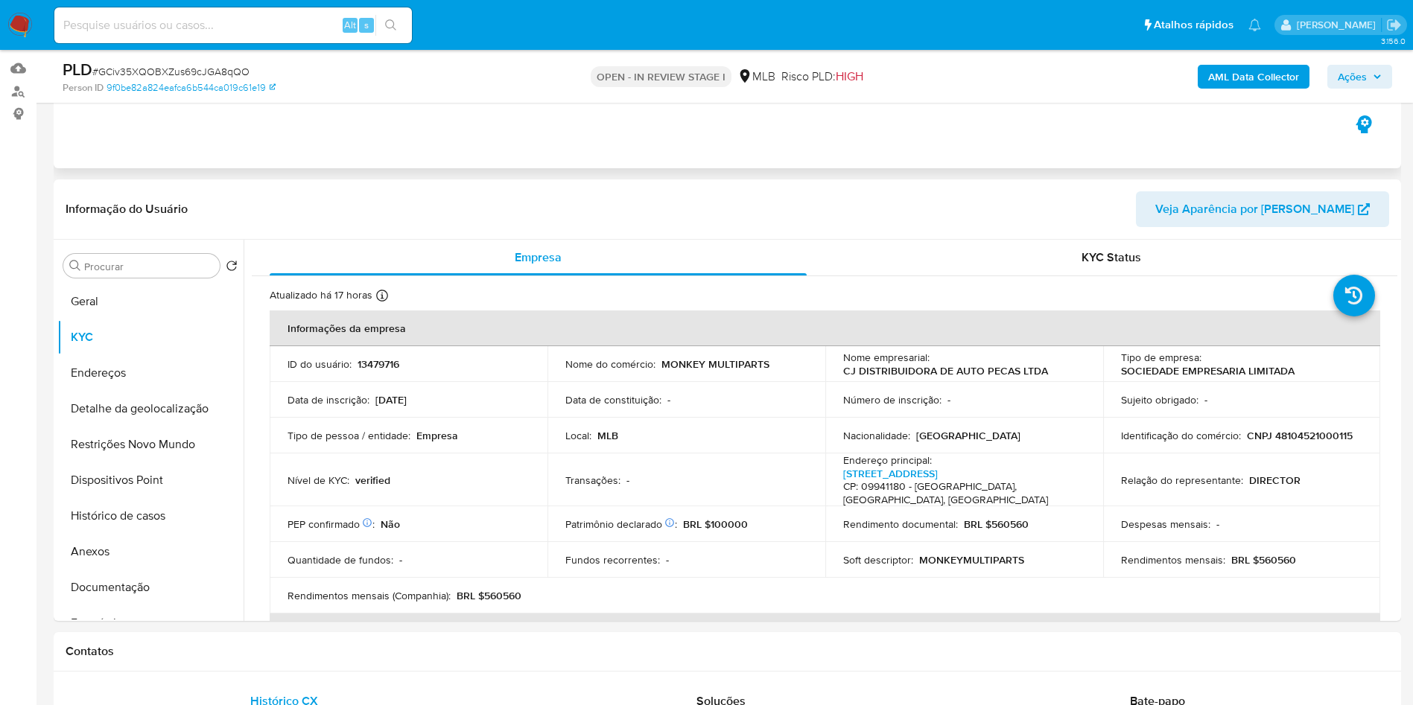
scroll to position [149, 0]
click at [153, 460] on button "Restrições Novo Mundo" at bounding box center [144, 443] width 174 height 36
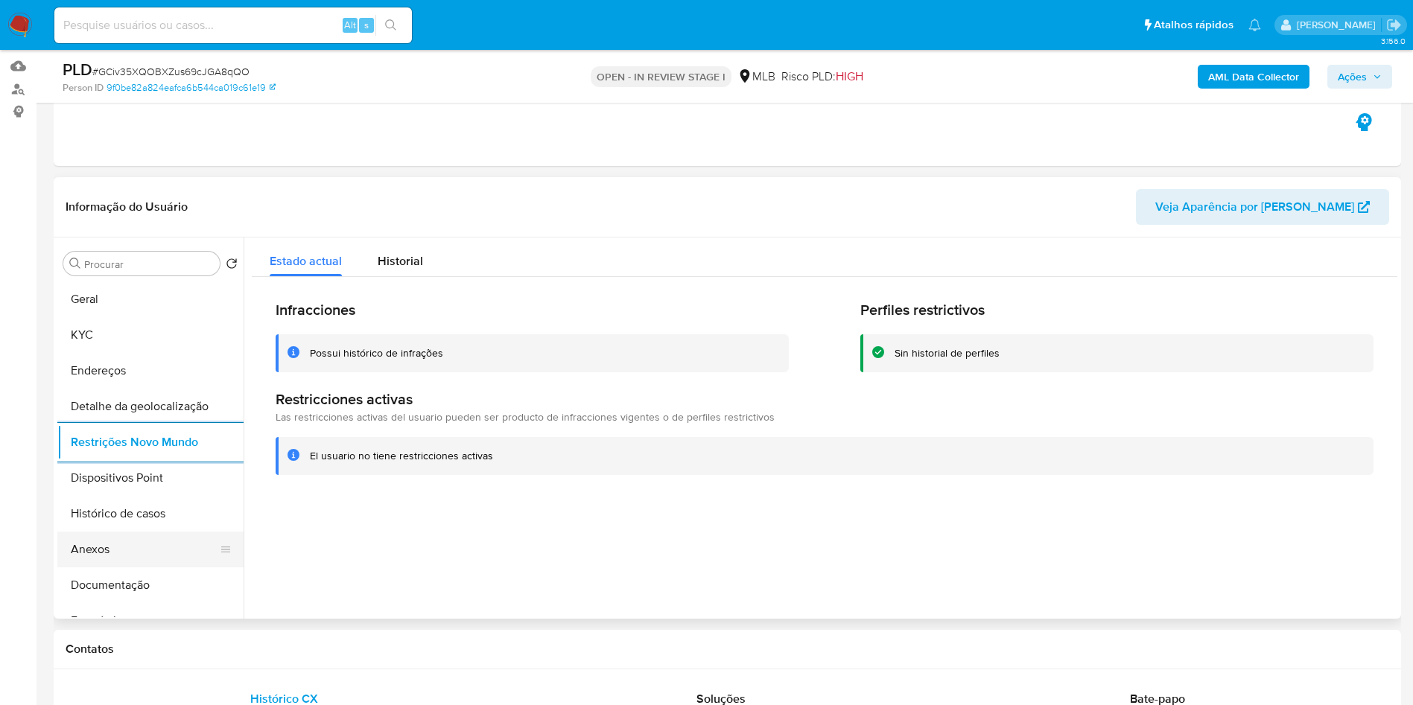
click at [107, 568] on button "Anexos" at bounding box center [144, 550] width 174 height 36
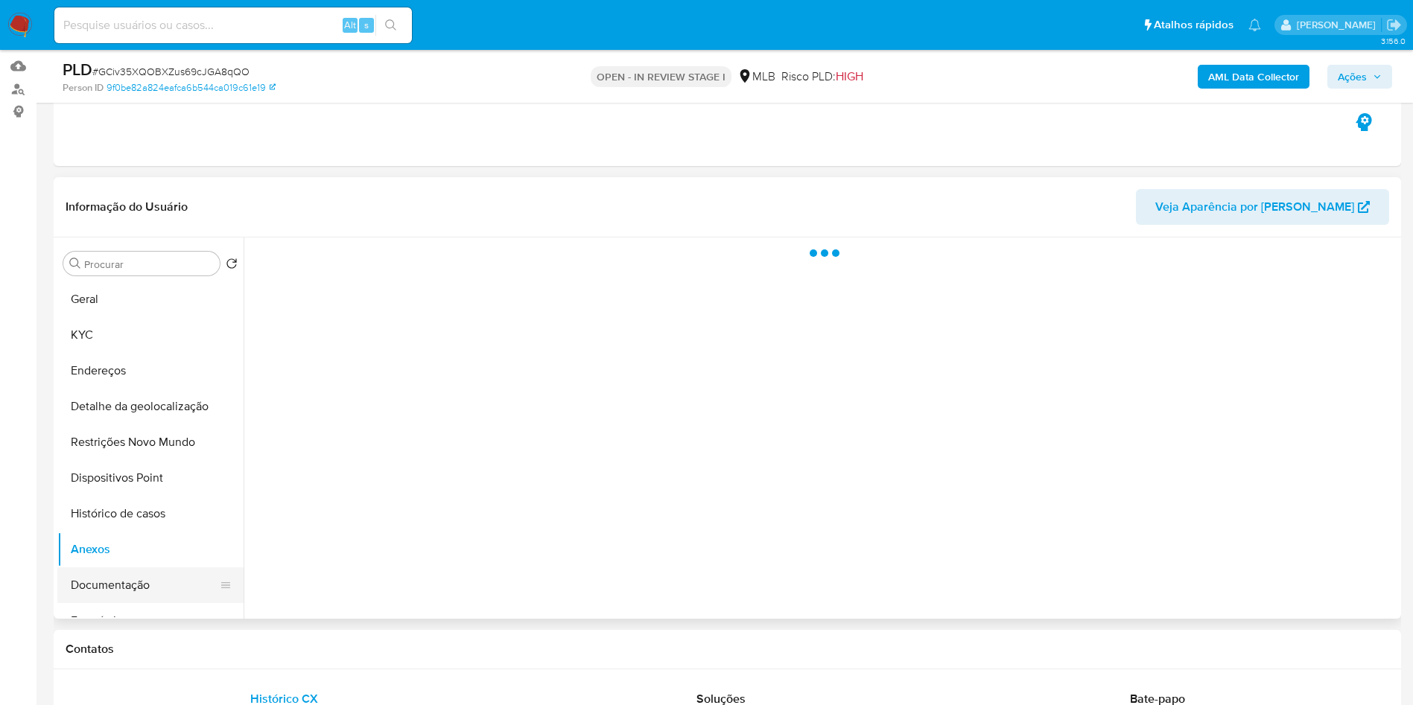
click at [102, 603] on button "Documentação" at bounding box center [144, 586] width 174 height 36
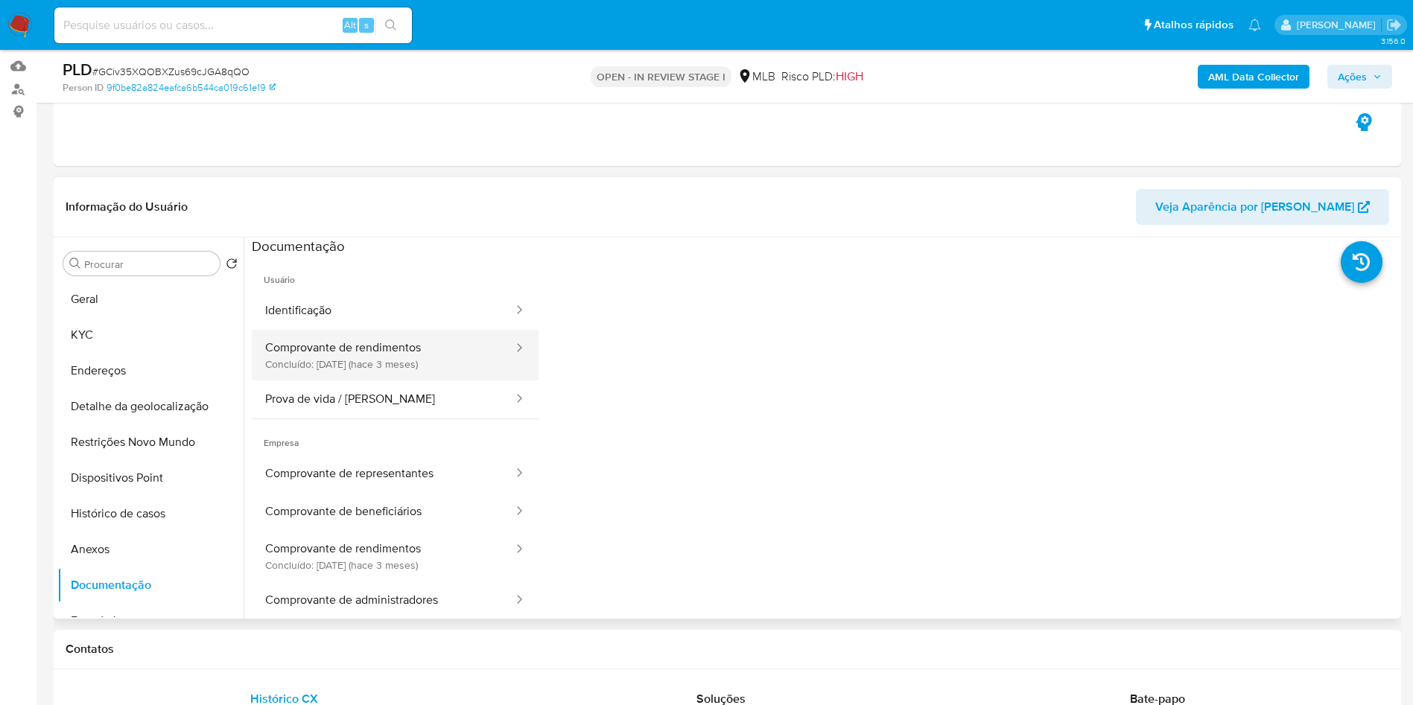
click at [431, 381] on button "Comprovante de rendimentos Concluído: 08/06/2025 (hace 3 meses)" at bounding box center [383, 355] width 263 height 51
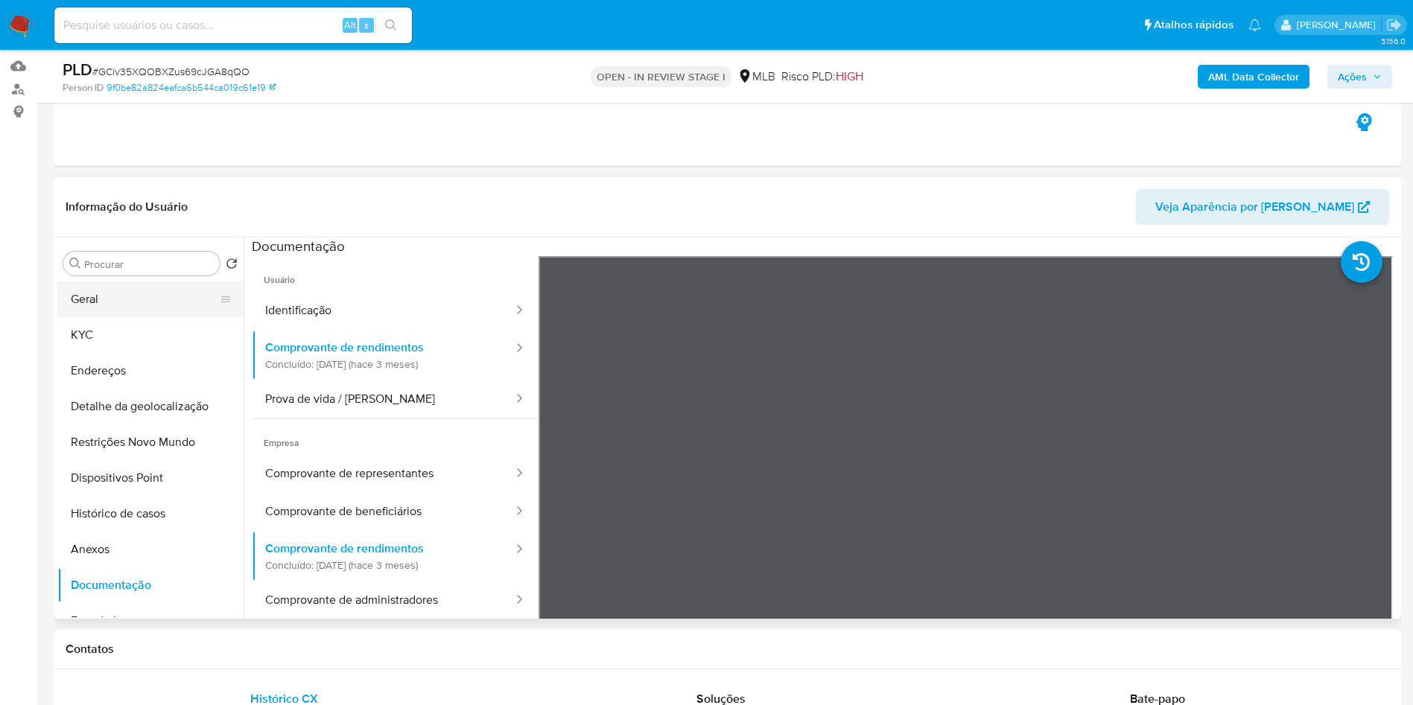
click at [157, 317] on button "Geral" at bounding box center [144, 300] width 174 height 36
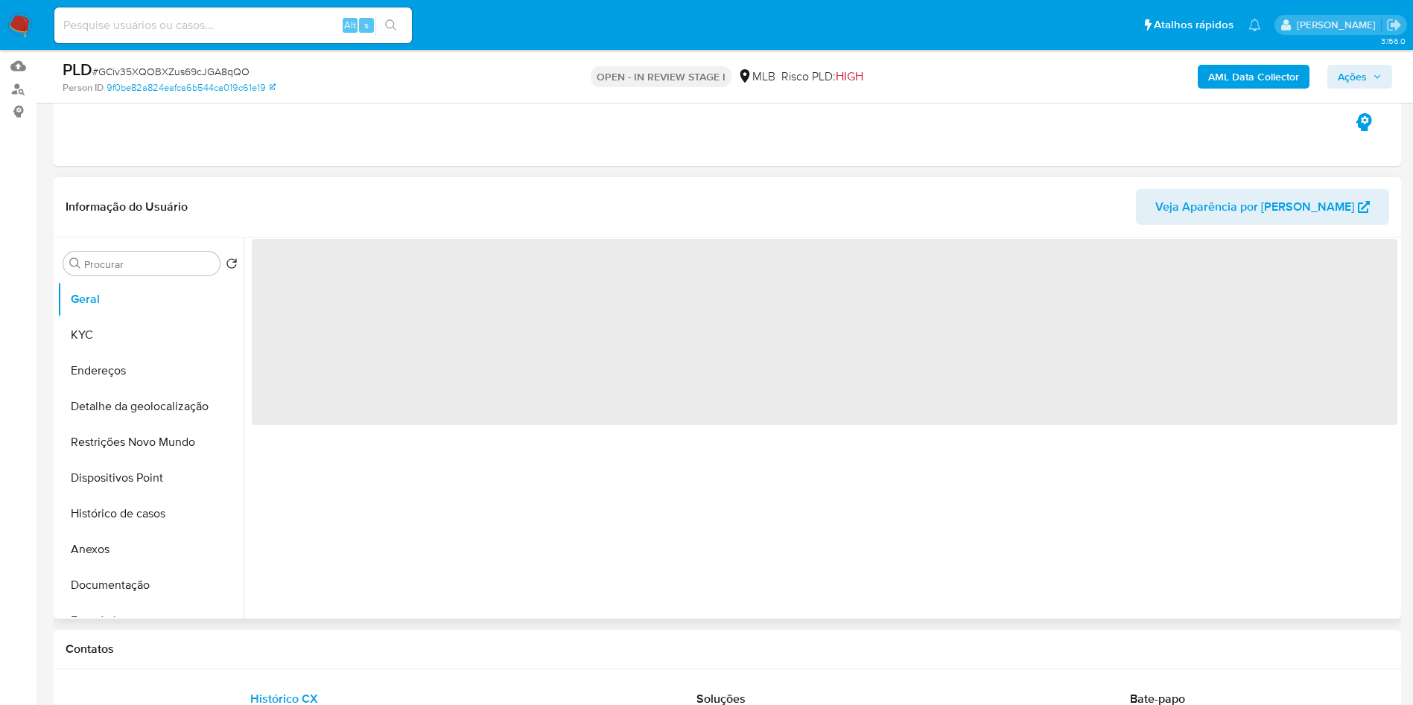
click at [536, 468] on div "‌" at bounding box center [821, 428] width 1154 height 381
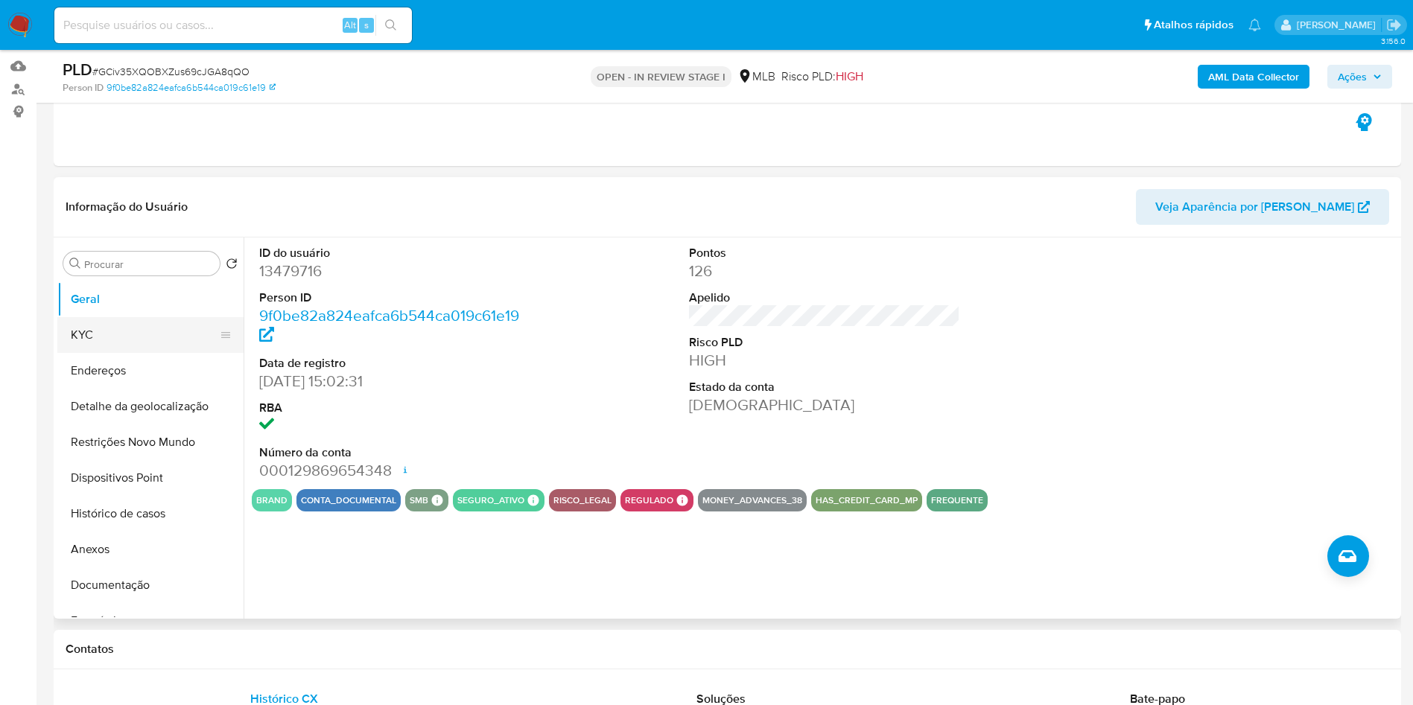
click at [118, 353] on button "KYC" at bounding box center [144, 335] width 174 height 36
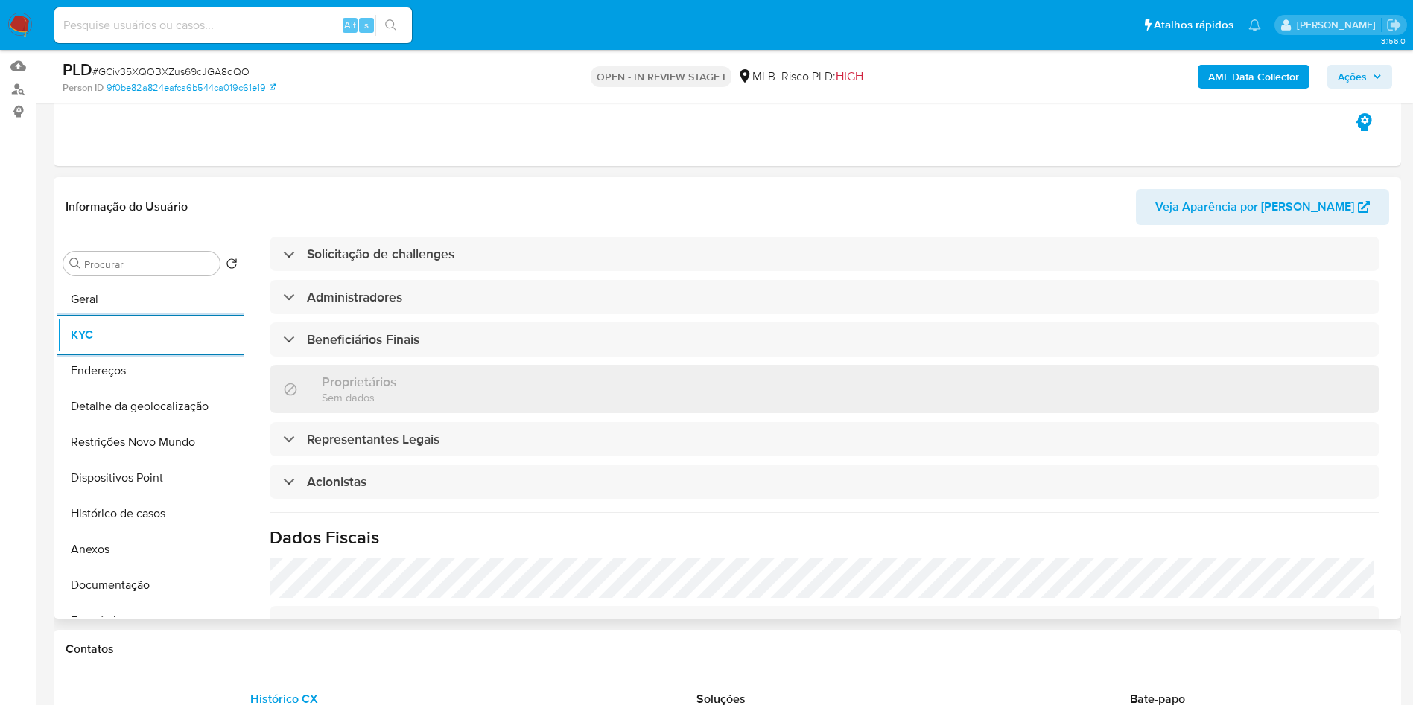
scroll to position [857, 0]
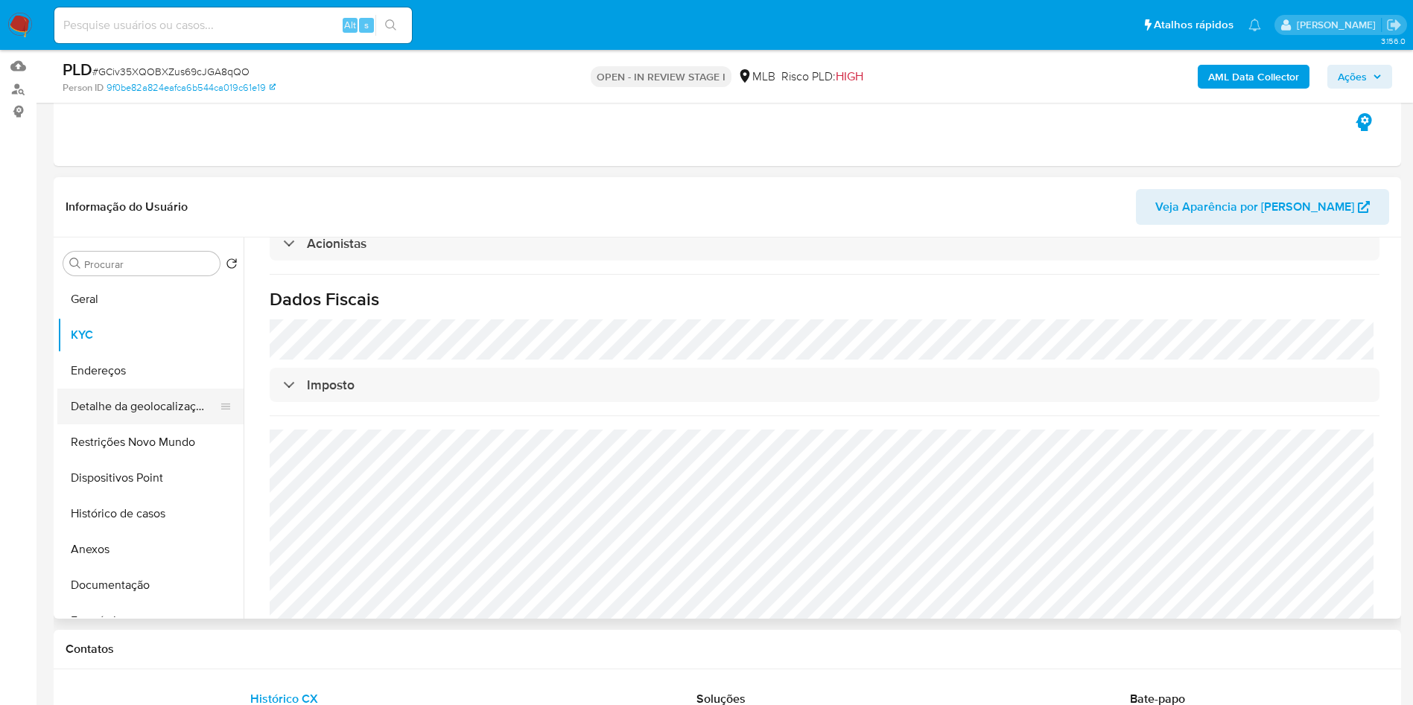
click at [133, 425] on button "Detalhe da geolocalização" at bounding box center [144, 407] width 174 height 36
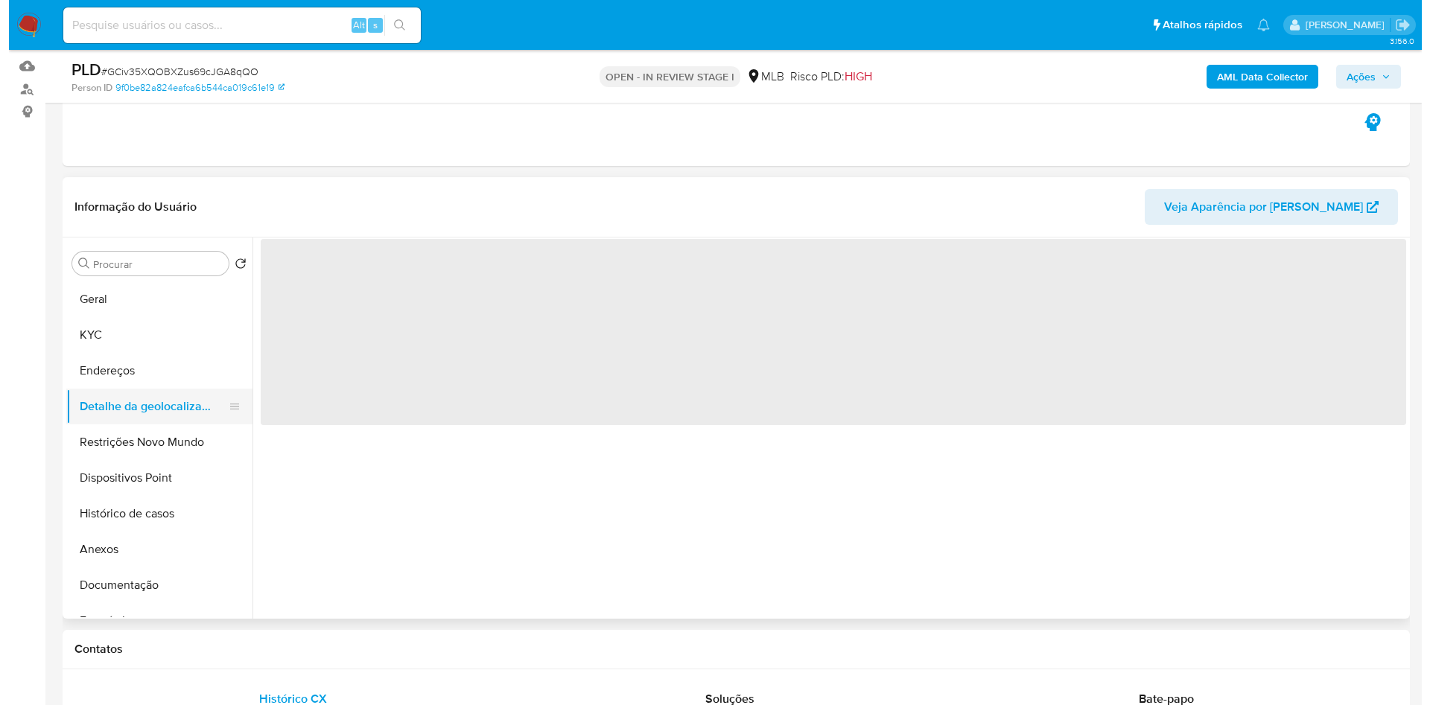
scroll to position [0, 0]
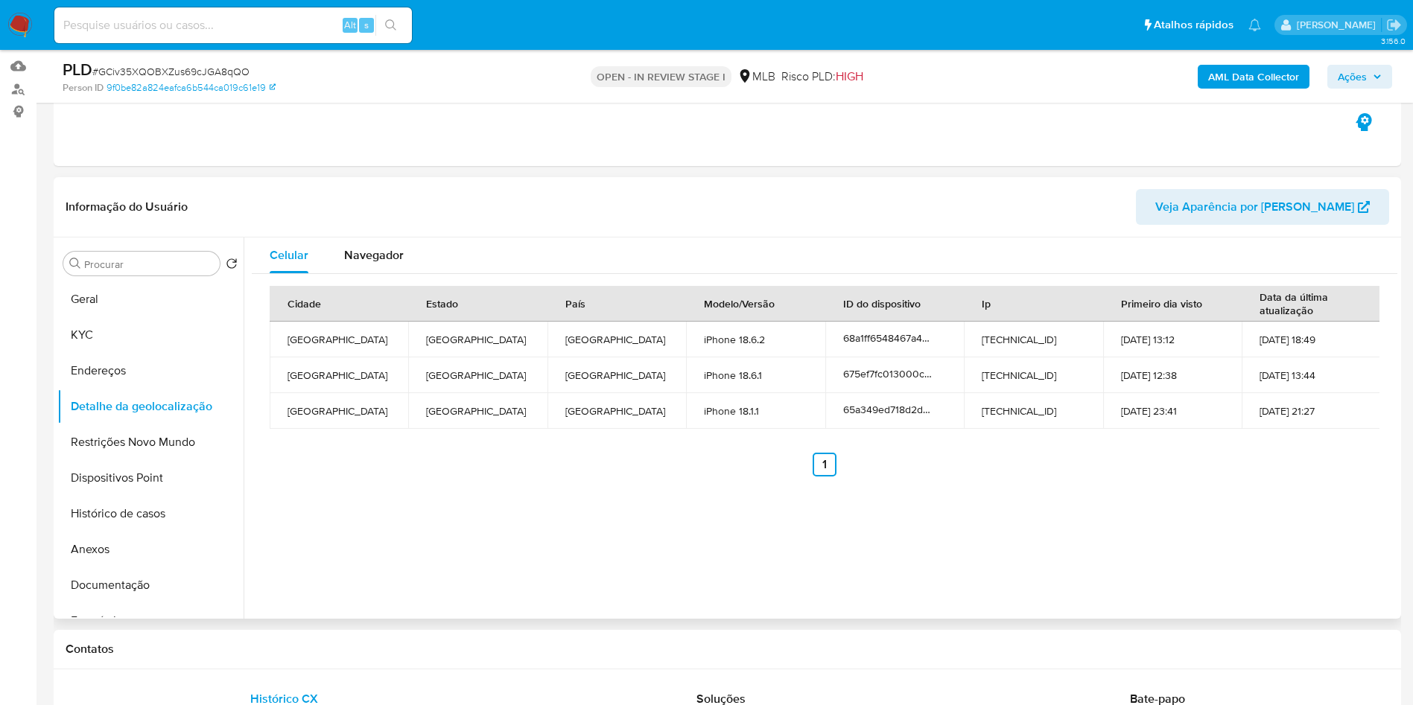
click at [1384, 458] on div "Cidade Estado País Modelo/Versão ID do dispositivo Ip Primeiro dia visto Data d…" at bounding box center [825, 381] width 1146 height 215
click at [164, 460] on button "Restrições Novo Mundo" at bounding box center [144, 443] width 174 height 36
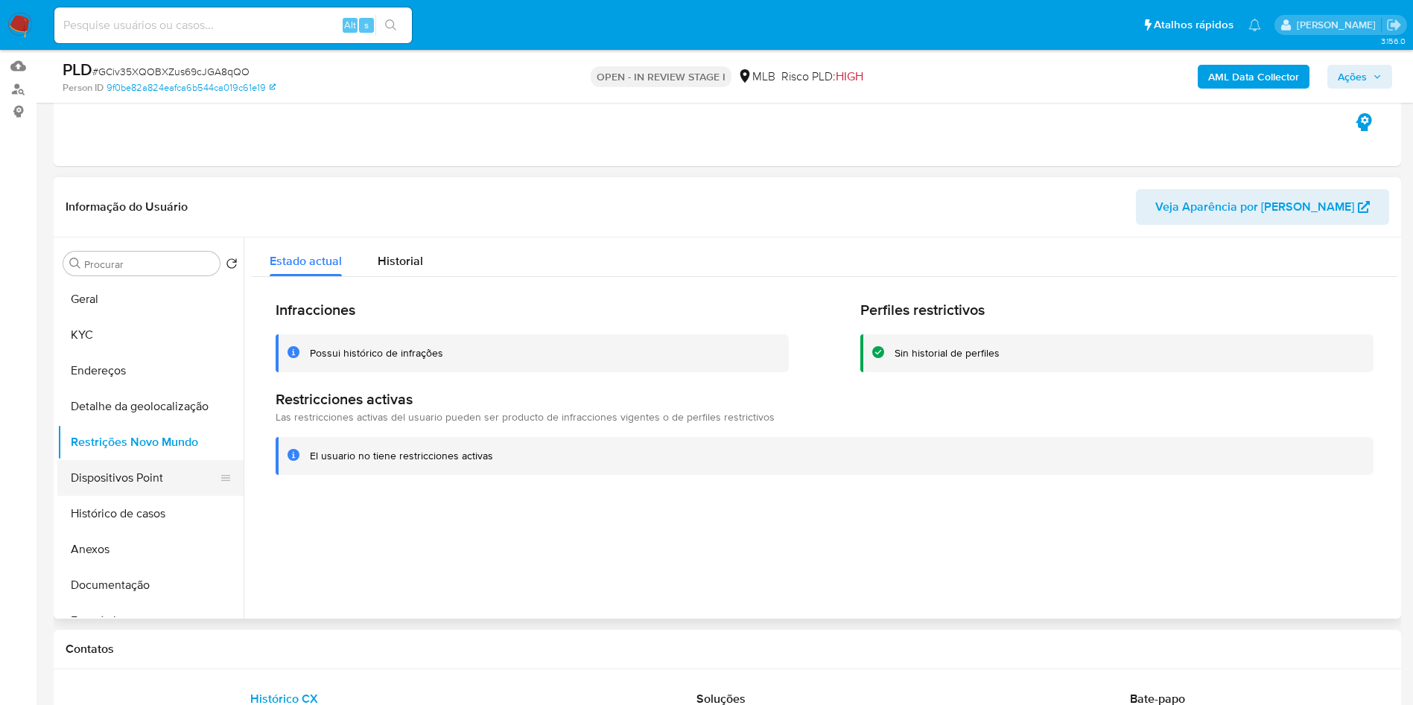
click at [111, 496] on button "Dispositivos Point" at bounding box center [144, 478] width 174 height 36
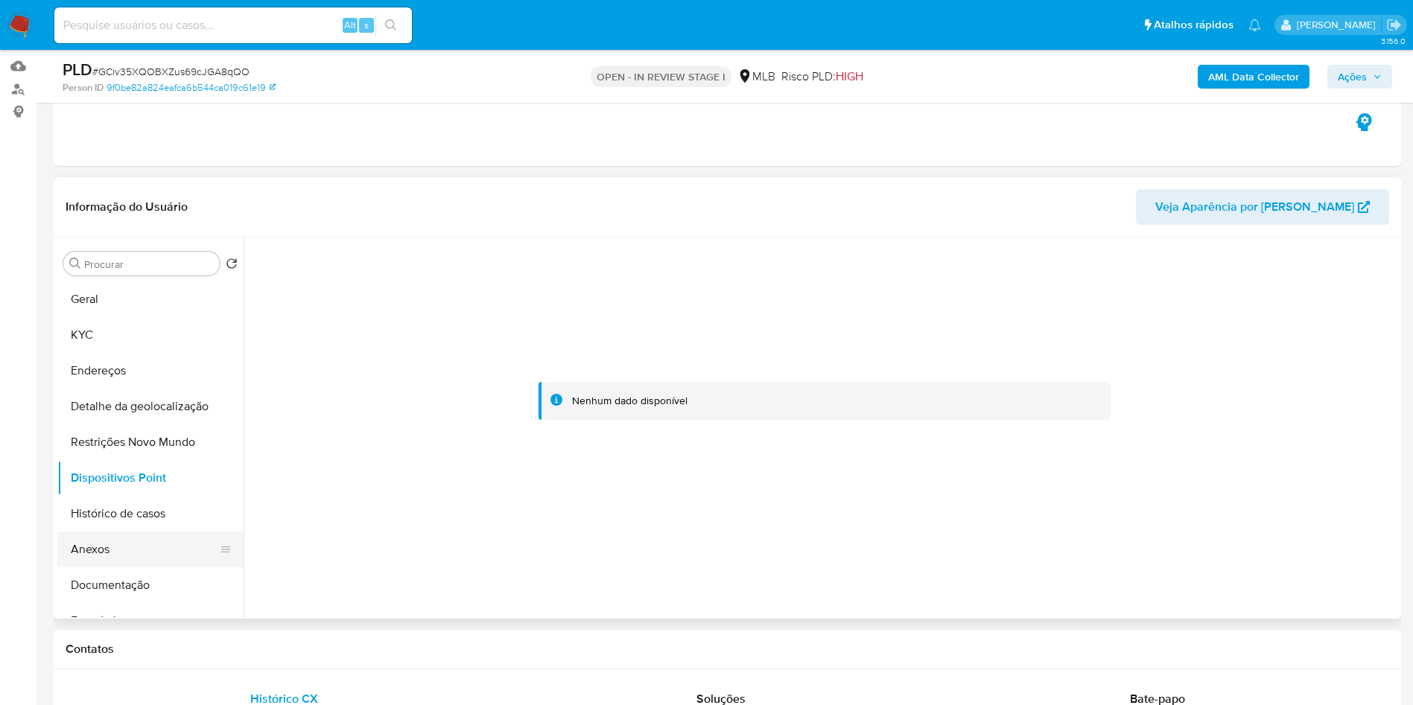
click at [132, 568] on button "Anexos" at bounding box center [144, 550] width 174 height 36
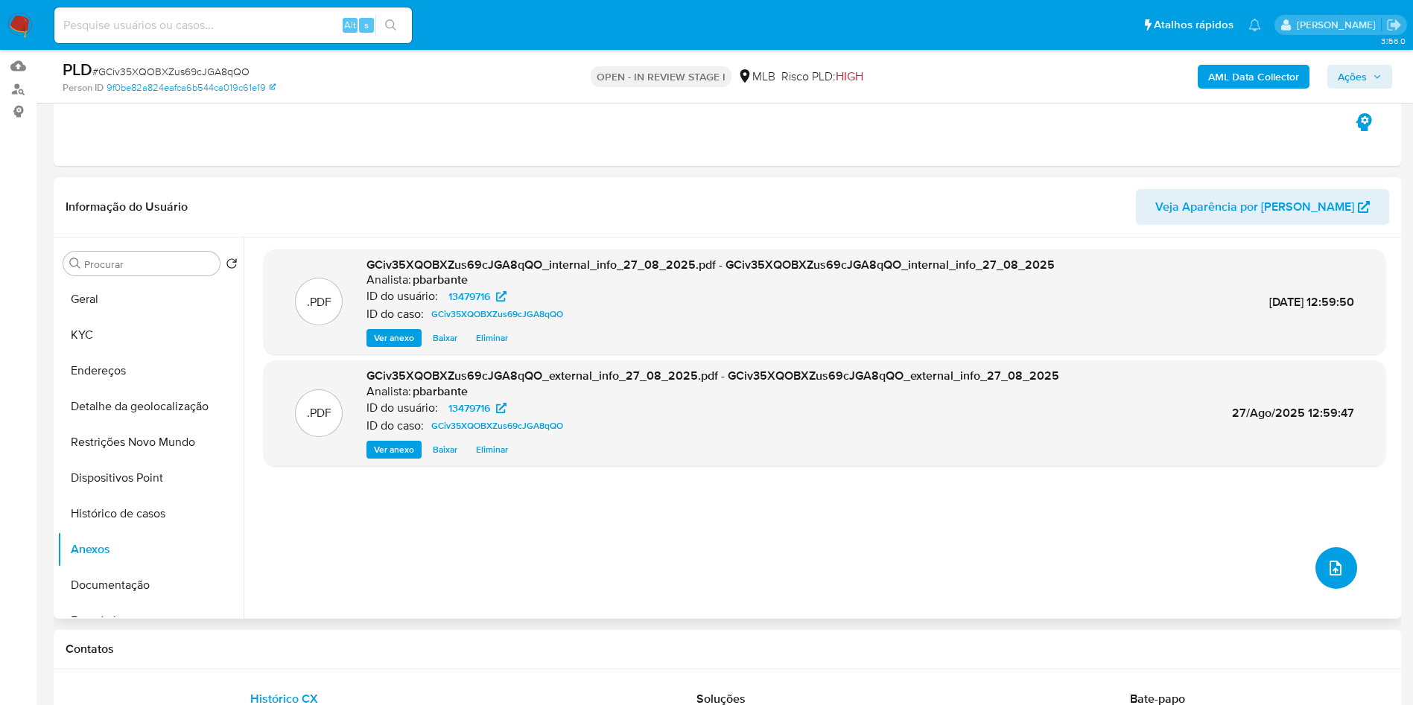
click at [1335, 577] on icon "upload-file" at bounding box center [1336, 568] width 18 height 18
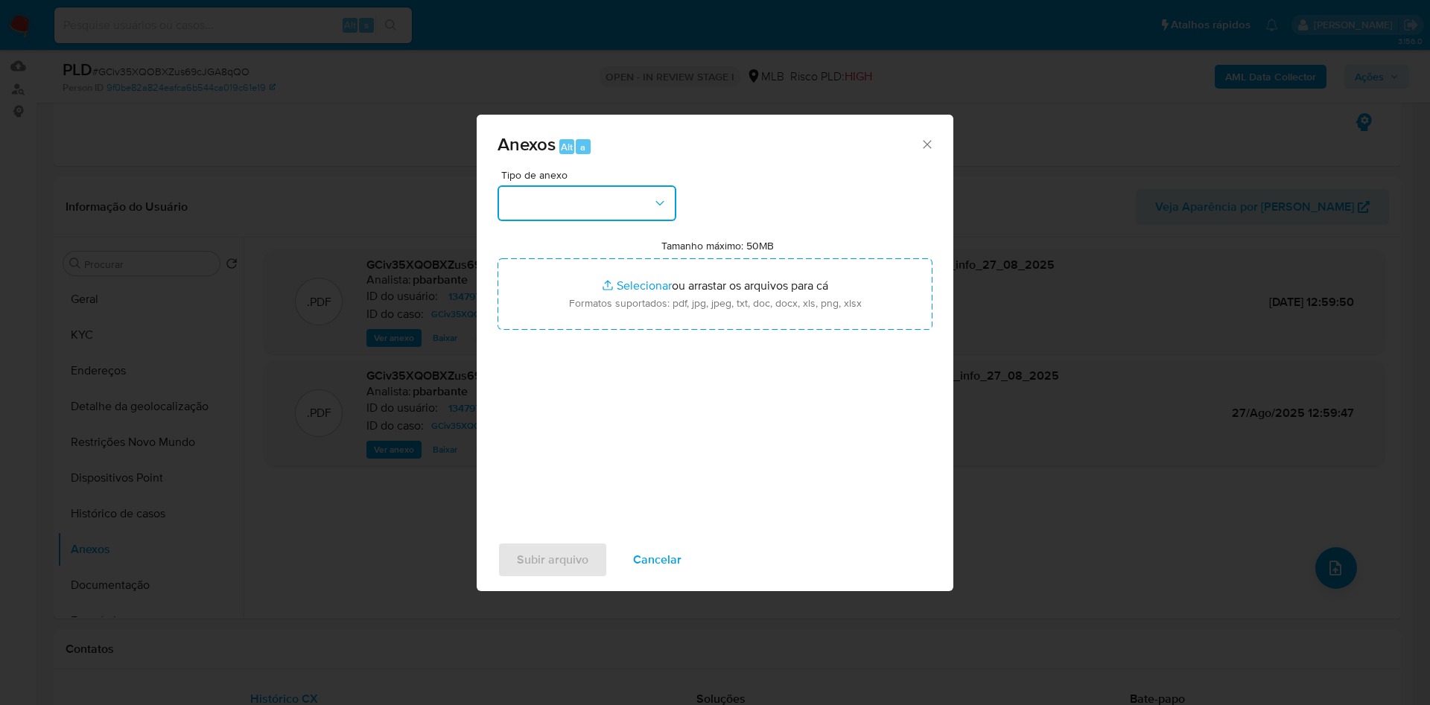
click at [601, 185] on button "button" at bounding box center [587, 203] width 179 height 36
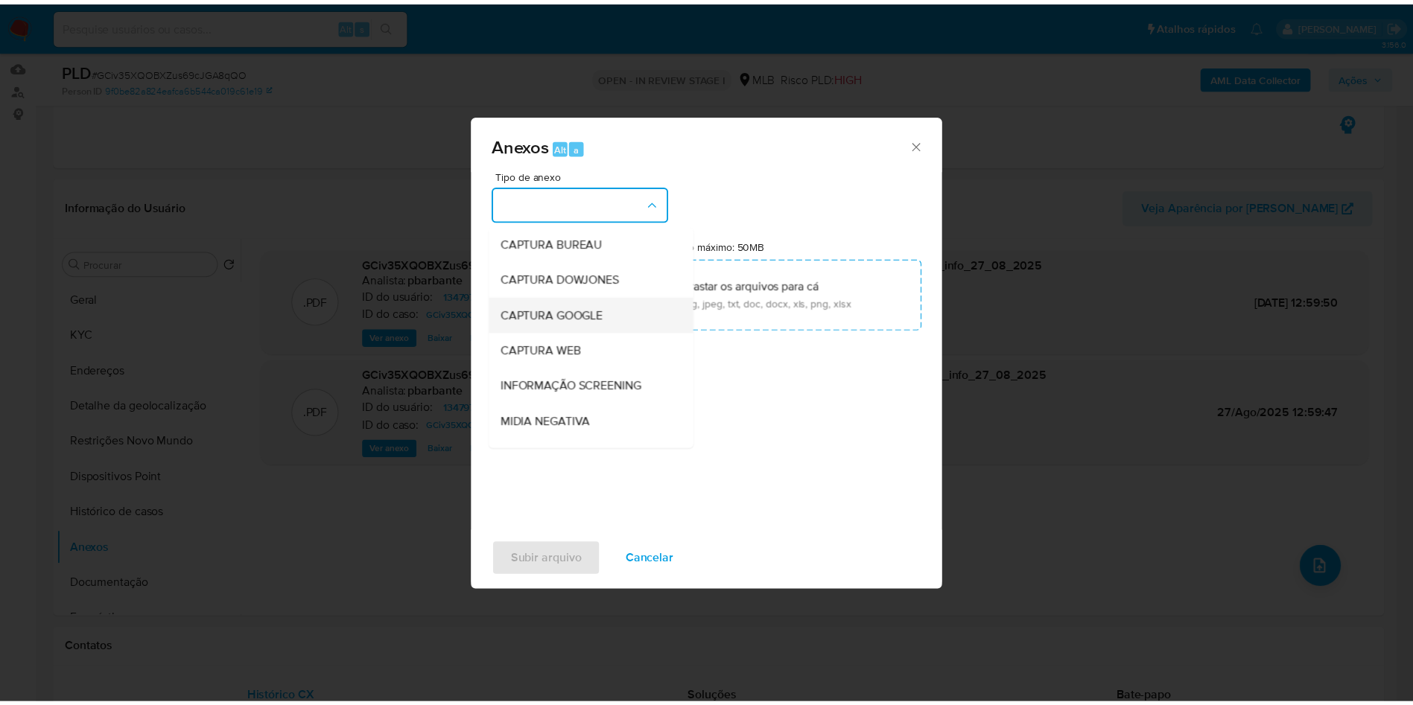
scroll to position [200, 0]
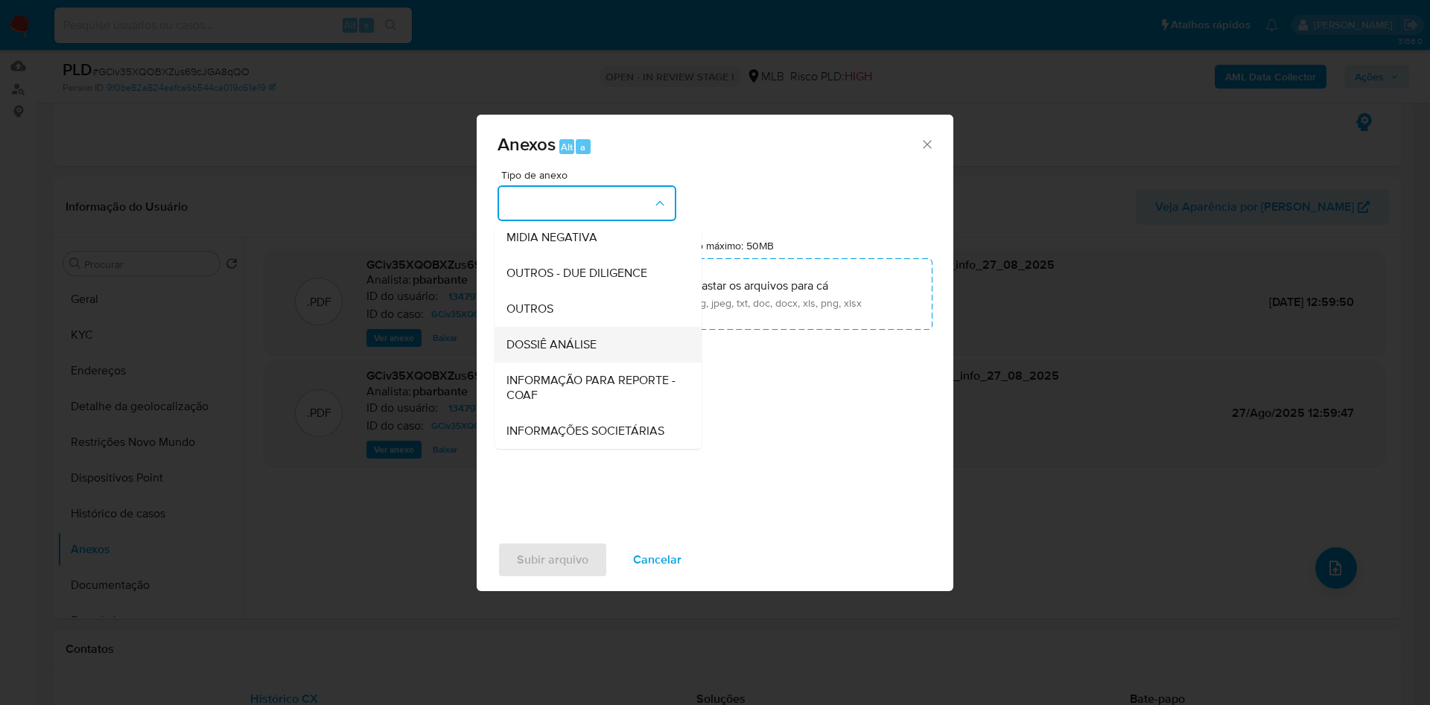
click at [541, 327] on div "DOSSIÊ ANÁLISE" at bounding box center [593, 345] width 174 height 36
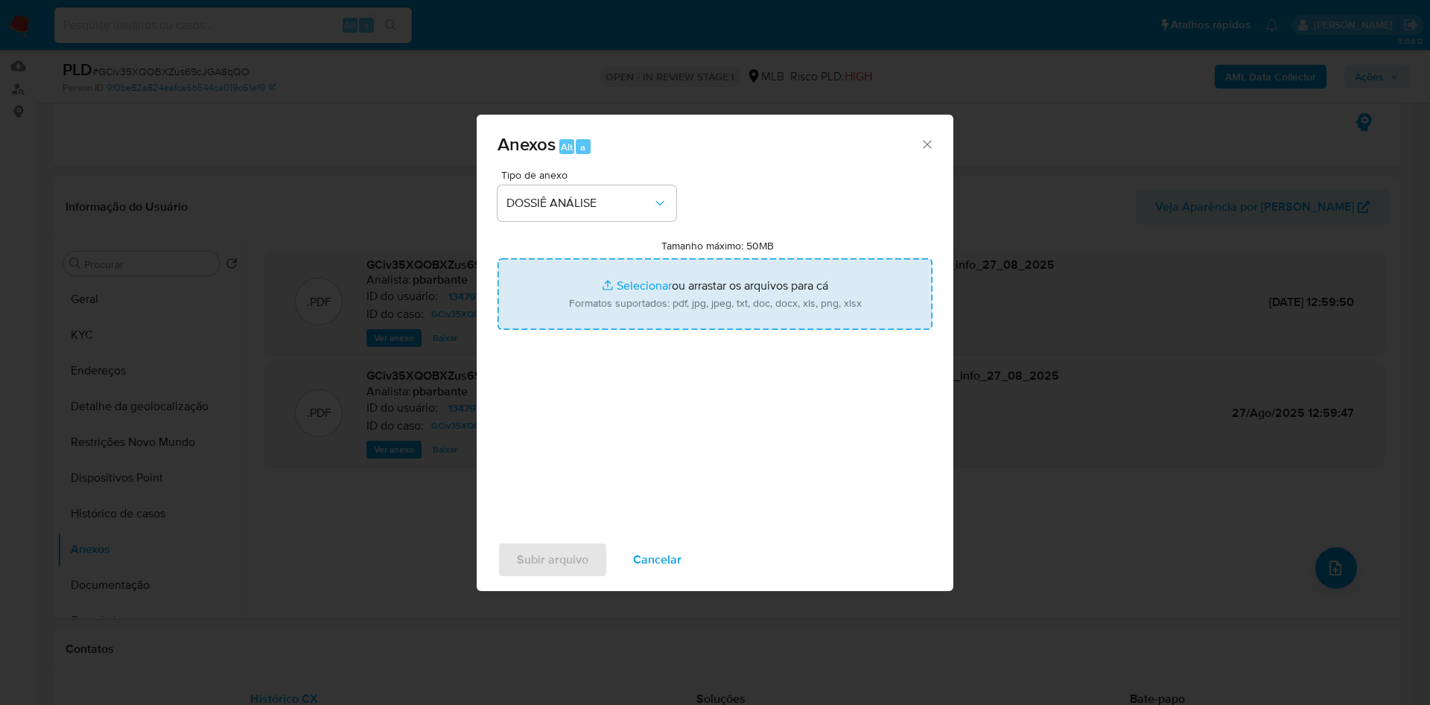
type input "C:\fakepath\Mulan 13479716_2025_08_26_11_28_32.xlsx"
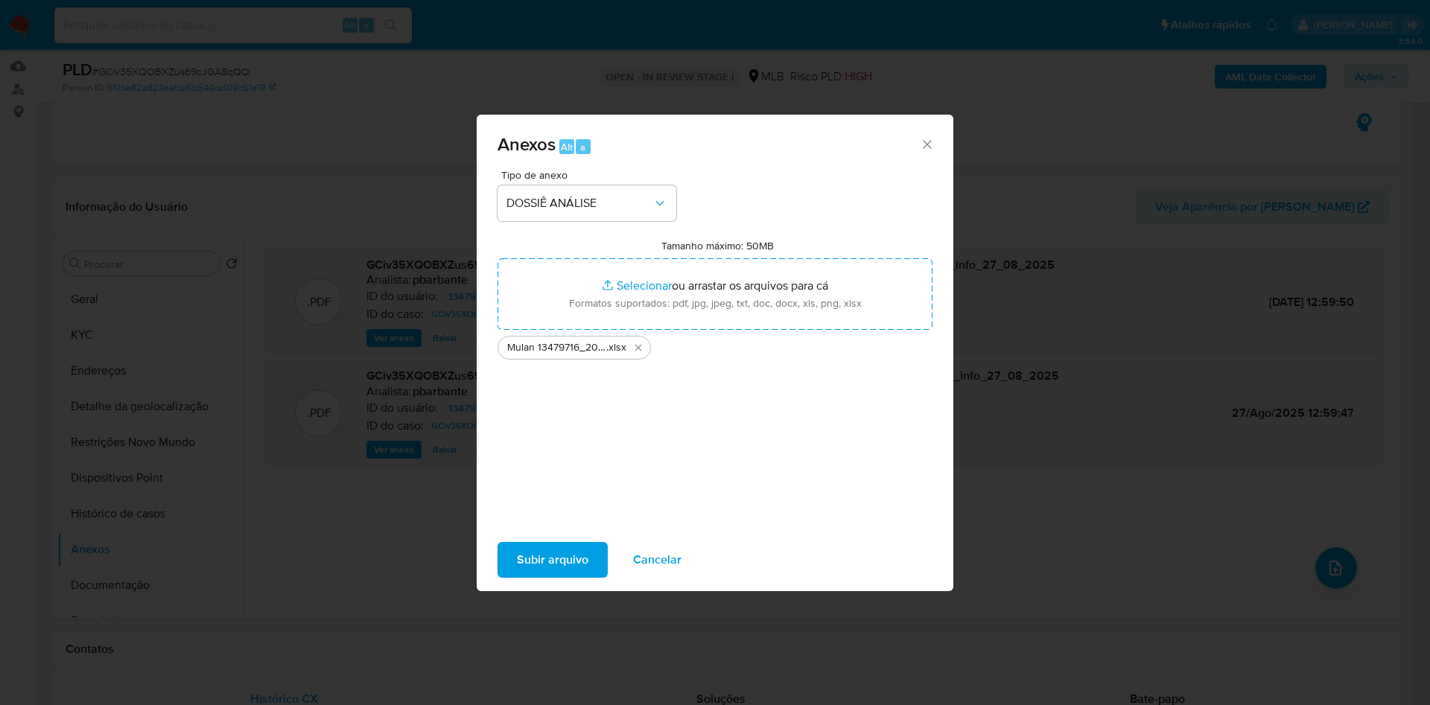
click at [517, 571] on span "Subir arquivo" at bounding box center [553, 560] width 72 height 33
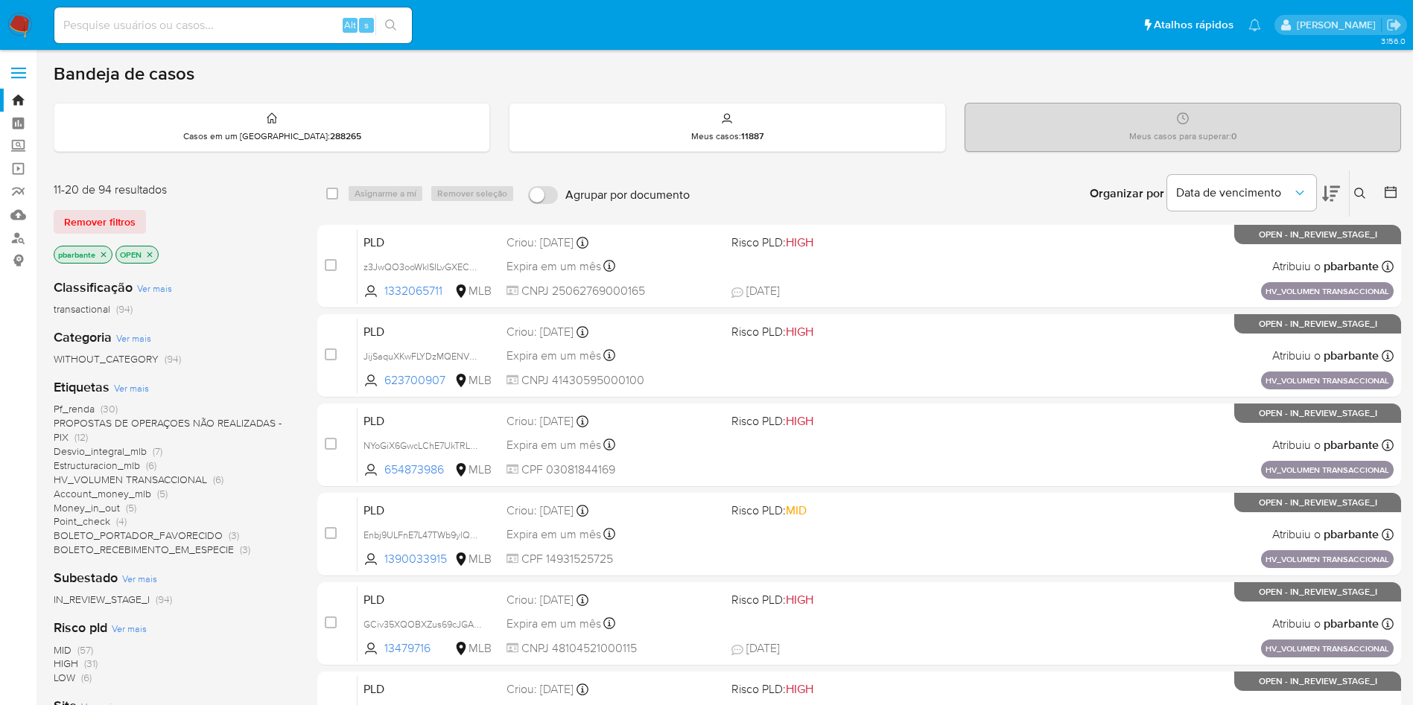
scroll to position [588, 0]
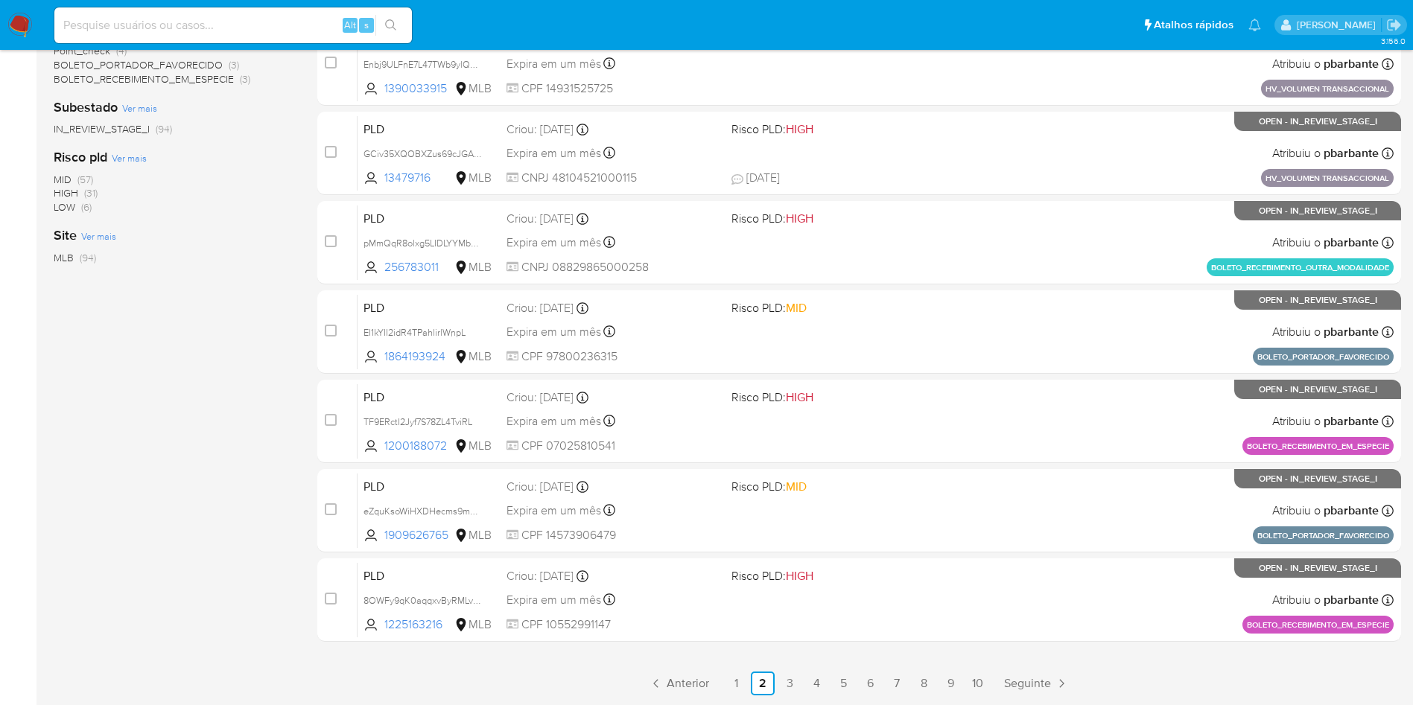
click at [743, 669] on div "select-all-cases-checkbox Asignarme a mí Remover seleção Agrupar por documento …" at bounding box center [859, 197] width 1084 height 997
click at [748, 683] on link "1" at bounding box center [736, 684] width 24 height 24
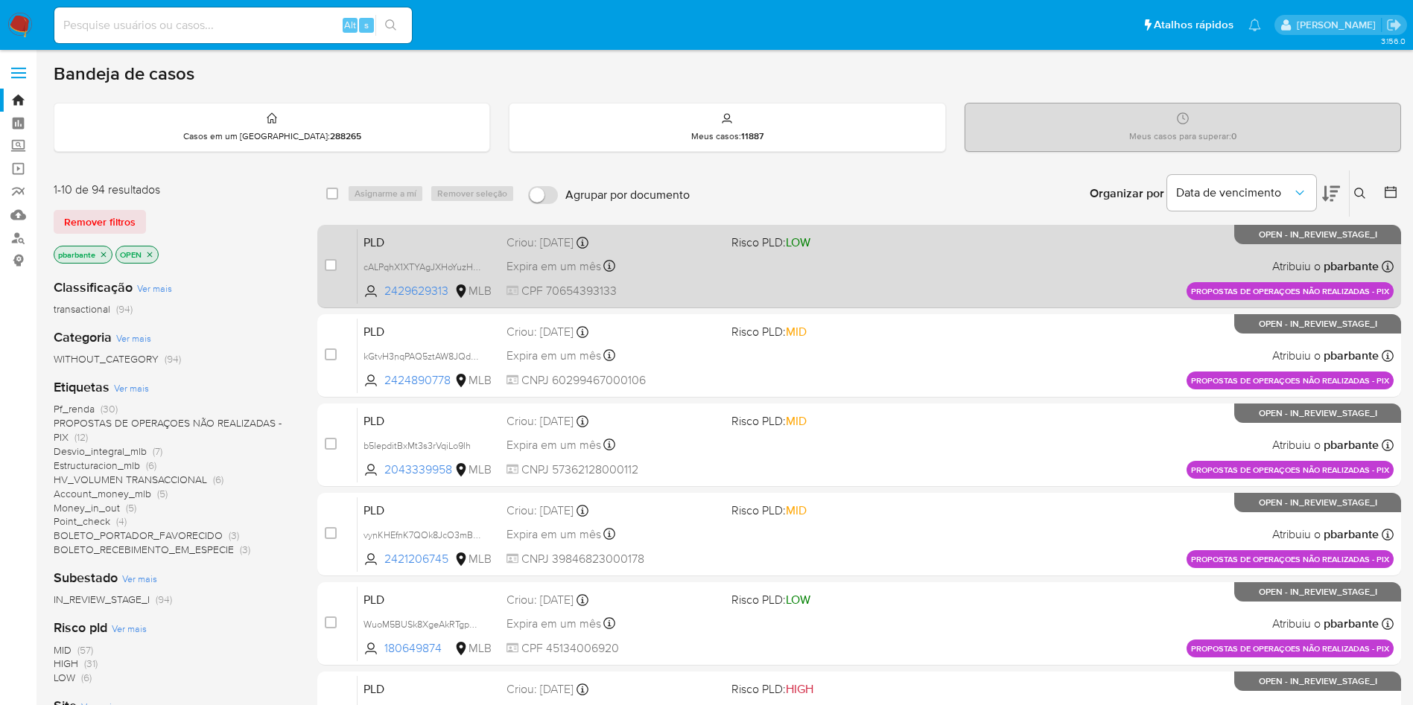
click at [897, 296] on div "PLD cALPqhX1XTYAgJXHoYuzHbMz 2429629313 MLB Risco PLD: LOW Criou: [DATE] Criou:…" at bounding box center [876, 266] width 1036 height 75
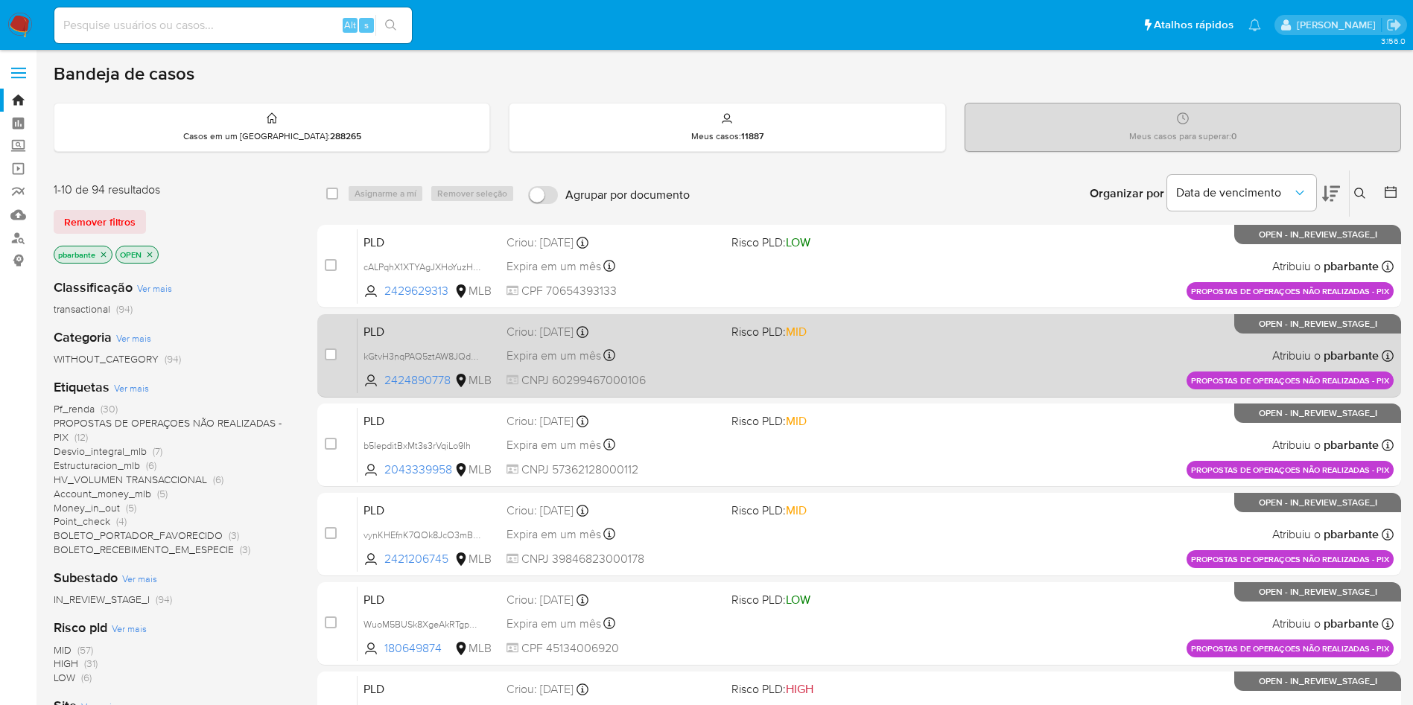
click at [872, 369] on div "PLD kGtvH3nqPAQ5ztAW8JQd6msR 2424890778 MLB Risco PLD: MID Criou: [DATE] Criou:…" at bounding box center [876, 355] width 1036 height 75
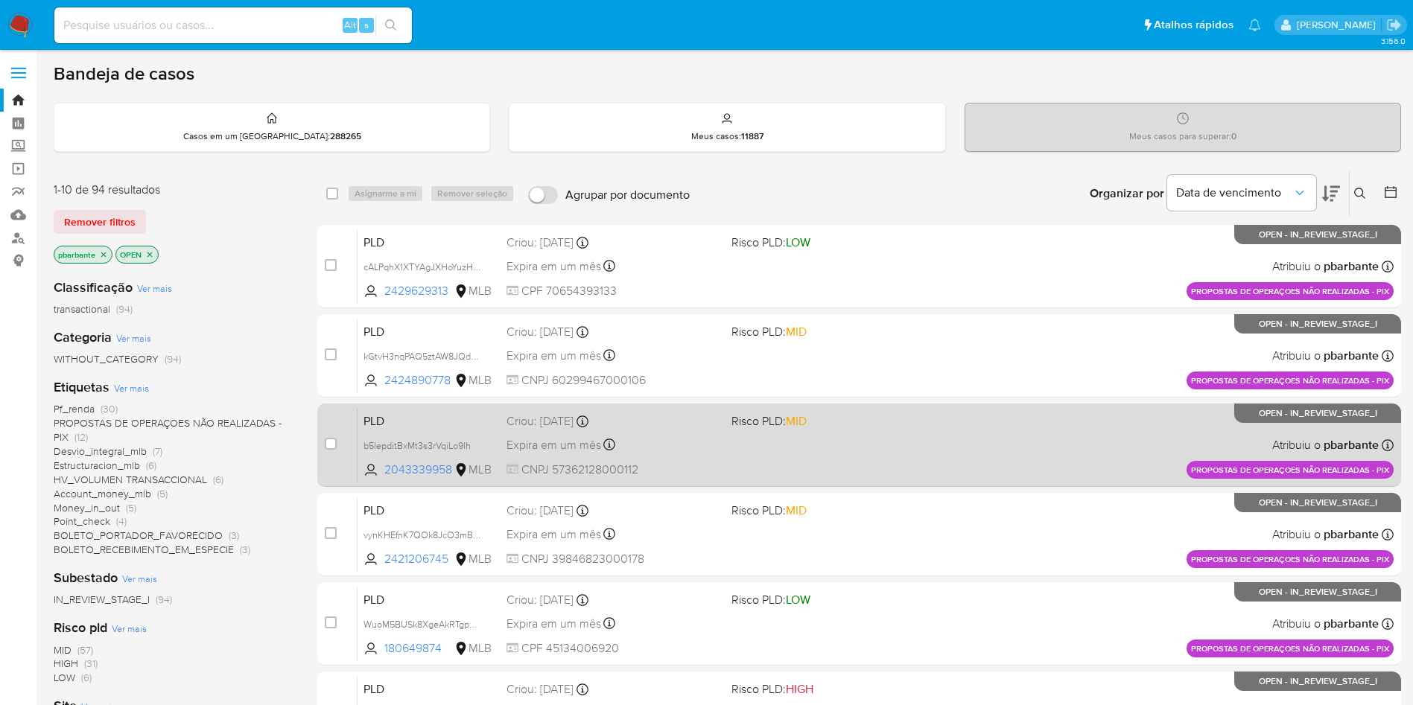
click at [870, 483] on div "PLD b5IepditBxMt3s3rVqiLo9Ih 2043339958 MLB Risco PLD: MID Criou: [DATE] Criou:…" at bounding box center [876, 444] width 1036 height 75
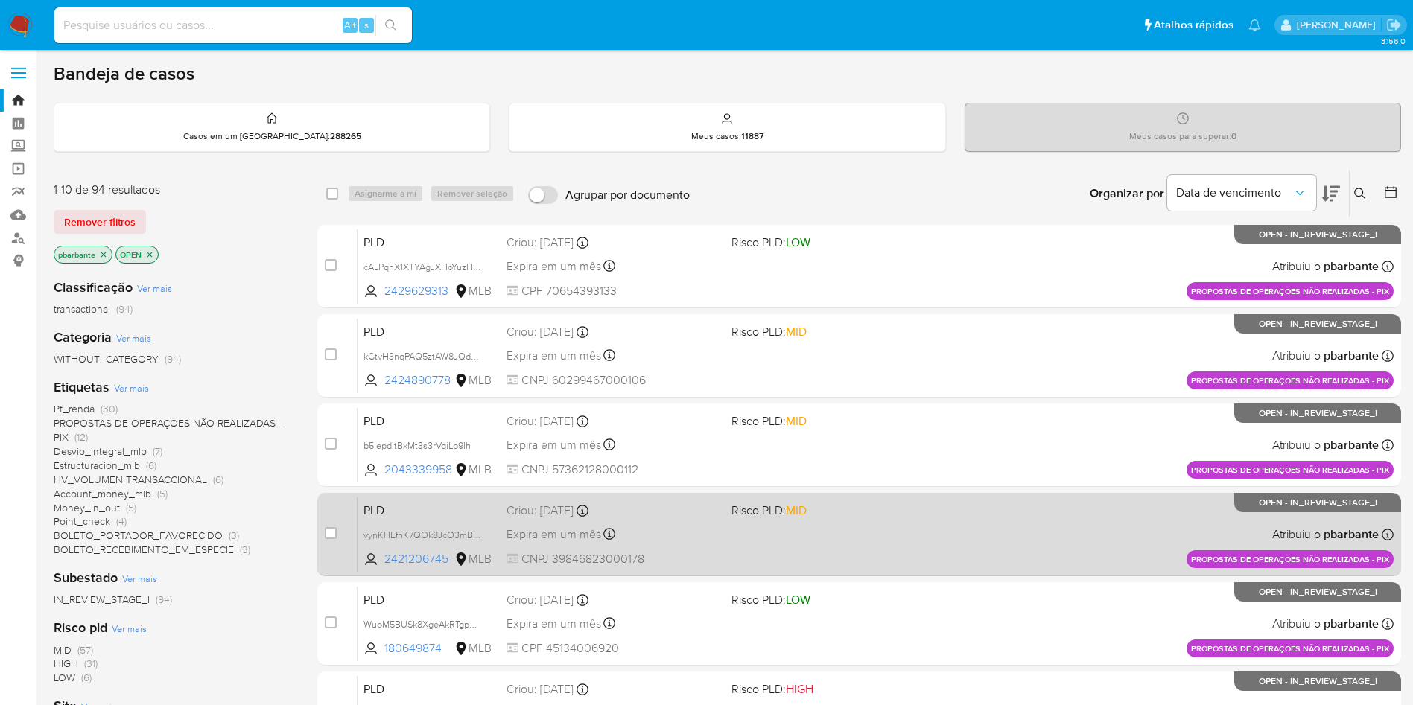
click at [872, 564] on div "PLD vynKHEfnK7QOk8JcO3mBfLdZ 2421206745 MLB Risco PLD: MID Criou: [DATE] Criou:…" at bounding box center [876, 534] width 1036 height 75
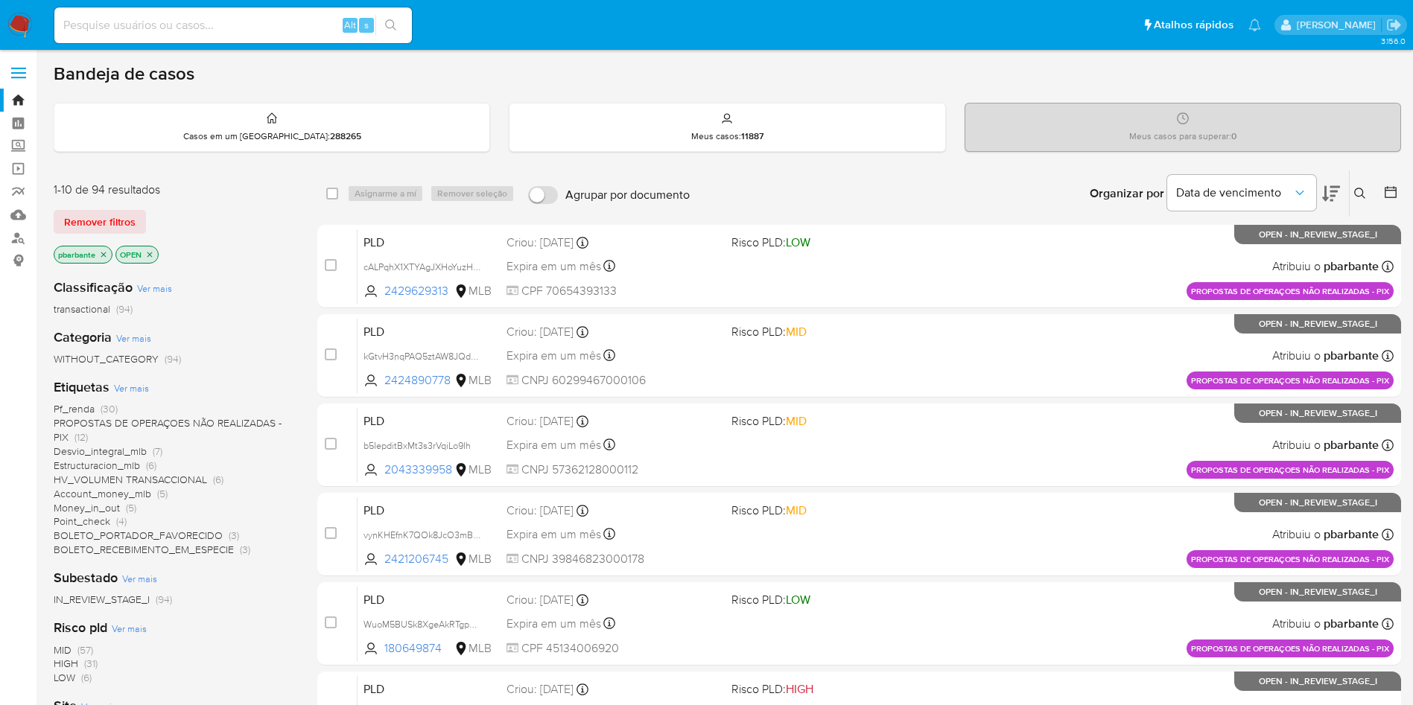
click at [880, 631] on div "case-item-checkbox Incapaz de atribuir o caso PLD cALPqhX1XTYAgJXHoYuzHbMz 2429…" at bounding box center [859, 669] width 1084 height 888
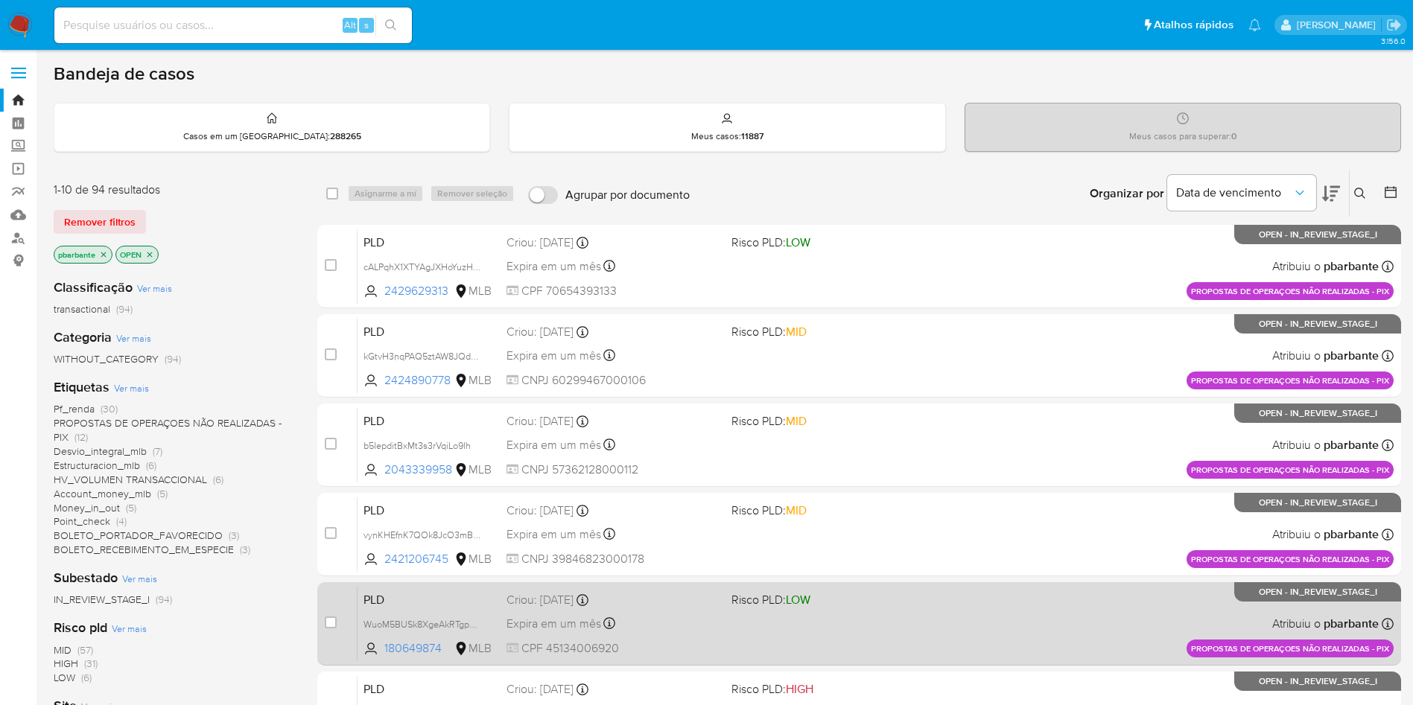
click at [879, 661] on div "PLD WuoM5BUSk8XgeAkRTgpHcgY4 180649874 MLB Risco PLD: LOW Criou: [DATE] Criou: …" at bounding box center [876, 623] width 1036 height 75
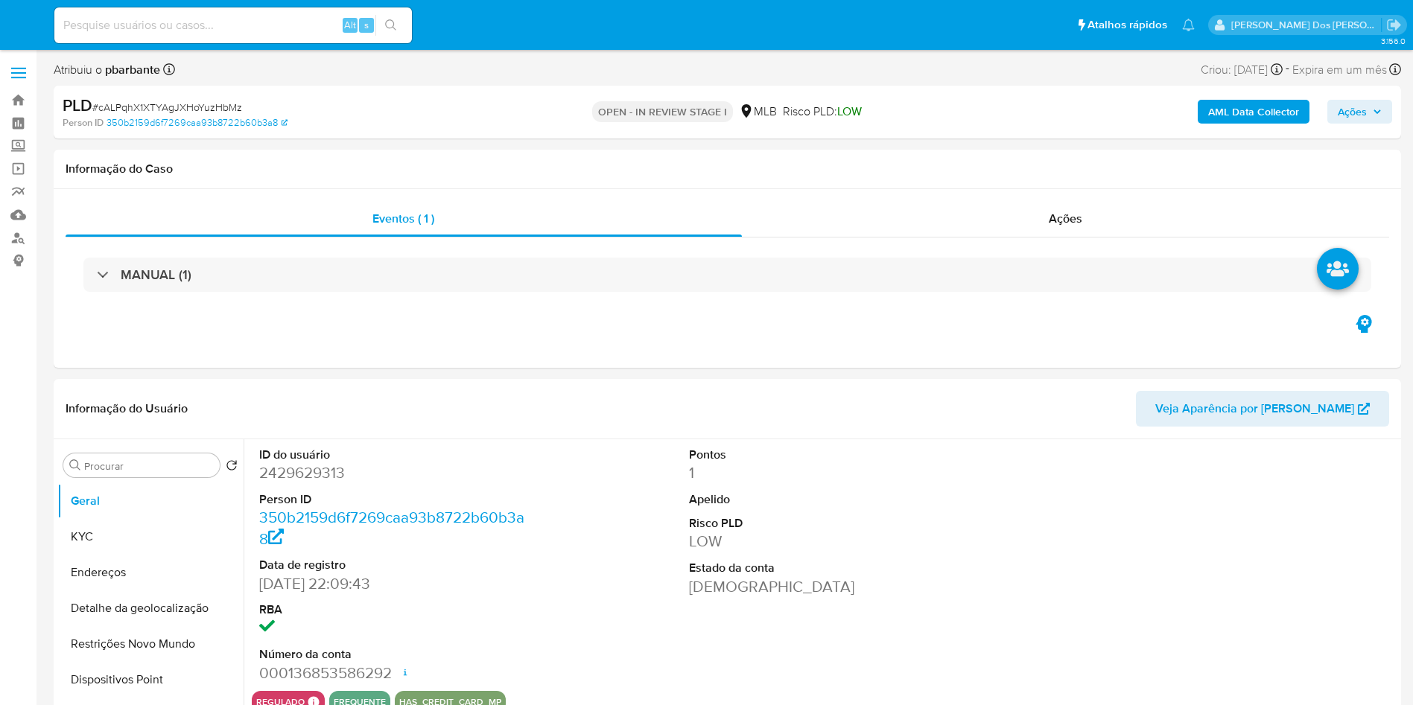
select select "10"
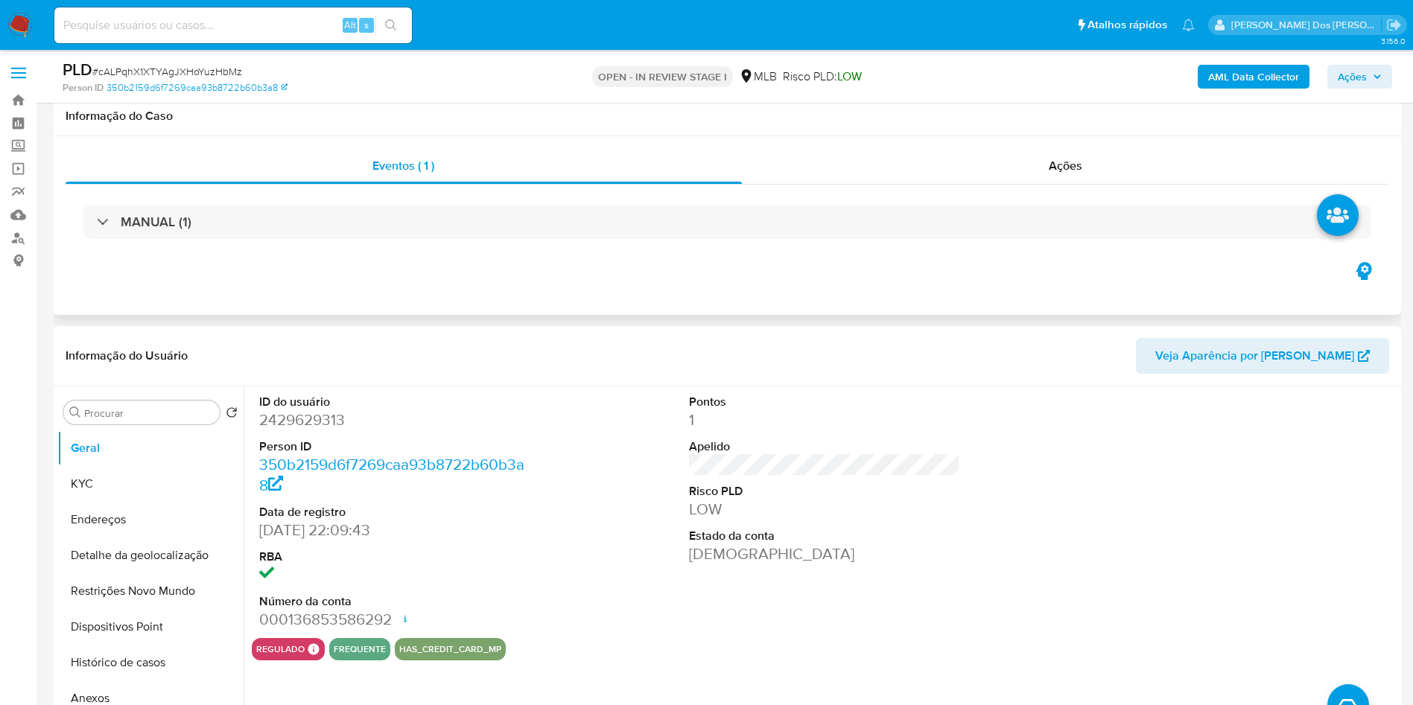
scroll to position [181, 0]
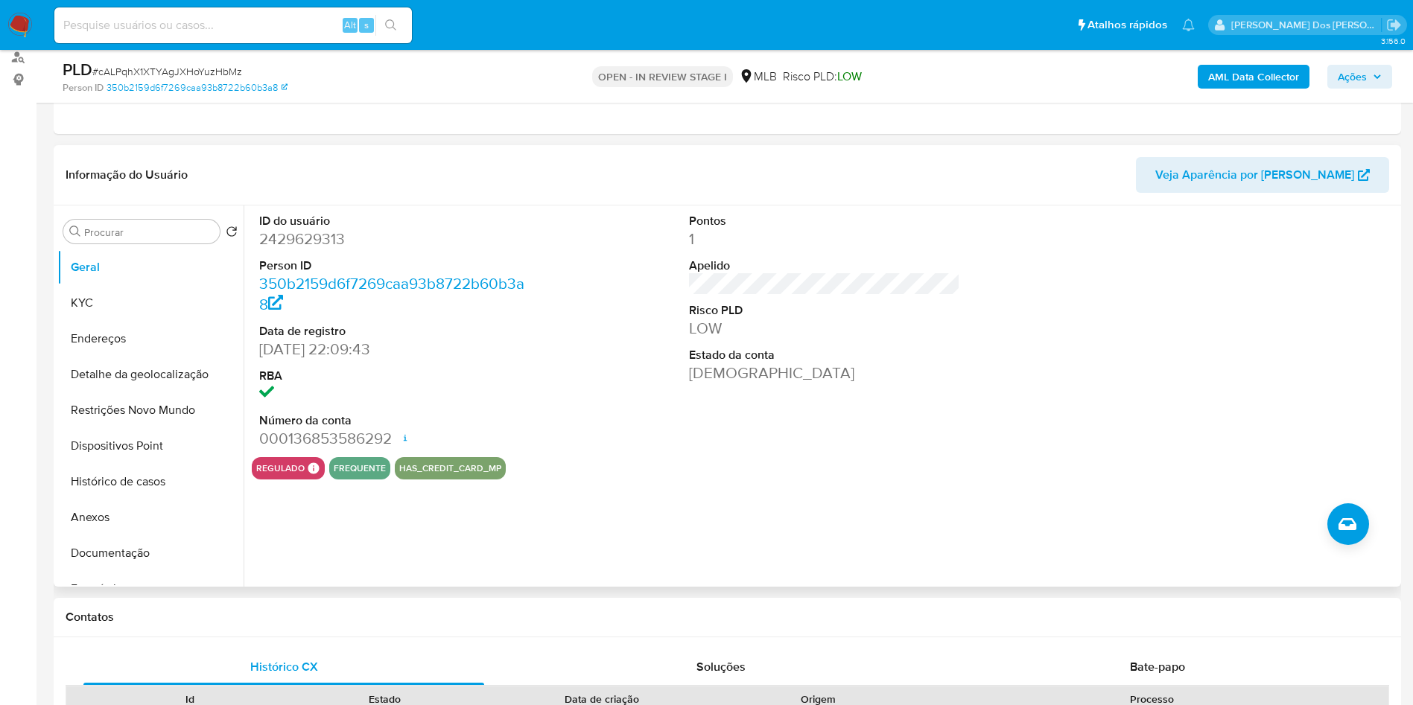
click at [278, 250] on dd "2429629313" at bounding box center [395, 239] width 272 height 21
copy dd "2429629313"
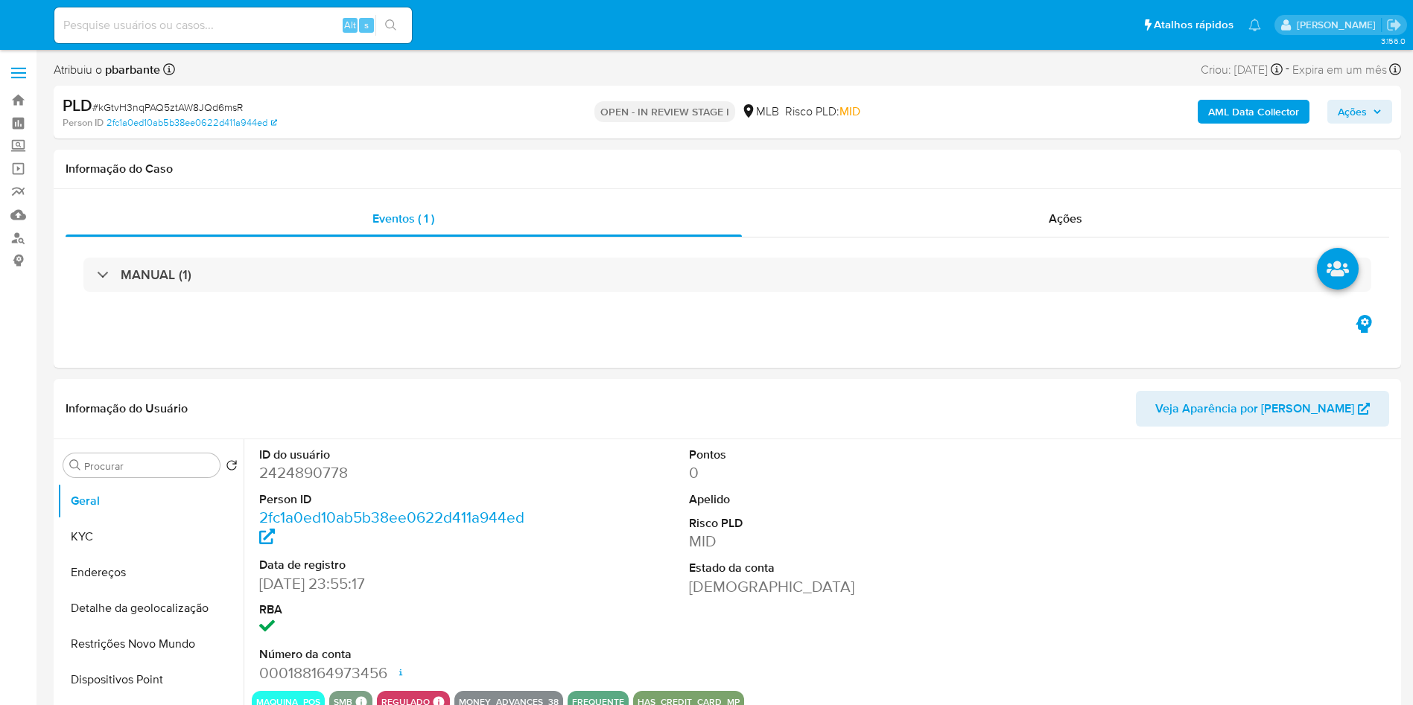
select select "10"
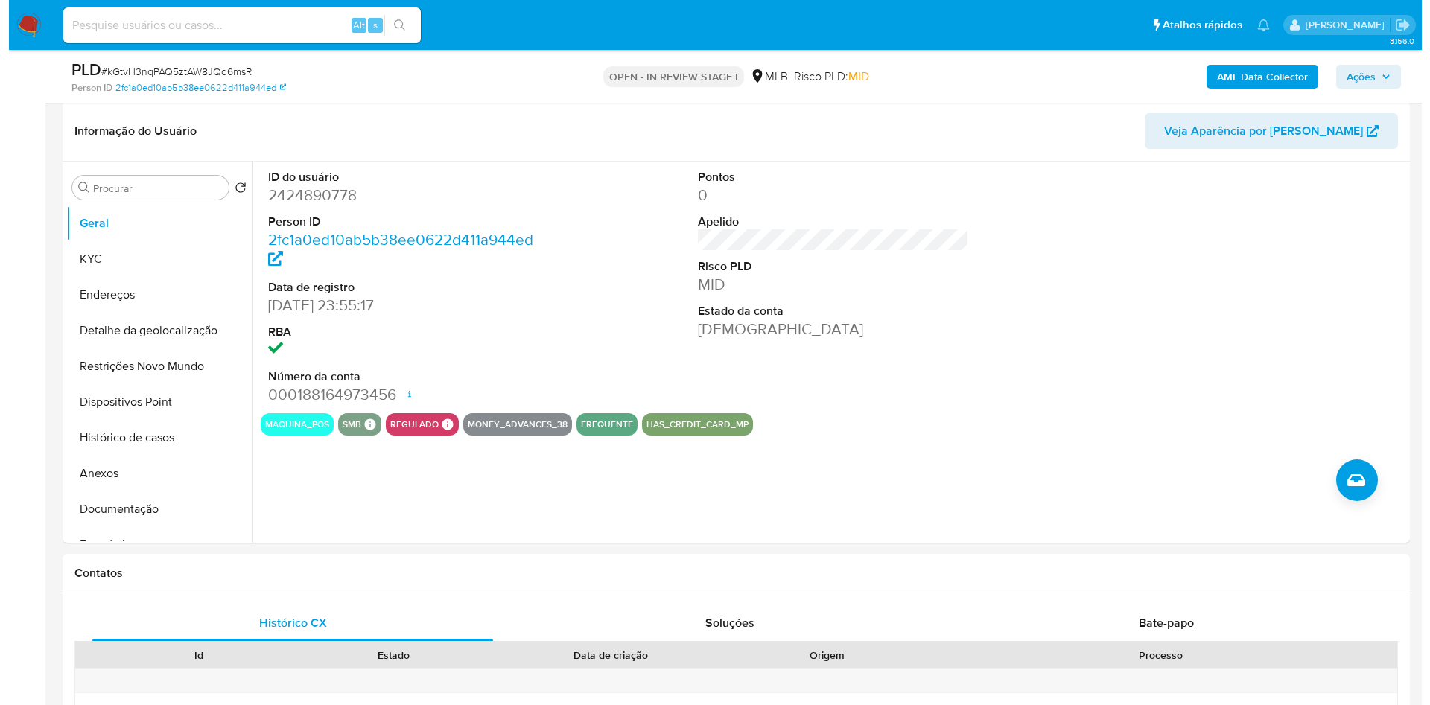
scroll to position [226, 0]
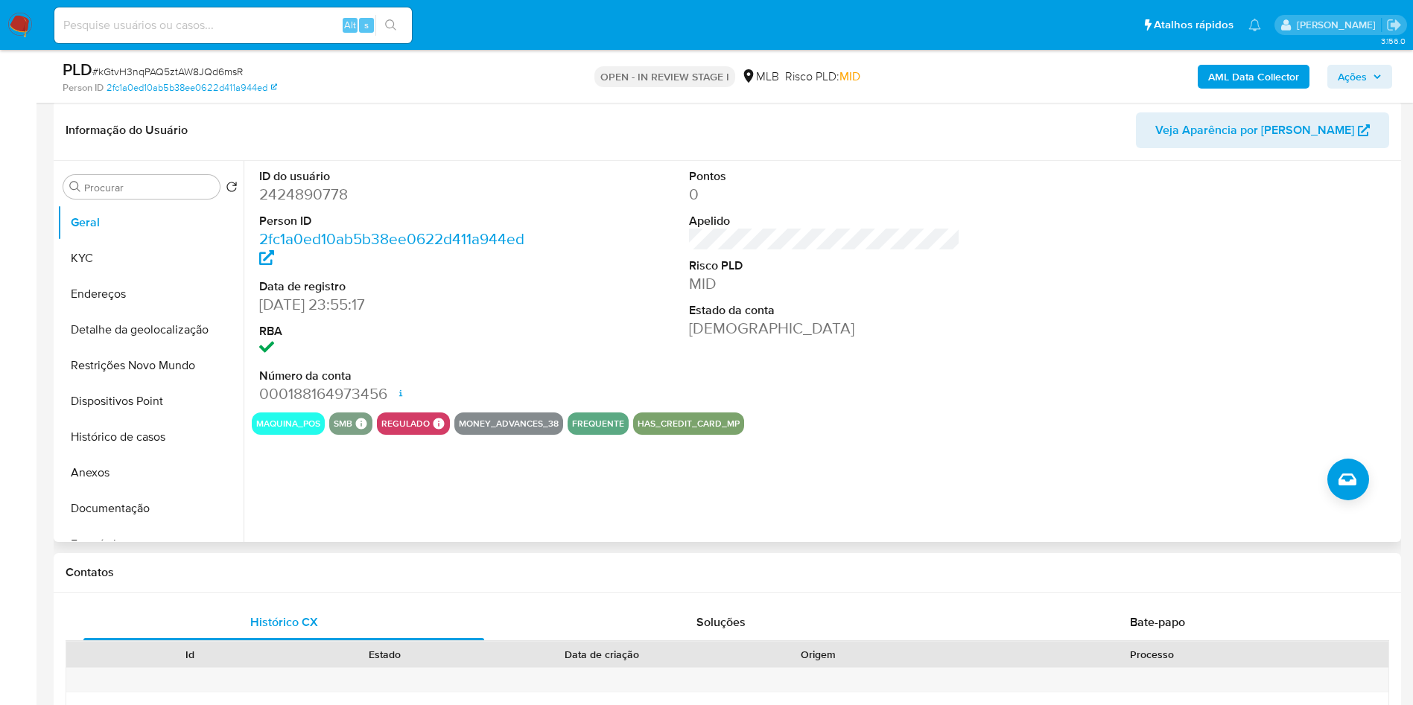
click at [306, 205] on dd "2424890778" at bounding box center [395, 194] width 272 height 21
copy dd "2424890778"
click at [306, 205] on dd "2424890778" at bounding box center [395, 194] width 272 height 21
click at [156, 276] on button "KYC" at bounding box center [144, 259] width 174 height 36
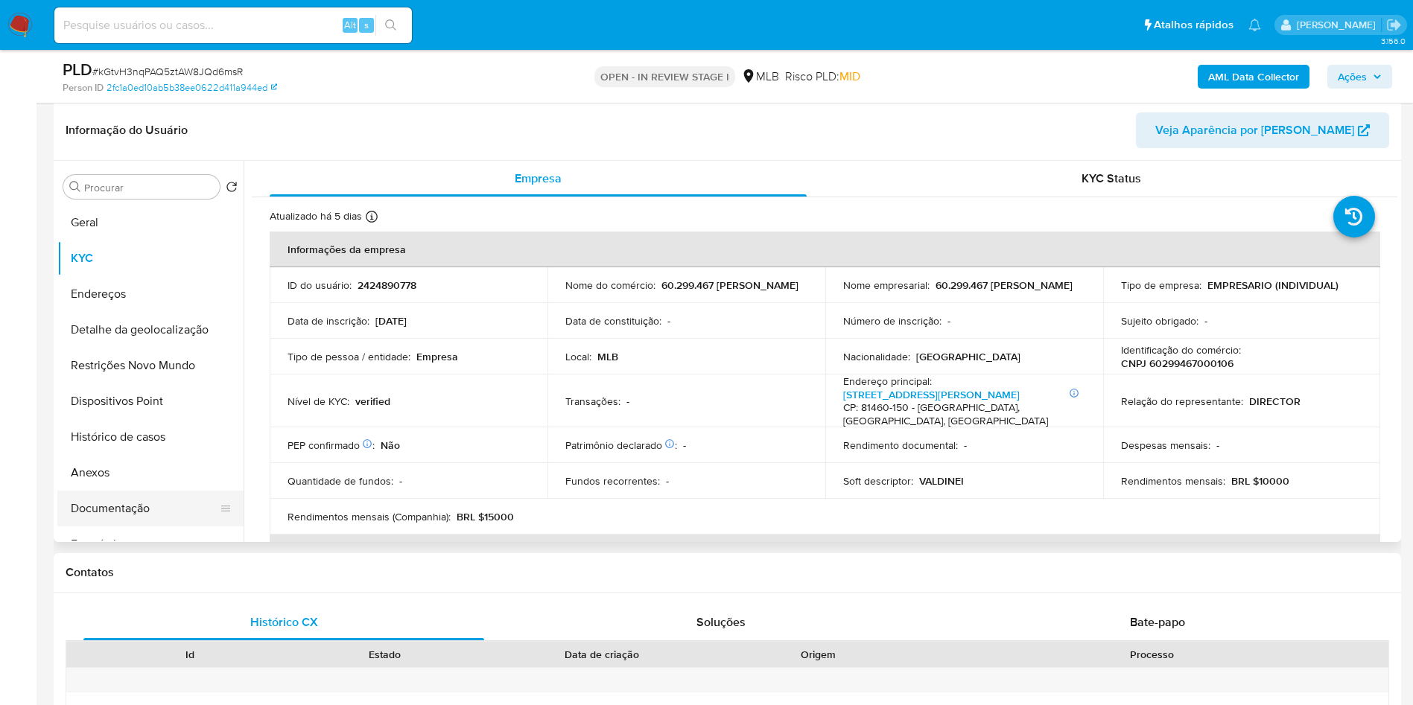
click at [130, 527] on button "Documentação" at bounding box center [144, 509] width 174 height 36
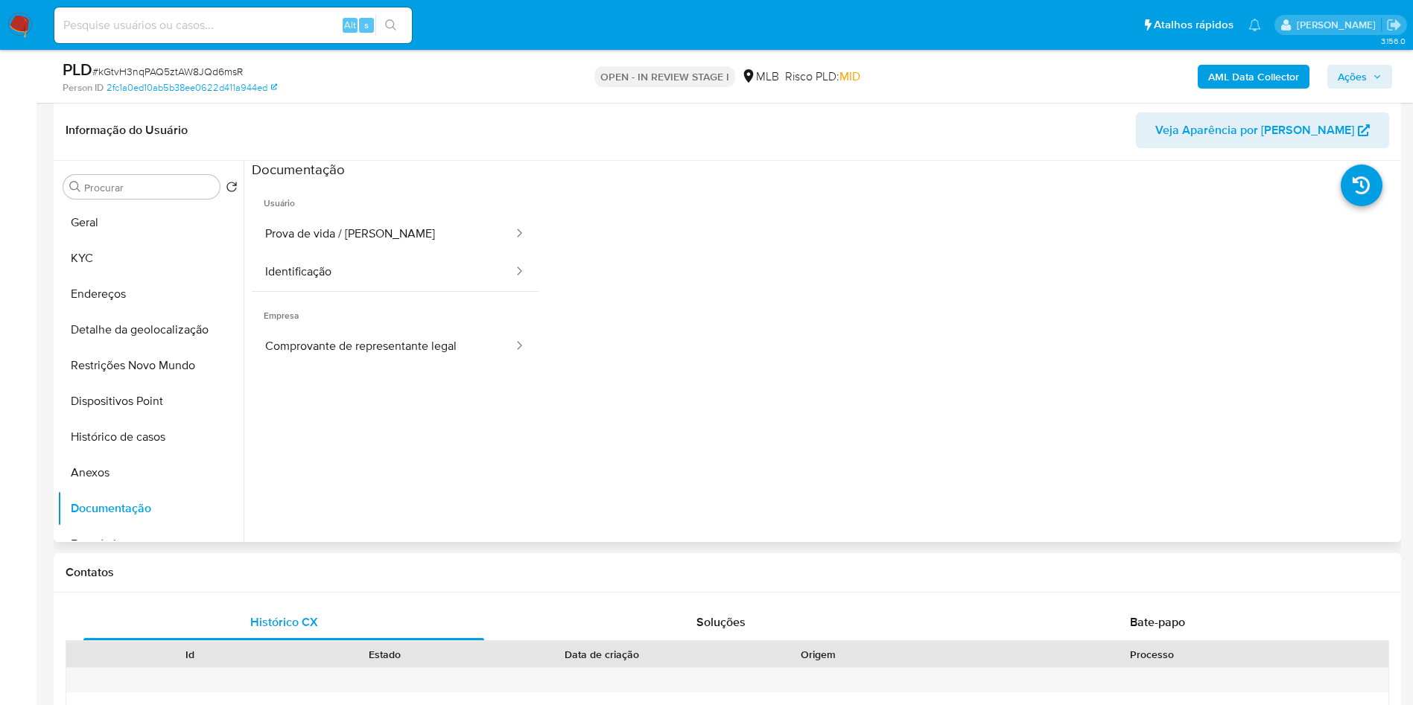
click at [385, 328] on span "Empresa" at bounding box center [395, 310] width 287 height 36
click at [445, 247] on button "Prova de vida / [PERSON_NAME]" at bounding box center [383, 234] width 263 height 38
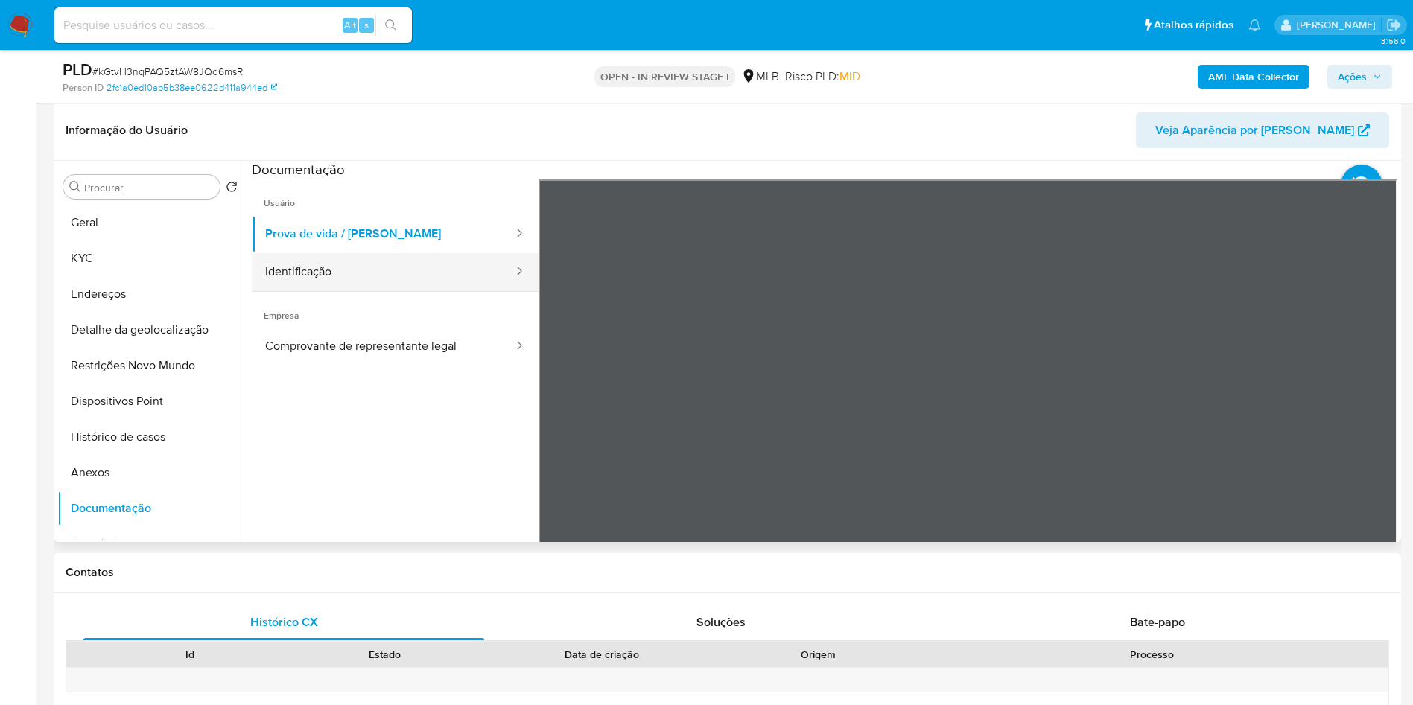
click at [401, 286] on button "Identificação" at bounding box center [383, 272] width 263 height 38
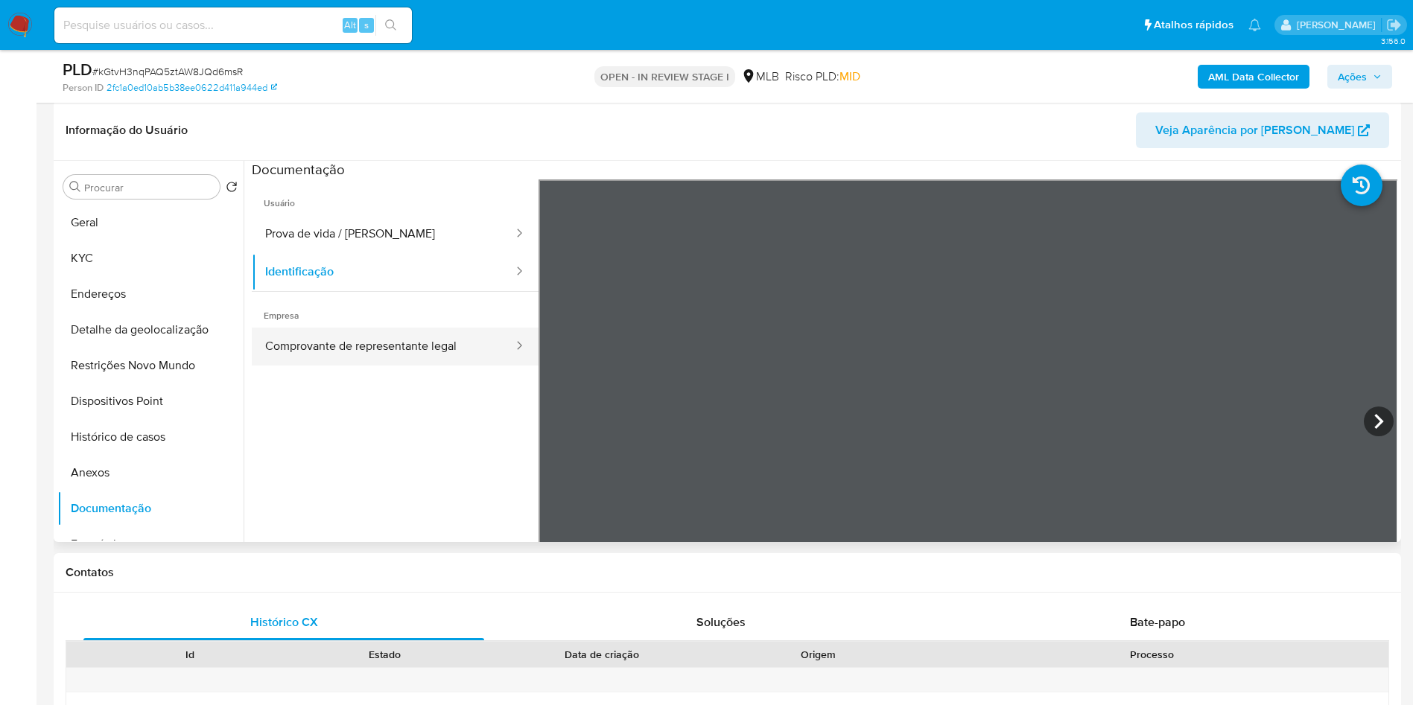
click at [386, 366] on button "Comprovante de representante legal" at bounding box center [383, 347] width 263 height 38
click at [1257, 71] on b "AML Data Collector" at bounding box center [1253, 77] width 91 height 24
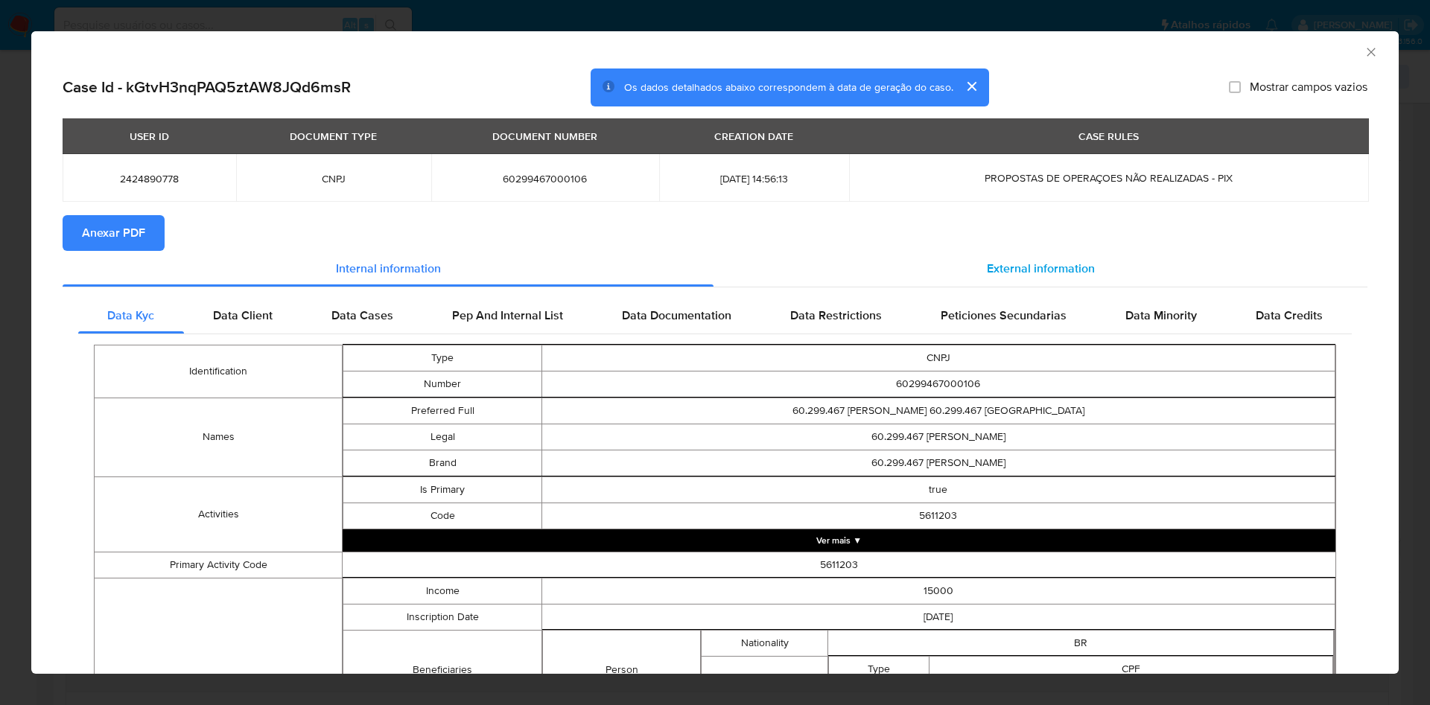
click at [1010, 261] on div "External information" at bounding box center [1041, 269] width 654 height 36
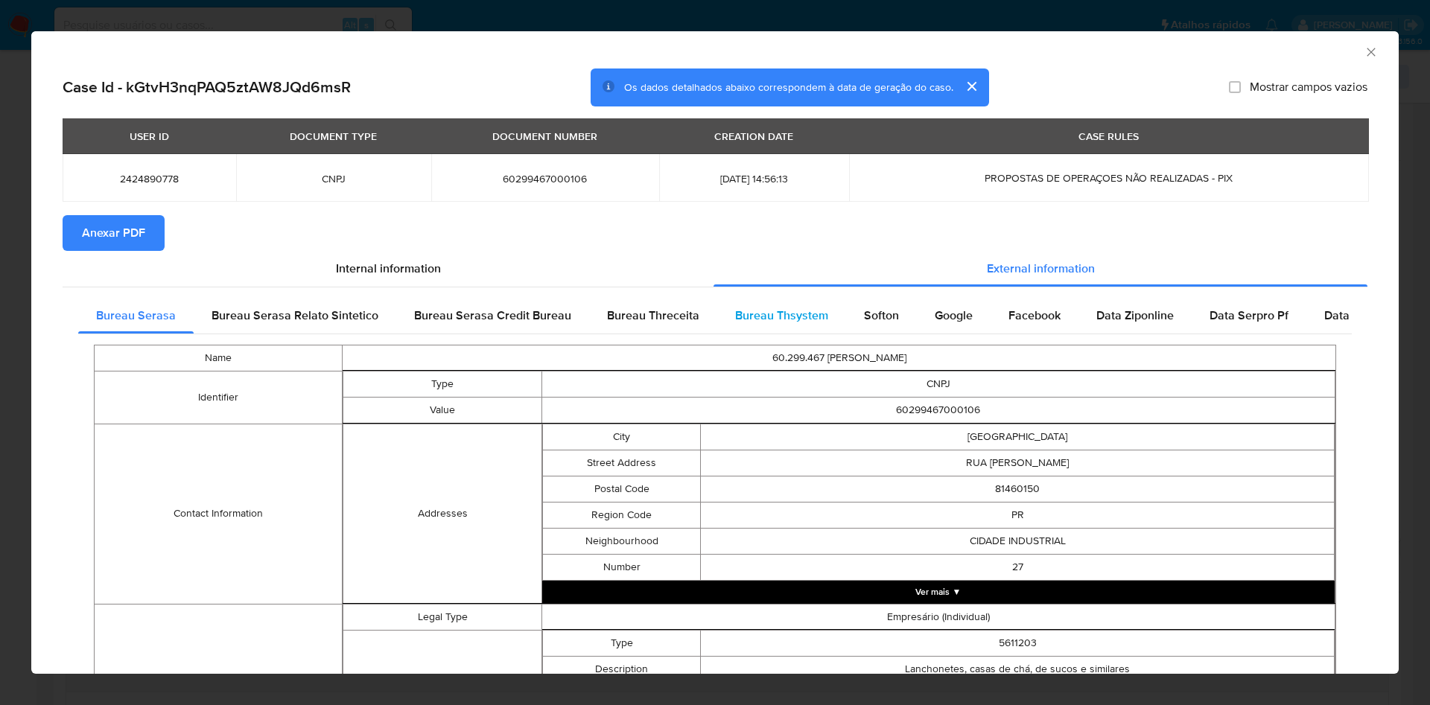
click at [789, 309] on div "Bureau Thsystem" at bounding box center [781, 316] width 129 height 36
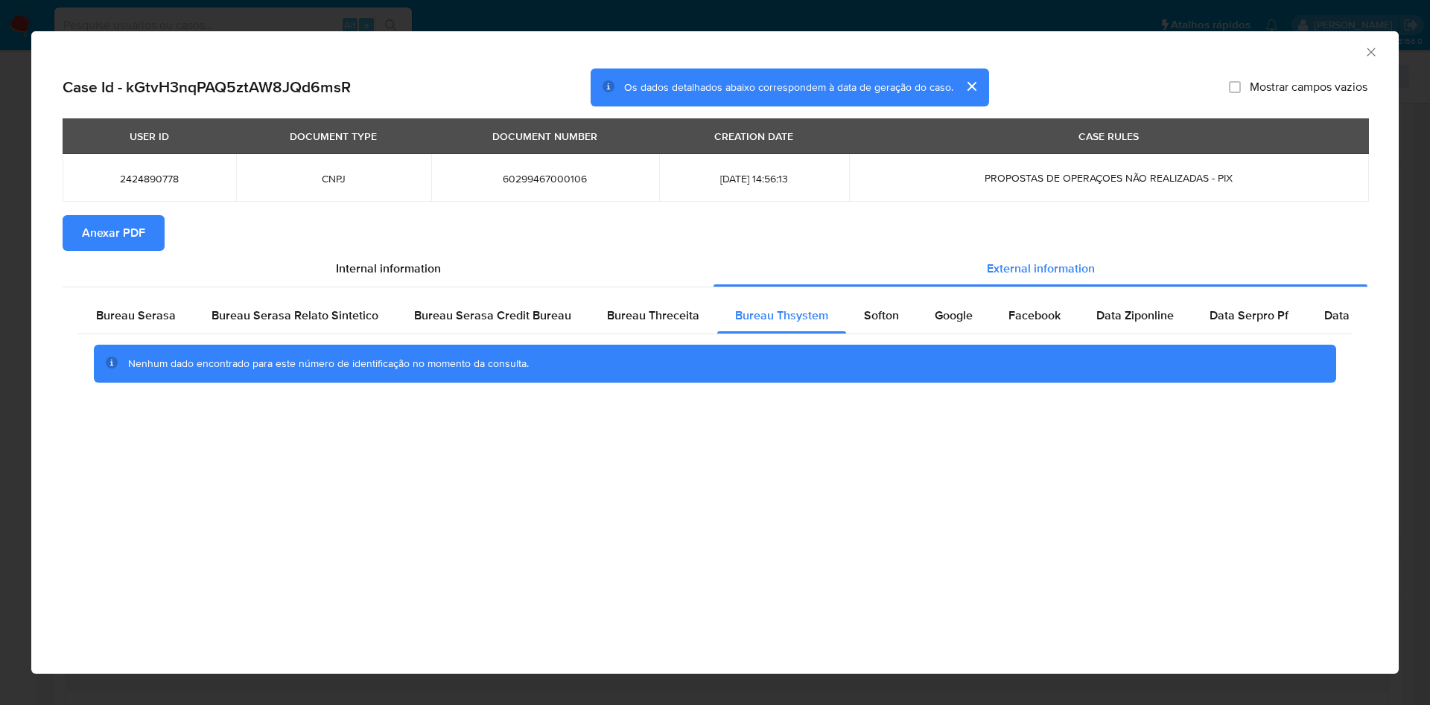
click at [133, 241] on span "Anexar PDF" at bounding box center [113, 233] width 63 height 33
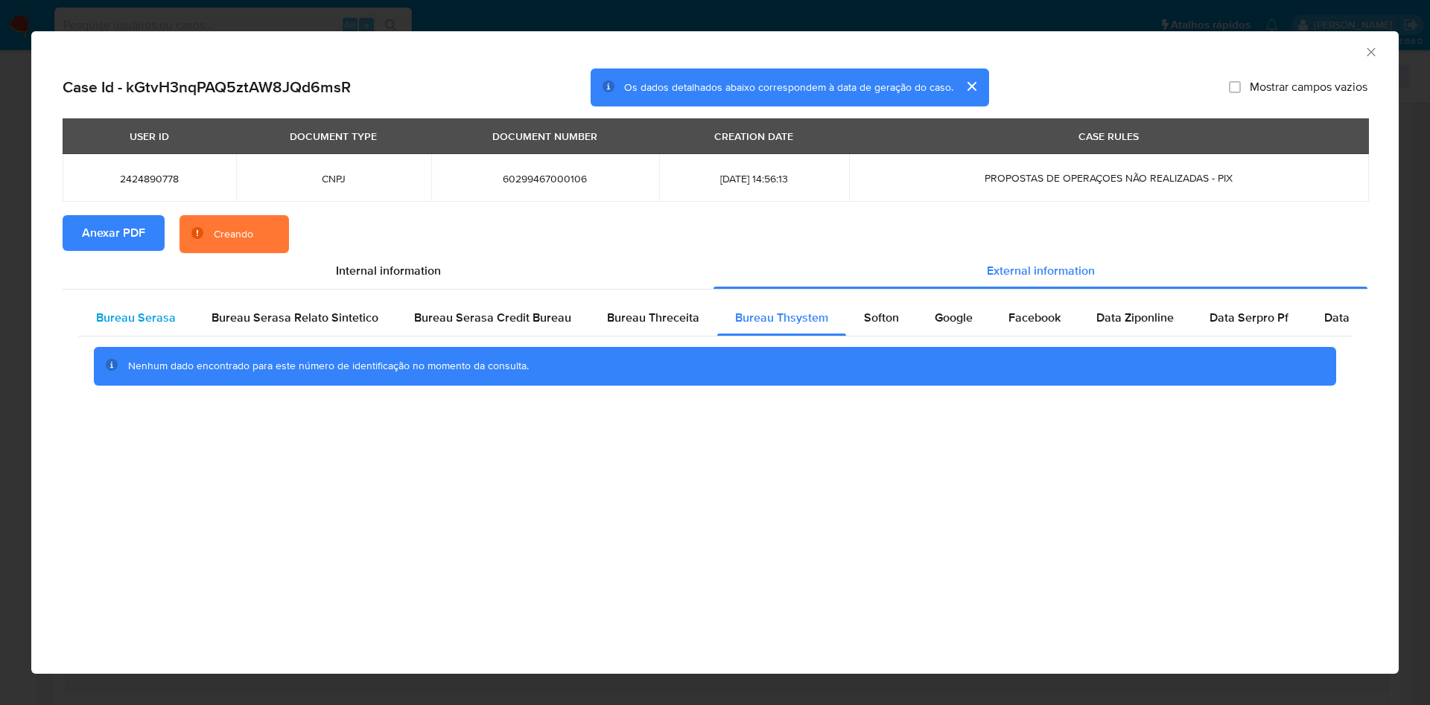
click at [155, 326] on span "Bureau Serasa" at bounding box center [136, 317] width 80 height 17
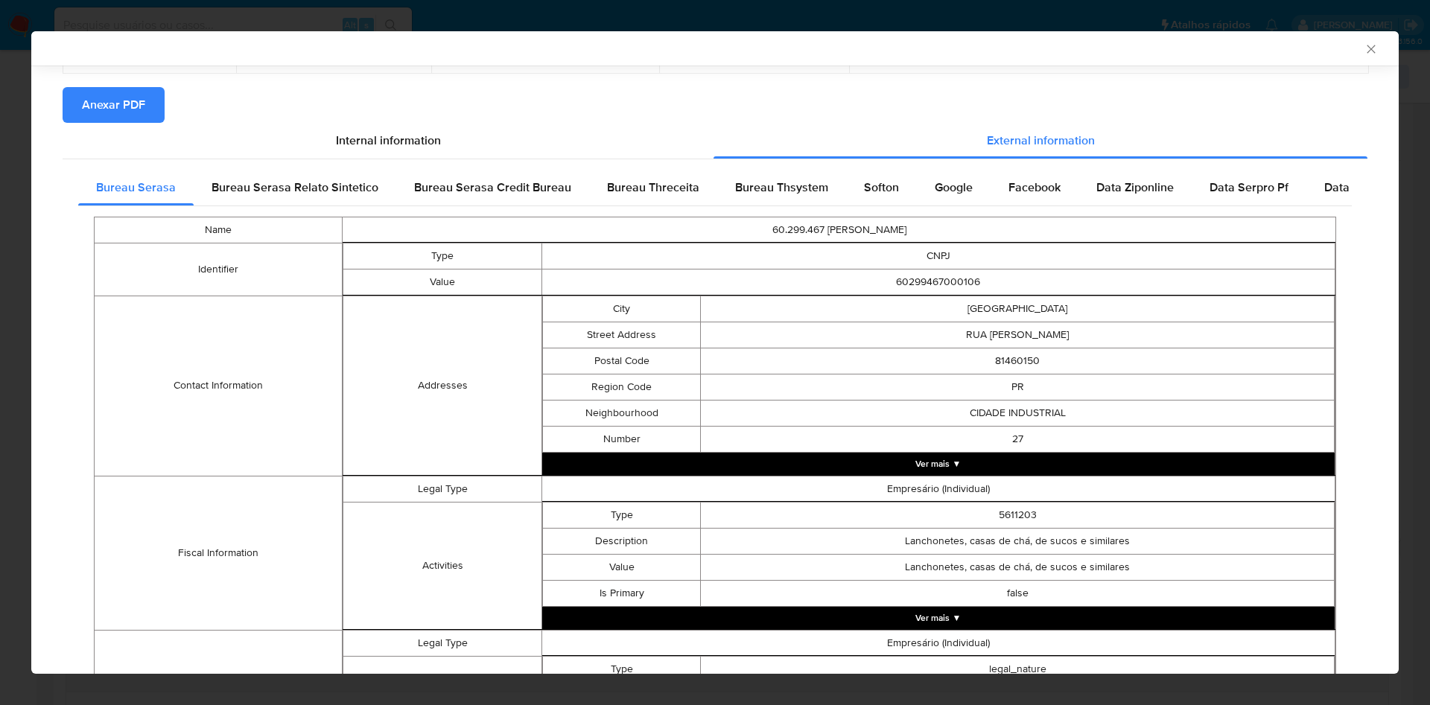
scroll to position [124, 0]
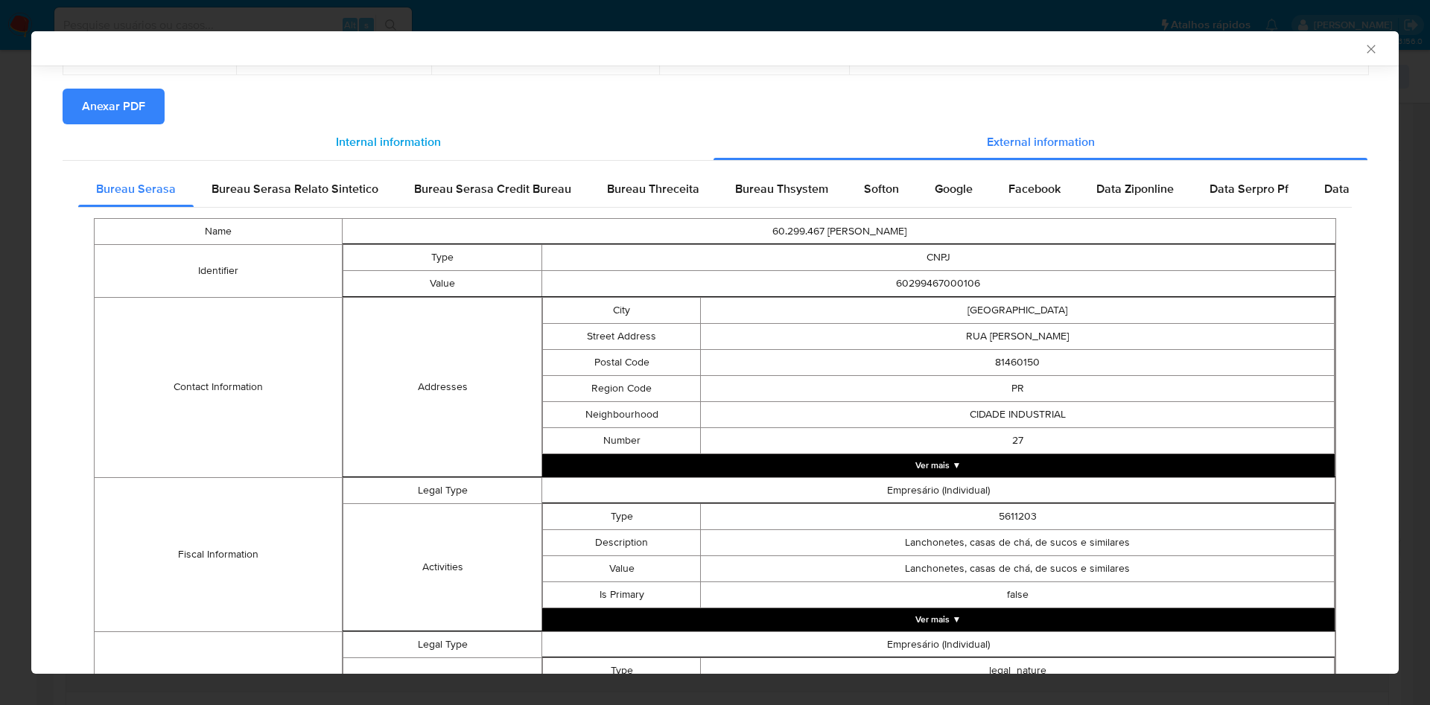
click at [336, 145] on span "Internal information" at bounding box center [388, 141] width 105 height 17
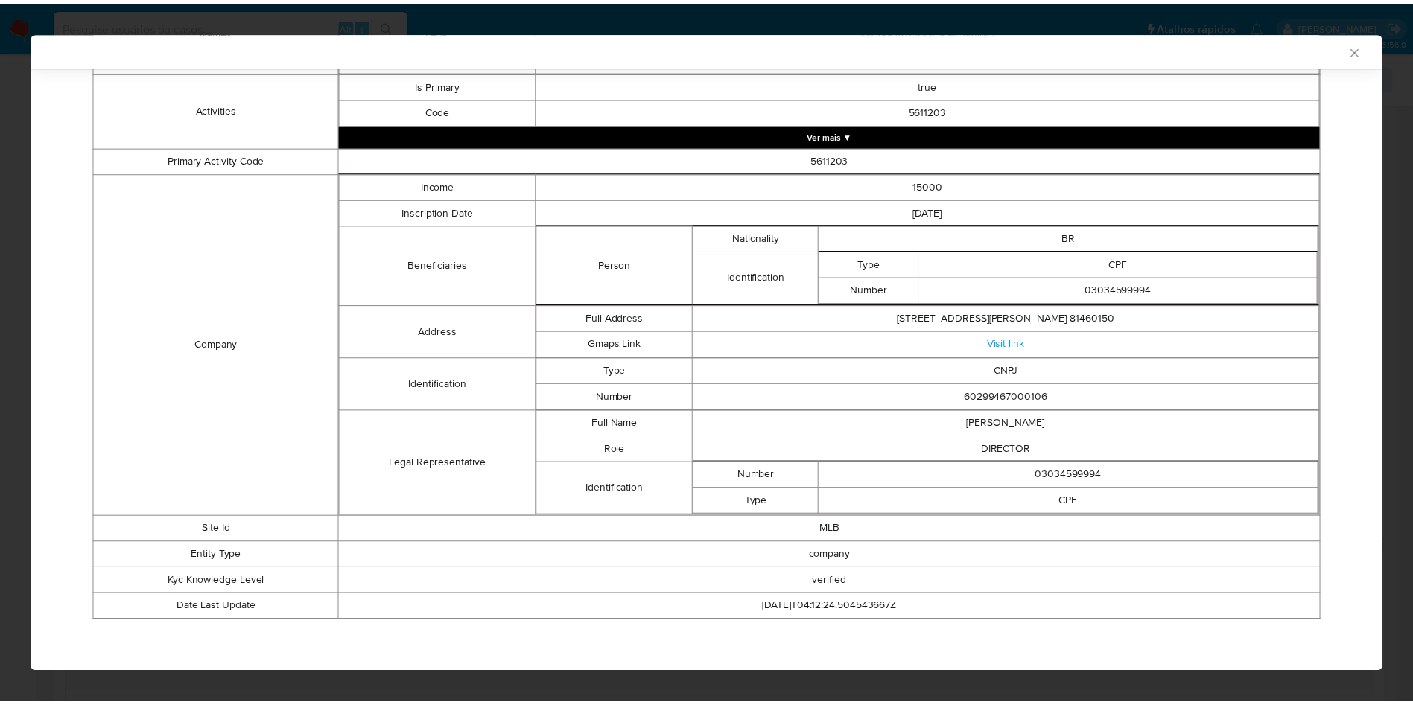
scroll to position [406, 0]
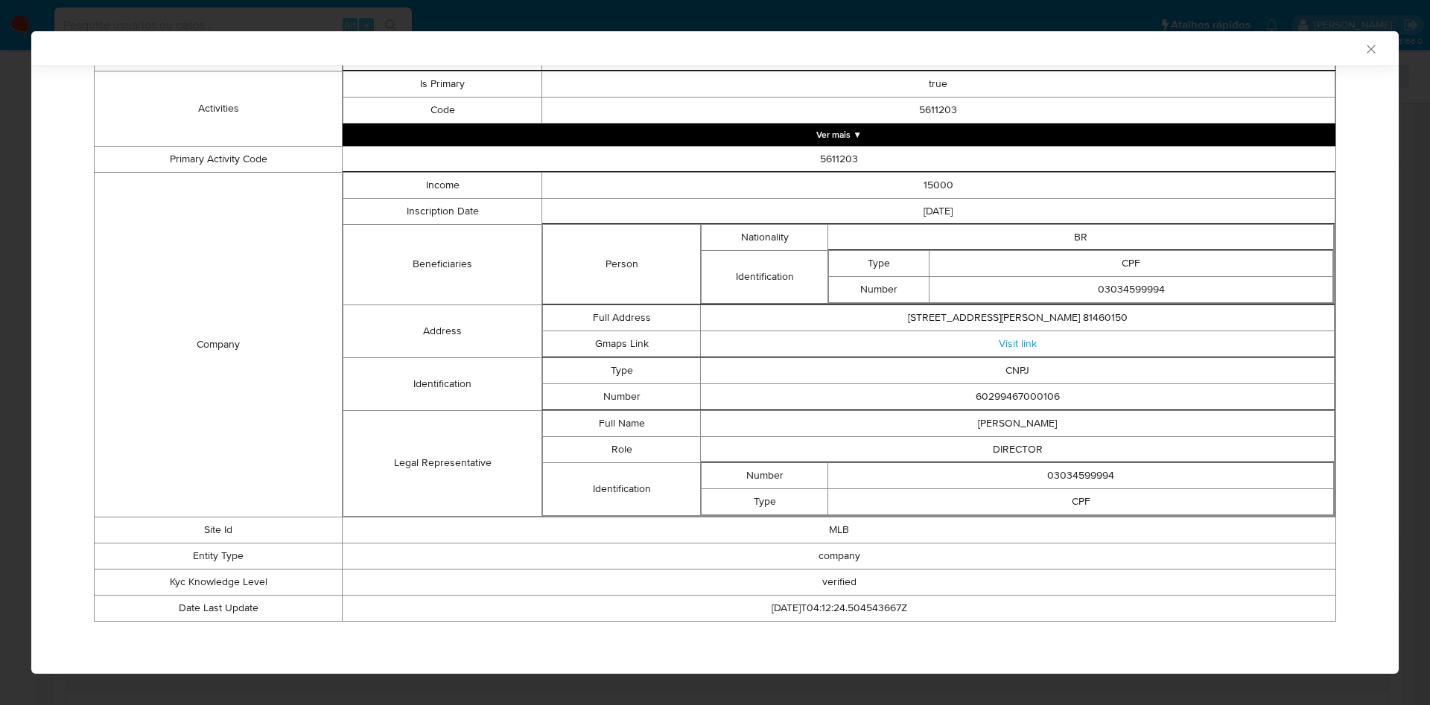
click at [1090, 464] on td "03034599994" at bounding box center [1081, 476] width 506 height 26
copy td "03034599994"
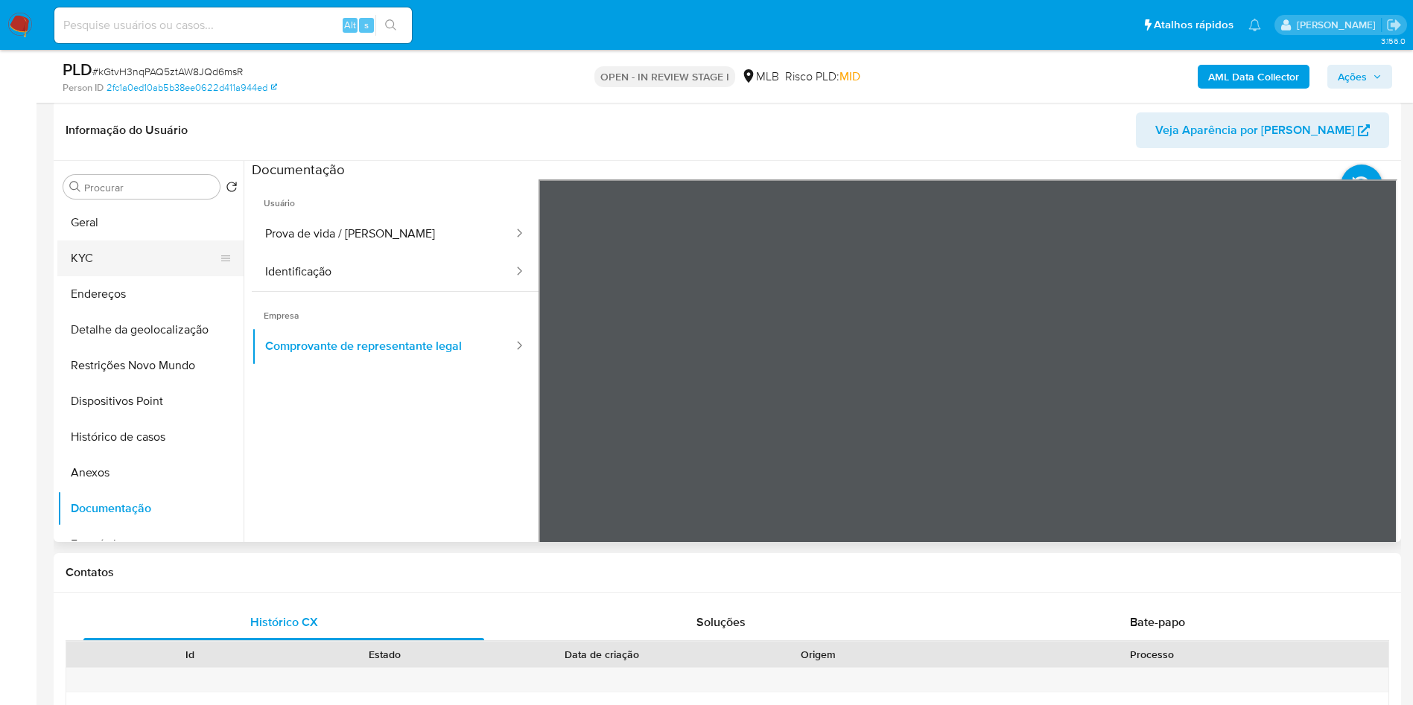
click at [121, 276] on button "KYC" at bounding box center [144, 259] width 174 height 36
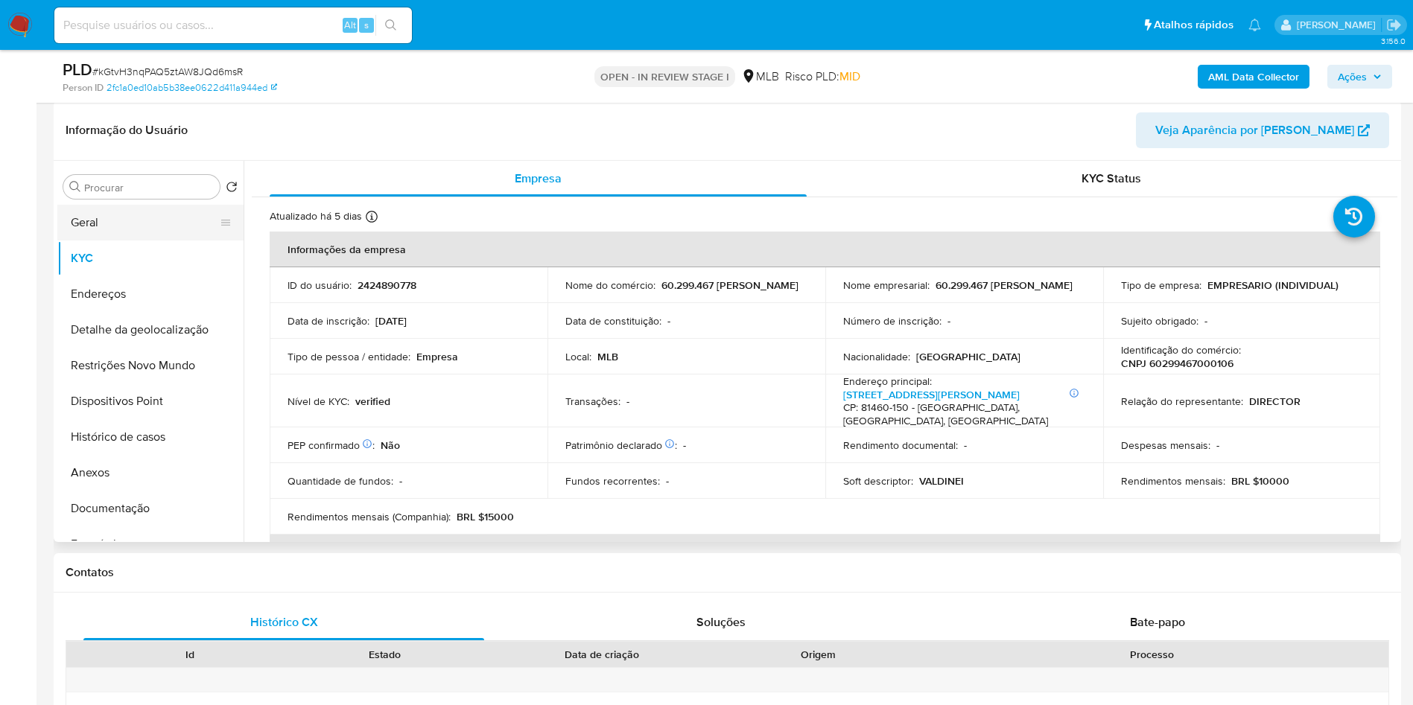
click at [118, 241] on button "Geral" at bounding box center [144, 223] width 174 height 36
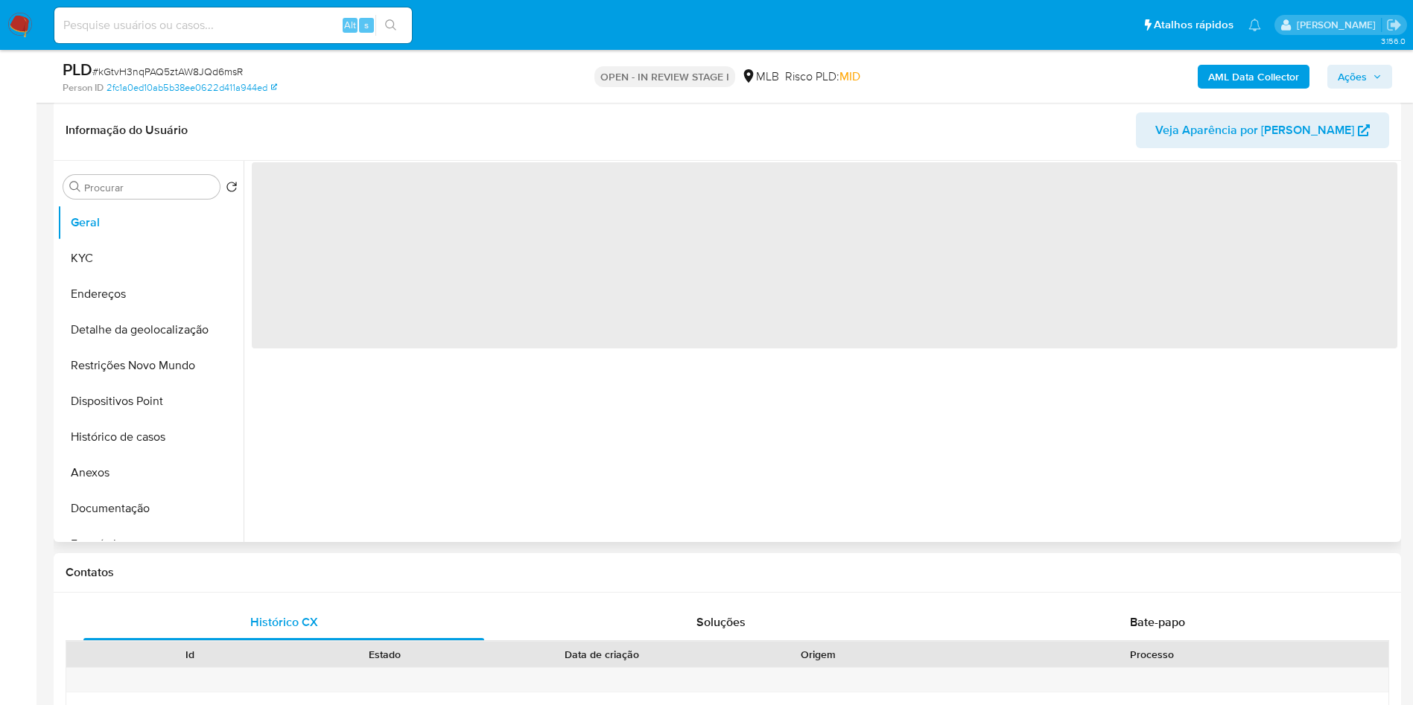
click at [384, 148] on header "Informação do Usuário Veja Aparência por Pessoa" at bounding box center [728, 130] width 1324 height 36
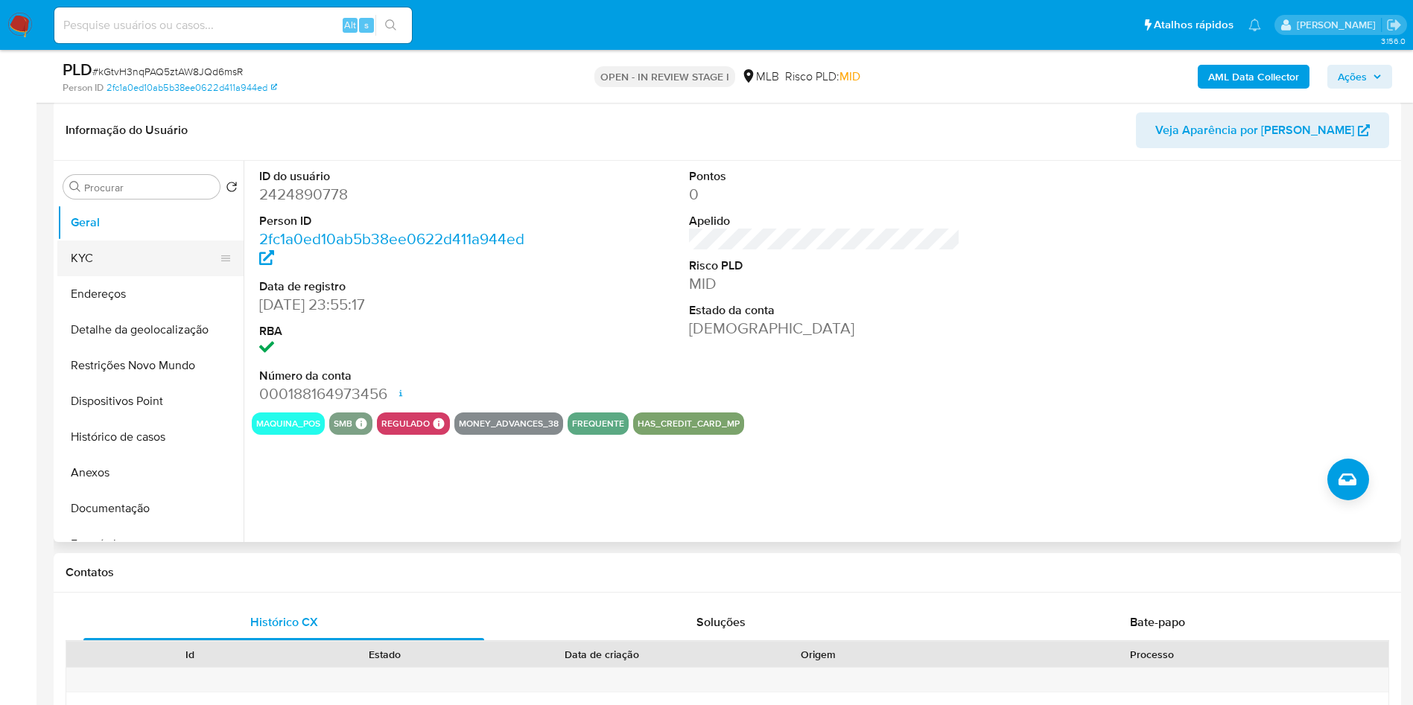
click at [140, 276] on button "KYC" at bounding box center [144, 259] width 174 height 36
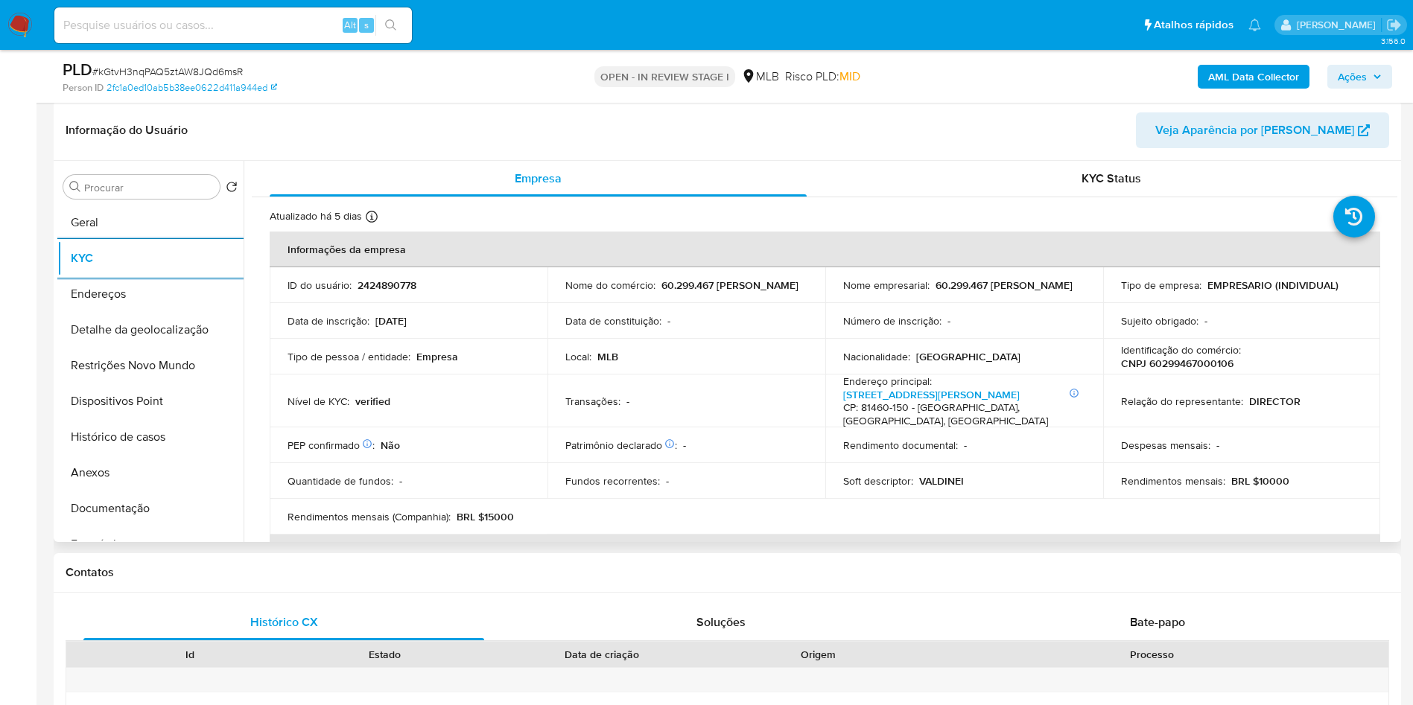
scroll to position [816, 0]
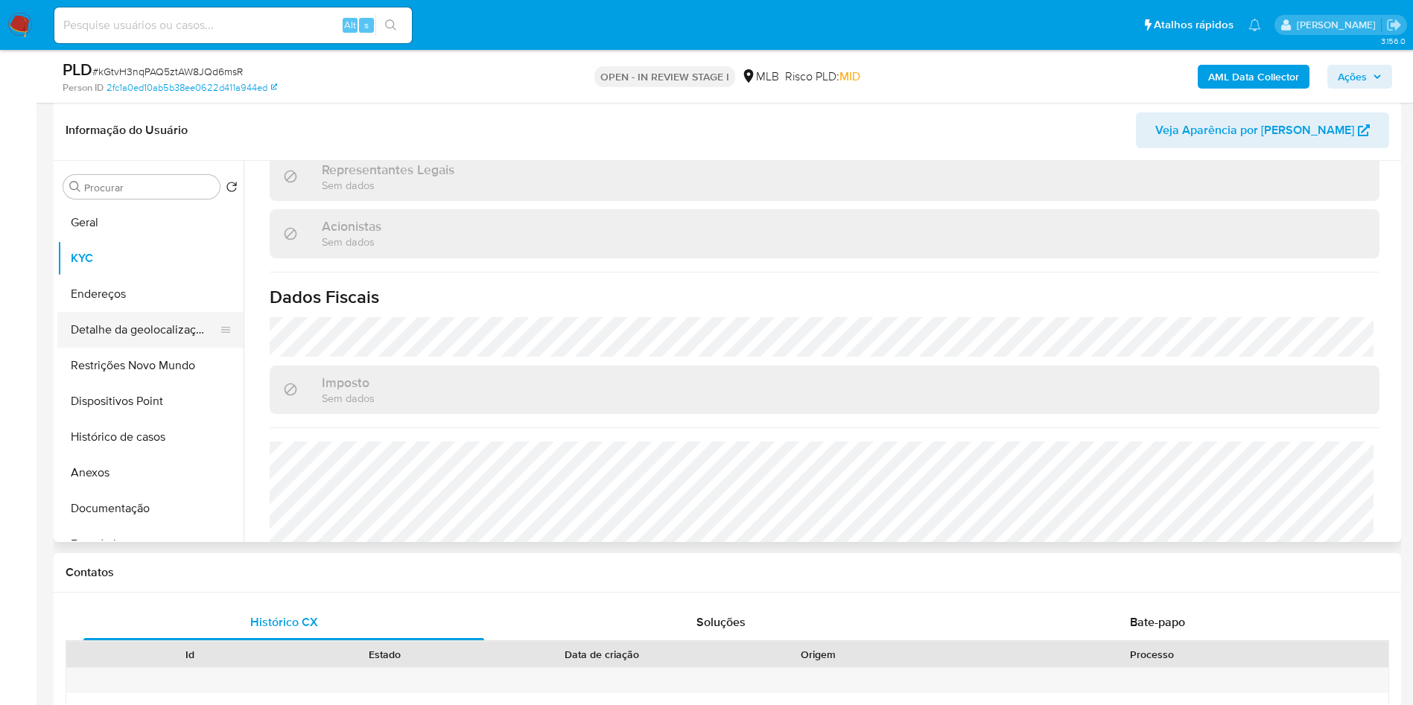
click at [158, 348] on button "Detalhe da geolocalização" at bounding box center [144, 330] width 174 height 36
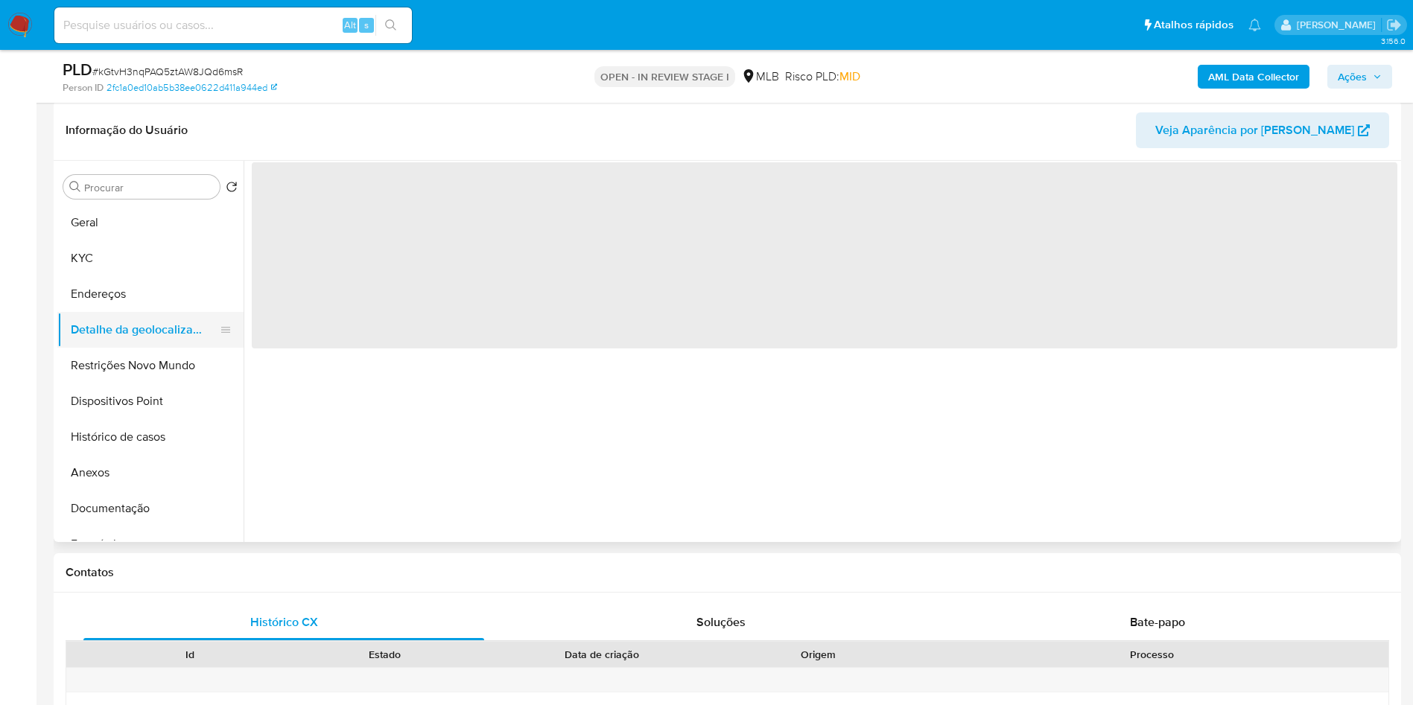
scroll to position [0, 0]
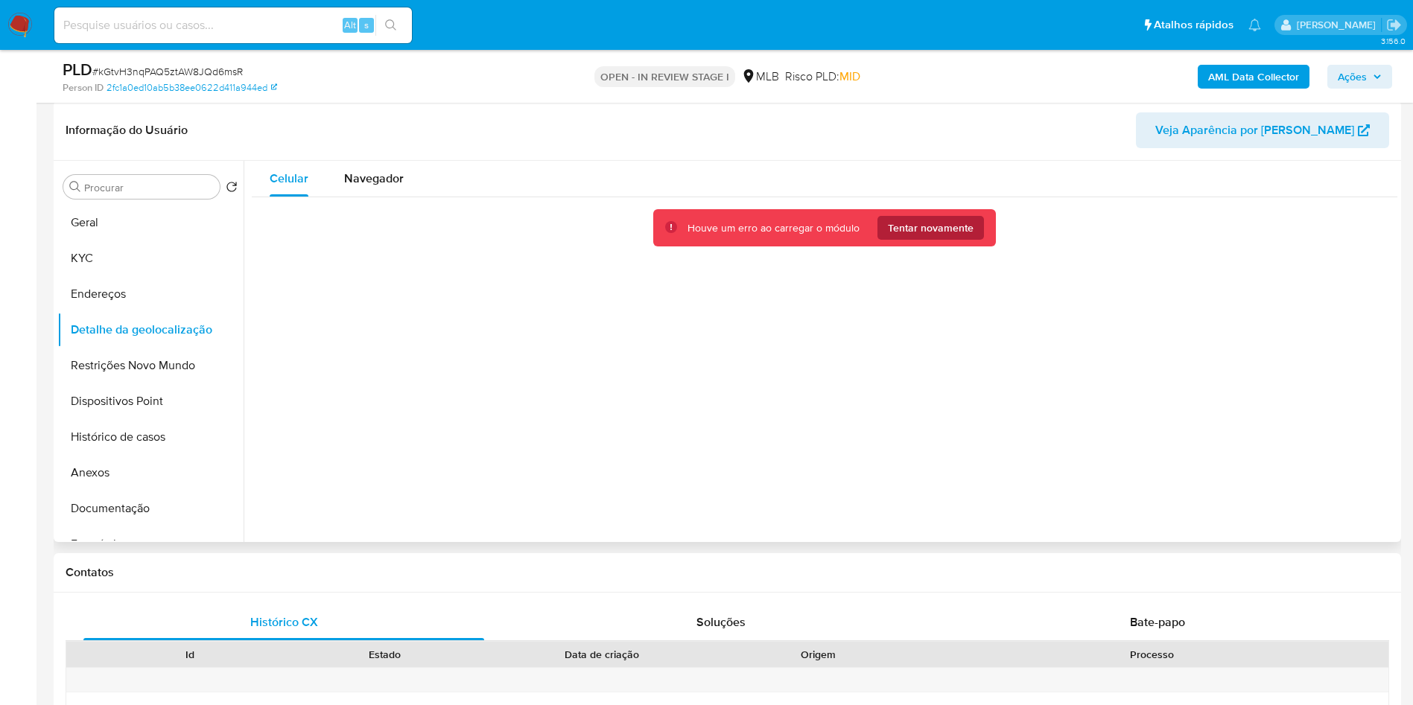
click at [916, 240] on span "Tentar novamente" at bounding box center [931, 228] width 86 height 24
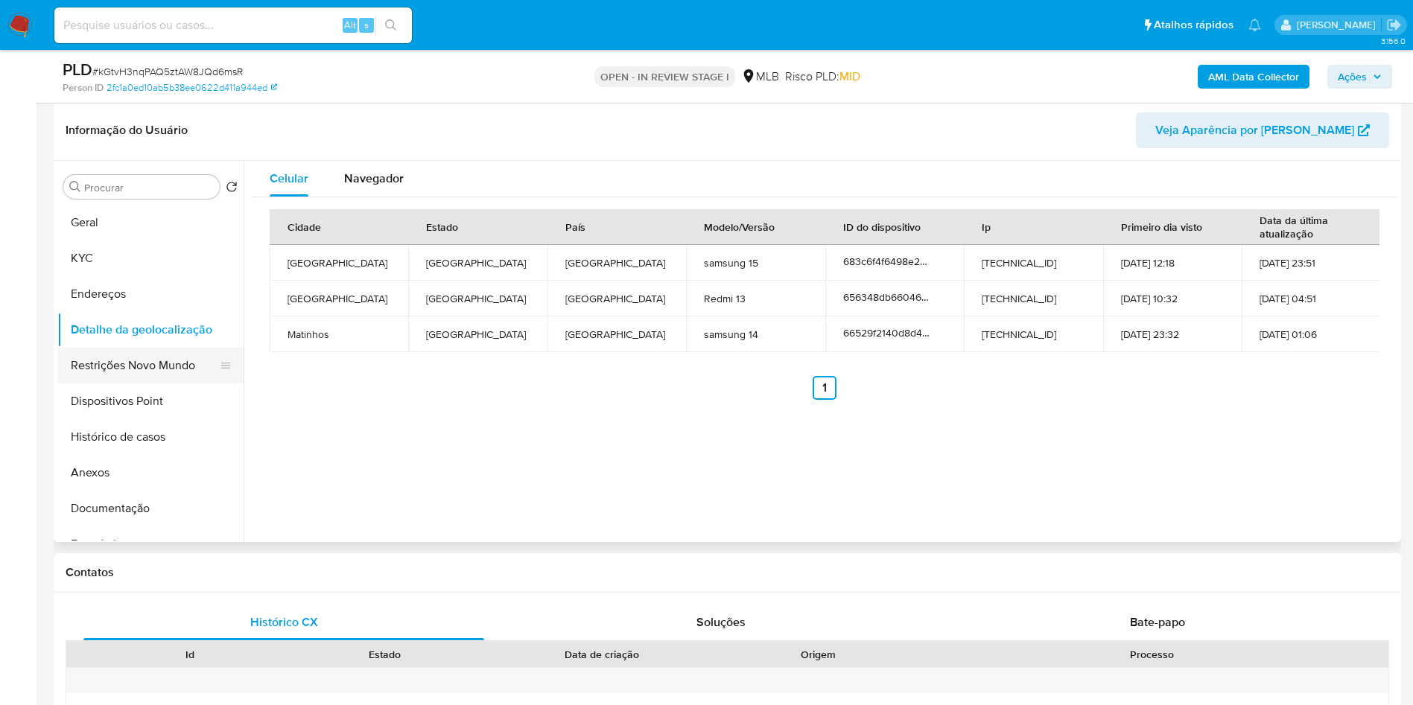
click at [187, 378] on button "Restrições Novo Mundo" at bounding box center [144, 366] width 174 height 36
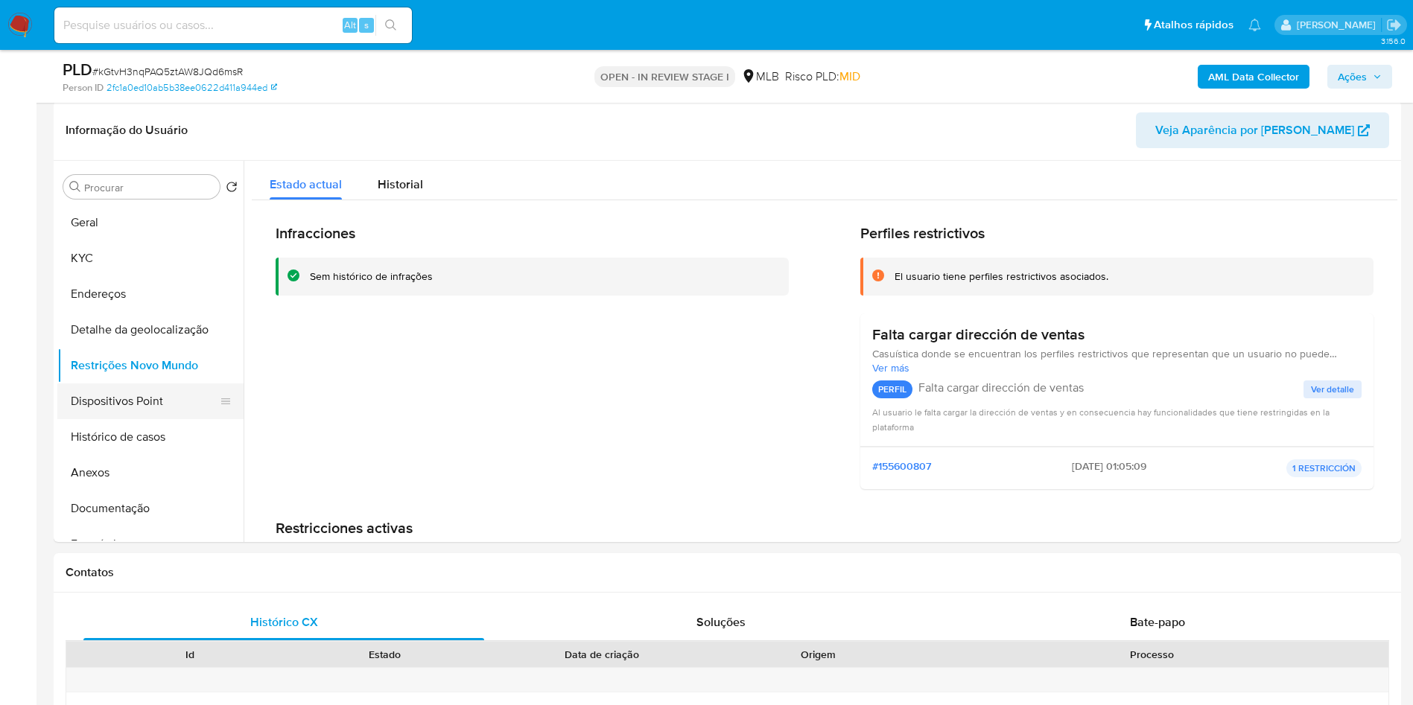
click at [152, 419] on button "Dispositivos Point" at bounding box center [144, 402] width 174 height 36
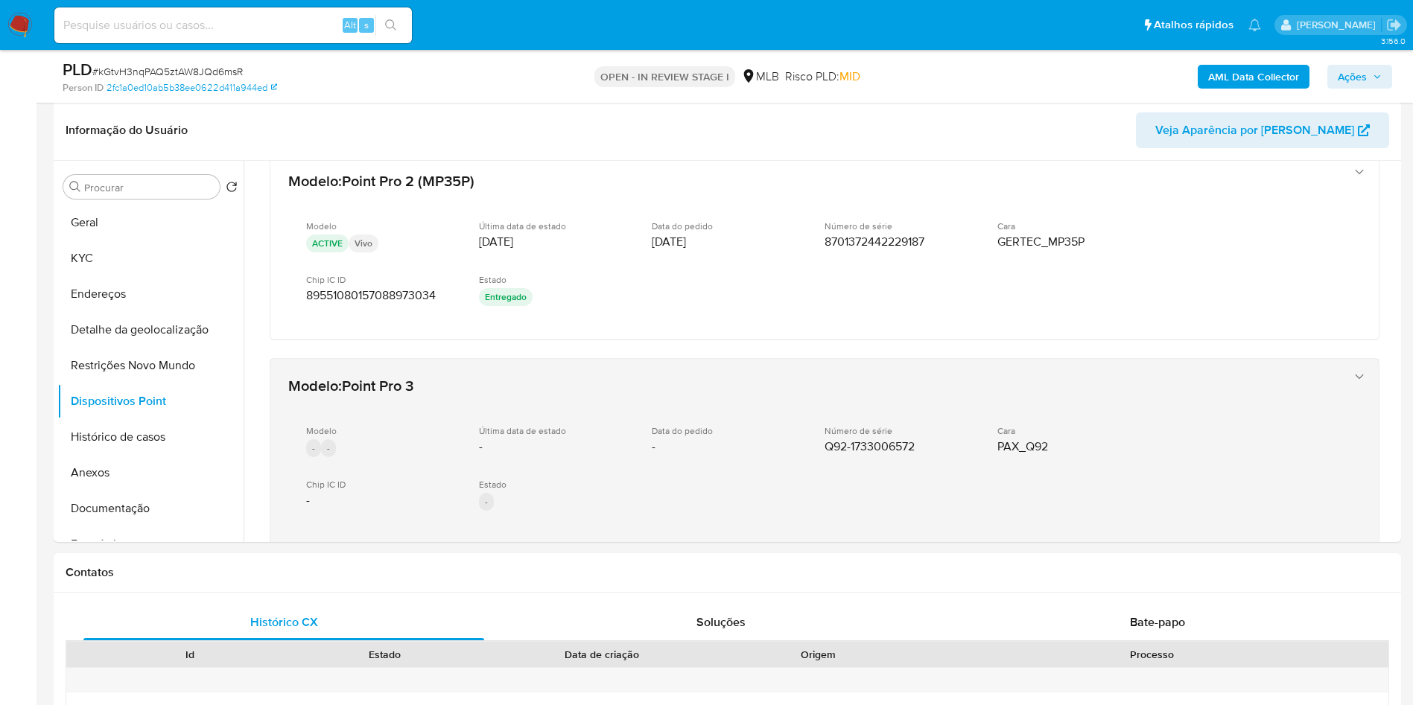
scroll to position [27, 0]
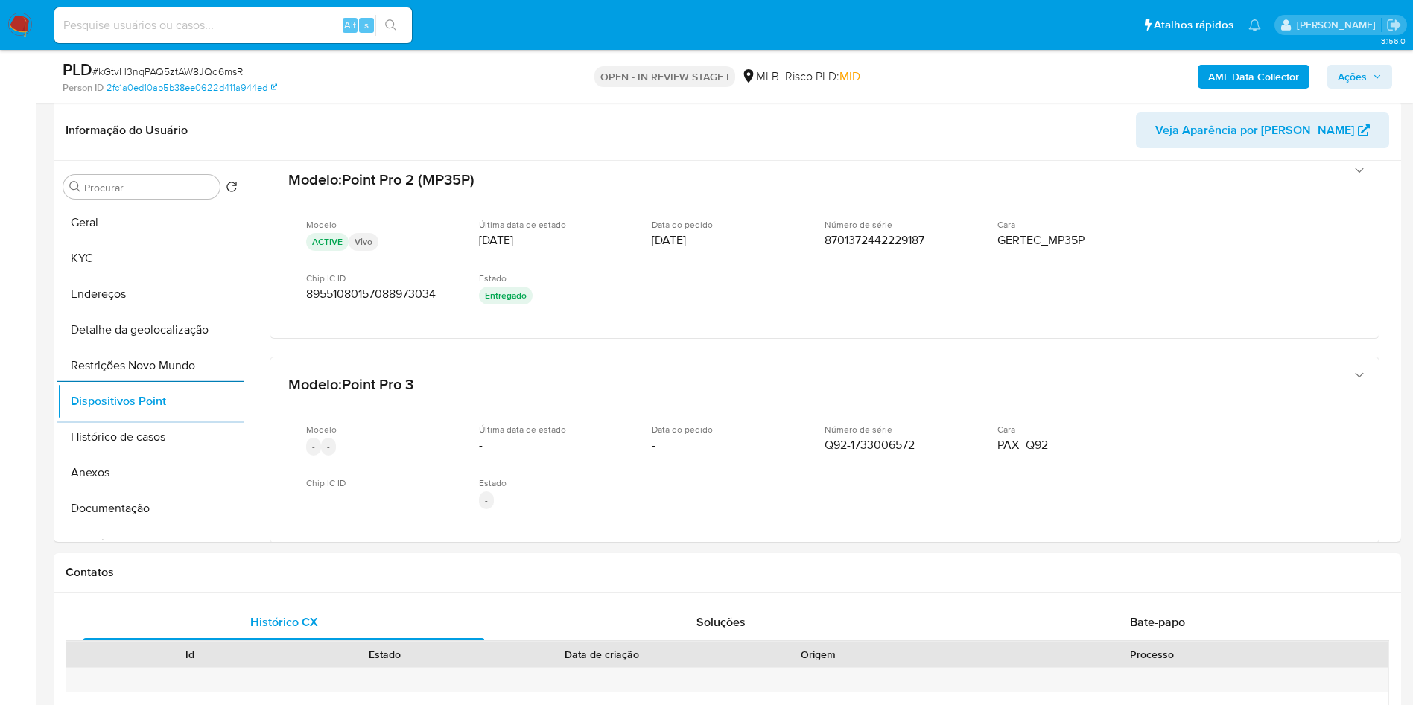
click at [1390, 85] on button "Ações" at bounding box center [1359, 77] width 65 height 24
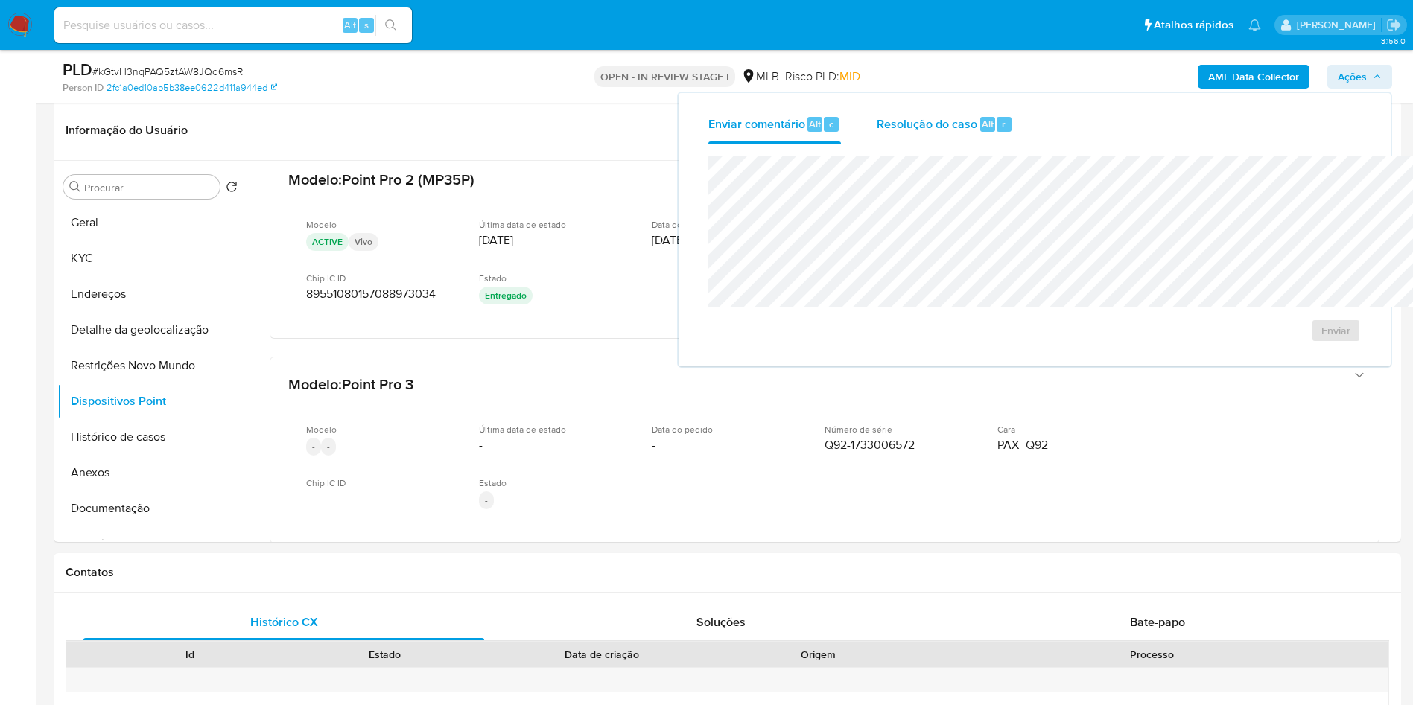
click at [877, 130] on span "Resolução do caso" at bounding box center [927, 123] width 101 height 17
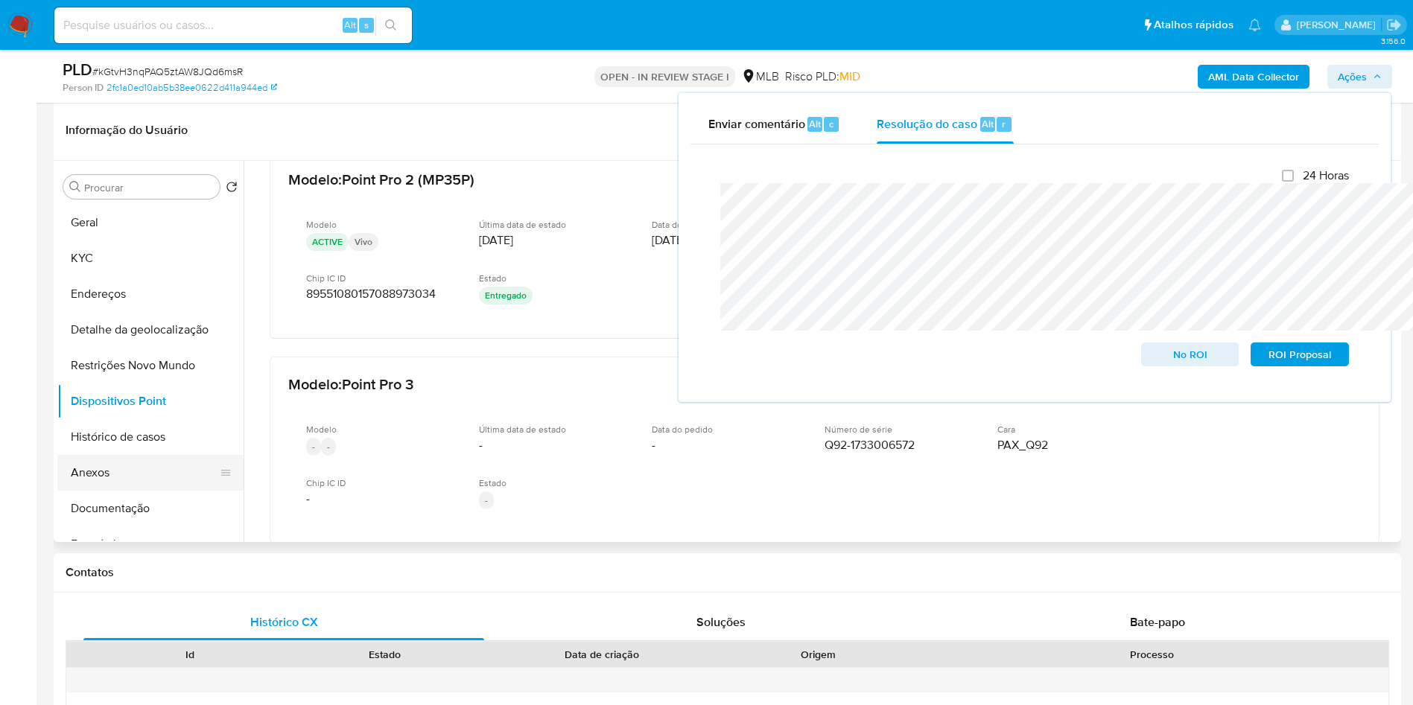
click at [78, 491] on button "Anexos" at bounding box center [144, 473] width 174 height 36
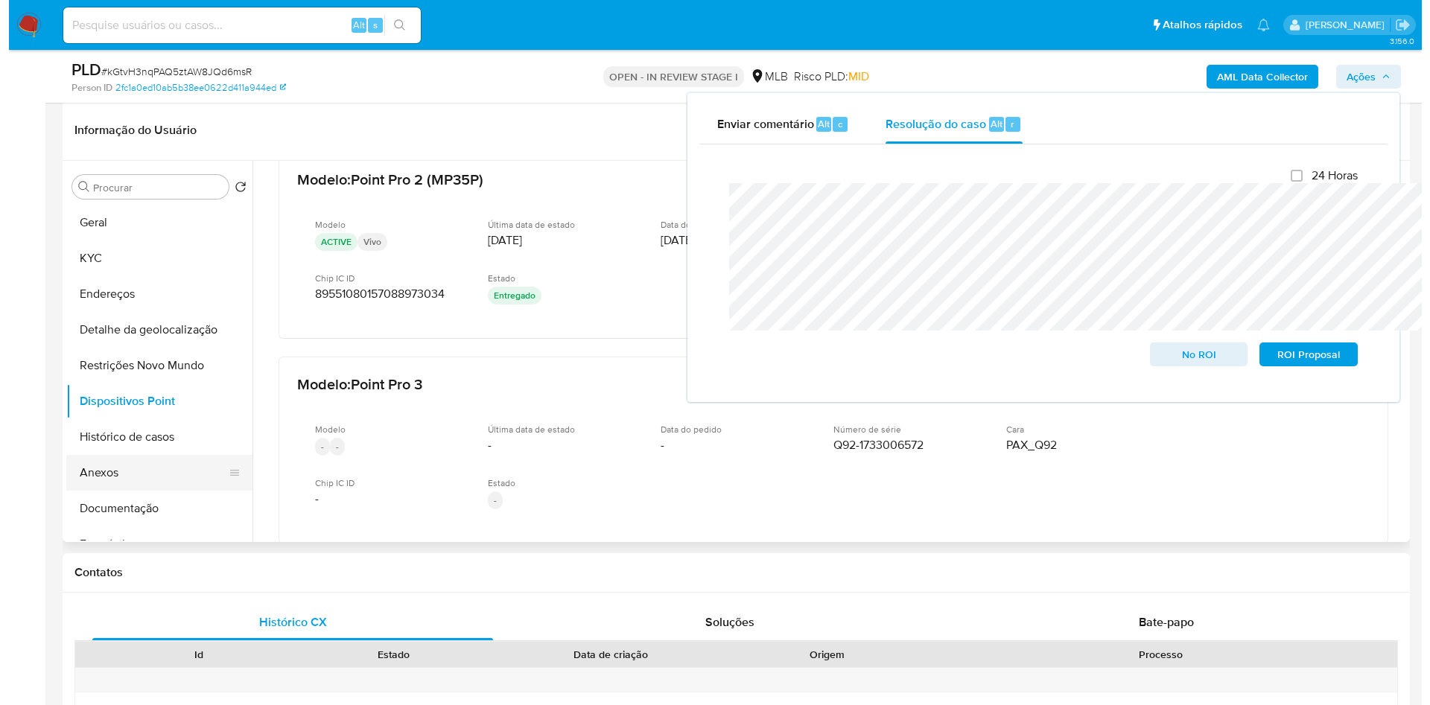
scroll to position [0, 0]
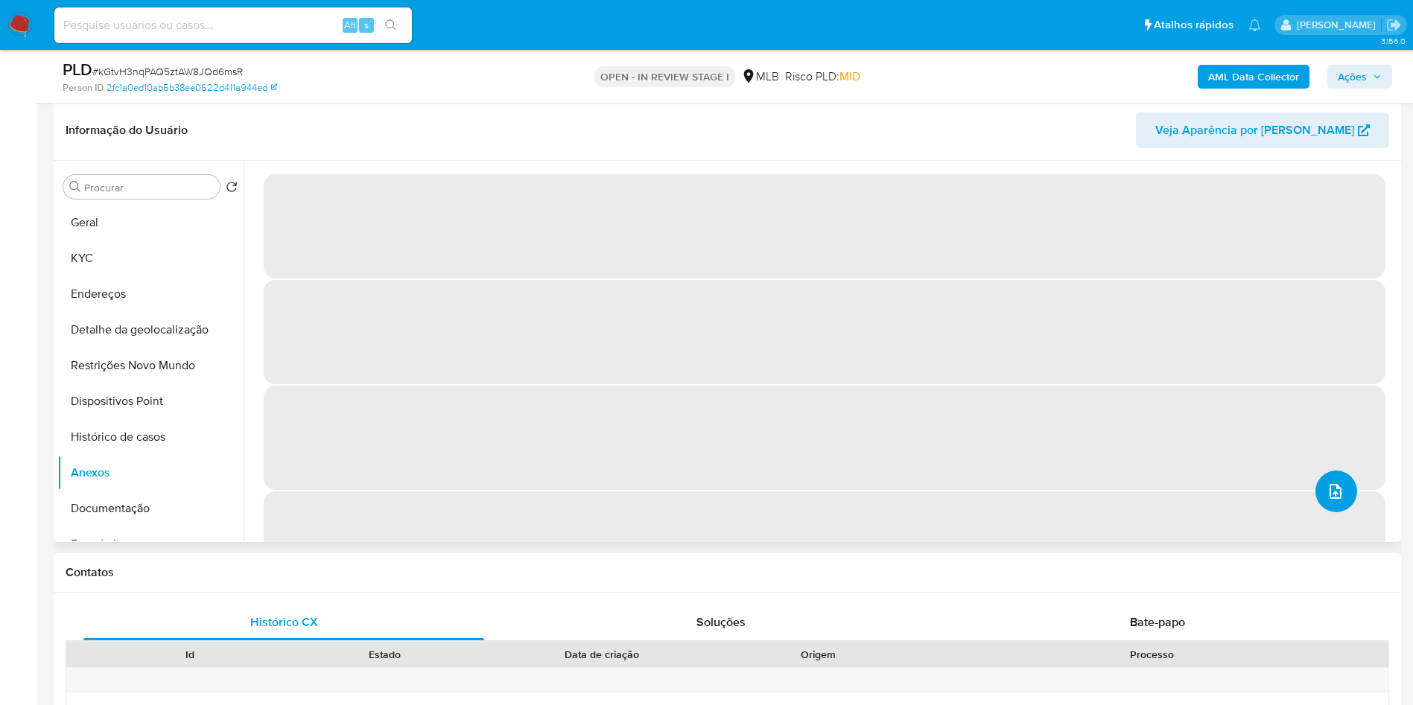
click at [1324, 512] on button "upload-file" at bounding box center [1336, 492] width 42 height 42
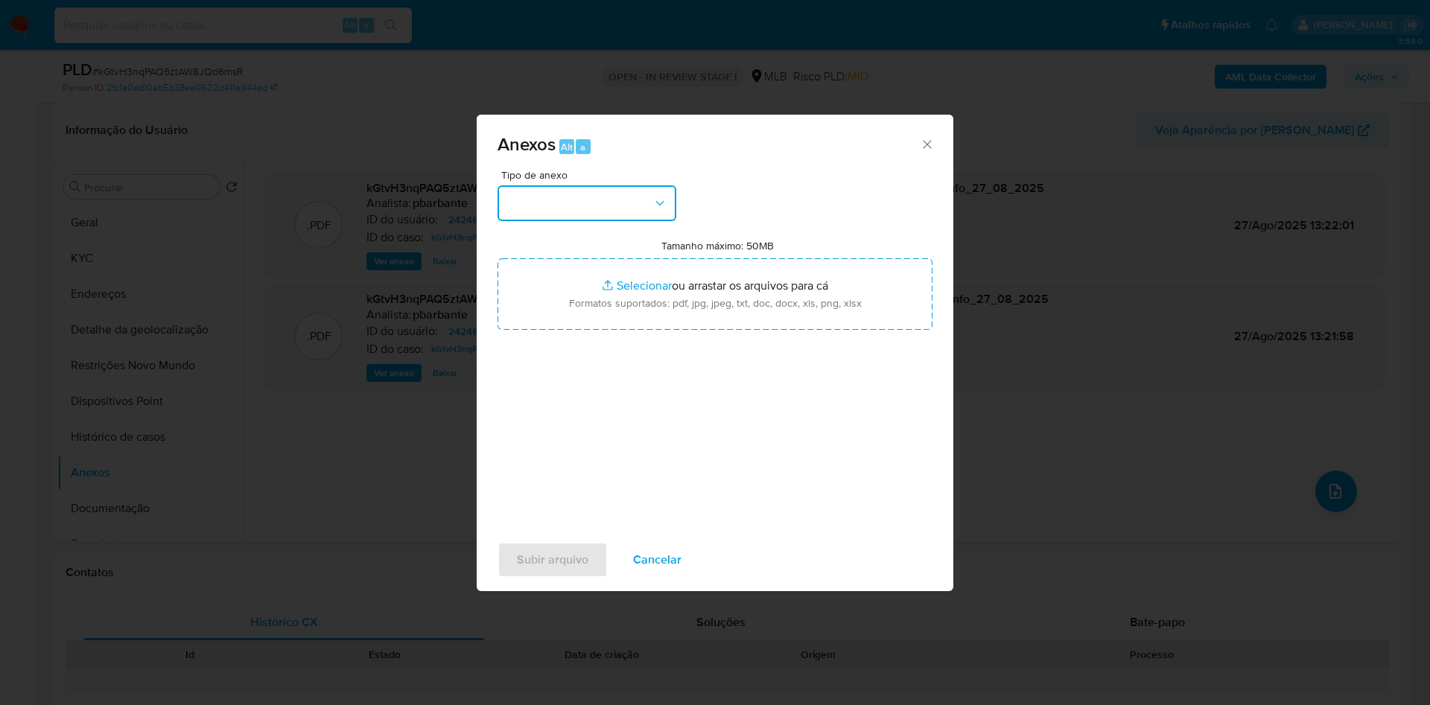
click at [527, 185] on button "button" at bounding box center [587, 203] width 179 height 36
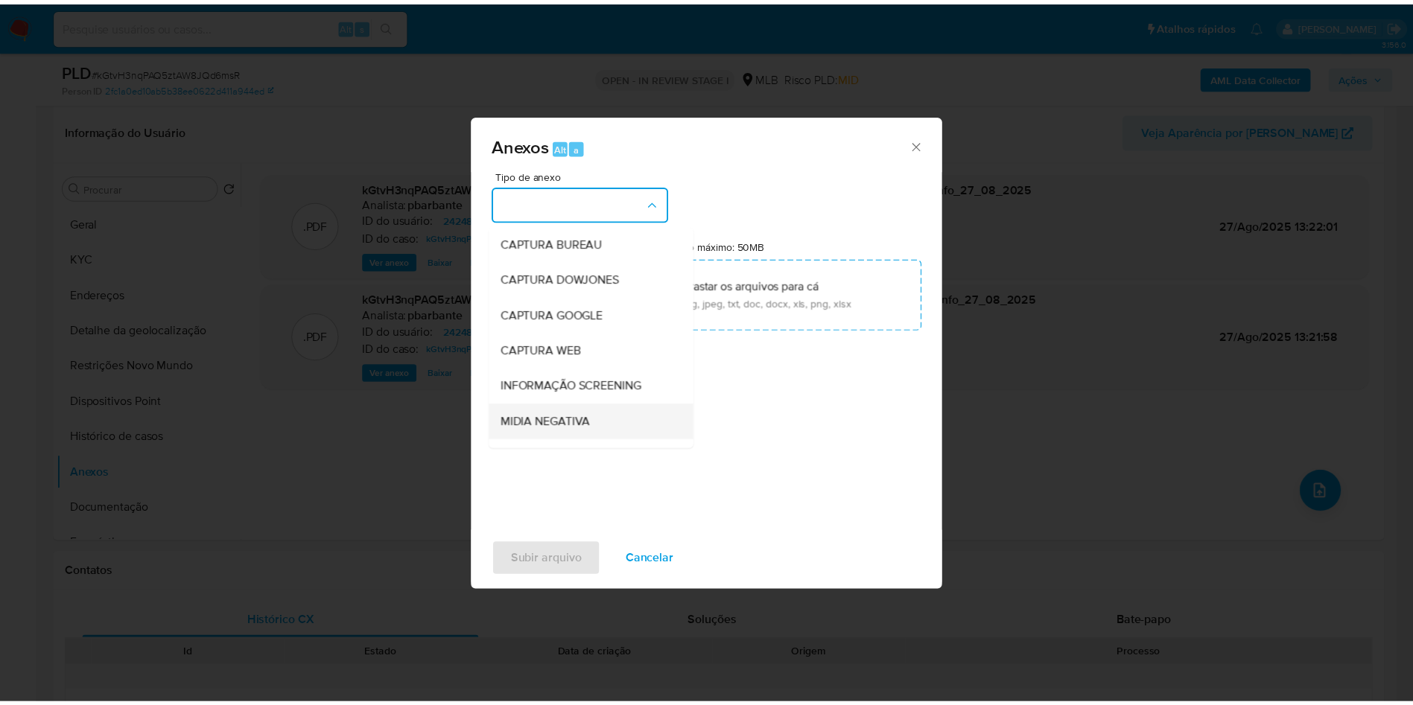
scroll to position [200, 0]
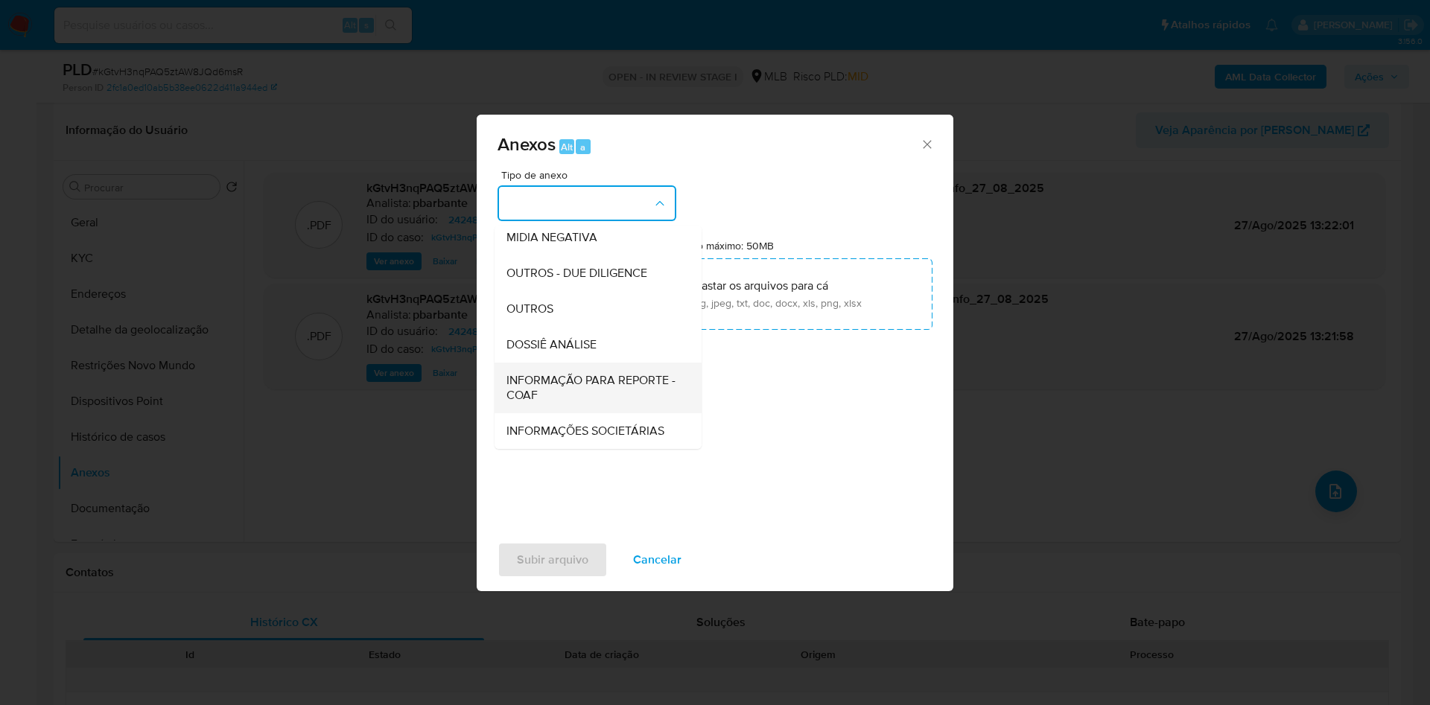
click at [563, 373] on span "INFORMAÇÃO PARA REPORTE - COAF" at bounding box center [593, 388] width 174 height 30
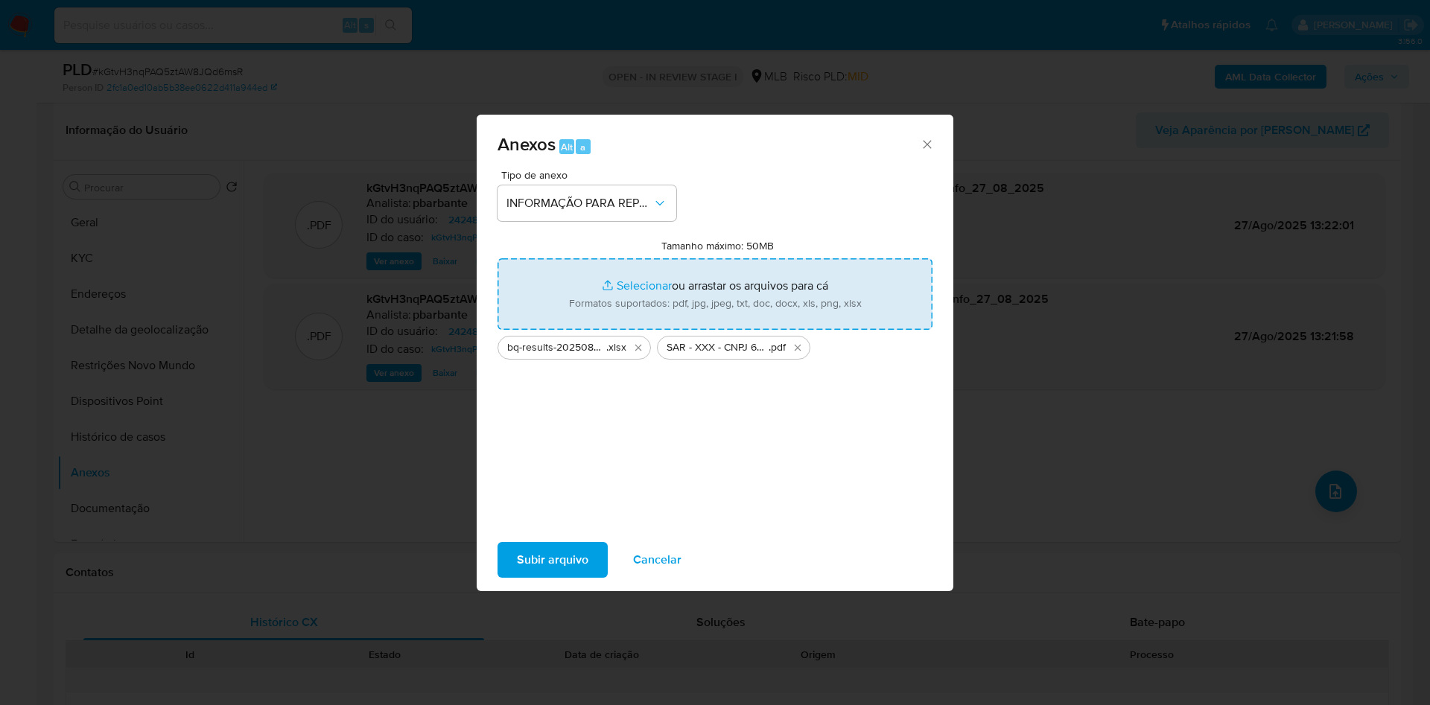
type input "C:\fakepath\Mulan 2424890778_2025_08_26_11_12_26.xlsx"
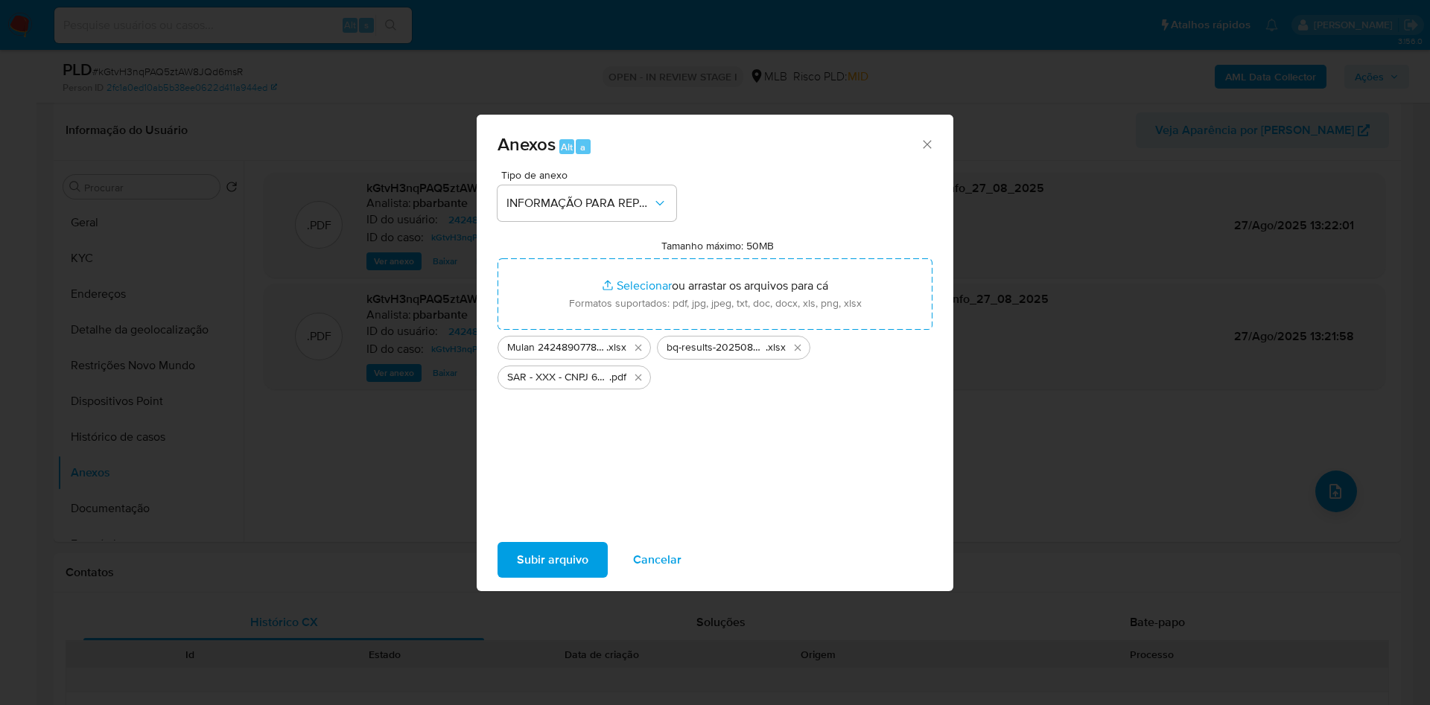
click at [559, 549] on div "Subir arquivo Cancelar" at bounding box center [715, 560] width 477 height 57
click at [544, 559] on span "Subir arquivo" at bounding box center [553, 560] width 72 height 33
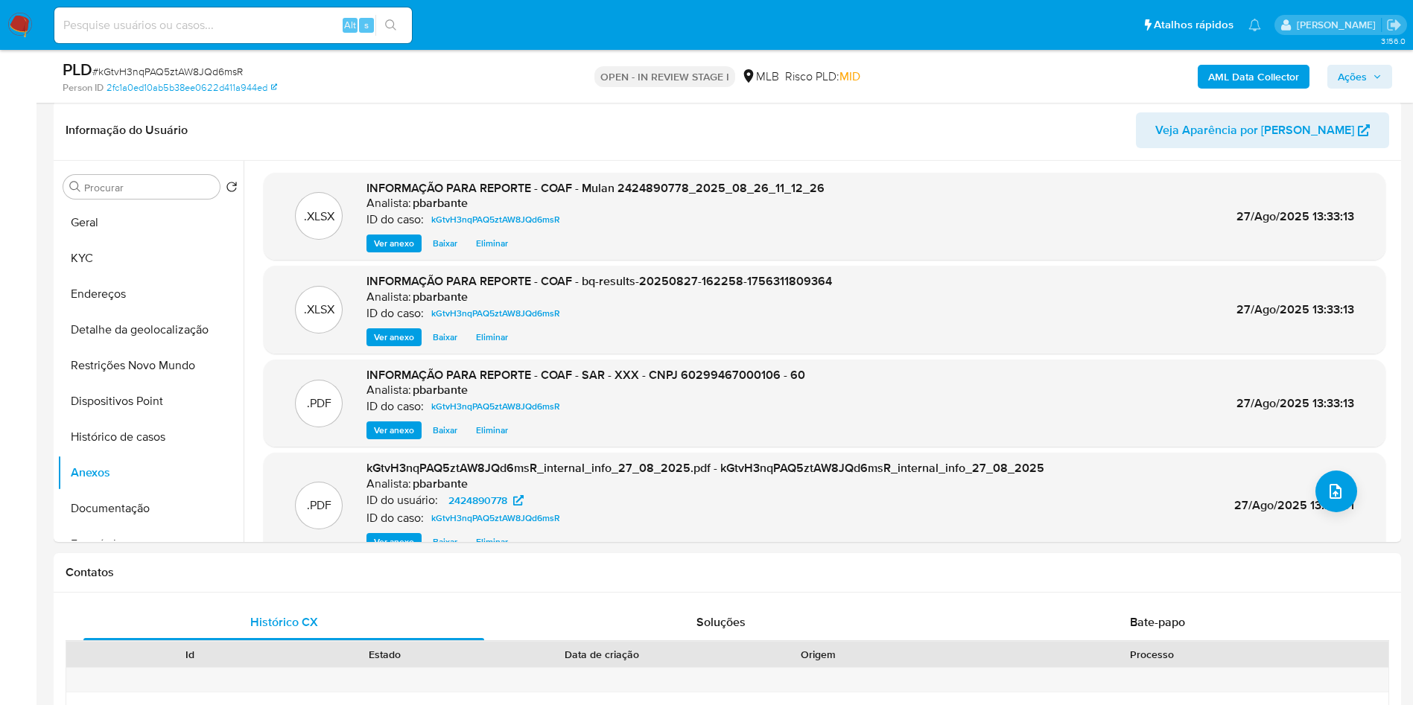
click at [1379, 74] on icon "button" at bounding box center [1377, 76] width 9 height 9
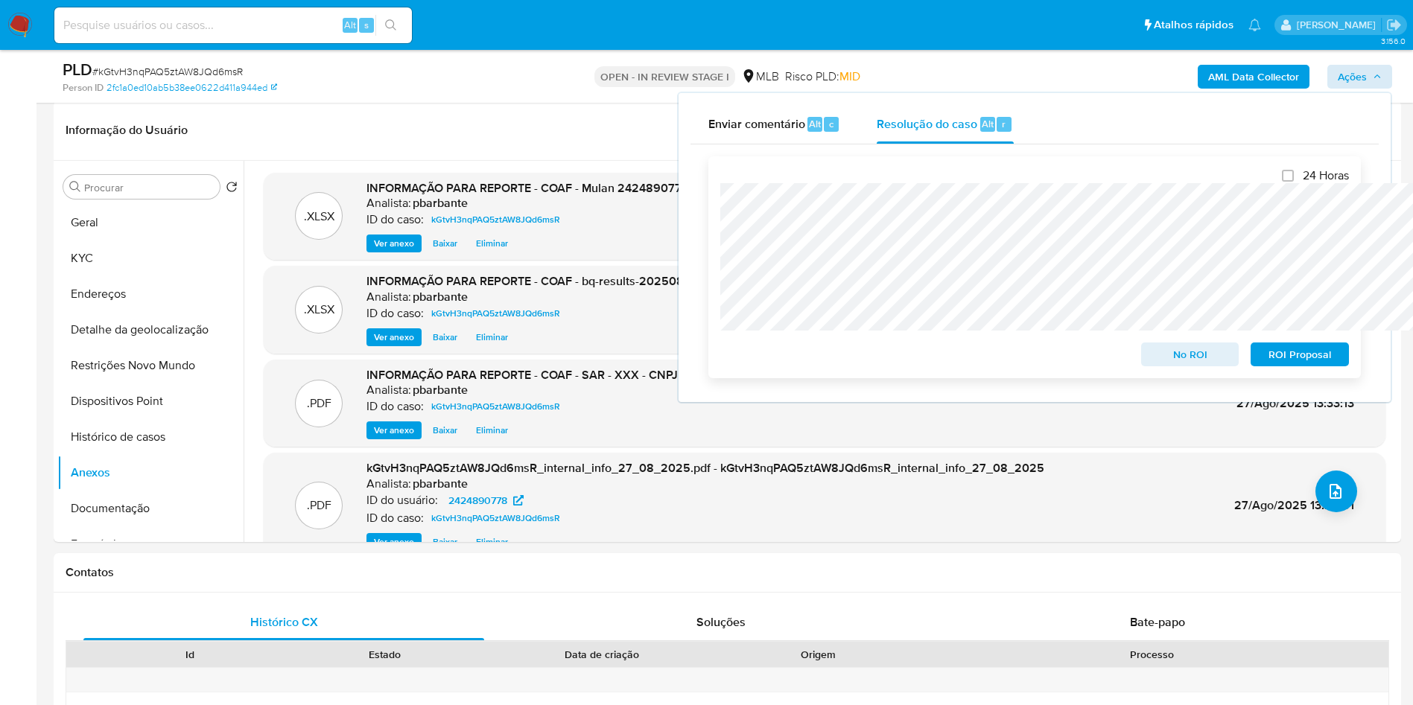
click at [1280, 363] on span "ROI Proposal" at bounding box center [1299, 354] width 77 height 21
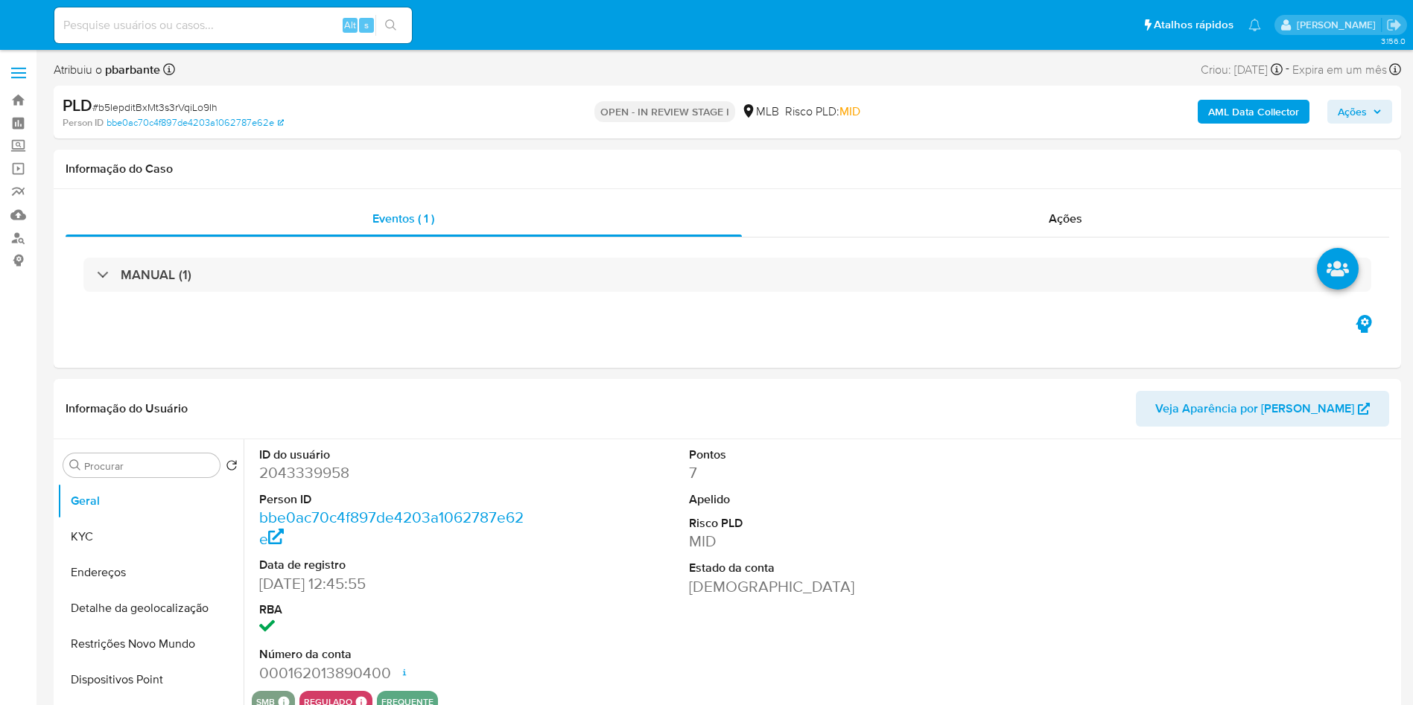
select select "10"
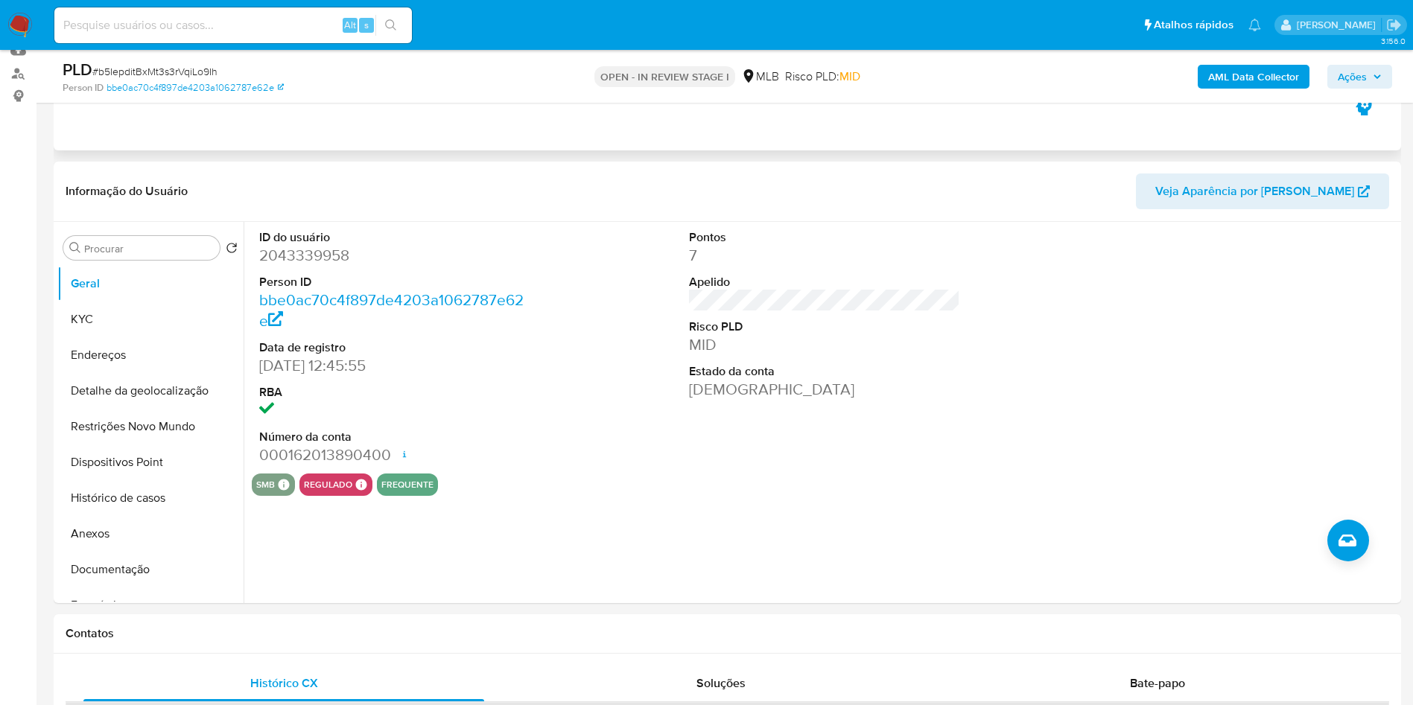
scroll to position [165, 0]
click at [307, 265] on dd "2043339958" at bounding box center [395, 254] width 272 height 21
copy dd "2043339958"
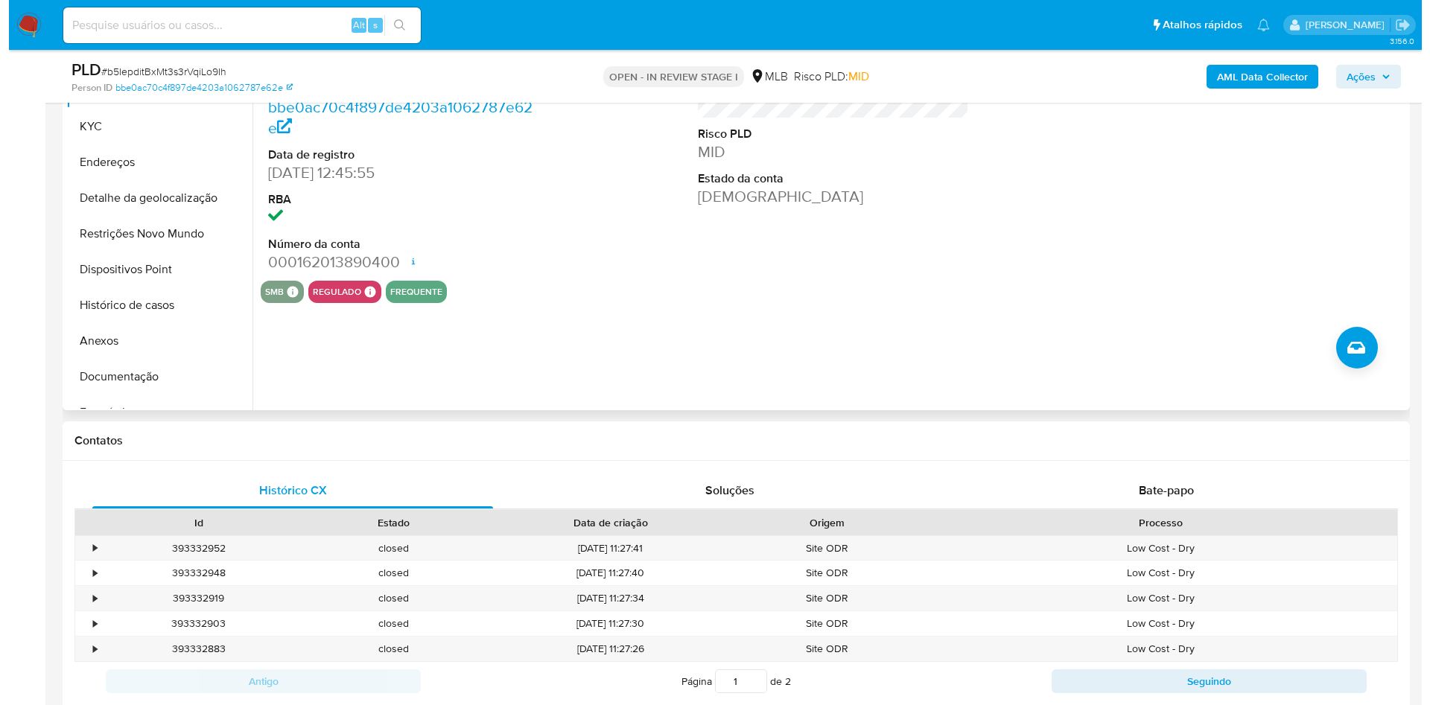
scroll to position [130, 0]
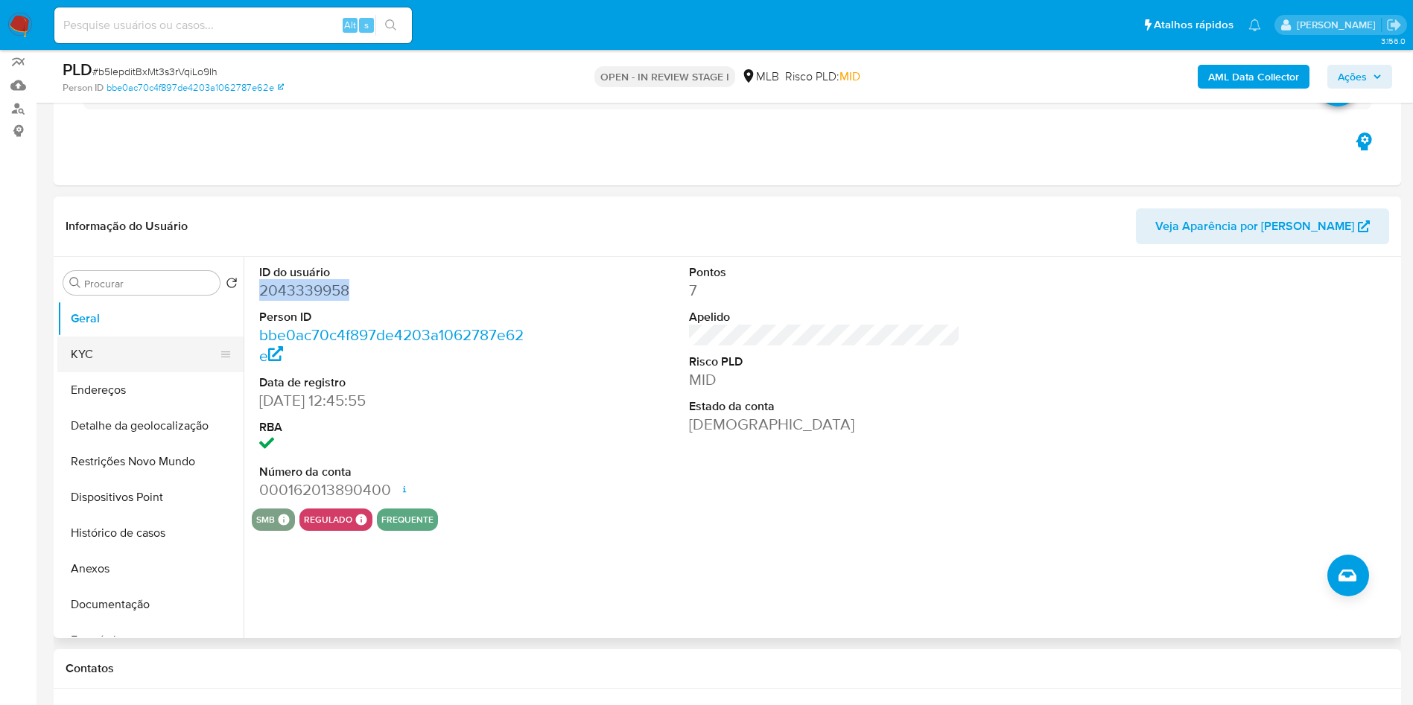
click at [171, 372] on button "KYC" at bounding box center [144, 355] width 174 height 36
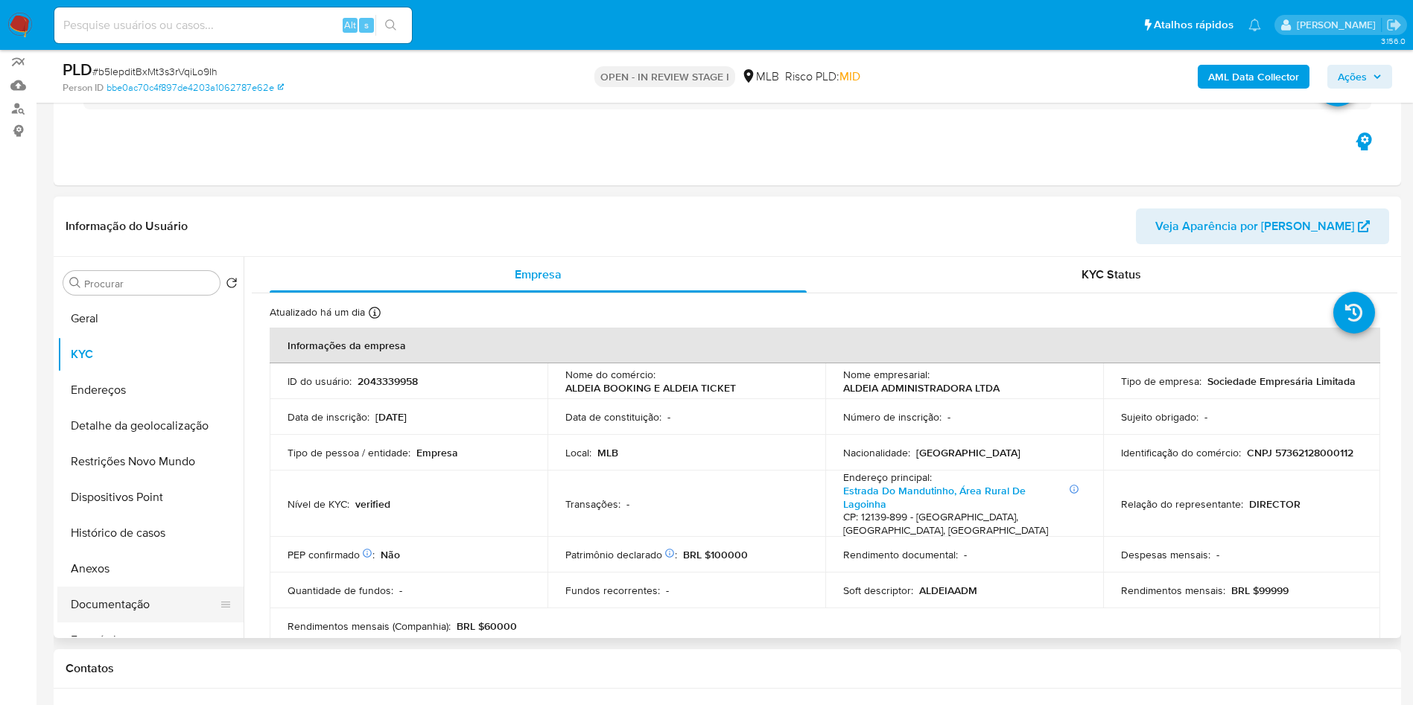
click at [130, 623] on button "Documentação" at bounding box center [144, 605] width 174 height 36
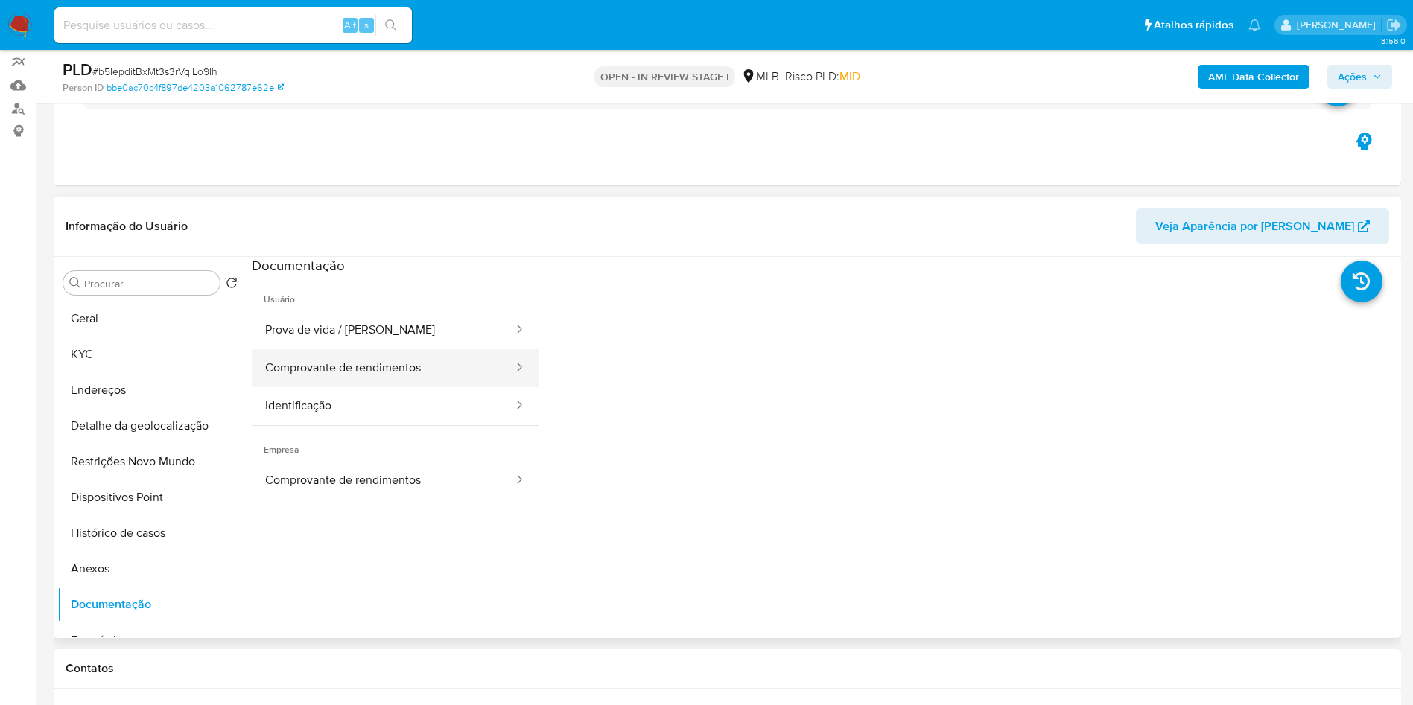
click at [371, 387] on button "Comprovante de rendimentos" at bounding box center [383, 368] width 263 height 38
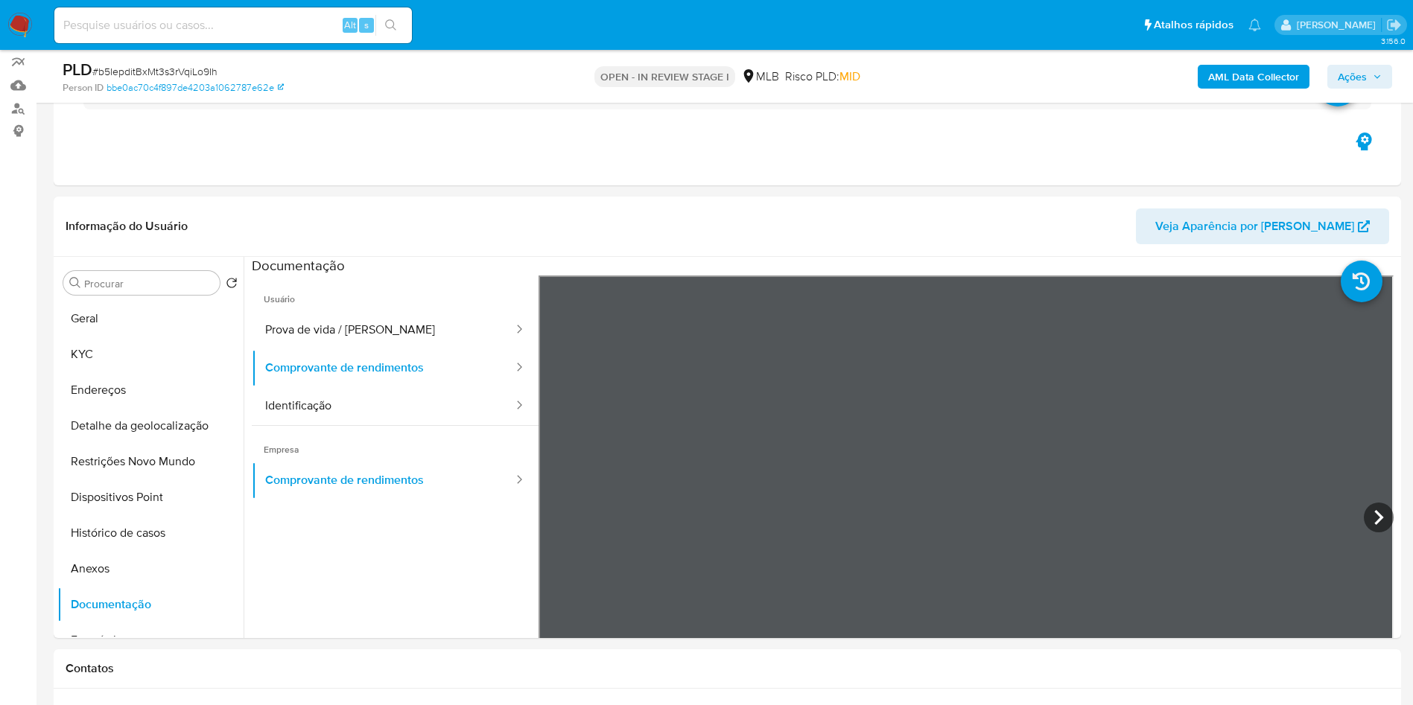
click at [1292, 76] on b "AML Data Collector" at bounding box center [1253, 77] width 91 height 24
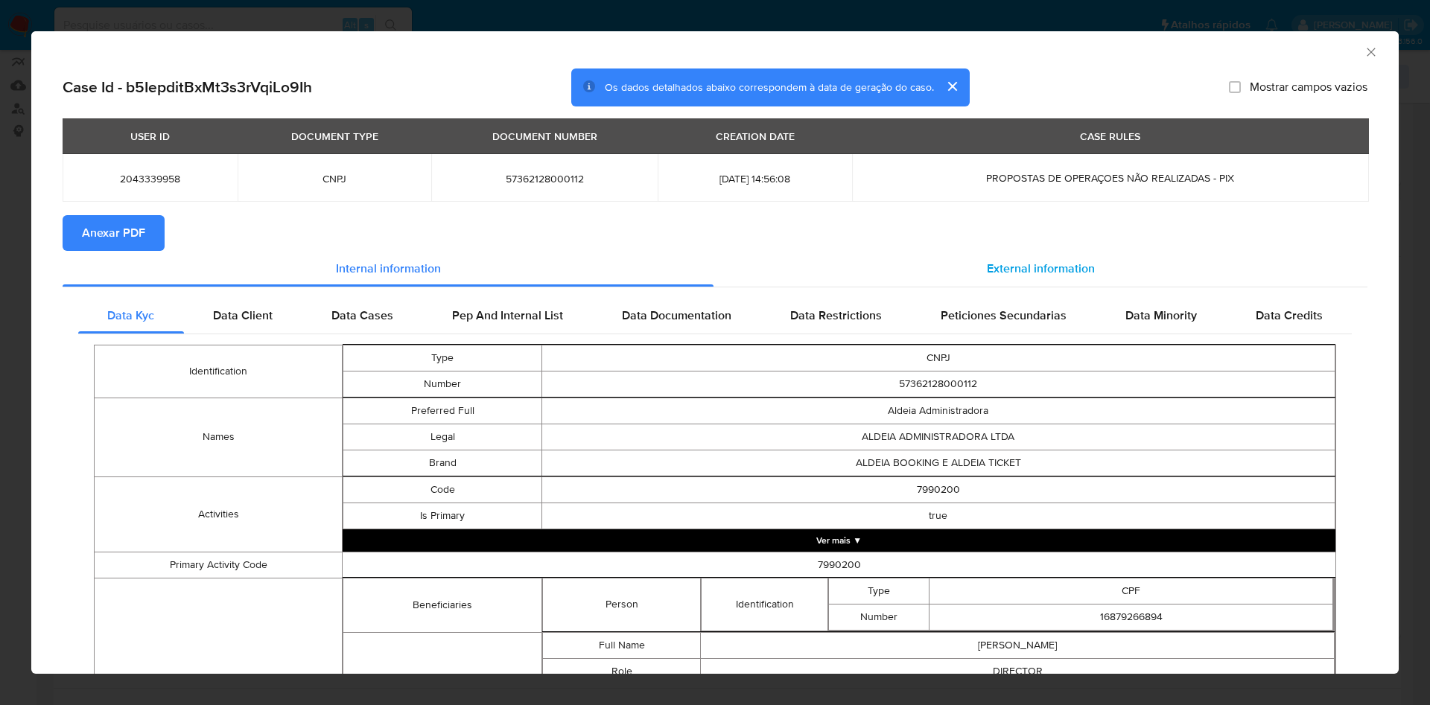
click at [1023, 273] on span "External information" at bounding box center [1041, 268] width 108 height 17
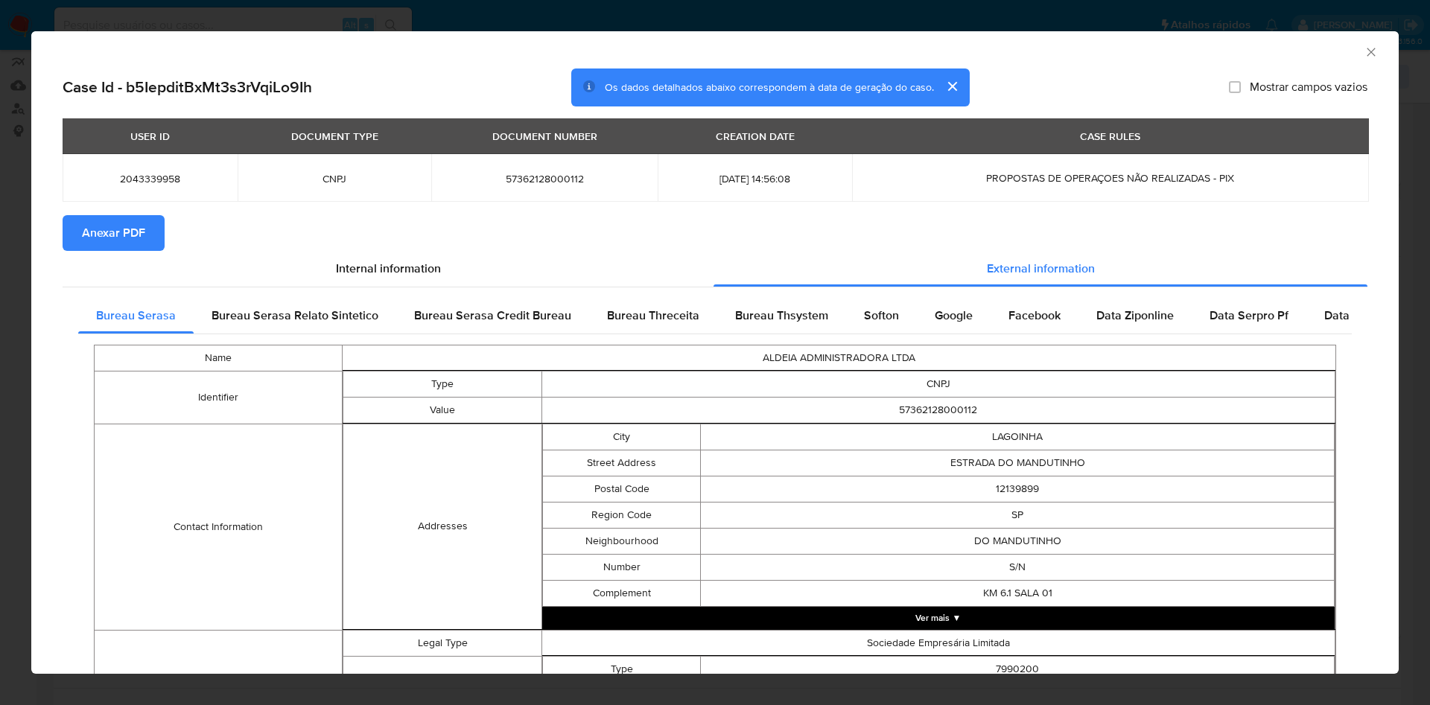
click at [147, 238] on button "Anexar PDF" at bounding box center [114, 233] width 102 height 36
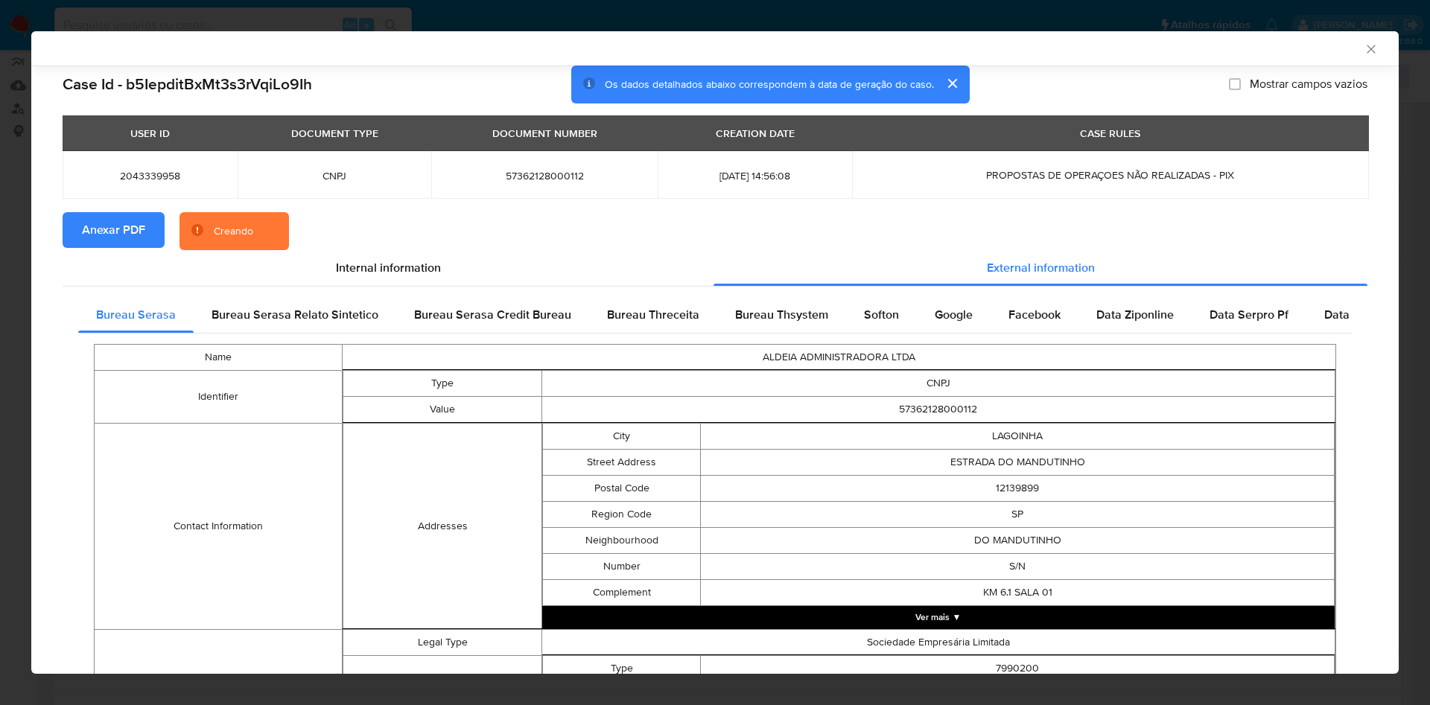
scroll to position [457, 0]
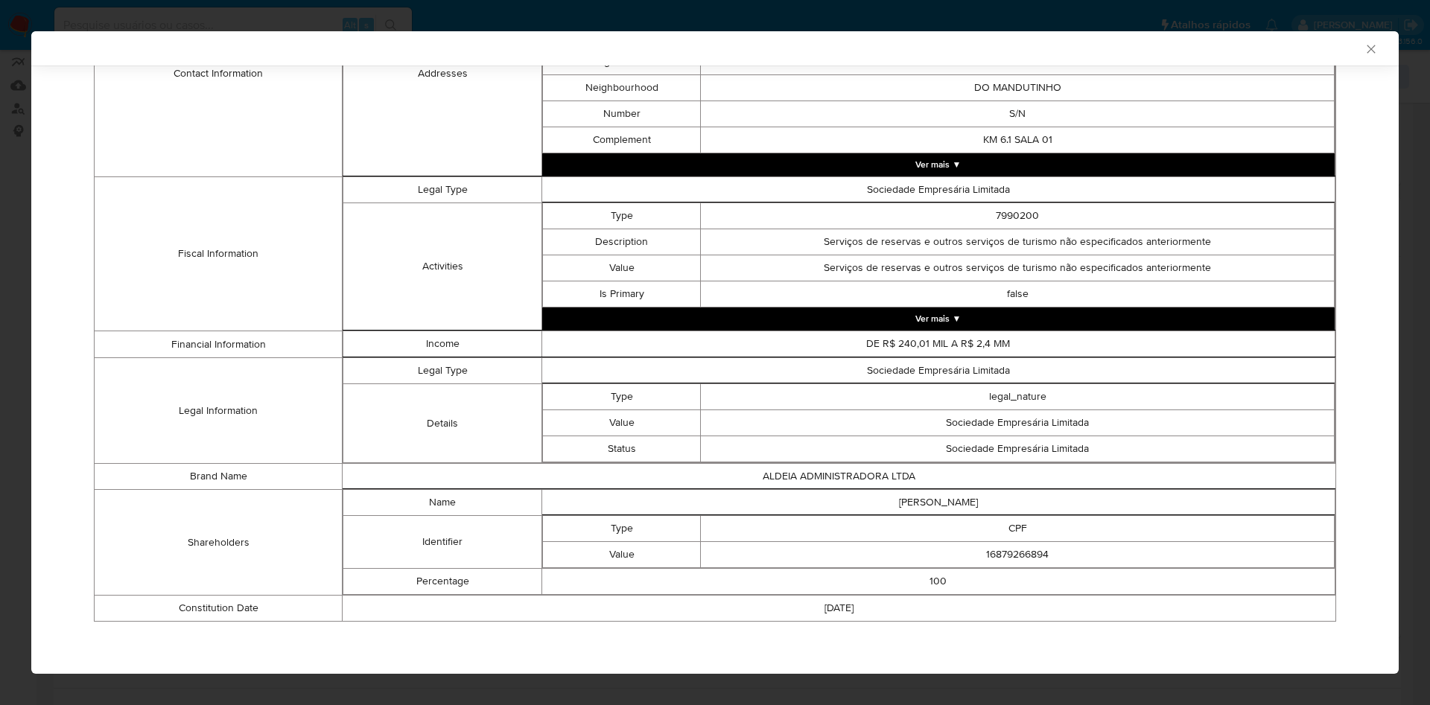
click at [1000, 552] on td "16879266894" at bounding box center [1018, 555] width 634 height 26
copy td "16879266894"
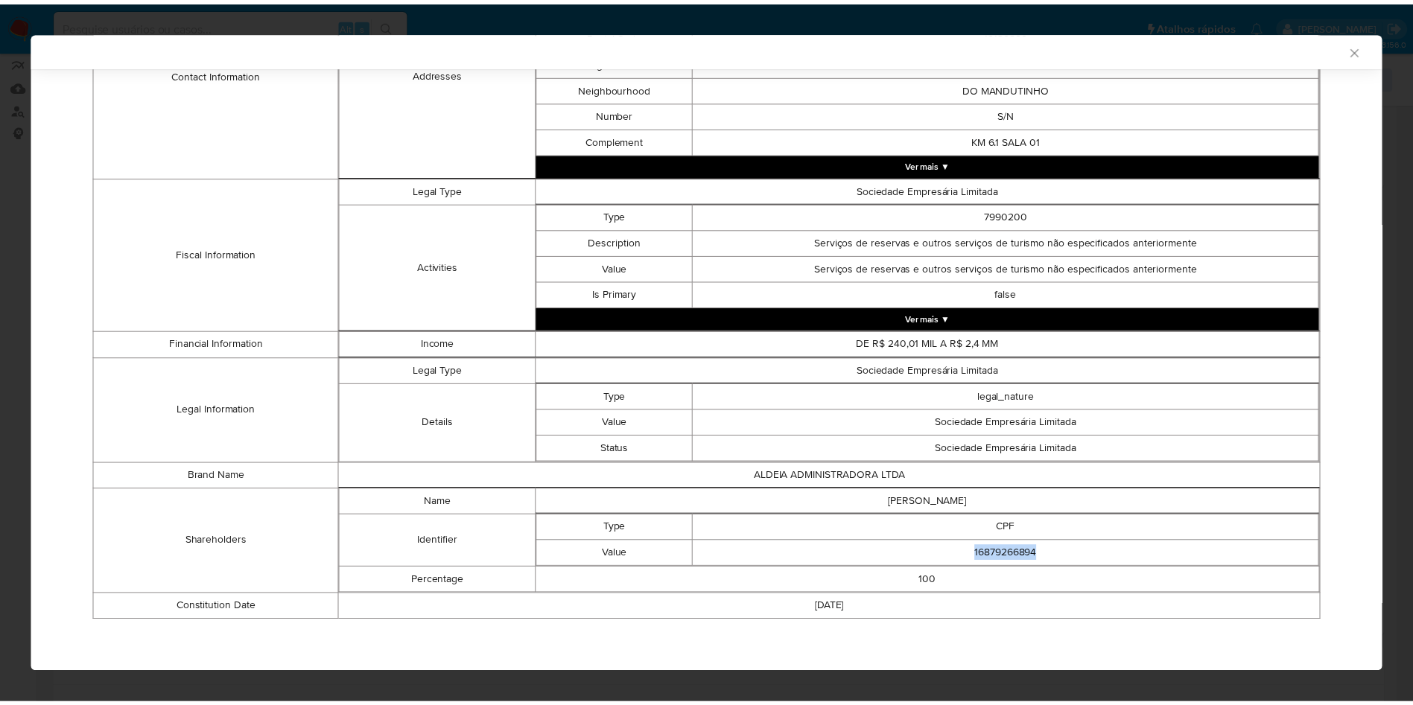
scroll to position [454, 0]
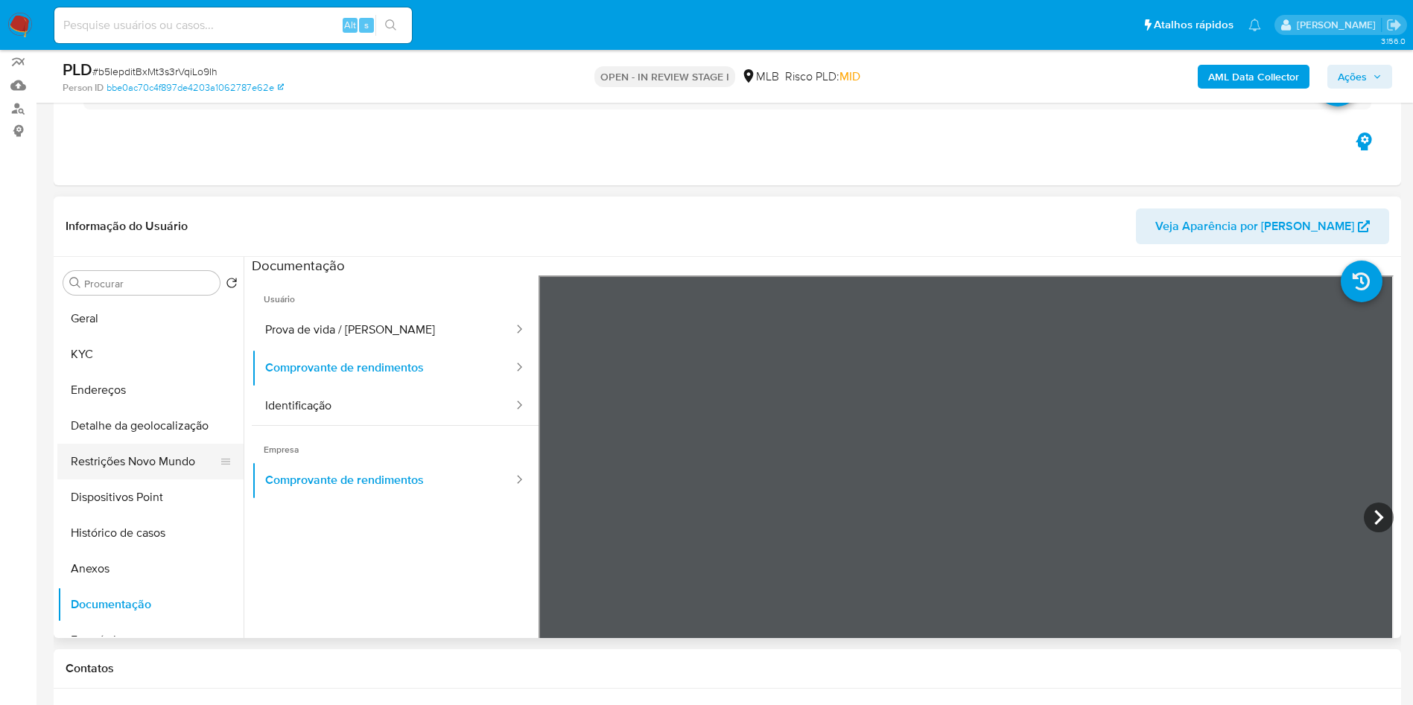
click at [144, 480] on button "Restrições Novo Mundo" at bounding box center [144, 462] width 174 height 36
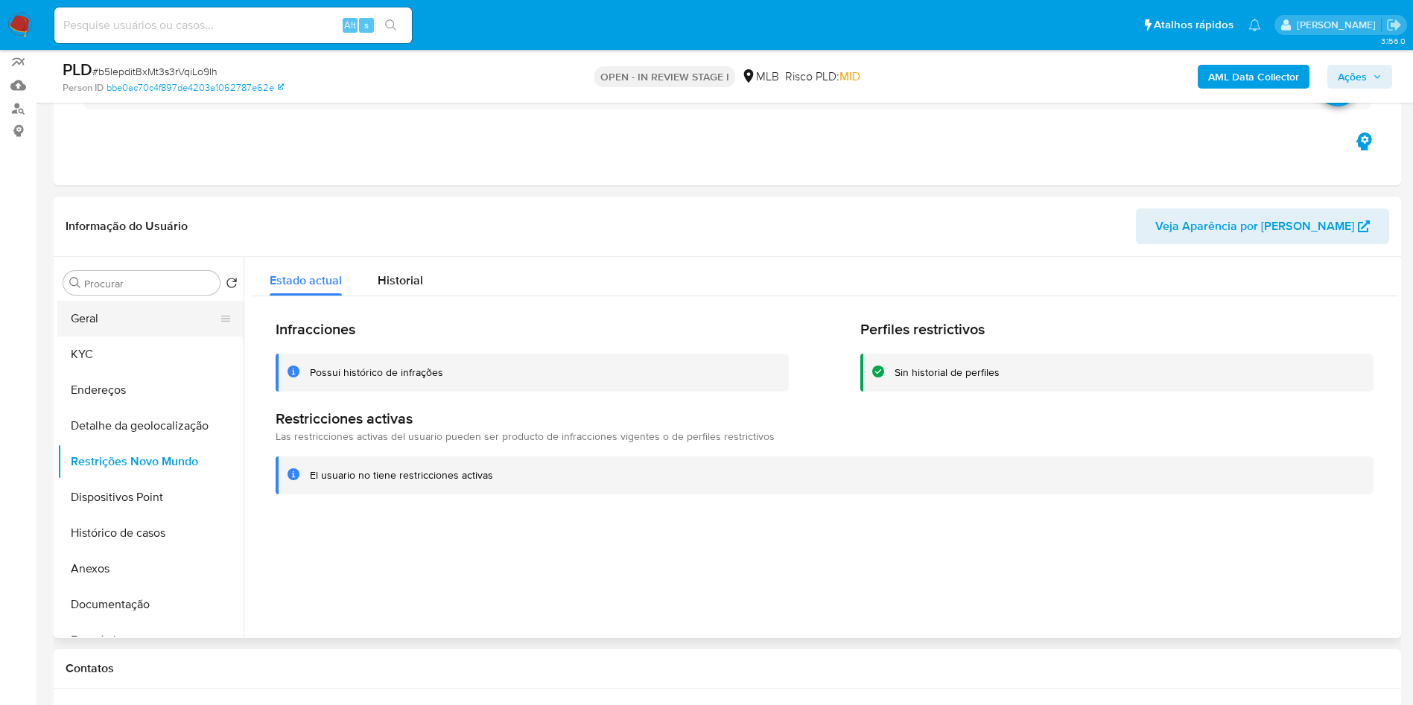
click at [154, 337] on button "Geral" at bounding box center [144, 319] width 174 height 36
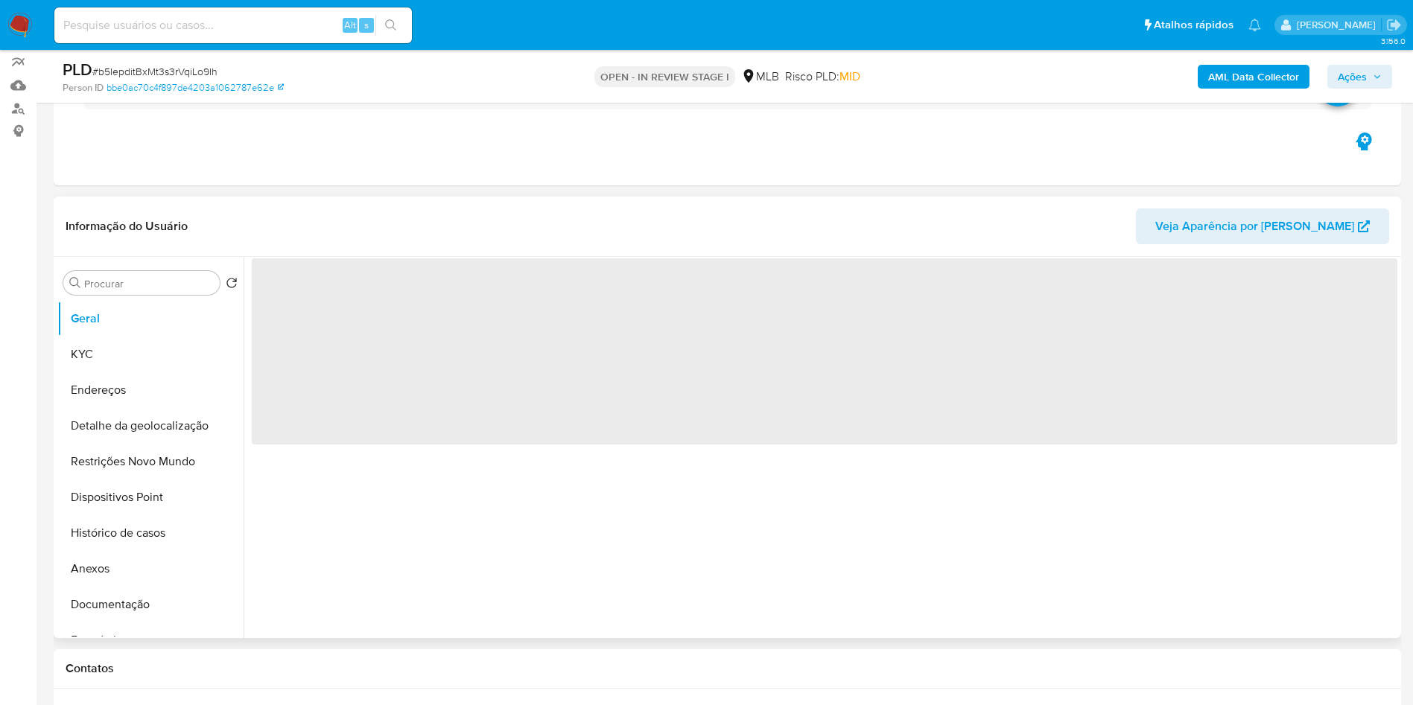
click at [478, 590] on div "‌" at bounding box center [821, 447] width 1154 height 381
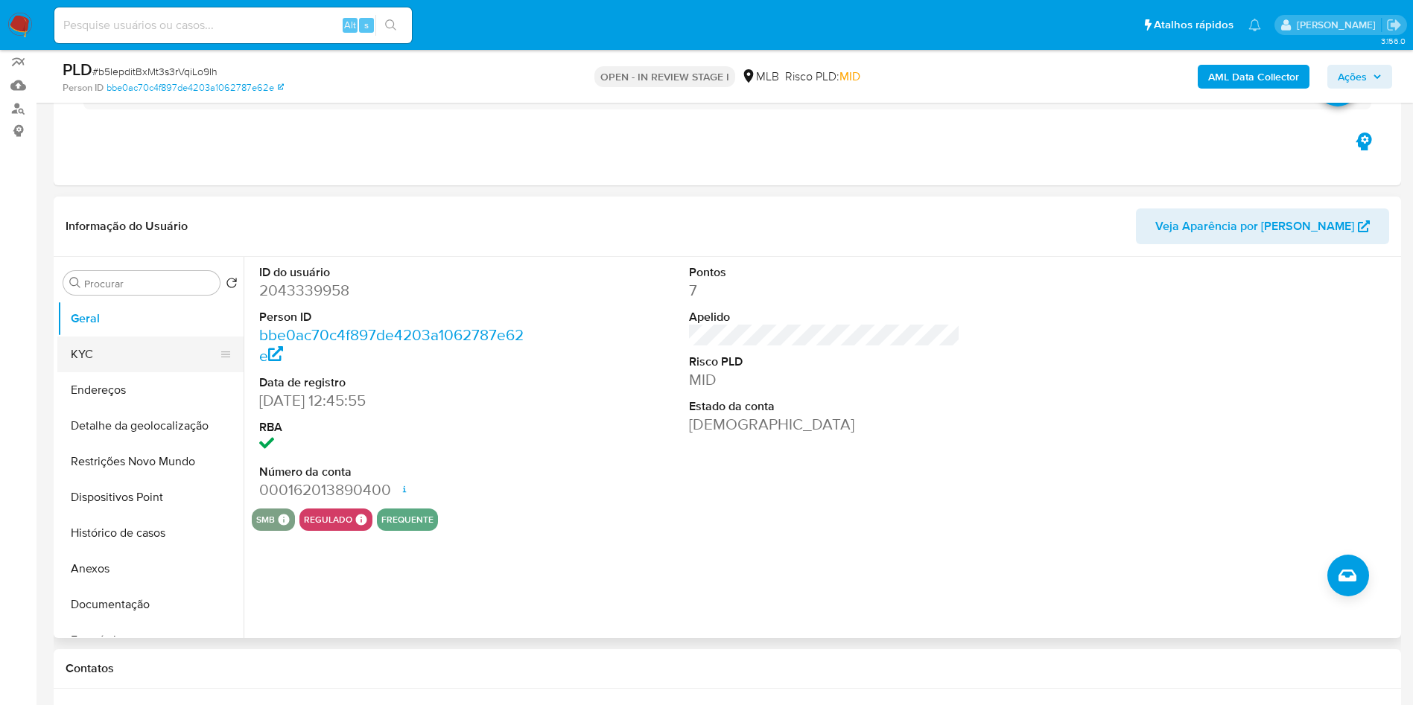
click at [121, 372] on button "KYC" at bounding box center [144, 355] width 174 height 36
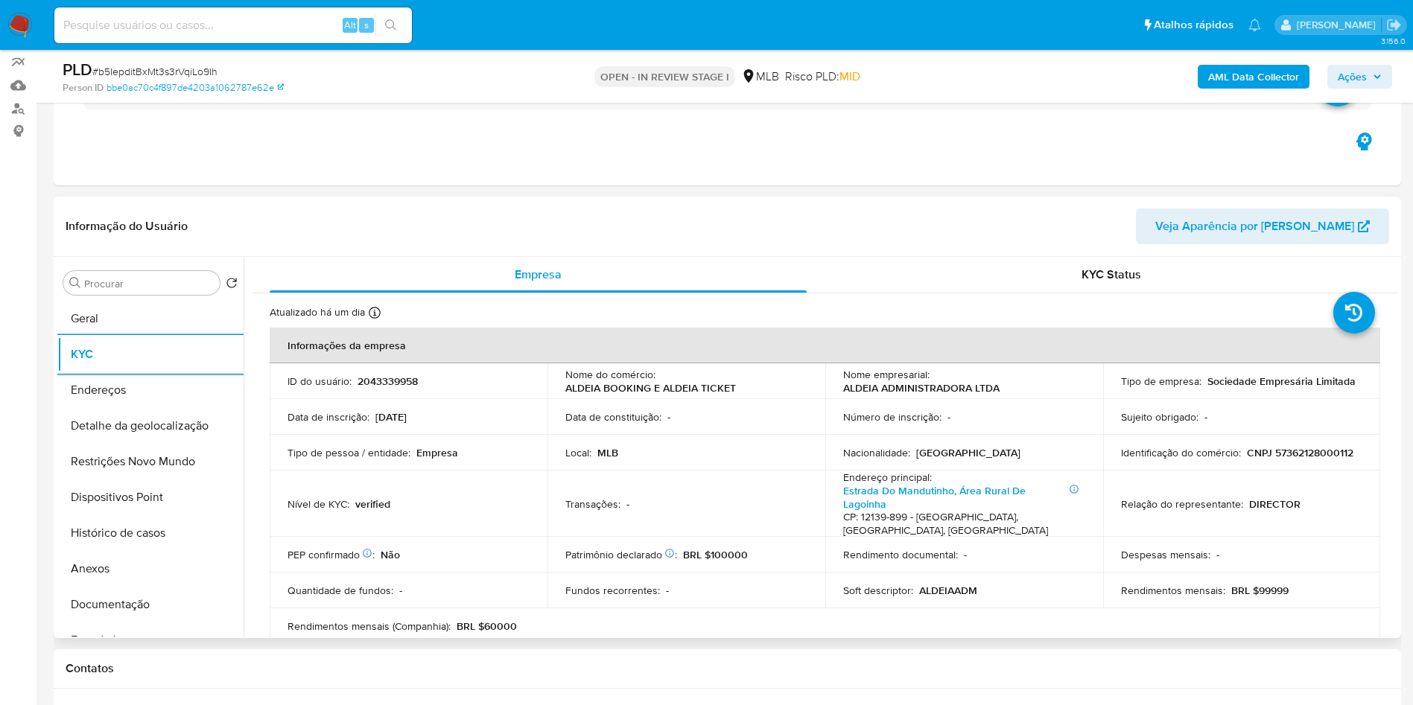
scroll to position [927, 0]
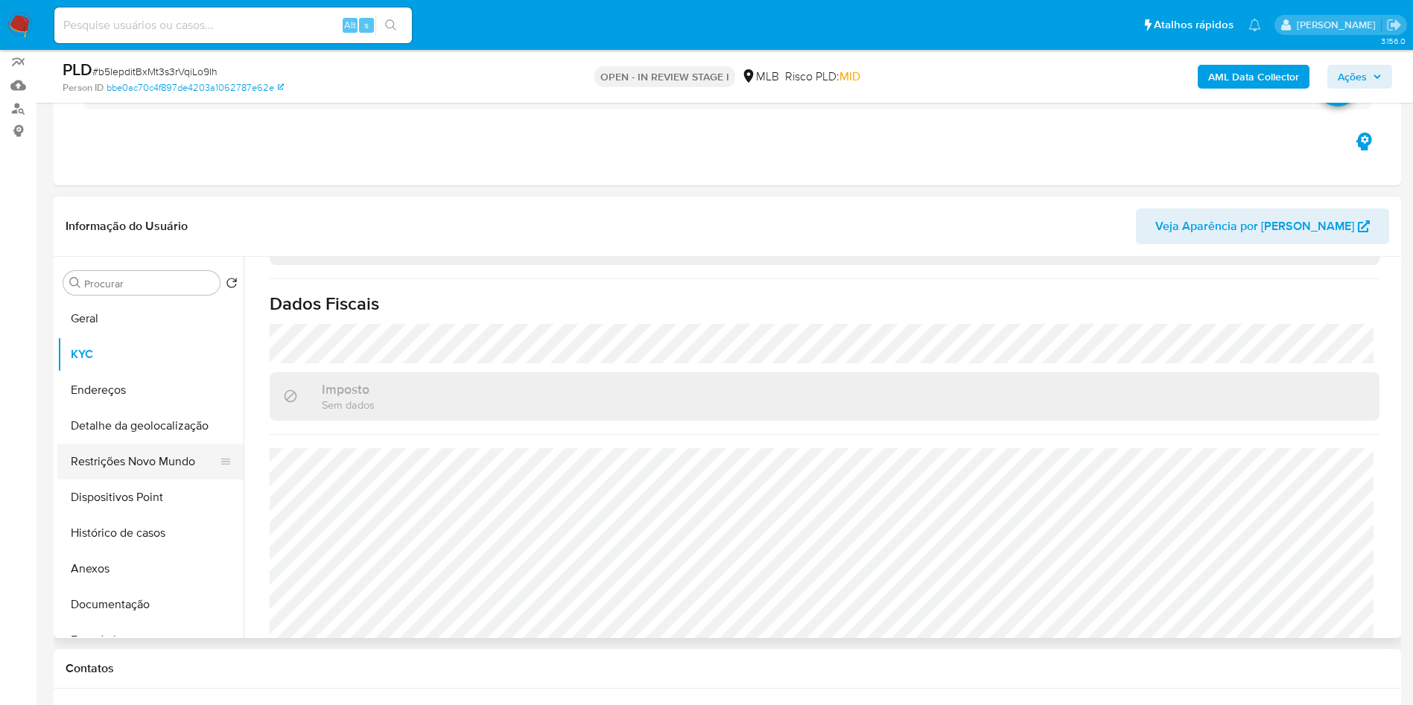
click at [123, 471] on button "Restrições Novo Mundo" at bounding box center [144, 462] width 174 height 36
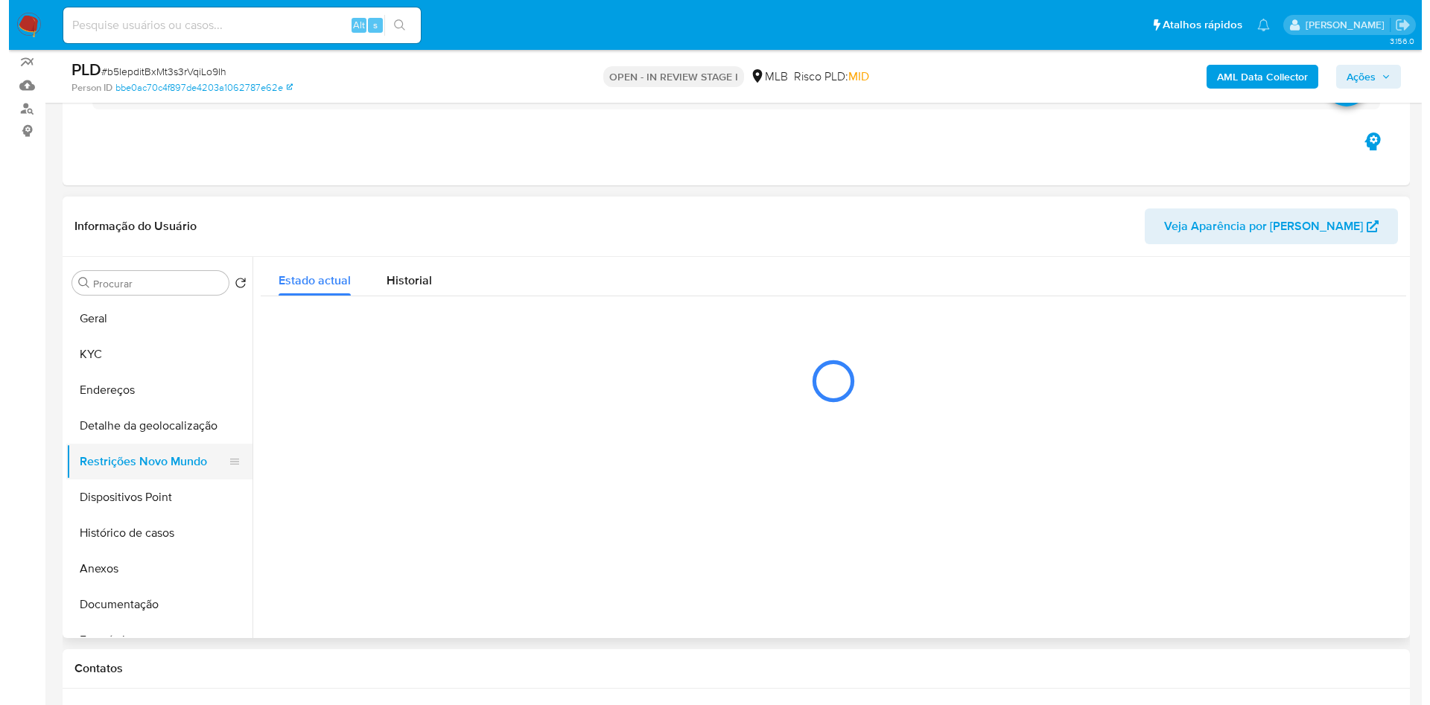
scroll to position [0, 0]
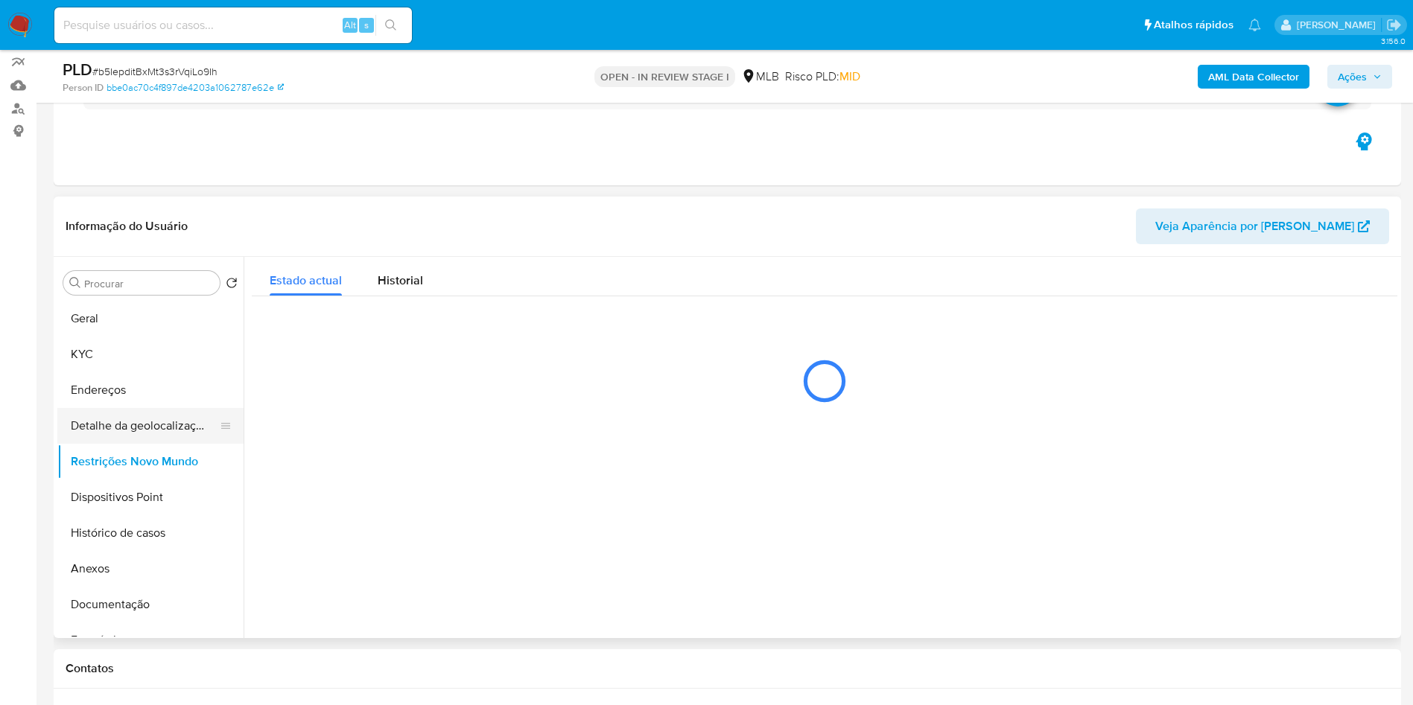
click at [155, 444] on button "Detalhe da geolocalização" at bounding box center [144, 426] width 174 height 36
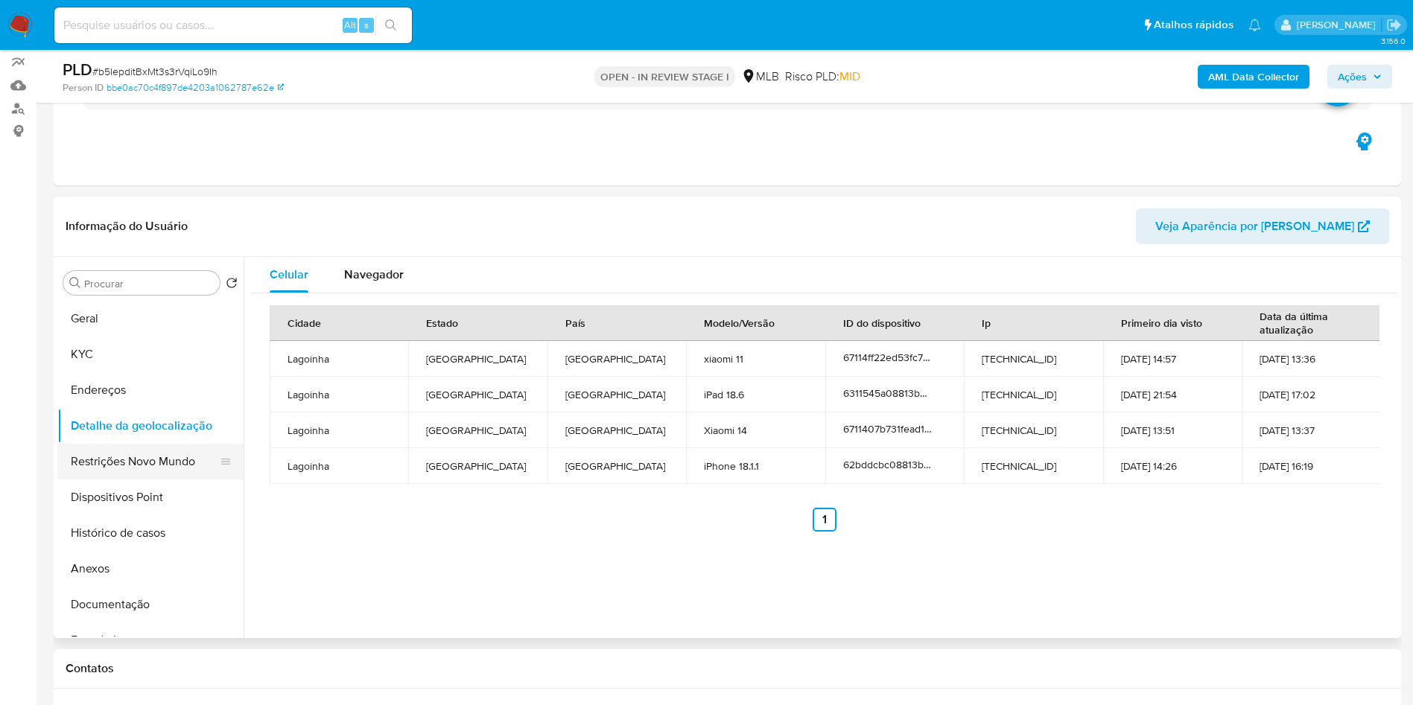
click at [124, 480] on button "Restrições Novo Mundo" at bounding box center [144, 462] width 174 height 36
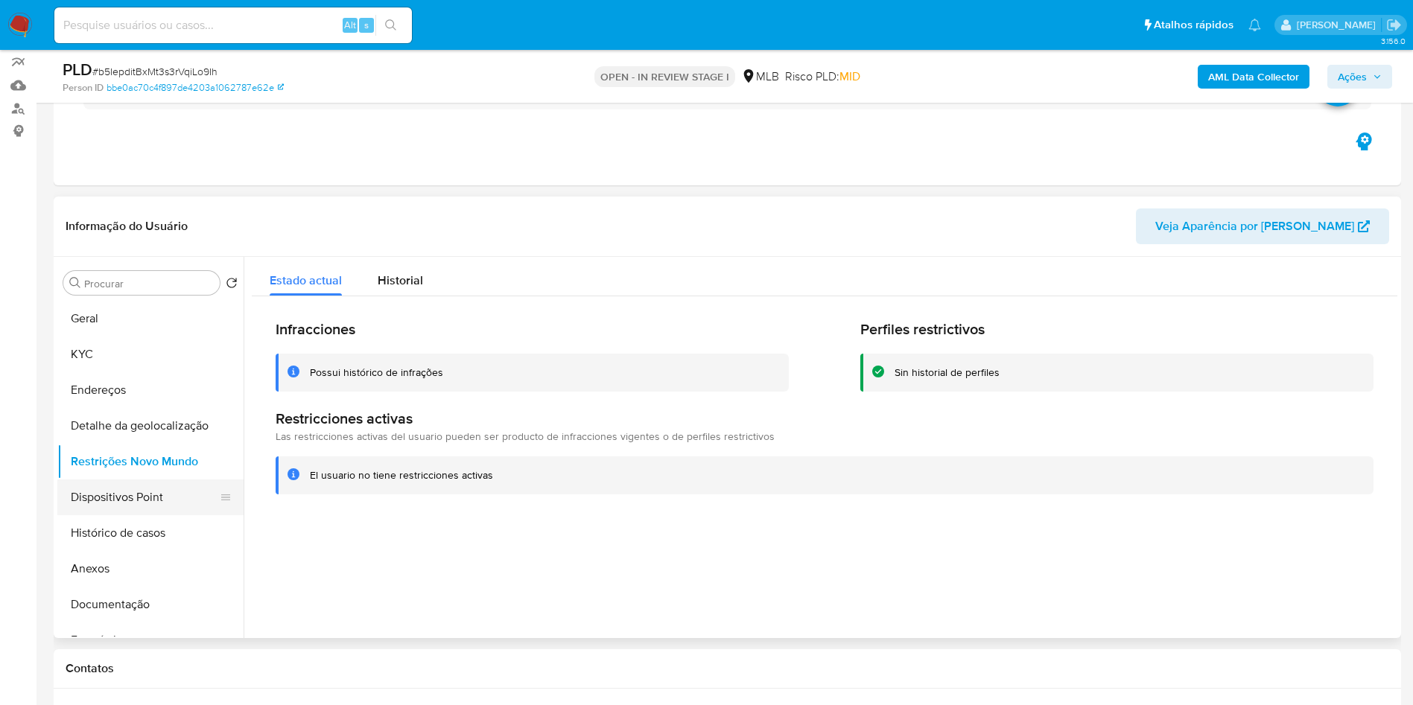
click at [156, 515] on button "Dispositivos Point" at bounding box center [144, 498] width 174 height 36
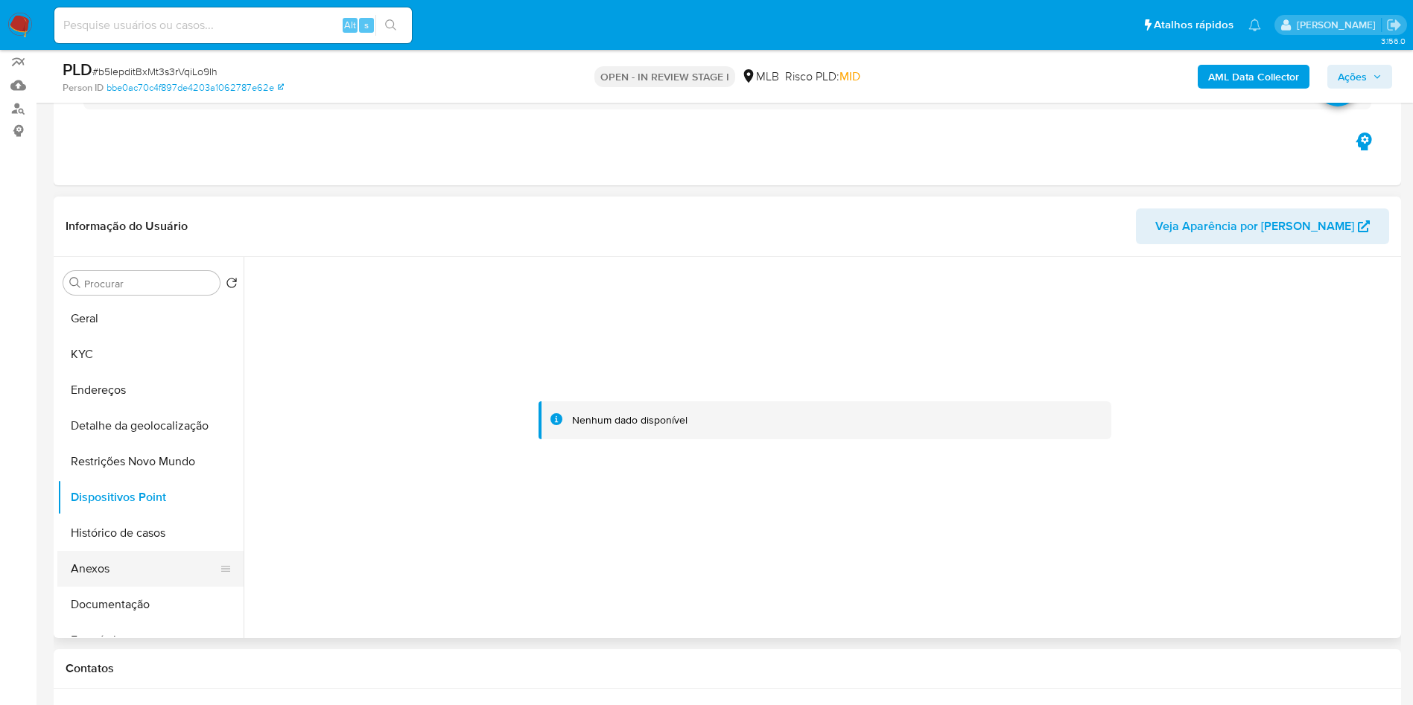
click at [188, 585] on button "Anexos" at bounding box center [144, 569] width 174 height 36
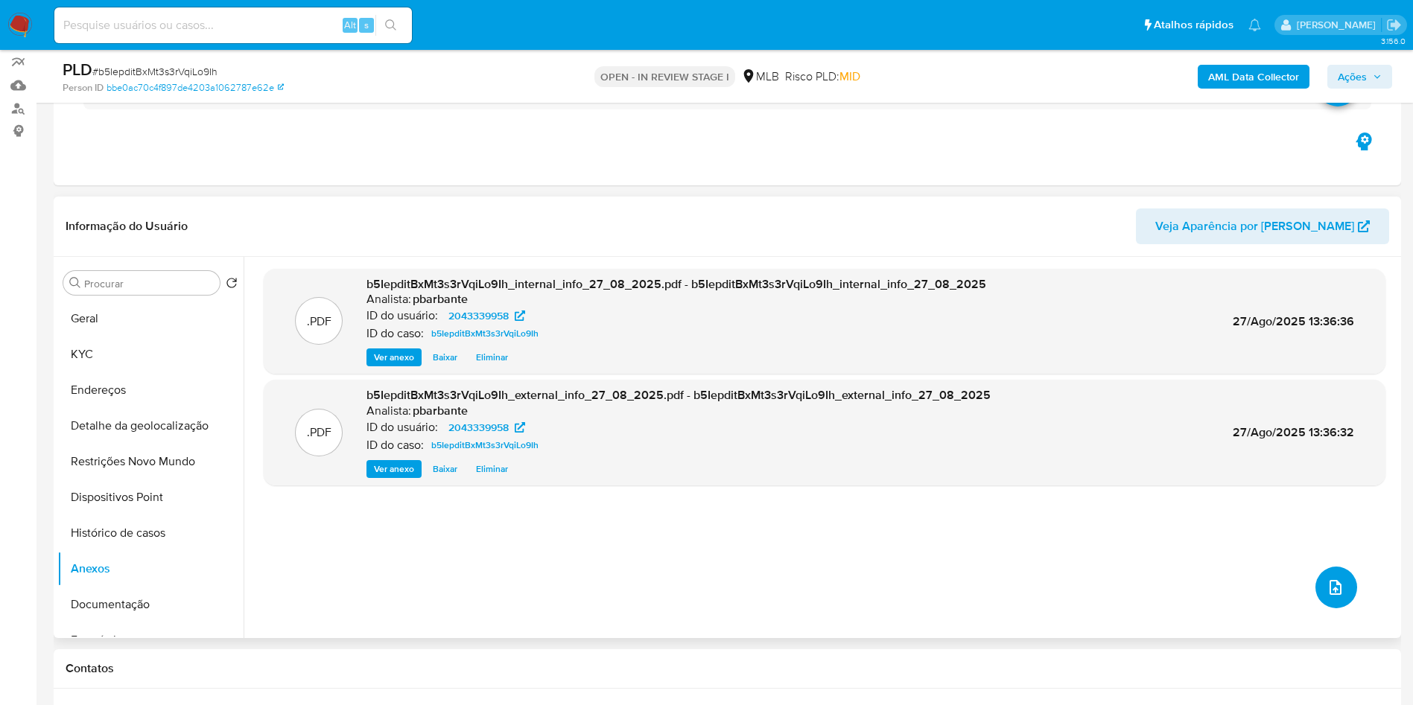
click at [1336, 609] on button "upload-file" at bounding box center [1336, 588] width 42 height 42
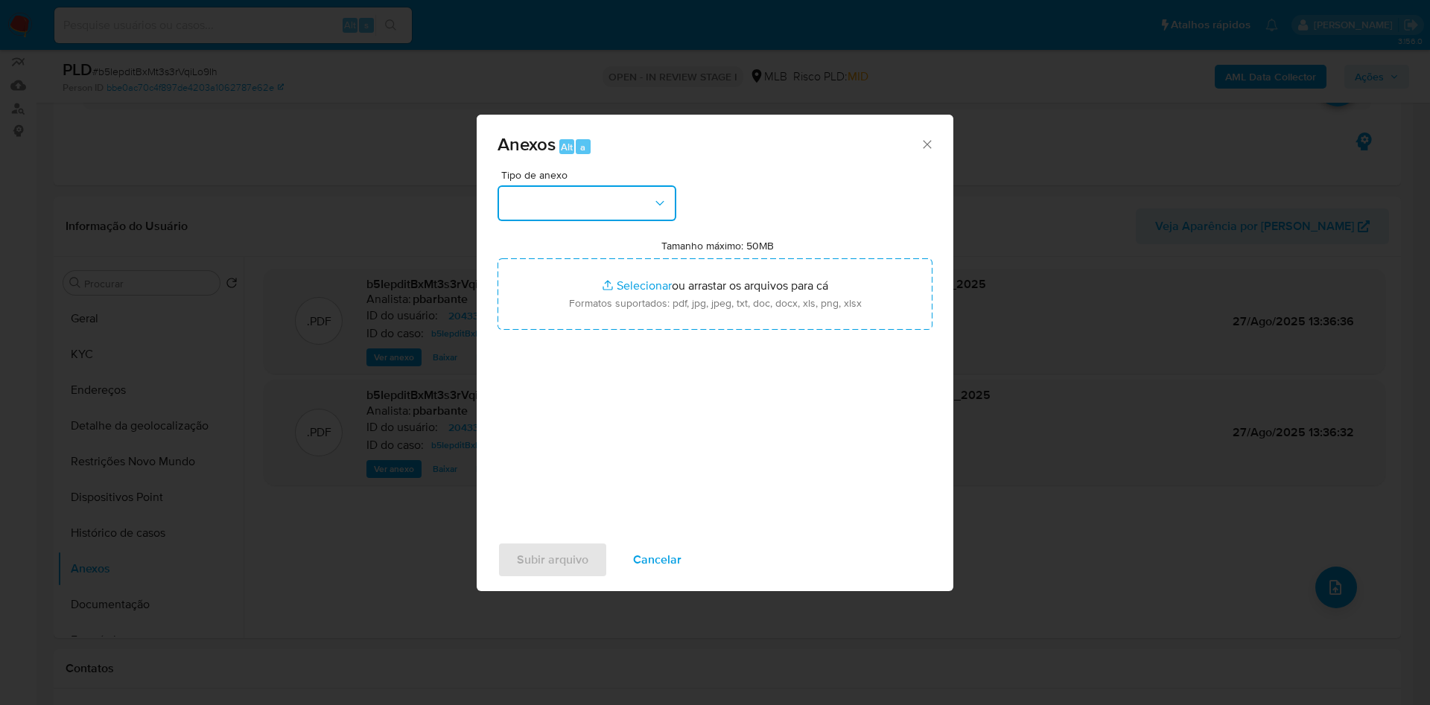
click at [630, 185] on button "button" at bounding box center [587, 203] width 179 height 36
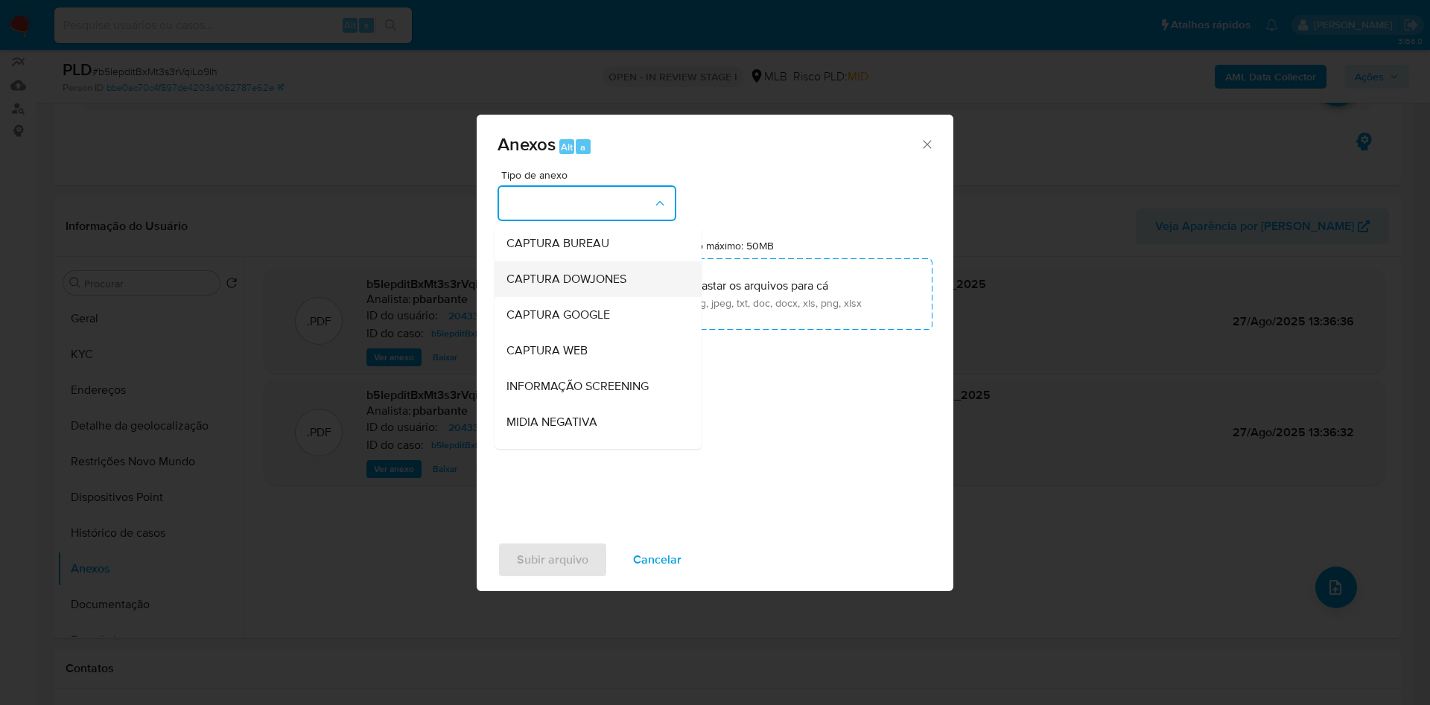
scroll to position [200, 0]
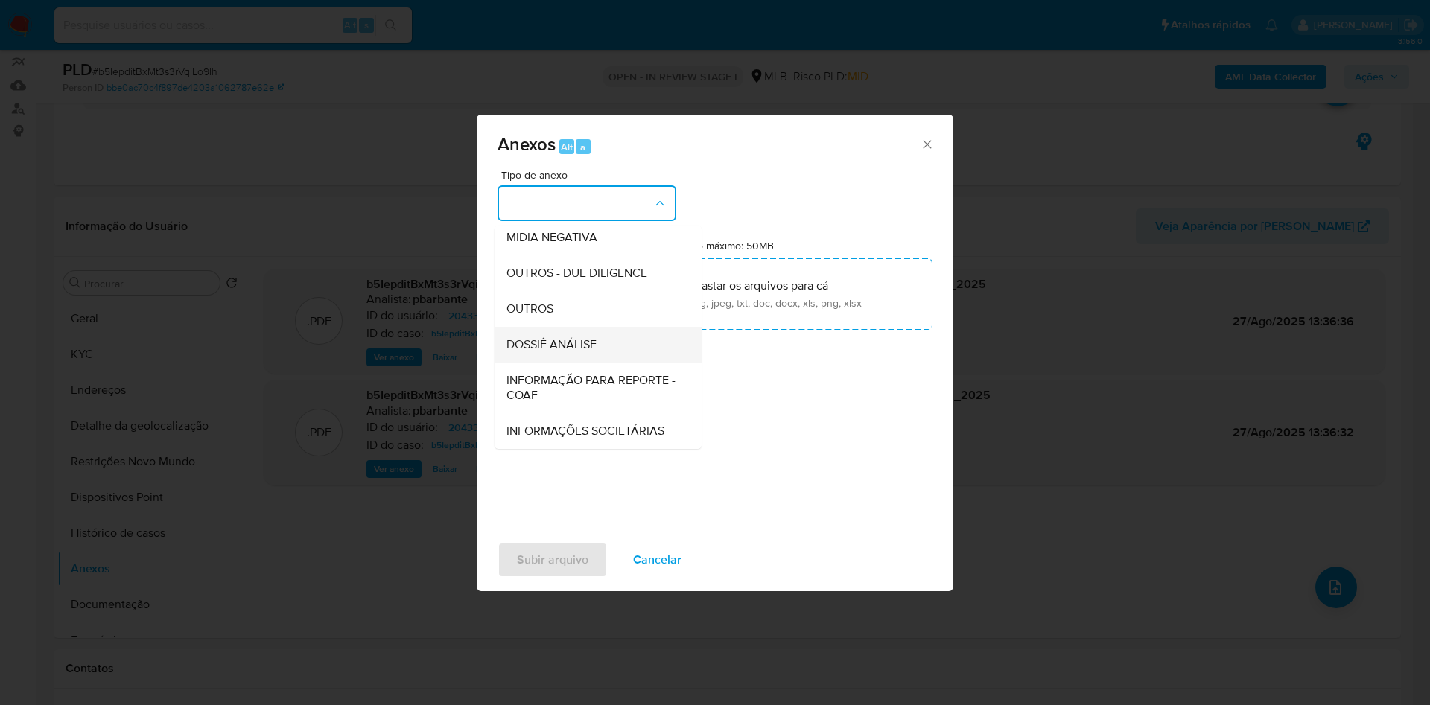
click at [526, 327] on div "DOSSIÊ ANÁLISE" at bounding box center [593, 345] width 174 height 36
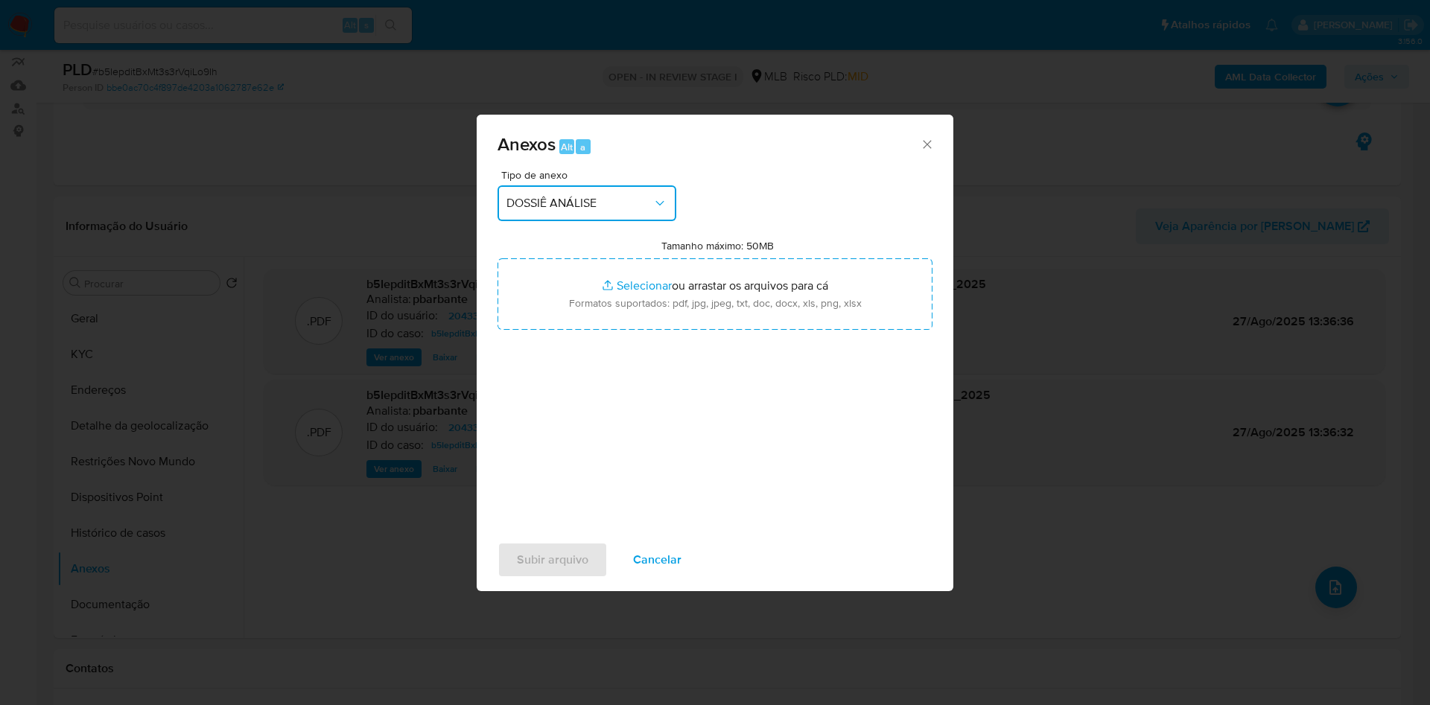
click at [612, 196] on span "DOSSIÊ ANÁLISE" at bounding box center [579, 203] width 146 height 15
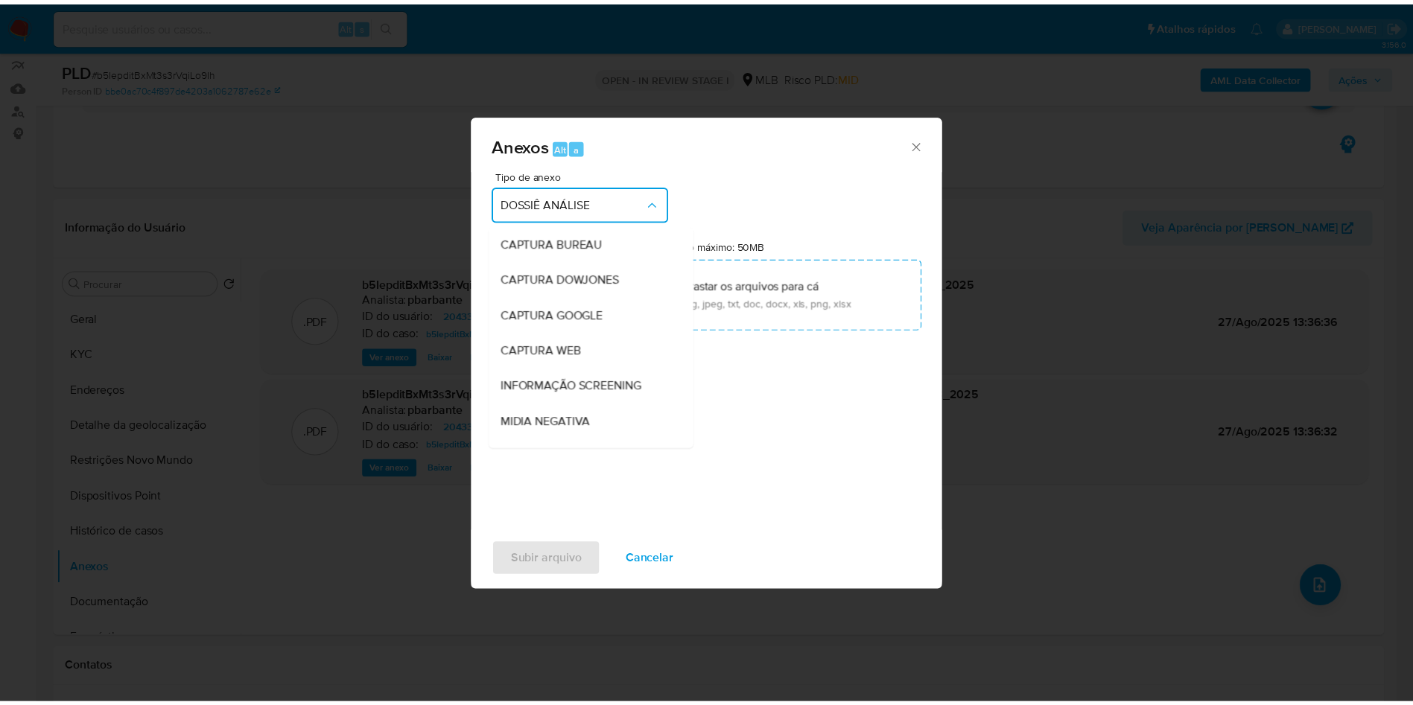
scroll to position [192, 0]
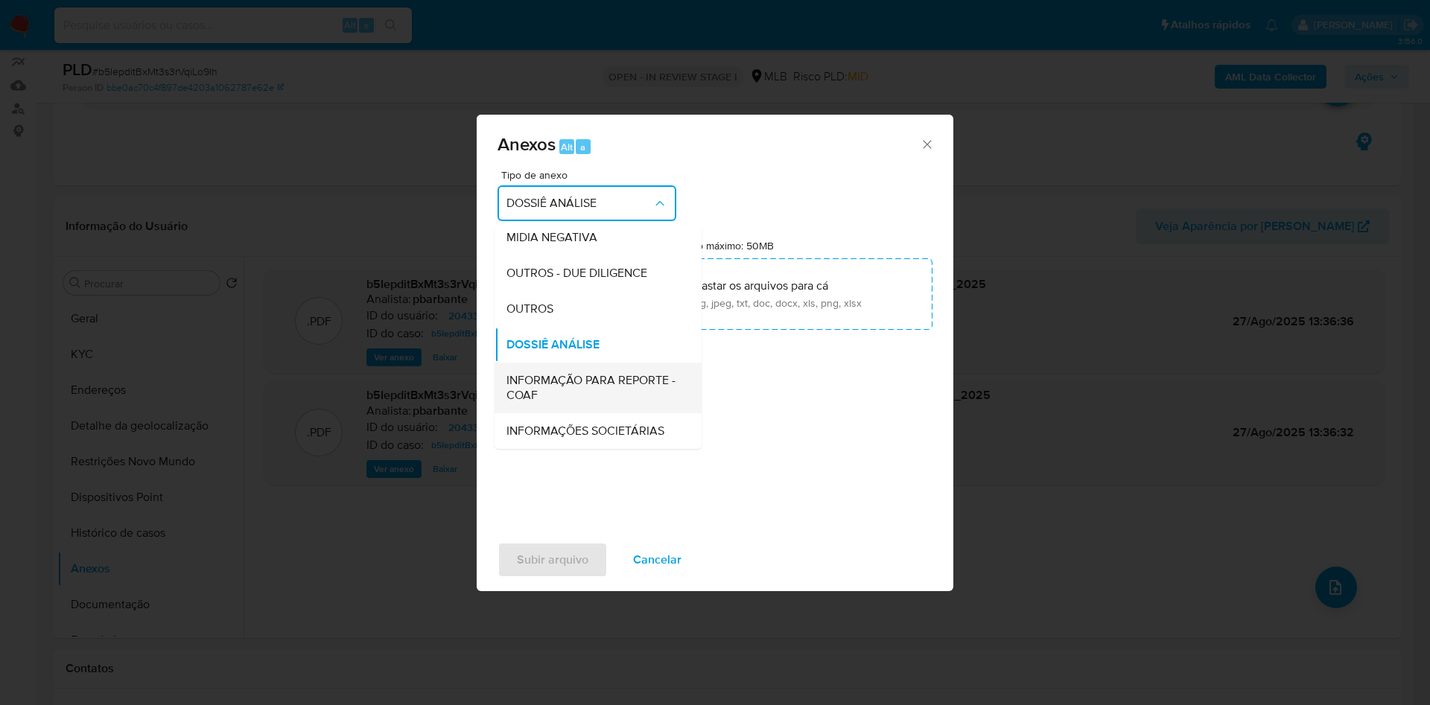
click at [542, 373] on span "INFORMAÇÃO PARA REPORTE - COAF" at bounding box center [593, 388] width 174 height 30
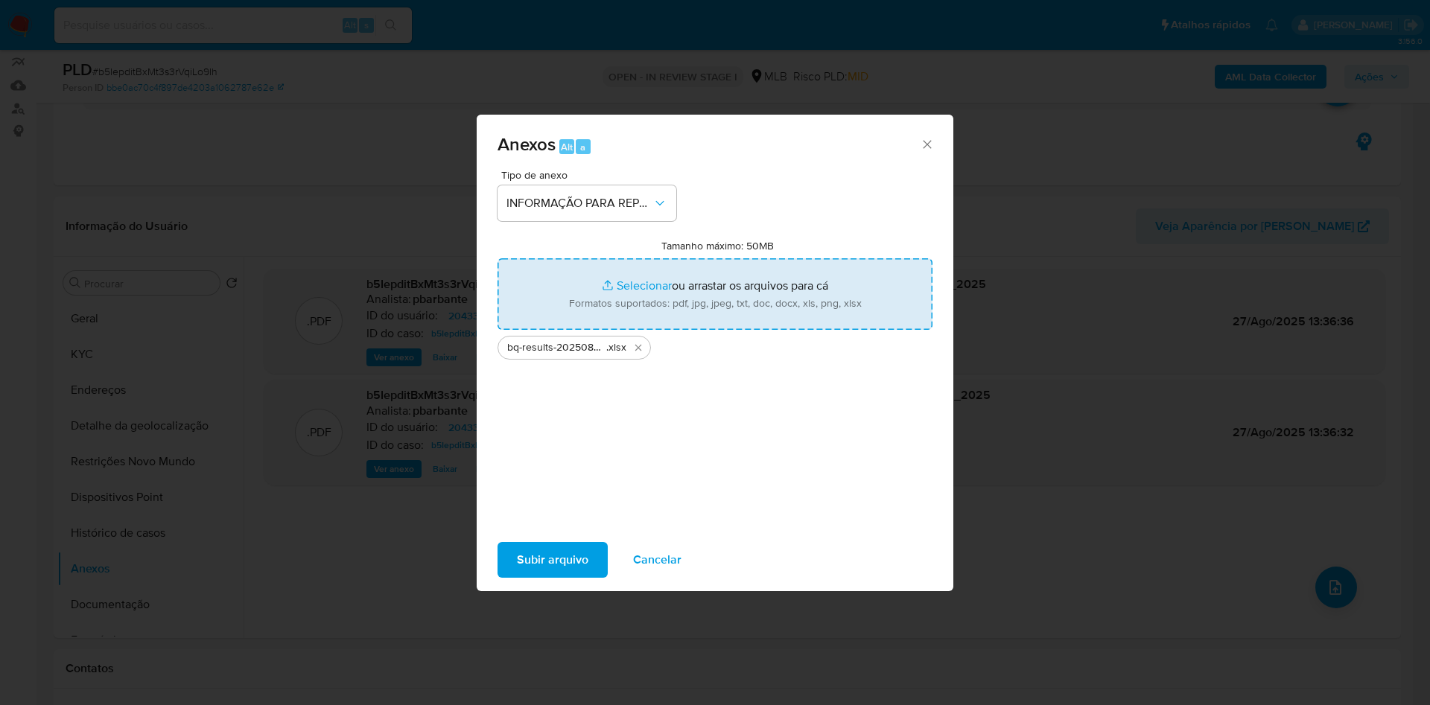
type input "C:\fakepath\Mulan 2043339958_2025_08_26_11_13_03.xlsx"
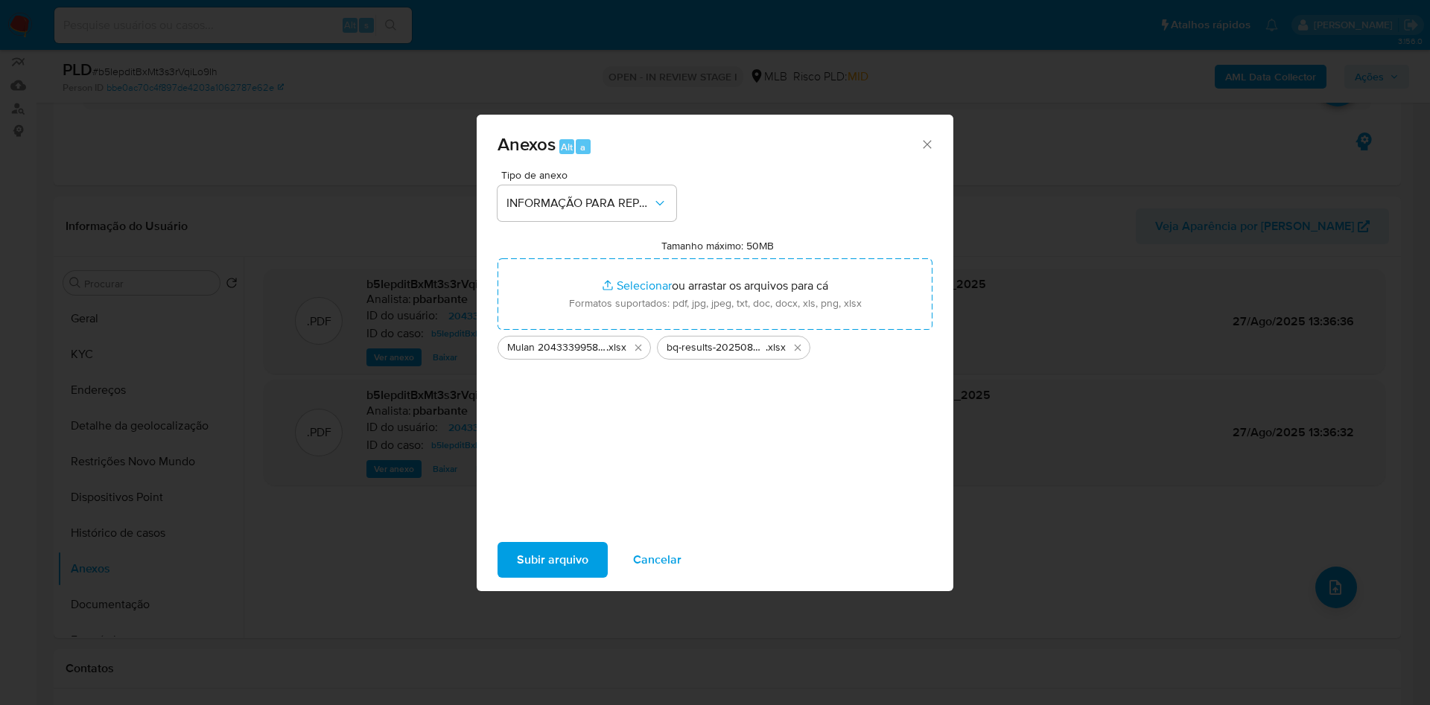
click at [518, 577] on span "Subir arquivo" at bounding box center [553, 560] width 72 height 33
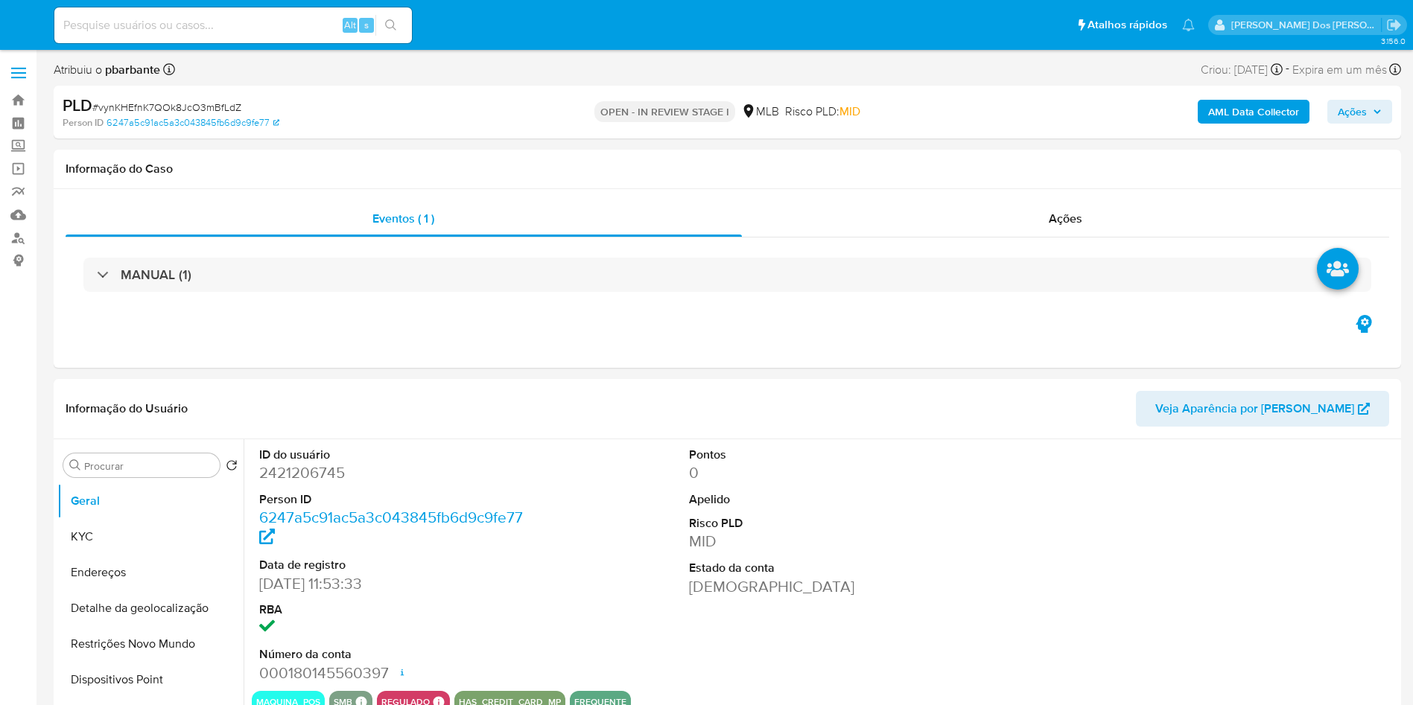
select select "10"
